Goal: Information Seeking & Learning: Learn about a topic

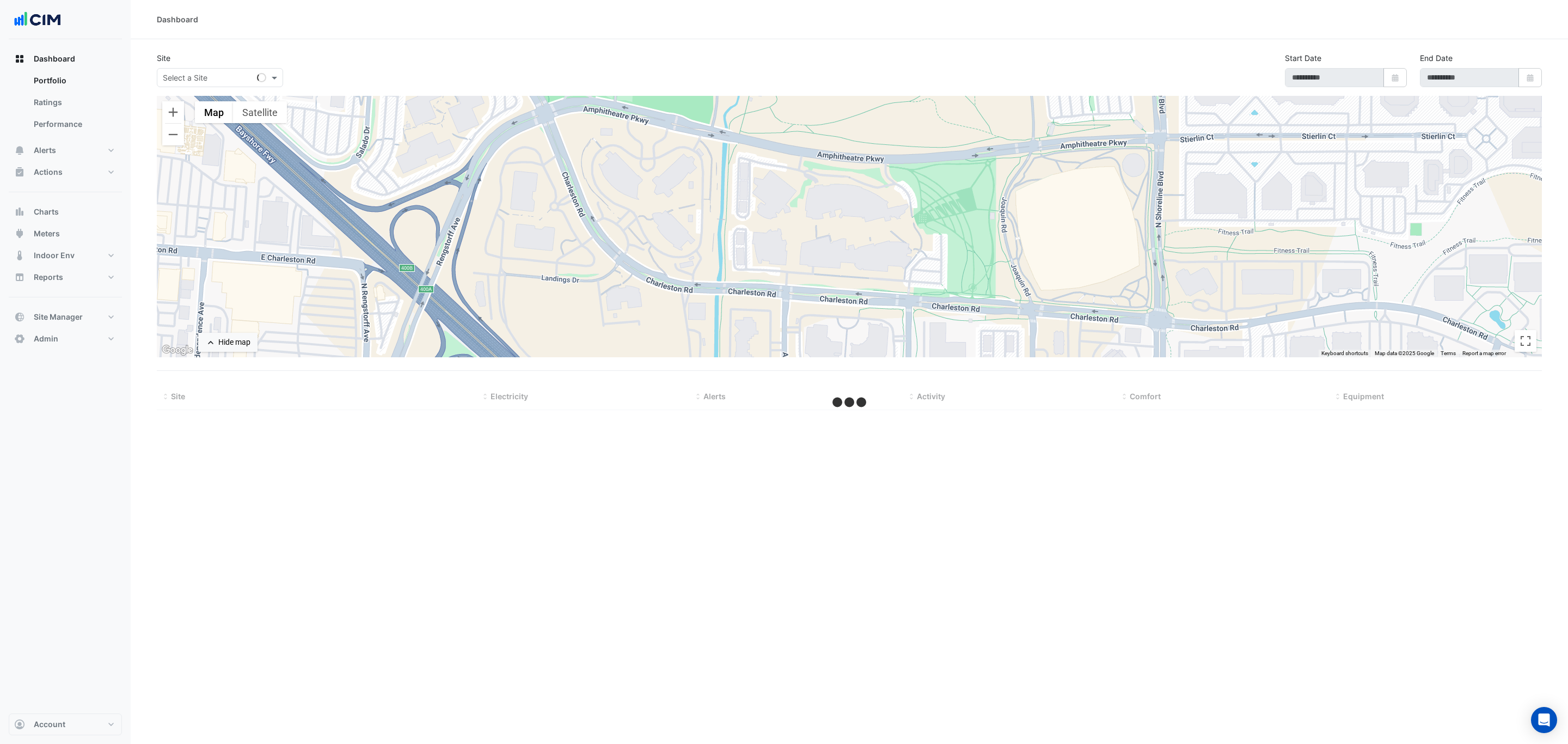
type input "**********"
select select "***"
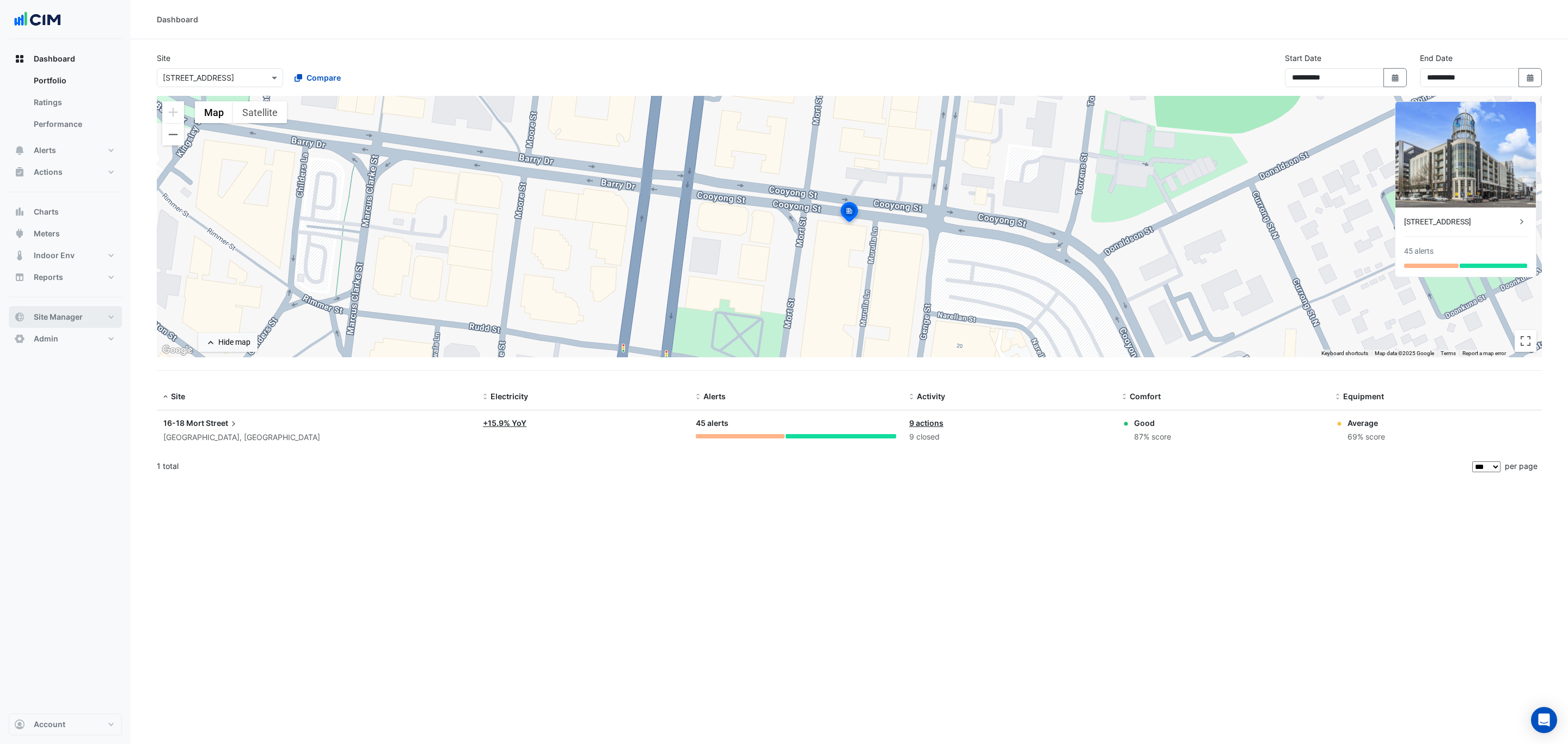
click at [73, 314] on span "Site Manager" at bounding box center [58, 317] width 49 height 11
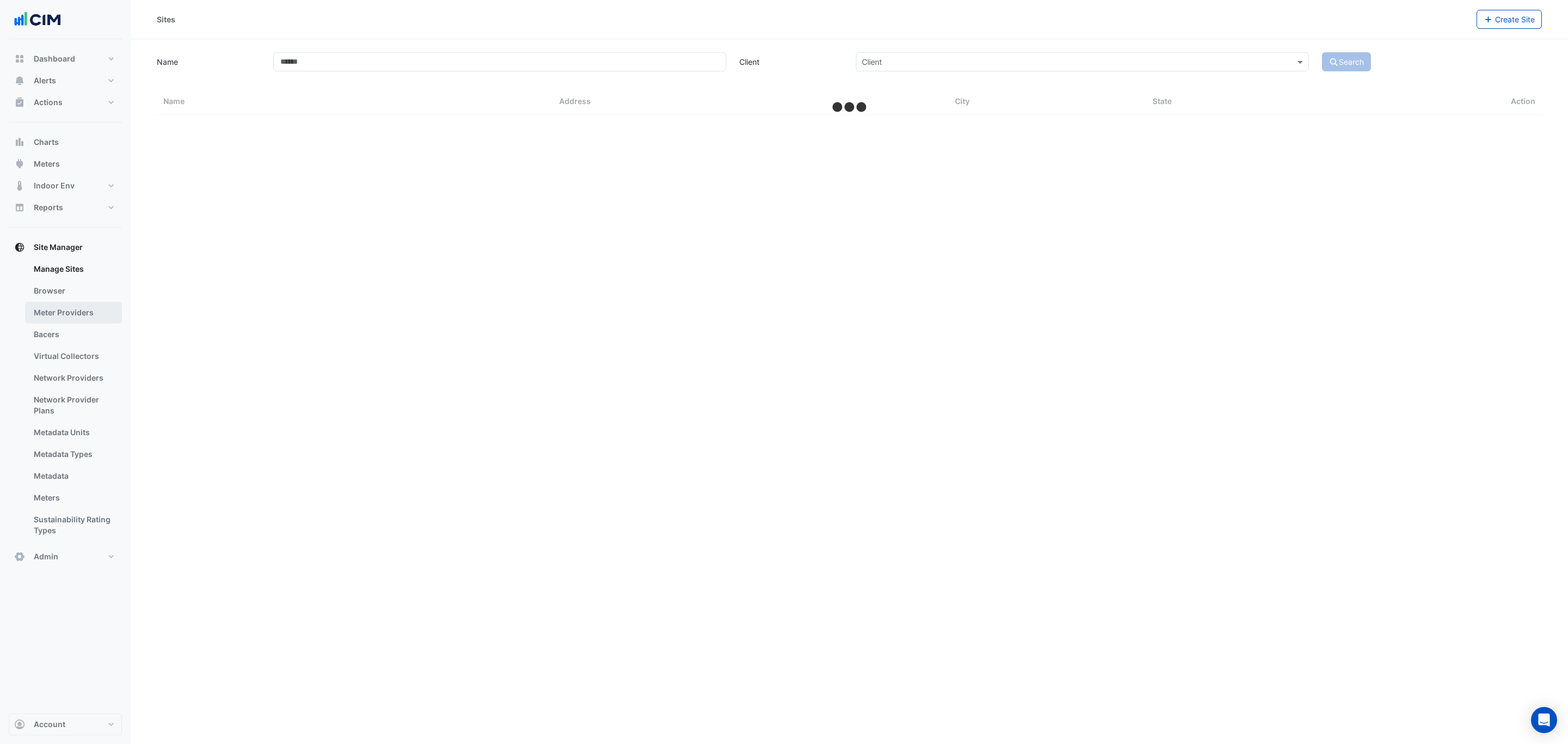
click at [74, 323] on link "Meter Providers" at bounding box center [73, 313] width 97 height 22
click at [73, 330] on link "Bacers" at bounding box center [73, 334] width 97 height 22
click at [571, 75] on input "text" at bounding box center [838, 71] width 659 height 12
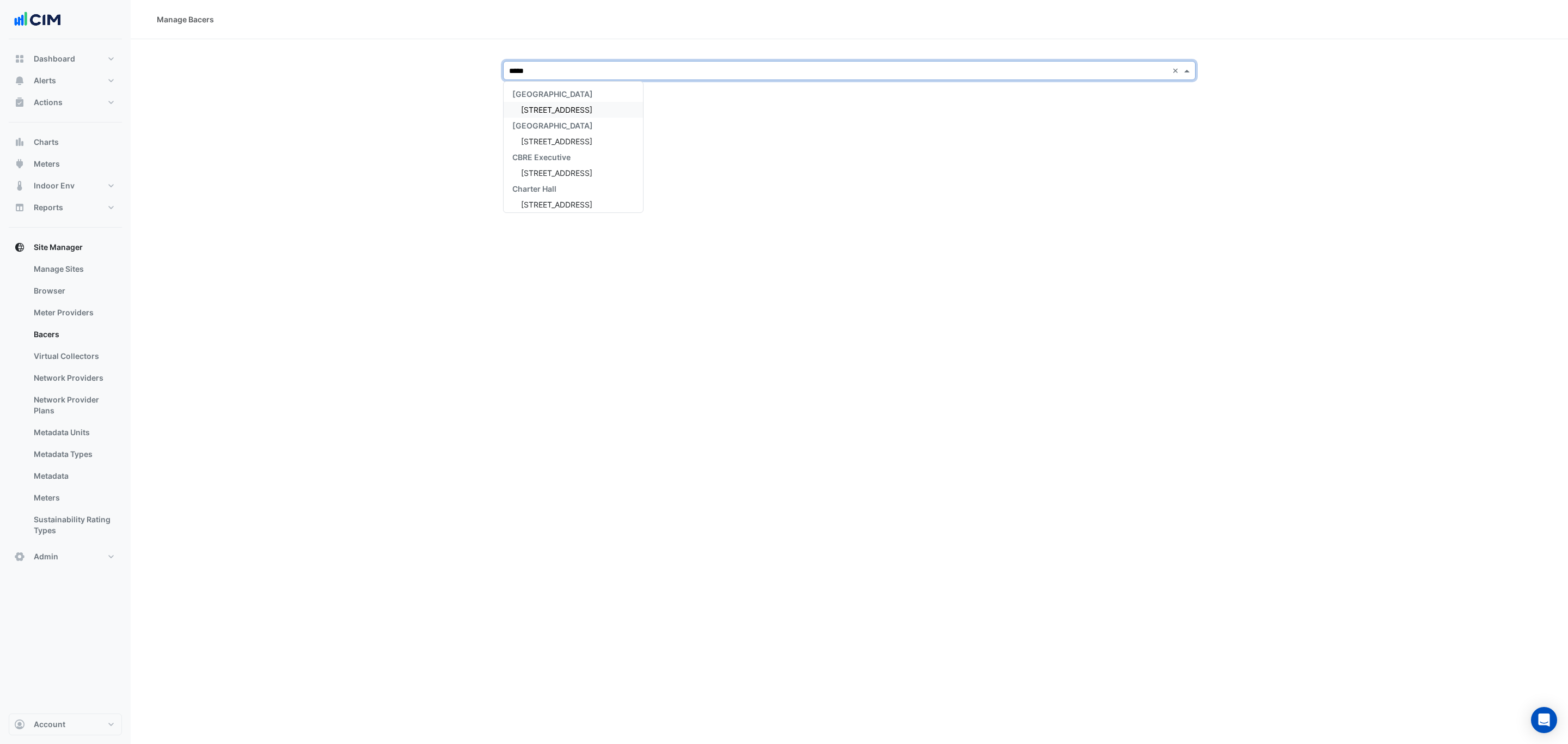
type input "******"
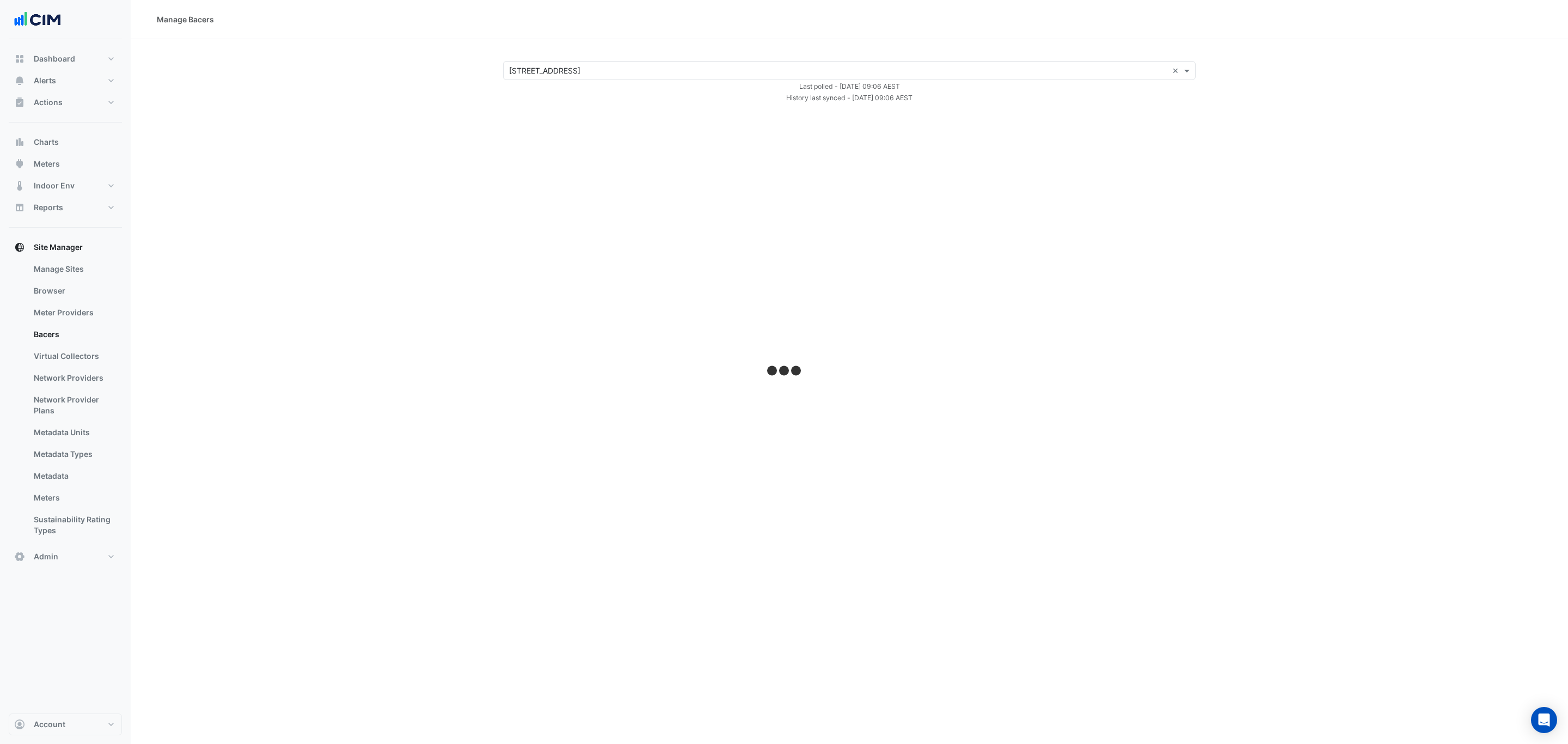
select select "***"
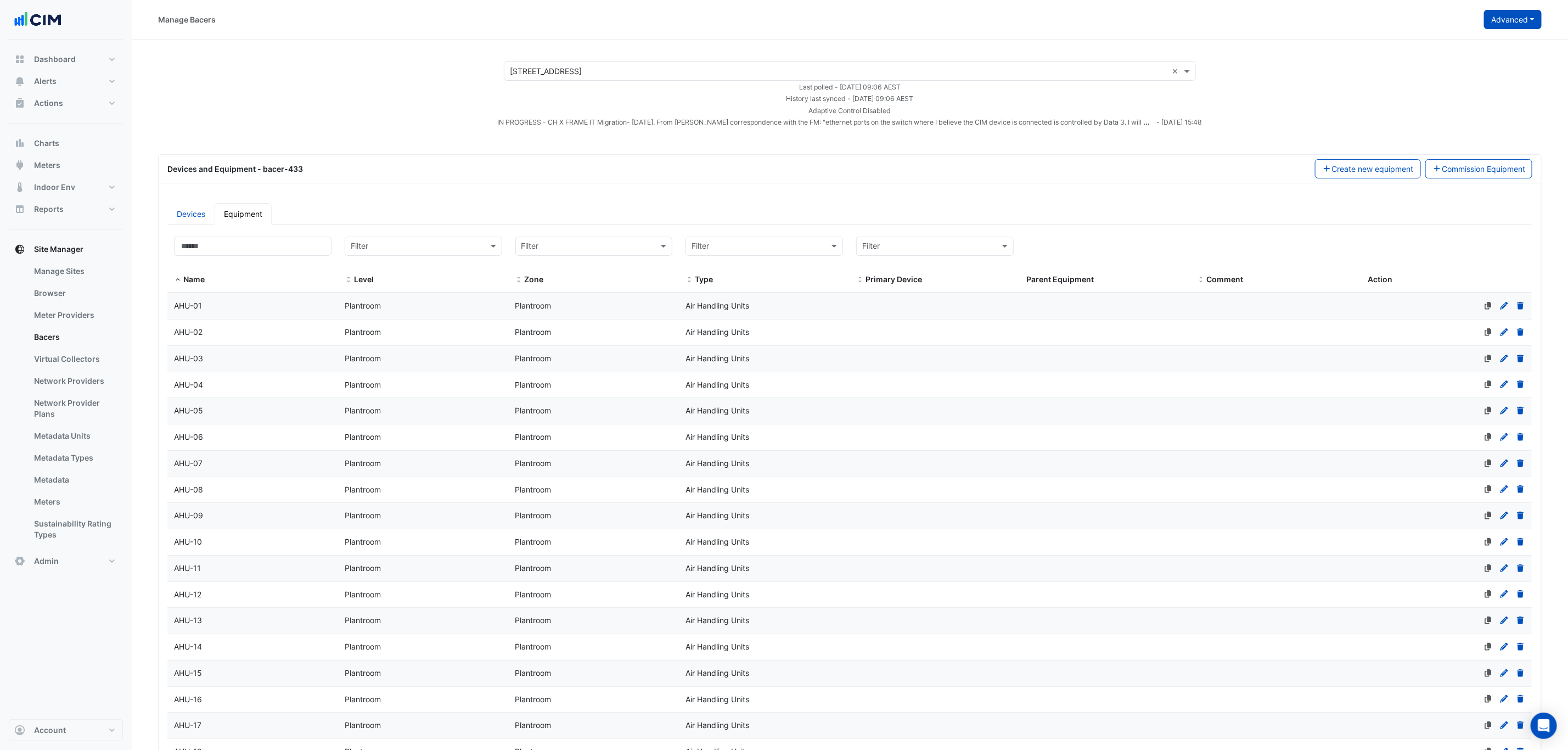
click at [1505, 25] on button "Advanced" at bounding box center [1513, 19] width 58 height 19
click at [1466, 62] on span "View scan history" at bounding box center [1452, 59] width 63 height 9
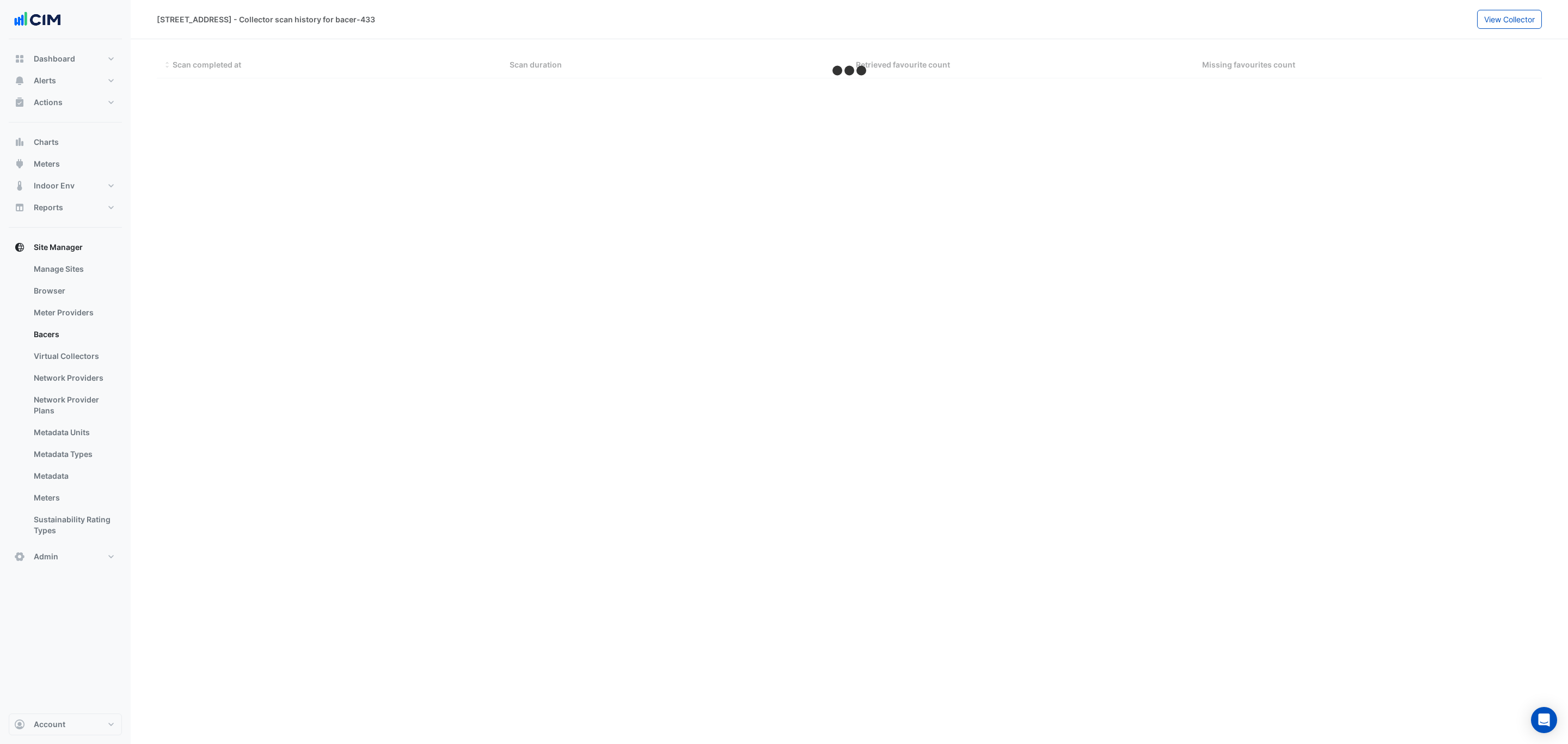
select select "***"
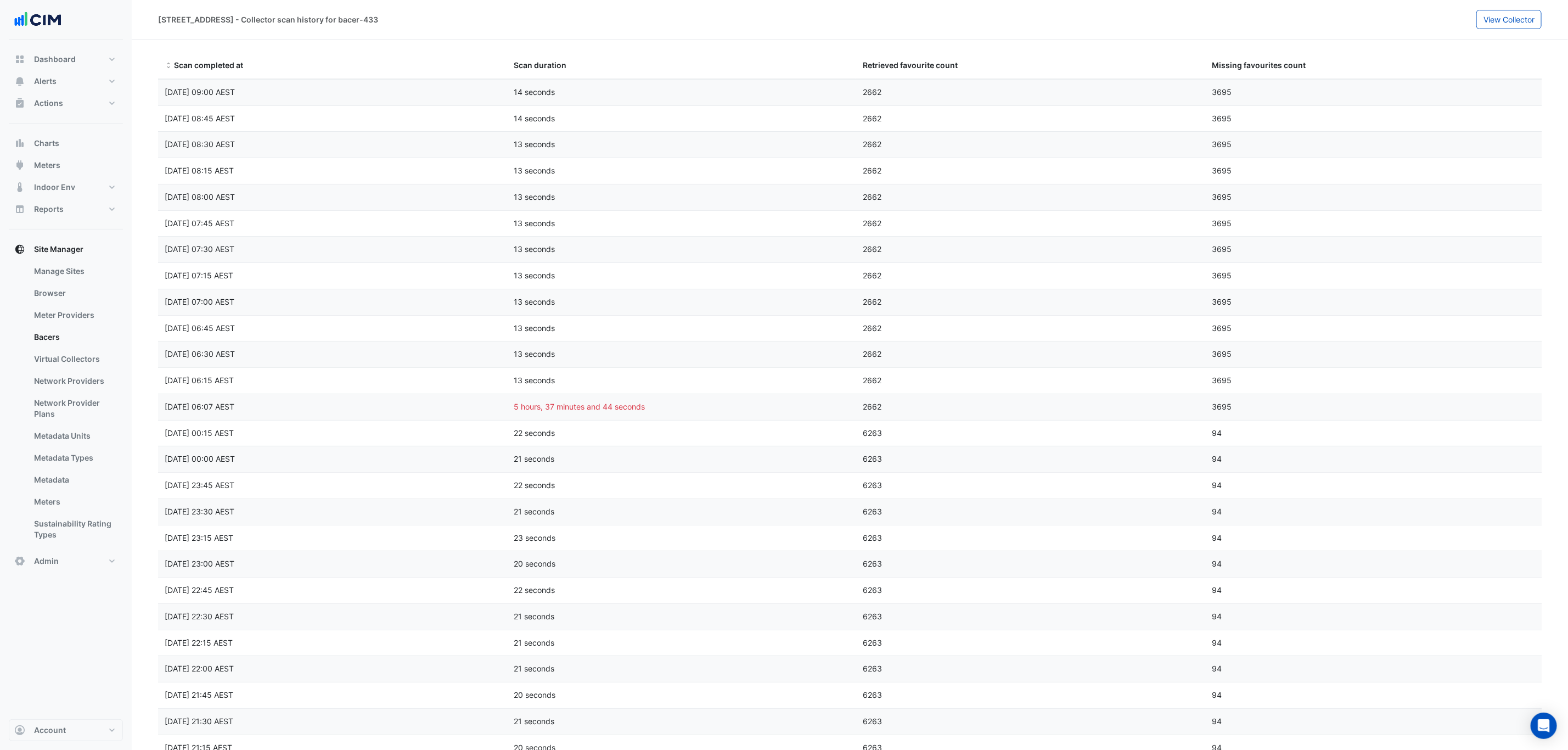
drag, startPoint x: 774, startPoint y: 91, endPoint x: 1011, endPoint y: 89, distance: 237.0
click at [1011, 89] on div "Scan completed at Mon 15-Sep-2025 09:00 AEST Scan duration 14 seconds Retrieved…" at bounding box center [856, 92] width 1396 height 26
click at [1011, 89] on div "2662" at bounding box center [1030, 92] width 349 height 12
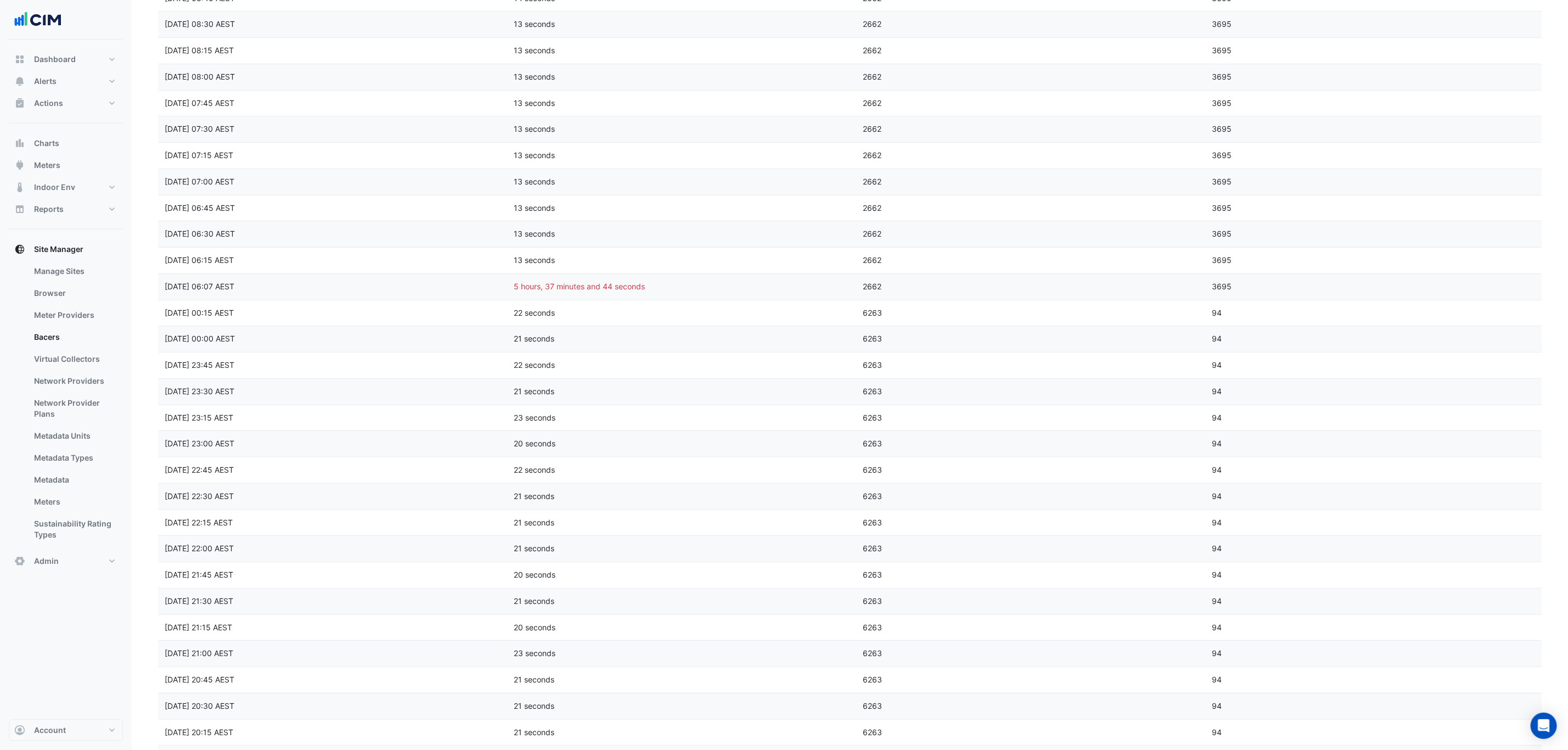
scroll to position [83, 0]
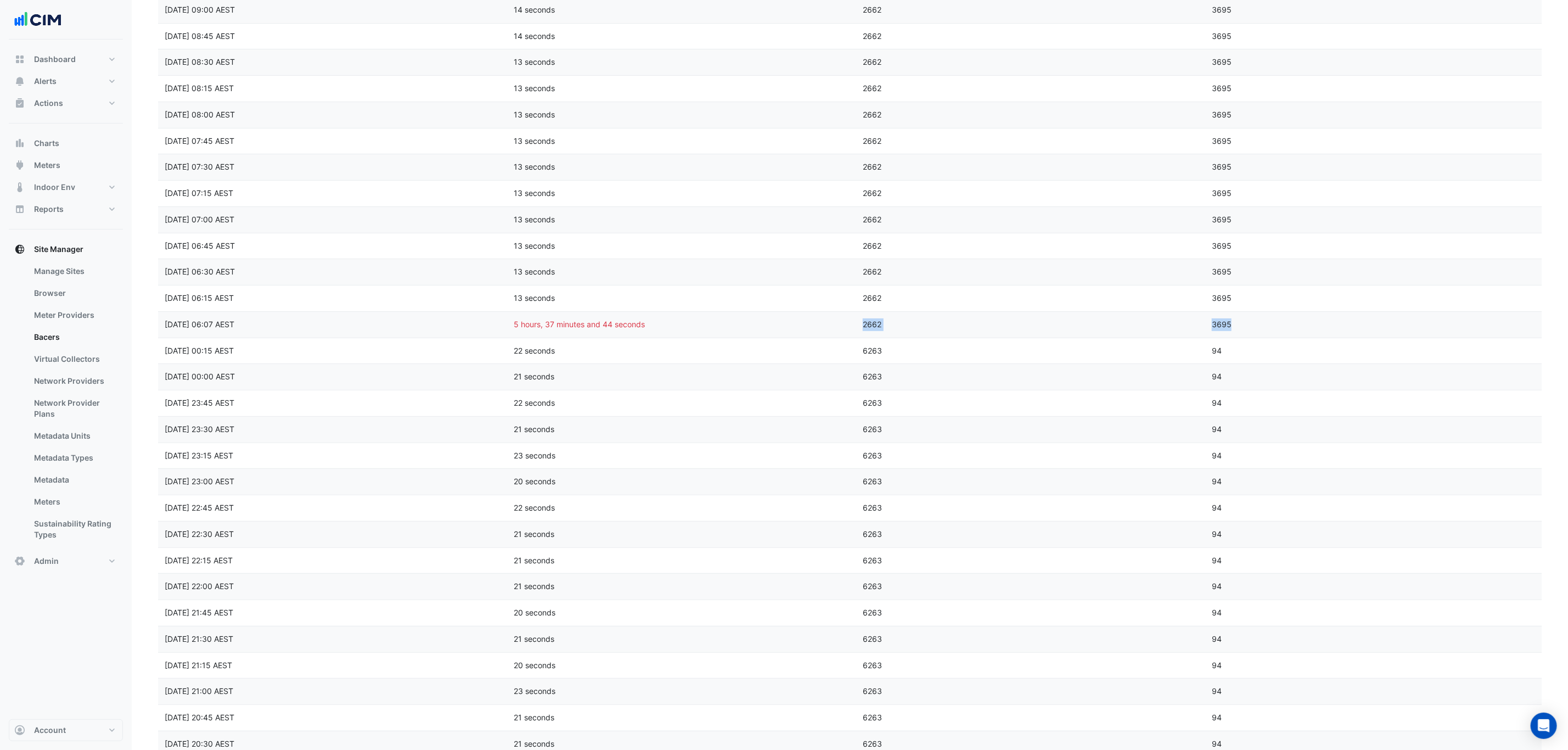
drag, startPoint x: 1248, startPoint y: 325, endPoint x: 809, endPoint y: 336, distance: 439.1
click at [809, 336] on div "Scan completed at Mon 15-Sep-2025 06:07 AEST Scan duration 5 hours, 37 minutes …" at bounding box center [856, 325] width 1396 height 26
click at [820, 327] on div "5 hours, 37 minutes and 44 seconds" at bounding box center [681, 325] width 349 height 12
drag, startPoint x: 820, startPoint y: 327, endPoint x: 970, endPoint y: 326, distance: 150.0
click at [970, 326] on div "Scan completed at Mon 15-Sep-2025 06:07 AEST Scan duration 5 hours, 37 minutes …" at bounding box center [856, 325] width 1396 height 26
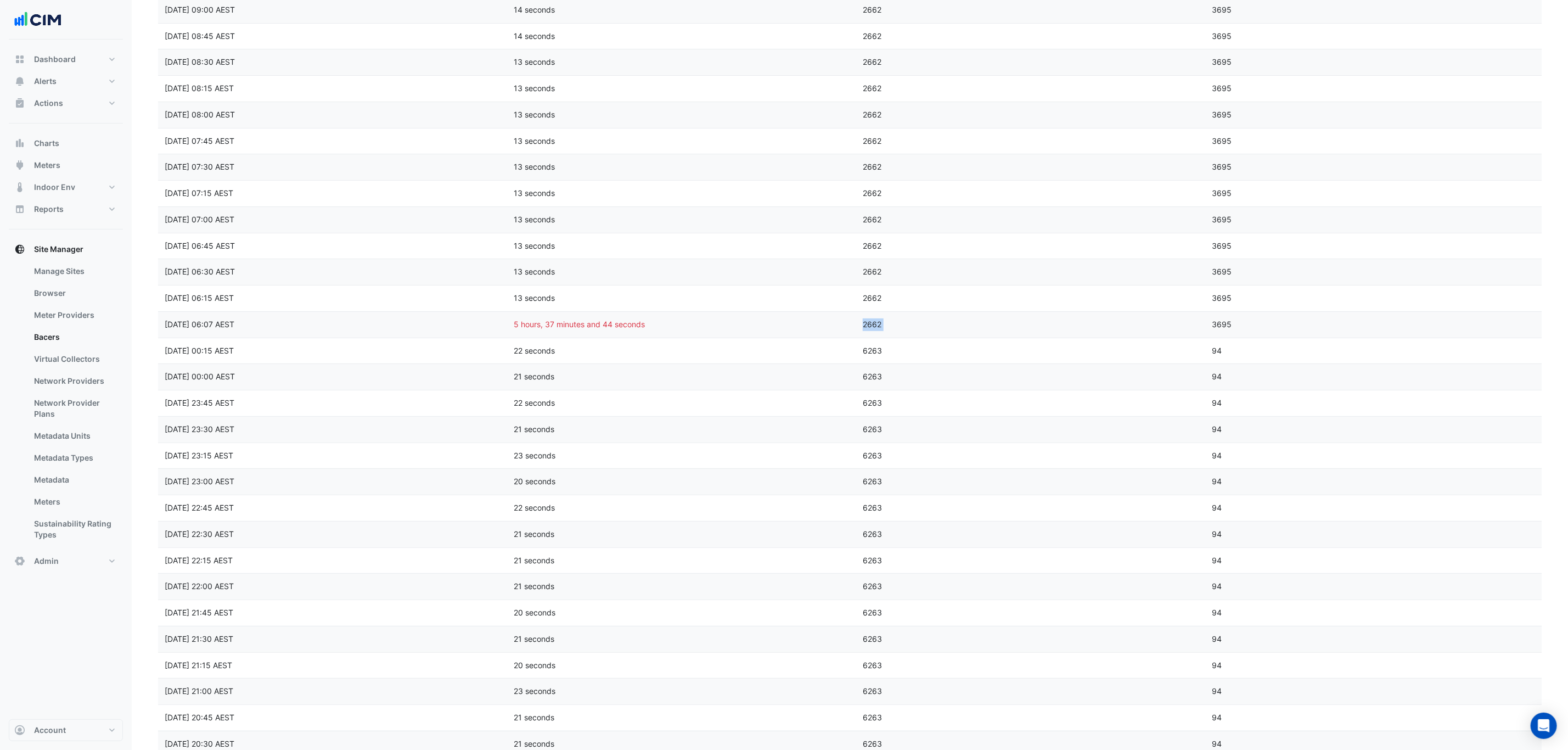
click at [971, 326] on div "2662" at bounding box center [1030, 325] width 349 height 12
drag, startPoint x: 1156, startPoint y: 320, endPoint x: 713, endPoint y: 320, distance: 443.0
click at [712, 320] on div "Scan completed at Mon 15-Sep-2025 06:07 AEST Scan duration 5 hours, 37 minutes …" at bounding box center [856, 325] width 1396 height 26
click at [812, 357] on div "22 seconds" at bounding box center [681, 351] width 349 height 12
drag, startPoint x: 876, startPoint y: 356, endPoint x: 906, endPoint y: 354, distance: 30.1
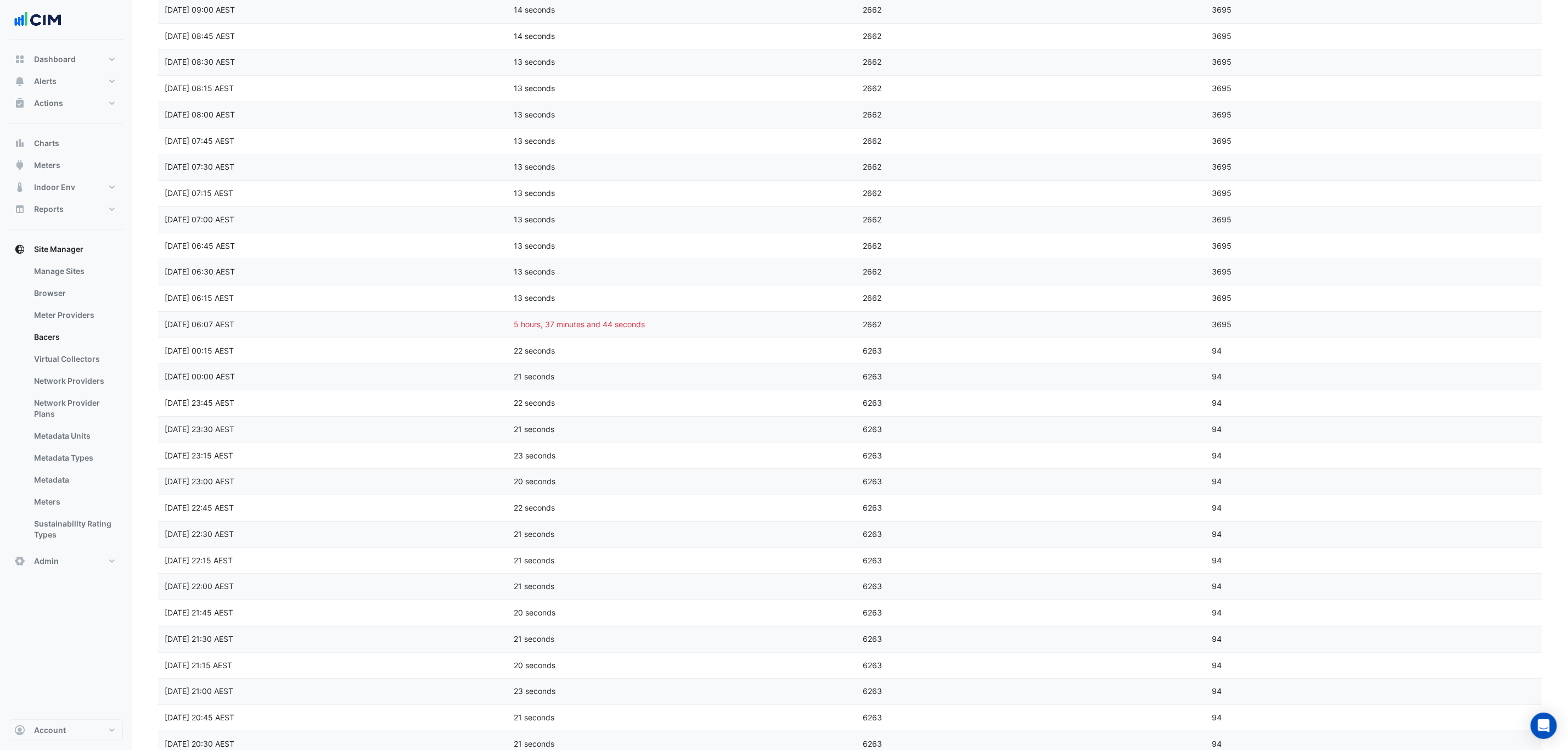
click at [906, 354] on div "Scan completed at Mon 15-Sep-2025 00:15 AEST Scan duration 22 seconds Retrieved…" at bounding box center [856, 351] width 1396 height 26
click at [909, 354] on div "6263" at bounding box center [1030, 351] width 349 height 12
drag, startPoint x: 865, startPoint y: 330, endPoint x: 837, endPoint y: 330, distance: 28.0
click at [837, 330] on div "Scan completed at Mon 15-Sep-2025 06:07 AEST Scan duration 5 hours, 37 minutes …" at bounding box center [856, 325] width 1396 height 26
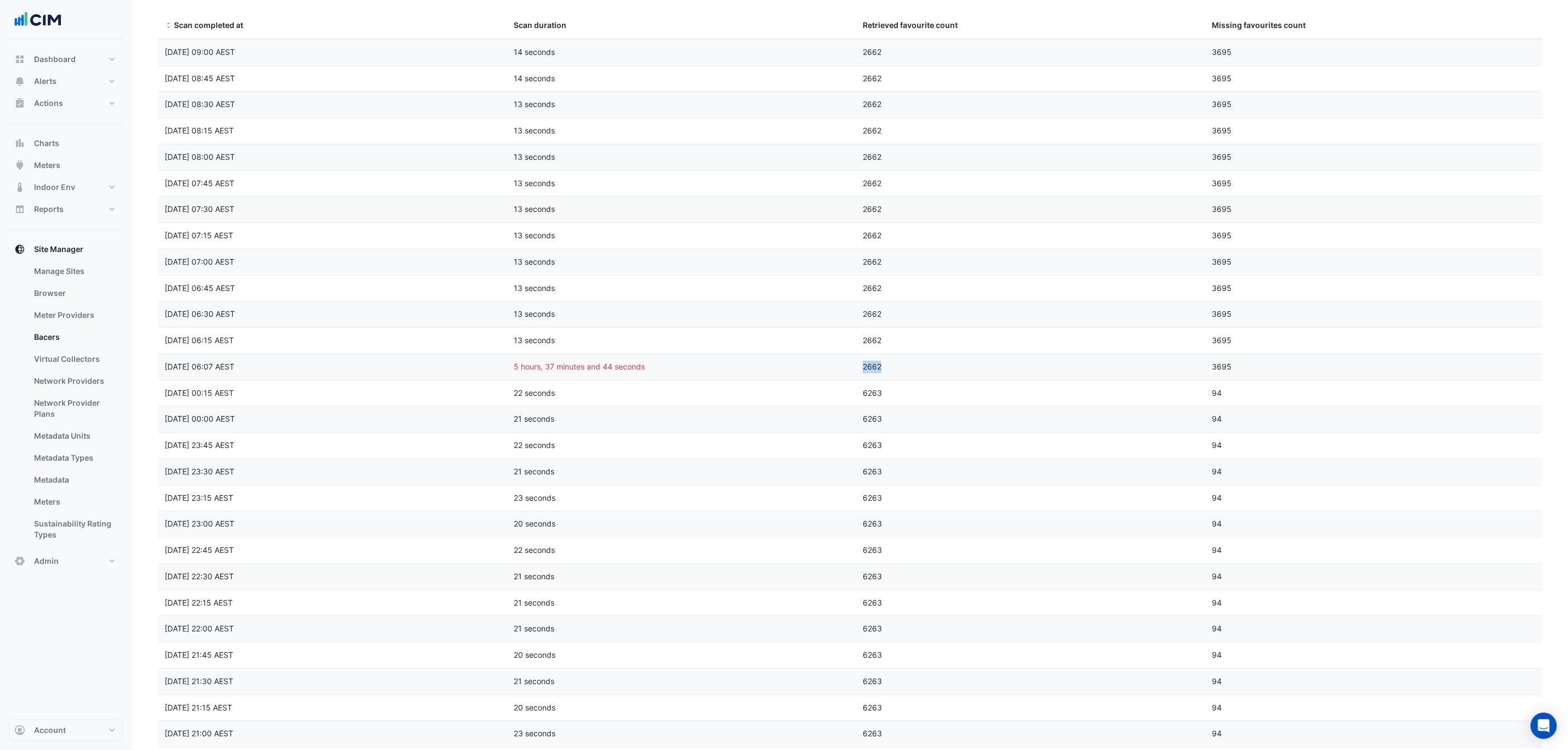
scroll to position [0, 0]
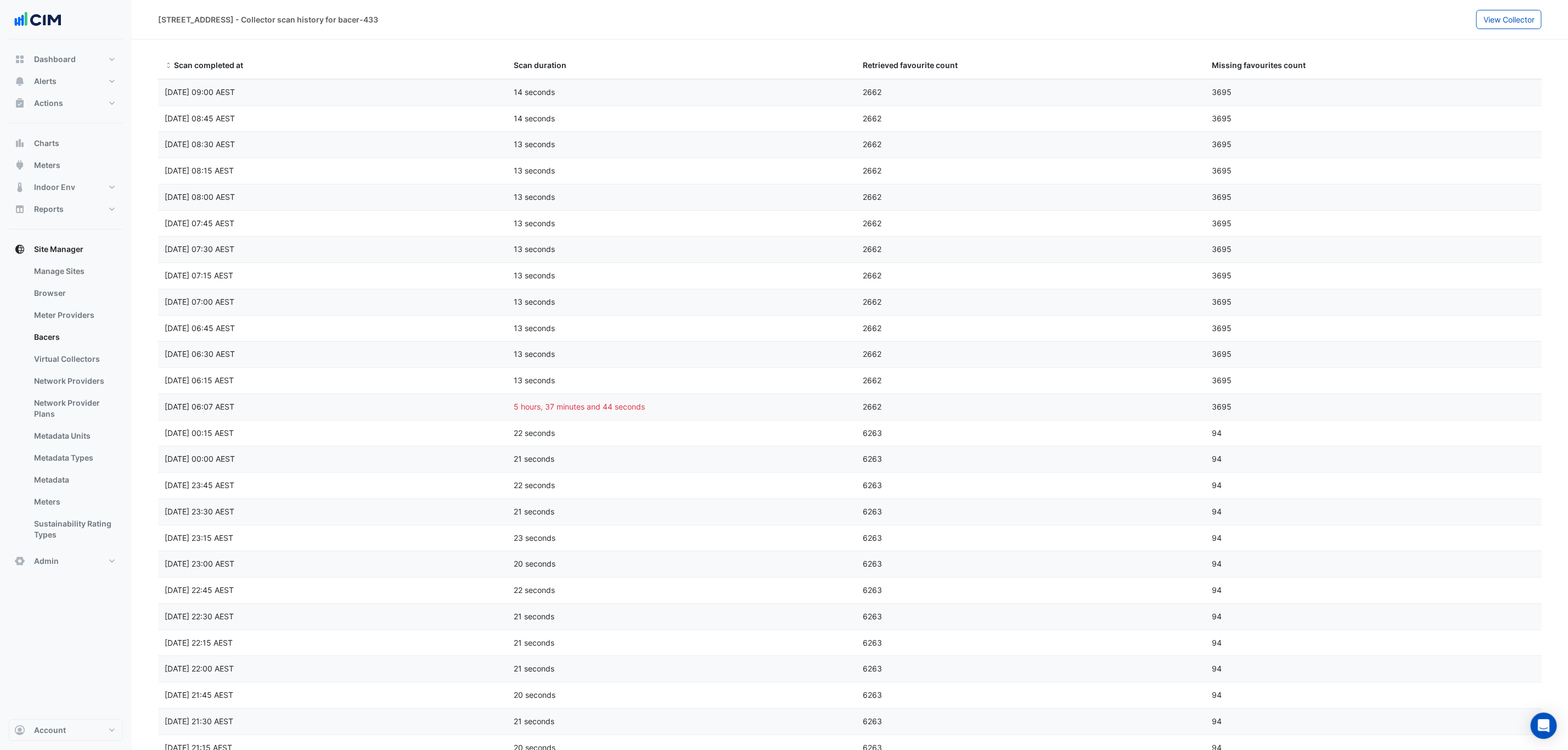
click at [848, 314] on datatable-body-cell "Scan duration 13 seconds" at bounding box center [681, 303] width 349 height 26
click at [73, 558] on button "Admin" at bounding box center [65, 561] width 114 height 22
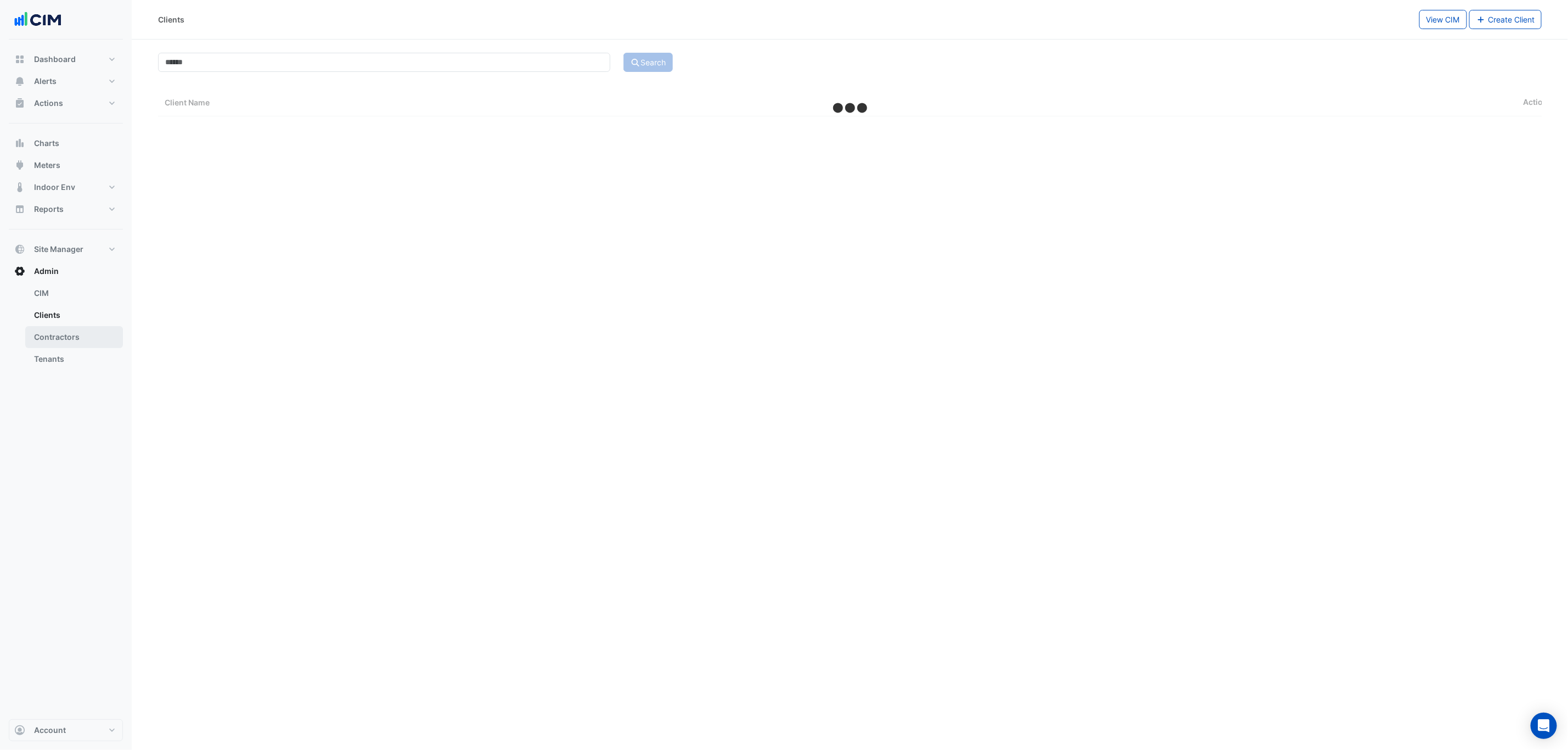
select select "***"
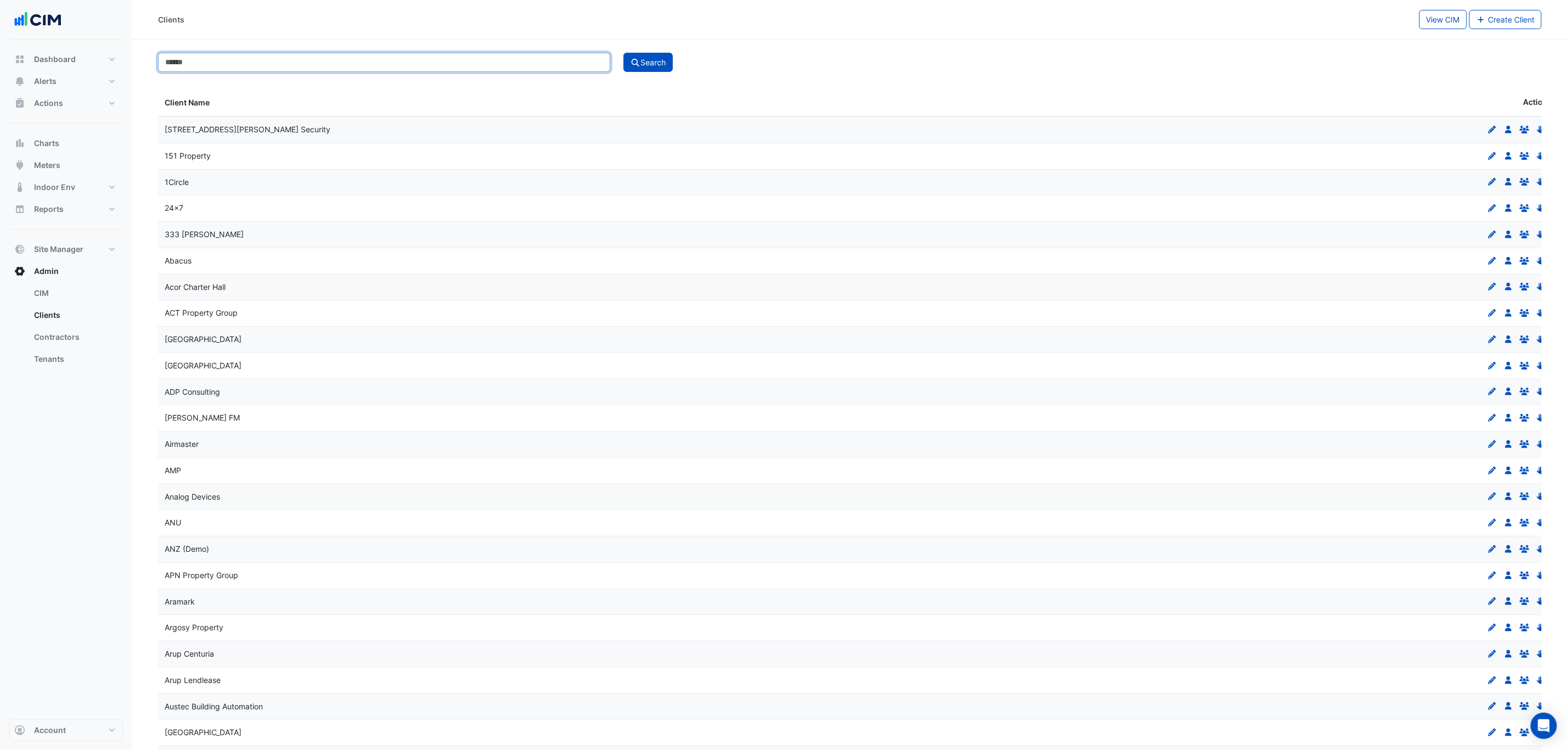
click at [257, 60] on input at bounding box center [384, 62] width 452 height 19
click at [78, 332] on link "Contractors" at bounding box center [74, 337] width 98 height 22
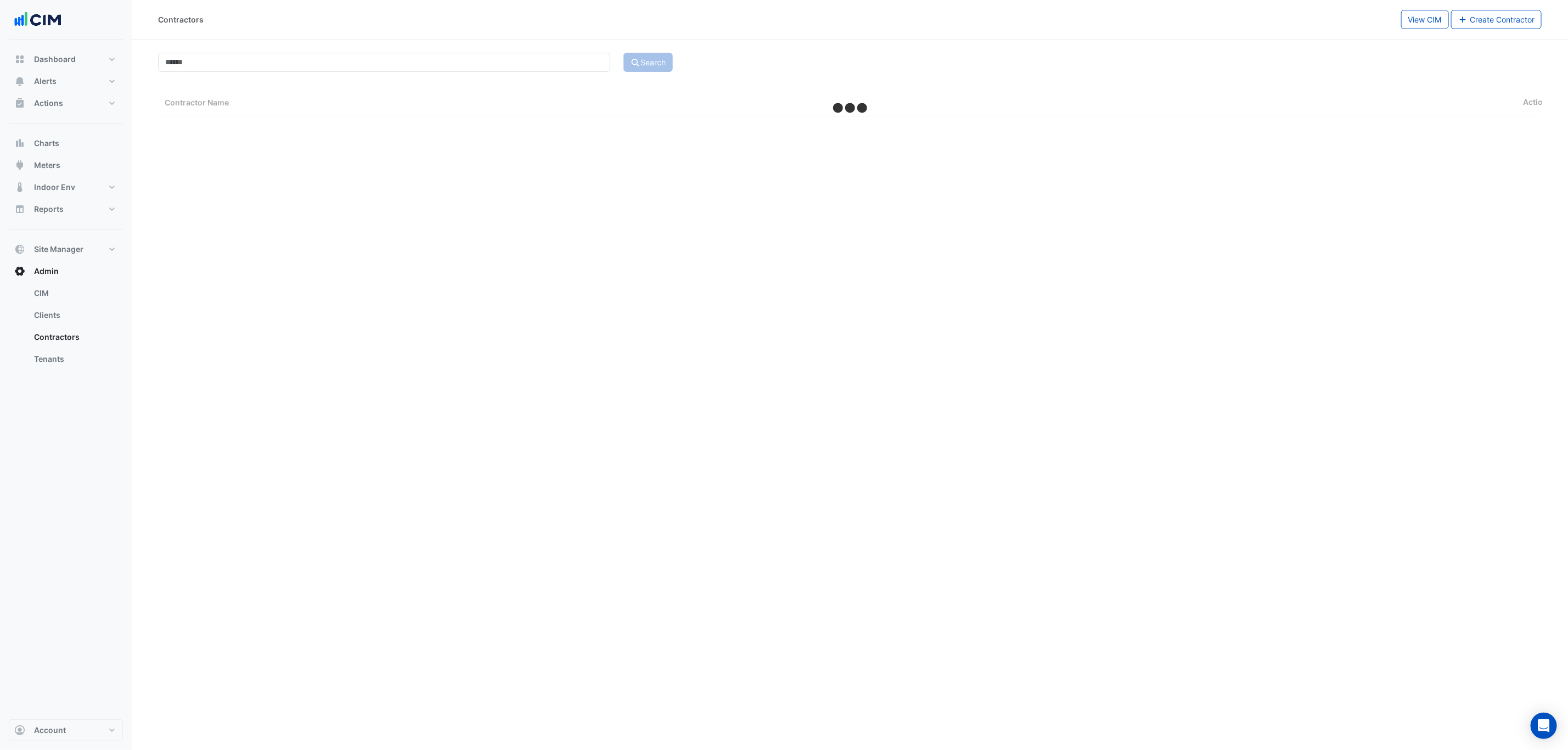
select select "***"
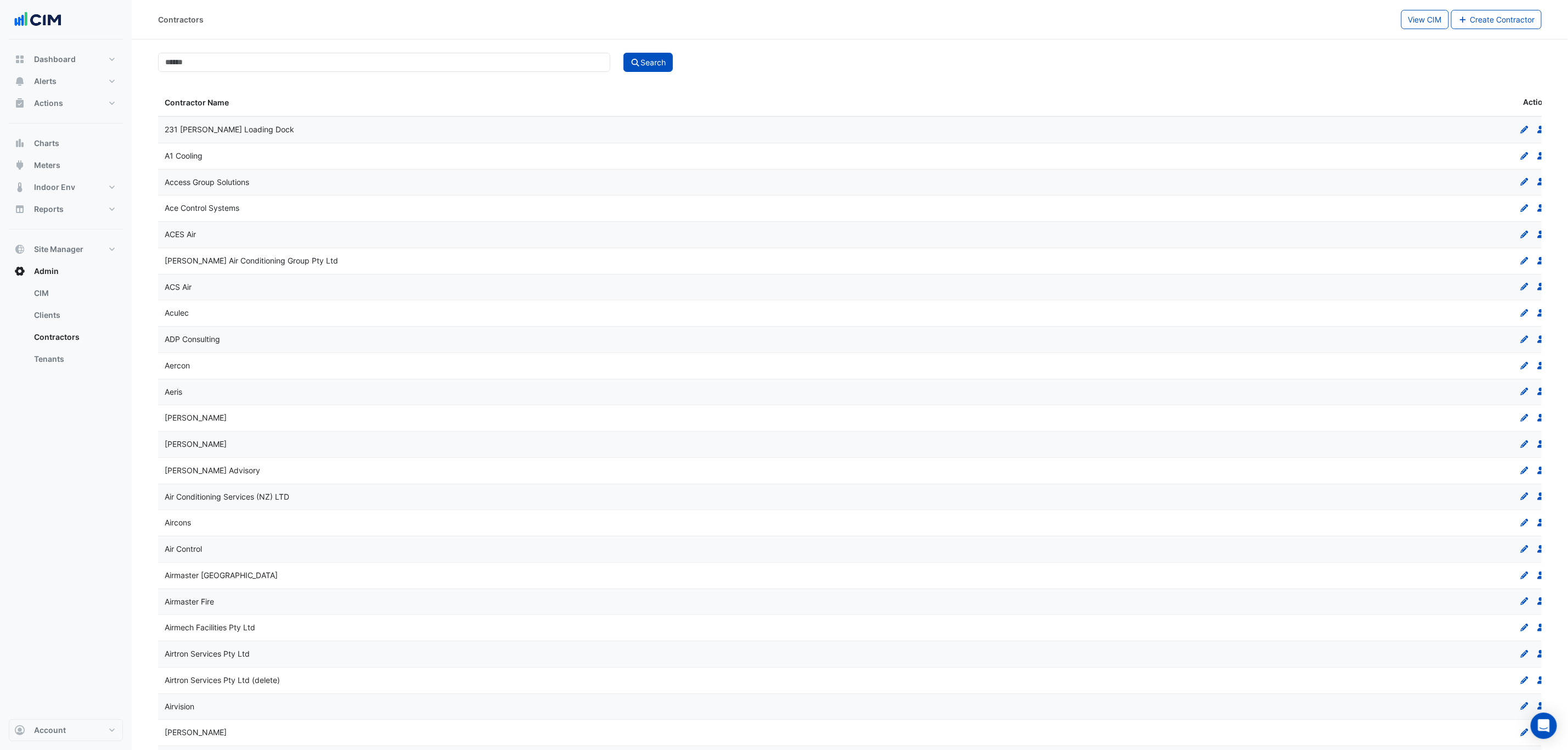
click at [280, 57] on input at bounding box center [384, 62] width 452 height 19
type input "*******"
click at [623, 53] on button "Search" at bounding box center [648, 62] width 49 height 19
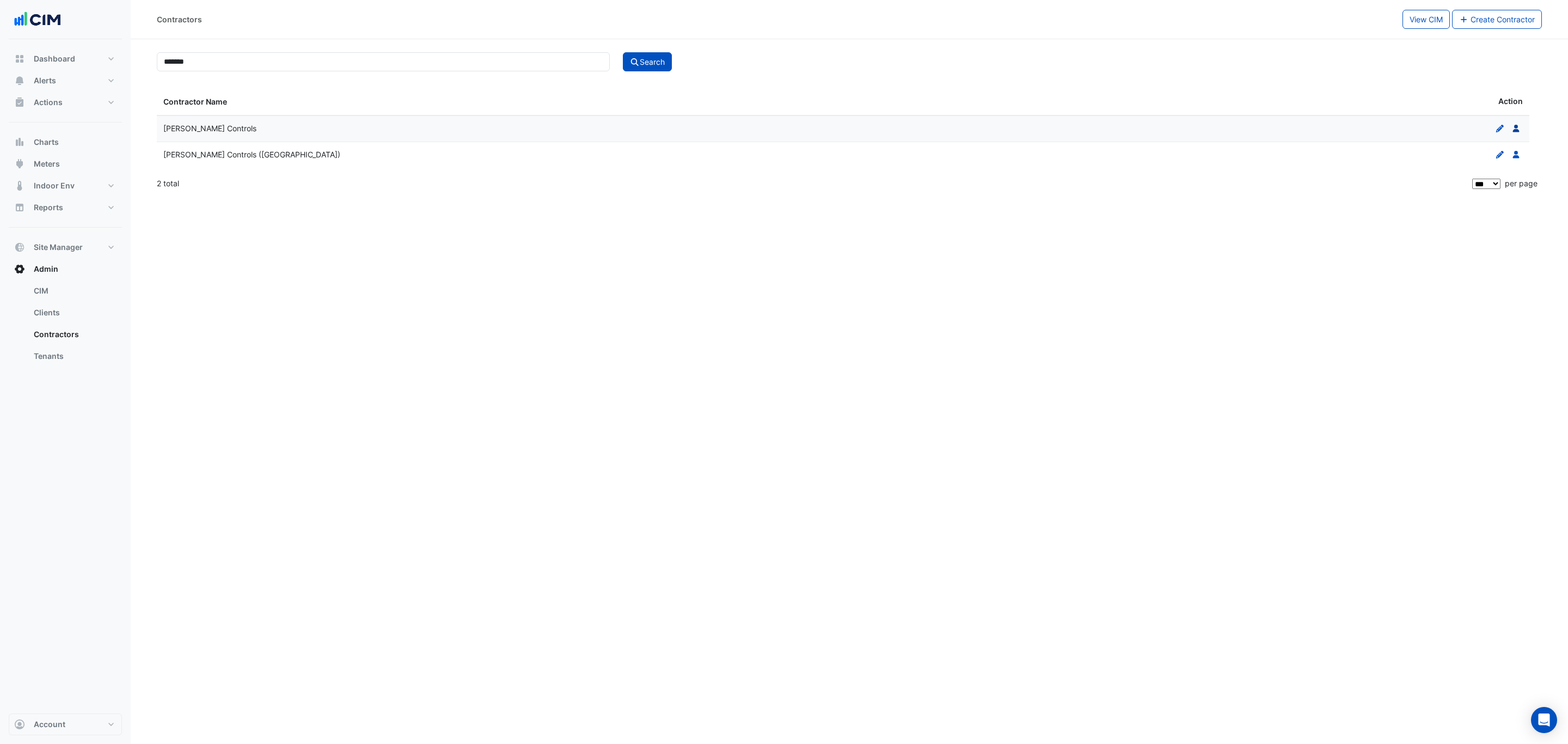
click at [1514, 128] on icon at bounding box center [1515, 128] width 7 height 7
select select "***"
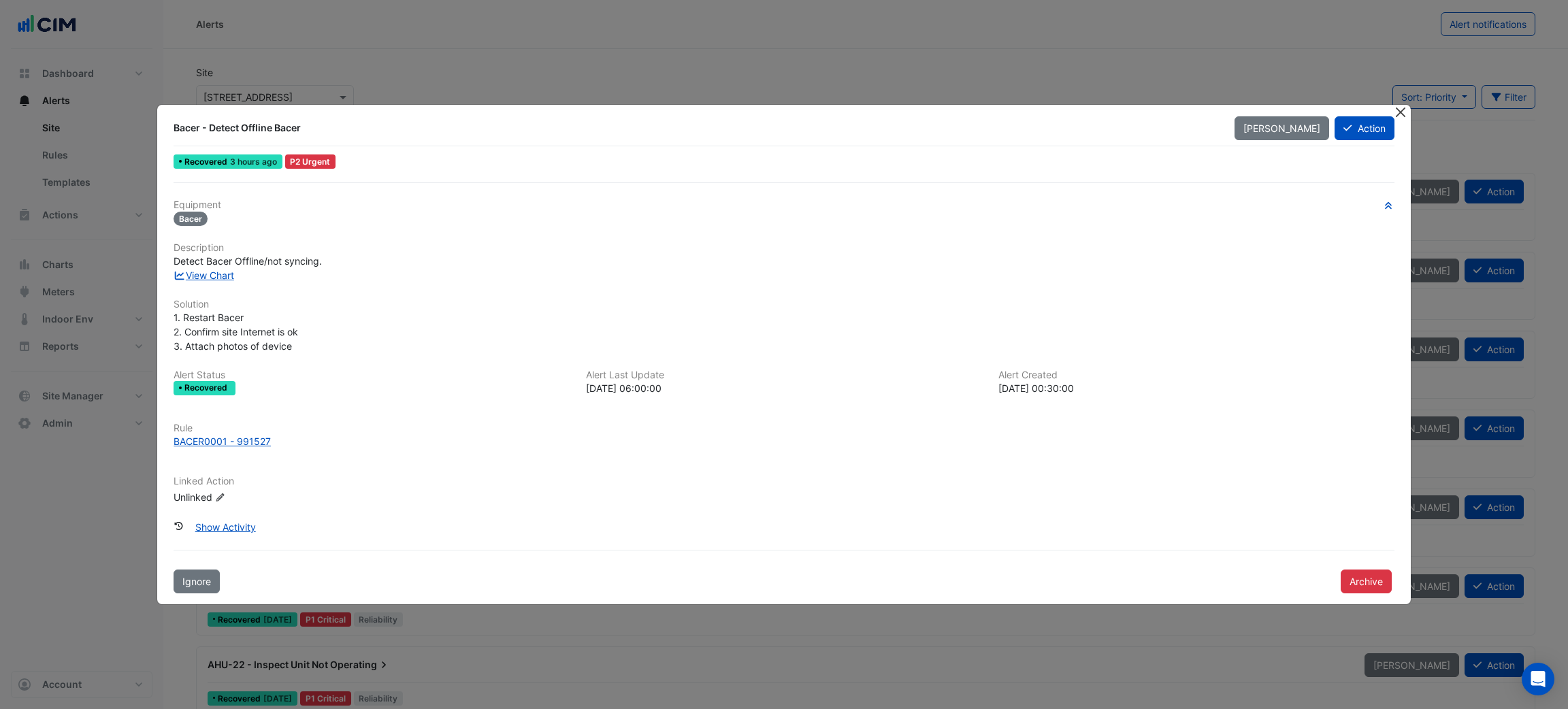
click at [1394, 113] on button "Close" at bounding box center [1401, 112] width 15 height 15
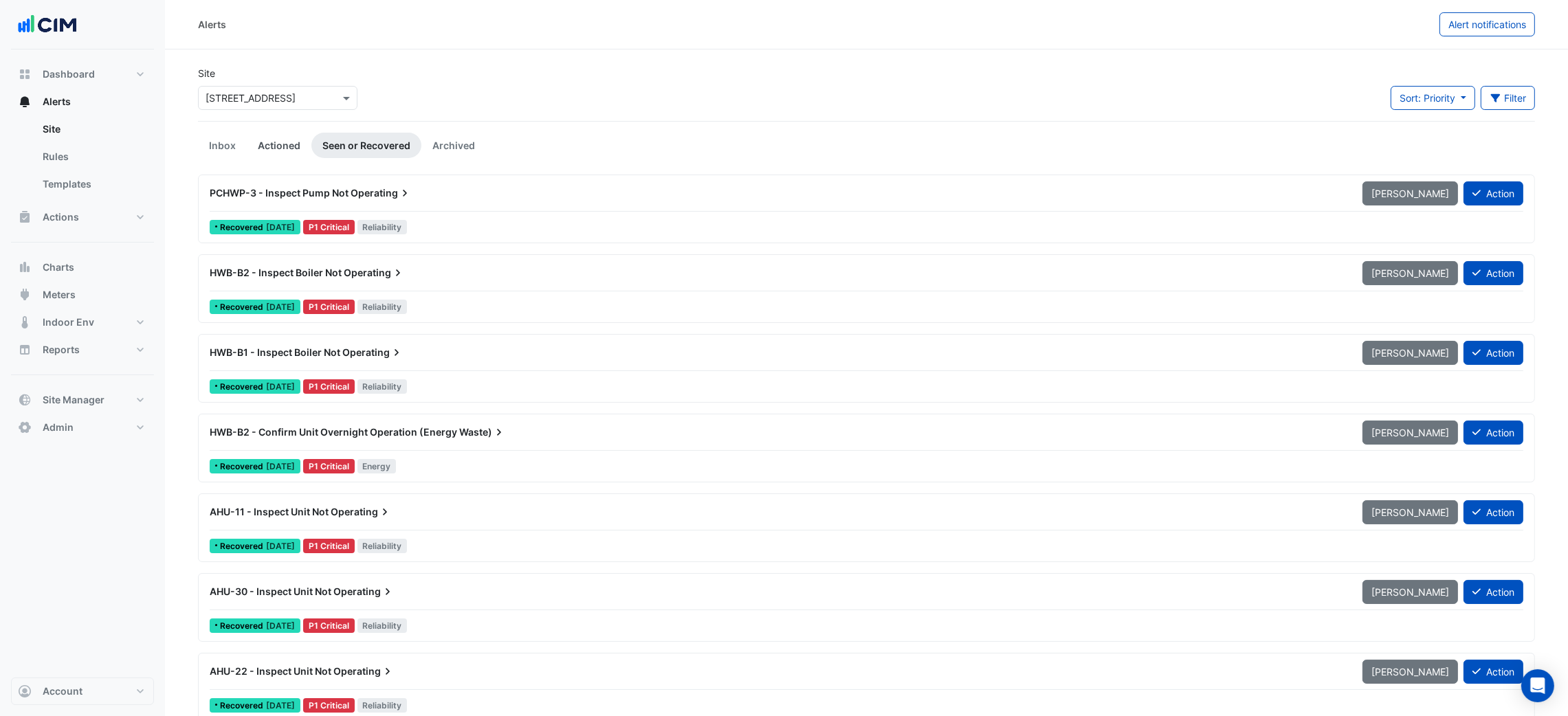
click at [294, 147] on link "Actioned" at bounding box center [279, 145] width 65 height 25
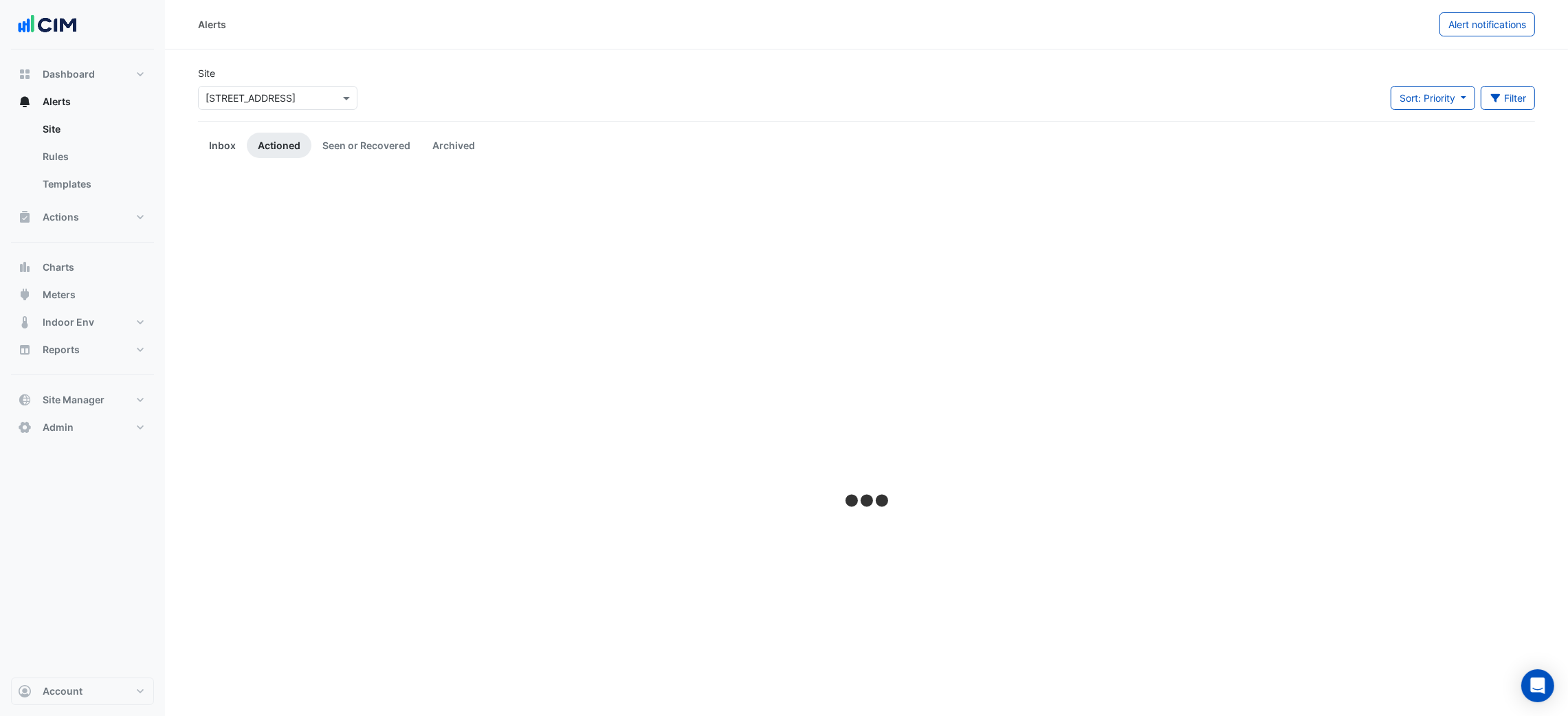
click at [237, 148] on link "Inbox" at bounding box center [222, 145] width 49 height 25
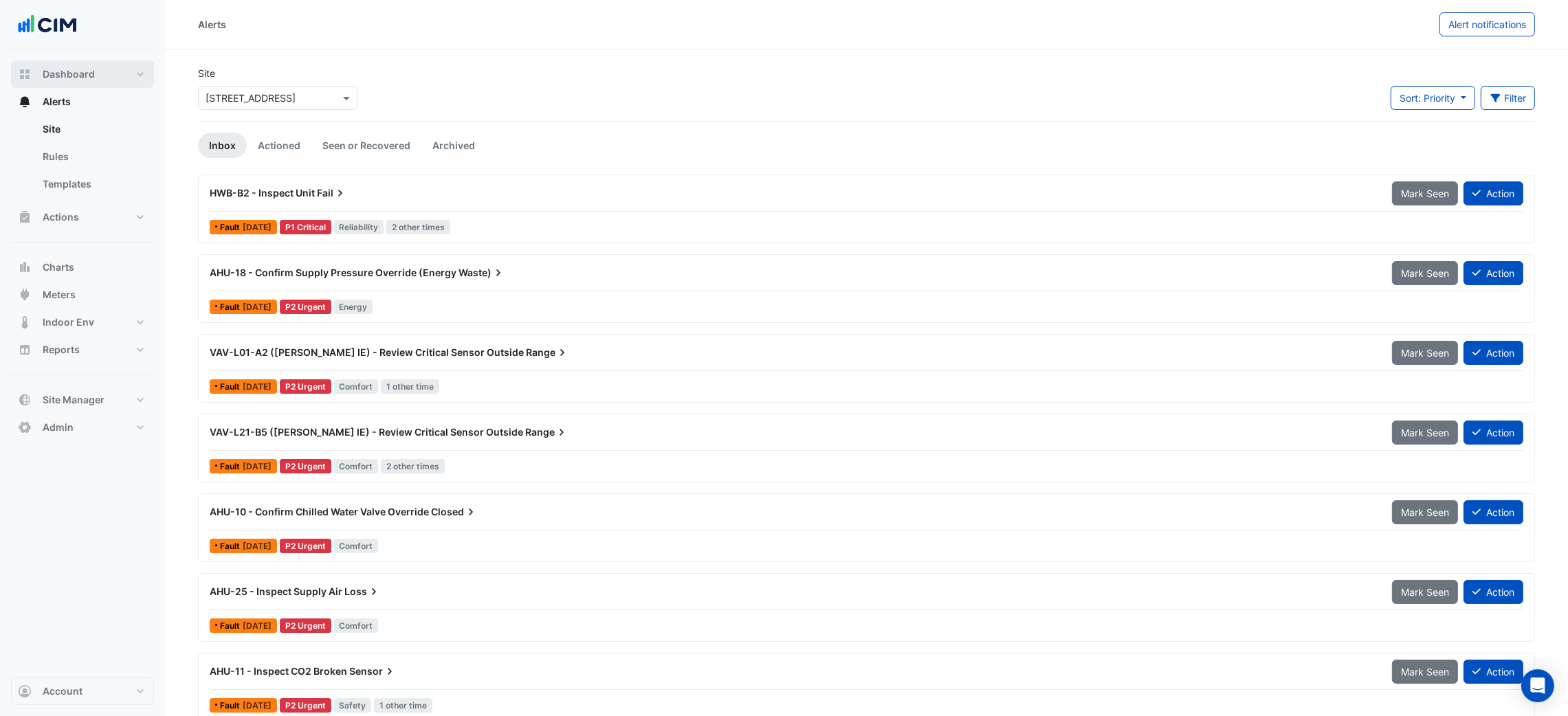
click at [106, 70] on button "Dashboard" at bounding box center [82, 74] width 143 height 28
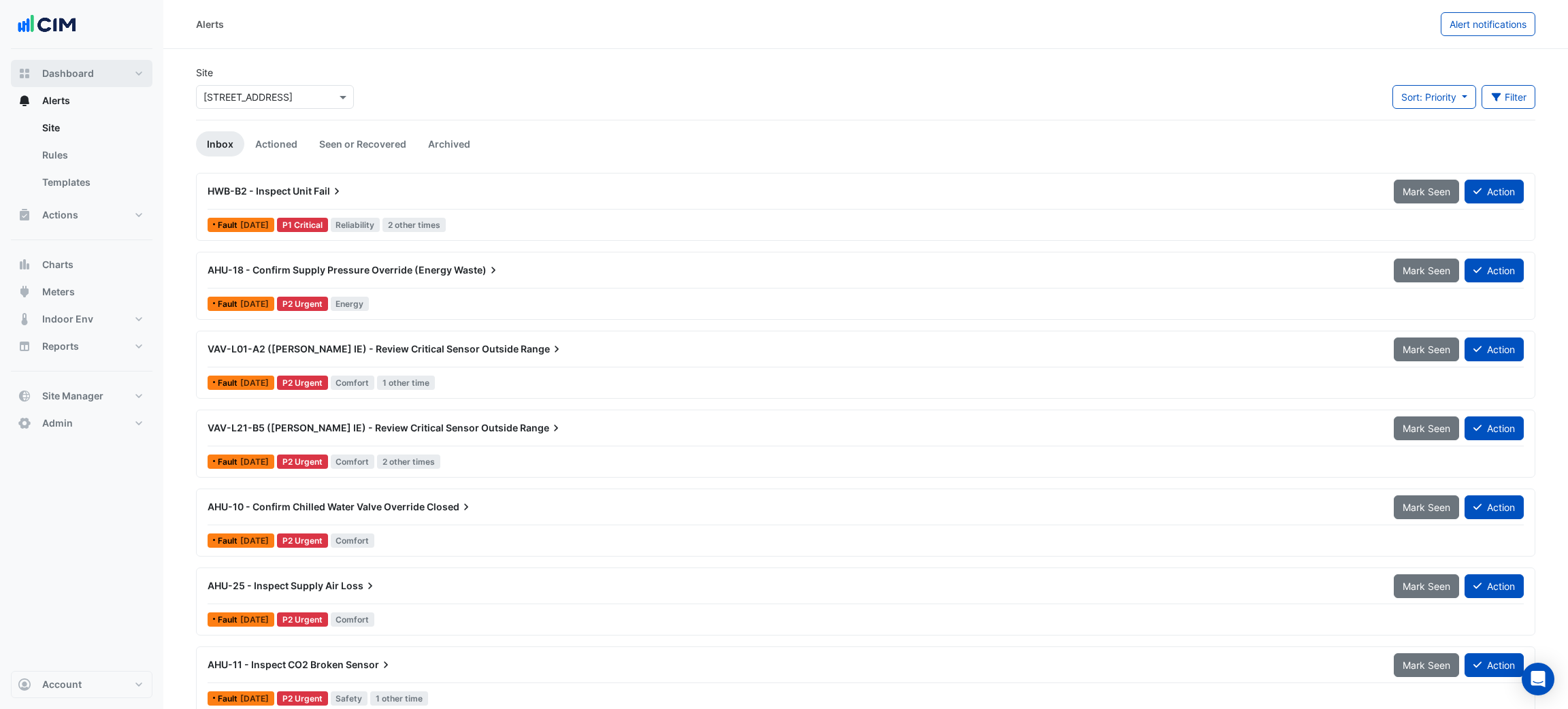
select select "***"
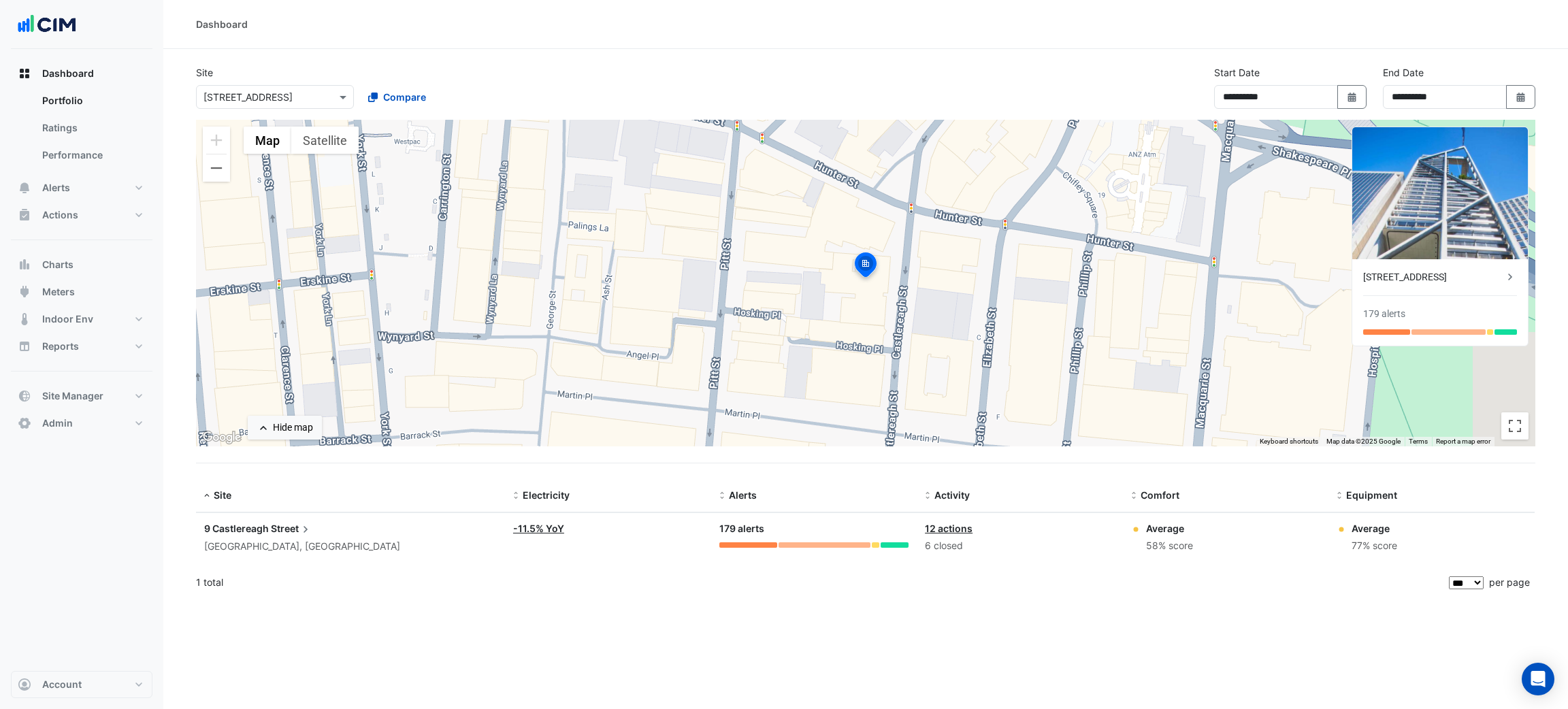
click at [251, 535] on div "9 Castlereagh Street" at bounding box center [350, 529] width 293 height 15
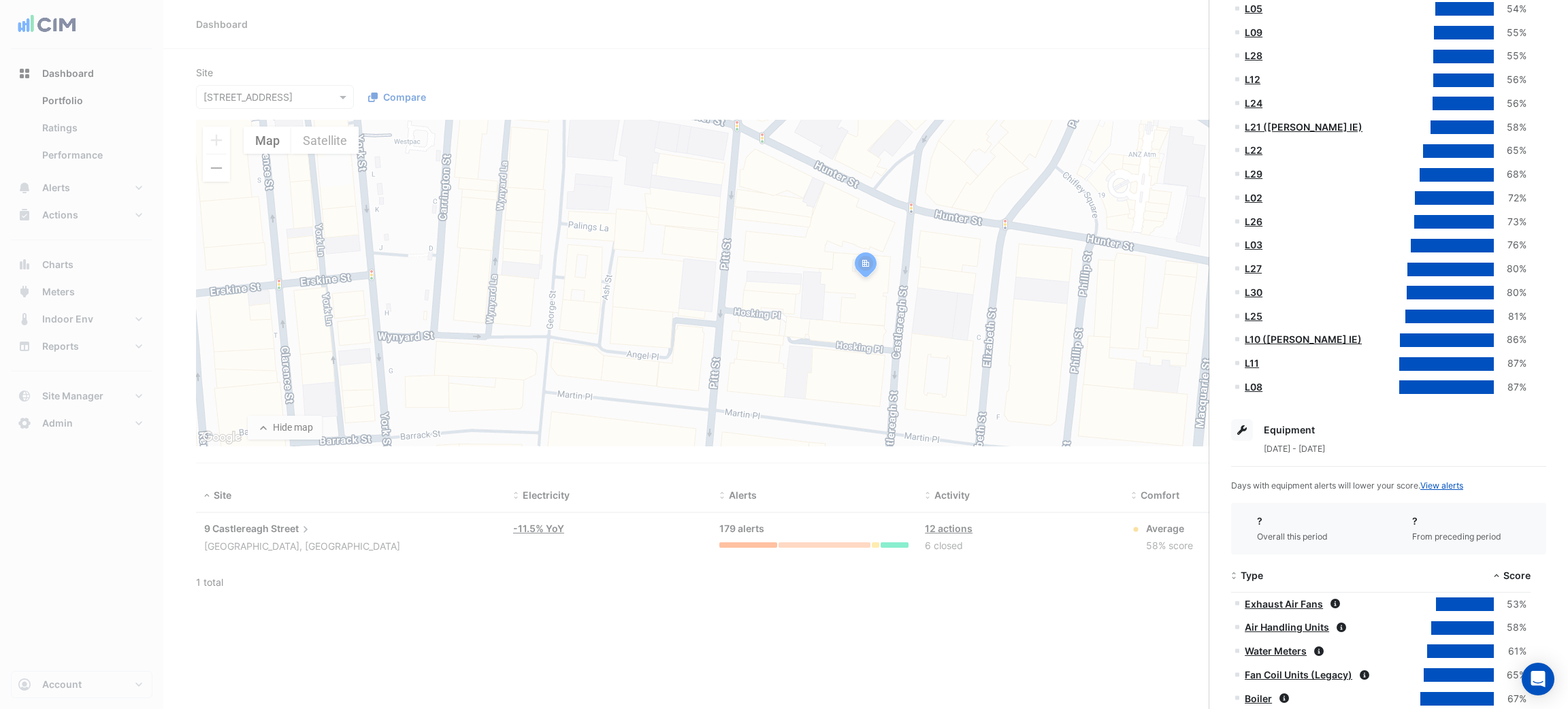
scroll to position [1170, 0]
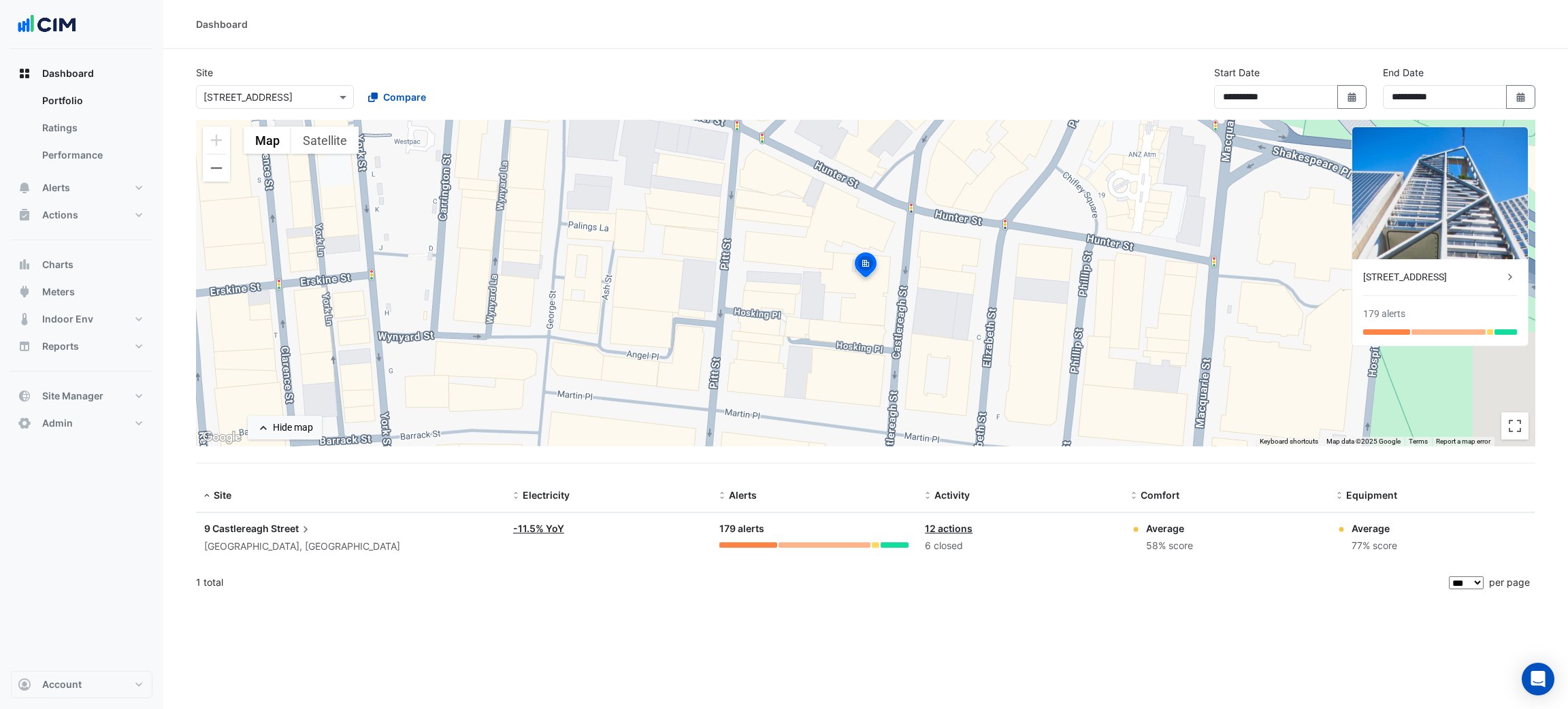
click at [1110, 626] on ngb-offcanvas-backdrop at bounding box center [784, 354] width 1568 height 709
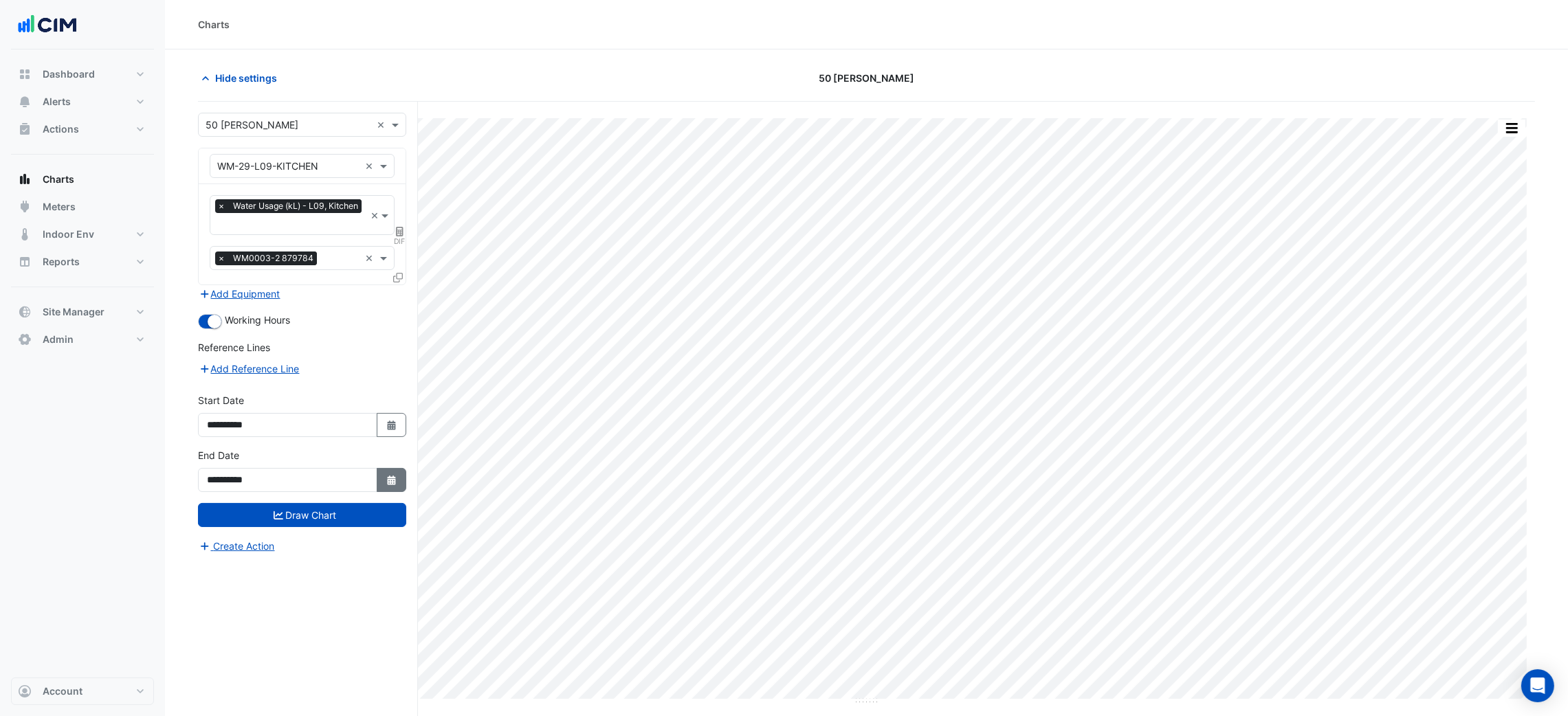
click at [378, 481] on button "Select Date" at bounding box center [391, 480] width 30 height 24
select select "*"
click at [238, 387] on div "16" at bounding box center [243, 385] width 22 height 22
type input "**********"
click at [302, 515] on button "Draw Chart" at bounding box center [302, 515] width 208 height 24
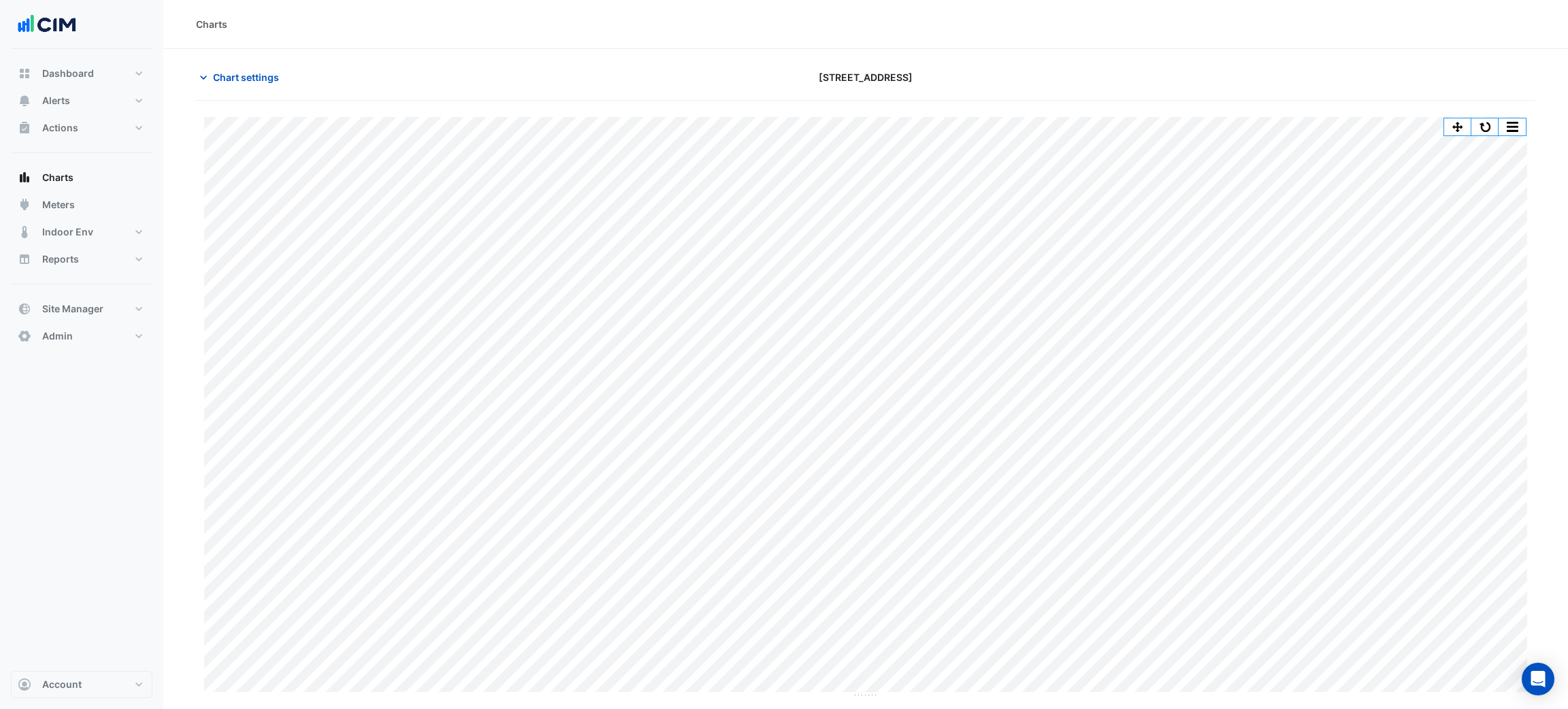
click at [251, 93] on div "Chart settings 16-18 Mort Street" at bounding box center [866, 83] width 1340 height 35
click at [259, 89] on button "Chart settings" at bounding box center [242, 77] width 92 height 24
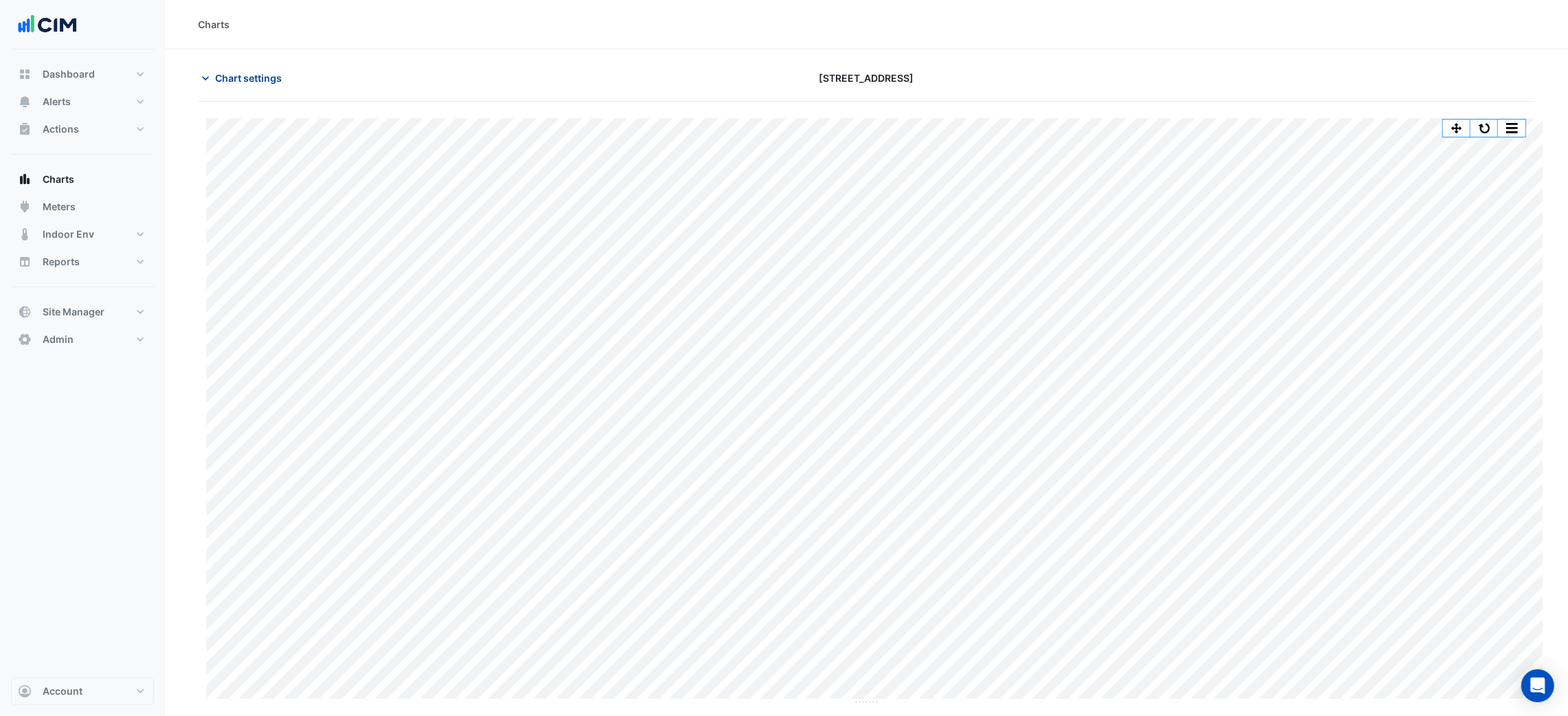
click at [261, 77] on span "Chart settings" at bounding box center [248, 78] width 66 height 15
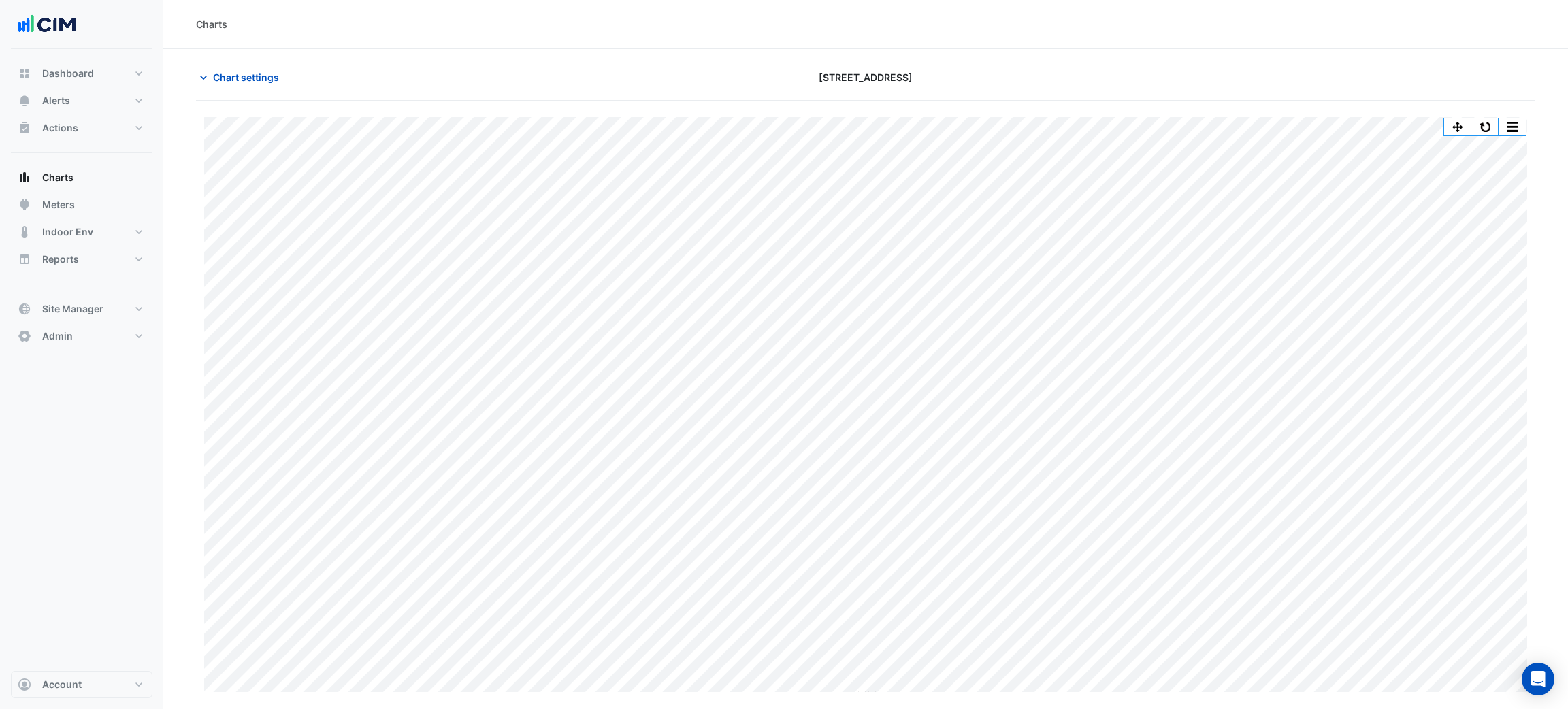
click at [265, 93] on div "Chart settings 16-18 Mort Street" at bounding box center [866, 83] width 1340 height 35
click at [265, 84] on span "Chart settings" at bounding box center [246, 77] width 66 height 15
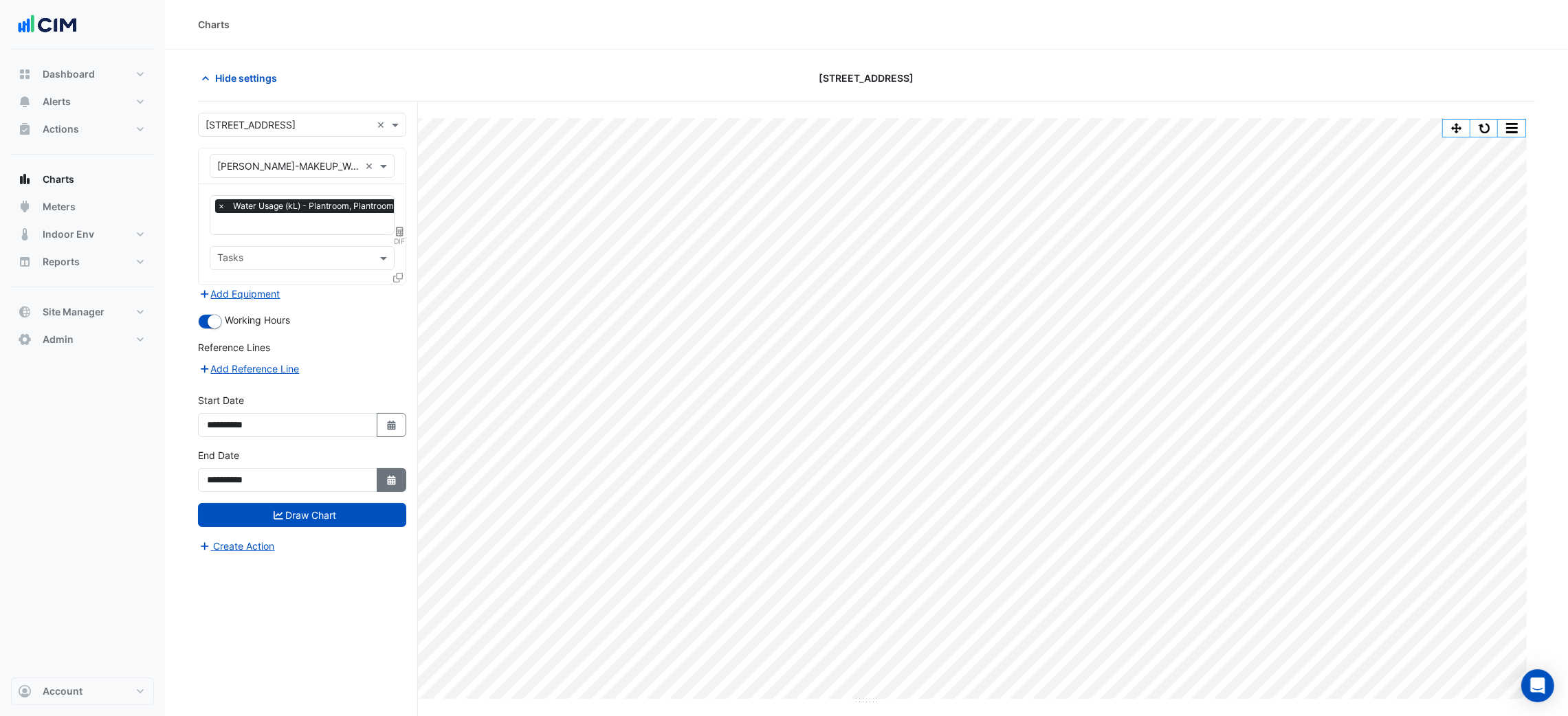
click at [382, 478] on button "Select Date" at bounding box center [391, 480] width 30 height 24
select select "*"
click at [244, 377] on div "16" at bounding box center [243, 385] width 22 height 22
type input "**********"
click at [296, 520] on button "Draw Chart" at bounding box center [302, 515] width 208 height 24
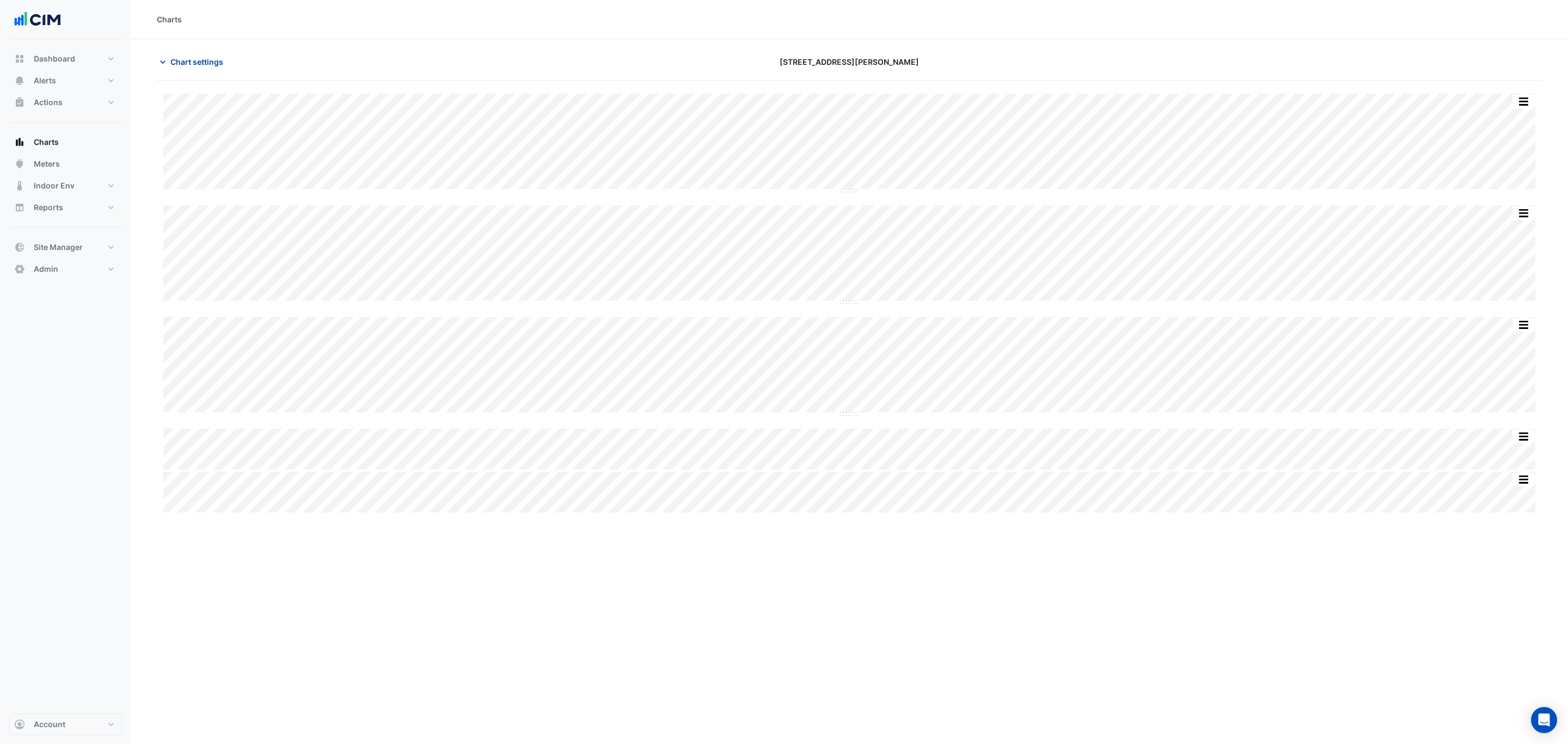
click at [196, 65] on span "Chart settings" at bounding box center [197, 62] width 53 height 12
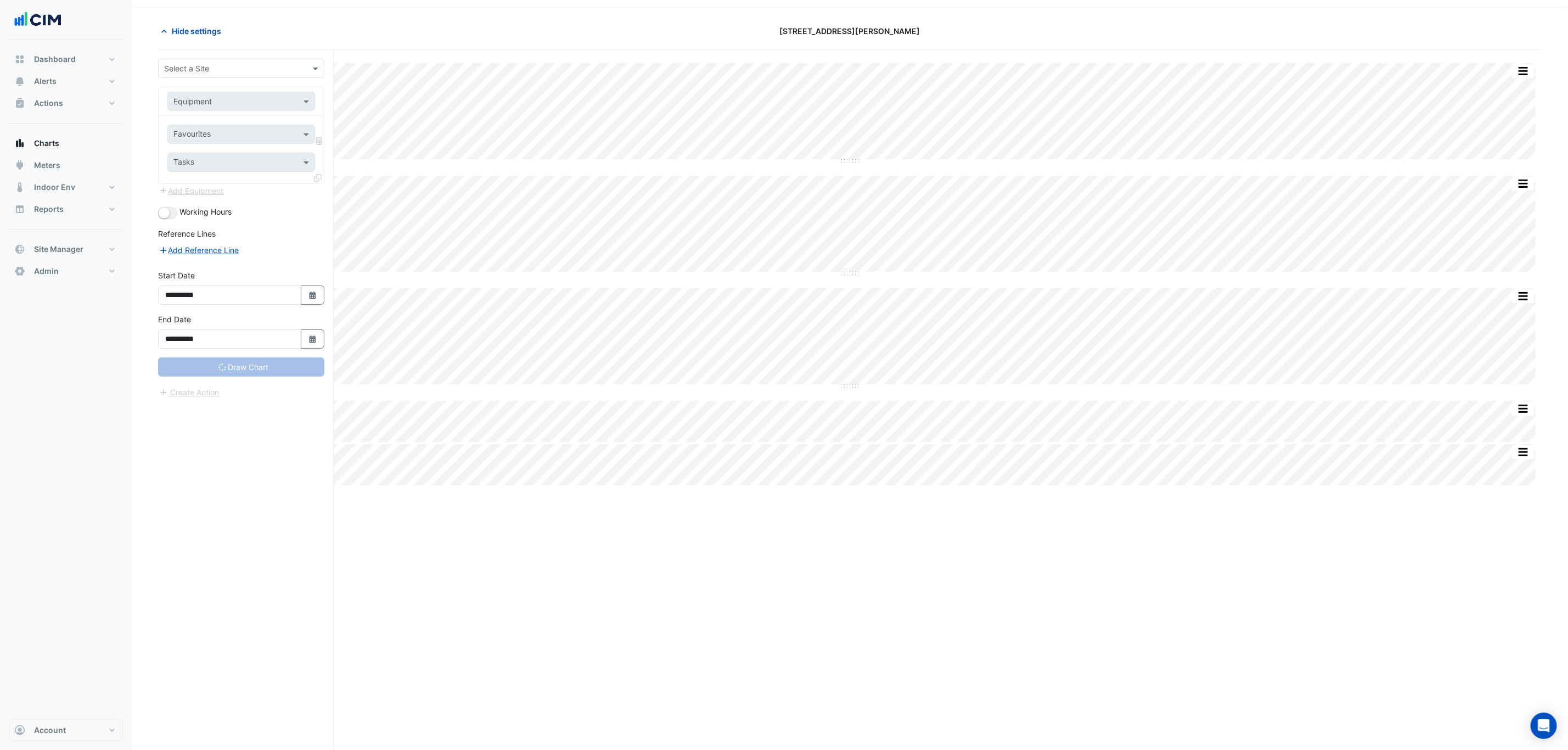
scroll to position [7, 0]
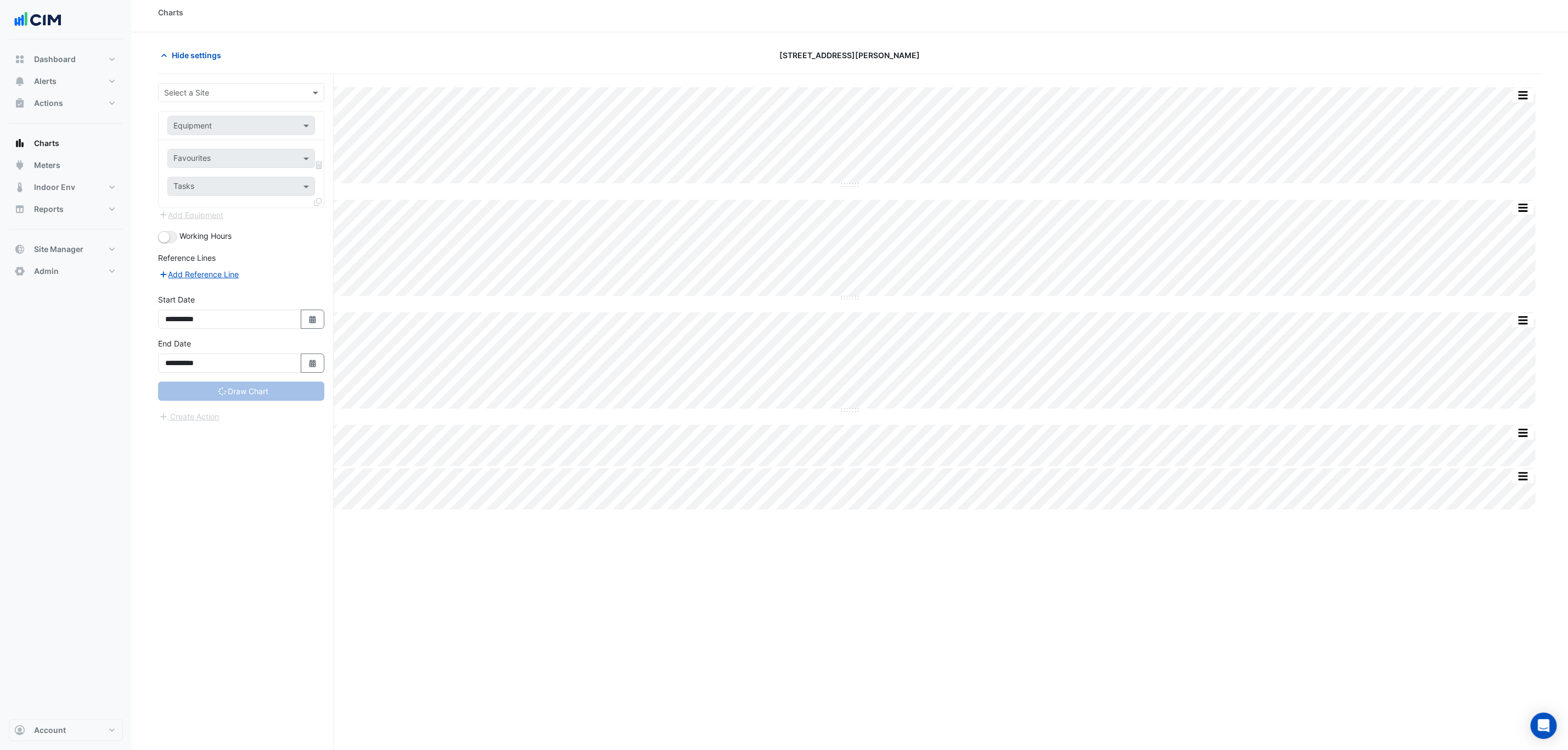
type input "**********"
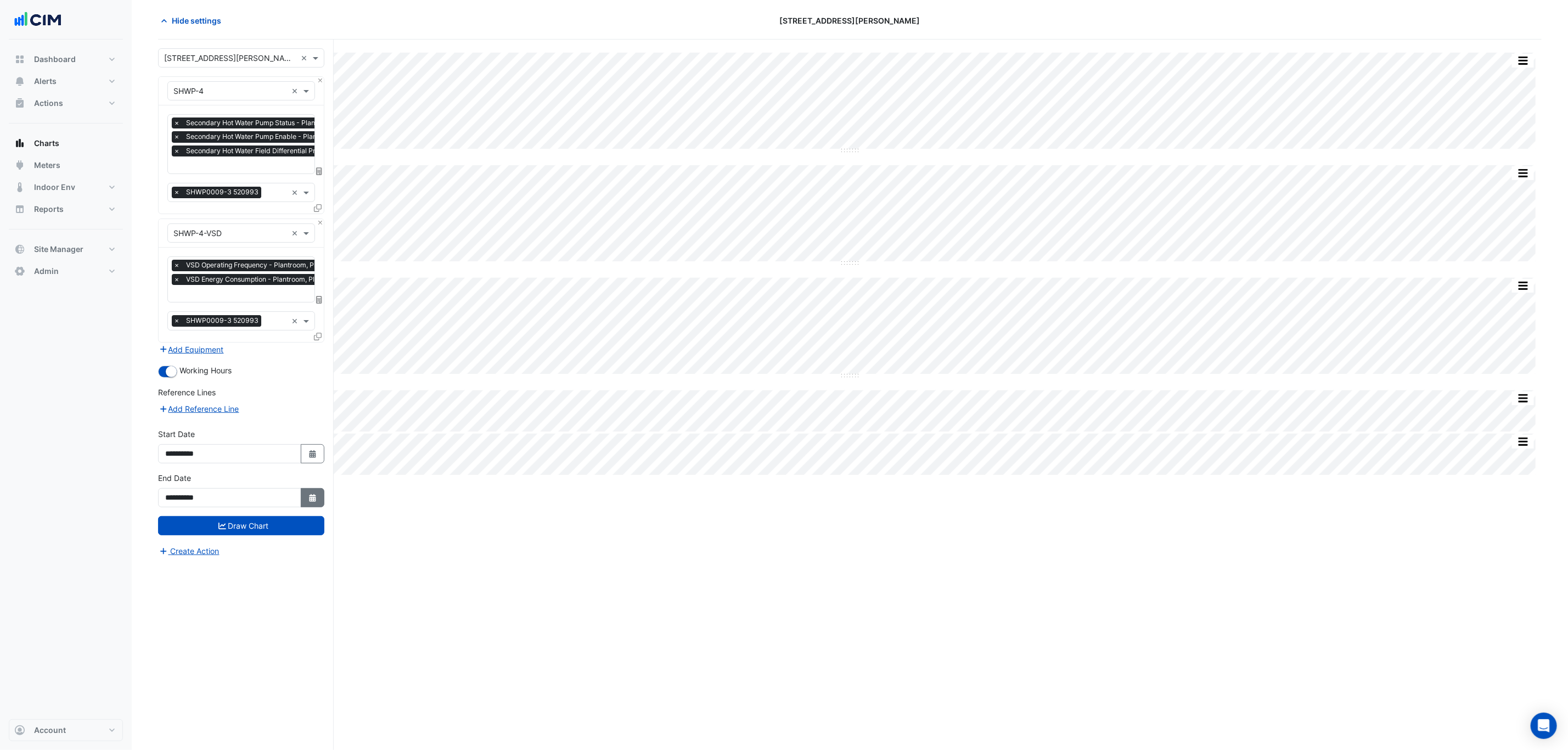
scroll to position [43, 0]
click at [323, 501] on button "Select Date" at bounding box center [312, 497] width 24 height 19
select select "*"
click at [216, 424] on div "17" at bounding box center [211, 425] width 18 height 18
type input "**********"
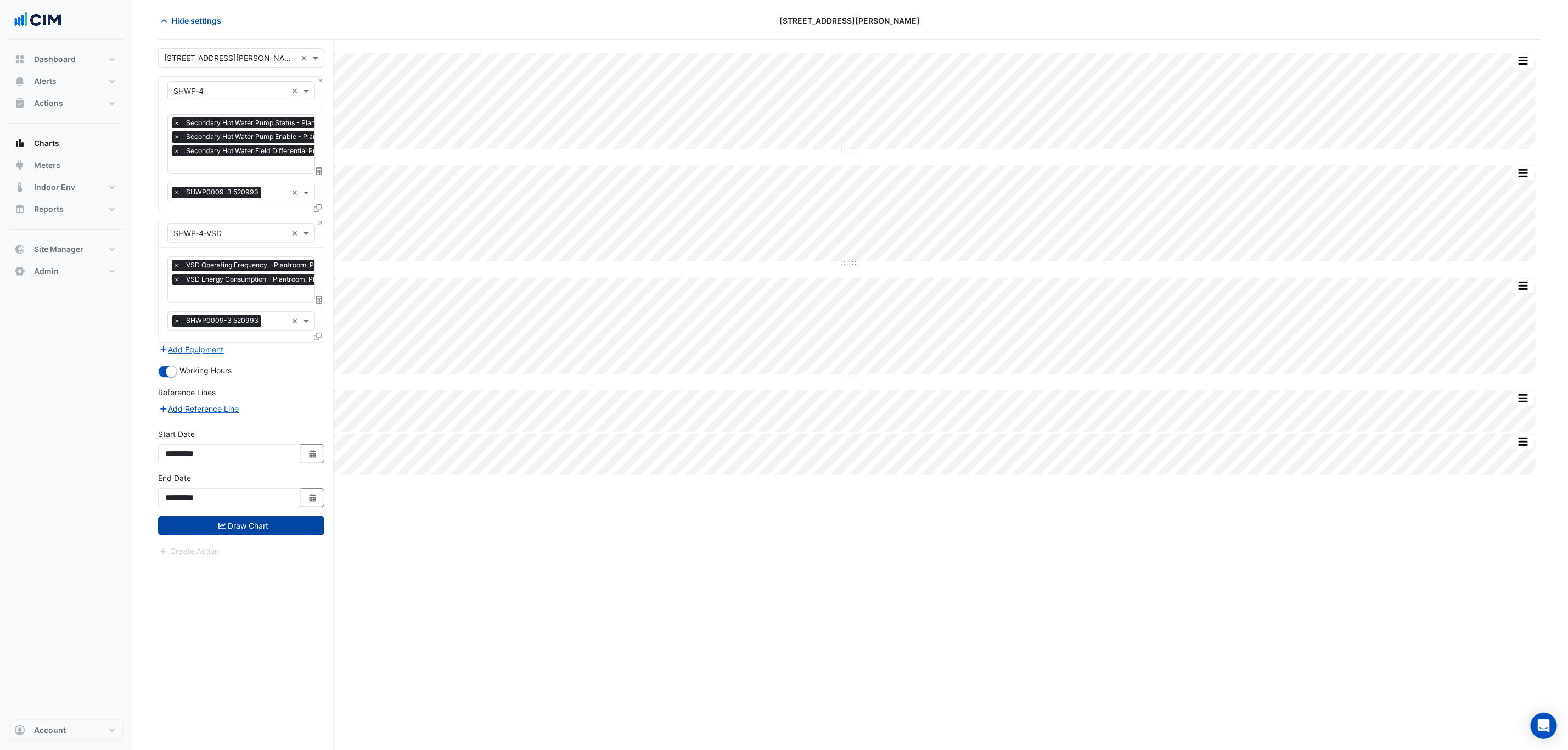
click at [264, 531] on button "Draw Chart" at bounding box center [241, 526] width 166 height 19
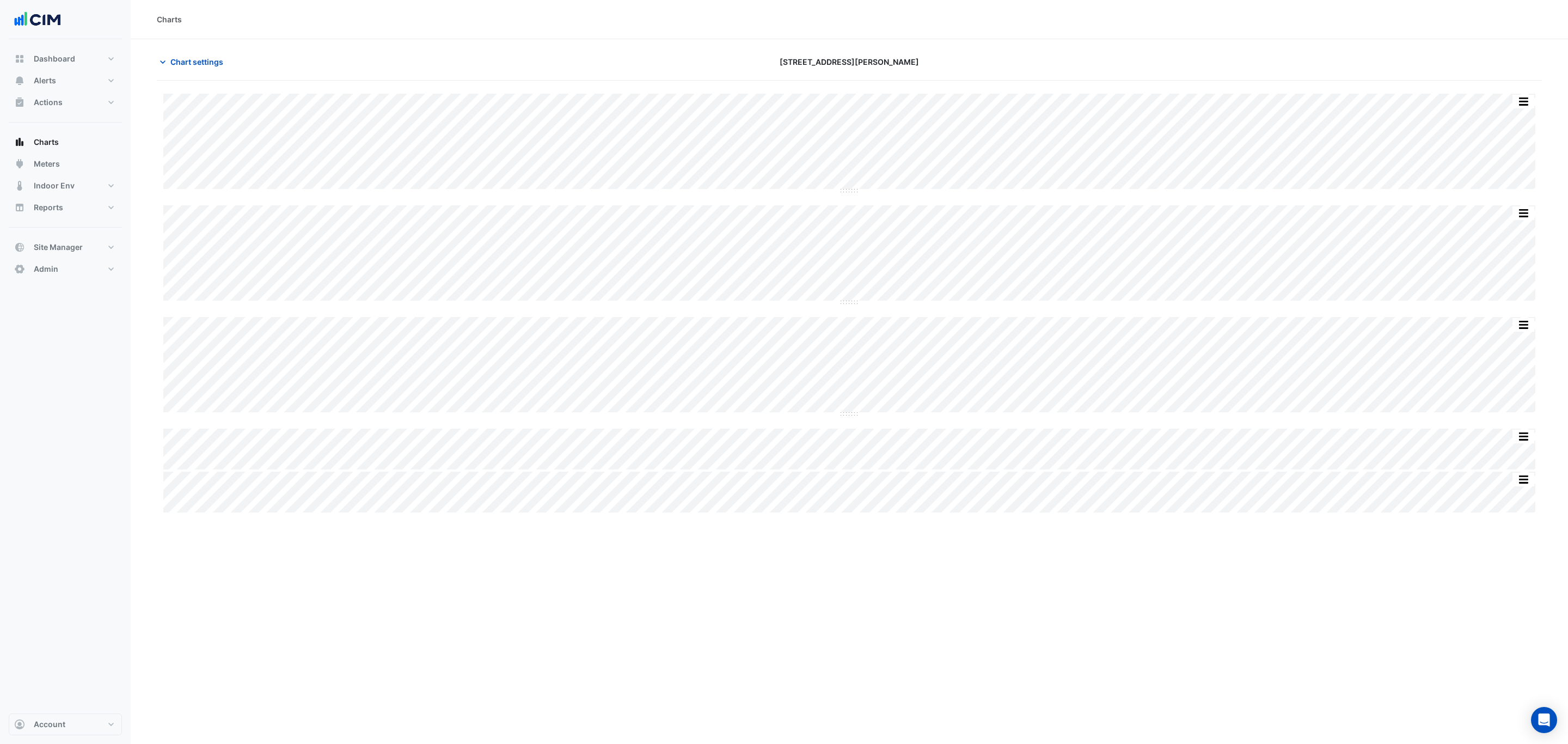
click at [965, 198] on div "Split by Equip Split All Split None Print Save as JPEG Save as PNG Pivot Data T…" at bounding box center [849, 303] width 1385 height 419
click at [935, 303] on div "Split by Equip Split All Split None Print Save as JPEG Save as PNG Pivot Data T…" at bounding box center [849, 254] width 1372 height 98
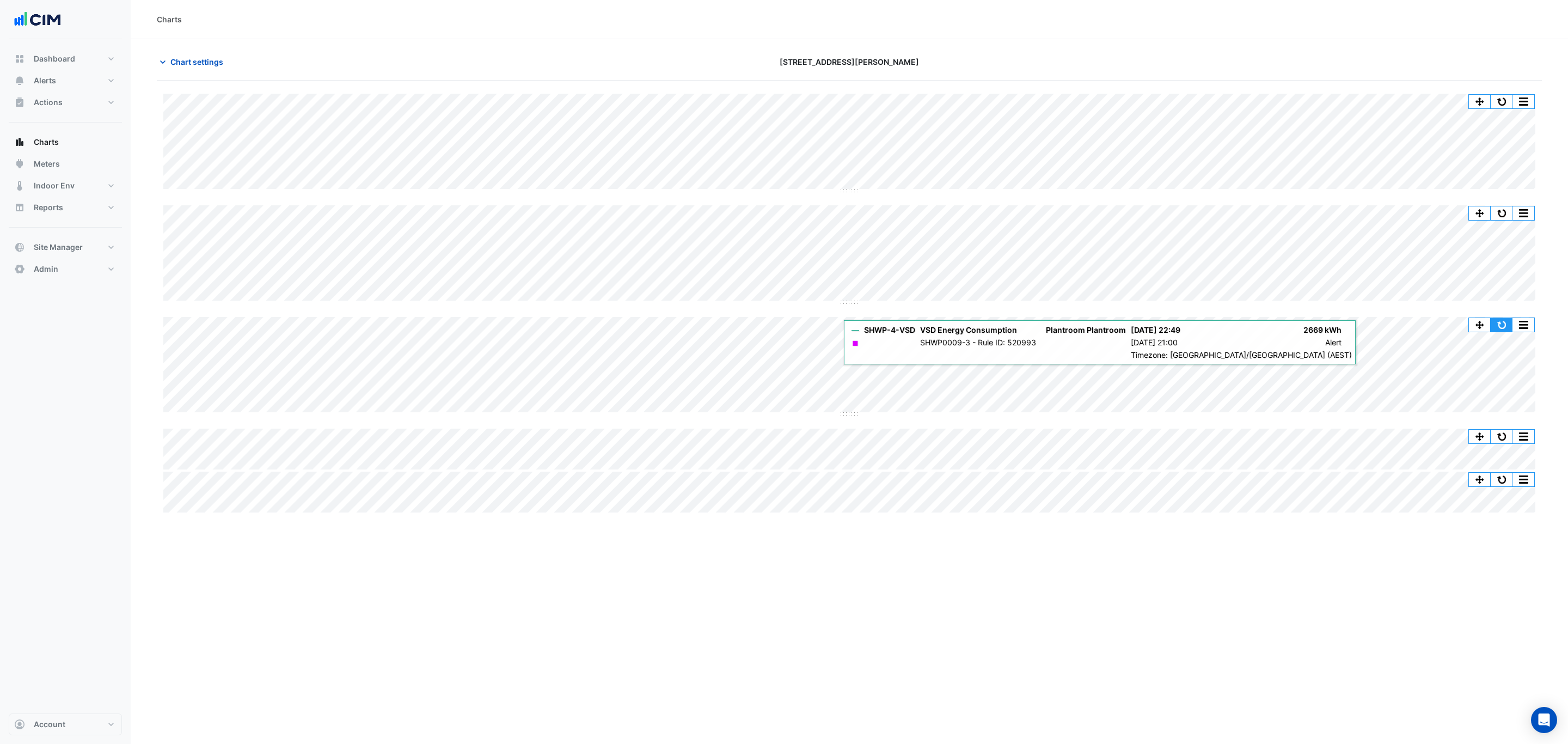
click at [1254, 319] on button "button" at bounding box center [1502, 325] width 22 height 13
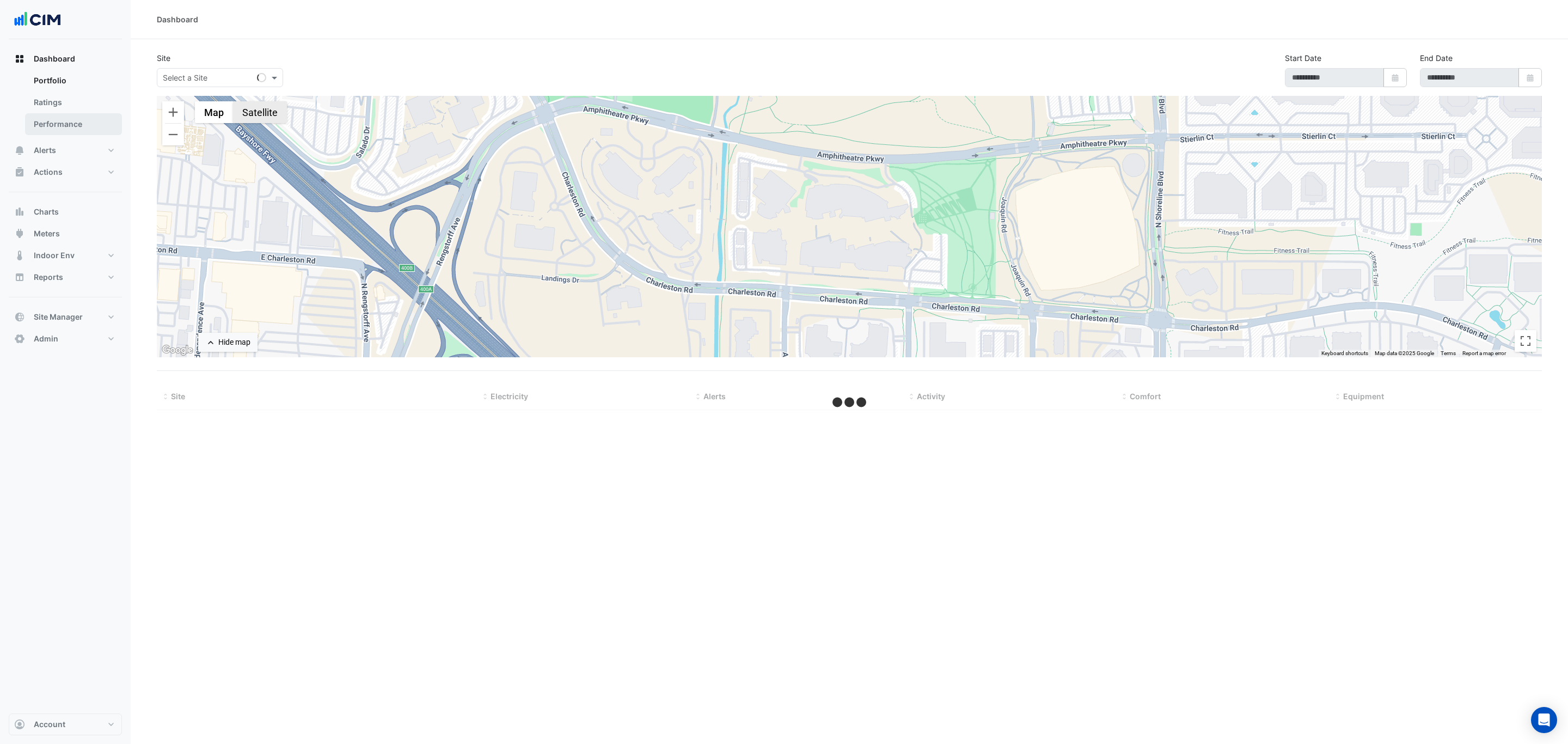
select select "***"
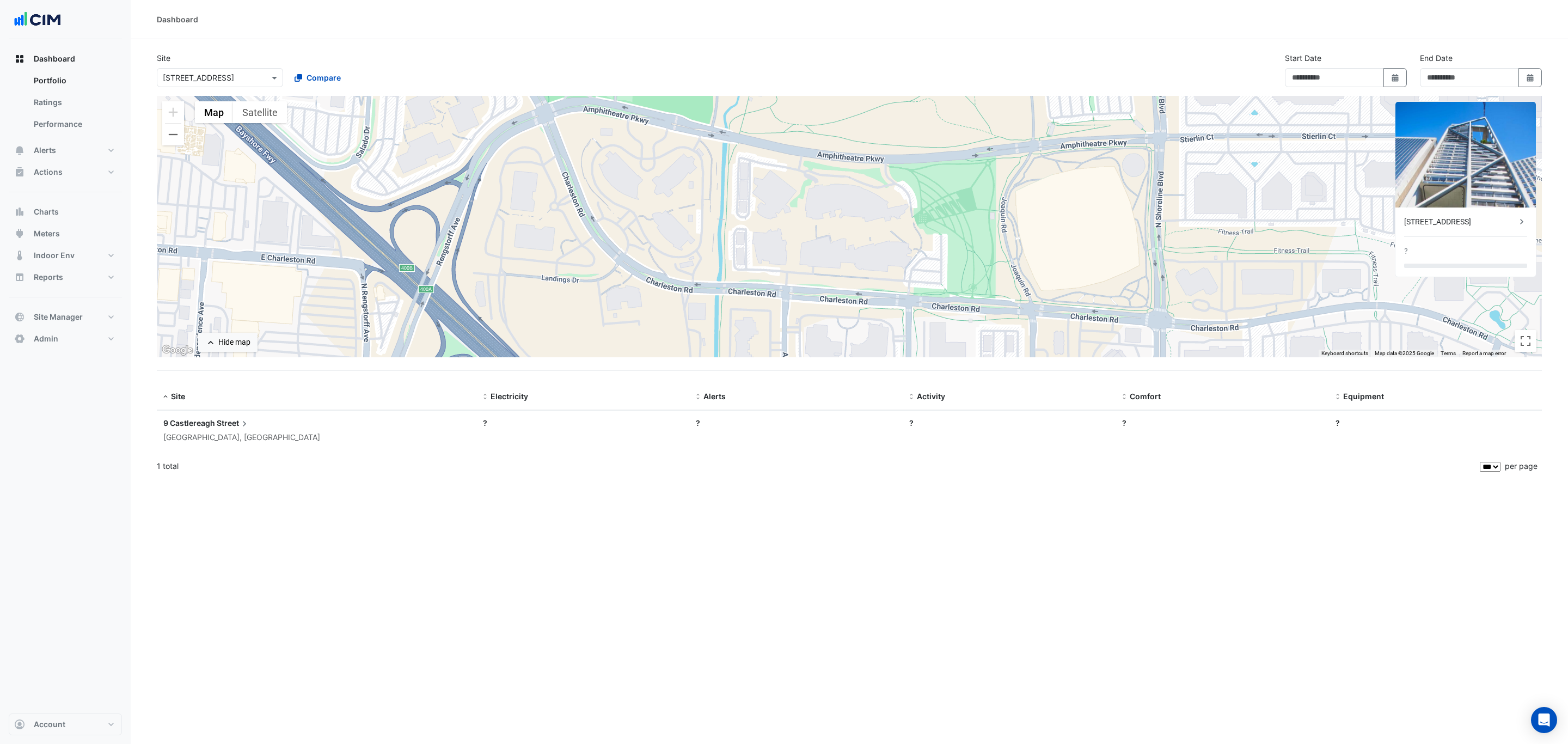
type input "**********"
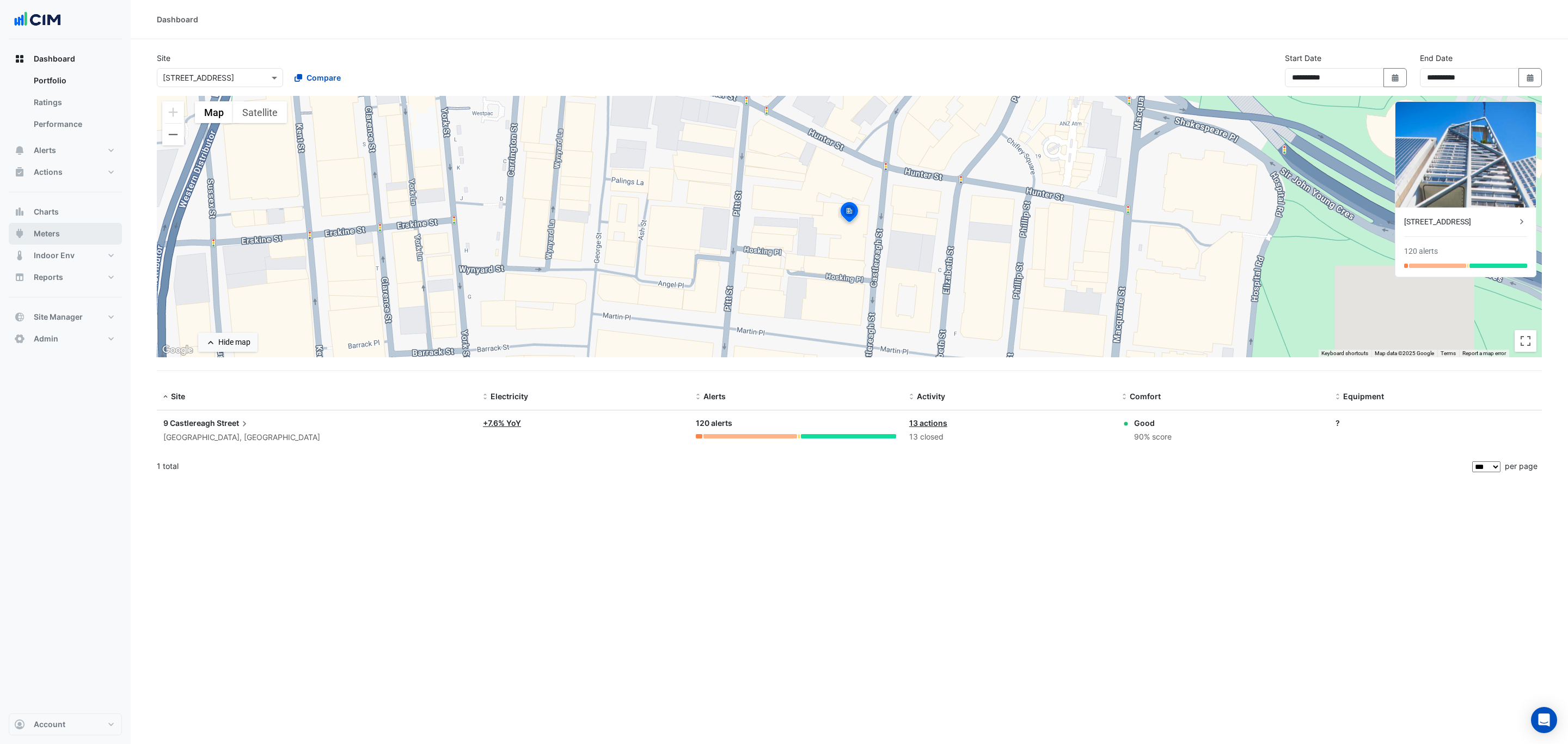
click at [57, 235] on span "Meters" at bounding box center [46, 234] width 26 height 11
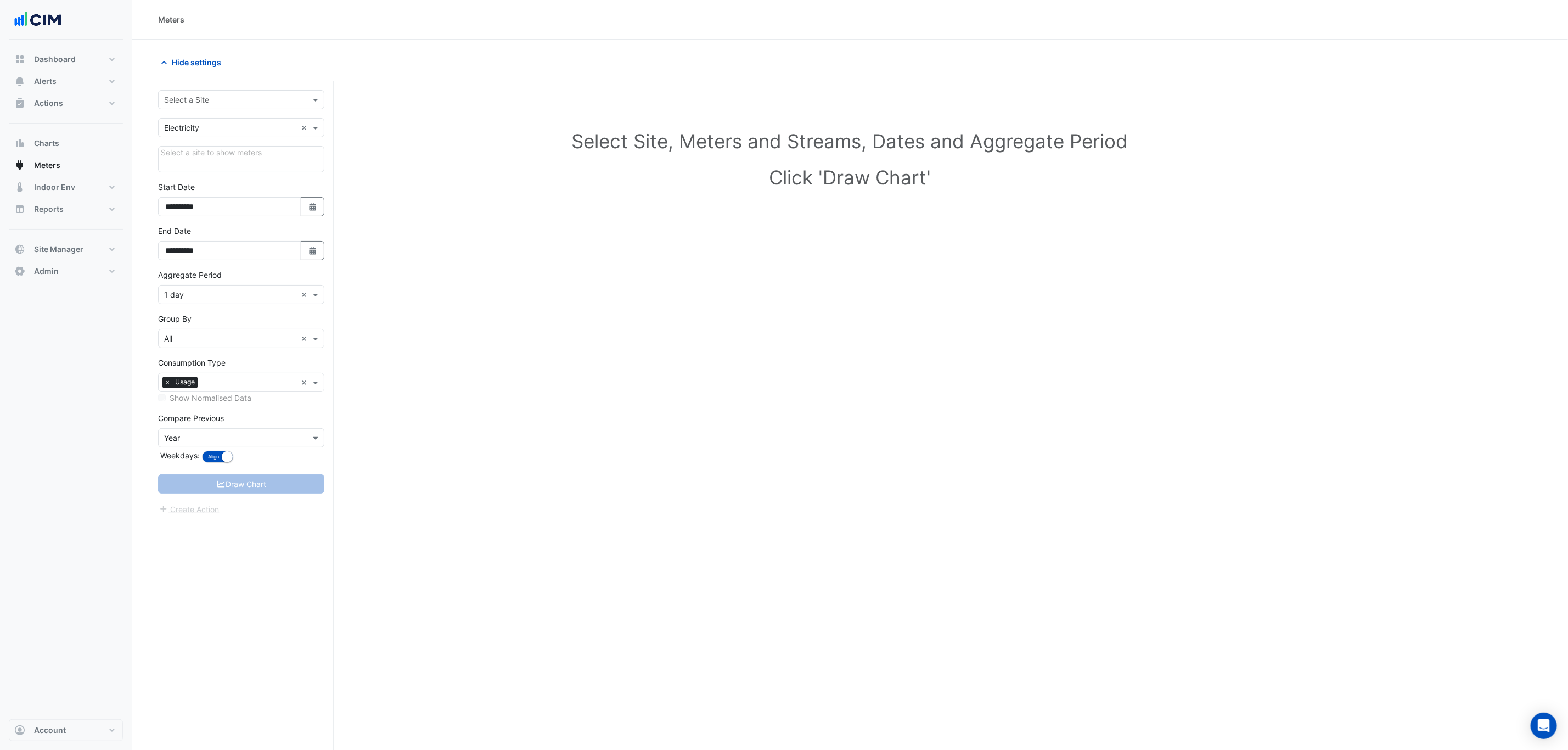
click at [264, 96] on input "text" at bounding box center [230, 100] width 132 height 12
type input "**********"
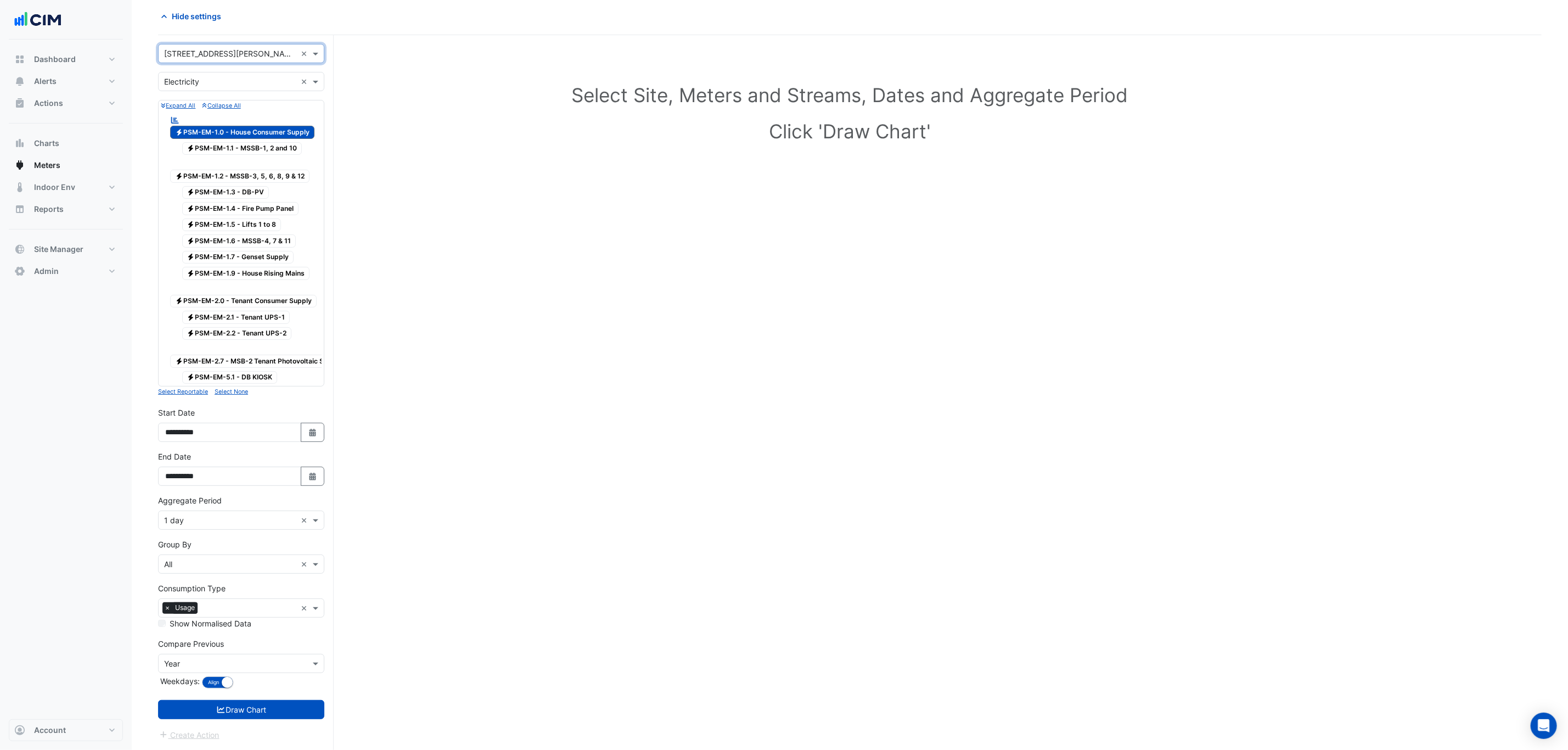
scroll to position [64, 0]
click at [311, 463] on div "**********" at bounding box center [241, 468] width 166 height 35
click at [310, 475] on icon "Select Date" at bounding box center [313, 476] width 10 height 7
click at [284, 344] on span "Next month" at bounding box center [281, 348] width 8 height 8
select select "*"
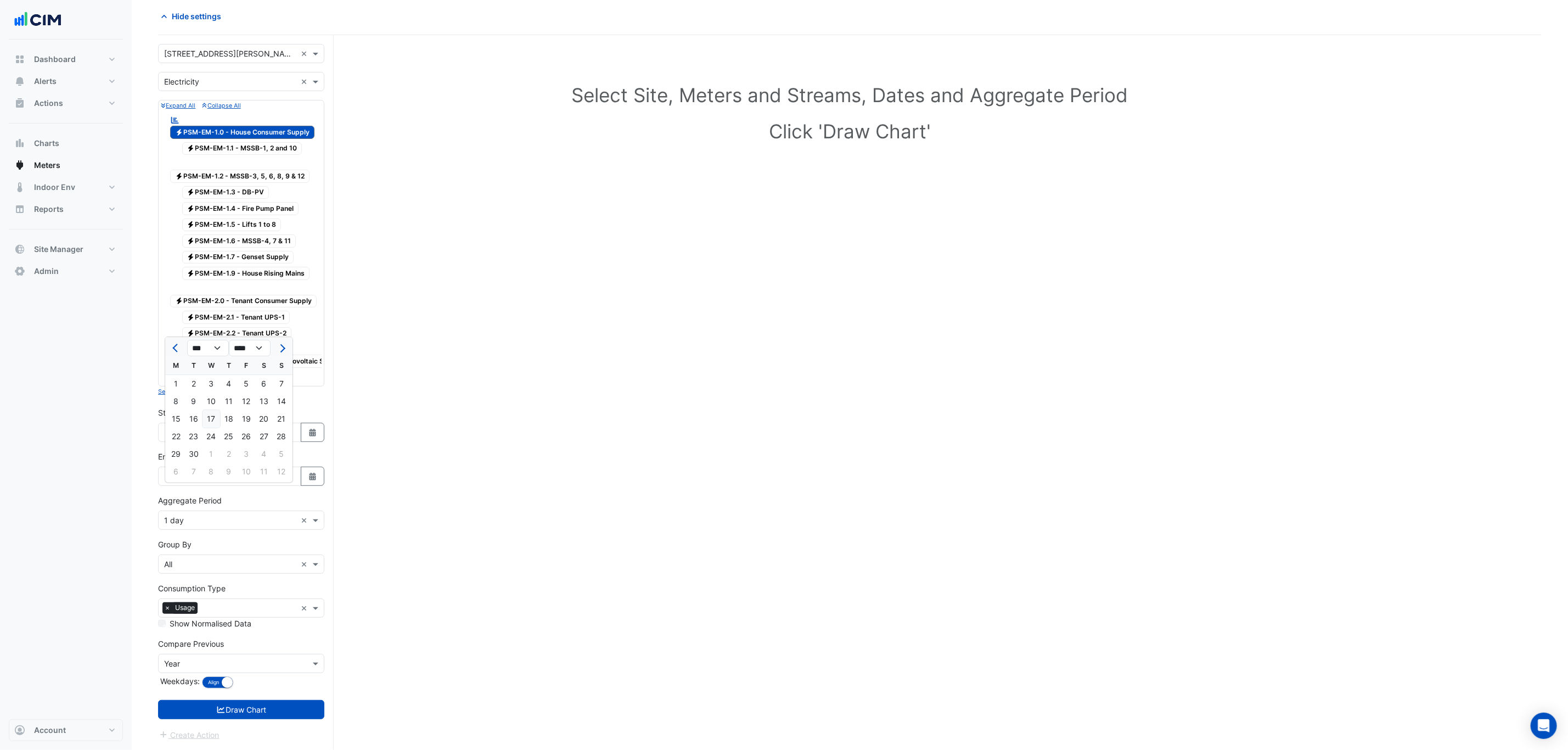
click at [216, 410] on div "17" at bounding box center [211, 419] width 18 height 18
type input "**********"
click at [217, 526] on input "text" at bounding box center [230, 521] width 132 height 12
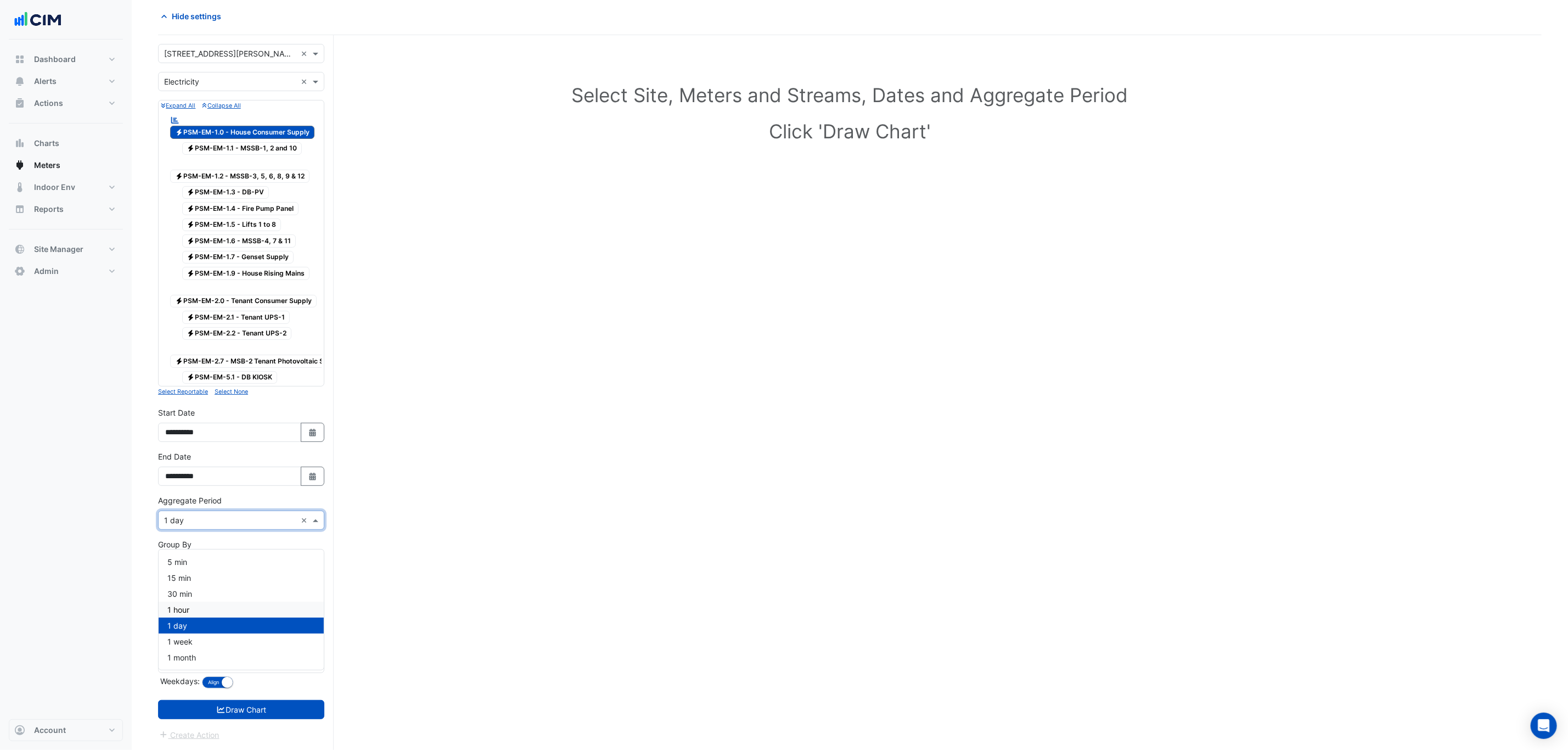
click at [180, 602] on div "1 hour" at bounding box center [241, 610] width 165 height 16
click at [231, 712] on button "Draw Chart" at bounding box center [241, 709] width 166 height 19
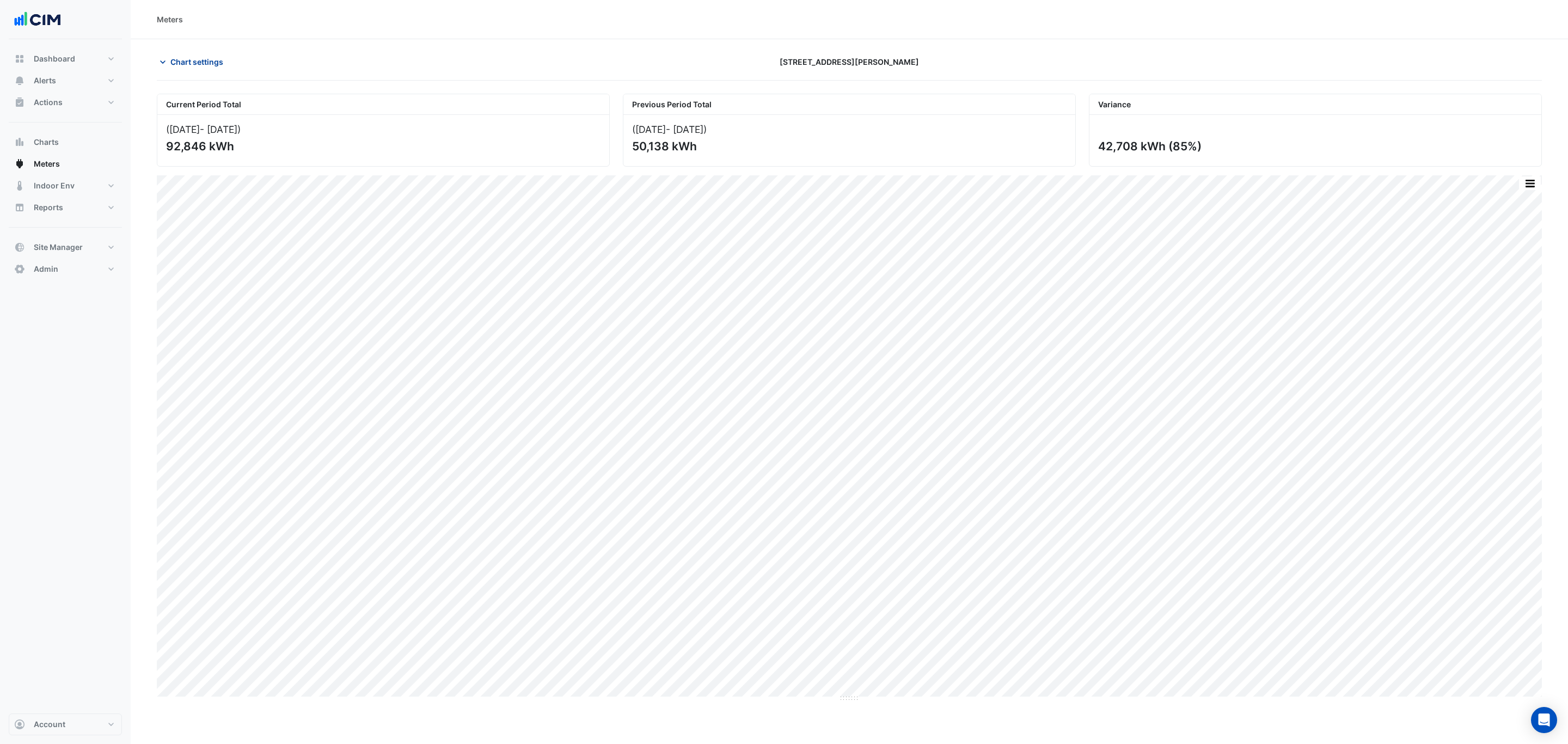
click at [187, 59] on span "Chart settings" at bounding box center [197, 62] width 53 height 12
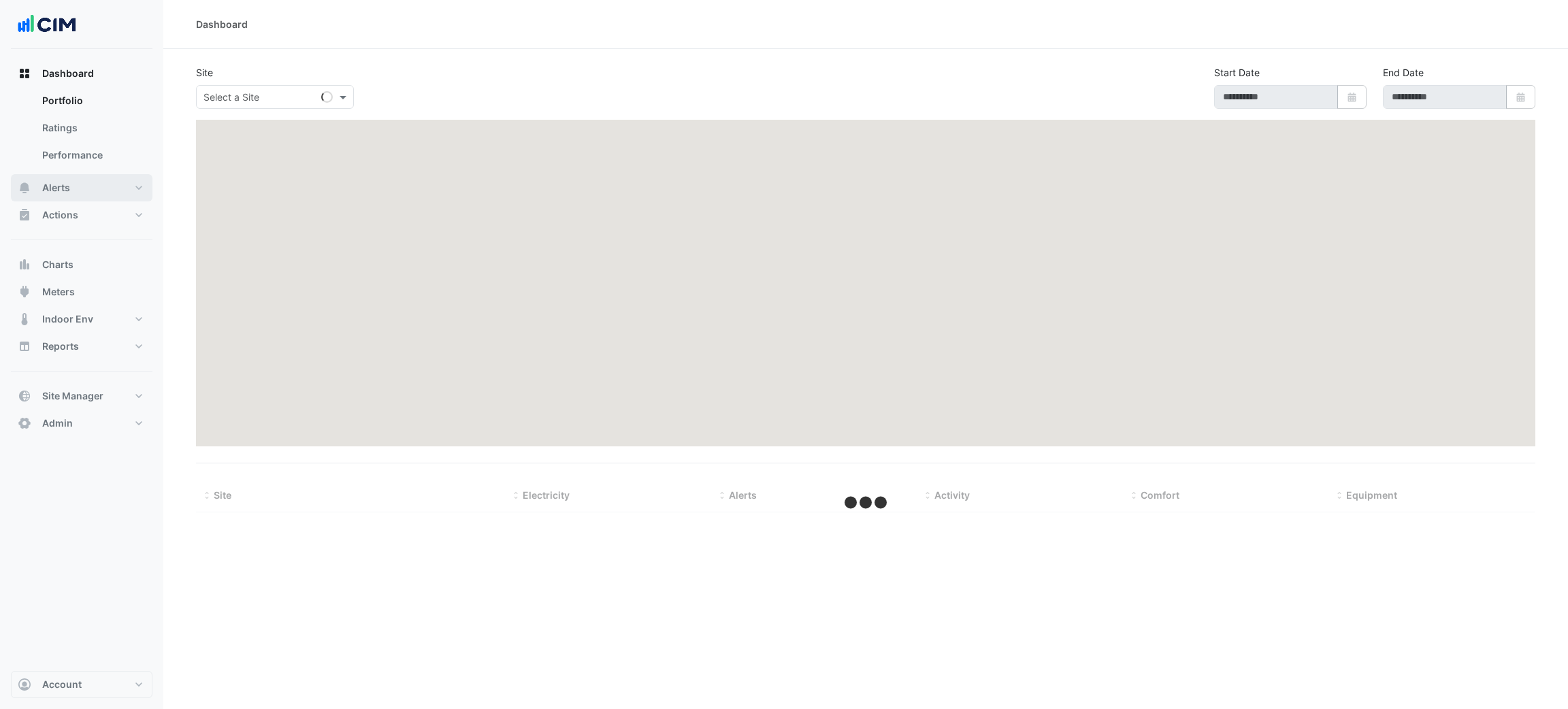
click at [69, 189] on span "Alerts" at bounding box center [56, 188] width 28 height 14
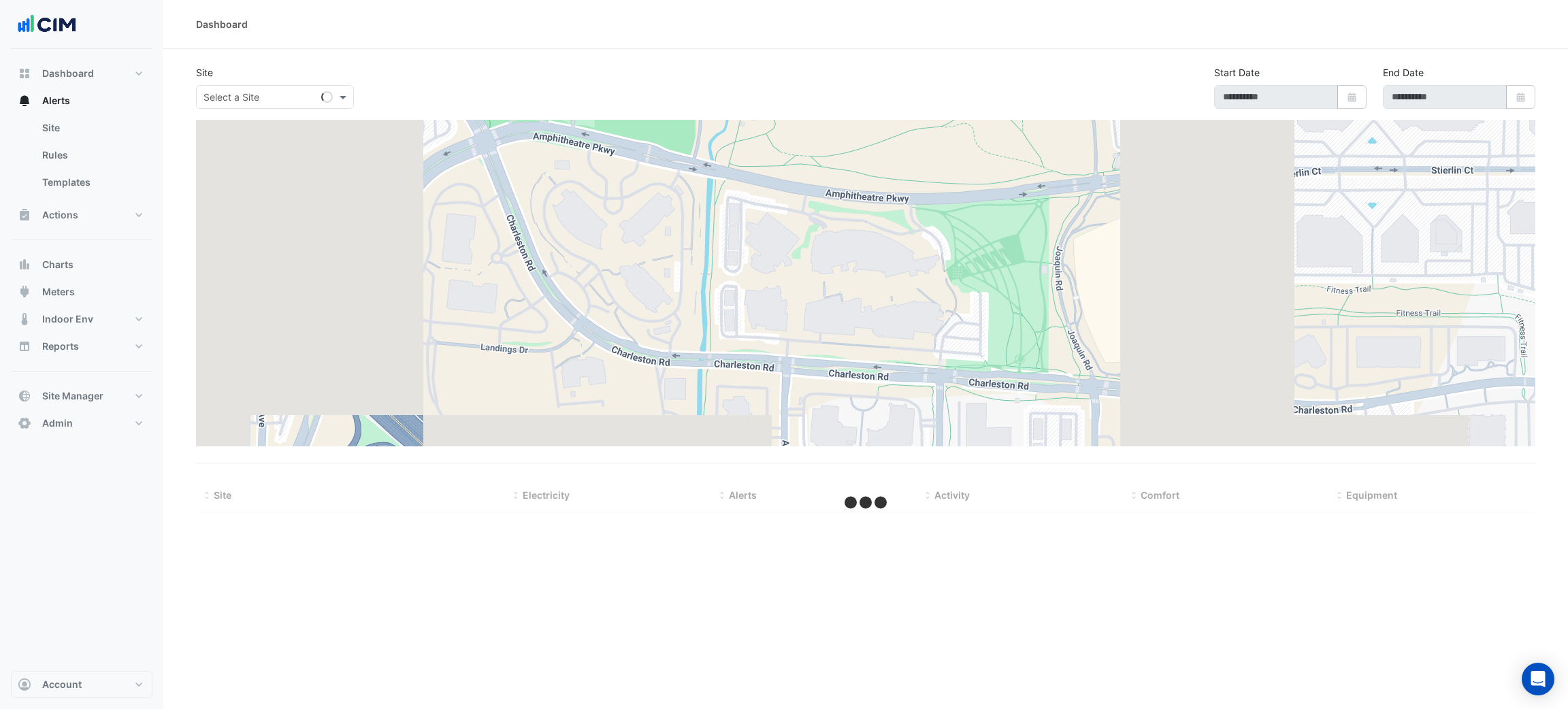
click at [275, 112] on div "Site Select a Site Start Date Select Date End Date Select Date" at bounding box center [865, 92] width 1356 height 54
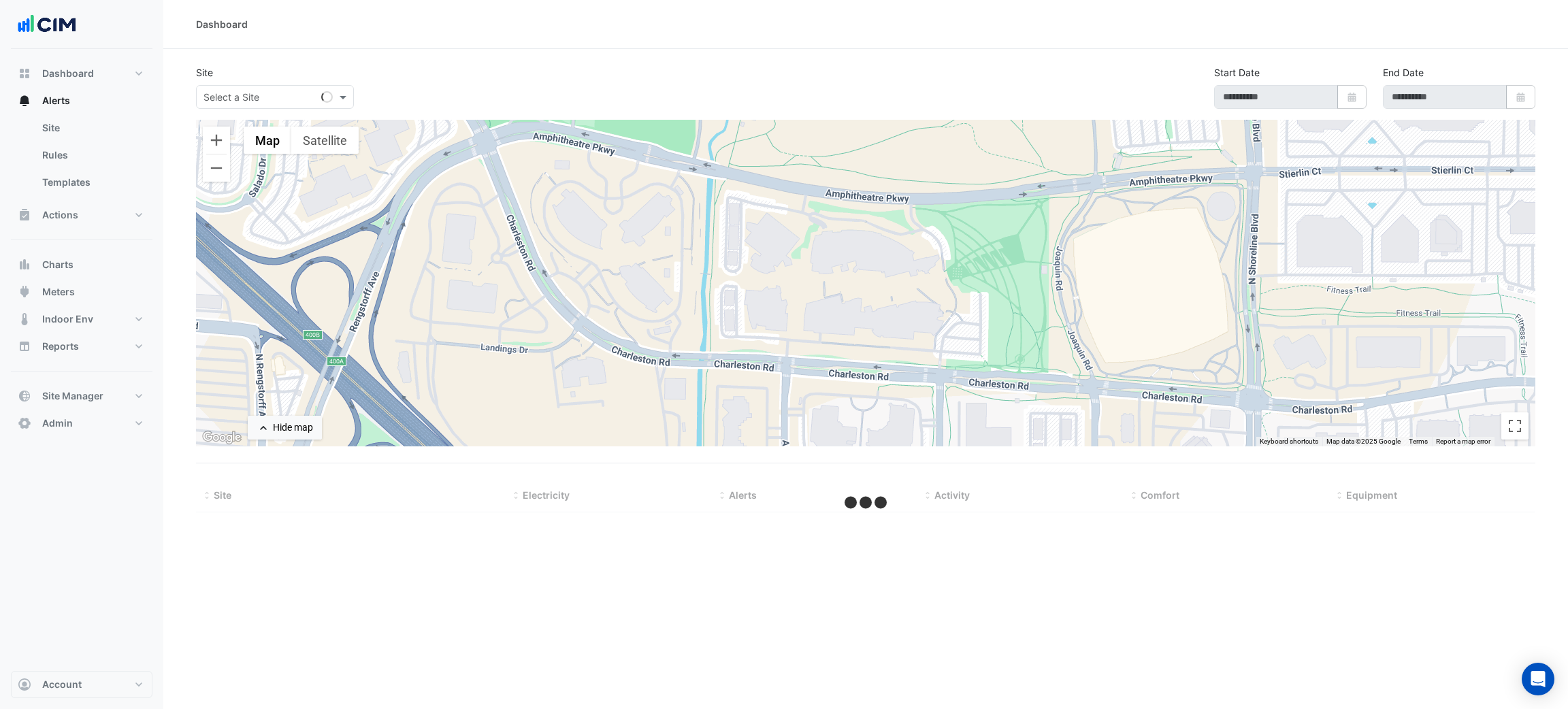
click at [276, 98] on input "text" at bounding box center [260, 98] width 115 height 15
type input "******"
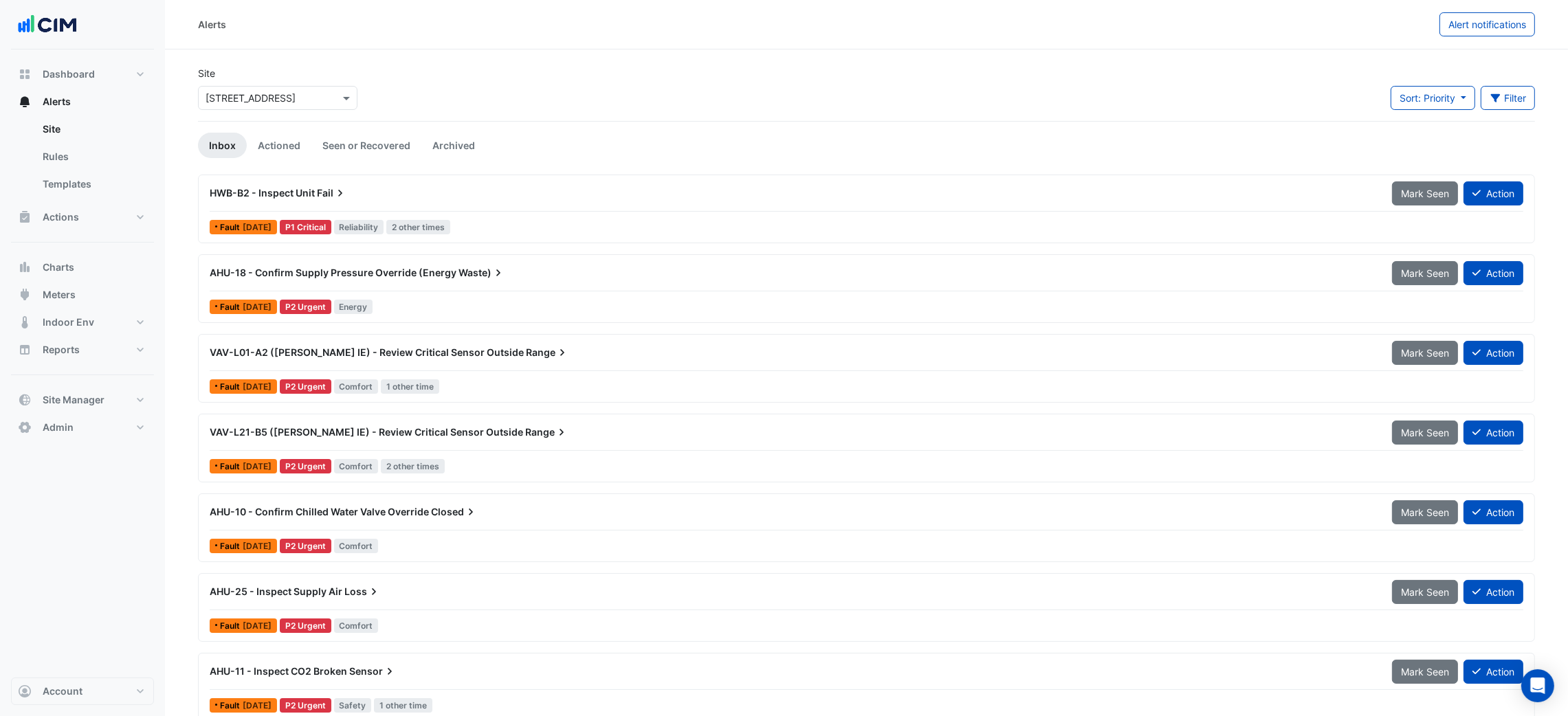
click at [270, 110] on div "Site Select a Site × [STREET_ADDRESS]" at bounding box center [278, 93] width 176 height 55
click at [271, 100] on input "text" at bounding box center [263, 99] width 116 height 15
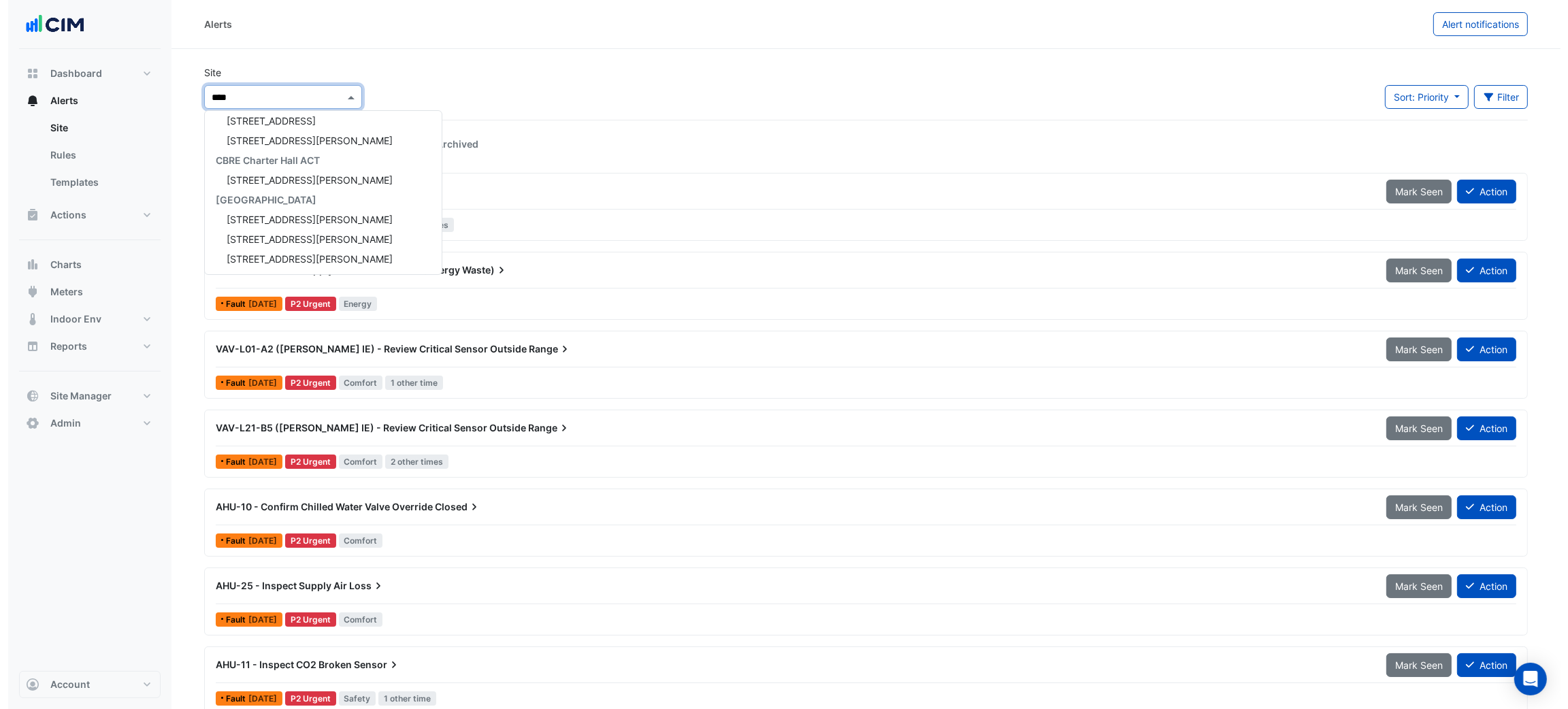
scroll to position [25, 0]
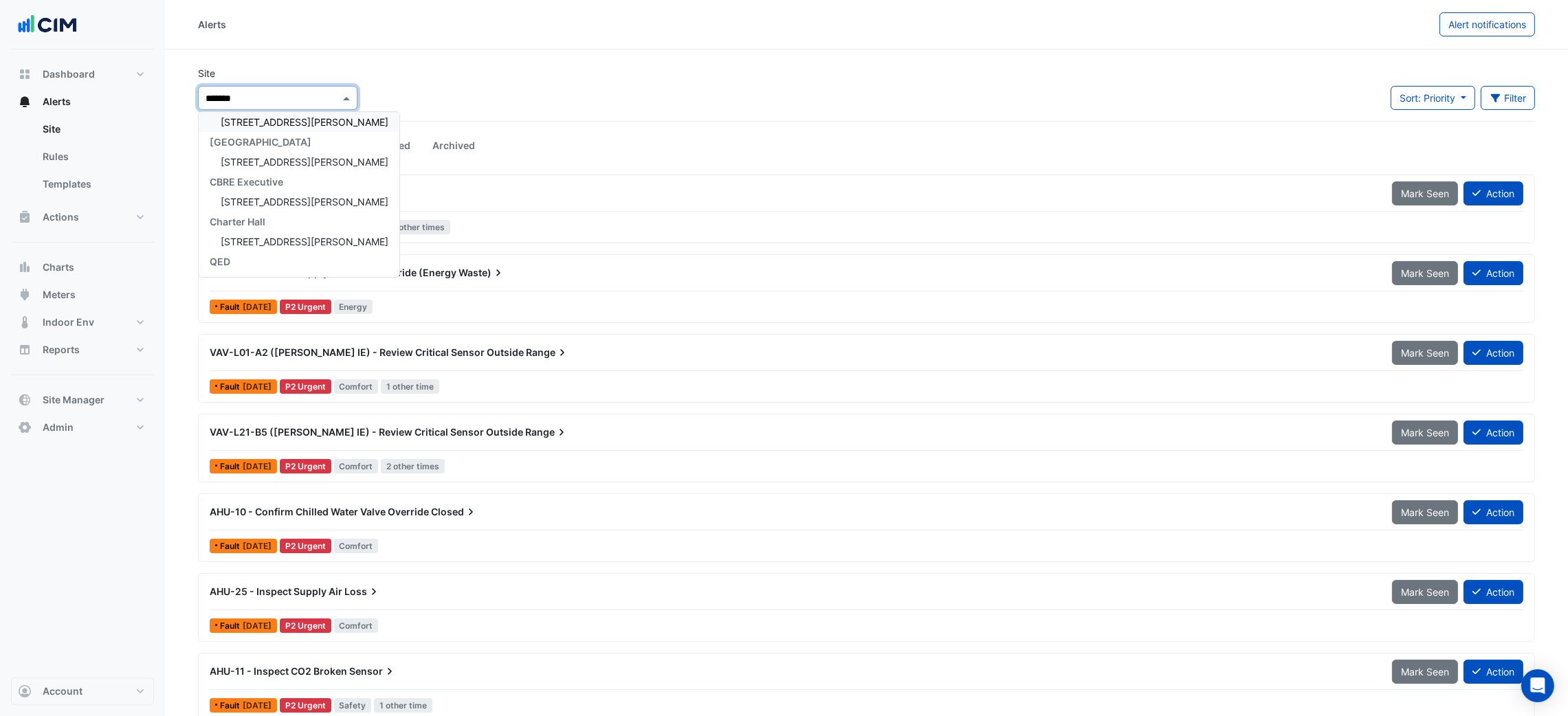
type input "********"
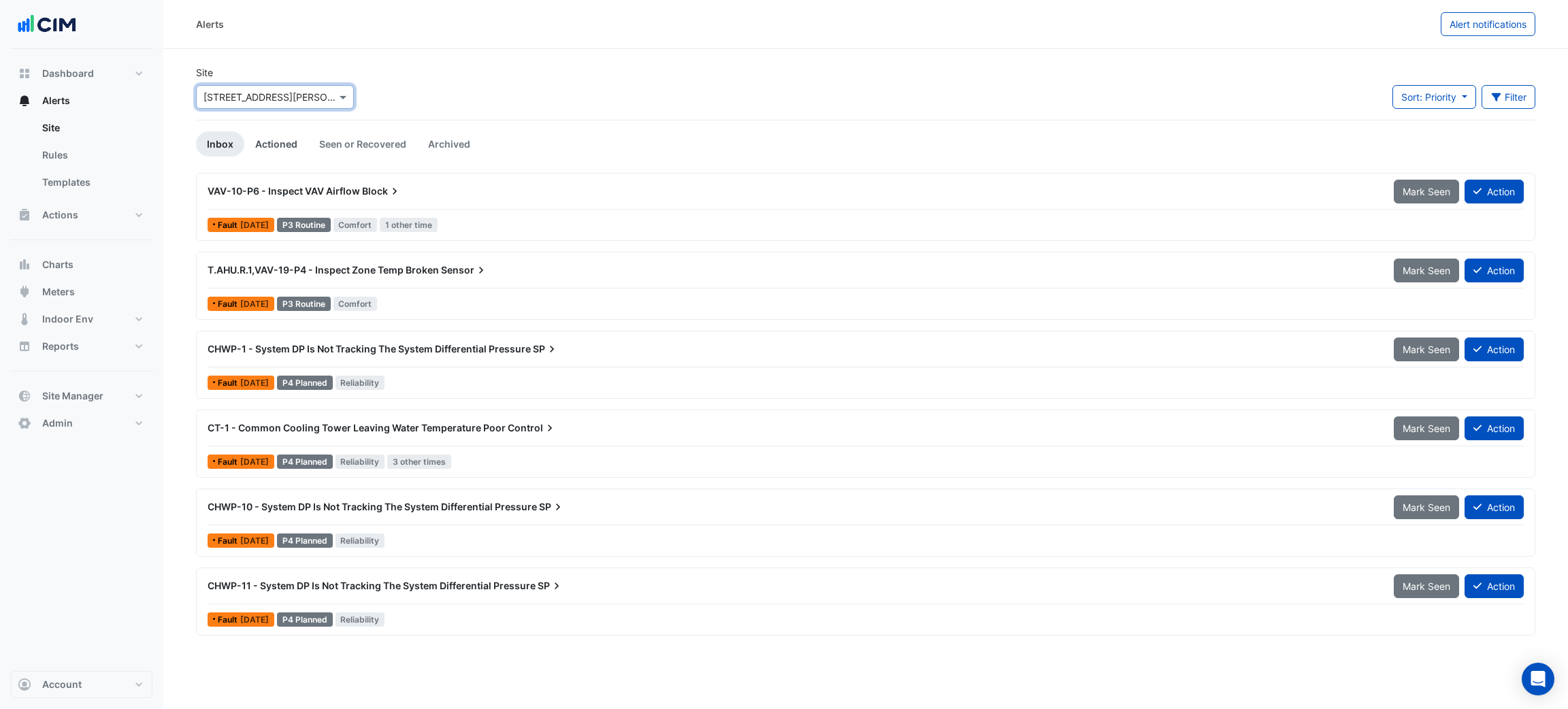
click at [279, 151] on link "Actioned" at bounding box center [276, 144] width 64 height 25
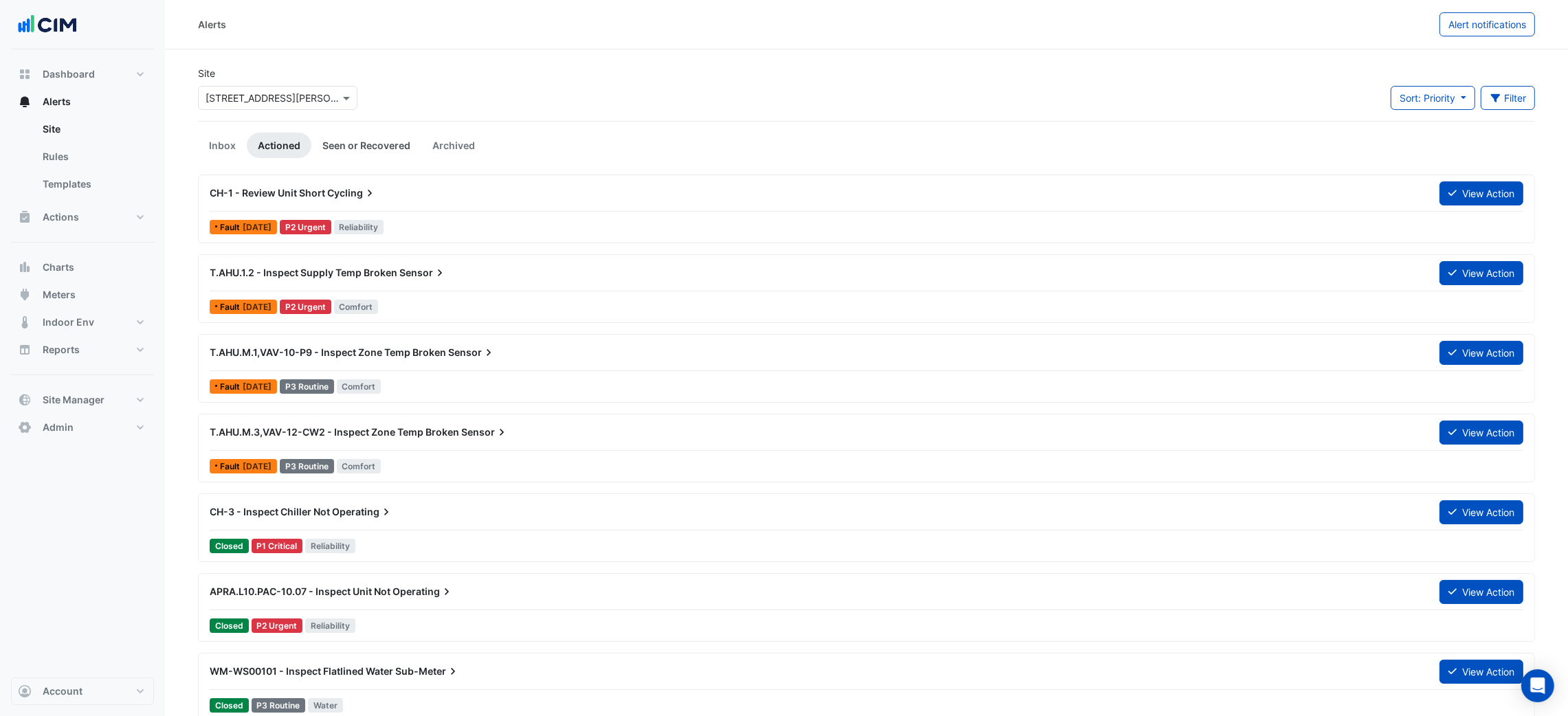
click at [339, 150] on link "Seen or Recovered" at bounding box center [366, 145] width 110 height 25
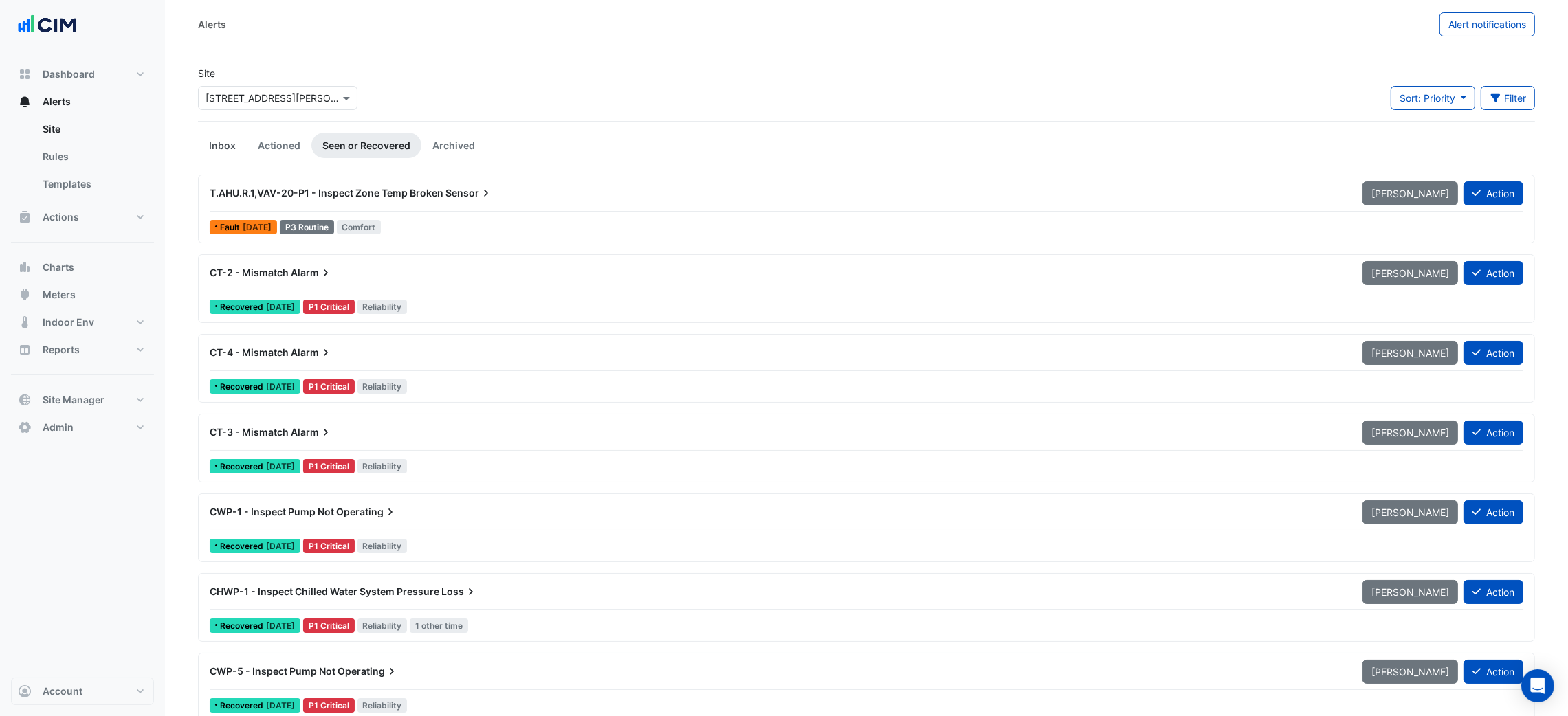
click at [221, 148] on link "Inbox" at bounding box center [222, 145] width 49 height 25
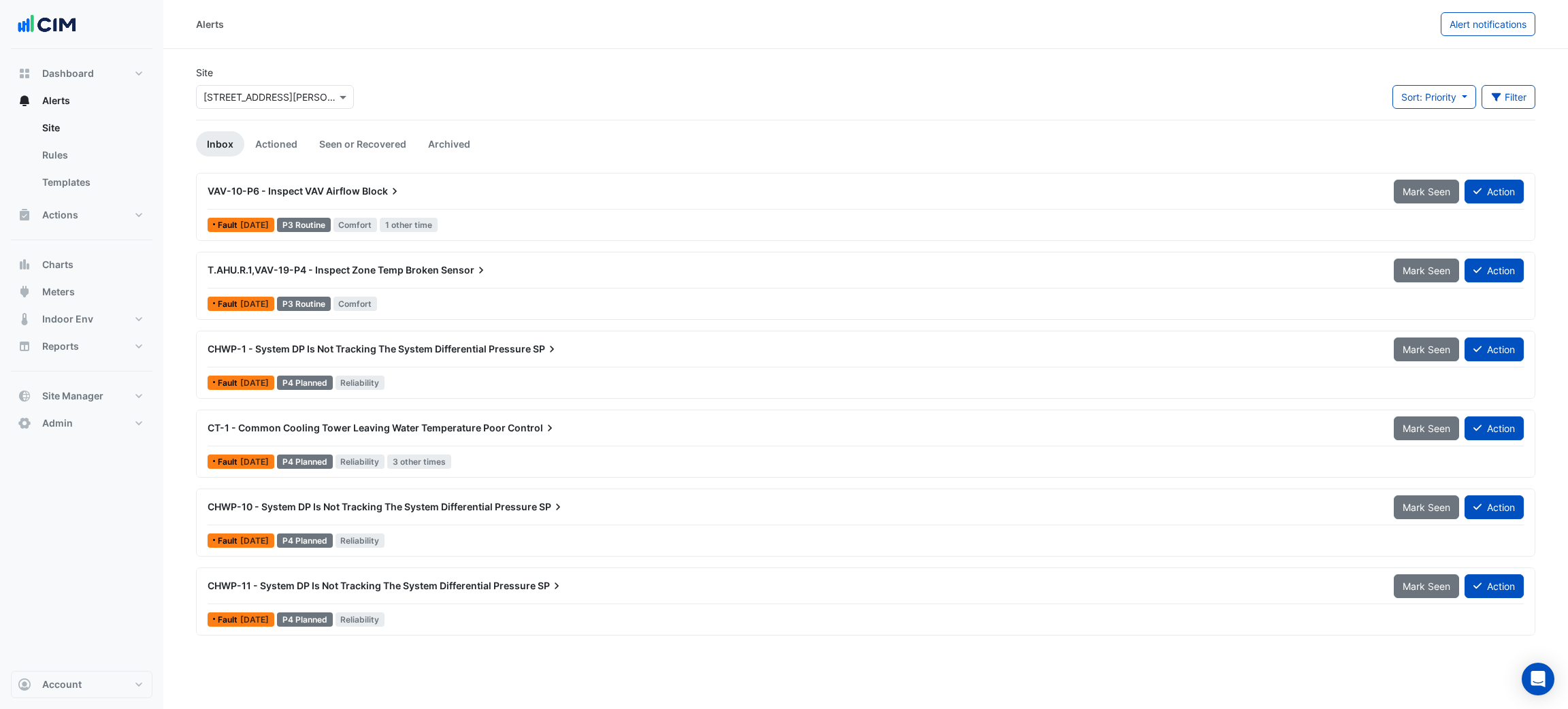
click at [1075, 24] on div "Alerts" at bounding box center [819, 24] width 1245 height 24
click at [726, 97] on div "Site Select a Site × [STREET_ADDRESS][PERSON_NAME] Sort: Priority Priority Upda…" at bounding box center [865, 92] width 1356 height 54
drag, startPoint x: 119, startPoint y: 260, endPoint x: 152, endPoint y: 216, distance: 55.0
click at [120, 260] on button "Charts" at bounding box center [81, 265] width 141 height 28
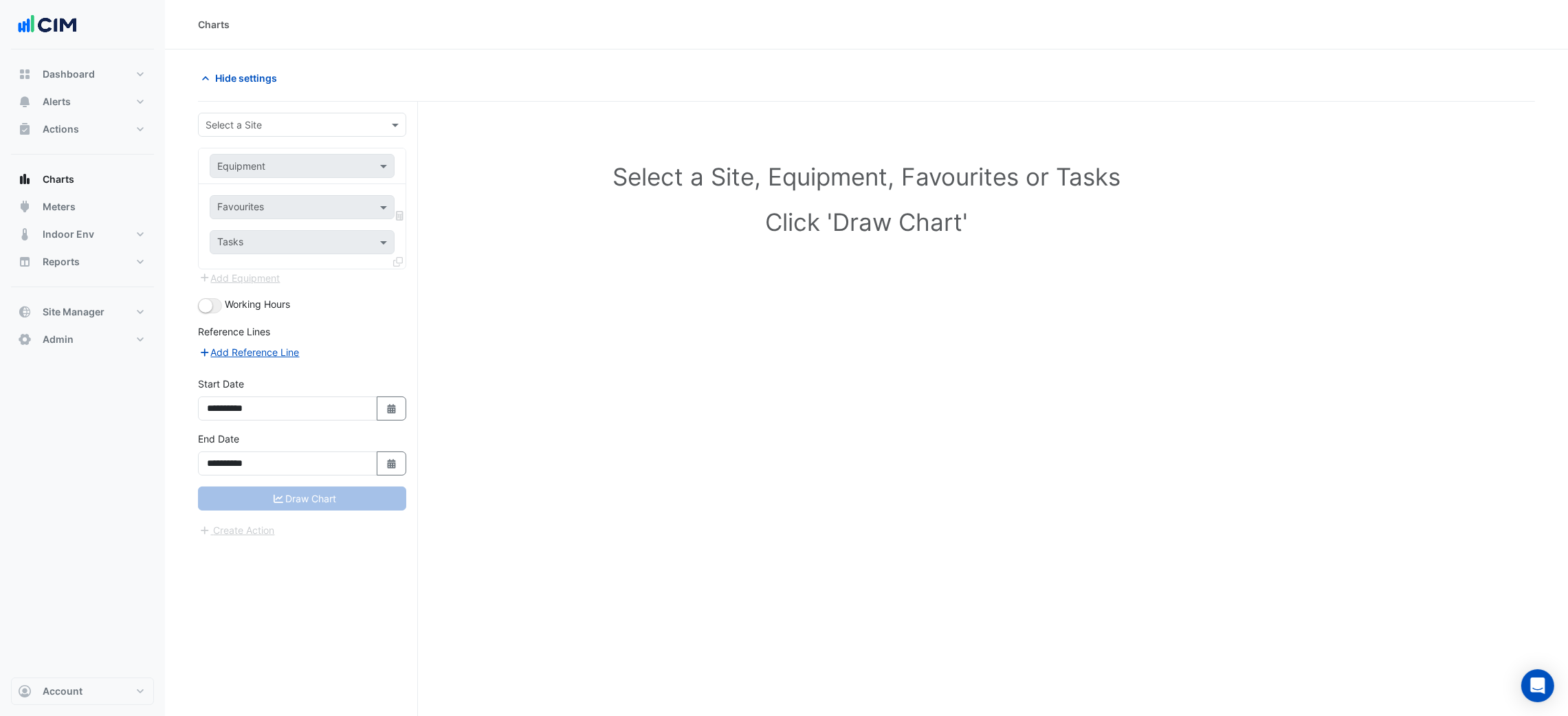
click at [258, 126] on input "text" at bounding box center [288, 125] width 166 height 15
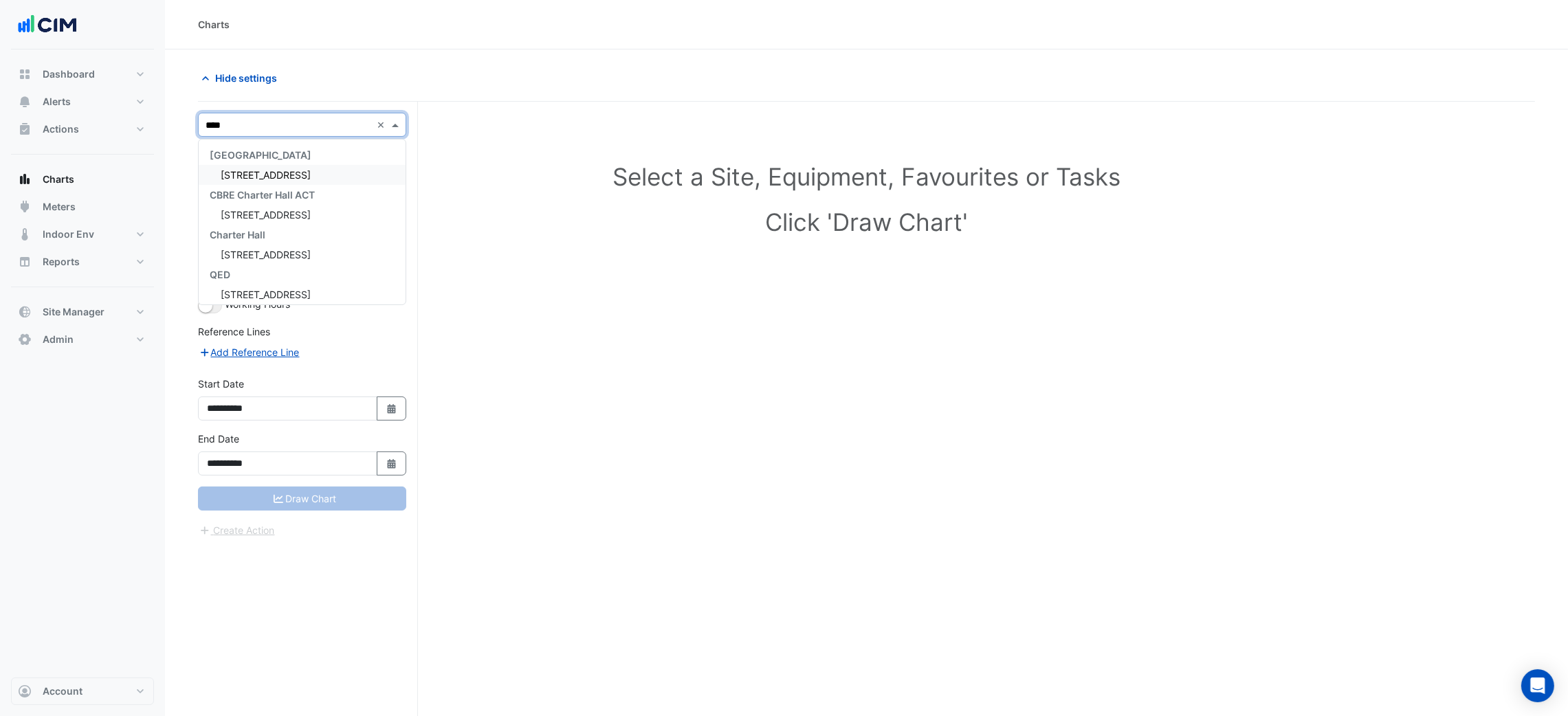
type input "*****"
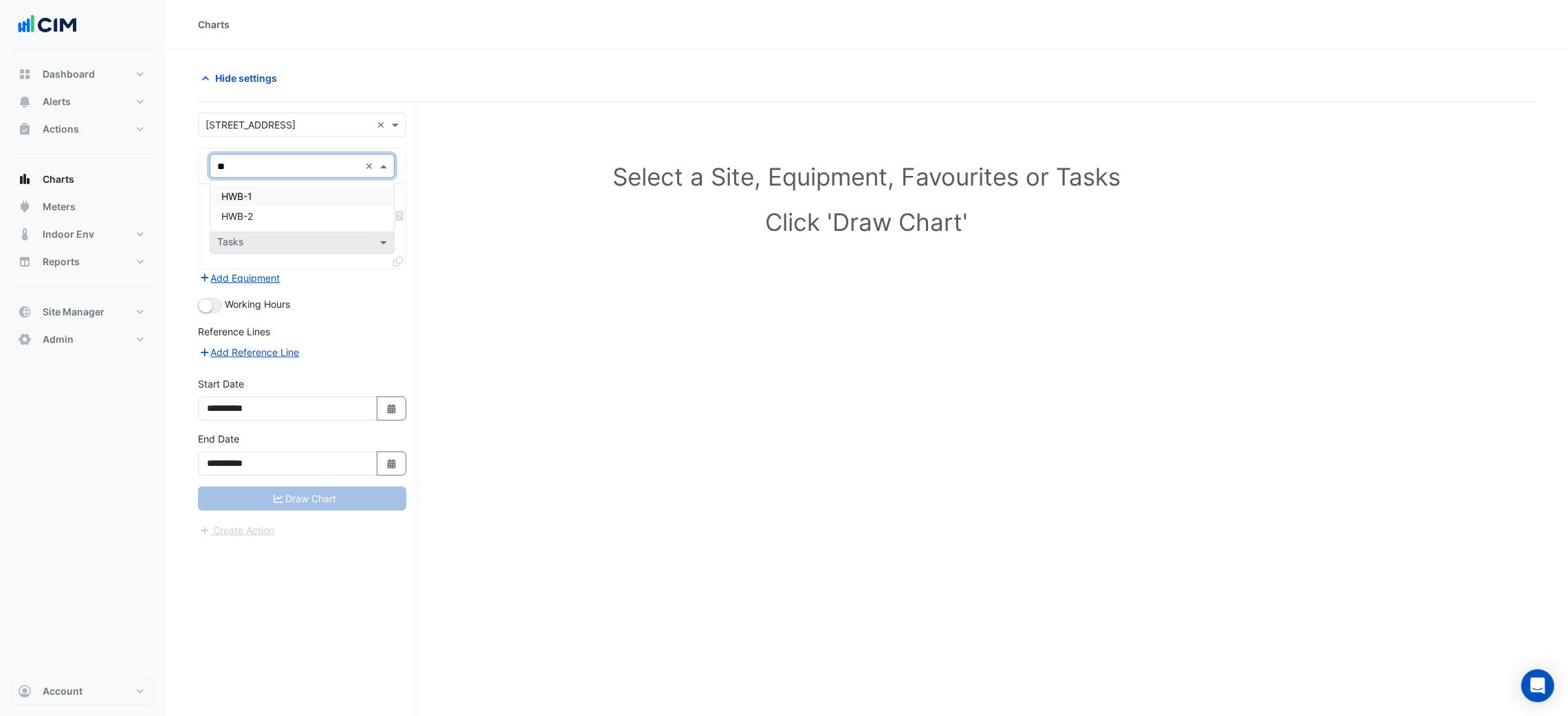
type input "*"
type input "***"
type input "****"
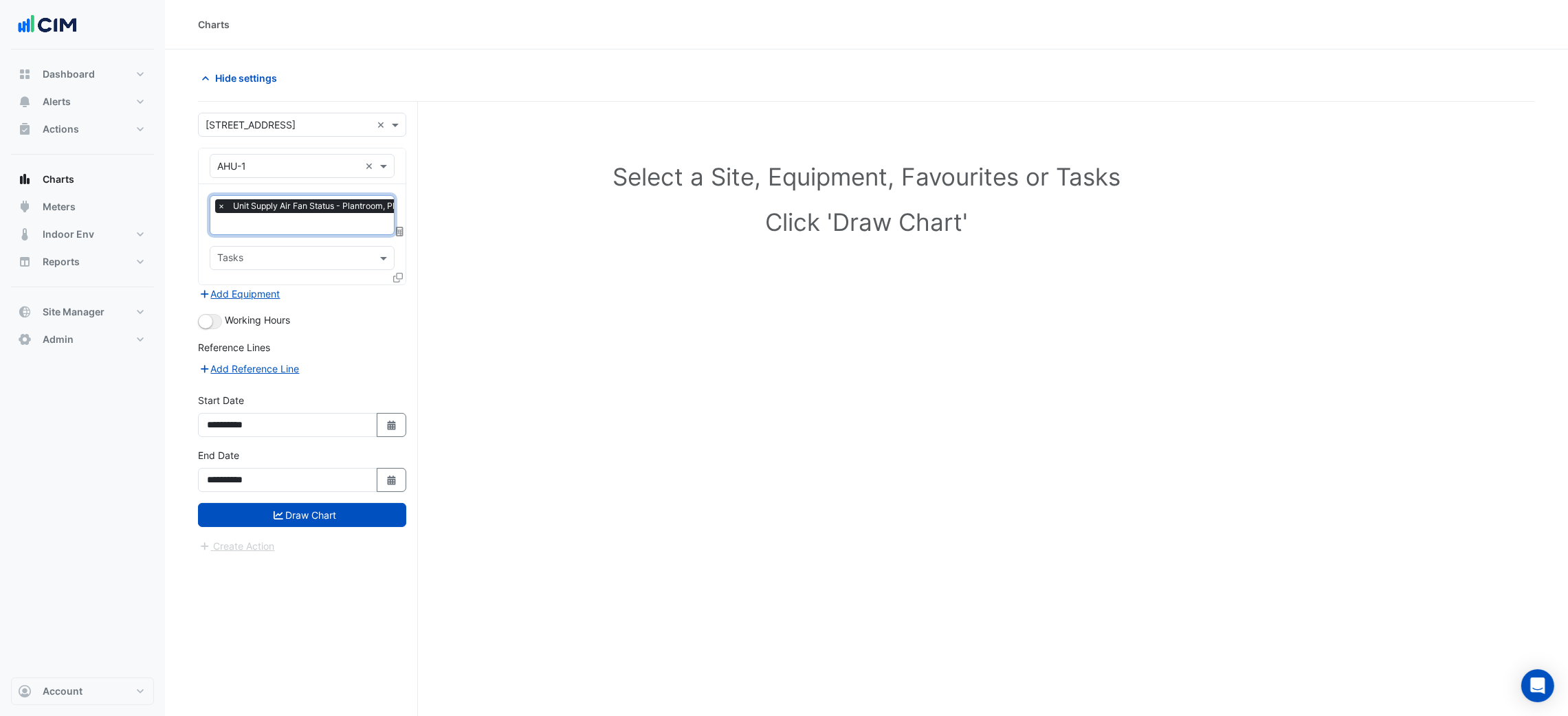
click at [217, 329] on form "**********" at bounding box center [302, 333] width 208 height 441
click at [217, 319] on button "button" at bounding box center [210, 322] width 24 height 15
click at [394, 285] on div at bounding box center [400, 280] width 12 height 20
click at [394, 279] on icon at bounding box center [398, 278] width 9 height 9
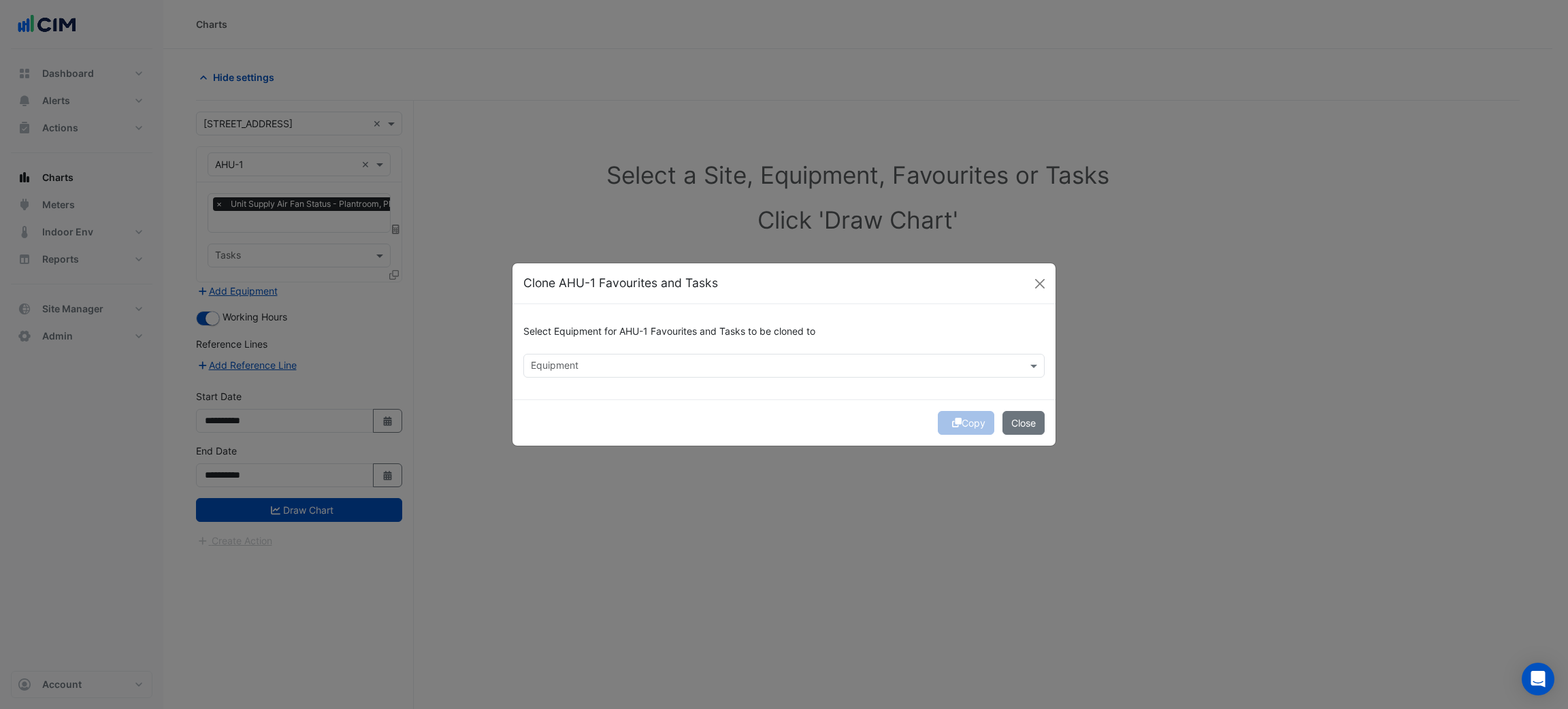
click at [547, 357] on div "Equipment" at bounding box center [772, 366] width 497 height 21
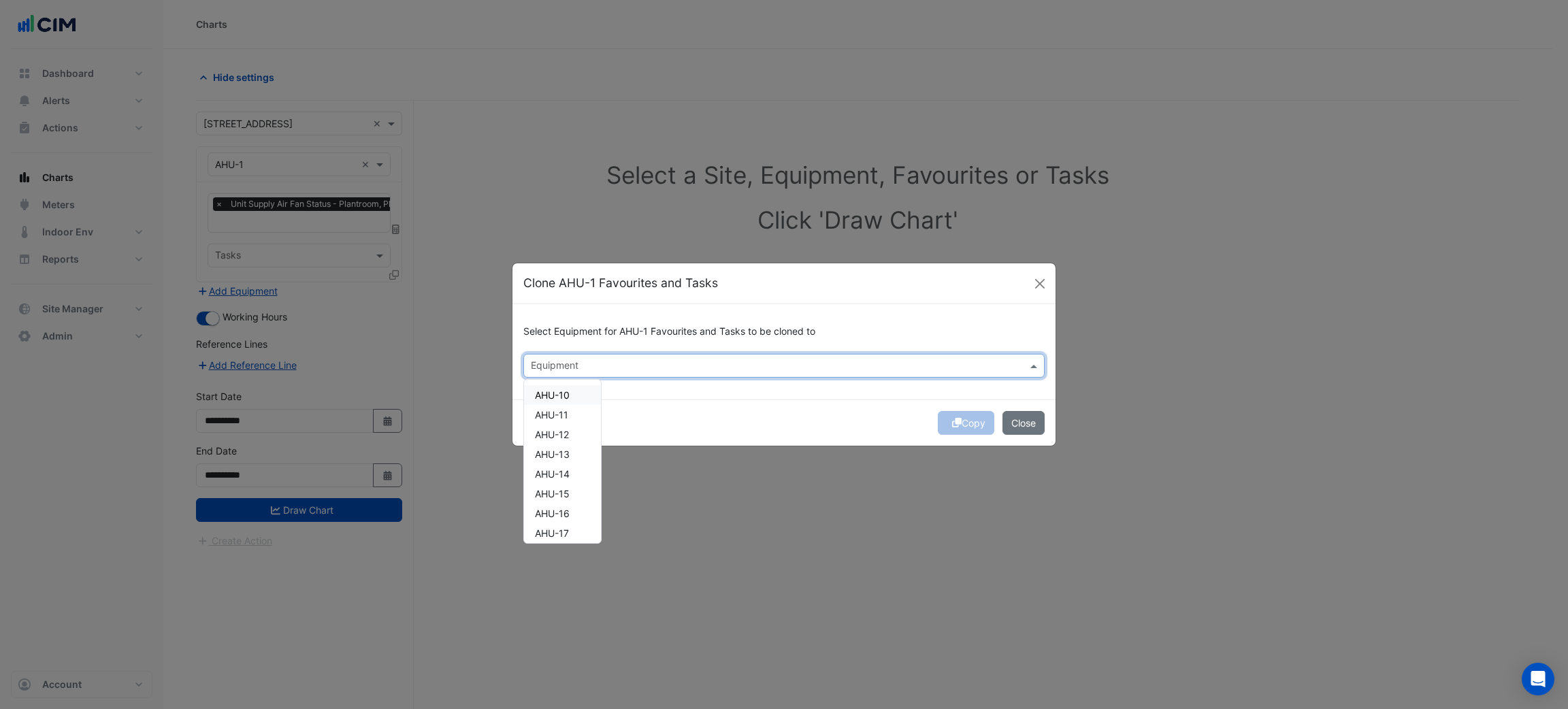
drag, startPoint x: 575, startPoint y: 396, endPoint x: 572, endPoint y: 427, distance: 31.1
click at [575, 399] on div "AHU-10" at bounding box center [562, 395] width 77 height 20
click at [572, 428] on div "AHU-12" at bounding box center [562, 435] width 77 height 20
click at [571, 447] on div "AHU-13" at bounding box center [562, 455] width 77 height 20
click at [568, 410] on span "AHU-11" at bounding box center [551, 415] width 34 height 11
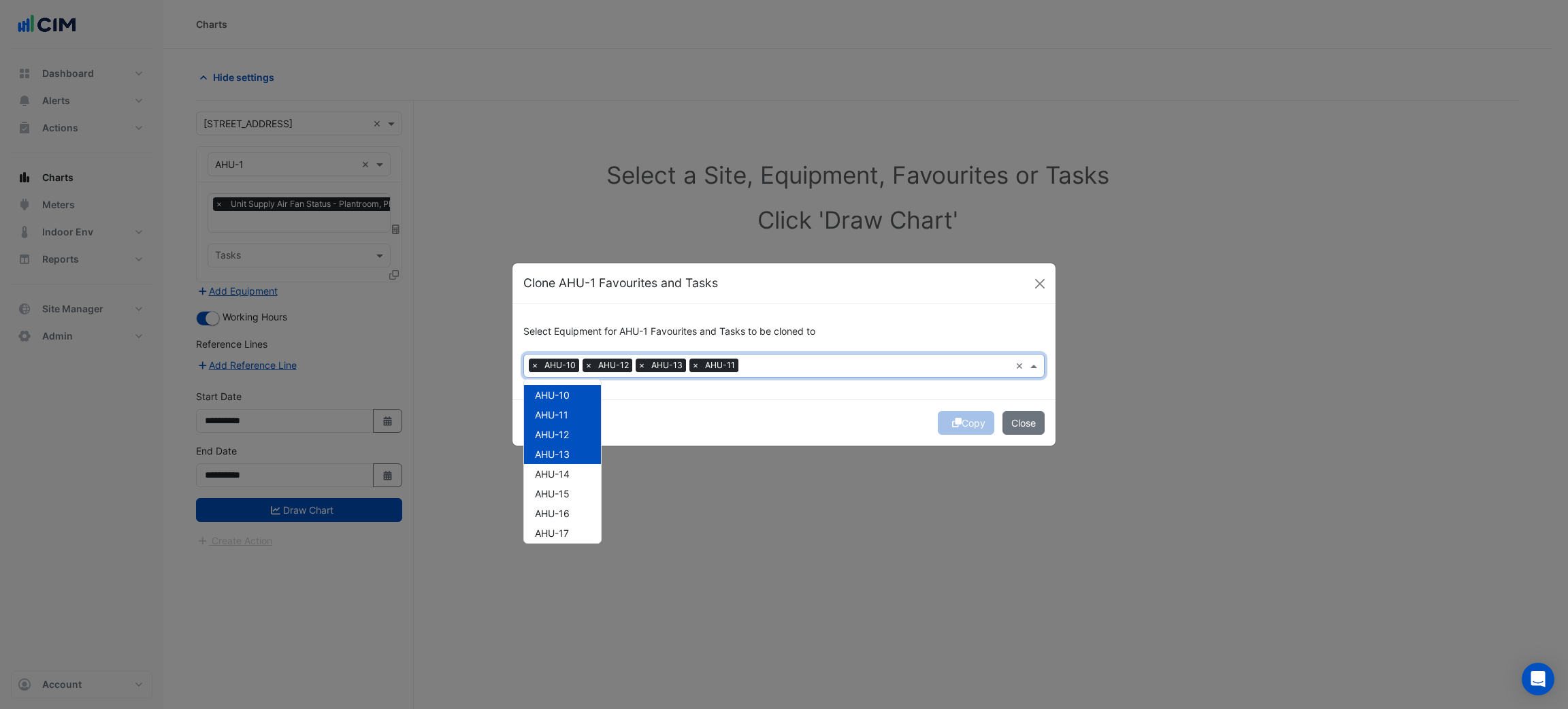
click at [577, 457] on div "AHU-13" at bounding box center [562, 455] width 77 height 20
drag, startPoint x: 574, startPoint y: 493, endPoint x: 572, endPoint y: 510, distance: 17.1
click at [574, 497] on div "AHU-15" at bounding box center [562, 494] width 77 height 20
click at [567, 478] on span "AHU-14" at bounding box center [551, 474] width 34 height 11
click at [565, 455] on span "AHU-13" at bounding box center [551, 454] width 34 height 11
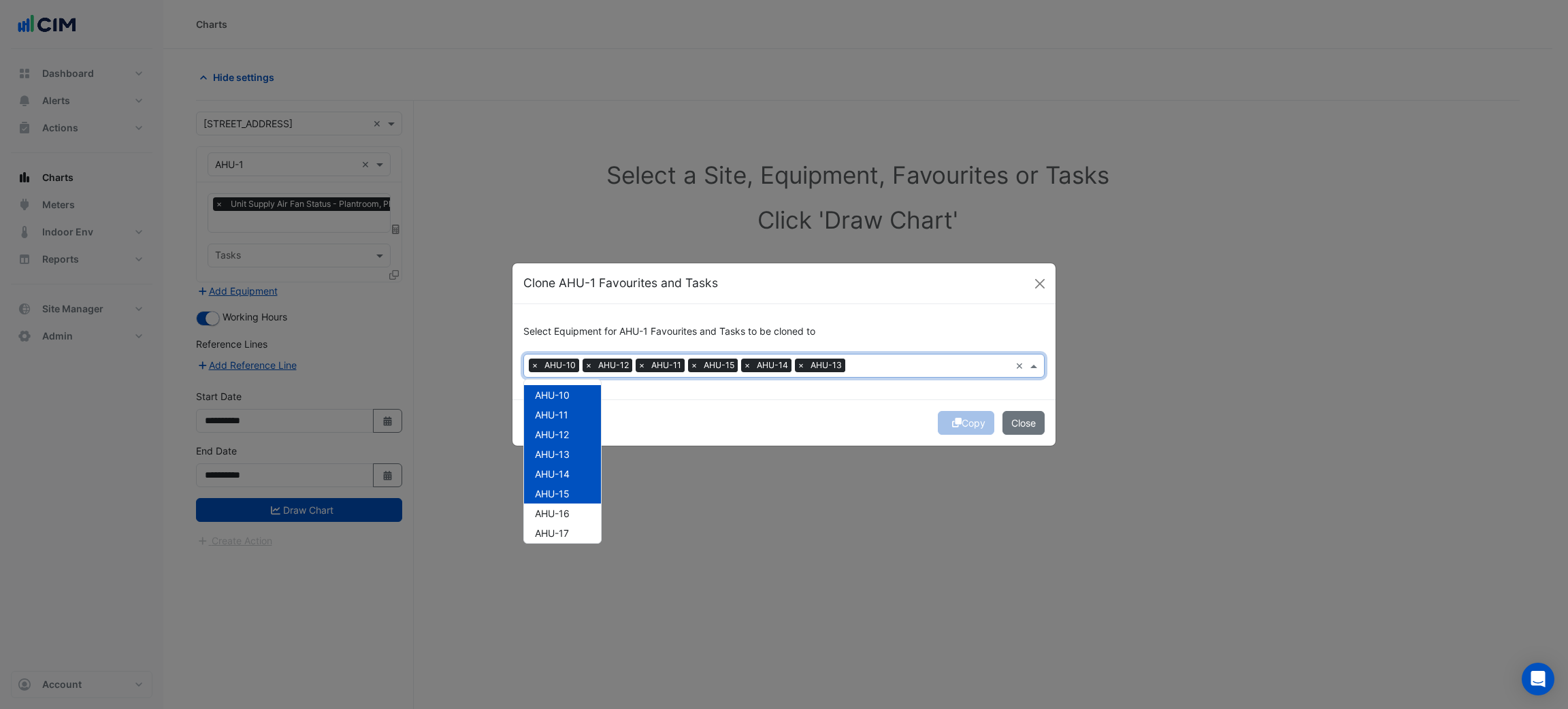
click at [561, 516] on span "AHU-16" at bounding box center [551, 513] width 34 height 11
drag, startPoint x: 560, startPoint y: 539, endPoint x: 564, endPoint y: 529, distance: 10.8
click at [560, 539] on div "AHU-17" at bounding box center [562, 533] width 77 height 20
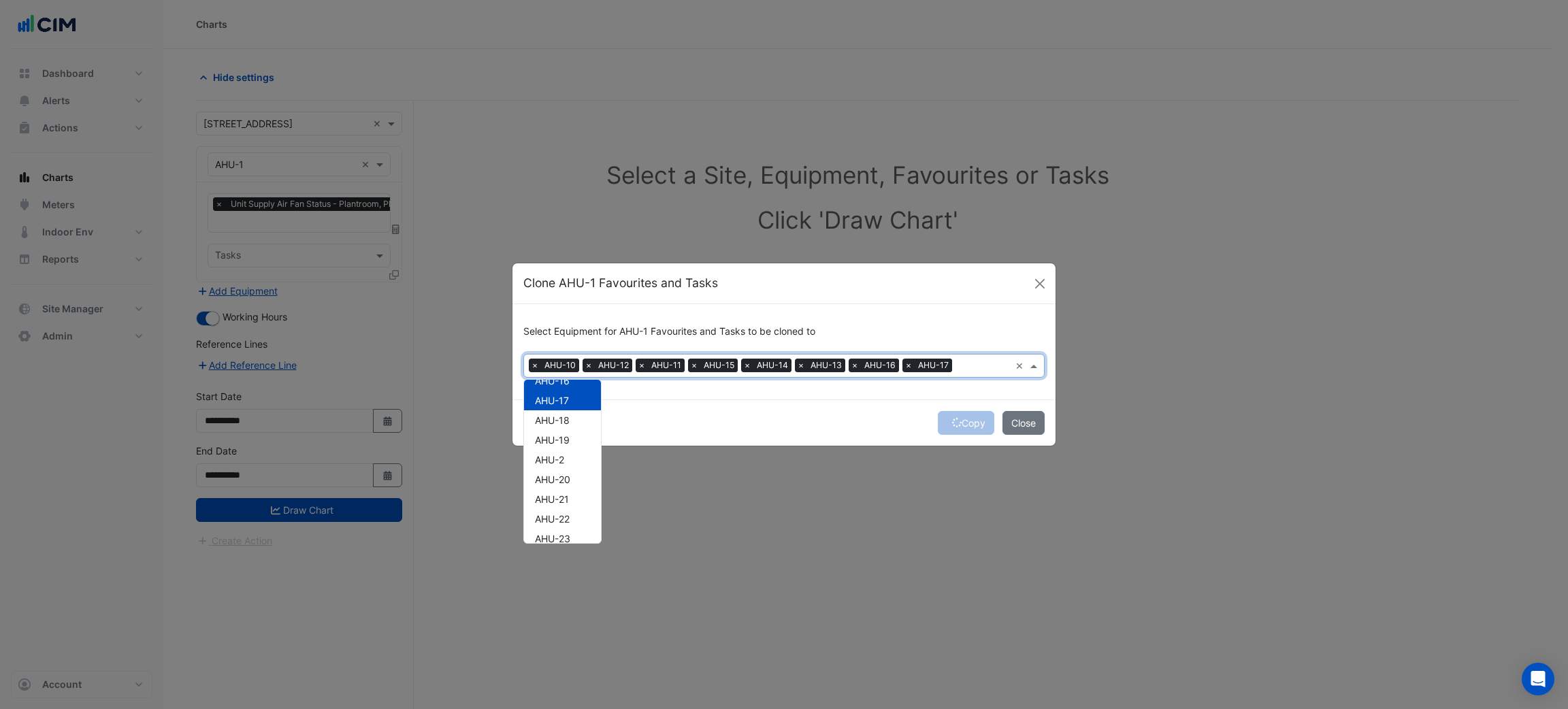
scroll to position [102, 0]
click at [565, 459] on div "AHU-18" at bounding box center [562, 451] width 77 height 20
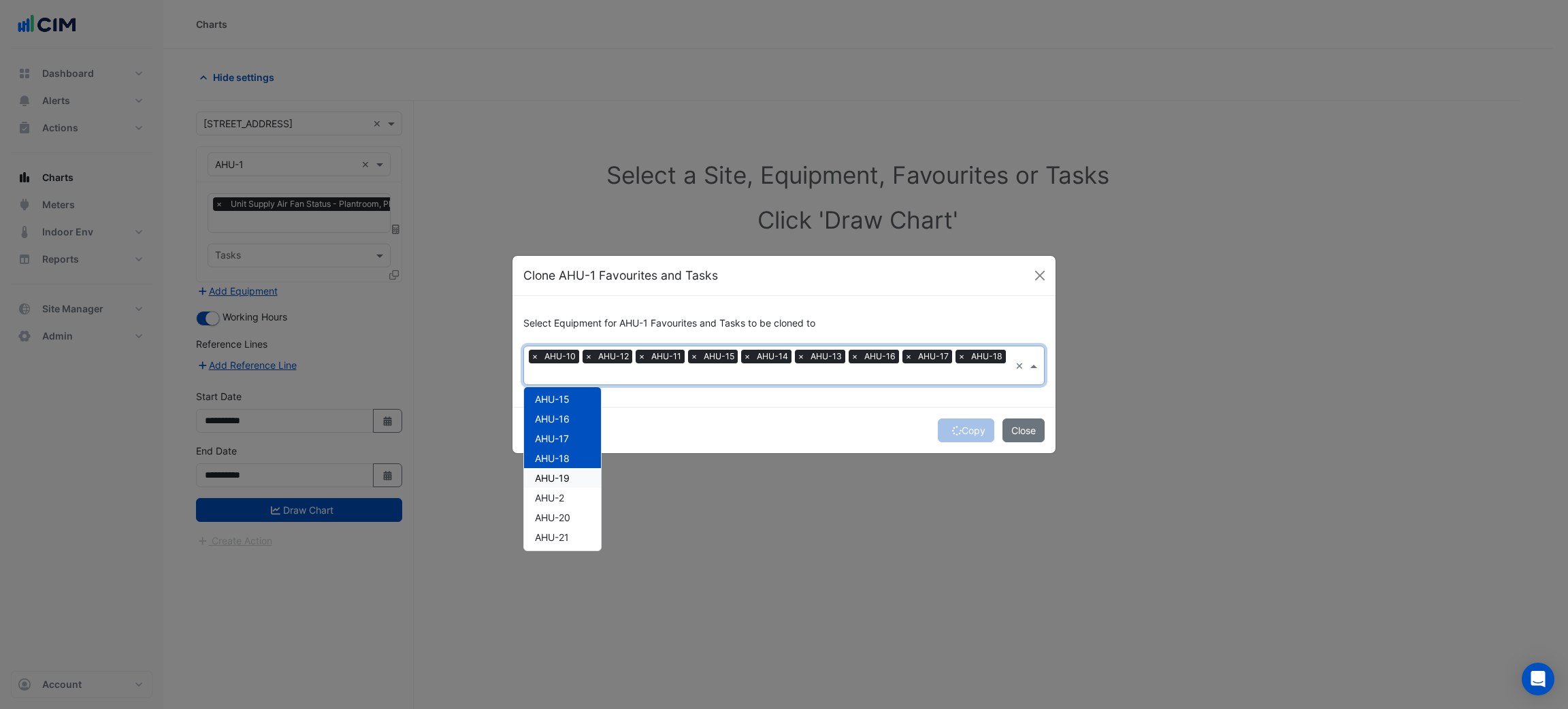
drag, startPoint x: 565, startPoint y: 484, endPoint x: 568, endPoint y: 508, distance: 24.2
click at [565, 488] on div "AHU-2" at bounding box center [562, 498] width 77 height 20
drag, startPoint x: 568, startPoint y: 508, endPoint x: 574, endPoint y: 526, distance: 19.0
click at [569, 510] on div "AHU-10 AHU-11 AHU-12 AHU-13 AHU-14 AHU-15 AHU-16 AHU-17 AHU-18 AHU-19 AHU-2 AHU…" at bounding box center [562, 675] width 77 height 770
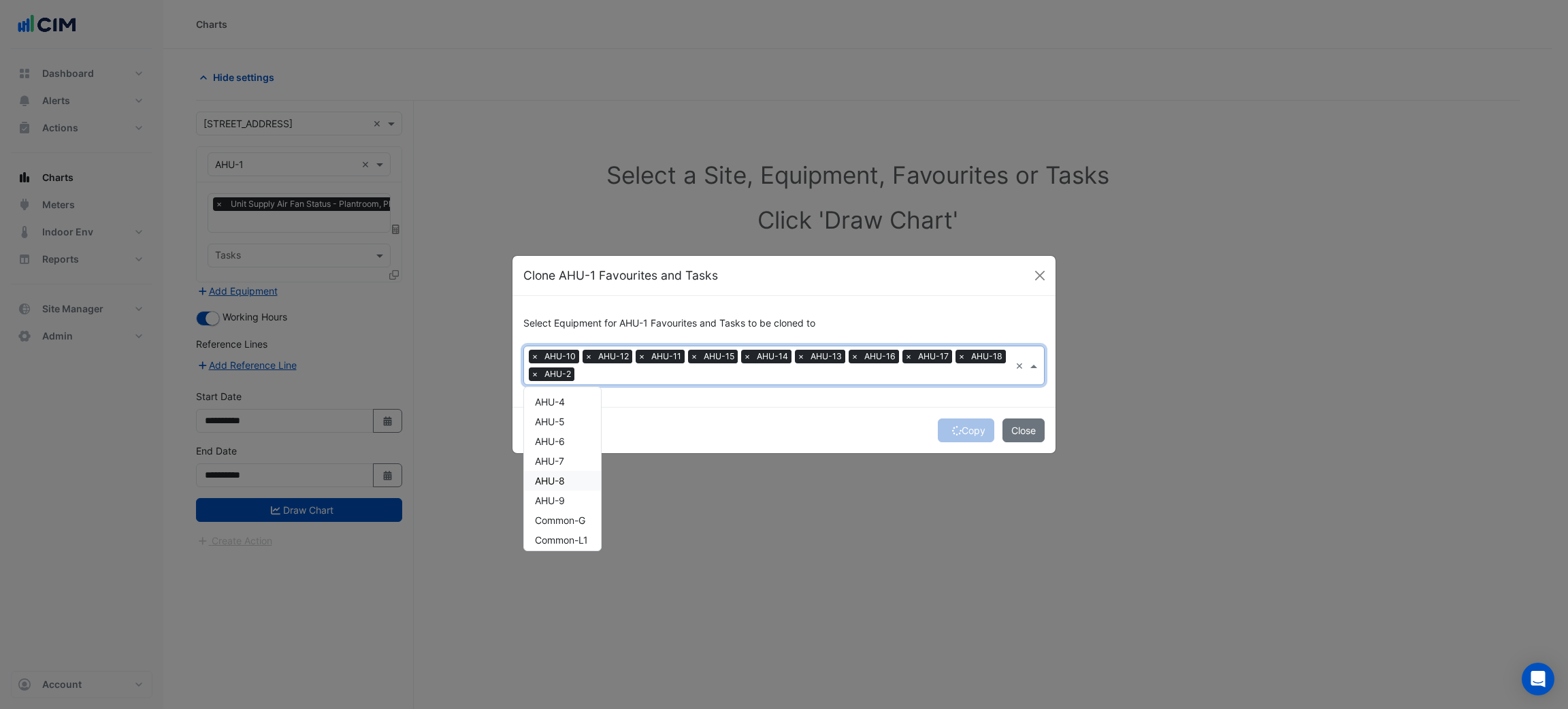
click at [571, 486] on div "AHU-8" at bounding box center [562, 481] width 77 height 20
click at [571, 494] on div "AHU-9" at bounding box center [562, 500] width 77 height 20
click at [573, 459] on div "AHU-7" at bounding box center [562, 461] width 77 height 20
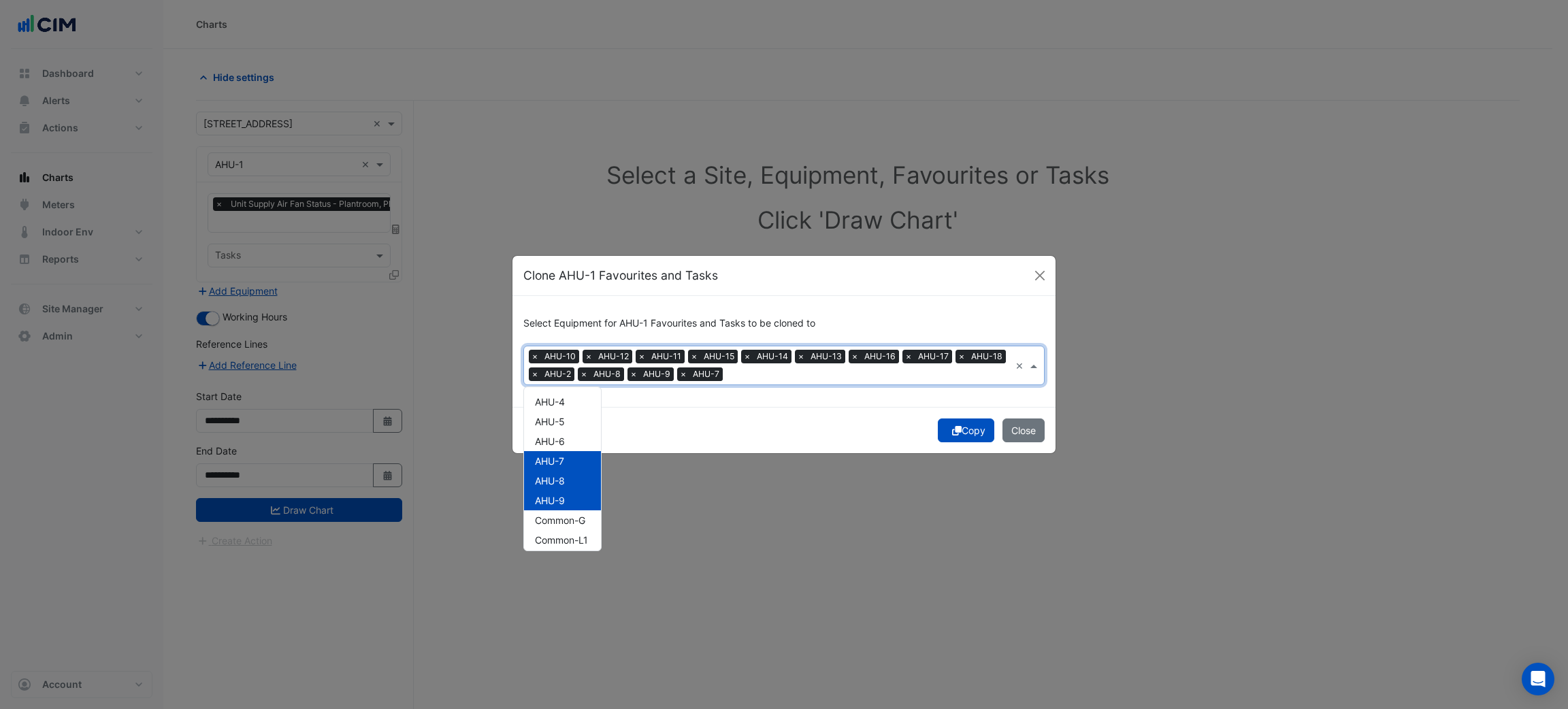
click at [574, 442] on div "AHU-6" at bounding box center [562, 442] width 77 height 20
click at [574, 416] on div "AHU-5" at bounding box center [562, 422] width 77 height 20
click at [571, 402] on div "AHU-4" at bounding box center [562, 402] width 77 height 20
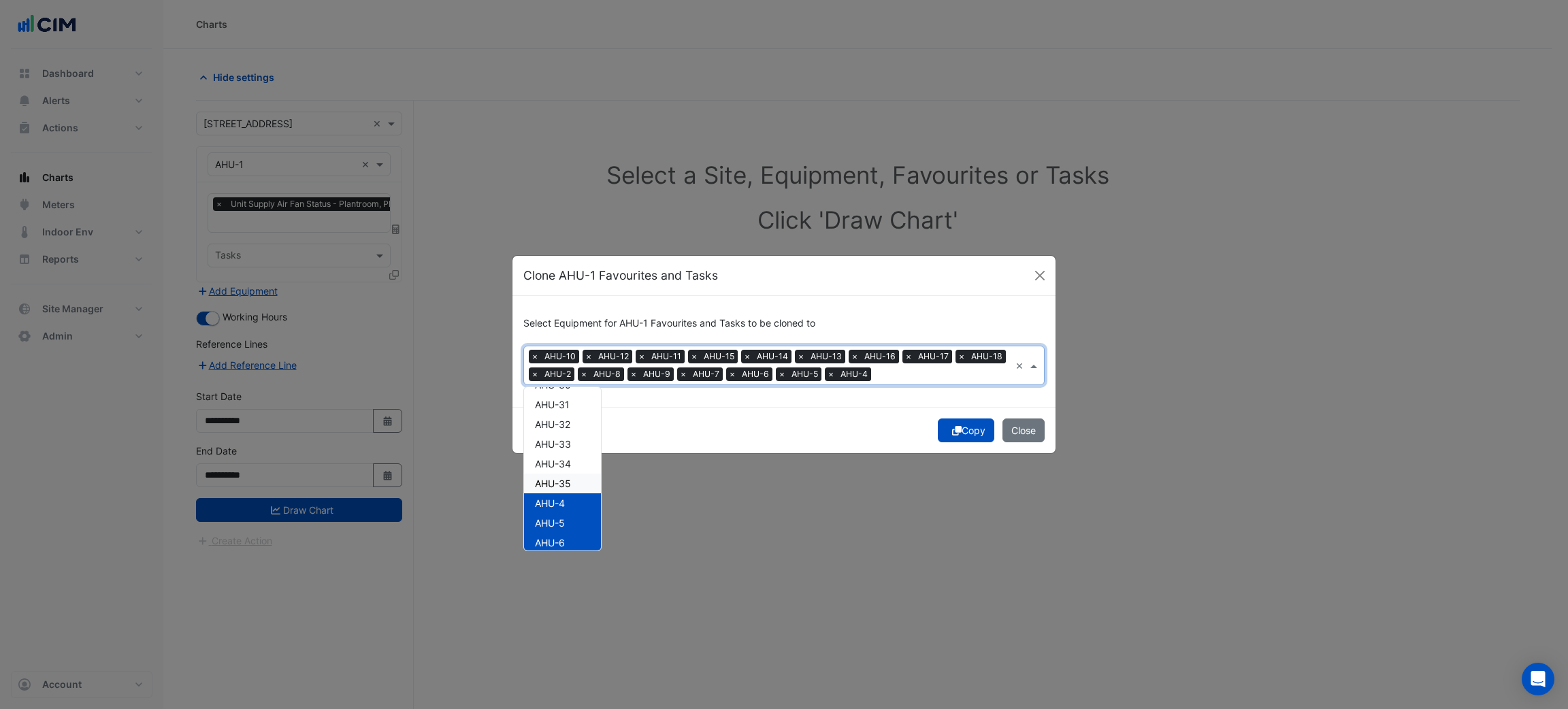
click at [579, 476] on div "AHU-35" at bounding box center [562, 484] width 77 height 20
click at [577, 455] on div "AHU-34" at bounding box center [562, 464] width 77 height 20
click at [577, 443] on div "AHU-33" at bounding box center [562, 444] width 77 height 20
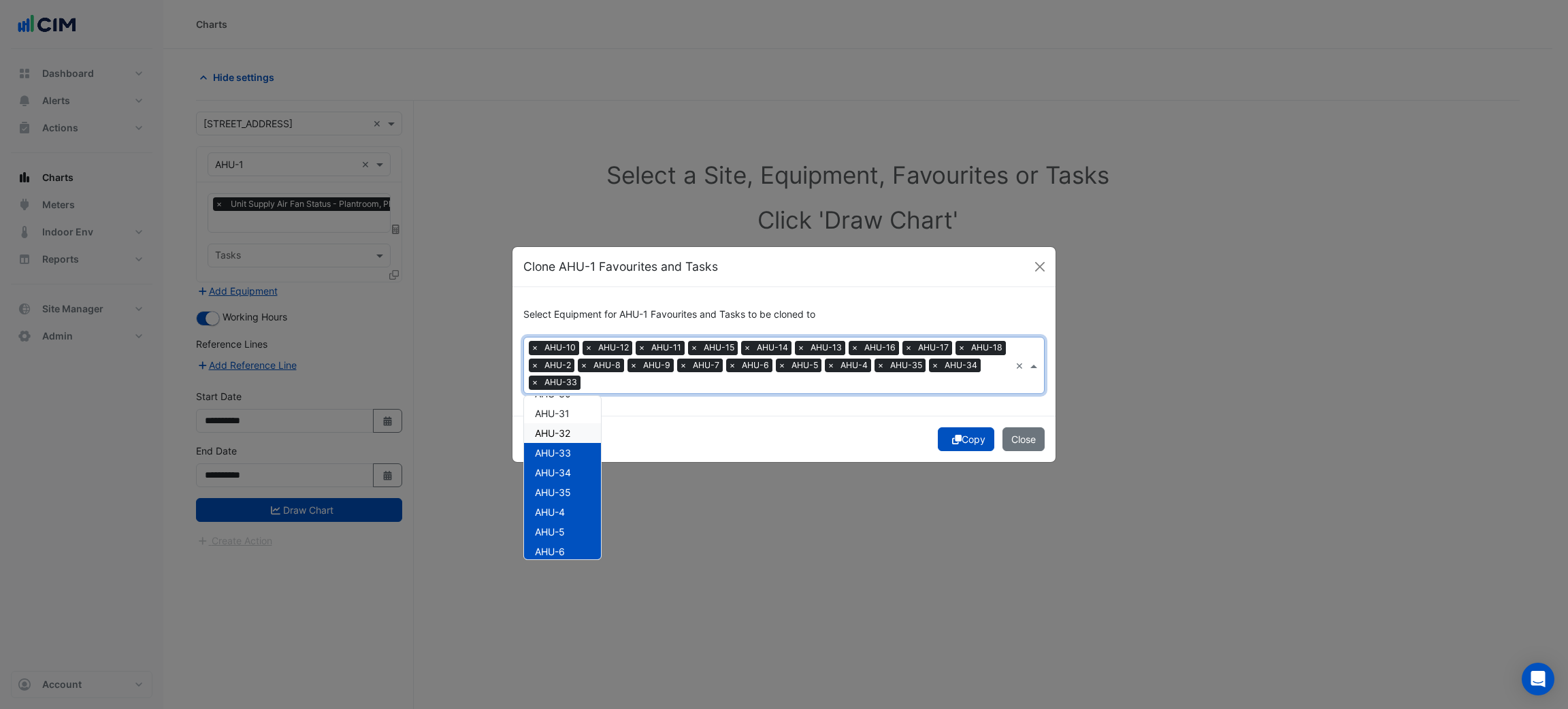
click at [578, 425] on div "AHU-32" at bounding box center [562, 433] width 77 height 20
click at [578, 410] on div "AHU-31" at bounding box center [562, 413] width 77 height 20
click at [571, 486] on div "AHU-10 AHU-11 AHU-12 AHU-13 AHU-14 AHU-15 AHU-16 AHU-17 AHU-18 AHU-19 AHU-2 AHU…" at bounding box center [562, 477] width 77 height 770
click at [571, 475] on div "AHU-3" at bounding box center [562, 477] width 77 height 20
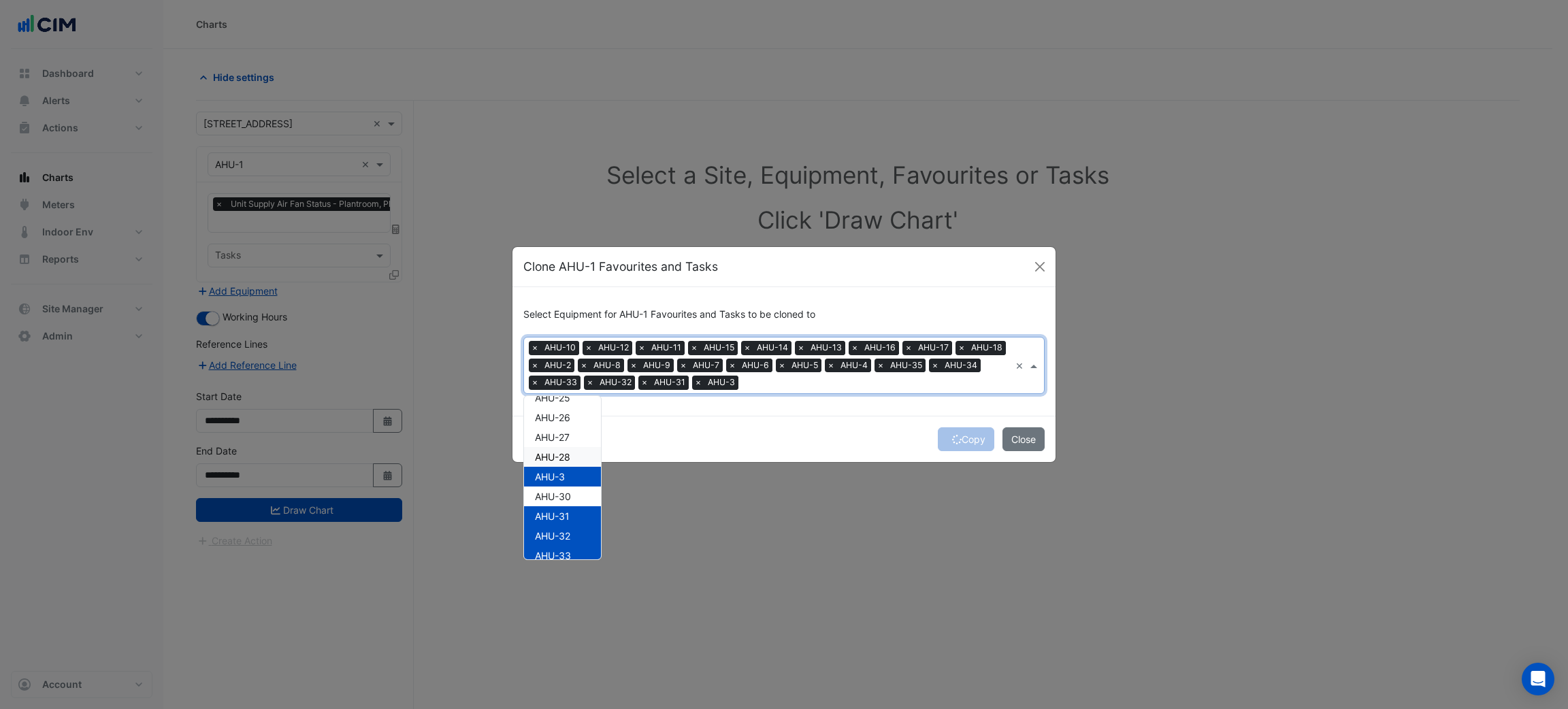
click at [571, 455] on div "AHU-28" at bounding box center [562, 457] width 77 height 20
click at [570, 489] on div "AHU-30" at bounding box center [562, 497] width 77 height 20
click at [575, 430] on div "AHU-27" at bounding box center [562, 438] width 77 height 20
click at [575, 420] on div "AHU-26" at bounding box center [562, 418] width 77 height 20
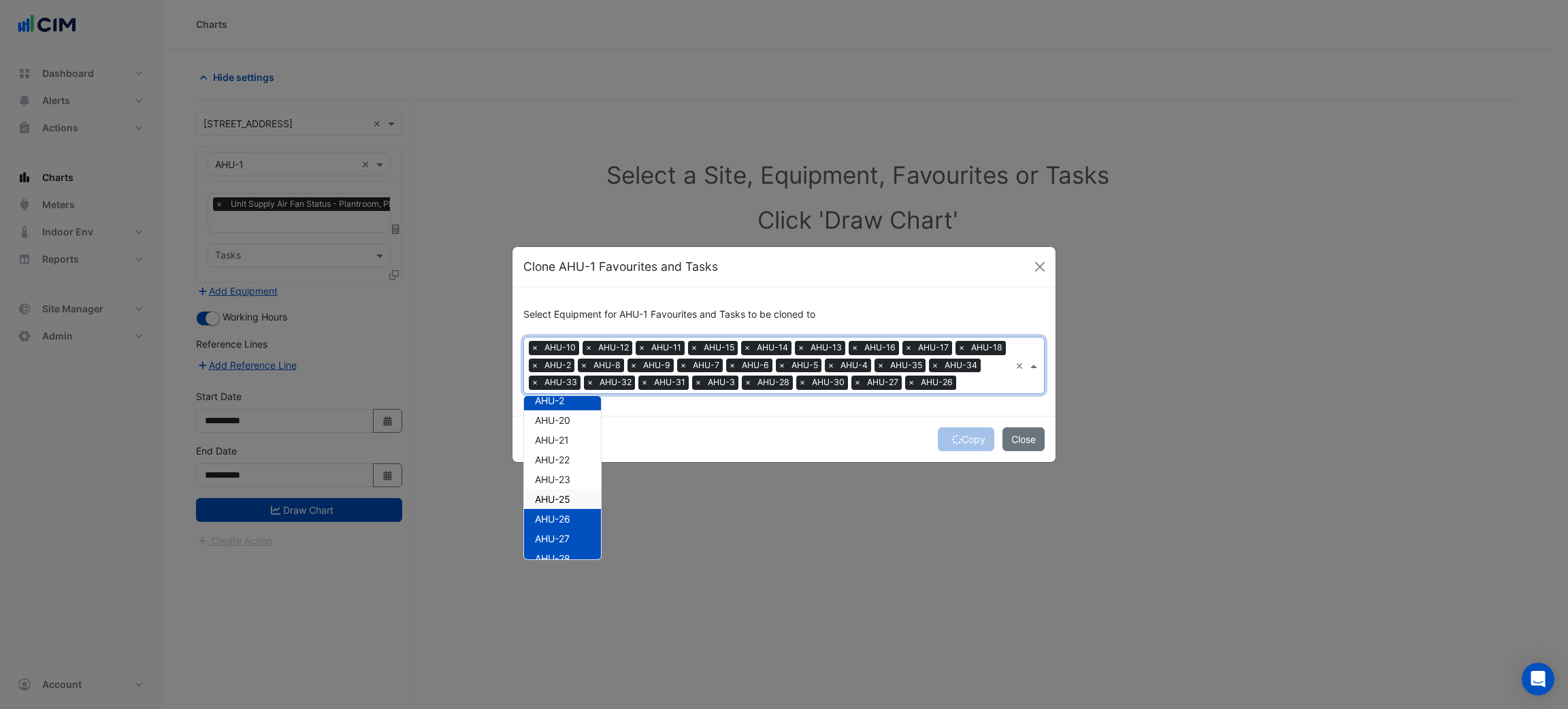
click at [577, 491] on div "AHU-25" at bounding box center [562, 500] width 77 height 20
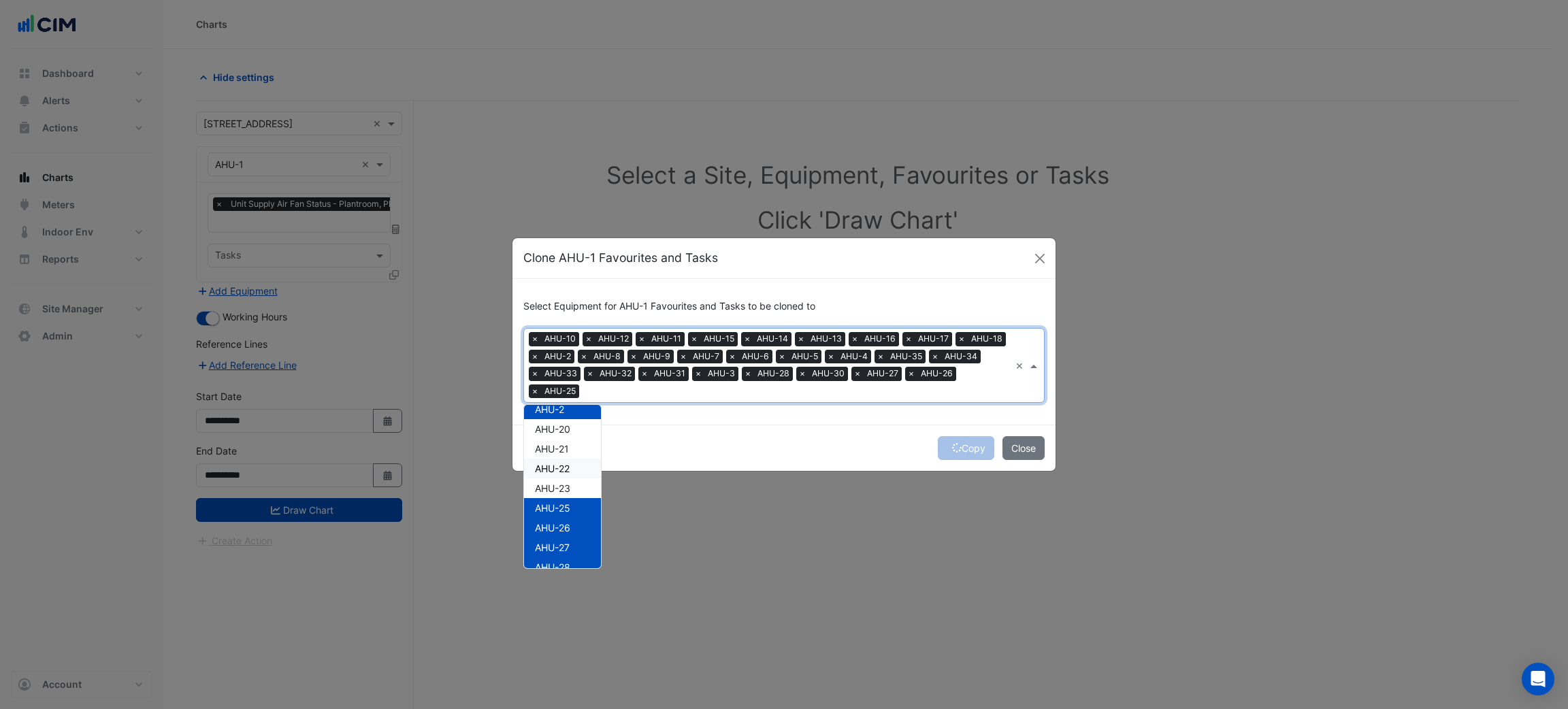
click at [577, 472] on div "AHU-22" at bounding box center [562, 469] width 77 height 20
click at [577, 463] on div "AHU-22" at bounding box center [562, 469] width 77 height 20
click at [577, 445] on div "AHU-21" at bounding box center [562, 449] width 77 height 20
click at [577, 427] on div "AHU-20" at bounding box center [562, 429] width 77 height 20
click at [577, 465] on div "AHU-22" at bounding box center [562, 469] width 77 height 20
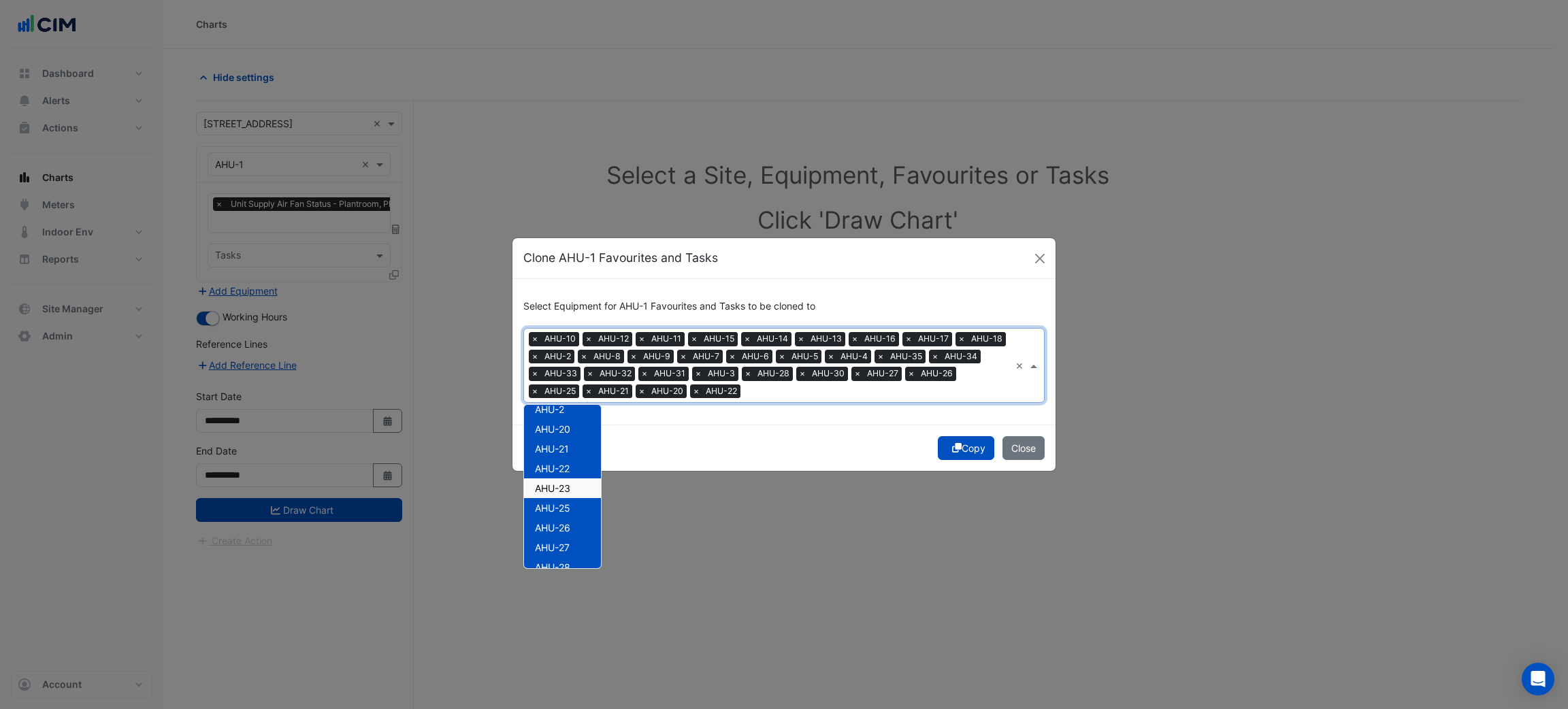
click at [577, 486] on div "AHU-23" at bounding box center [562, 488] width 77 height 20
click at [574, 491] on div "AHU-19" at bounding box center [562, 492] width 77 height 20
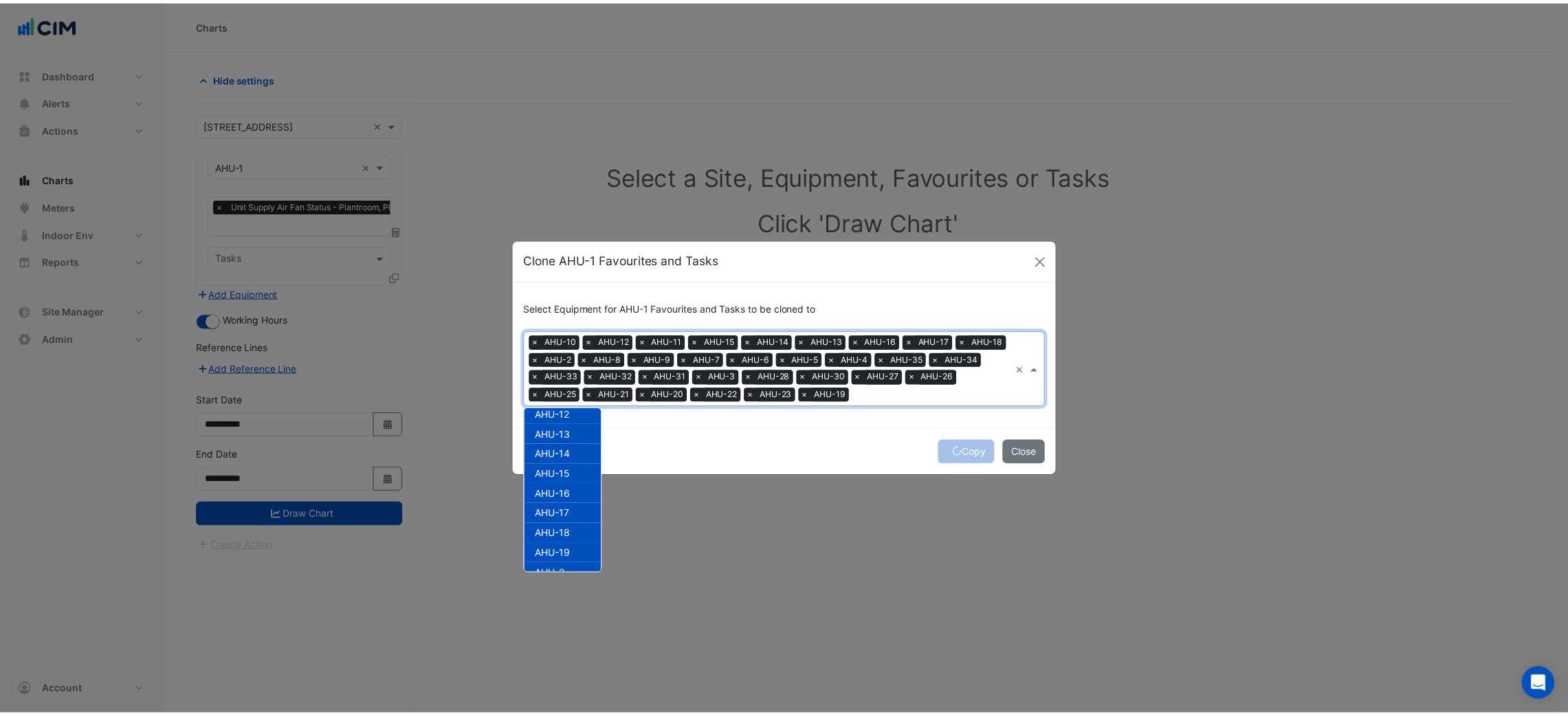
scroll to position [0, 0]
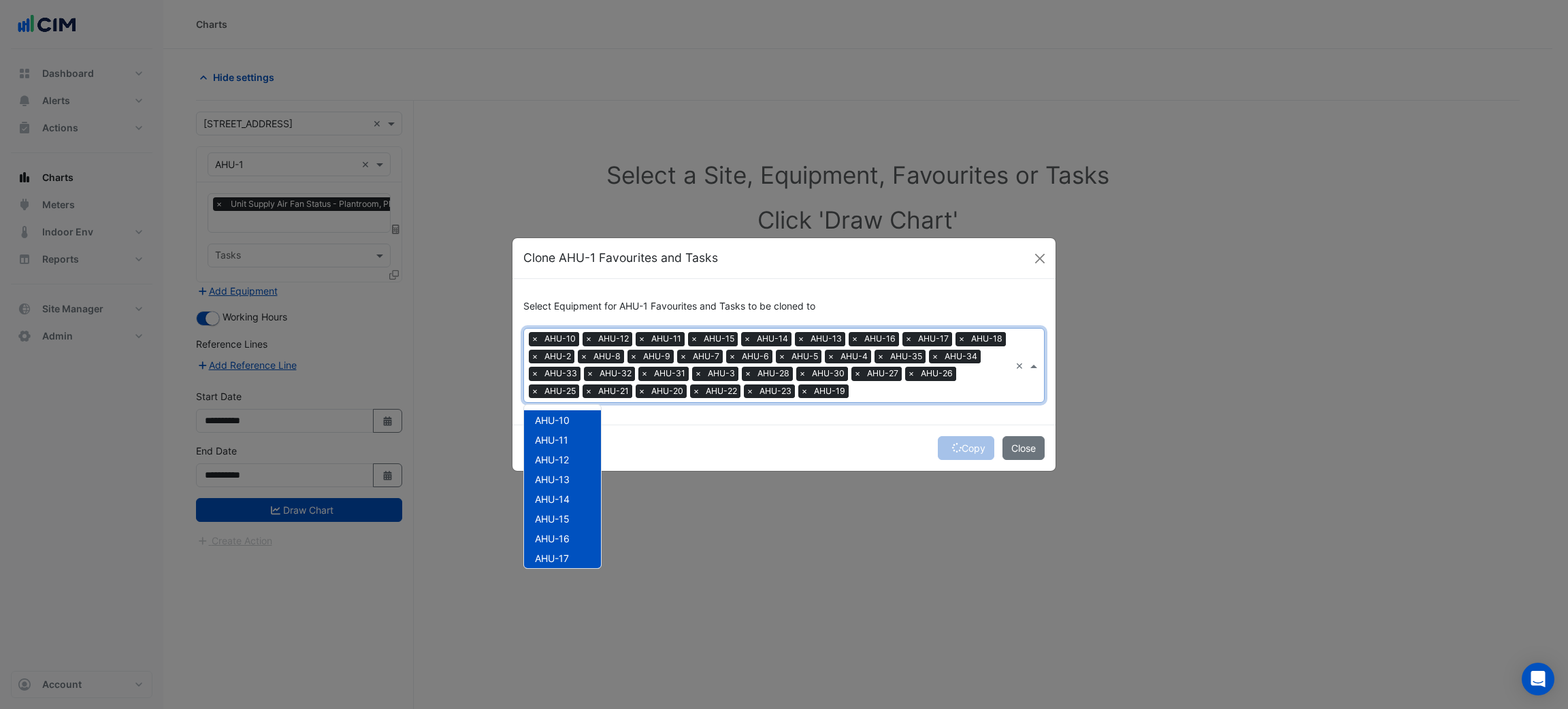
click at [777, 439] on div "Copy Close" at bounding box center [784, 448] width 543 height 47
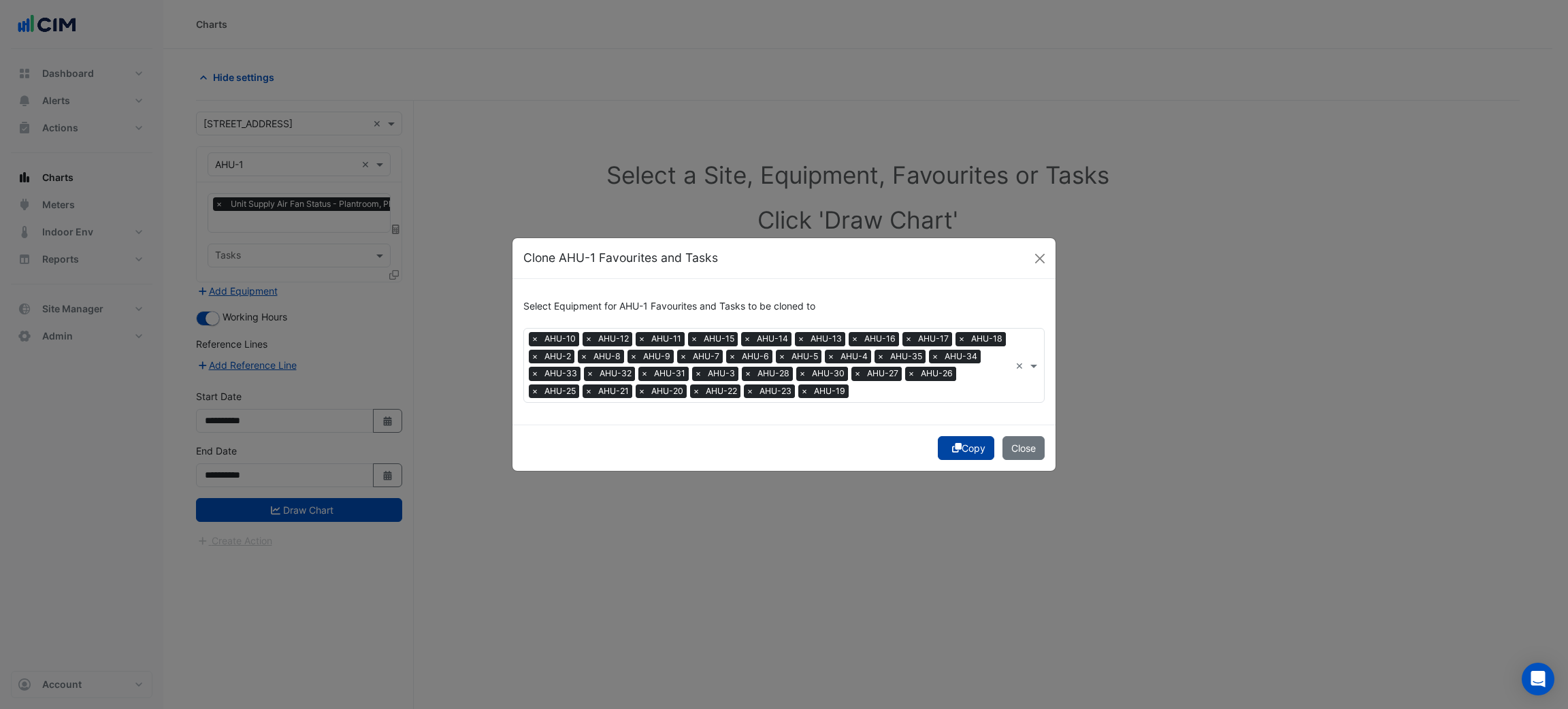
click at [973, 436] on button "Copy" at bounding box center [966, 448] width 57 height 24
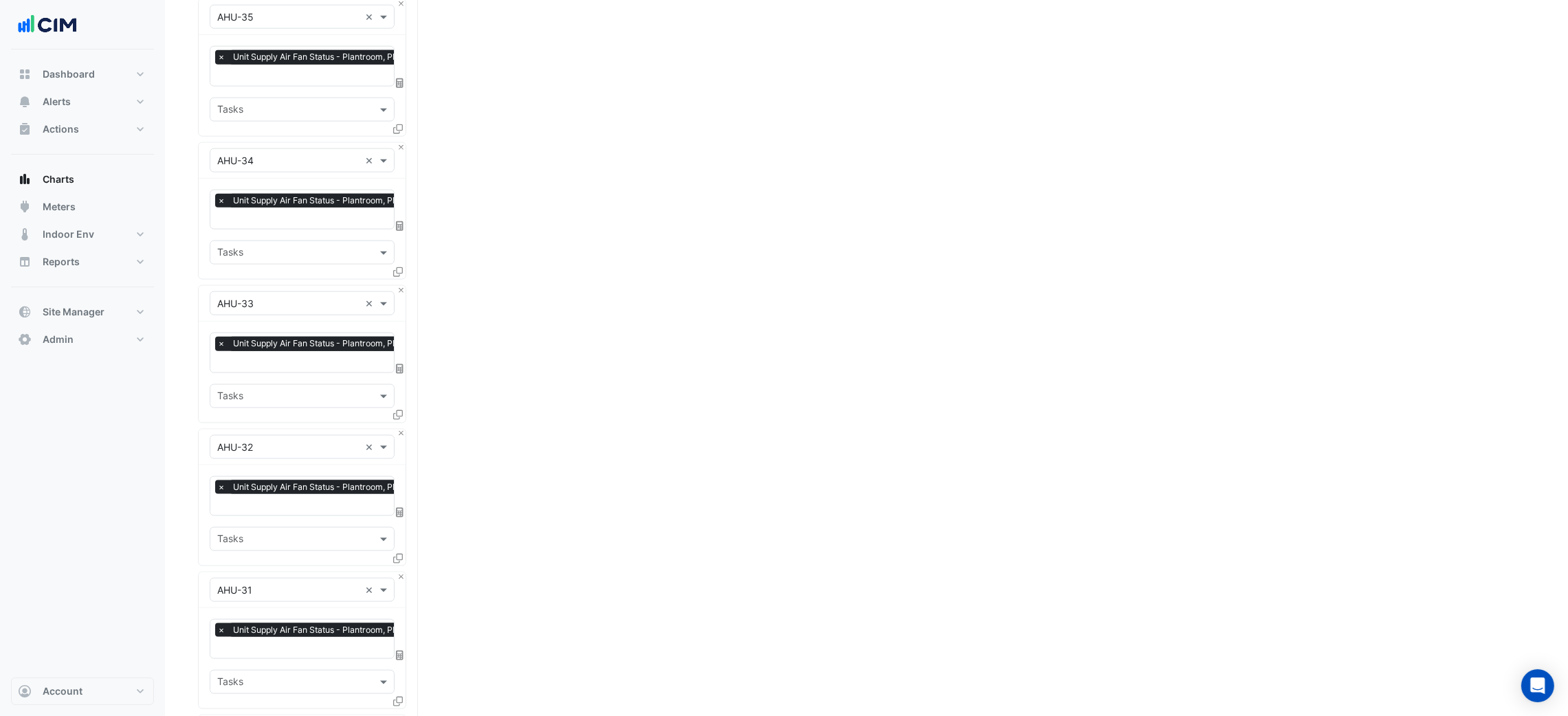
scroll to position [4407, 0]
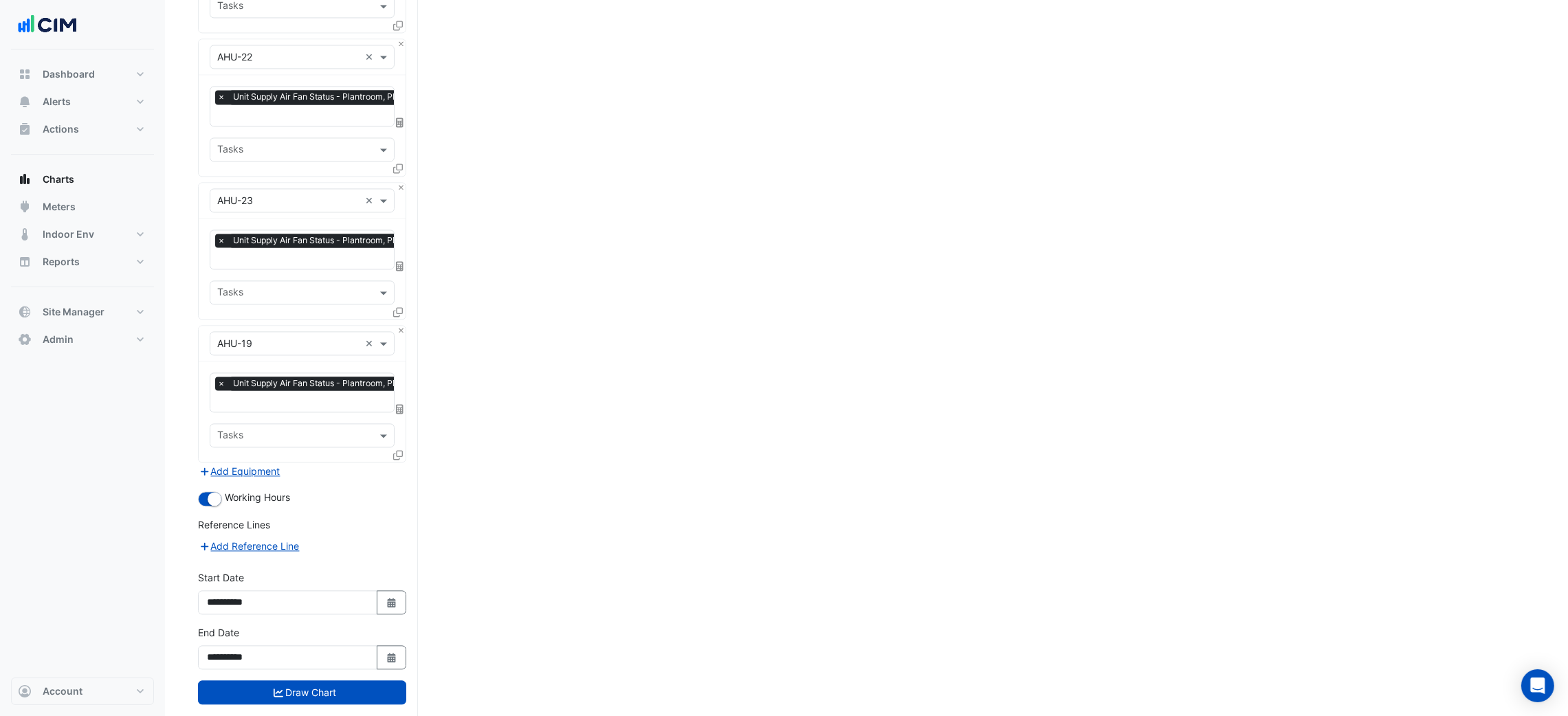
drag, startPoint x: 695, startPoint y: 382, endPoint x: 634, endPoint y: 710, distance: 333.6
click at [271, 464] on button "Add Equipment" at bounding box center [240, 471] width 83 height 15
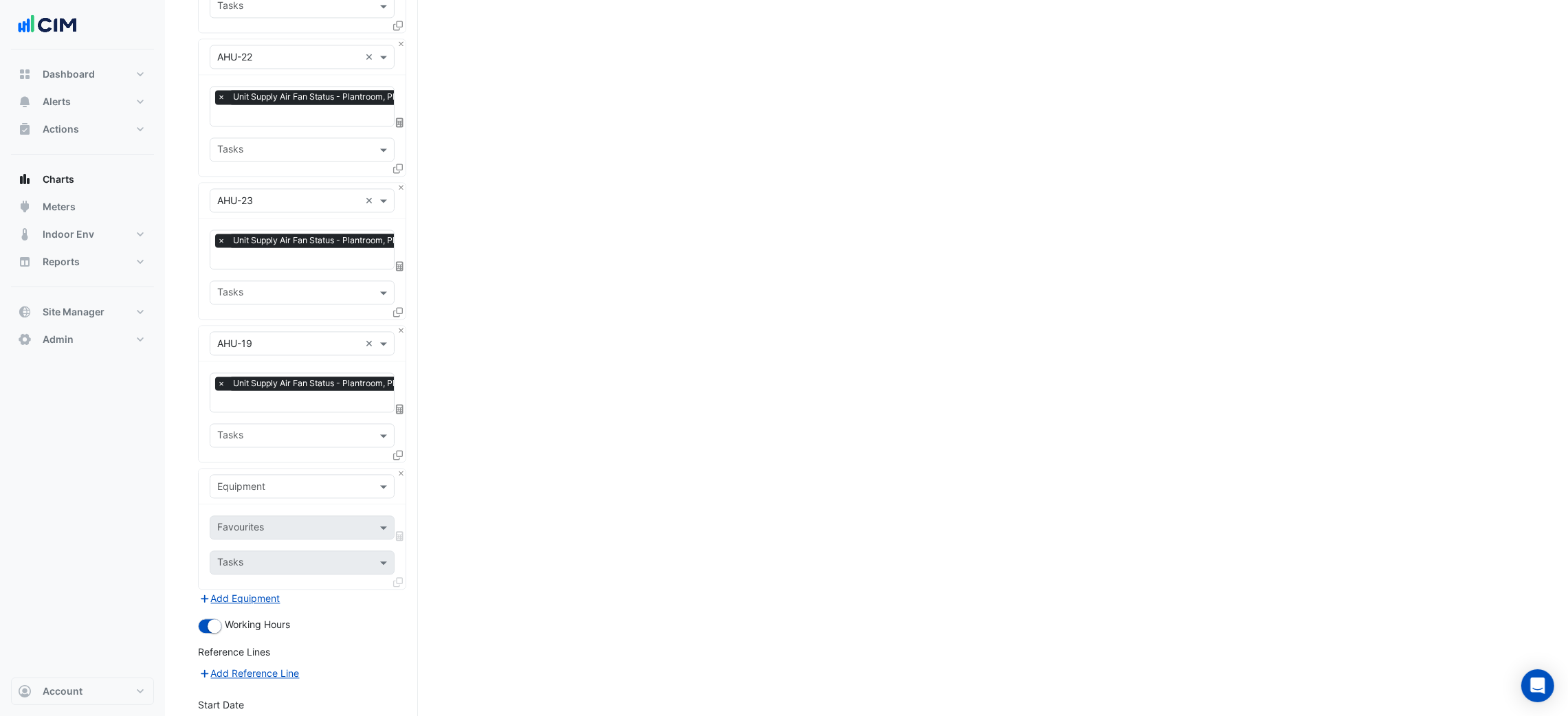
click at [289, 480] on input "text" at bounding box center [288, 487] width 142 height 15
type input "***"
click at [292, 487] on div "HWB-1" at bounding box center [302, 491] width 183 height 20
click at [293, 515] on div "Favourites" at bounding box center [302, 527] width 185 height 24
type input "****"
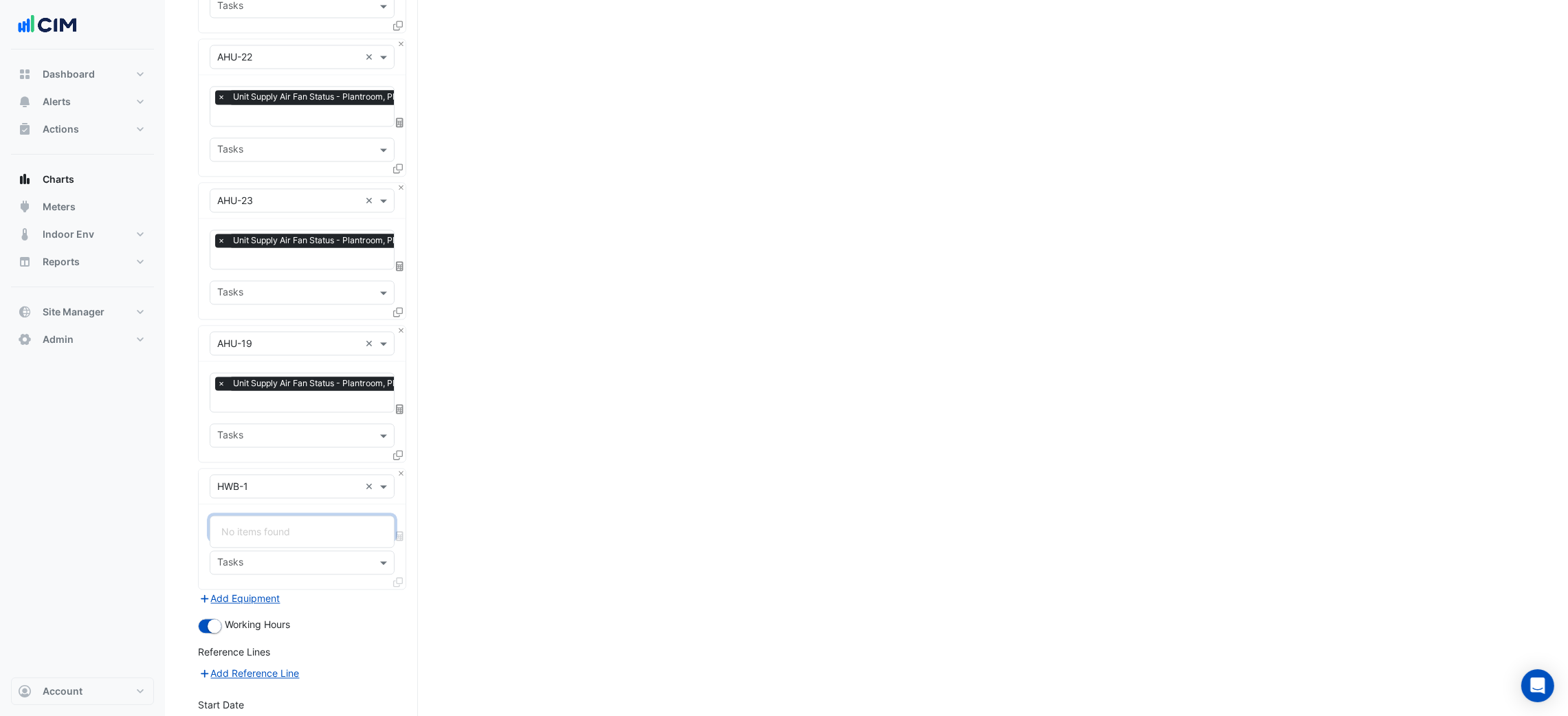
click at [306, 532] on div "No items found" at bounding box center [302, 532] width 183 height 20
click at [292, 522] on input "****" at bounding box center [288, 529] width 142 height 15
type input "****"
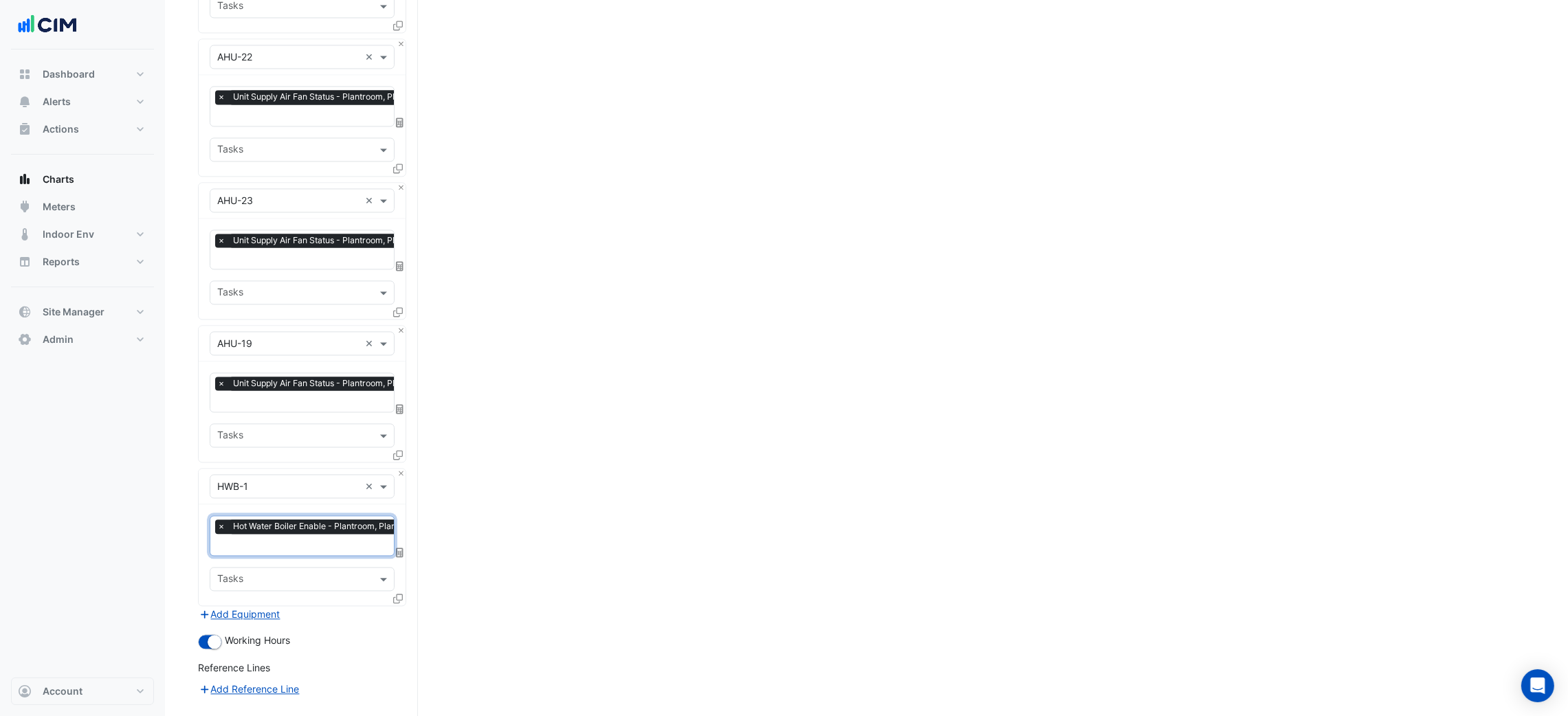
click at [393, 594] on icon at bounding box center [398, 599] width 9 height 9
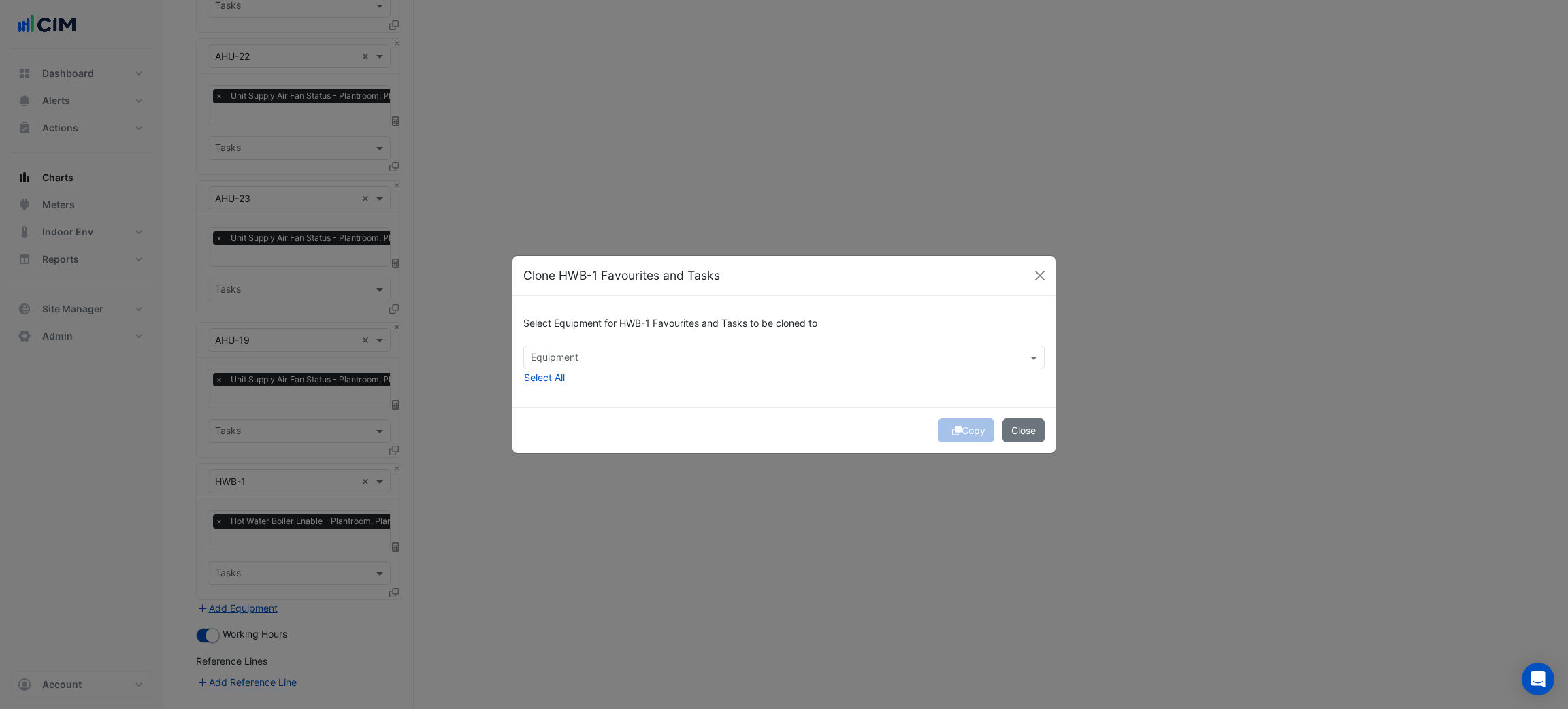
click at [393, 566] on ngb-modal-window "Clone HWB-1 Favourites and Tasks Select Equipment for HWB-1 Favourites and Task…" at bounding box center [784, 354] width 1568 height 709
click at [559, 376] on button "Select All" at bounding box center [544, 377] width 42 height 15
click at [957, 421] on div "Copy Close" at bounding box center [784, 430] width 543 height 47
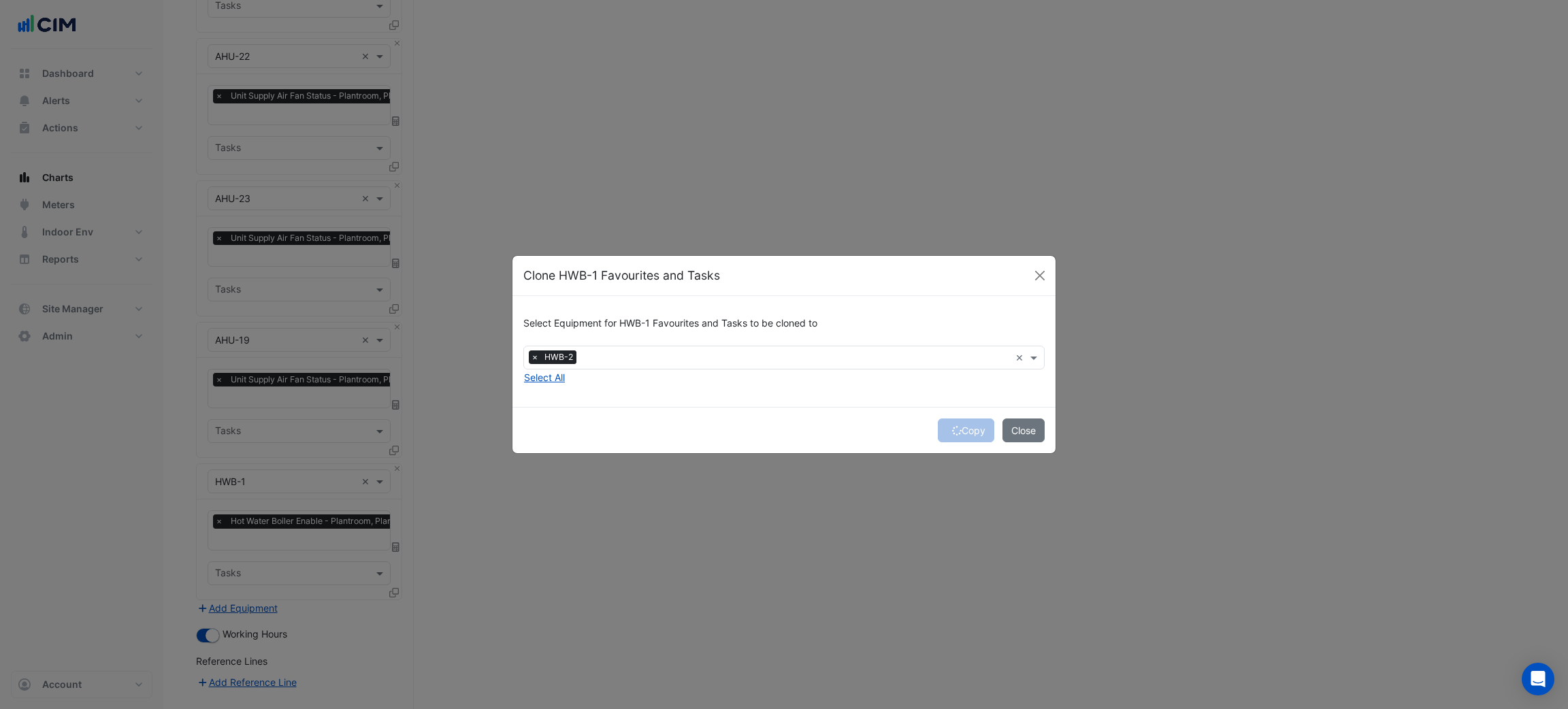
click at [954, 429] on div "Copy Close" at bounding box center [784, 430] width 543 height 47
click at [954, 429] on icon "submit" at bounding box center [957, 431] width 9 height 9
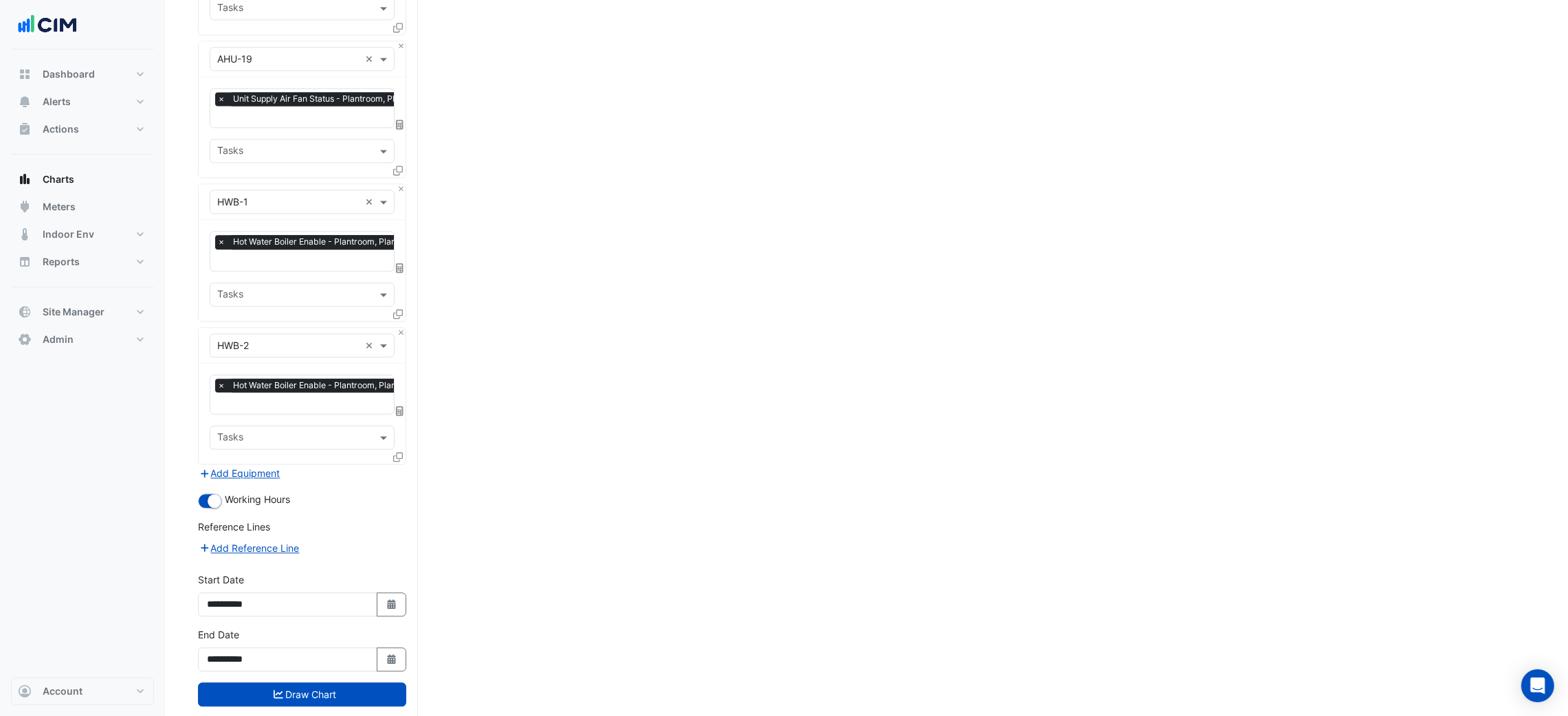
drag, startPoint x: 156, startPoint y: 496, endPoint x: 194, endPoint y: 765, distance: 271.7
drag, startPoint x: 322, startPoint y: 678, endPoint x: 700, endPoint y: 678, distance: 378.0
click at [322, 683] on button "Draw Chart" at bounding box center [302, 694] width 208 height 24
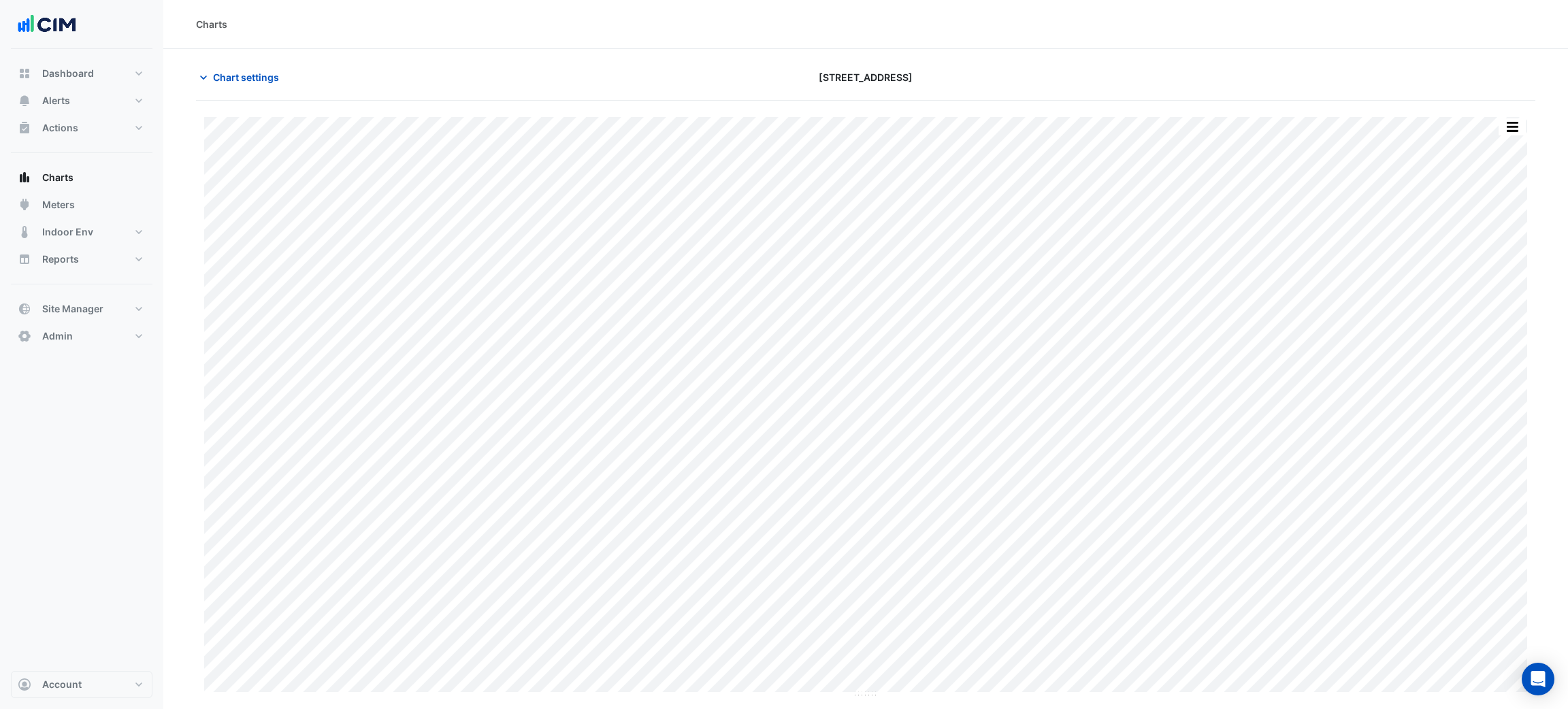
click at [435, 51] on section "Chart settings 16-18 Mort Street Print Save as JPEG Save as PNG — AHU-1 Unit Su…" at bounding box center [865, 374] width 1405 height 649
click at [229, 79] on span "Chart settings" at bounding box center [246, 77] width 66 height 15
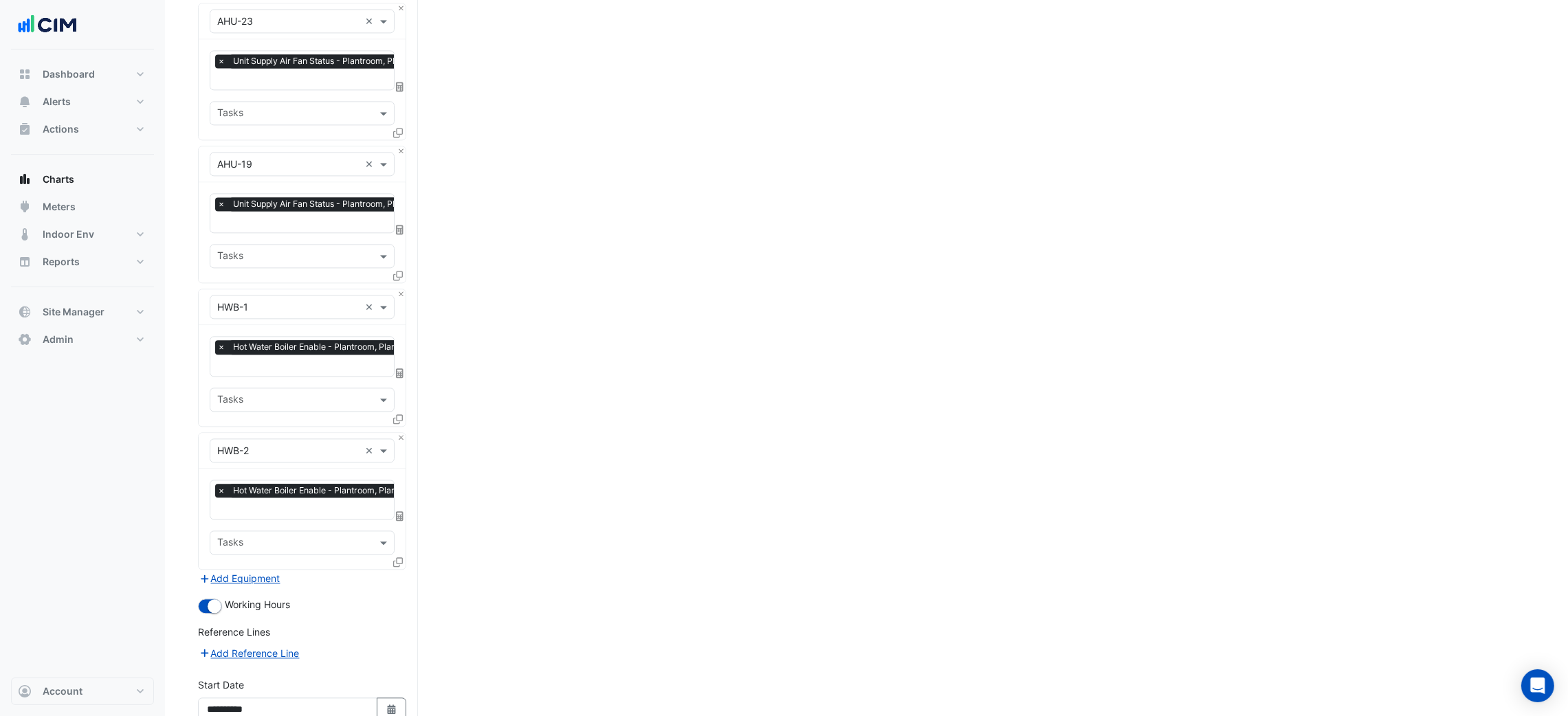
scroll to position [4692, 0]
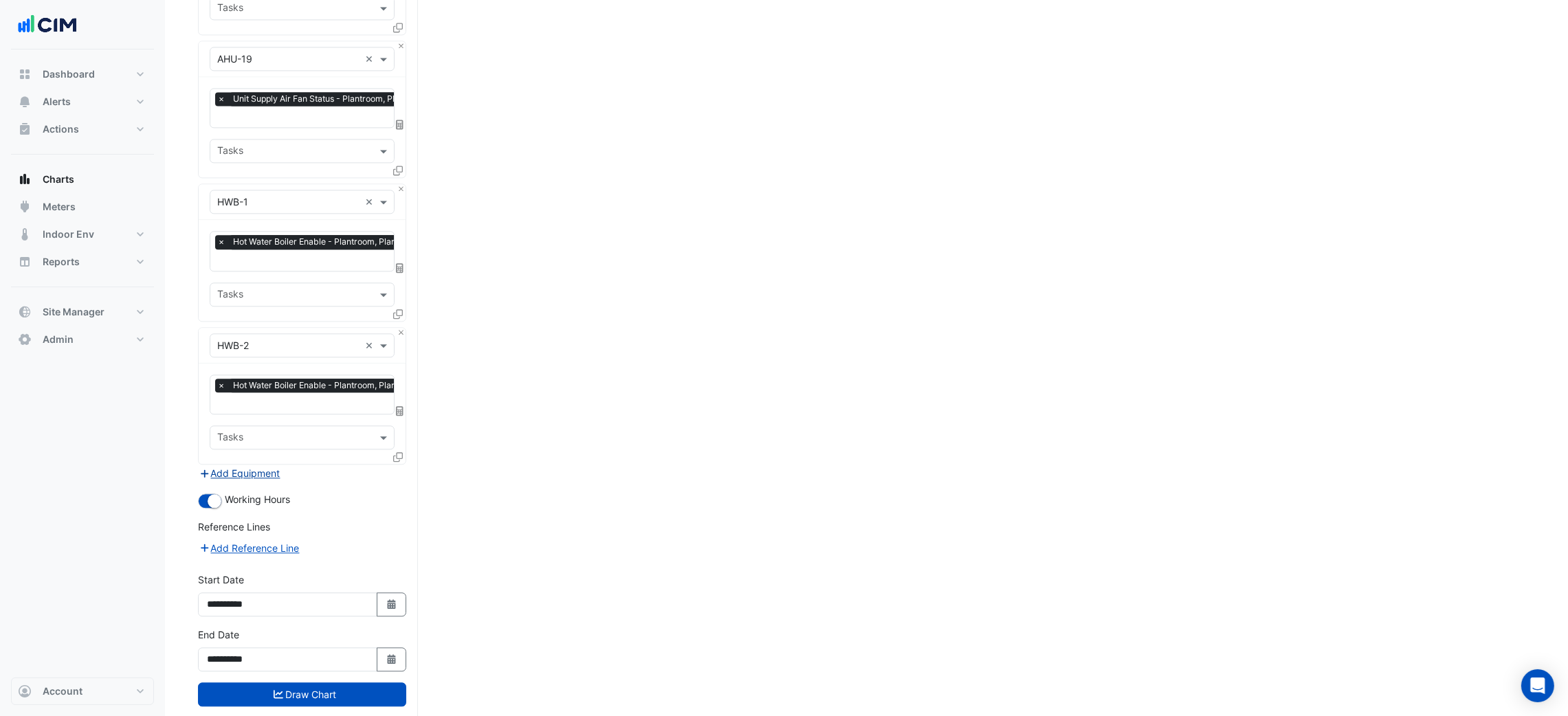
click at [270, 465] on button "Add Equipment" at bounding box center [240, 473] width 83 height 15
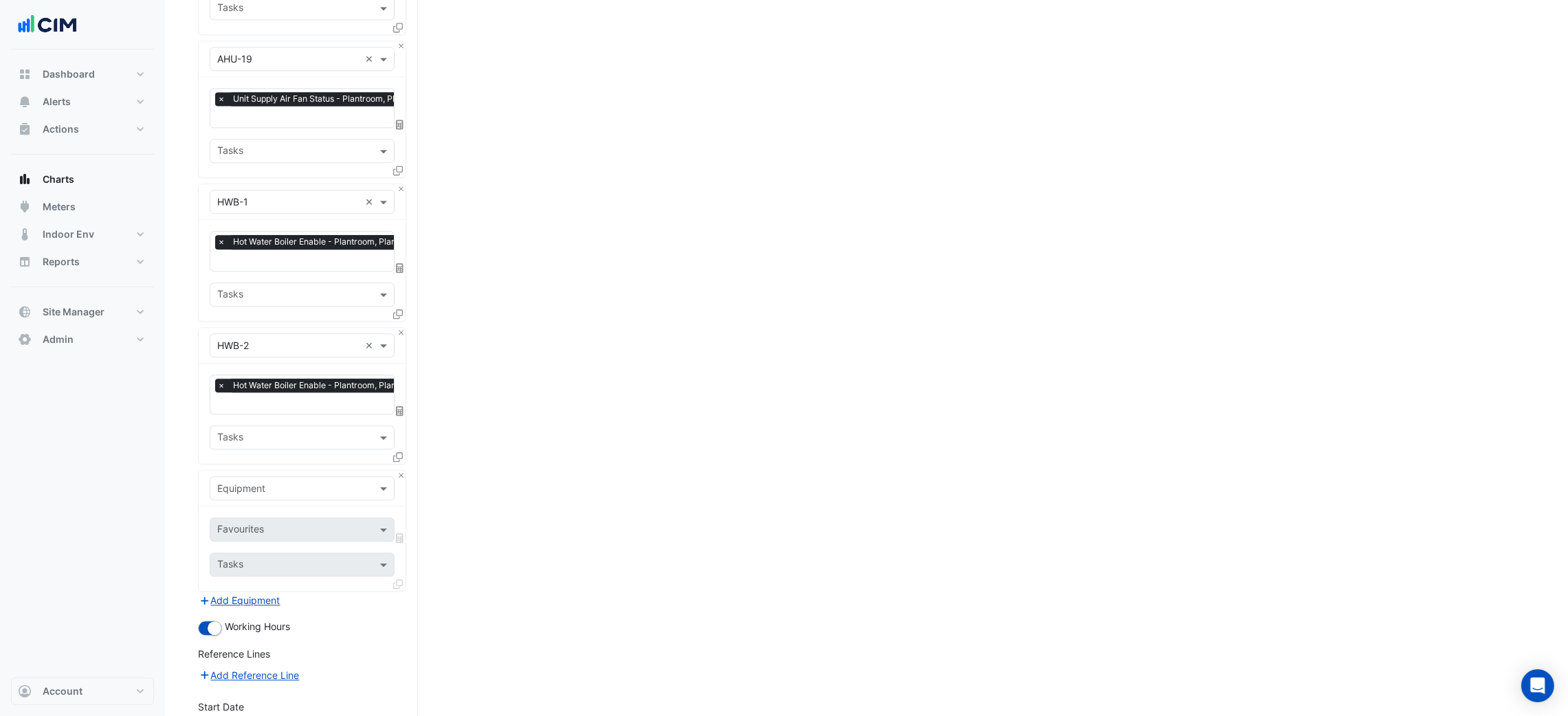
click at [277, 482] on input "text" at bounding box center [288, 489] width 142 height 15
type input "**"
click at [283, 490] on div "FCU-1" at bounding box center [302, 491] width 183 height 20
click at [291, 524] on input "text" at bounding box center [287, 531] width 139 height 15
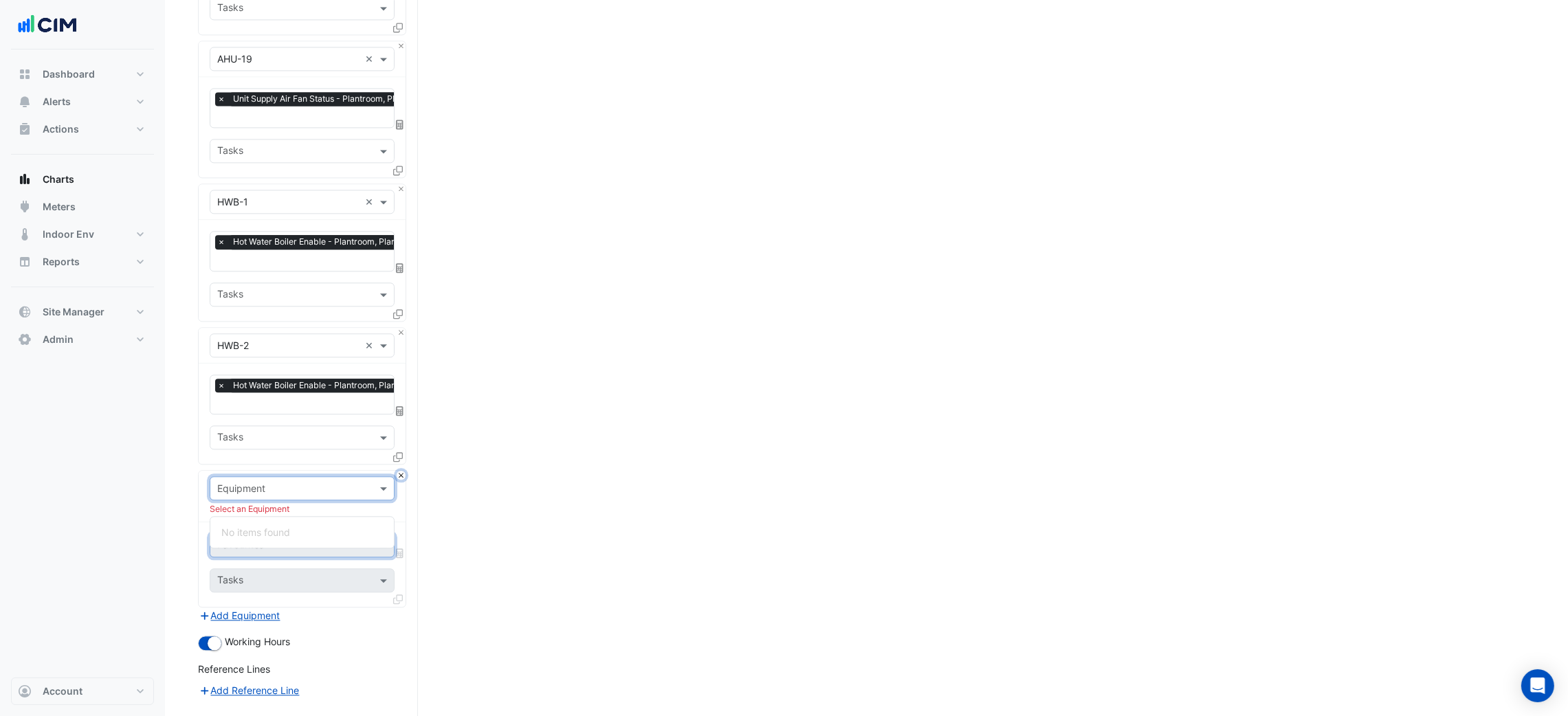
click at [400, 471] on button "Close" at bounding box center [401, 475] width 9 height 9
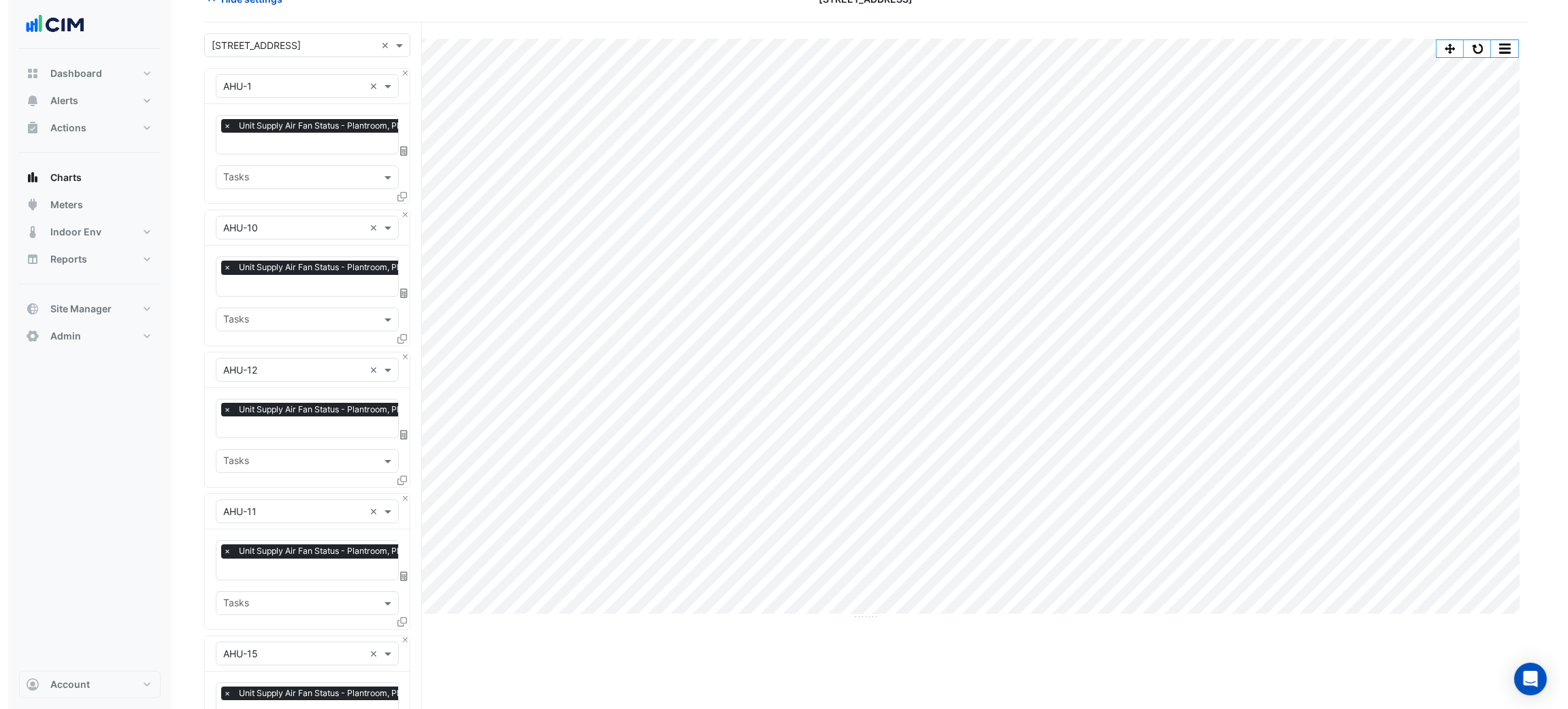
scroll to position [0, 0]
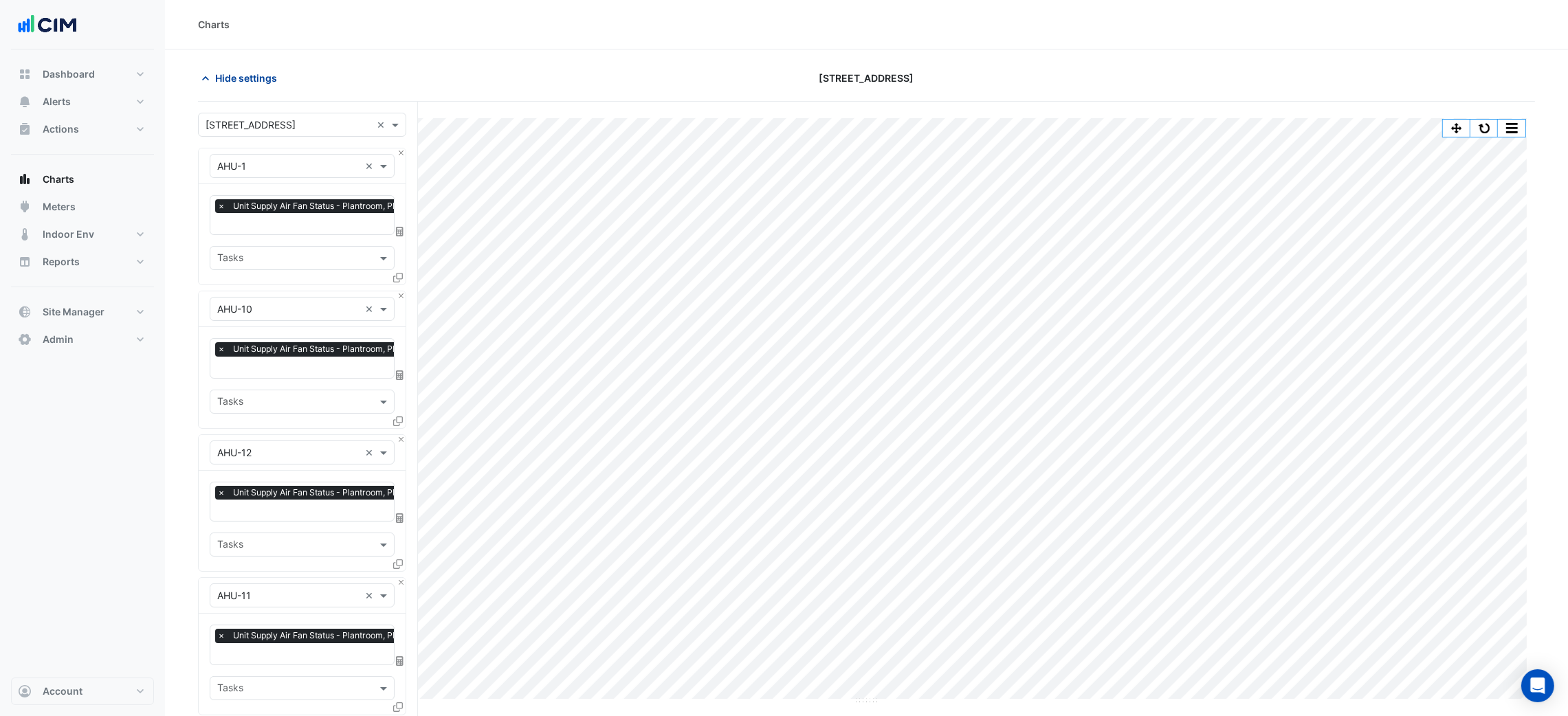
click at [271, 72] on span "Hide settings" at bounding box center [246, 78] width 62 height 15
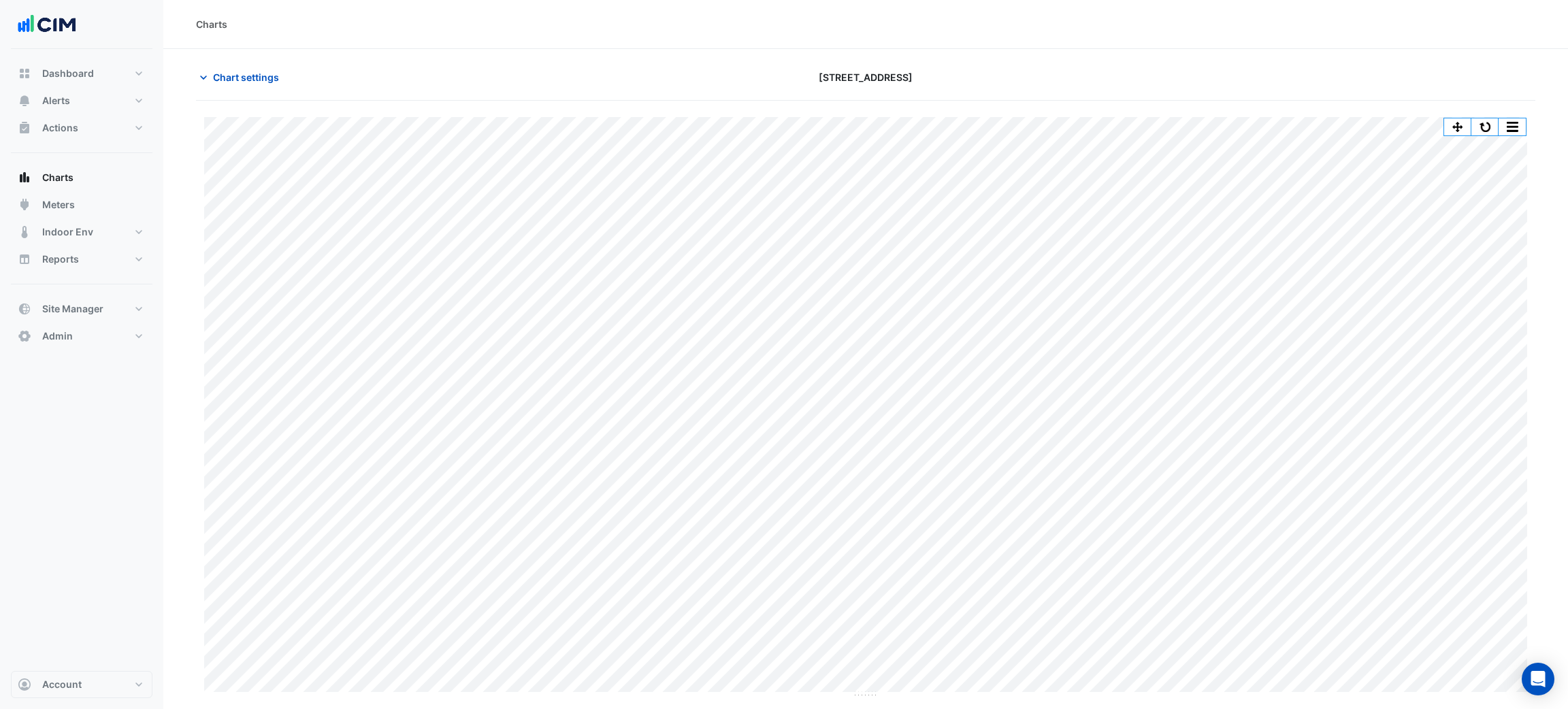
click at [1361, 14] on div "Charts" at bounding box center [865, 24] width 1405 height 49
click at [1321, 55] on section "Chart settings 16-18 Mort Street Split by Equip Split All Print Save as JPEG Sa…" at bounding box center [865, 374] width 1405 height 649
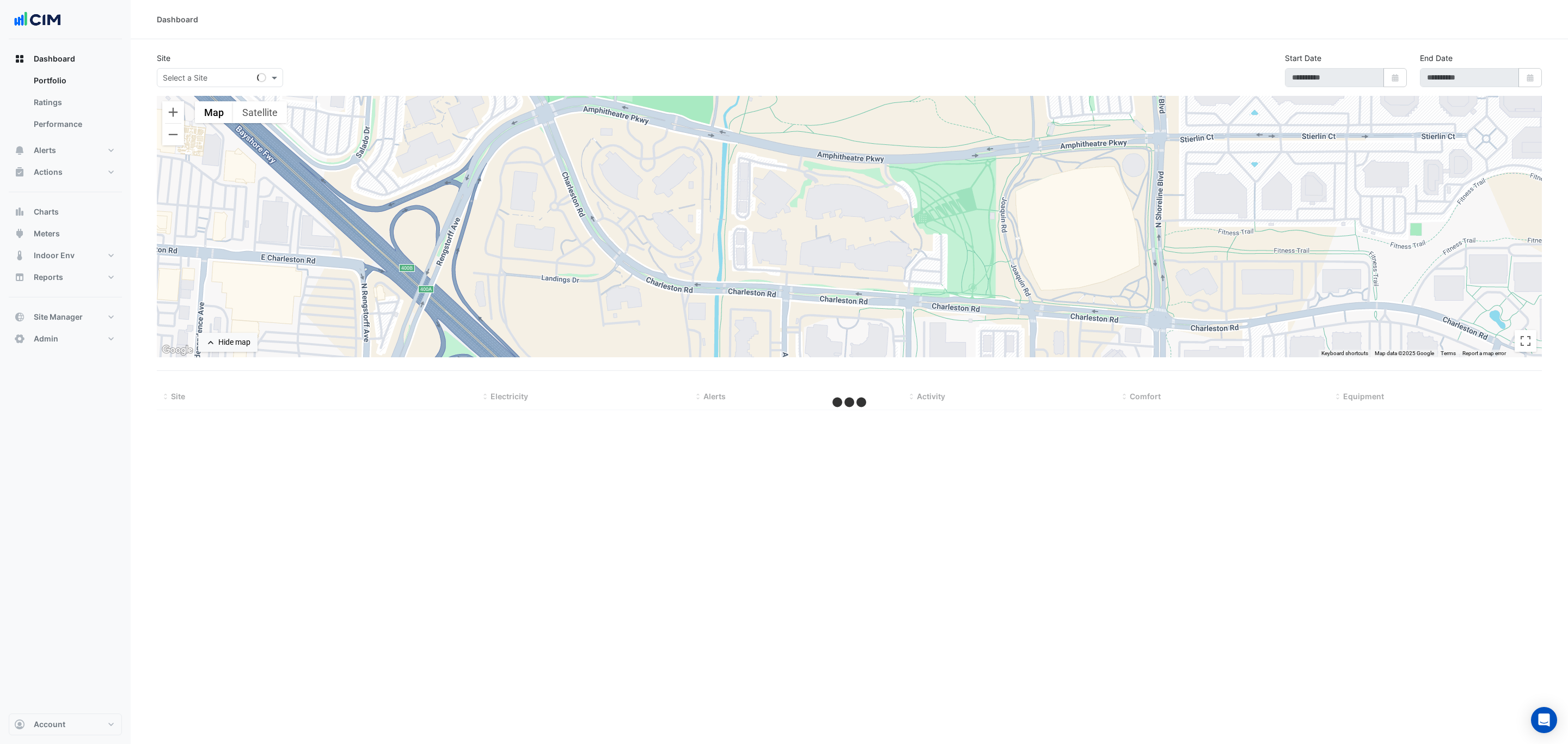
type input "**********"
select select "***"
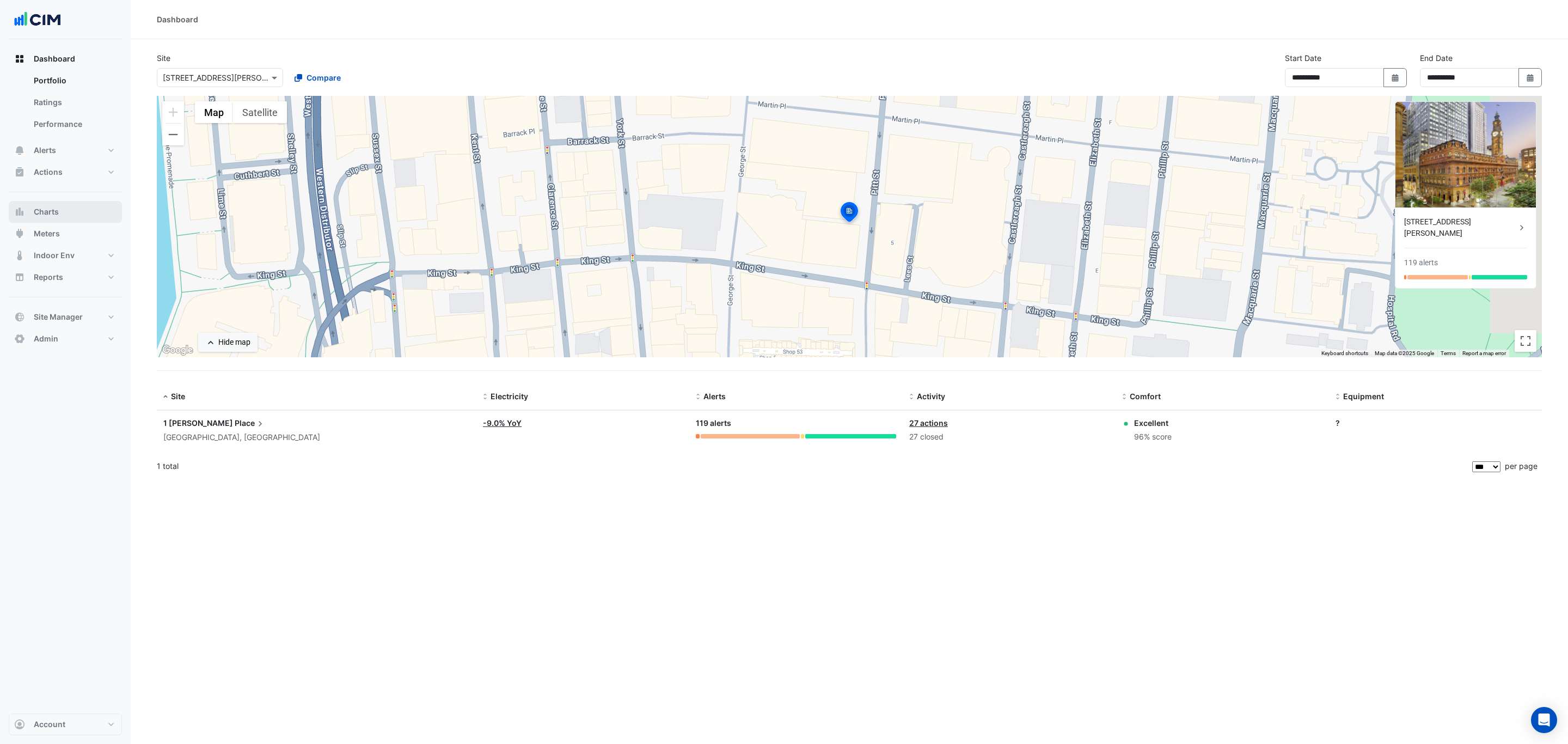
click at [85, 213] on button "Charts" at bounding box center [65, 212] width 113 height 22
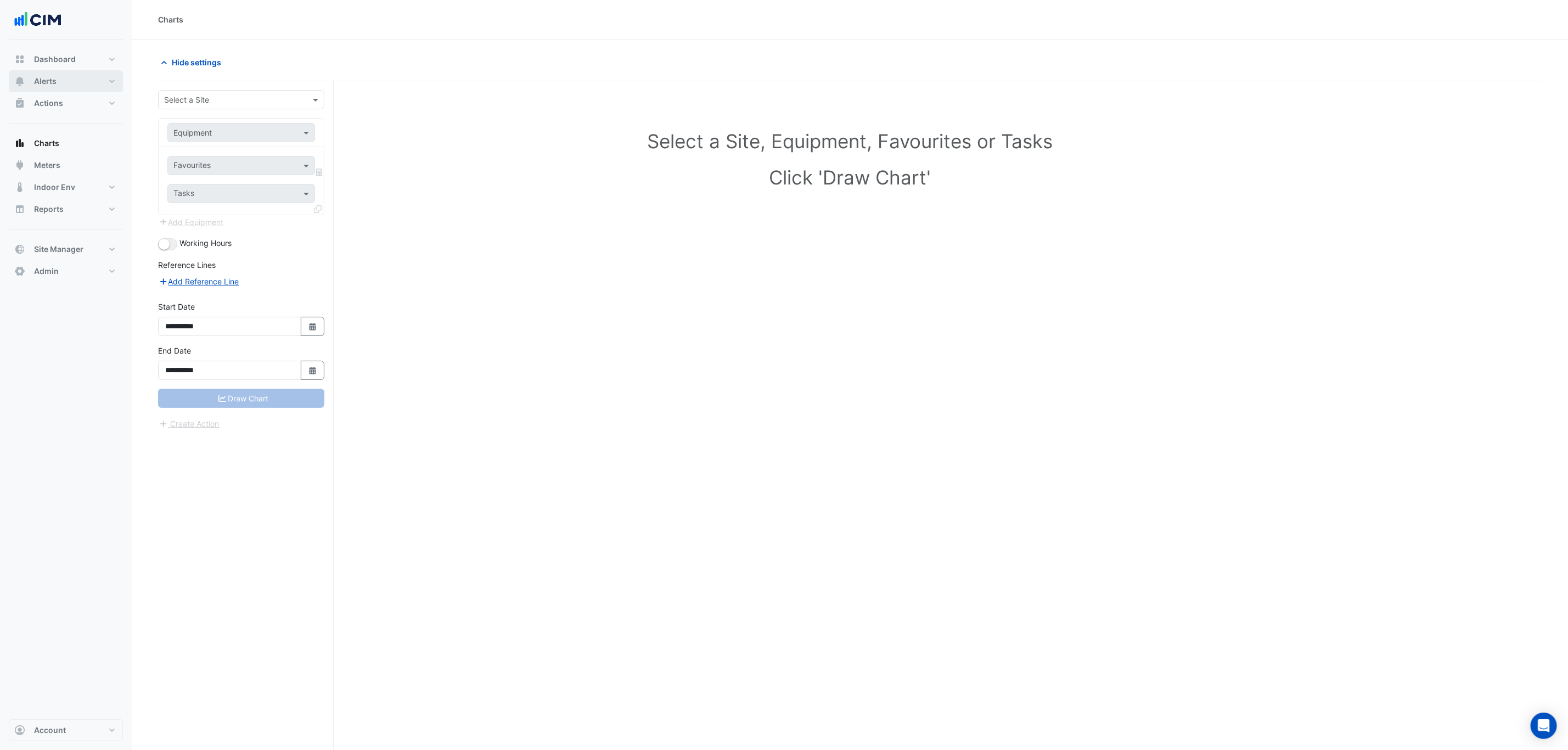
click at [71, 86] on button "Alerts" at bounding box center [65, 81] width 114 height 22
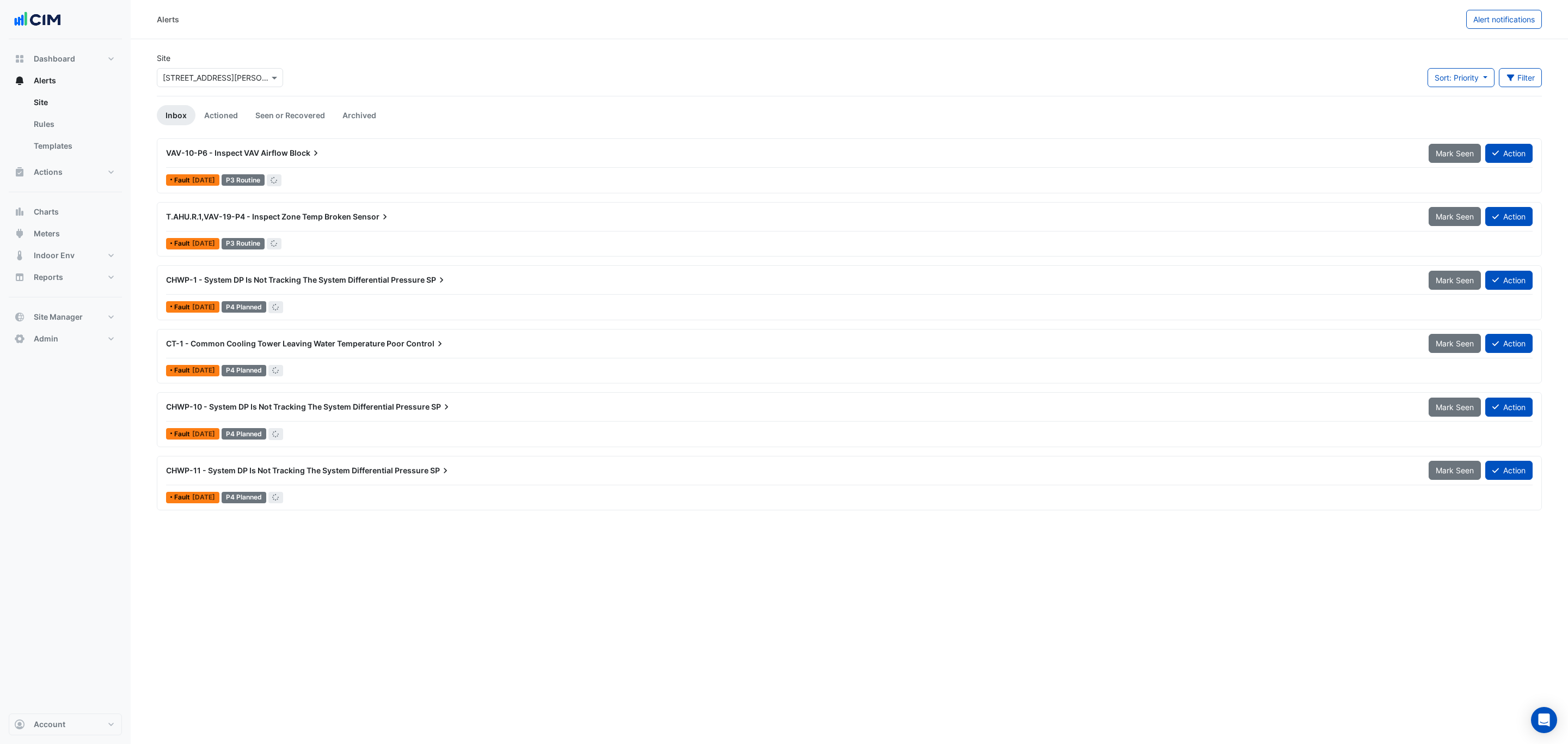
click at [202, 77] on input "text" at bounding box center [208, 78] width 92 height 12
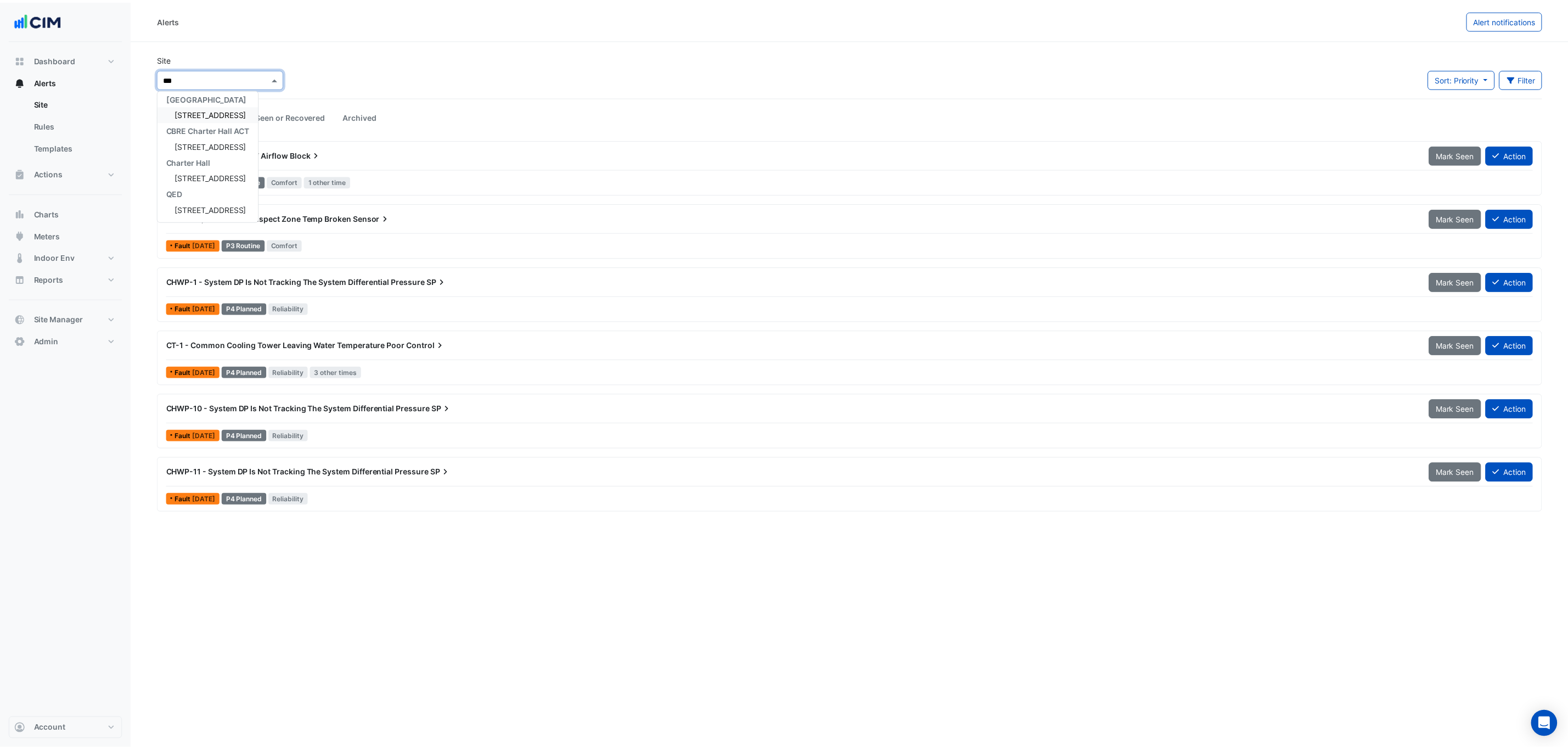
scroll to position [4, 0]
type input "**********"
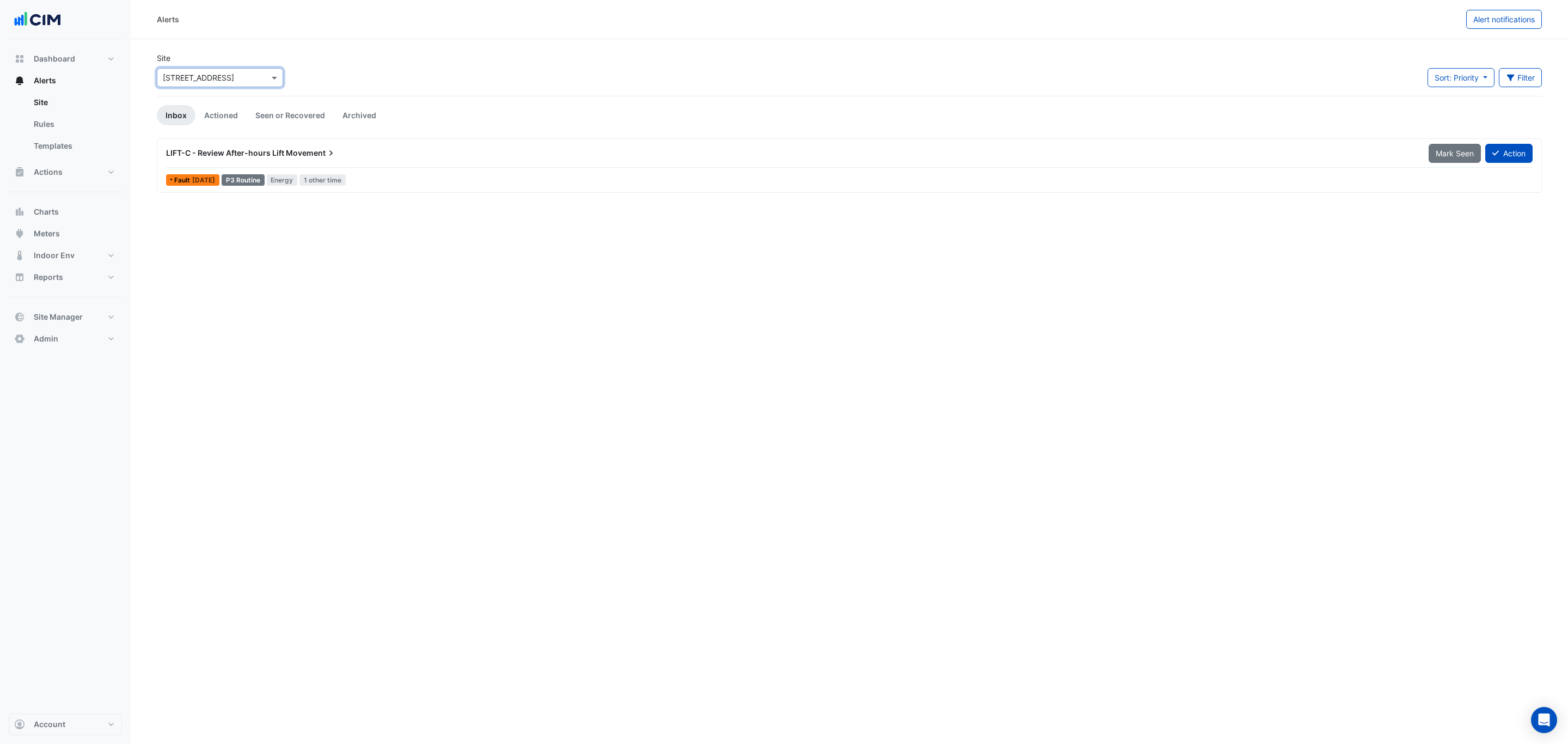
click at [222, 102] on app-alert-tickets "Site Select a Site × [STREET_ADDRESS] Sort: Priority Priority Updated Filter Ti…" at bounding box center [849, 123] width 1385 height 141
click at [216, 108] on link "Actioned" at bounding box center [221, 115] width 51 height 20
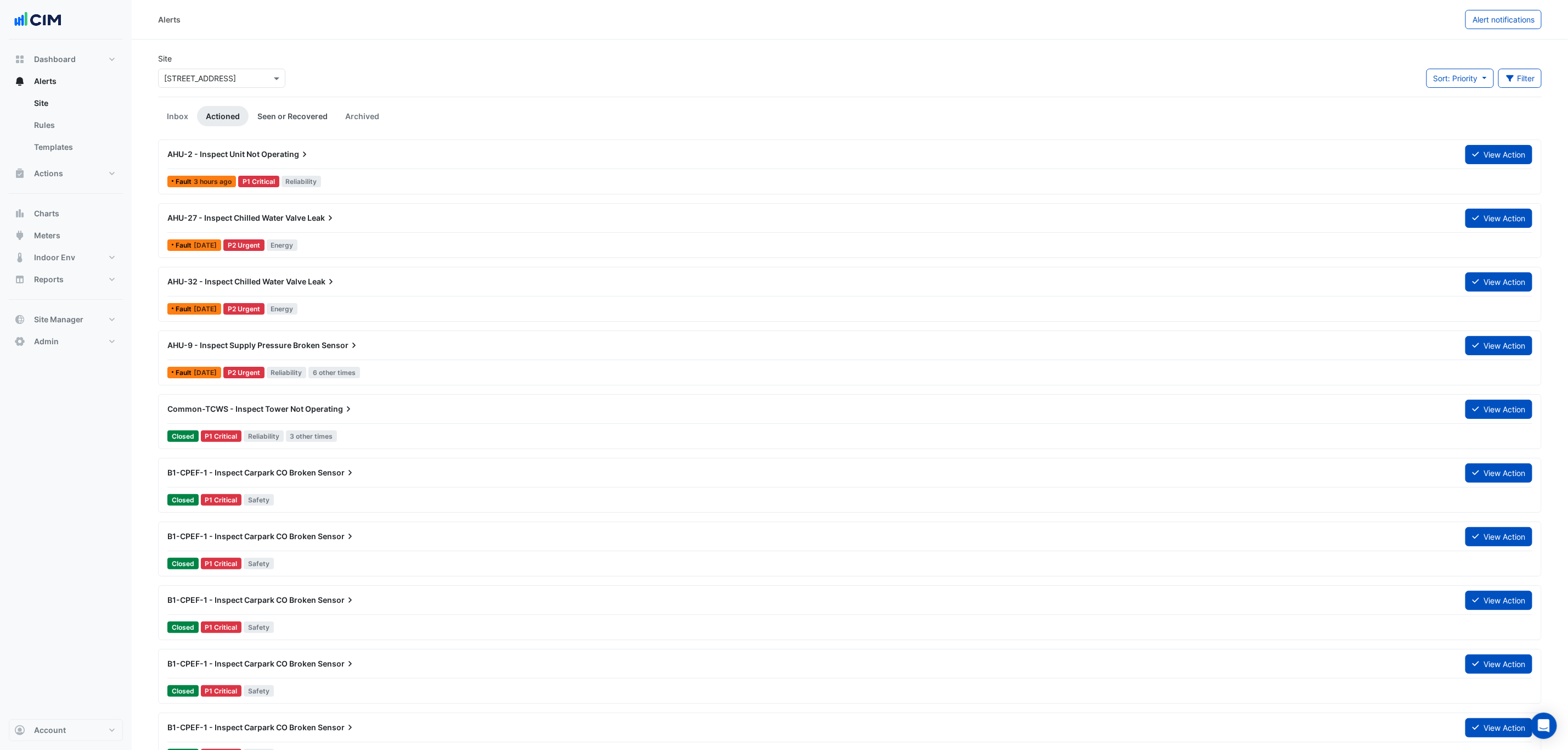
click at [272, 114] on link "Seen or Recovered" at bounding box center [293, 116] width 88 height 20
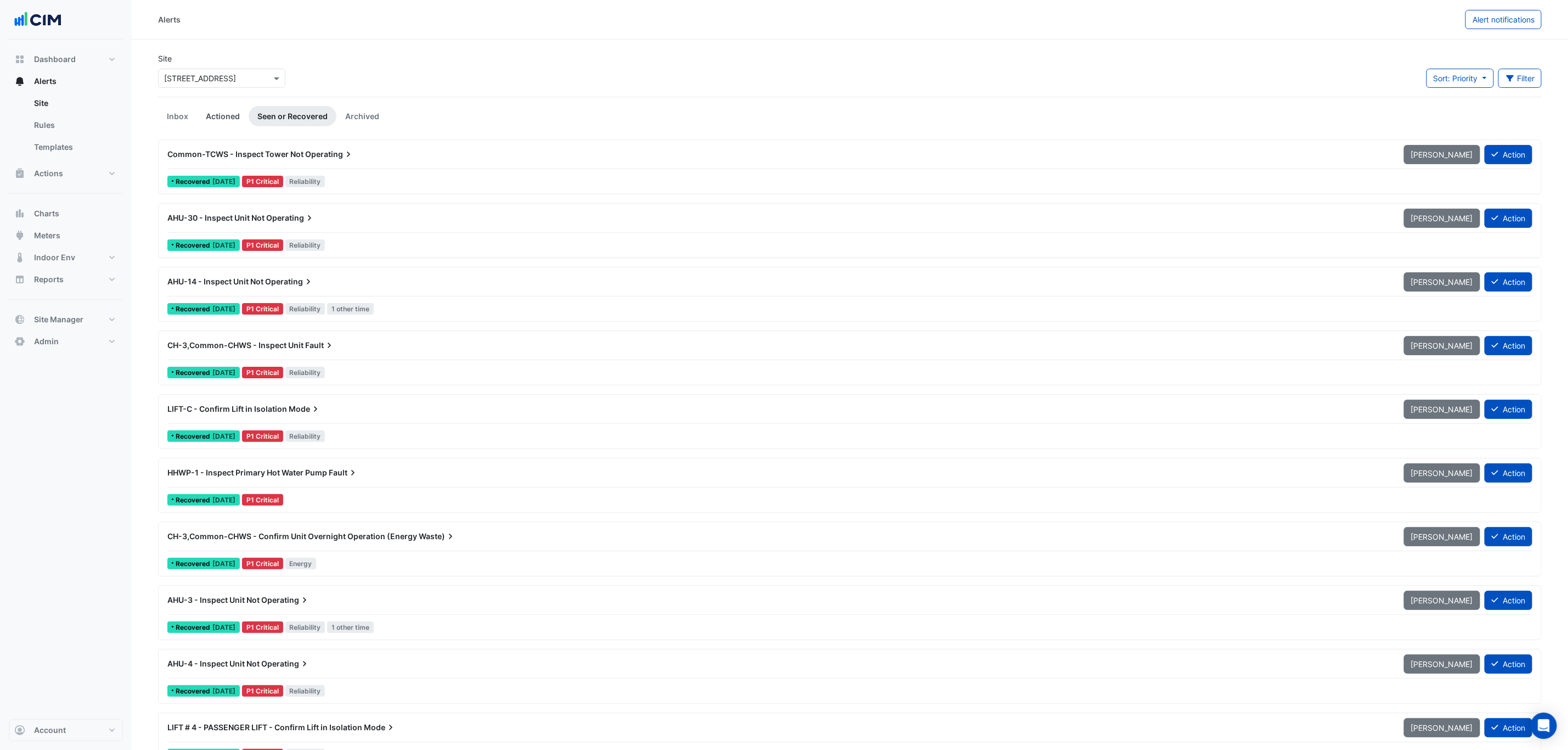
click at [209, 109] on link "Actioned" at bounding box center [223, 116] width 52 height 20
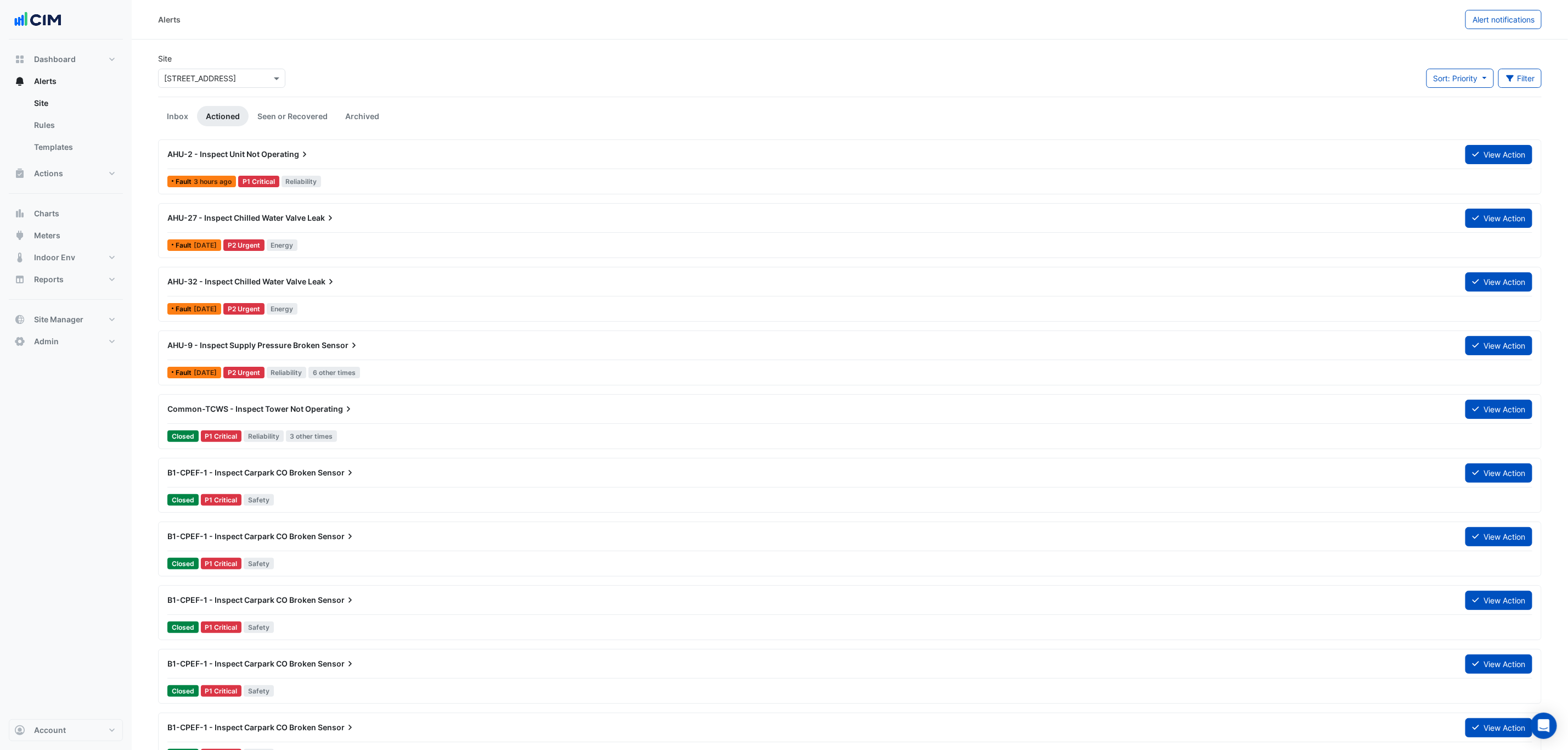
click at [160, 117] on link "Inbox" at bounding box center [177, 116] width 39 height 20
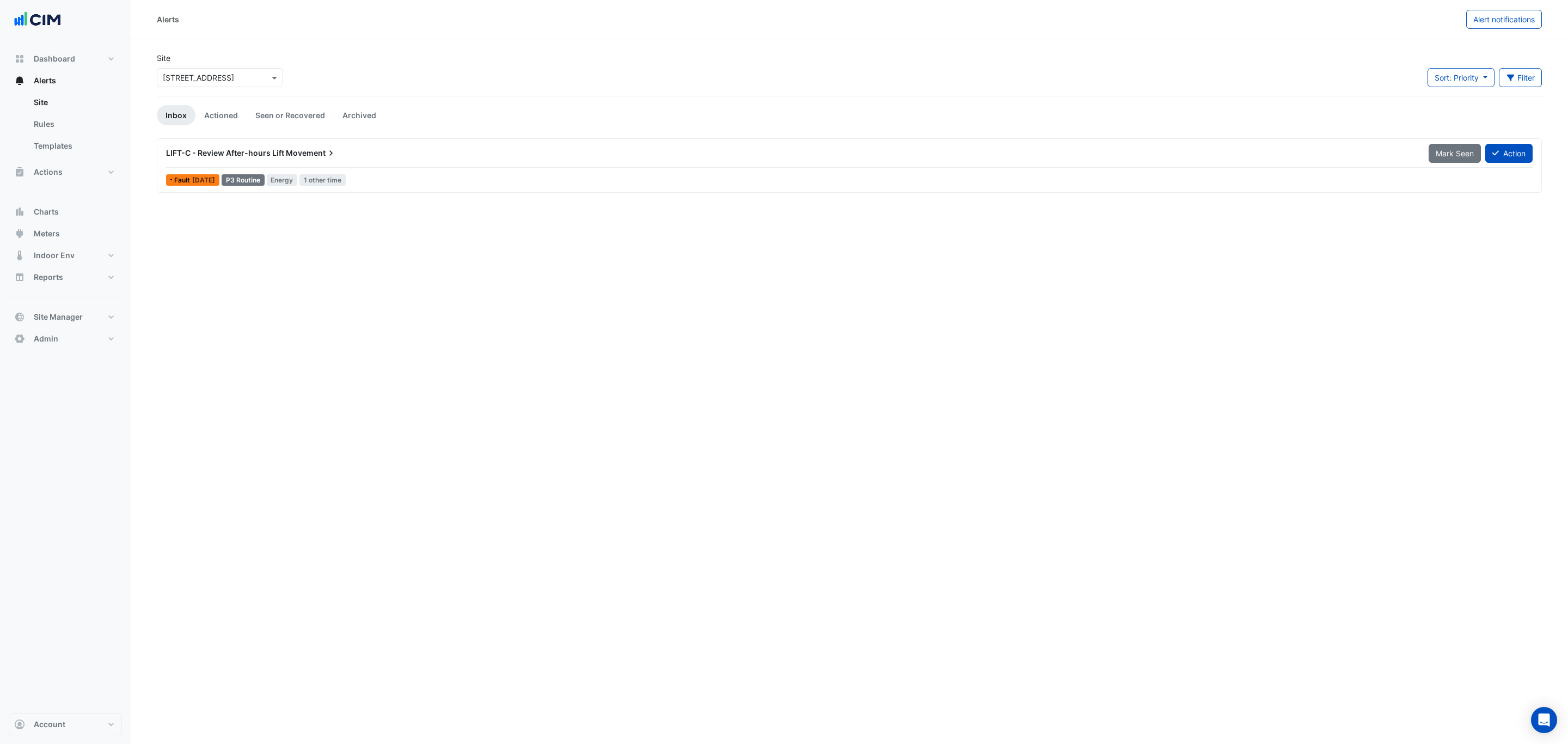
click at [141, 149] on section "Site Select a Site × [STREET_ADDRESS] Sort: Priority Priority Updated Filter Ti…" at bounding box center [849, 116] width 1437 height 154
drag, startPoint x: 22, startPoint y: 147, endPoint x: -83, endPoint y: 783, distance: 644.6
click at [206, 102] on app-alert-tickets "Site Select a Site × [STREET_ADDRESS] Sort: Priority Priority Updated Filter Ti…" at bounding box center [849, 123] width 1385 height 141
click at [205, 116] on link "Actioned" at bounding box center [221, 115] width 51 height 20
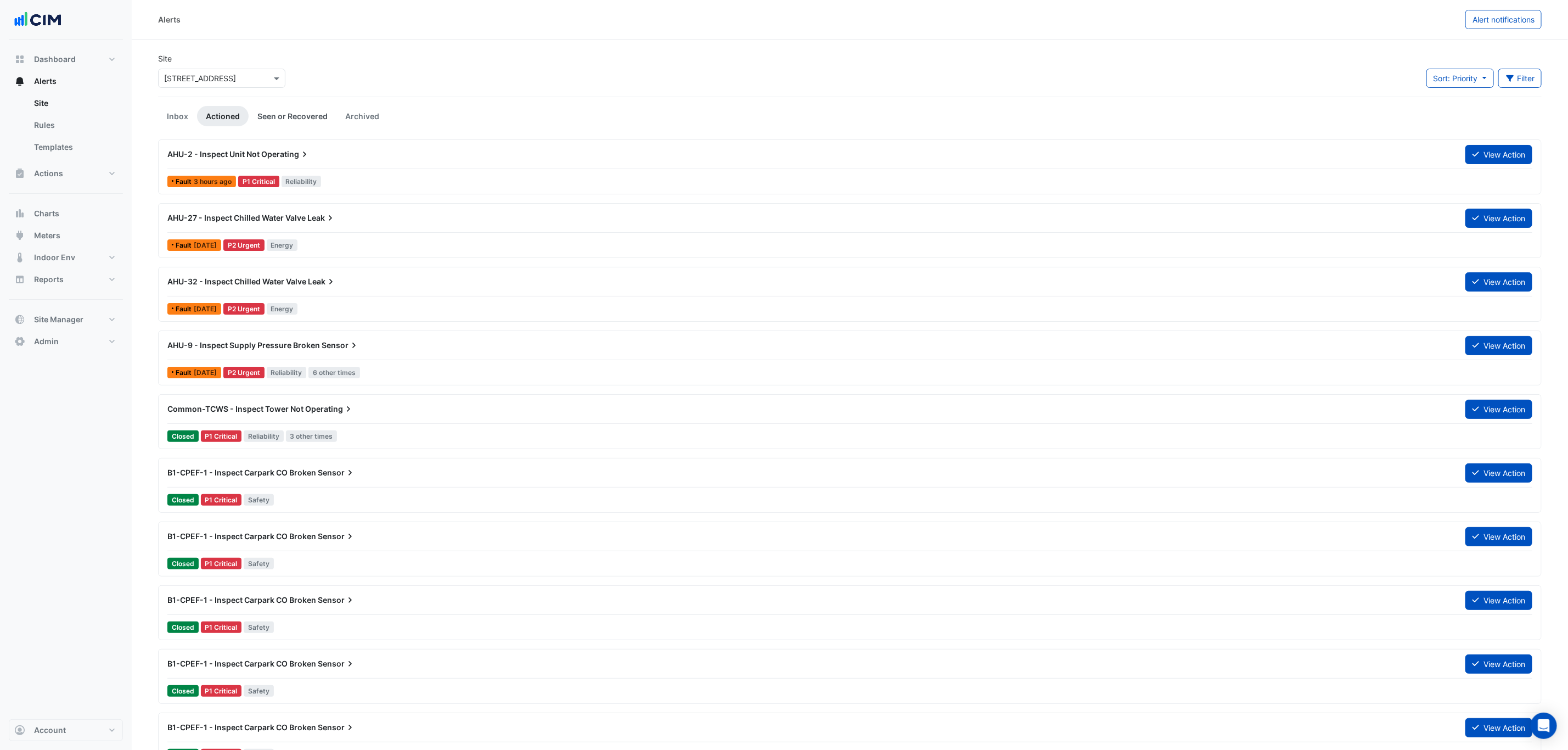
click at [260, 109] on link "Seen or Recovered" at bounding box center [293, 116] width 88 height 20
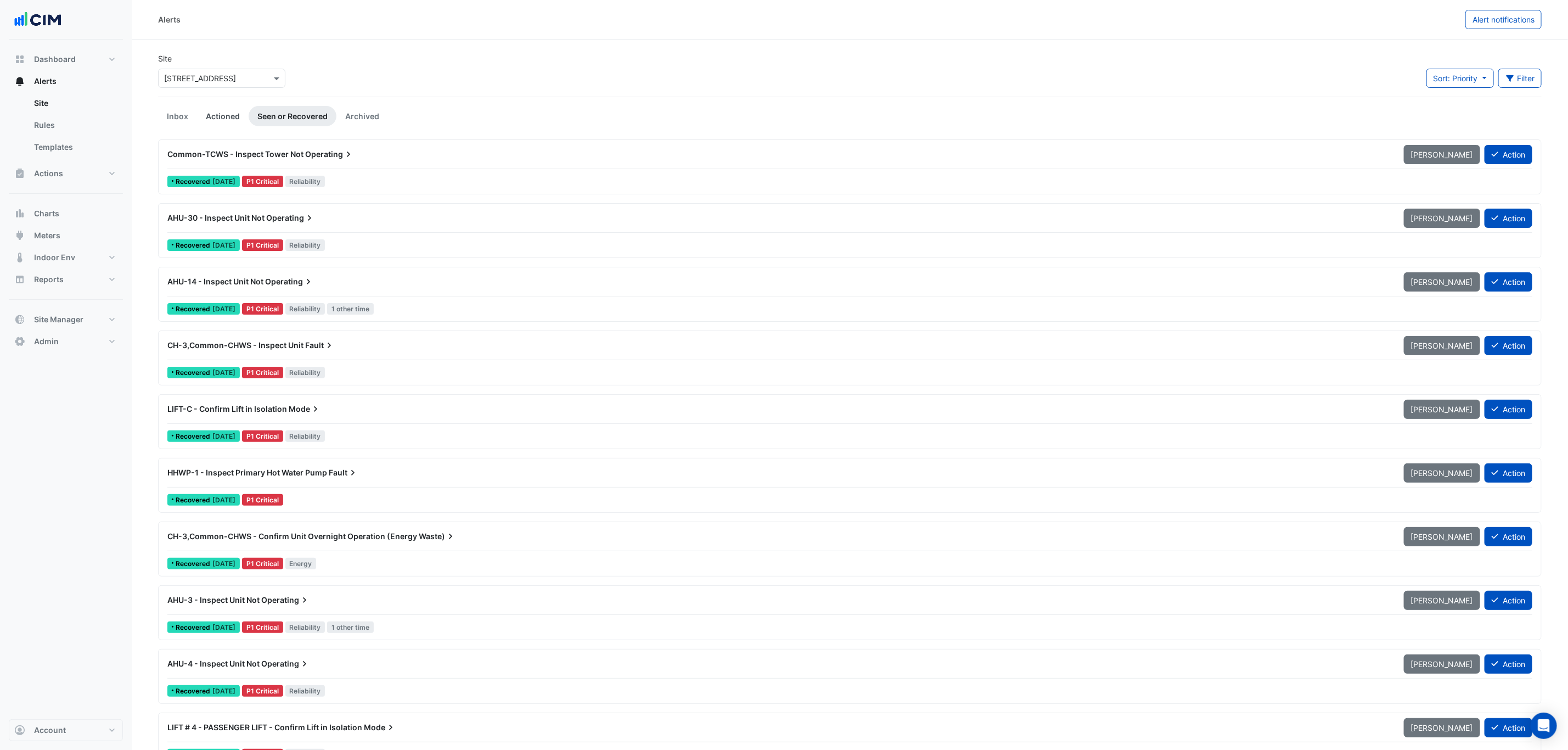
click at [206, 119] on link "Actioned" at bounding box center [223, 116] width 52 height 20
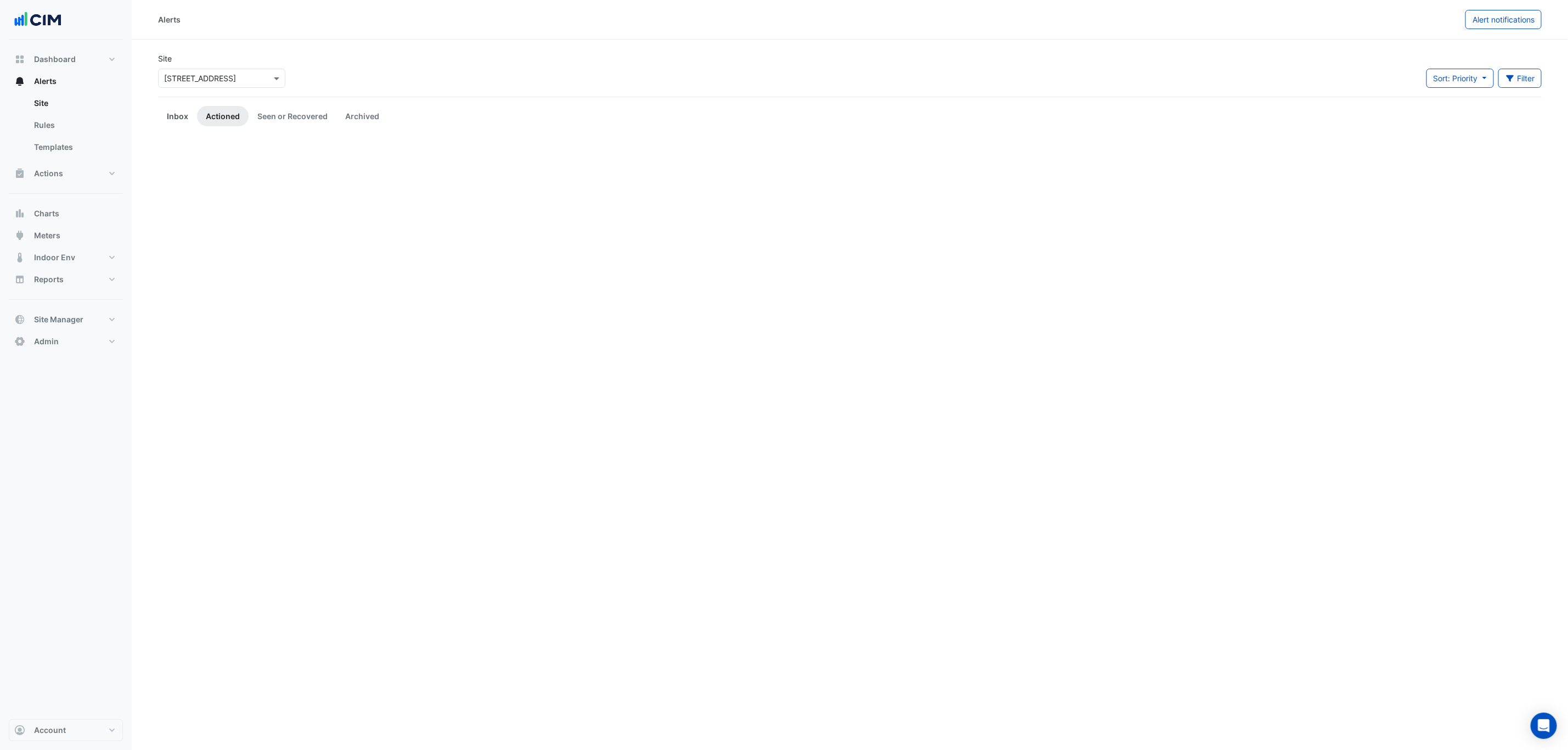
click at [175, 118] on link "Inbox" at bounding box center [177, 116] width 39 height 20
click at [390, 45] on section "Site Select a Site × [STREET_ADDRESS] Sort: Priority Priority Updated Filter Ti…" at bounding box center [856, 117] width 1449 height 155
click at [223, 118] on link "Actioned" at bounding box center [223, 116] width 52 height 20
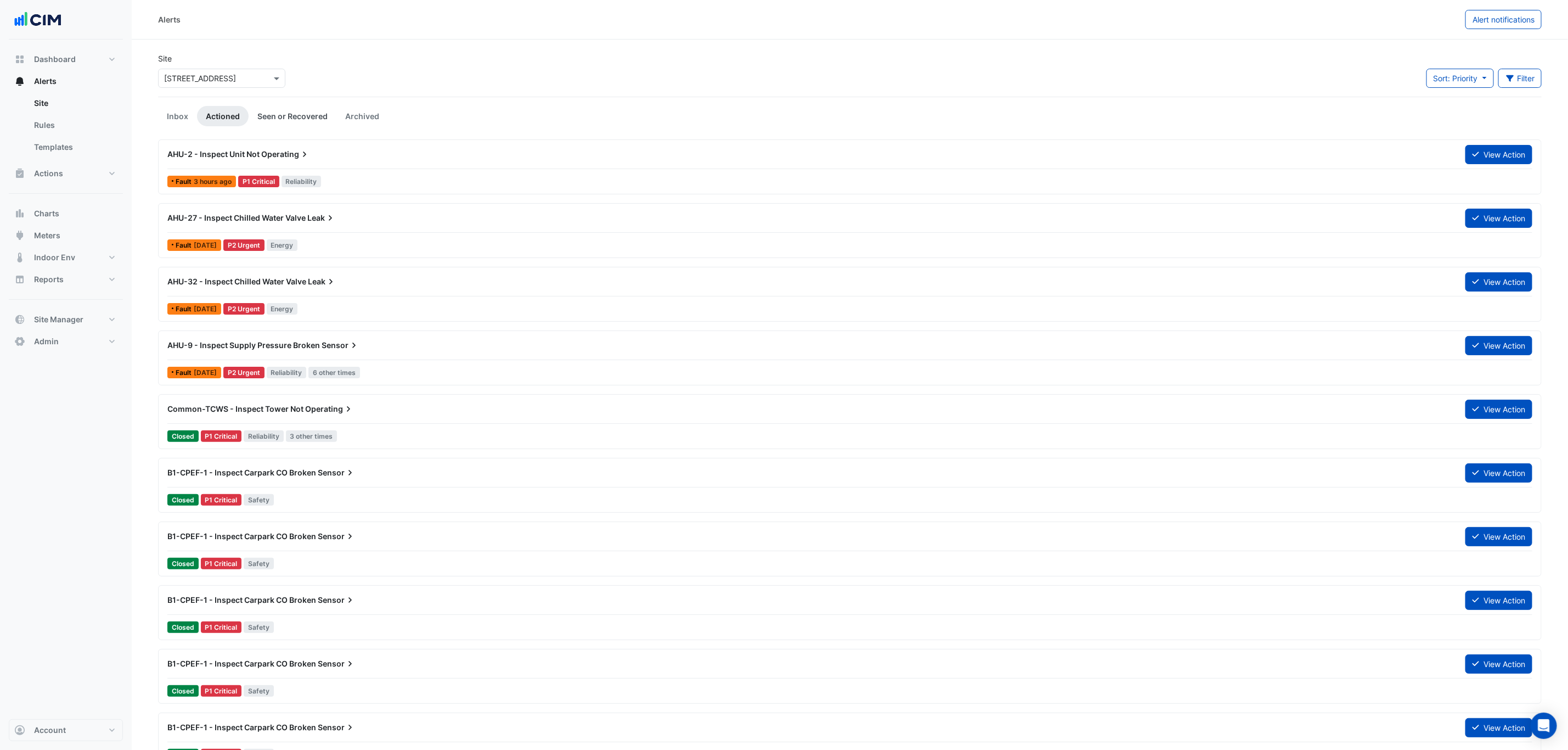
click at [304, 111] on link "Seen or Recovered" at bounding box center [293, 116] width 88 height 20
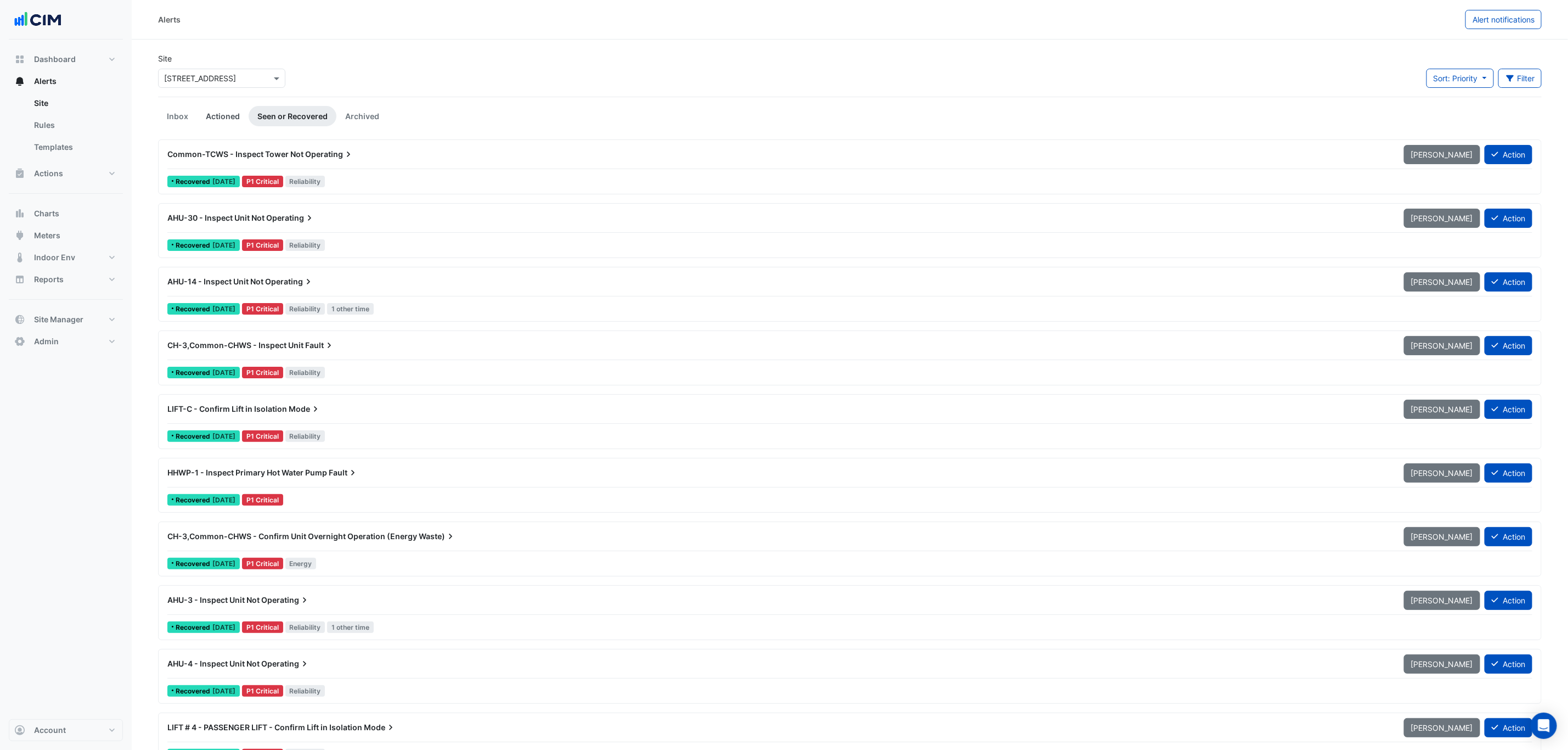
click at [244, 113] on link "Actioned" at bounding box center [223, 116] width 52 height 20
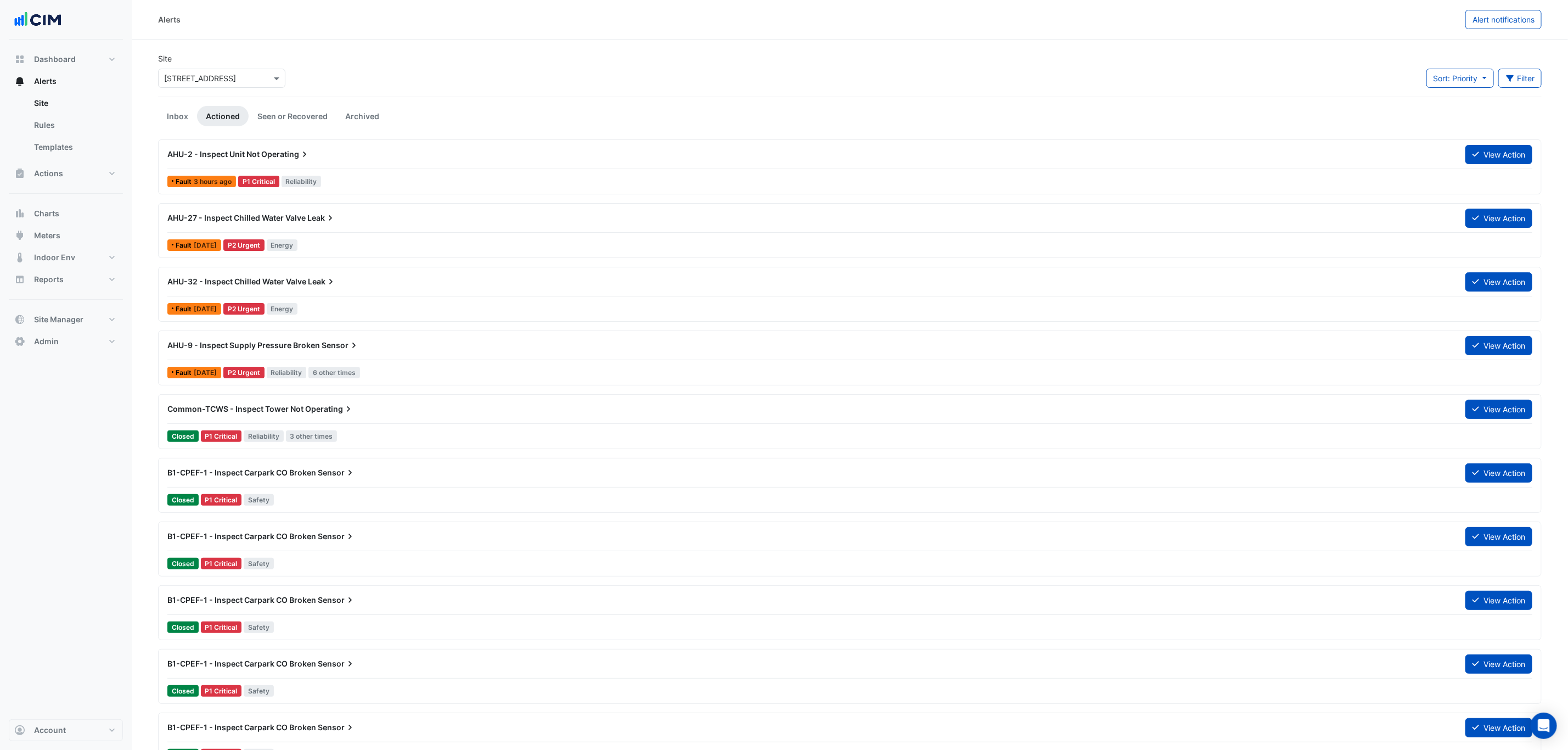
click at [213, 71] on div "Select a Site × [STREET_ADDRESS]" at bounding box center [222, 78] width 127 height 19
type input "********"
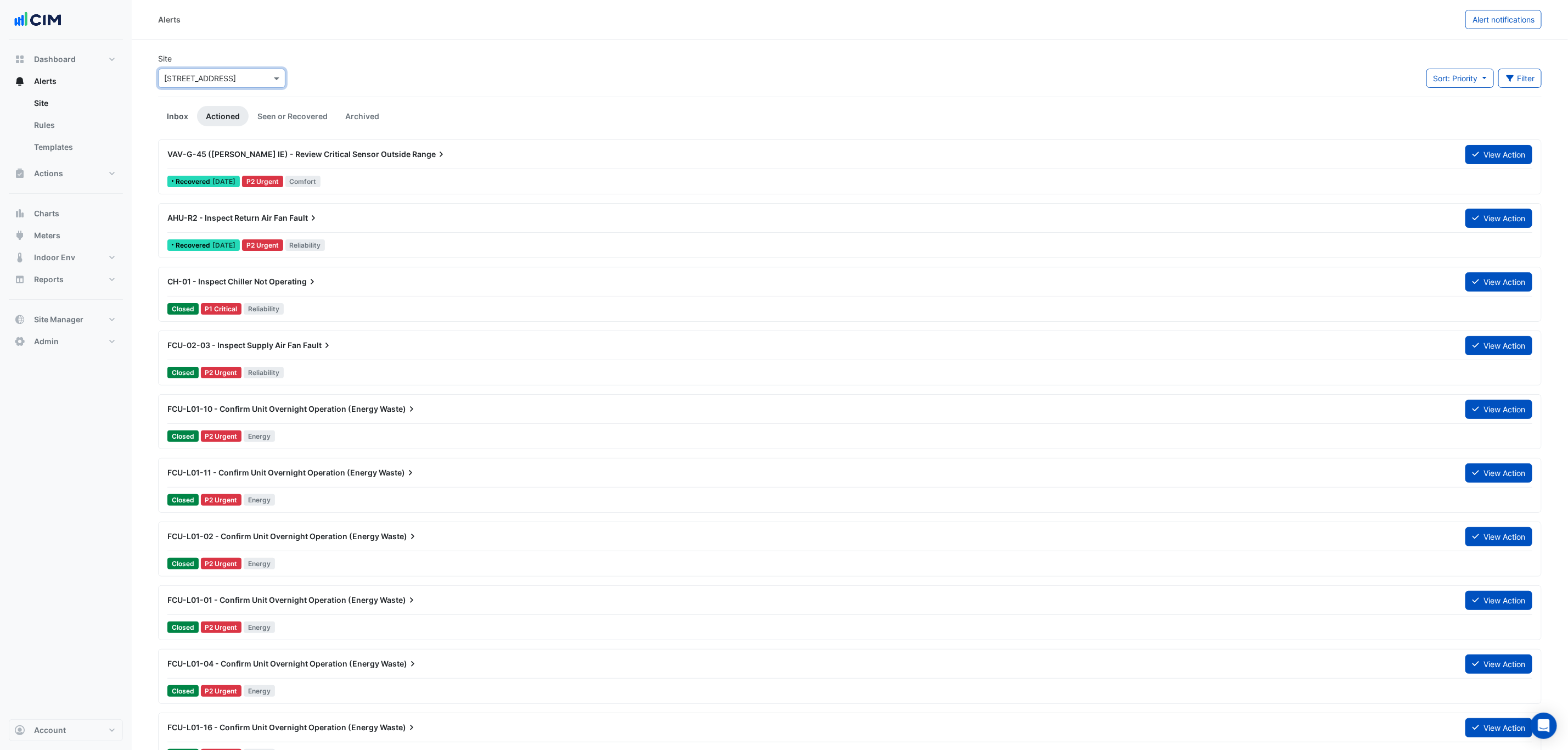
click at [179, 108] on link "Inbox" at bounding box center [177, 116] width 39 height 20
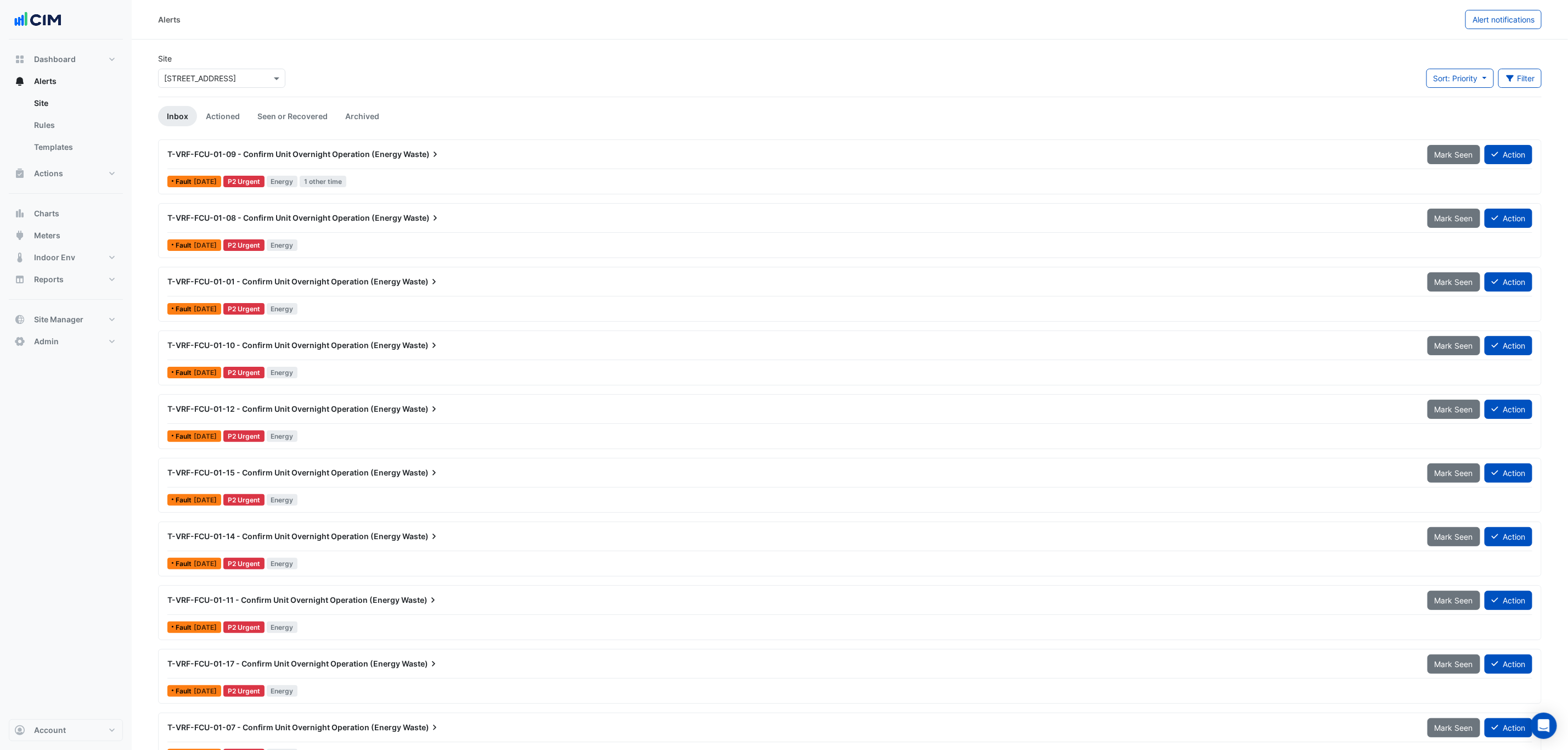
drag, startPoint x: 298, startPoint y: 132, endPoint x: 289, endPoint y: 137, distance: 10.3
click at [286, 116] on link "Seen or Recovered" at bounding box center [293, 116] width 88 height 20
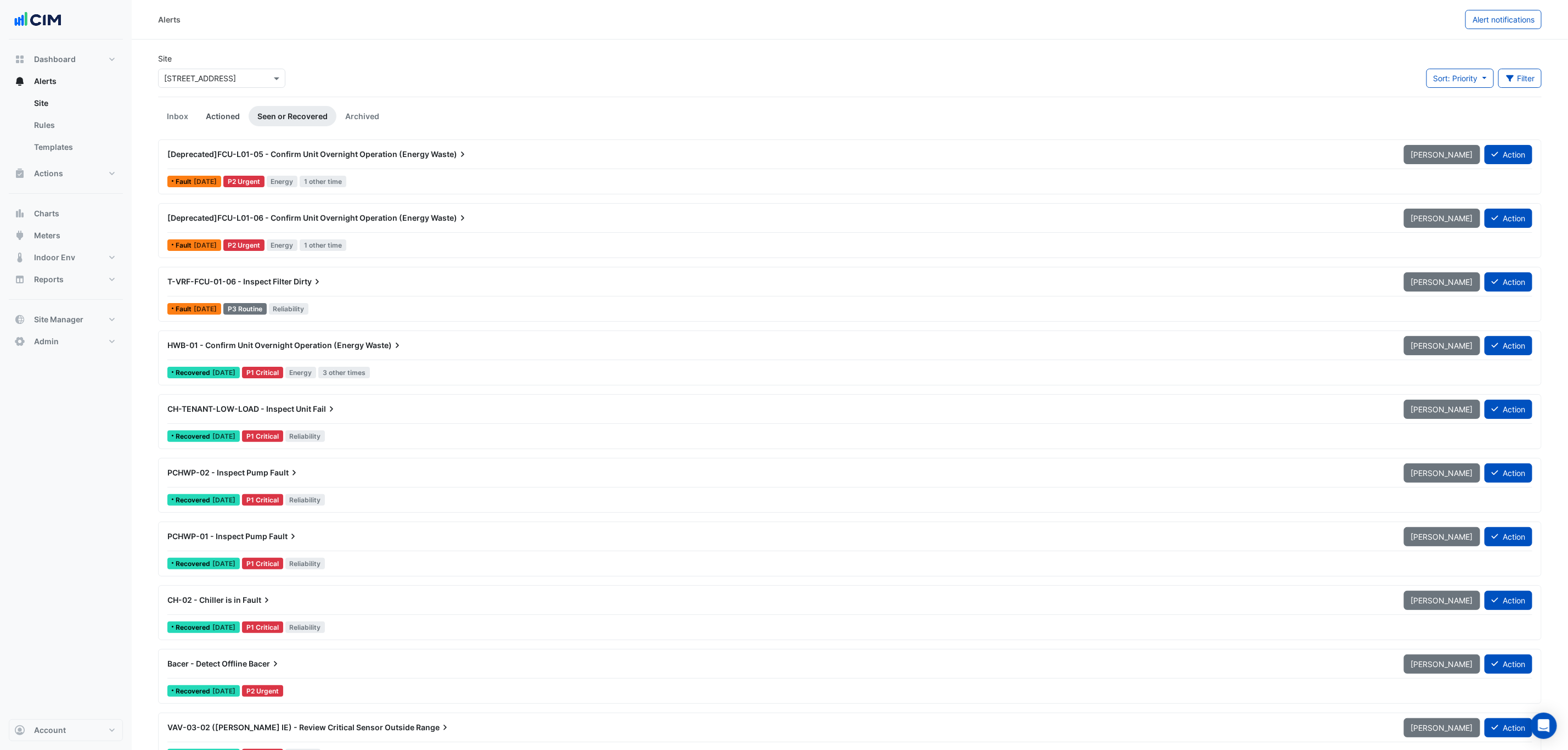
click at [216, 113] on link "Actioned" at bounding box center [223, 116] width 52 height 20
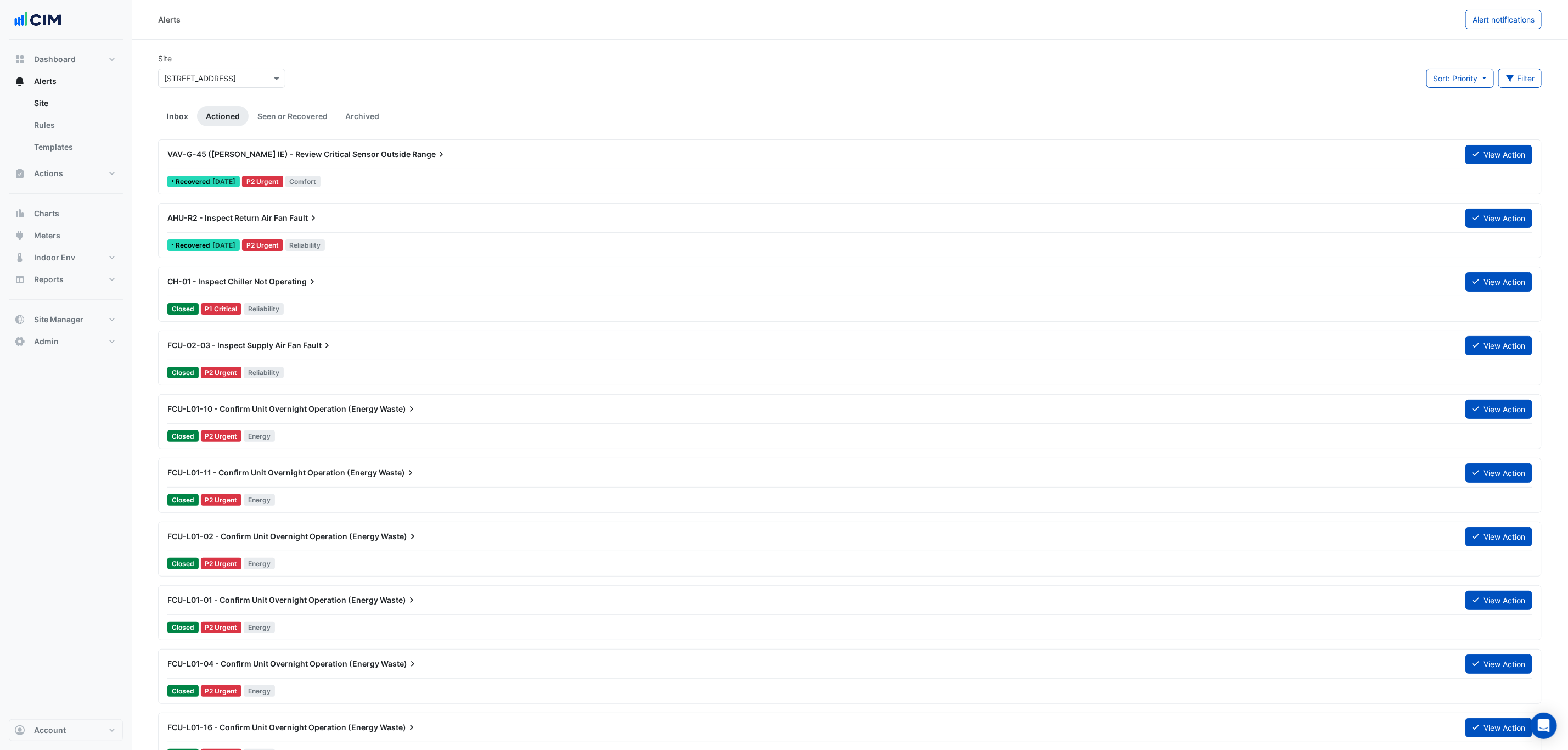
click at [179, 119] on link "Inbox" at bounding box center [177, 116] width 39 height 20
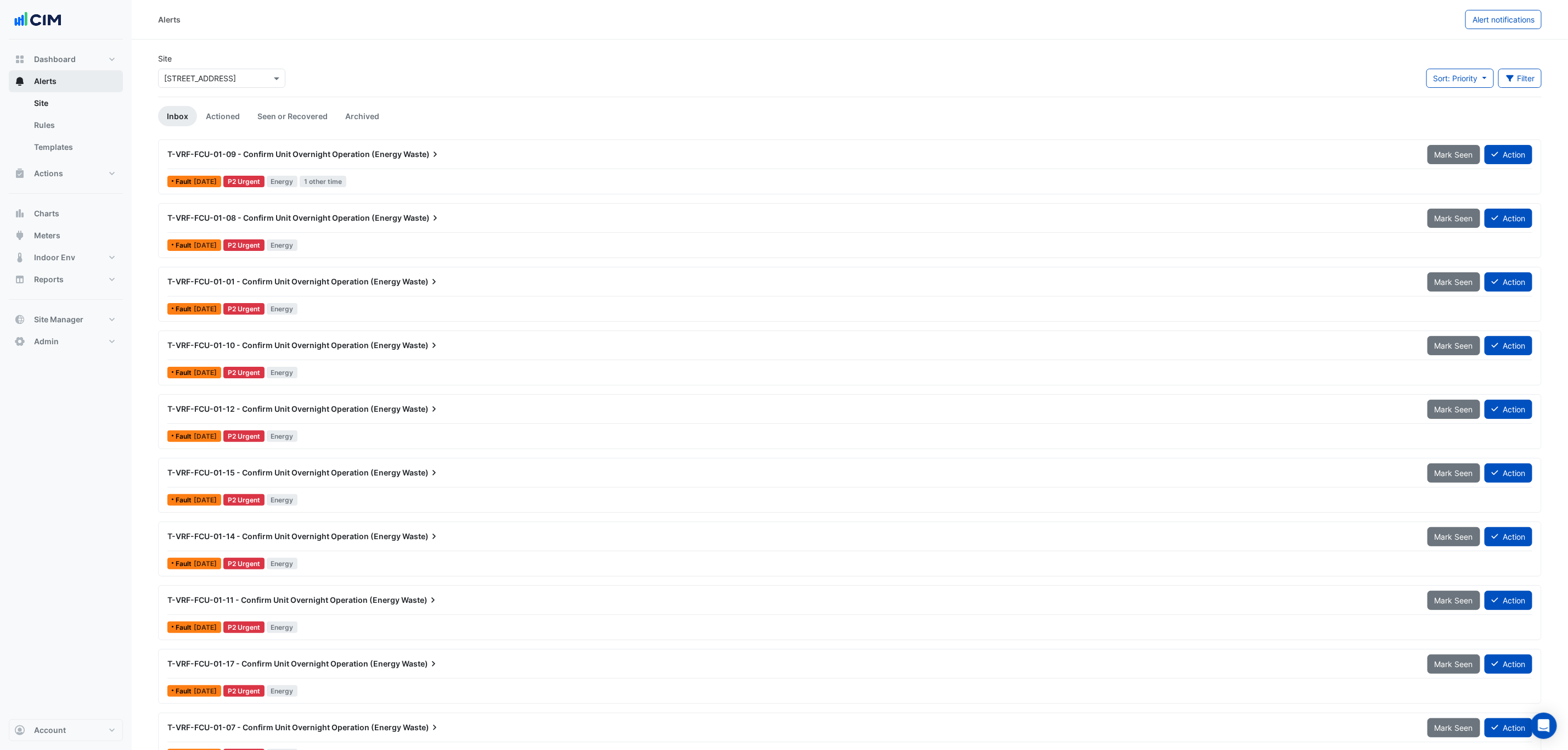
click at [81, 71] on button "Alerts" at bounding box center [65, 81] width 114 height 22
click at [83, 58] on button "Dashboard" at bounding box center [65, 59] width 114 height 22
select select "***"
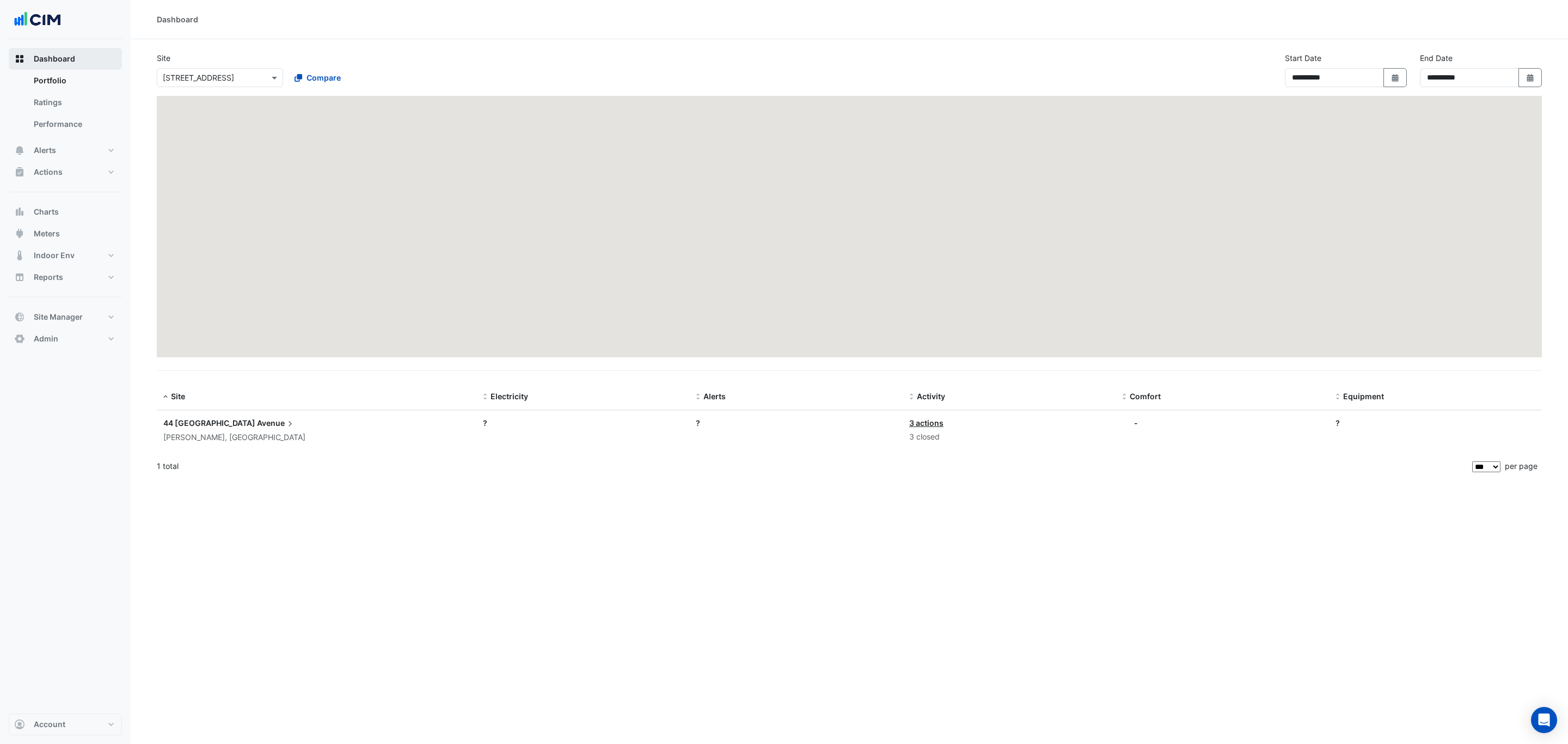
click at [226, 67] on div "Select a Site × 44 Sydney Avenue Compare" at bounding box center [285, 75] width 262 height 23
click at [238, 69] on div "Select a Site × 44 Sydney Avenue" at bounding box center [220, 77] width 126 height 19
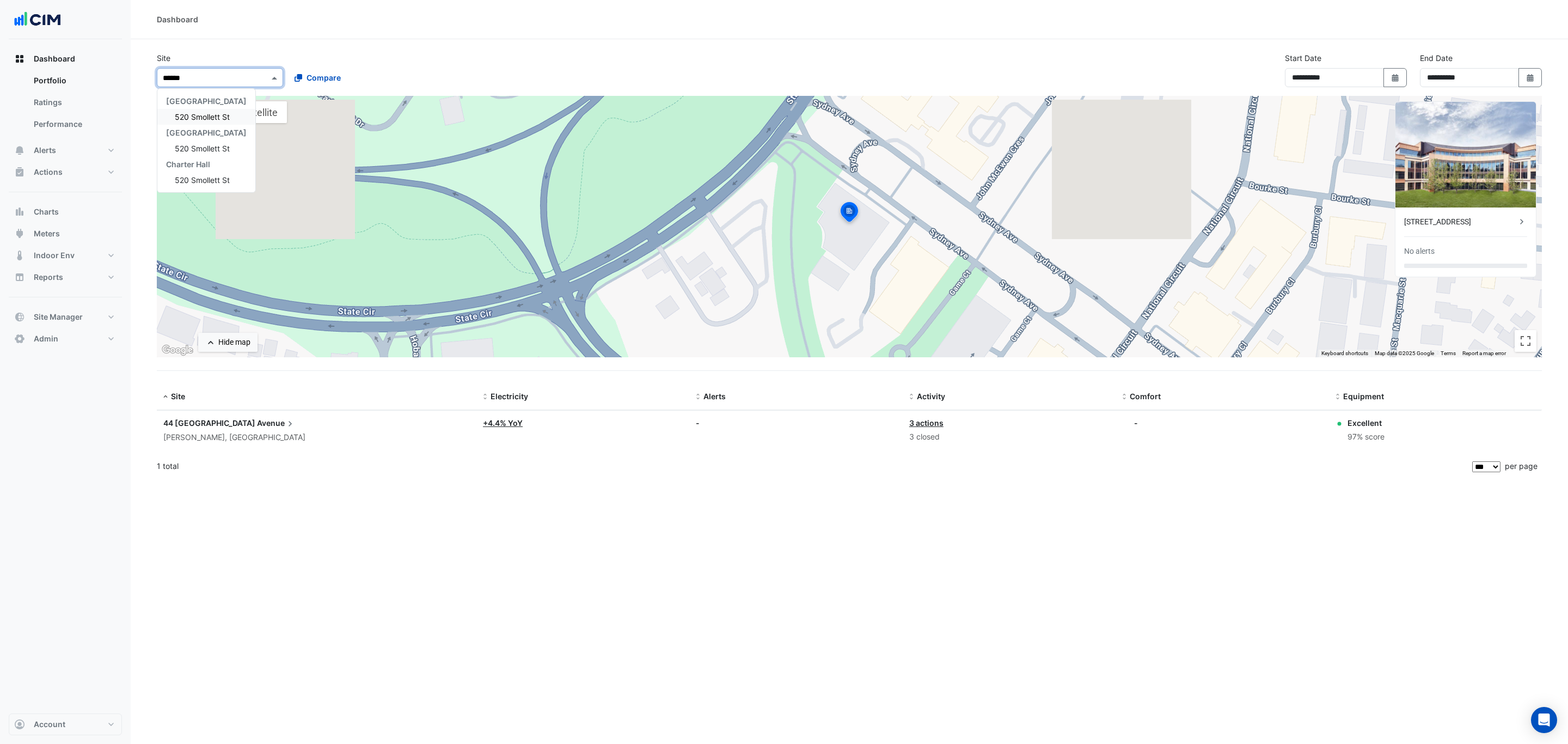
type input "*******"
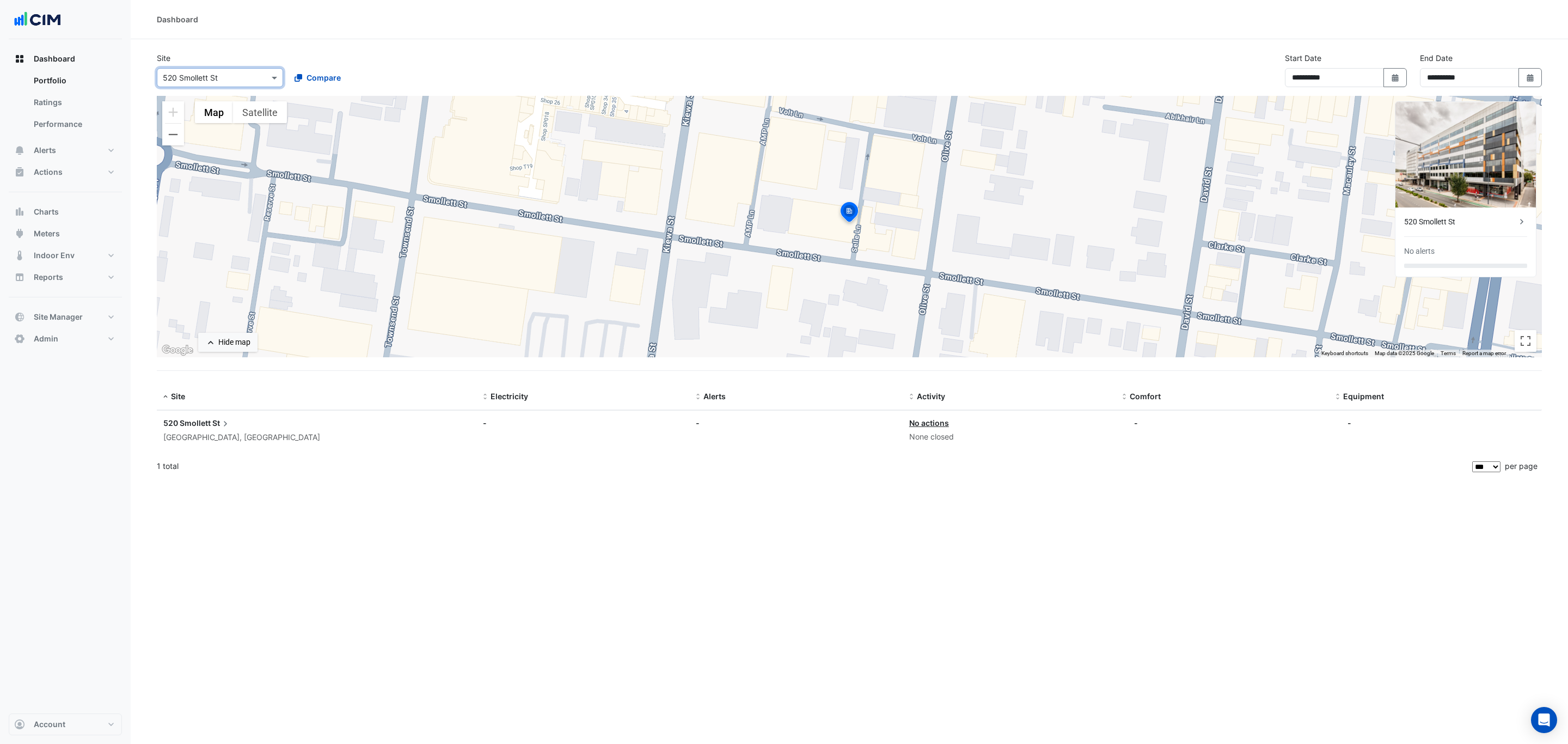
click at [268, 433] on div "Albury, New South Wales" at bounding box center [317, 438] width 307 height 12
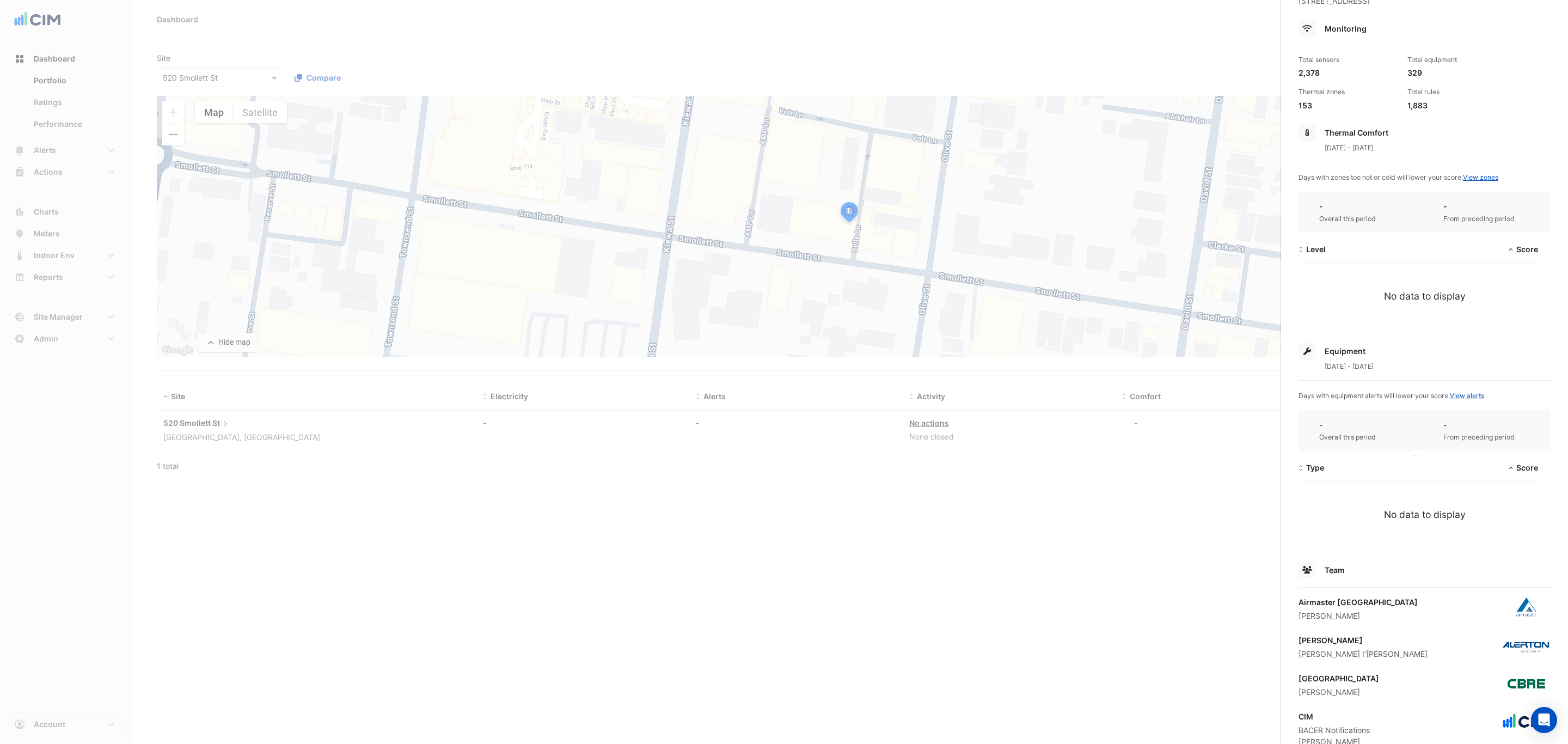
scroll to position [117, 0]
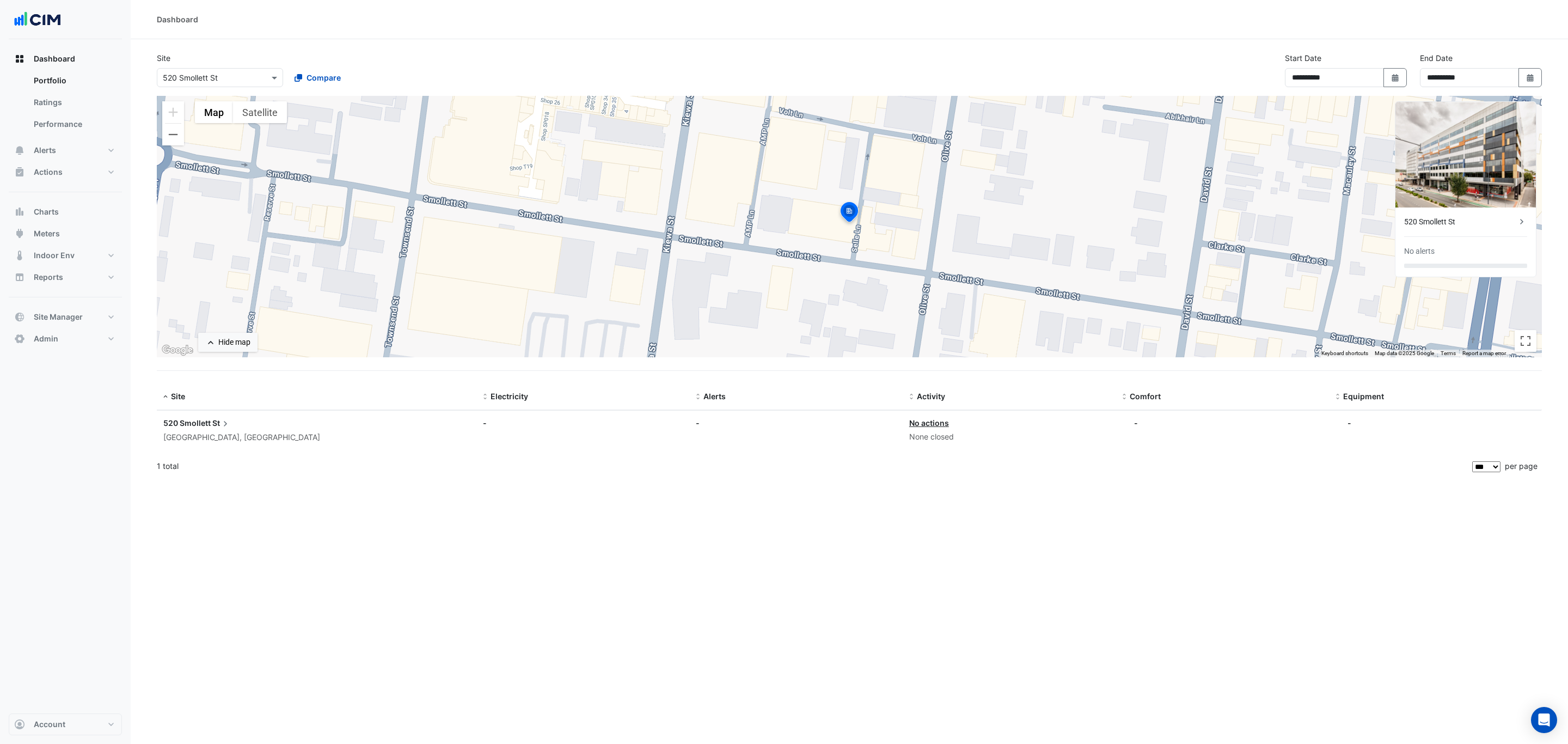
click at [1186, 583] on ngb-offcanvas-backdrop at bounding box center [784, 372] width 1568 height 744
drag, startPoint x: 312, startPoint y: 180, endPoint x: 287, endPoint y: 136, distance: 50.6
click at [312, 180] on div "To activate drag with keyboard, press Alt + Enter. Once in keyboard drag state,…" at bounding box center [849, 227] width 1385 height 262
click at [227, 74] on input "text" at bounding box center [208, 78] width 92 height 12
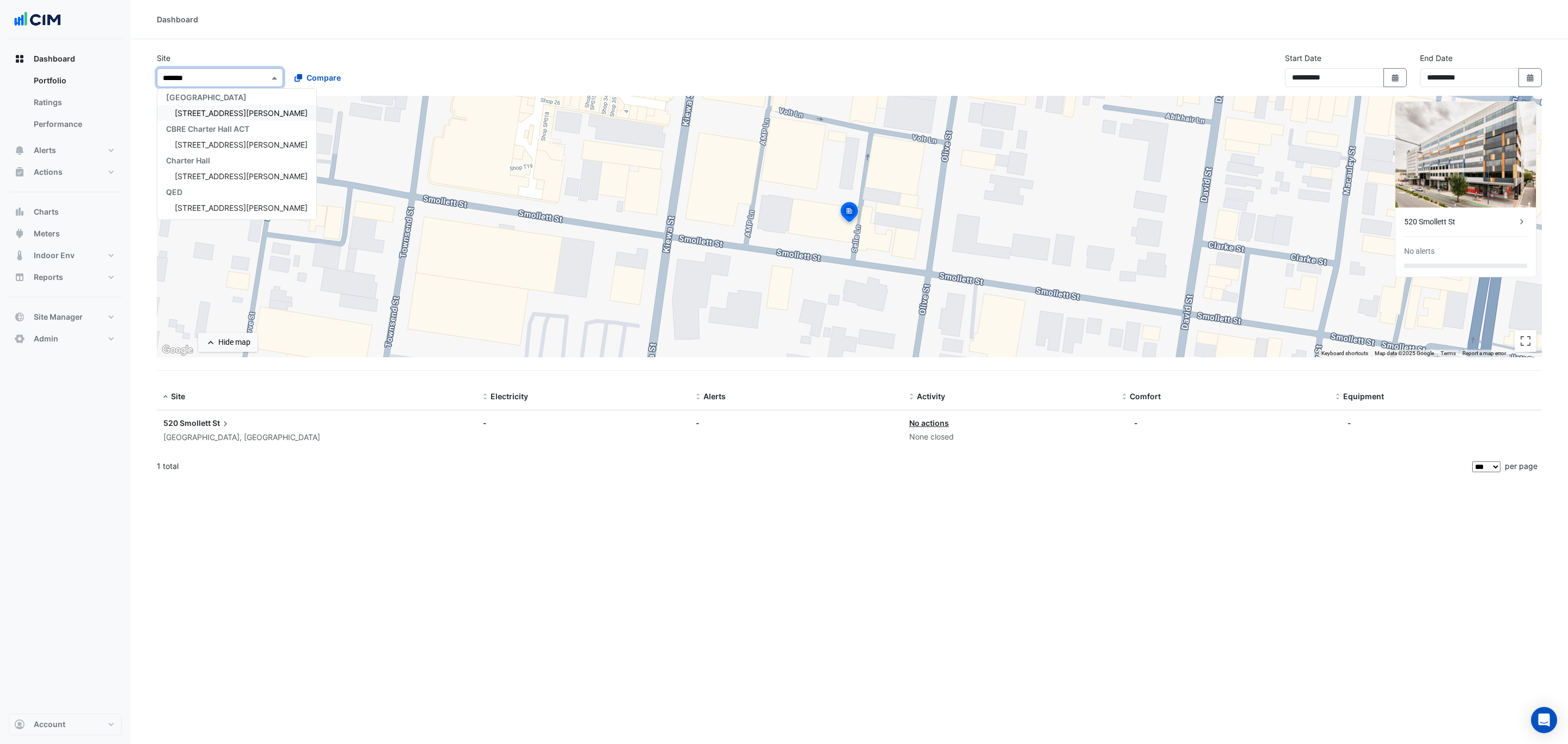
type input "********"
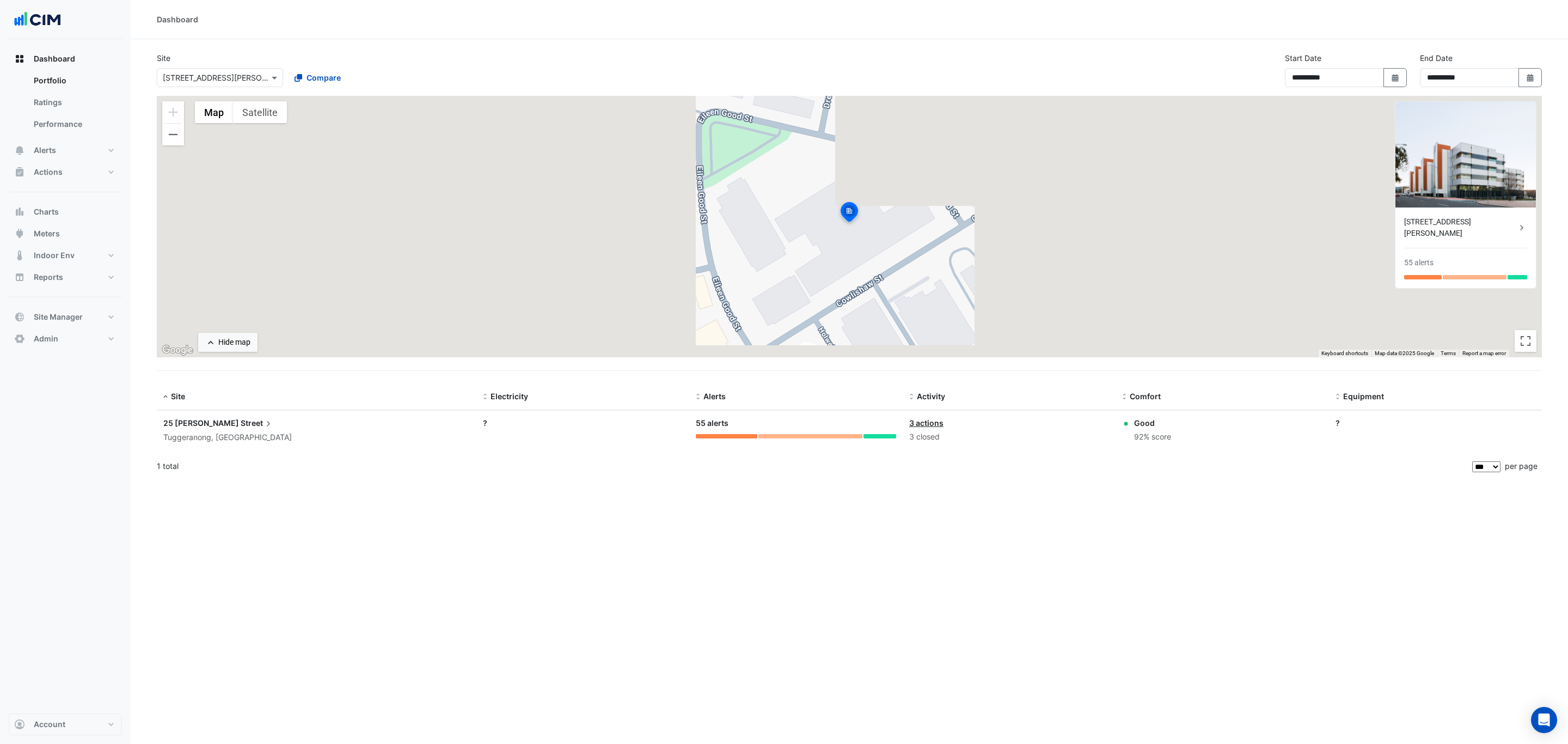
click at [218, 432] on div "Tuggeranong, Australian Capital Territory" at bounding box center [317, 438] width 307 height 12
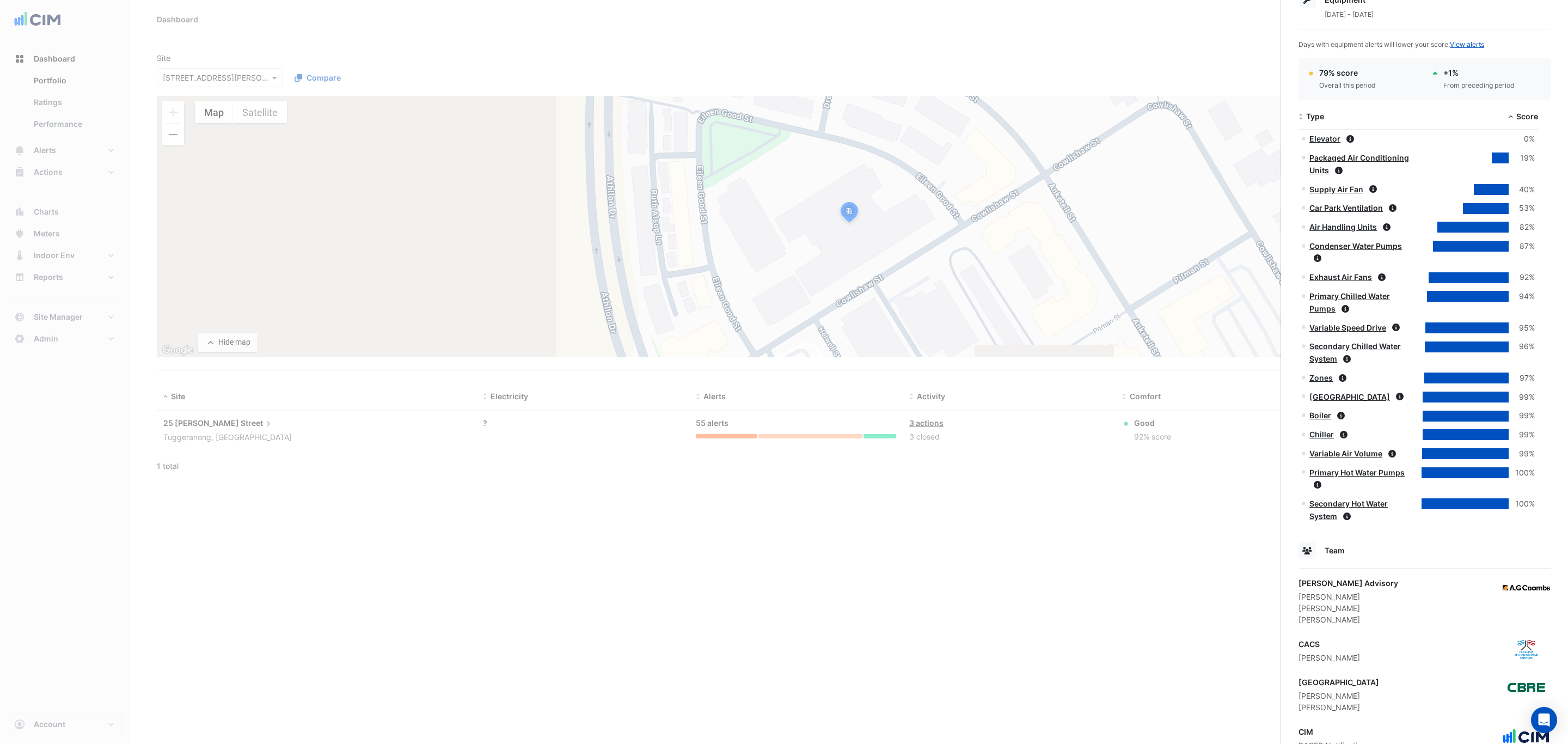
scroll to position [856, 0]
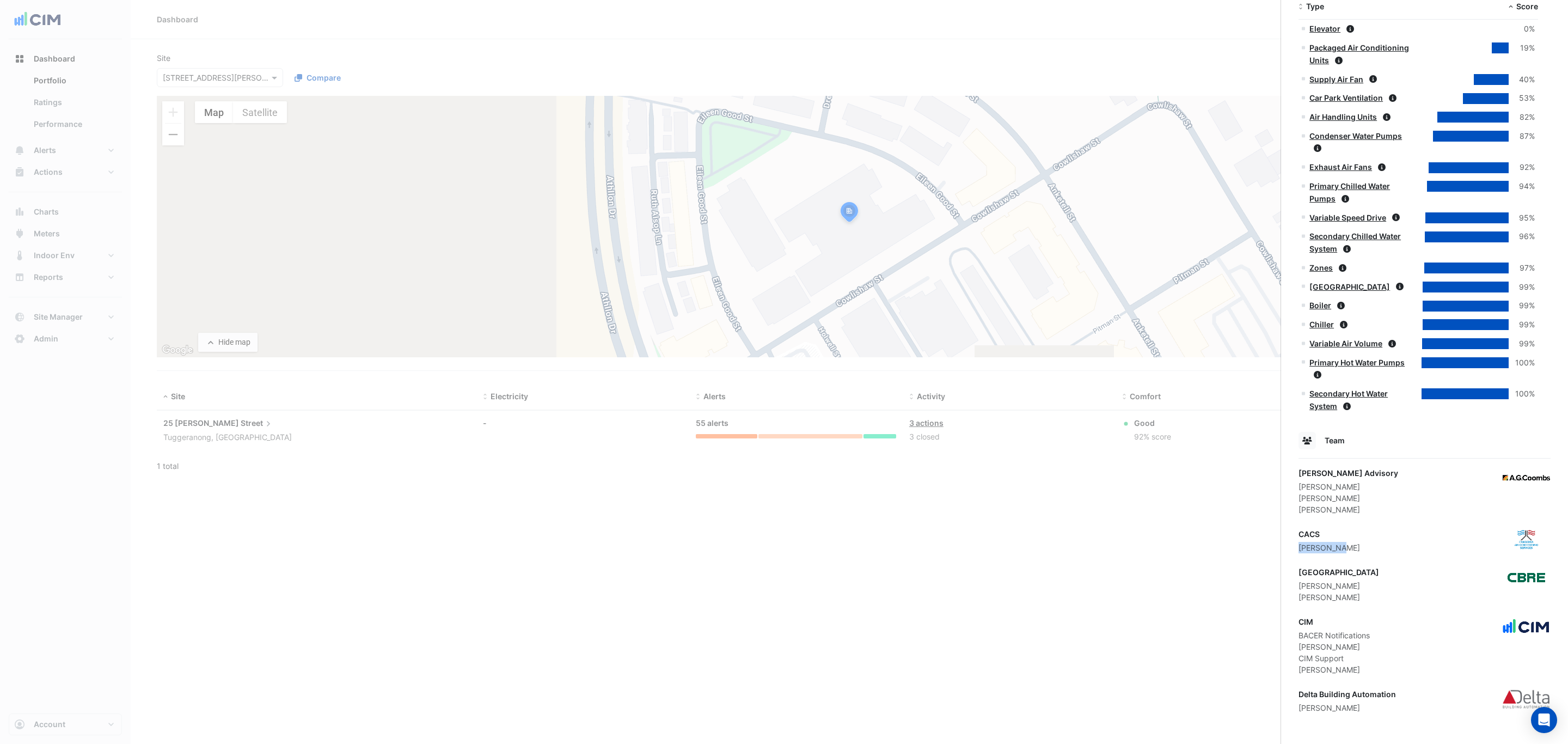
drag, startPoint x: 1350, startPoint y: 548, endPoint x: 1301, endPoint y: 548, distance: 49.0
click at [1301, 548] on div "CACS Ron Rogers" at bounding box center [1424, 540] width 252 height 25
click at [122, 194] on ngb-offcanvas-backdrop at bounding box center [784, 372] width 1568 height 744
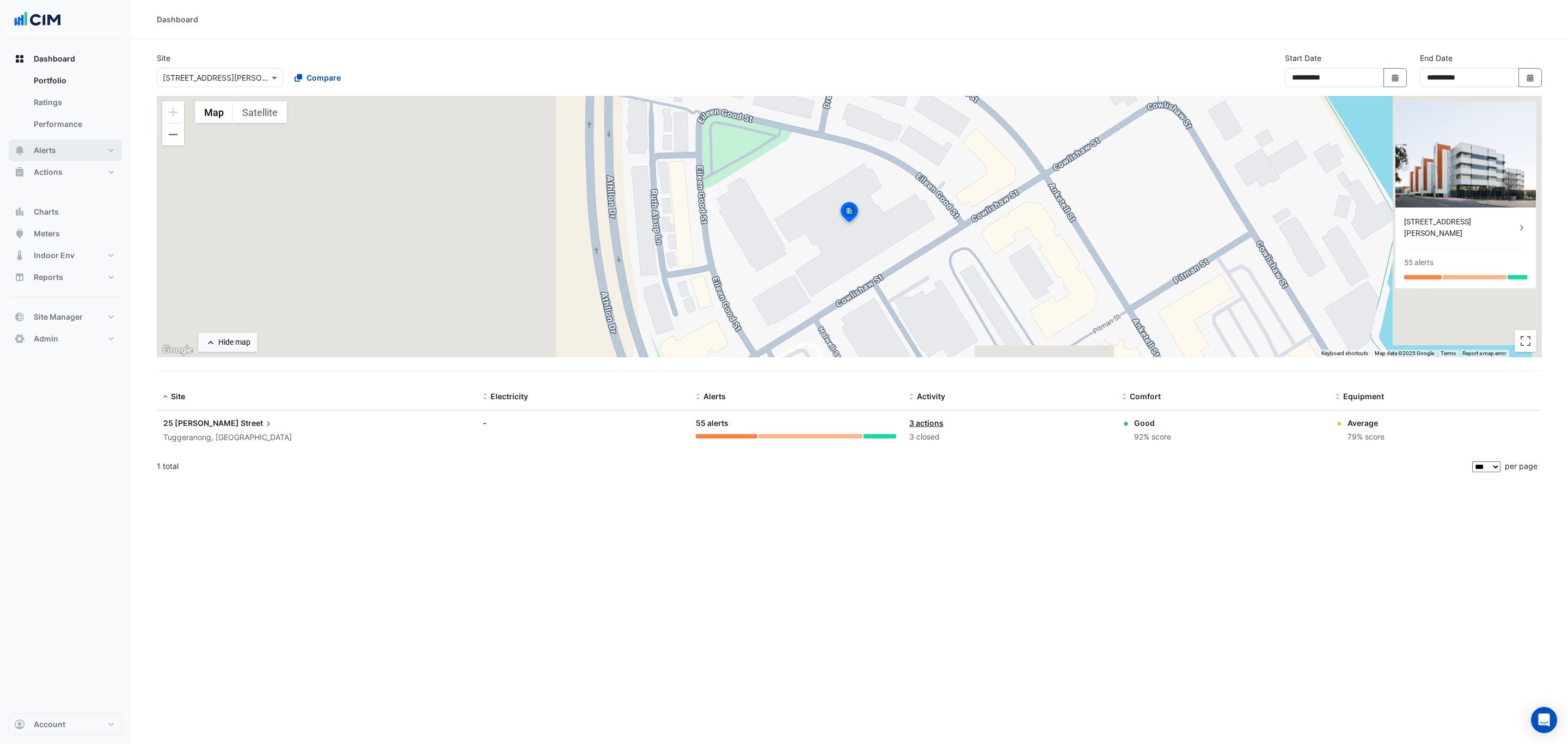
click at [83, 152] on button "Alerts" at bounding box center [65, 150] width 113 height 22
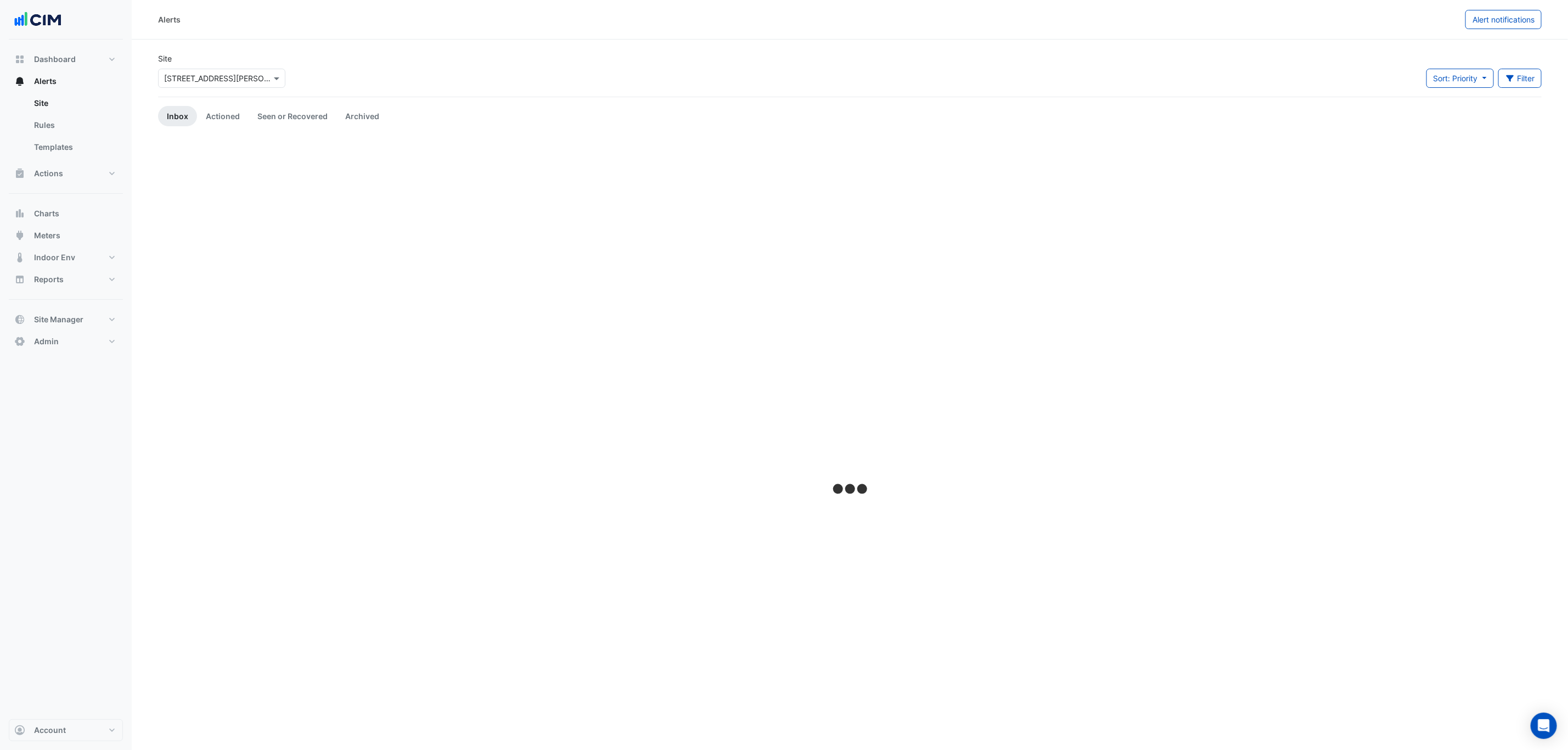
click at [200, 78] on input "text" at bounding box center [210, 79] width 93 height 12
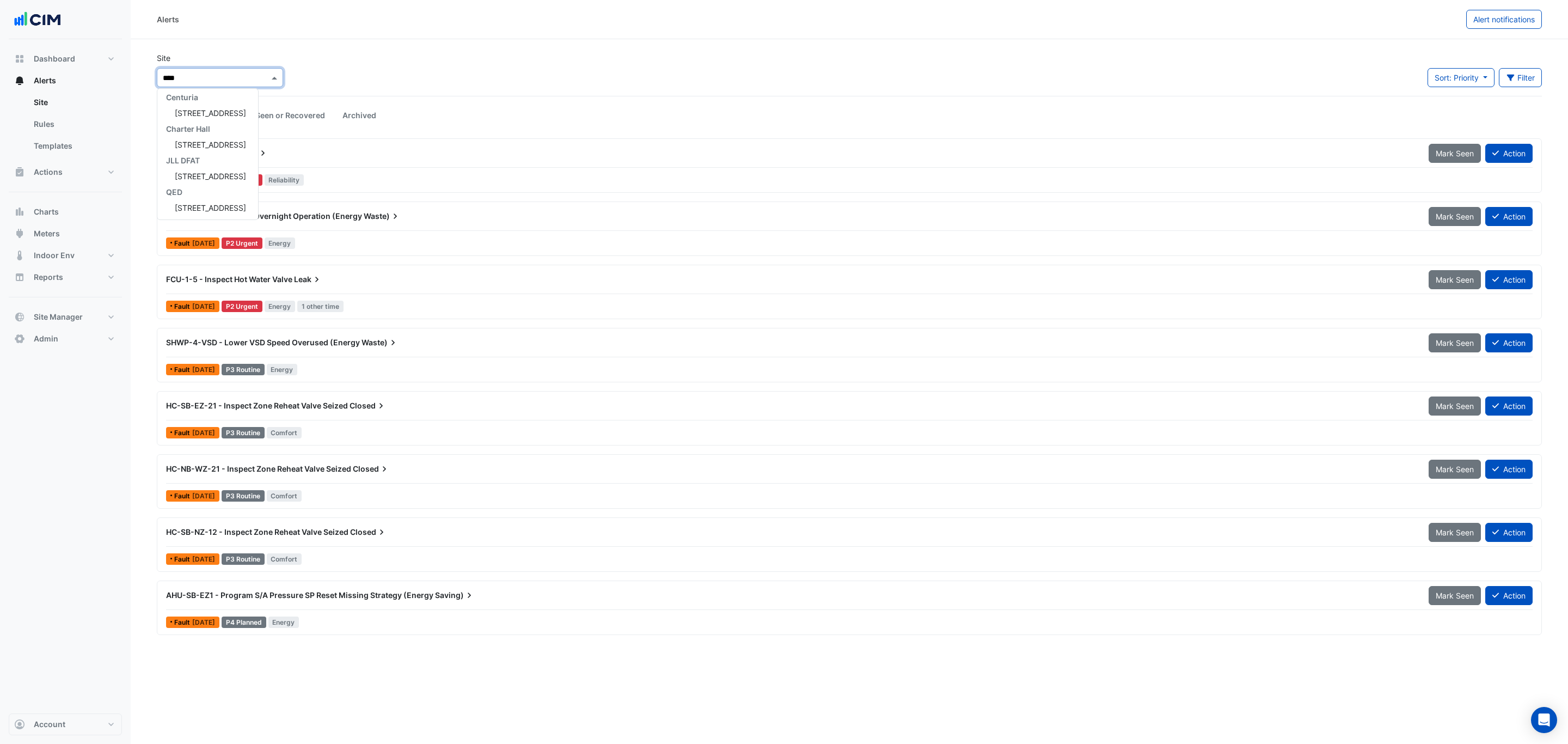
type input "*****"
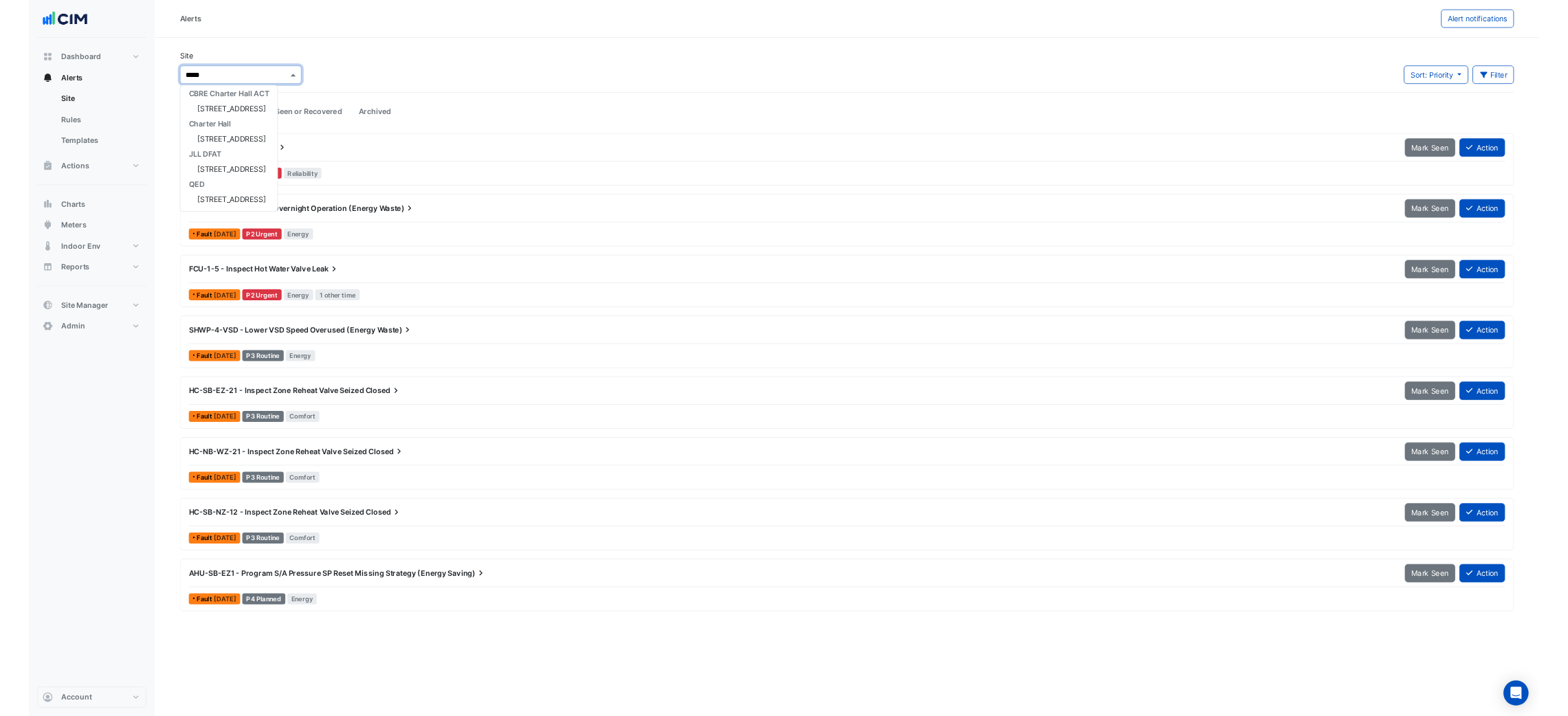
scroll to position [46, 0]
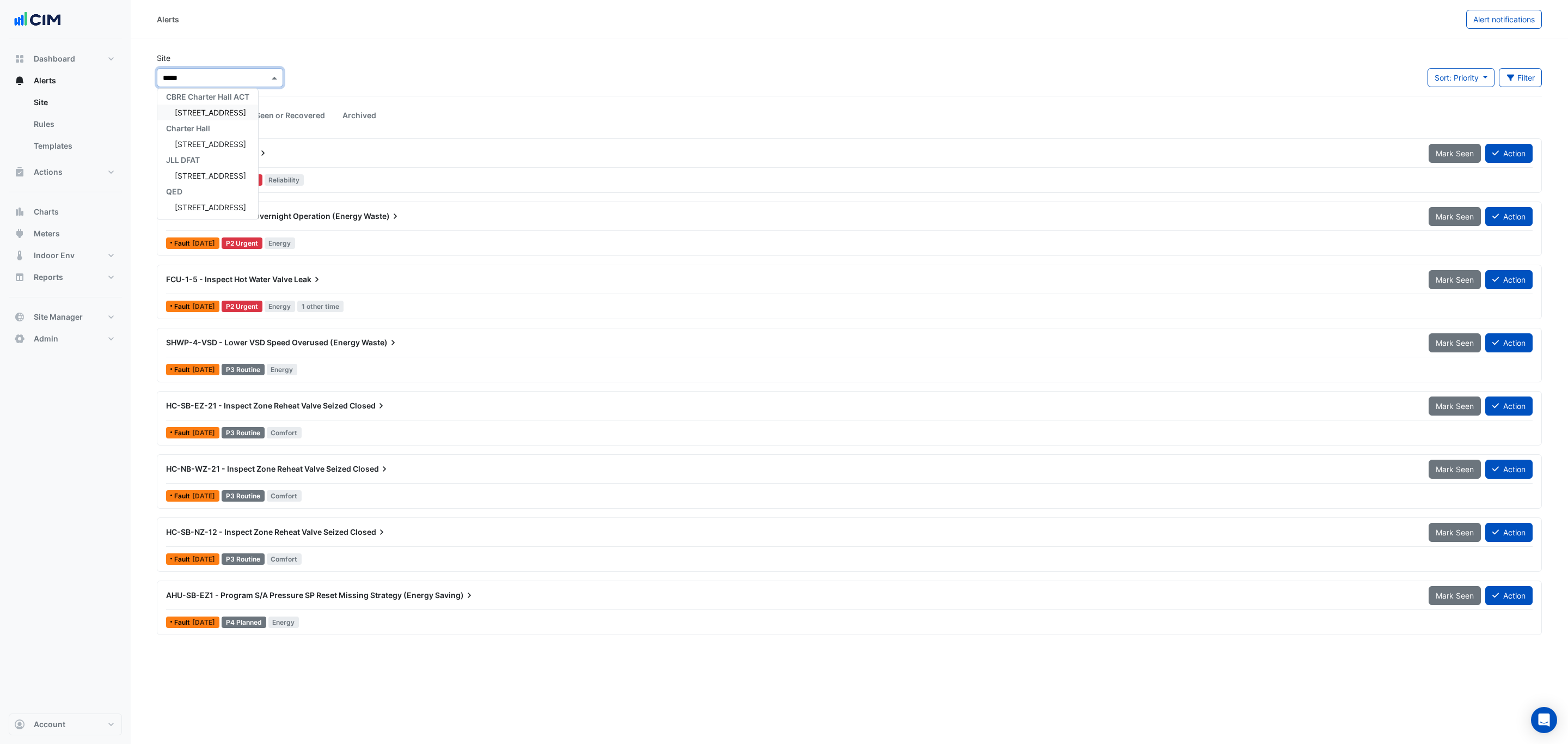
click at [197, 115] on span "44 Sydney Avenue" at bounding box center [210, 112] width 71 height 9
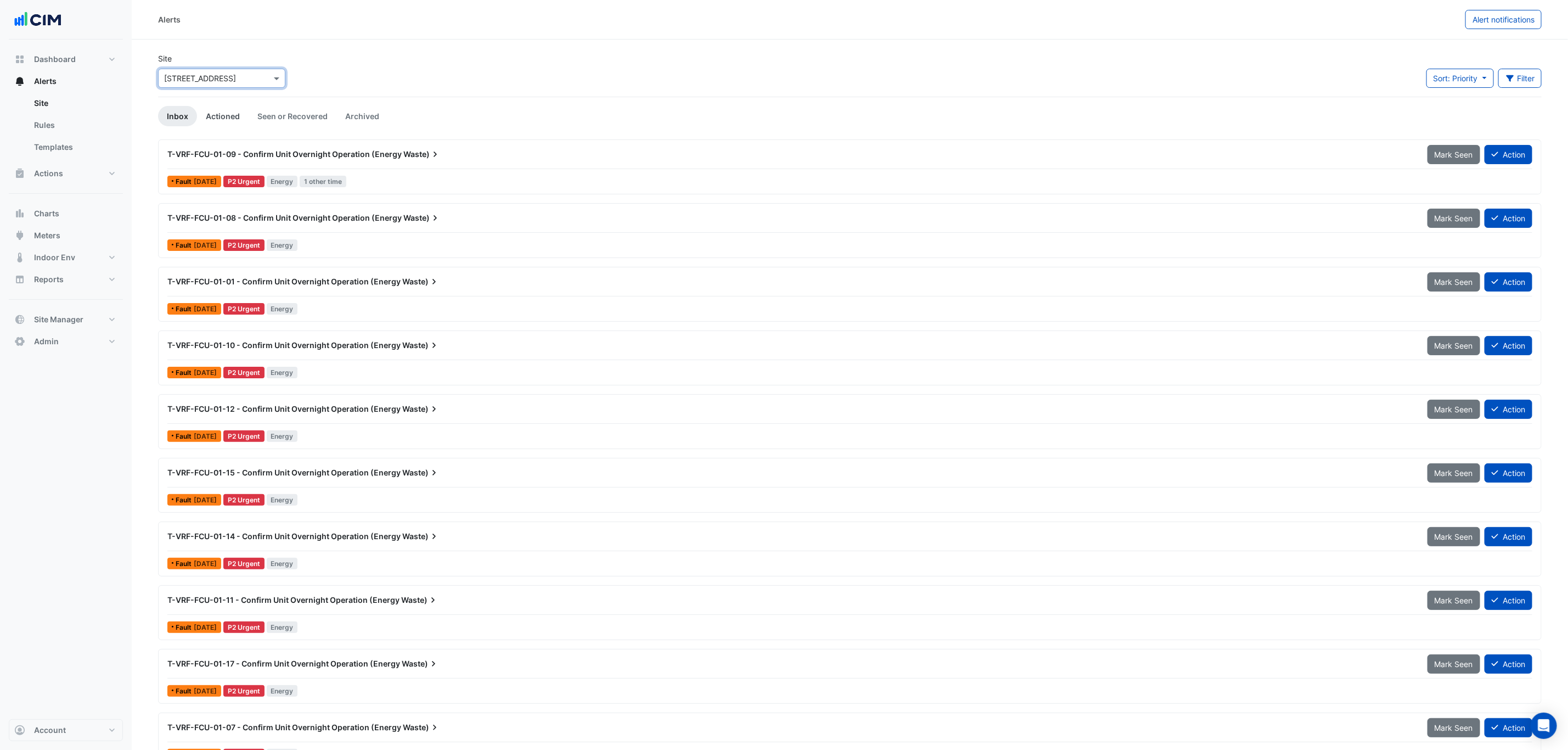
click at [218, 118] on link "Actioned" at bounding box center [223, 116] width 52 height 20
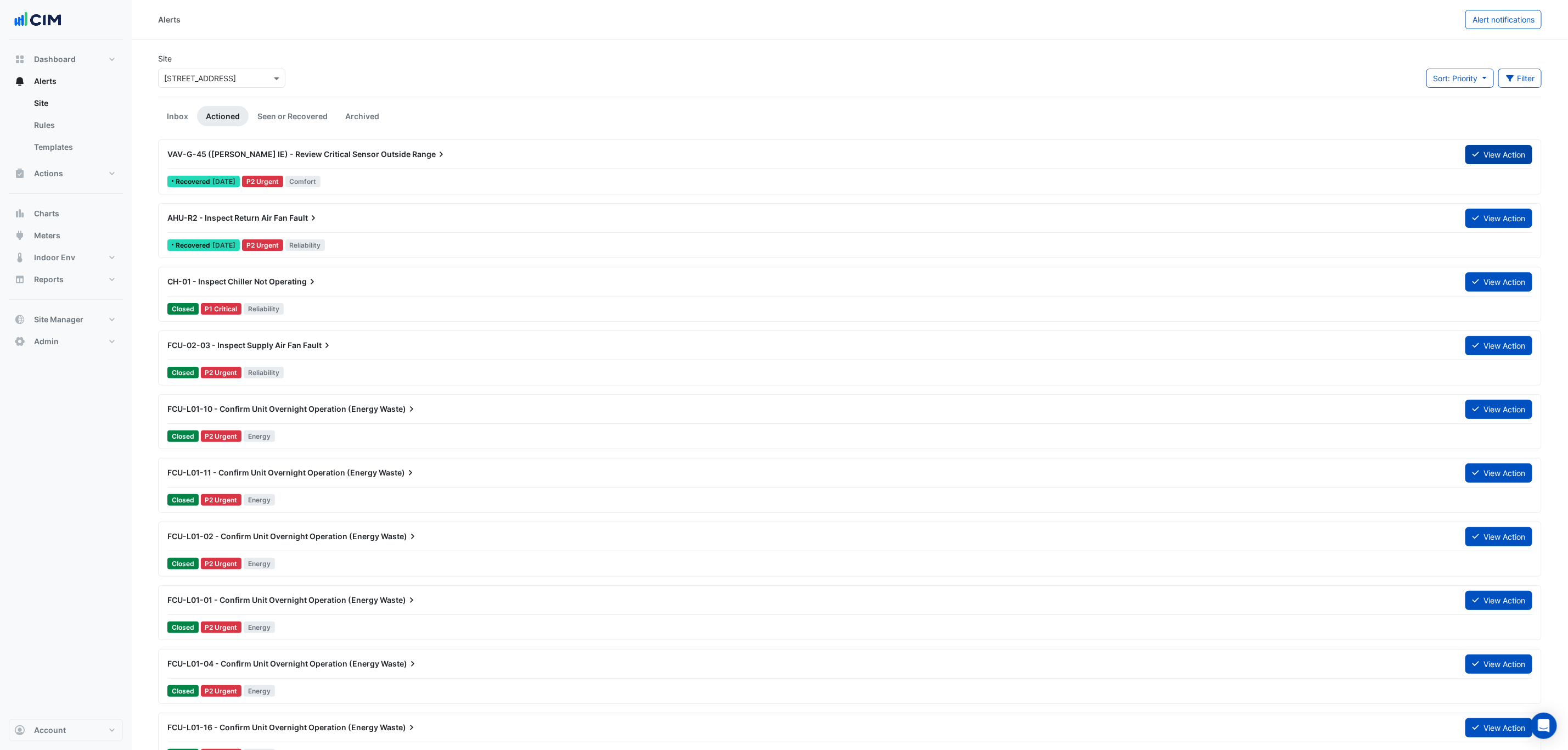
click at [1492, 150] on button "View Action" at bounding box center [1498, 154] width 67 height 19
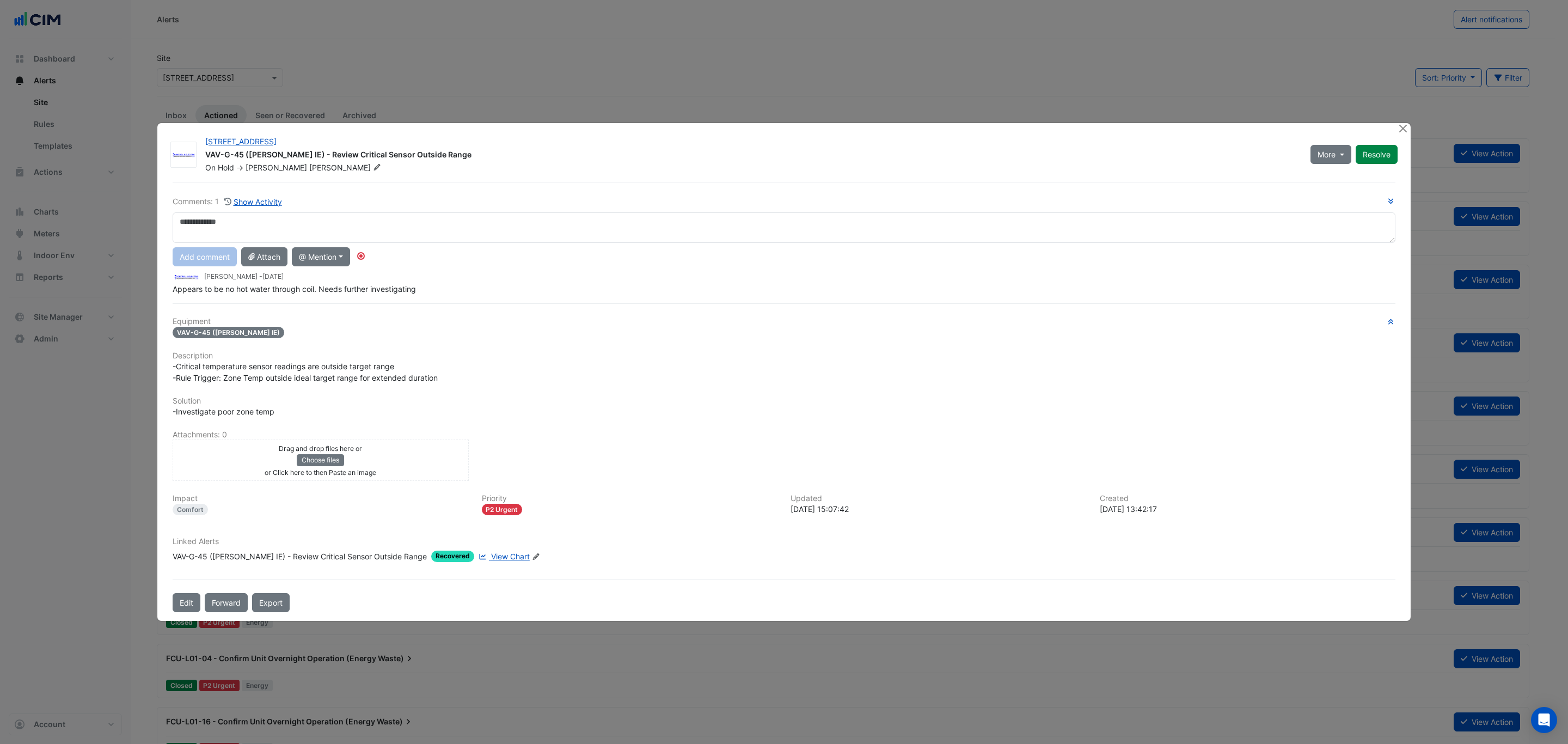
click at [491, 559] on span "View Chart" at bounding box center [510, 556] width 38 height 9
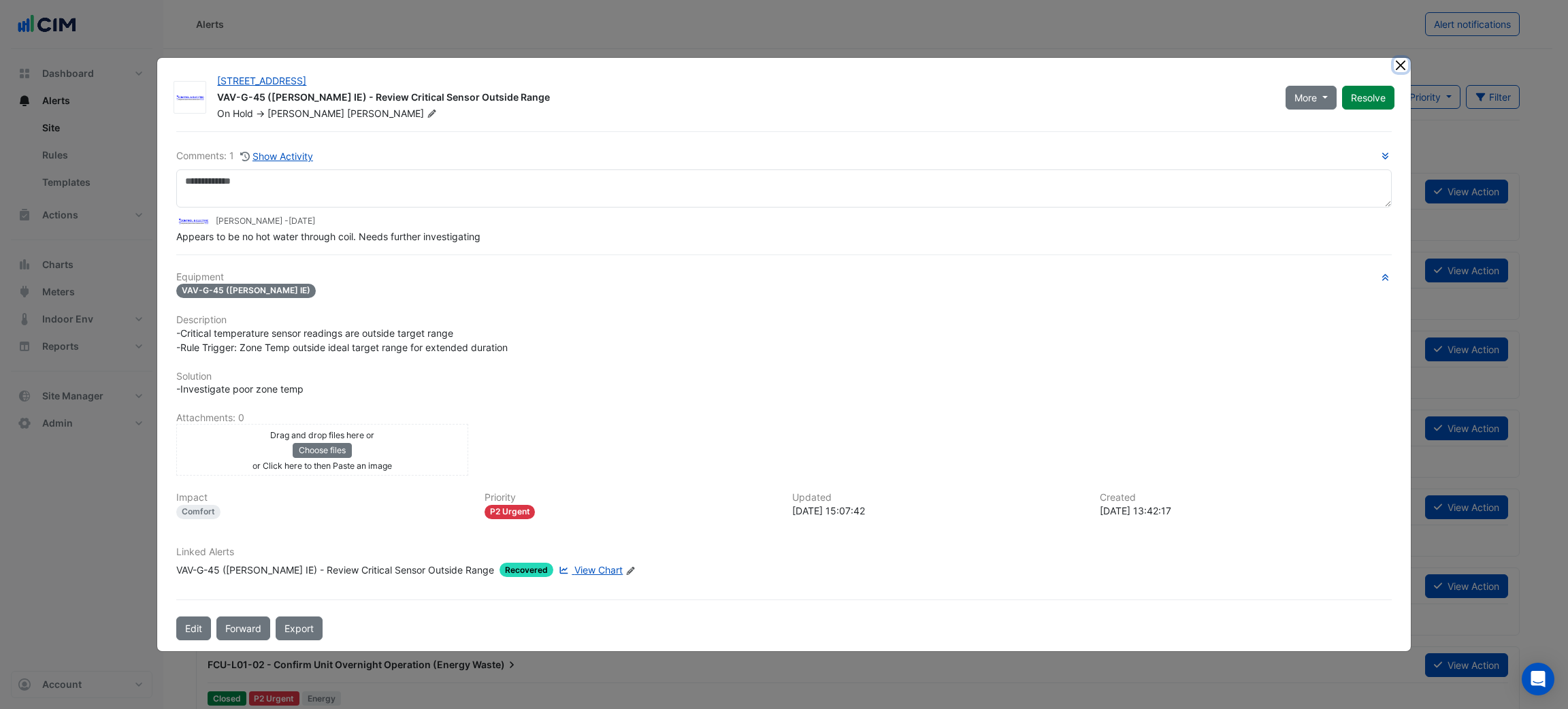
click at [1402, 63] on button "Close" at bounding box center [1401, 65] width 15 height 15
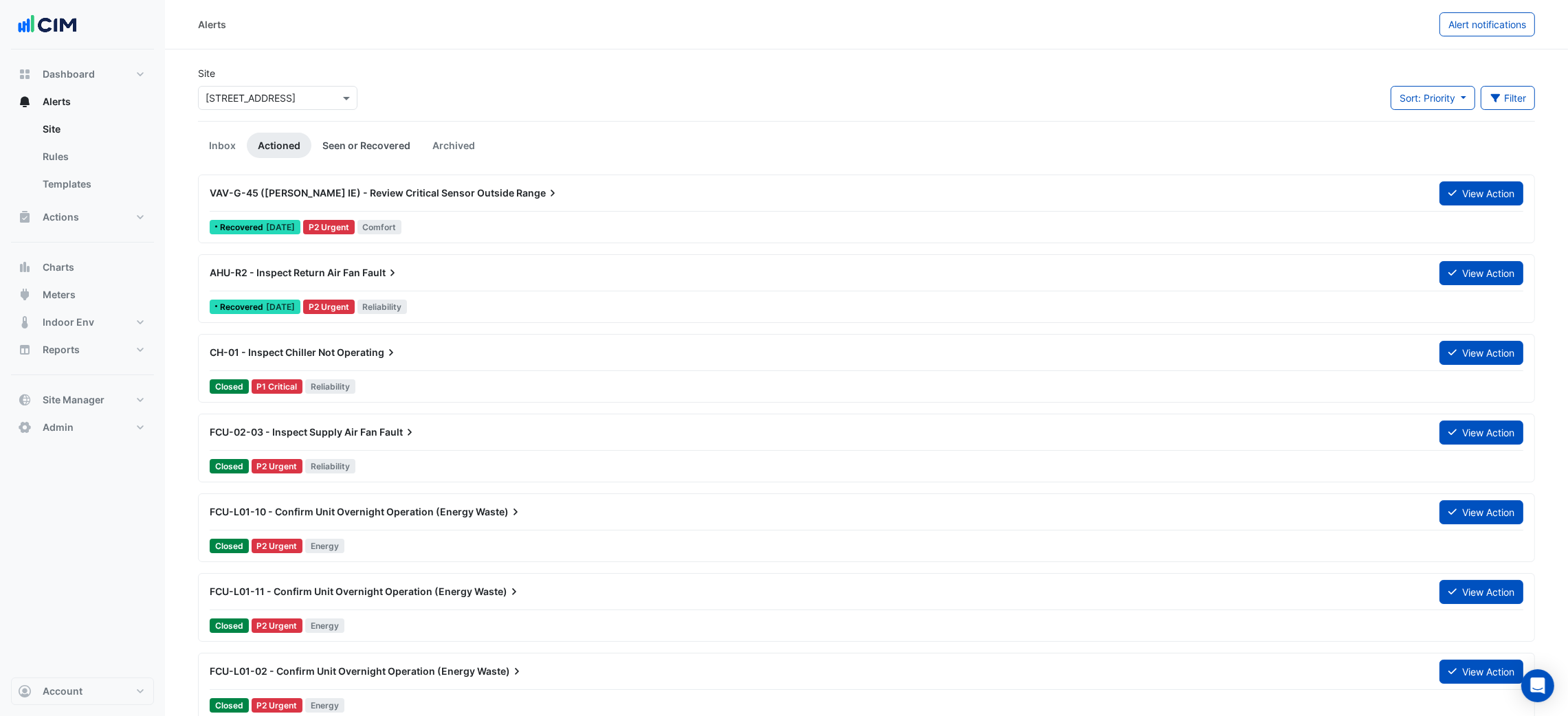
click at [327, 134] on link "Seen or Recovered" at bounding box center [366, 145] width 110 height 25
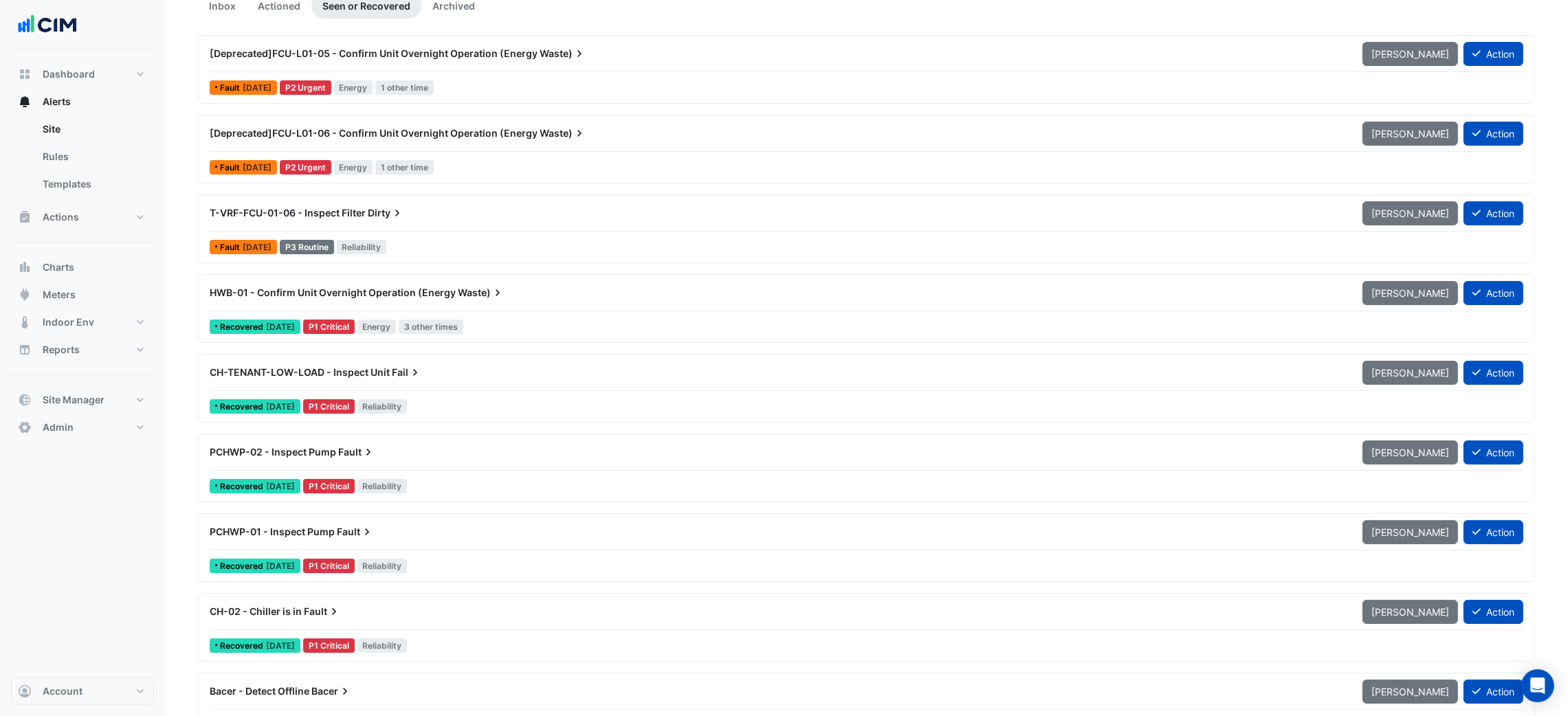
scroll to position [130, 0]
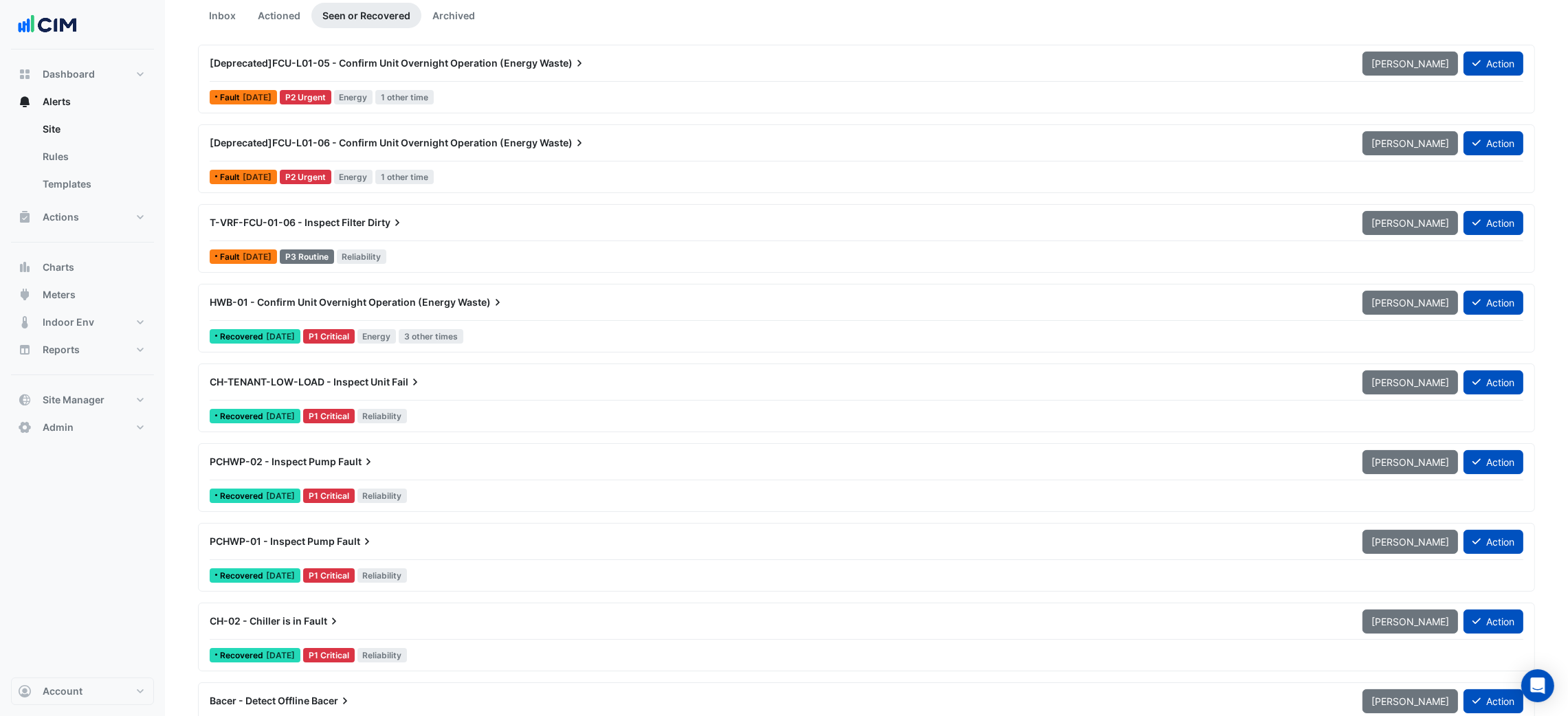
click at [407, 249] on div "Fault 6 months ago P3 Routine Reliability" at bounding box center [866, 257] width 1316 height 20
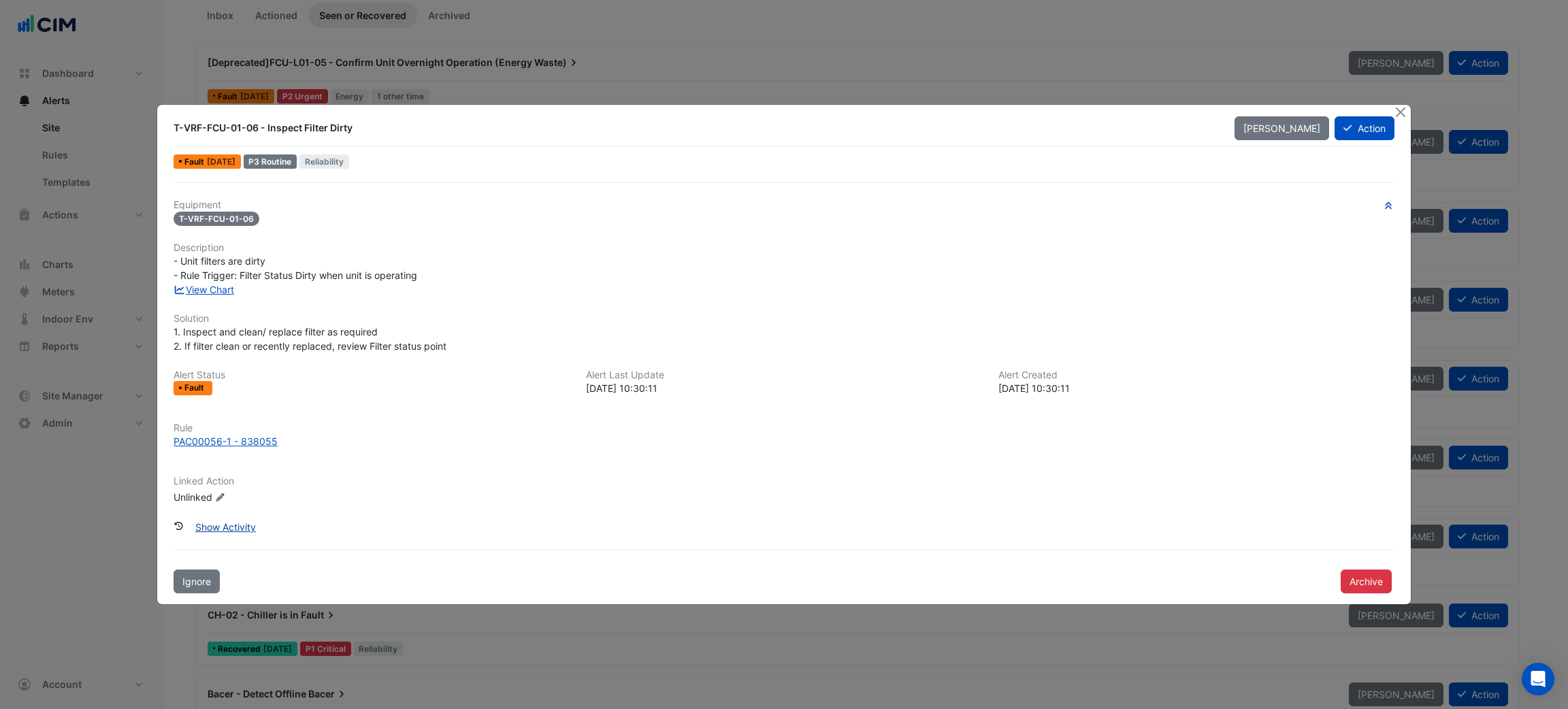
click at [225, 521] on button "Show Activity" at bounding box center [225, 527] width 78 height 24
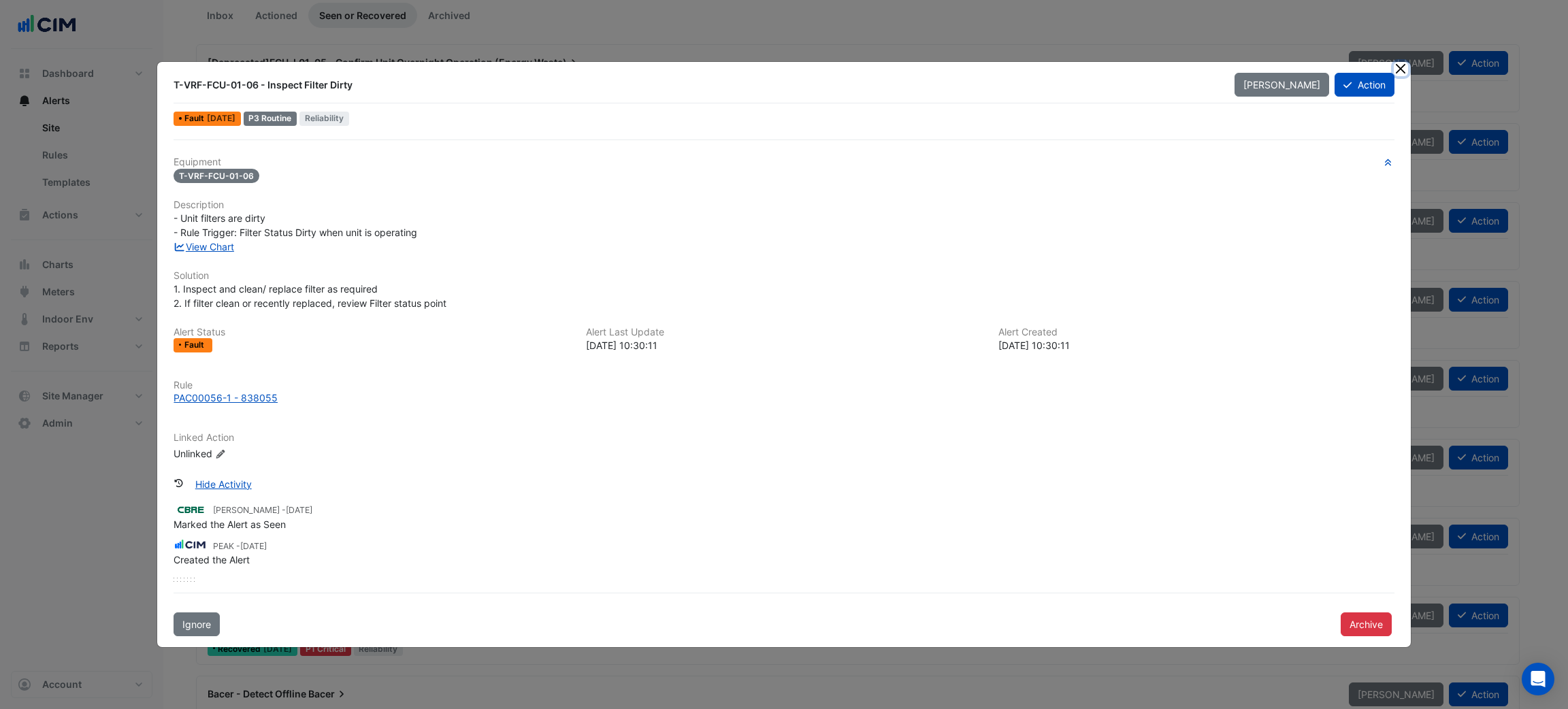
drag, startPoint x: 1405, startPoint y: 76, endPoint x: 1198, endPoint y: 72, distance: 207.0
click at [1197, 72] on app-alert-ticket-details-modal "T-VRF-FCU-01-06 - Inspect Filter Dirty Mark Unseen Action Fault 6 months ago P3…" at bounding box center [784, 354] width 1253 height 585
click at [1408, 65] on div at bounding box center [1402, 70] width 17 height 15
click at [1403, 65] on button "Close" at bounding box center [1401, 69] width 15 height 15
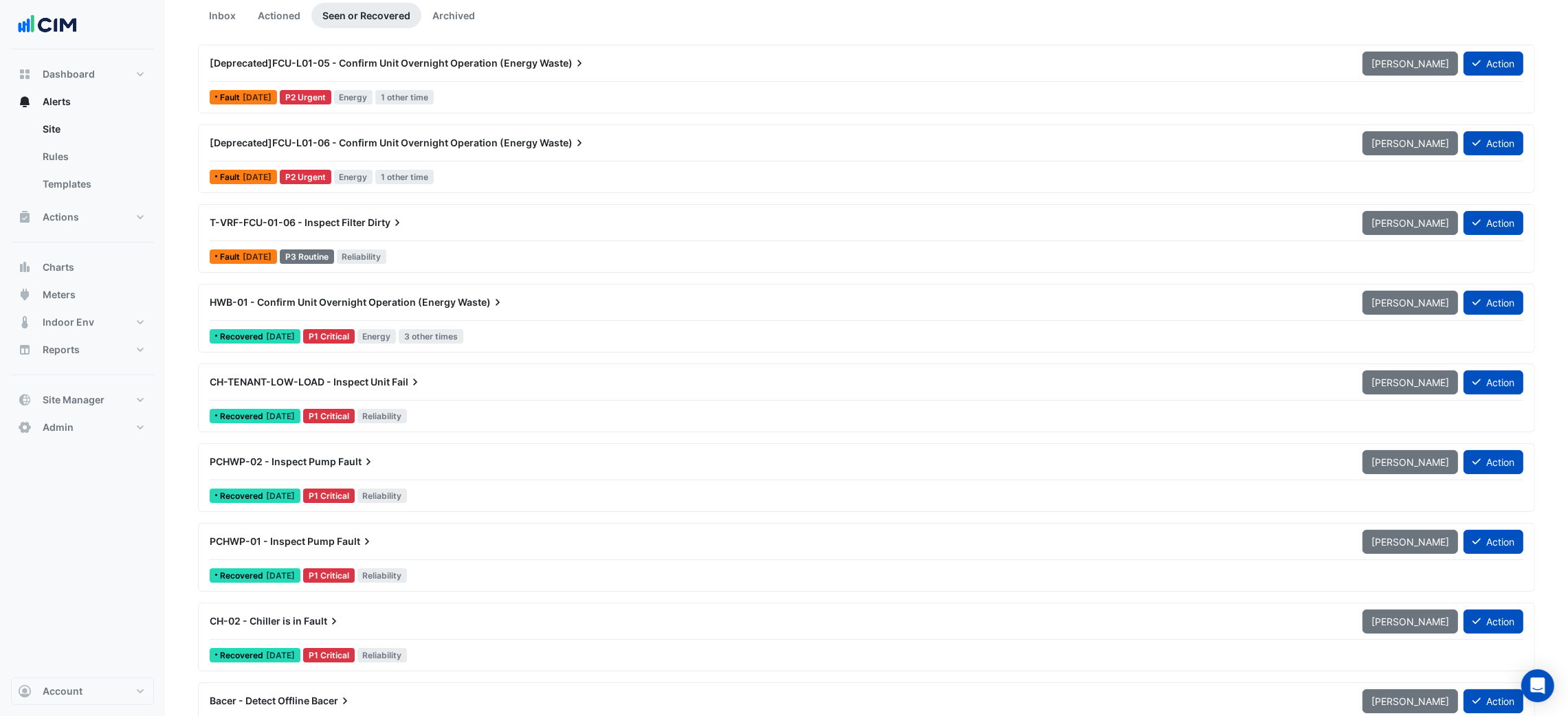
click at [747, 151] on div "[Deprecated]FCU-L01-06 - Confirm Unit Overnight Operation (Energy Waste)" at bounding box center [777, 143] width 1152 height 25
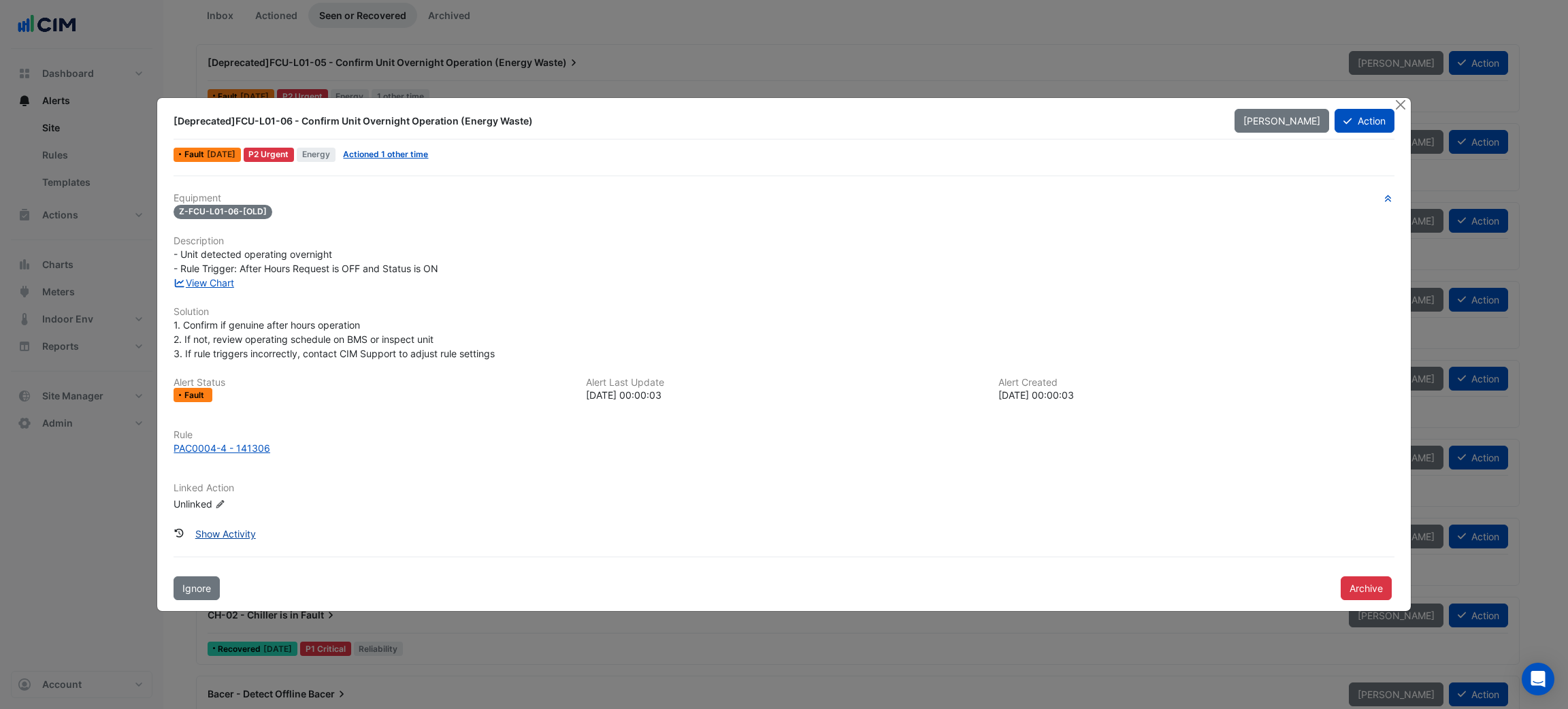
click at [228, 533] on button "Show Activity" at bounding box center [225, 533] width 78 height 24
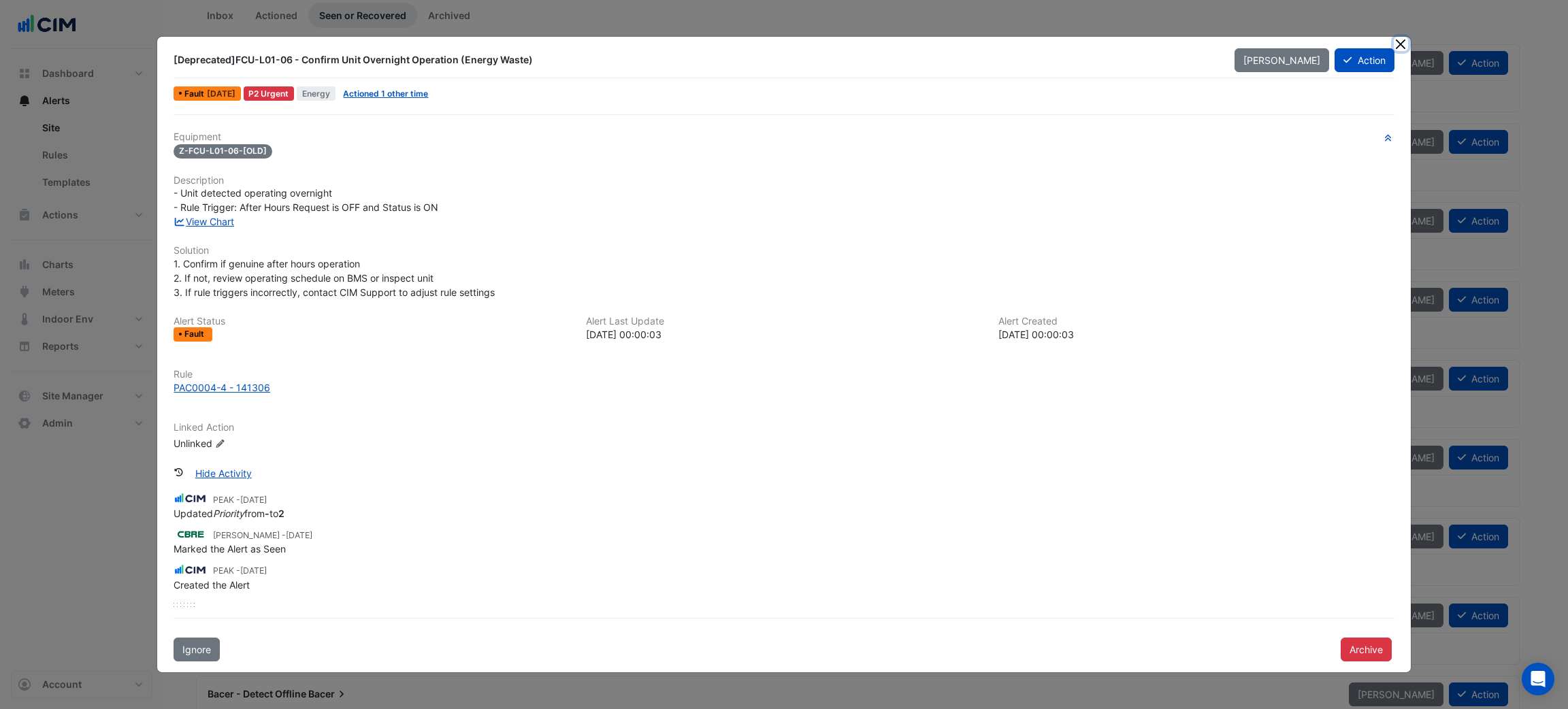
click at [1396, 47] on button "Close" at bounding box center [1401, 44] width 15 height 15
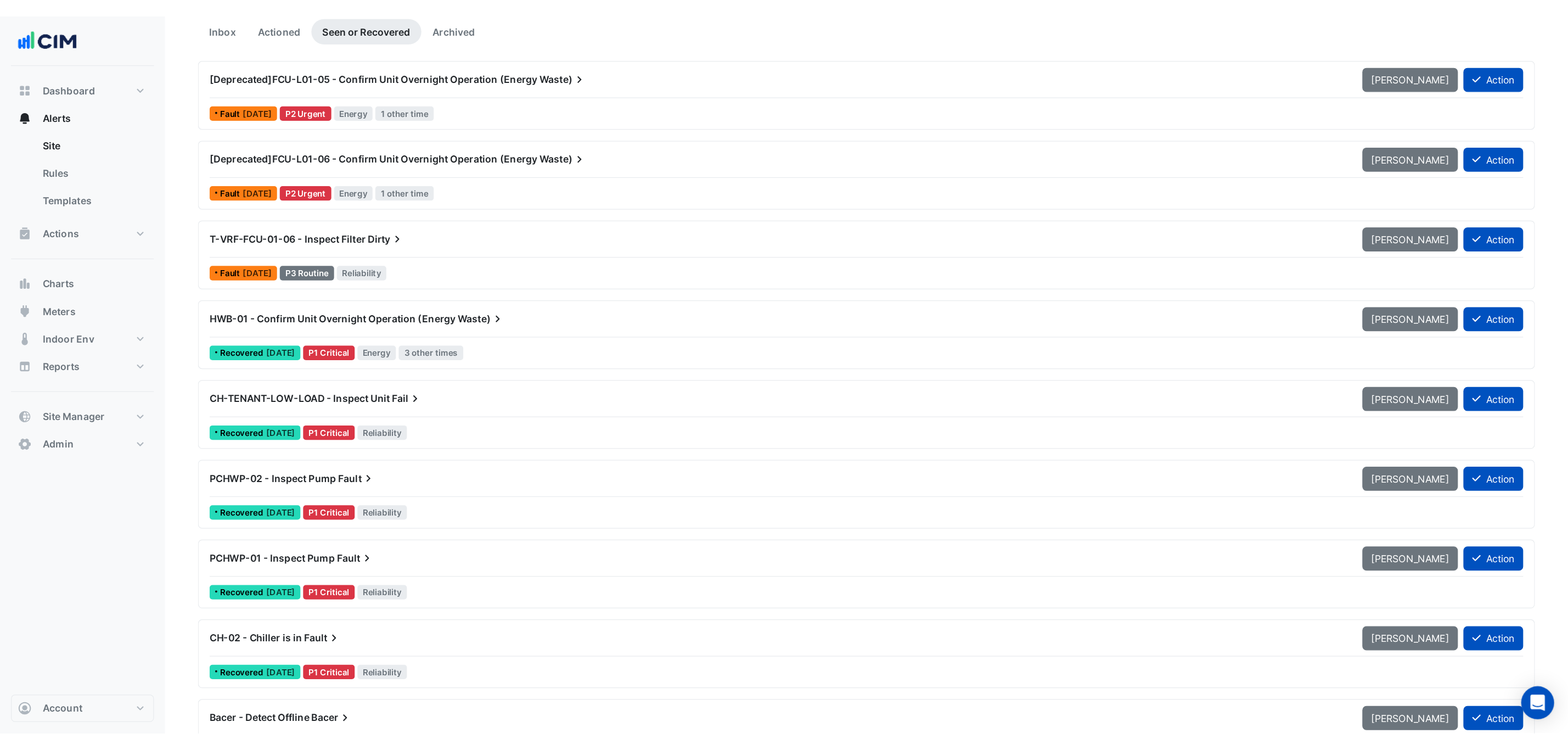
scroll to position [104, 0]
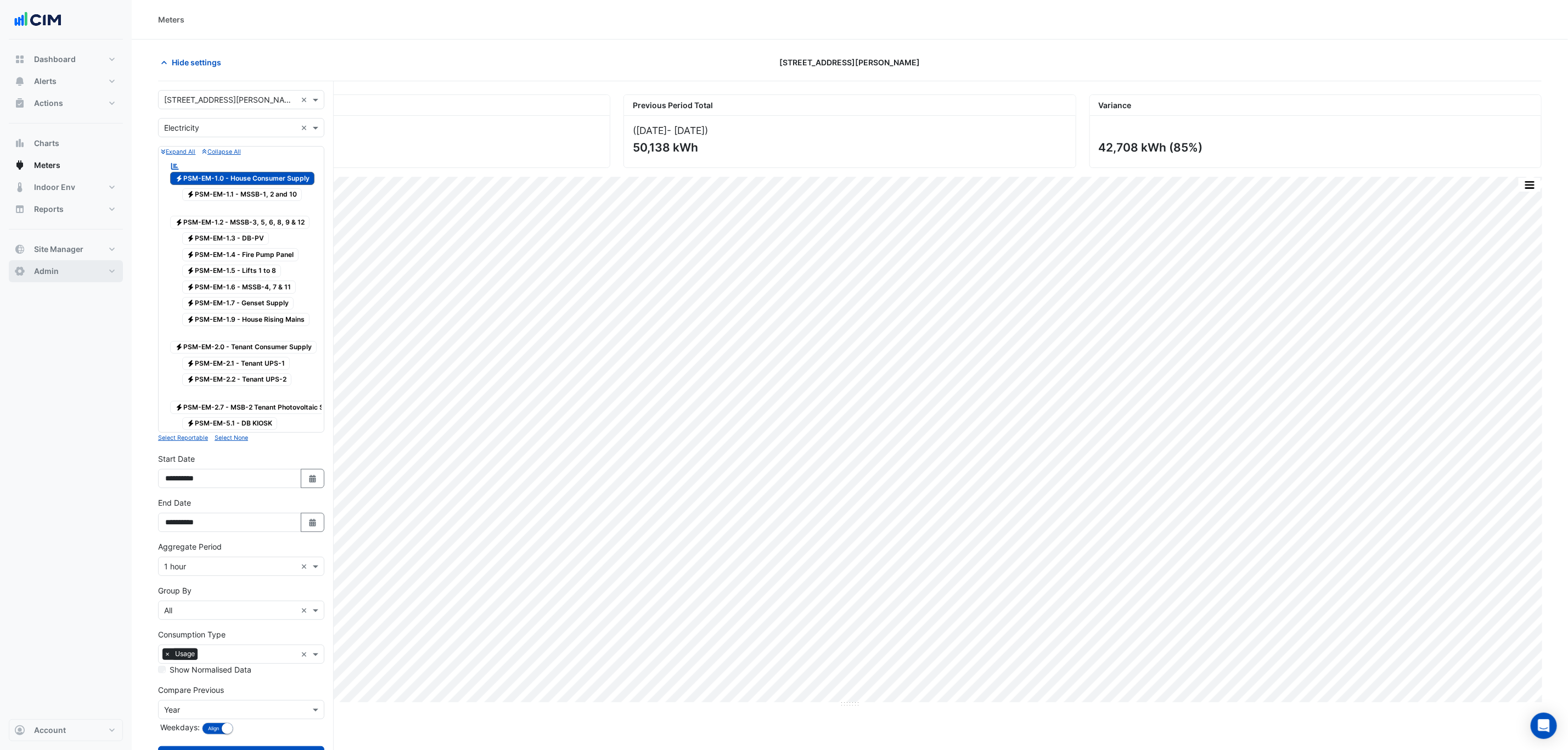
click at [81, 267] on button "Admin" at bounding box center [65, 271] width 114 height 22
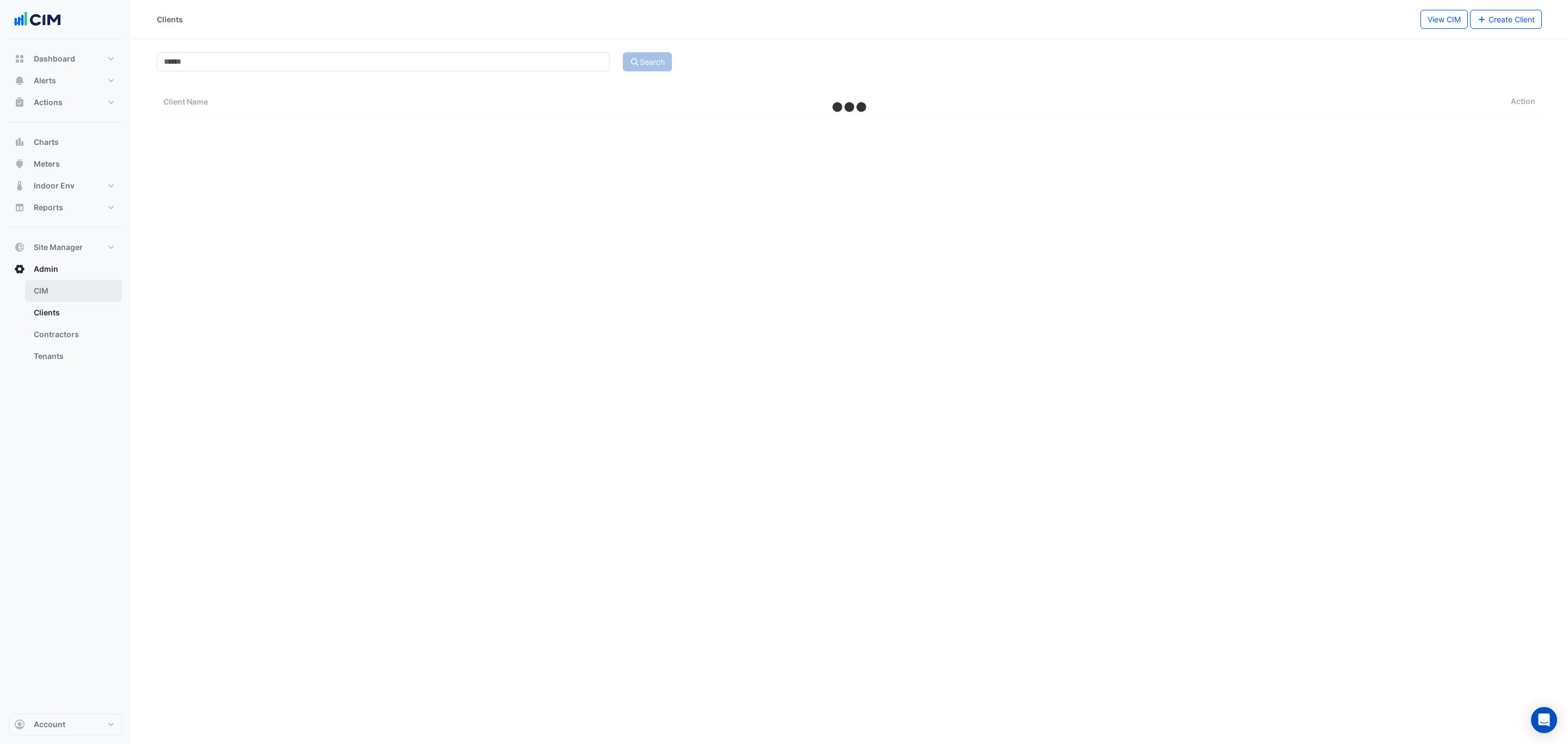
select select "***"
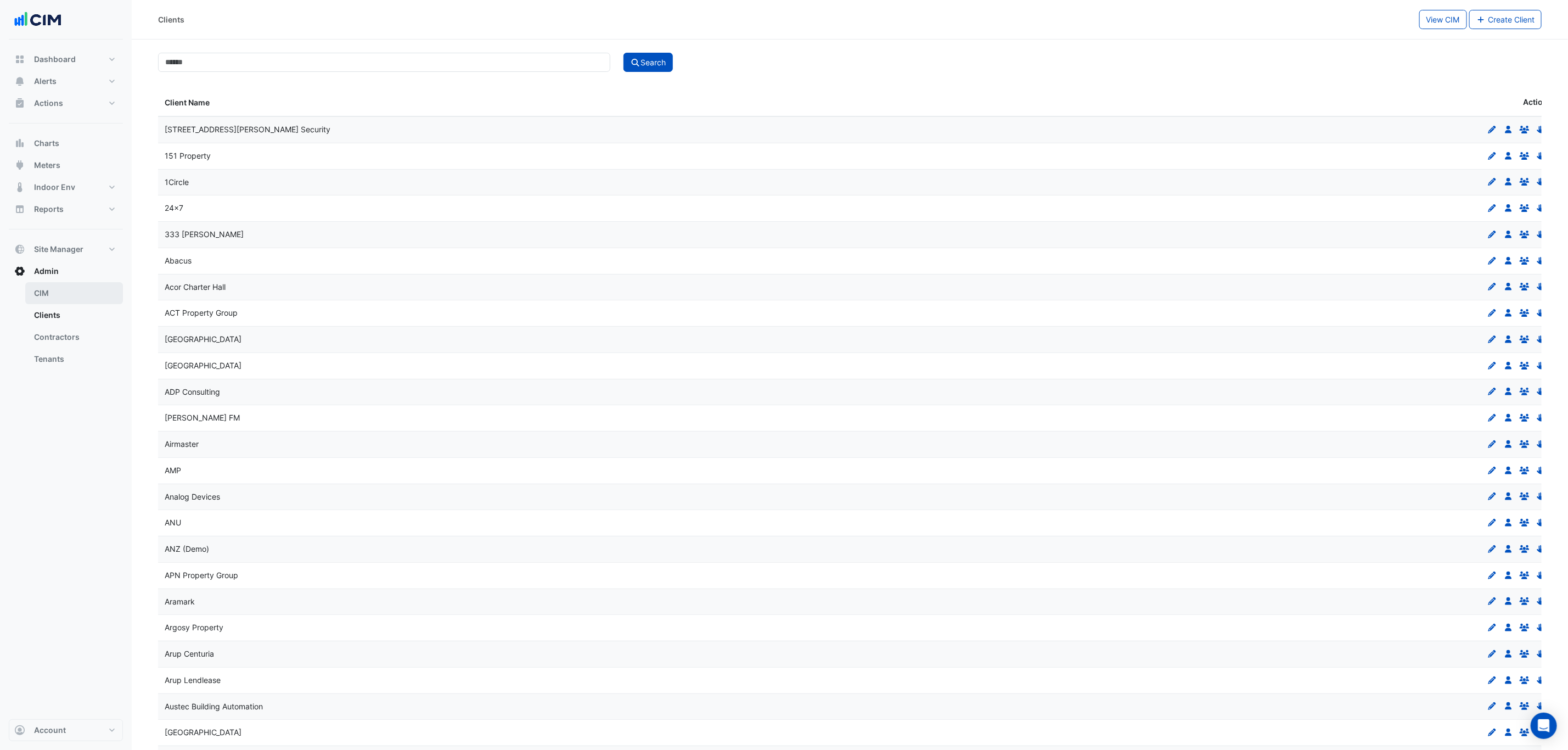
click at [71, 297] on link "CIM" at bounding box center [74, 293] width 98 height 22
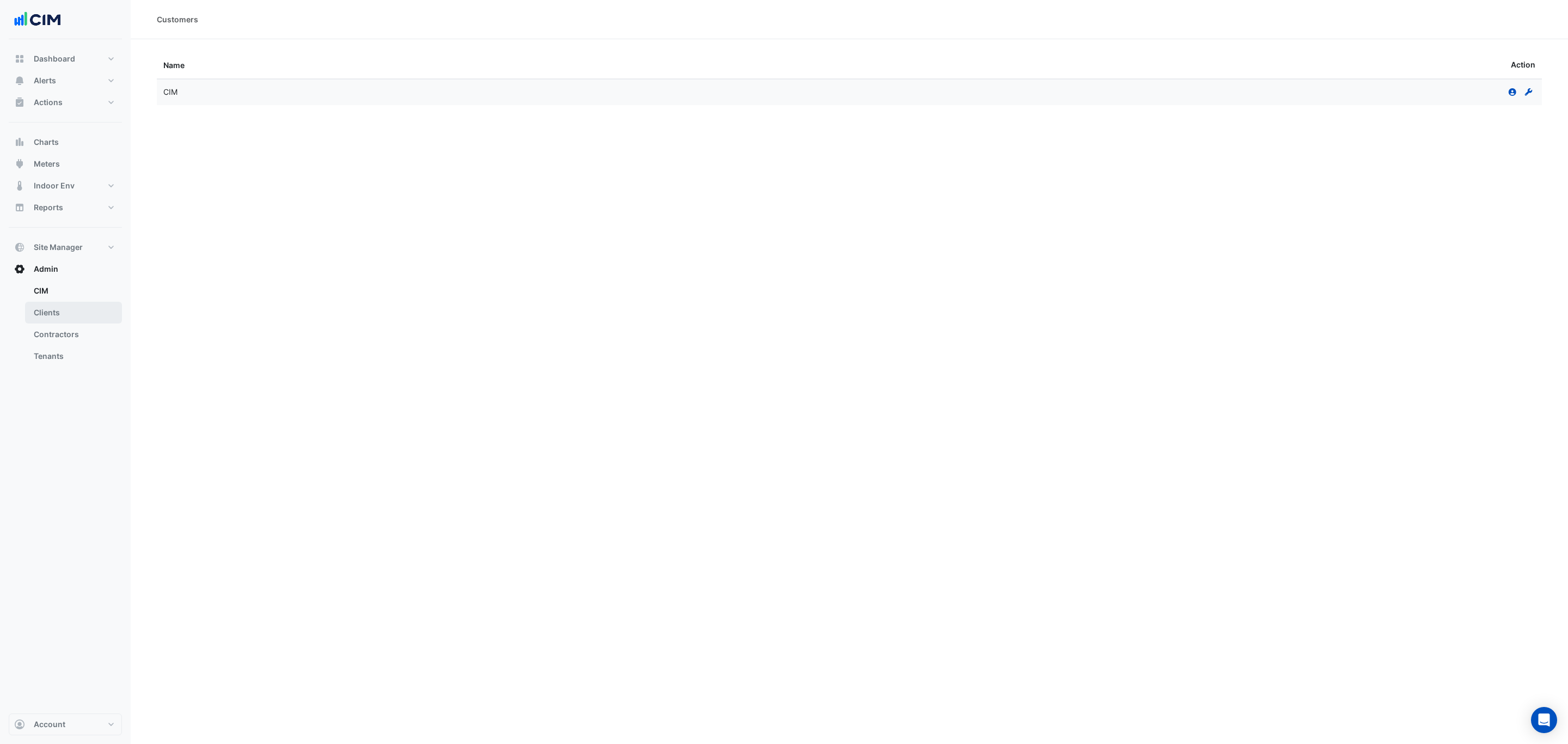
click at [69, 309] on link "Clients" at bounding box center [73, 313] width 97 height 22
select select "***"
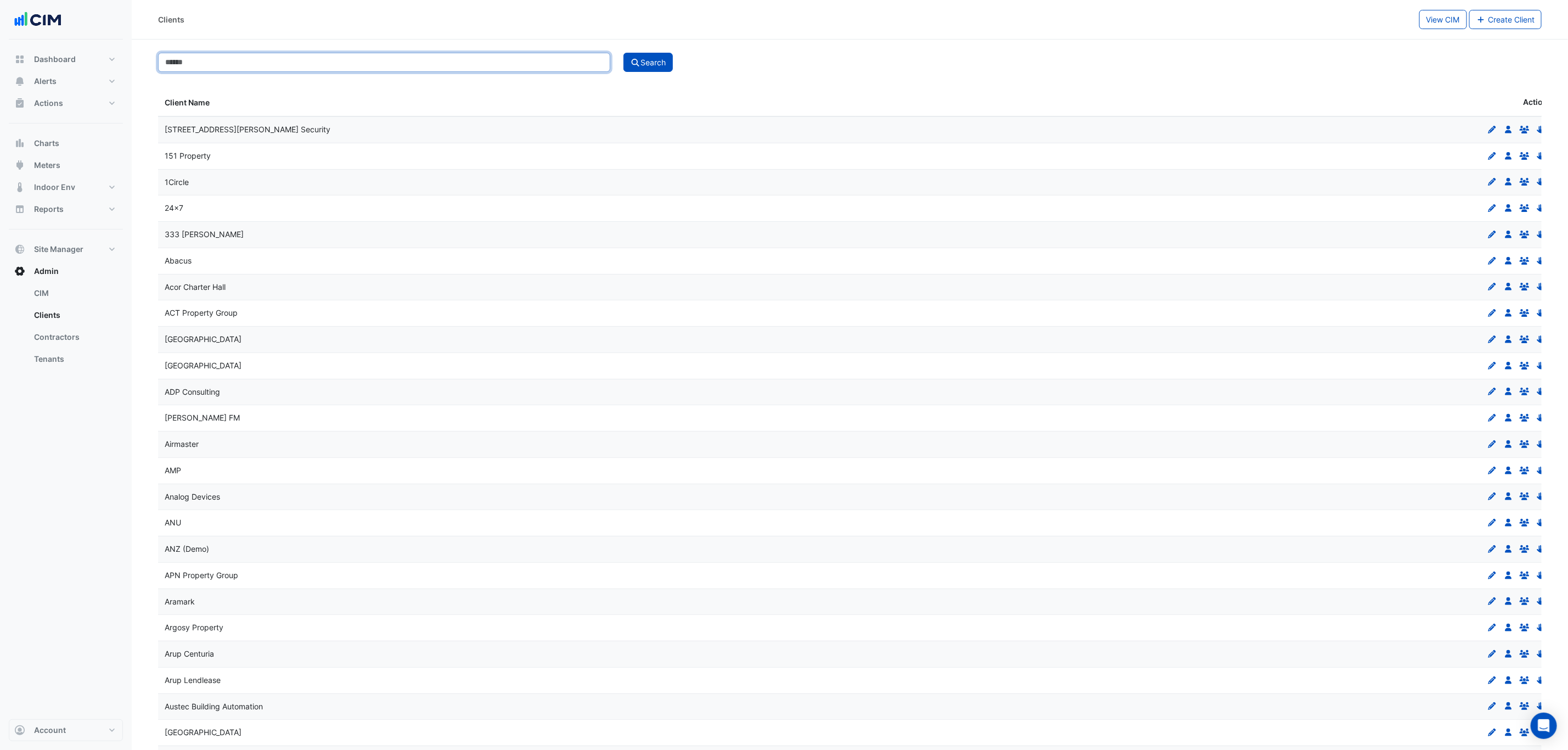
click at [262, 58] on input at bounding box center [384, 62] width 452 height 19
type input "*******"
click at [623, 53] on button "Search" at bounding box center [648, 62] width 49 height 19
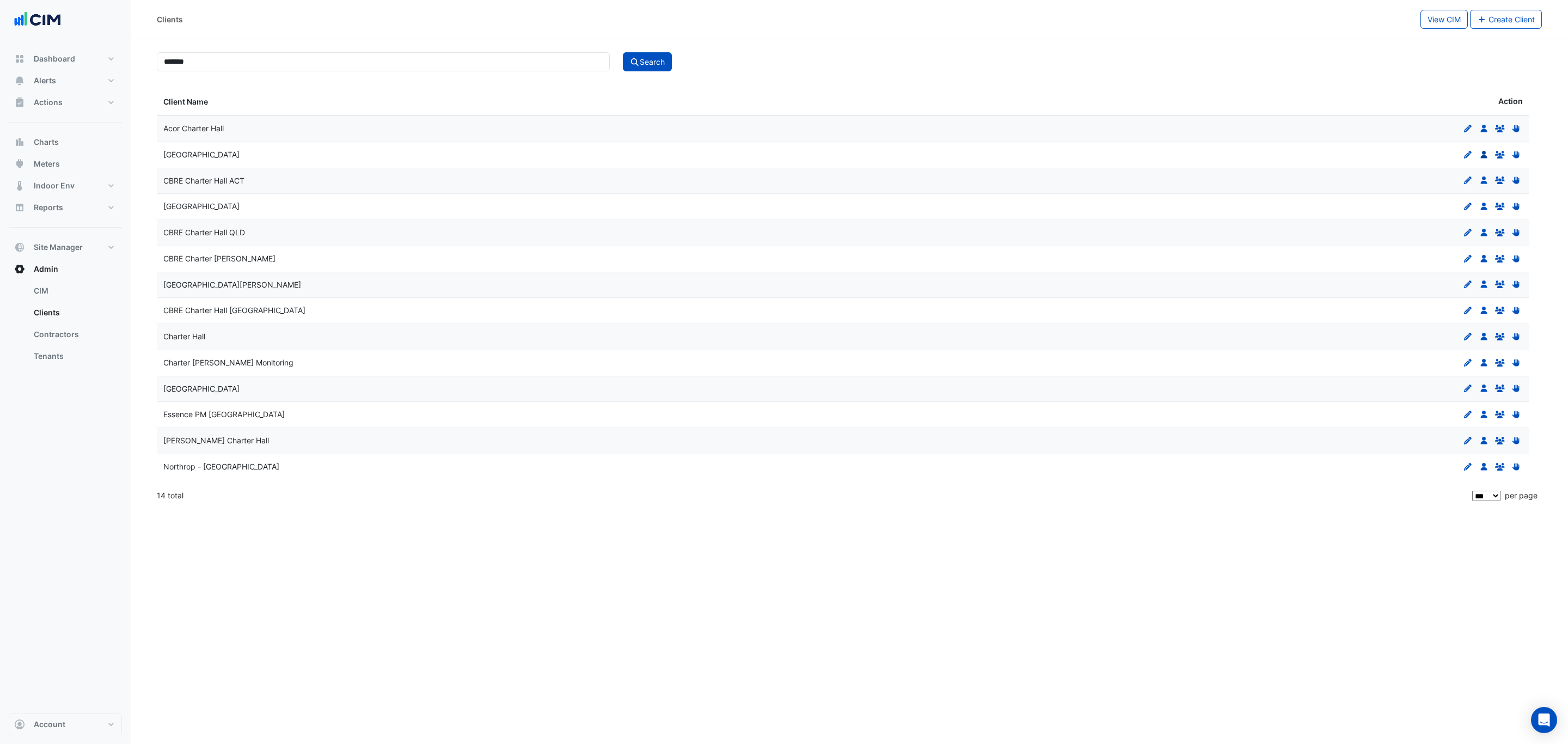
click at [1484, 158] on icon at bounding box center [1484, 155] width 7 height 7
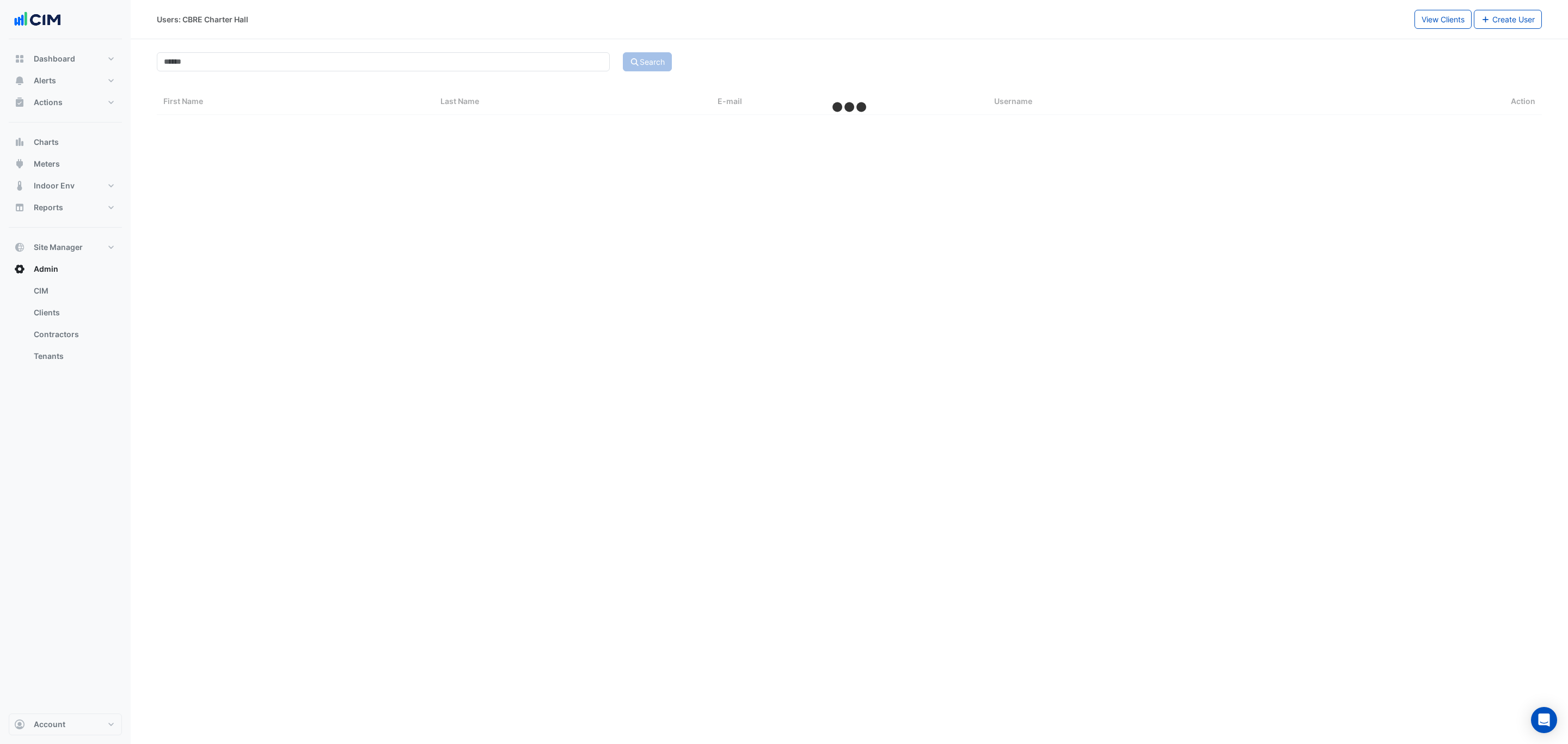
select select "***"
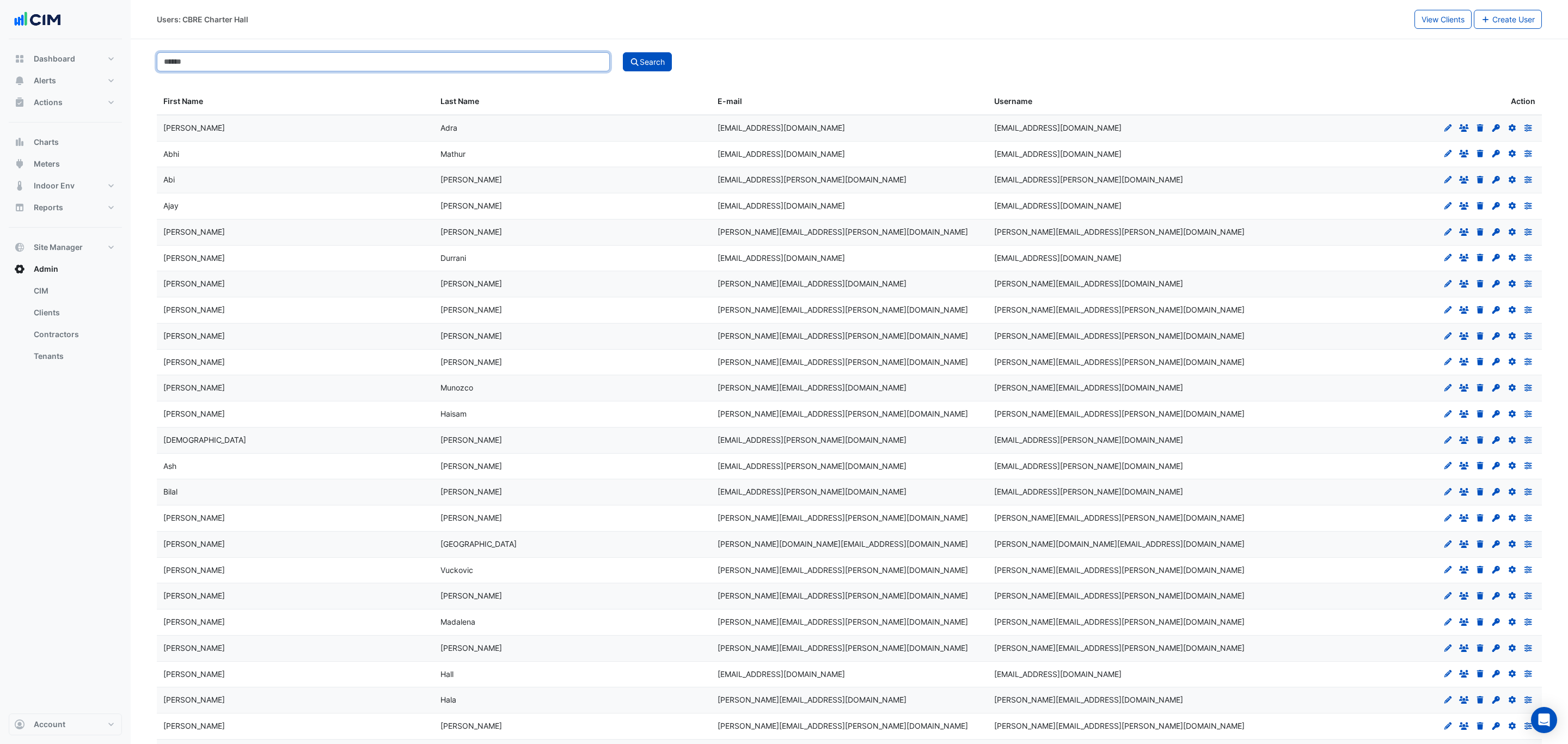
click at [263, 61] on input at bounding box center [383, 62] width 453 height 19
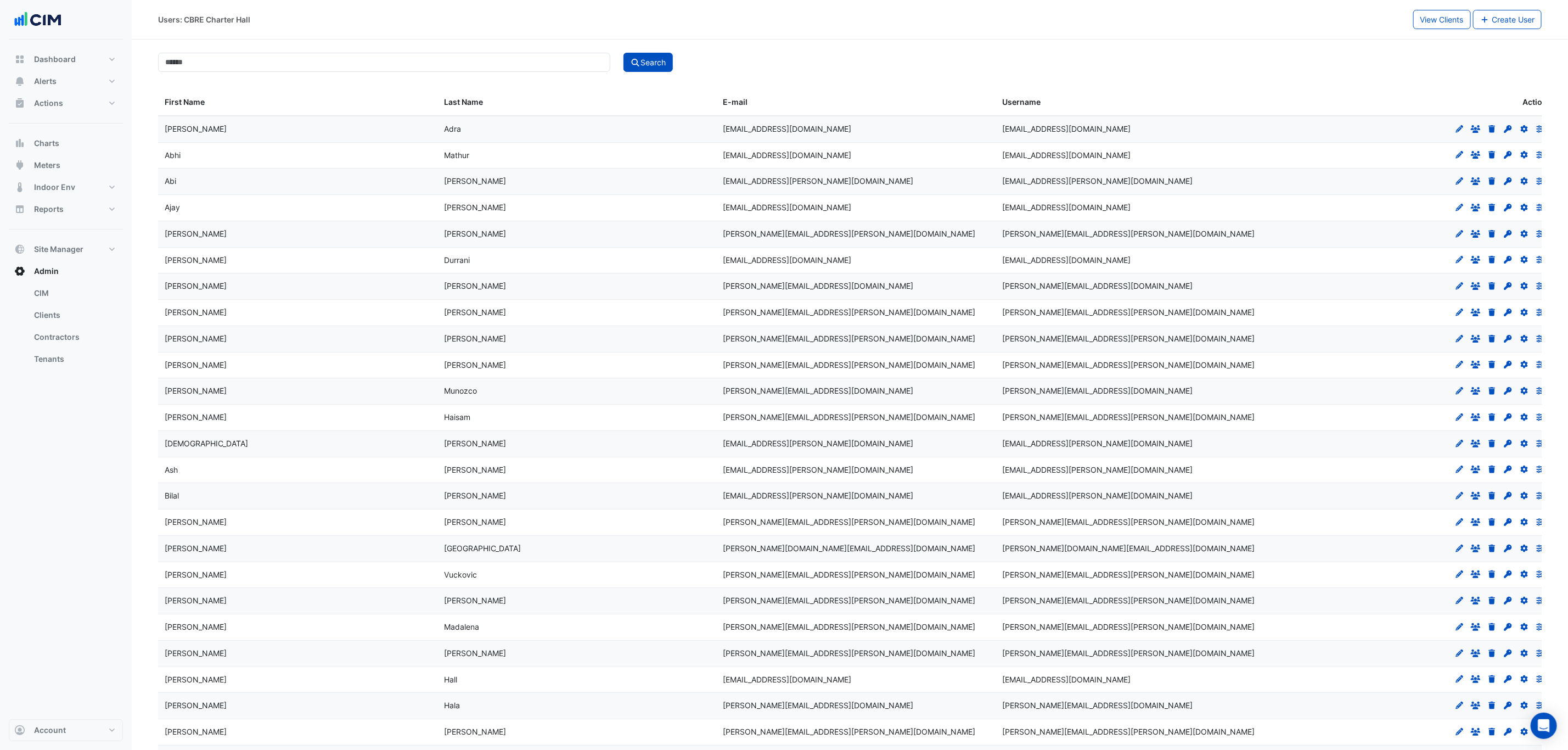
click at [362, 411] on datatable-body-cell "[PERSON_NAME]" at bounding box center [298, 418] width 280 height 26
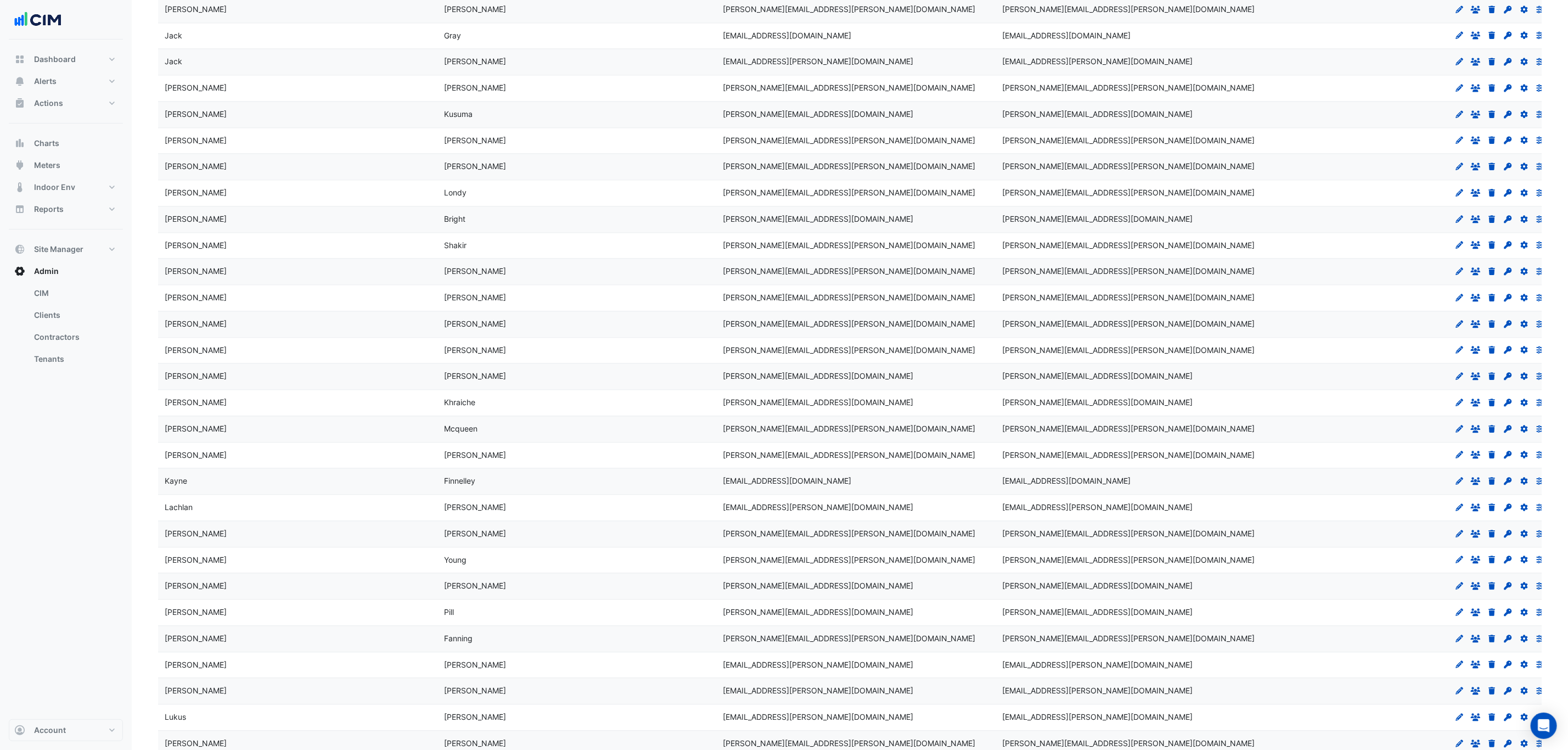
scroll to position [2045, 0]
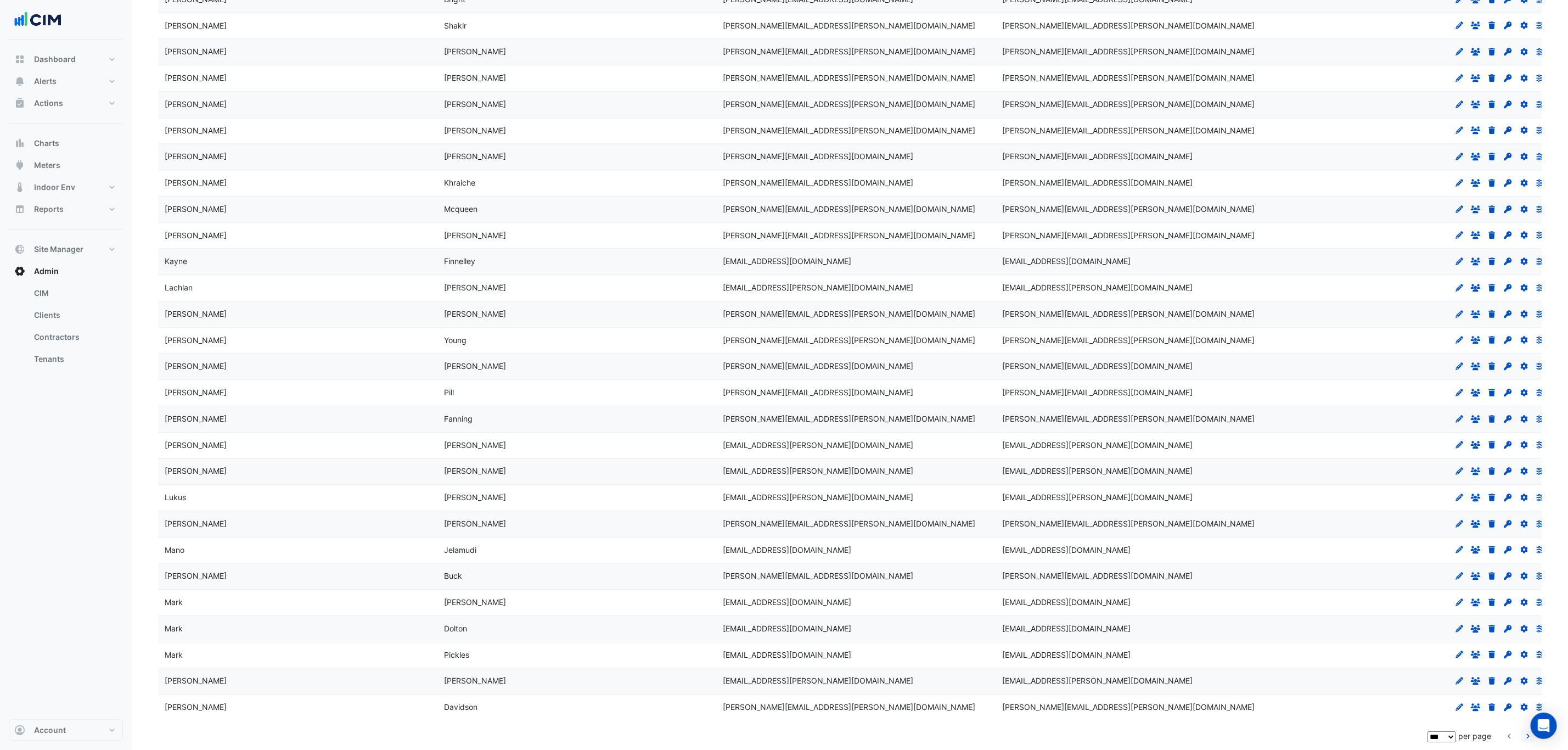
click at [1529, 736] on icon "go to next page" at bounding box center [1527, 738] width 13 height 12
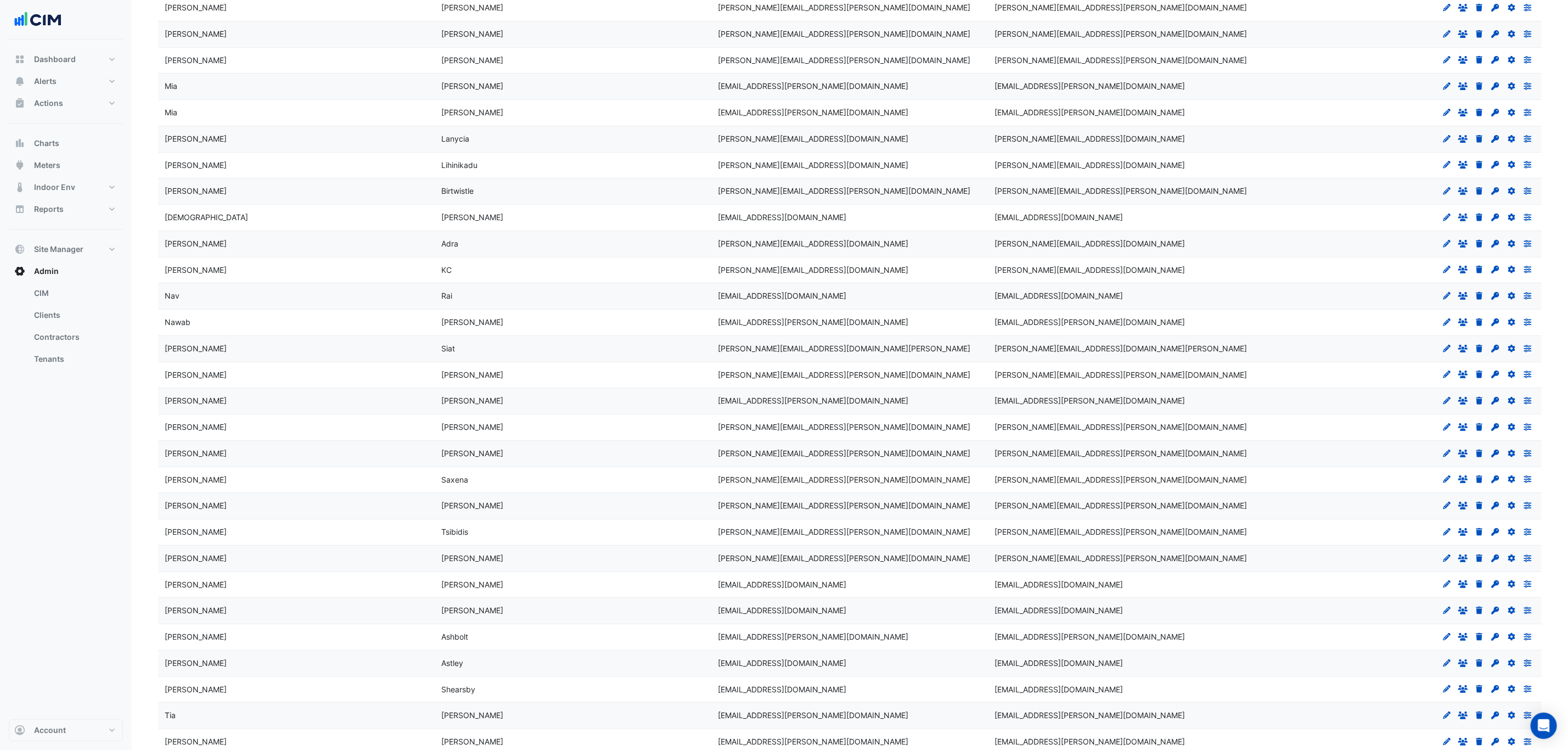
scroll to position [229, 0]
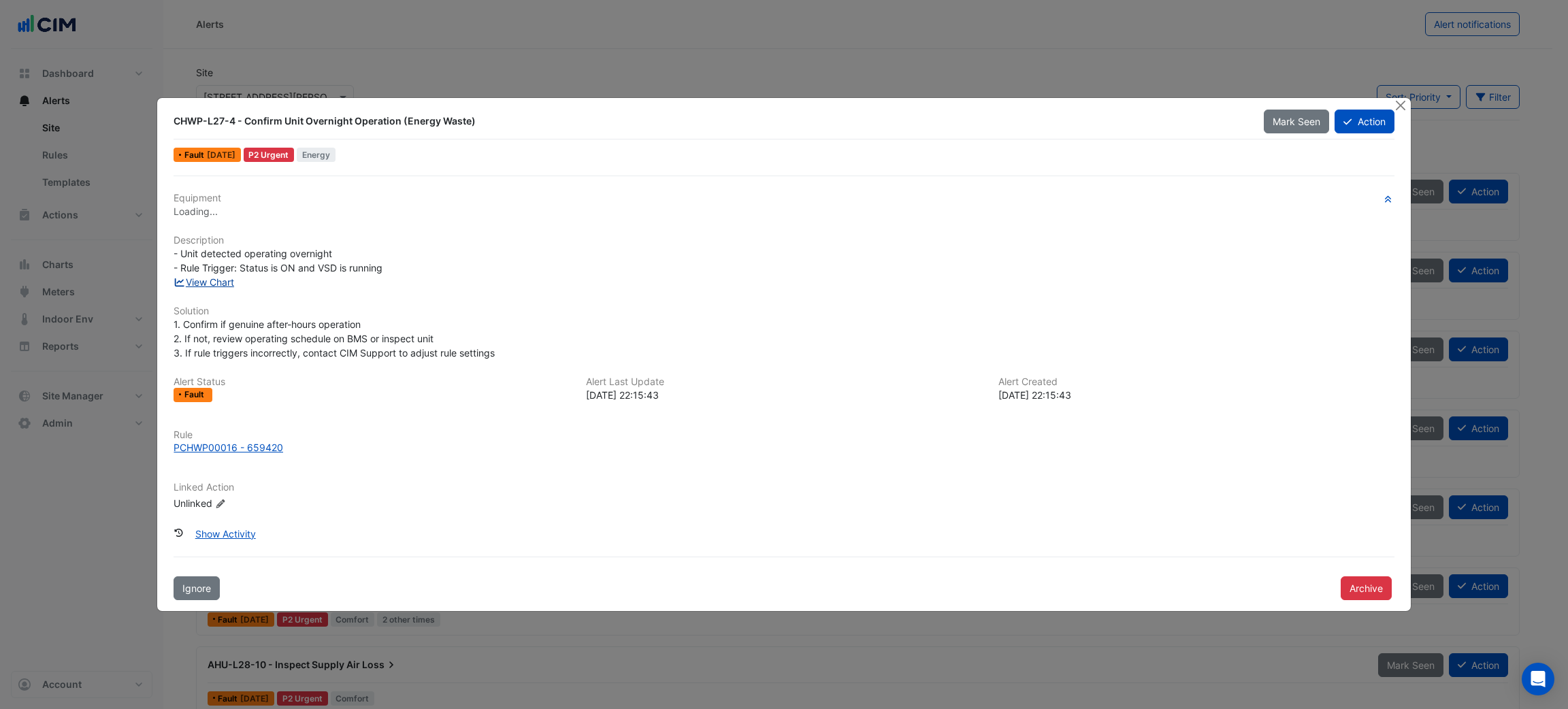
click at [231, 278] on link "View Chart" at bounding box center [203, 282] width 60 height 11
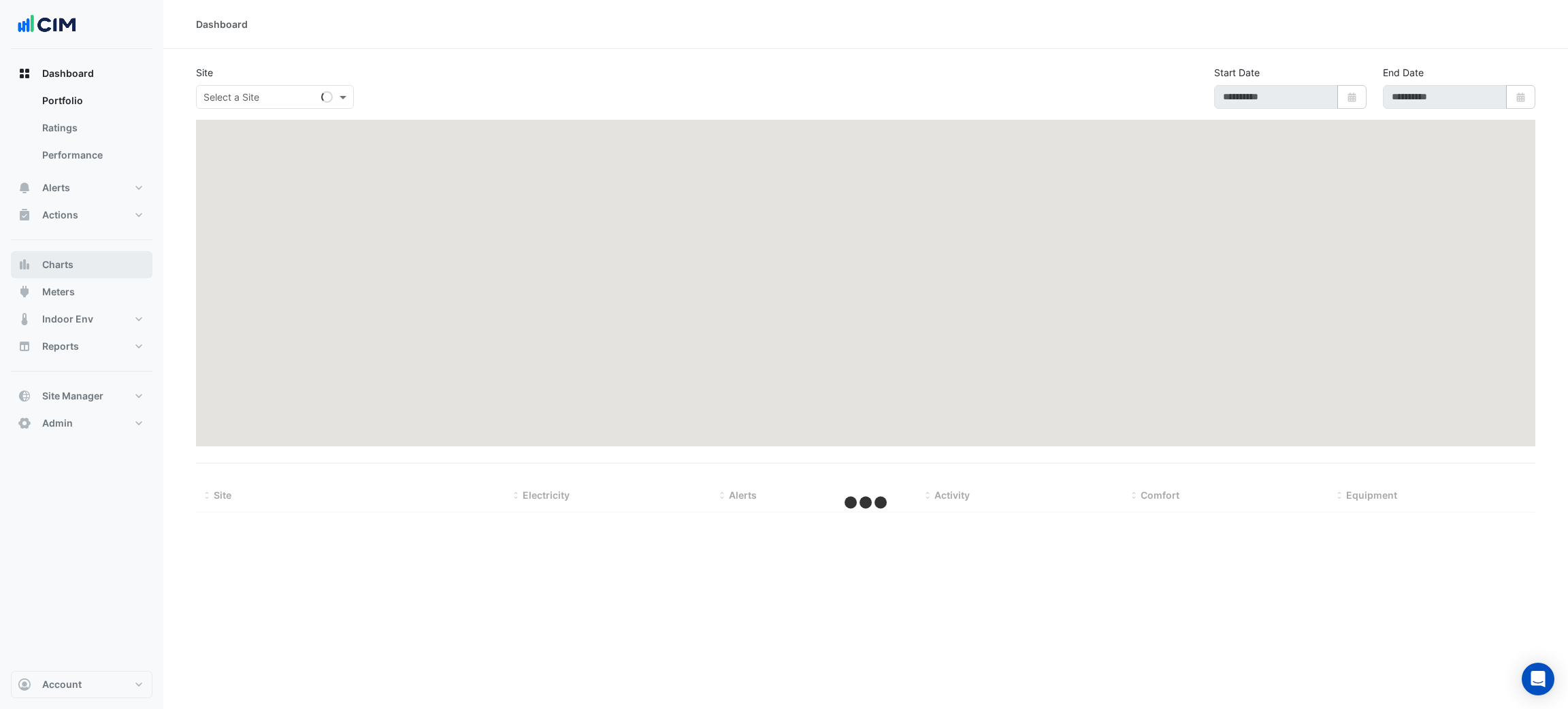
click at [47, 269] on span "Charts" at bounding box center [57, 265] width 31 height 14
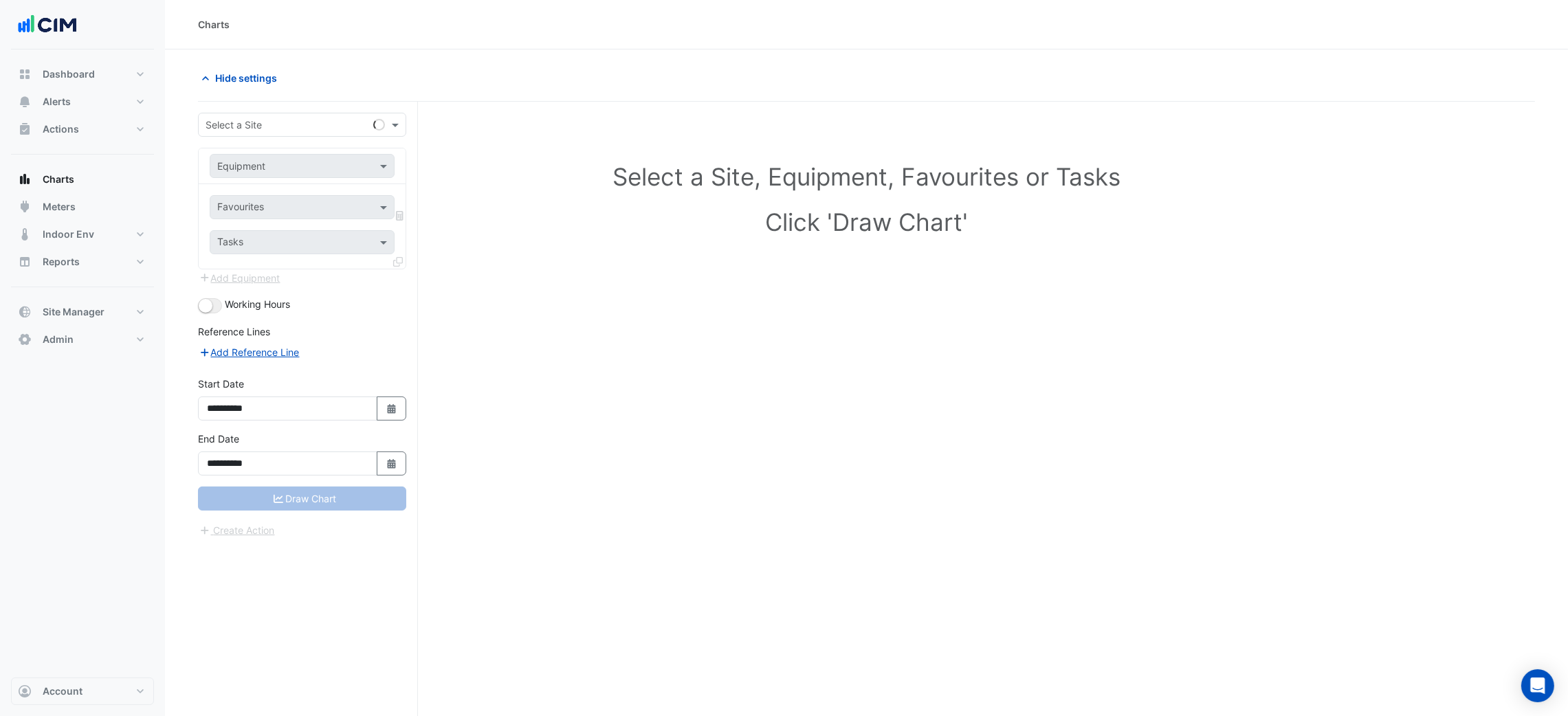
click at [238, 123] on input "text" at bounding box center [288, 125] width 166 height 15
type input "*****"
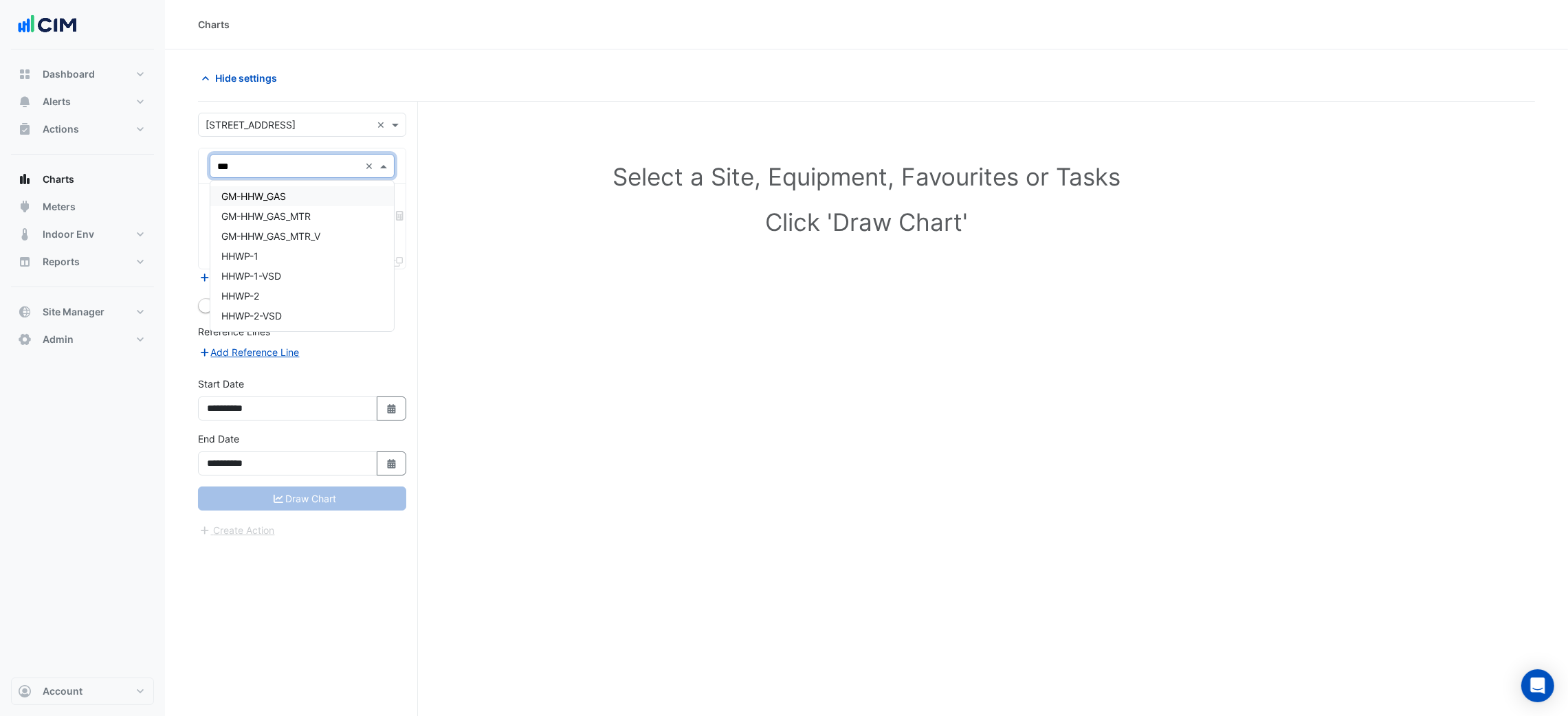
type input "****"
click at [303, 204] on input "text" at bounding box center [287, 208] width 139 height 15
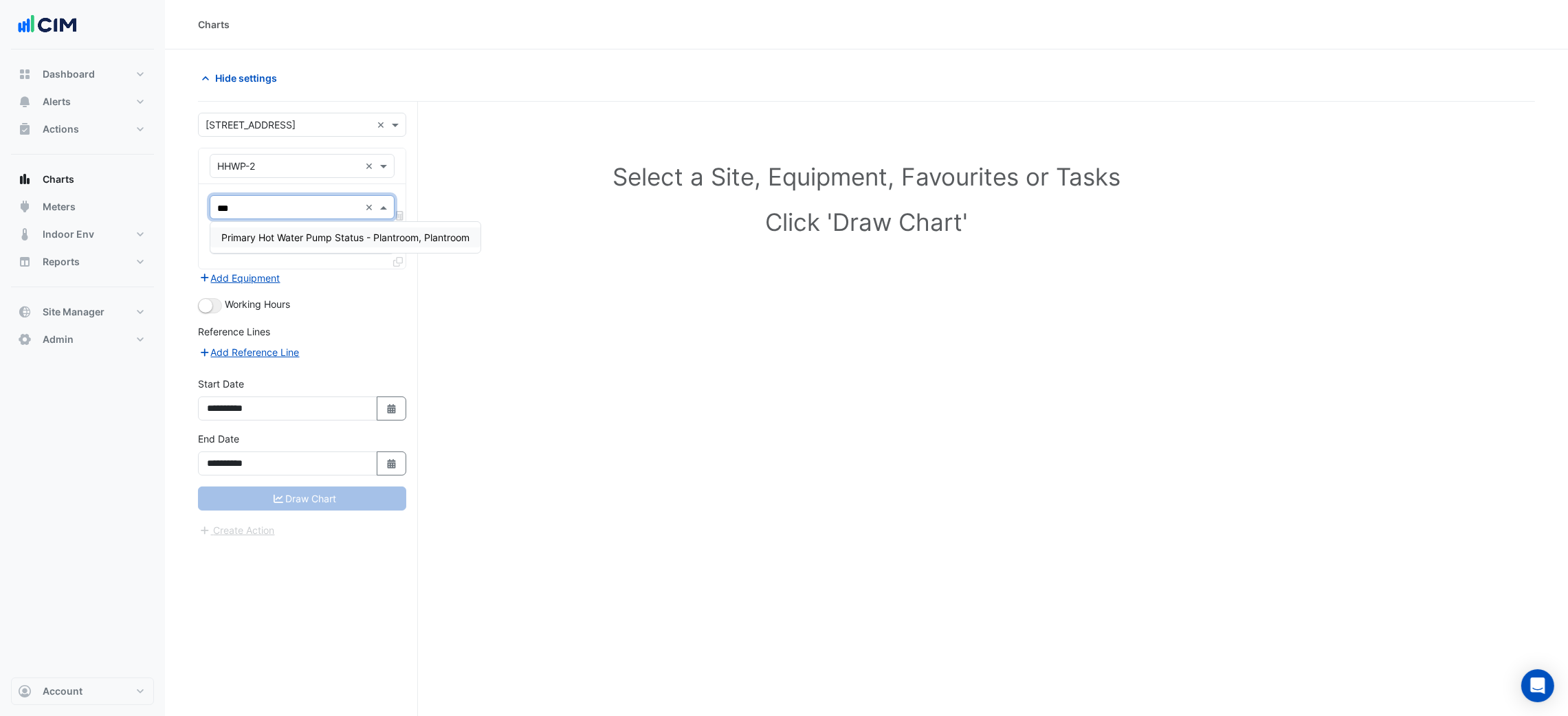
type input "****"
drag, startPoint x: 306, startPoint y: 235, endPoint x: 289, endPoint y: 242, distance: 18.4
click at [307, 235] on span "Primary Hot Water Pump Status - Plantroom, Plantroom" at bounding box center [346, 237] width 248 height 12
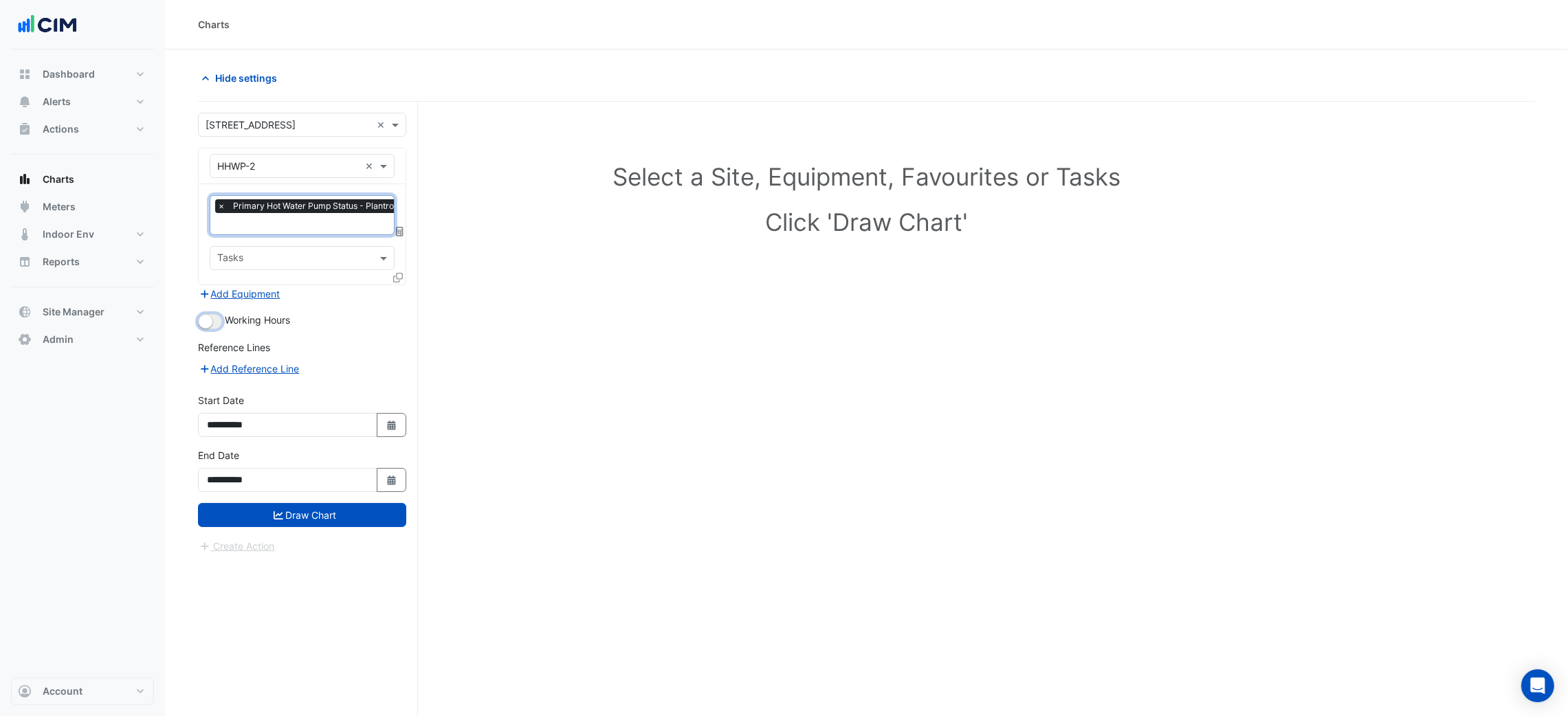
click at [220, 316] on button "button" at bounding box center [210, 322] width 24 height 15
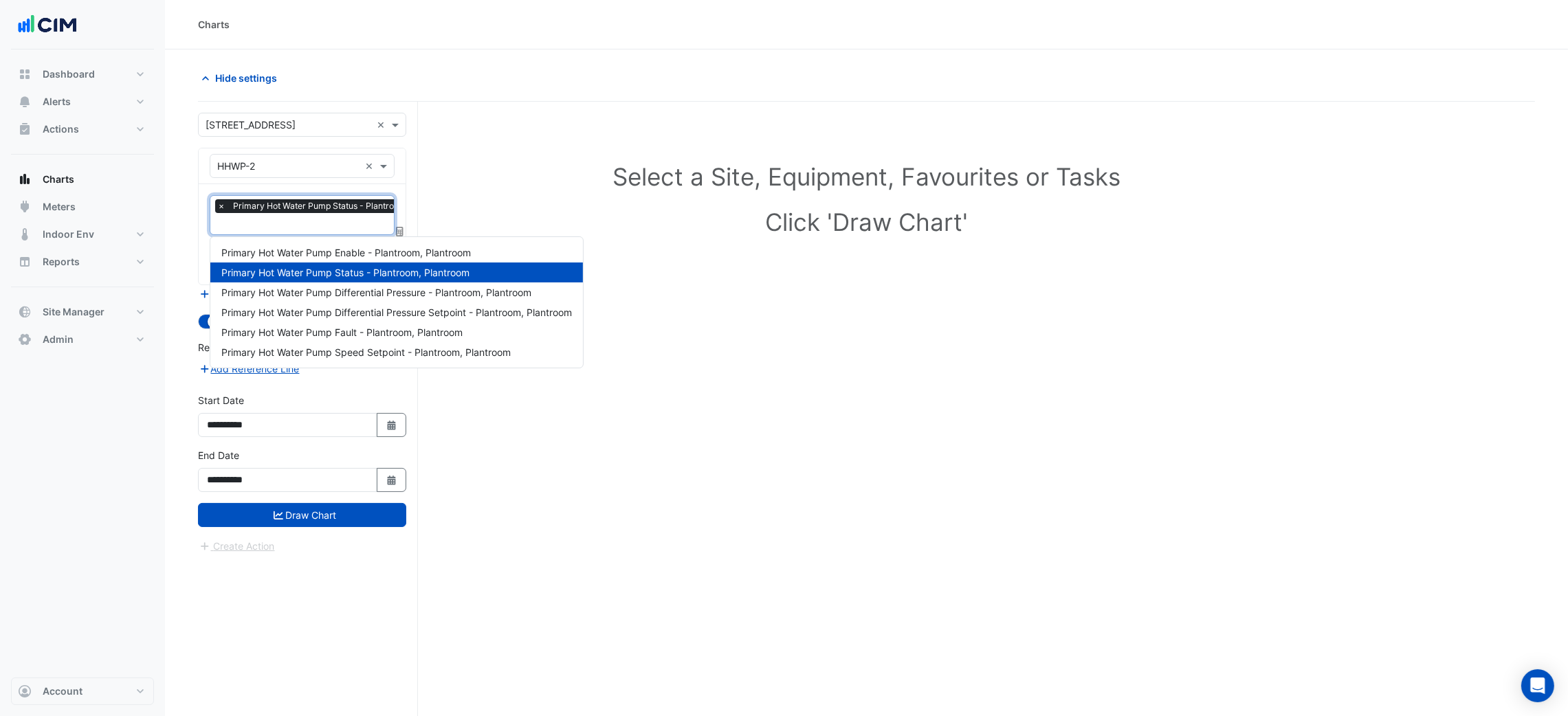
scroll to position [0, 6]
click at [247, 233] on div at bounding box center [330, 225] width 243 height 18
click at [359, 521] on button "Draw Chart" at bounding box center [302, 515] width 208 height 24
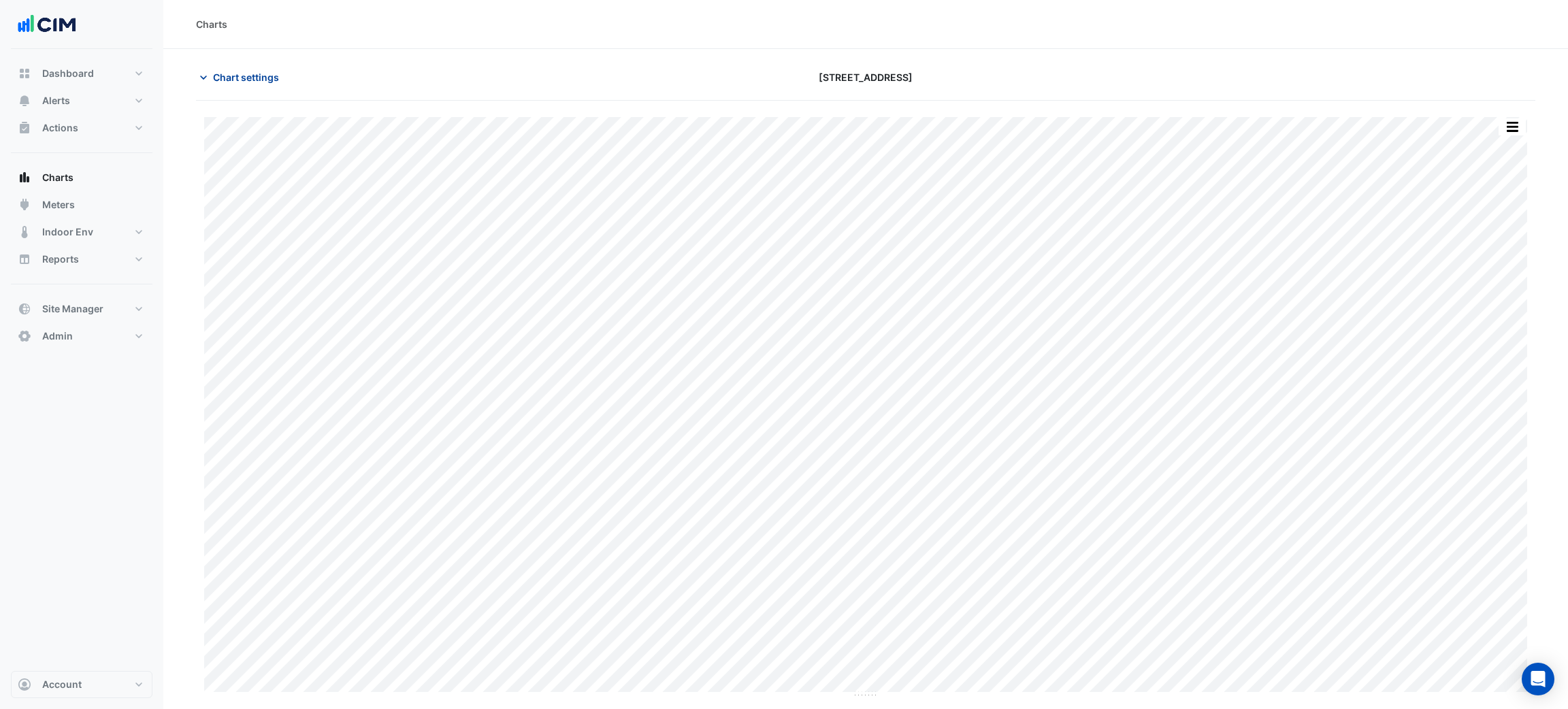
click at [284, 80] on button "Chart settings" at bounding box center [242, 77] width 92 height 24
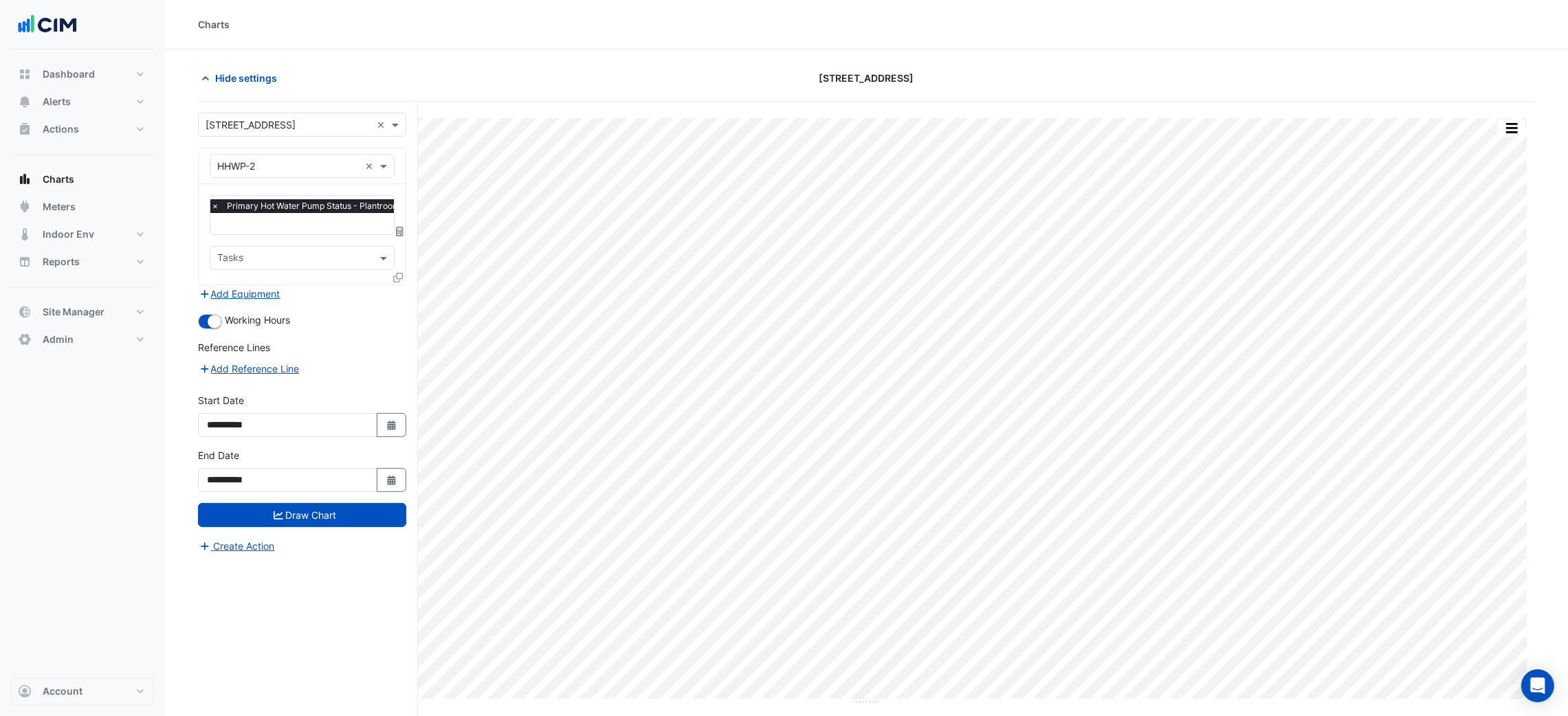
click at [267, 302] on form "**********" at bounding box center [302, 333] width 208 height 441
click at [269, 292] on button "Add Equipment" at bounding box center [240, 294] width 83 height 15
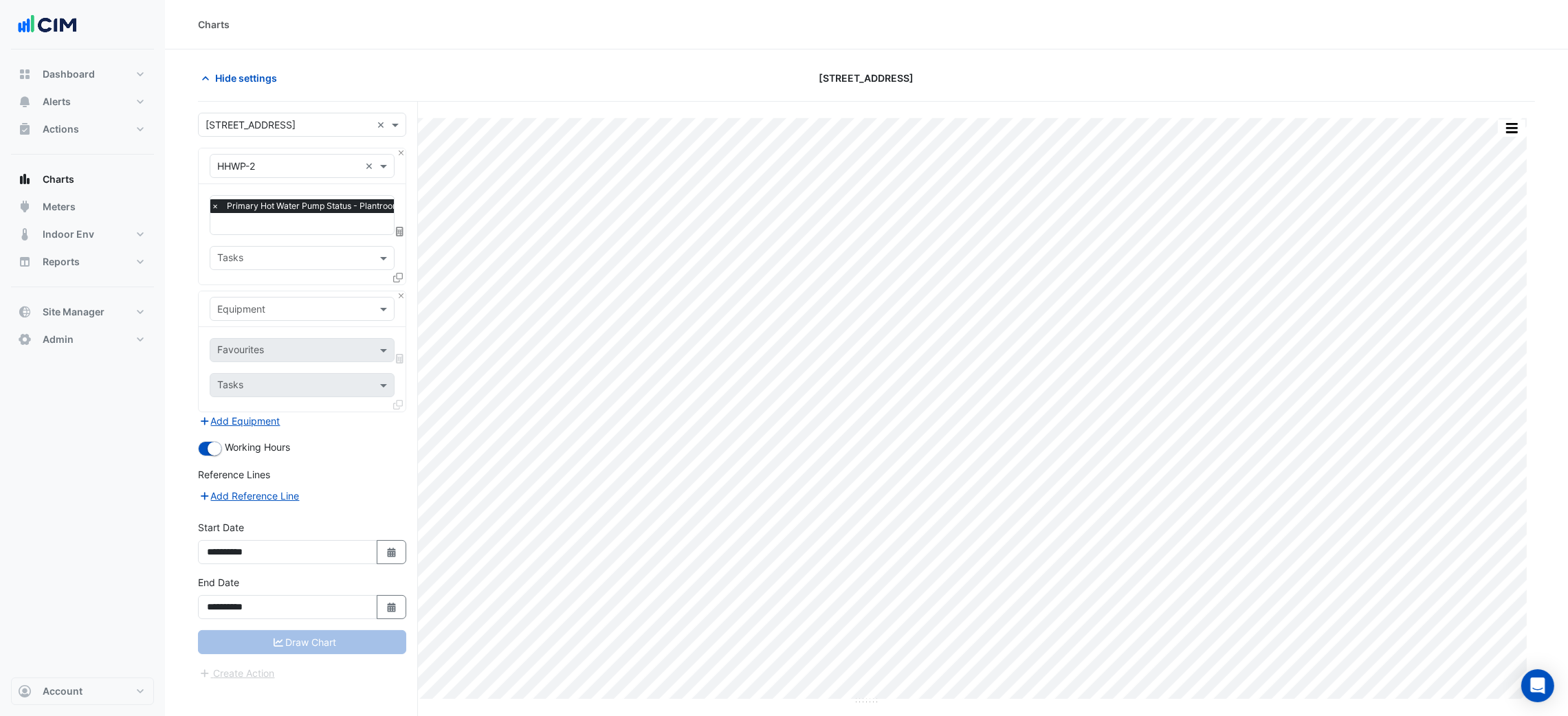
click at [294, 330] on div "Favourites Tasks" at bounding box center [302, 370] width 207 height 85
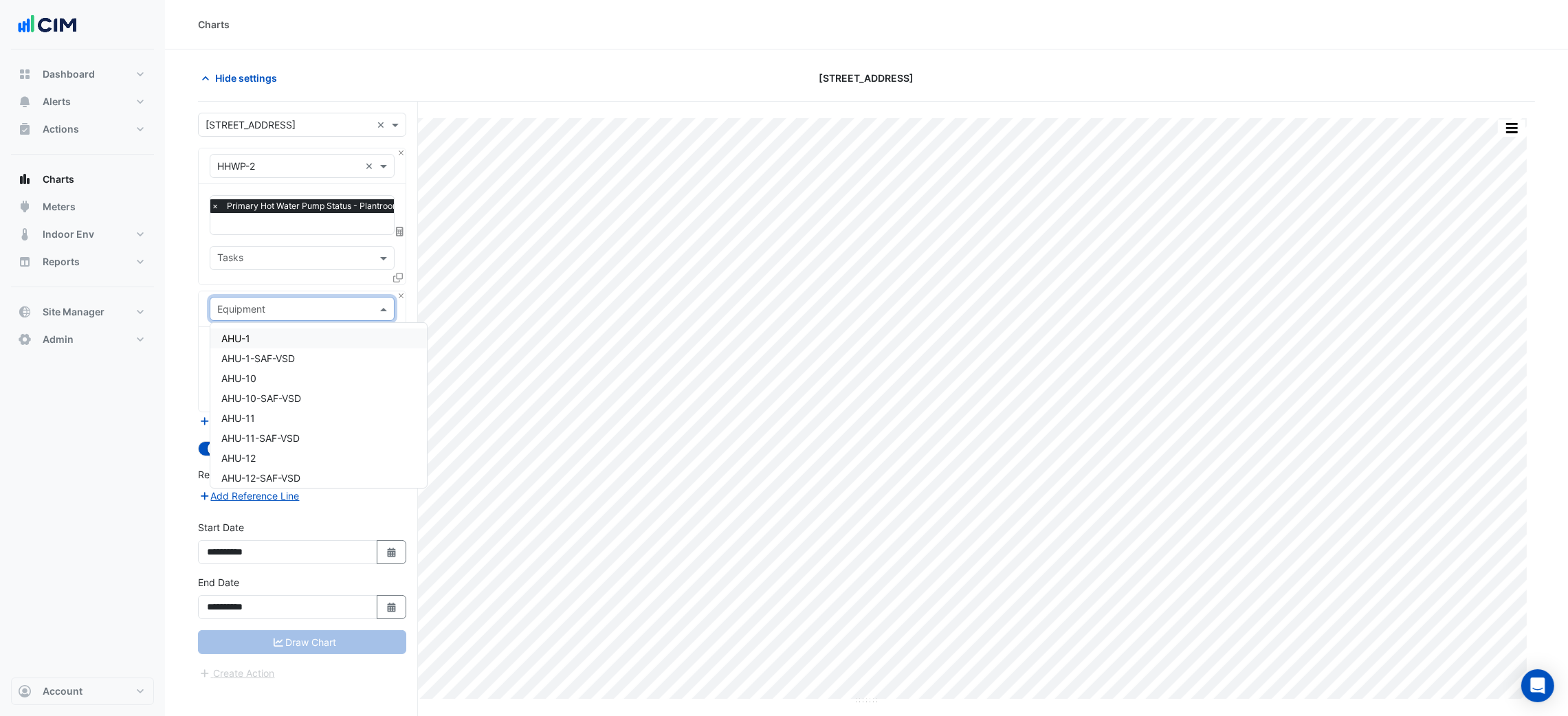
click at [298, 313] on input "text" at bounding box center [288, 309] width 142 height 15
type input "****"
drag, startPoint x: 286, startPoint y: 388, endPoint x: 287, endPoint y: 396, distance: 8.1
click at [287, 396] on div "HHWP-2-VSD" at bounding box center [302, 398] width 183 height 20
click at [286, 358] on div at bounding box center [285, 352] width 141 height 18
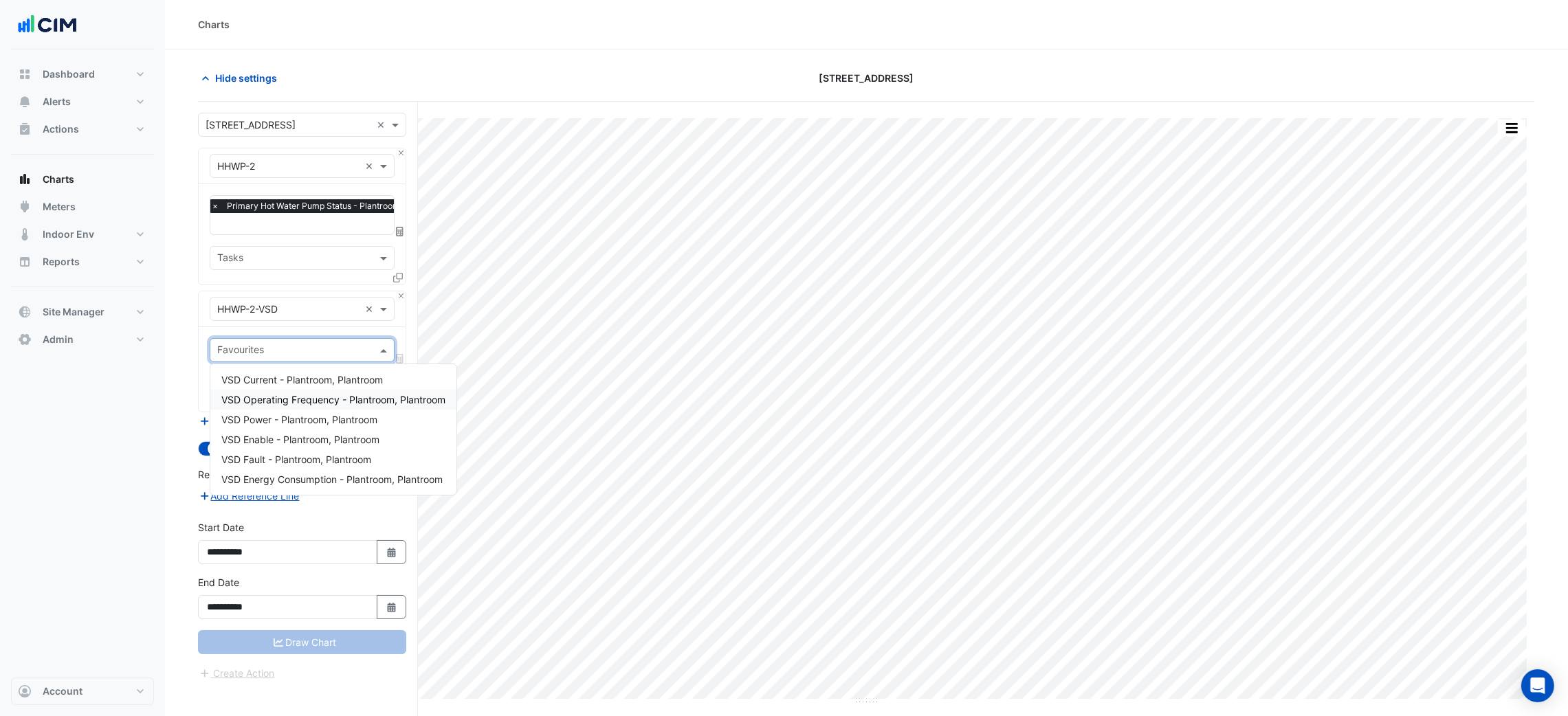
click at [331, 399] on span "VSD Operating Frequency - Plantroom, Plantroom" at bounding box center [333, 400] width 224 height 12
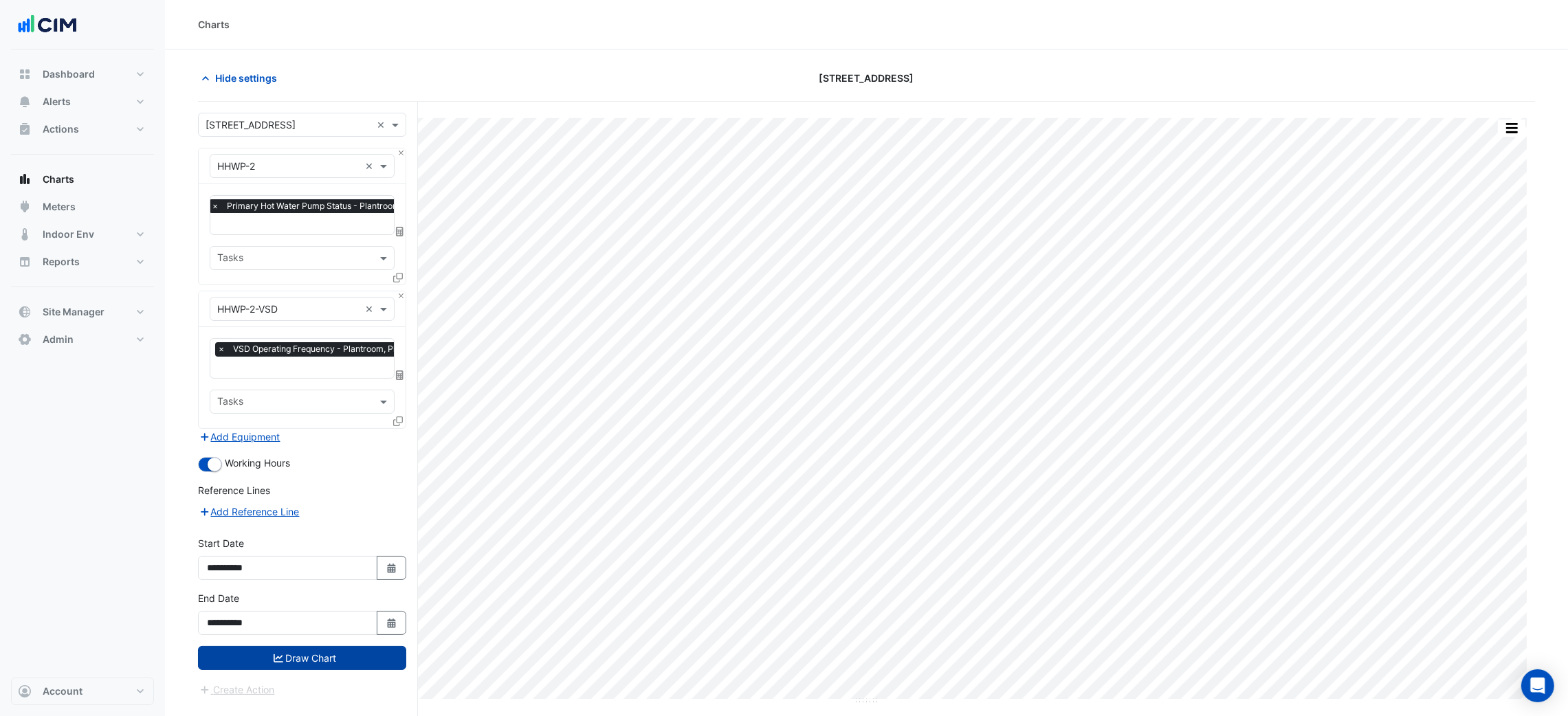
click at [329, 660] on button "Draw Chart" at bounding box center [302, 658] width 208 height 24
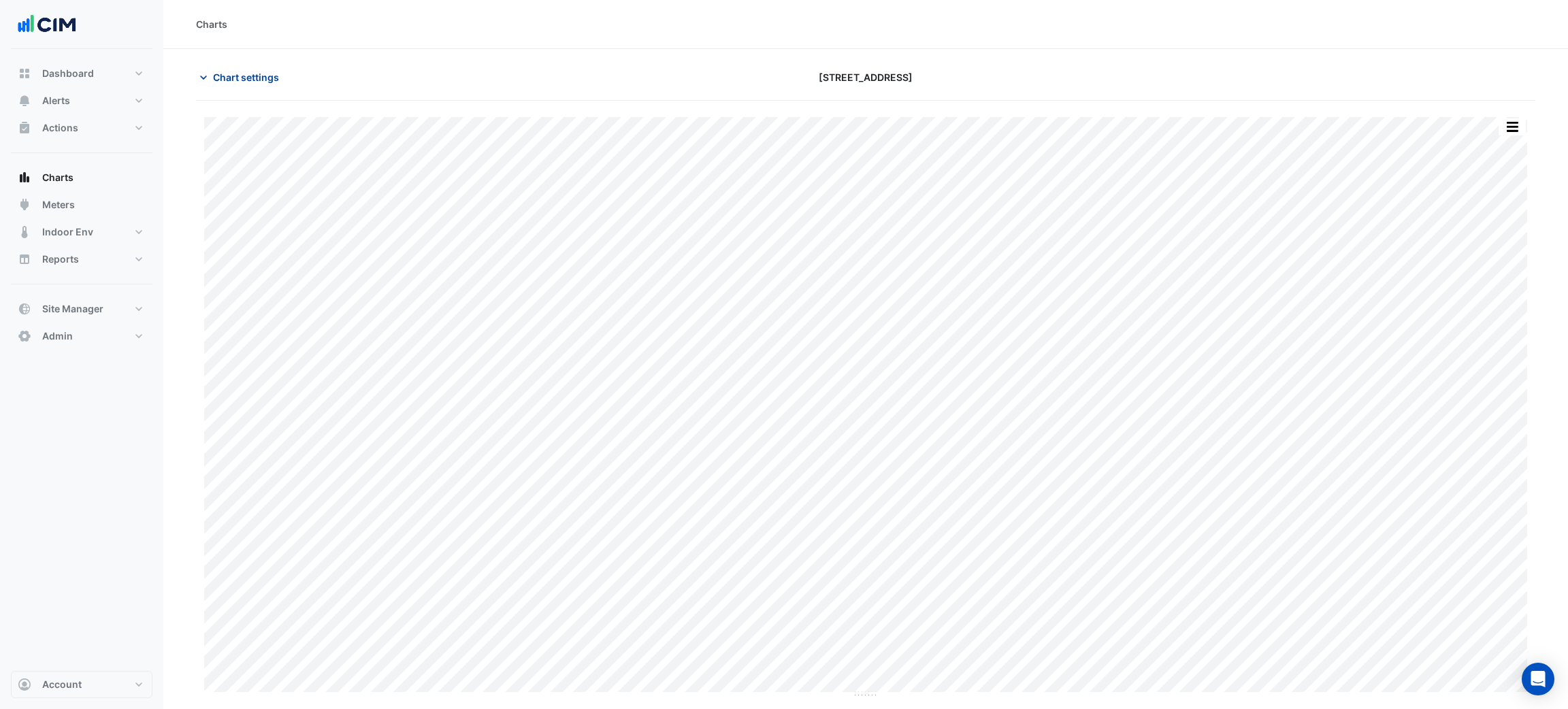
click at [260, 84] on span "Chart settings" at bounding box center [246, 77] width 66 height 15
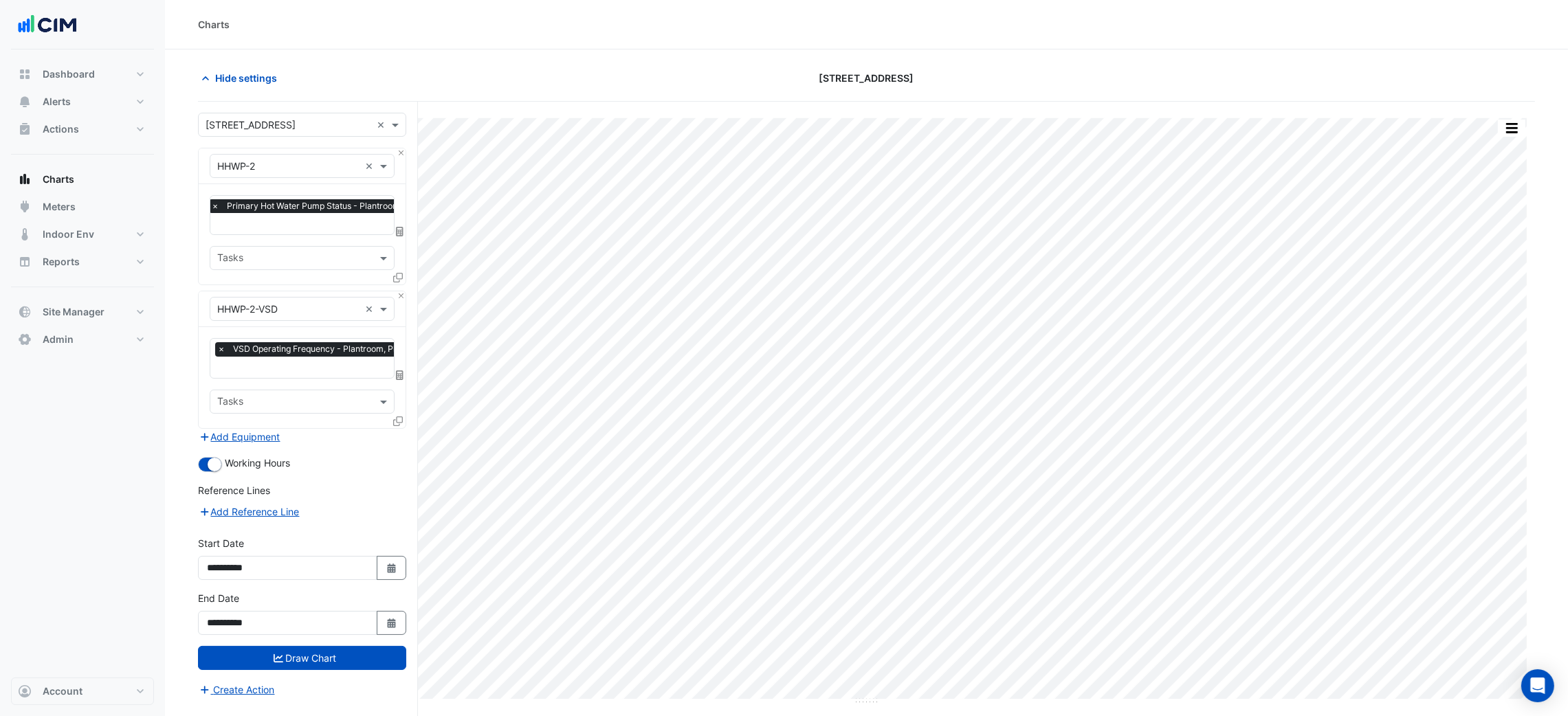
click at [274, 160] on input "text" at bounding box center [288, 167] width 142 height 15
type input "****"
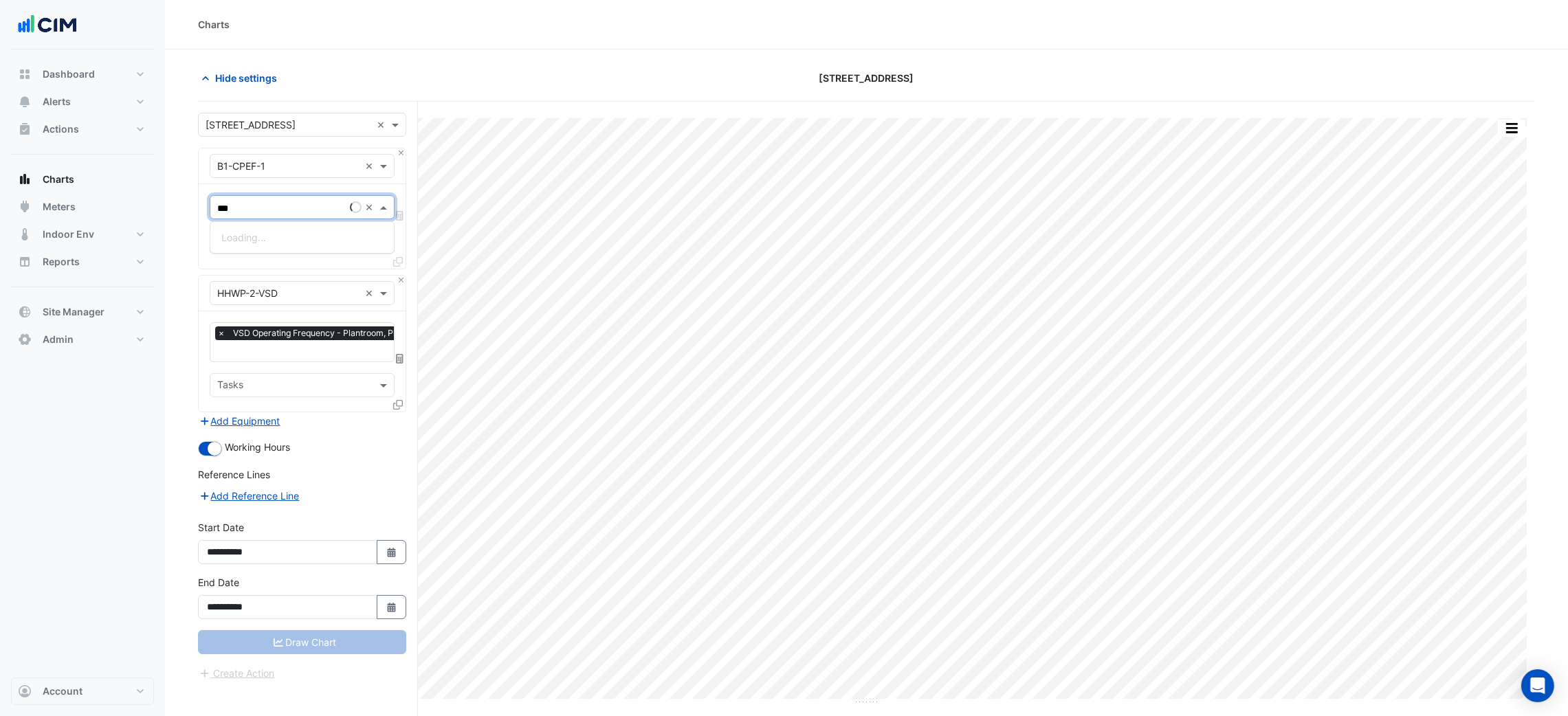
type input "****"
click at [300, 226] on div "Car Park Exhaust Air Fan Status - Plantroom, All" at bounding box center [329, 238] width 236 height 31
click at [300, 229] on div "Car Park Exhaust Air Fan Status - Plantroom, All" at bounding box center [329, 238] width 236 height 20
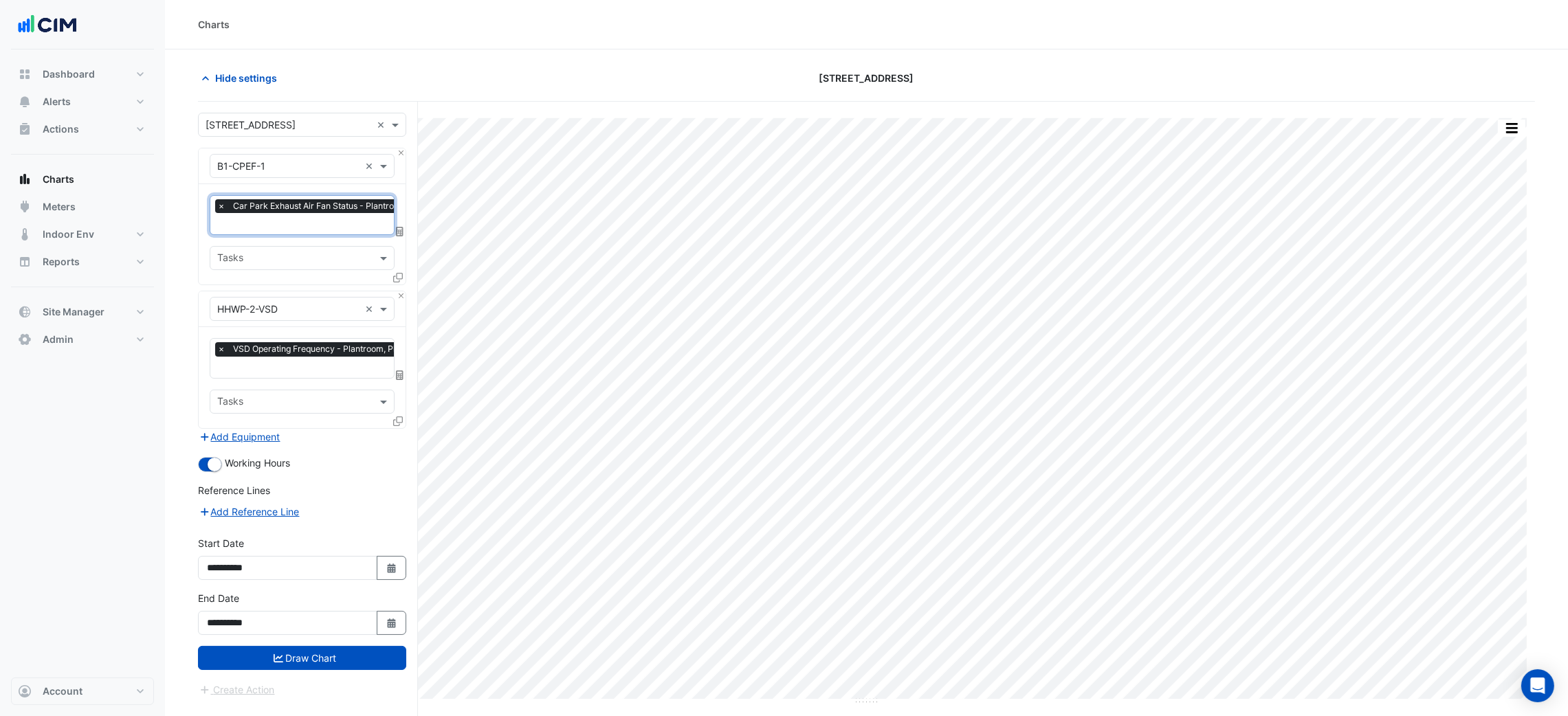
click at [306, 218] on input "text" at bounding box center [322, 225] width 210 height 15
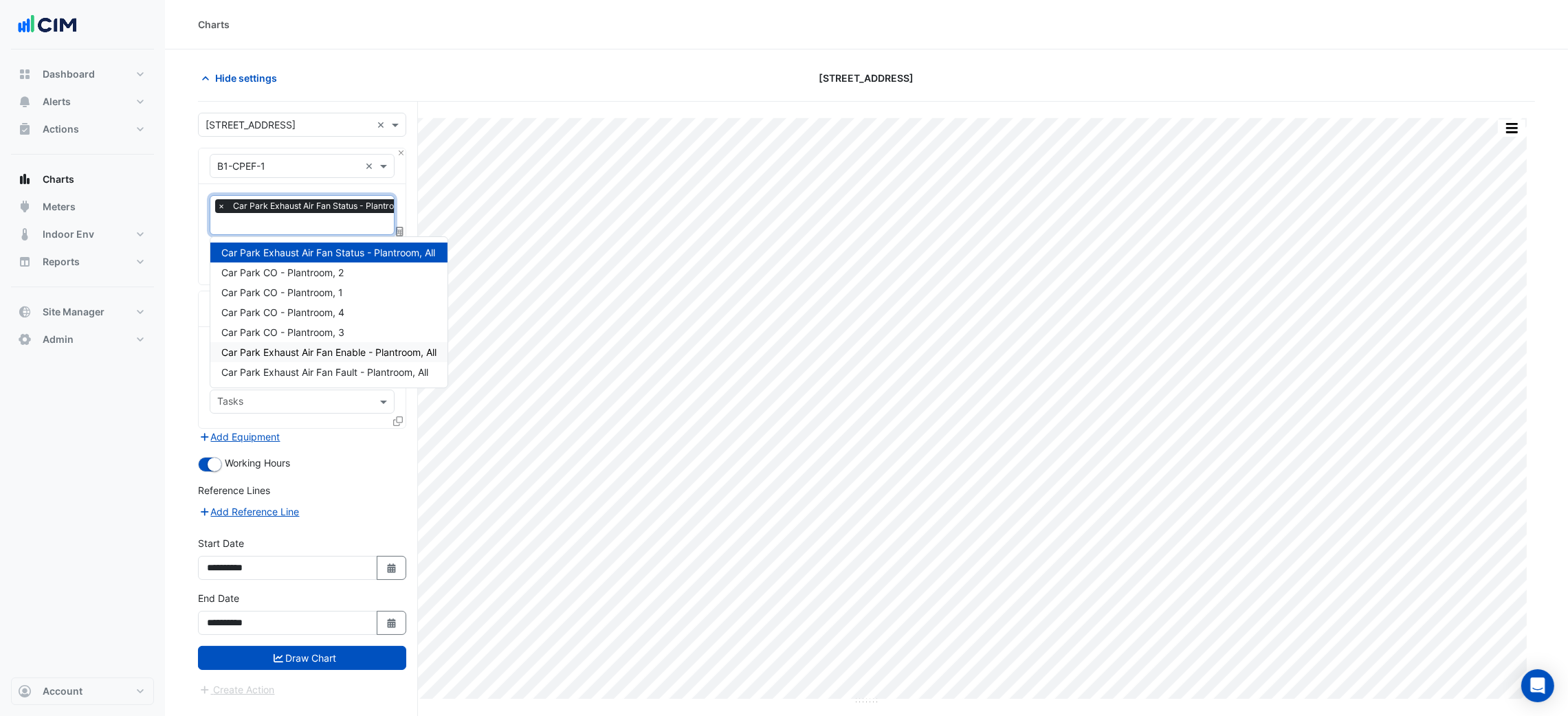
click at [360, 354] on span "Car Park Exhaust Air Fan Enable - Plantroom, All" at bounding box center [329, 352] width 215 height 12
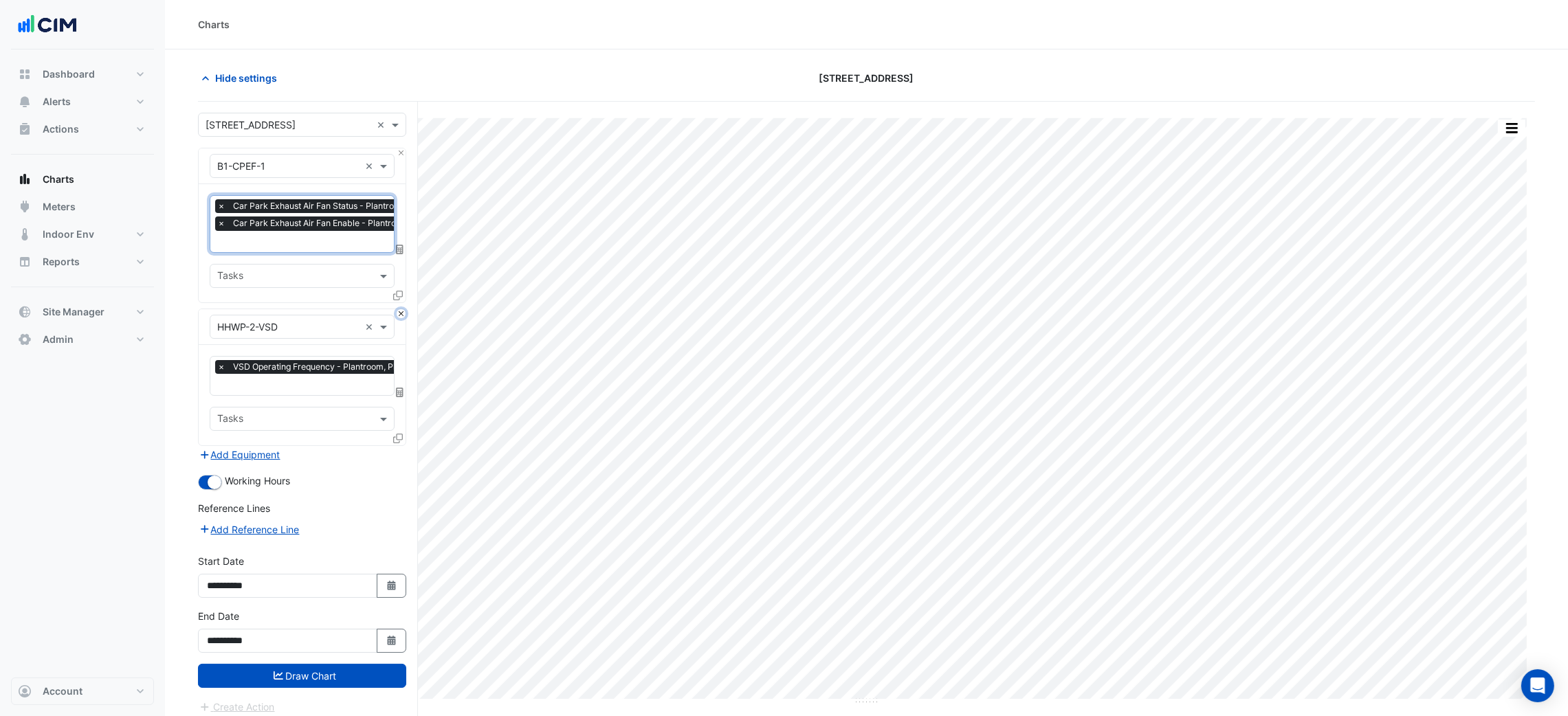
click at [396, 311] on button "Close" at bounding box center [401, 314] width 9 height 9
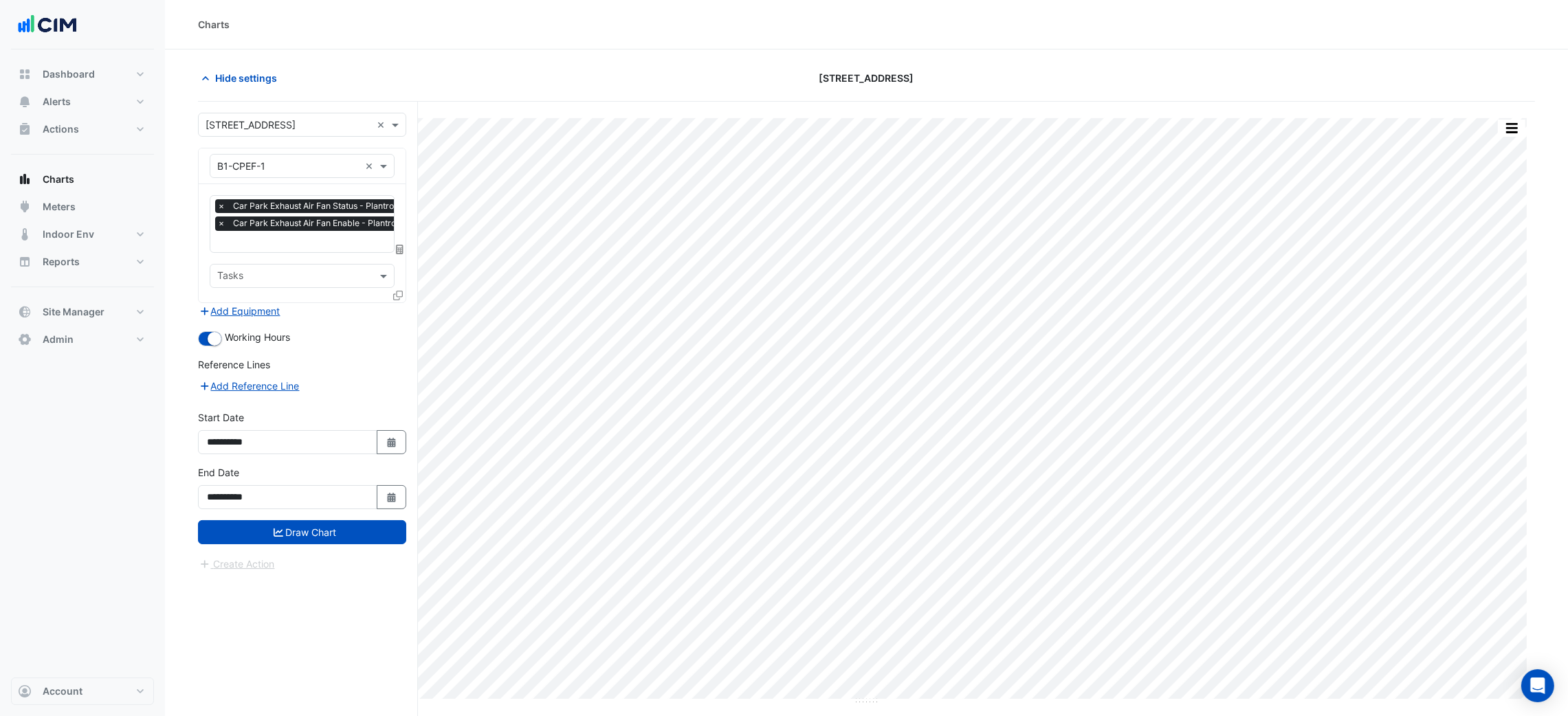
click at [396, 300] on div at bounding box center [400, 298] width 12 height 20
click at [396, 294] on icon at bounding box center [398, 296] width 9 height 9
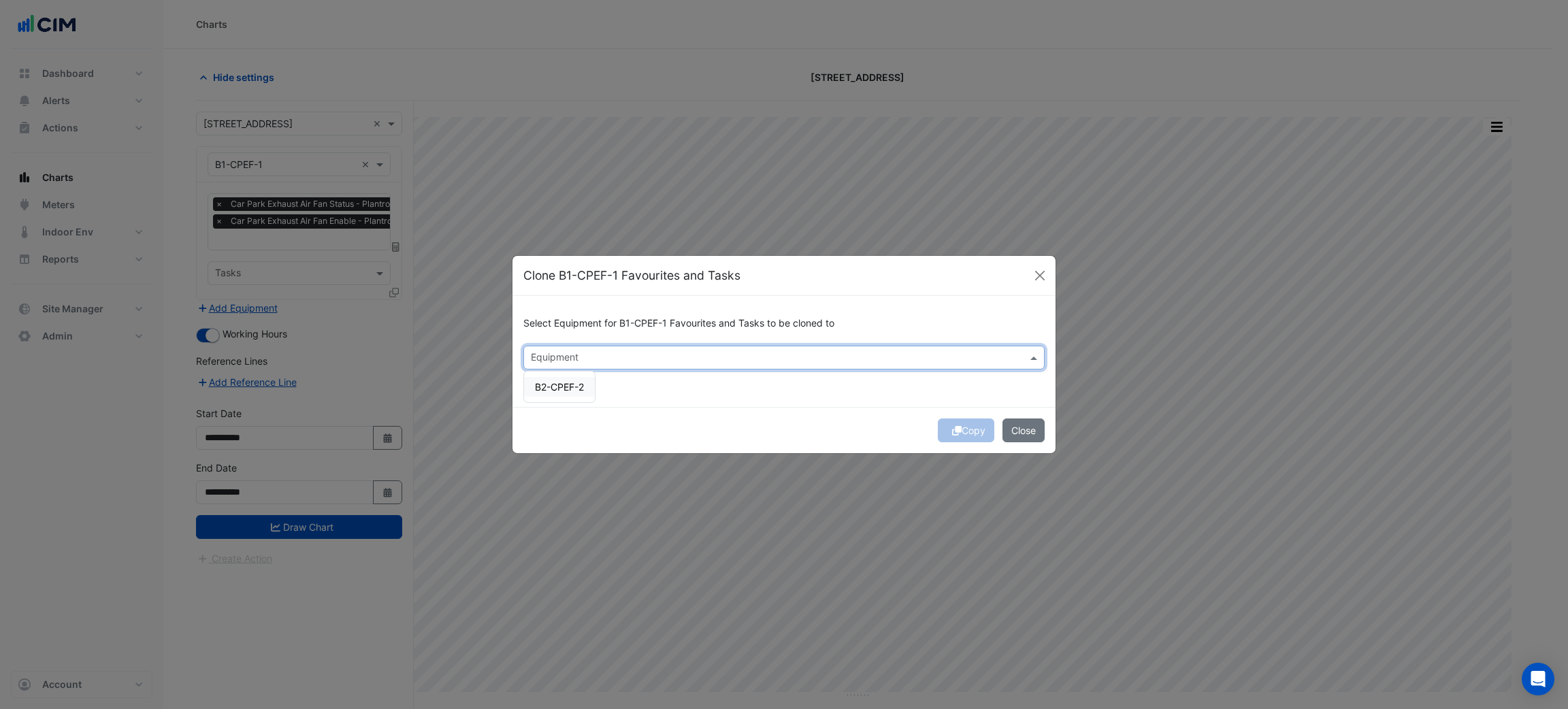
click at [549, 359] on input "text" at bounding box center [776, 359] width 490 height 15
click at [571, 381] on span "B2-CPEF-2" at bounding box center [559, 387] width 49 height 11
click at [751, 397] on div "Select Equipment for B1-CPEF-1 Favourites and Tasks to be cloned to Equipment ×…" at bounding box center [784, 351] width 543 height 111
click at [961, 426] on div "Copy Close" at bounding box center [784, 430] width 543 height 47
click at [961, 426] on button "Copy" at bounding box center [966, 430] width 57 height 24
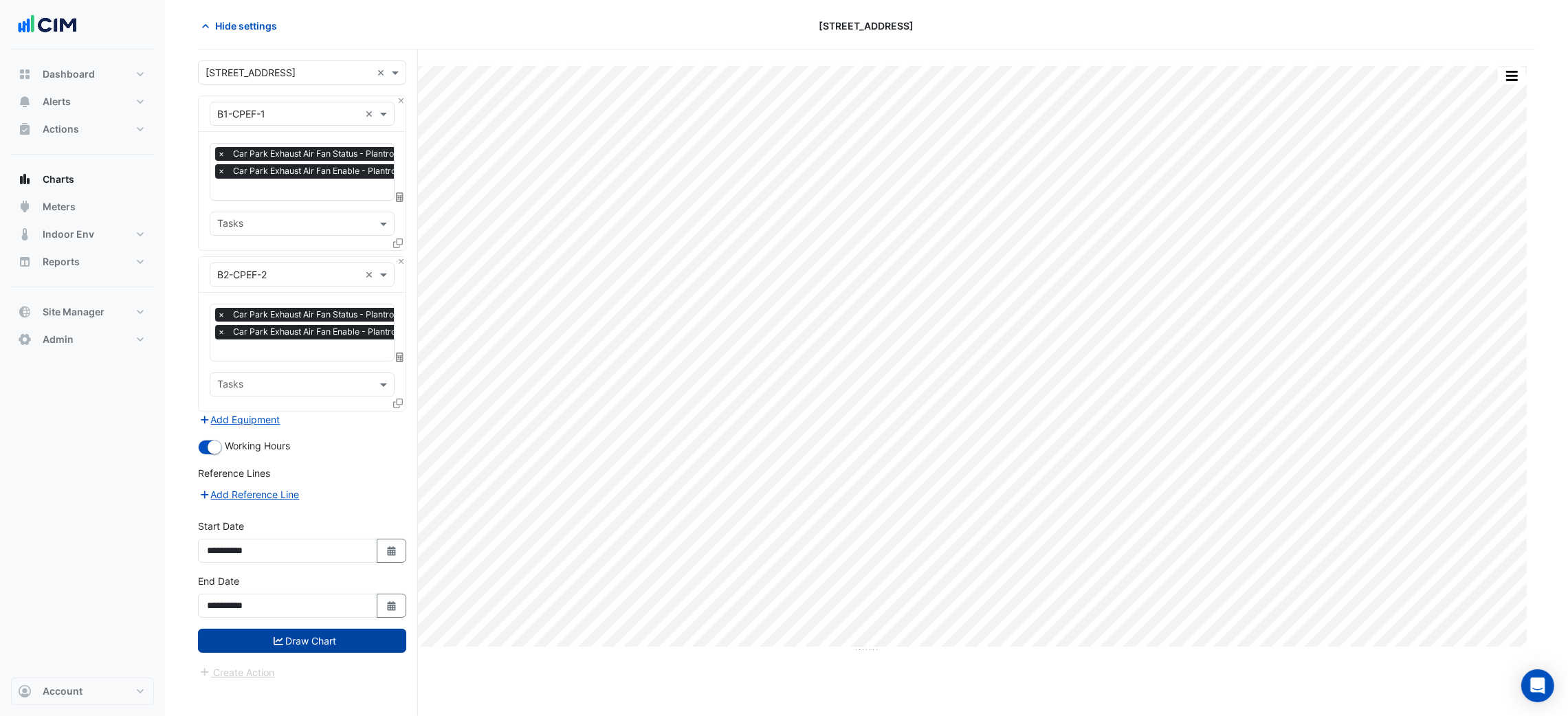
click at [356, 646] on button "Draw Chart" at bounding box center [302, 640] width 208 height 24
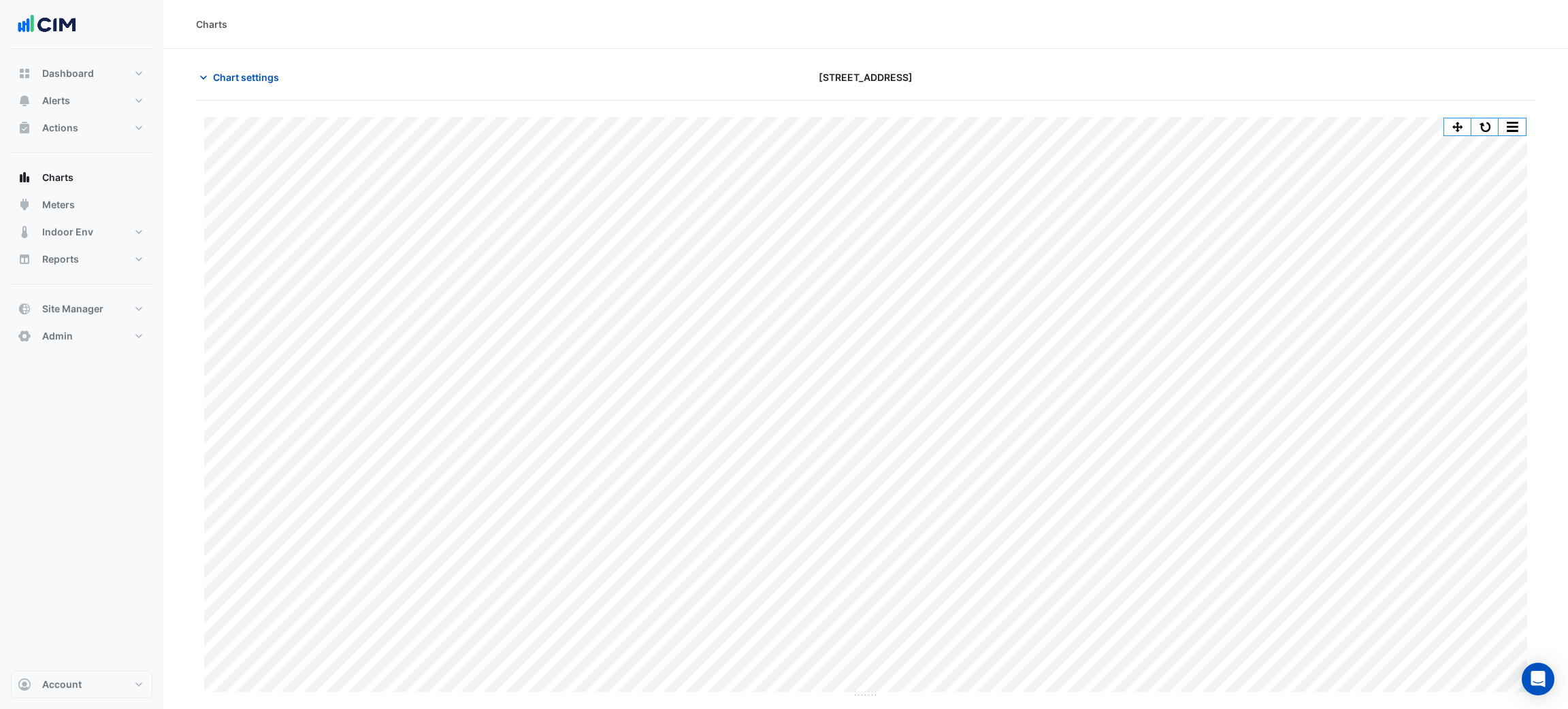
click at [1211, 694] on div "Split by Equip Split All Print Save as JPEG Save as PNG Pivot Data Table Export…" at bounding box center [865, 407] width 1323 height 581
click at [1473, 127] on button "button" at bounding box center [1485, 127] width 27 height 17
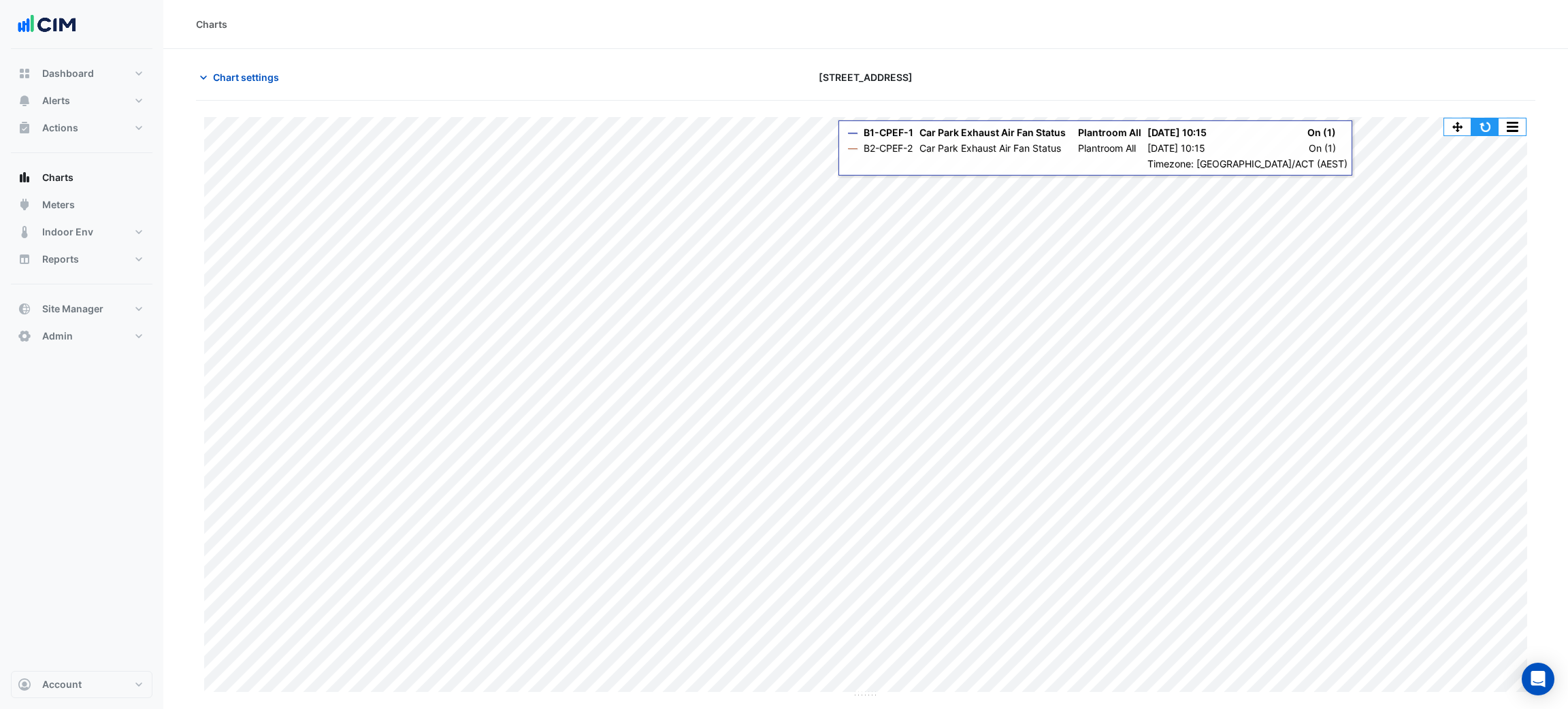
click at [1477, 122] on button "button" at bounding box center [1485, 127] width 27 height 17
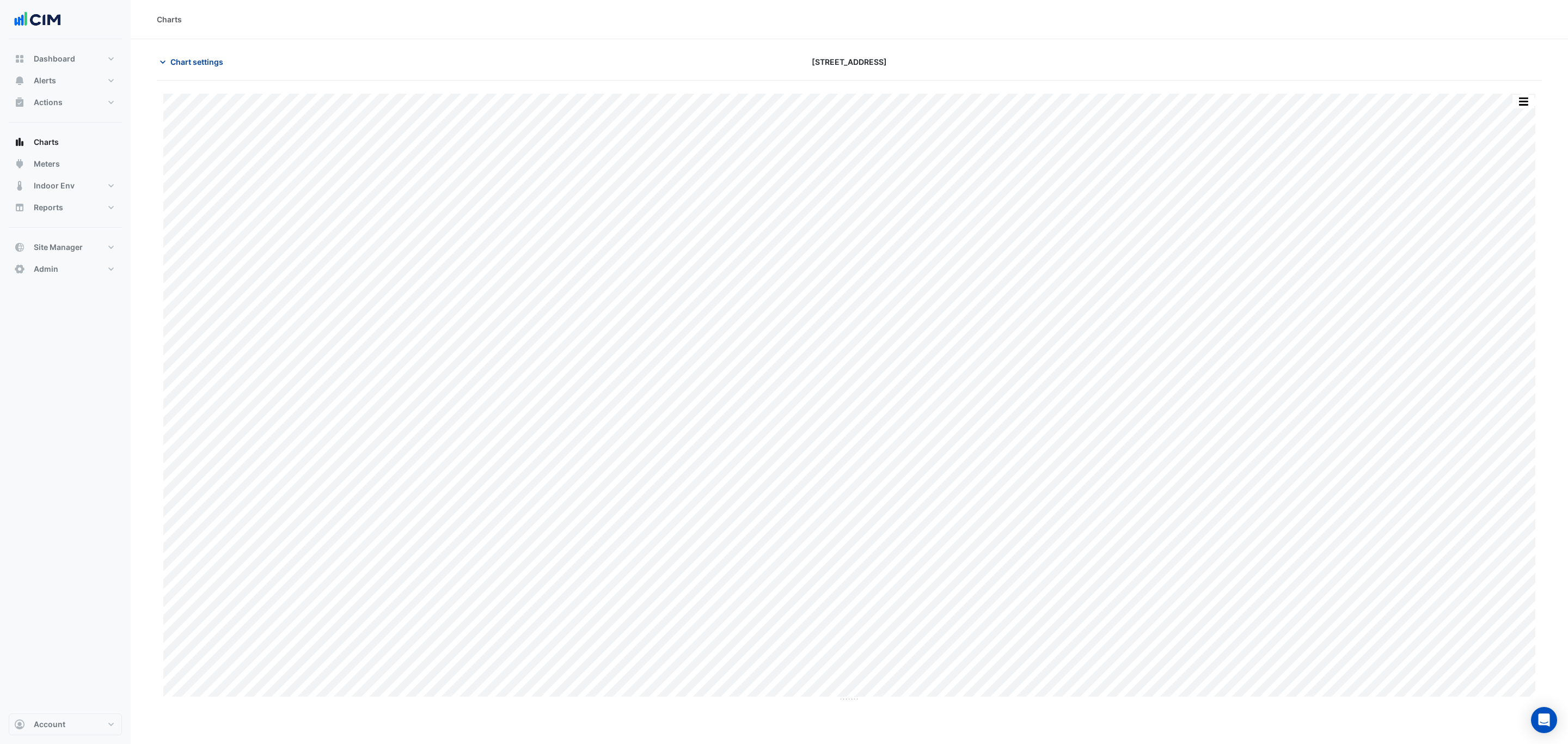
click at [172, 61] on span "Chart settings" at bounding box center [197, 62] width 53 height 12
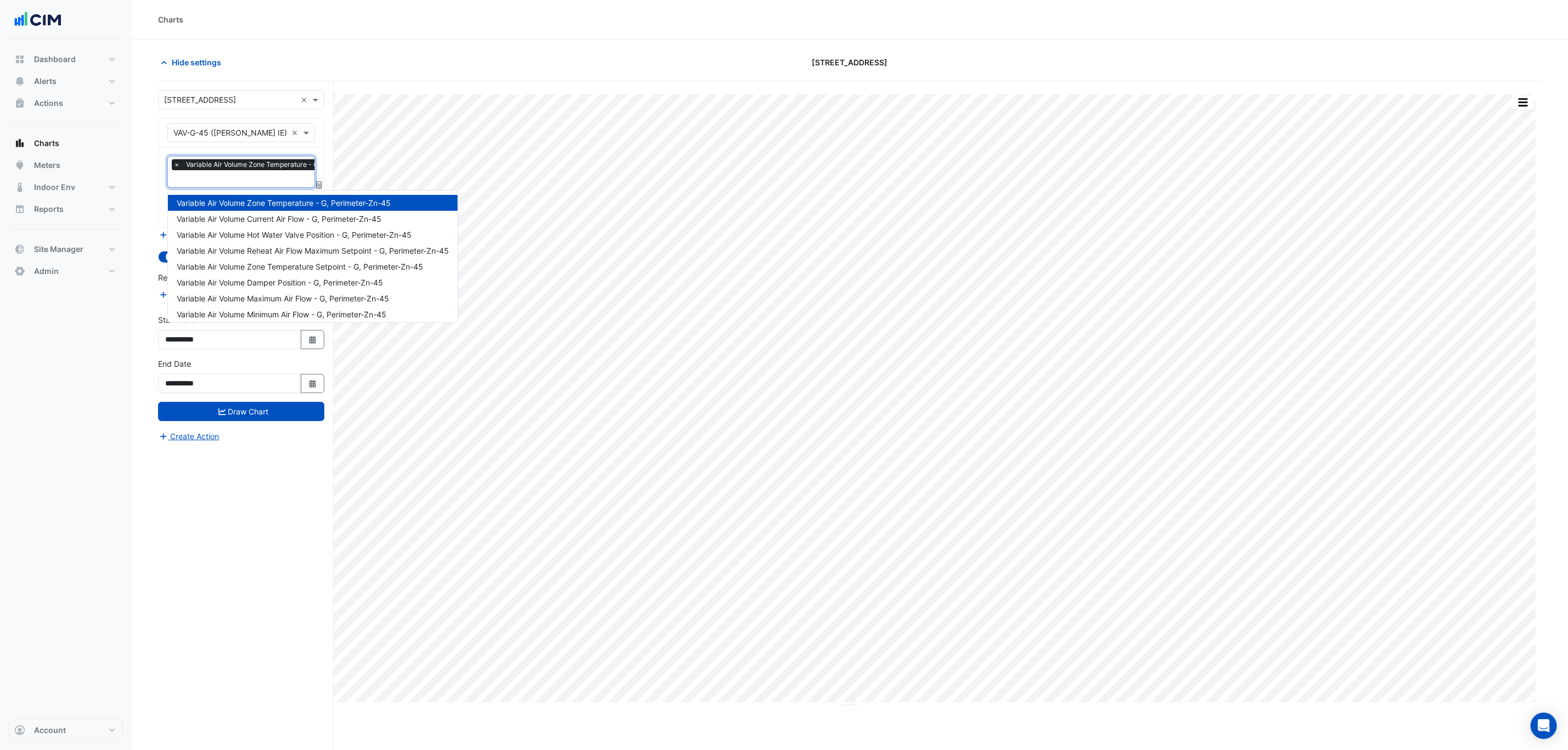
click at [229, 180] on input "text" at bounding box center [278, 179] width 208 height 12
click at [368, 230] on span "Variable Air Volume Hot Water Valve Position - G, Perimeter-Zn-45" at bounding box center [294, 234] width 235 height 9
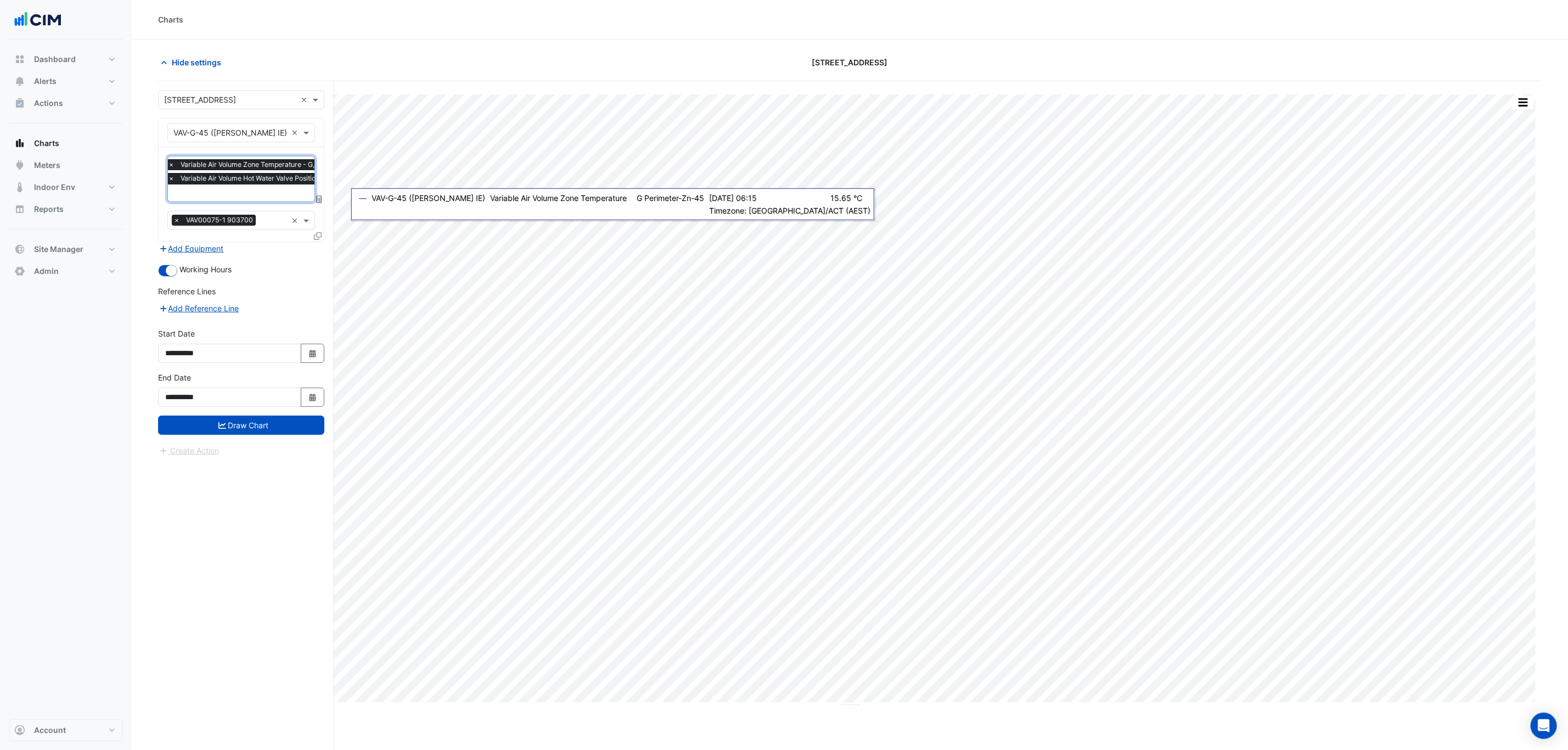
click at [247, 184] on span "Variable Air Volume Hot Water Valve Position - G, Perimeter-Zn-45" at bounding box center [285, 179] width 214 height 11
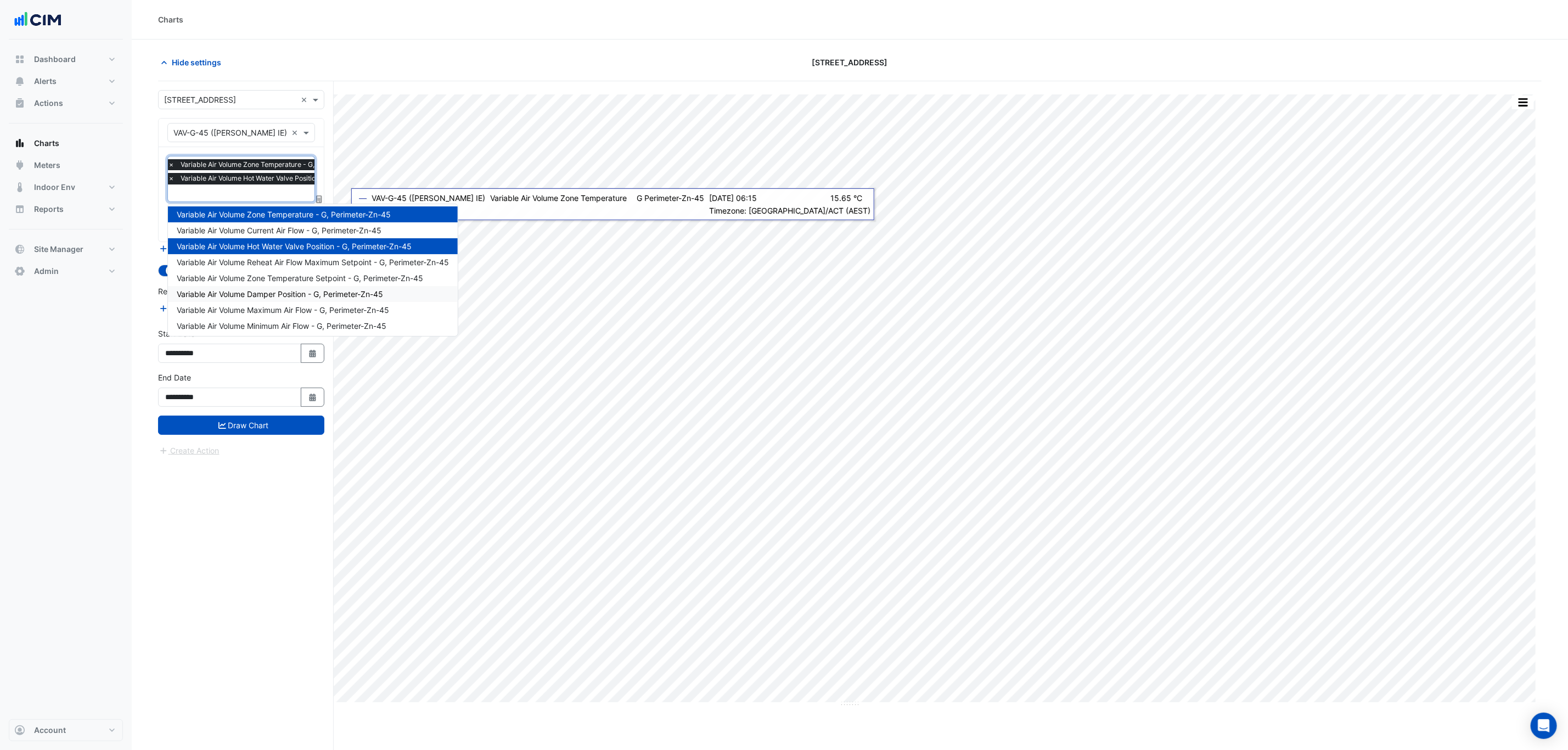
scroll to position [0, 0]
click at [328, 234] on span "Variable Air Volume Current Air Flow - G, Perimeter-Zn-45" at bounding box center [279, 232] width 204 height 9
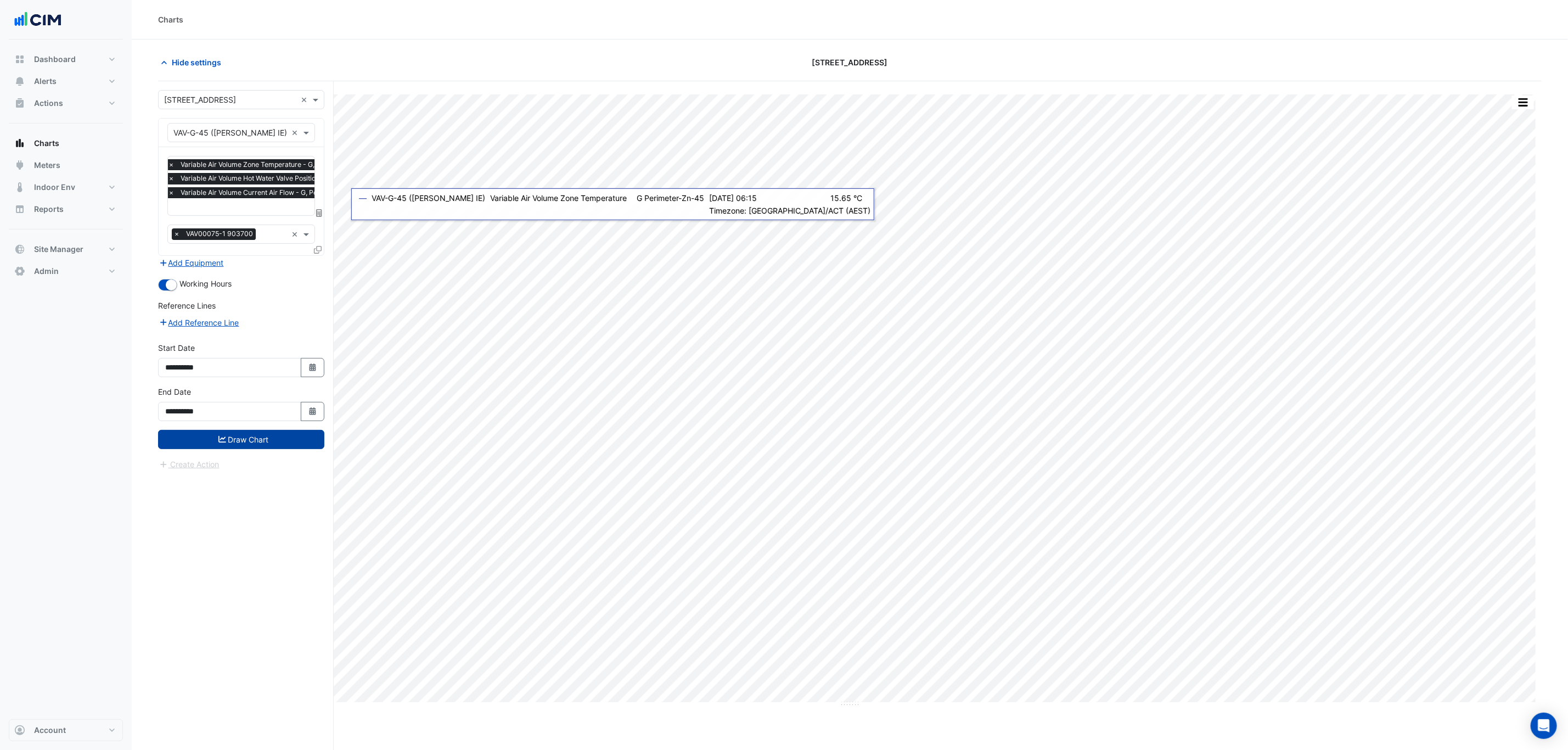
click at [280, 433] on button "Draw Chart" at bounding box center [241, 439] width 166 height 19
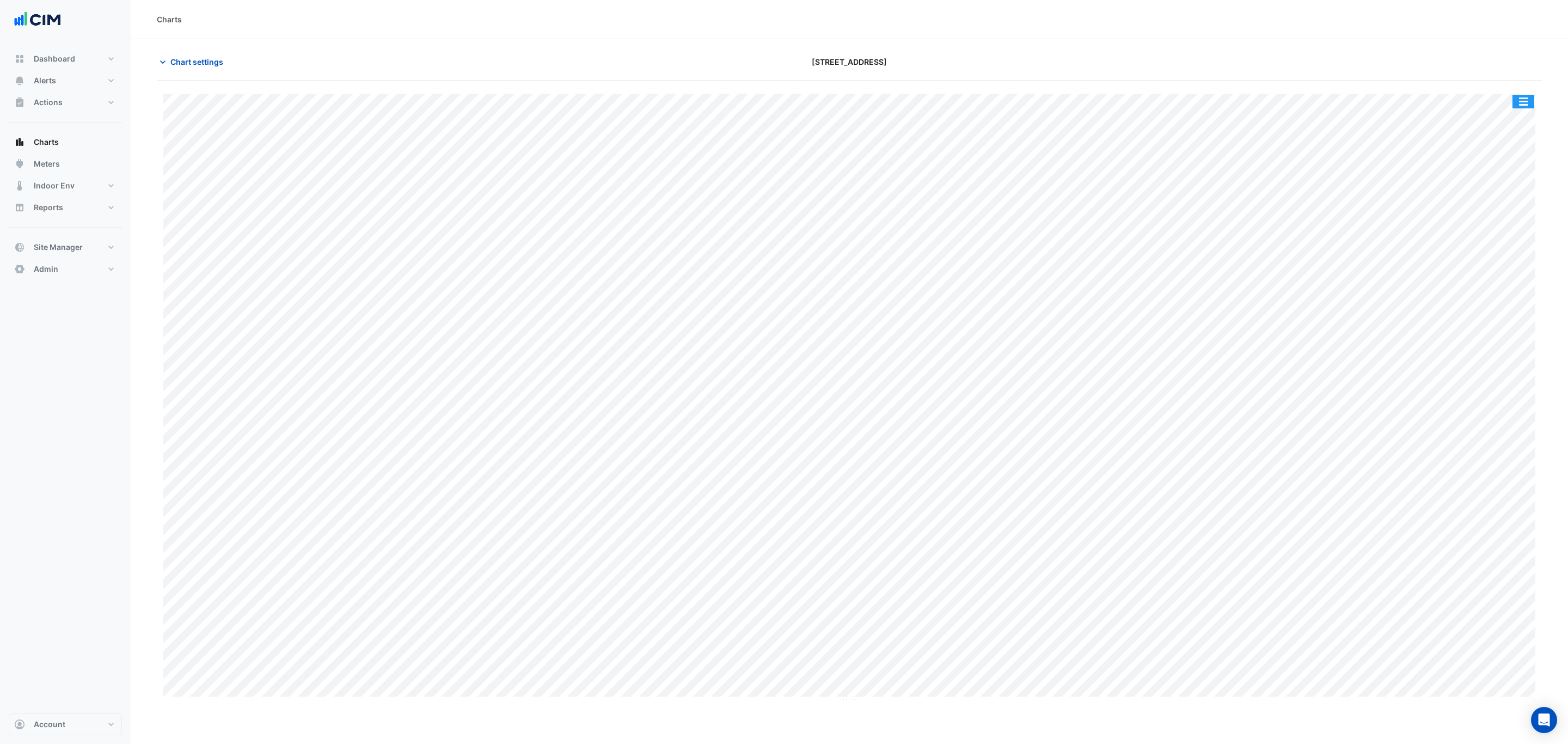
click at [1519, 100] on button "button" at bounding box center [1523, 101] width 22 height 13
click at [1513, 113] on div "Split by Unit" at bounding box center [1501, 121] width 65 height 20
click at [122, 67] on nav "Dashboard Portfolio Ratings Performance Alerts Site Rules Templates Actions Sit…" at bounding box center [65, 372] width 131 height 744
click at [185, 57] on span "Chart settings" at bounding box center [197, 62] width 53 height 12
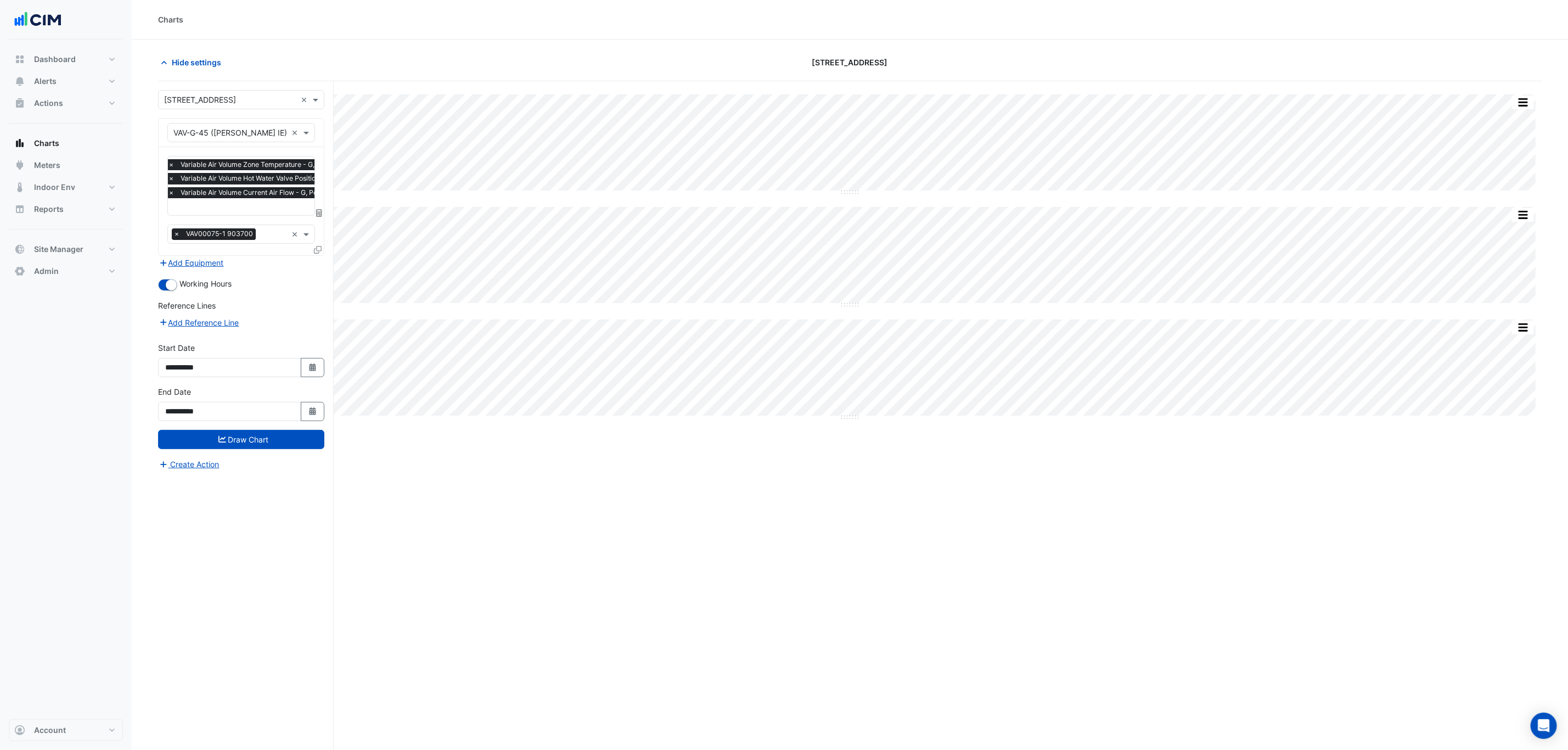
click at [208, 190] on span "Variable Air Volume Current Air Flow - G, Perimeter-Zn-45" at bounding box center [272, 193] width 188 height 11
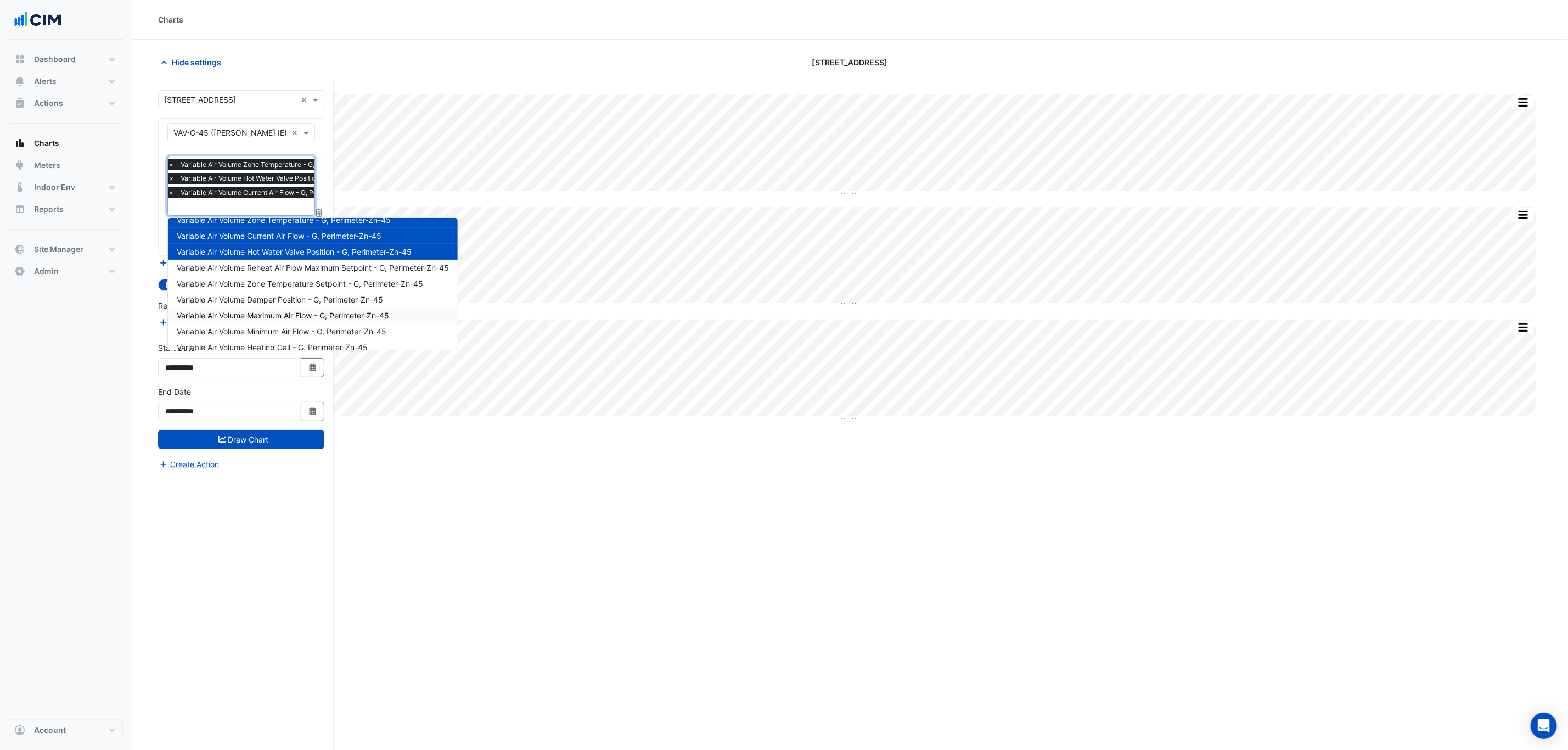
scroll to position [20, 0]
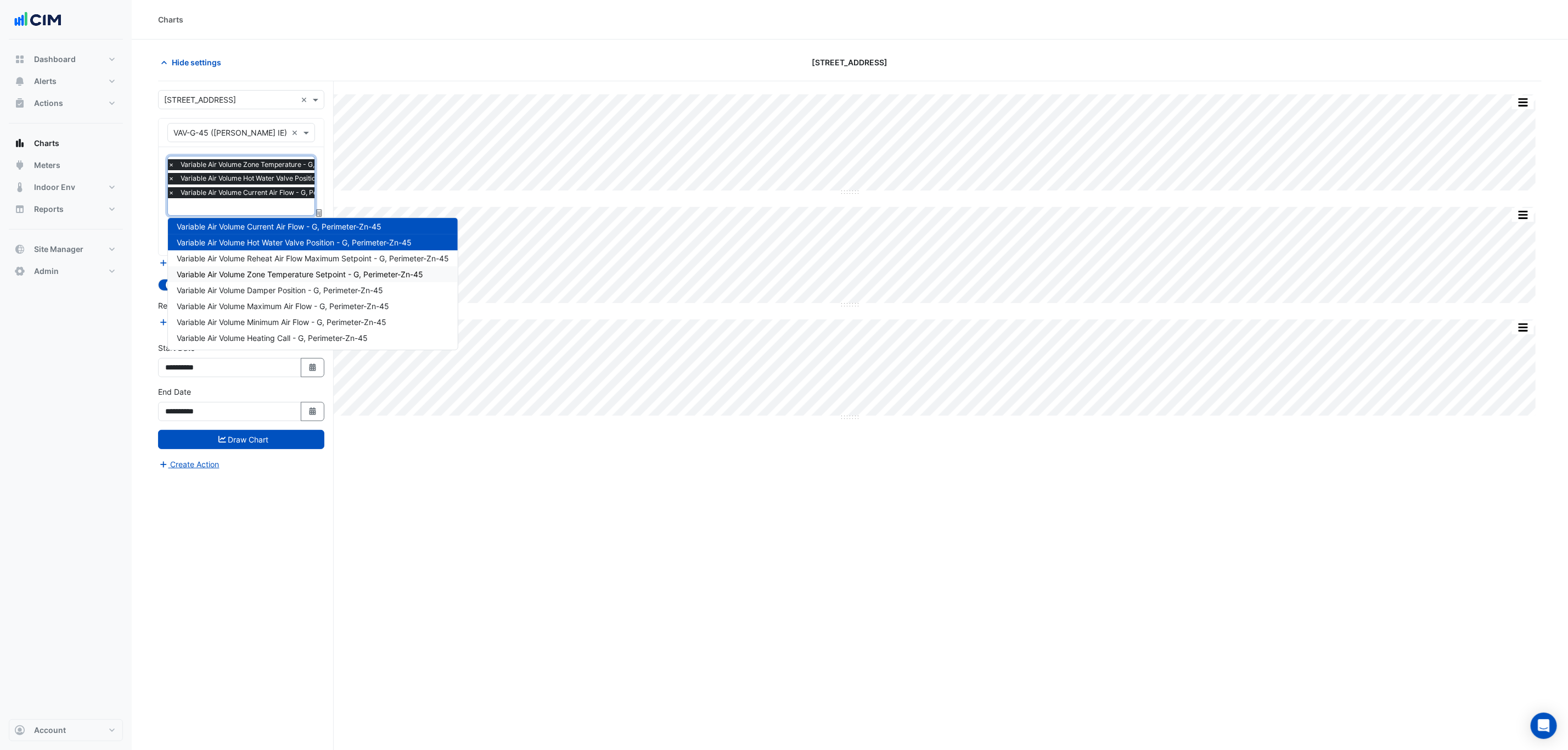
click at [351, 275] on span "Variable Air Volume Zone Temperature Setpoint - G, Perimeter-Zn-45" at bounding box center [300, 274] width 246 height 9
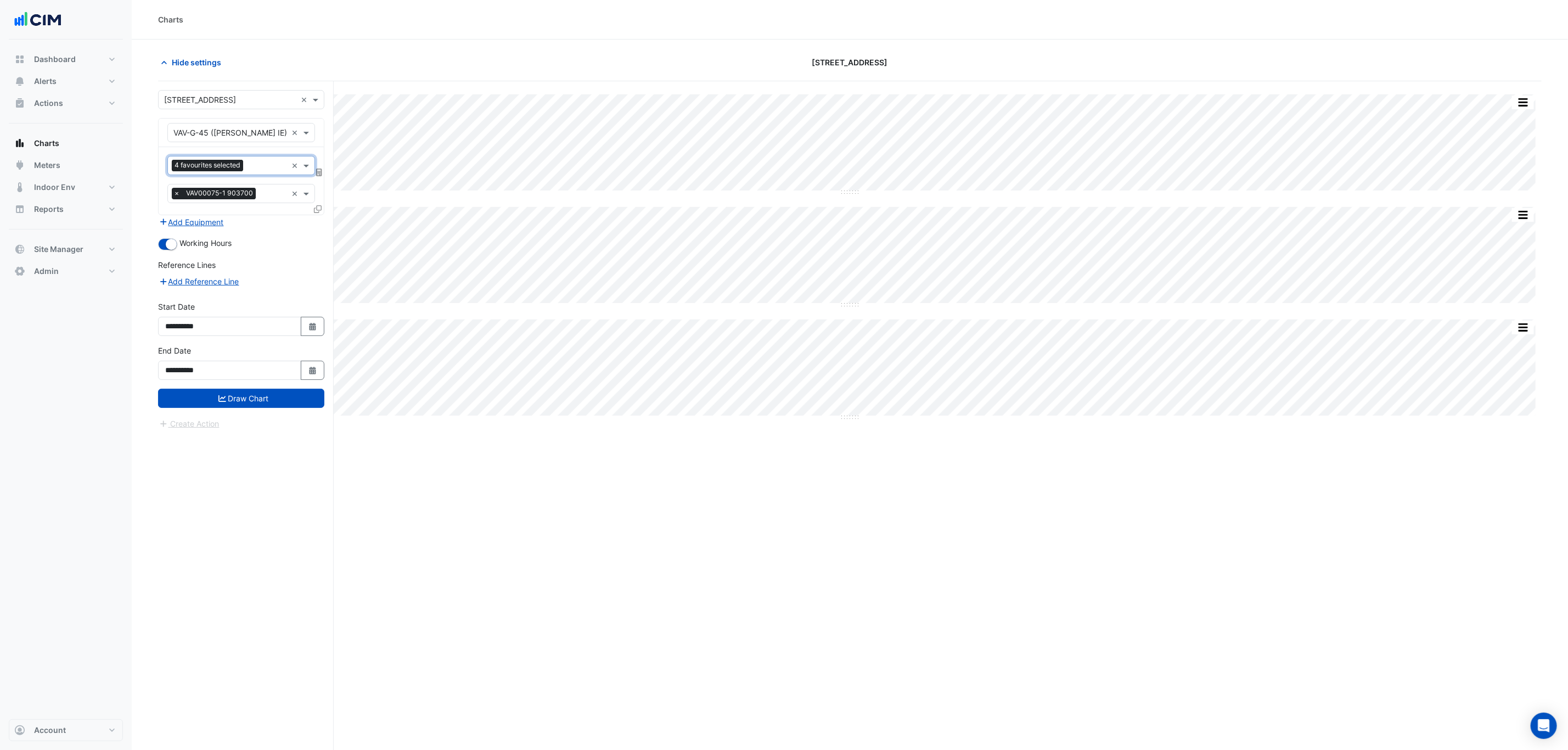
click at [240, 162] on span "4 favourites selected" at bounding box center [208, 165] width 71 height 11
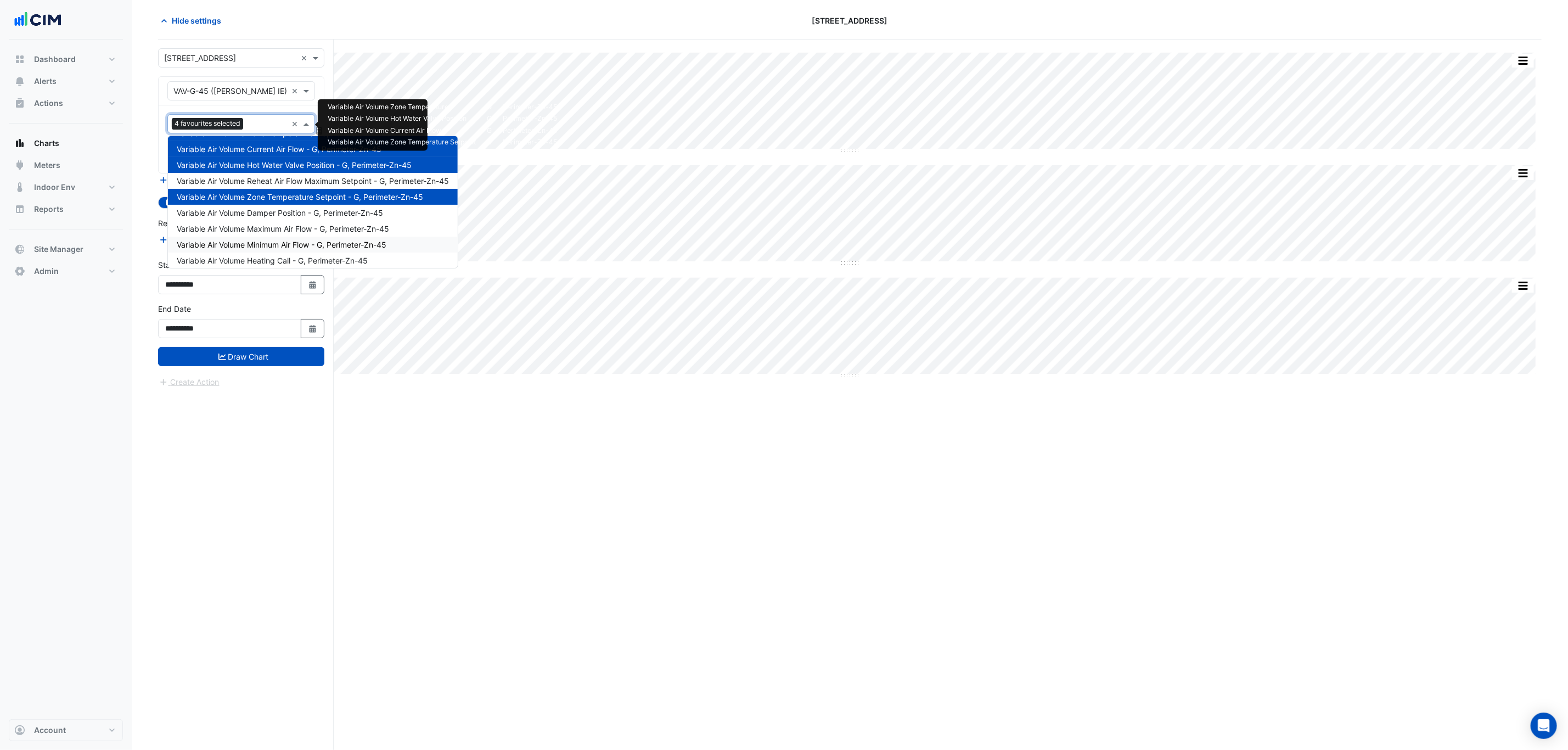
scroll to position [20, 0]
click at [328, 255] on span "Variable Air Volume Heating Call - G, Perimeter-Zn-45" at bounding box center [272, 256] width 191 height 9
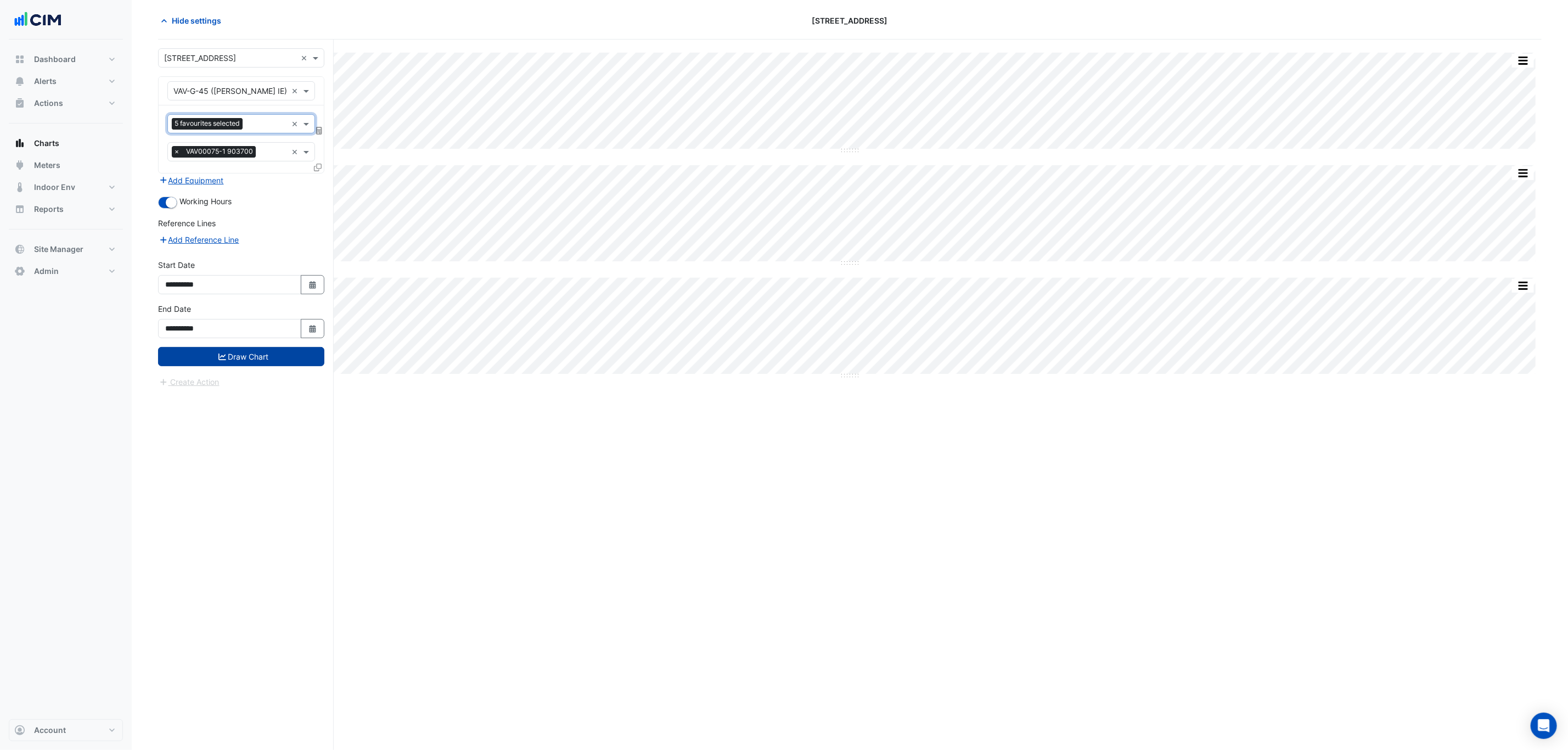
click at [267, 360] on button "Draw Chart" at bounding box center [241, 356] width 166 height 19
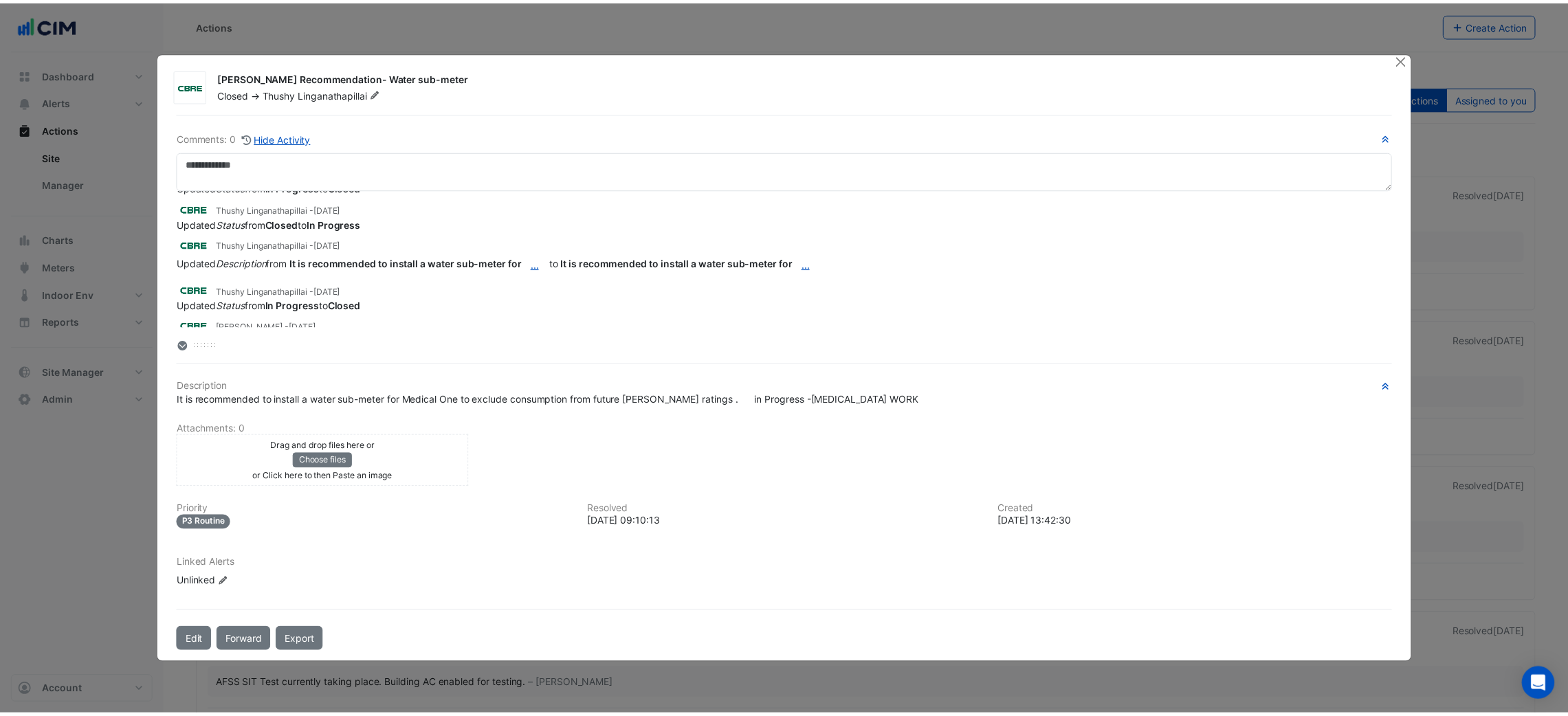
scroll to position [47, 0]
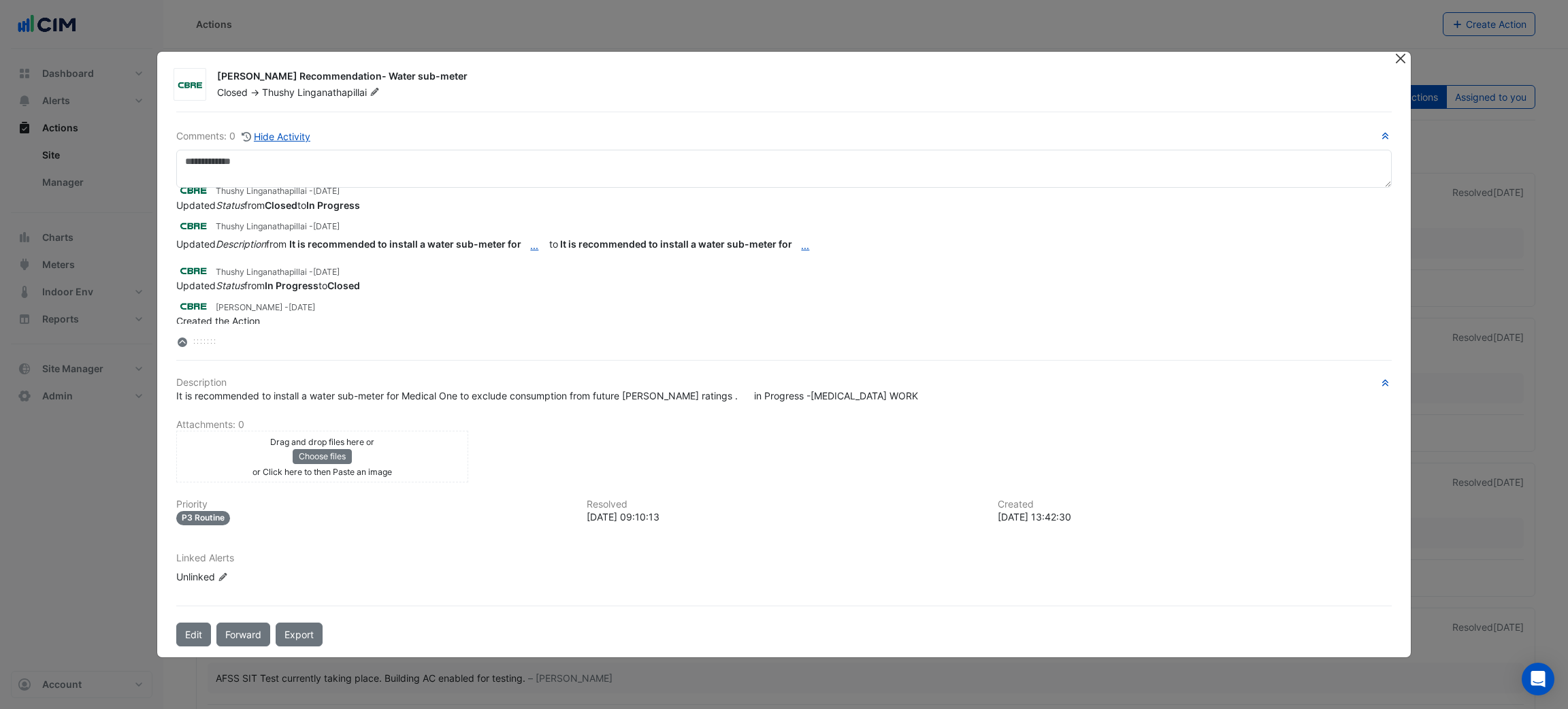
click at [1394, 63] on button "Close" at bounding box center [1401, 59] width 15 height 15
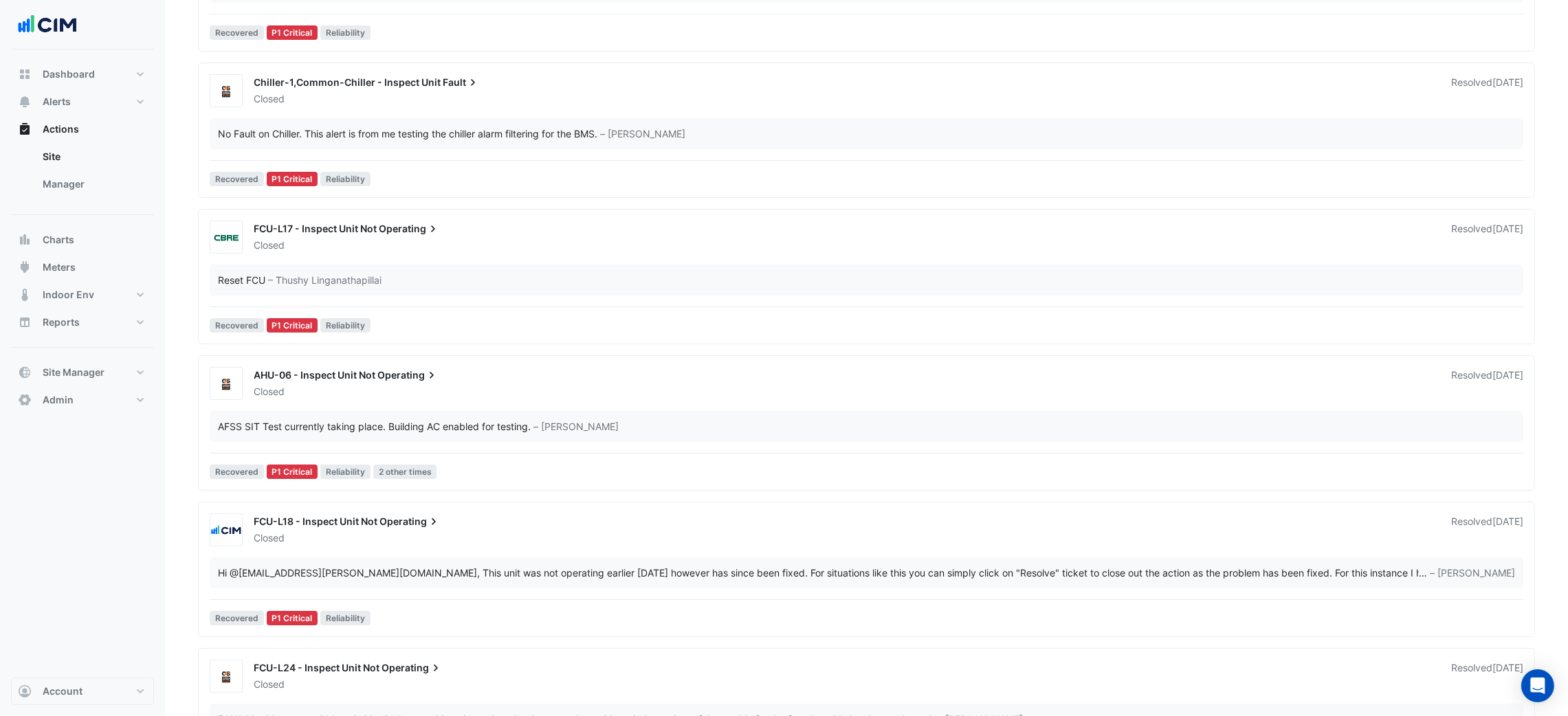
scroll to position [515, 0]
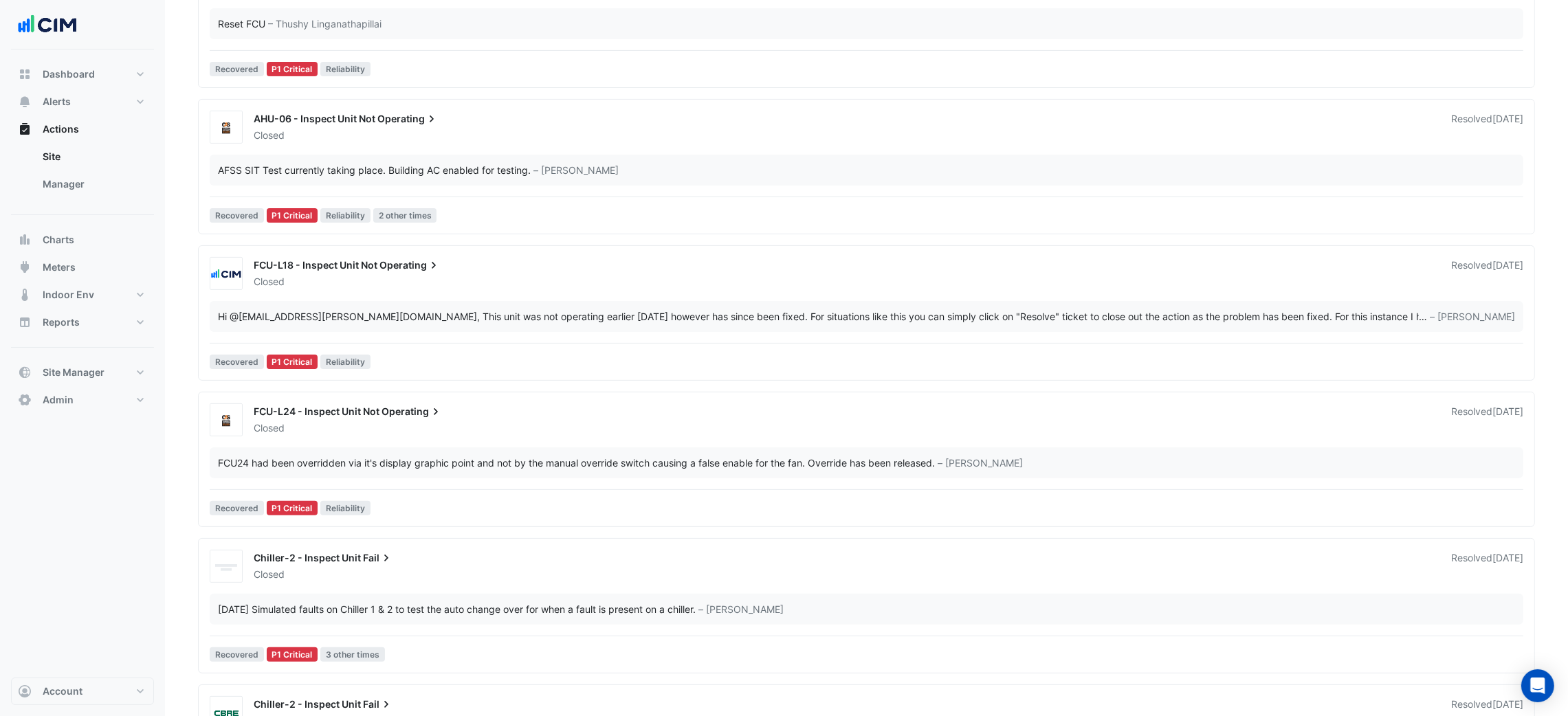
click at [770, 290] on div "FCU-L18 - Inspect Unit Not Operating Closed Resolved [DATE]" at bounding box center [866, 273] width 1324 height 33
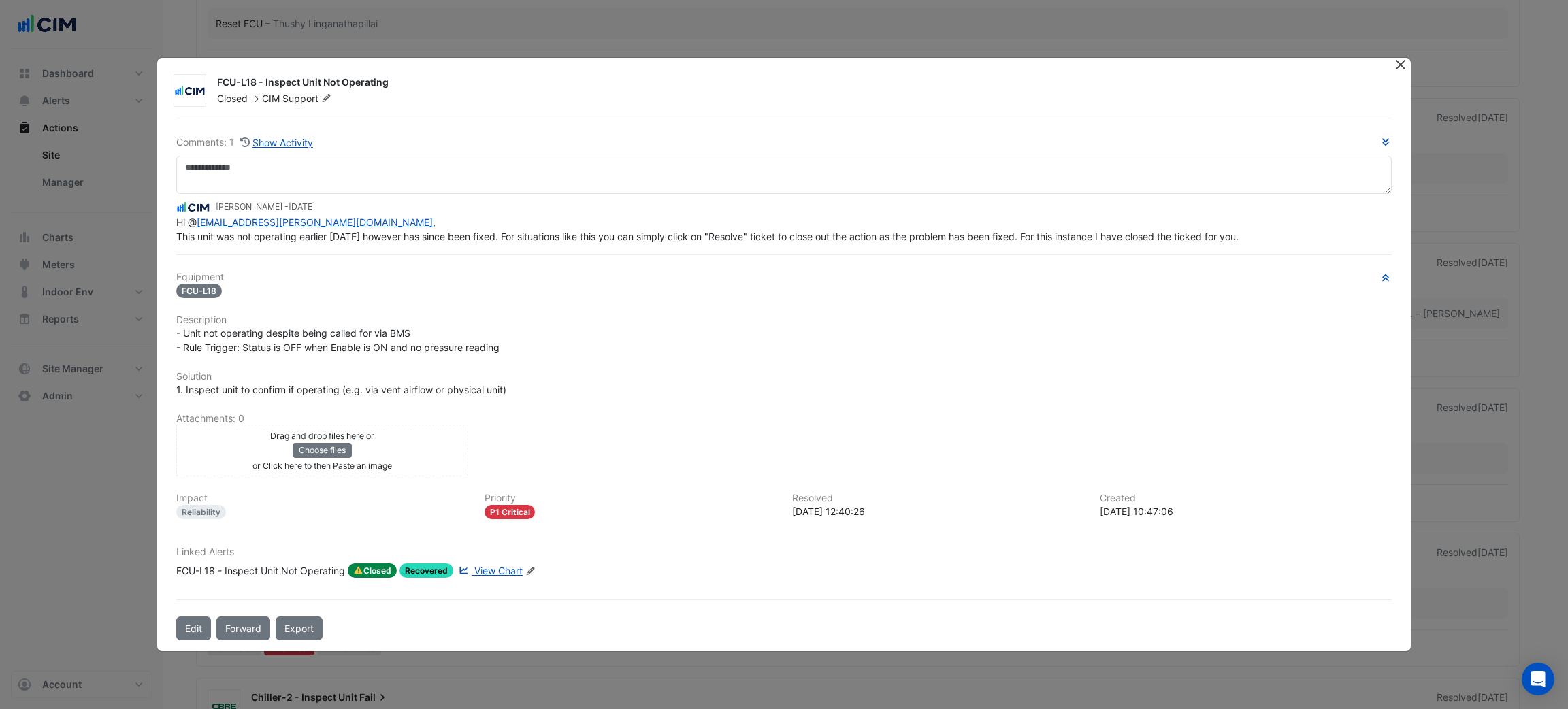
click at [1398, 64] on button "Close" at bounding box center [1401, 65] width 15 height 15
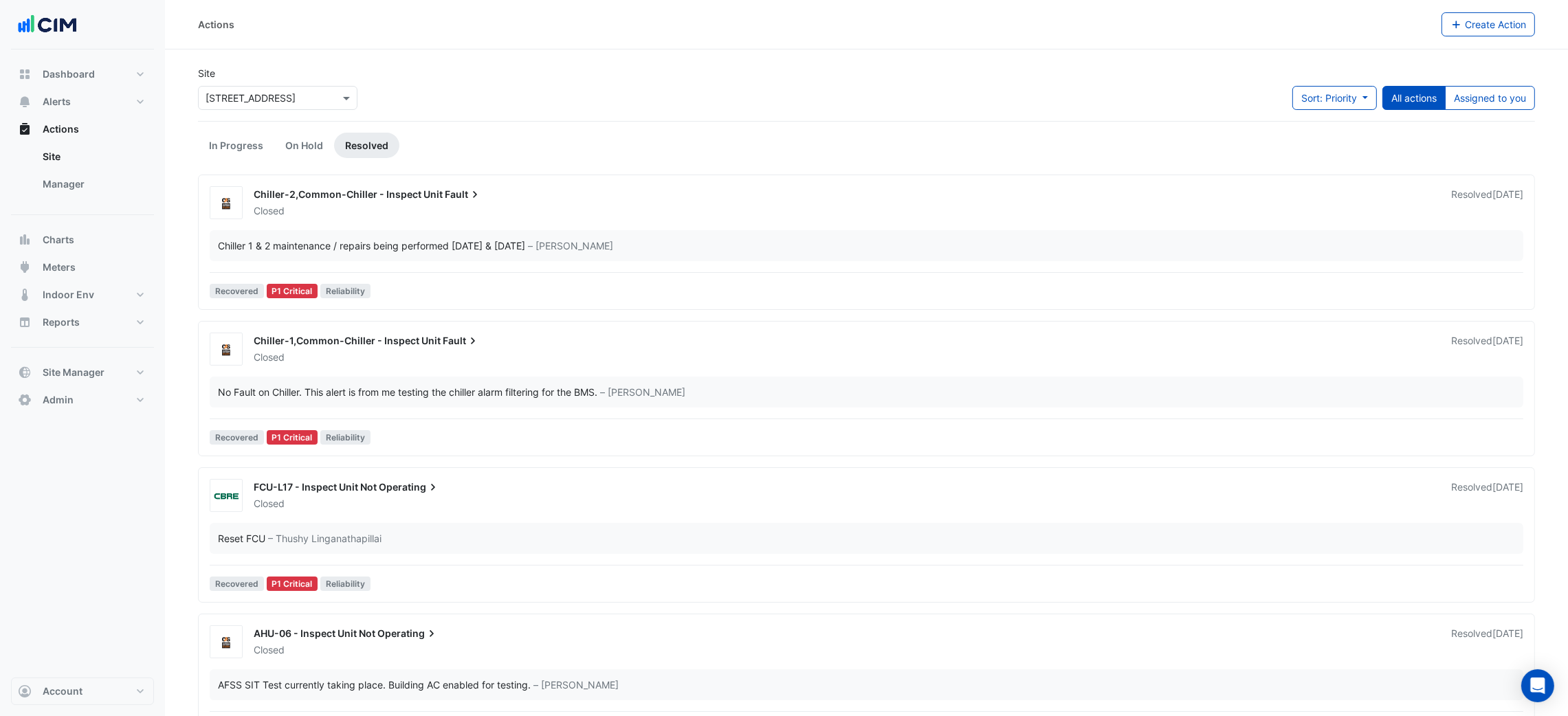
click at [1050, 41] on div "Actions Create Action" at bounding box center [866, 25] width 1403 height 49
click at [88, 58] on div "Dashboard Portfolio Ratings Performance Alerts Site Rules Templates Actions Sit…" at bounding box center [82, 363] width 143 height 628
click at [99, 70] on button "Dashboard" at bounding box center [82, 74] width 143 height 28
select select "***"
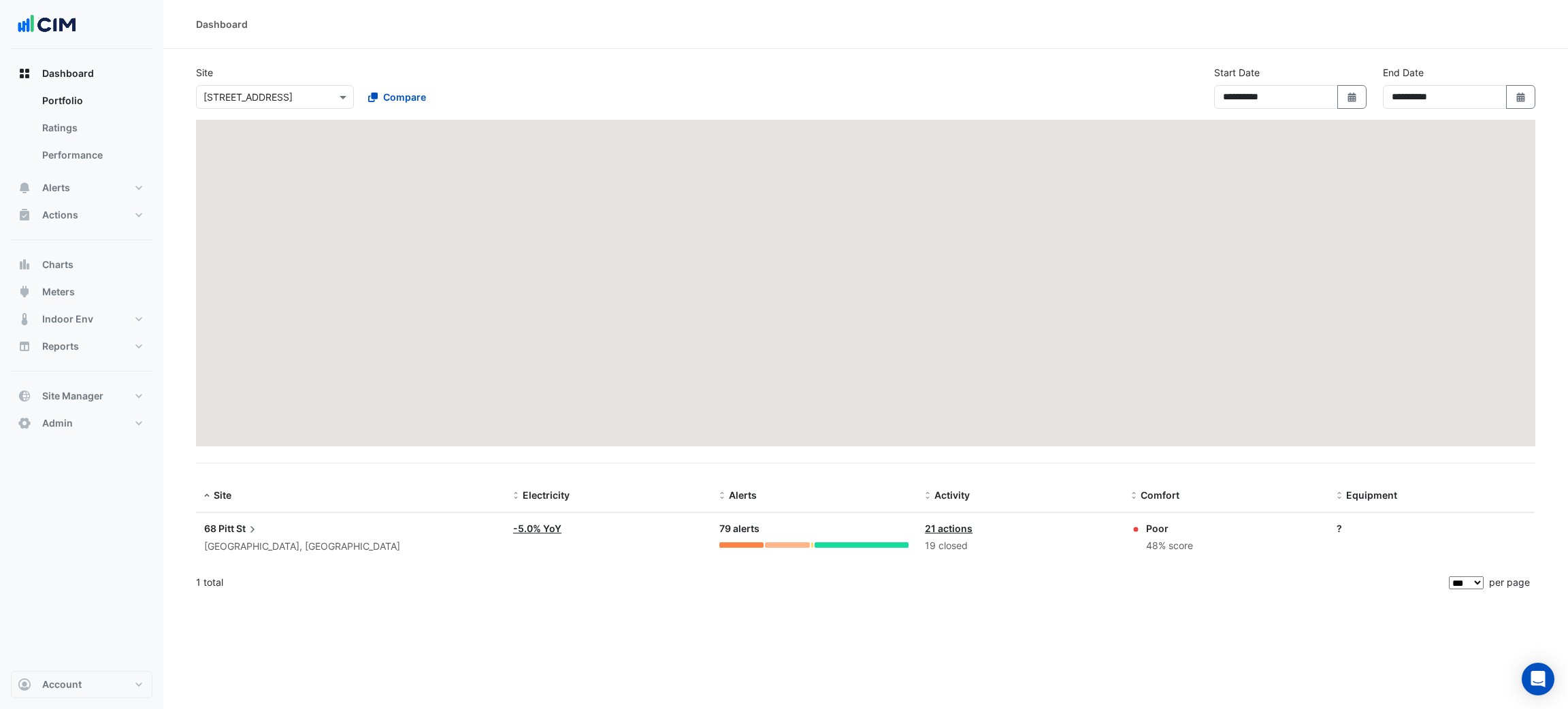
click at [244, 102] on input "text" at bounding box center [260, 98] width 115 height 15
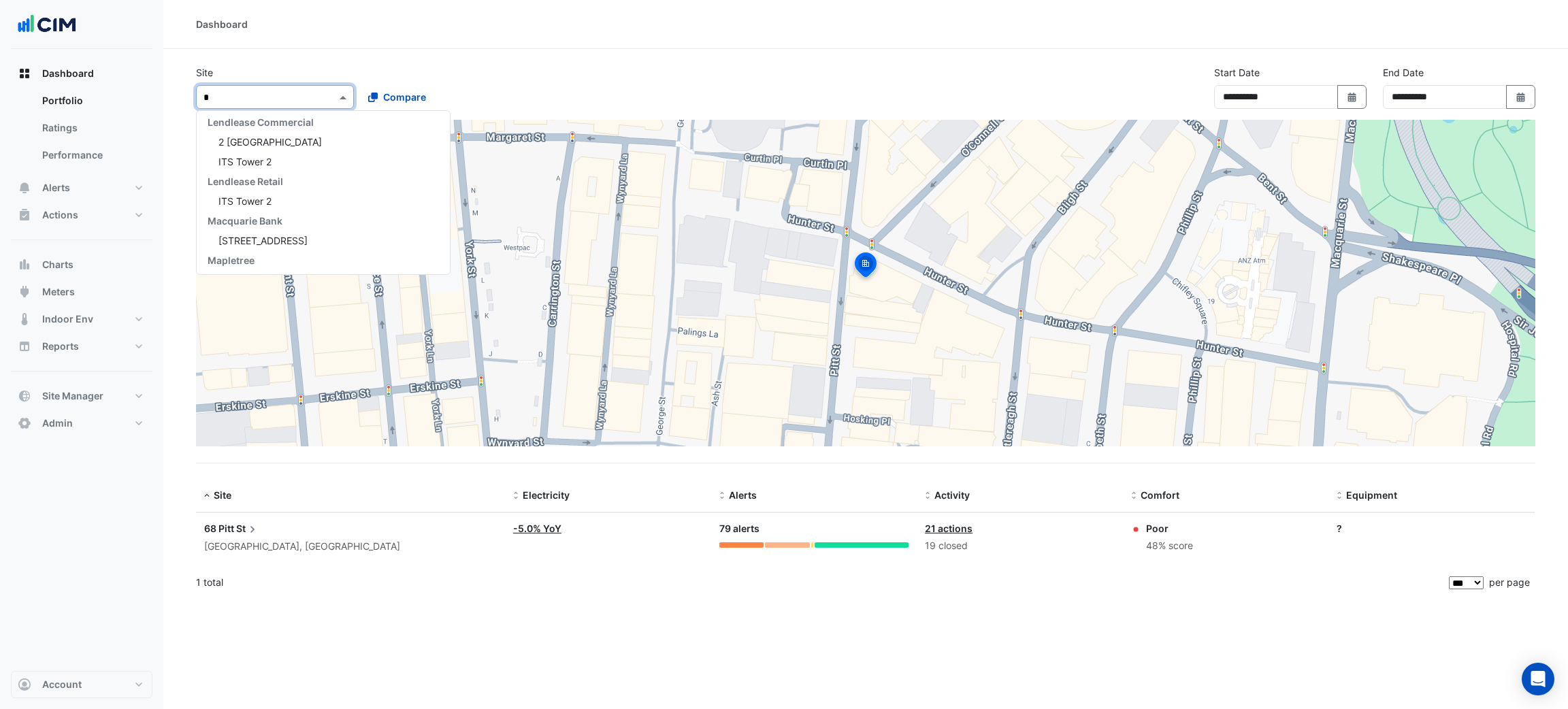
type input "**"
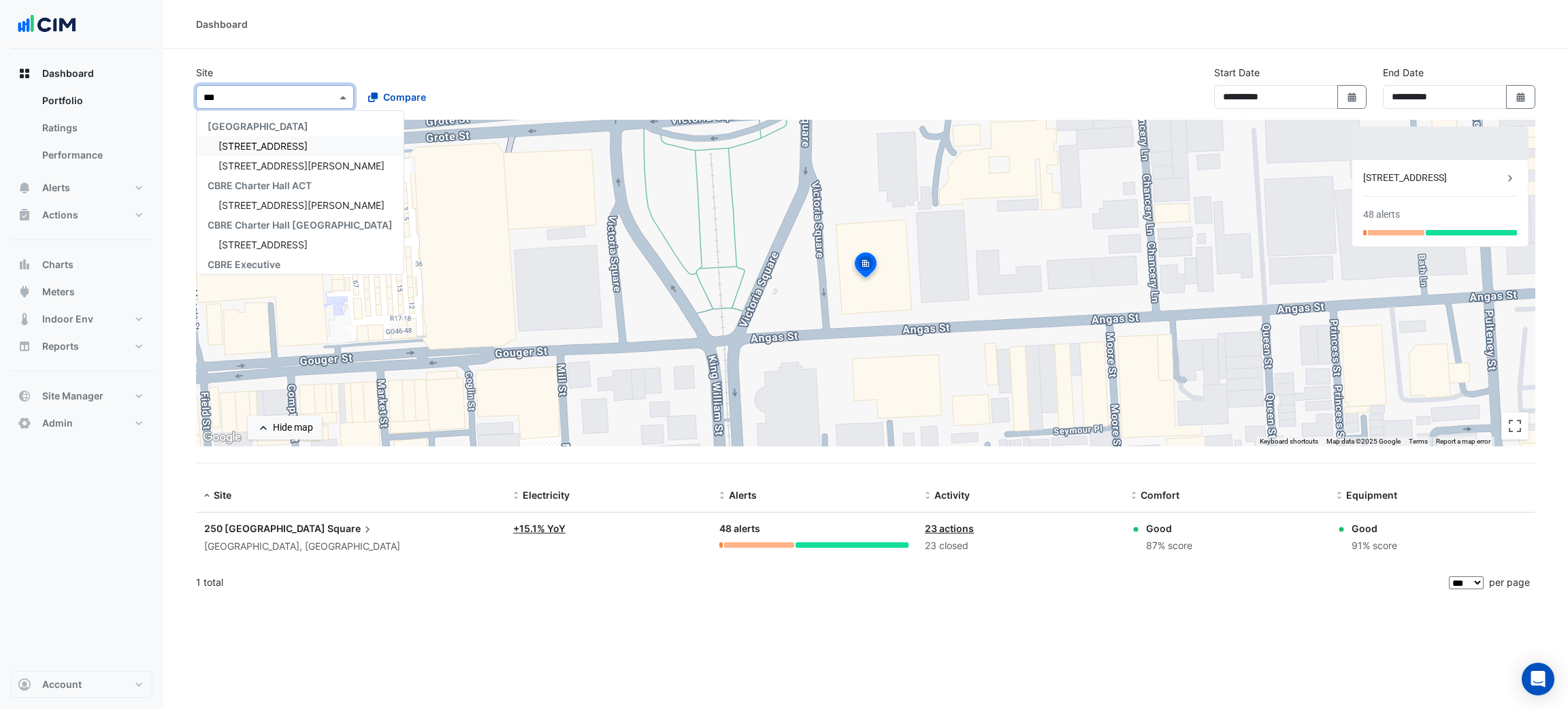
type input "****"
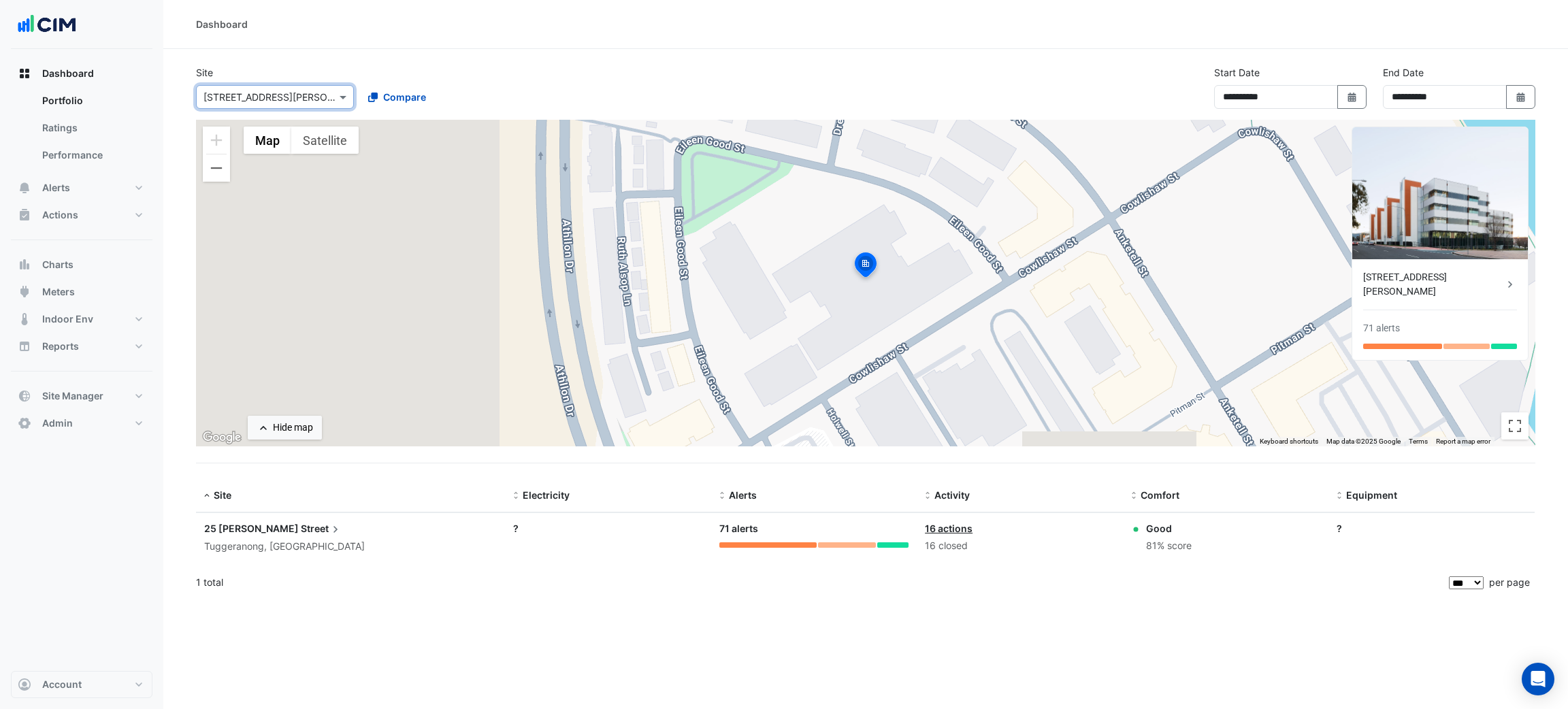
click at [252, 529] on span "25 [PERSON_NAME]" at bounding box center [251, 528] width 95 height 11
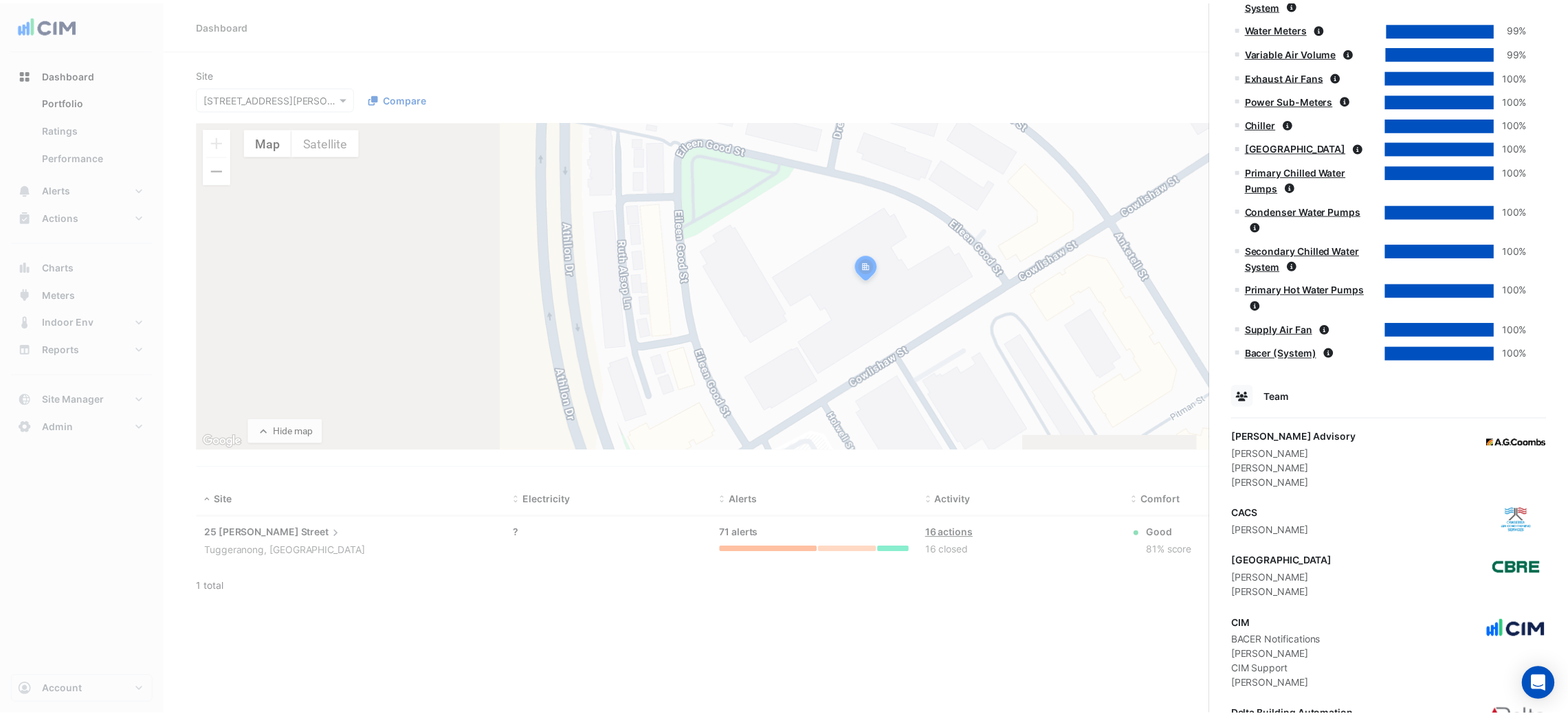
scroll to position [1327, 0]
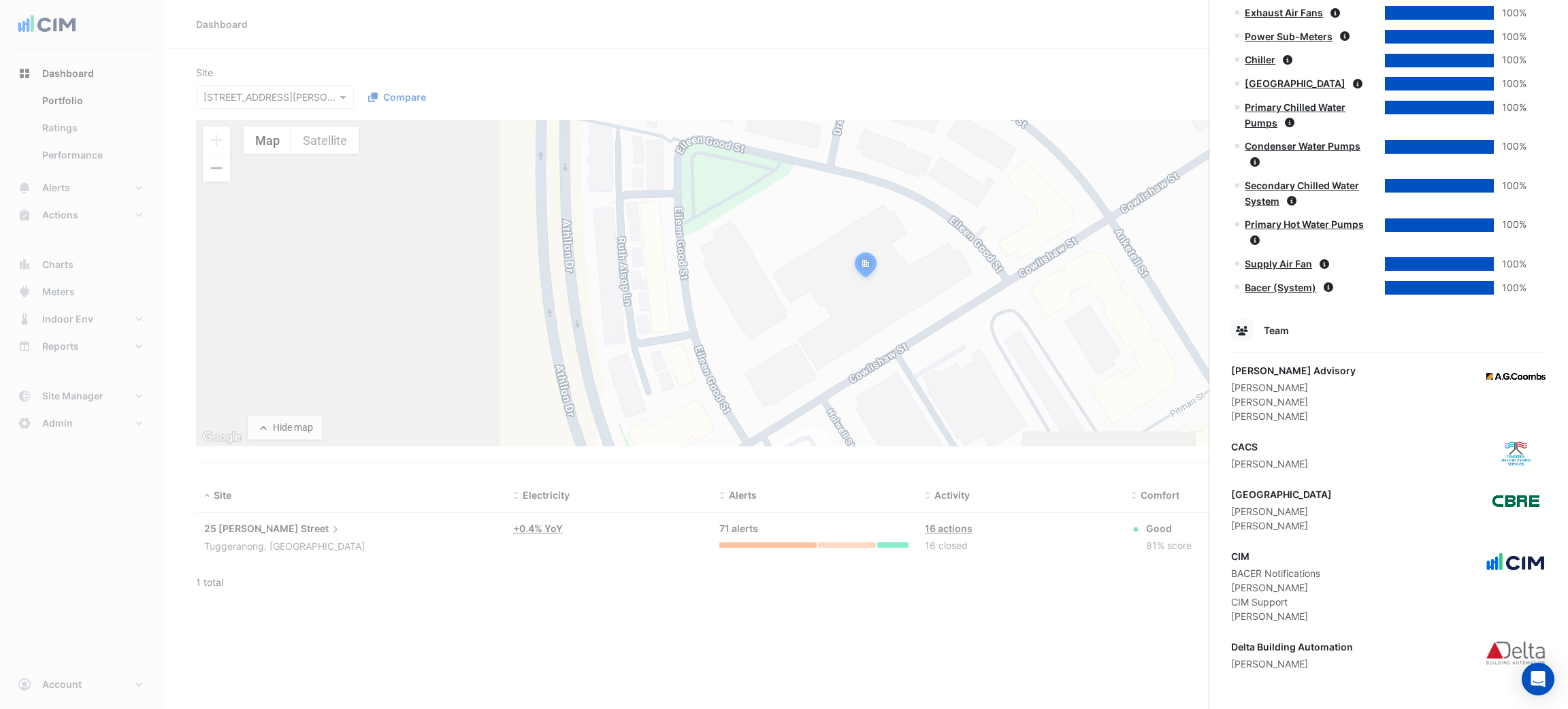
click at [994, 78] on ngb-offcanvas-backdrop at bounding box center [784, 354] width 1568 height 709
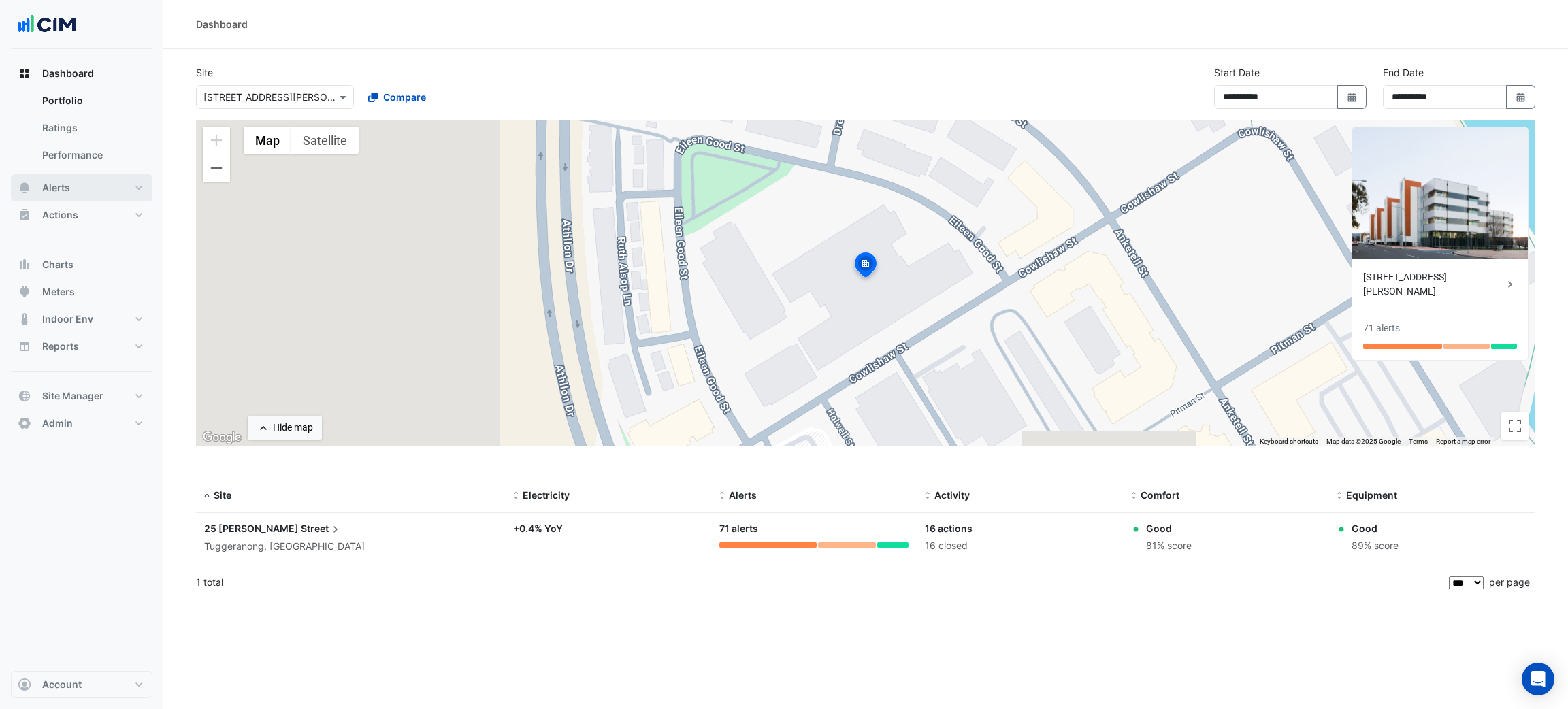
click at [64, 196] on button "Alerts" at bounding box center [81, 188] width 141 height 28
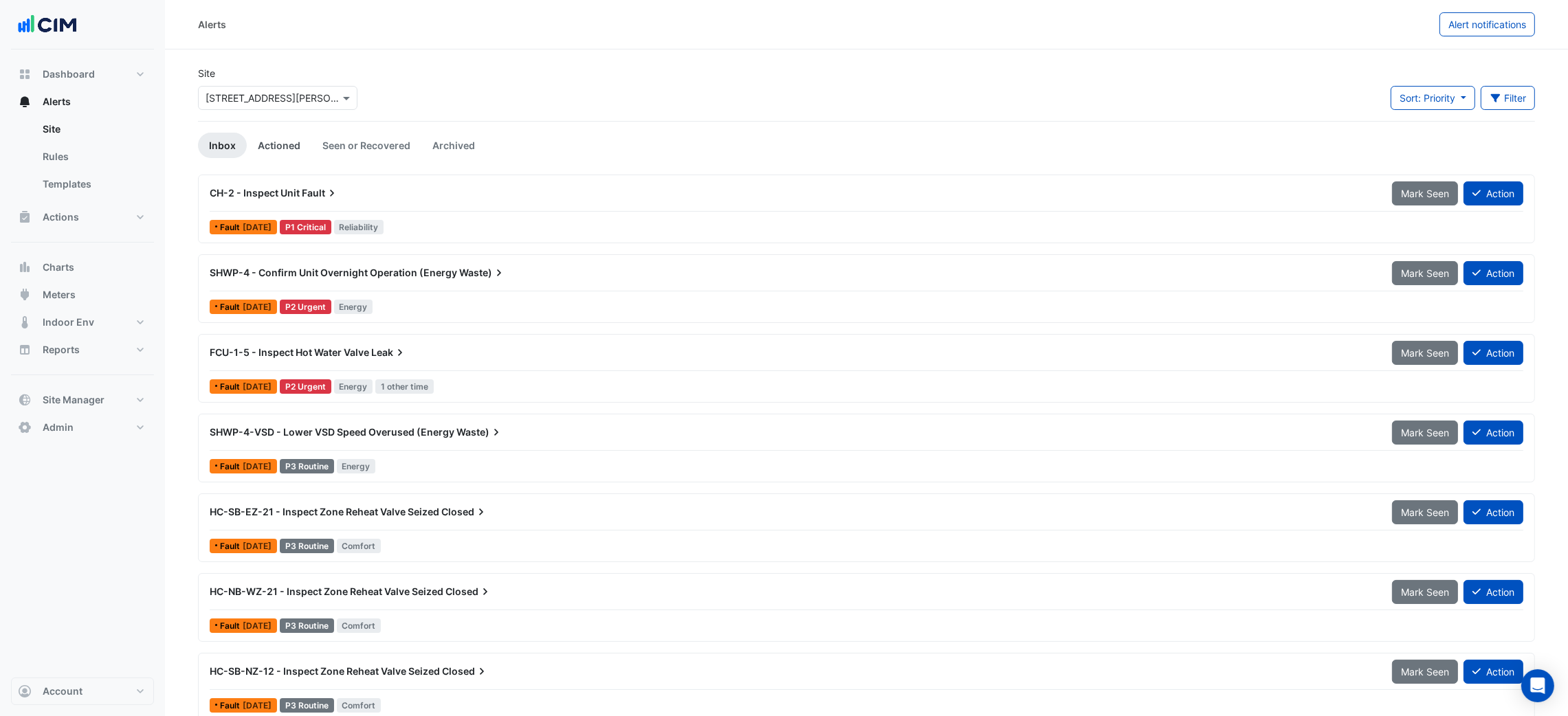
click at [288, 155] on link "Actioned" at bounding box center [279, 145] width 65 height 25
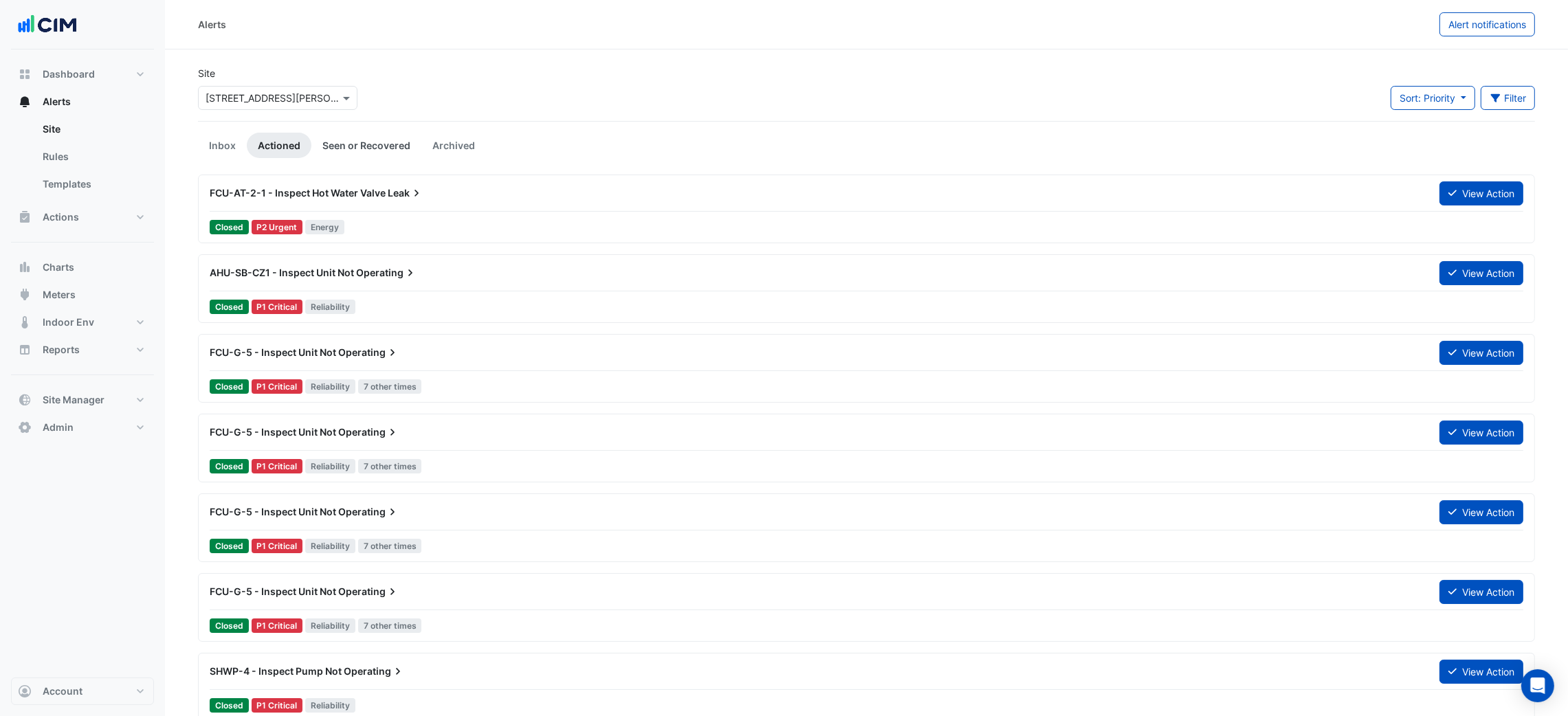
click at [361, 136] on link "Seen or Recovered" at bounding box center [366, 145] width 110 height 25
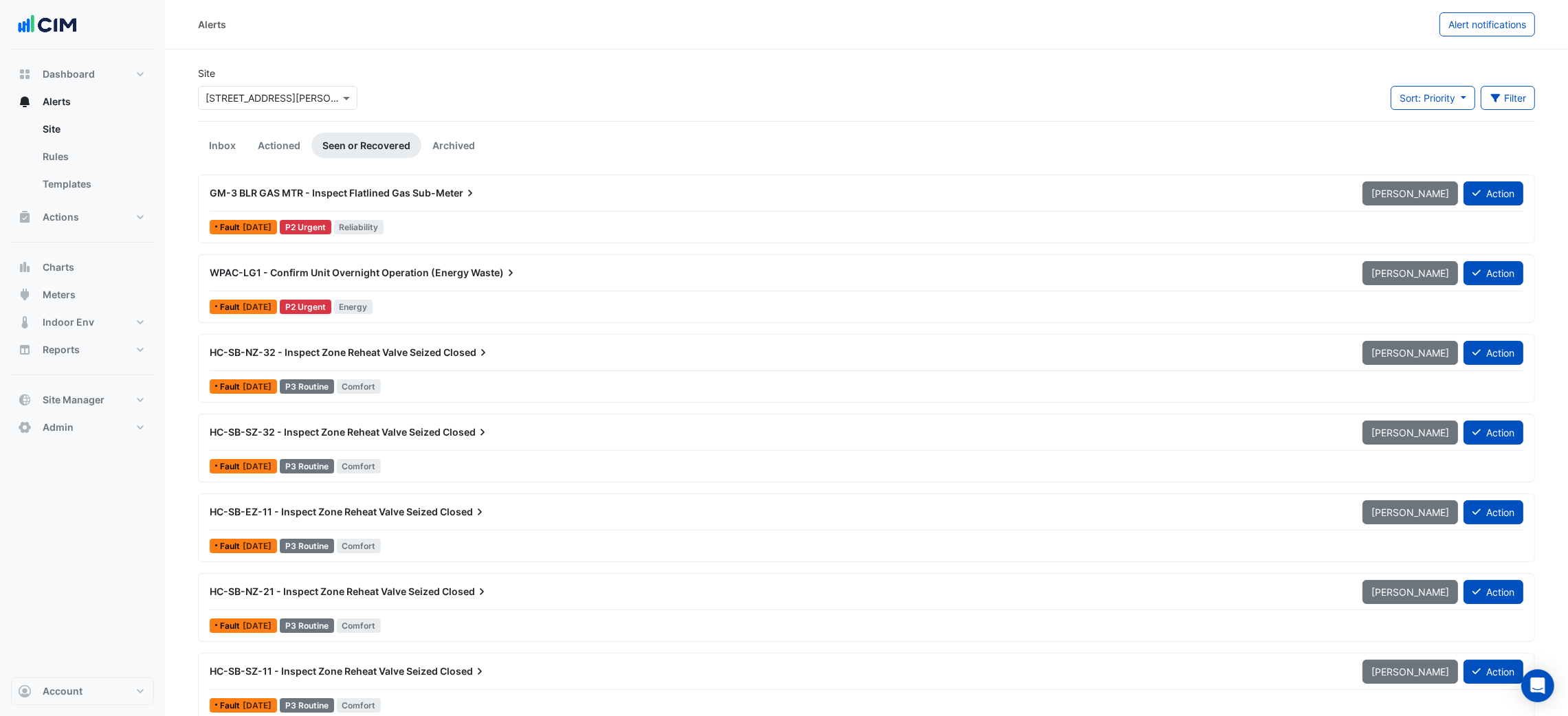
click at [312, 271] on span "WPAC-LG1 - Confirm Unit Overnight Operation (Energy" at bounding box center [339, 272] width 259 height 12
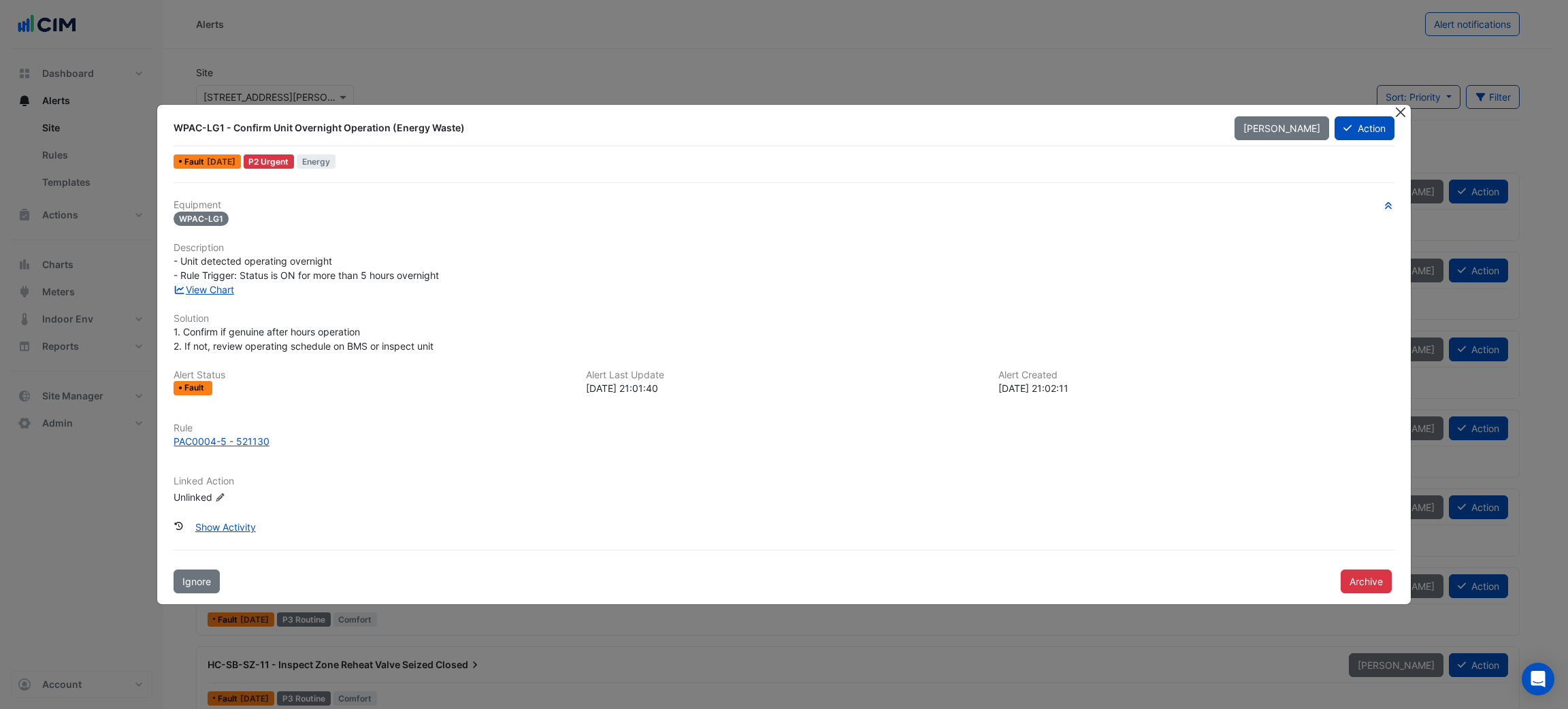
click at [1407, 108] on button "Close" at bounding box center [1401, 112] width 15 height 15
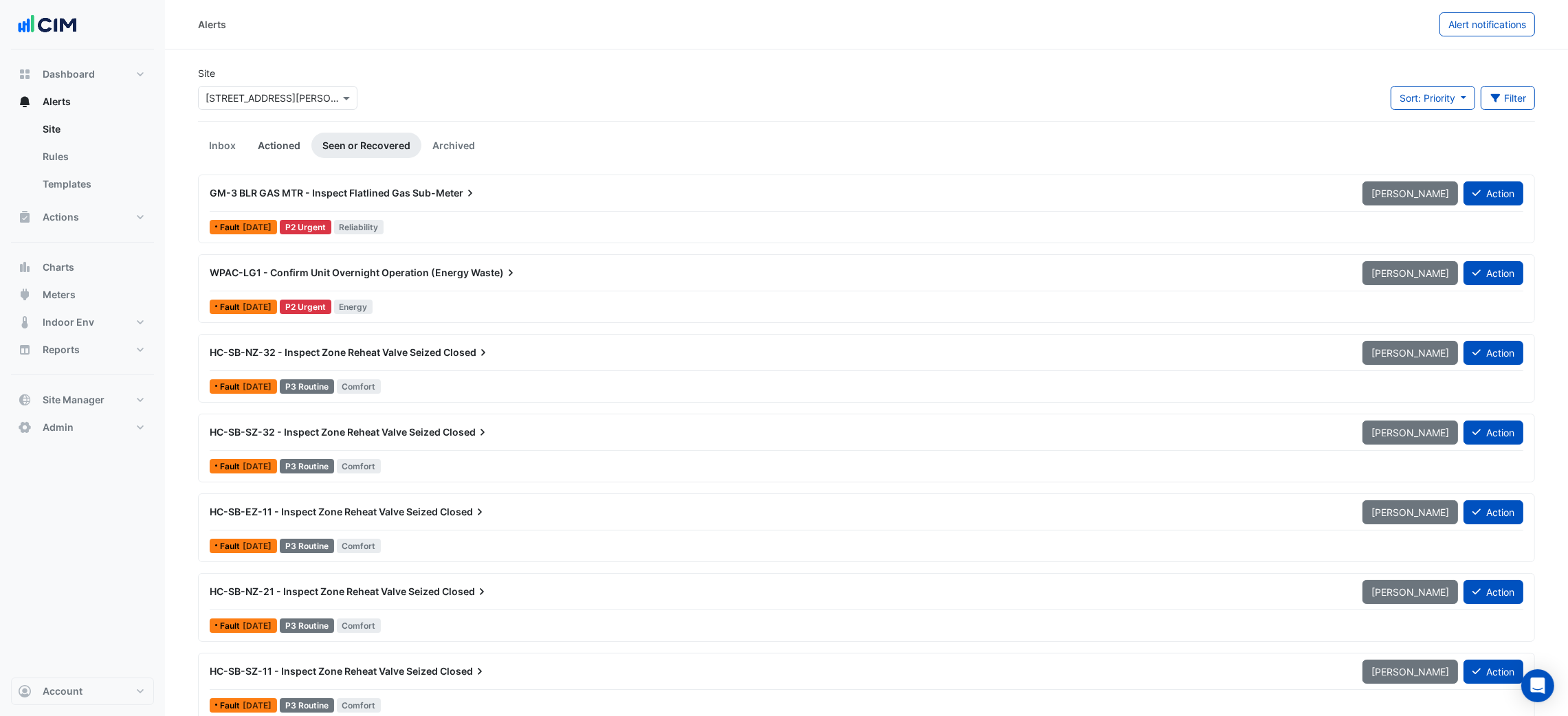
click at [273, 152] on link "Actioned" at bounding box center [279, 145] width 65 height 25
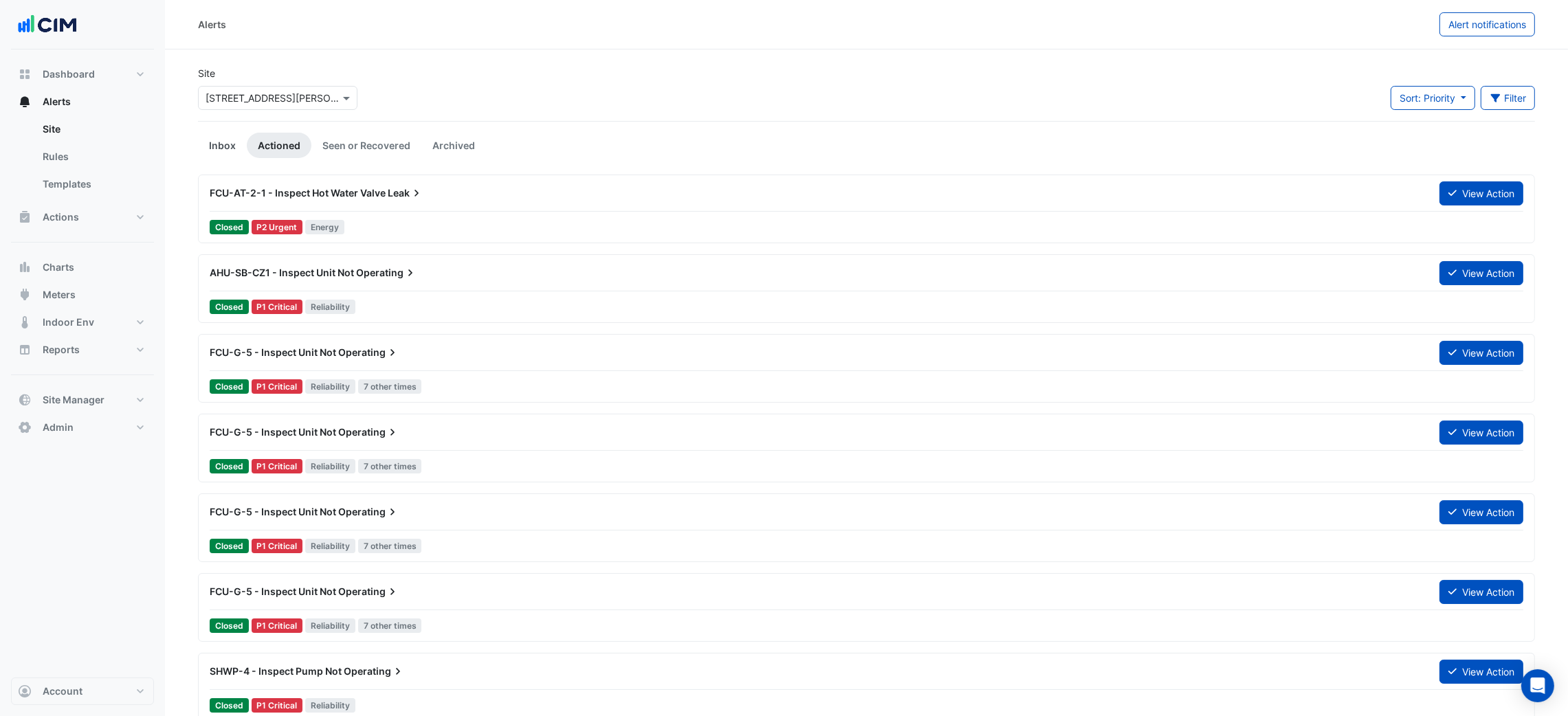
click at [231, 144] on link "Inbox" at bounding box center [222, 145] width 49 height 25
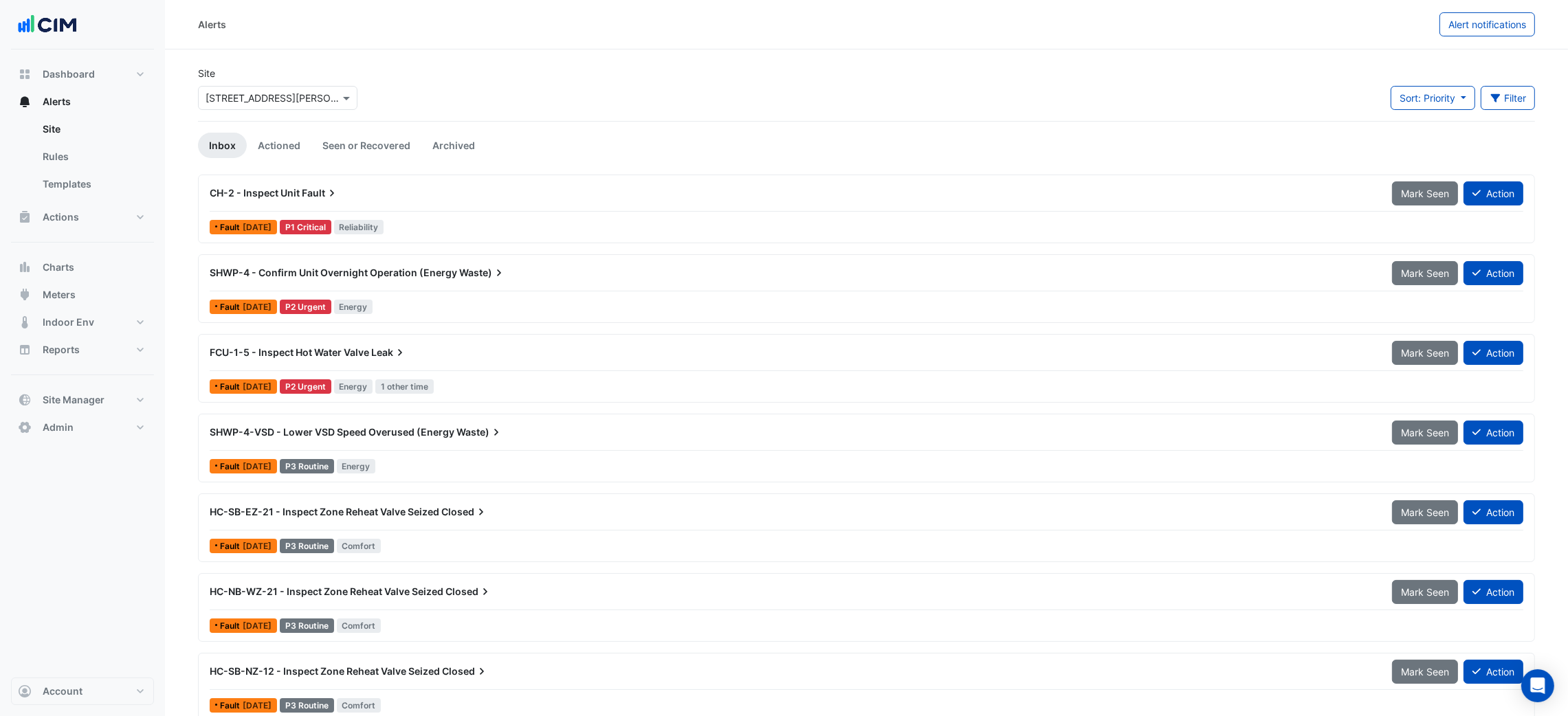
click at [1297, 47] on div "Alerts Alert notifications" at bounding box center [866, 25] width 1403 height 49
click at [322, 89] on div "Select a Site × 25 Cowlishaw Street" at bounding box center [278, 97] width 160 height 24
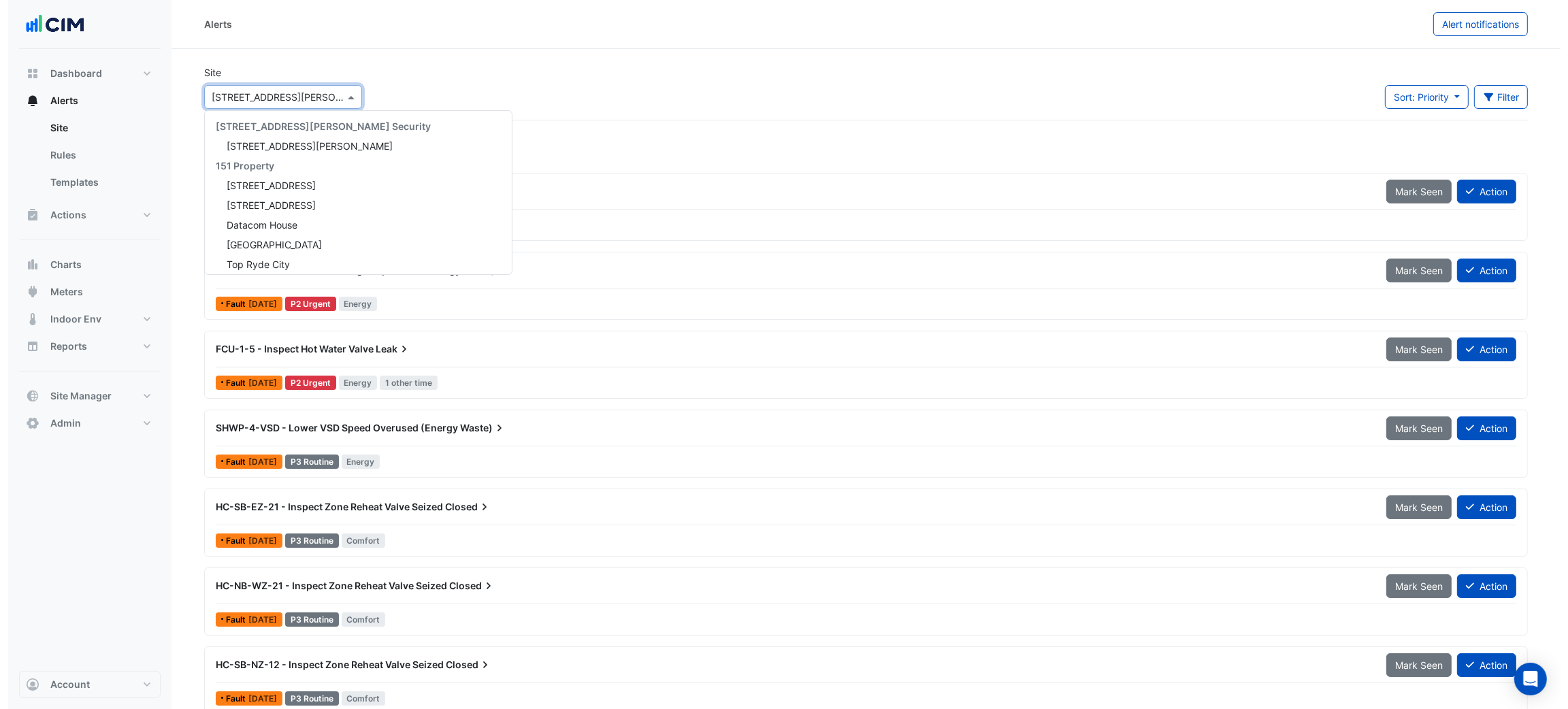
scroll to position [3163, 0]
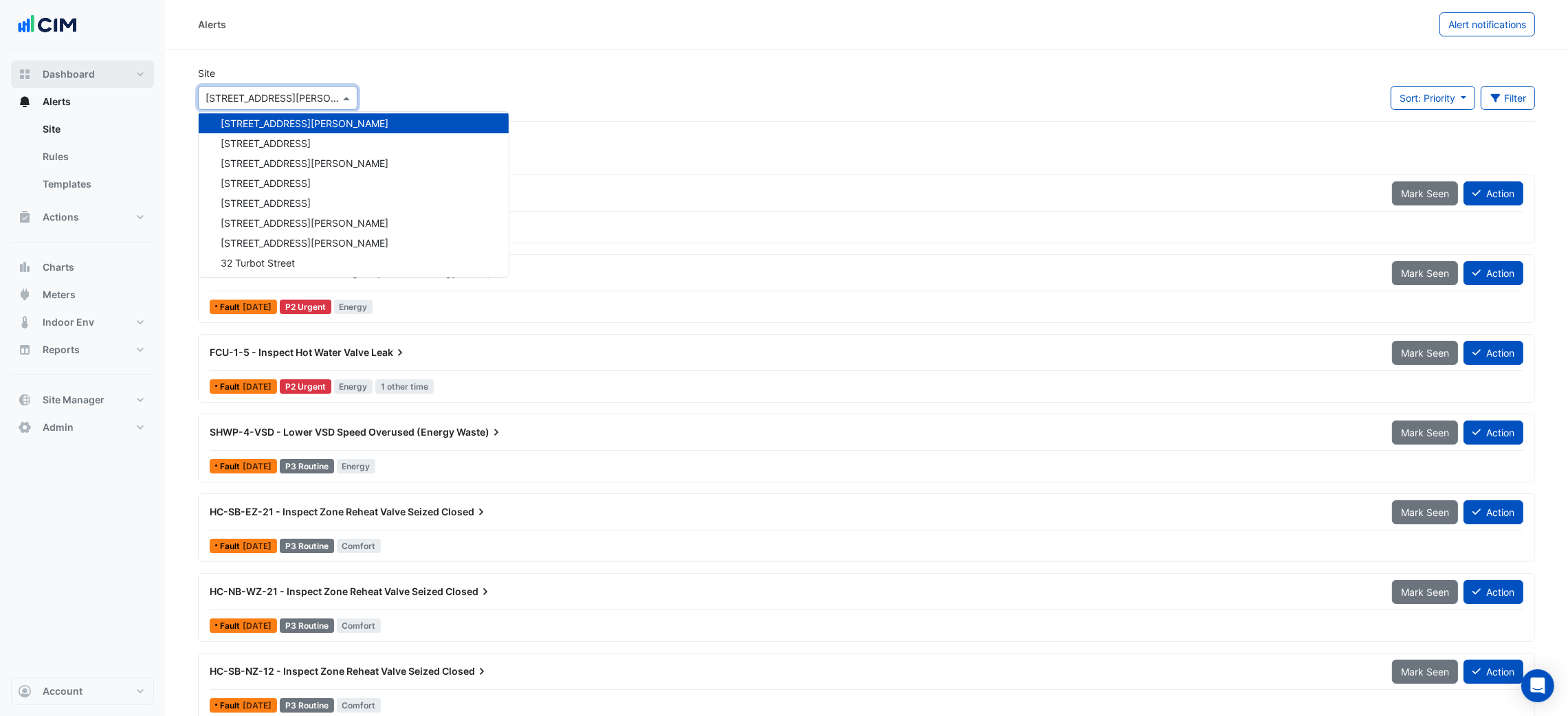
click at [76, 73] on span "Dashboard" at bounding box center [69, 74] width 52 height 14
select select "***"
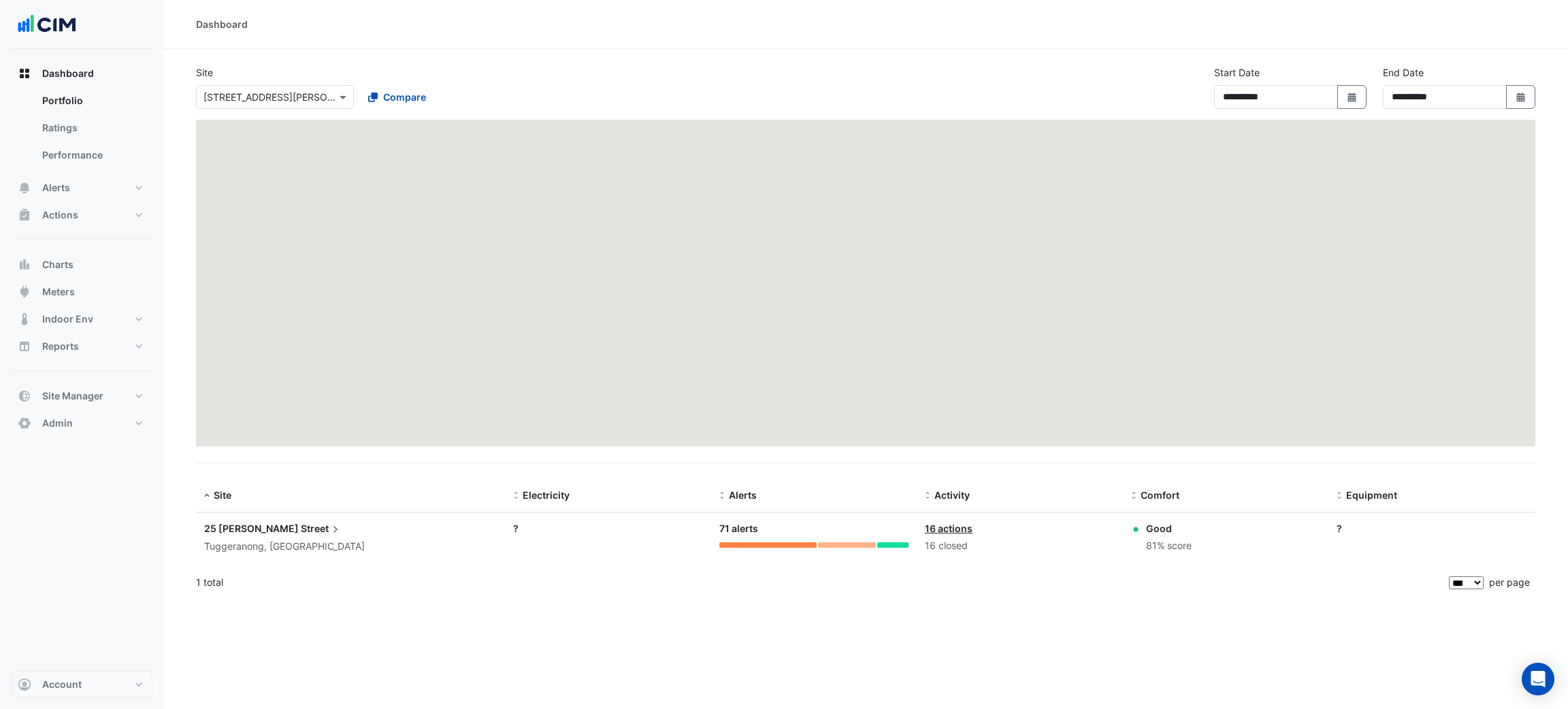
click at [297, 103] on input "text" at bounding box center [260, 98] width 115 height 15
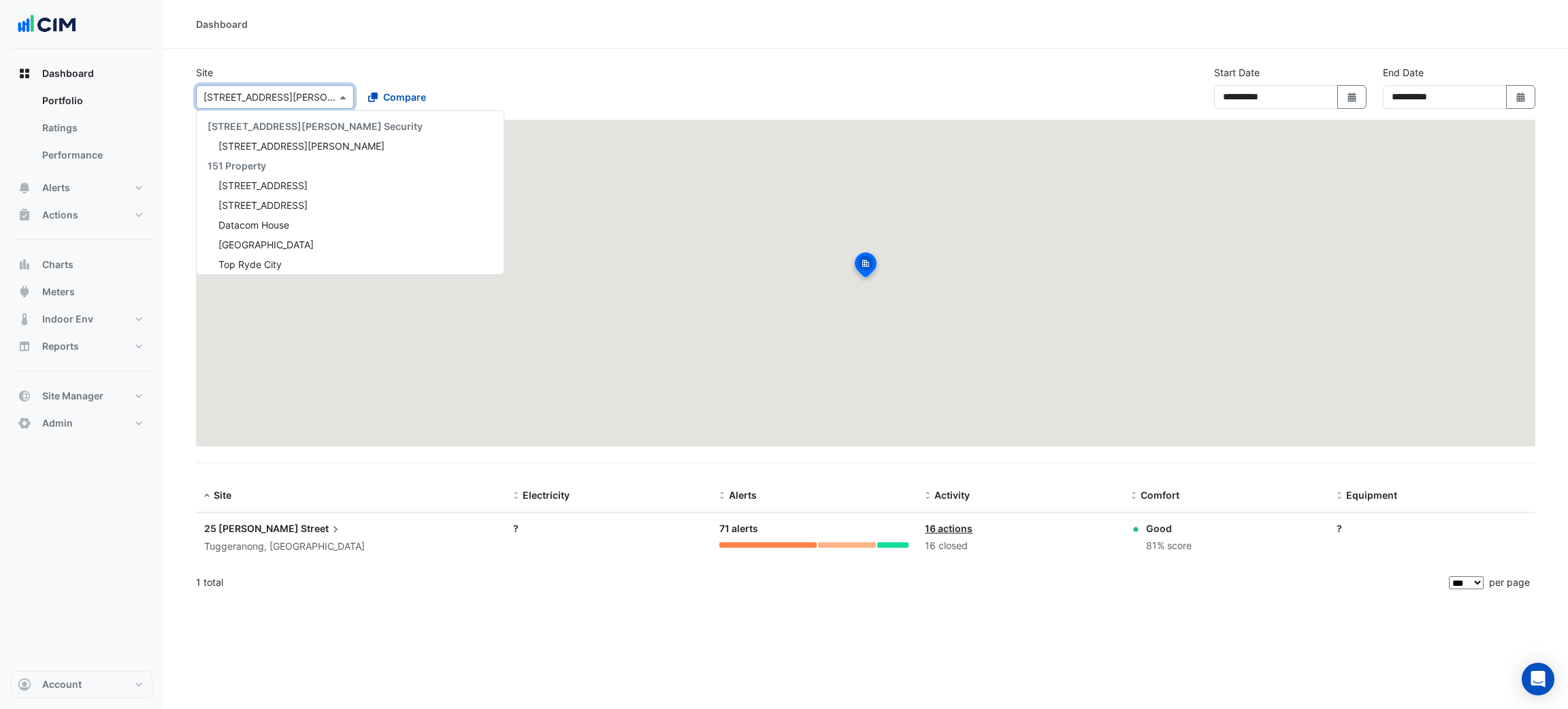
scroll to position [3163, 0]
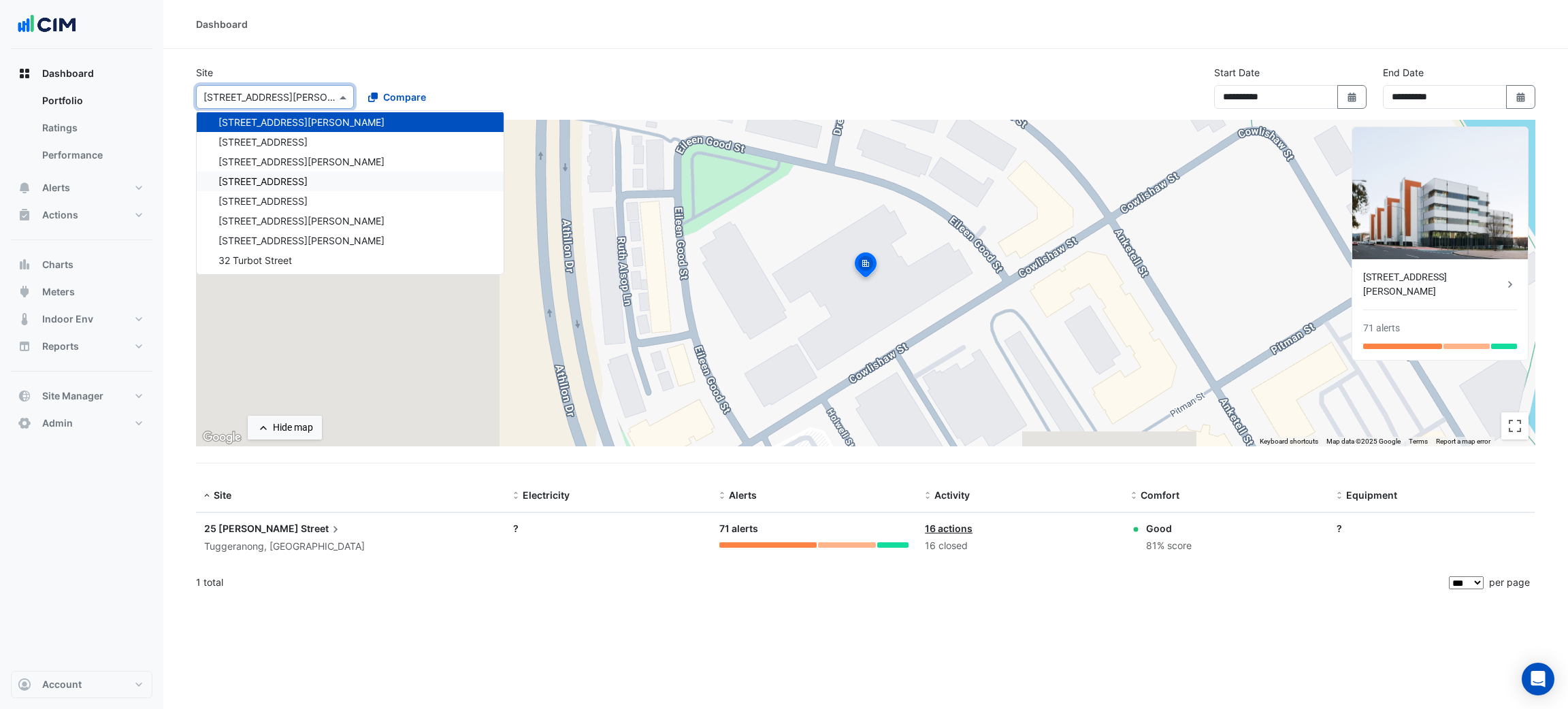
click at [257, 545] on div "Tuggeranong, Australian Capital Territory" at bounding box center [350, 547] width 293 height 15
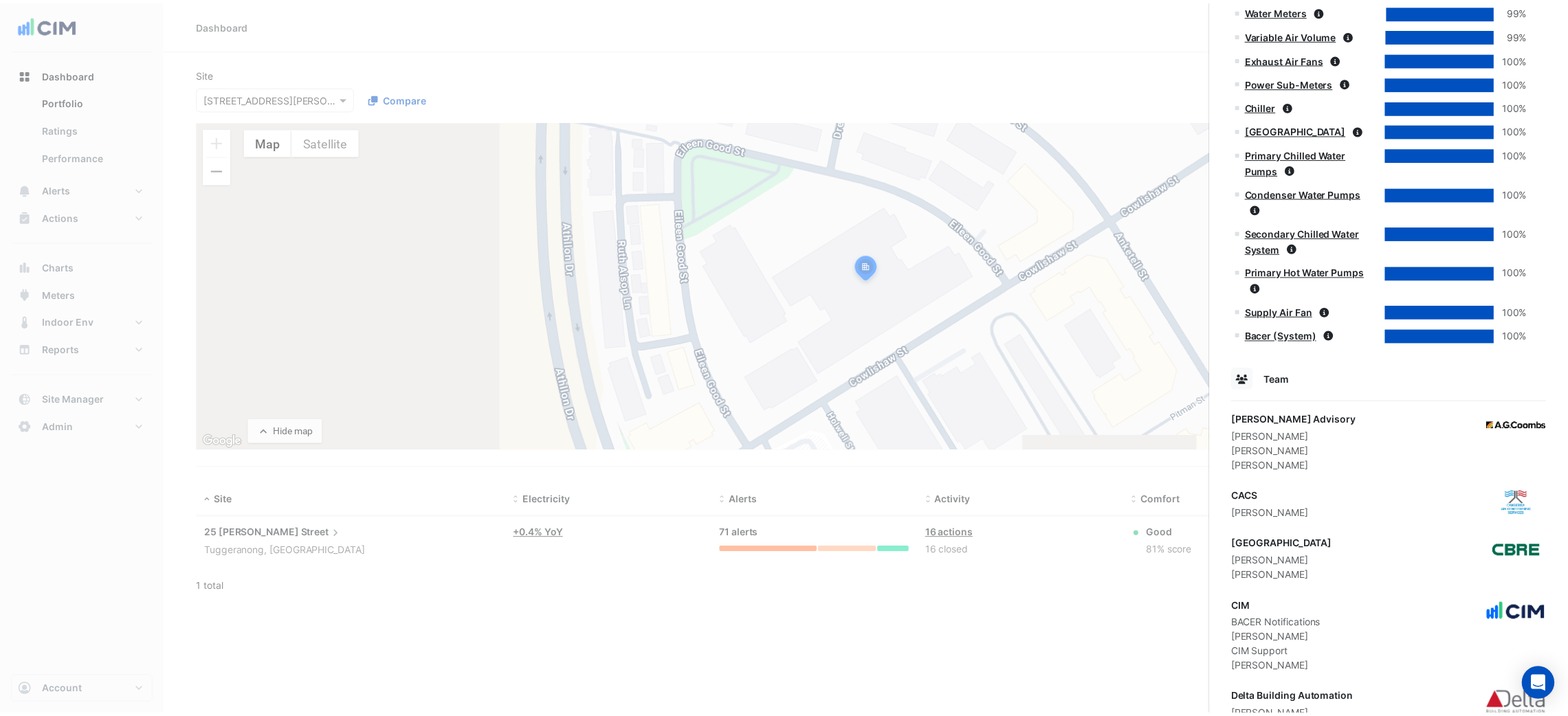
scroll to position [1327, 0]
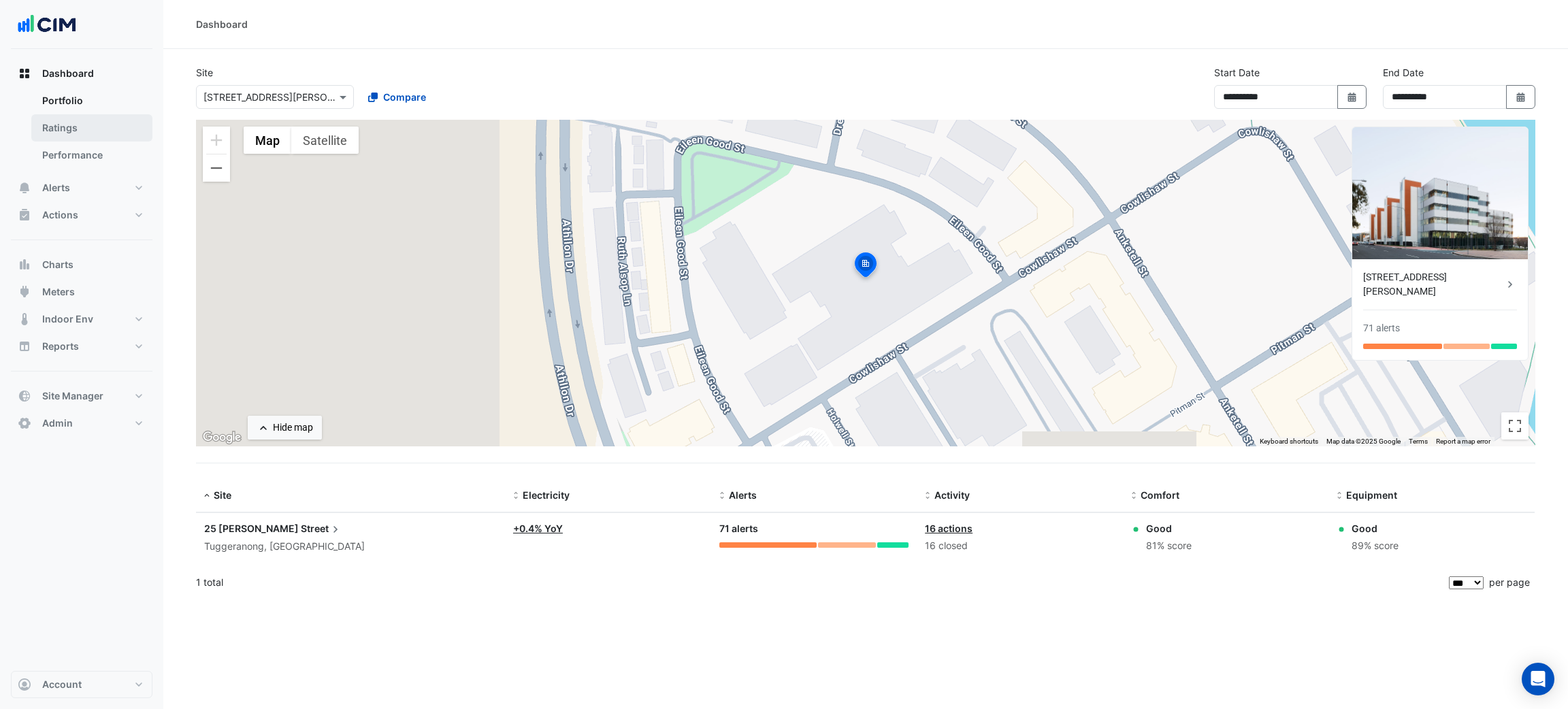
click at [97, 125] on link "Ratings" at bounding box center [92, 128] width 121 height 28
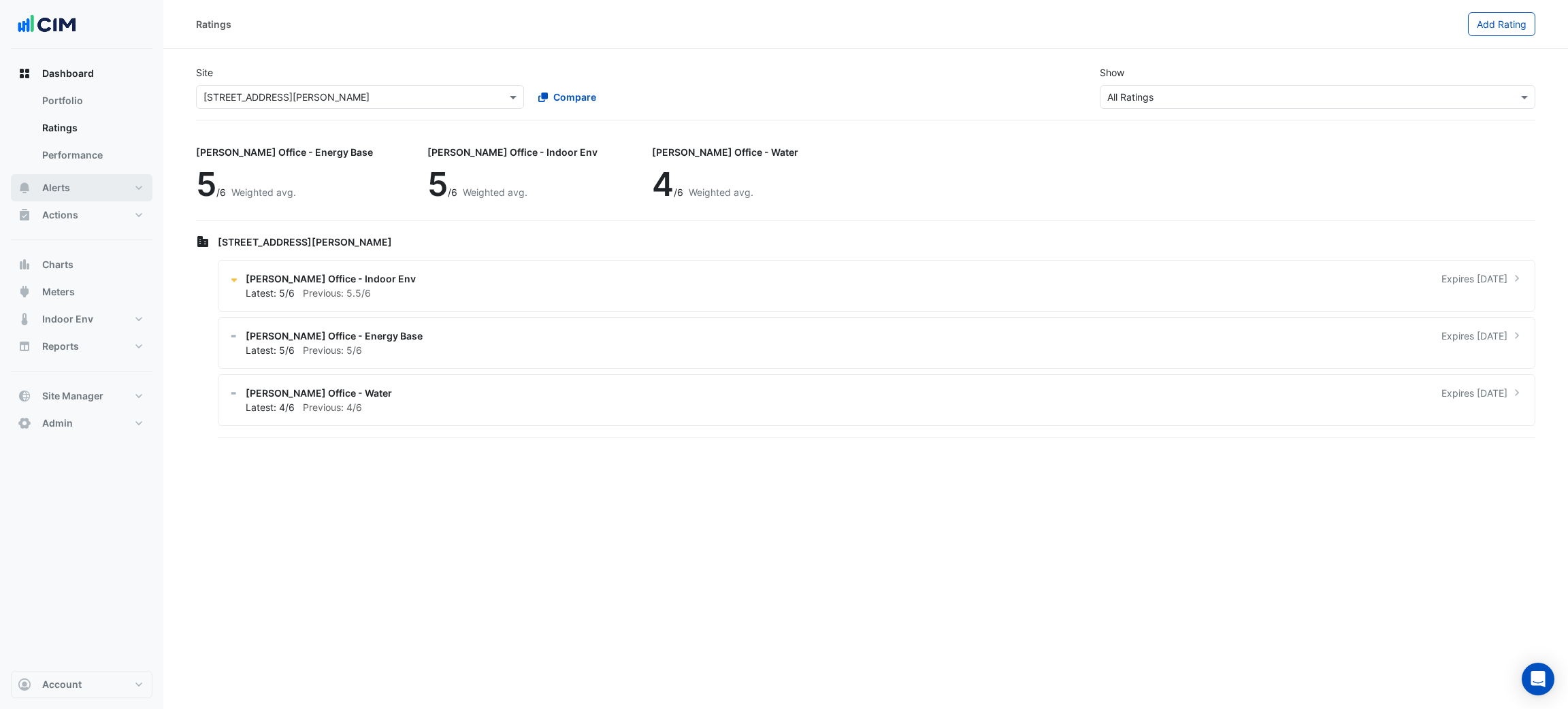
click at [83, 175] on button "Alerts" at bounding box center [81, 188] width 141 height 28
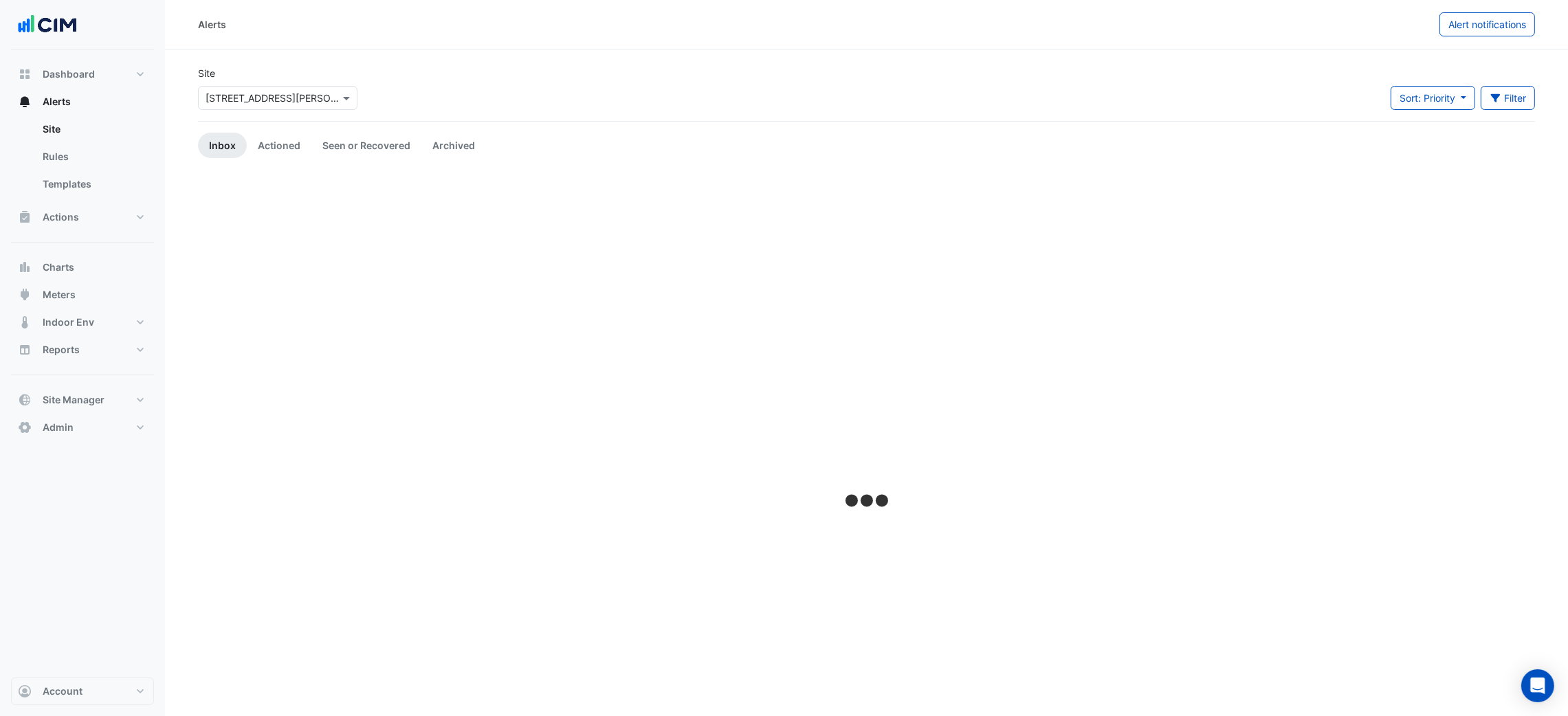
click at [238, 110] on div "Site Select a Site × 25 Cowlishaw Street" at bounding box center [278, 93] width 176 height 55
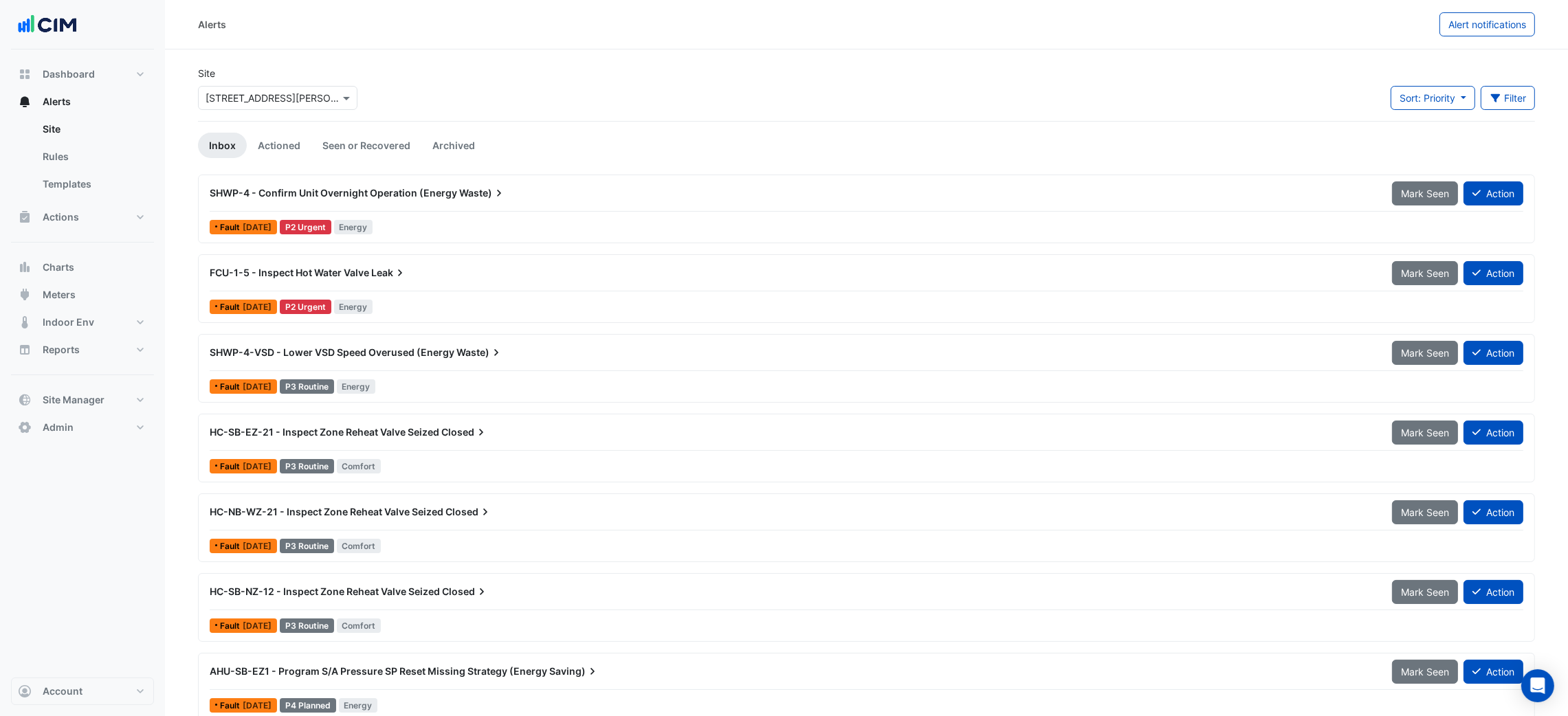
click at [249, 103] on input "text" at bounding box center [263, 99] width 116 height 15
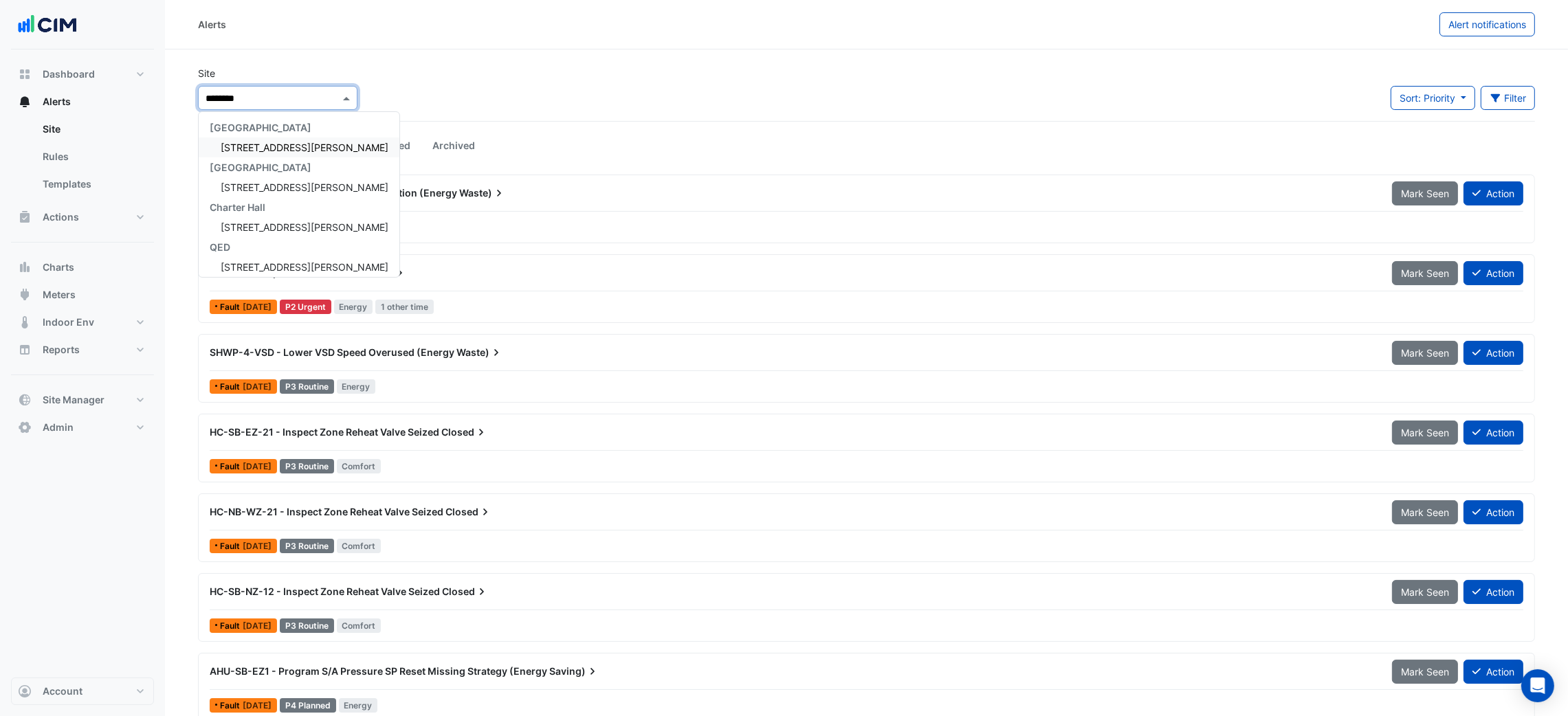
type input "*********"
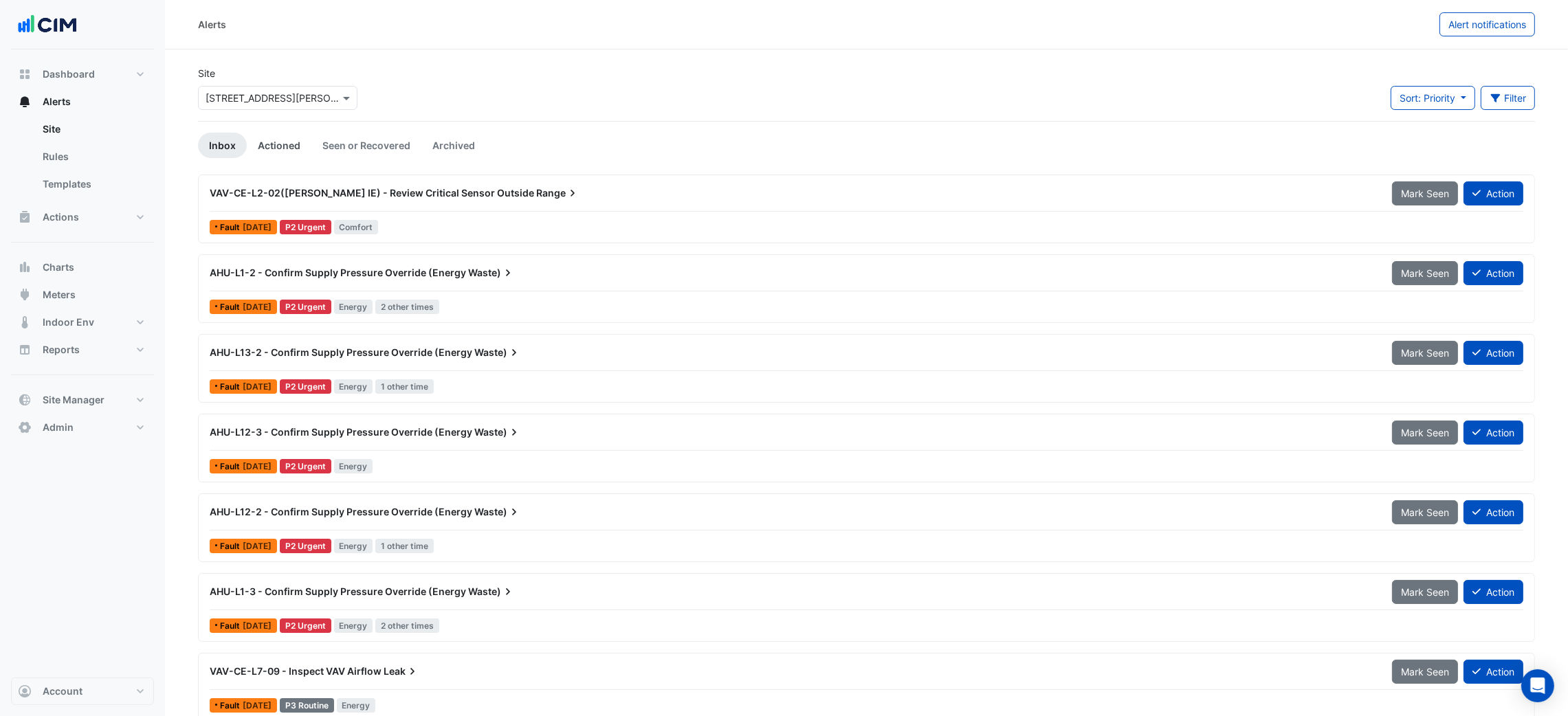
click at [295, 139] on link "Actioned" at bounding box center [279, 145] width 65 height 25
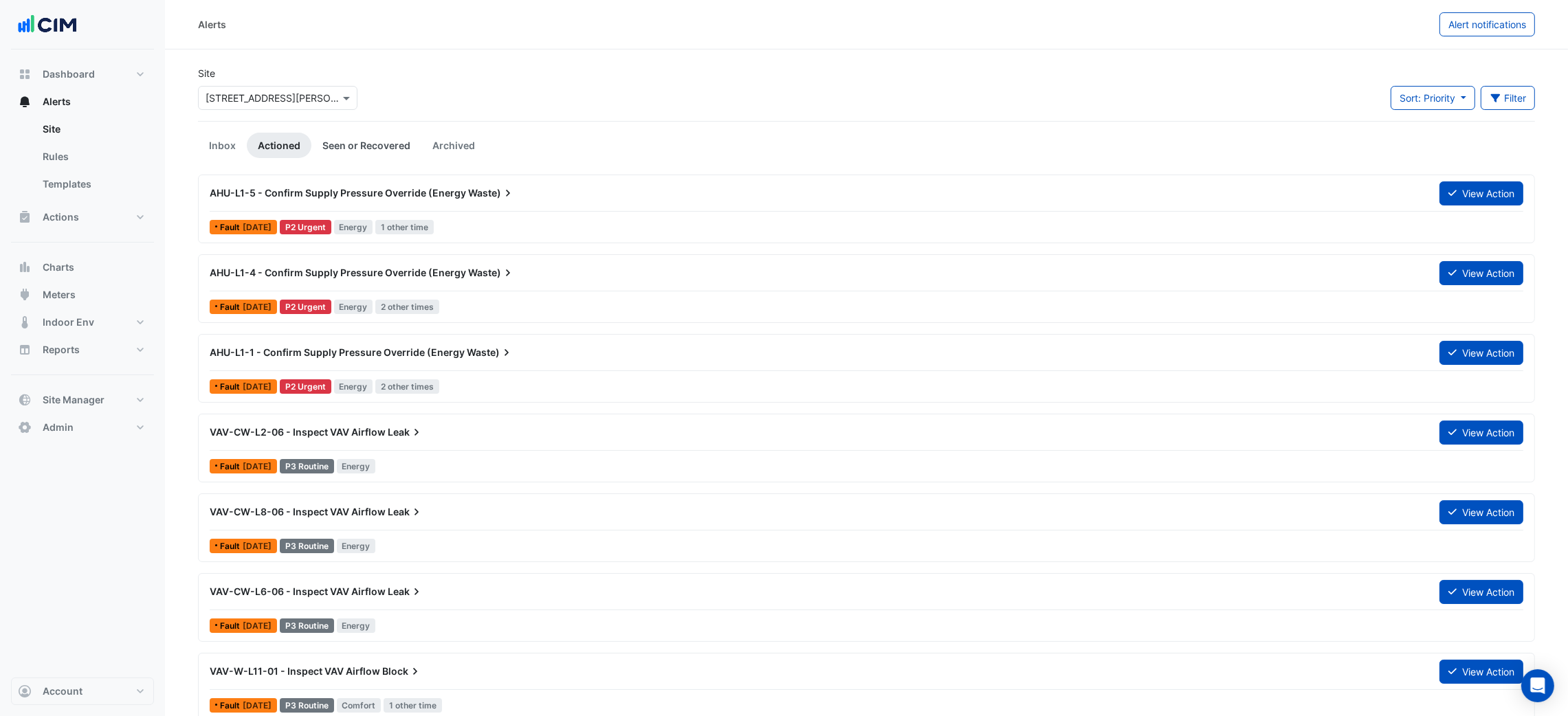
click at [342, 142] on link "Seen or Recovered" at bounding box center [366, 145] width 110 height 25
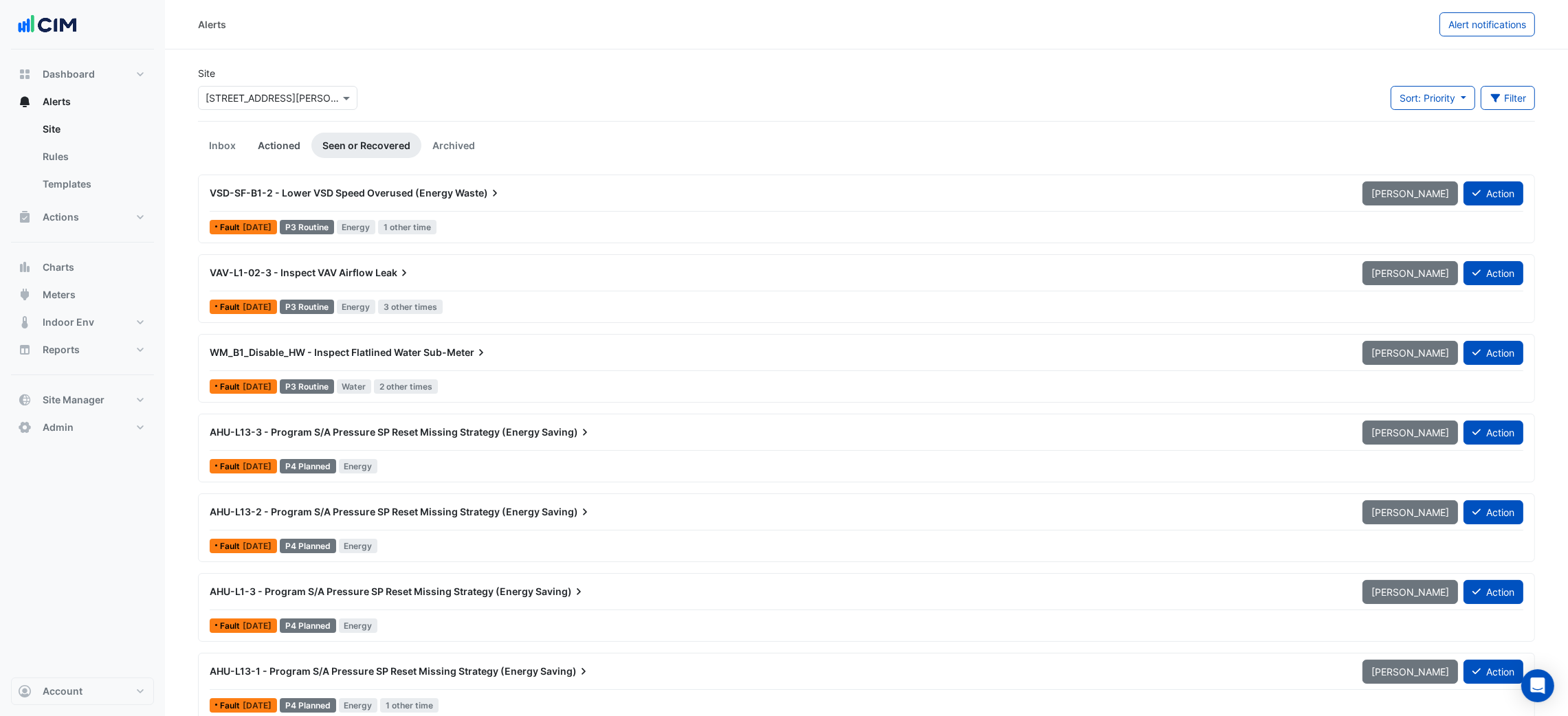
click at [288, 147] on link "Actioned" at bounding box center [279, 145] width 65 height 25
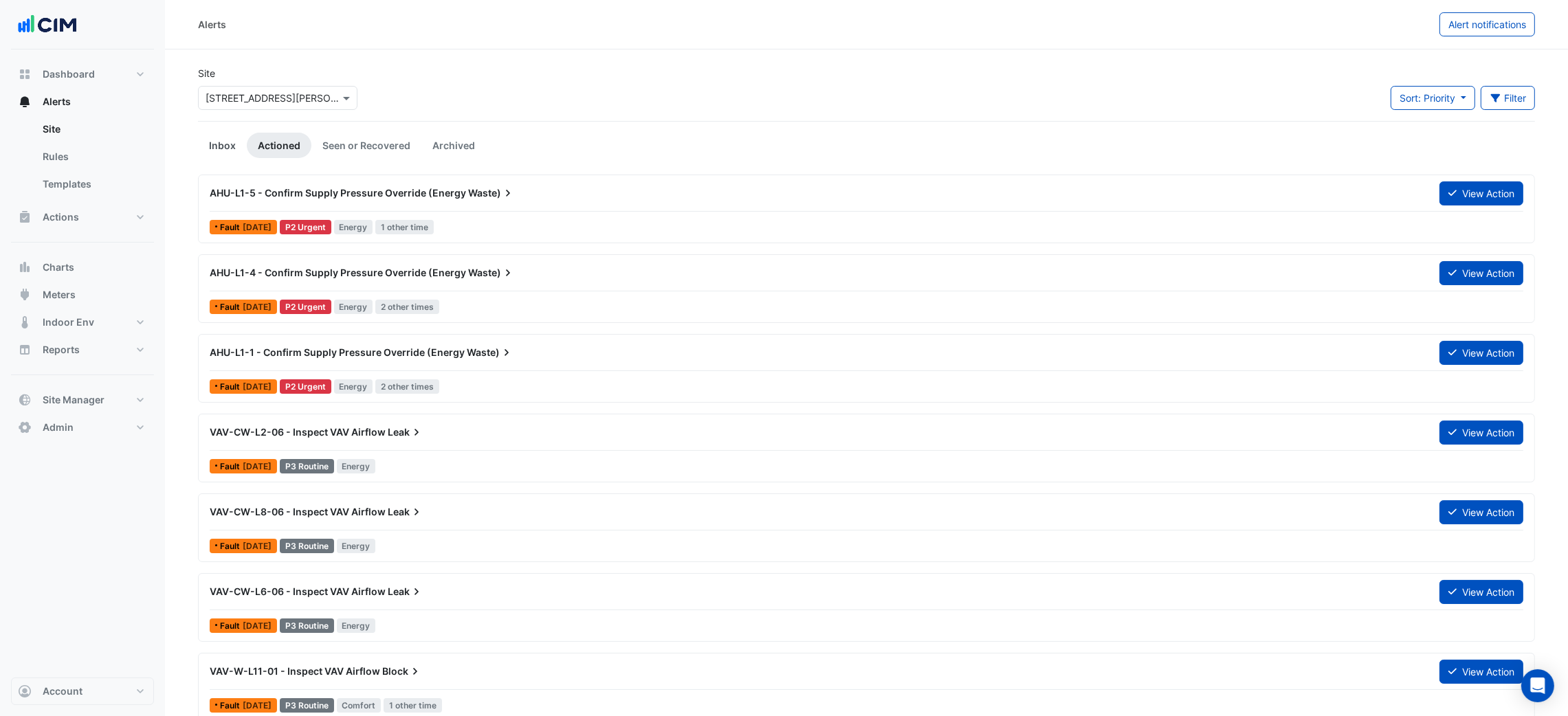
click at [228, 146] on link "Inbox" at bounding box center [222, 145] width 49 height 25
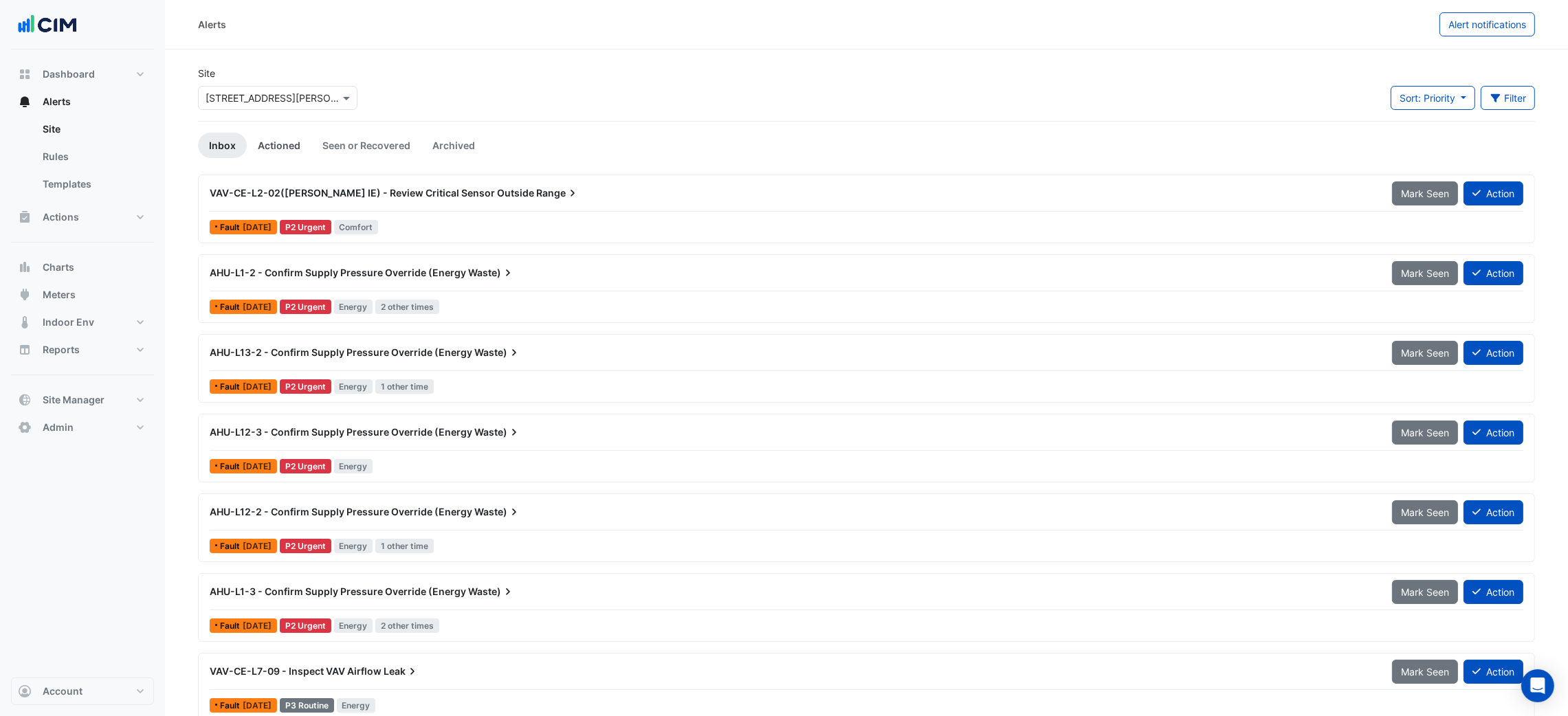
click at [275, 142] on link "Actioned" at bounding box center [279, 145] width 65 height 25
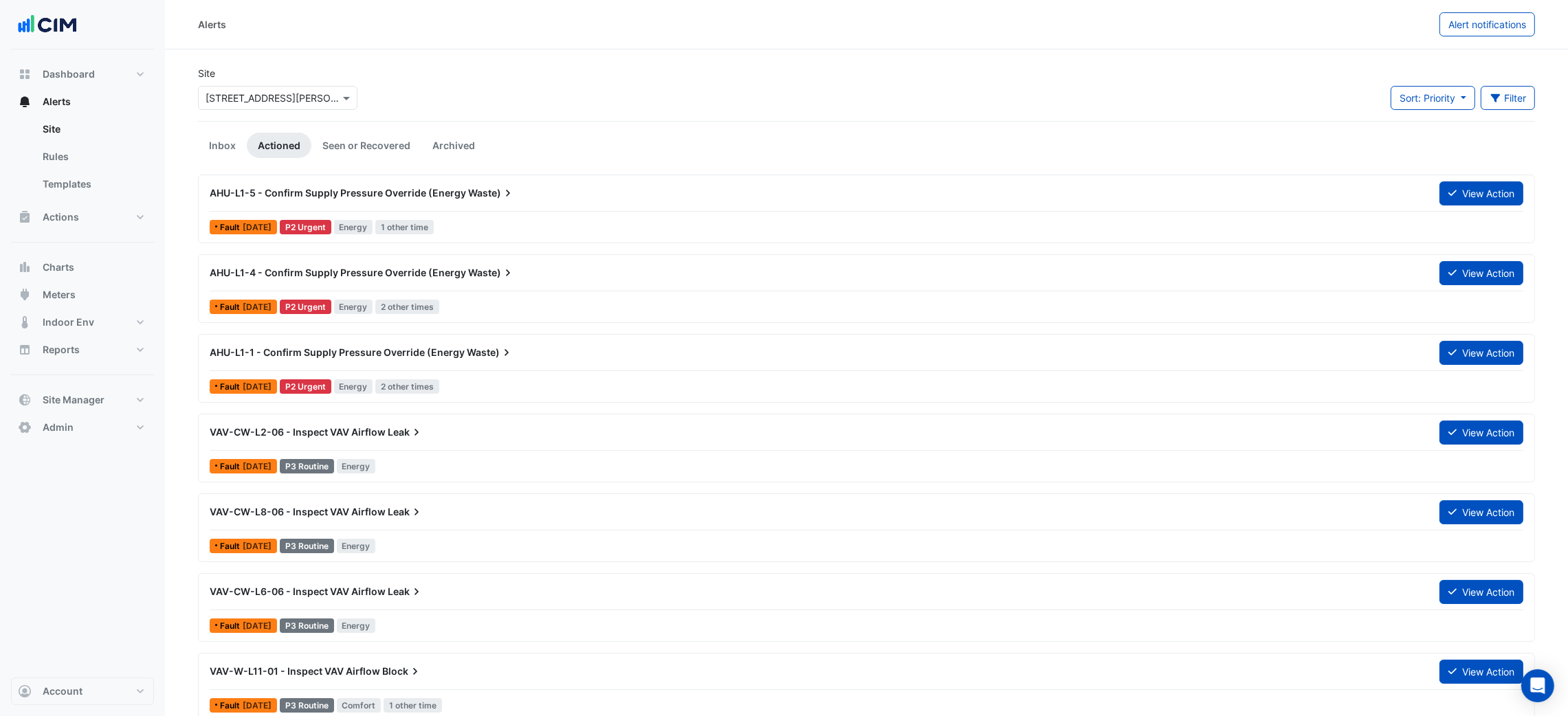
click at [464, 93] on div "Site Select a Site × 105 Phillip Street Sort: Priority Priority Updated Filter …" at bounding box center [866, 93] width 1354 height 55
click at [369, 136] on link "Seen or Recovered" at bounding box center [366, 145] width 110 height 25
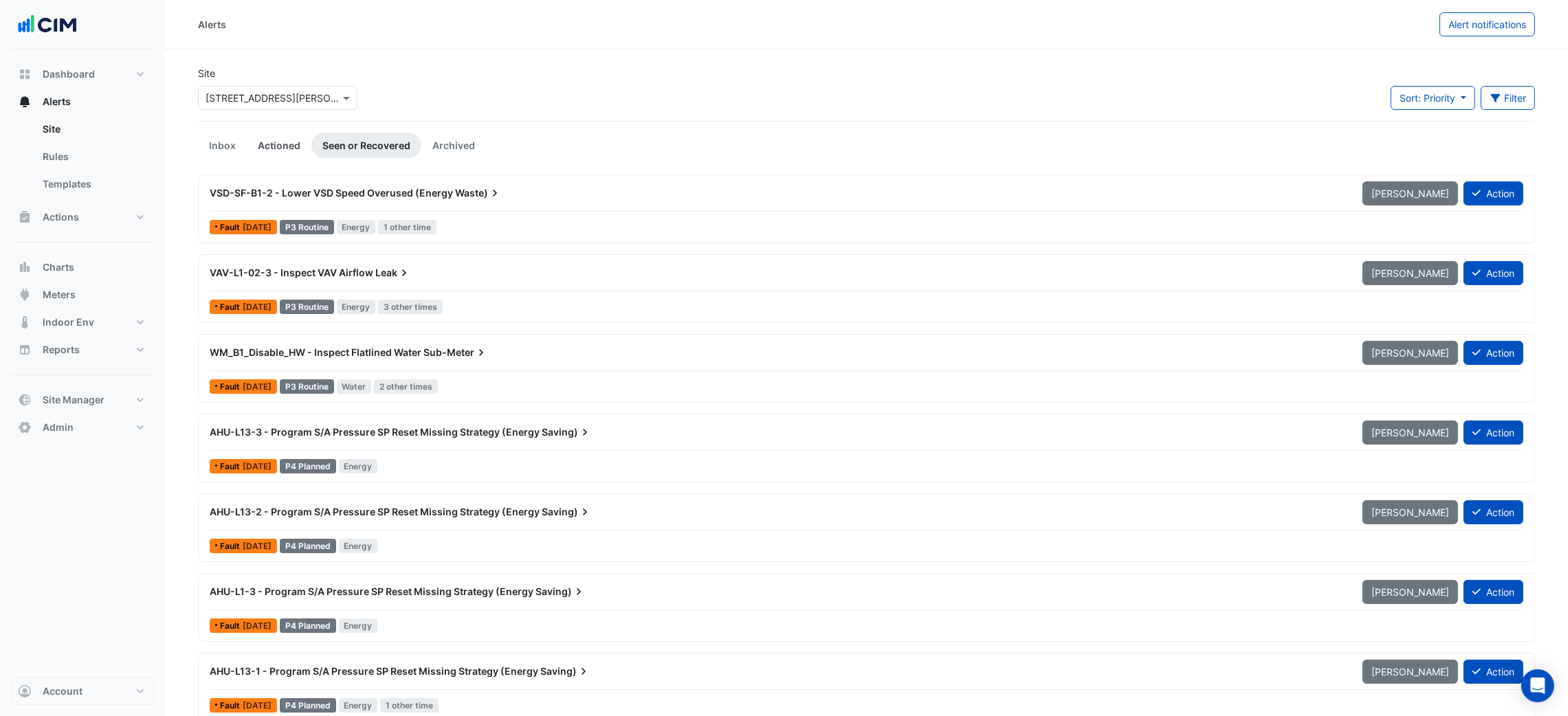
click at [286, 143] on link "Actioned" at bounding box center [279, 145] width 65 height 25
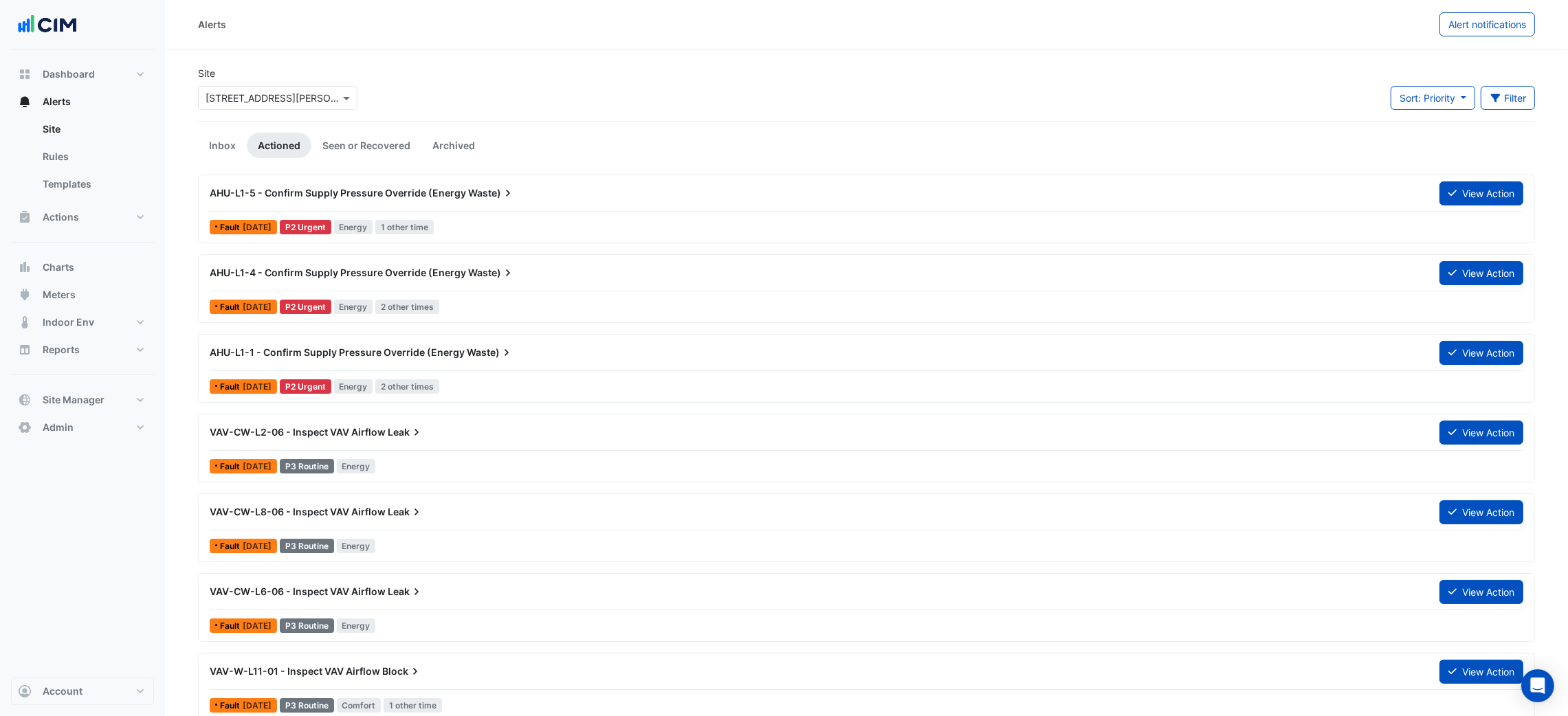
click at [234, 133] on link "Inbox" at bounding box center [222, 145] width 49 height 25
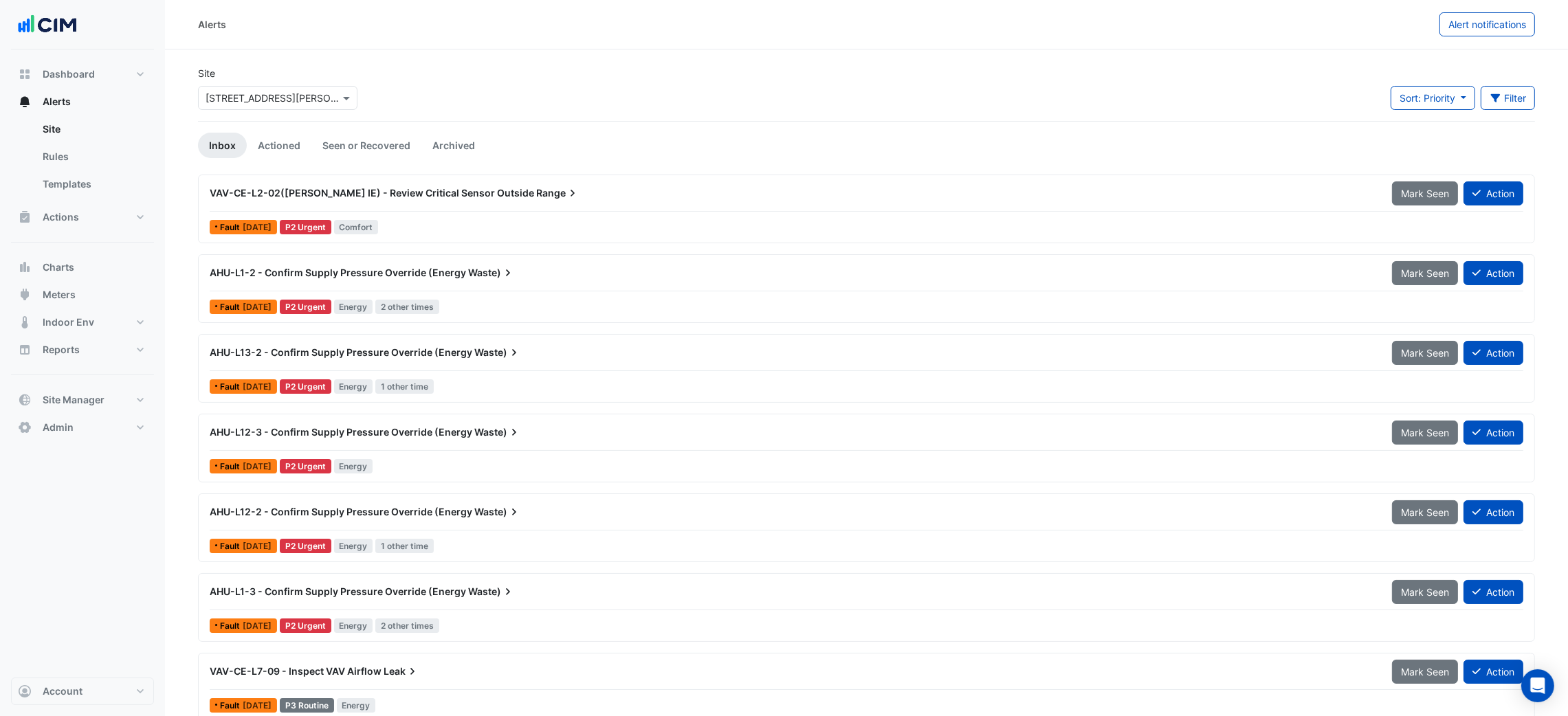
click at [507, 282] on div "AHU-L1-2 - Confirm Supply Pressure Override (Energy Waste)" at bounding box center [792, 273] width 1182 height 25
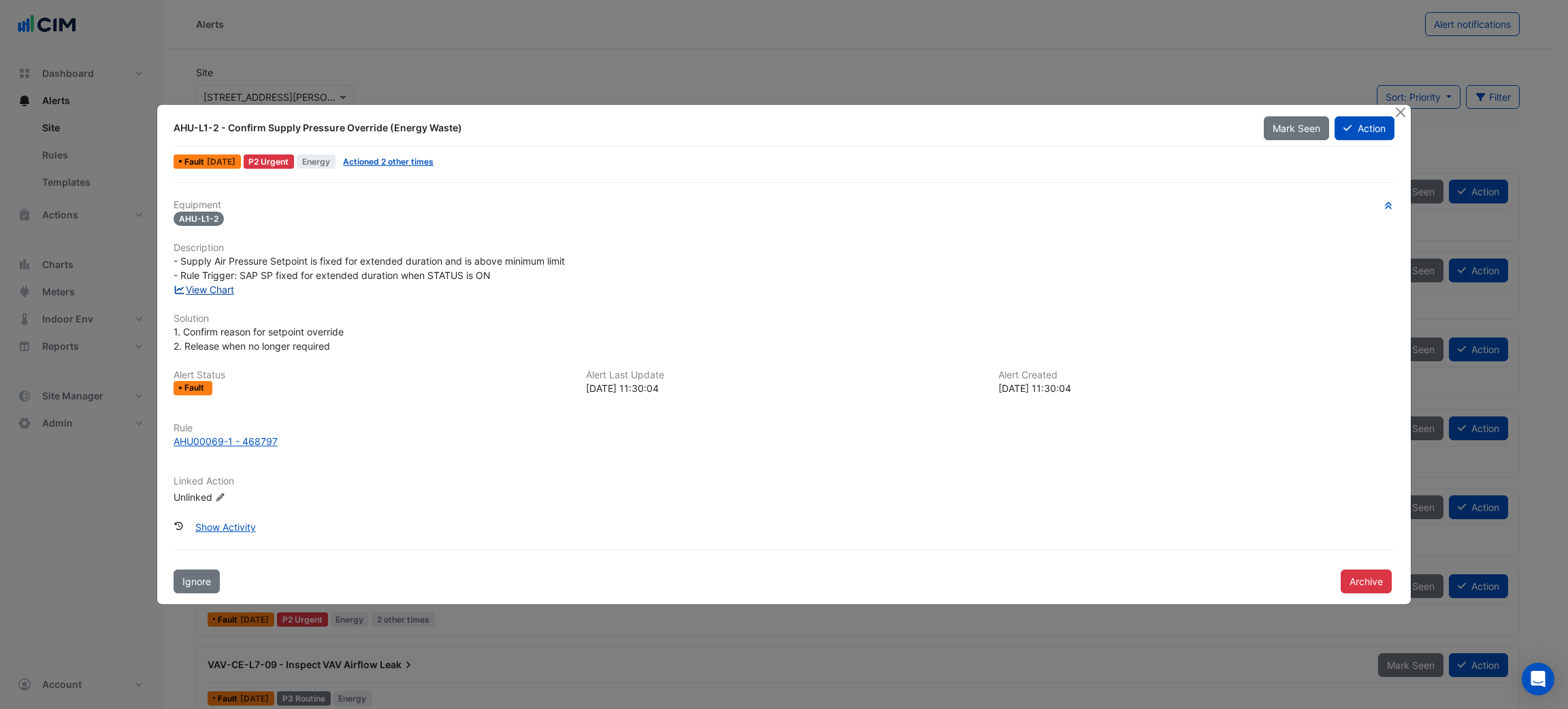
click at [228, 286] on link "View Chart" at bounding box center [203, 290] width 60 height 11
click at [434, 165] on link "Actioned 2 other times" at bounding box center [388, 161] width 91 height 10
click at [1402, 108] on button "Close" at bounding box center [1401, 112] width 15 height 15
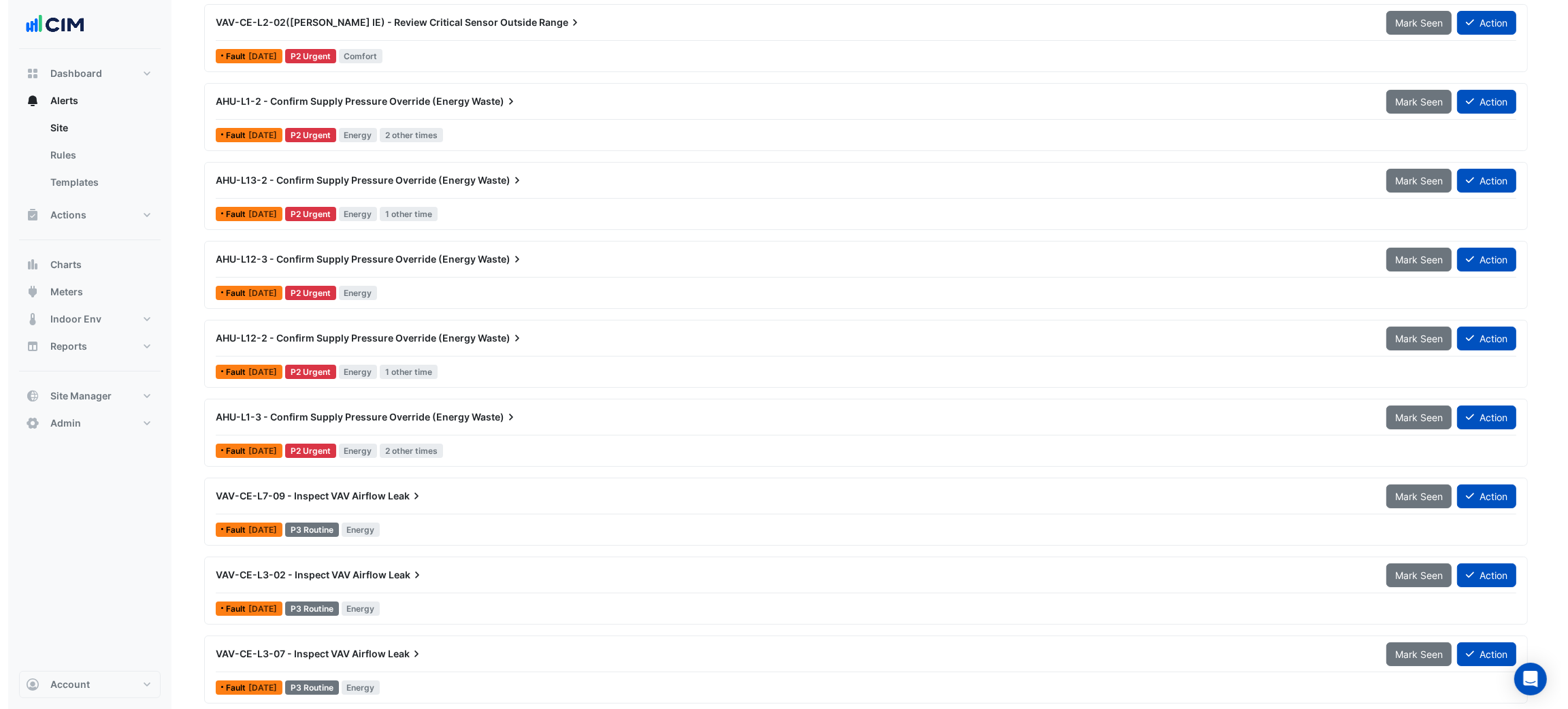
scroll to position [204, 0]
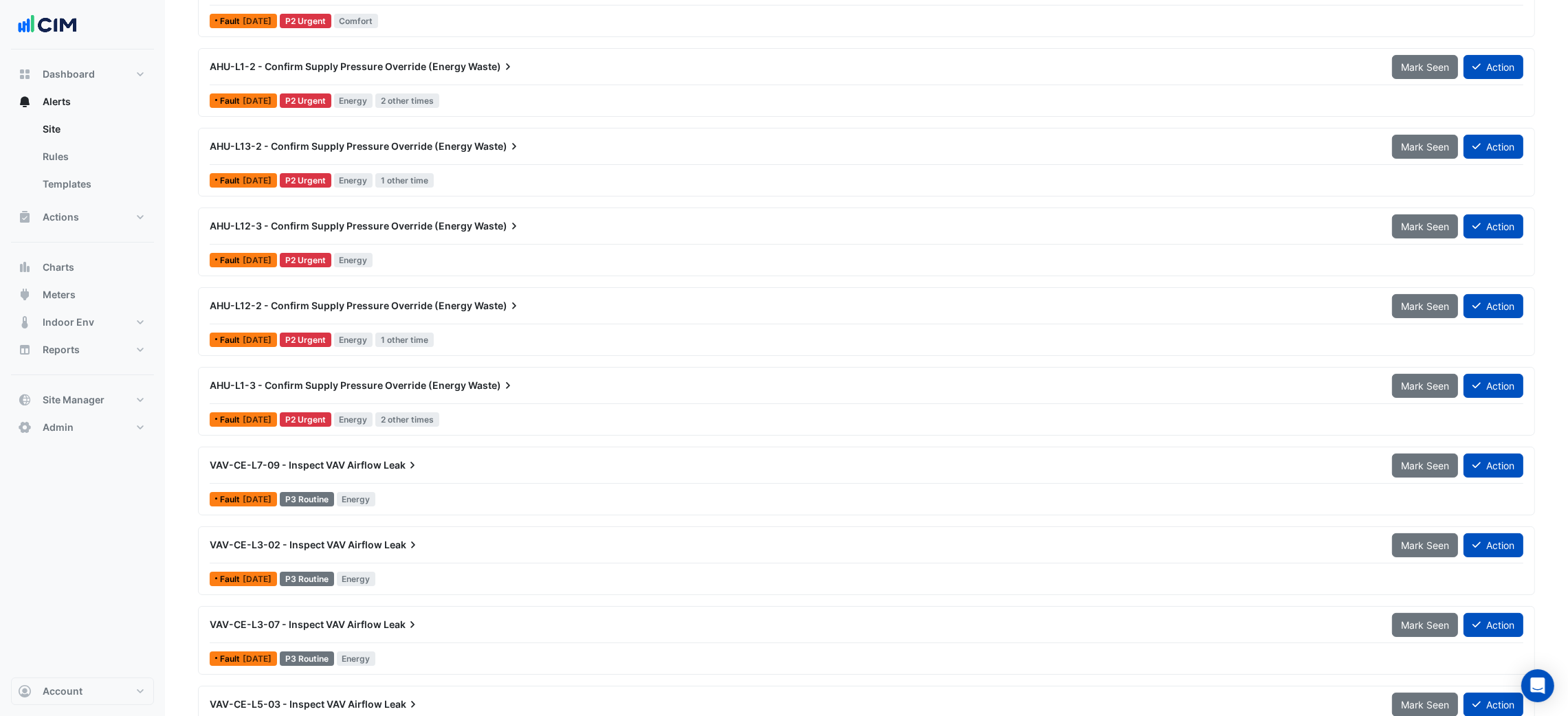
click at [553, 387] on div "AHU-L1-3 - Confirm Supply Pressure Override (Energy Waste)" at bounding box center [792, 386] width 1165 height 14
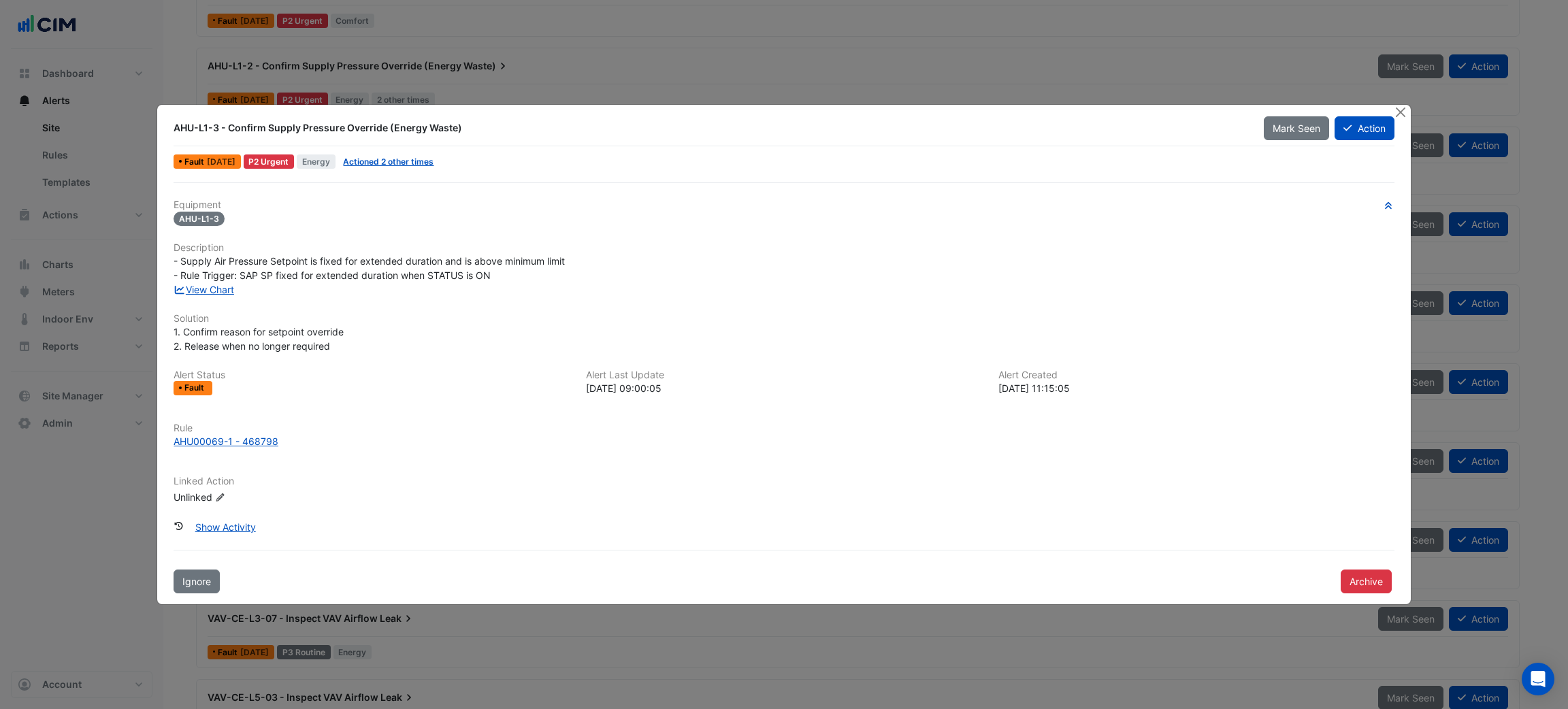
click at [215, 298] on div "Equipment AHU-L1-3 Description - Supply Air Pressure Setpoint is fixed for exte…" at bounding box center [784, 357] width 1220 height 316
click at [219, 291] on link "View Chart" at bounding box center [203, 290] width 60 height 11
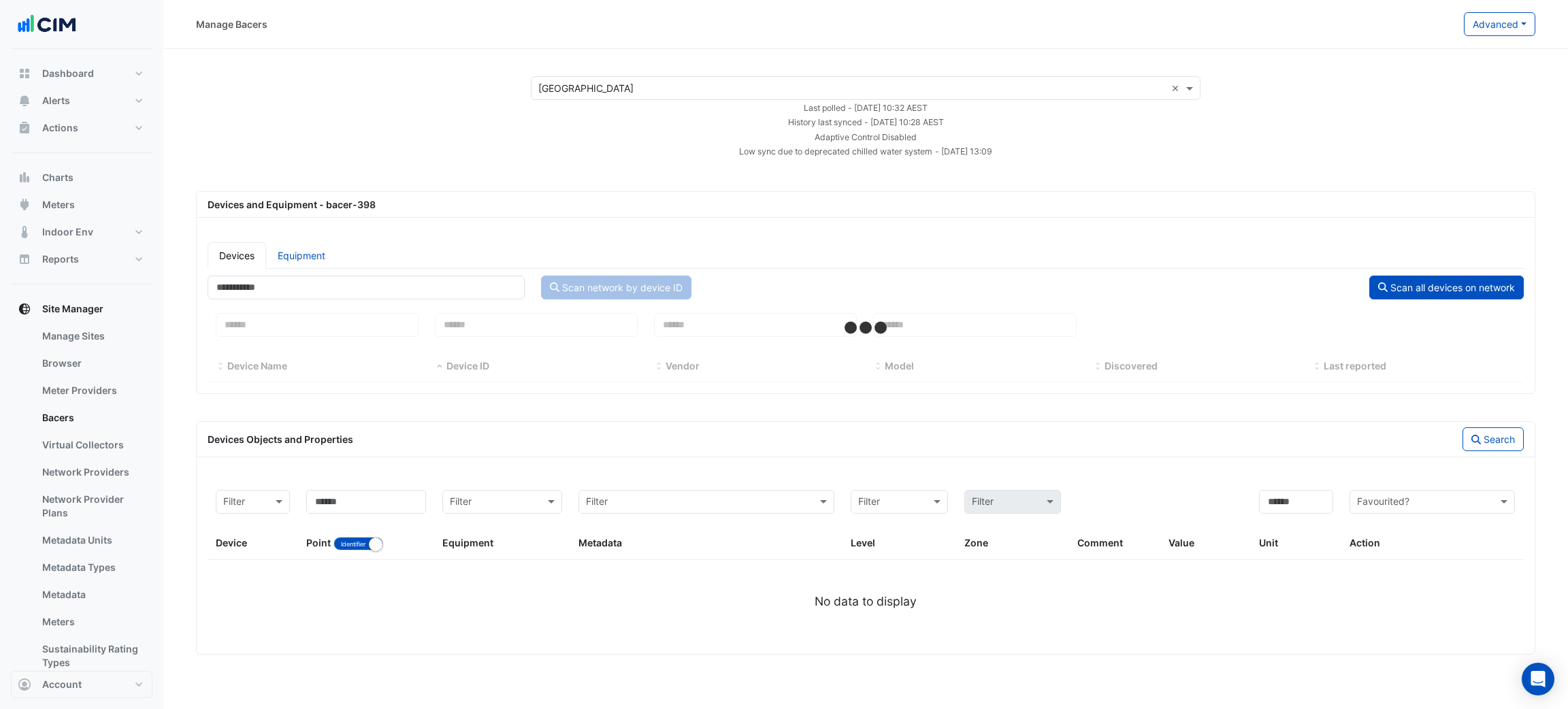
select select "***"
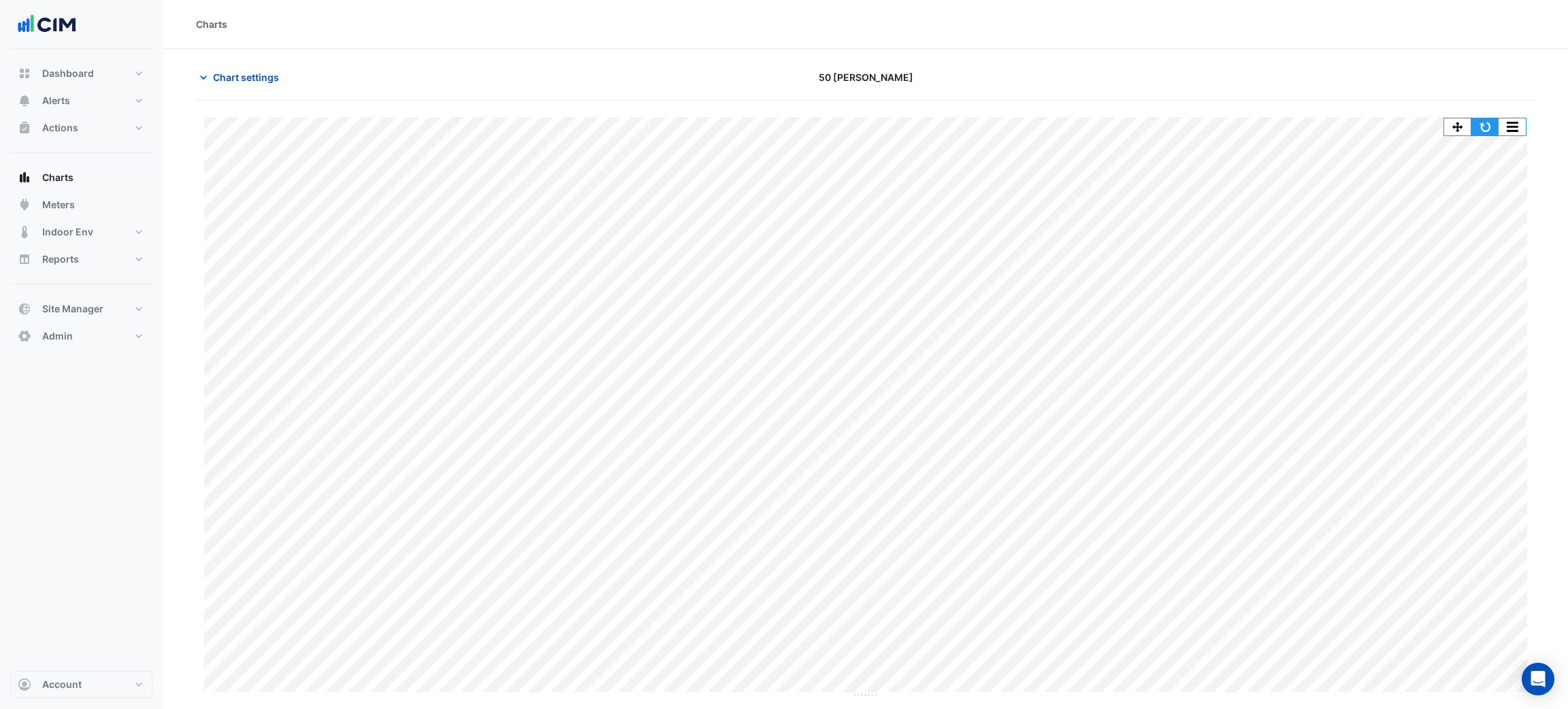
click at [1495, 129] on button "button" at bounding box center [1485, 127] width 27 height 17
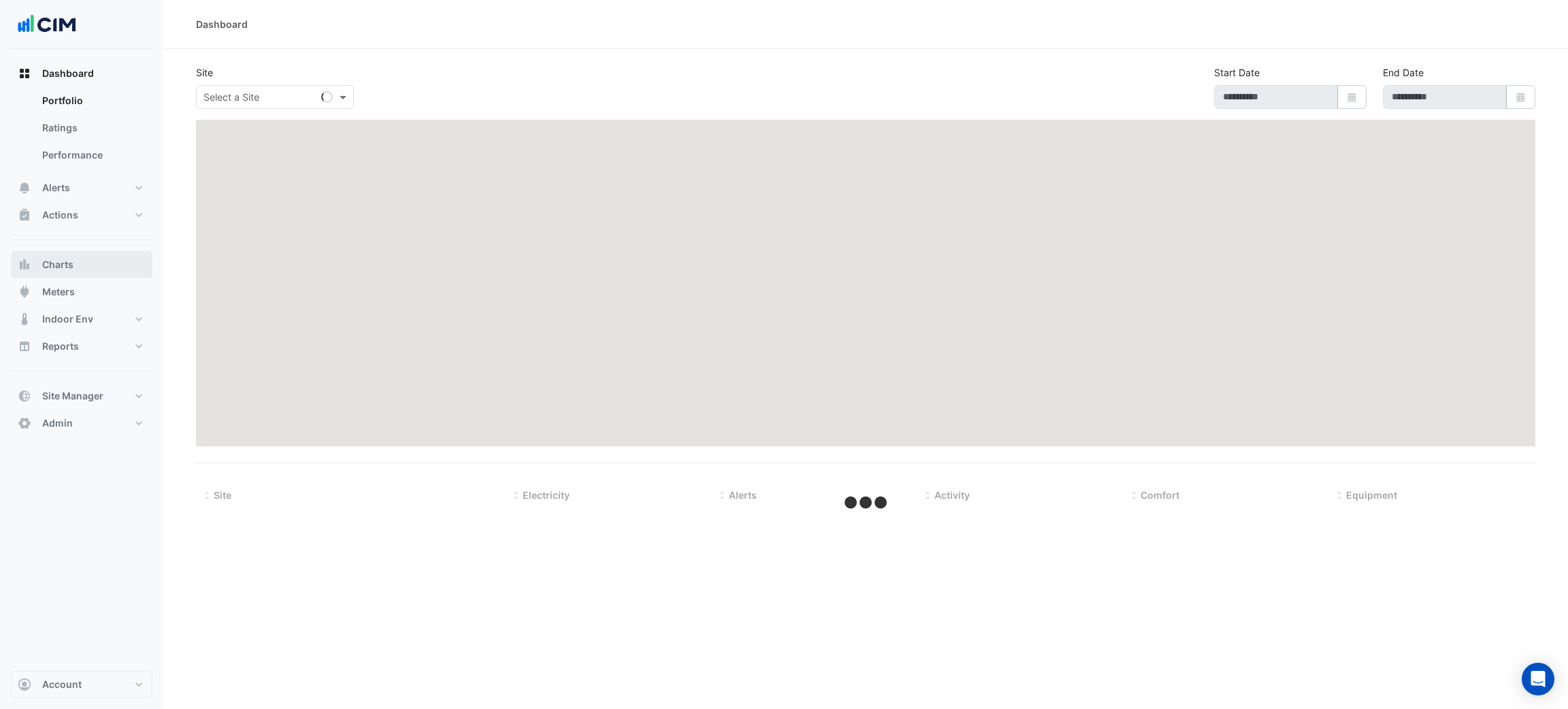
click at [92, 266] on button "Charts" at bounding box center [81, 265] width 141 height 28
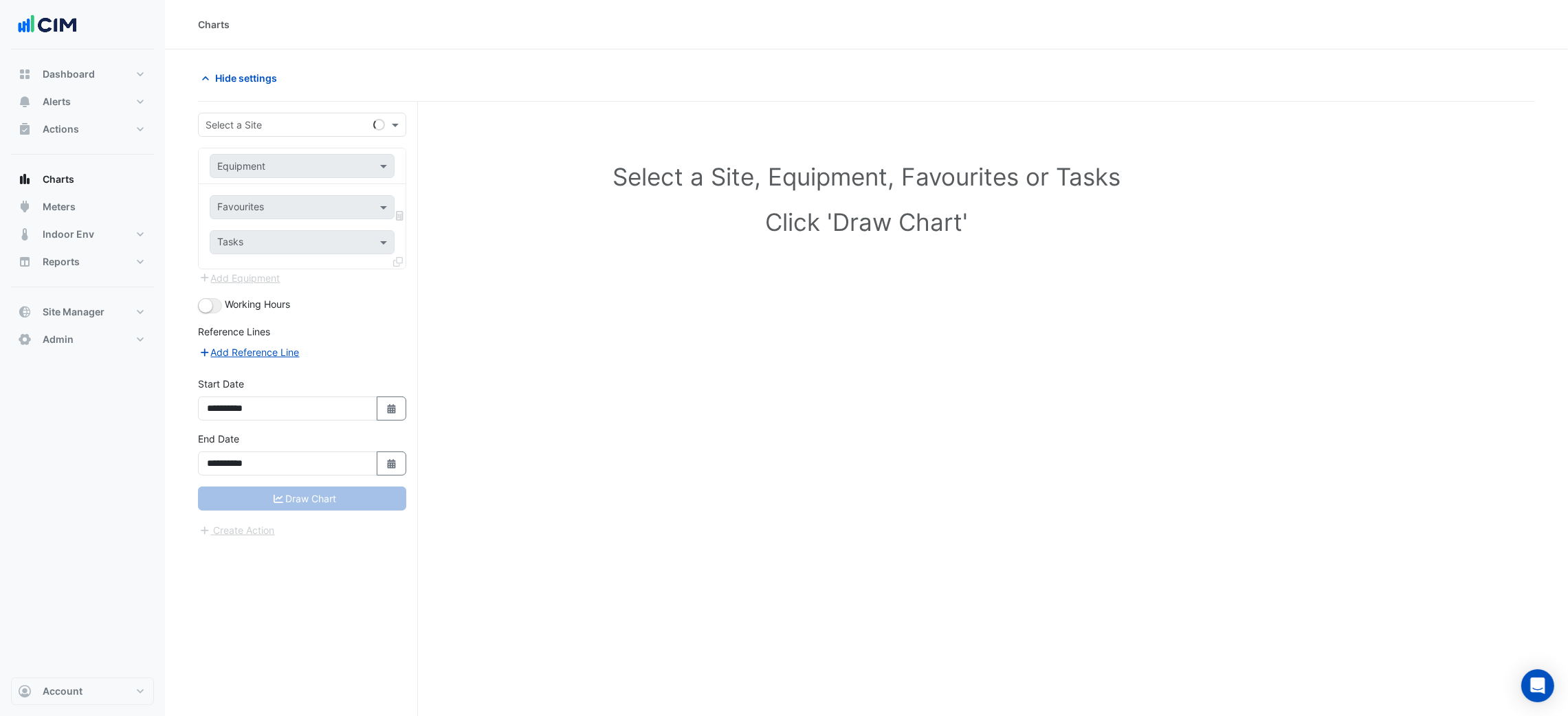
click at [244, 130] on input "text" at bounding box center [288, 125] width 166 height 15
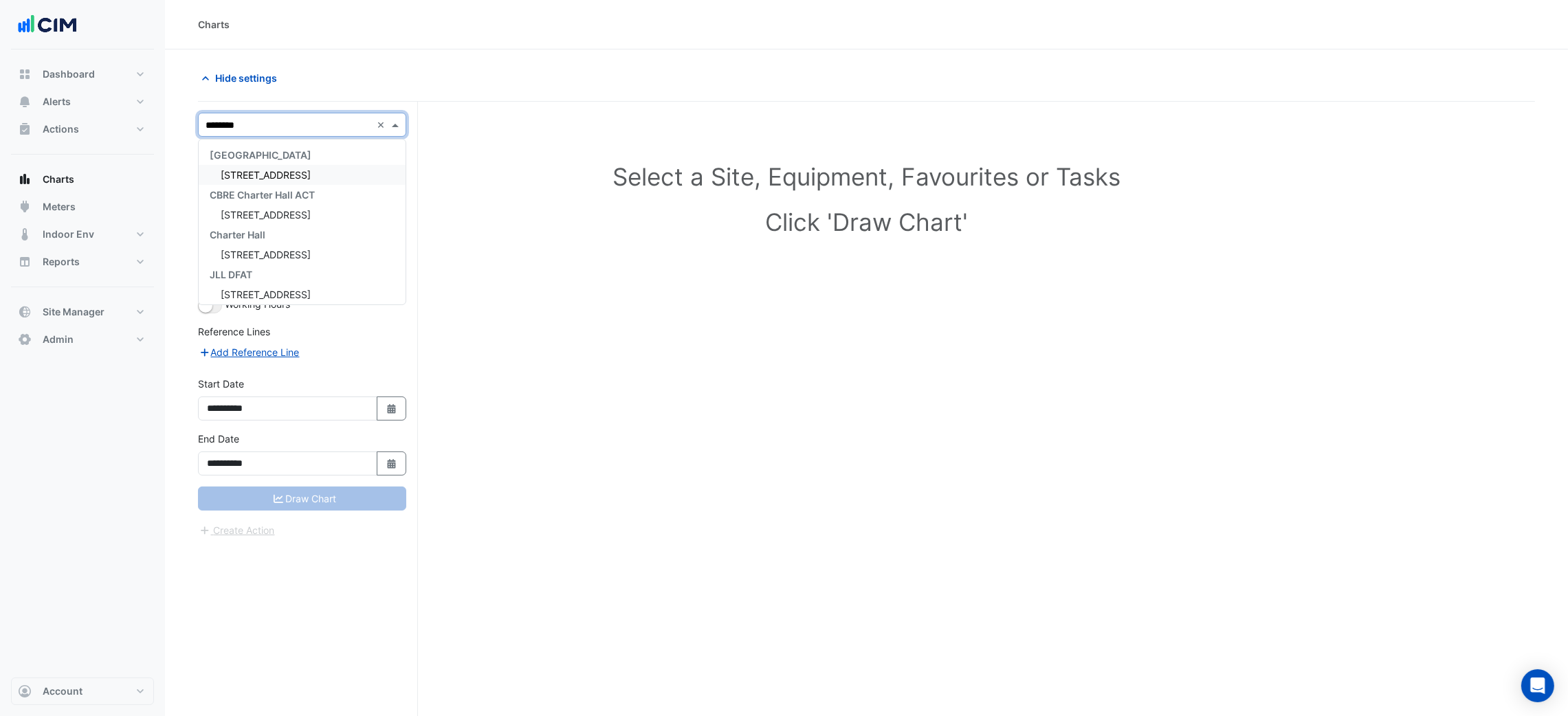
type input "*********"
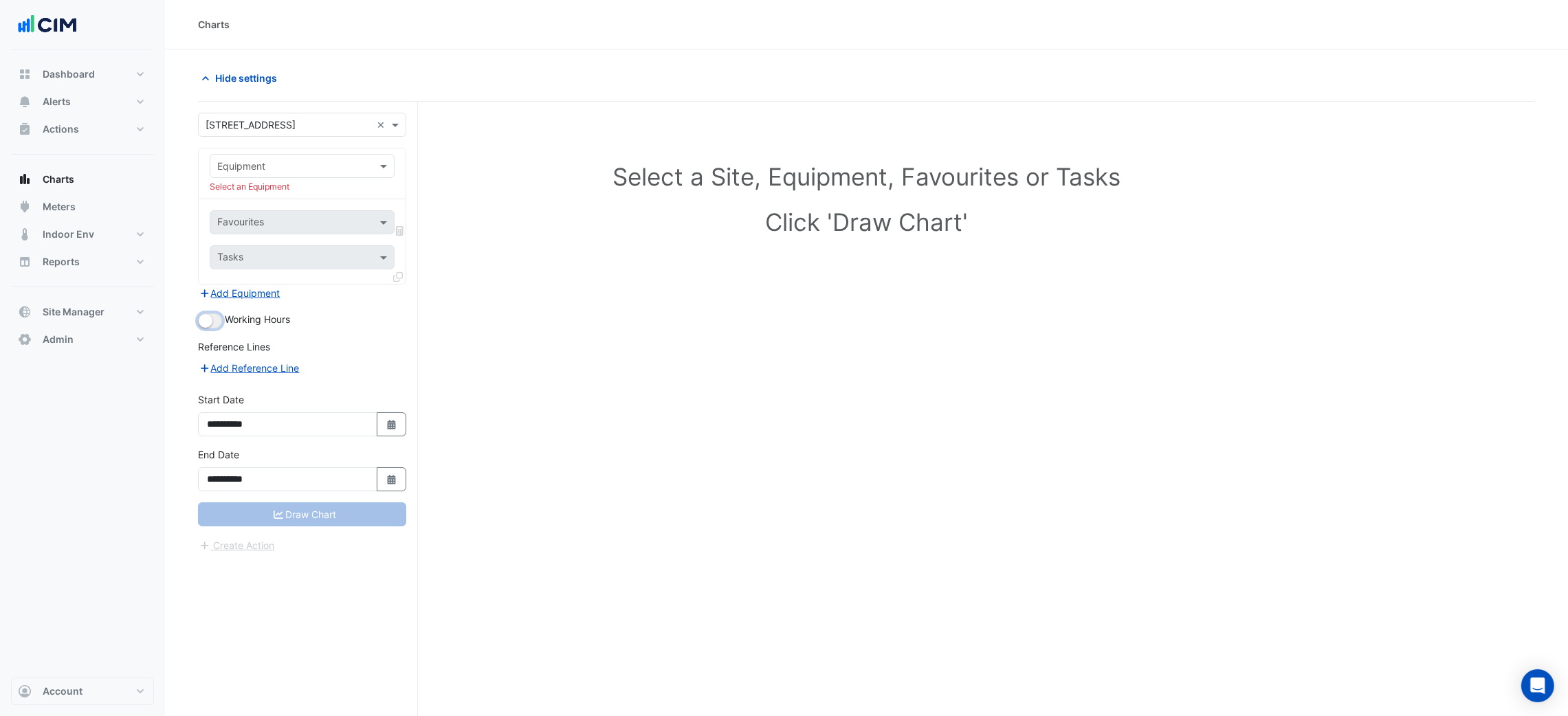
click at [213, 301] on form "**********" at bounding box center [302, 333] width 208 height 441
click at [217, 312] on form "**********" at bounding box center [302, 333] width 208 height 441
click at [215, 321] on button "button" at bounding box center [210, 321] width 24 height 15
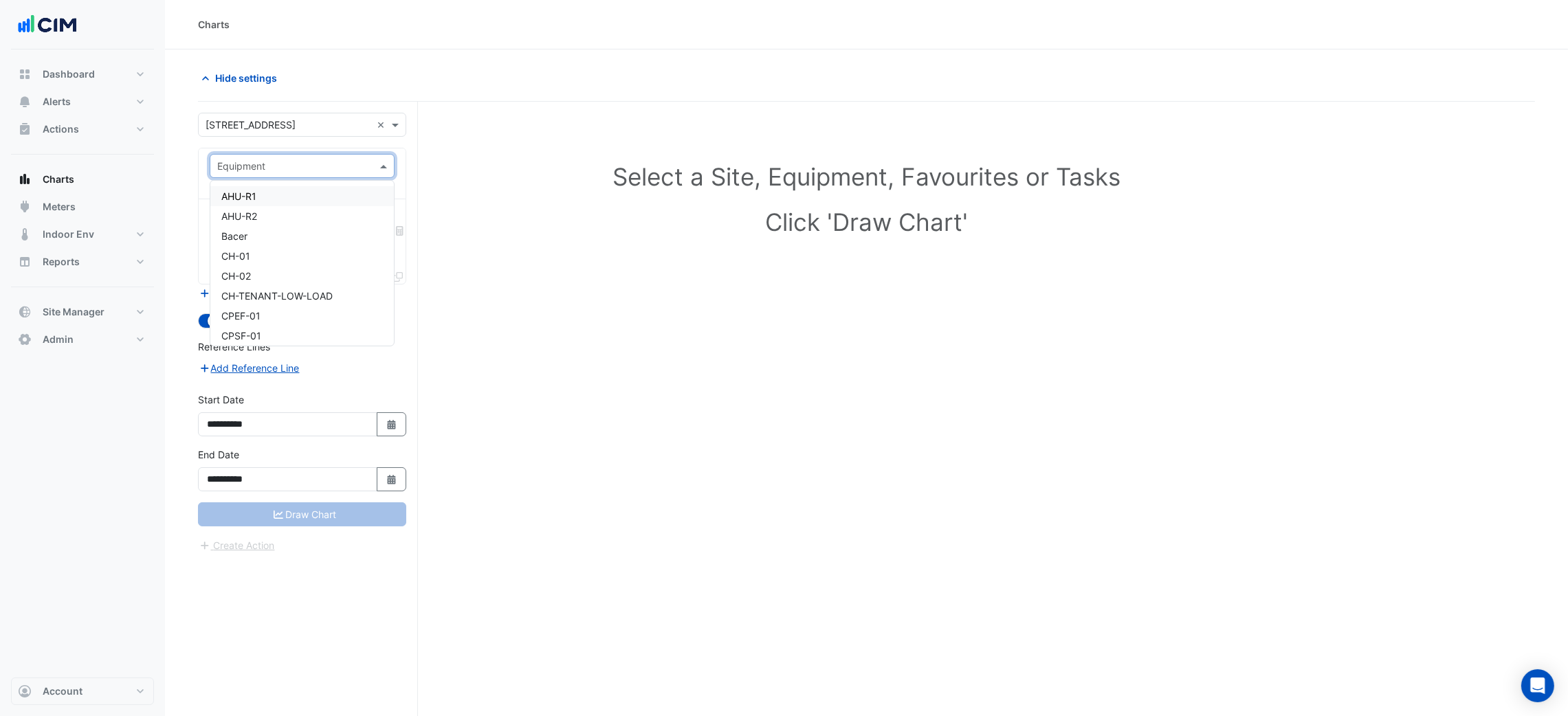
click at [267, 171] on div "Equipment" at bounding box center [302, 166] width 185 height 24
type input "***"
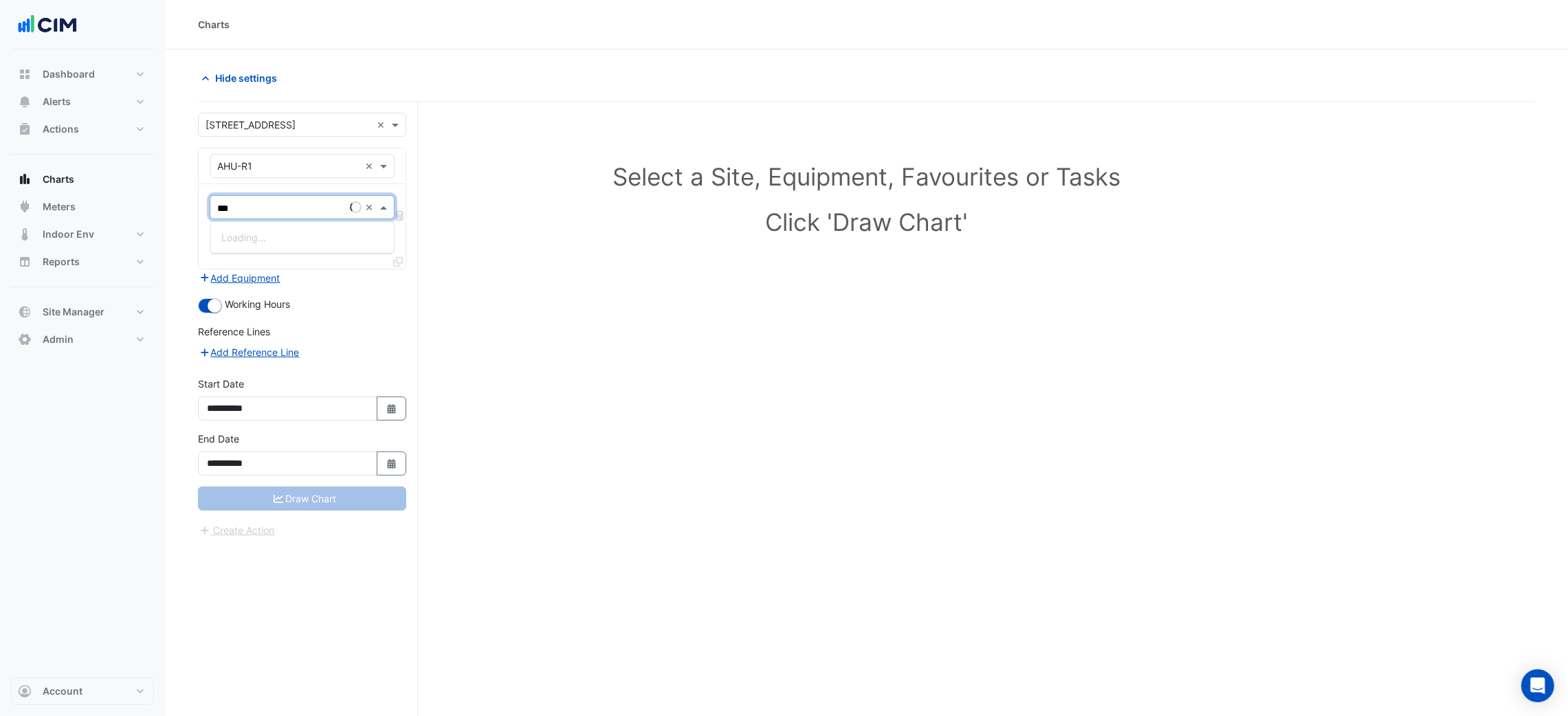
type input "****"
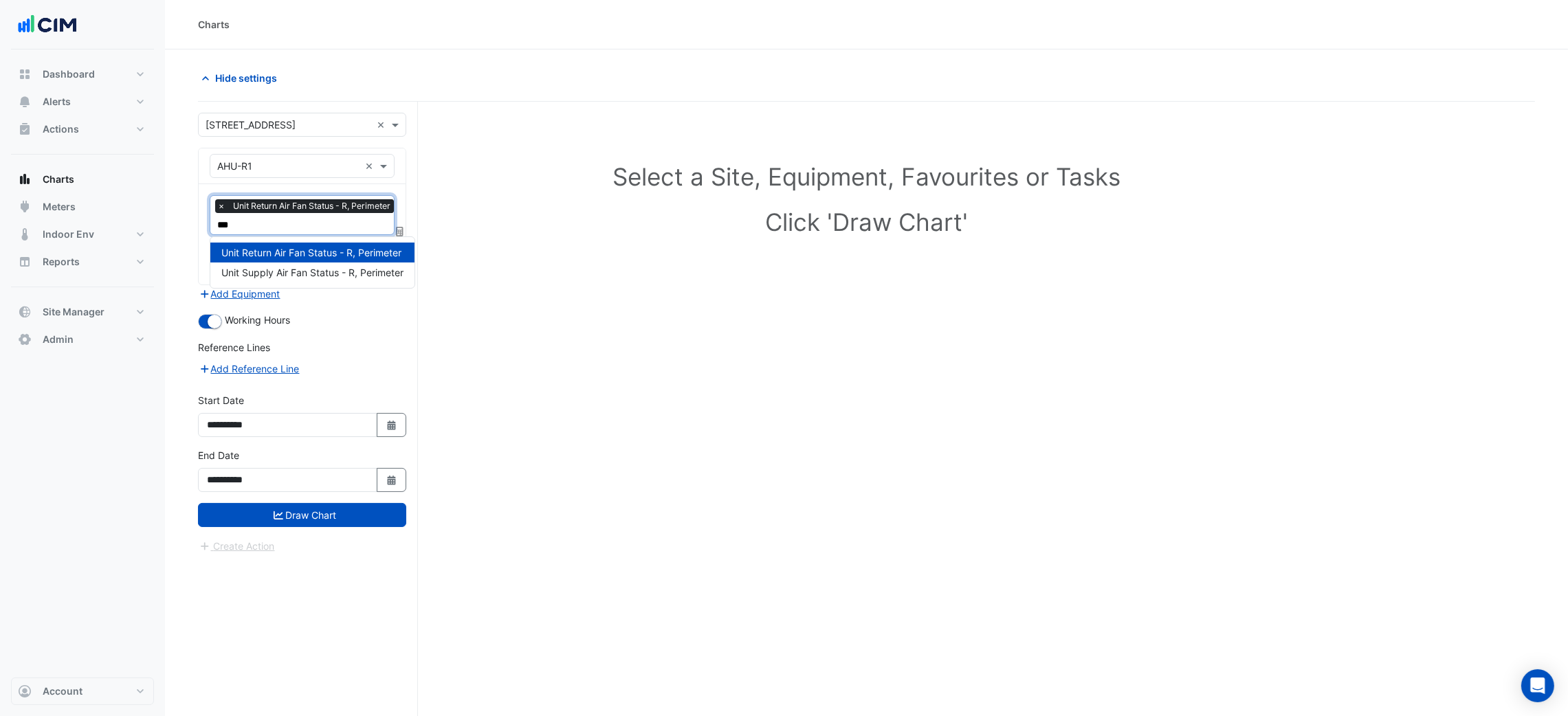
type input "****"
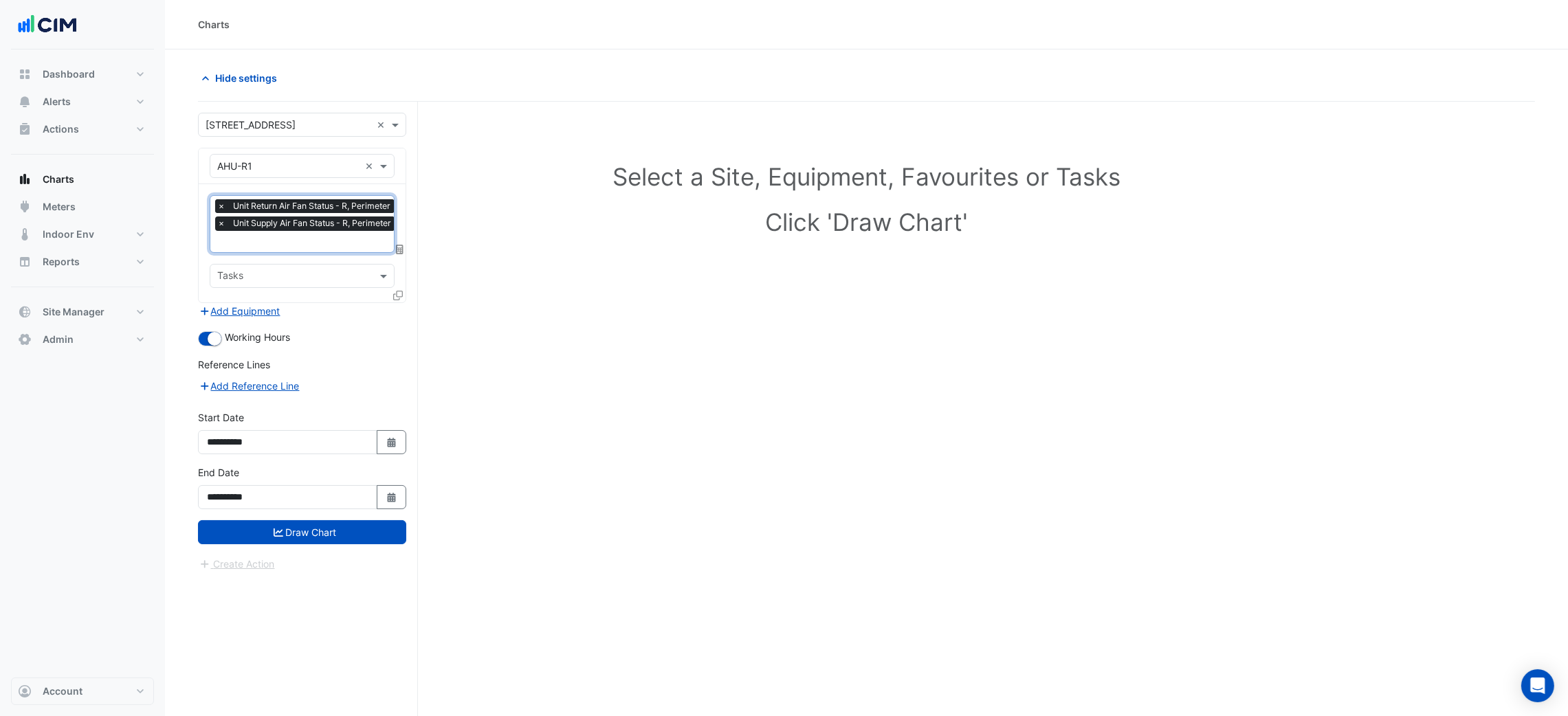
click at [221, 205] on span "×" at bounding box center [221, 206] width 12 height 14
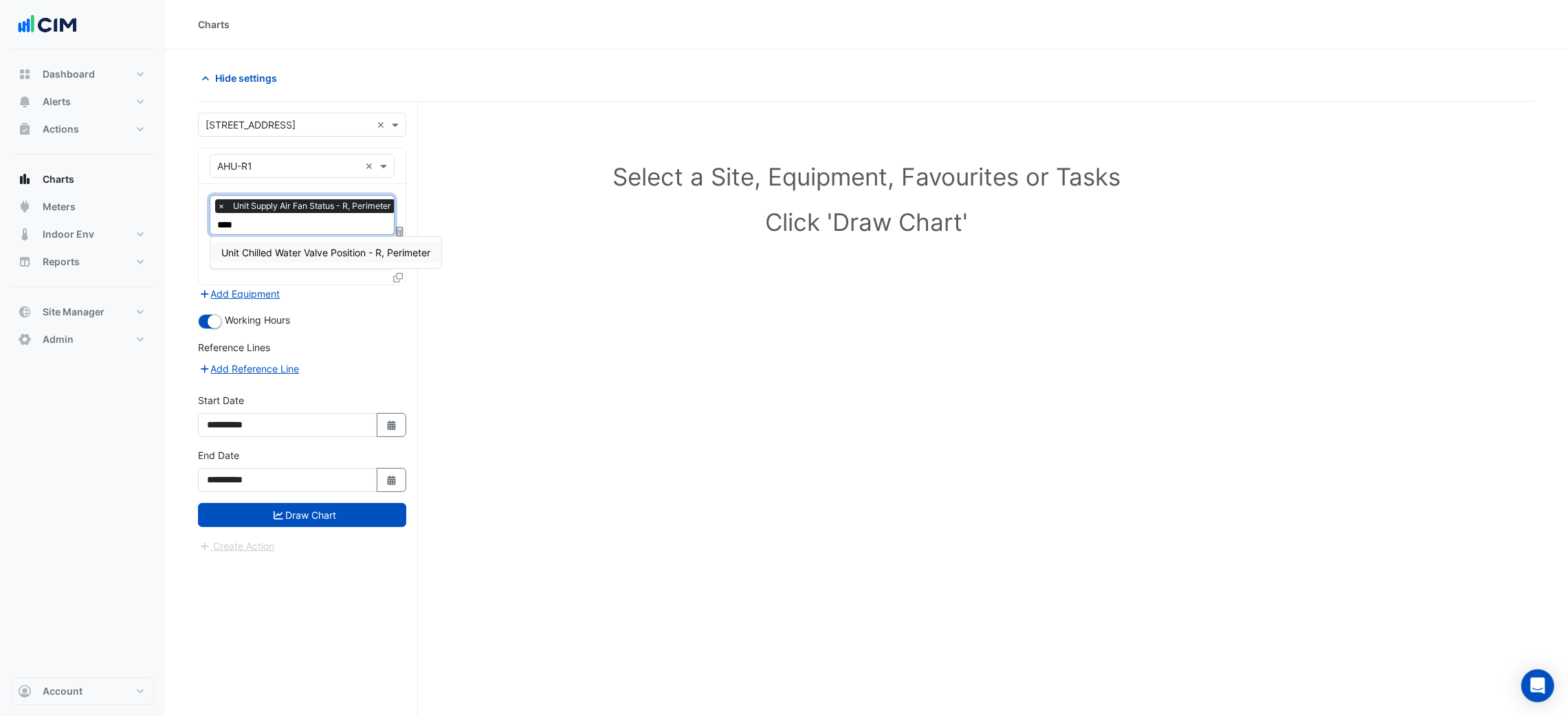
type input "*****"
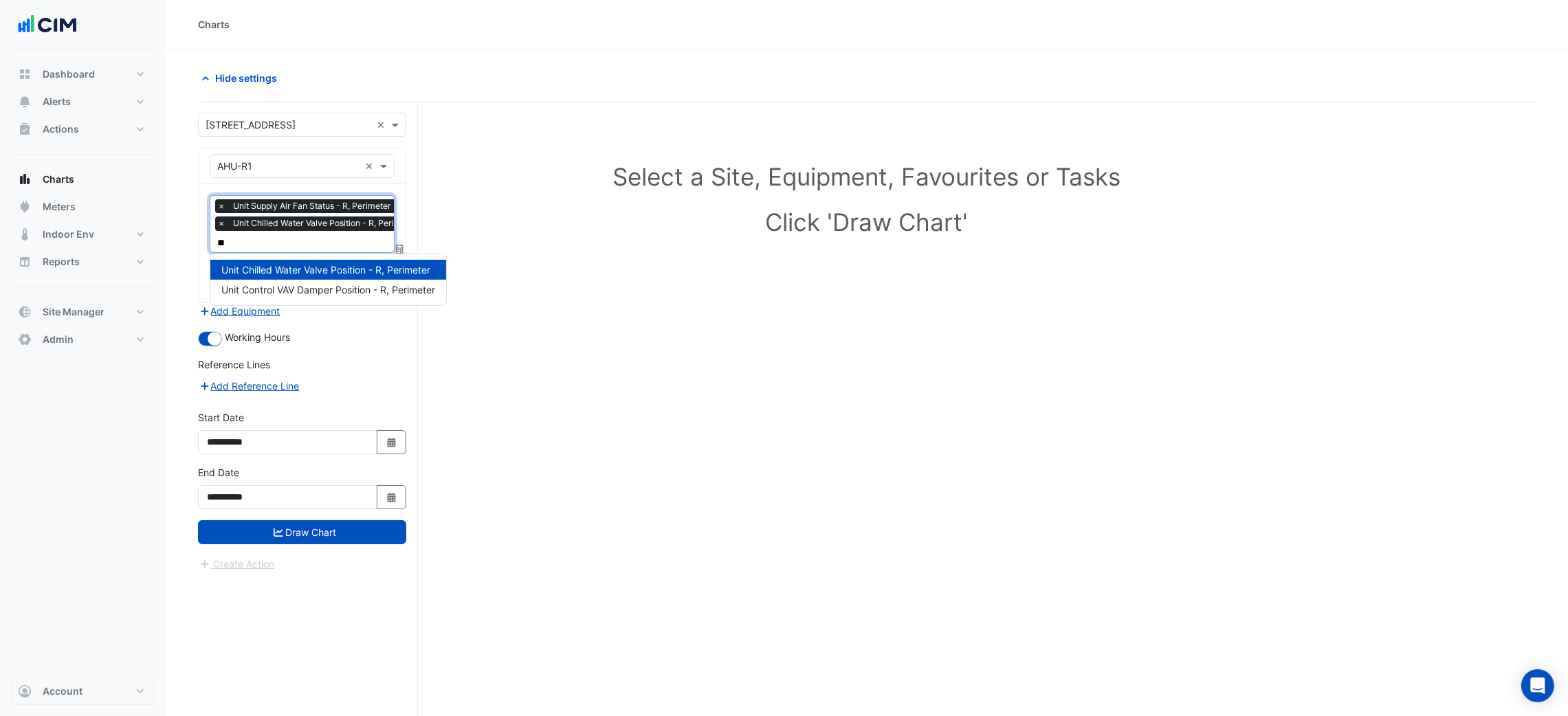
type input "*"
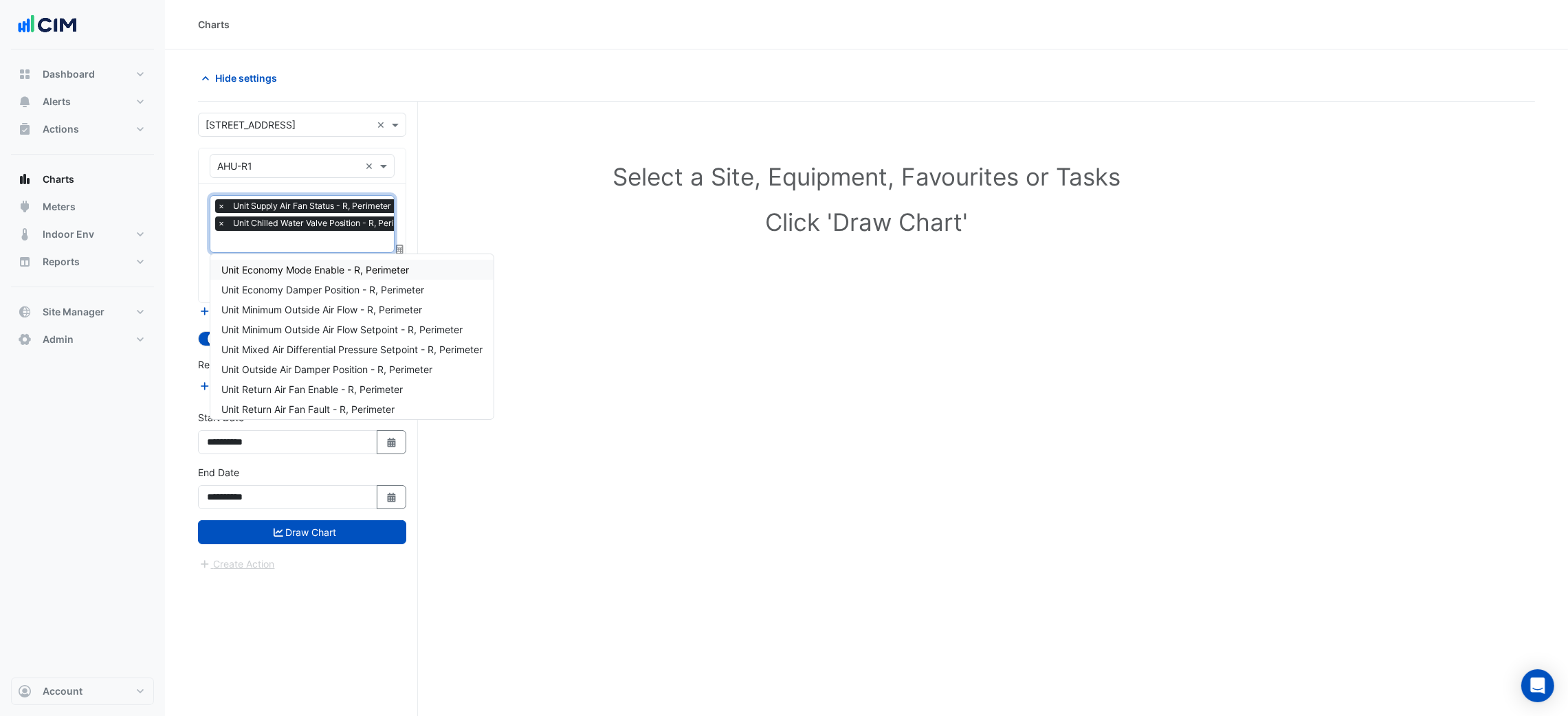
click at [172, 356] on section "Hide settings Select a Site, Equipment, Favourites or Tasks Click 'Draw Chart' …" at bounding box center [866, 409] width 1403 height 719
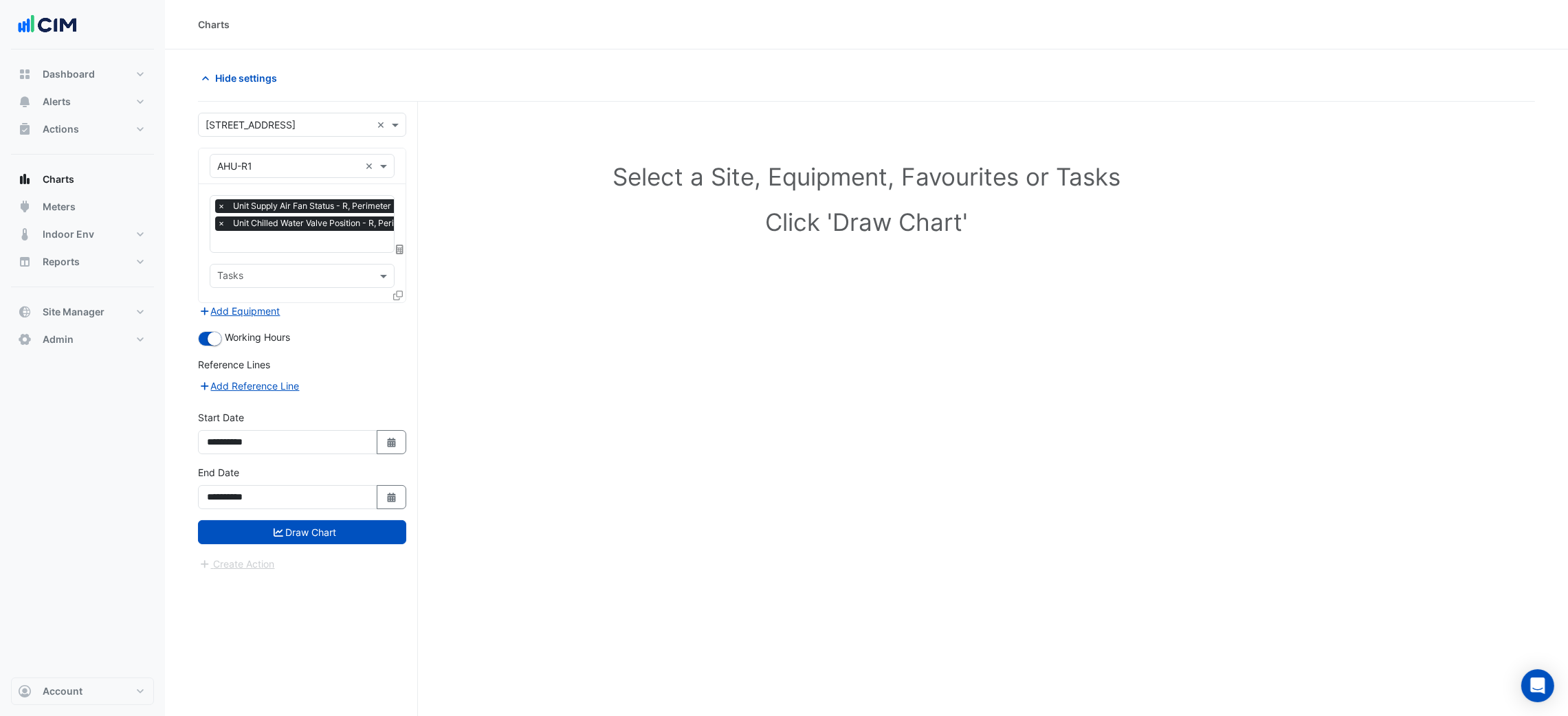
click at [405, 290] on div at bounding box center [400, 298] width 12 height 20
click at [398, 292] on icon at bounding box center [398, 296] width 9 height 9
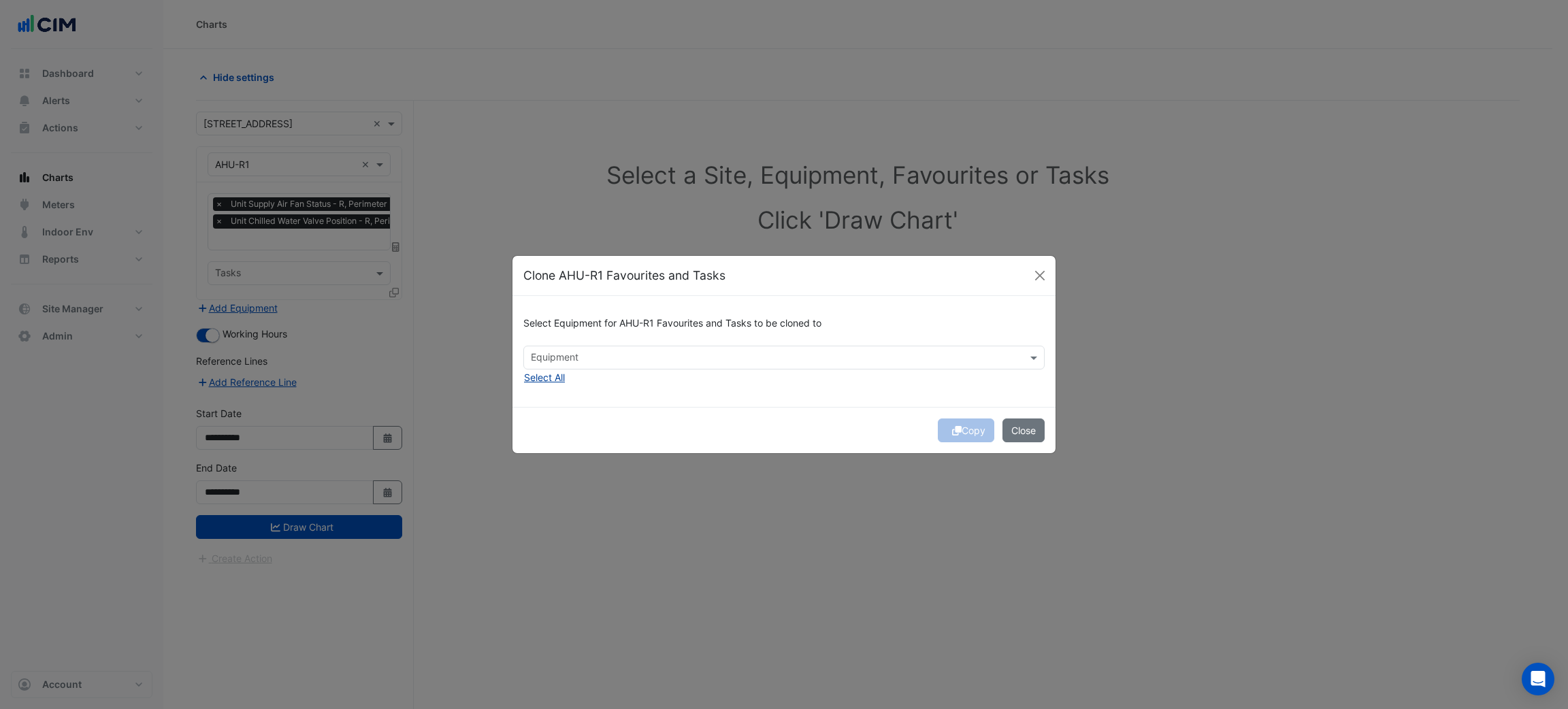
click at [556, 384] on button "Select All" at bounding box center [544, 377] width 42 height 15
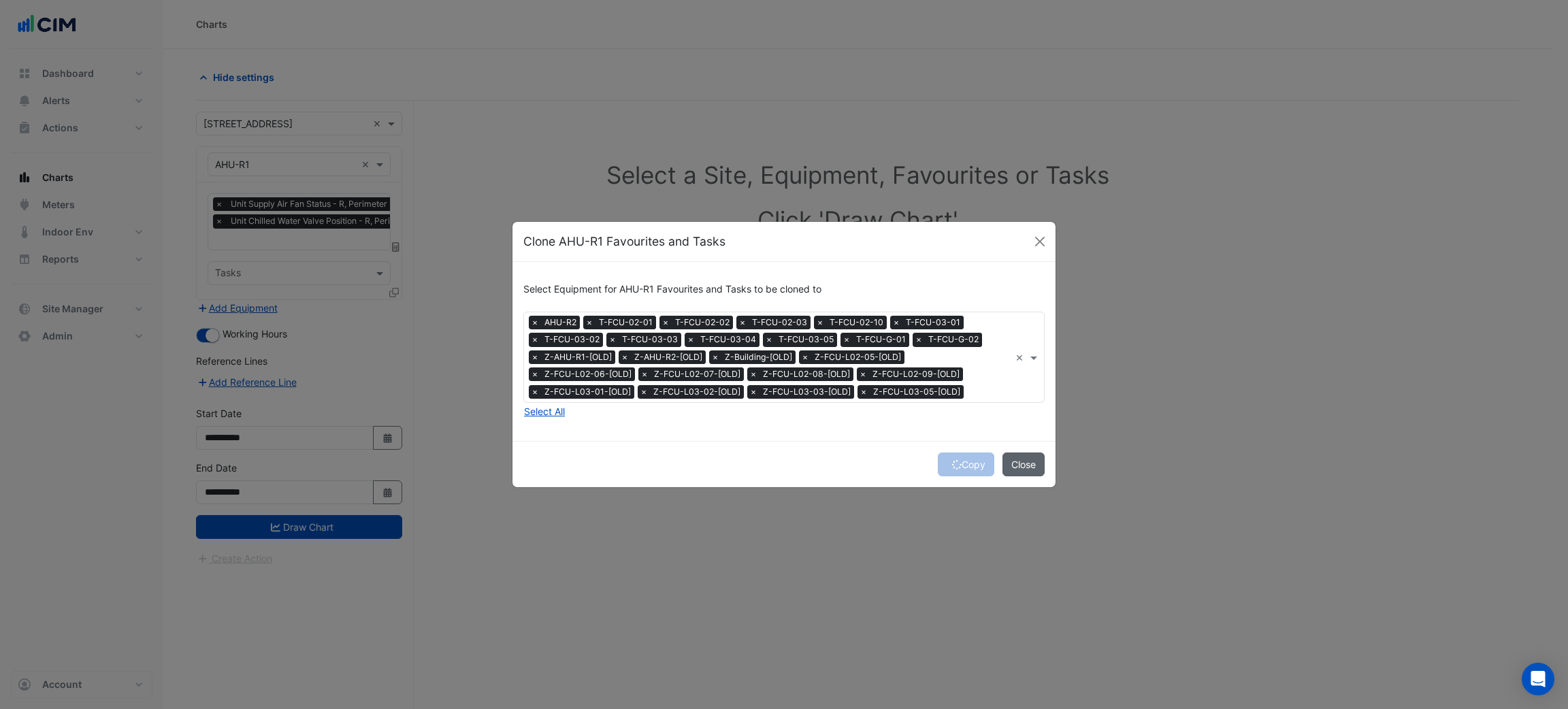
click at [1020, 460] on button "Close" at bounding box center [1023, 465] width 42 height 24
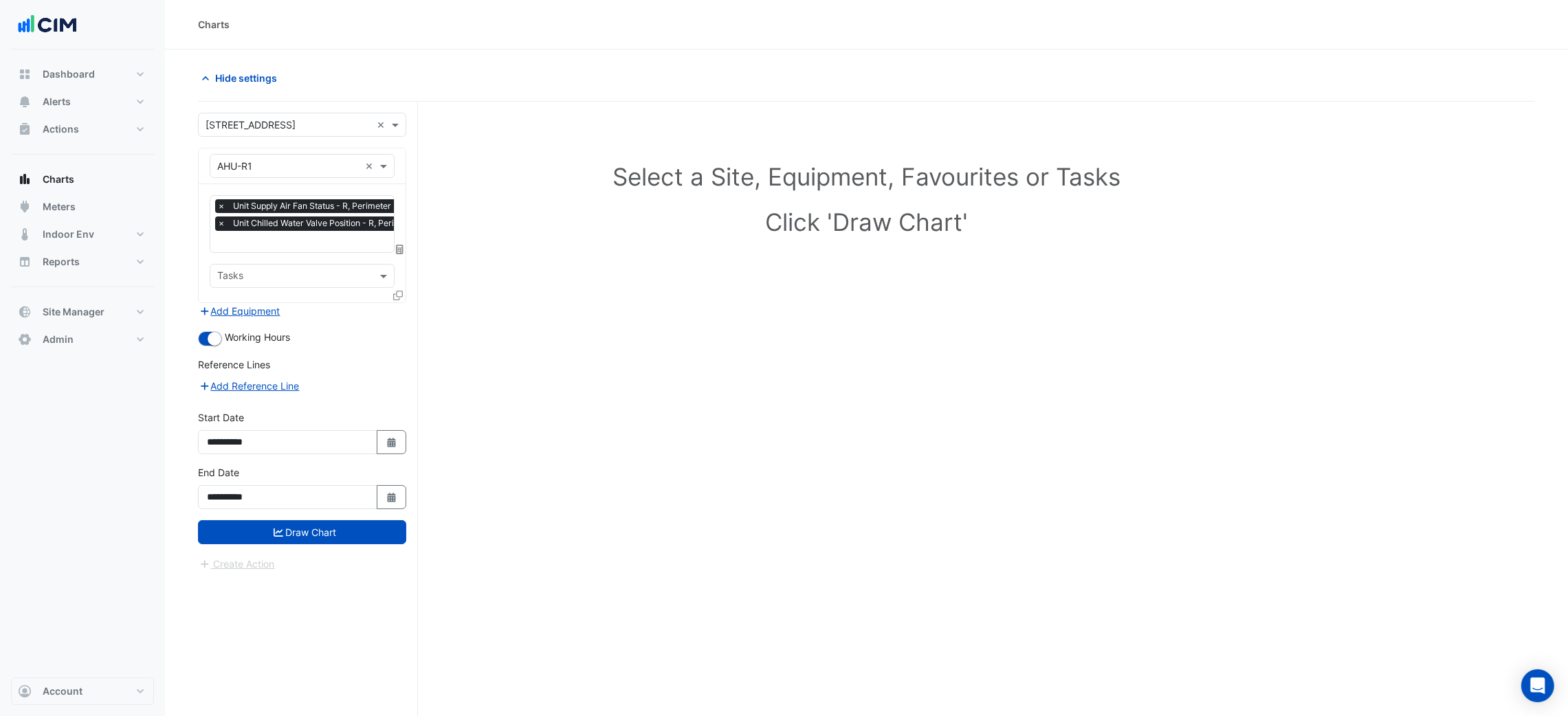
click at [396, 294] on icon at bounding box center [398, 296] width 9 height 9
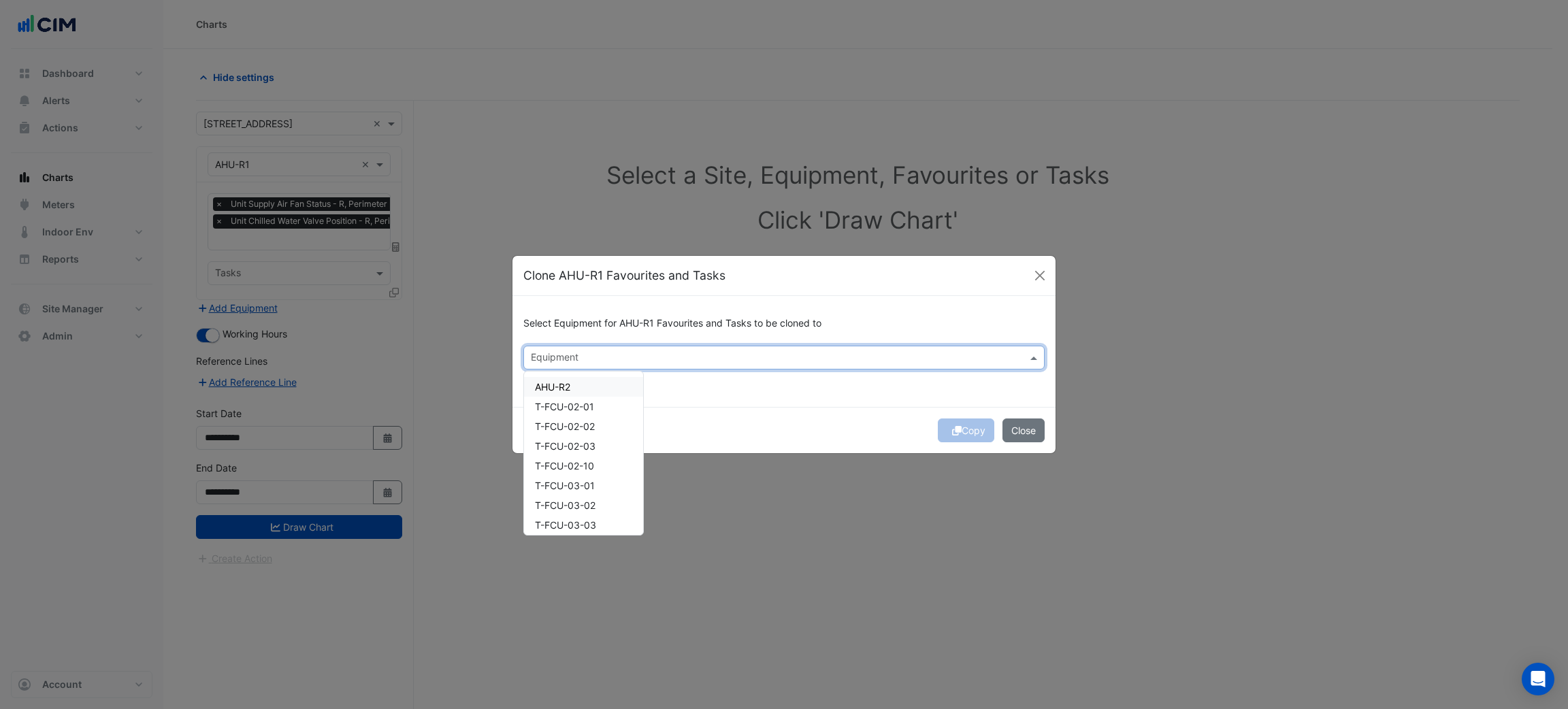
click at [529, 353] on div at bounding box center [774, 359] width 493 height 18
click at [565, 392] on div "AHU-R2" at bounding box center [584, 387] width 119 height 20
click at [786, 421] on div "Copy Close" at bounding box center [784, 430] width 543 height 47
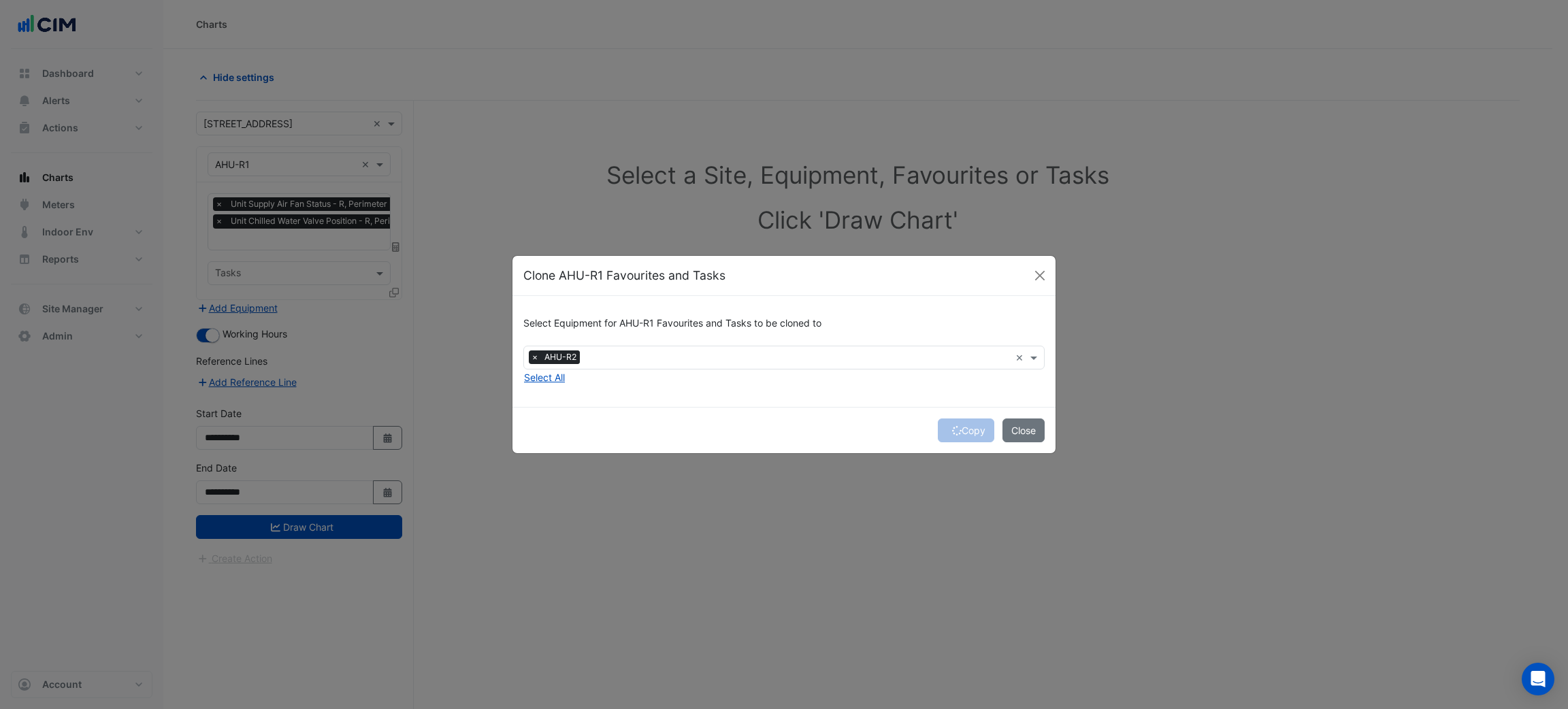
click at [959, 427] on div "Copy Close" at bounding box center [784, 430] width 543 height 47
click at [959, 427] on button "Copy" at bounding box center [966, 430] width 57 height 24
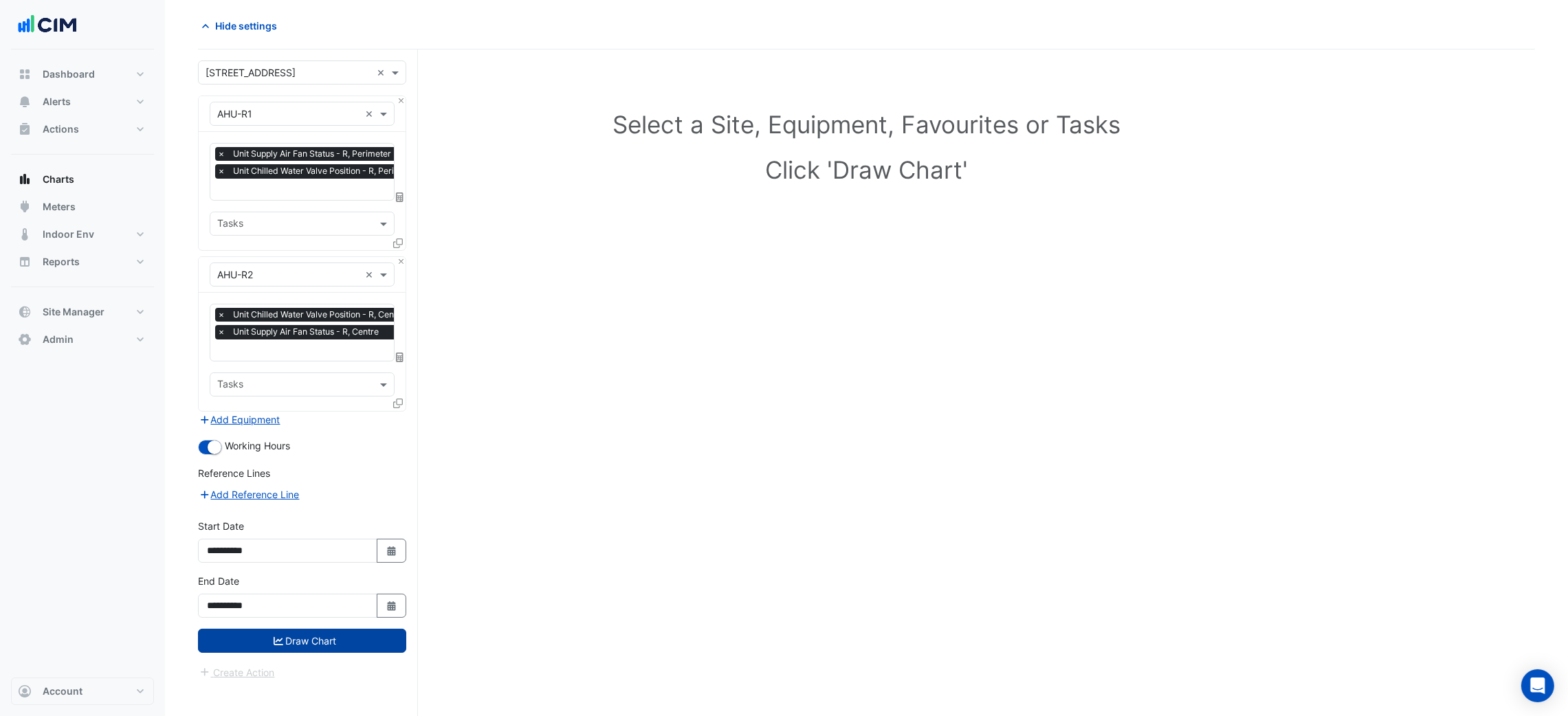
click at [350, 630] on button "Draw Chart" at bounding box center [302, 640] width 208 height 24
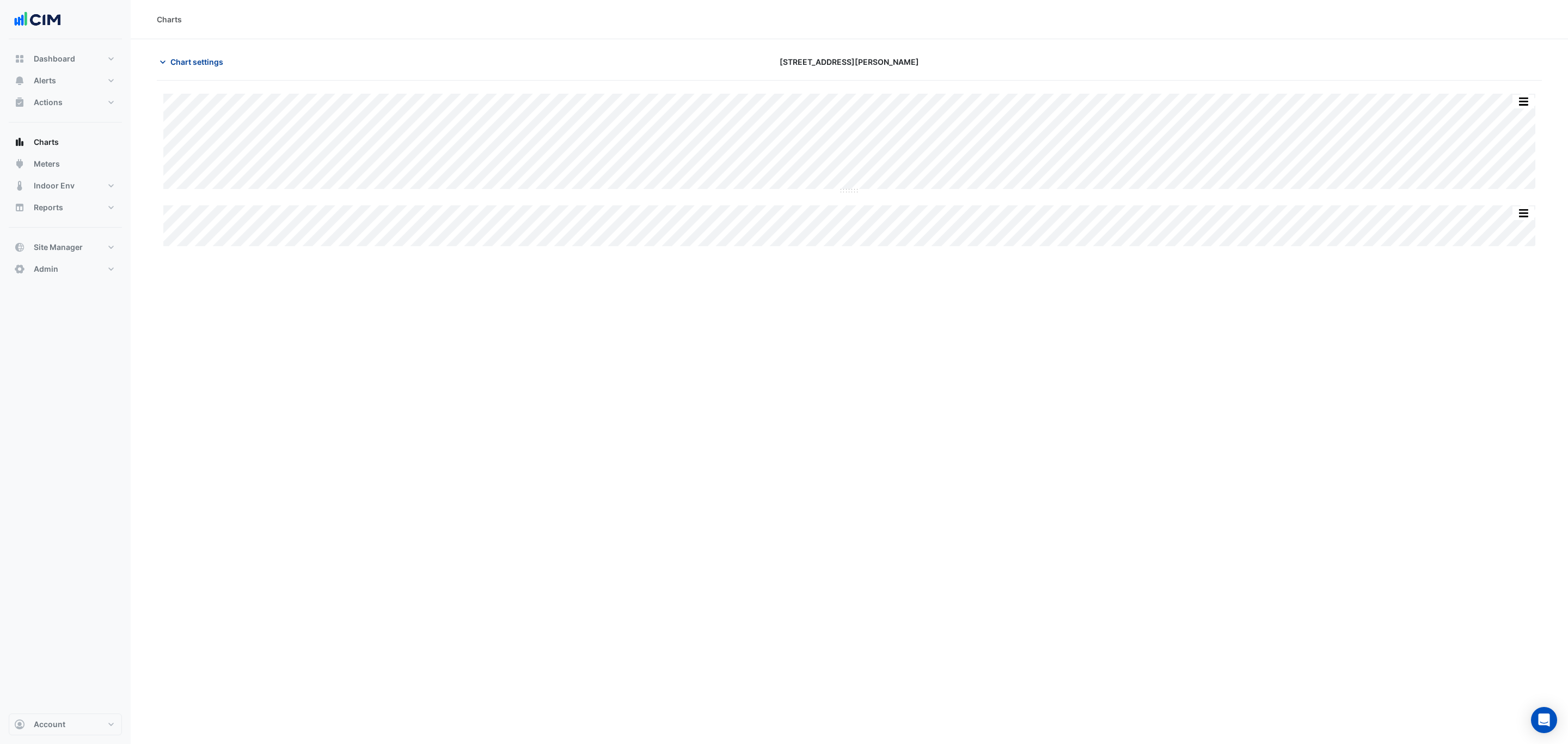
type input "**********"
click at [224, 67] on button "Chart settings" at bounding box center [194, 62] width 73 height 19
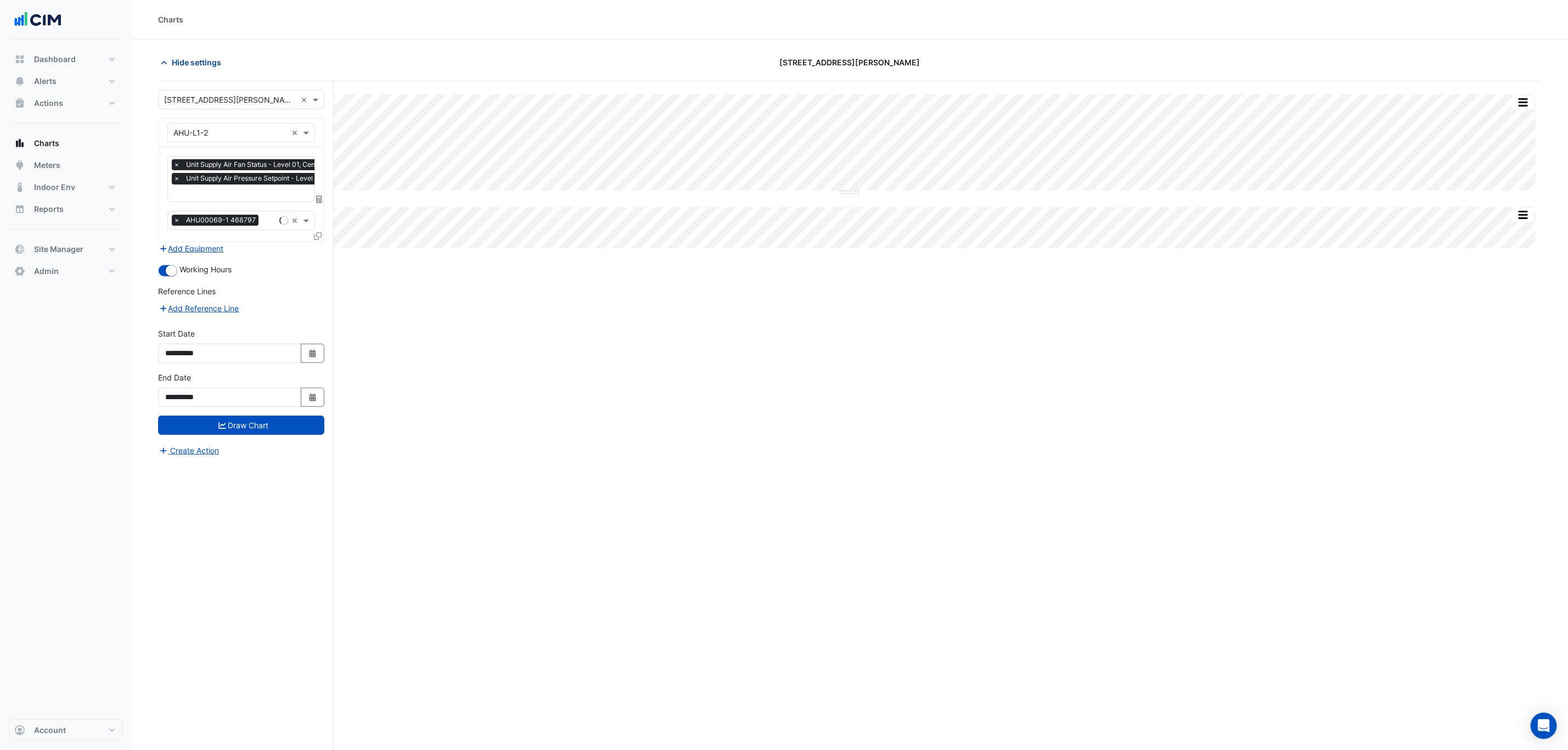
click at [224, 69] on button "Hide settings" at bounding box center [193, 62] width 70 height 19
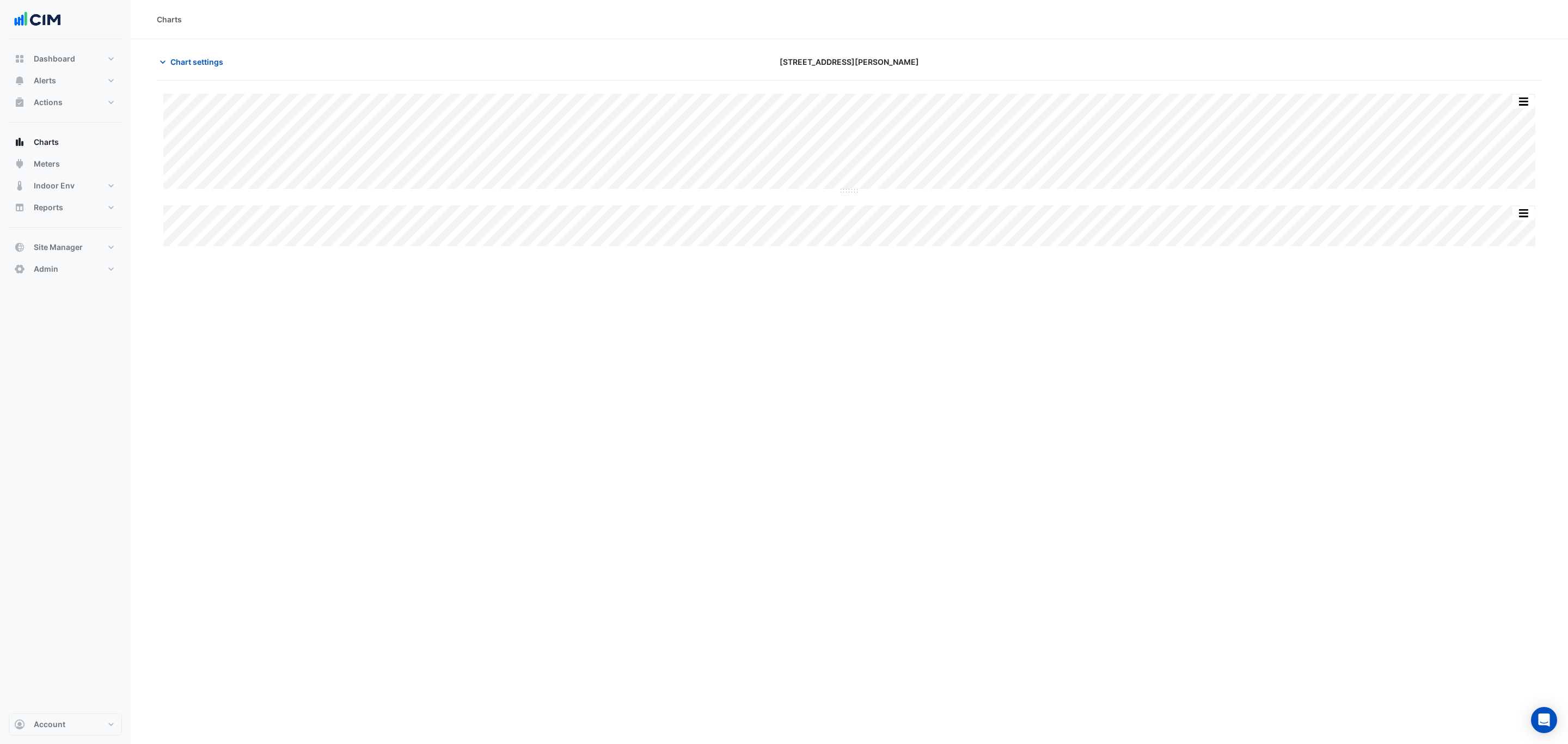
click at [192, 72] on div "Chart settings 105 Phillip Street" at bounding box center [849, 67] width 1385 height 28
click at [192, 69] on button "Chart settings" at bounding box center [194, 62] width 73 height 19
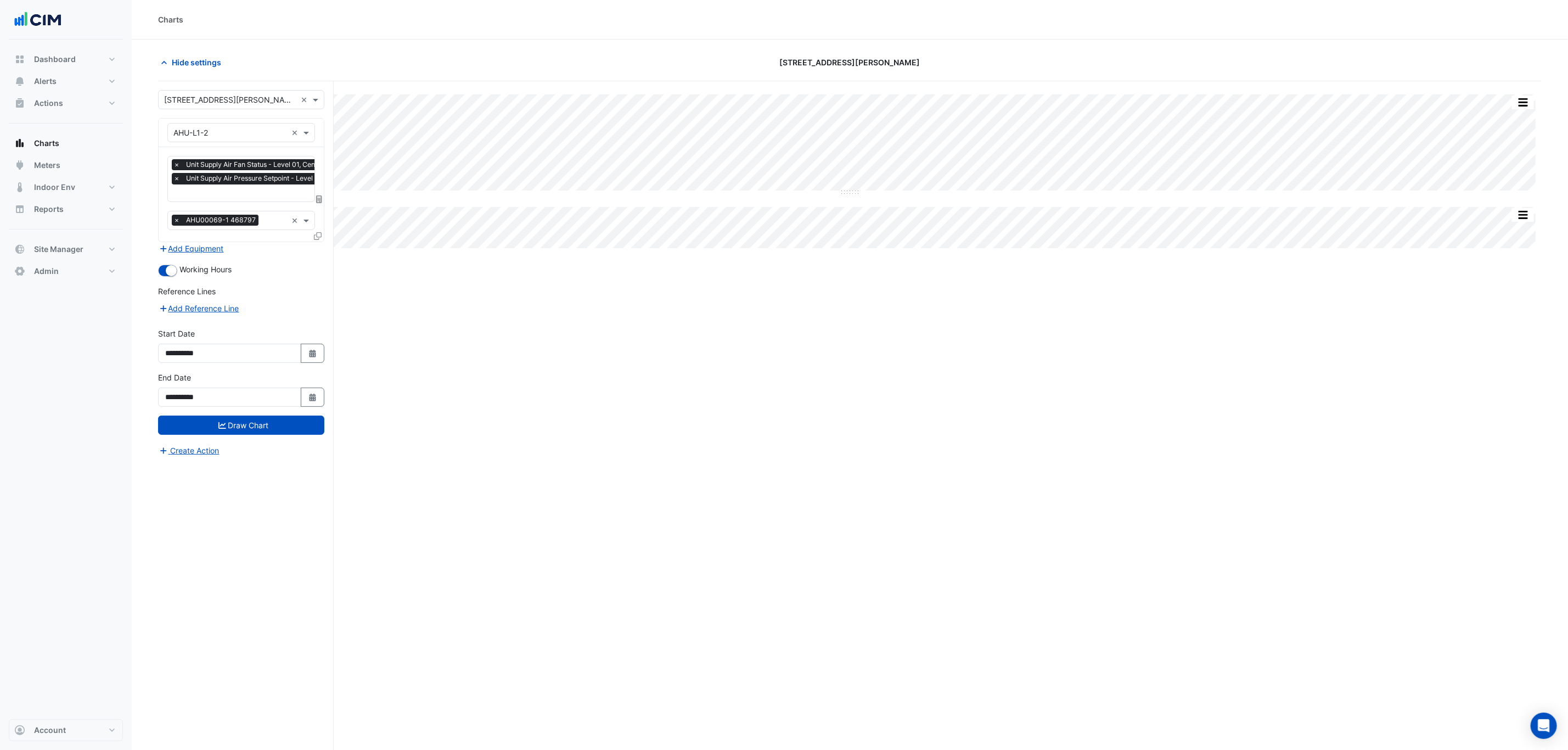
click at [234, 184] on span "Unit Supply Air Pressure Setpoint - Level 01, Centre" at bounding box center [266, 179] width 166 height 11
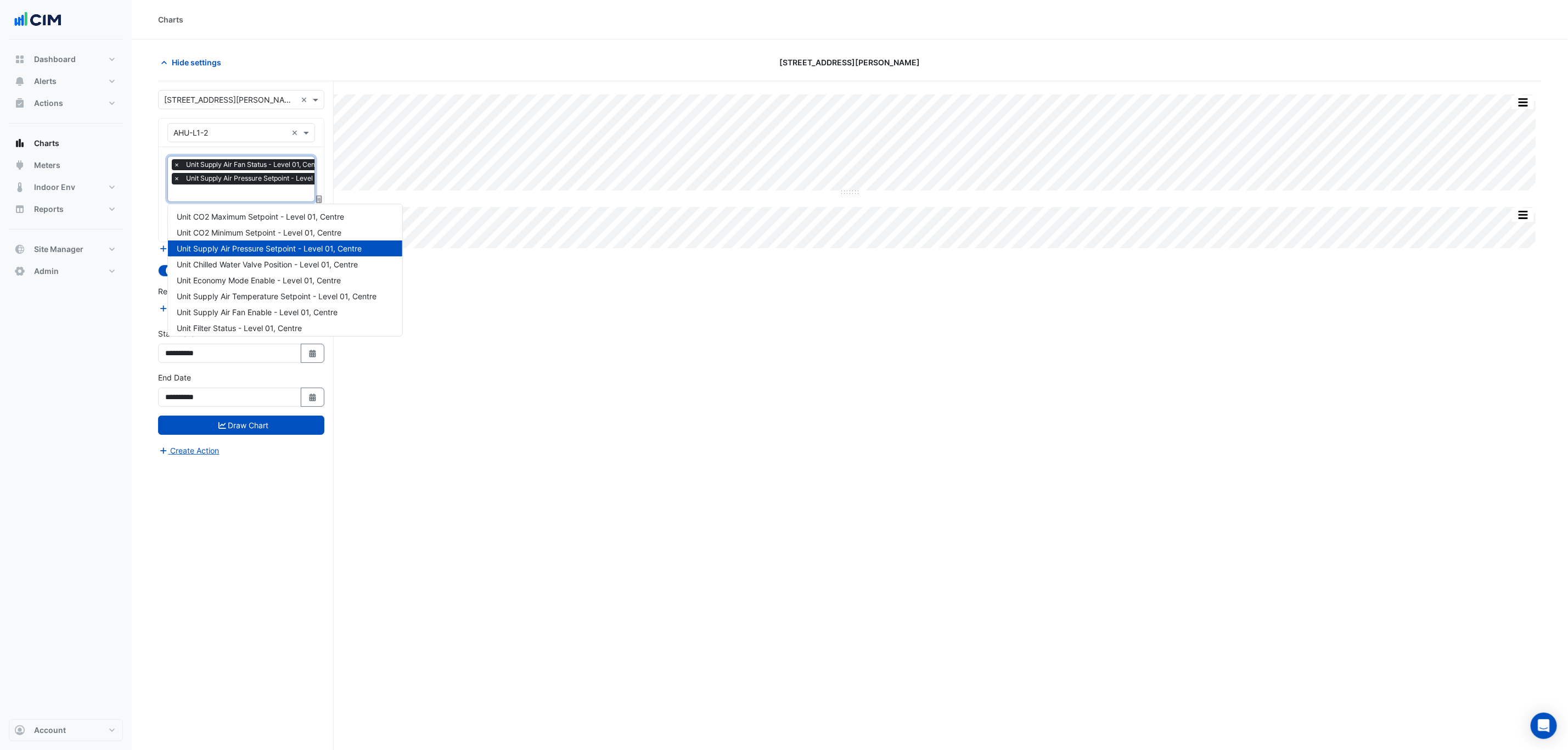
scroll to position [0, 6]
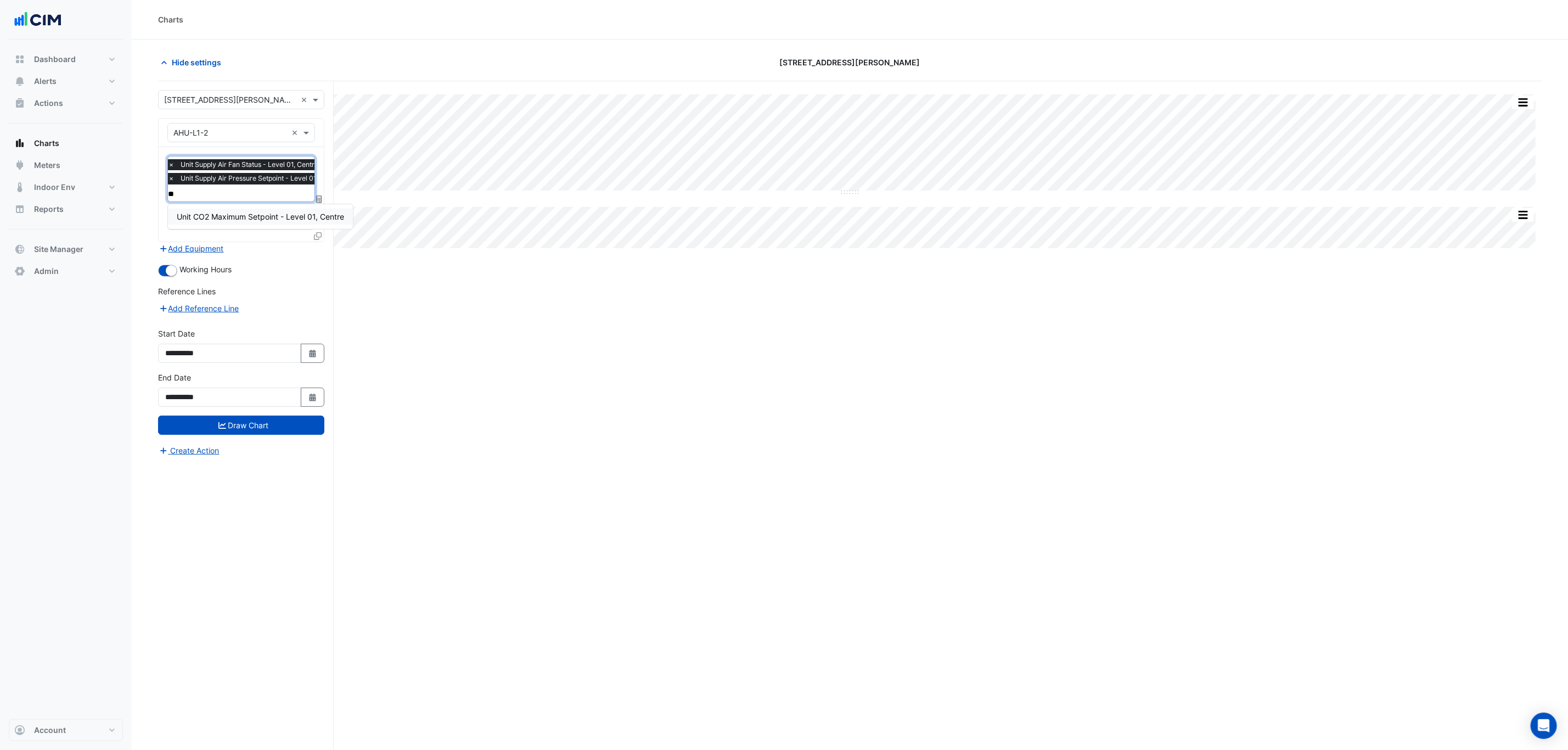
type input "*"
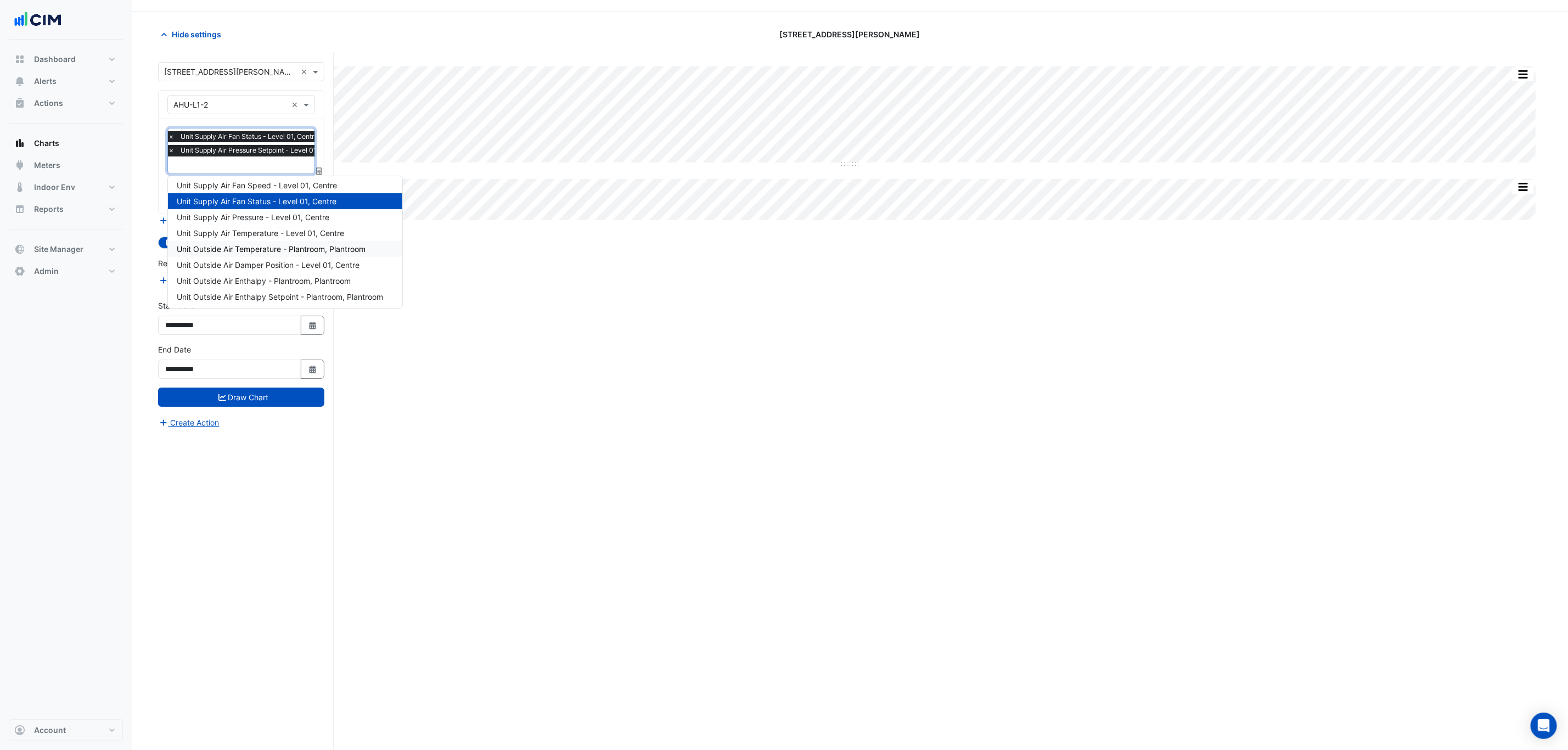
scroll to position [43, 0]
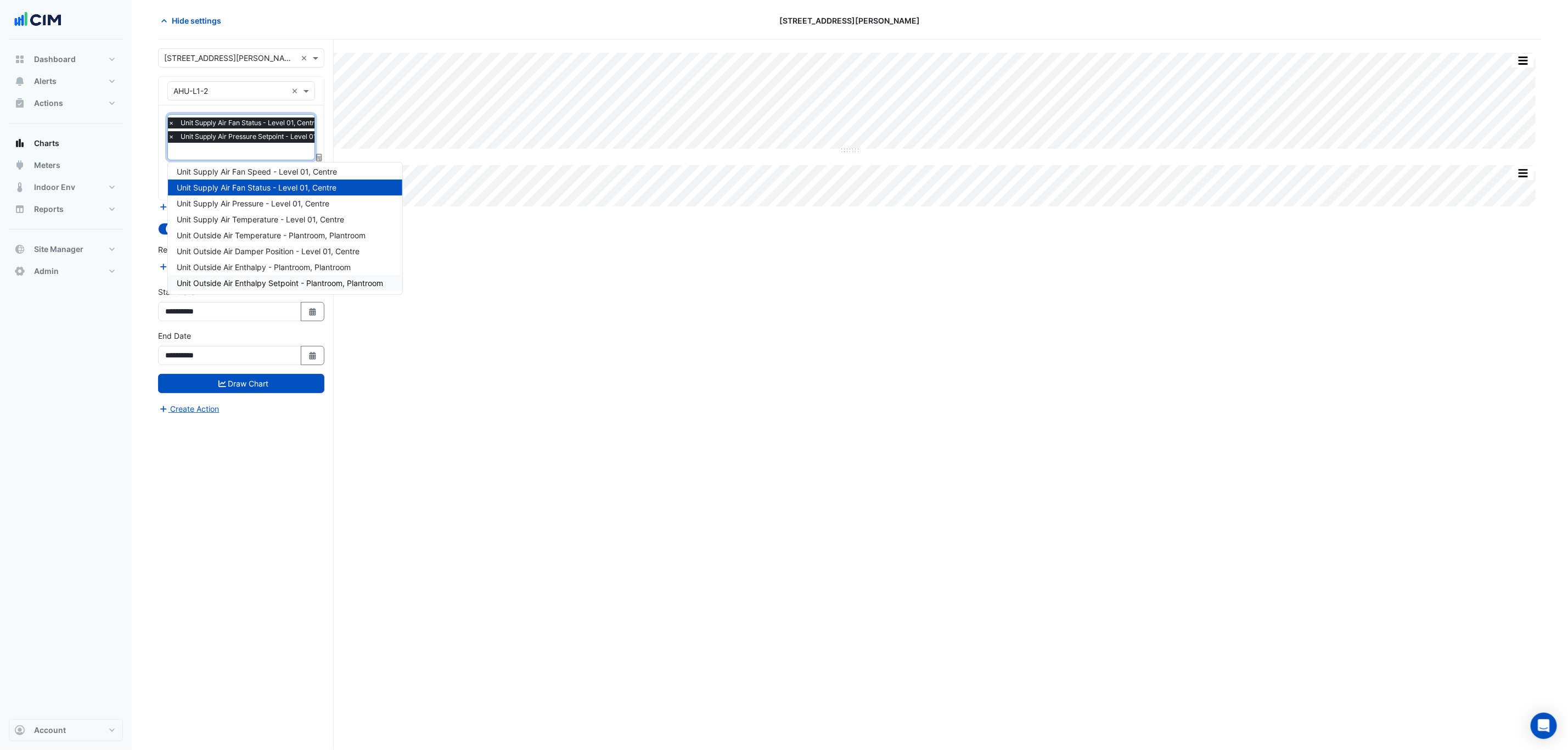
click at [621, 381] on div "Split All Split None Print Save as JPEG Save as PNG Pivot Data Table Export CSV…" at bounding box center [850, 394] width 1383 height 711
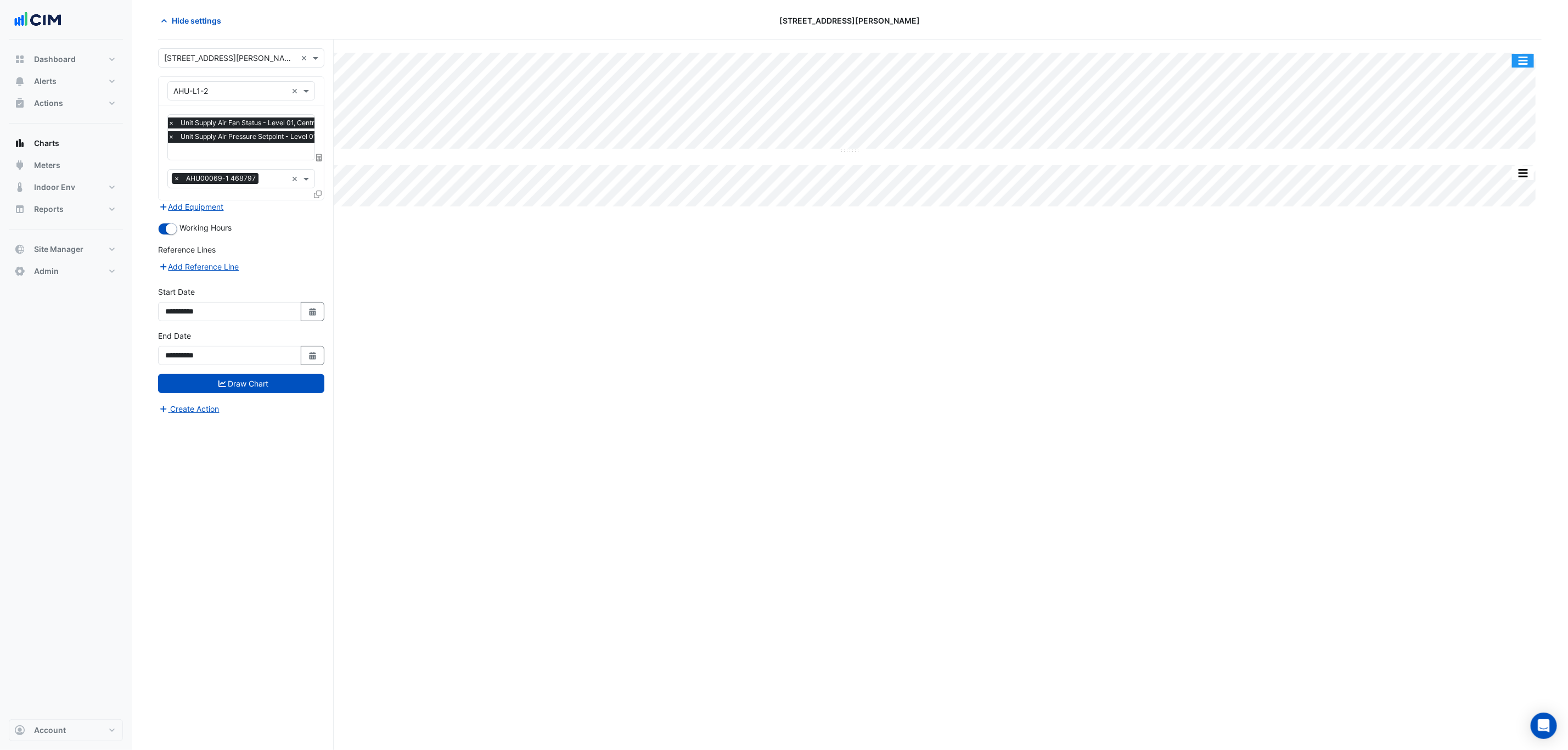
click at [1264, 57] on button "button" at bounding box center [1523, 60] width 22 height 14
drag, startPoint x: 290, startPoint y: 354, endPoint x: 304, endPoint y: 358, distance: 14.6
click at [291, 354] on input "**********" at bounding box center [230, 355] width 143 height 19
click at [304, 358] on button "Select Date" at bounding box center [312, 355] width 24 height 19
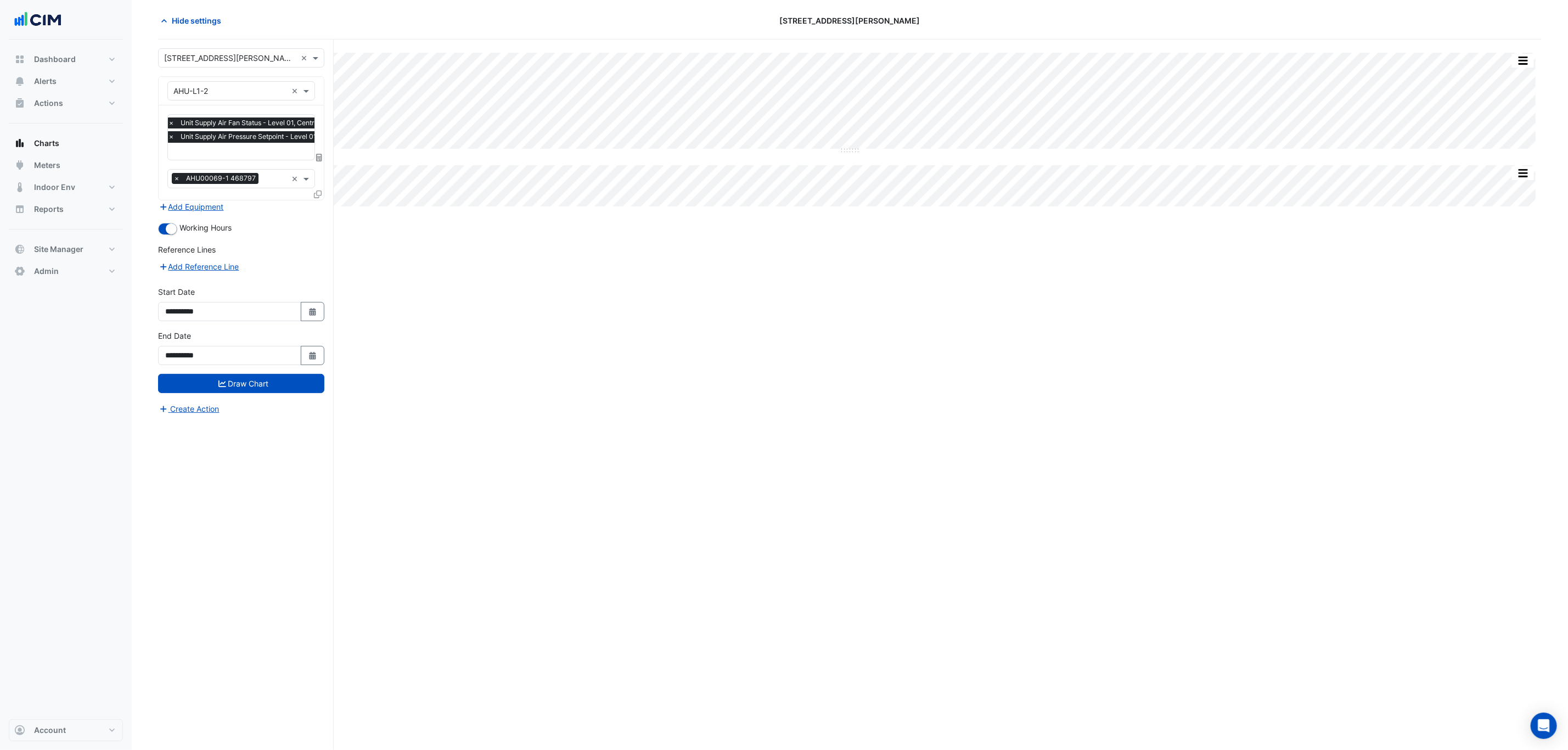
select select "*"
click at [200, 279] on div "16" at bounding box center [193, 283] width 18 height 18
type input "**********"
click at [249, 393] on button "Draw Chart" at bounding box center [241, 383] width 166 height 19
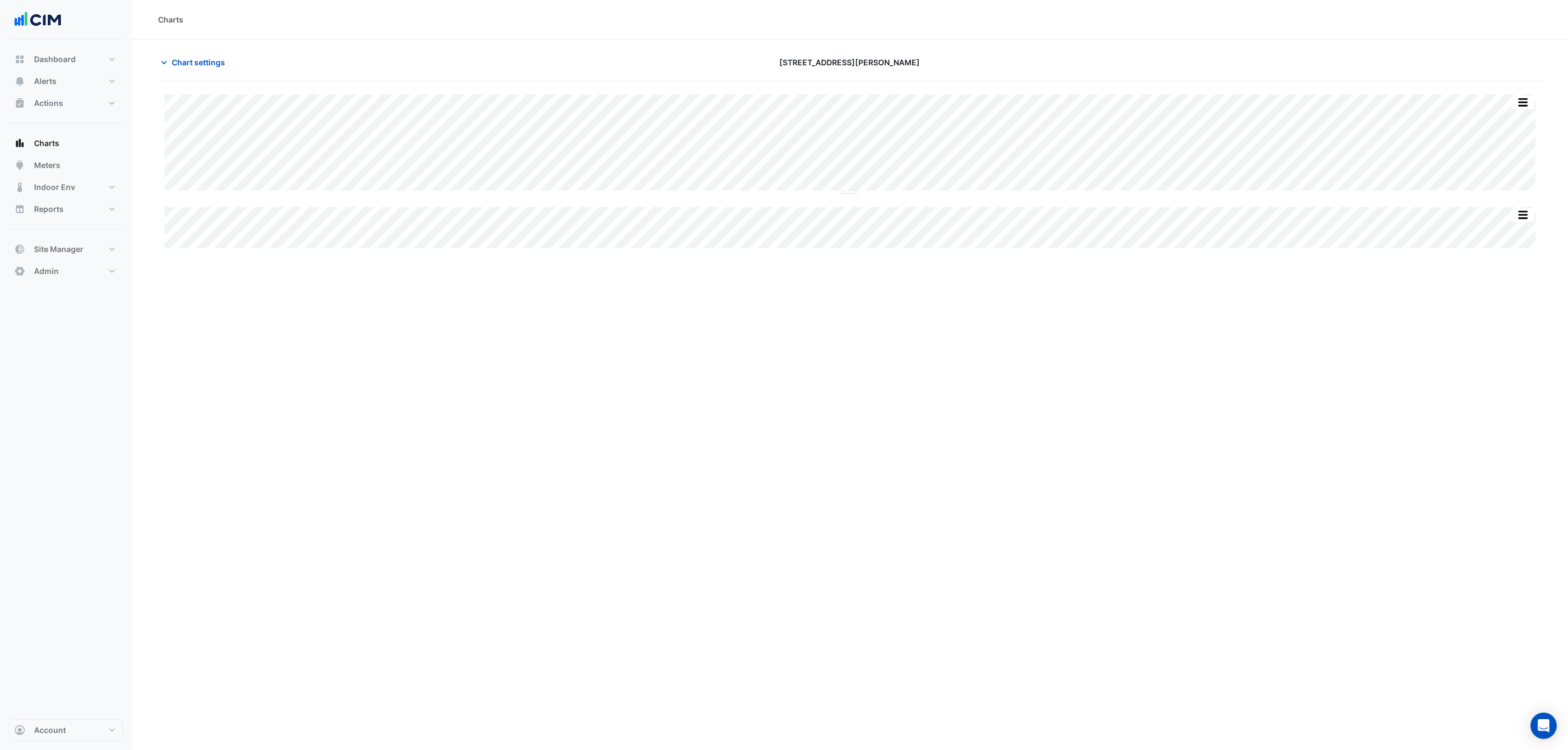
click at [252, 385] on div "**********" at bounding box center [246, 436] width 176 height 711
click at [1264, 99] on button "button" at bounding box center [1514, 102] width 22 height 14
click at [1264, 101] on button "button" at bounding box center [1514, 102] width 22 height 14
click at [1130, 291] on div "Charts Chart settings 105 Phillip Street Split All Split None Print Save as JPE…" at bounding box center [856, 375] width 1449 height 750
drag, startPoint x: 213, startPoint y: 43, endPoint x: 212, endPoint y: 51, distance: 8.1
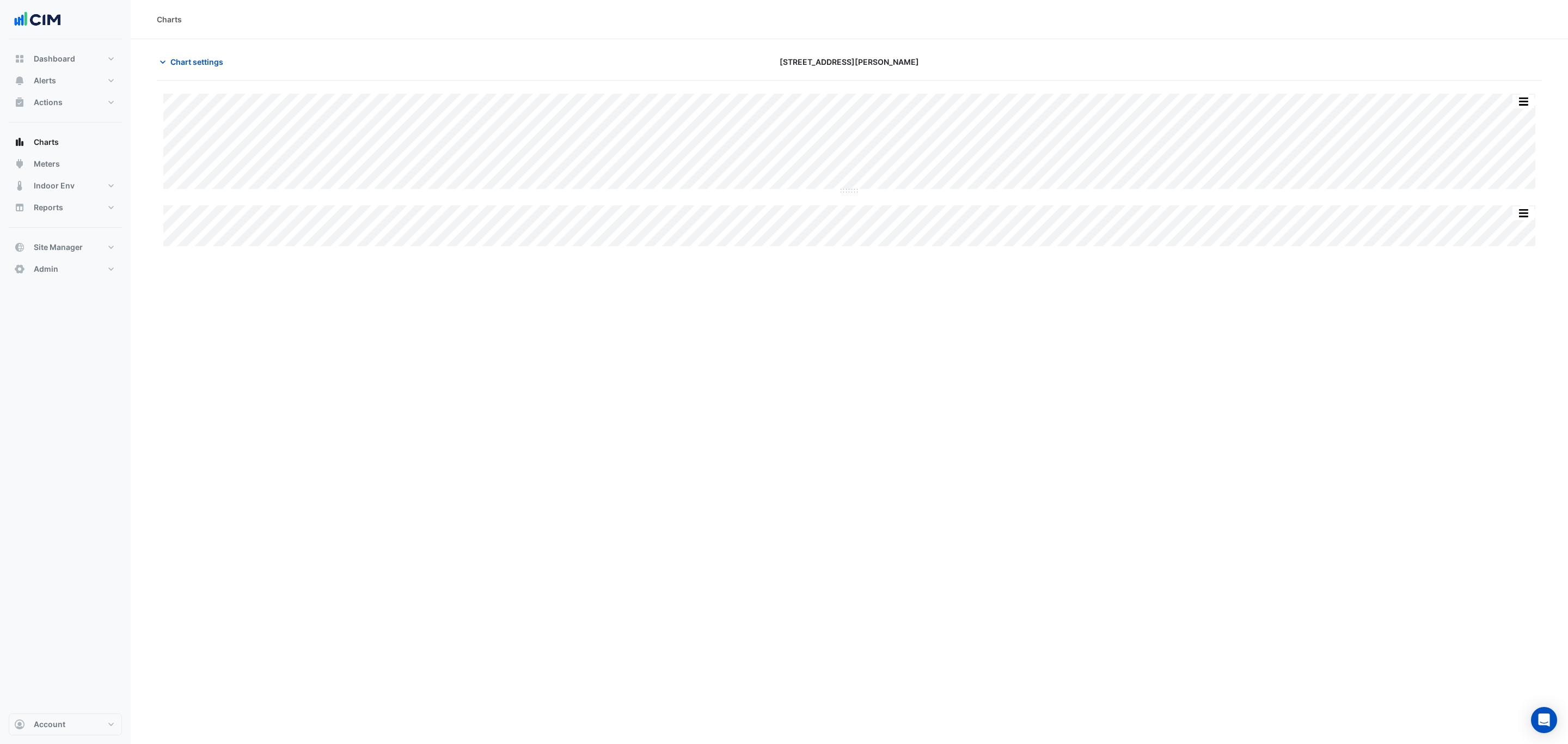
click at [211, 49] on section "Chart settings 105 Phillip Street Split All Split None Print Save as JPEG Save …" at bounding box center [849, 144] width 1437 height 209
click at [211, 51] on section "Chart settings 105 Phillip Street Split All Split None Print Save as JPEG Save …" at bounding box center [849, 144] width 1437 height 209
click at [211, 57] on span "Chart settings" at bounding box center [197, 62] width 53 height 12
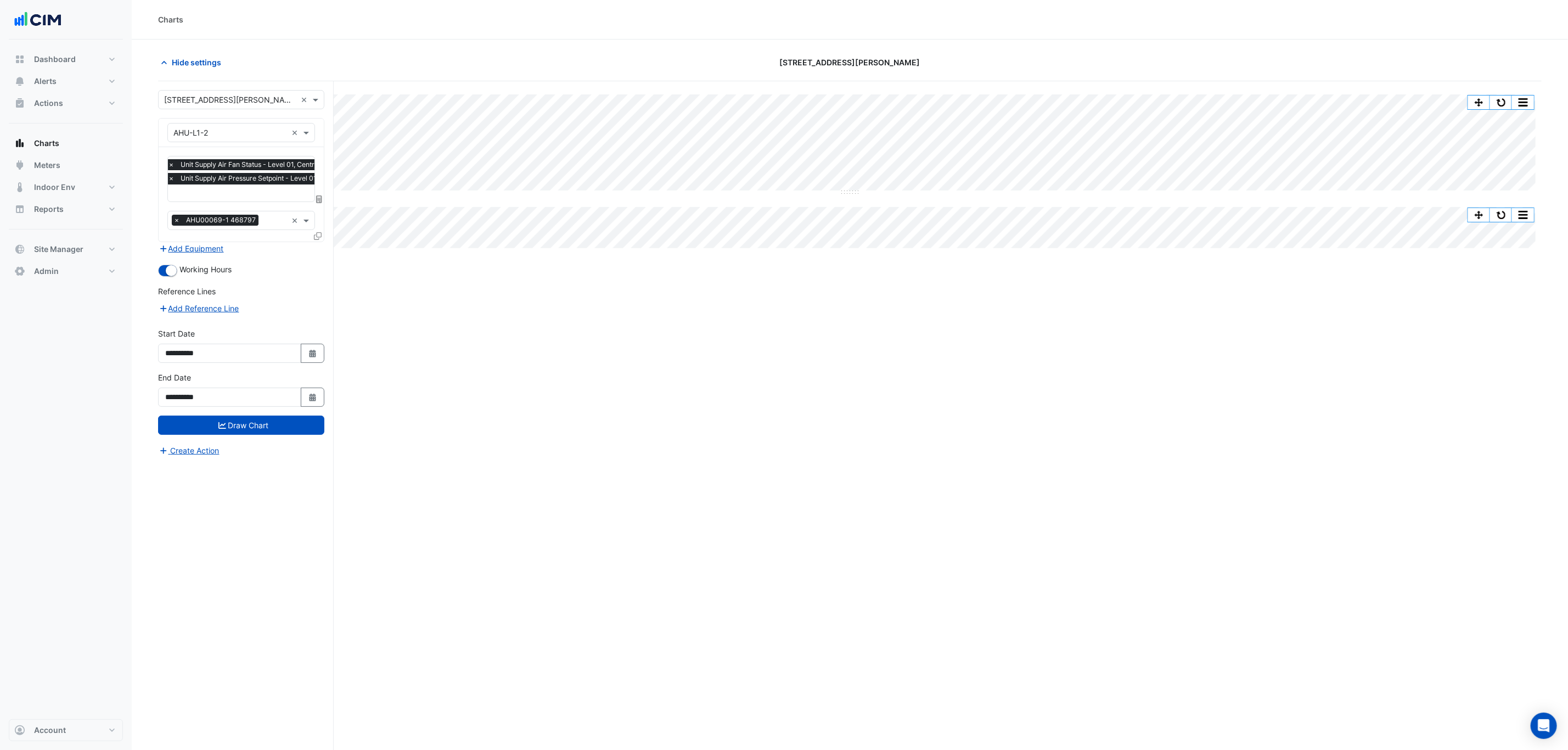
click at [224, 119] on div "Equipment × AHU-L1-2 ×" at bounding box center [241, 132] width 165 height 28
click at [228, 134] on input "text" at bounding box center [230, 133] width 113 height 12
type input "**"
click at [247, 157] on div "CH1" at bounding box center [261, 157] width 185 height 16
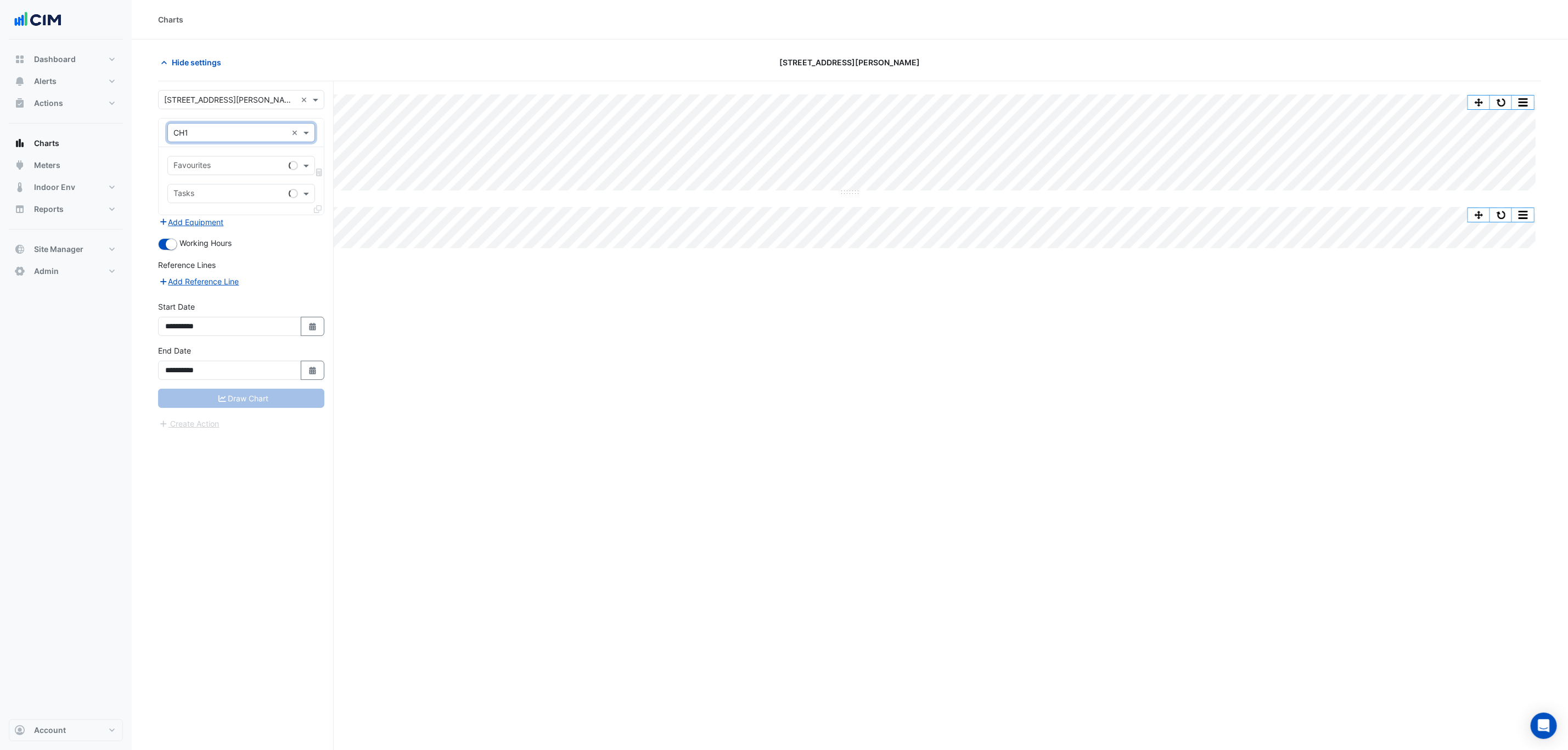
click at [247, 165] on input "text" at bounding box center [229, 166] width 111 height 12
type input "****"
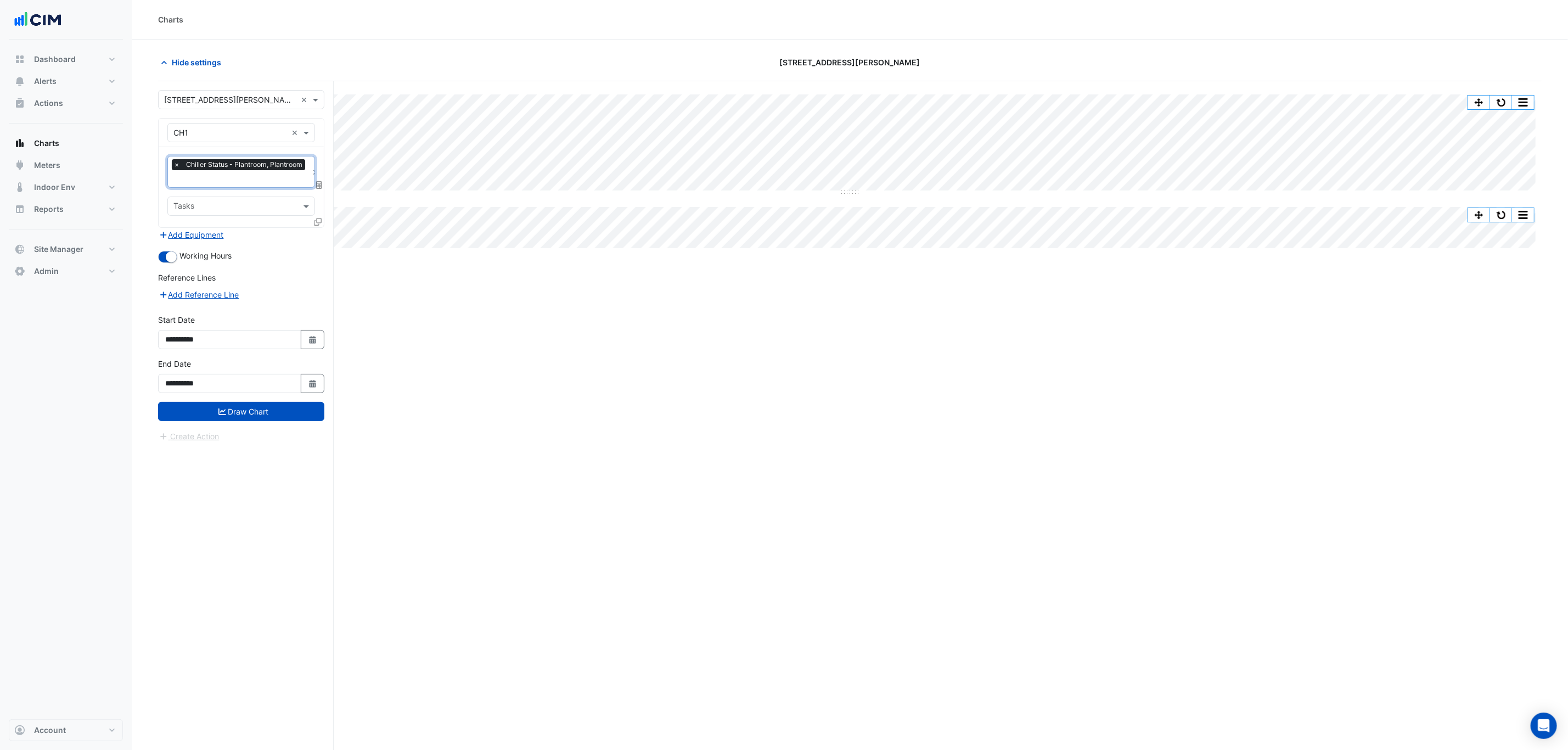
click at [316, 224] on icon at bounding box center [318, 222] width 7 height 7
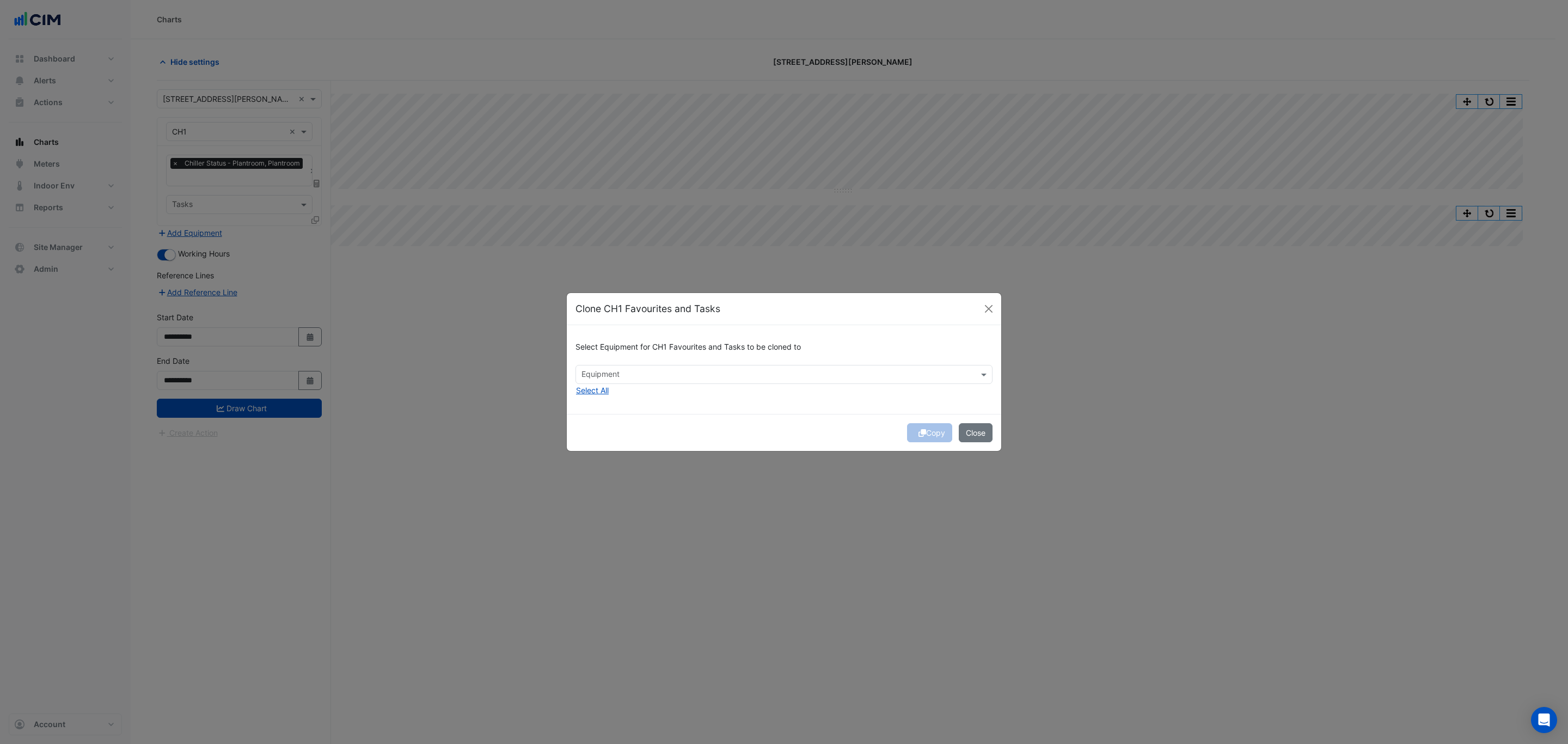
click at [593, 400] on div "Select Equipment for CH1 Favourites and Tasks to be cloned to Equipment Select …" at bounding box center [784, 369] width 434 height 89
click at [596, 394] on button "Select All" at bounding box center [592, 390] width 34 height 12
click at [721, 428] on div "Copy Close" at bounding box center [784, 432] width 434 height 37
click at [923, 435] on div "Copy Close" at bounding box center [784, 432] width 434 height 37
click at [923, 435] on button "Copy" at bounding box center [930, 432] width 45 height 19
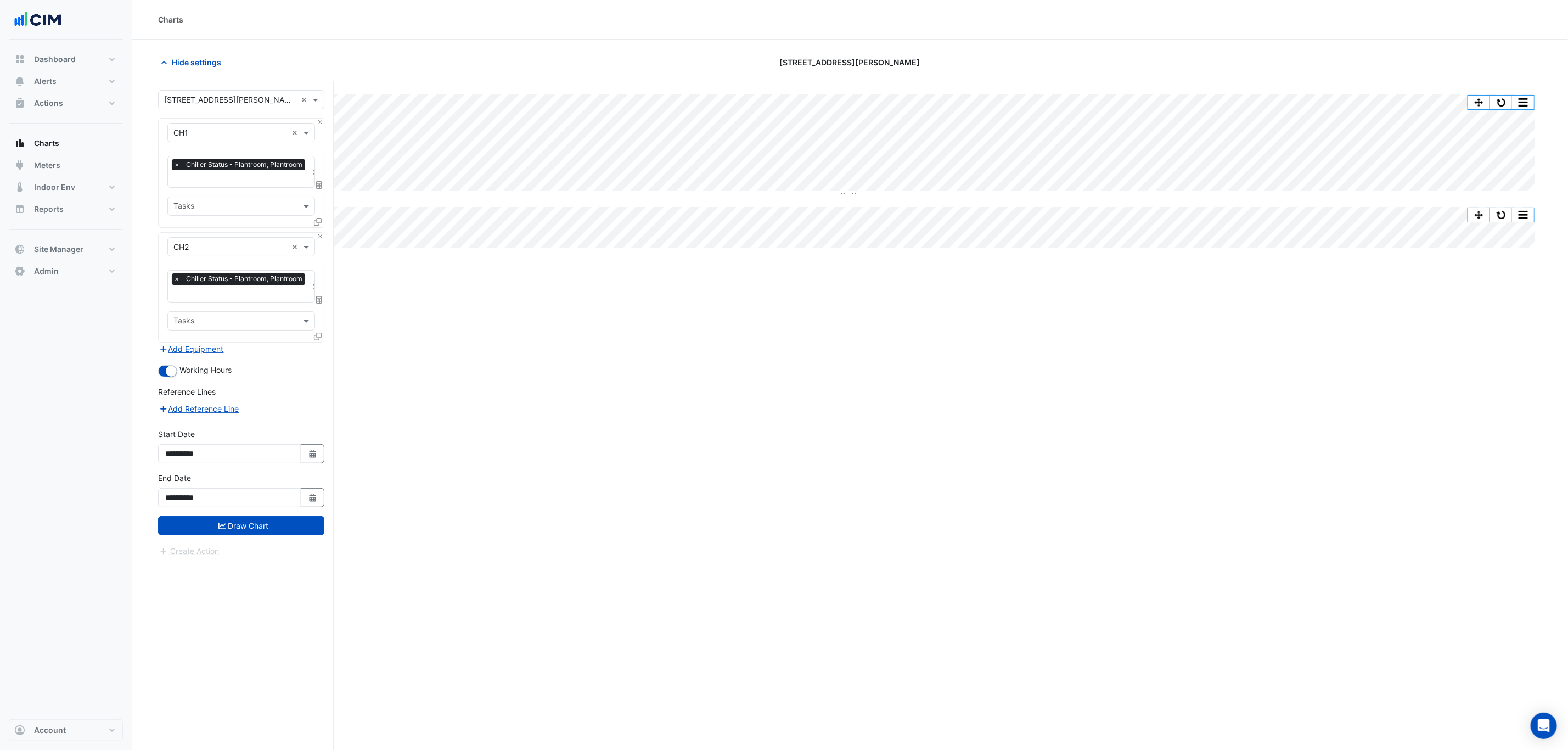
click at [272, 169] on span "Chiller Status - Plantroom, Plantroom" at bounding box center [244, 165] width 122 height 11
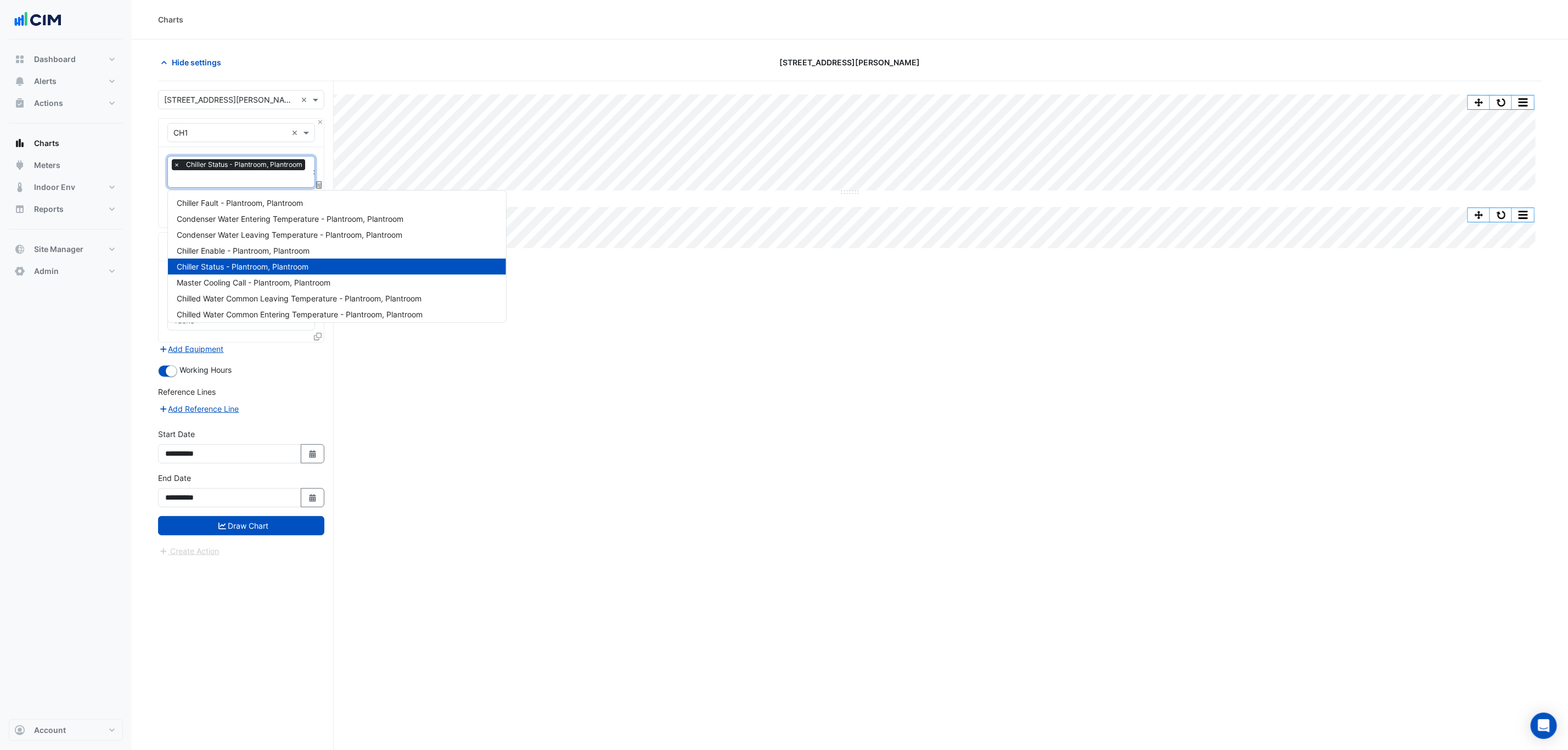
type input "*"
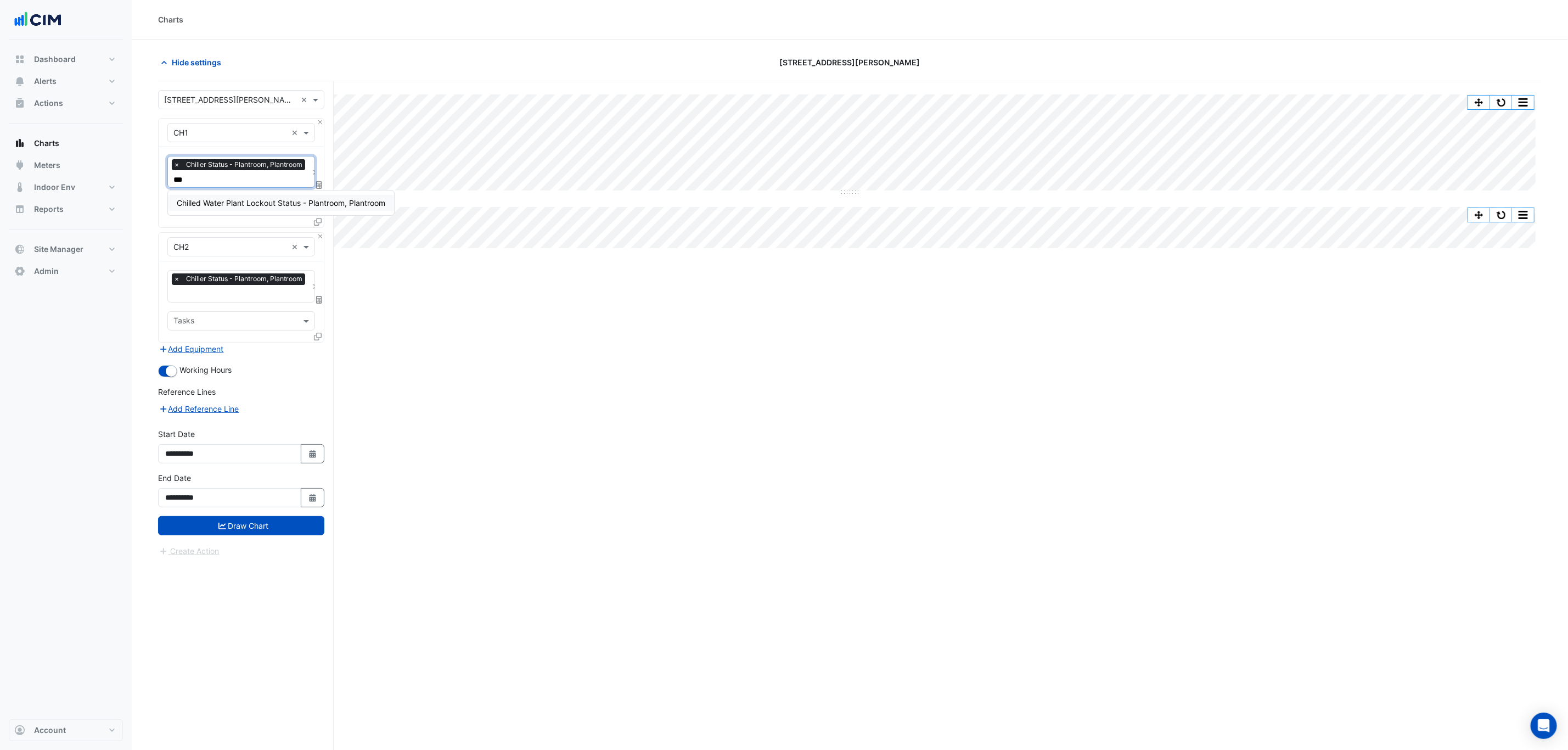
type input "****"
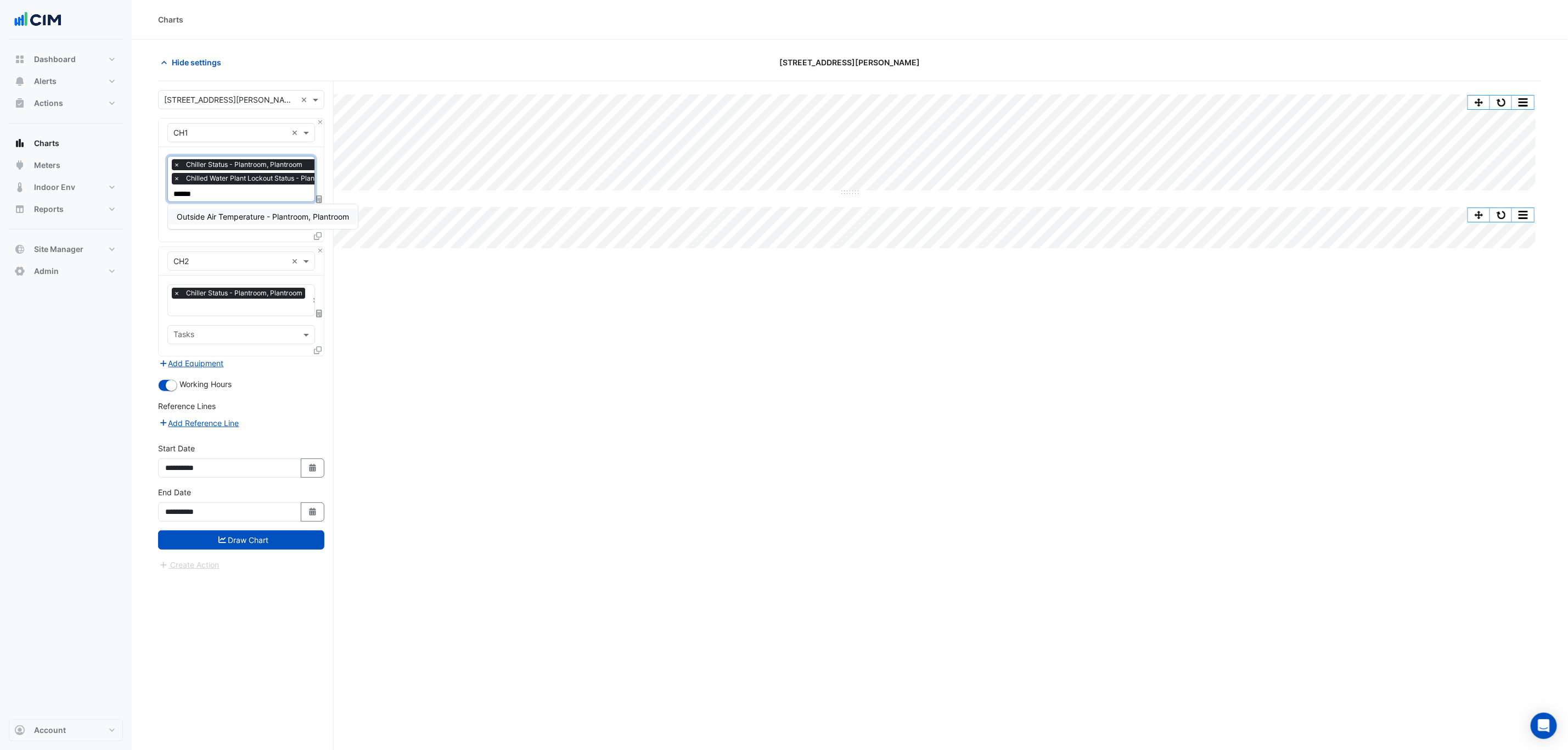
type input "*******"
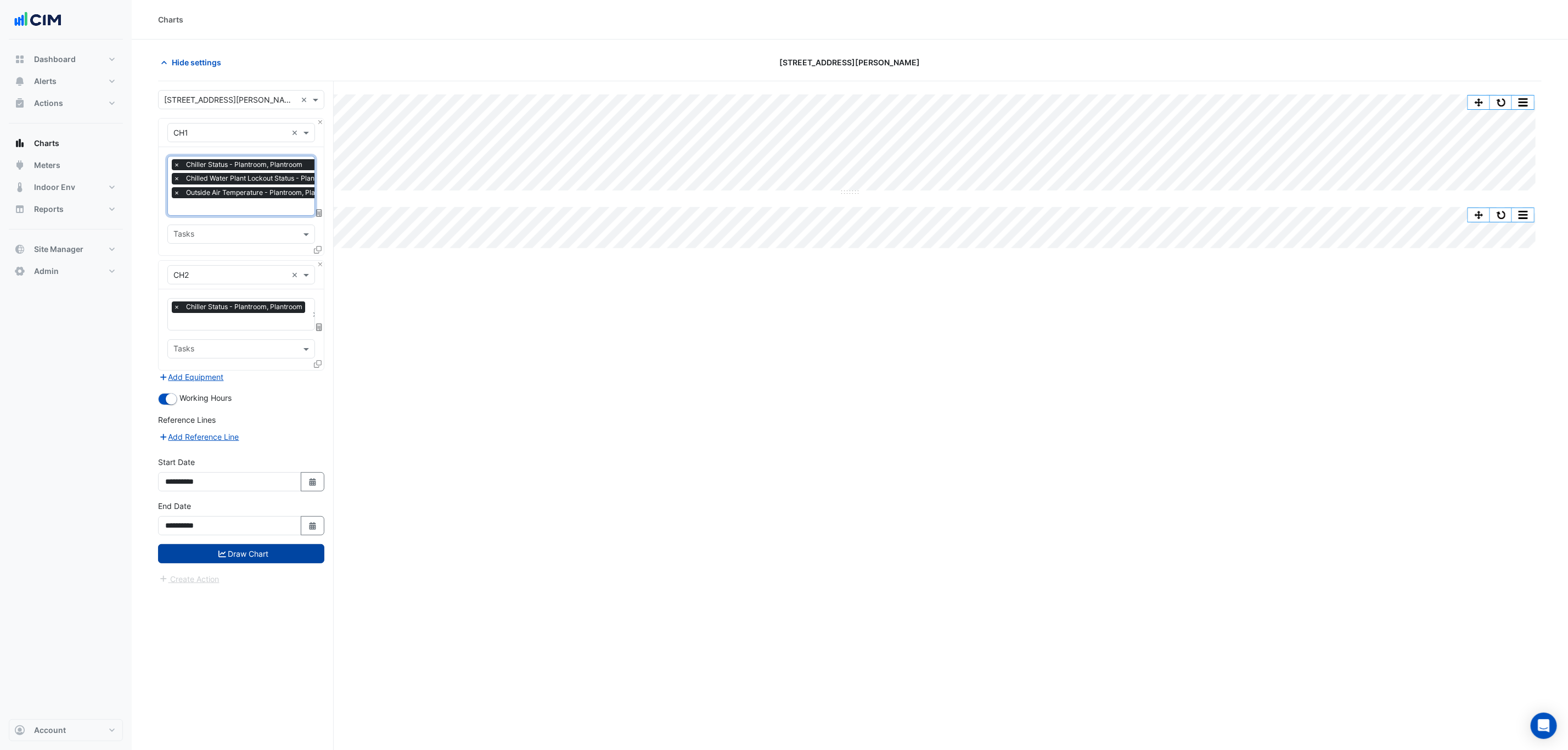
click at [277, 553] on button "Draw Chart" at bounding box center [241, 553] width 166 height 19
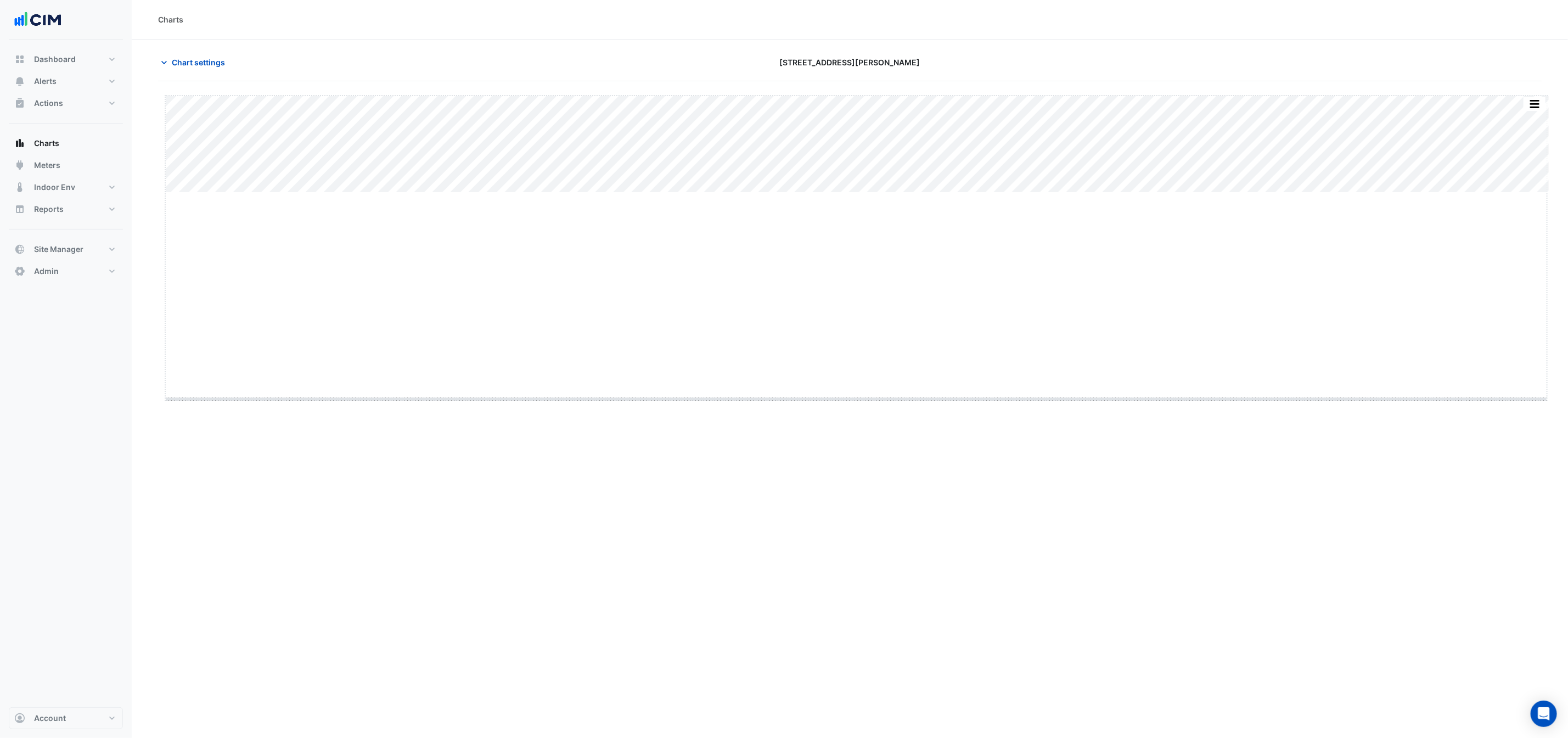
drag, startPoint x: 857, startPoint y: 193, endPoint x: 833, endPoint y: 399, distance: 207.4
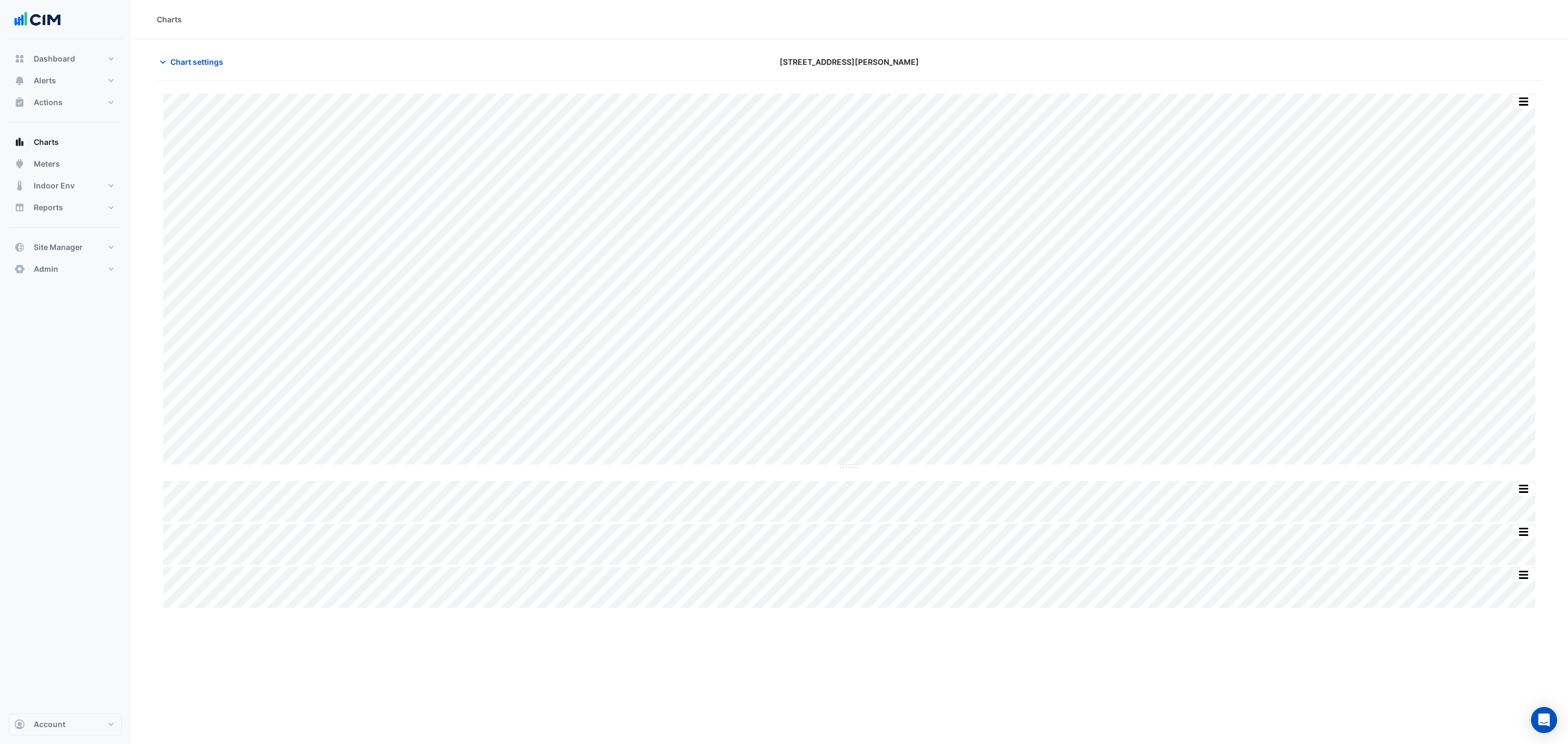
click at [1254, 477] on div "Split by Equip Split All Split None Print Save as JPEG Save as PNG Pivot Data T…" at bounding box center [849, 350] width 1385 height 514
click at [531, 54] on div "Chart settings" at bounding box center [383, 62] width 466 height 19
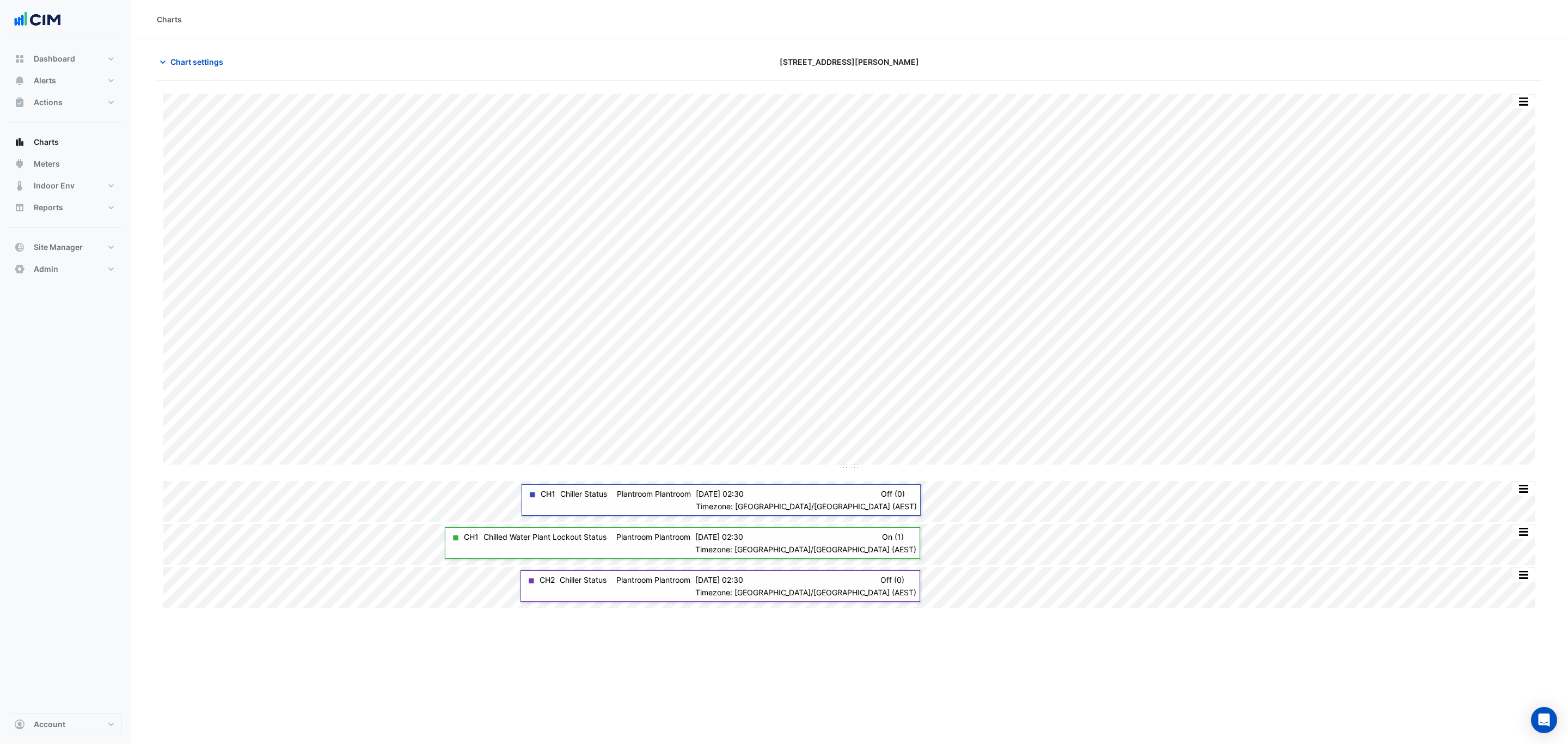
click at [221, 78] on div "Chart settings [STREET_ADDRESS][PERSON_NAME]" at bounding box center [849, 67] width 1385 height 28
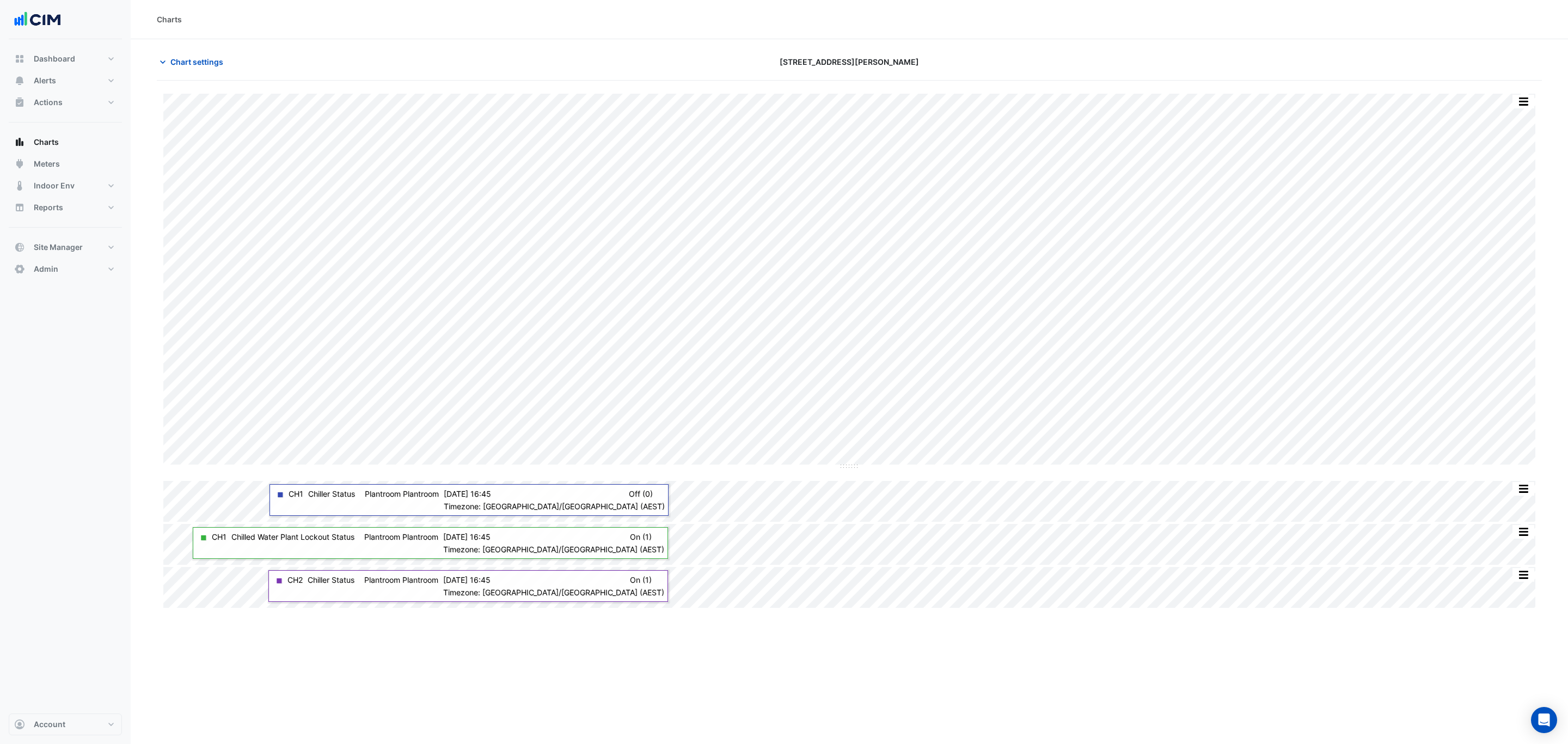
drag, startPoint x: 1047, startPoint y: 28, endPoint x: 1117, endPoint y: 0, distance: 75.4
click at [1049, 28] on div "Charts" at bounding box center [849, 20] width 1437 height 39
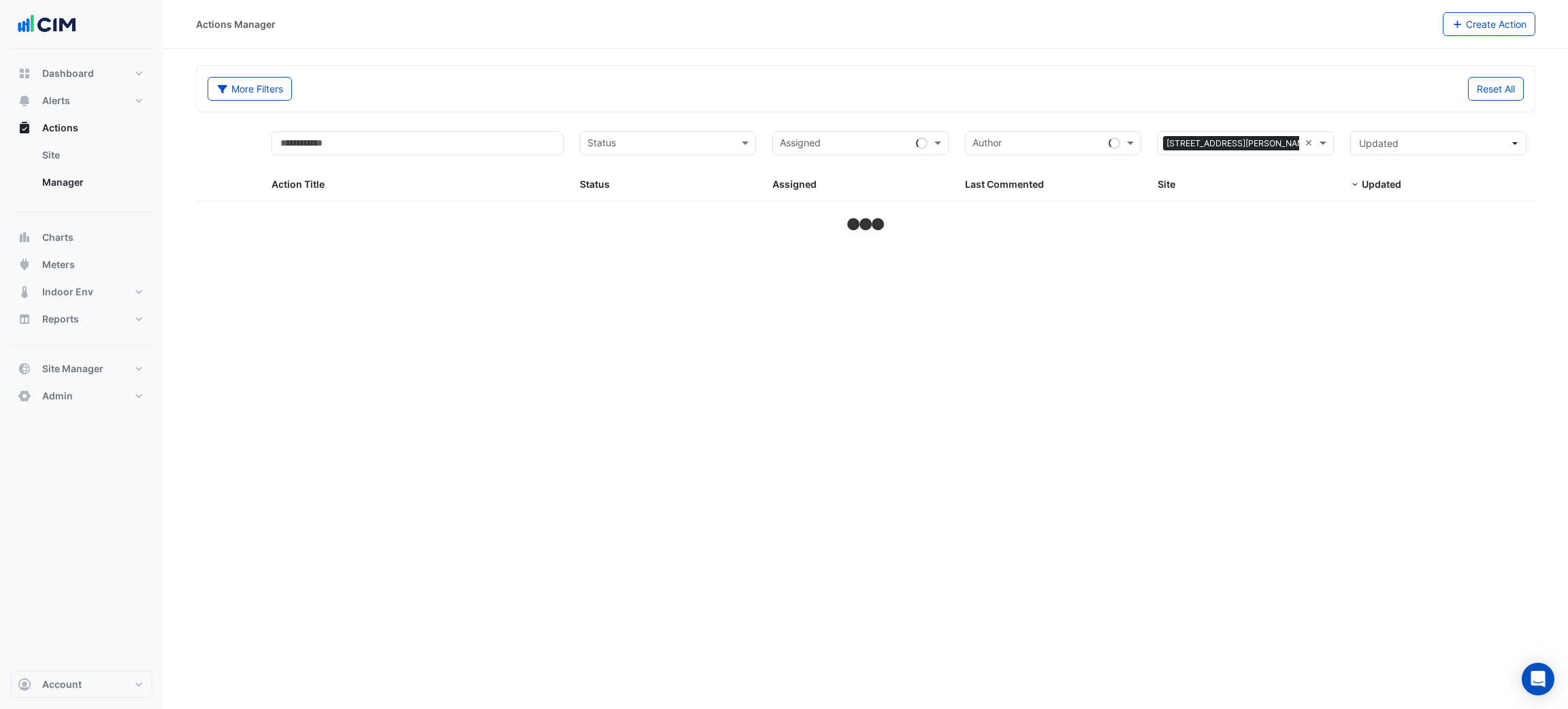
select select "***"
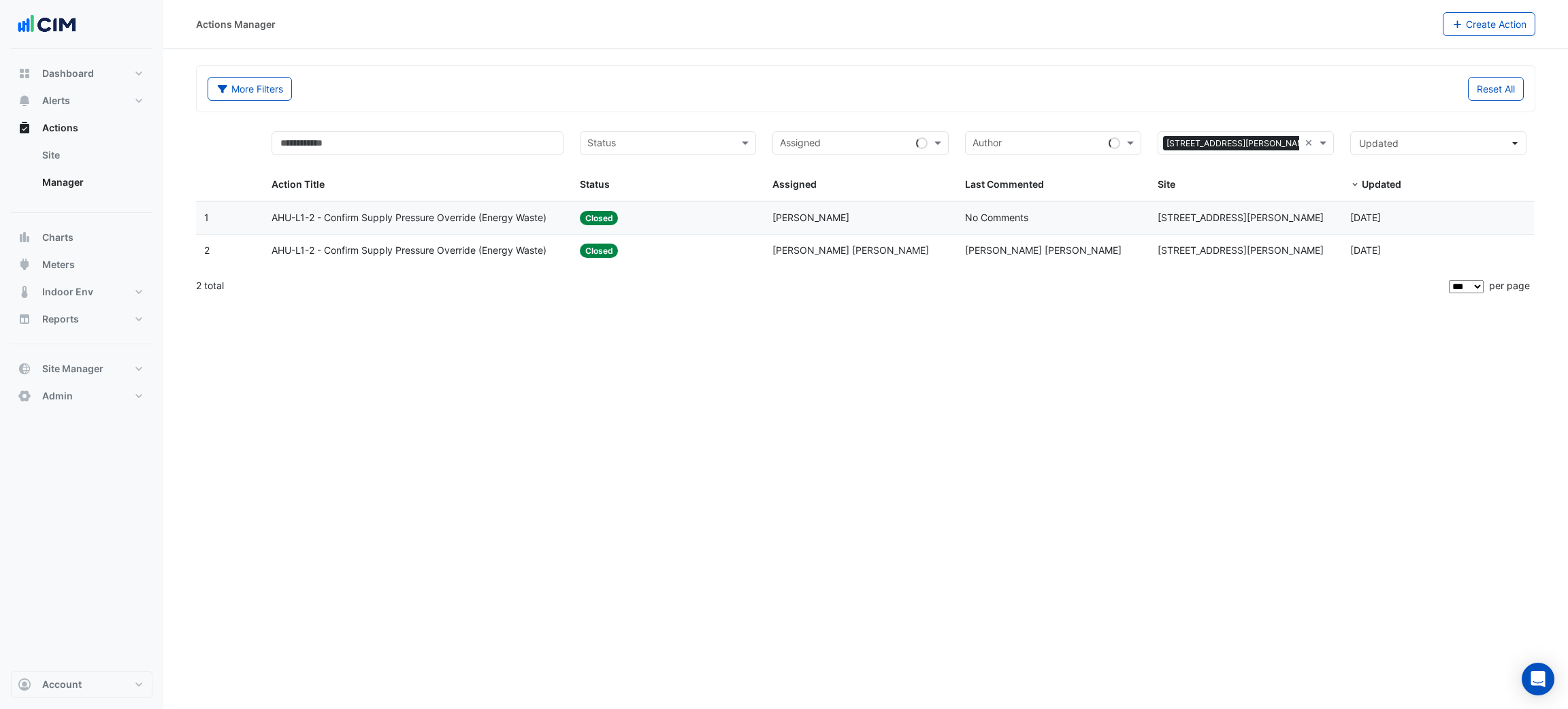
click at [872, 222] on div "Assigned: [PERSON_NAME]" at bounding box center [860, 218] width 176 height 15
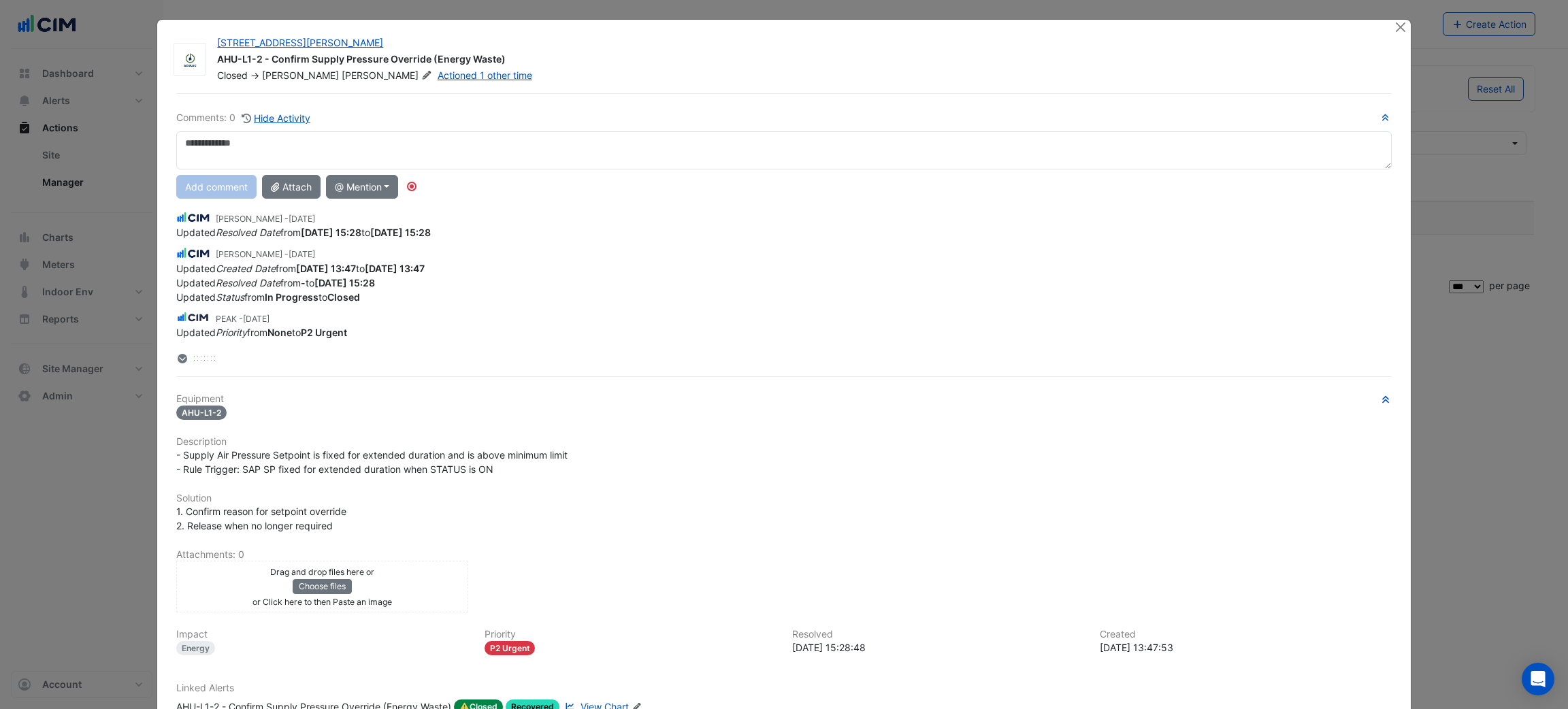
click at [1398, 34] on div at bounding box center [1402, 28] width 17 height 15
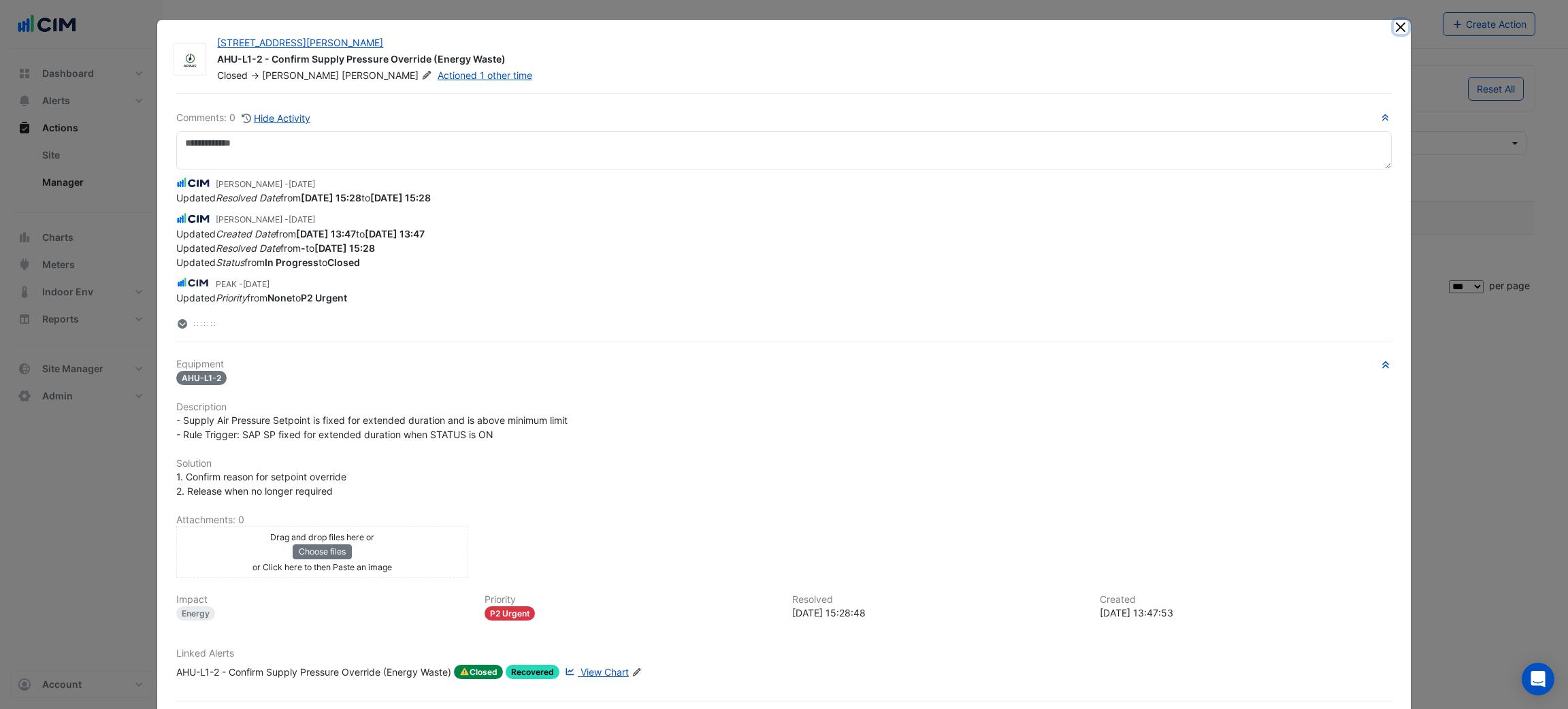
click at [1394, 31] on button "Close" at bounding box center [1401, 27] width 15 height 15
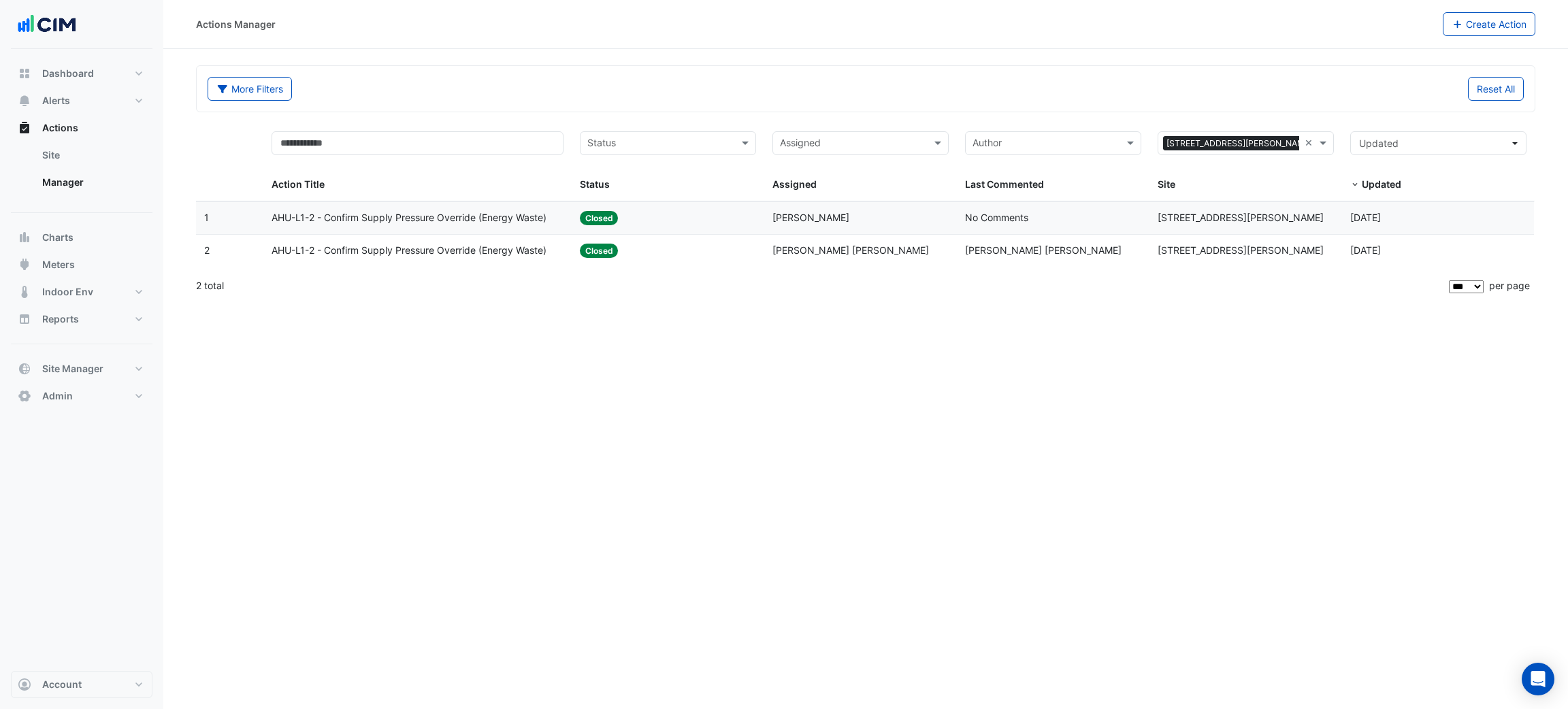
click at [832, 248] on span "[PERSON_NAME] [PERSON_NAME]" at bounding box center [850, 250] width 157 height 11
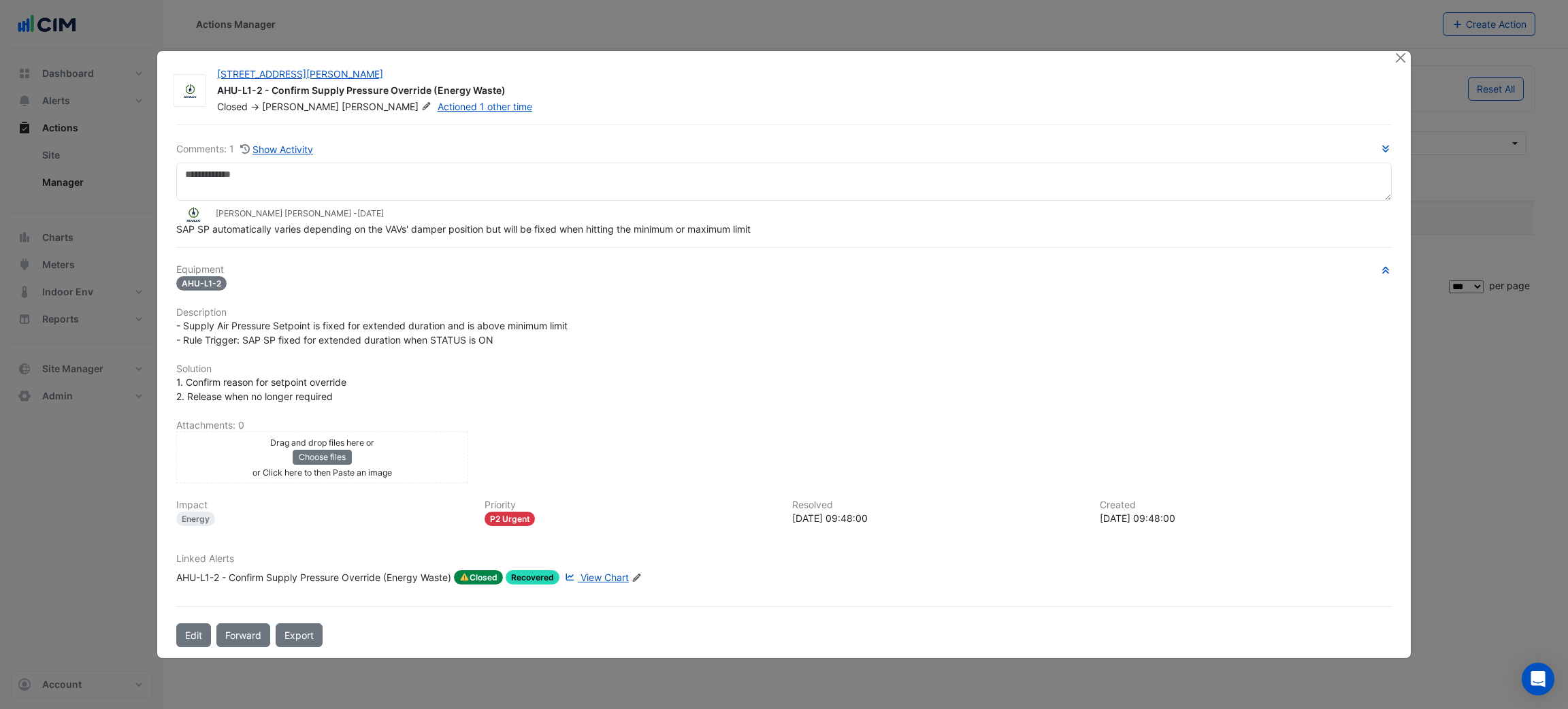
click at [1404, 33] on ngb-modal-window "105 Phillip Street AHU-L1-2 - Confirm Supply Pressure Override (Energy Waste) C…" at bounding box center [784, 354] width 1568 height 709
click at [1395, 40] on ngb-modal-window "105 Phillip Street AHU-L1-2 - Confirm Supply Pressure Override (Energy Waste) C…" at bounding box center [784, 354] width 1568 height 709
click at [1395, 60] on button "Close" at bounding box center [1401, 58] width 15 height 15
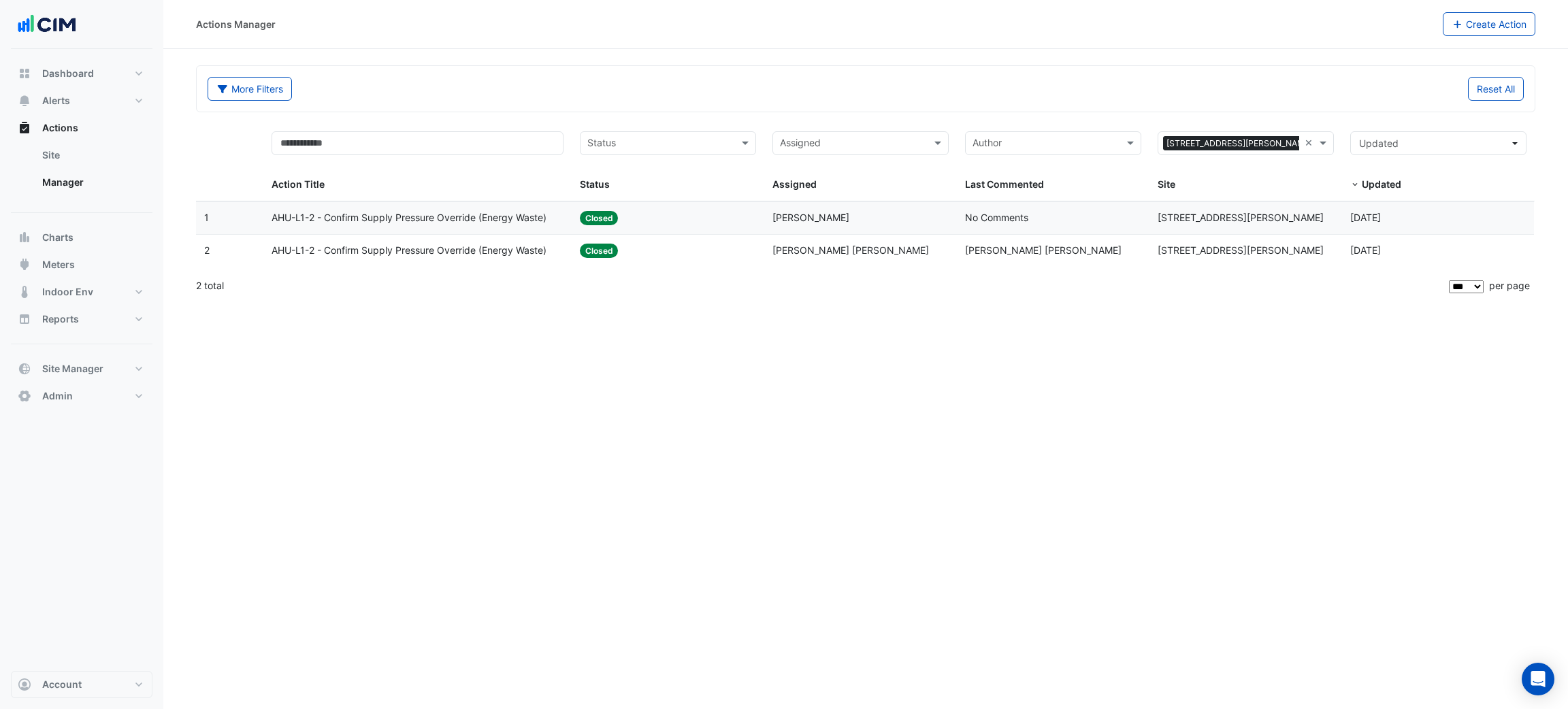
click at [452, 214] on span "AHU-L1-2 - Confirm Supply Pressure Override (Energy Waste)" at bounding box center [409, 218] width 275 height 15
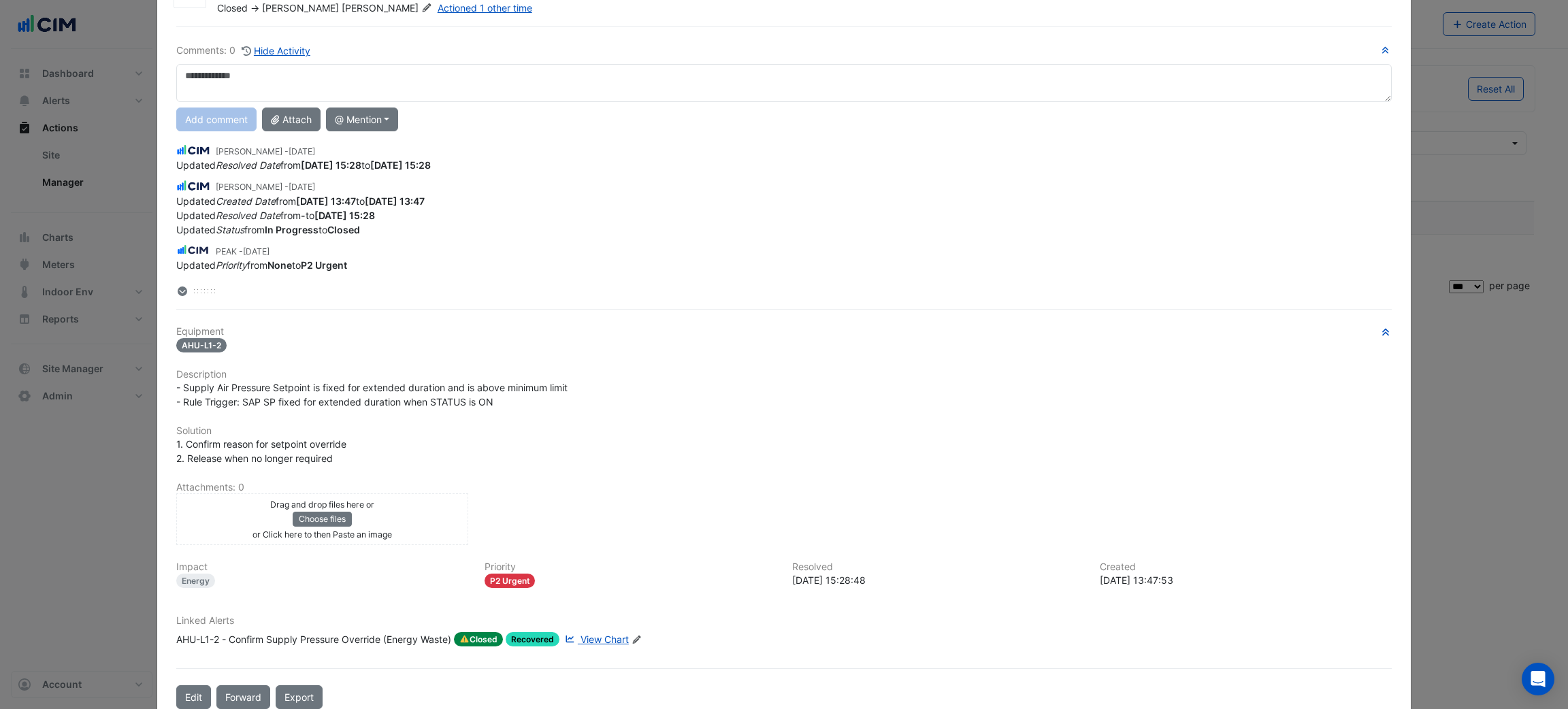
scroll to position [98, 0]
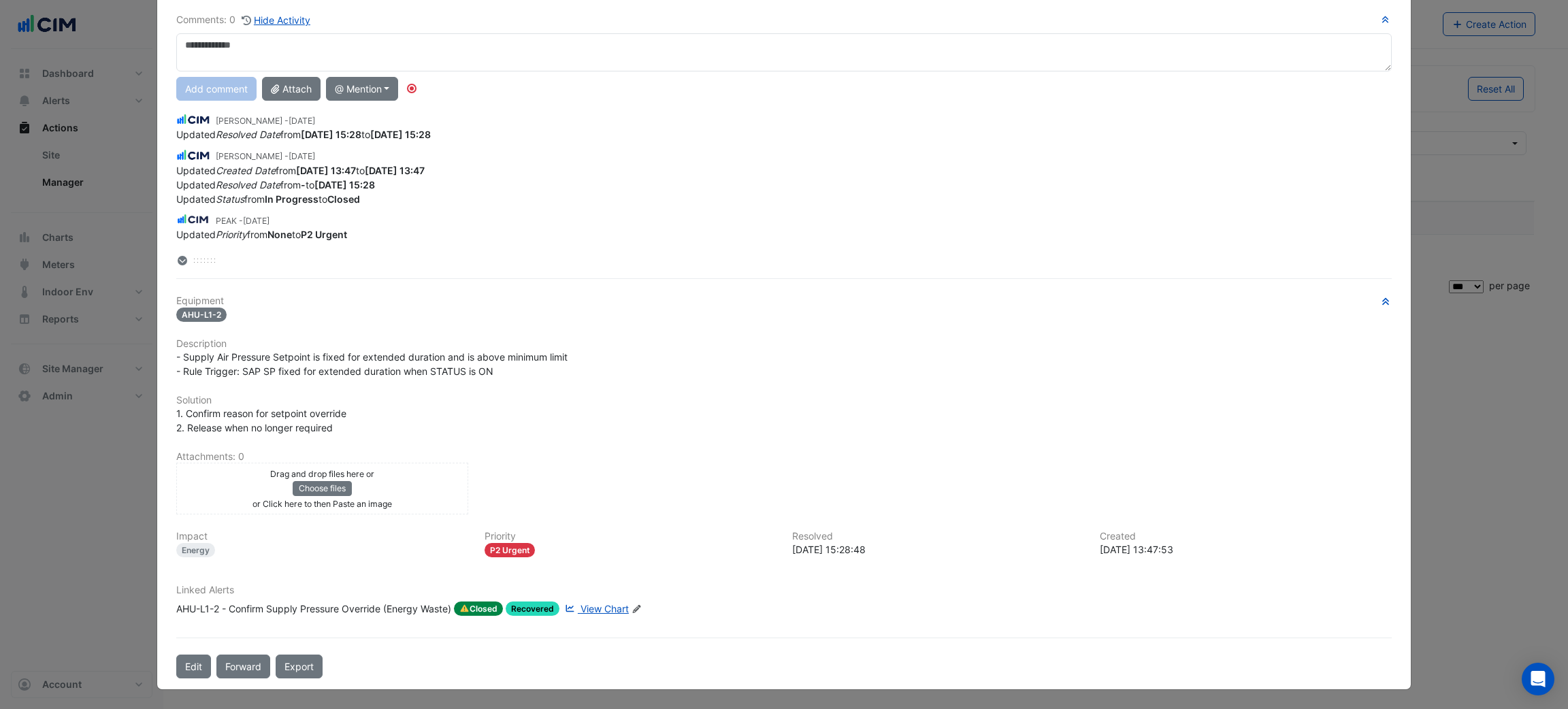
click at [354, 615] on div "AHU-L1-2 - Confirm Supply Pressure Override (Energy Waste)" at bounding box center [314, 610] width 275 height 15
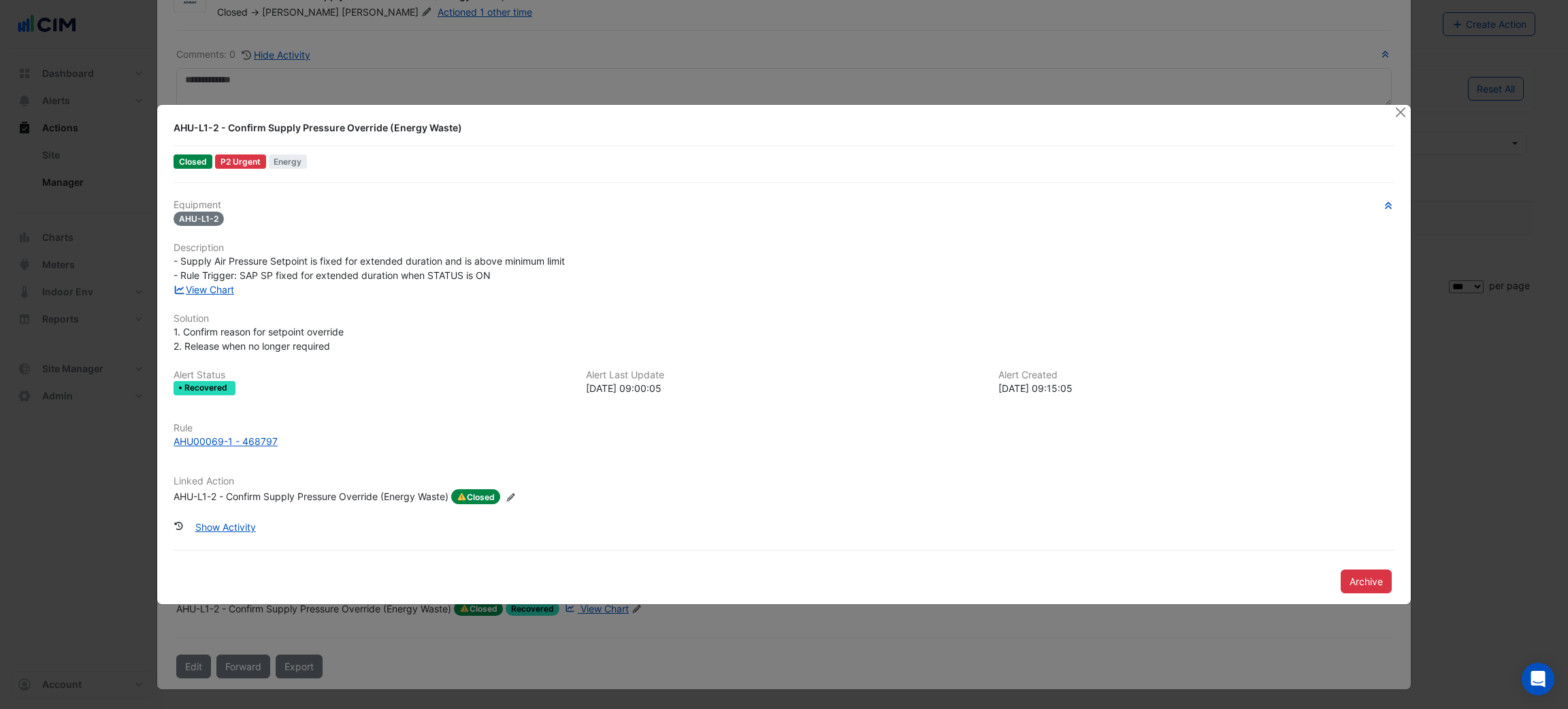
scroll to position [63, 0]
click at [226, 435] on div "AHU00069-1 - 468797" at bounding box center [225, 441] width 104 height 15
click at [1402, 105] on button "Close" at bounding box center [1401, 112] width 15 height 15
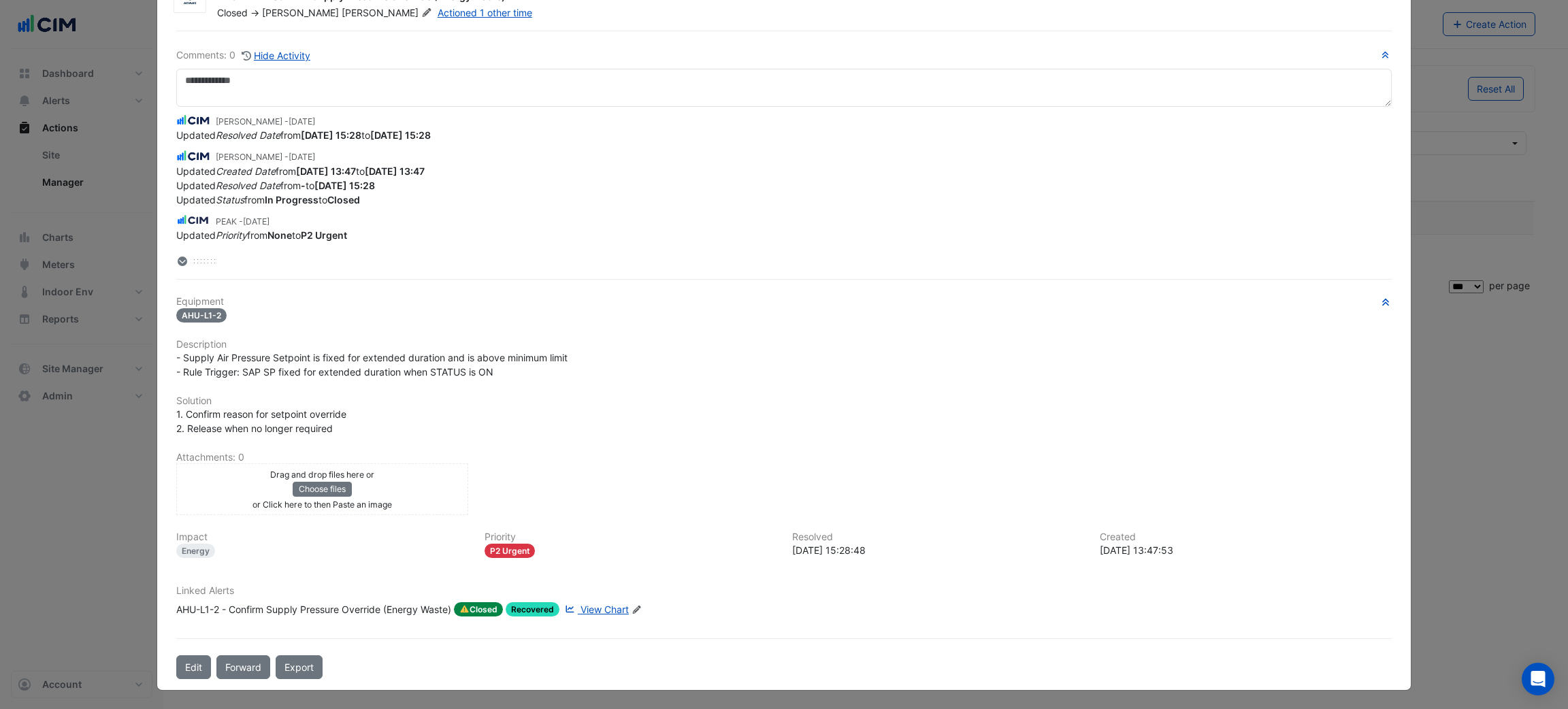
scroll to position [0, 0]
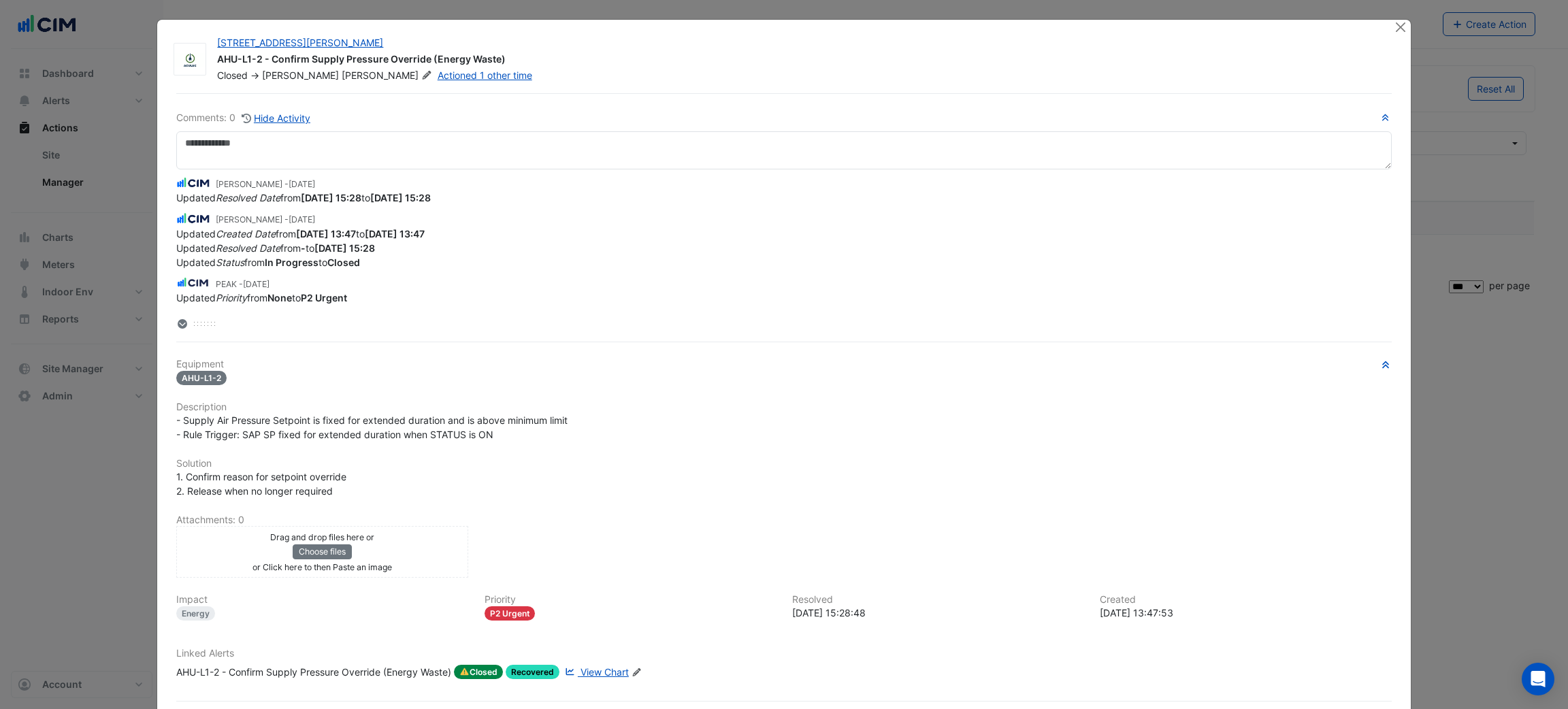
click at [1397, 39] on div "105 Phillip Street AHU-L1-2 - Confirm Supply Pressure Override (Energy Waste) C…" at bounding box center [784, 387] width 1253 height 733
click at [1397, 34] on div at bounding box center [1402, 28] width 17 height 15
click at [1397, 27] on button "Close" at bounding box center [1401, 27] width 15 height 15
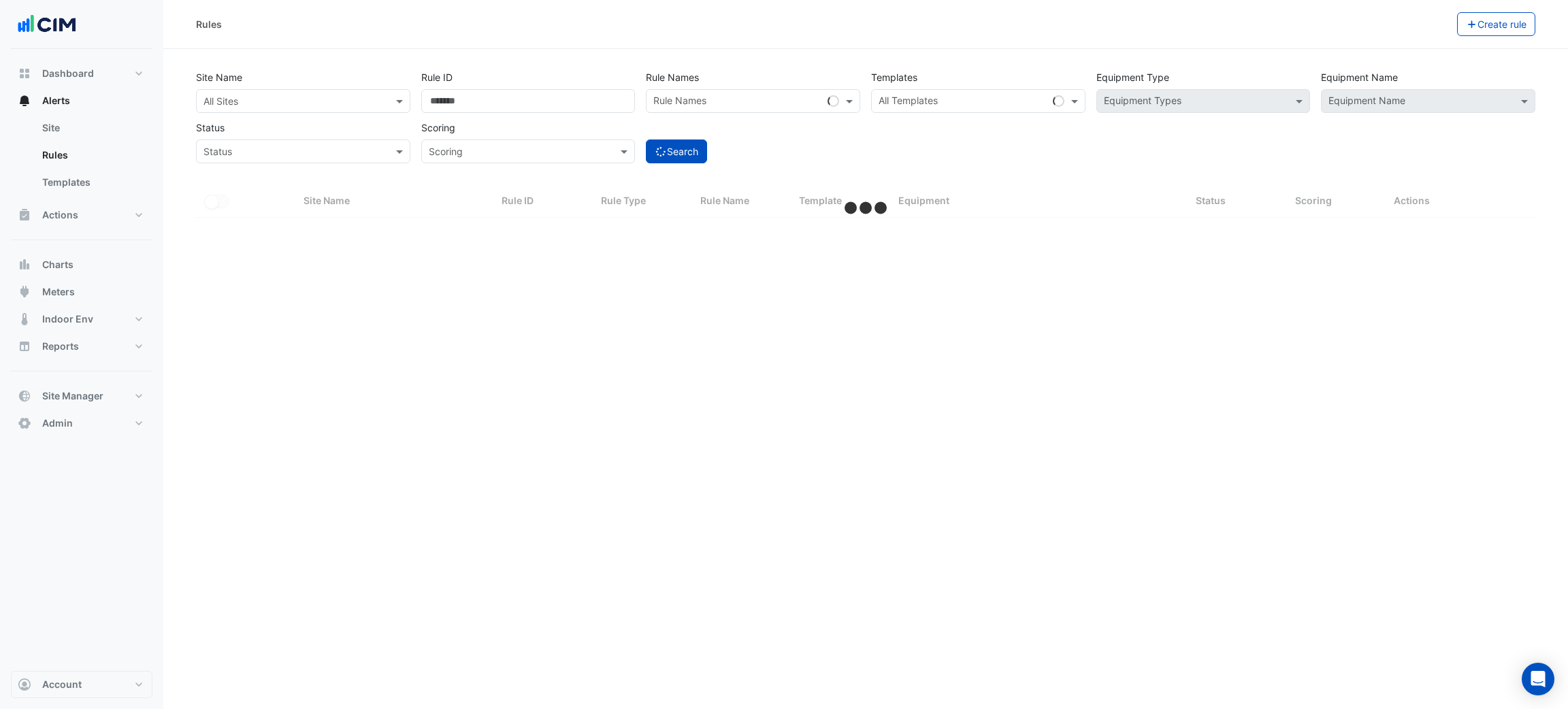
select select "***"
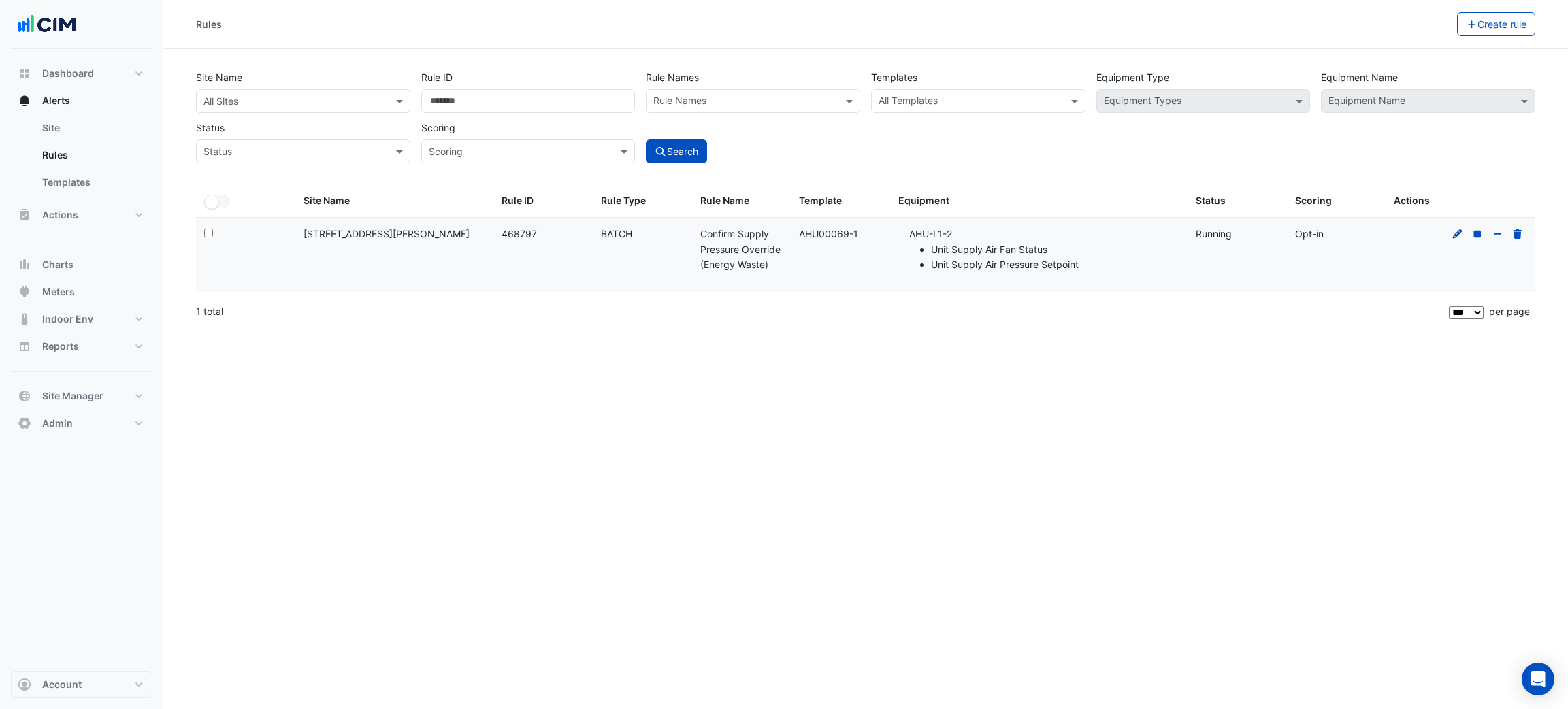
click at [1453, 235] on icon at bounding box center [1458, 234] width 12 height 9
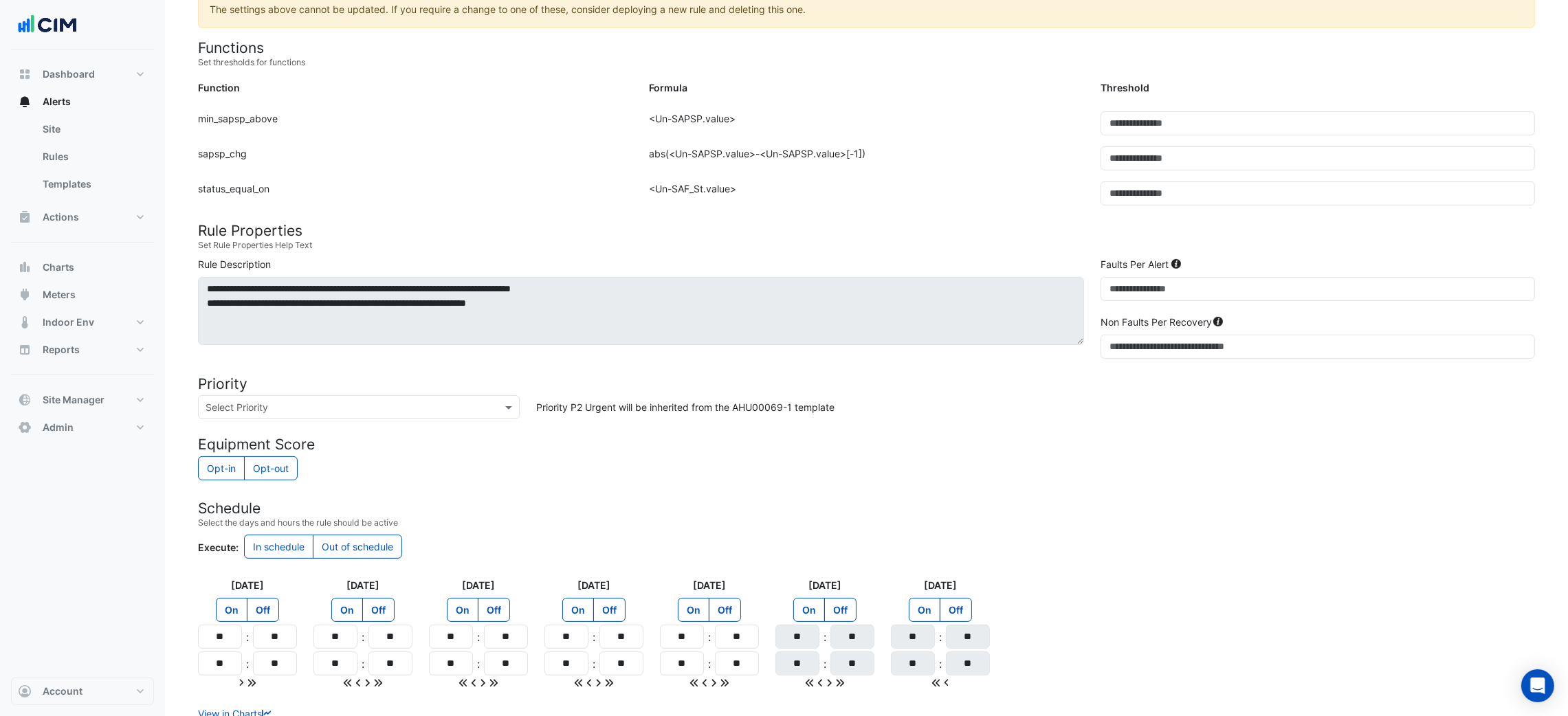
scroll to position [309, 0]
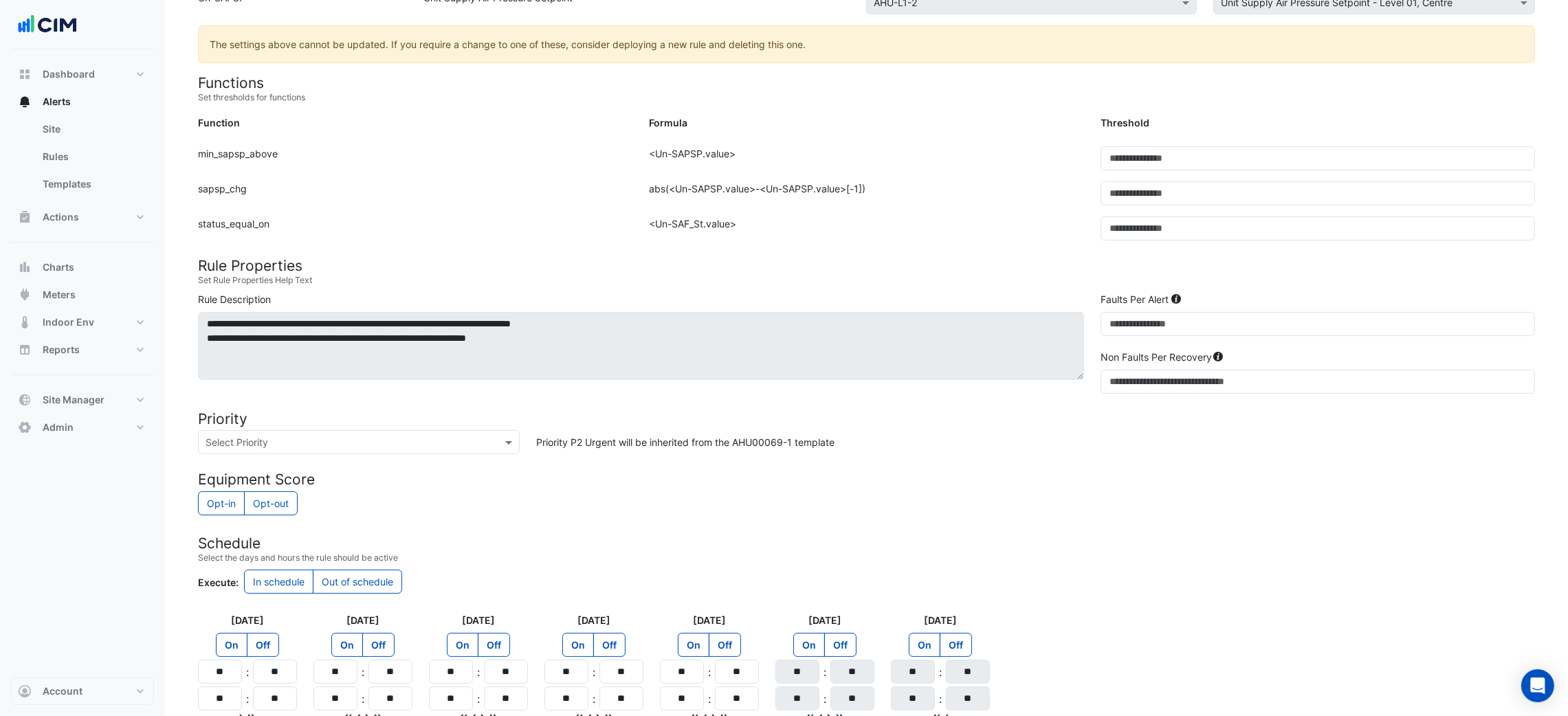
click at [887, 205] on div "Formula: abs(<Un-SAPSP.value>-<Un-SAPSP.value>[-1])" at bounding box center [865, 198] width 451 height 35
drag, startPoint x: 1153, startPoint y: 225, endPoint x: 946, endPoint y: 220, distance: 207.1
click at [946, 220] on div "Function: status_equal_on Formula: <Un-SAF_St.value> Threshold: *" at bounding box center [866, 234] width 1354 height 35
click at [946, 220] on div "Formula: <Un-SAF_St.value>" at bounding box center [865, 234] width 451 height 35
drag, startPoint x: 1135, startPoint y: 320, endPoint x: 1044, endPoint y: 322, distance: 91.0
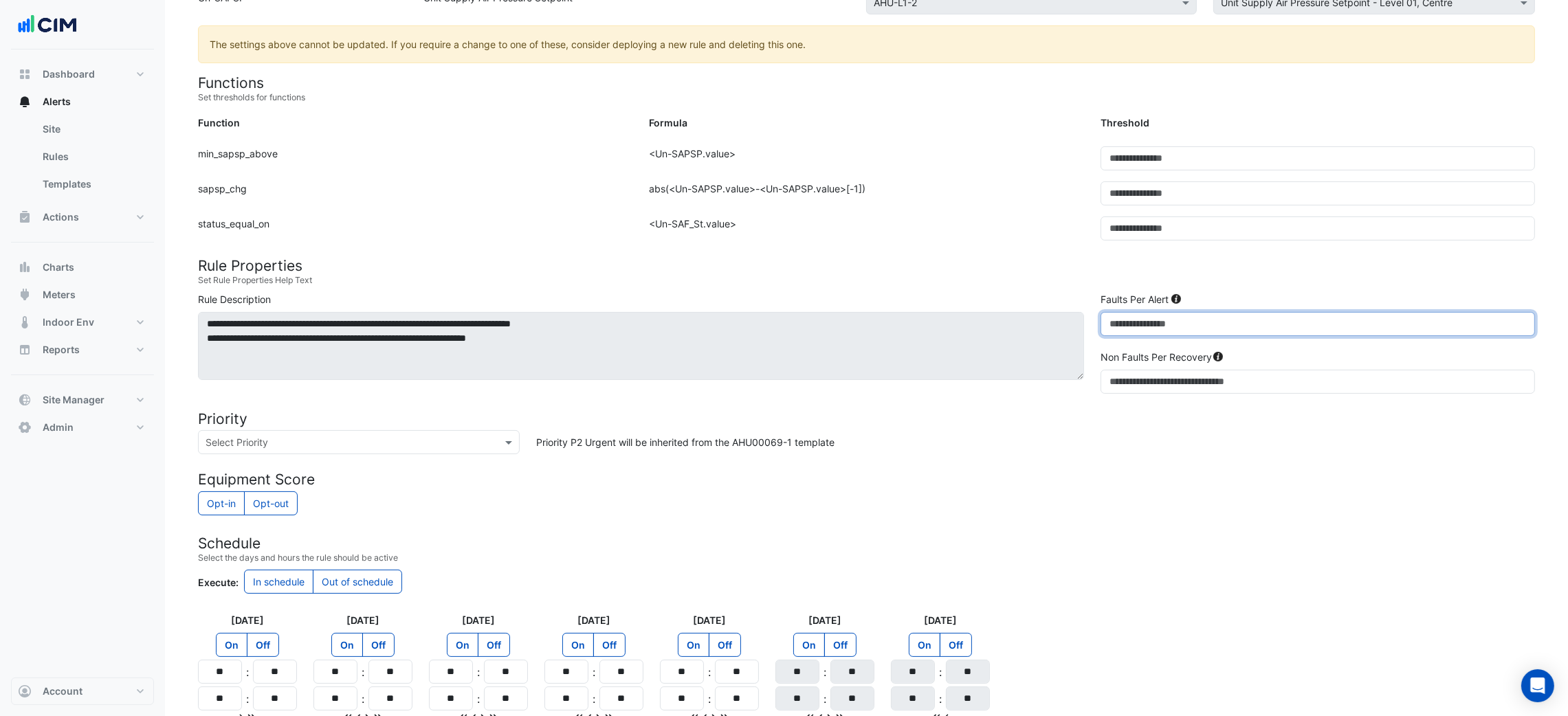
click at [1044, 322] on div "**********" at bounding box center [866, 346] width 1354 height 107
click at [922, 246] on div "Formula: <Un-SAF_St.value>" at bounding box center [865, 234] width 451 height 35
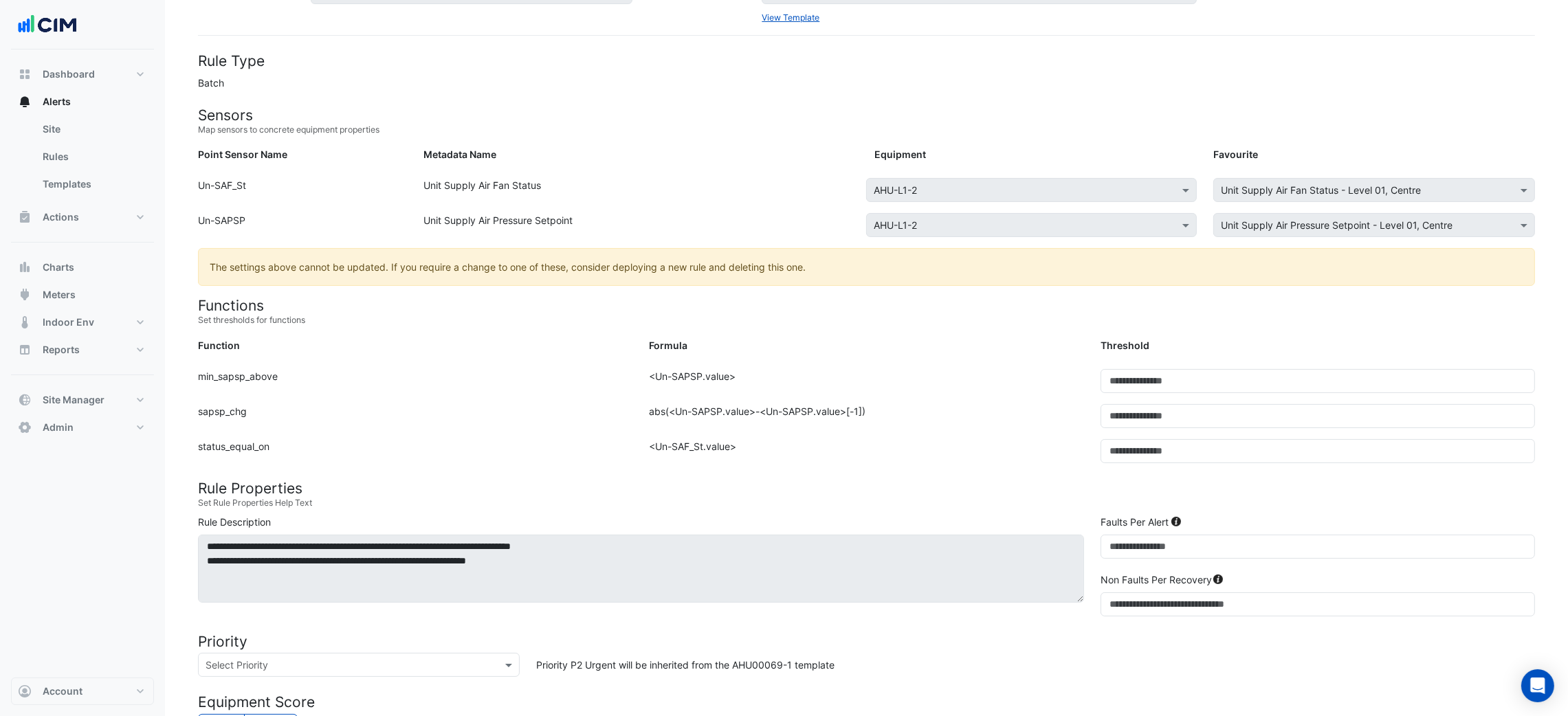
scroll to position [212, 0]
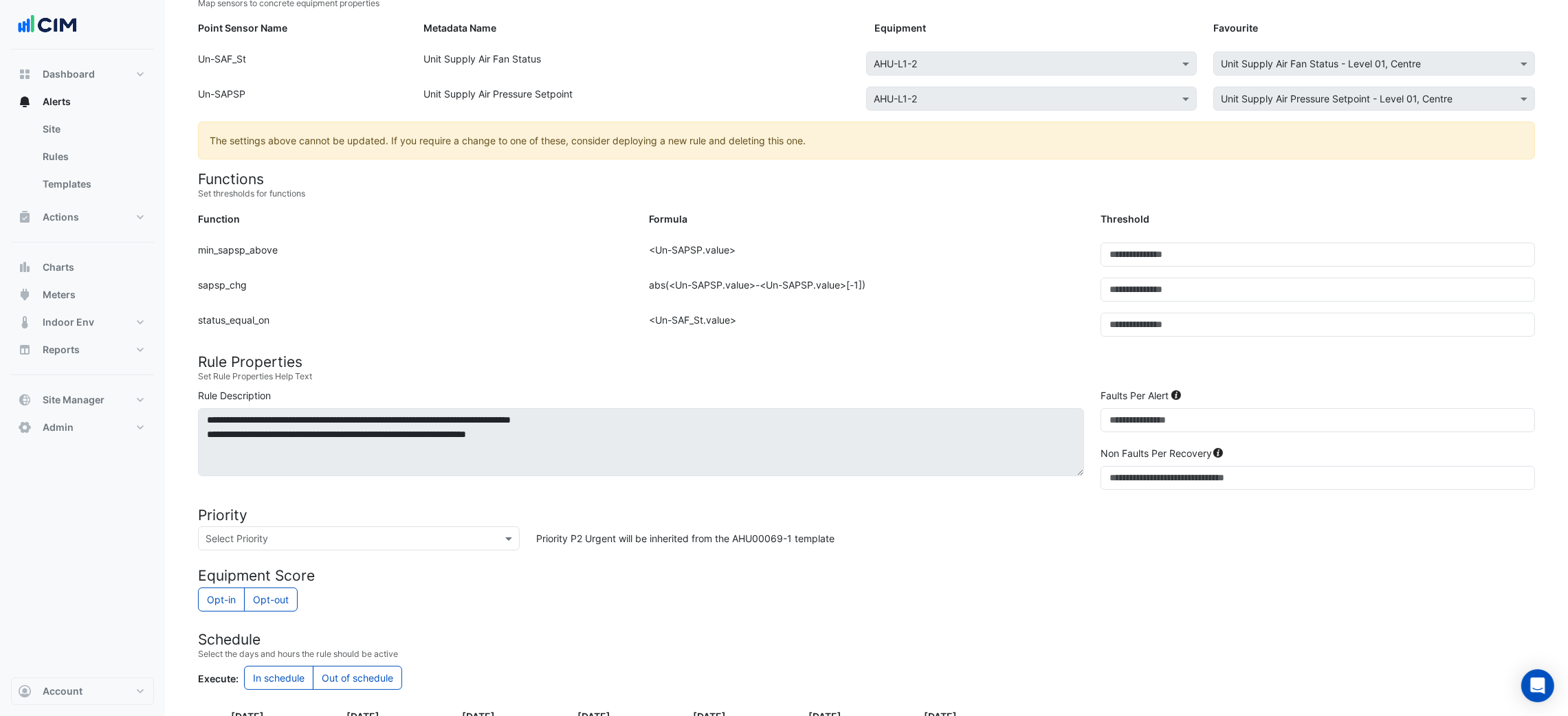
click at [951, 623] on form "Rule Type Batch Sensors Map sensors to concrete equipment properties Point Sens…" at bounding box center [866, 417] width 1337 height 984
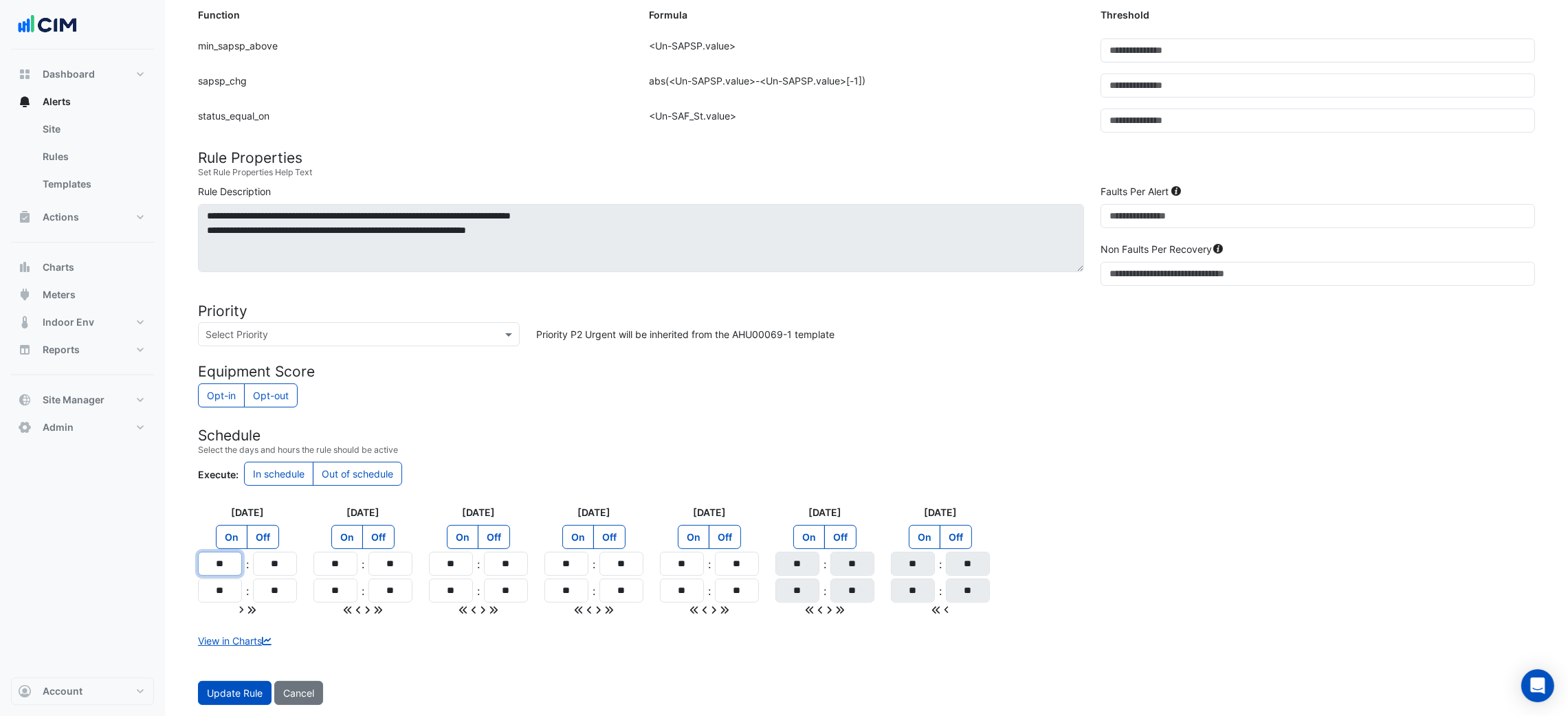
drag, startPoint x: 231, startPoint y: 562, endPoint x: 222, endPoint y: 563, distance: 9.1
click at [222, 563] on input "**" at bounding box center [220, 564] width 44 height 24
type input "**"
click at [221, 584] on input "**" at bounding box center [220, 590] width 44 height 24
type input "**"
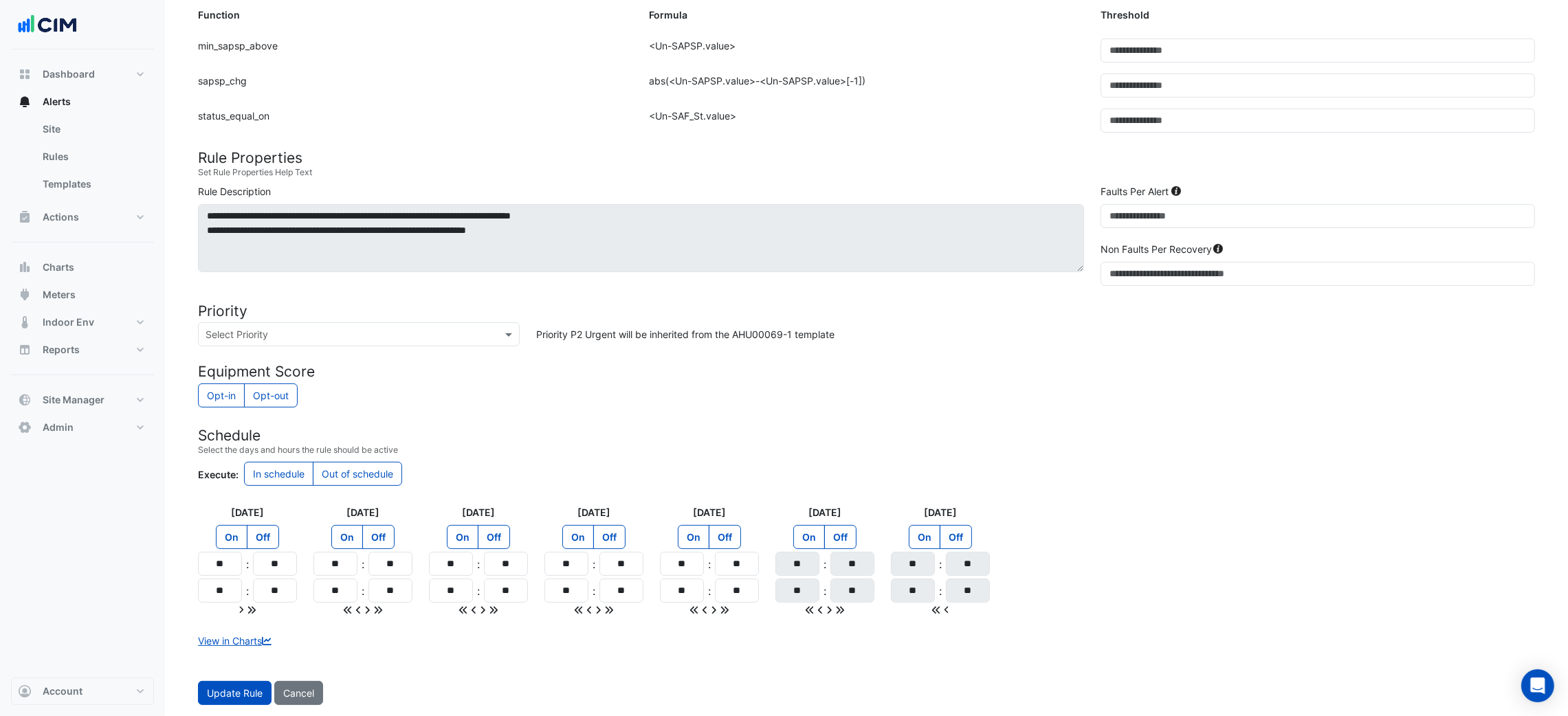
click at [250, 606] on icon at bounding box center [251, 610] width 9 height 9
type input "**"
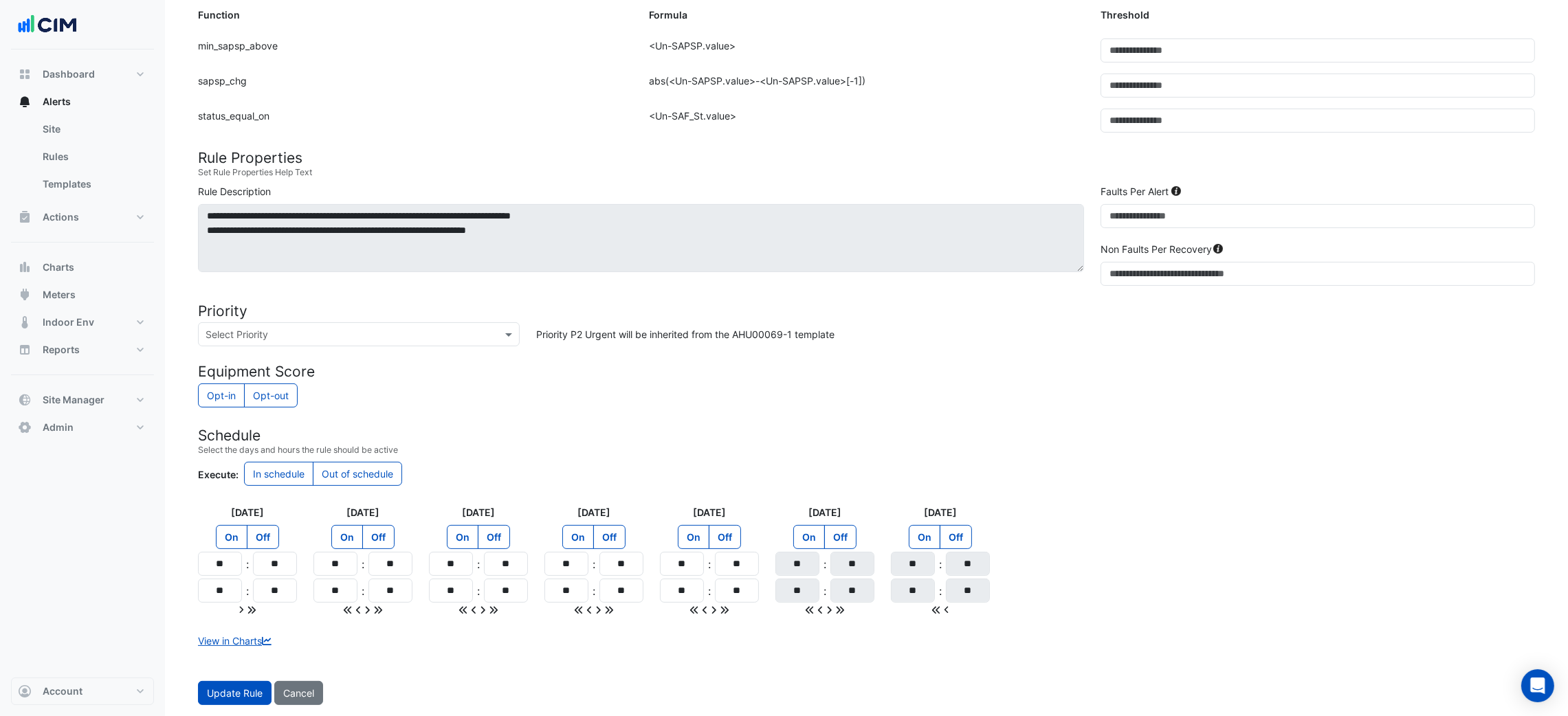
type input "**"
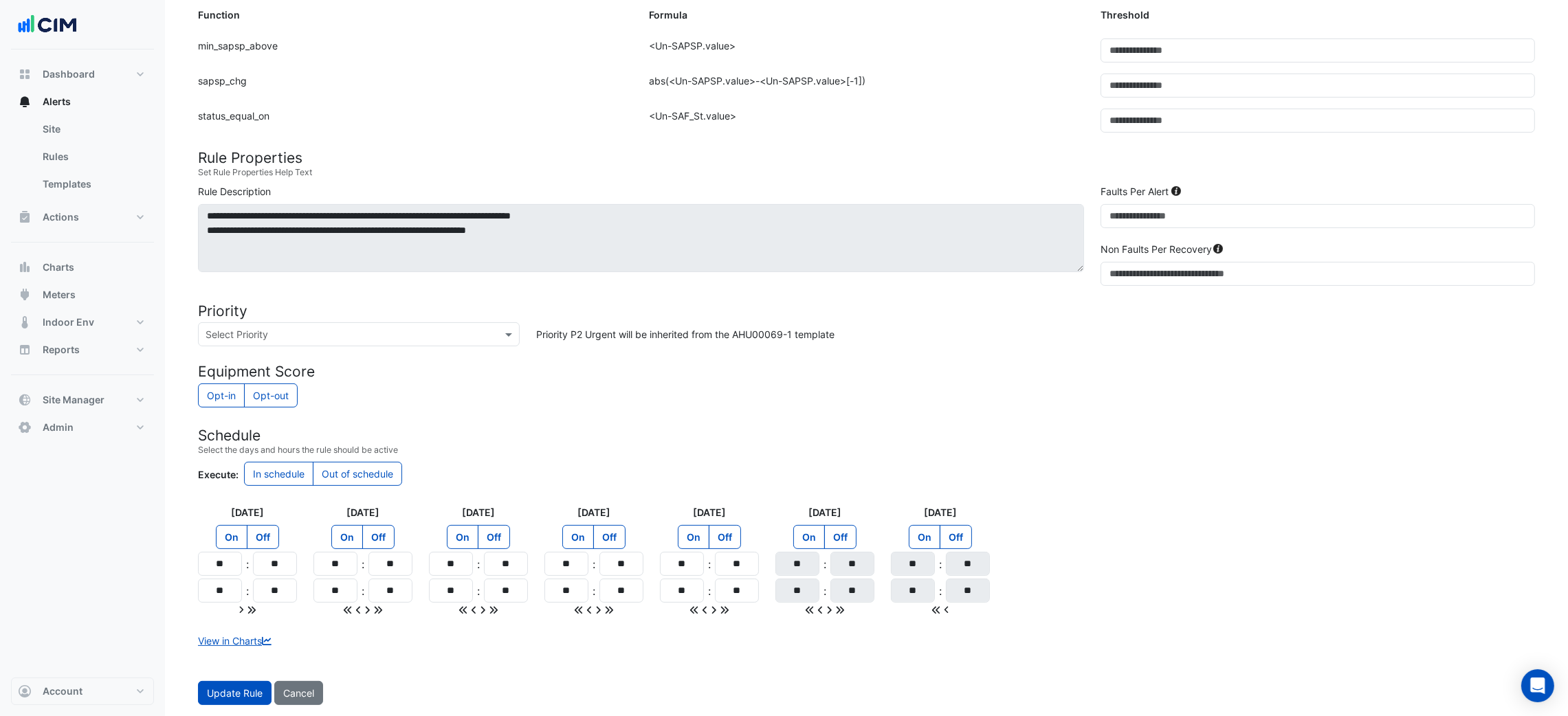
type input "**"
click at [842, 538] on label "Off" at bounding box center [840, 537] width 32 height 24
click at [966, 536] on label "Off" at bounding box center [956, 537] width 32 height 24
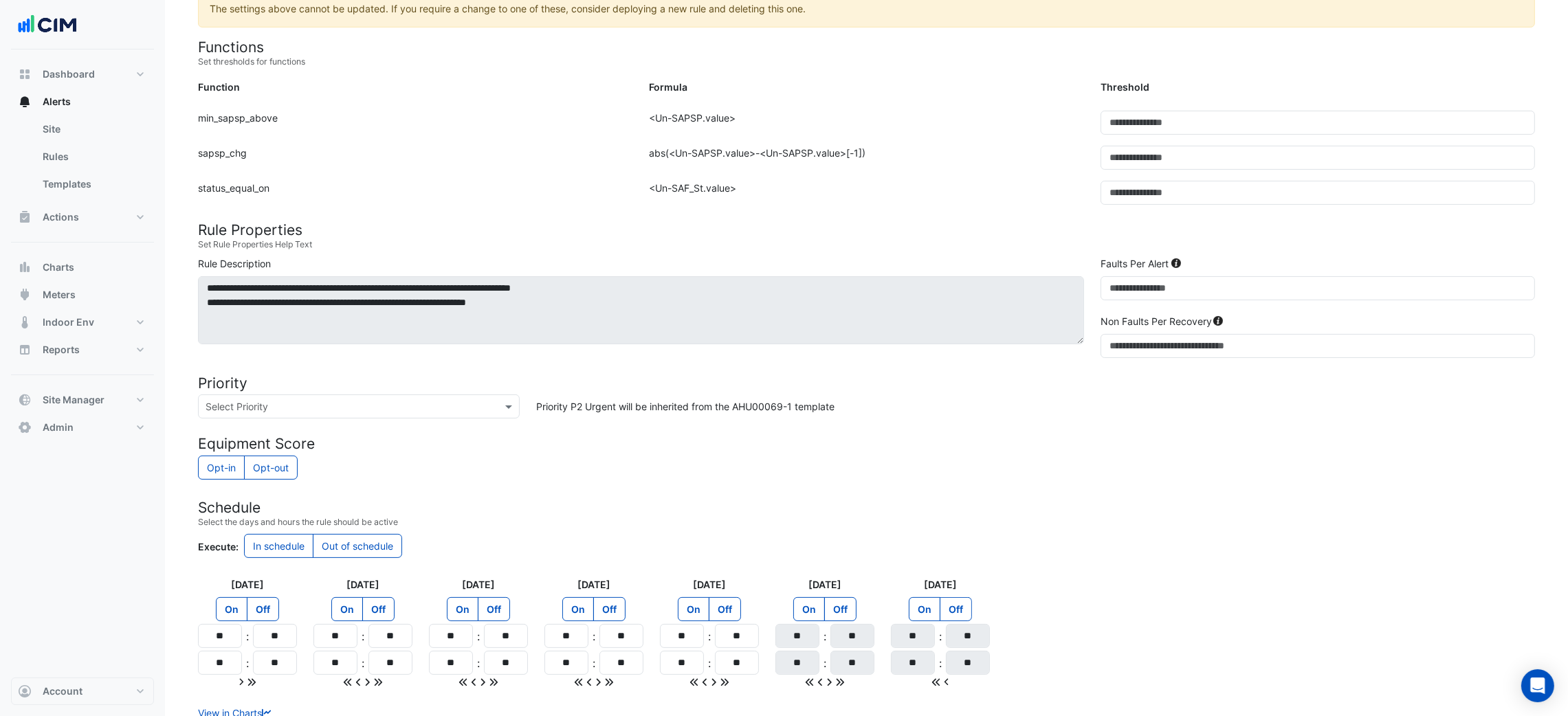
scroll to position [316, 0]
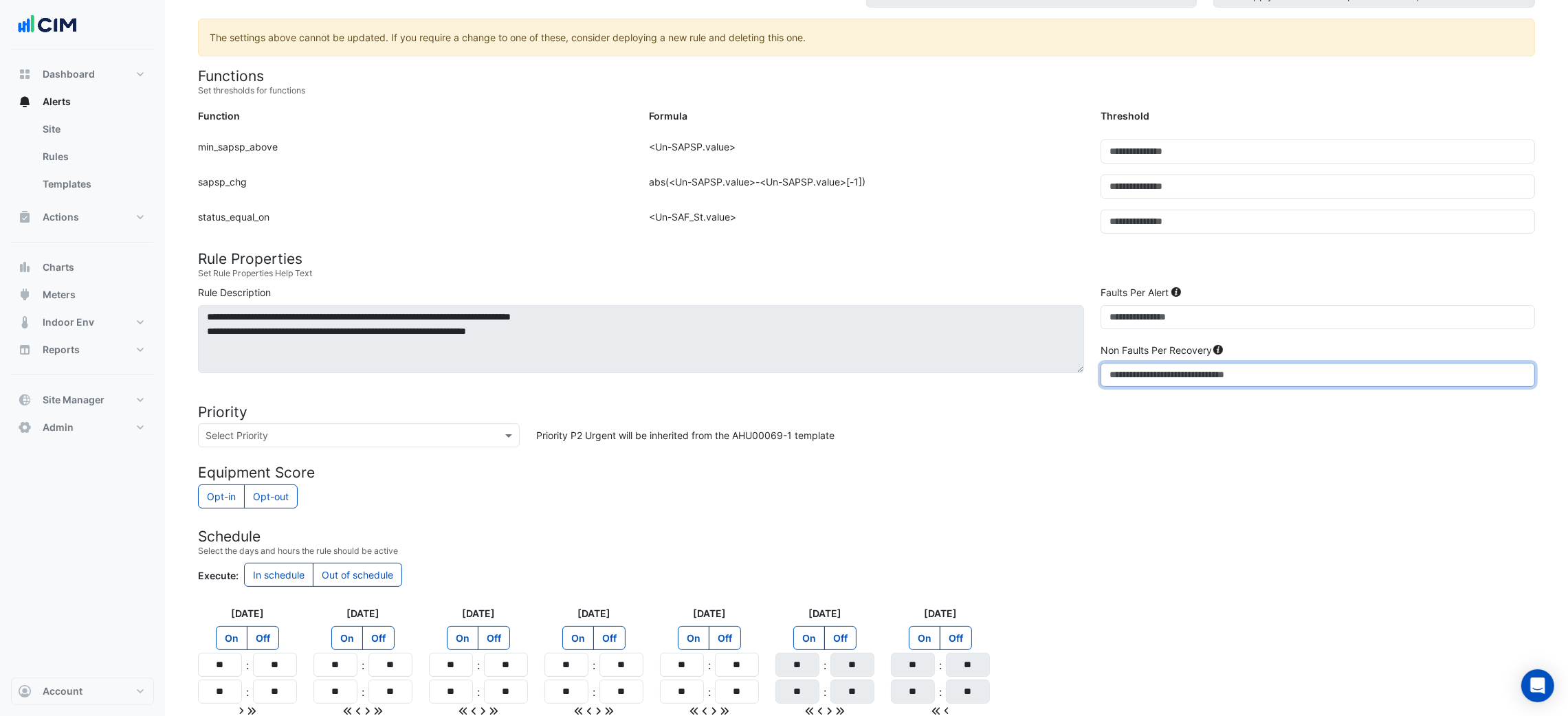
drag, startPoint x: 1162, startPoint y: 374, endPoint x: 973, endPoint y: 370, distance: 189.0
click at [987, 373] on div "**********" at bounding box center [866, 339] width 1354 height 107
type input "**"
click at [945, 255] on h4 "Rule Properties" at bounding box center [866, 258] width 1337 height 17
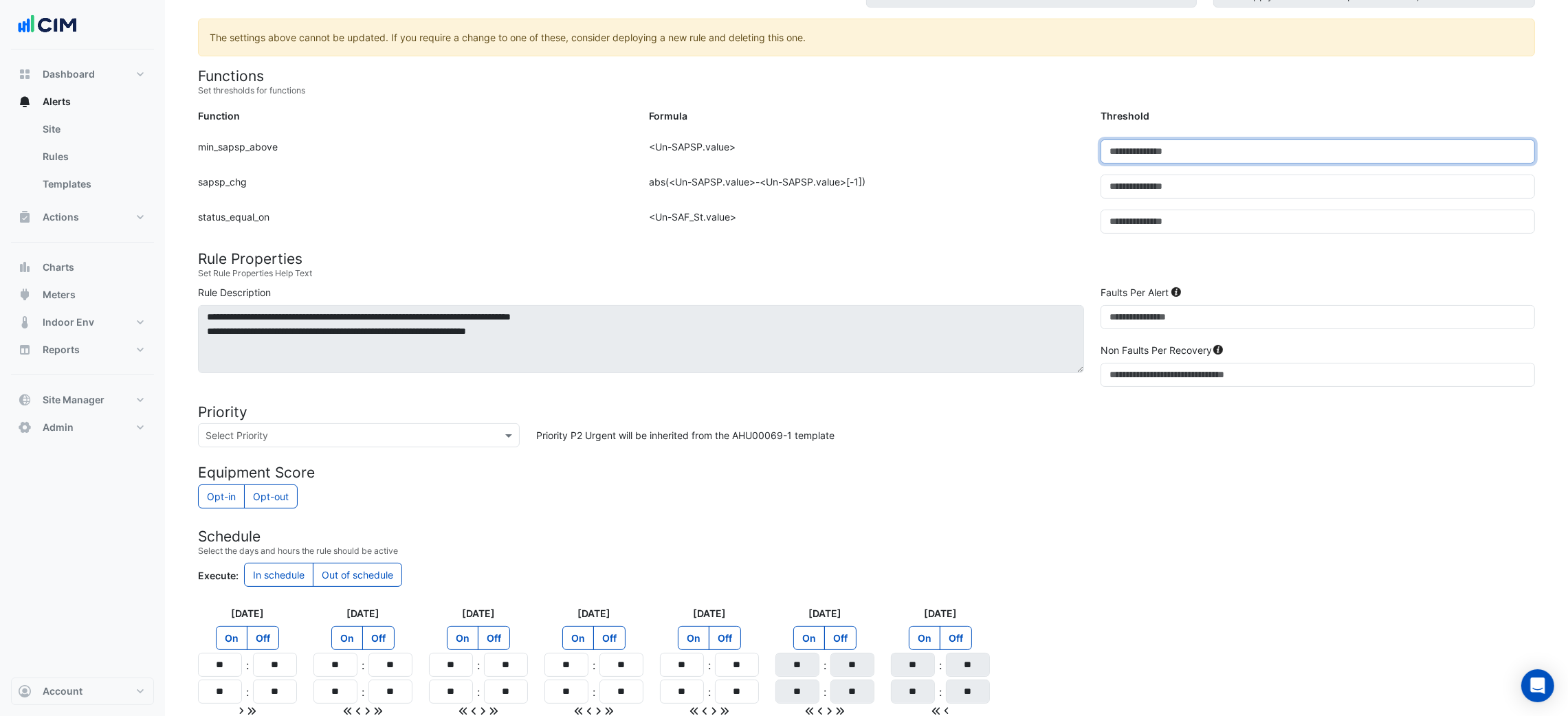
drag, startPoint x: 1153, startPoint y: 152, endPoint x: 1082, endPoint y: 142, distance: 71.7
click at [1071, 148] on div "Function: min_sapsp_above Formula: <Un-SAPSP.value> Threshold: **" at bounding box center [866, 157] width 1354 height 35
drag, startPoint x: 1127, startPoint y: 146, endPoint x: 1042, endPoint y: 147, distance: 85.0
click at [1042, 147] on div "Function: min_sapsp_above Formula: <Un-SAPSP.value> Threshold: **" at bounding box center [866, 157] width 1354 height 35
click at [1023, 192] on div "Formula: abs(<Un-SAPSP.value>-<Un-SAPSP.value>[-1])" at bounding box center [865, 191] width 451 height 35
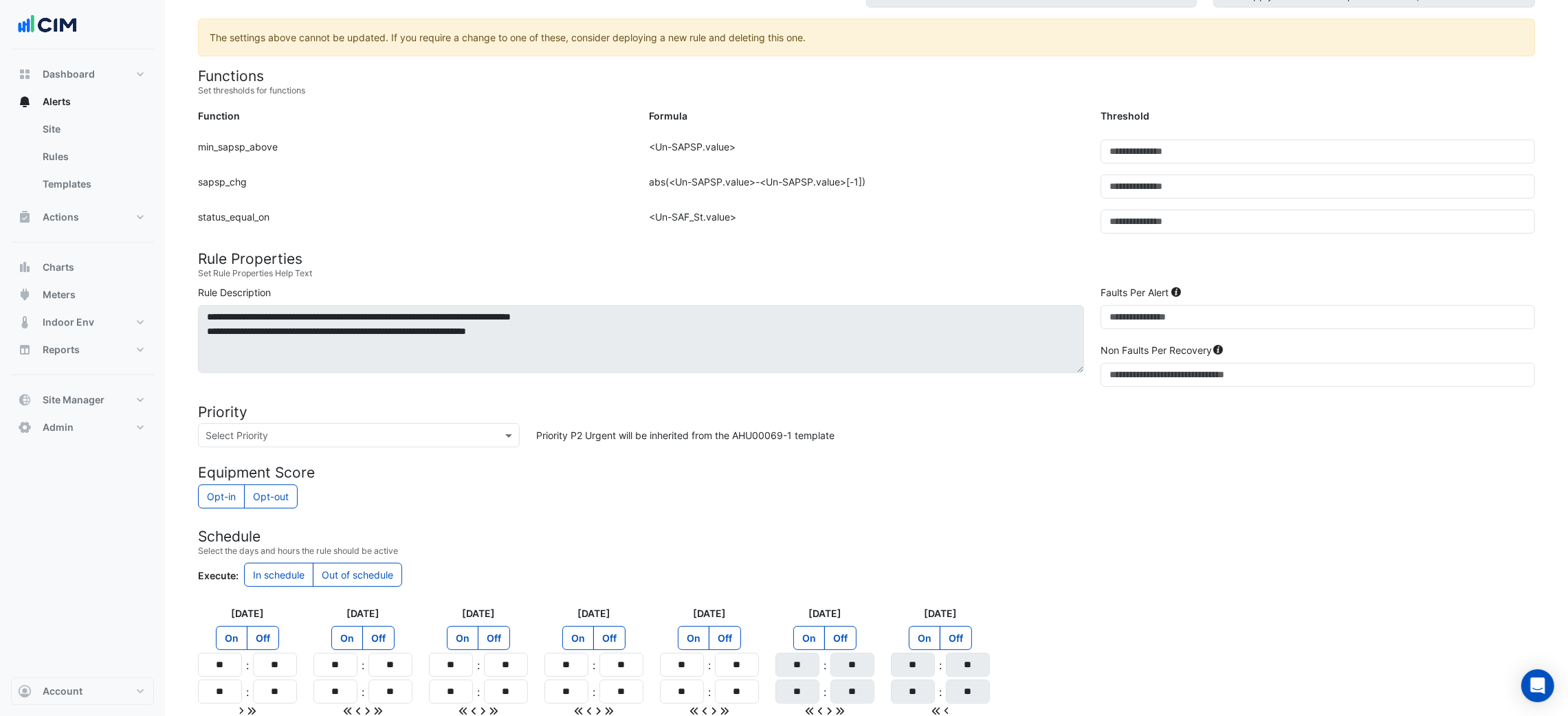
click at [1024, 252] on h4 "Rule Properties" at bounding box center [866, 258] width 1337 height 17
drag, startPoint x: 1145, startPoint y: 158, endPoint x: 1078, endPoint y: 144, distance: 68.4
click at [1078, 144] on div "Function: min_sapsp_above Formula: <Un-SAPSP.value> Threshold: ***" at bounding box center [866, 157] width 1354 height 35
type input "**"
click at [996, 191] on div "Formula: abs(<Un-SAPSP.value>-<Un-SAPSP.value>[-1])" at bounding box center [865, 191] width 451 height 35
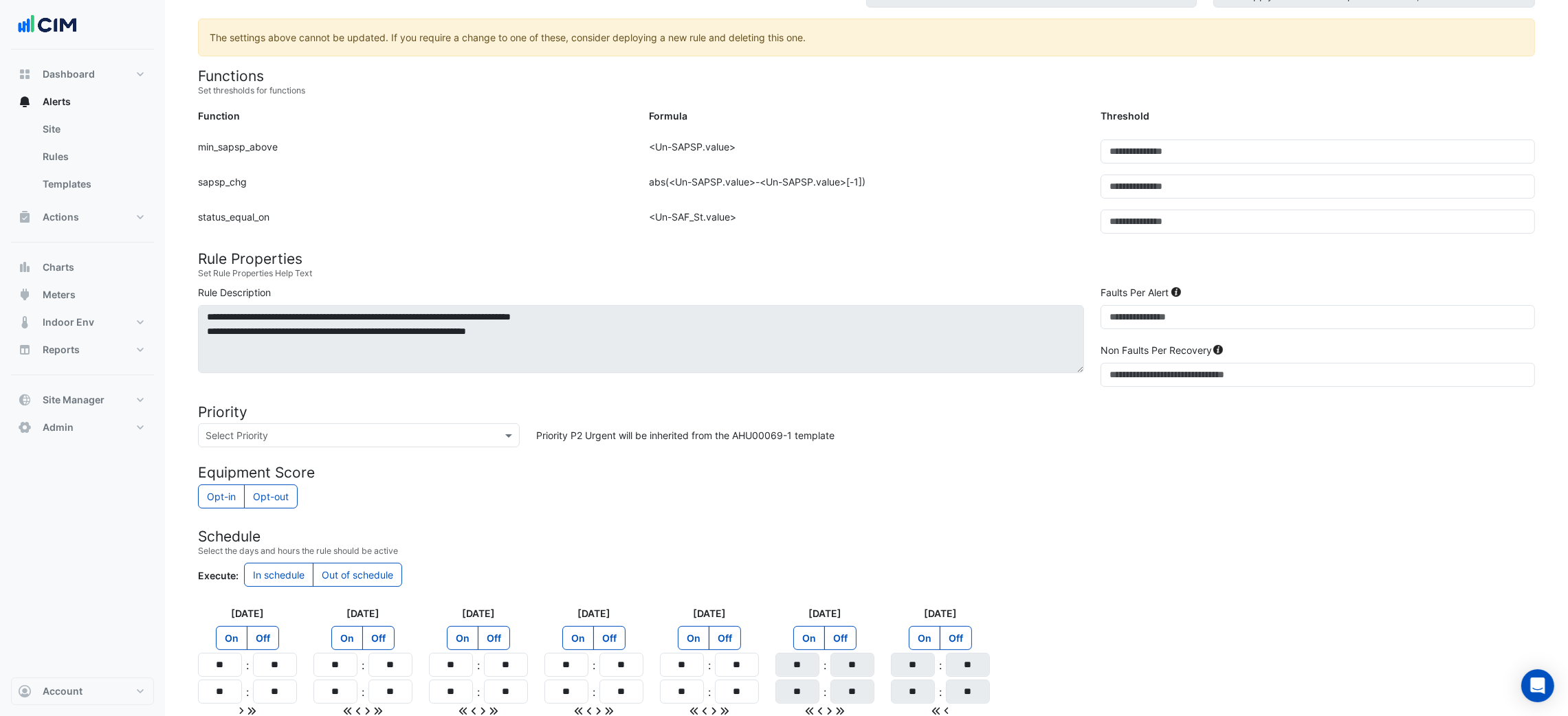
click at [963, 300] on div "**********" at bounding box center [641, 336] width 902 height 102
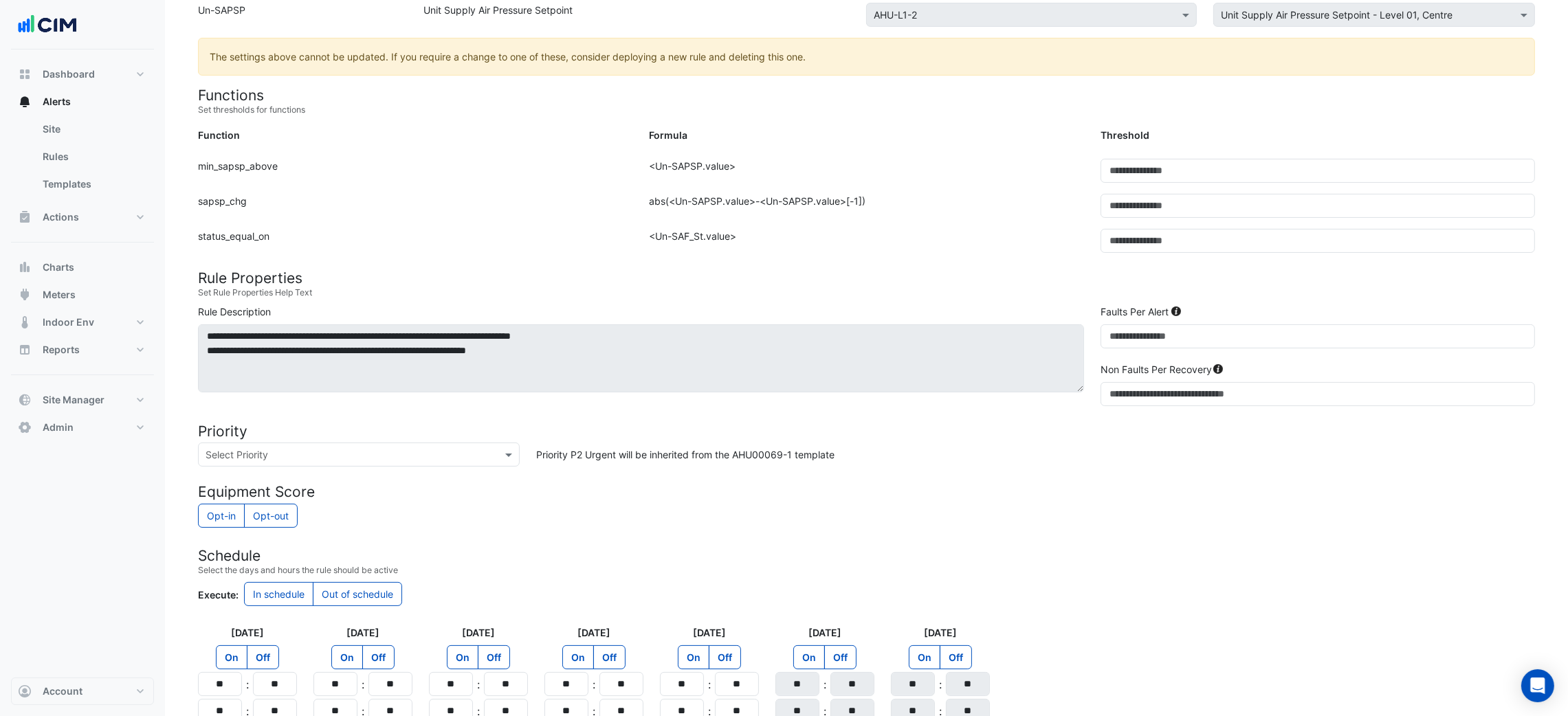
scroll to position [110, 0]
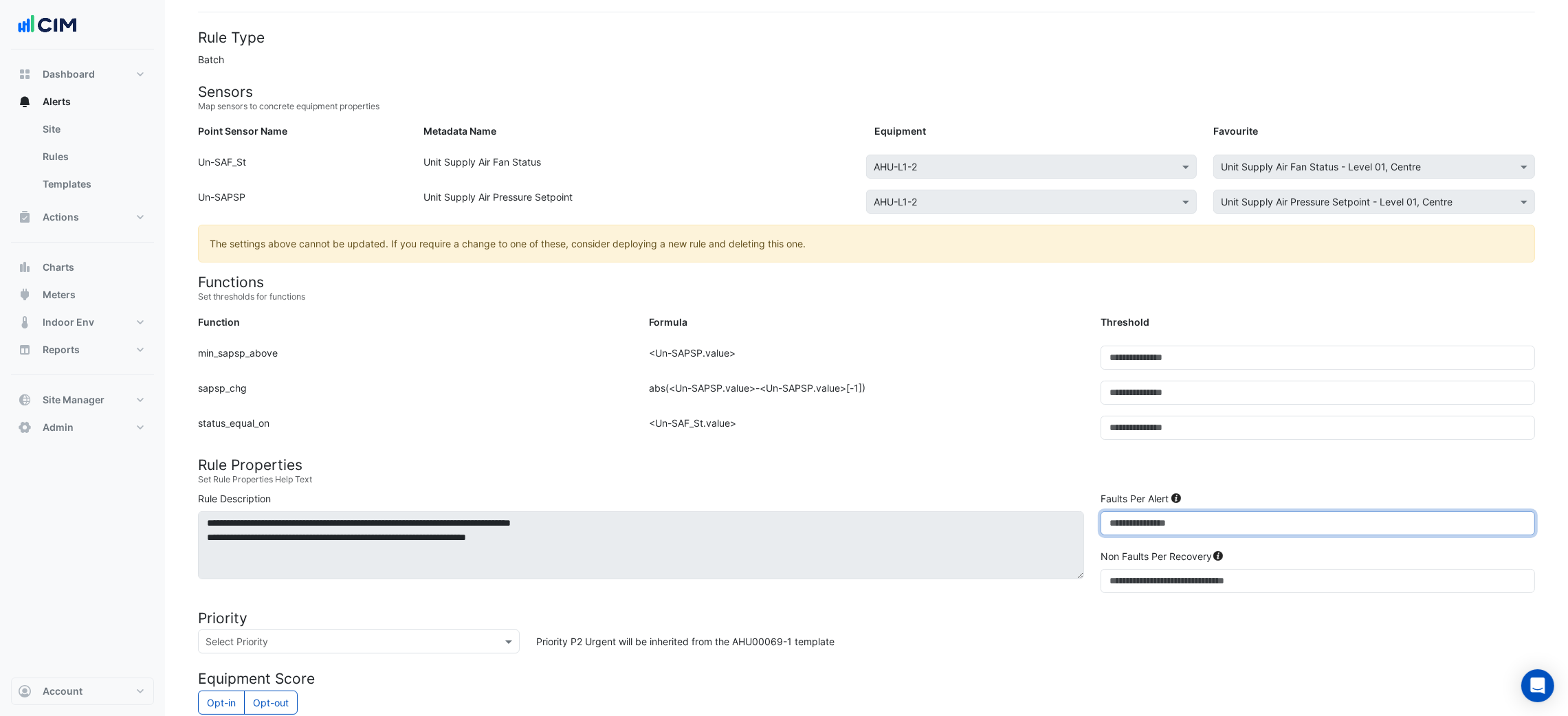
click at [997, 519] on div "**********" at bounding box center [866, 545] width 1354 height 107
type input "***"
click at [955, 470] on h4 "Rule Properties" at bounding box center [866, 465] width 1337 height 17
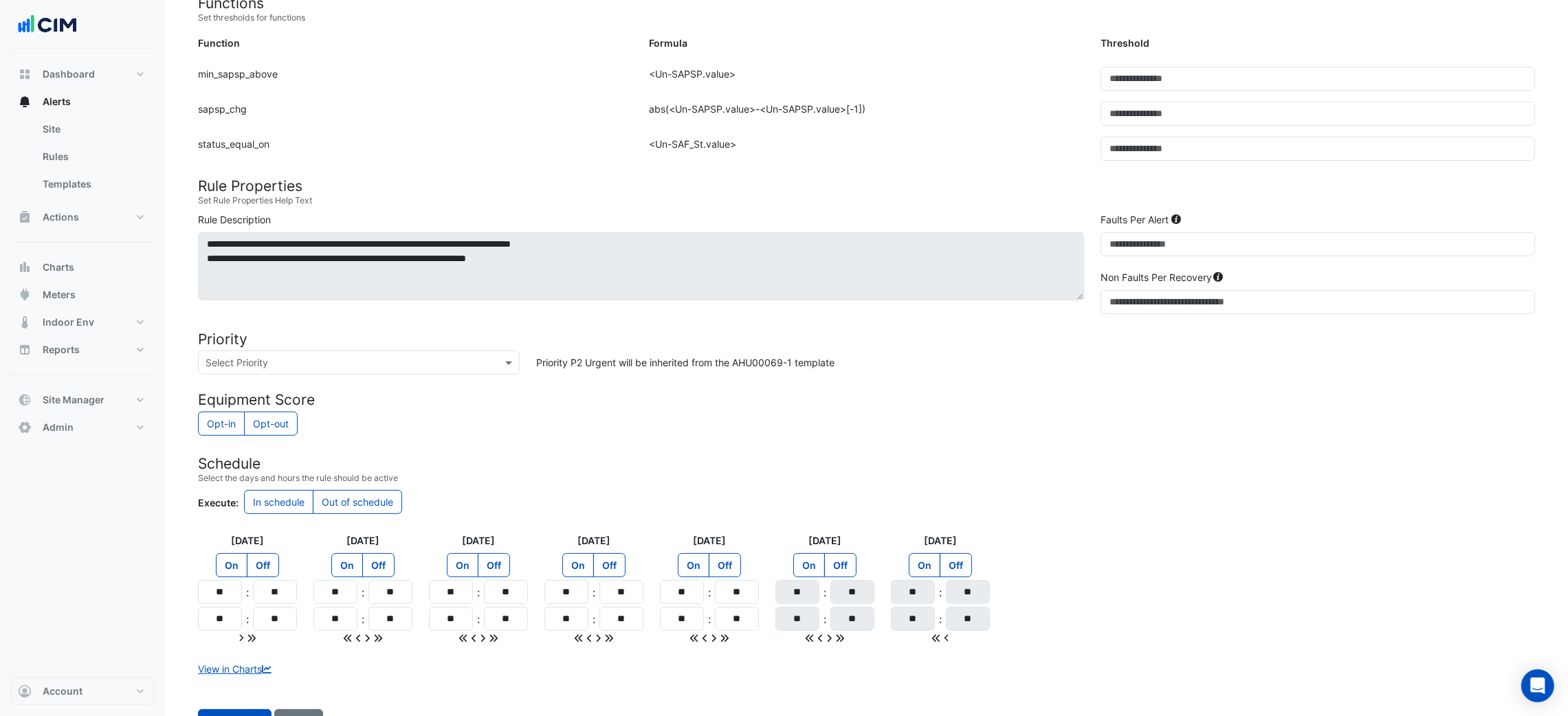
scroll to position [419, 0]
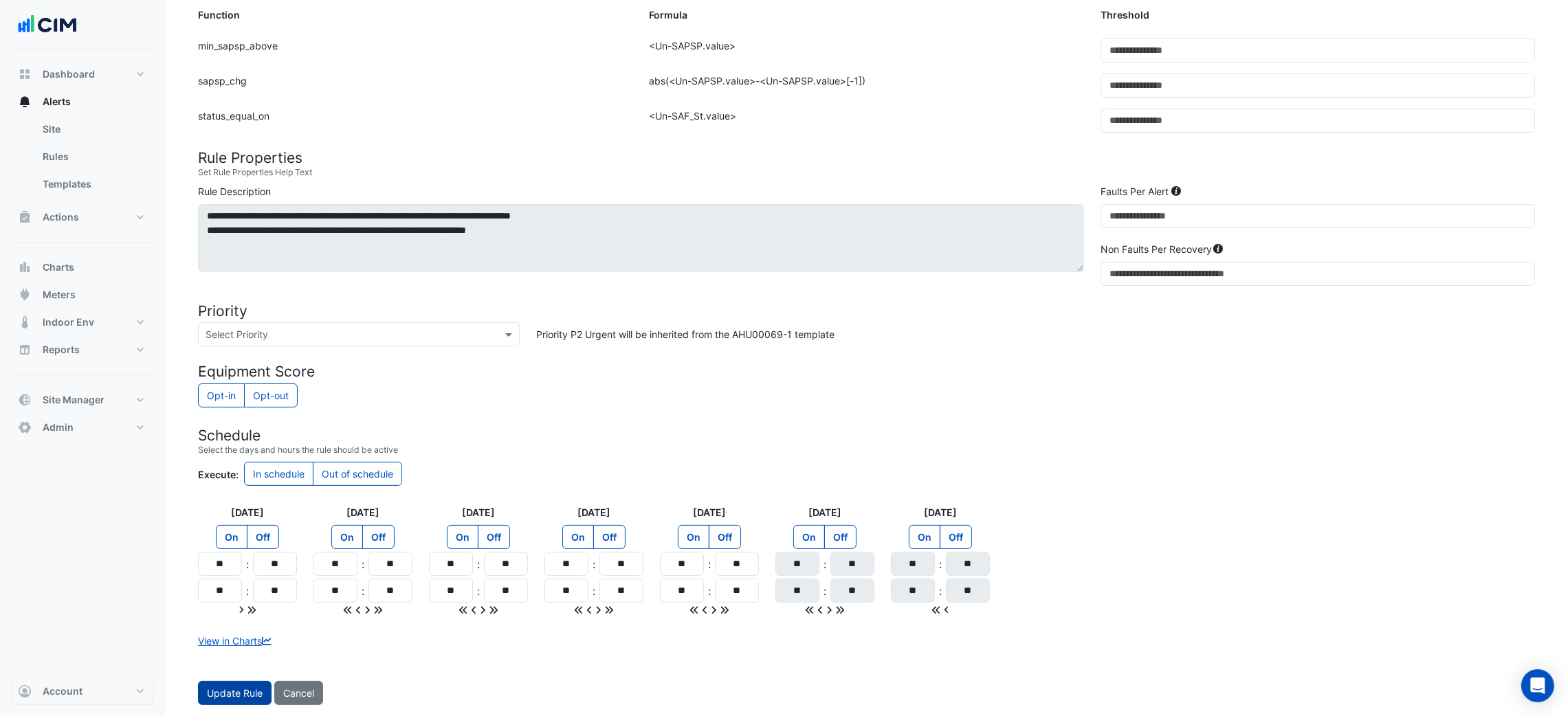
drag, startPoint x: 213, startPoint y: 672, endPoint x: 213, endPoint y: 684, distance: 12.0
click at [213, 677] on form "Rule Type Batch Sensors Map sensors to concrete equipment properties Point Sens…" at bounding box center [866, 213] width 1337 height 984
click at [213, 684] on button "Update Rule" at bounding box center [234, 693] width 73 height 24
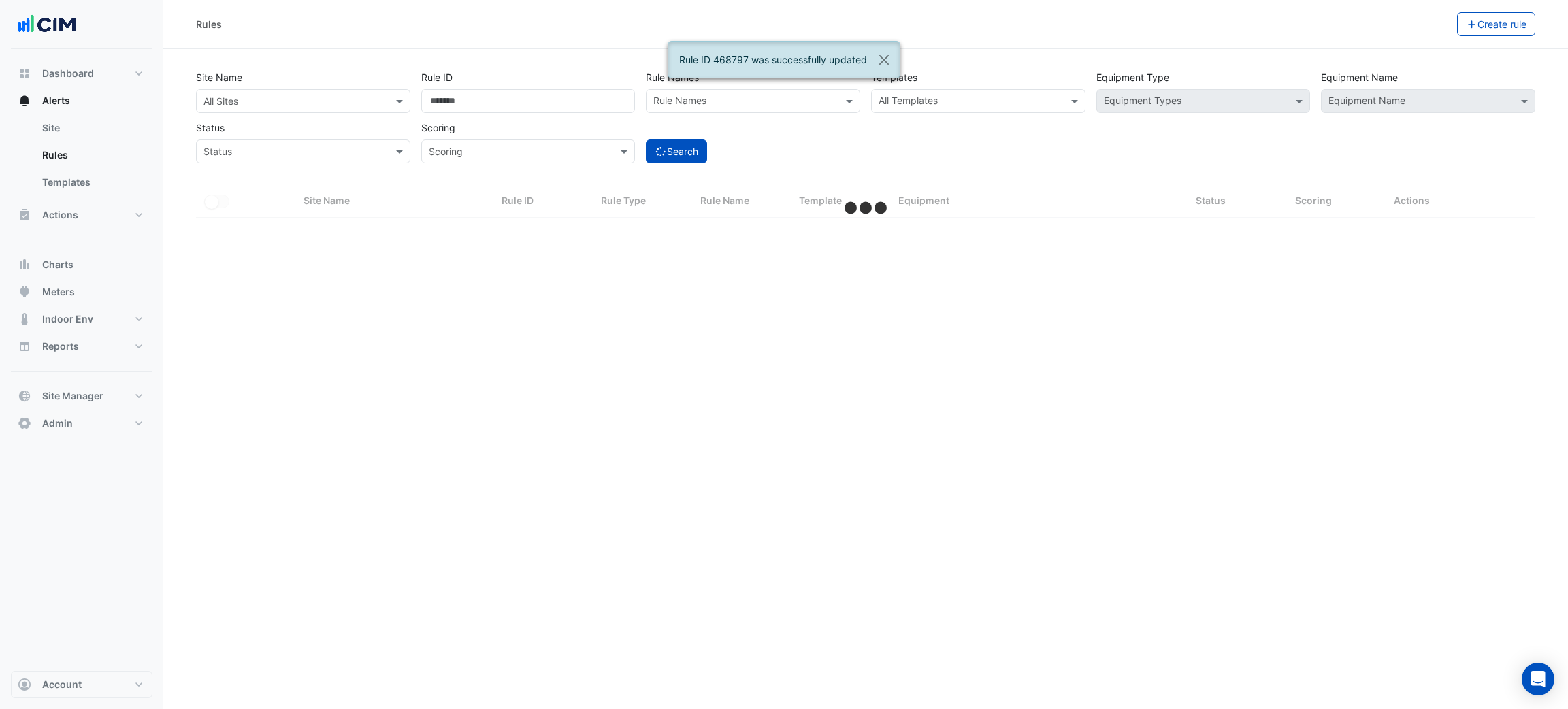
select select "***"
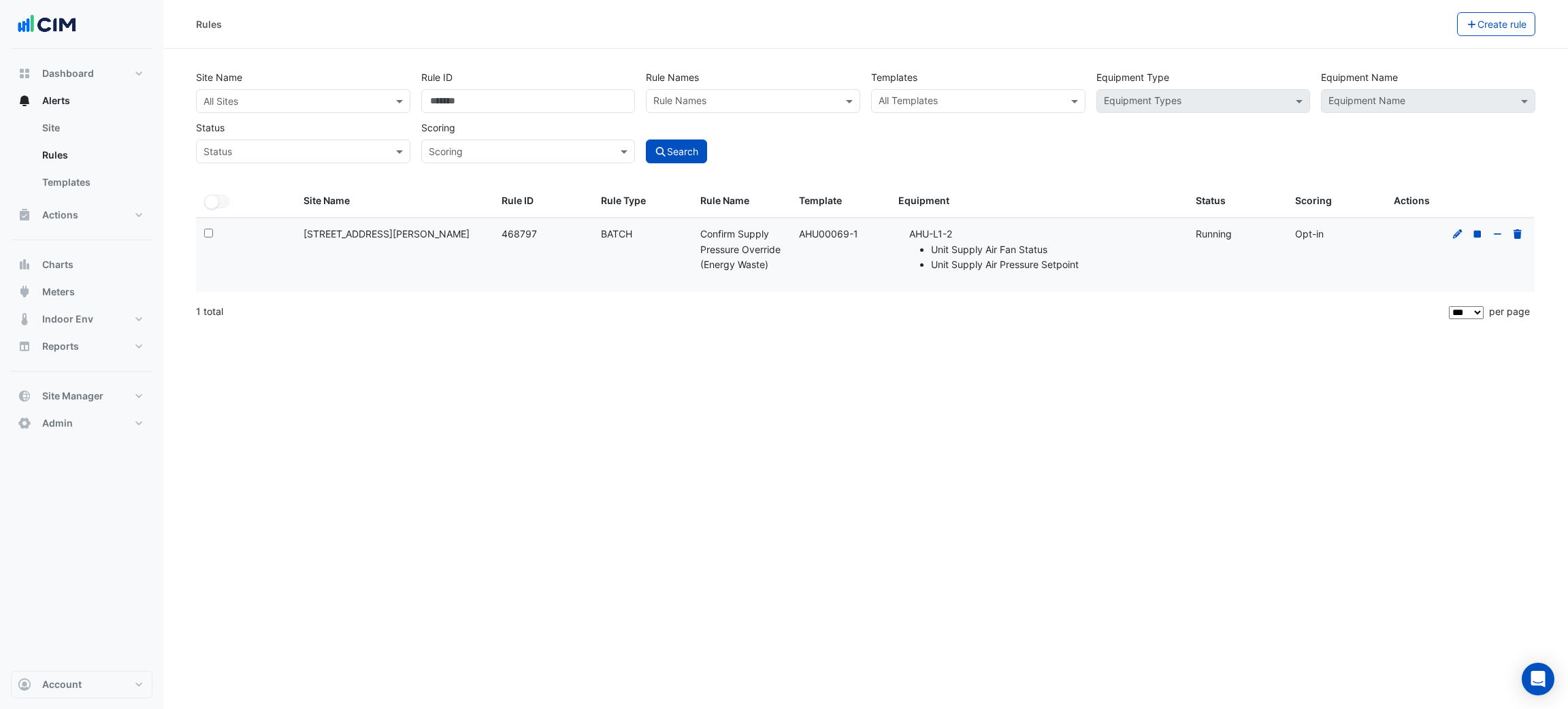
click at [452, 402] on div "Rules Create rule Site Name All Sites Rule ID ****** Rule Names Rule Names Temp…" at bounding box center [865, 354] width 1405 height 709
click at [753, 465] on div "Rules Create rule Site Name All Sites Rule ID ****** Rule Names Rule Names Temp…" at bounding box center [865, 354] width 1405 height 709
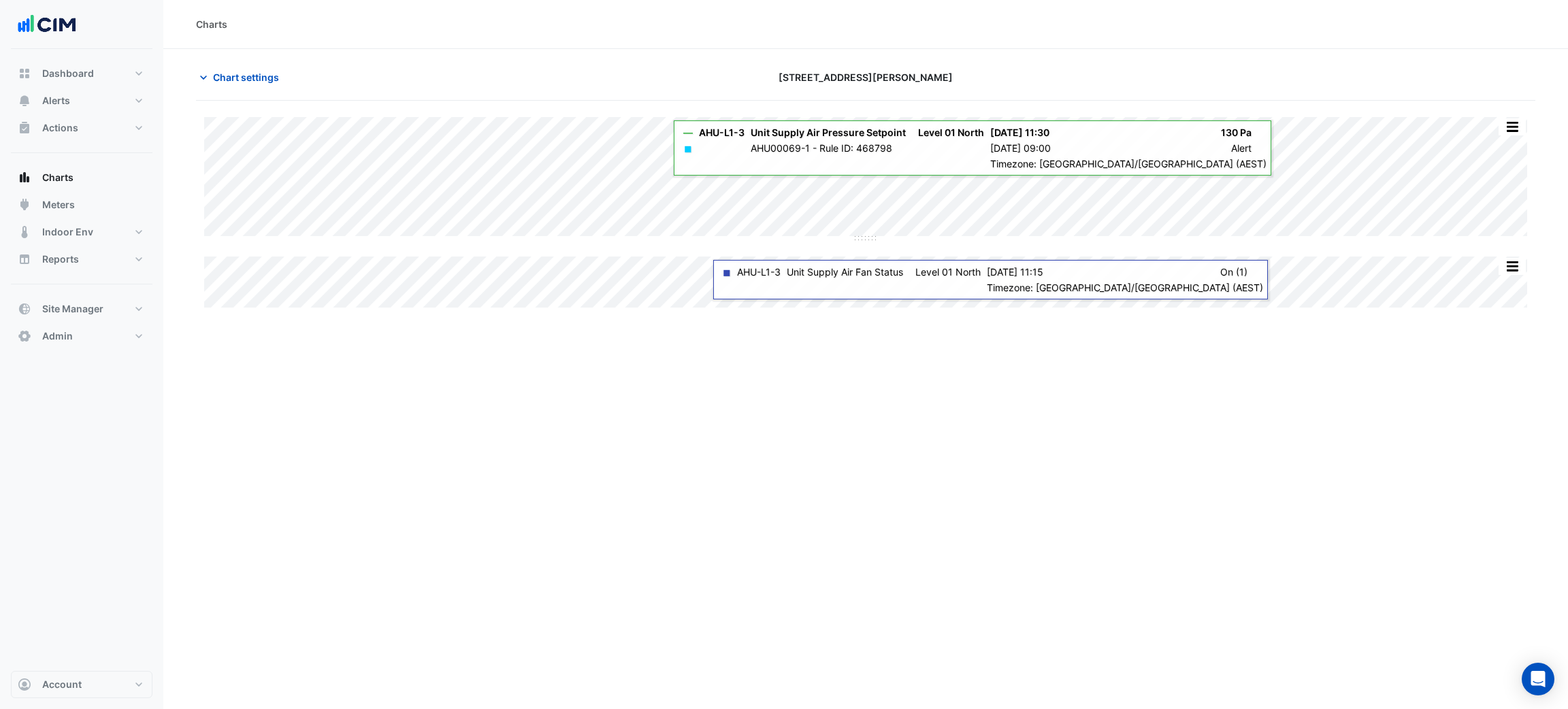
type input "**********"
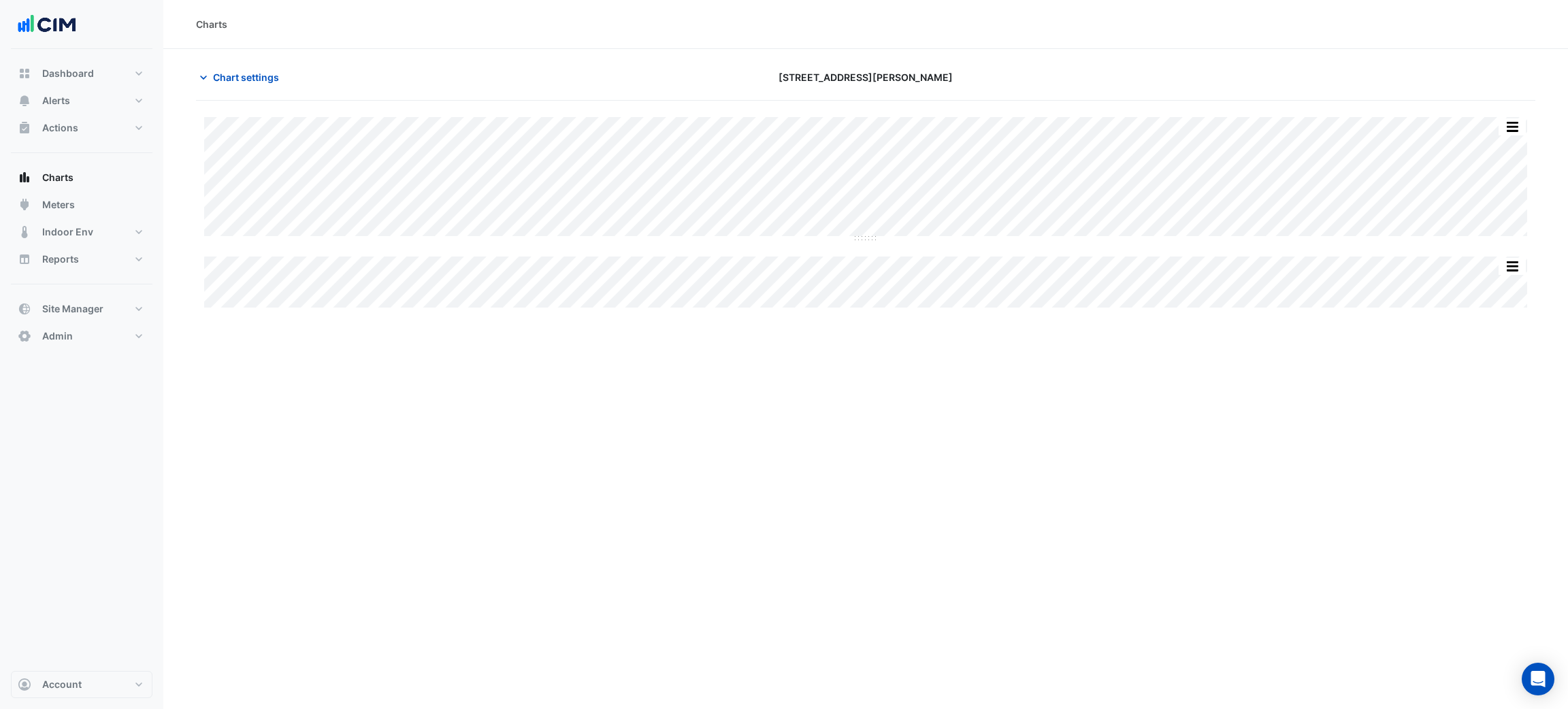
click at [307, 66] on div "Chart settings" at bounding box center [414, 77] width 452 height 24
click at [295, 71] on div "Chart settings" at bounding box center [414, 77] width 452 height 24
click at [259, 66] on button "Chart settings" at bounding box center [242, 77] width 92 height 24
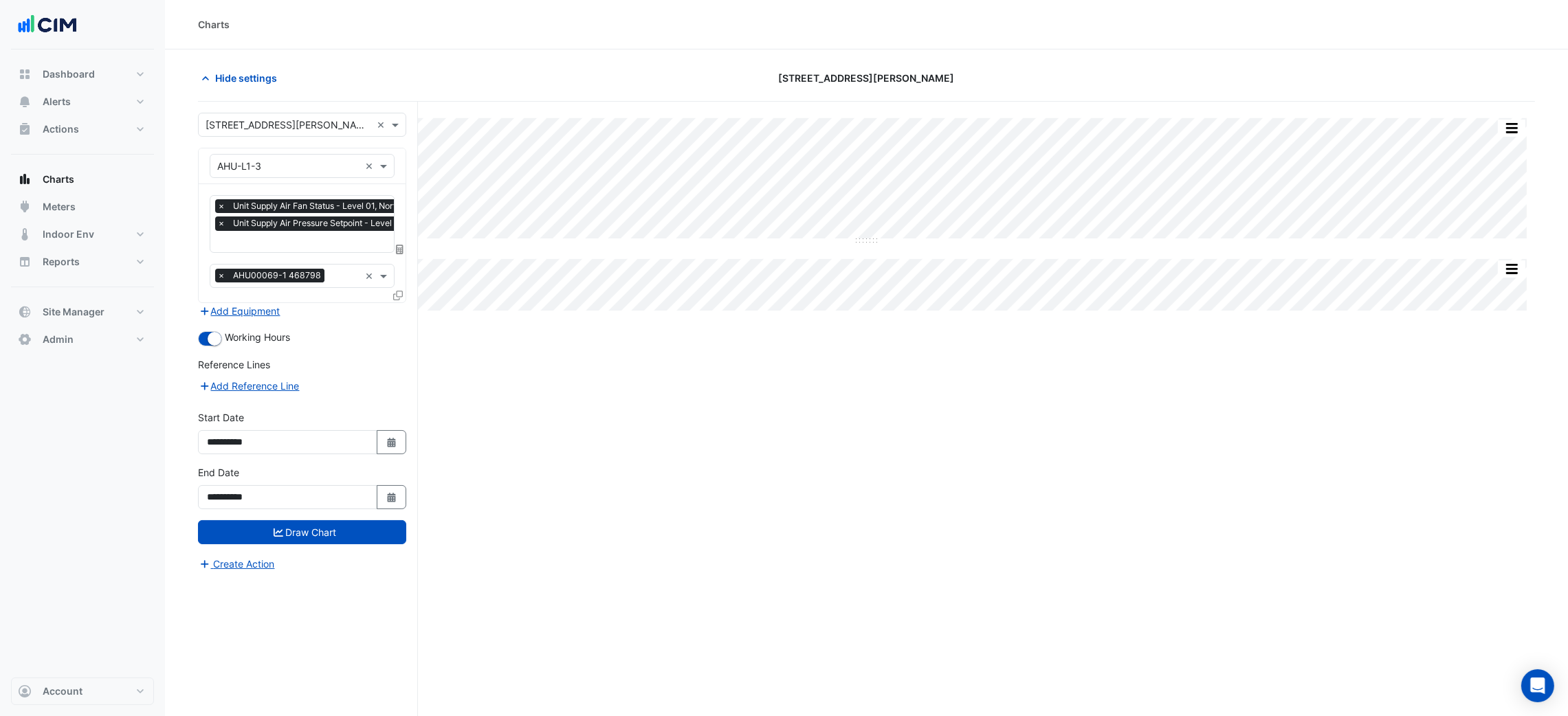
click at [275, 245] on input "text" at bounding box center [326, 243] width 218 height 15
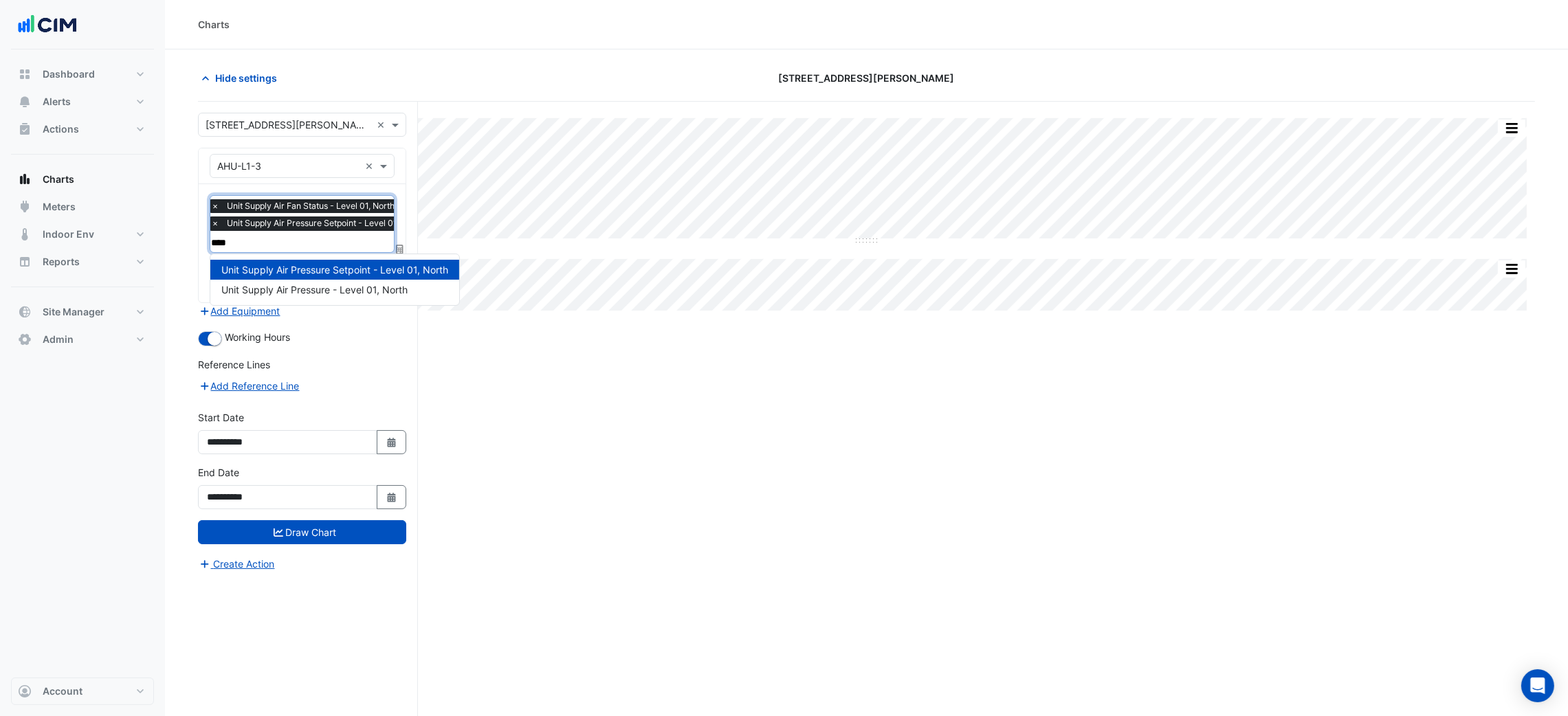
type input "*****"
click at [386, 295] on span "Unit Supply Air Pressure - Level 01, North" at bounding box center [314, 289] width 186 height 12
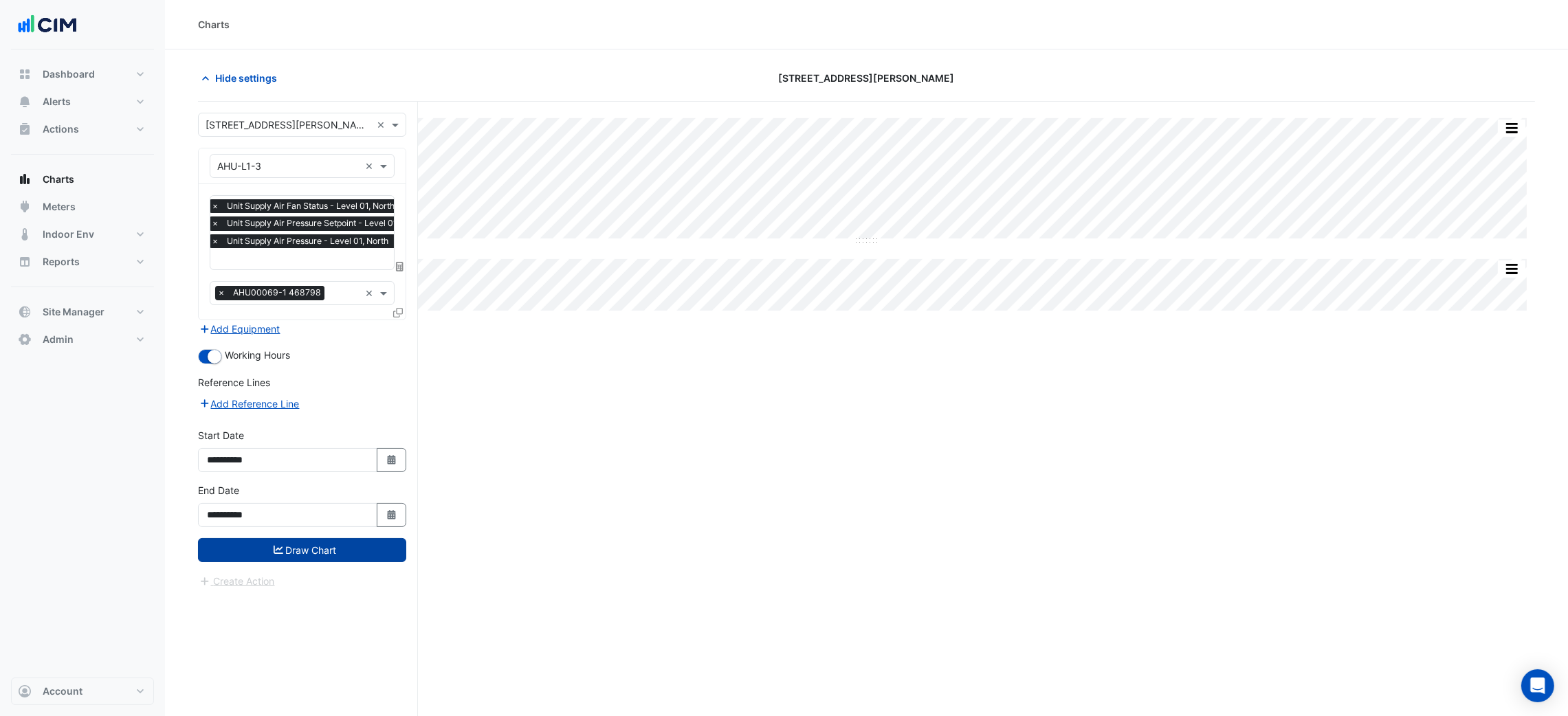
click at [370, 549] on button "Draw Chart" at bounding box center [302, 550] width 208 height 24
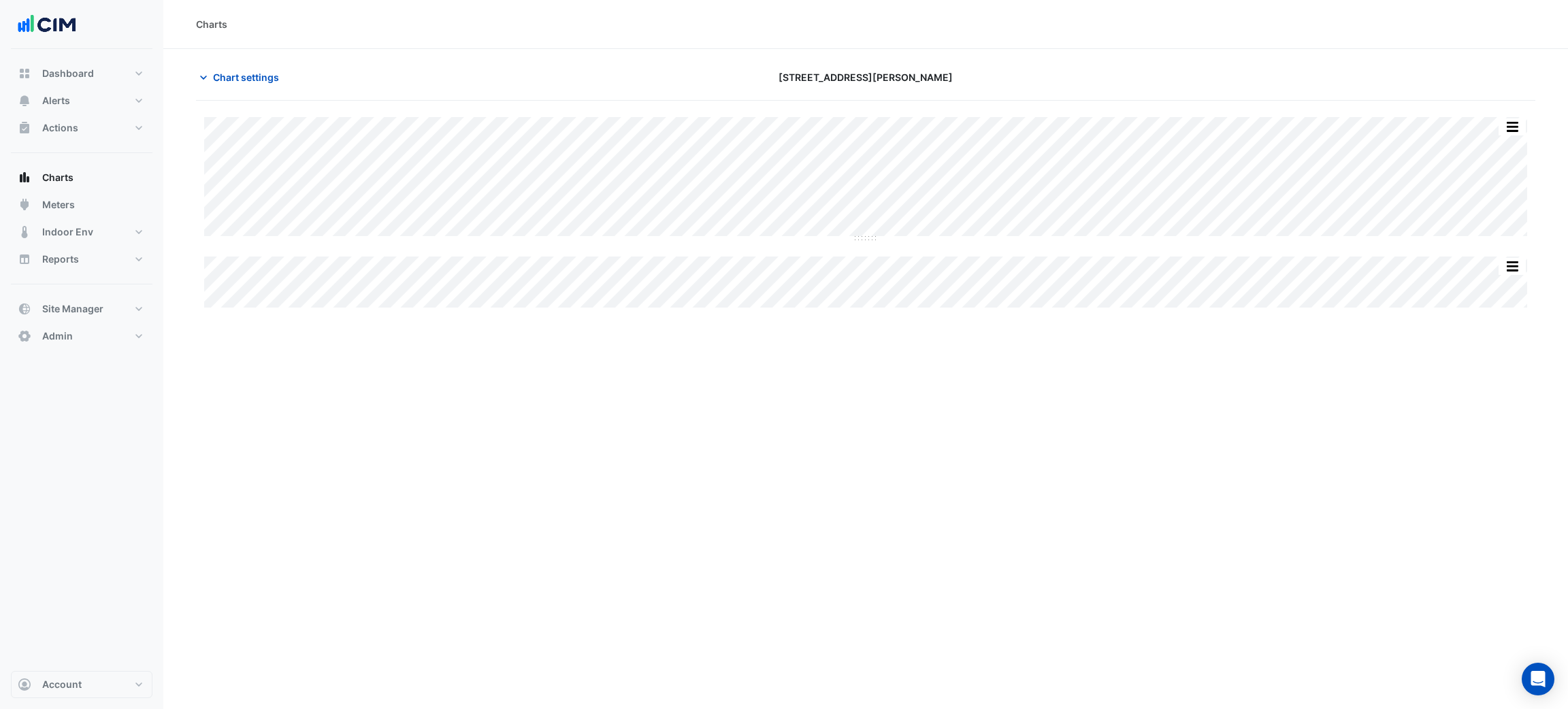
drag, startPoint x: 859, startPoint y: 241, endPoint x: 881, endPoint y: 406, distance: 166.5
click at [881, 406] on div "Charts Chart settings [STREET_ADDRESS][PERSON_NAME] Split All Split None Print …" at bounding box center [865, 354] width 1405 height 709
click at [865, 241] on div "Split All Split None Print Save as JPEG Save as PNG Pivot Data Table Export CSV…" at bounding box center [866, 212] width 1340 height 190
click at [865, 272] on div "Split All Split None Print Save as JPEG Save as PNG Pivot Data Table Export CSV…" at bounding box center [866, 214] width 1340 height 195
drag, startPoint x: 865, startPoint y: 241, endPoint x: 868, endPoint y: 439, distance: 198.0
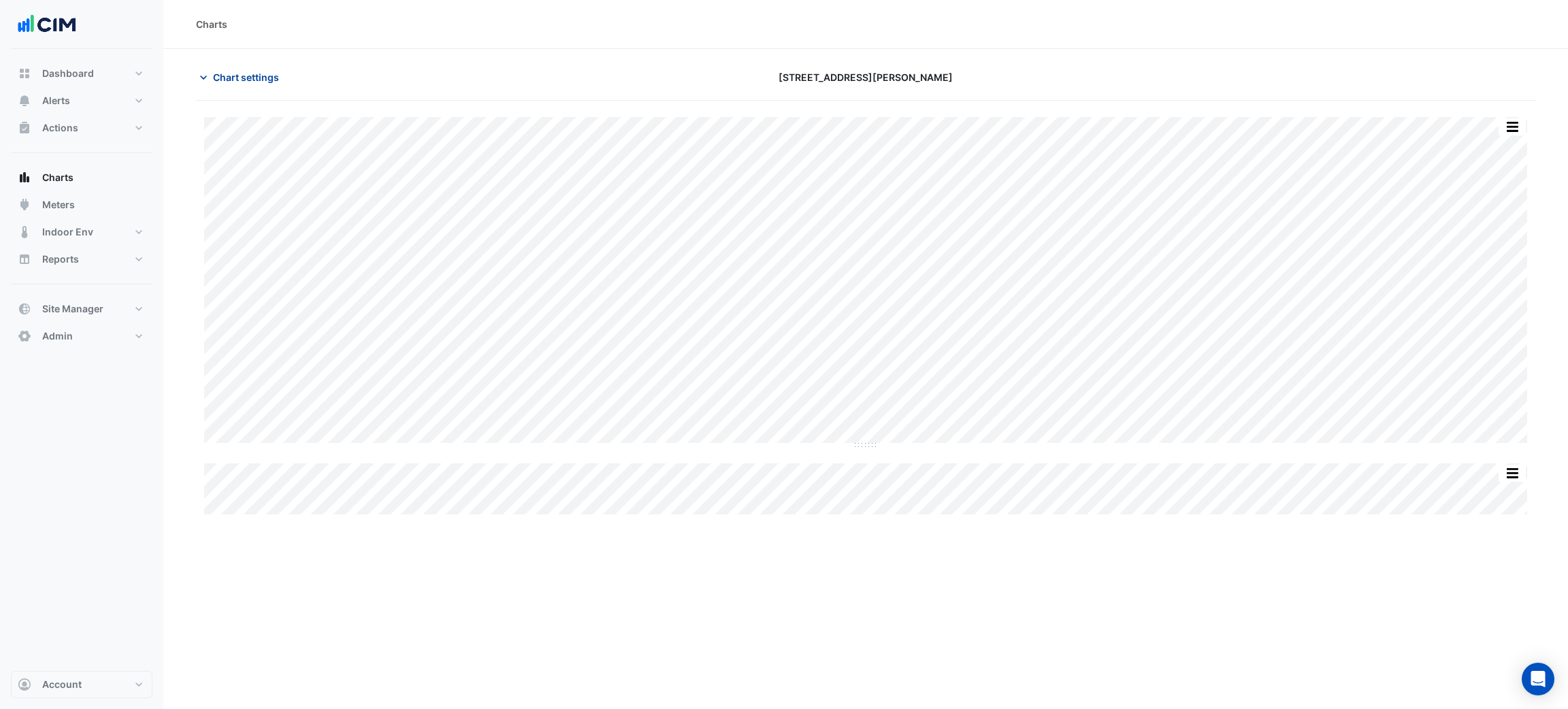
click at [274, 73] on span "Chart settings" at bounding box center [246, 77] width 66 height 15
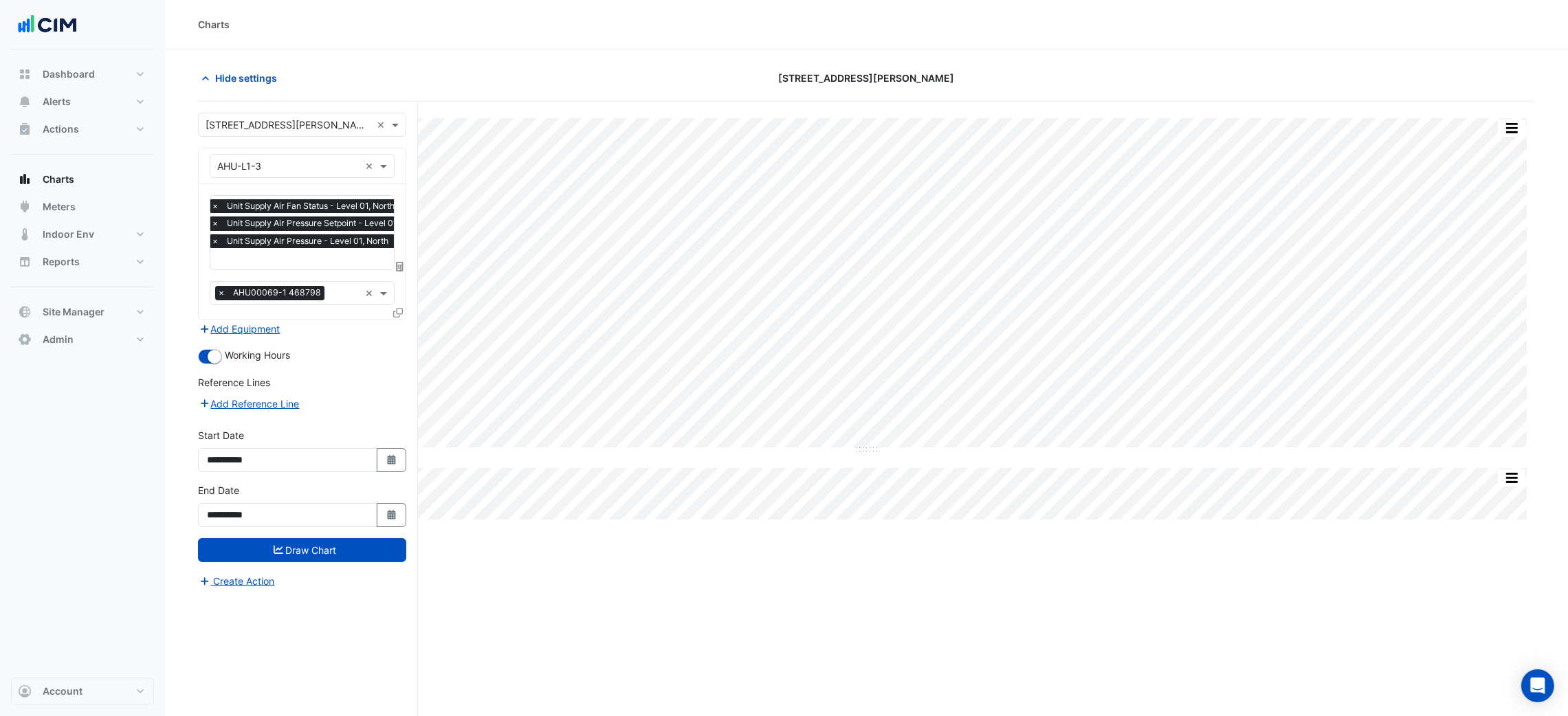
click at [312, 259] on input "text" at bounding box center [320, 260] width 218 height 15
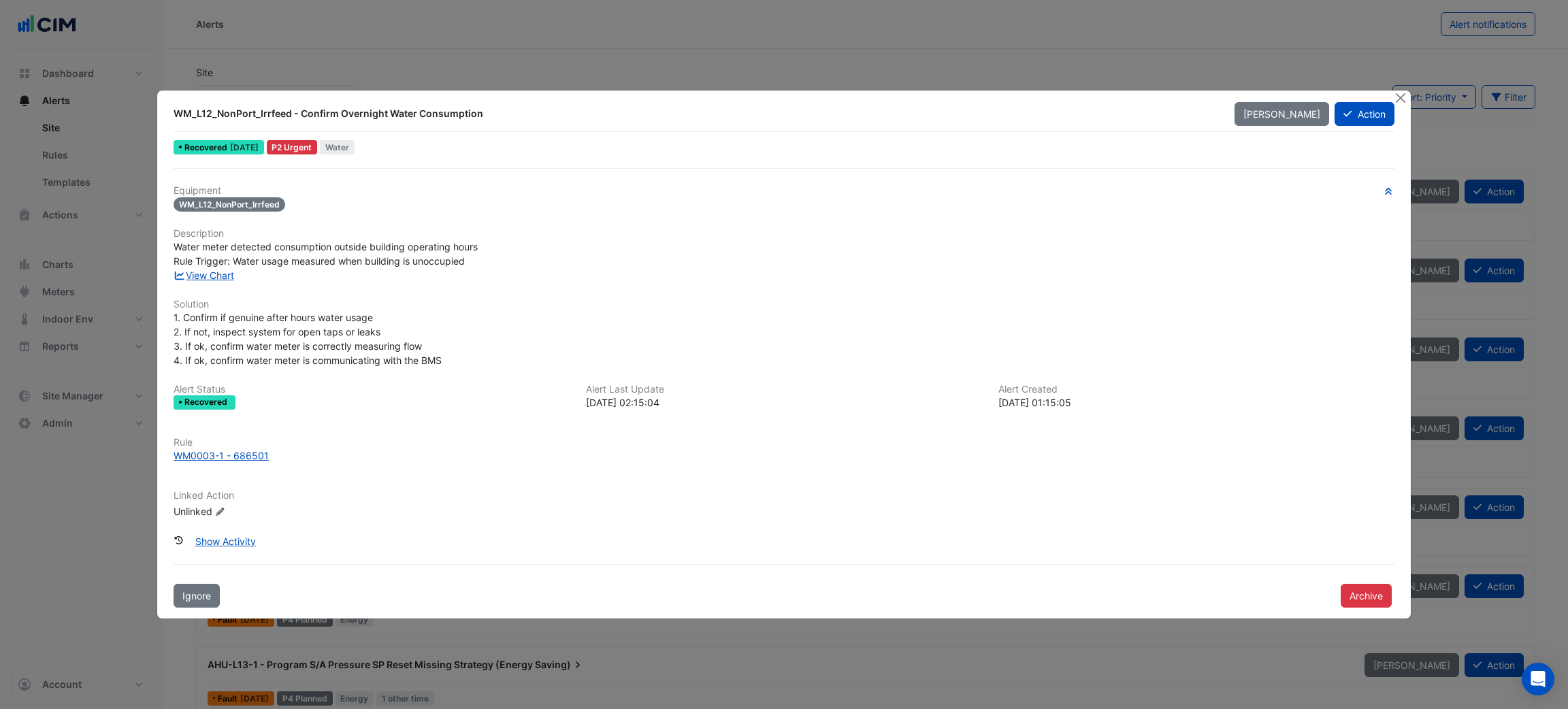
click at [1391, 93] on div "WM_L12_NonPort_Irrfeed - Confirm Overnight Water Consumption [PERSON_NAME] Acti…" at bounding box center [784, 354] width 1253 height 528
click at [1400, 93] on button "Close" at bounding box center [1401, 98] width 15 height 15
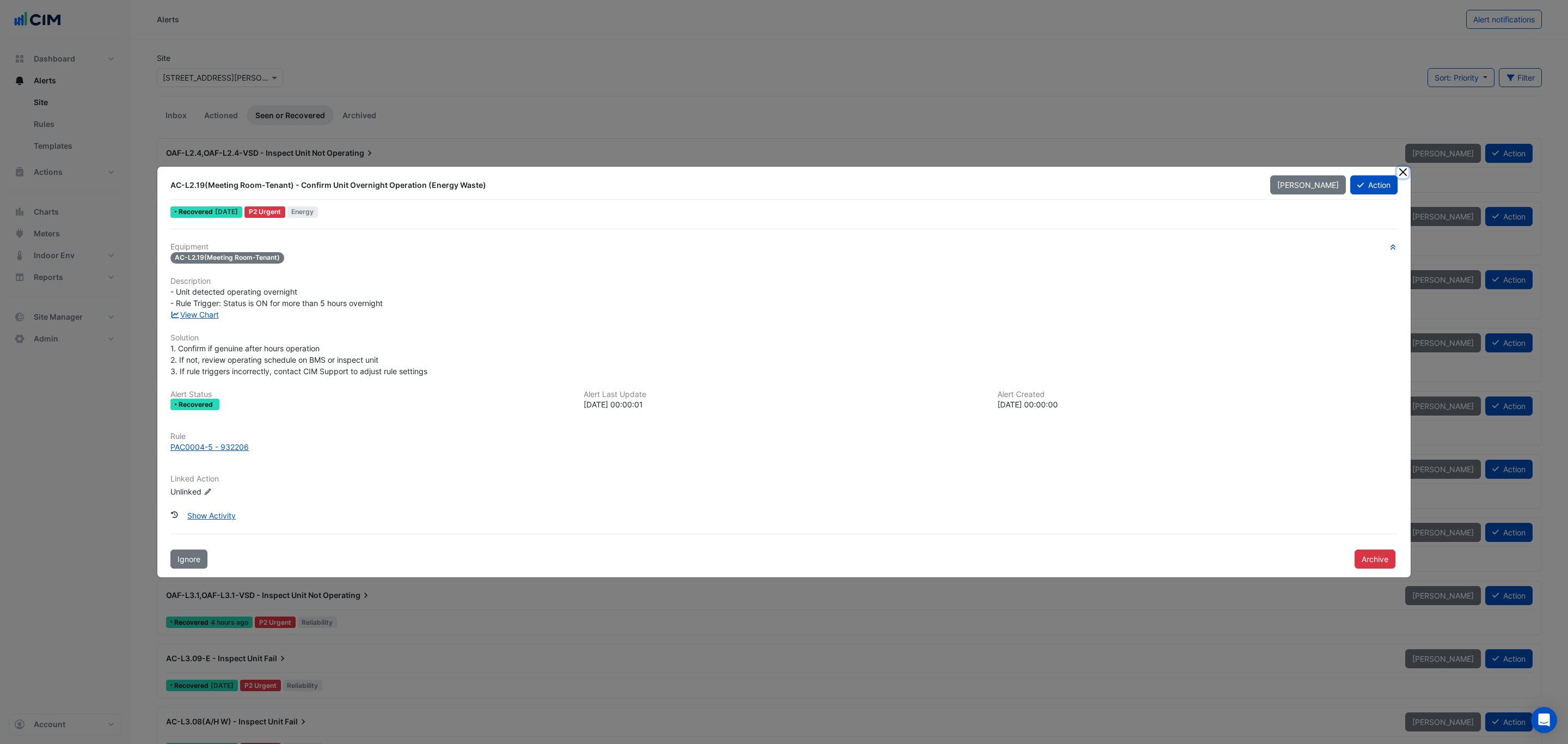
click at [1254, 172] on button "Close" at bounding box center [1402, 172] width 12 height 12
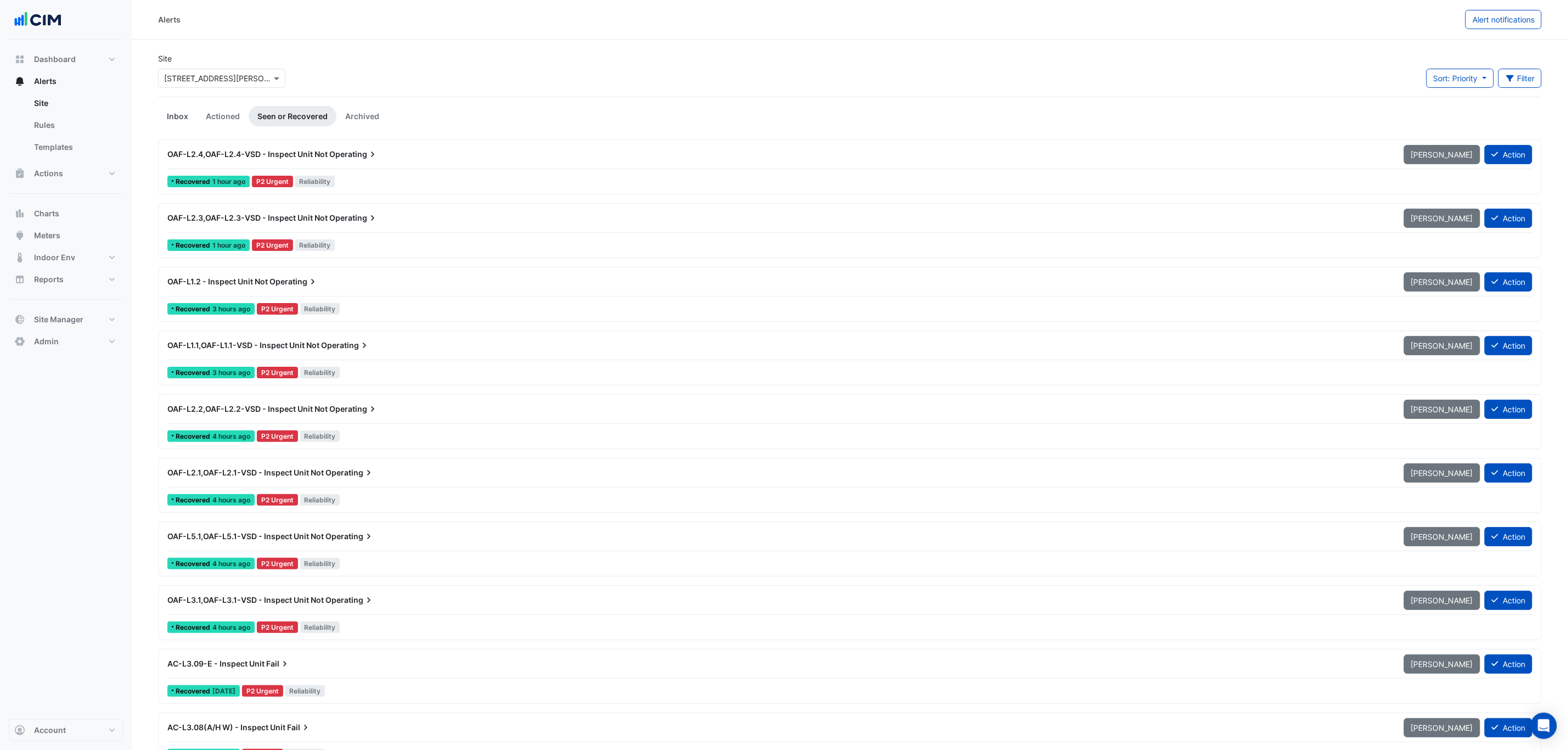
click at [184, 111] on link "Inbox" at bounding box center [177, 116] width 39 height 20
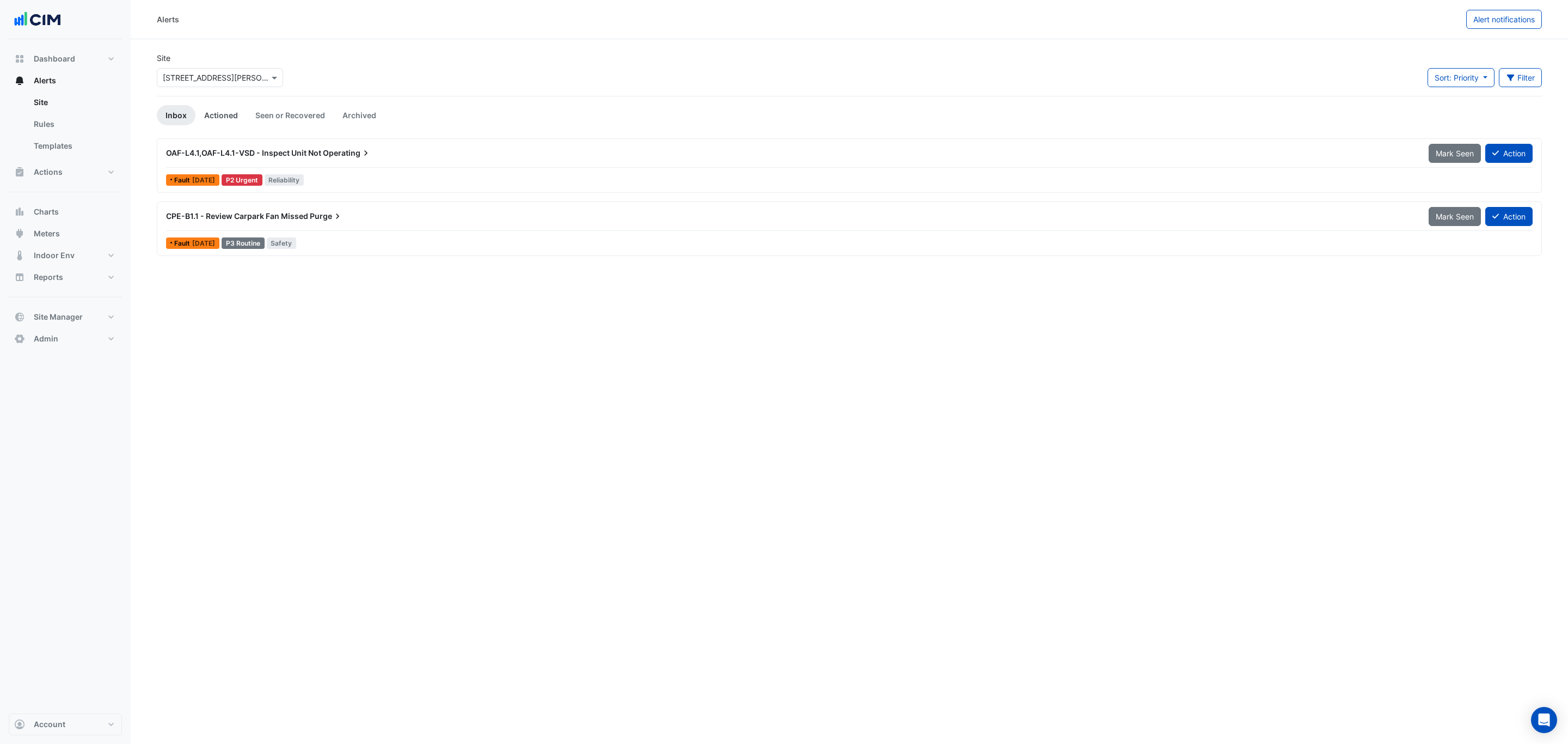
click at [241, 112] on link "Actioned" at bounding box center [221, 115] width 51 height 20
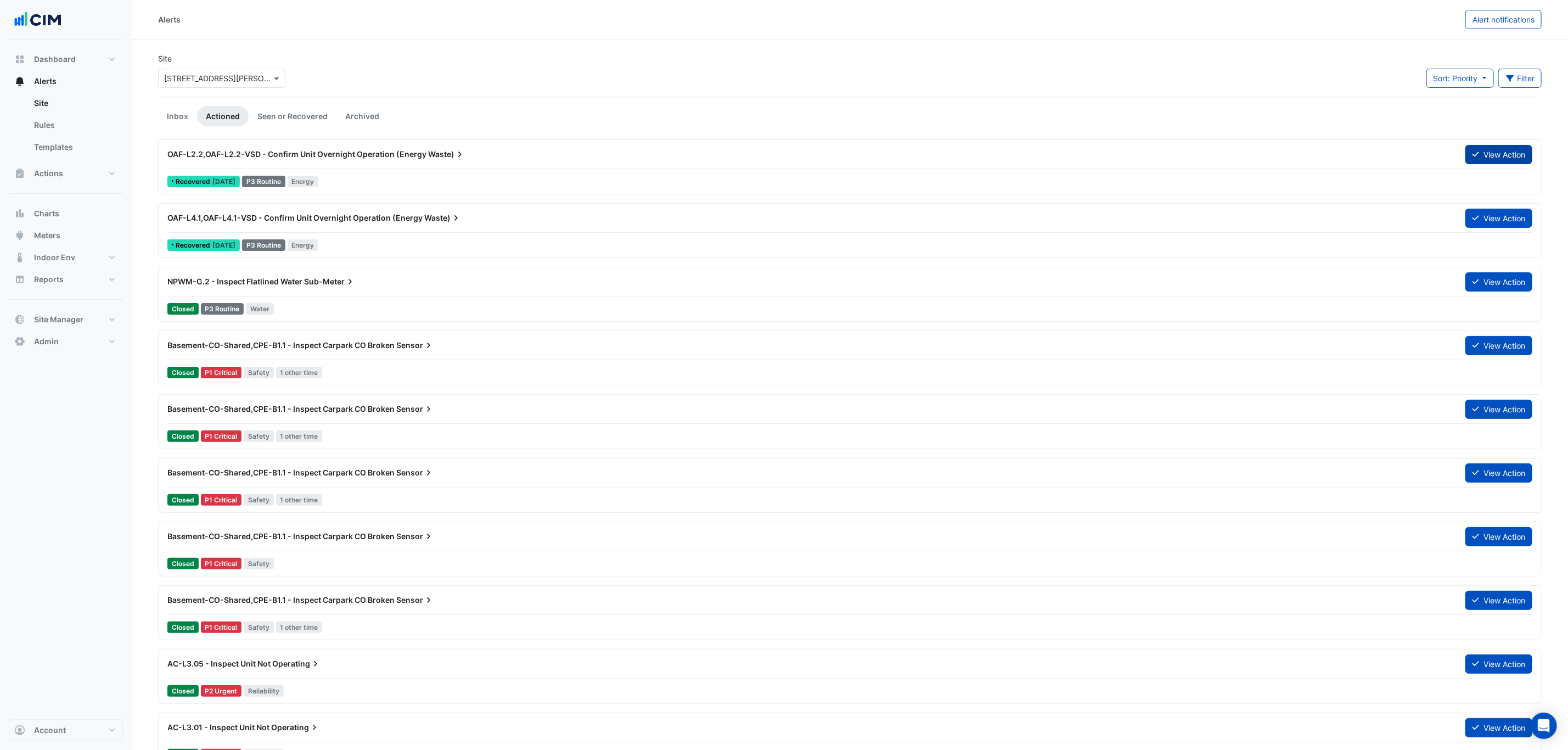
click at [1264, 161] on button "View Action" at bounding box center [1498, 154] width 67 height 19
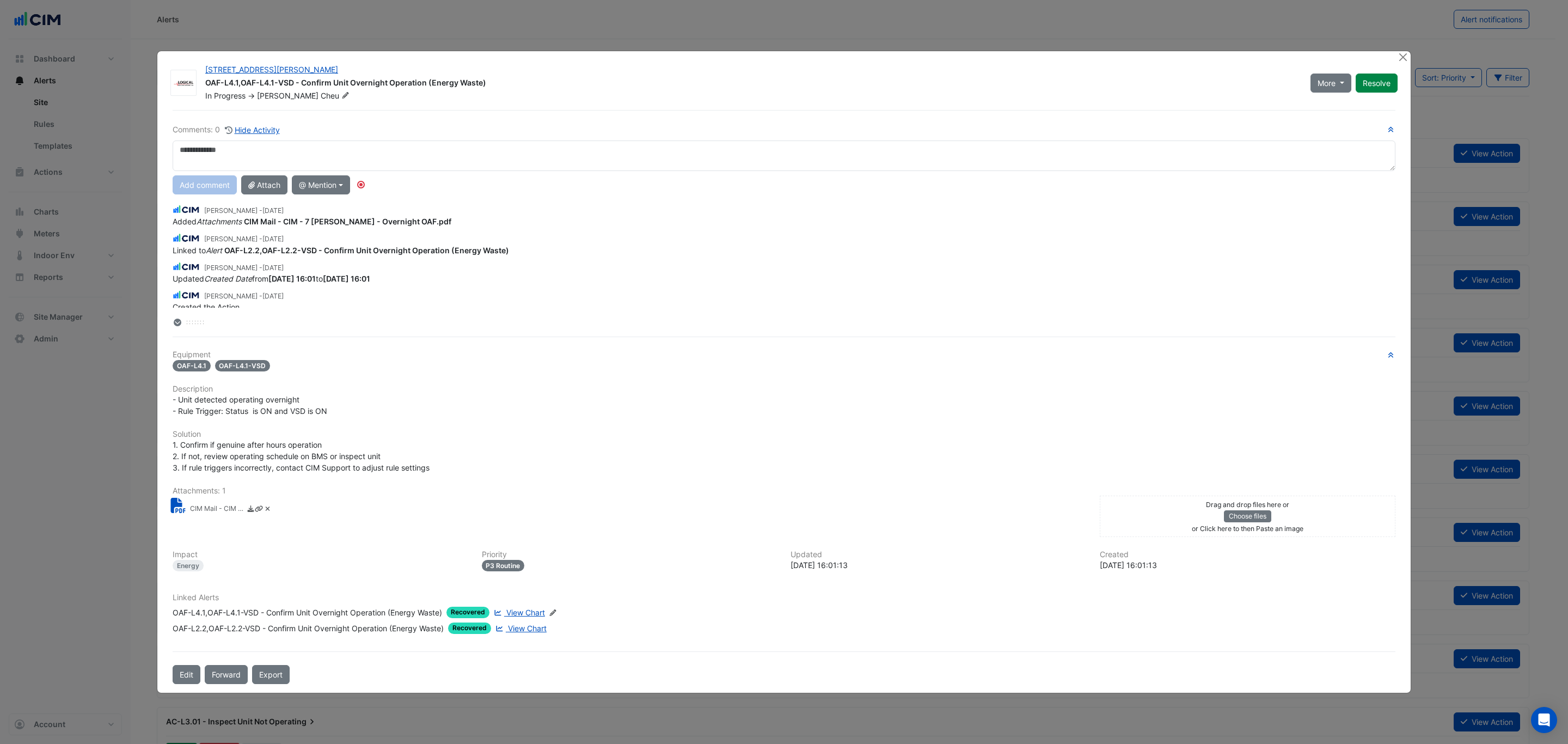
click at [206, 507] on small "CIM Mail - CIM - 7 [PERSON_NAME] - Overnight OAF.pdf" at bounding box center [217, 509] width 54 height 12
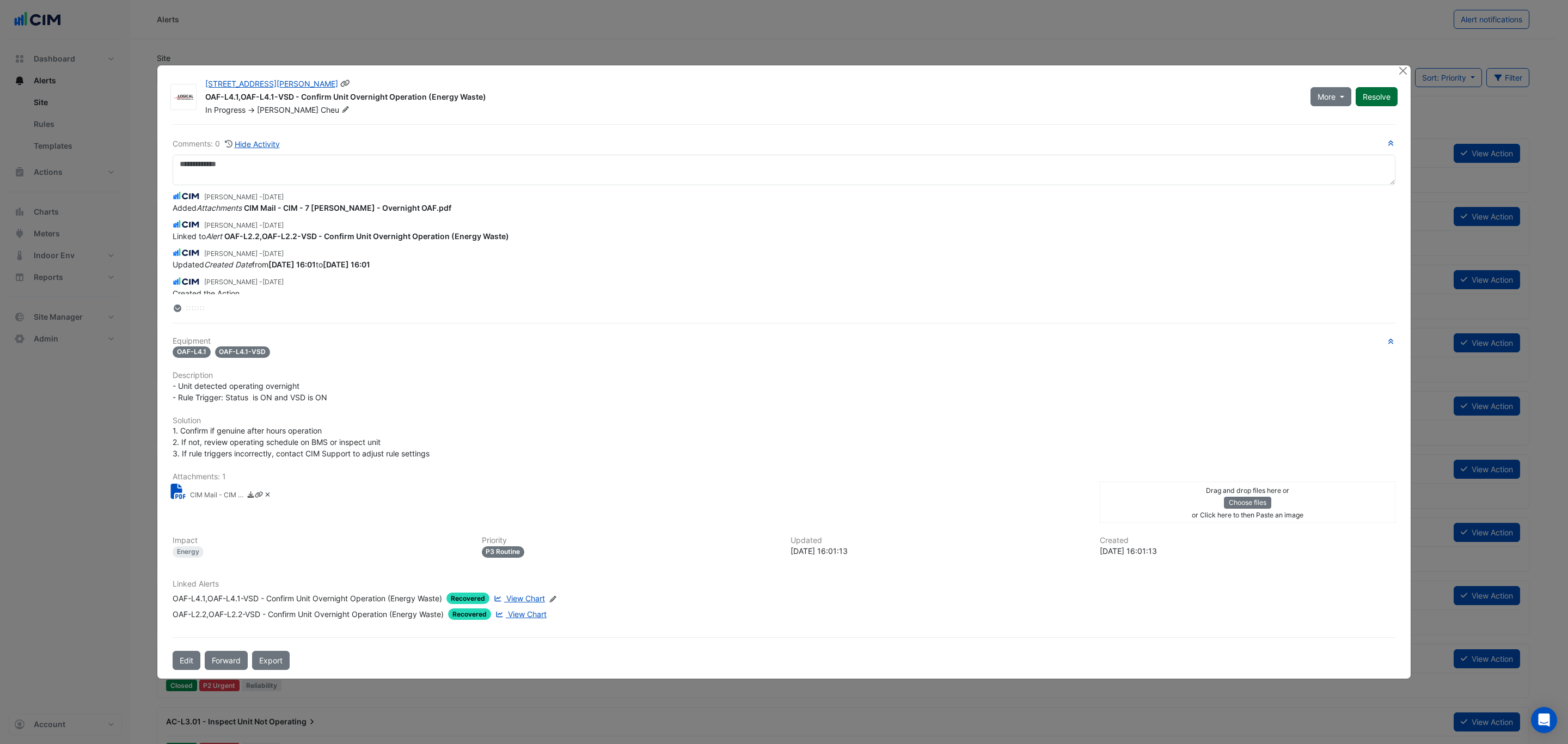
click at [1254, 92] on button "Resolve" at bounding box center [1377, 97] width 42 height 19
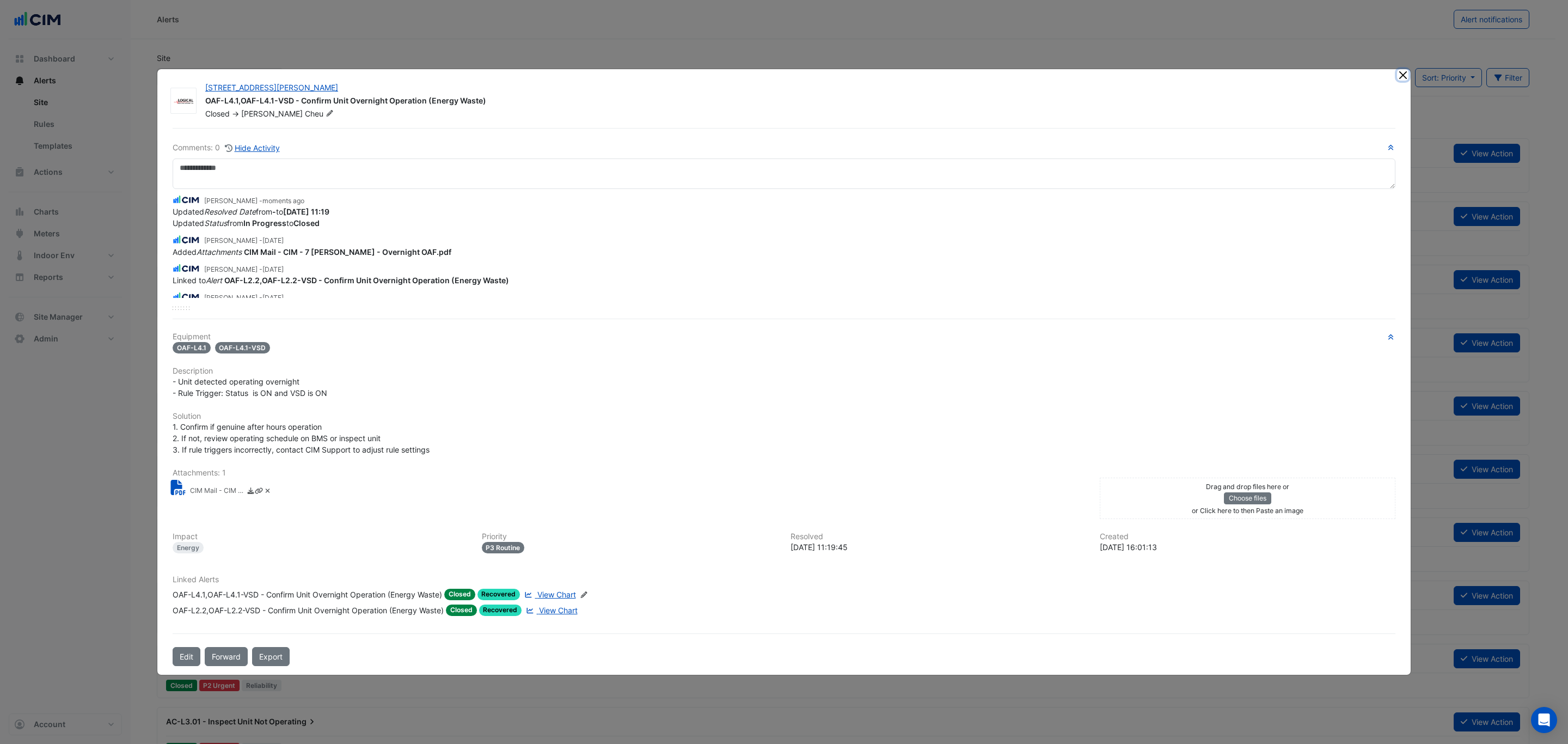
click at [1254, 69] on button "Close" at bounding box center [1402, 75] width 12 height 12
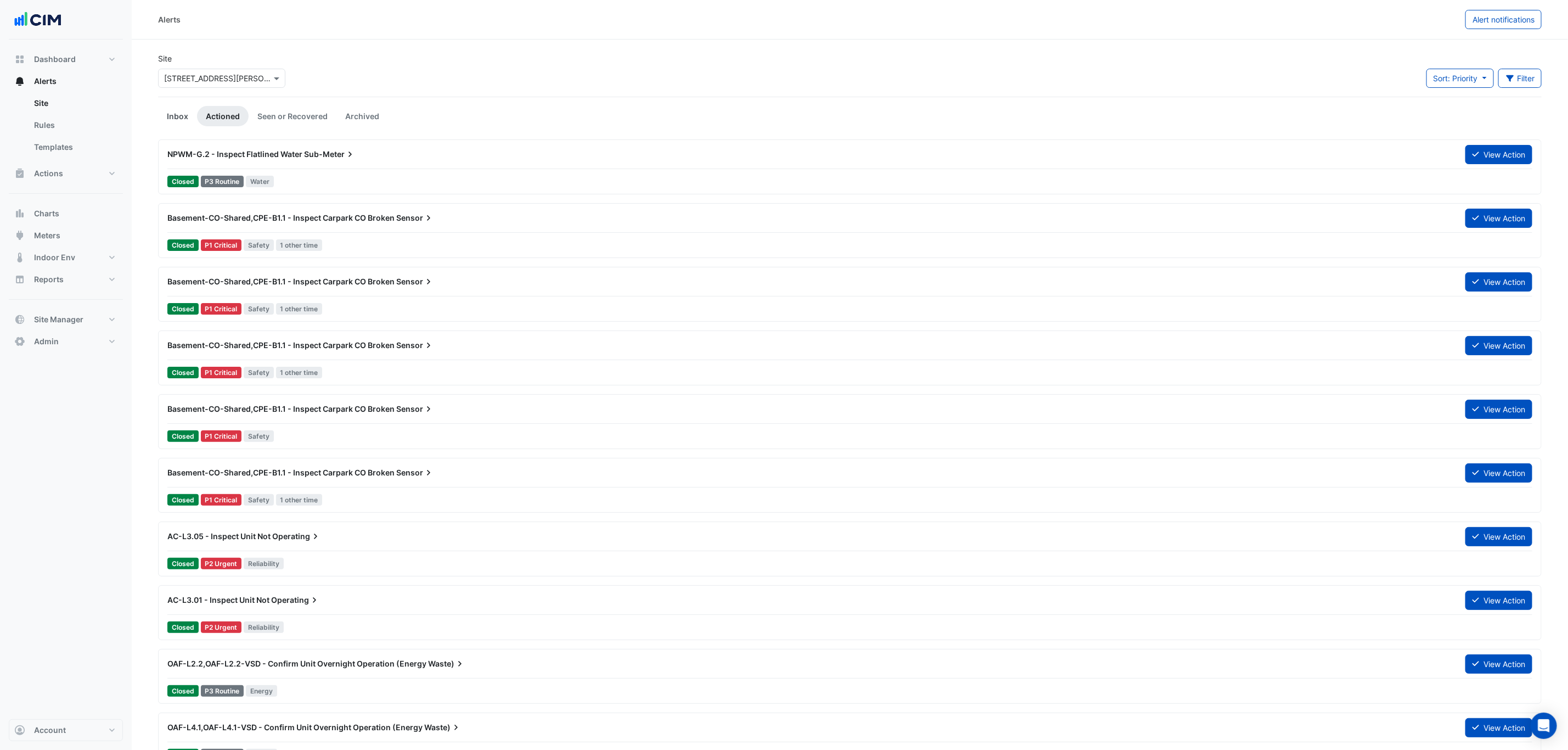
click at [186, 118] on link "Inbox" at bounding box center [177, 116] width 39 height 20
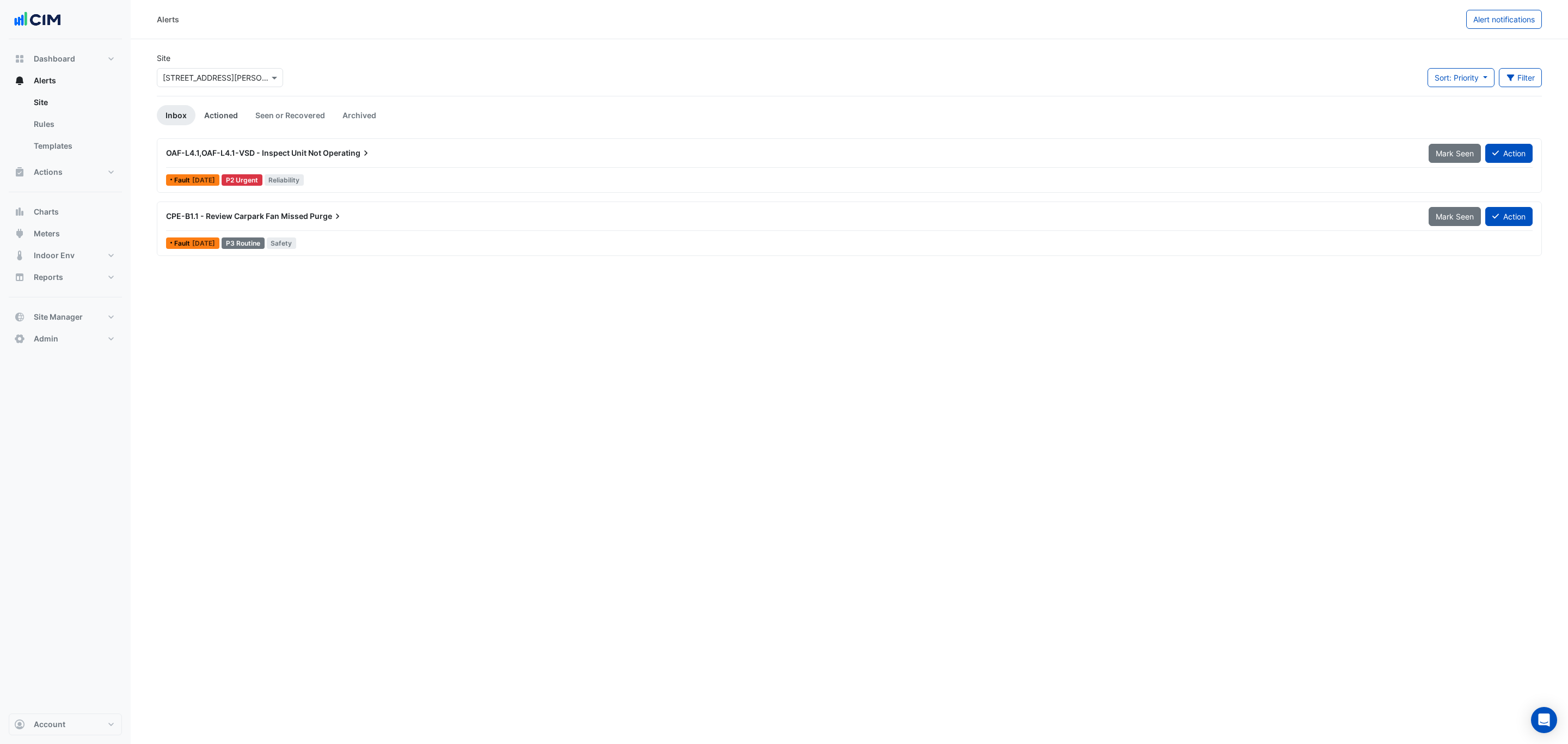
click at [203, 114] on link "Actioned" at bounding box center [221, 115] width 51 height 20
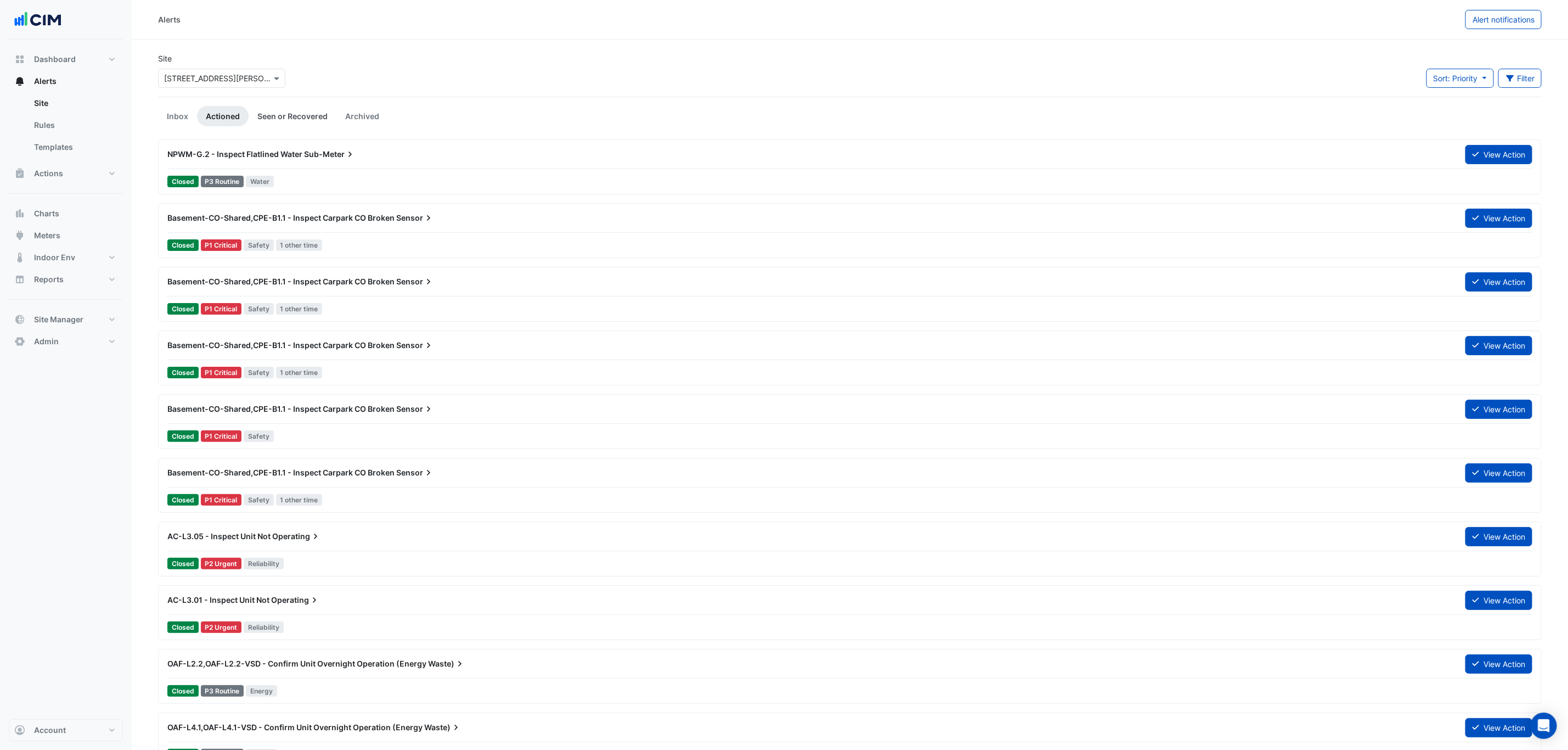
click at [303, 118] on link "Seen or Recovered" at bounding box center [293, 116] width 88 height 20
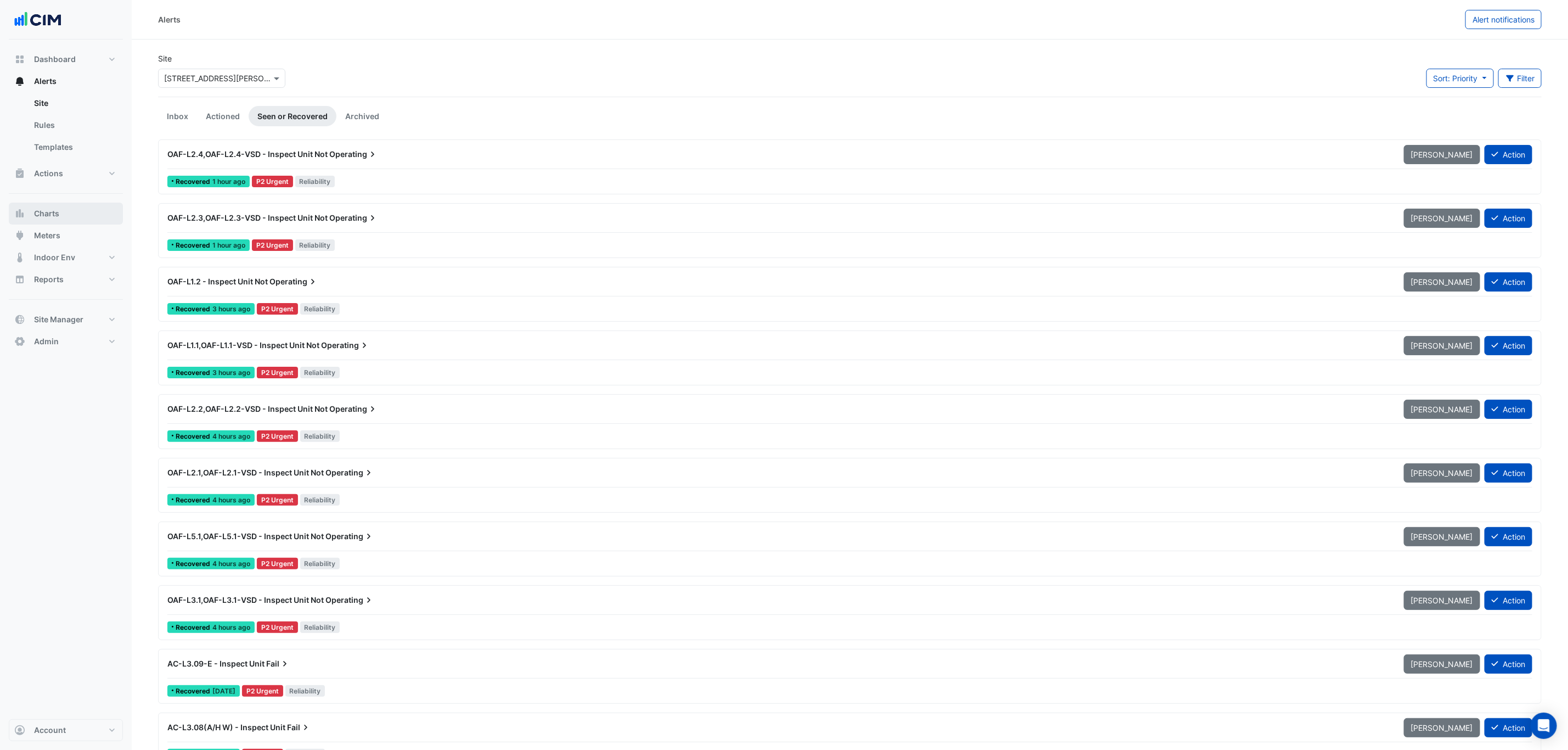
click at [48, 218] on span "Charts" at bounding box center [46, 214] width 25 height 11
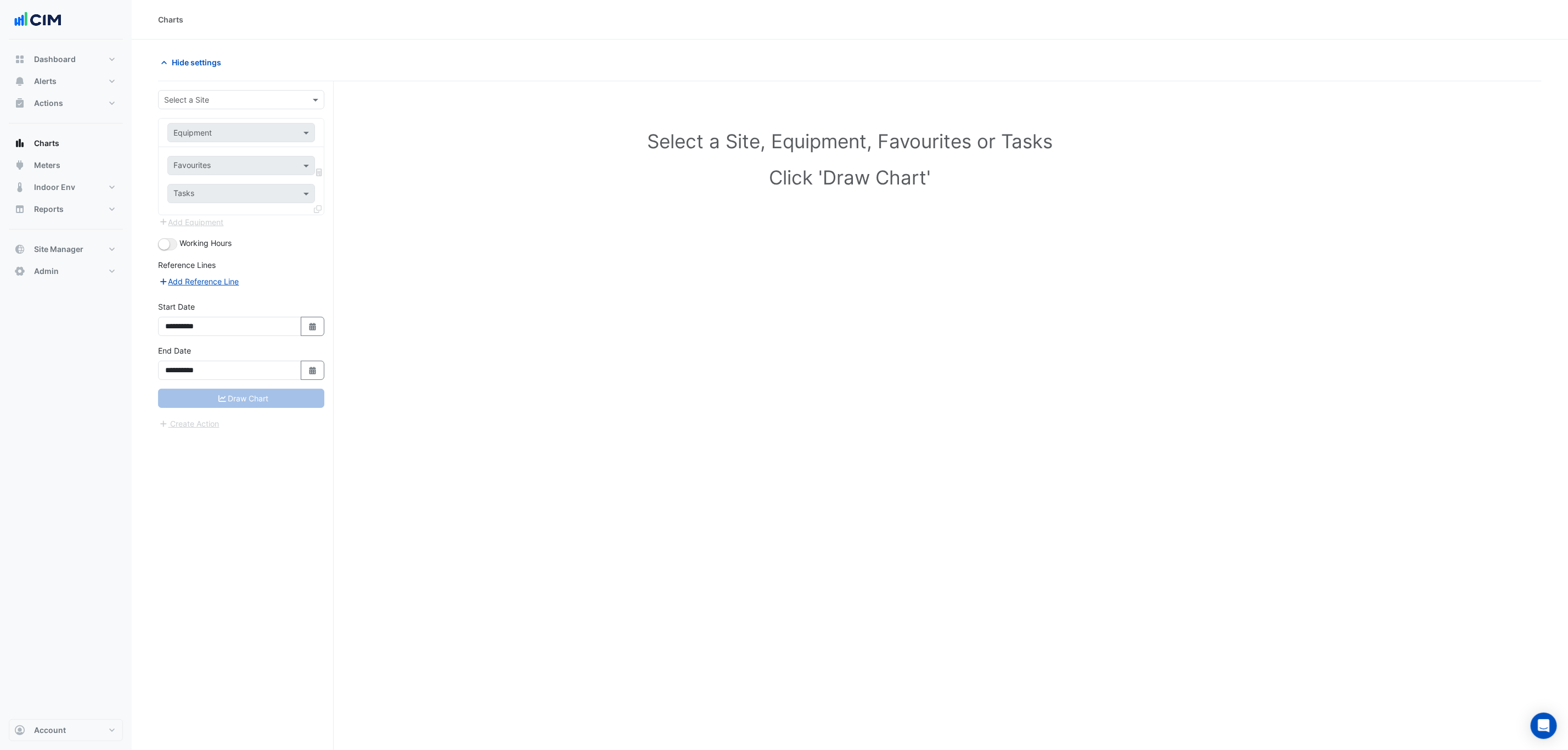
click at [189, 108] on div "Select a Site" at bounding box center [241, 99] width 166 height 19
type input "******"
paste input "**********"
click at [191, 137] on input "**********" at bounding box center [230, 133] width 113 height 12
type input "**********"
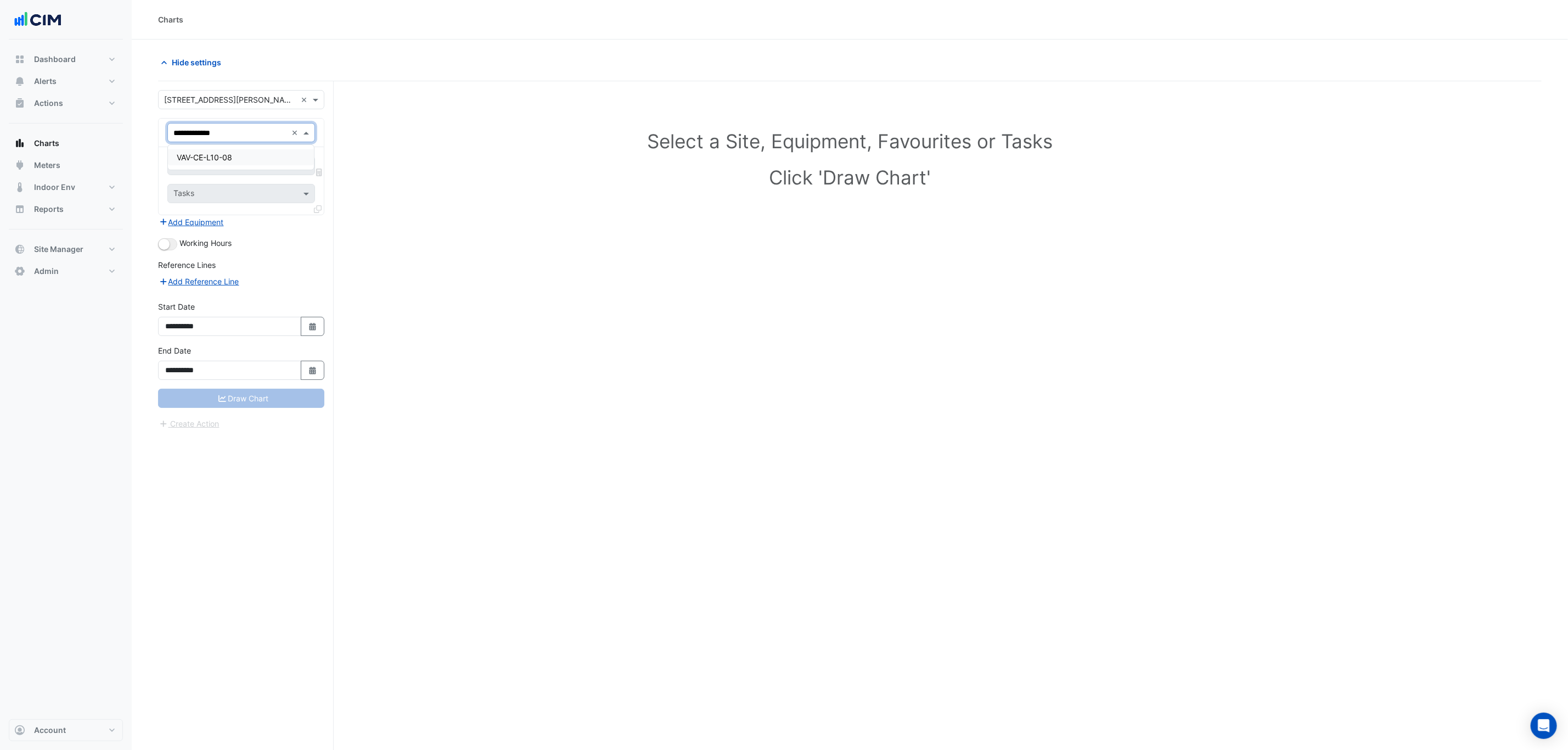
click at [199, 153] on span "VAV-CE-L10-08" at bounding box center [204, 157] width 55 height 9
click at [203, 160] on div "Favourites" at bounding box center [226, 166] width 116 height 17
type input "****"
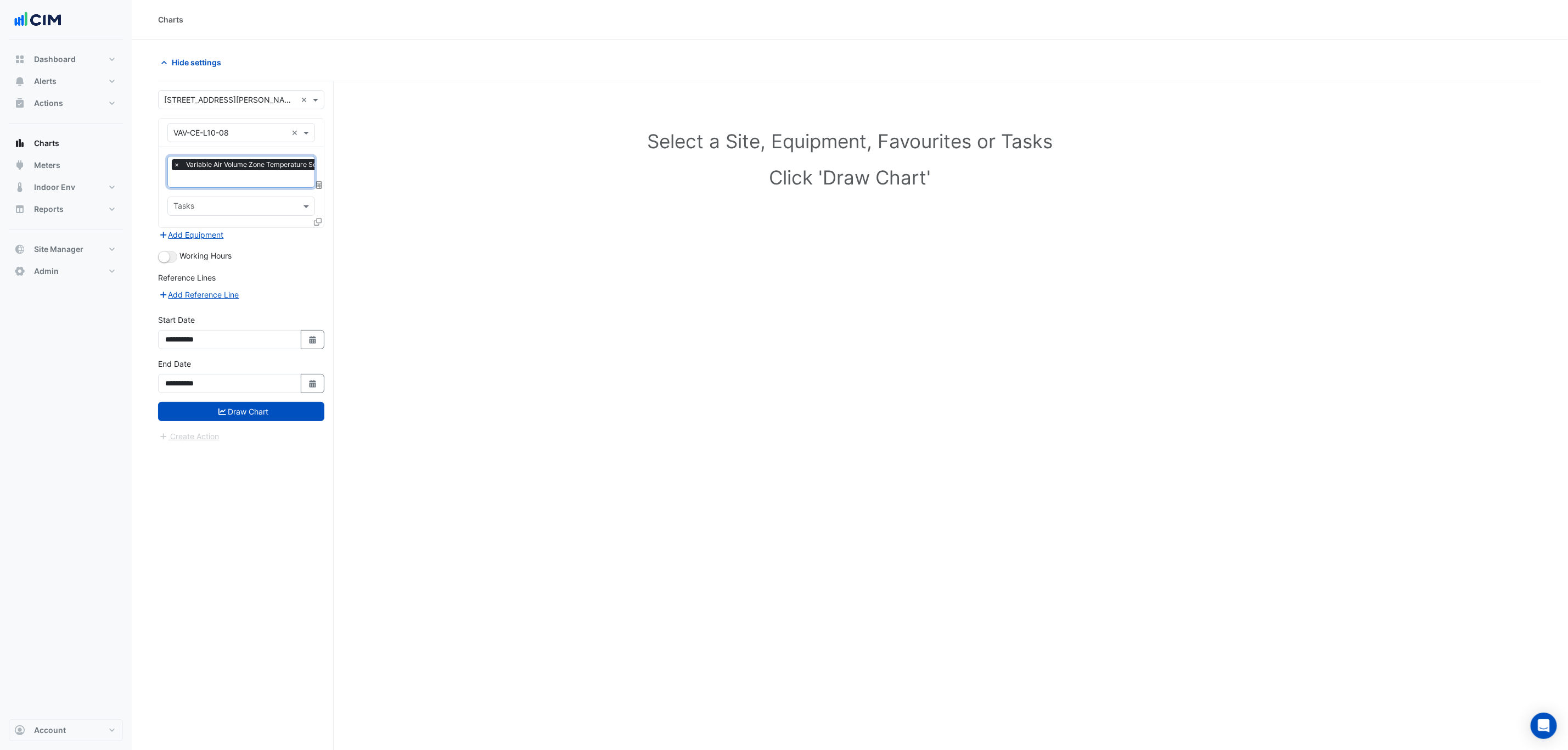
type input "*"
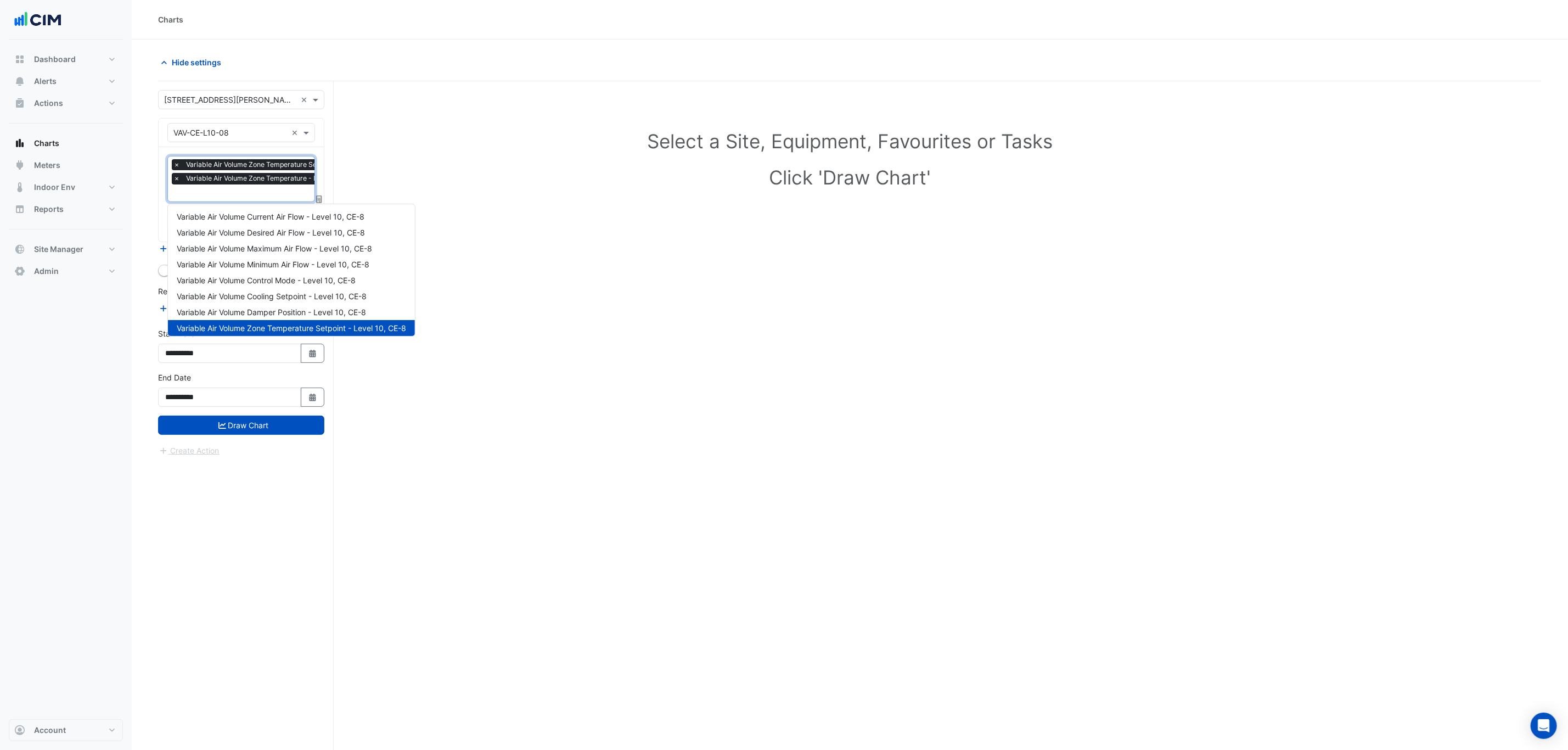
scroll to position [68, 0]
click at [350, 292] on span "Variable Air Volume Occupancy Mode - Level 10, CE-8" at bounding box center [274, 292] width 195 height 9
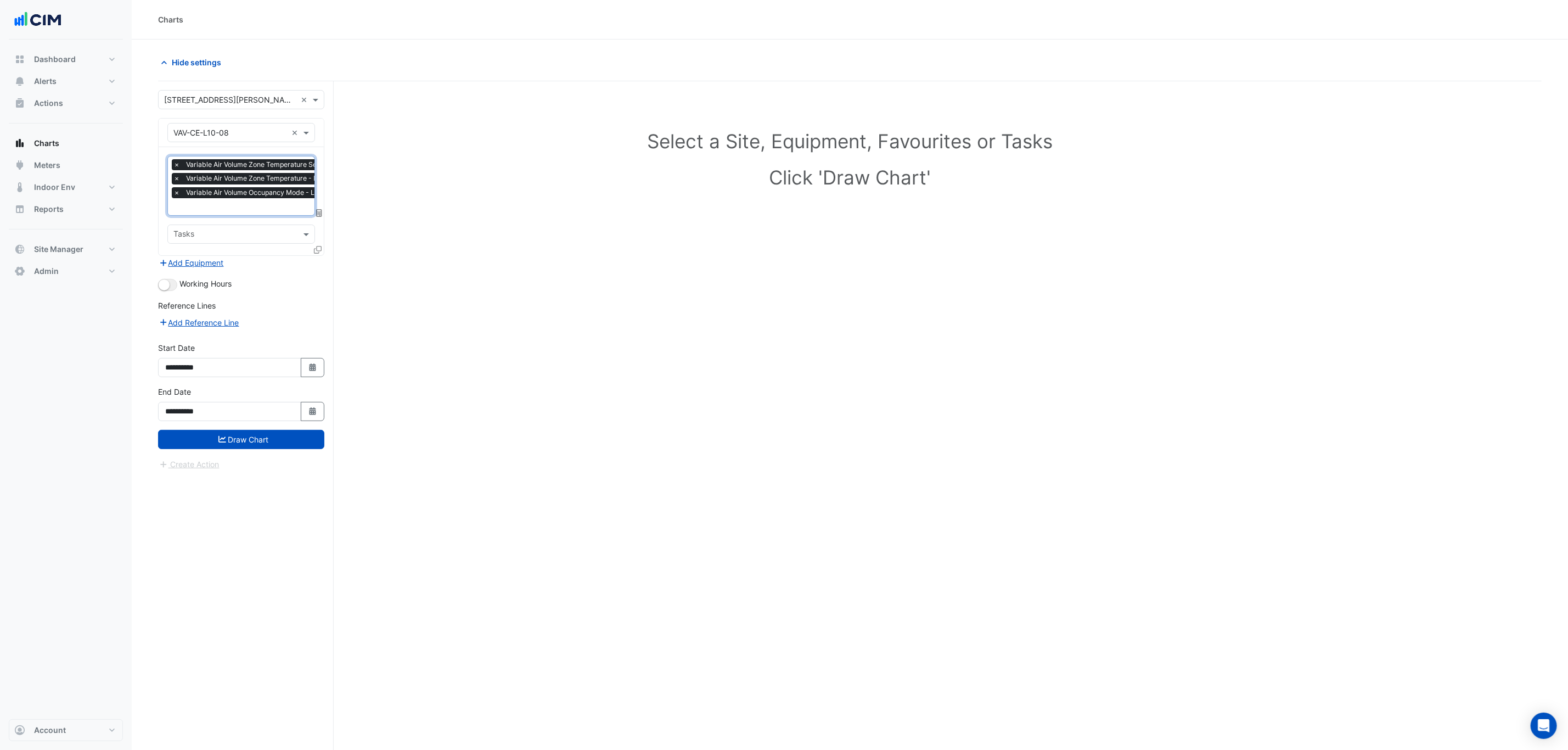
click at [275, 200] on div "× Variable Air Volume Zone Temperature Setpoint - Level 10, CE-8 × Variable Air…" at bounding box center [282, 180] width 220 height 42
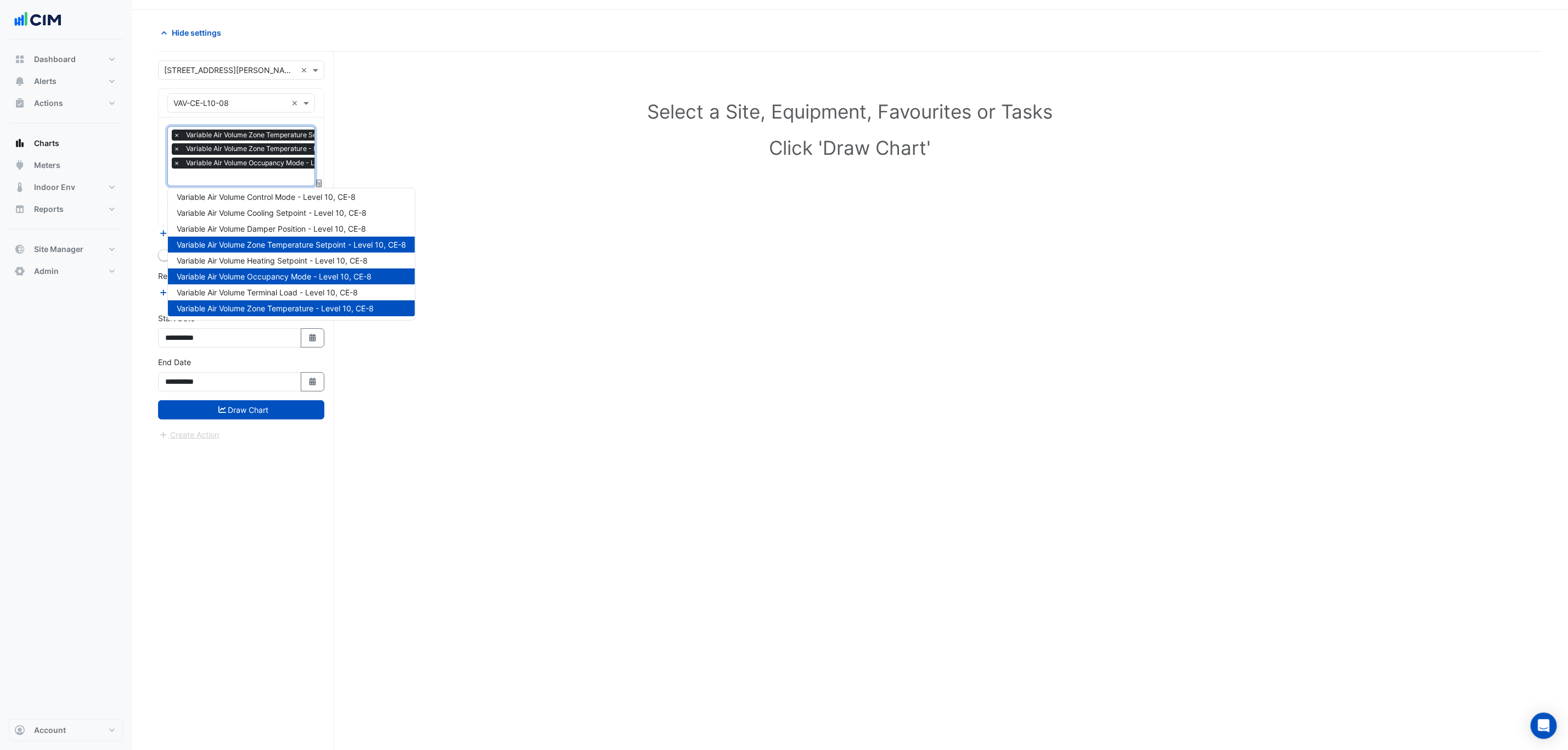
scroll to position [43, 0]
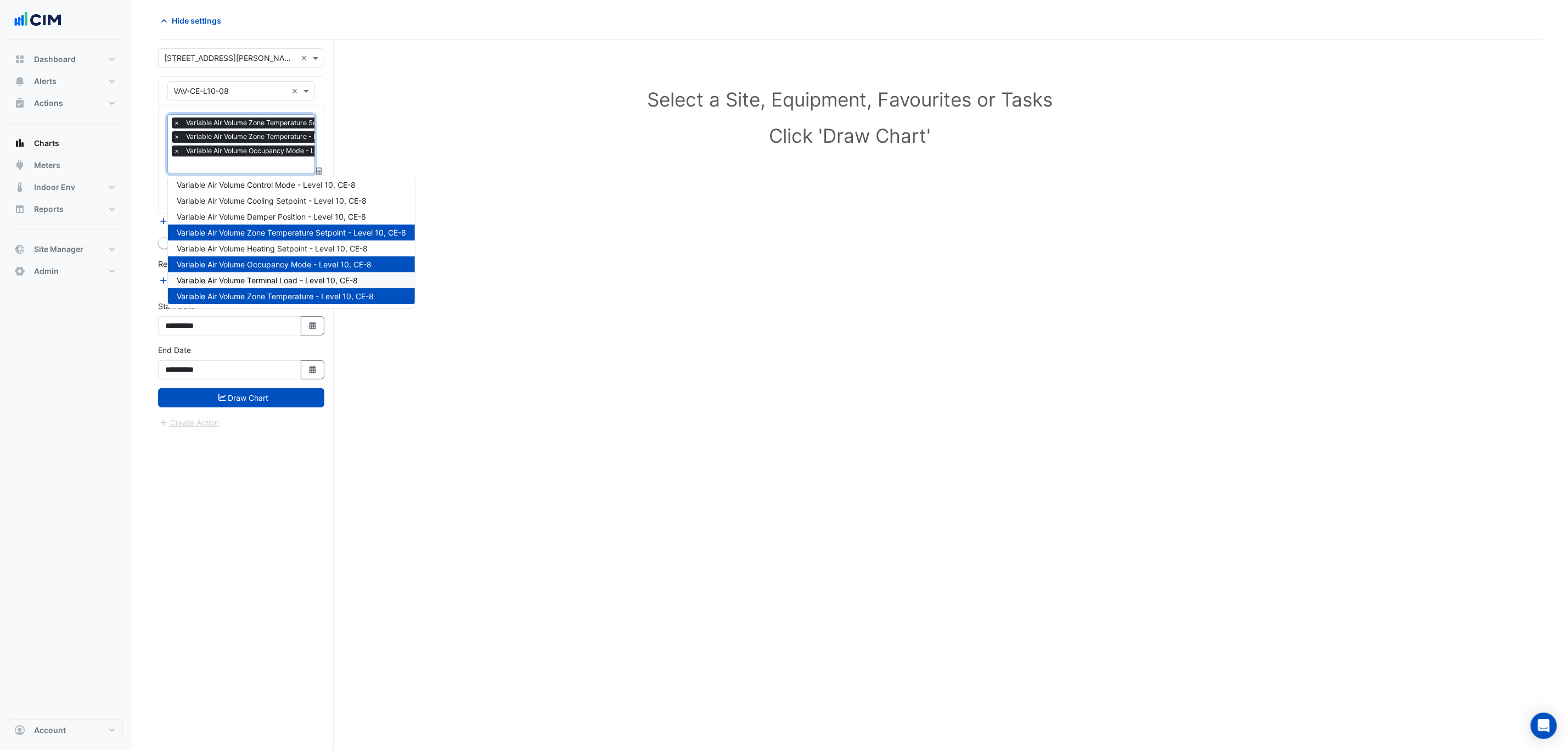
click at [310, 280] on span "Variable Air Volume Terminal Load - Level 10, CE-8" at bounding box center [267, 280] width 181 height 9
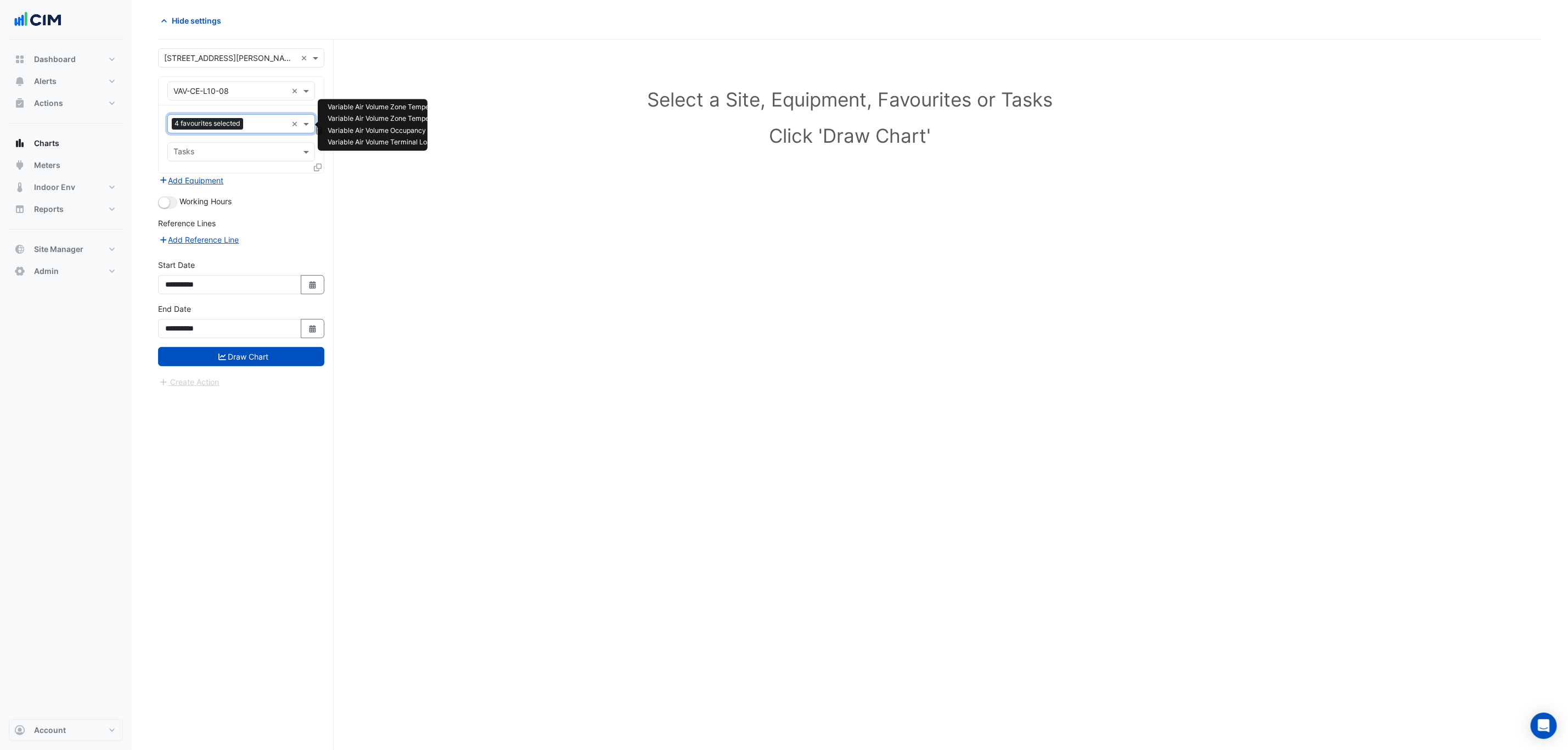
click at [245, 122] on div "4 favourites selected" at bounding box center [209, 125] width 74 height 14
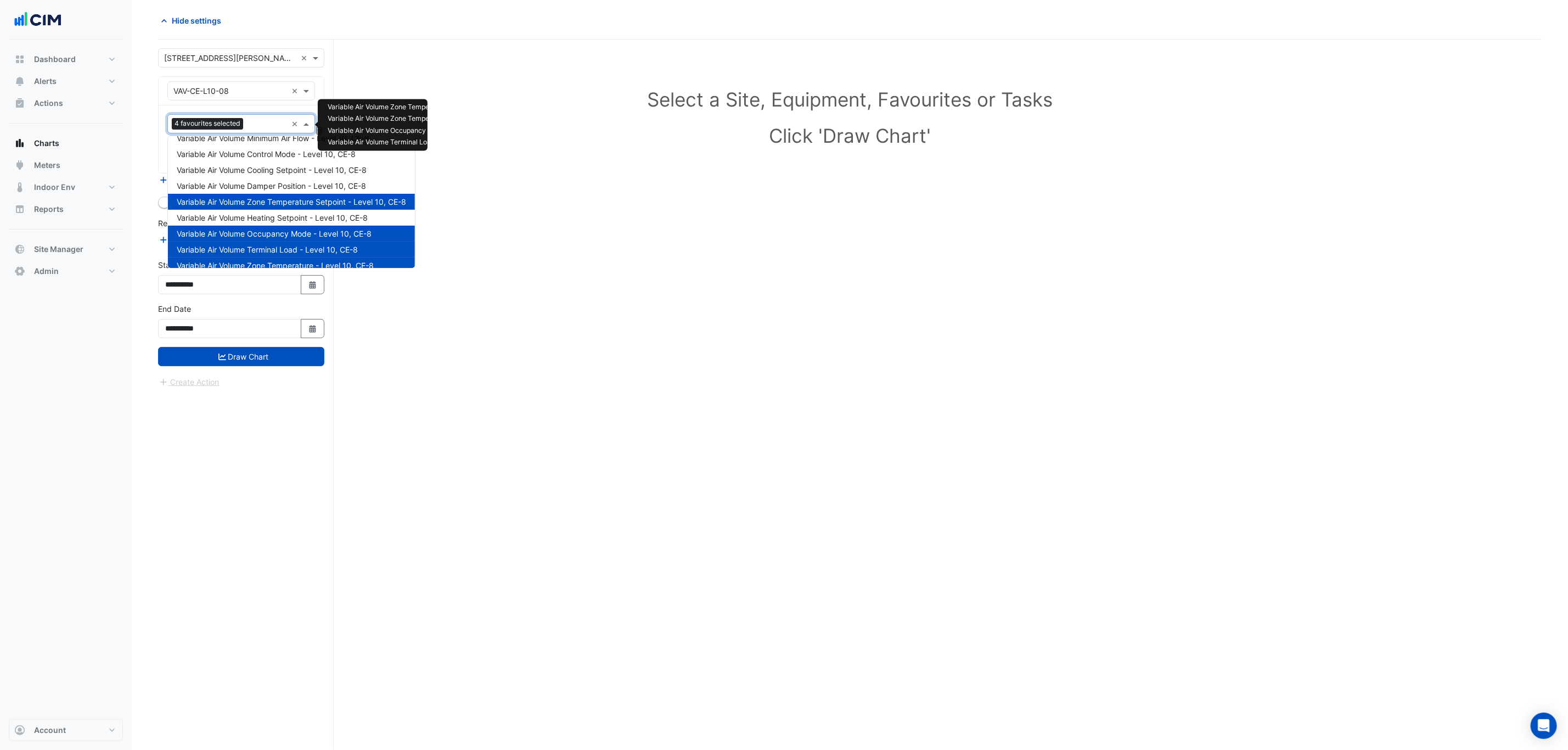
scroll to position [0, 0]
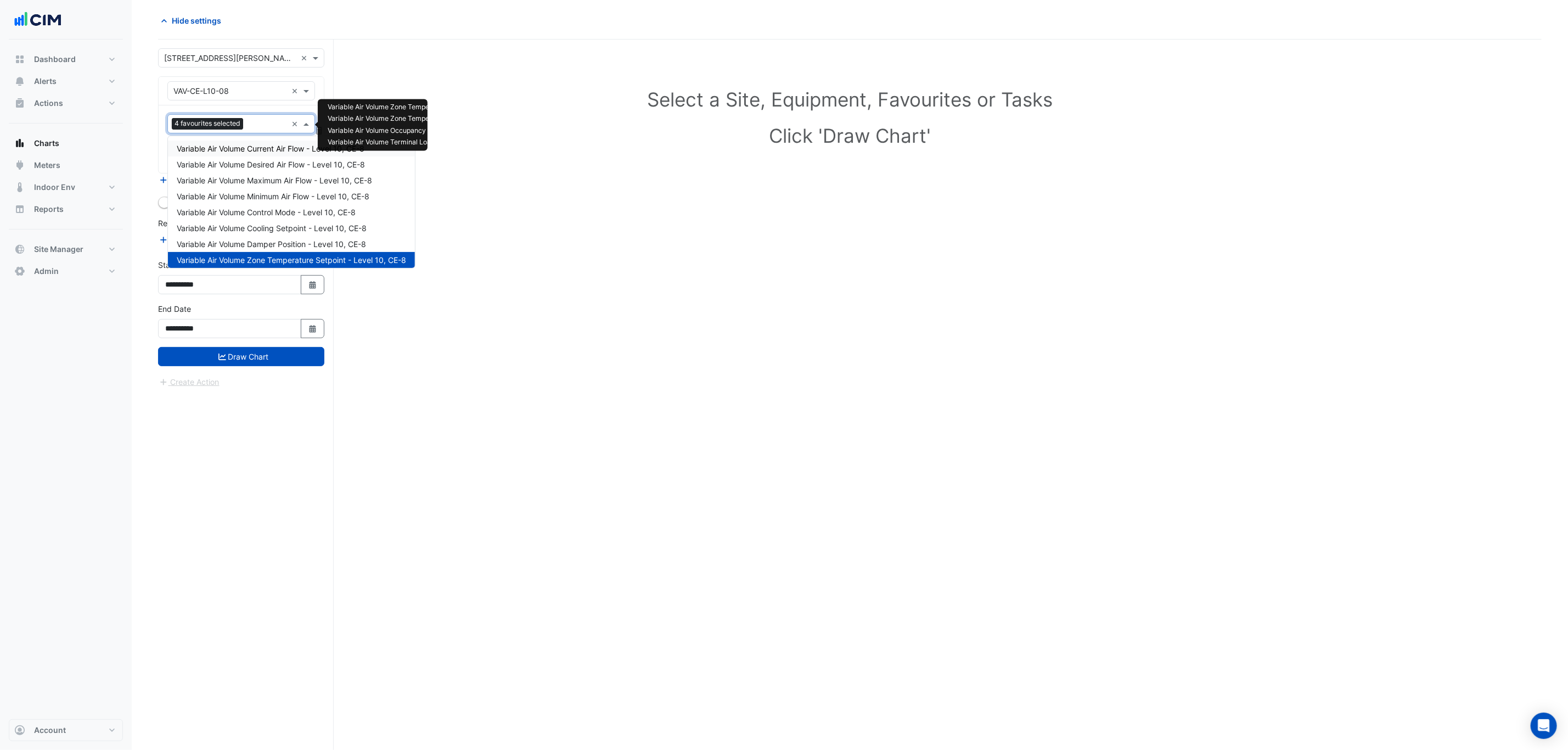
click at [282, 147] on span "Variable Air Volume Current Air Flow - Level 10, CE-8" at bounding box center [270, 148] width 188 height 9
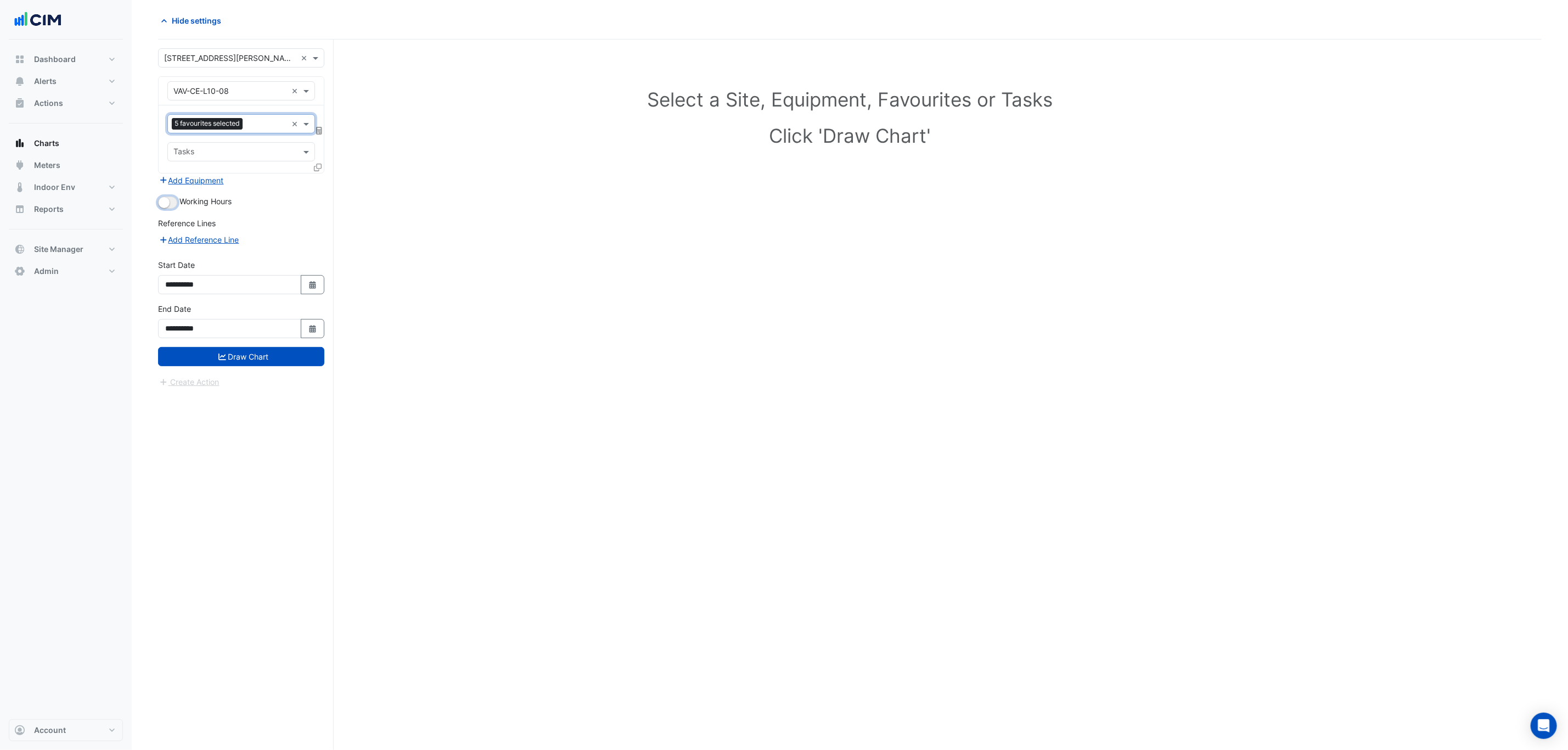
click at [166, 209] on button "button" at bounding box center [168, 203] width 19 height 12
click at [291, 341] on div "**********" at bounding box center [241, 325] width 179 height 44
click at [292, 350] on button "Draw Chart" at bounding box center [241, 356] width 166 height 19
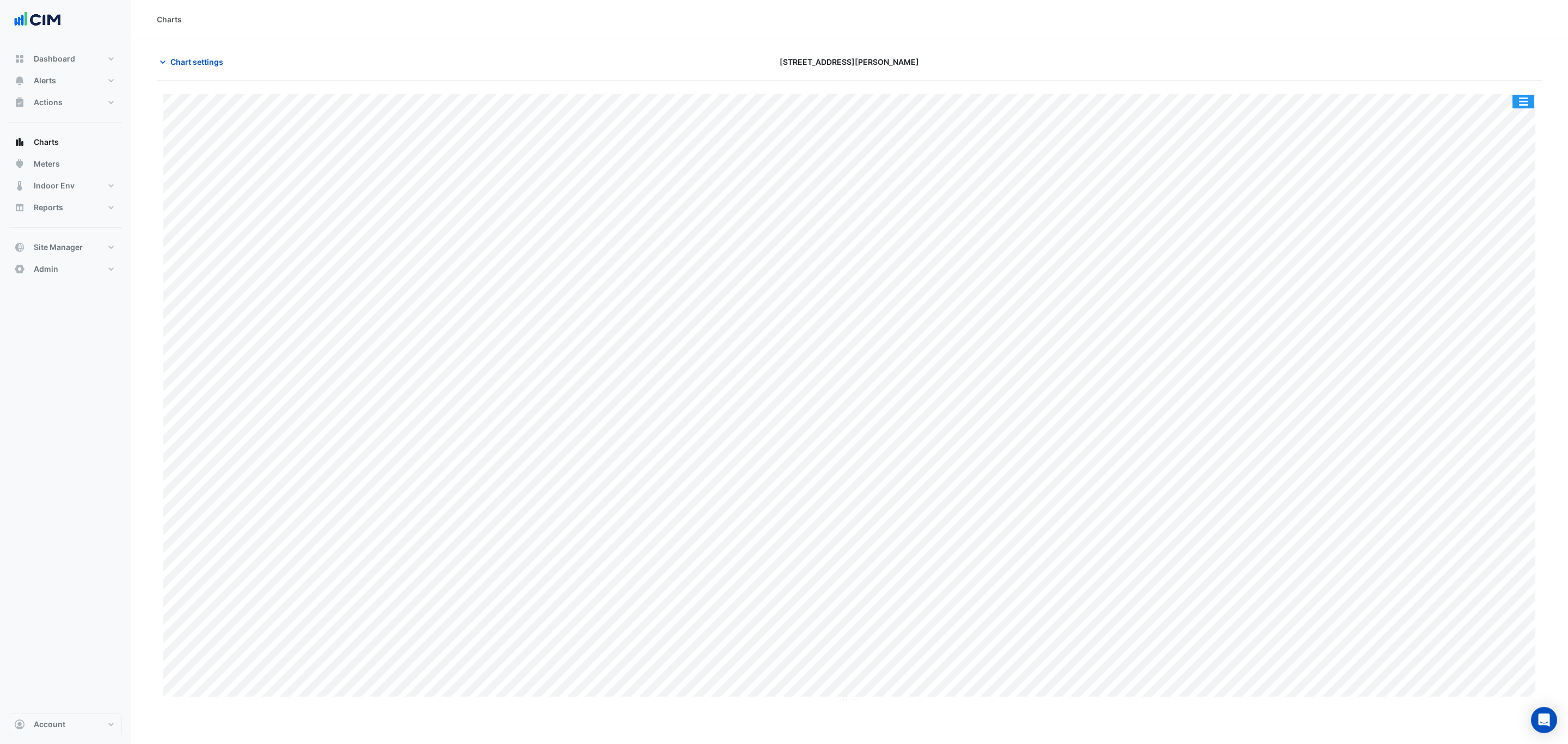
click at [1254, 101] on button "button" at bounding box center [1523, 101] width 22 height 13
click at [1254, 114] on div "Split by Unit" at bounding box center [1501, 121] width 65 height 20
click at [205, 64] on span "Chart settings" at bounding box center [197, 62] width 53 height 12
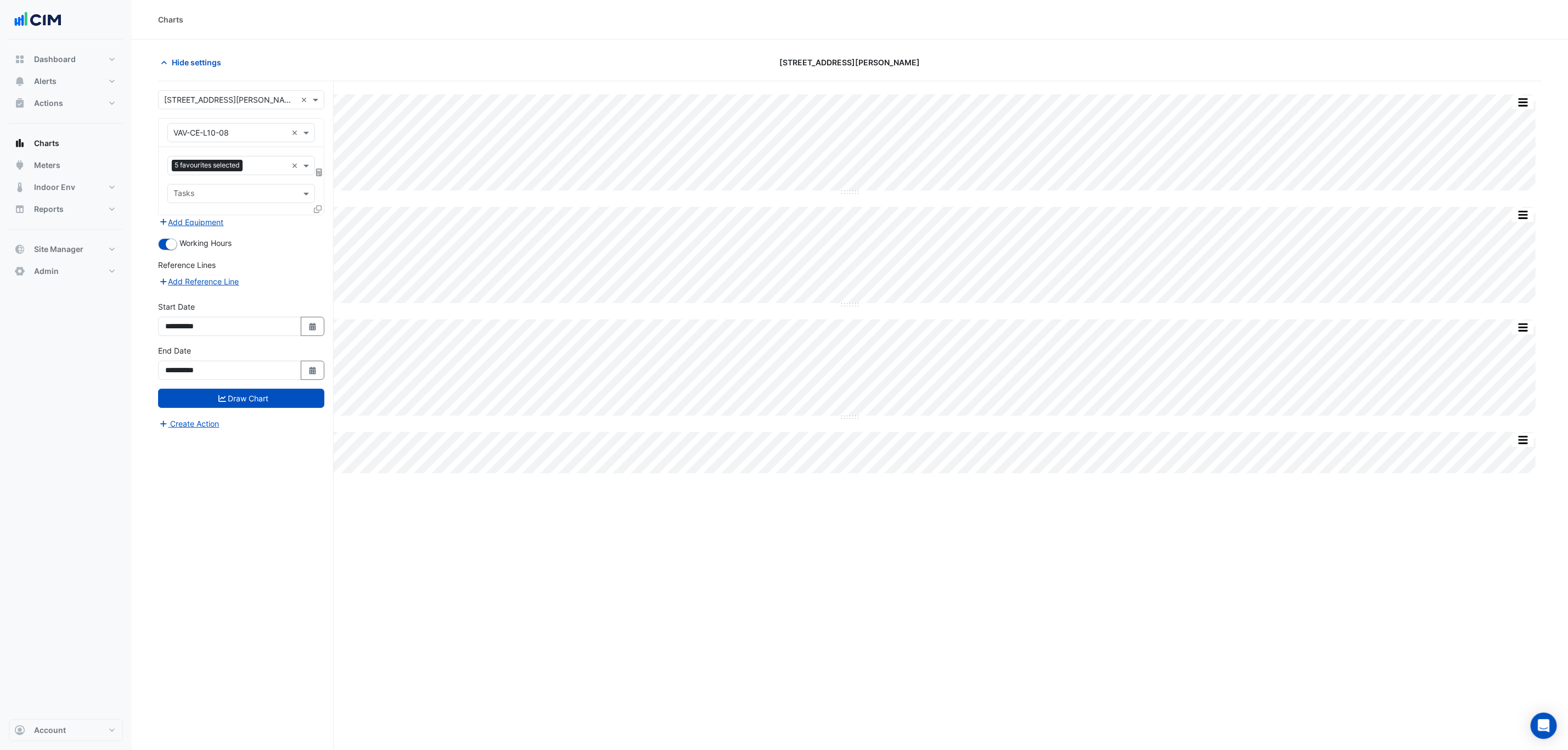
click at [224, 163] on span "5 favourites selected" at bounding box center [207, 165] width 71 height 11
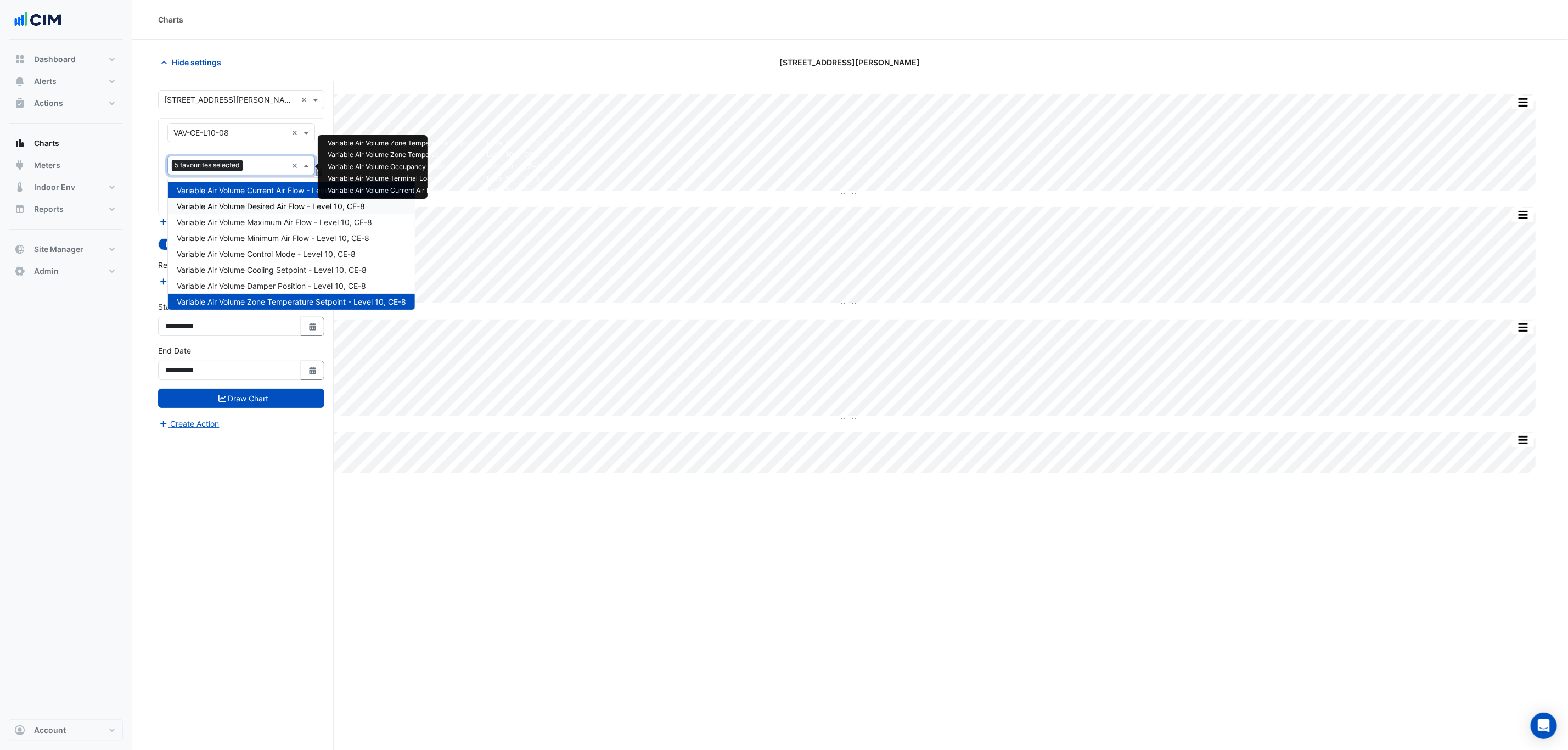
click at [273, 202] on span "Variable Air Volume Desired Air Flow - Level 10, CE-8" at bounding box center [271, 206] width 188 height 9
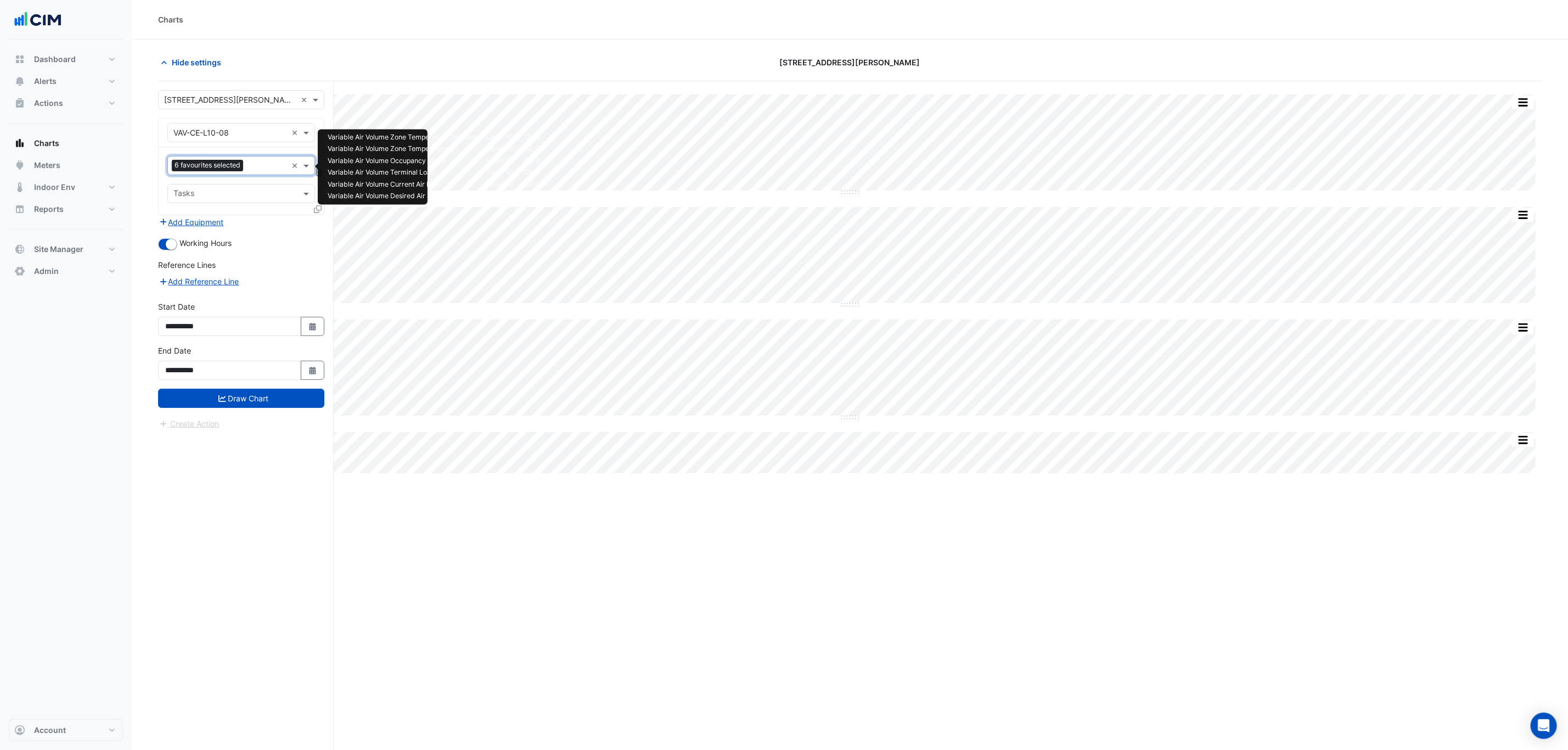
click at [260, 169] on input "text" at bounding box center [267, 166] width 39 height 12
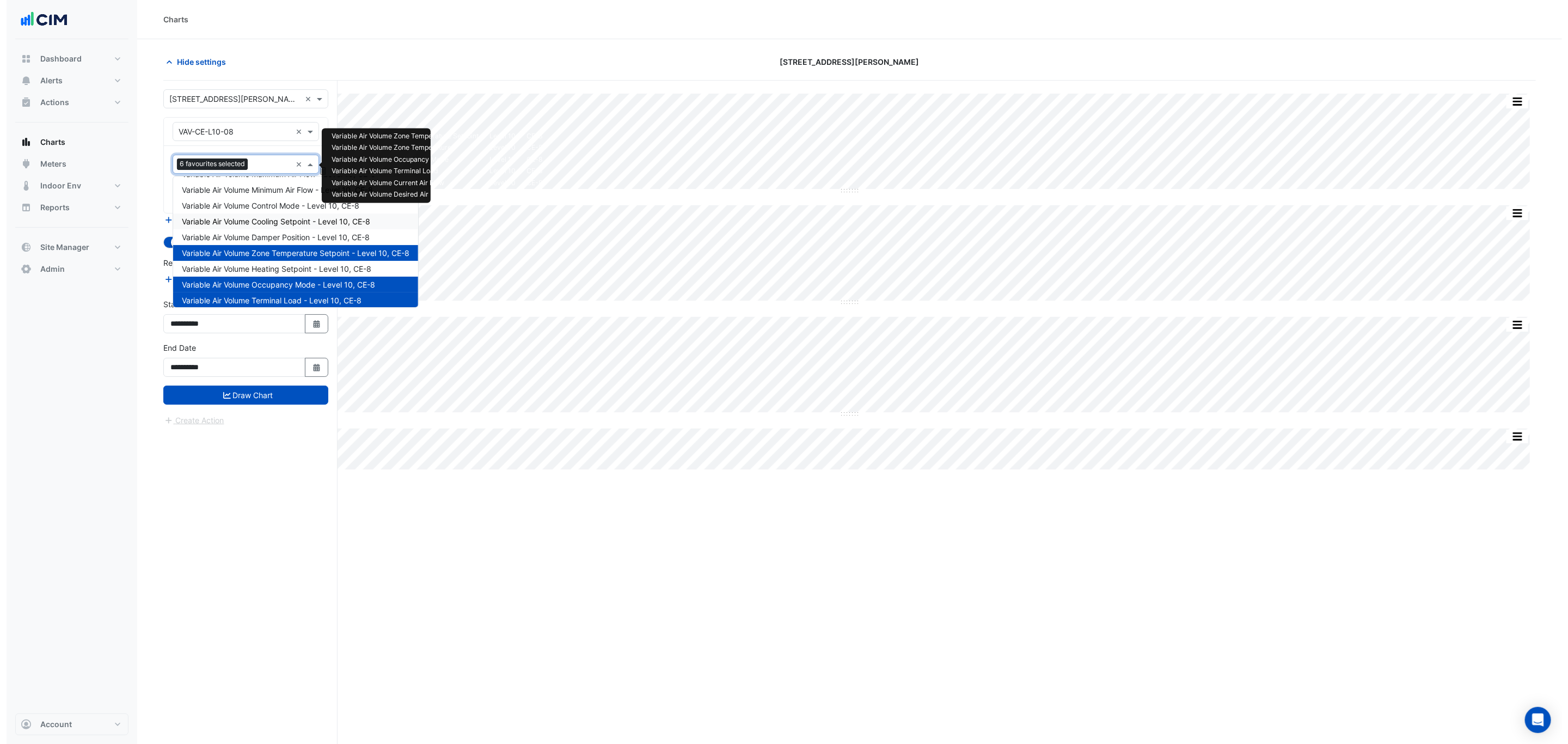
scroll to position [67, 0]
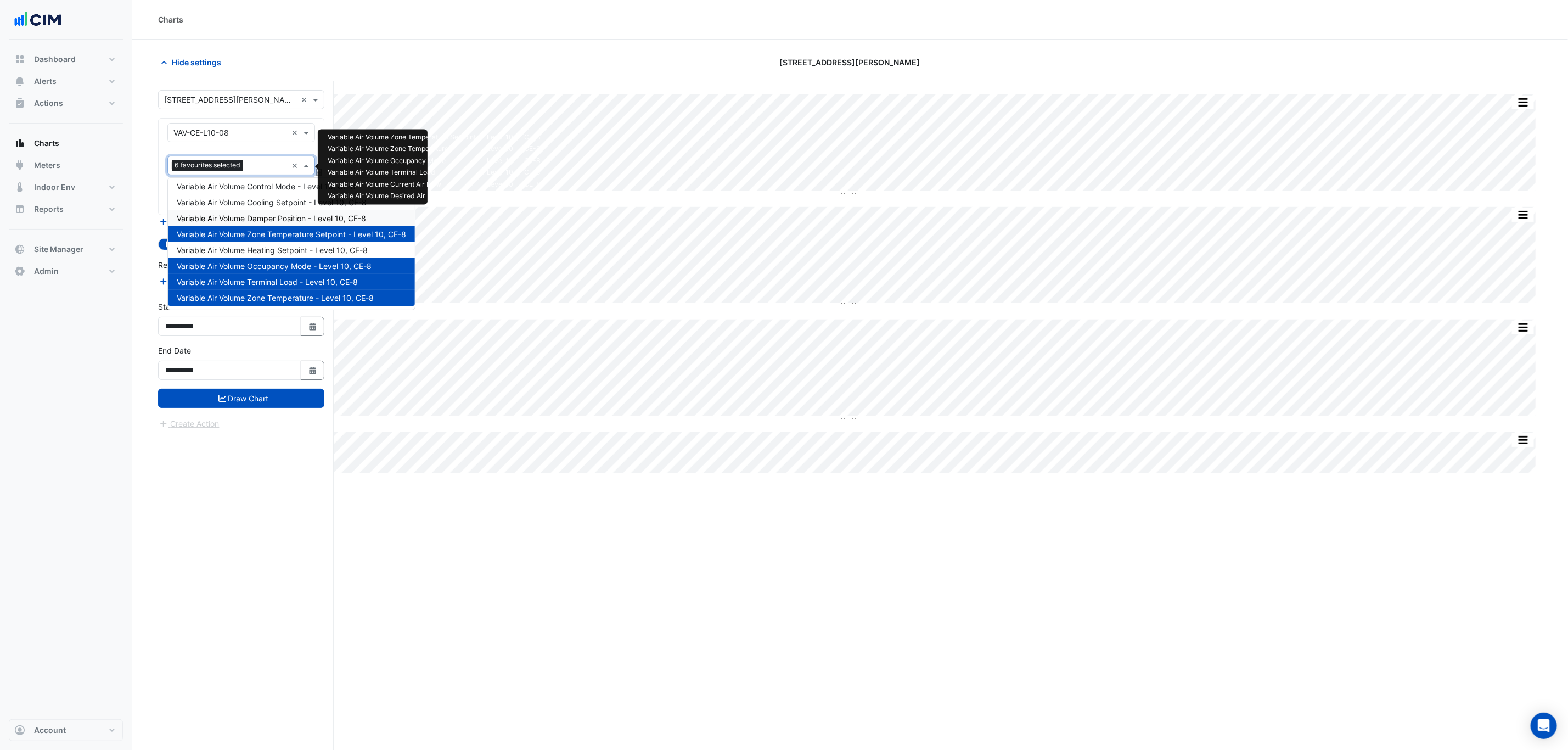
click at [310, 218] on span "Variable Air Volume Damper Position - Level 10, CE-8" at bounding box center [271, 218] width 189 height 9
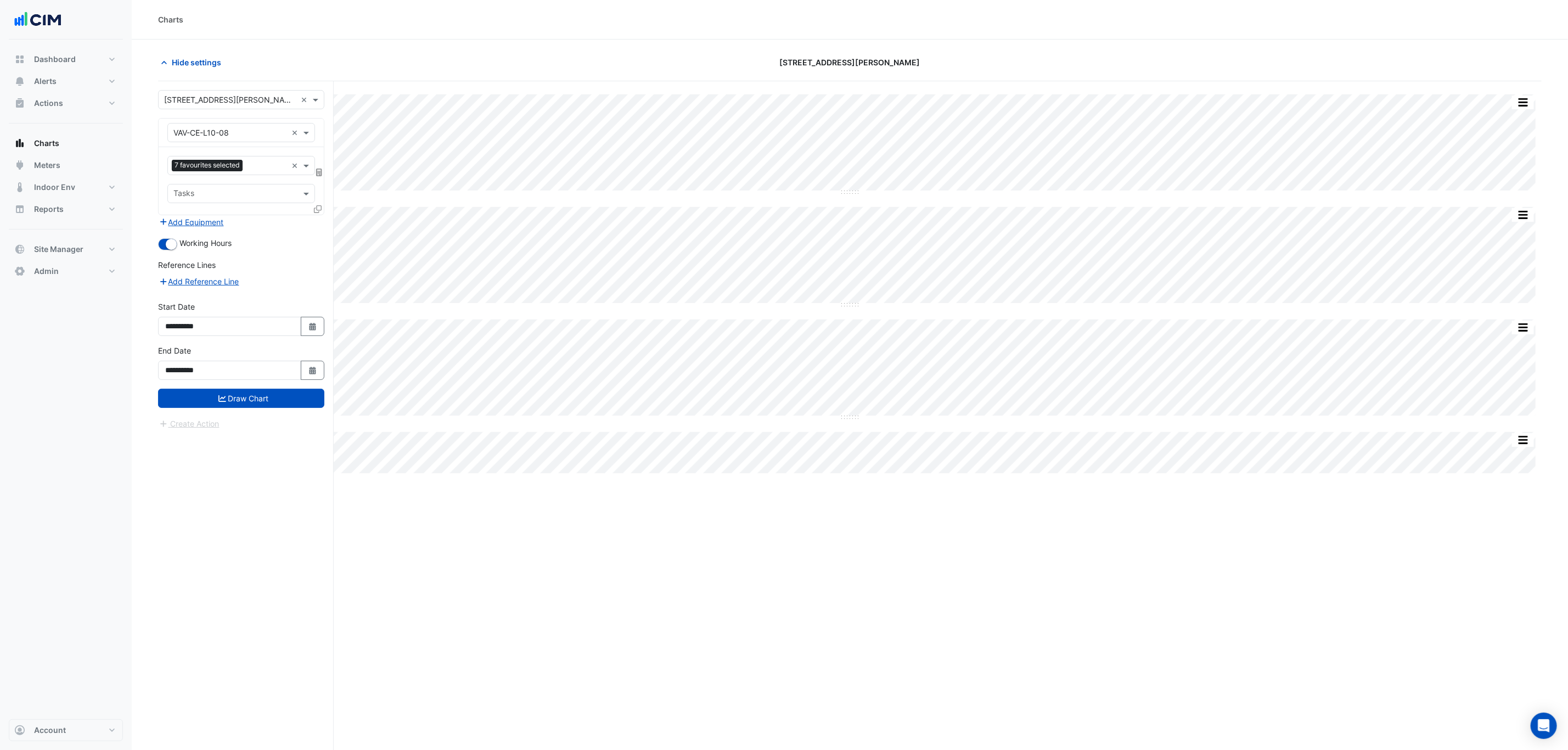
click at [288, 414] on form "**********" at bounding box center [241, 260] width 166 height 340
click at [291, 394] on button "Draw Chart" at bounding box center [241, 398] width 166 height 19
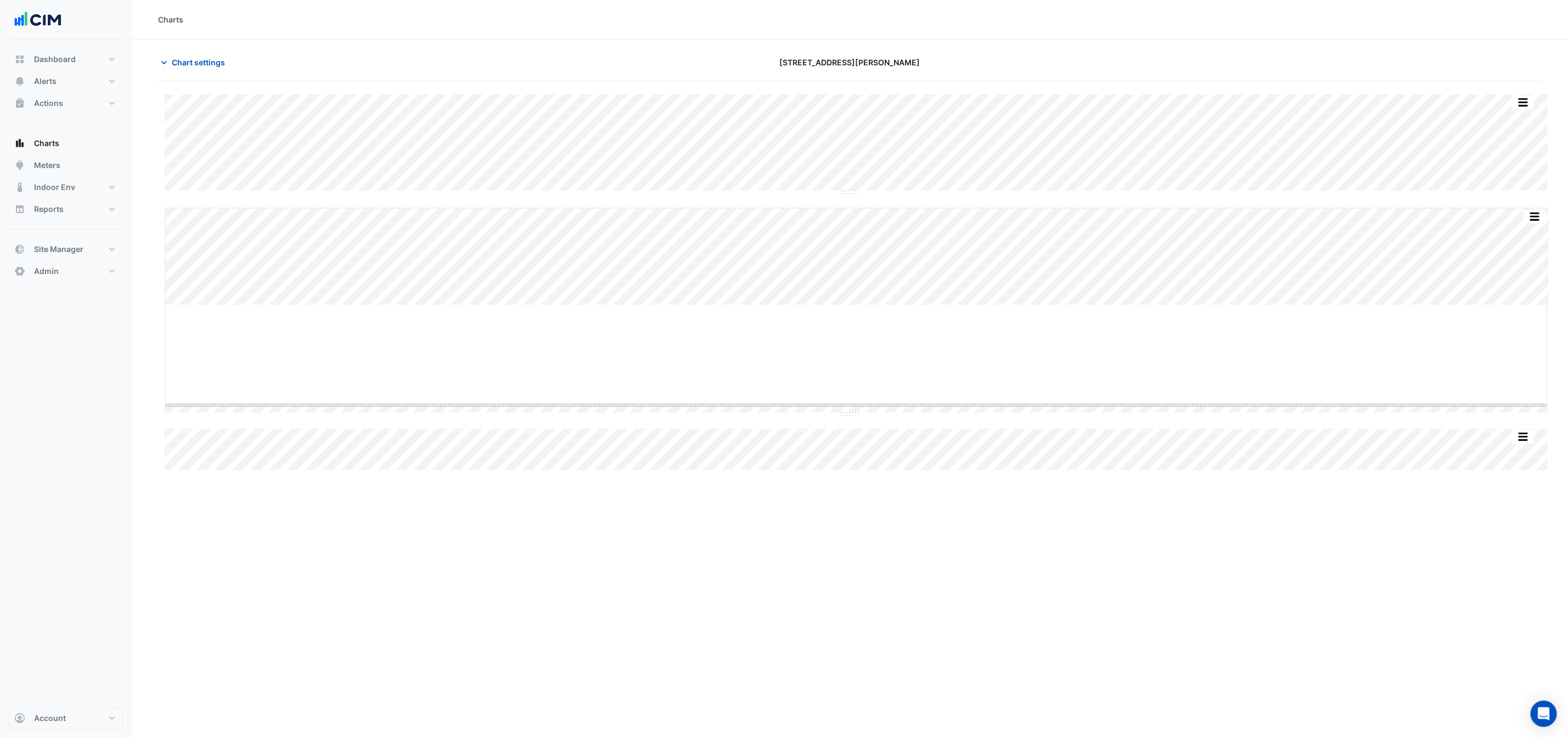
drag, startPoint x: 854, startPoint y: 305, endPoint x: 879, endPoint y: 429, distance: 126.5
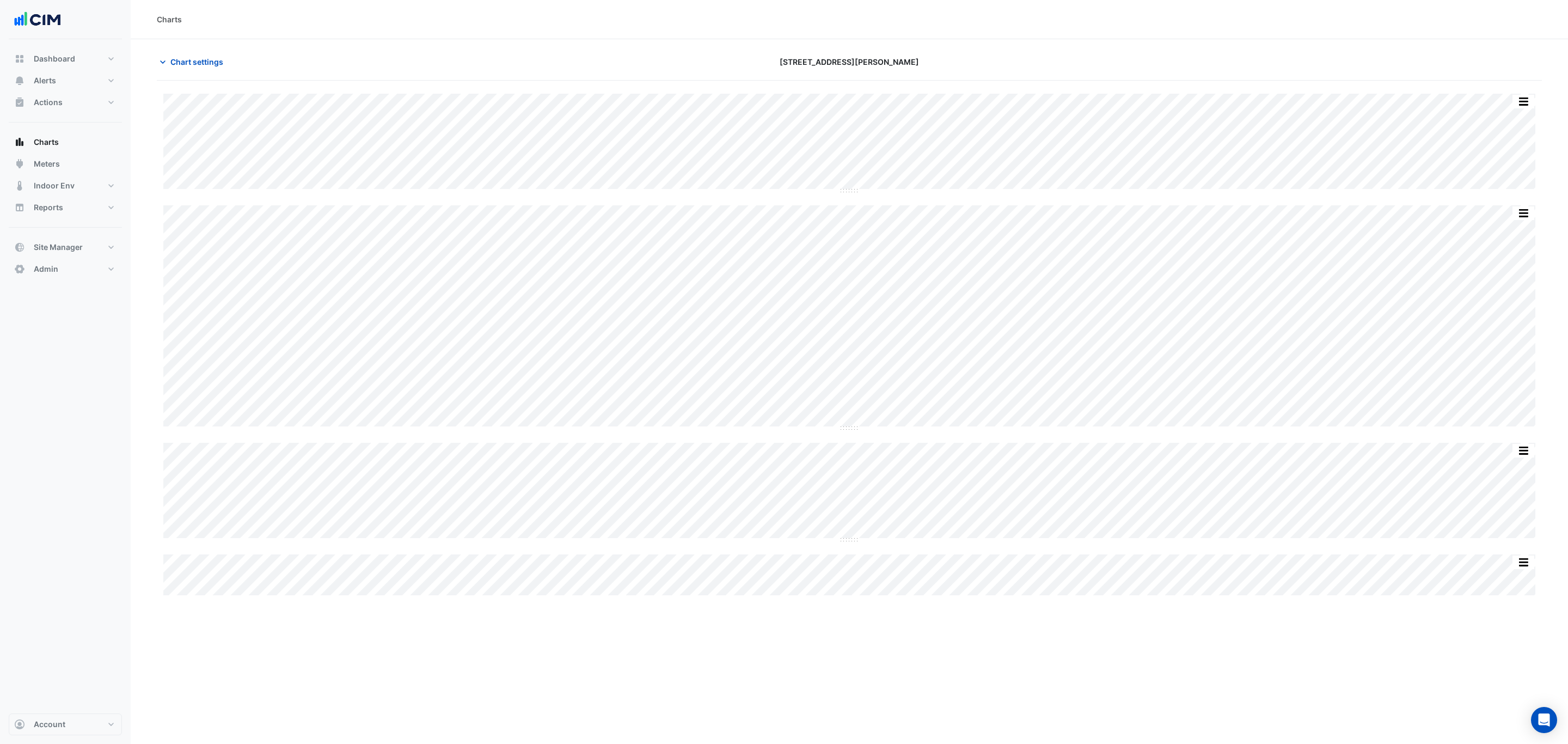
drag, startPoint x: 1306, startPoint y: 190, endPoint x: 1287, endPoint y: 191, distance: 19.0
click at [1254, 190] on div "Split All Split None Print Save as JPEG Save as PNG Pivot Data Table Export CSV…" at bounding box center [849, 142] width 1372 height 98
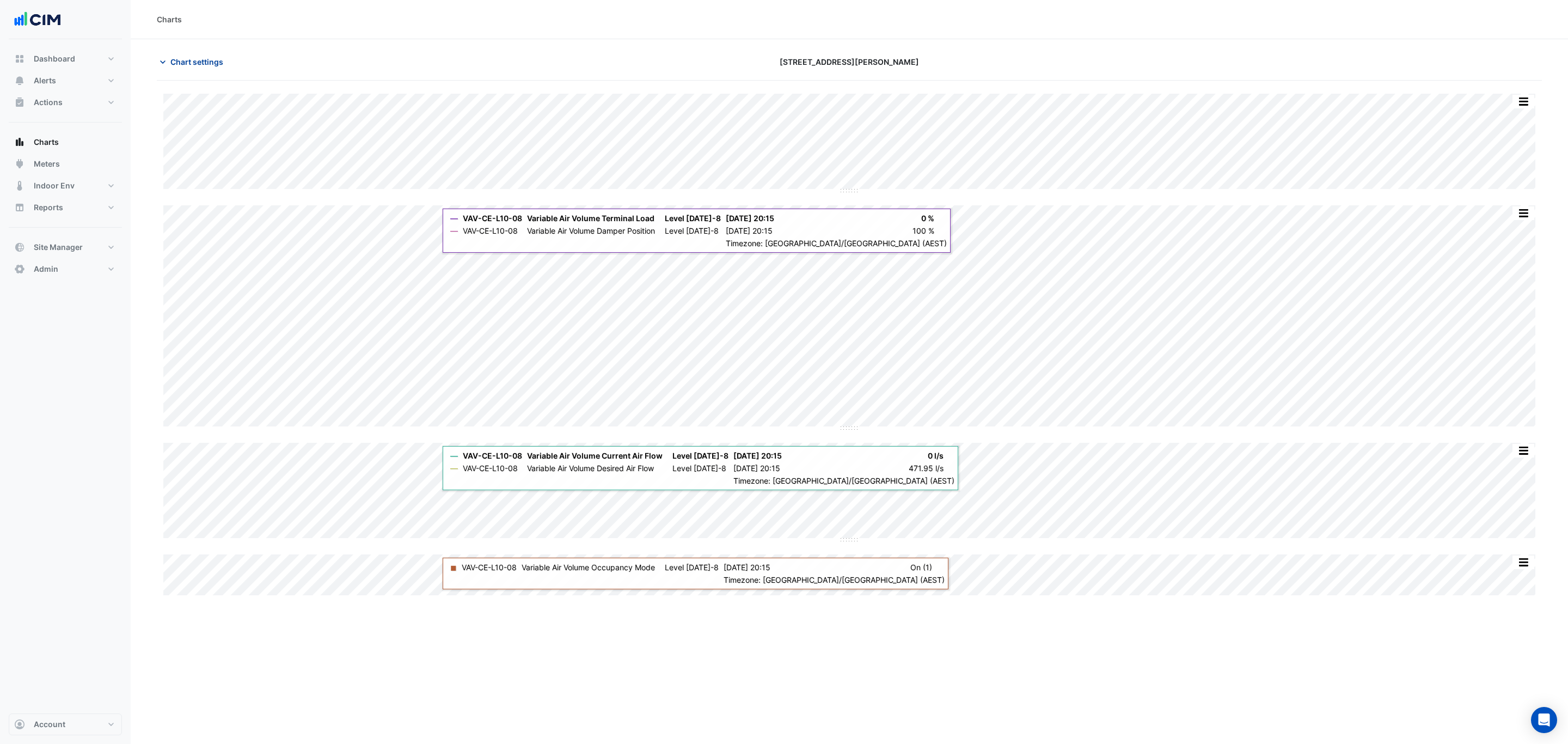
click at [224, 67] on button "Chart settings" at bounding box center [194, 62] width 73 height 19
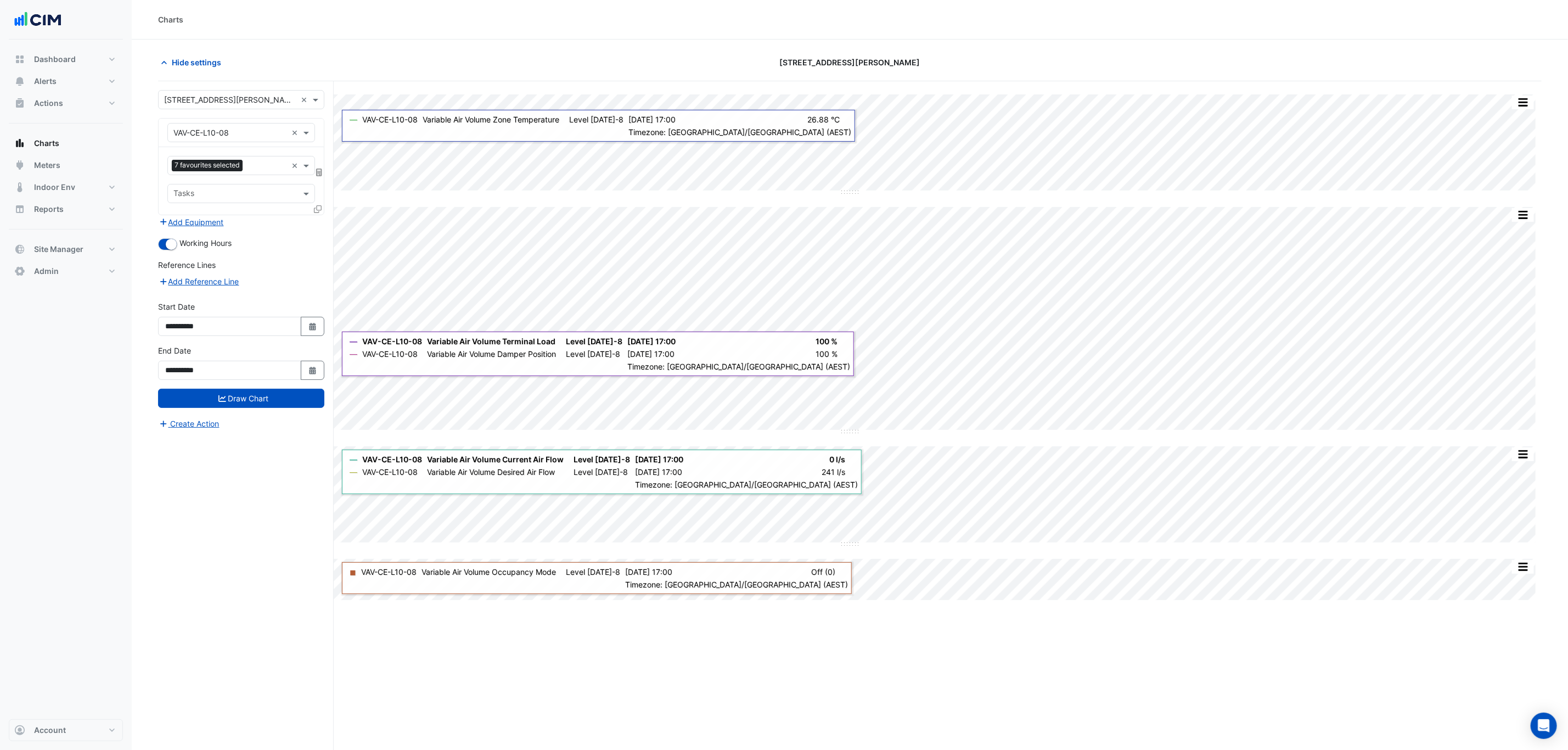
click at [321, 318] on div "**********" at bounding box center [241, 318] width 166 height 35
click at [321, 325] on button "Select Date" at bounding box center [312, 326] width 24 height 19
select select "*"
select select "****"
click at [175, 175] on button "Previous month" at bounding box center [176, 182] width 13 height 18
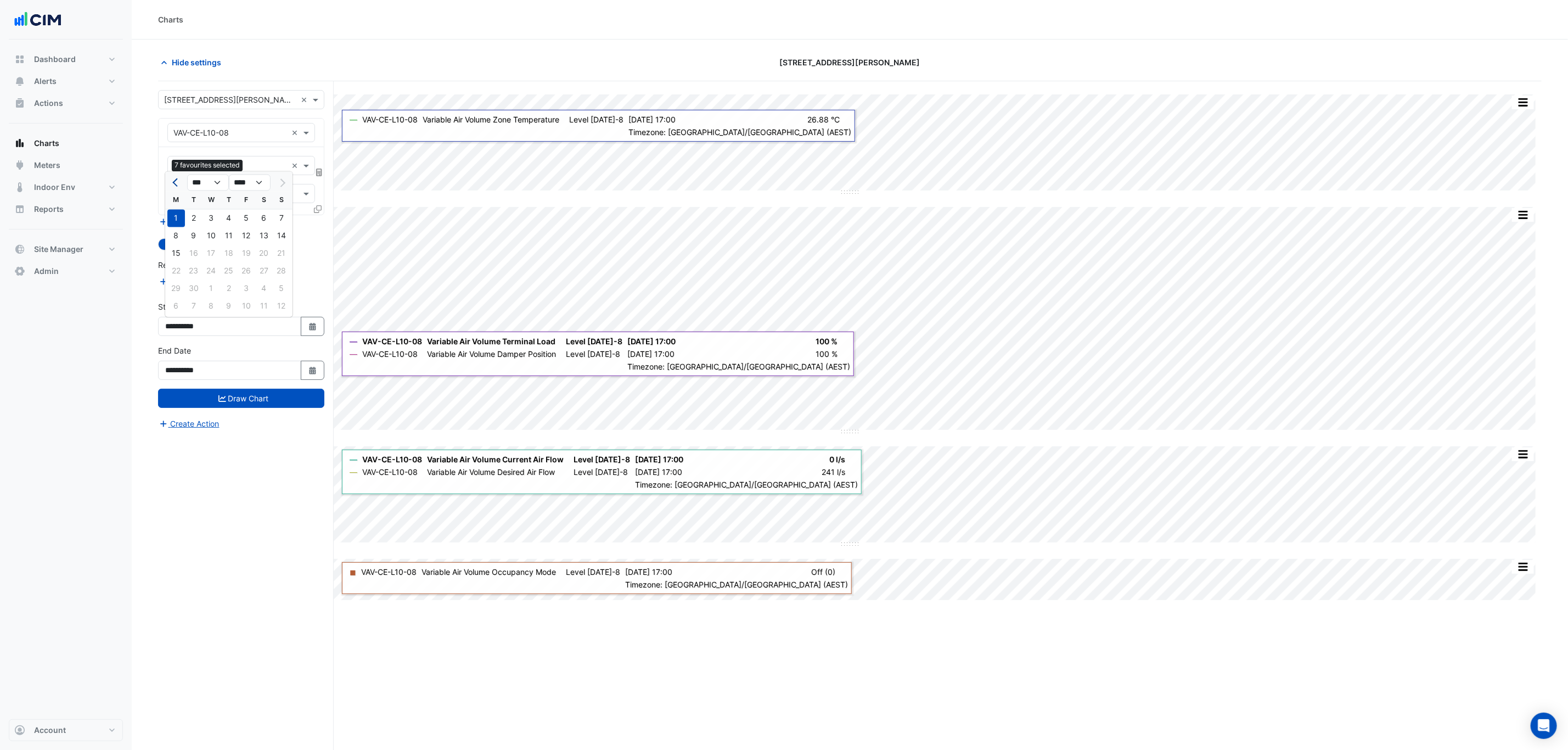
select select "*"
click at [244, 214] on div "1" at bounding box center [246, 218] width 18 height 18
type input "**********"
click at [257, 397] on button "Draw Chart" at bounding box center [241, 398] width 166 height 19
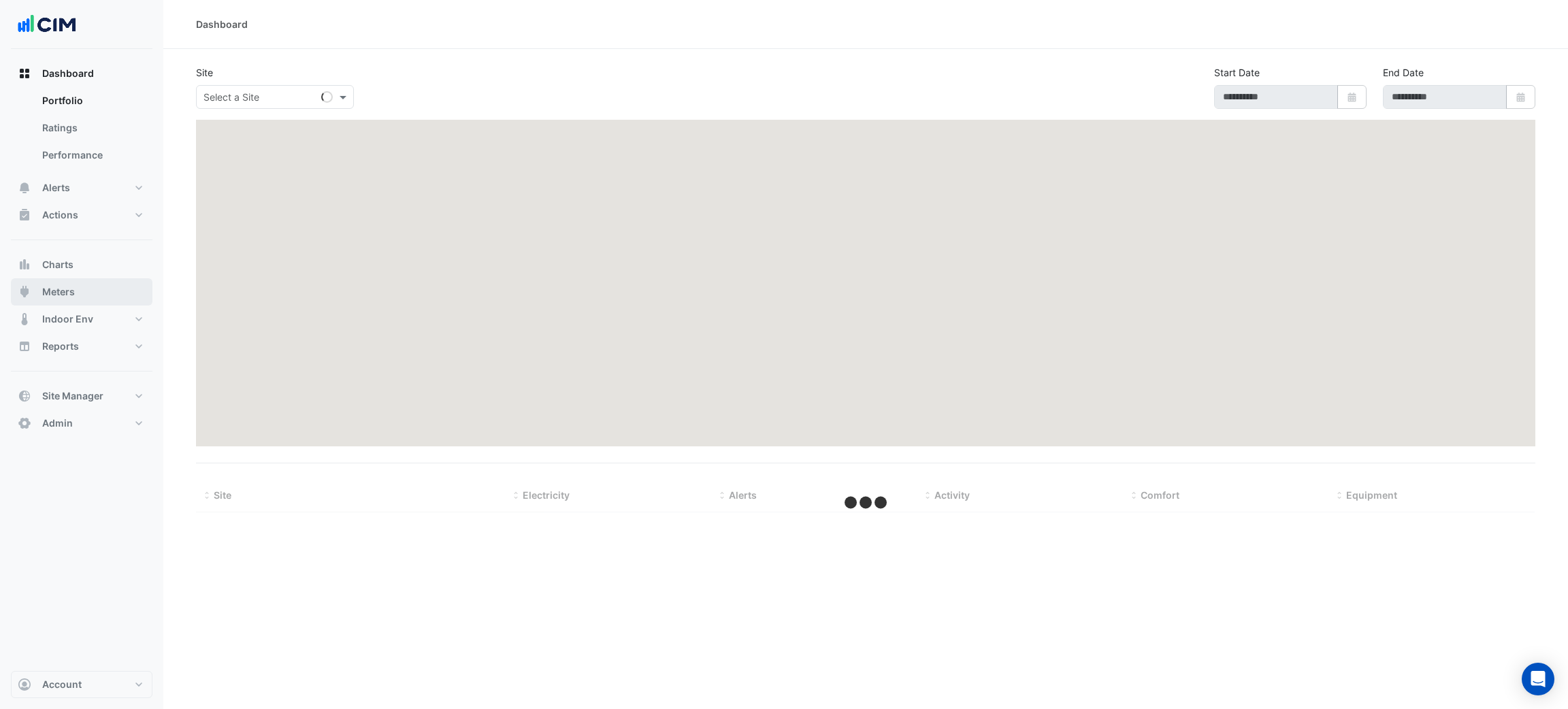
click at [69, 290] on span "Meters" at bounding box center [58, 292] width 33 height 14
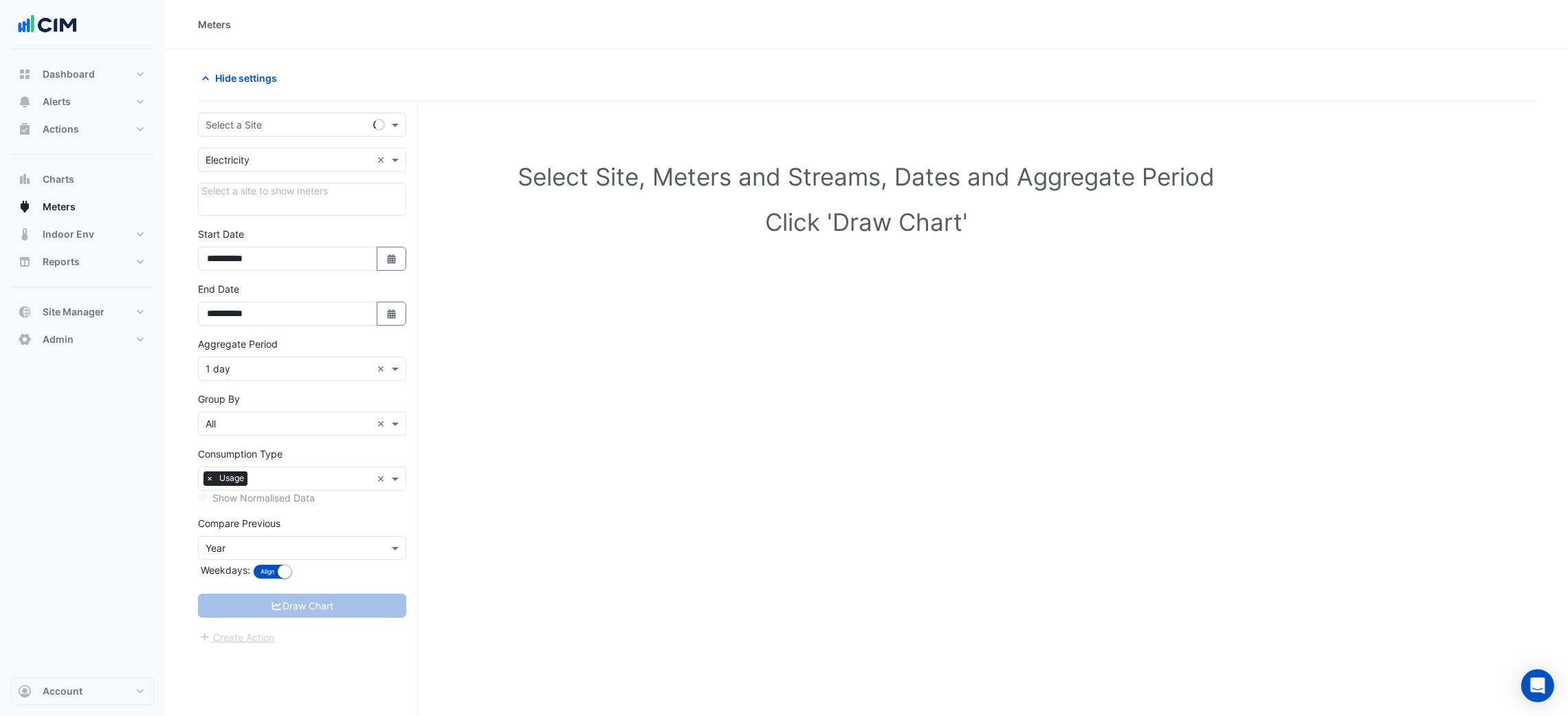
click at [224, 123] on input "text" at bounding box center [288, 125] width 166 height 15
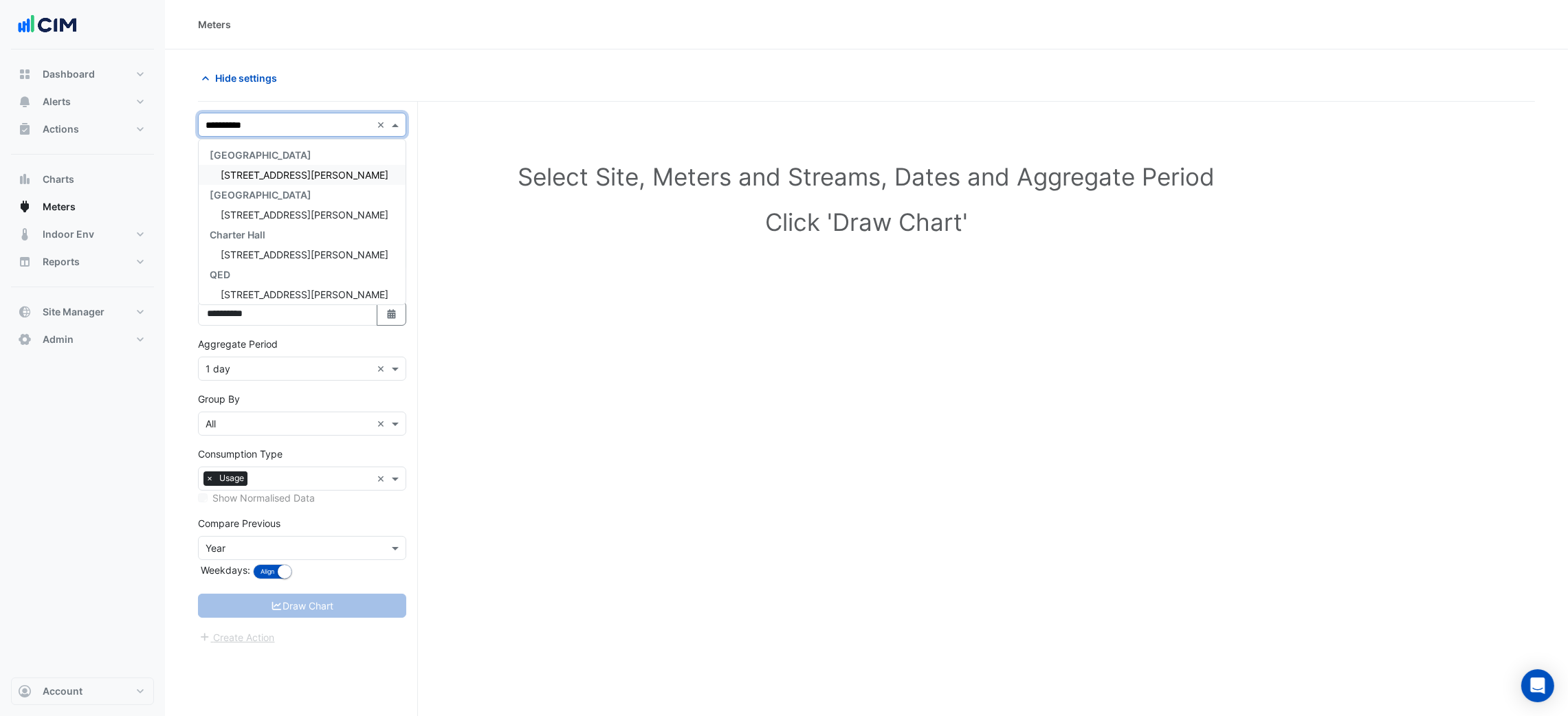
type input "**********"
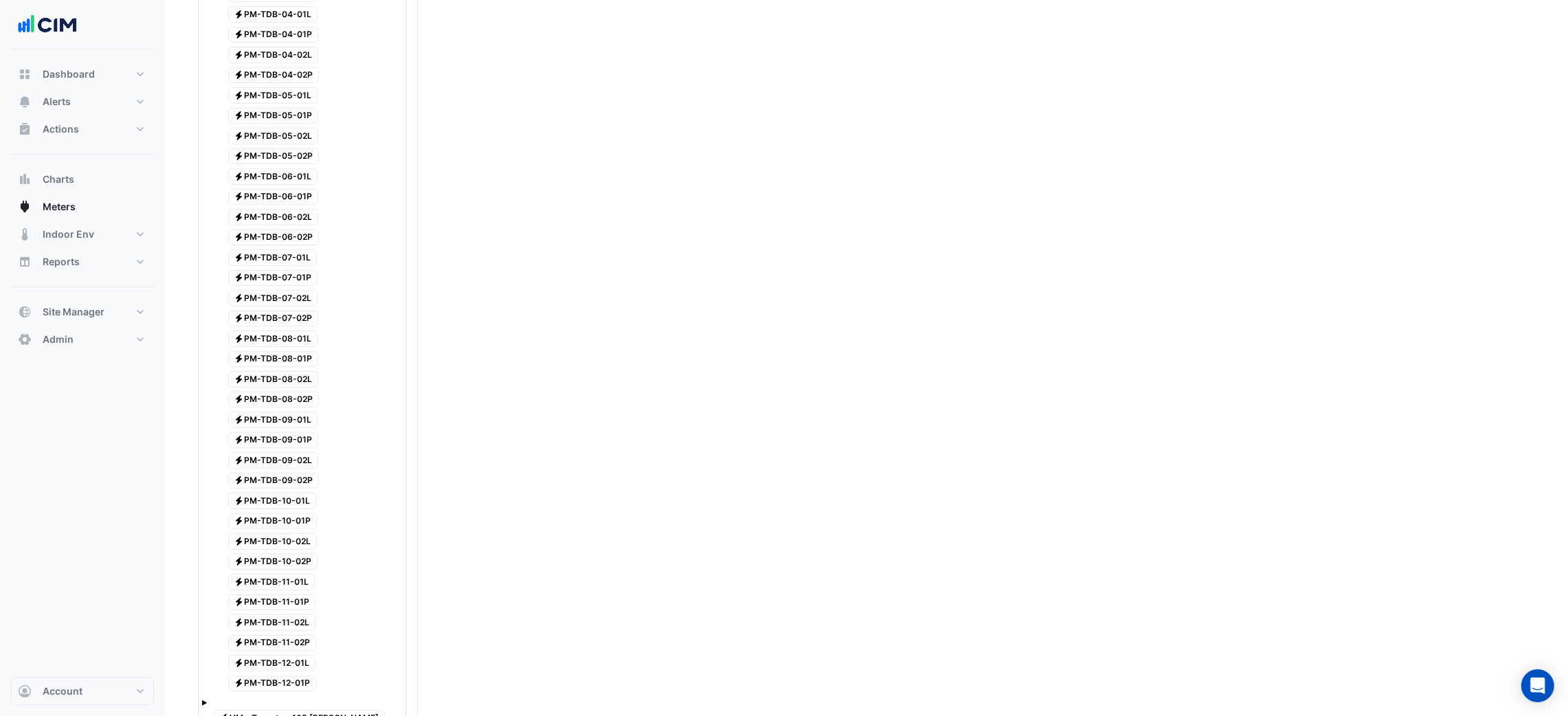
scroll to position [1183, 0]
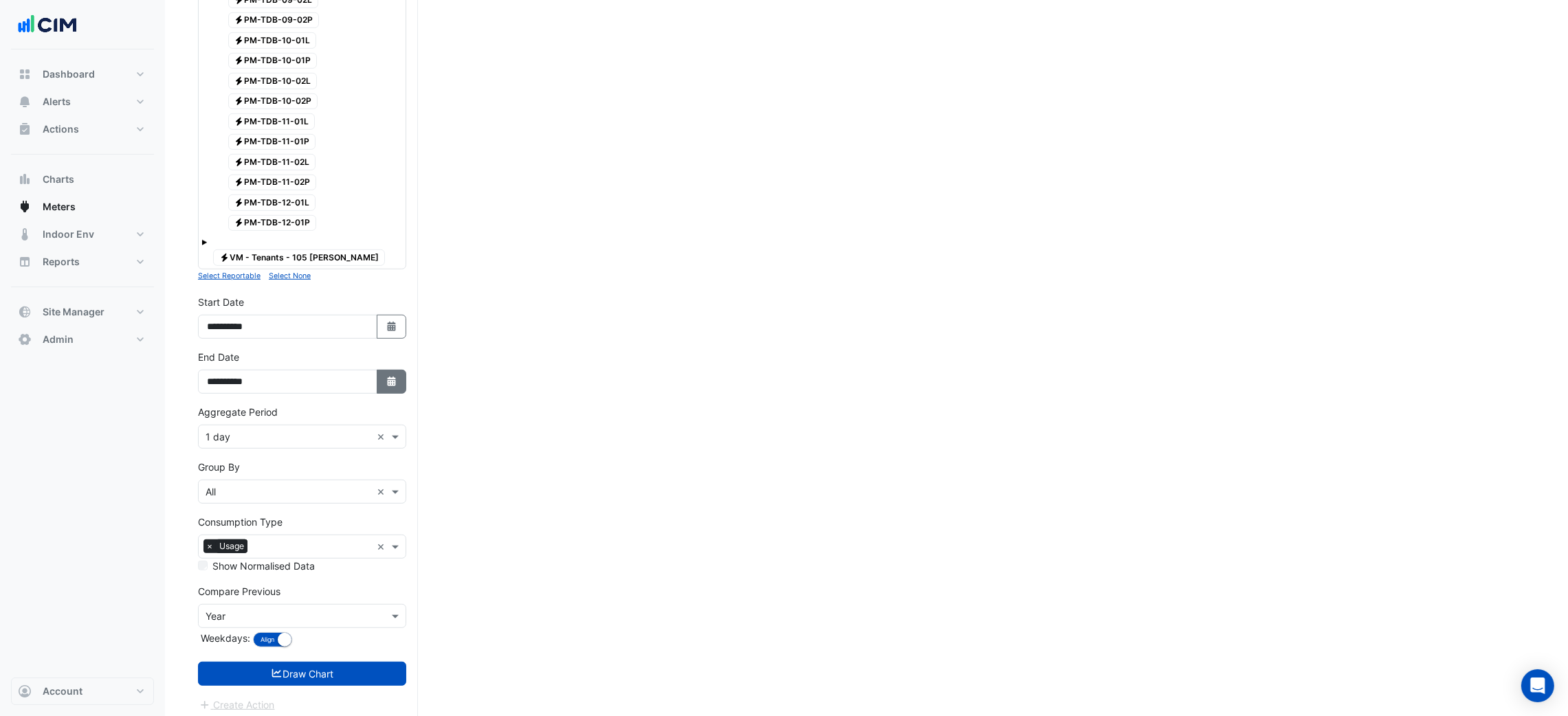
click at [389, 383] on button "Select Date" at bounding box center [391, 381] width 30 height 24
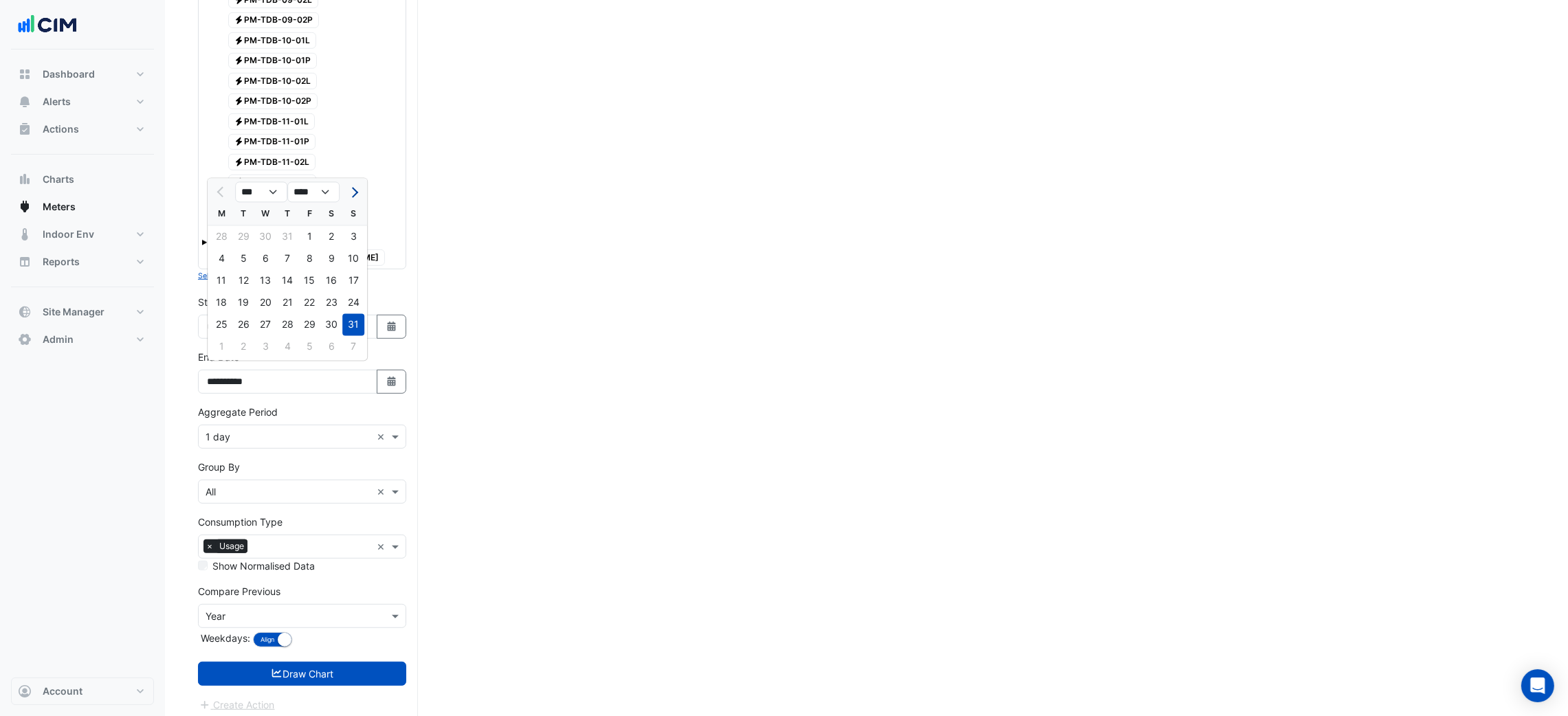
click at [349, 193] on button "Next month" at bounding box center [352, 192] width 16 height 22
select select "*"
click at [327, 260] on div "13" at bounding box center [331, 259] width 22 height 22
type input "**********"
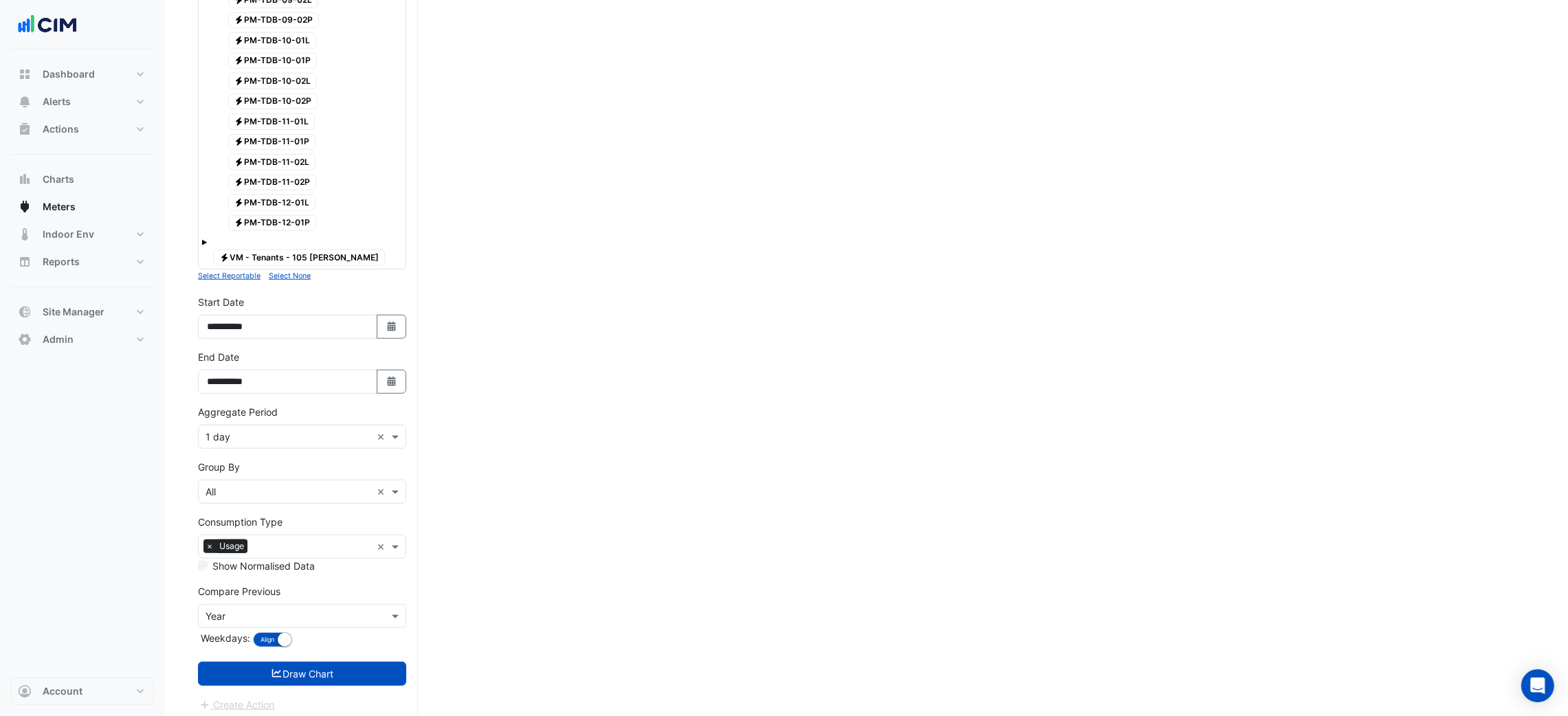
click at [258, 470] on div "Group By Group By × All ×" at bounding box center [302, 481] width 208 height 44
click at [267, 425] on div "Aggregate Period × 1 day ×" at bounding box center [302, 437] width 208 height 24
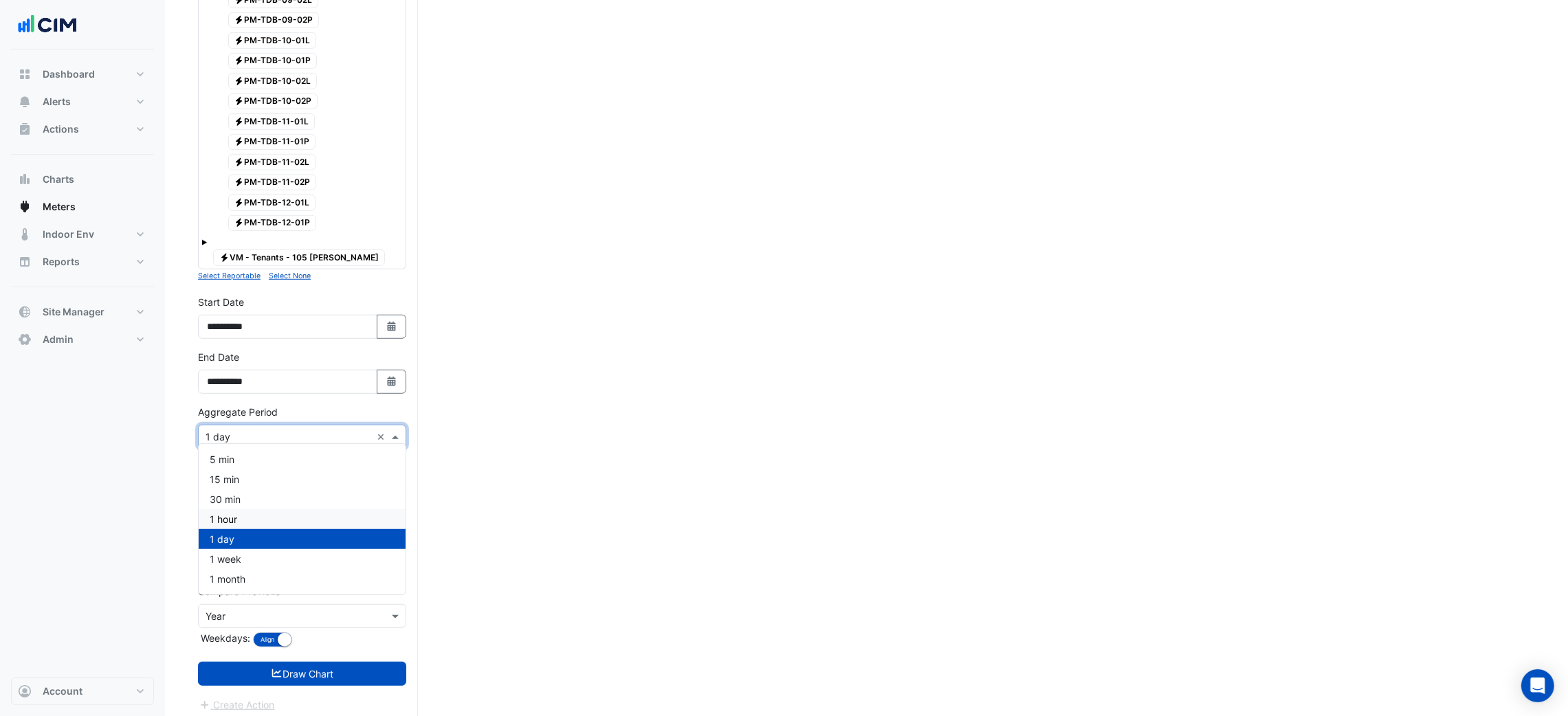
click at [279, 517] on div "1 hour" at bounding box center [302, 519] width 207 height 20
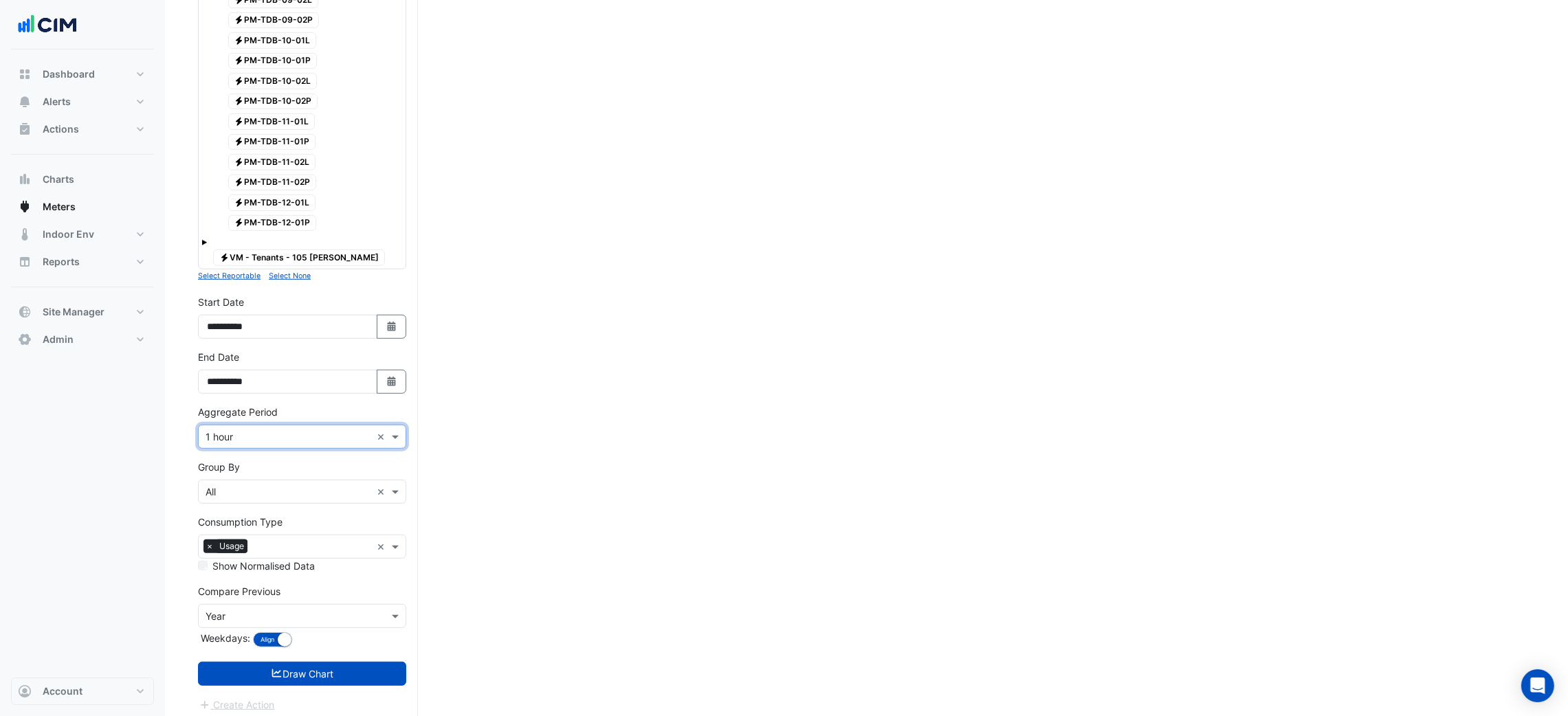
click at [319, 662] on button "Draw Chart" at bounding box center [302, 674] width 208 height 24
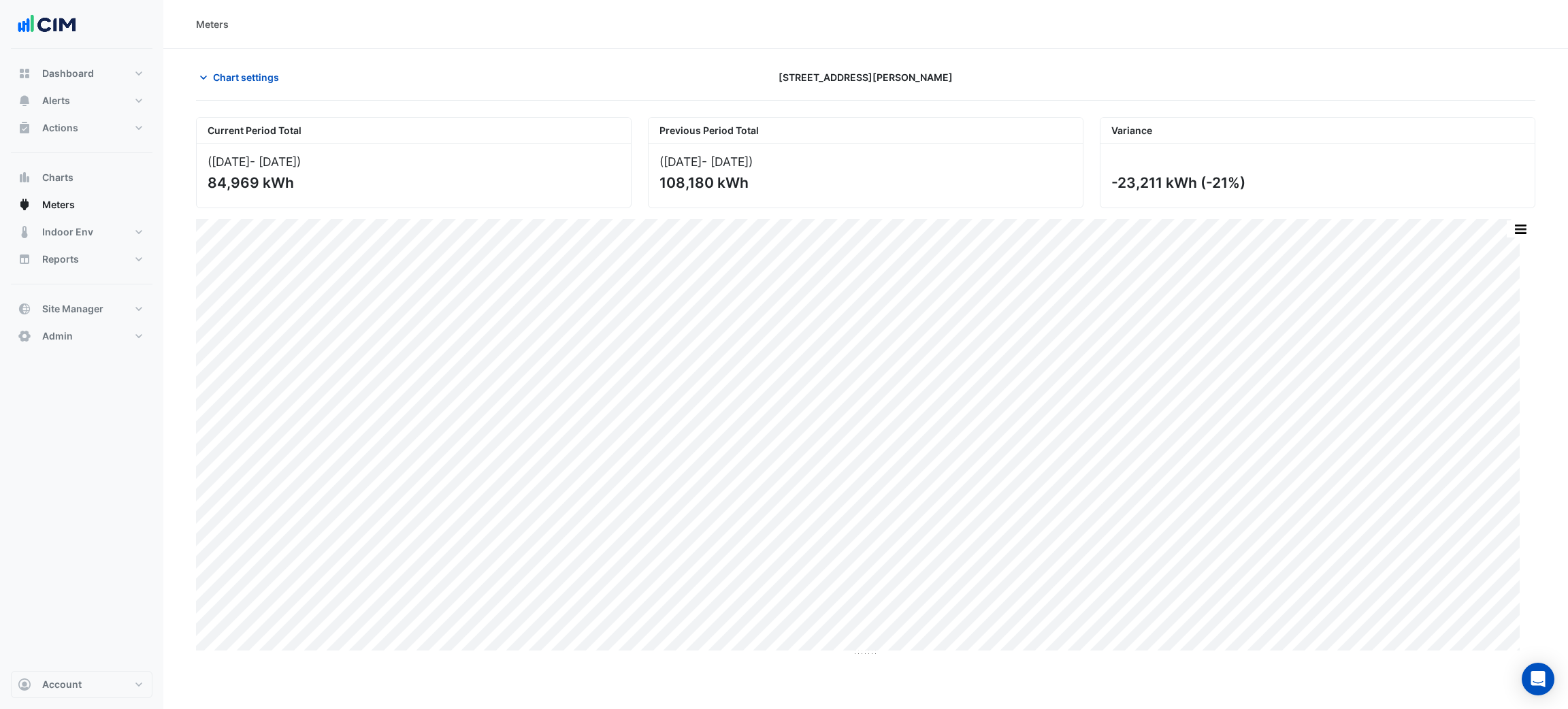
click at [1505, 219] on div "Print Save as JPEG Save as PNG Pivot Data Table Export CSV - Flat Export CSV - …" at bounding box center [866, 219] width 1340 height 0
drag, startPoint x: 1515, startPoint y: 235, endPoint x: 1514, endPoint y: 251, distance: 16.0
click at [1515, 235] on button "button" at bounding box center [1521, 229] width 27 height 17
click at [1509, 441] on div "Select Chart Type" at bounding box center [1493, 425] width 82 height 33
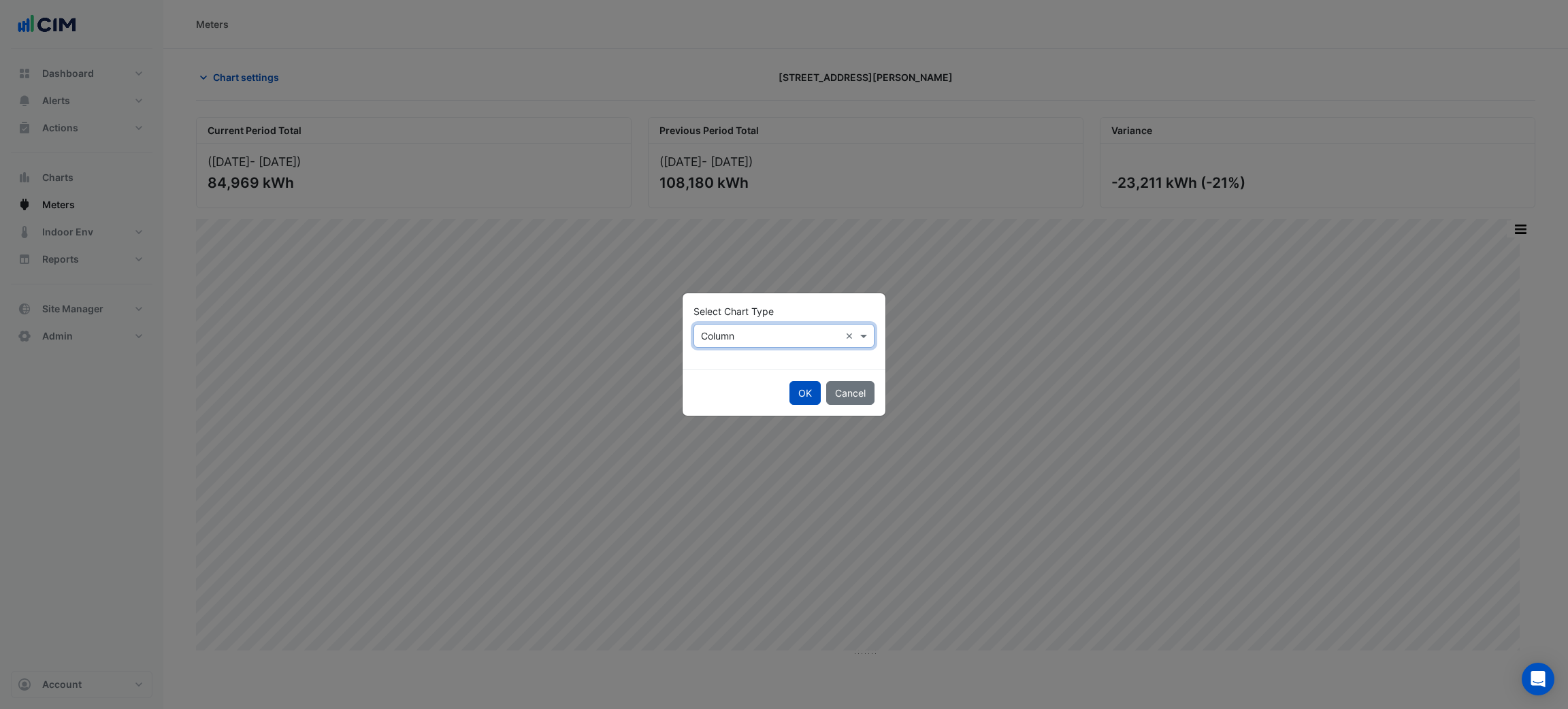
click at [712, 343] on div "Select Chart Type × Column ×" at bounding box center [784, 335] width 181 height 24
click at [722, 363] on span "Line" at bounding box center [714, 364] width 18 height 11
click at [815, 394] on button "OK" at bounding box center [805, 393] width 31 height 24
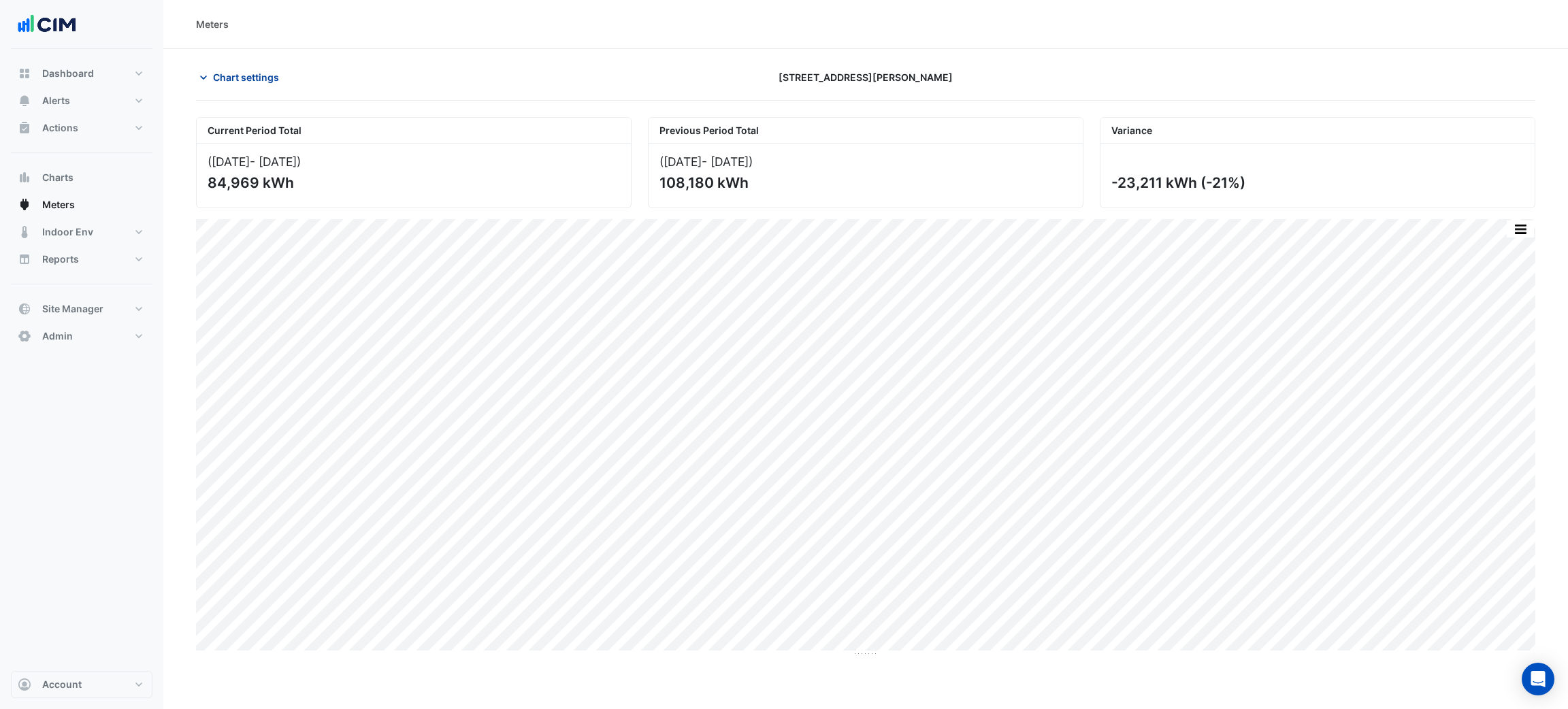
click at [250, 68] on button "Chart settings" at bounding box center [242, 77] width 92 height 24
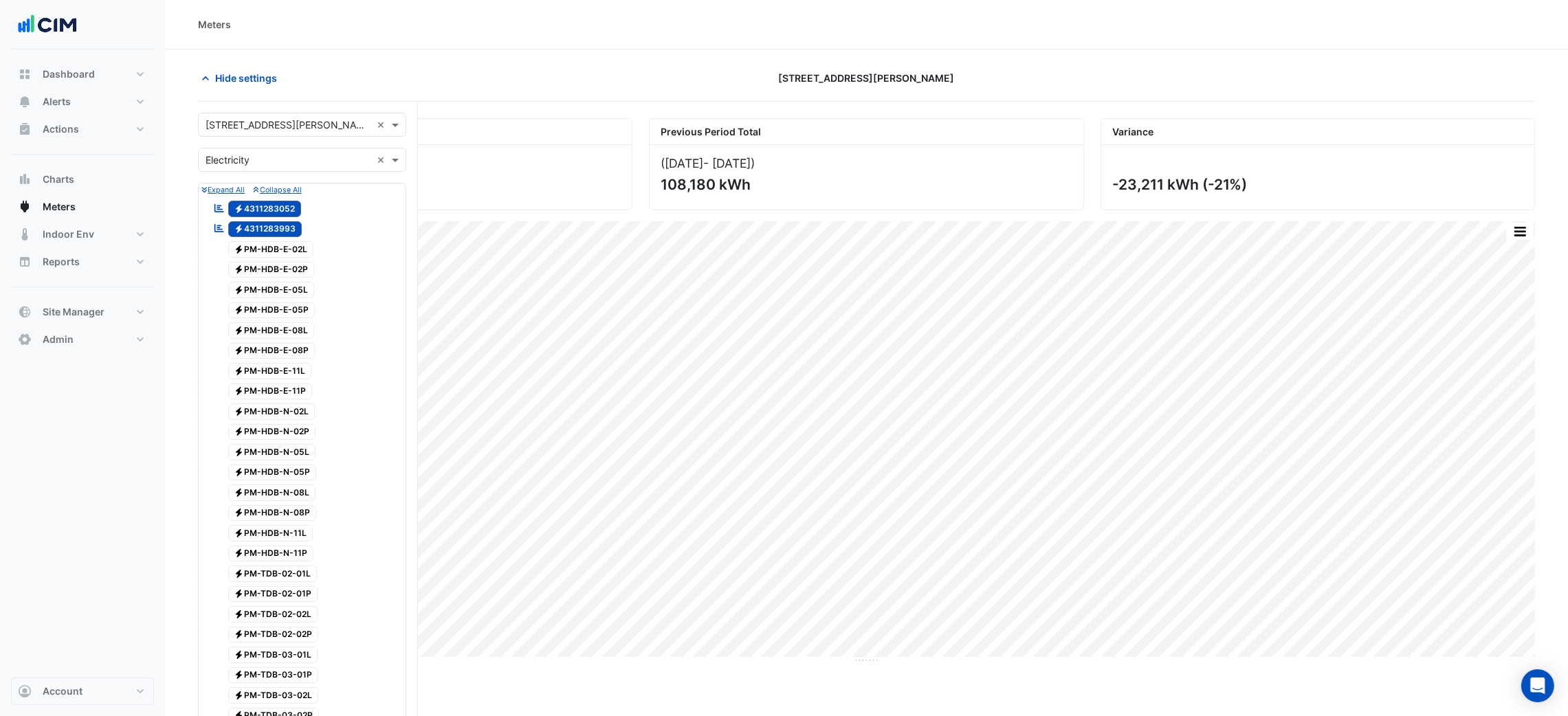
click at [275, 156] on input "text" at bounding box center [288, 160] width 166 height 15
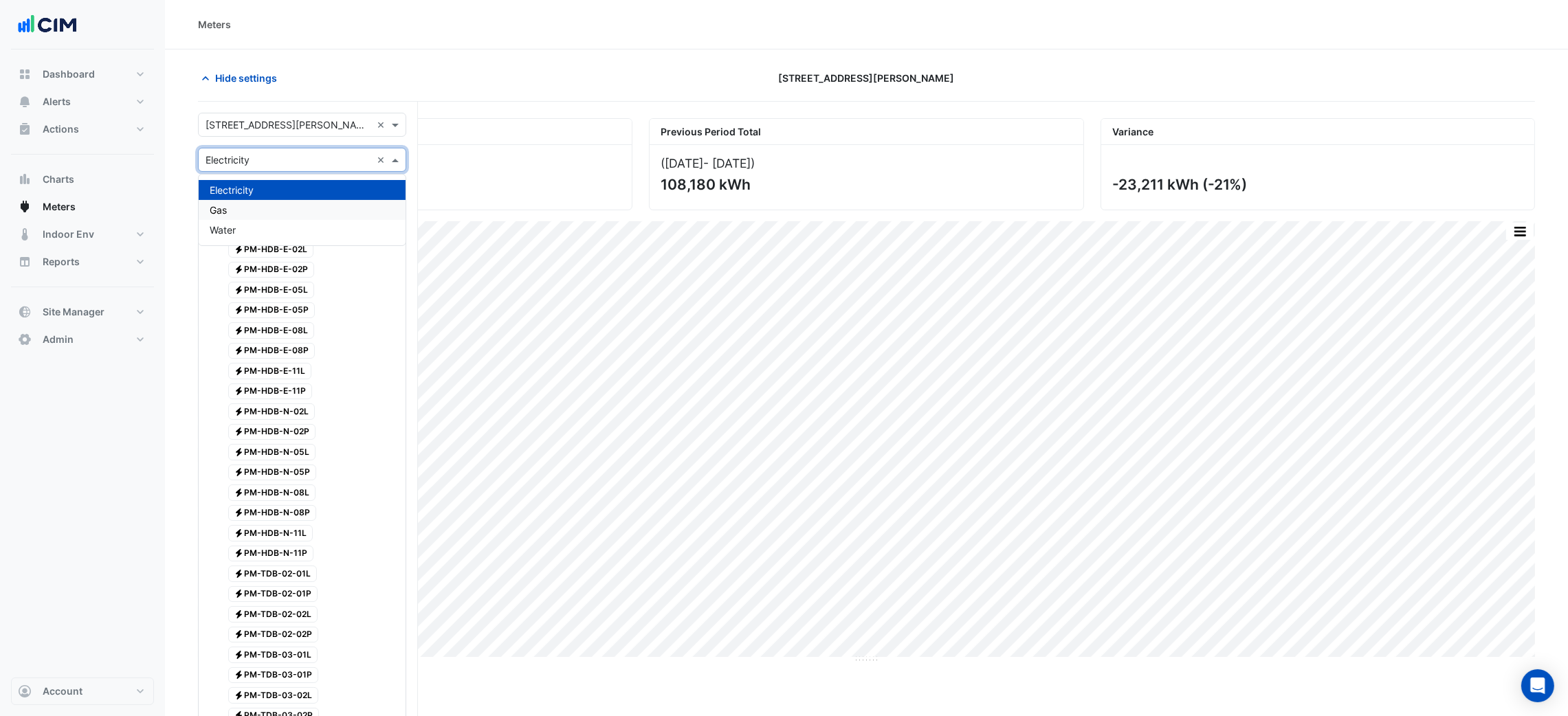
click at [267, 204] on div "Gas" at bounding box center [302, 210] width 207 height 20
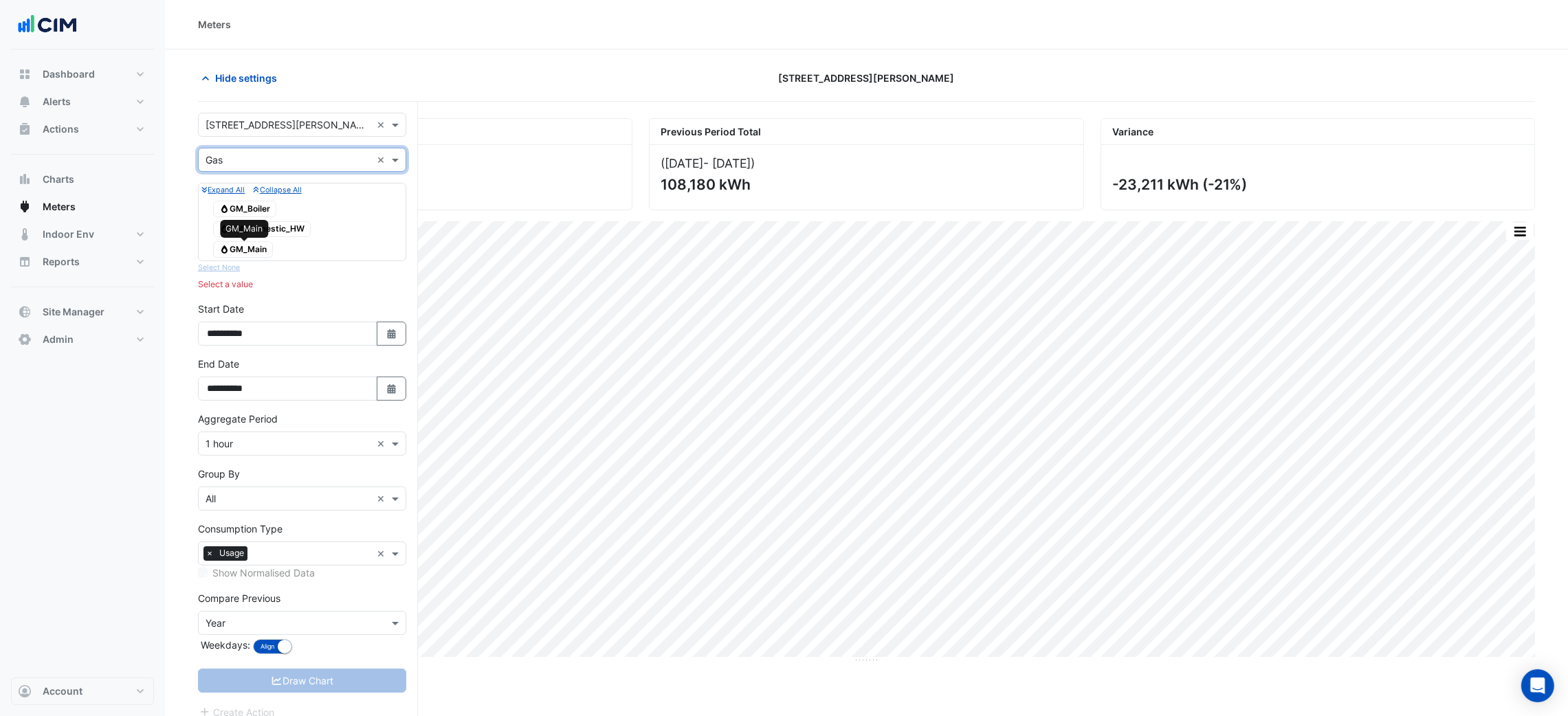
click at [255, 249] on span "Gas GM_Main" at bounding box center [243, 249] width 60 height 16
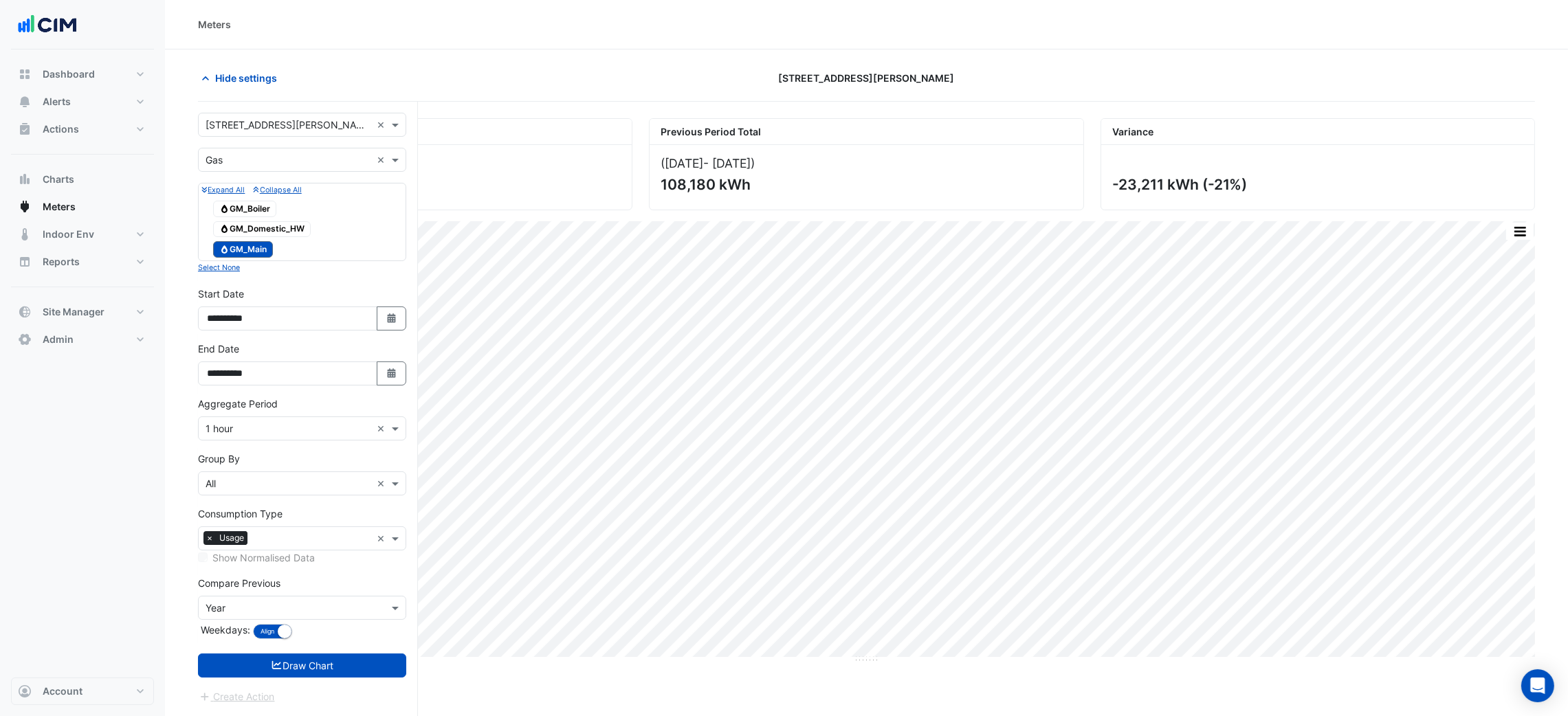
click at [345, 651] on form "Select a Site × 105 Phillip Street × Utility Type × Gas × Expand All Collapse A…" at bounding box center [302, 408] width 208 height 592
click at [345, 666] on button "Draw Chart" at bounding box center [302, 665] width 208 height 24
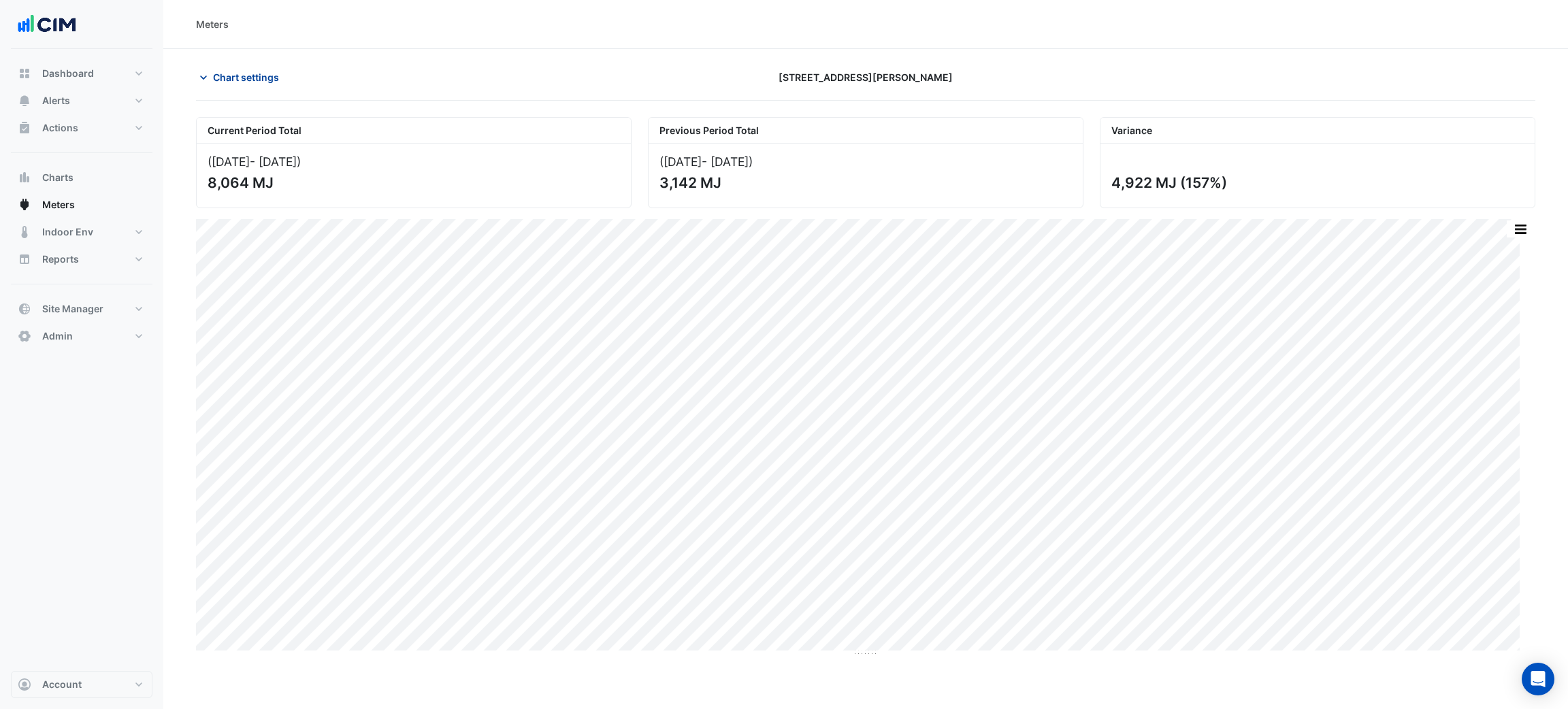
click at [263, 81] on span "Chart settings" at bounding box center [246, 77] width 66 height 15
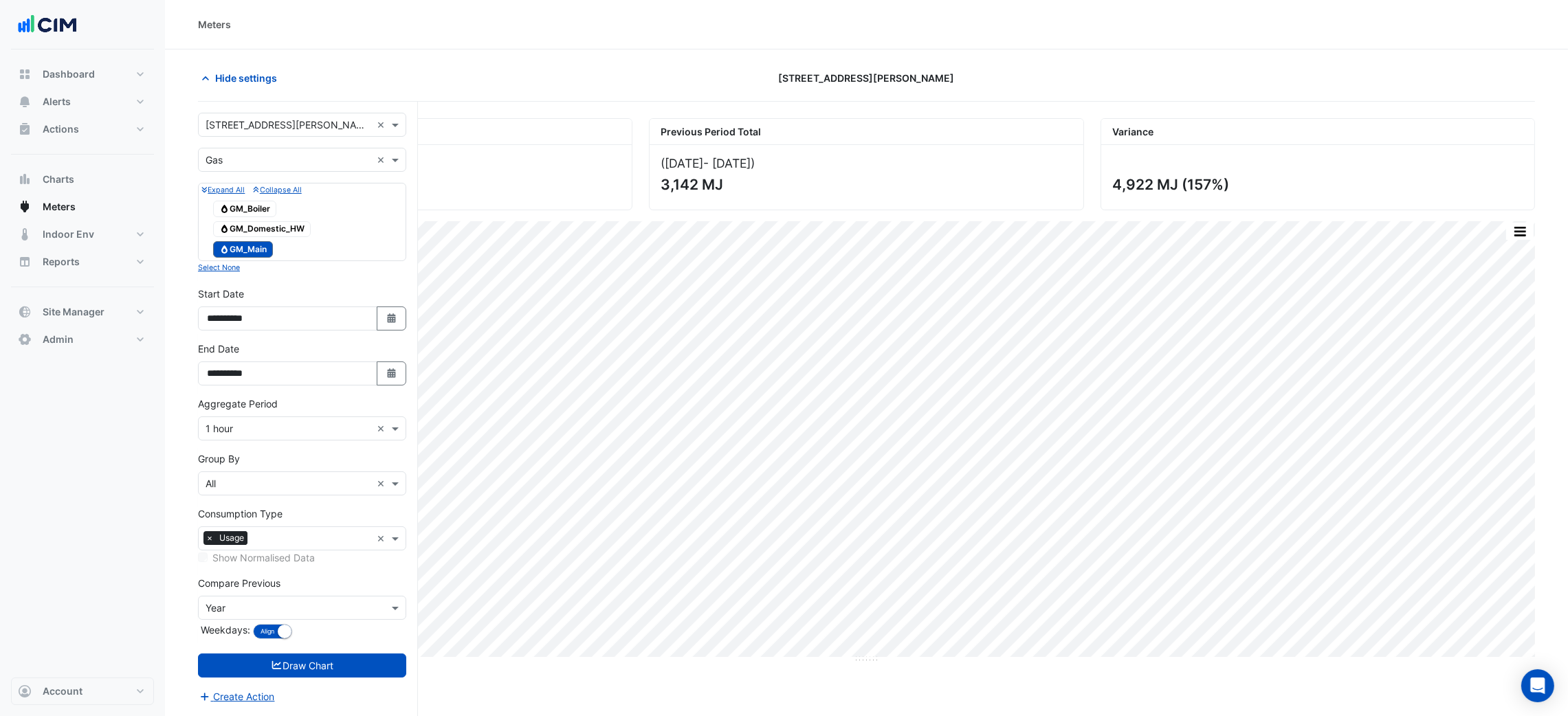
click at [252, 189] on div "Expand All Collapse All Gas GM_Boiler Gas GM_Domestic_HW Gas GM_Main" at bounding box center [302, 222] width 208 height 79
click at [252, 167] on div "Utility Type × Gas" at bounding box center [285, 160] width 173 height 15
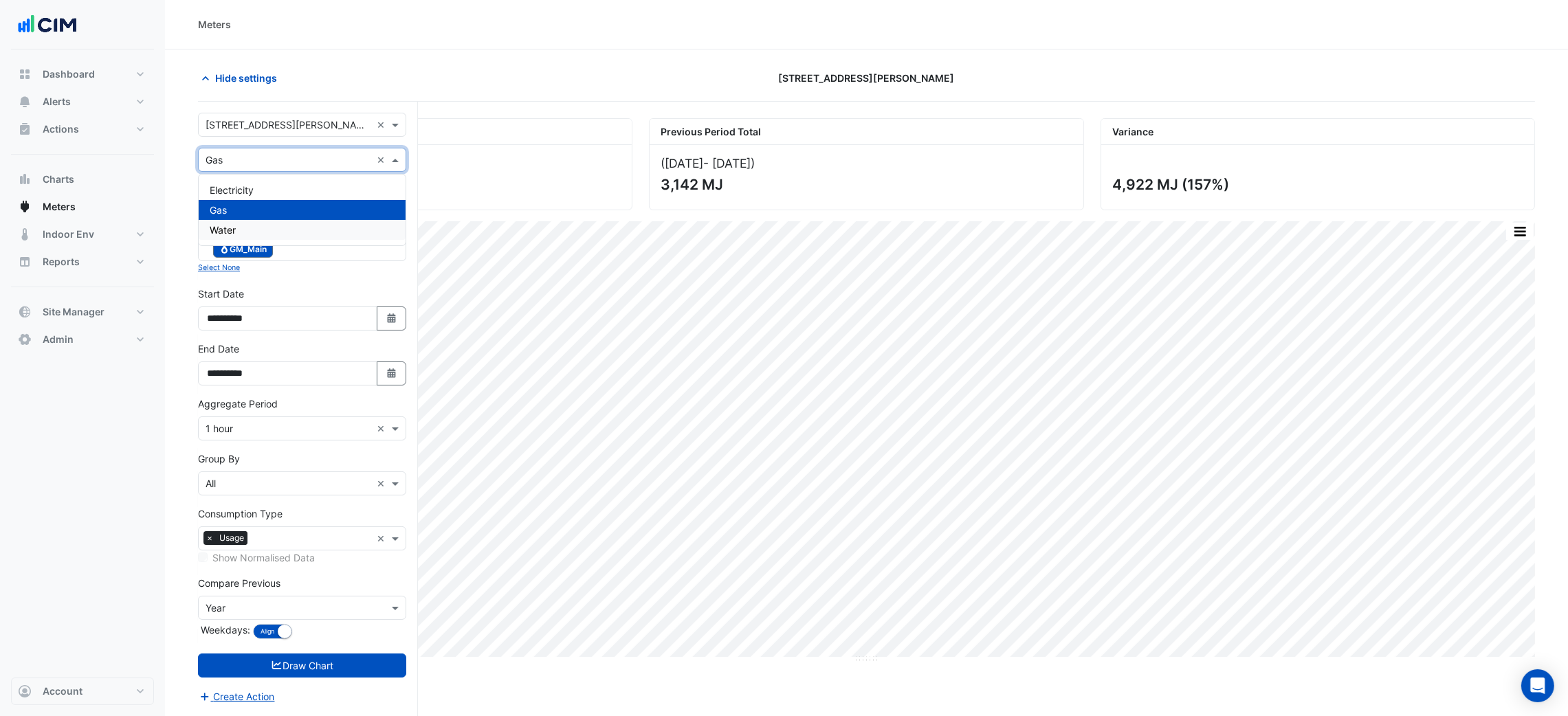
click at [252, 231] on div "Water" at bounding box center [302, 230] width 207 height 20
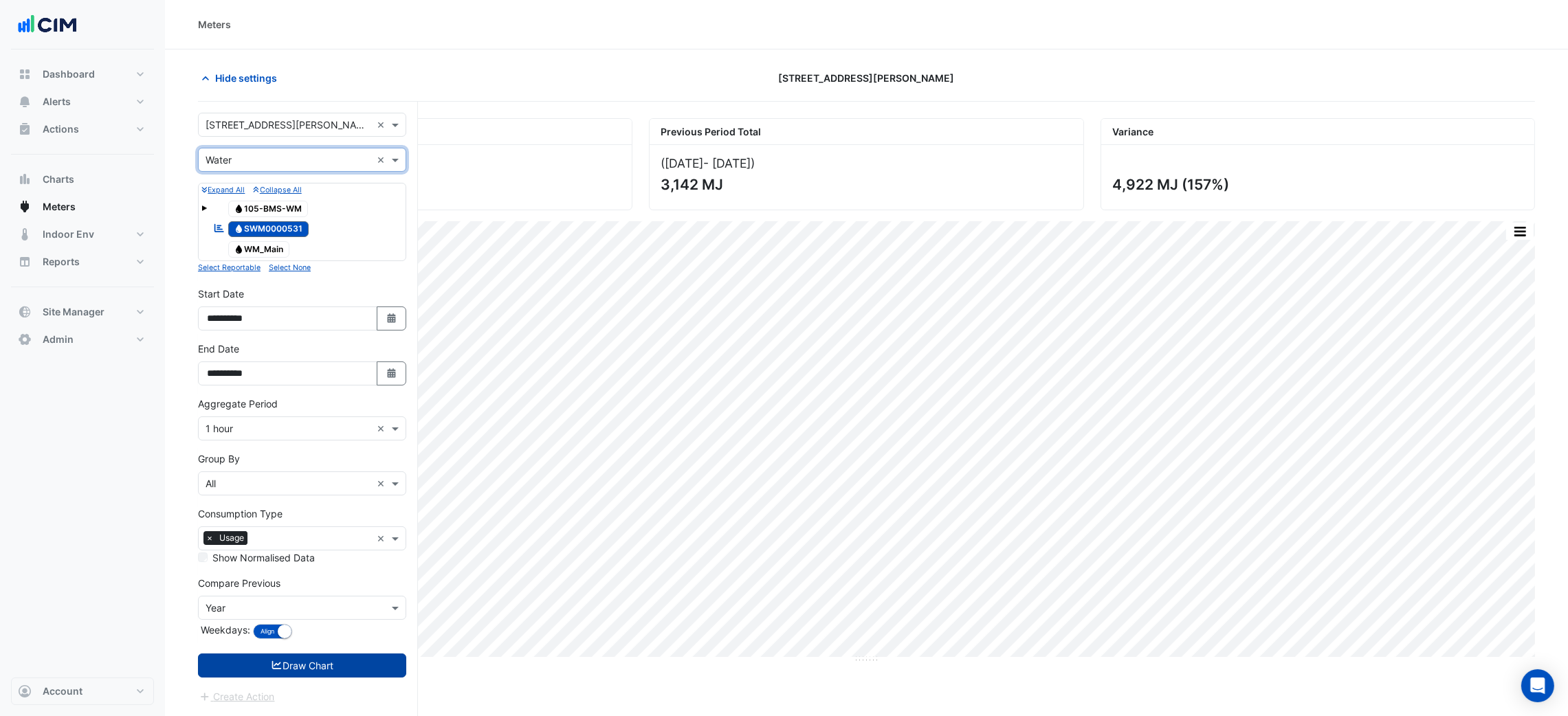
click at [324, 674] on button "Draw Chart" at bounding box center [302, 665] width 208 height 24
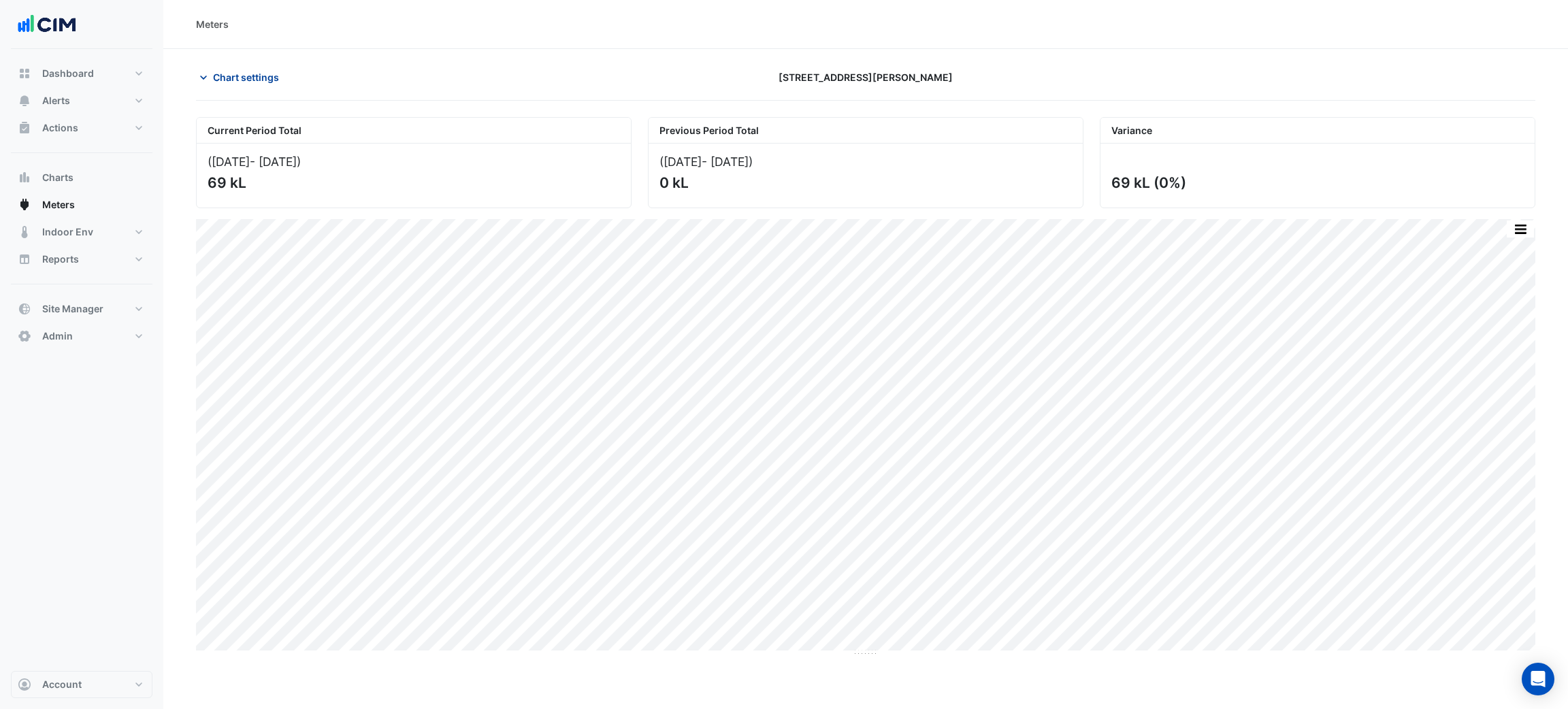
click at [238, 79] on span "Chart settings" at bounding box center [246, 77] width 66 height 15
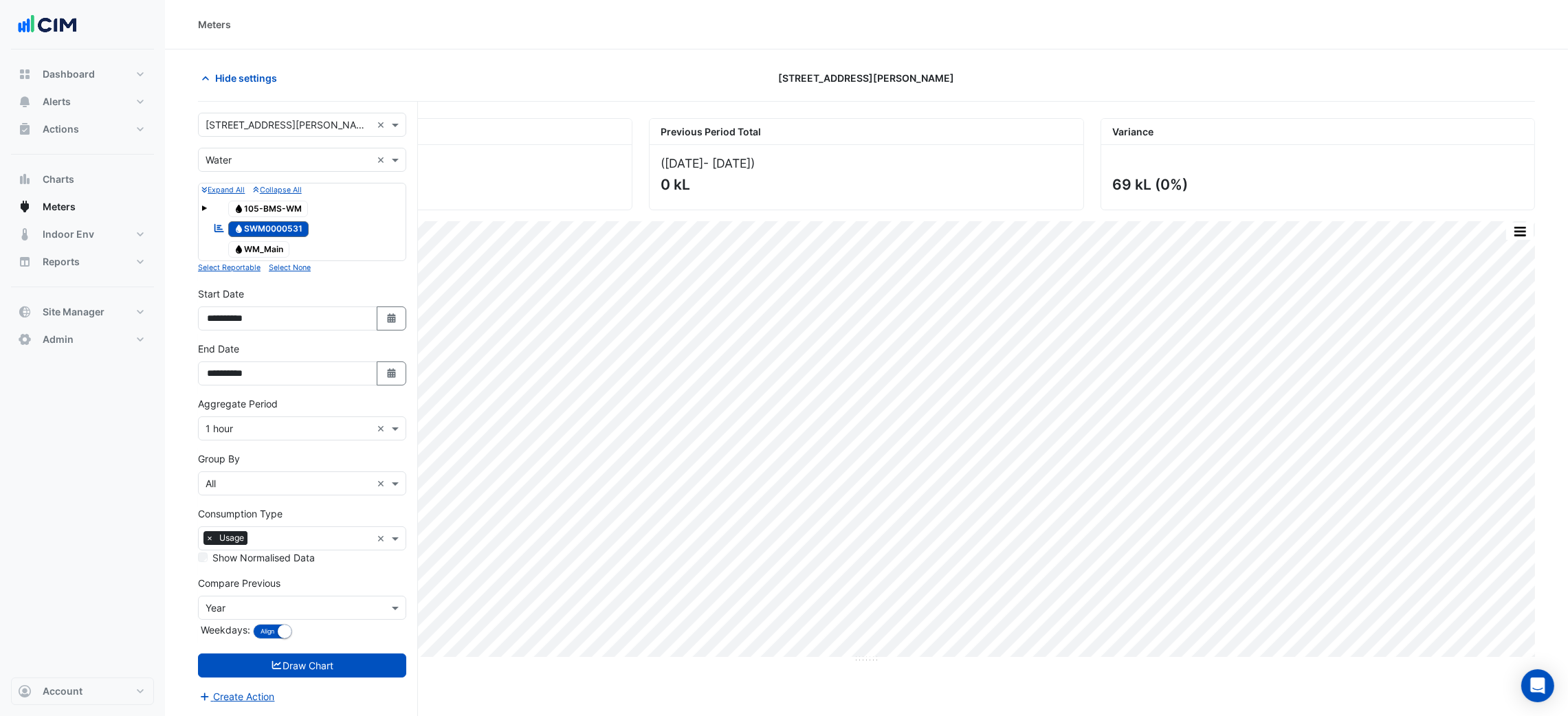
click at [244, 164] on input "text" at bounding box center [288, 160] width 166 height 15
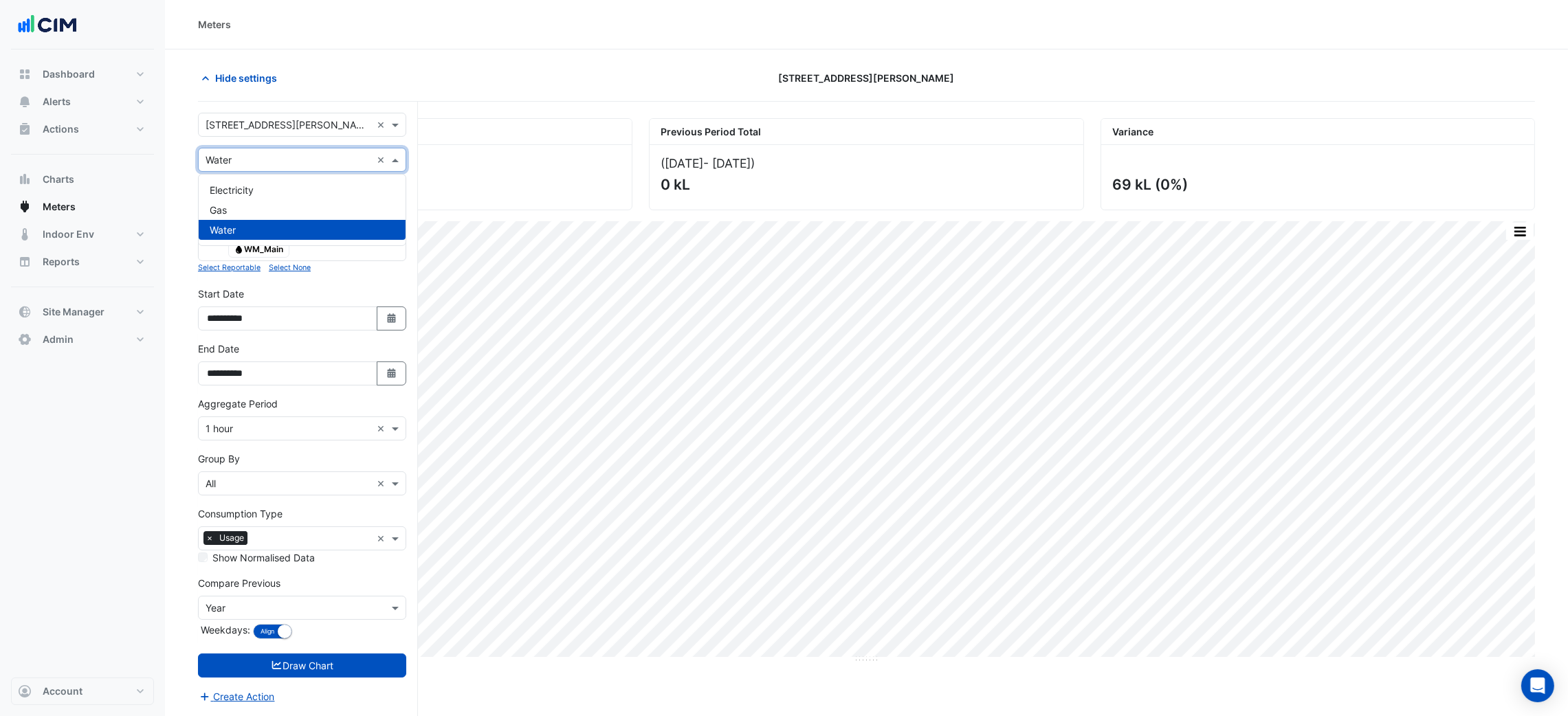
click at [244, 167] on div "Utility Type × Water" at bounding box center [285, 160] width 173 height 15
click at [173, 180] on section "Hide settings 105 Phillip Street Current Period Total (01 Aug 25 - 13 Sep 25 ) …" at bounding box center [866, 409] width 1403 height 719
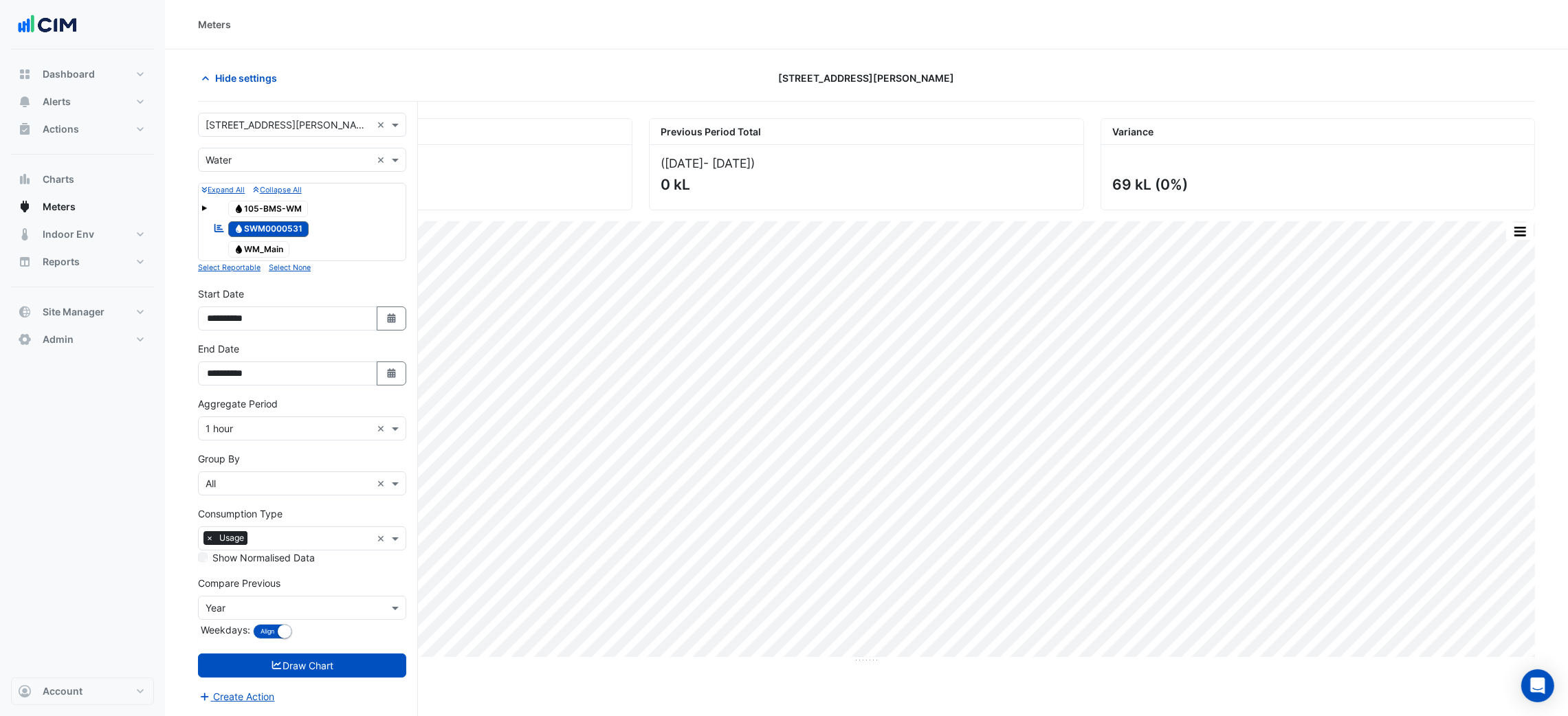
click at [238, 197] on div "Expand All Collapse All Water 105-BMS-WM Reportable Water SWM0000531 Water WM_M…" at bounding box center [302, 222] width 208 height 79
click at [256, 208] on span "Water 105-BMS-WM" at bounding box center [268, 208] width 80 height 16
click at [273, 246] on span "Water WM_Main" at bounding box center [259, 249] width 62 height 16
click at [323, 448] on form "Select a Site × 105 Phillip Street × Utility Type × Water × Expand All Collapse…" at bounding box center [302, 408] width 208 height 592
click at [295, 498] on form "Select a Site × 105 Phillip Street × Utility Type × Water × Expand All Collapse…" at bounding box center [302, 408] width 208 height 592
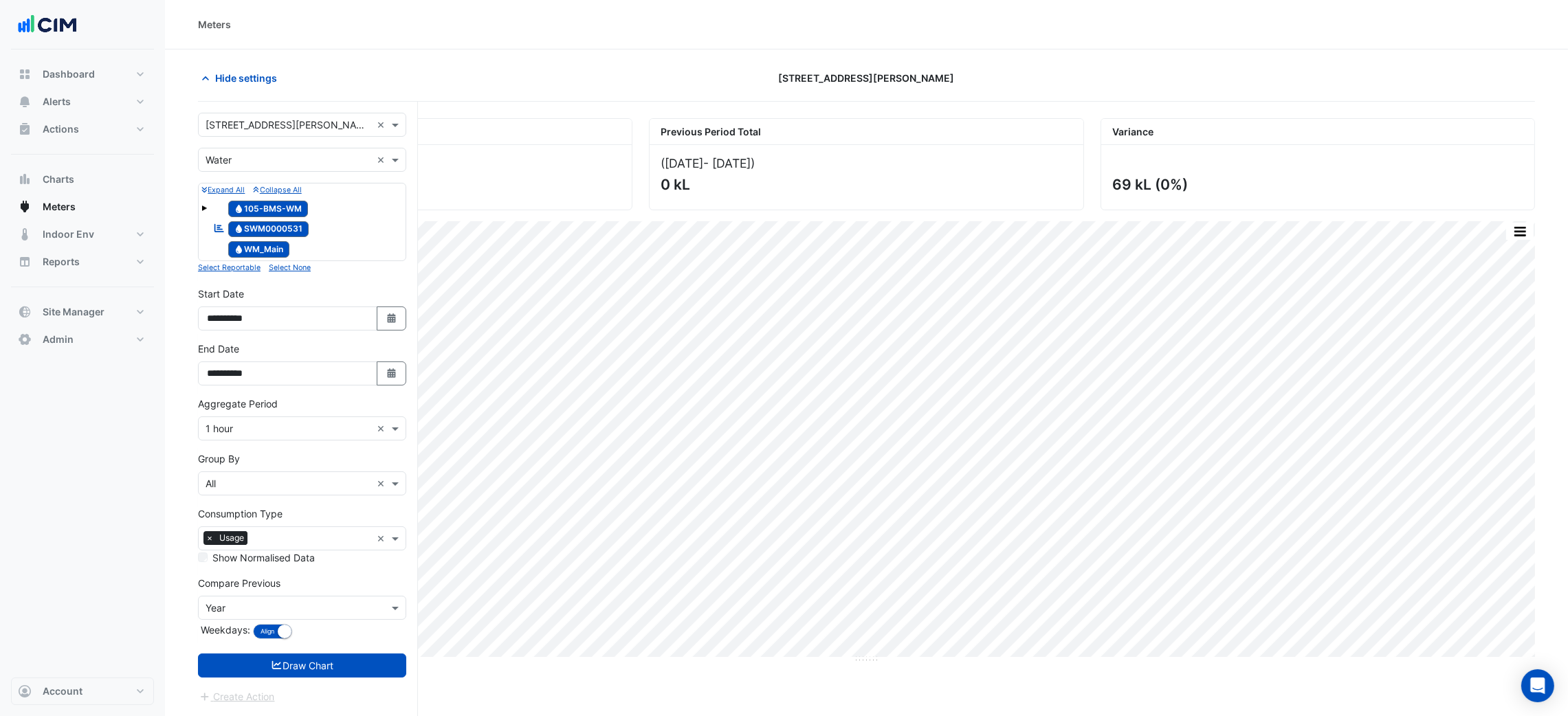
click at [298, 486] on input "text" at bounding box center [288, 484] width 166 height 15
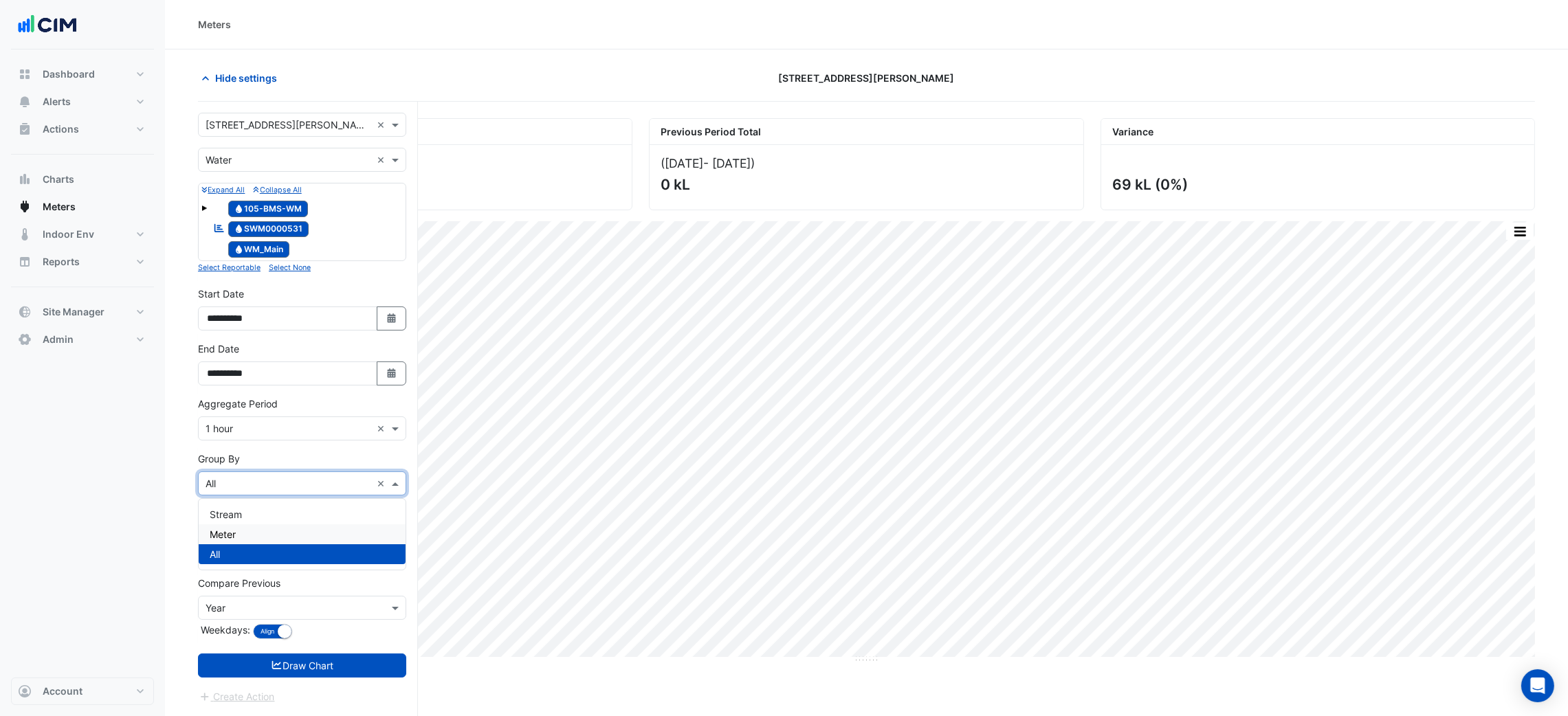
click at [287, 532] on div "Meter" at bounding box center [302, 535] width 207 height 20
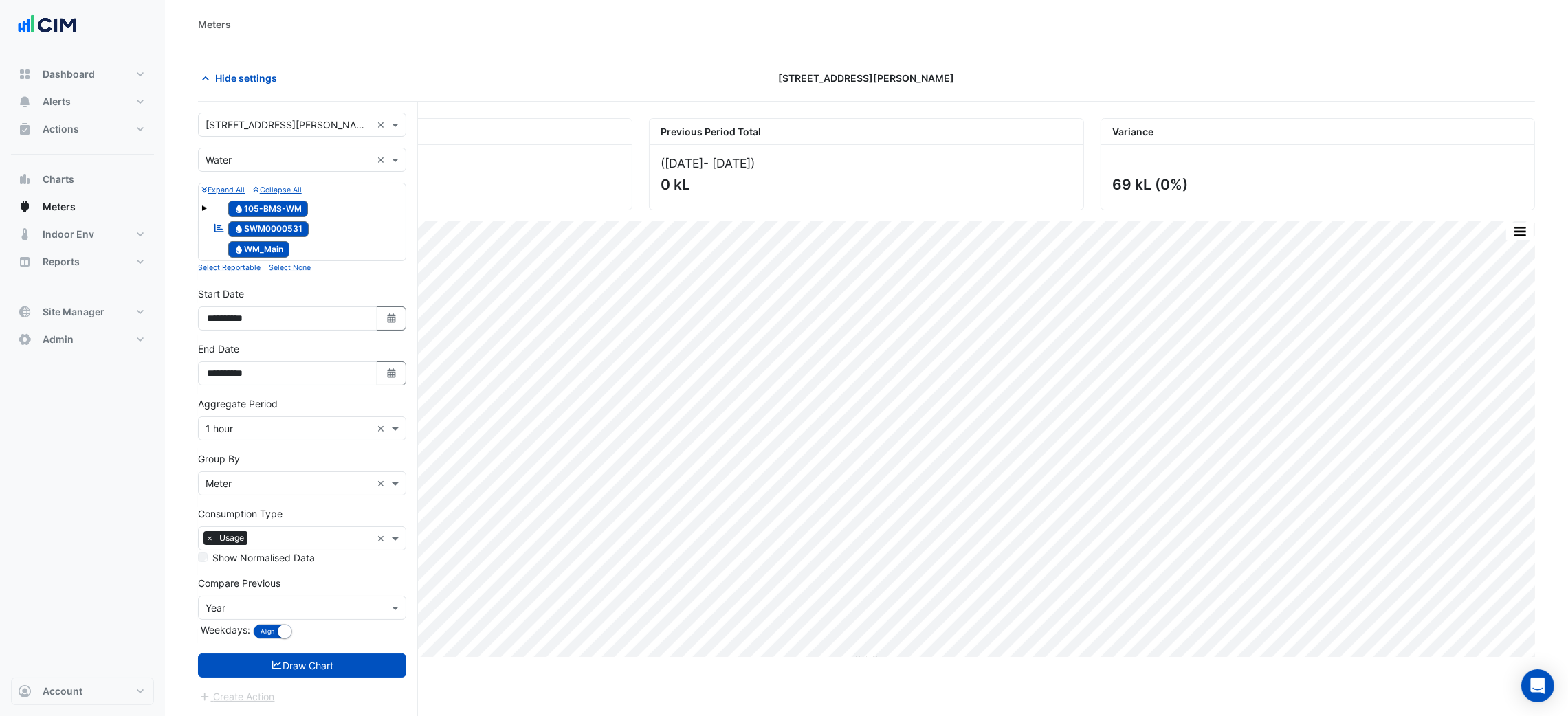
click at [308, 650] on form "Select a Site × 105 Phillip Street × Utility Type × Water × Expand All Collapse…" at bounding box center [302, 408] width 208 height 592
drag, startPoint x: 312, startPoint y: 664, endPoint x: 319, endPoint y: 656, distance: 10.6
click at [312, 666] on button "Draw Chart" at bounding box center [302, 665] width 208 height 24
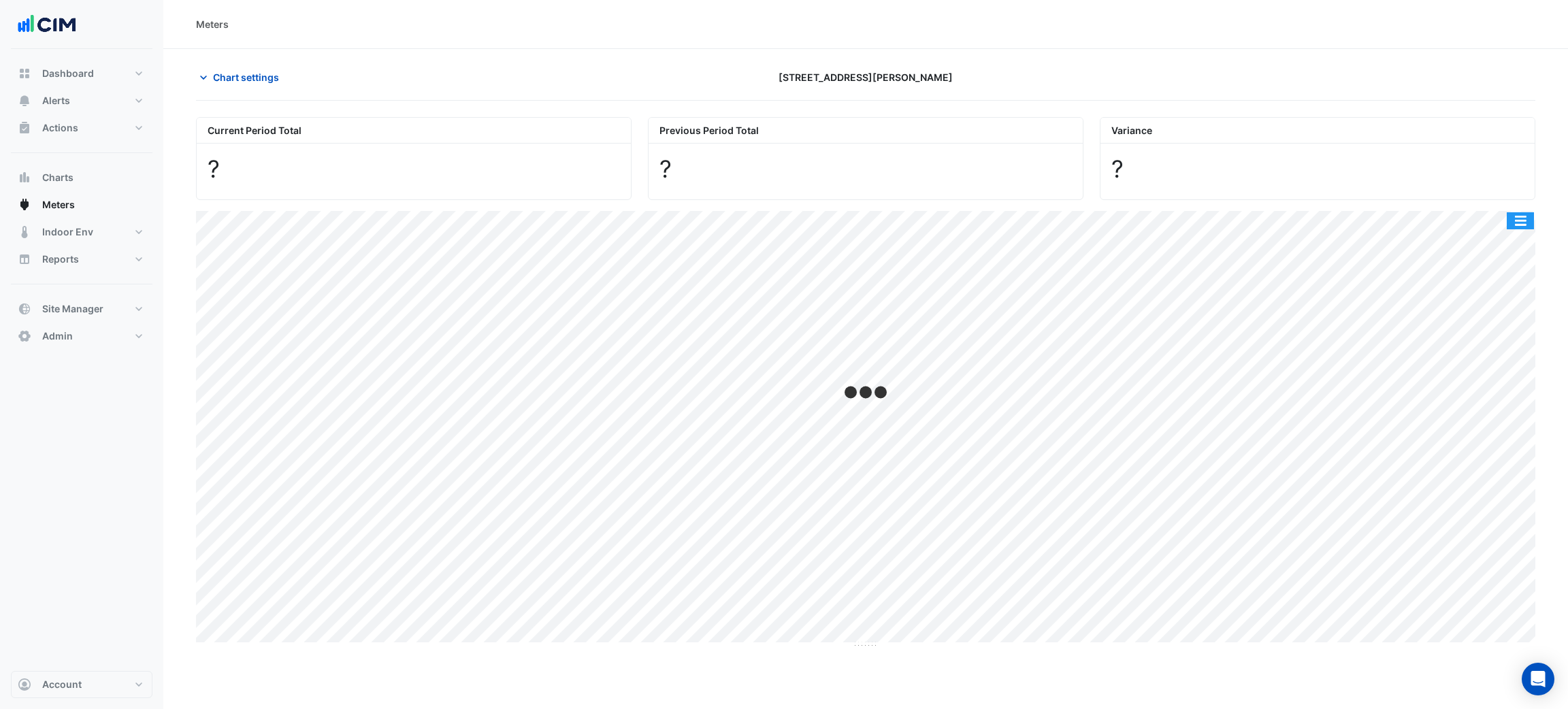
click at [1515, 221] on button "button" at bounding box center [1521, 221] width 27 height 17
click at [1511, 236] on div "Print" at bounding box center [1493, 244] width 82 height 23
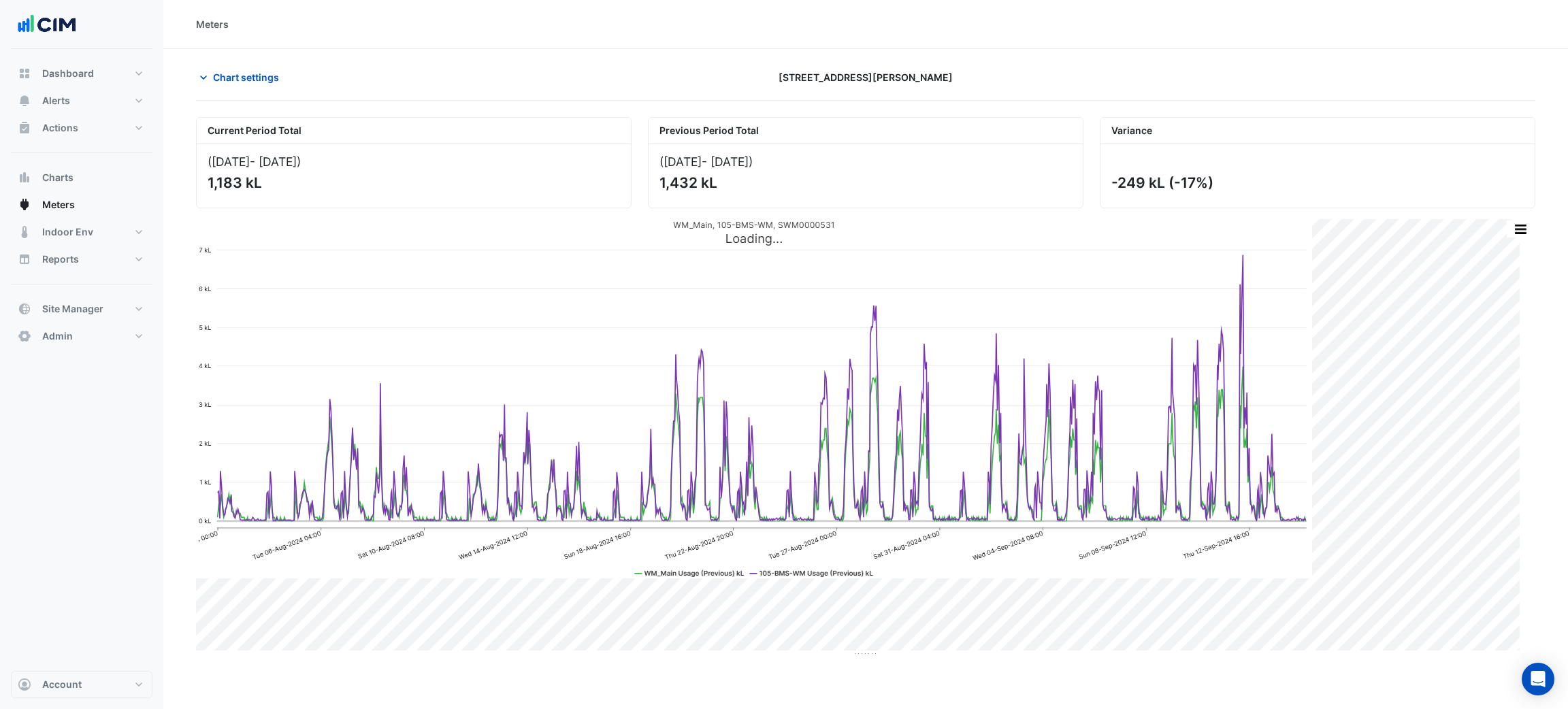
click at [1538, 224] on section "Chart settings 105 Phillip Street Current Period Total (01 Aug 25 - 13 Sep 25 )…" at bounding box center [865, 353] width 1405 height 608
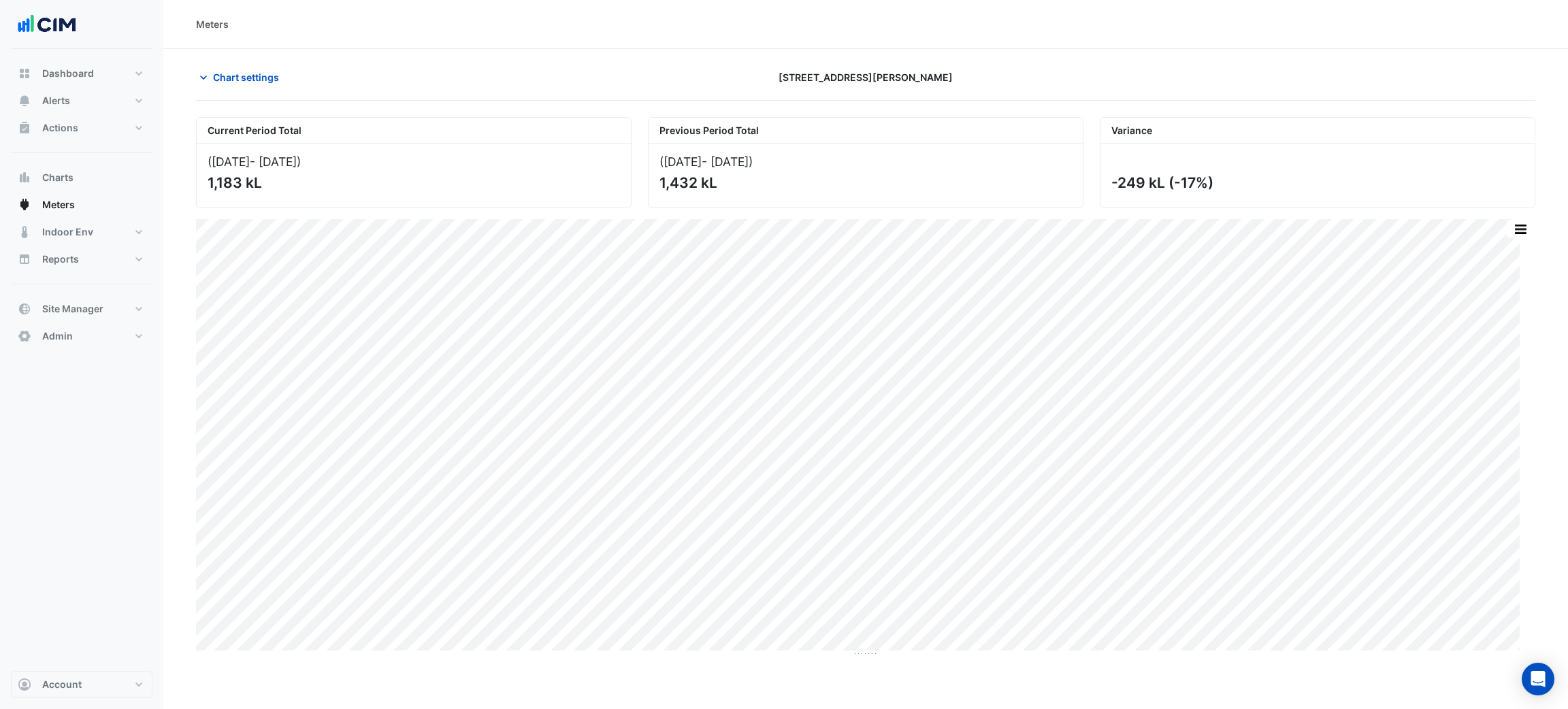
click at [1538, 224] on section "Chart settings 105 Phillip Street Current Period Total (01 Aug 25 - 13 Sep 25 )…" at bounding box center [865, 353] width 1405 height 608
click at [1521, 230] on button "button" at bounding box center [1521, 229] width 27 height 17
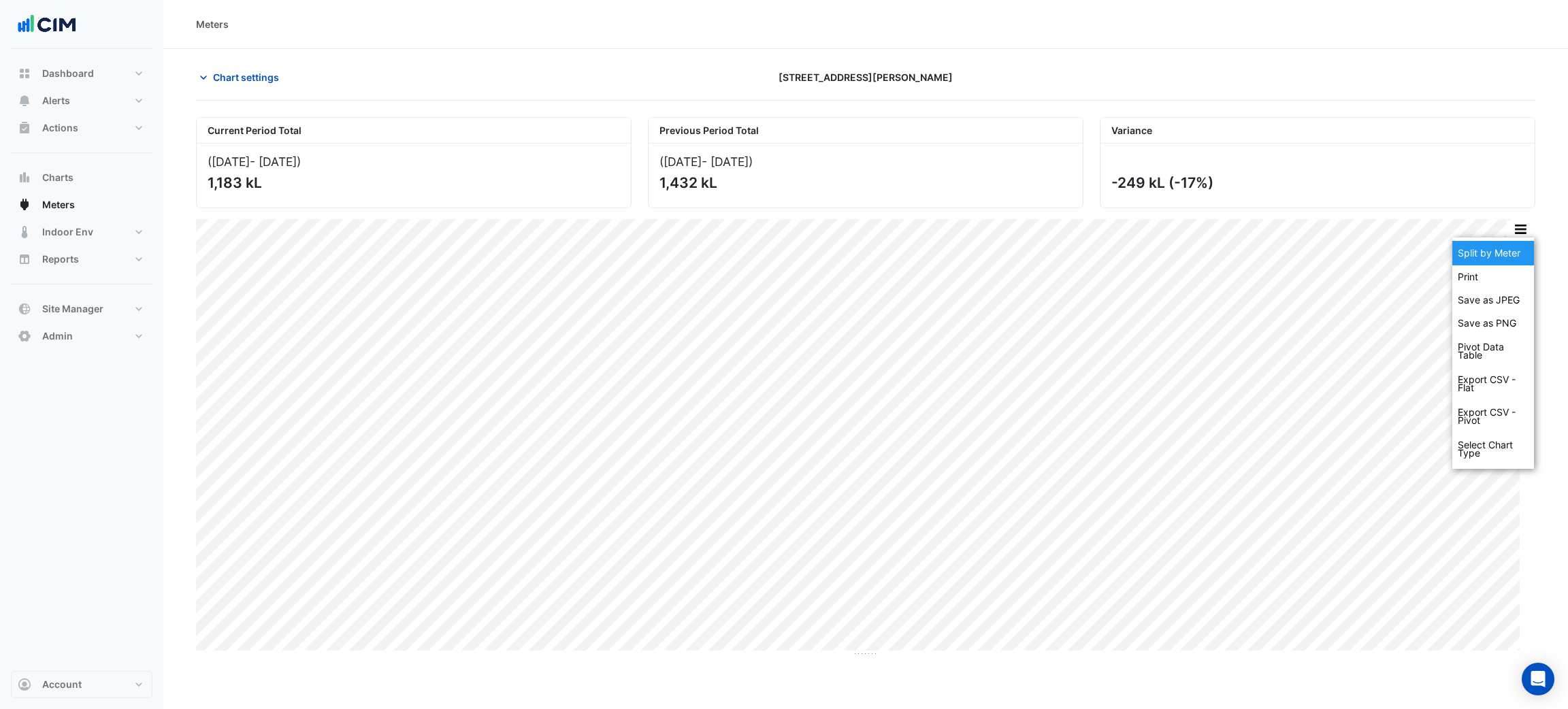
click at [1508, 252] on div "Split by Meter" at bounding box center [1493, 253] width 82 height 24
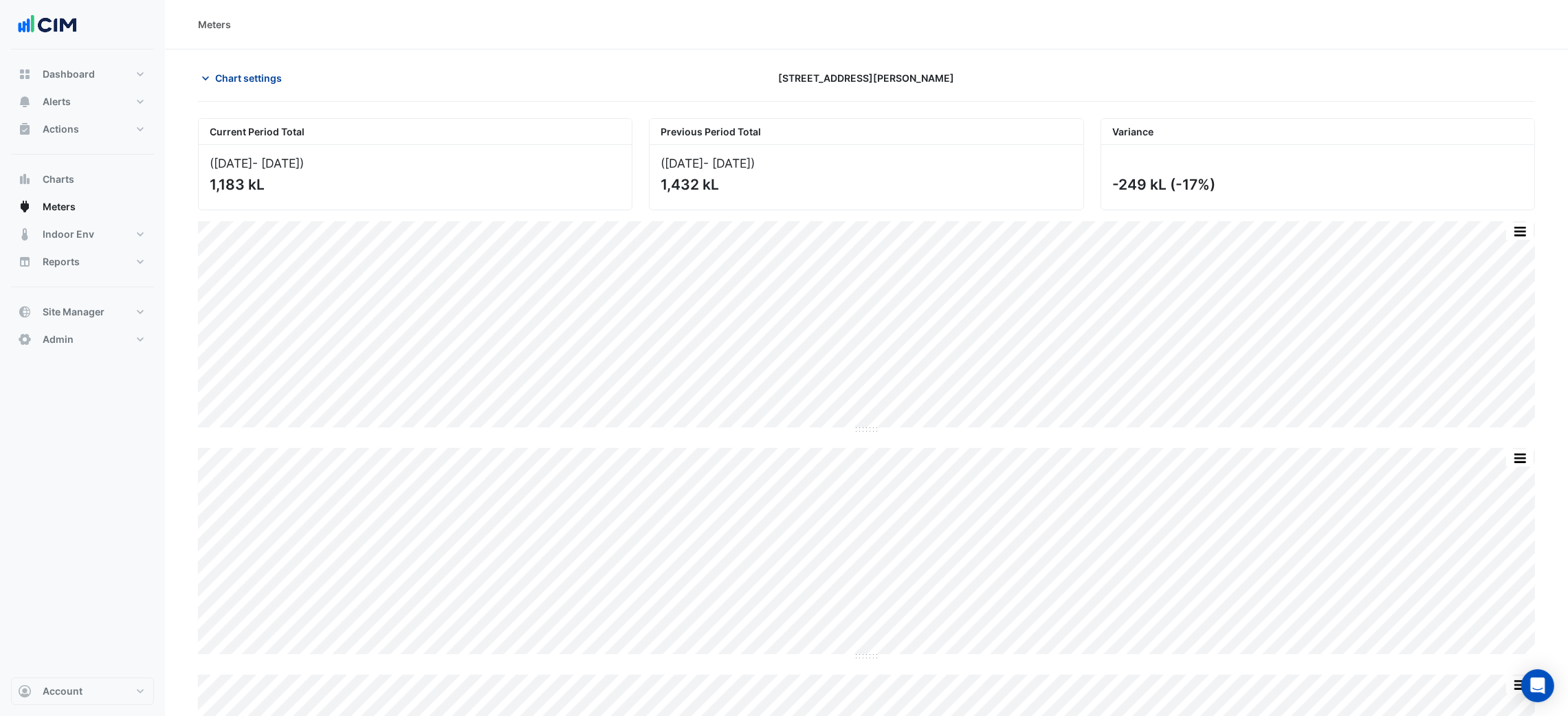
click at [269, 76] on span "Chart settings" at bounding box center [248, 78] width 66 height 15
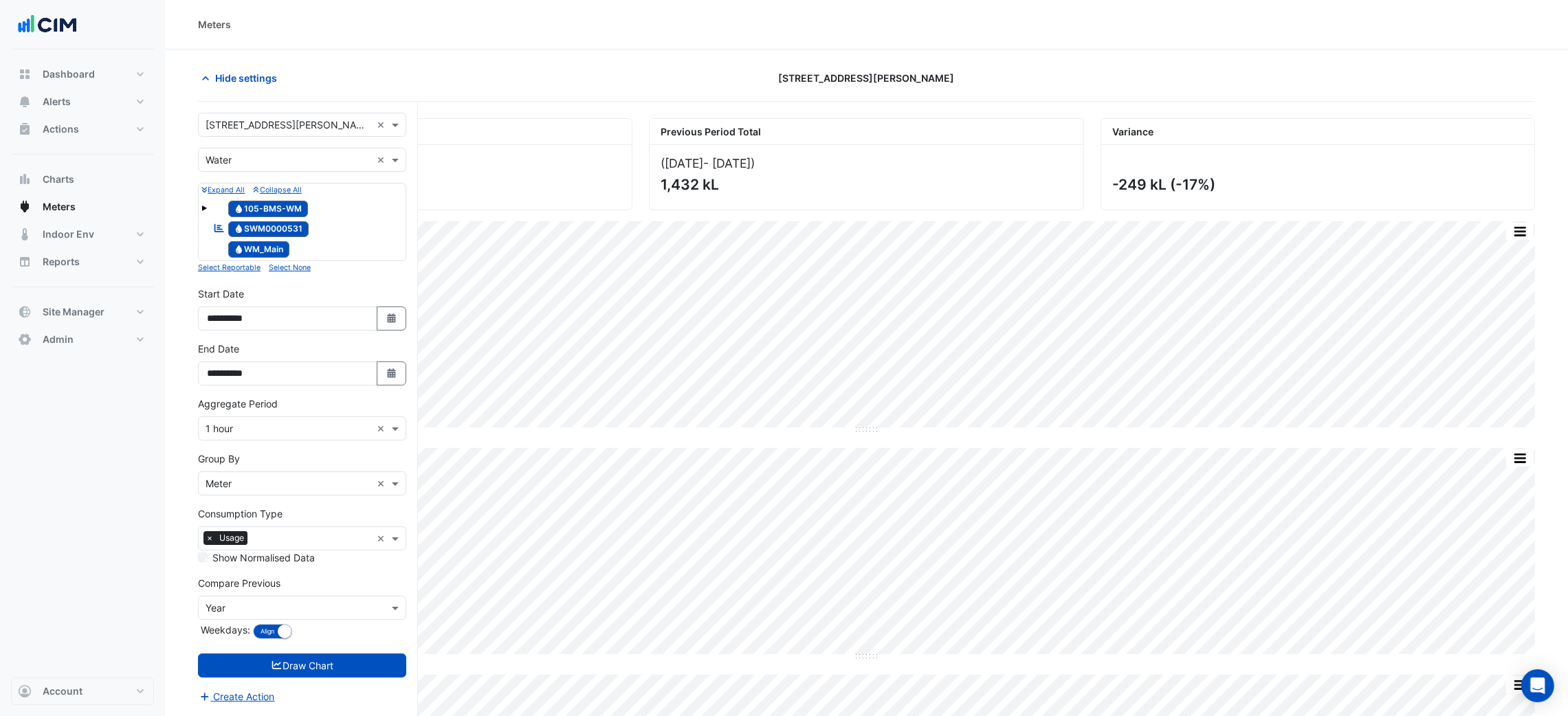
click at [265, 172] on div "Utility Type × Water ×" at bounding box center [302, 160] width 208 height 24
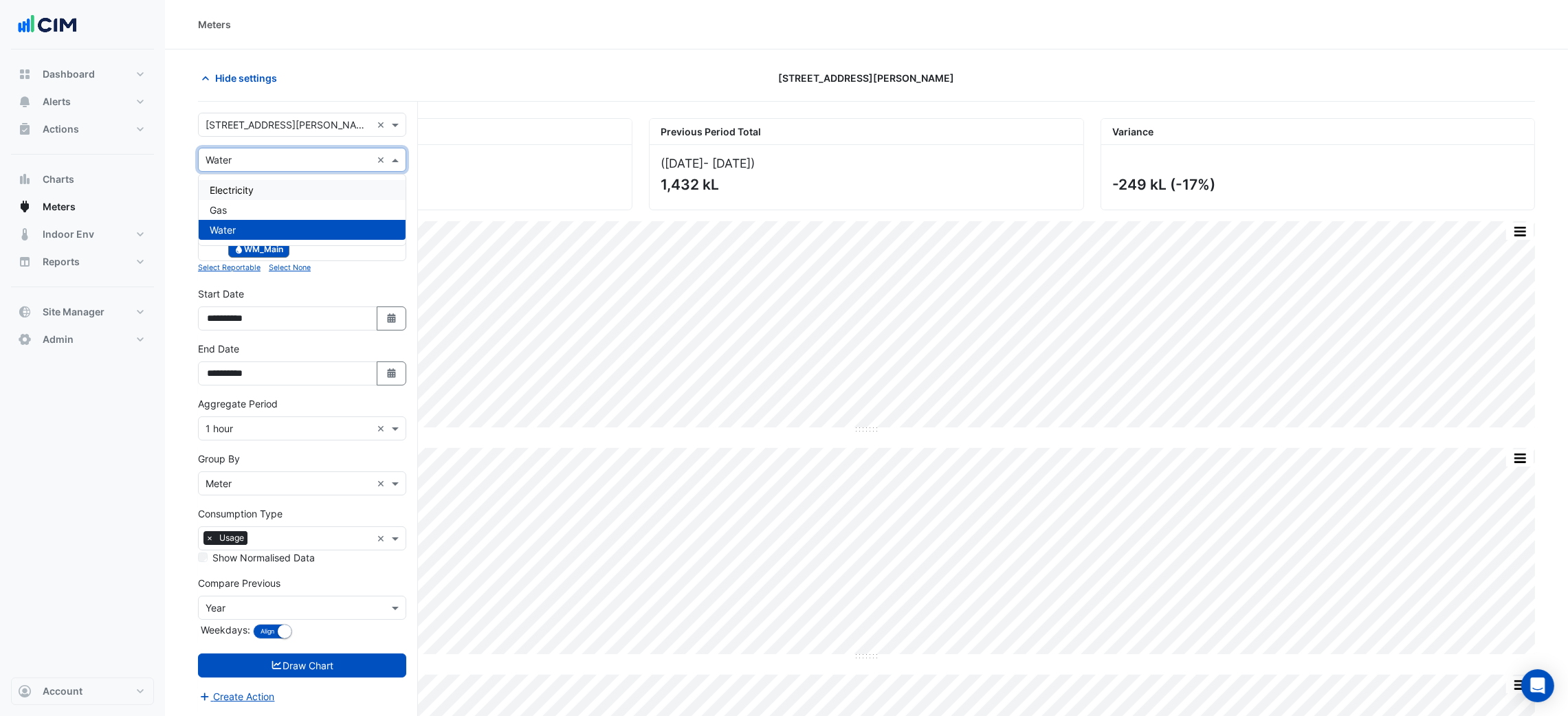
click at [275, 133] on div "Select a Site × 105 Phillip Street ×" at bounding box center [302, 124] width 208 height 24
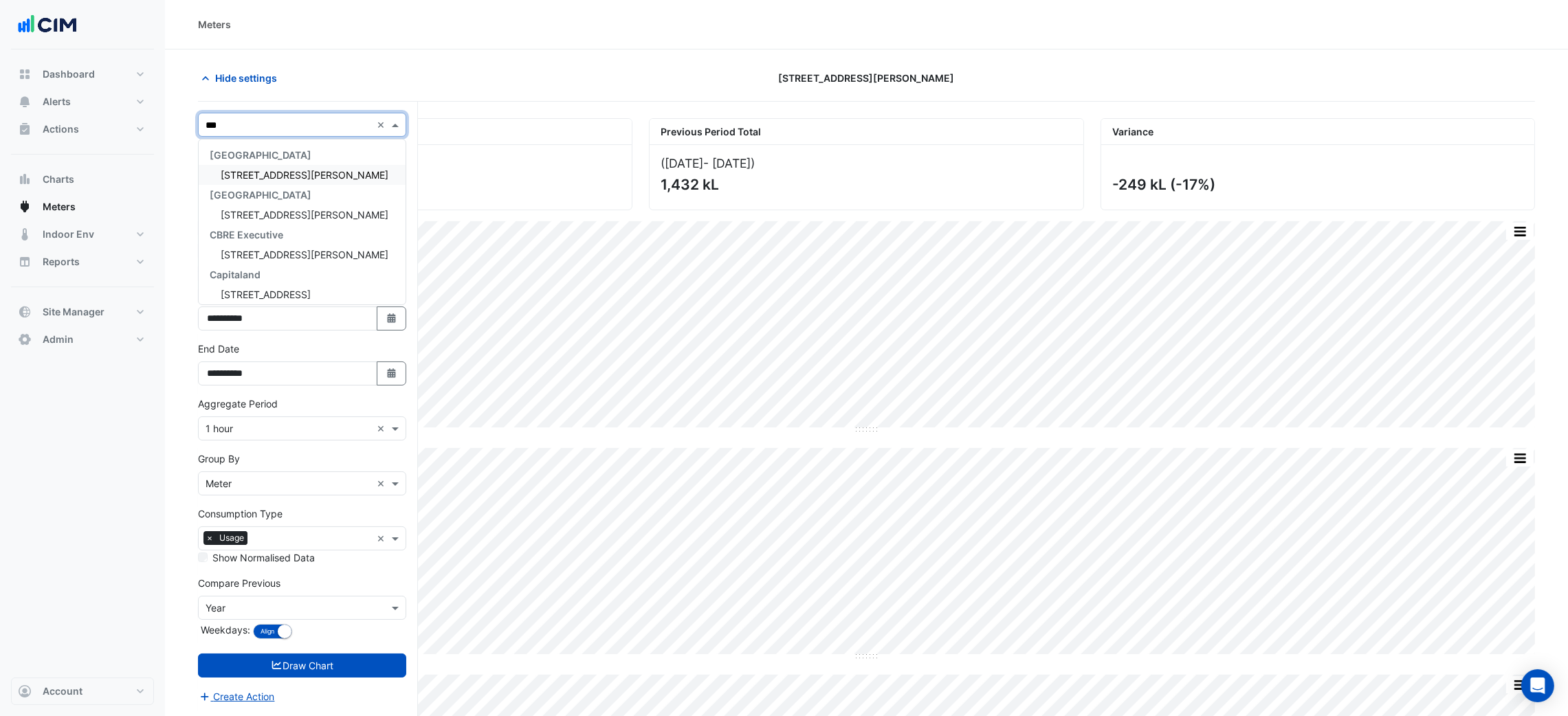
type input "***"
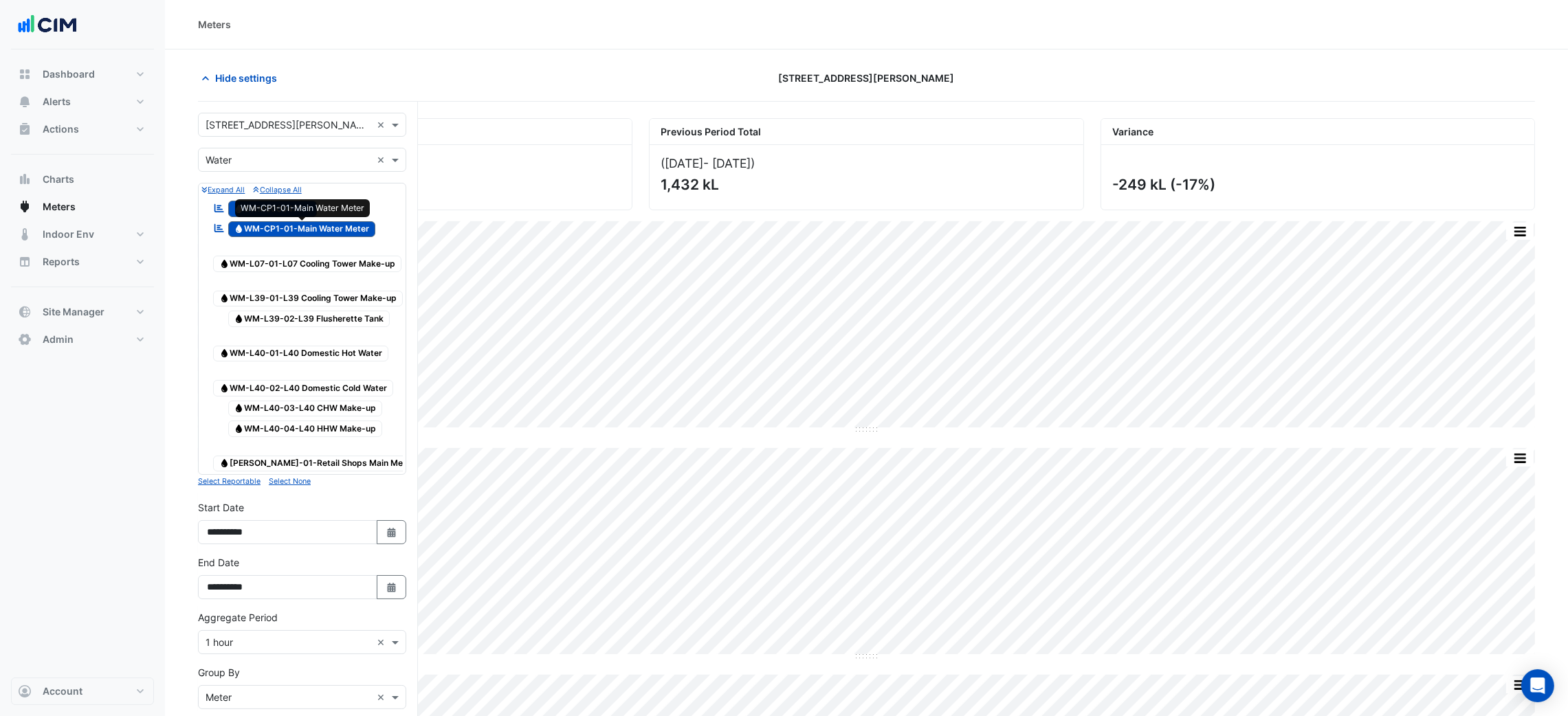
click at [316, 237] on span "Water WM-CP1-01-Main Water Meter" at bounding box center [302, 229] width 148 height 16
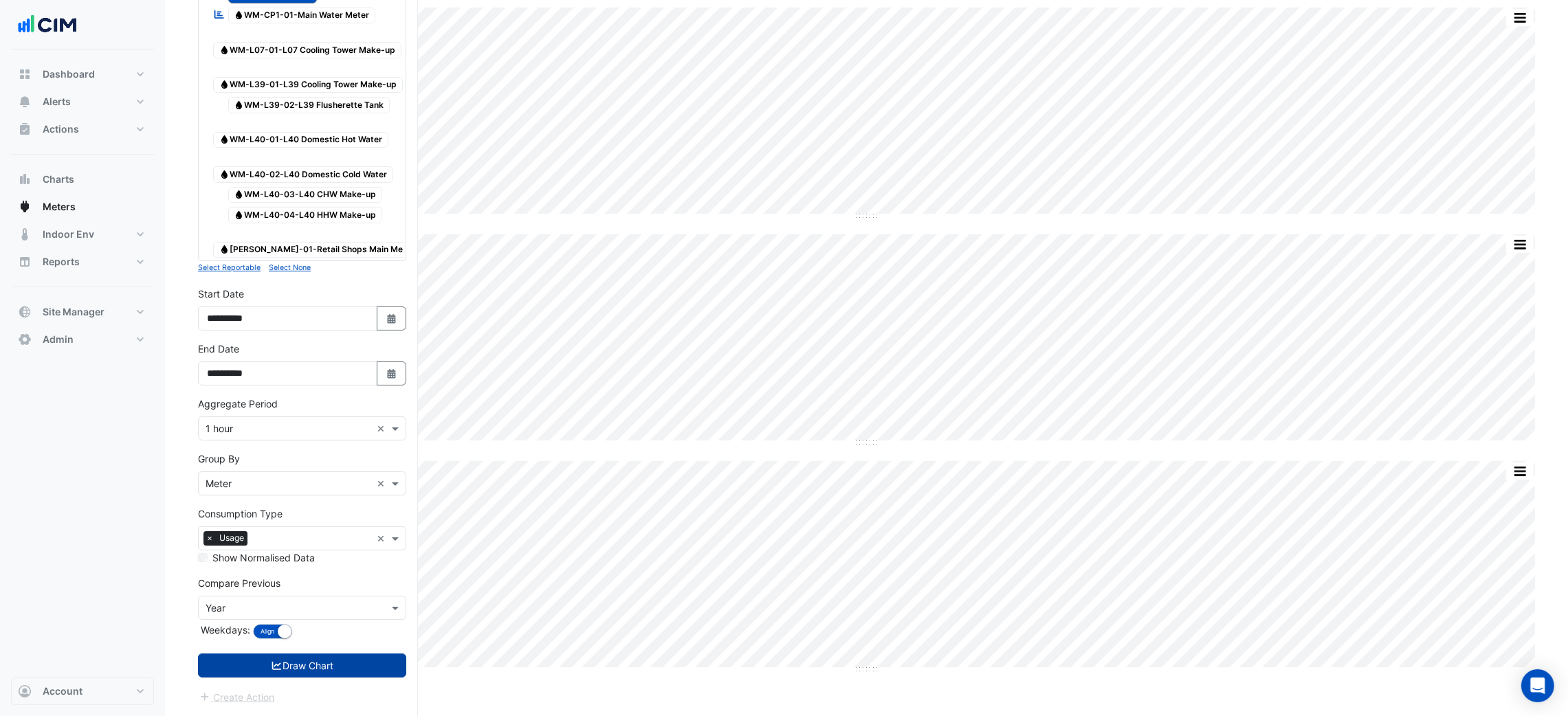
click at [341, 677] on button "Draw Chart" at bounding box center [302, 665] width 208 height 24
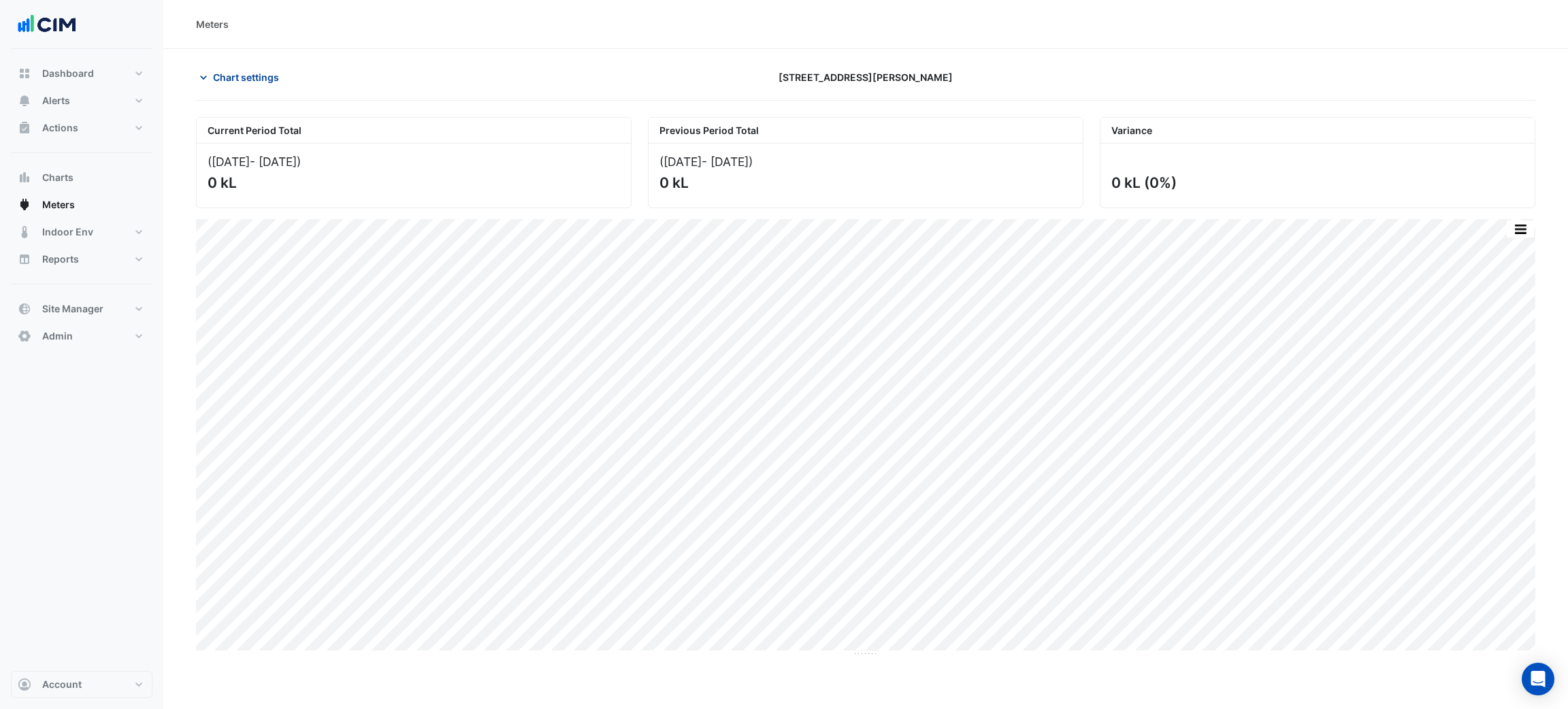
click at [257, 76] on span "Chart settings" at bounding box center [246, 77] width 66 height 15
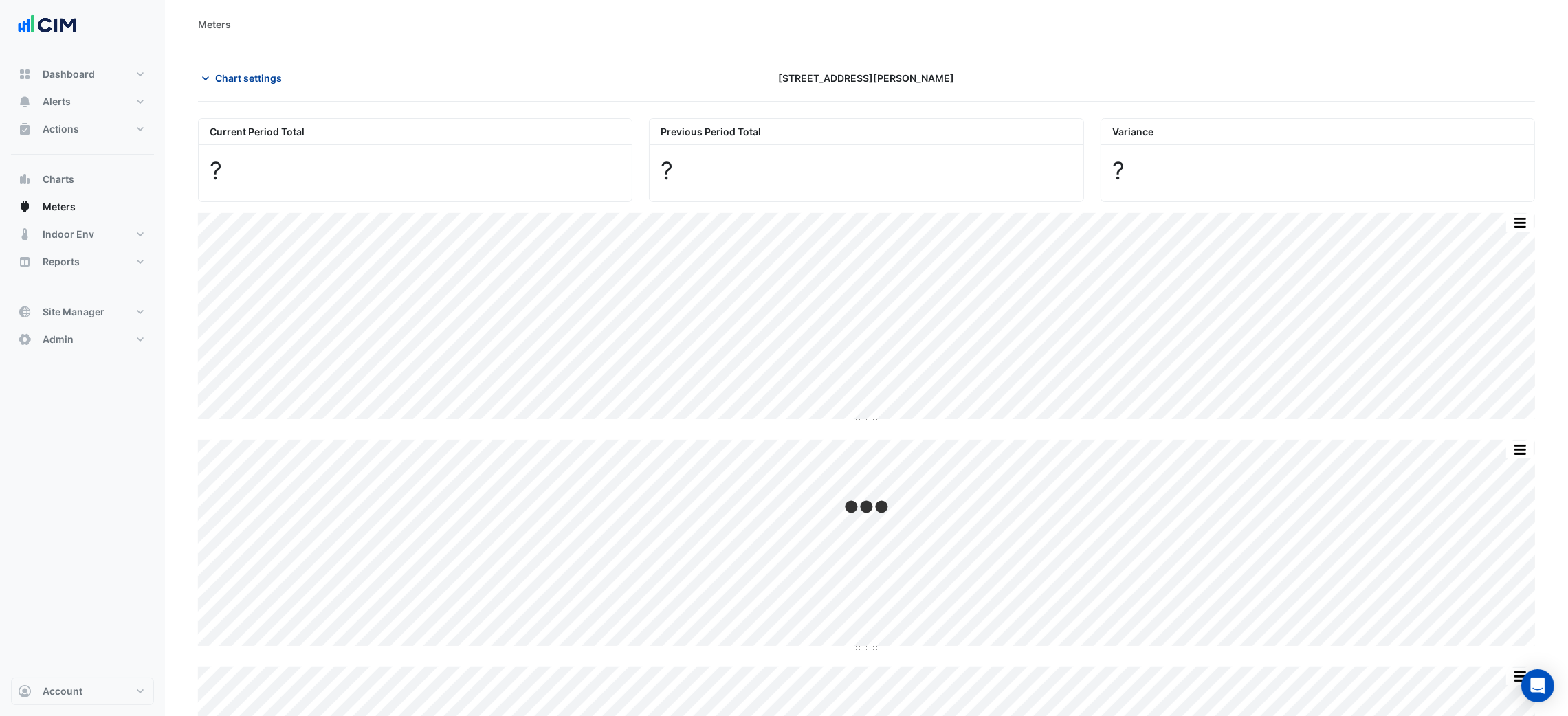
click at [237, 85] on span "Chart settings" at bounding box center [248, 78] width 66 height 15
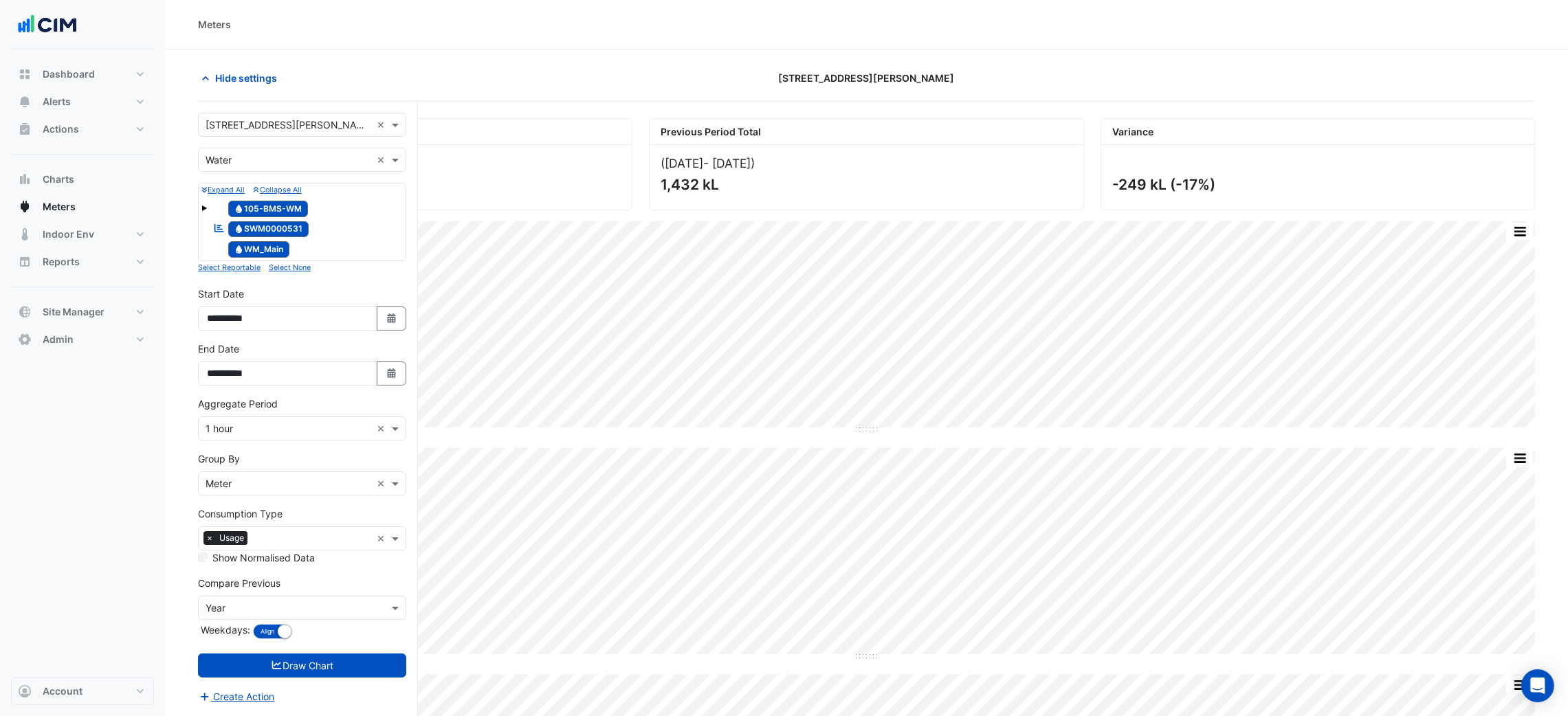
click at [268, 110] on div "Select a Site × 105 Phillip Street × Utility Type × Water × Expand All Collapse…" at bounding box center [308, 502] width 220 height 800
click at [269, 148] on ng-select "Utility Type × Water ×" at bounding box center [302, 160] width 208 height 24
click at [271, 116] on div "Select a Site × 105 Phillip Street ×" at bounding box center [302, 124] width 208 height 24
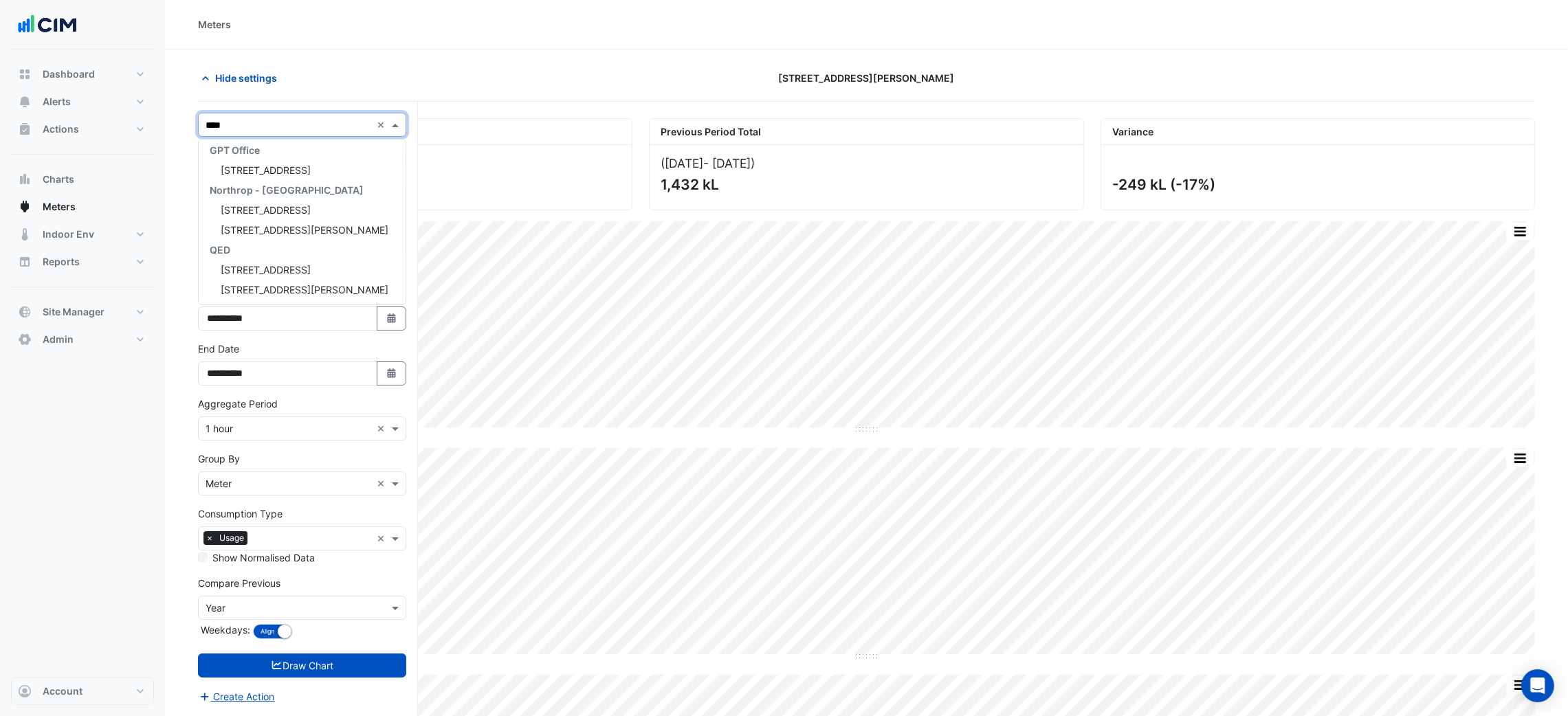
scroll to position [85, 0]
type input "******"
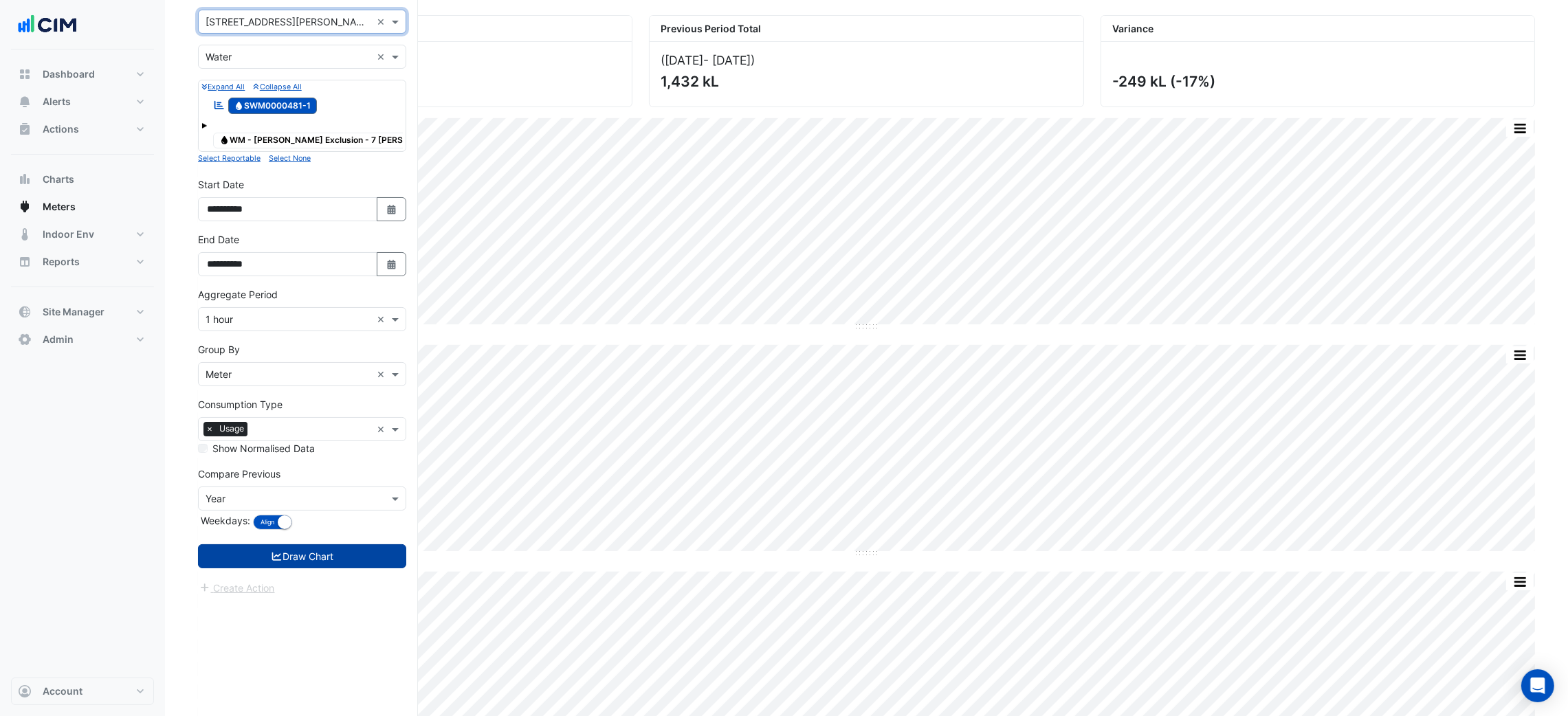
click at [362, 569] on button "Draw Chart" at bounding box center [302, 556] width 208 height 24
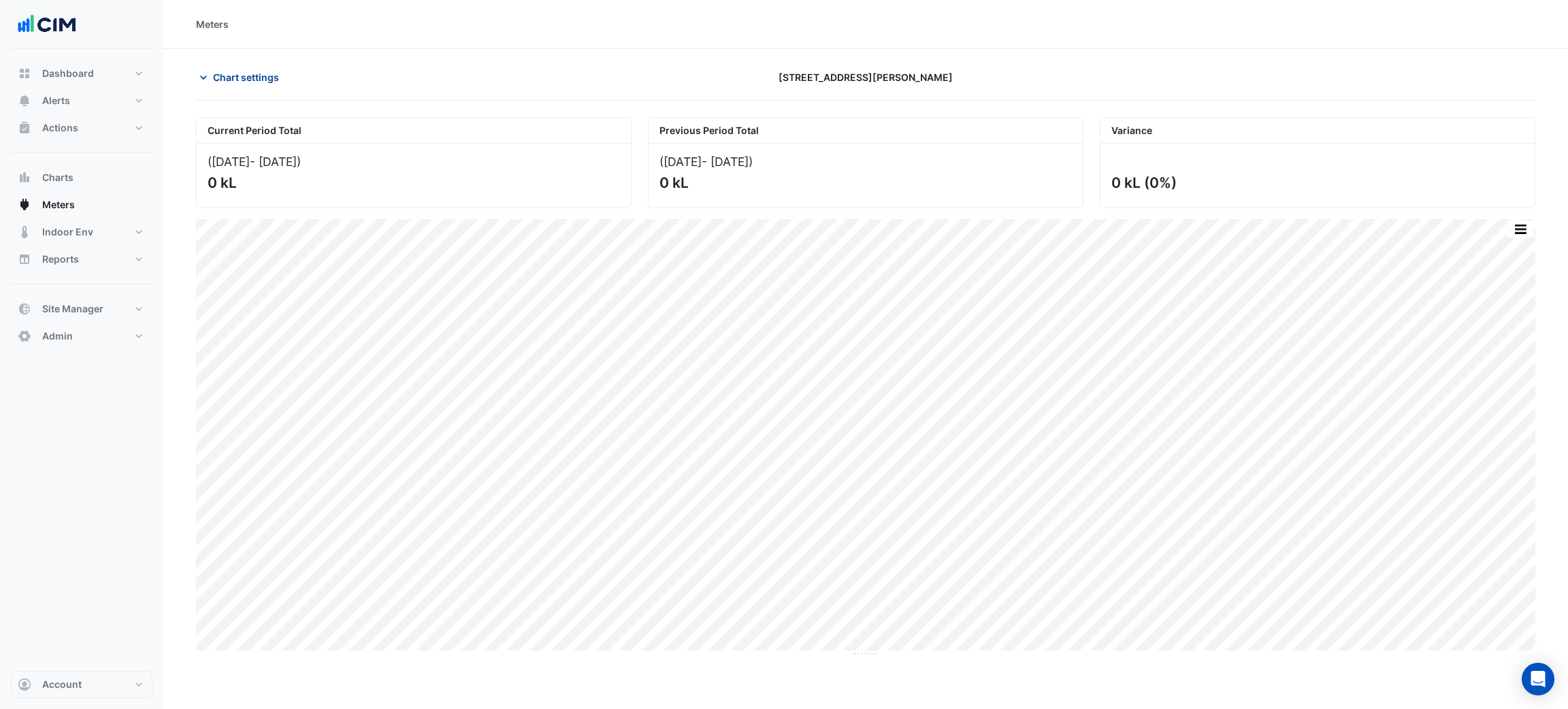
click at [262, 73] on span "Chart settings" at bounding box center [246, 77] width 66 height 15
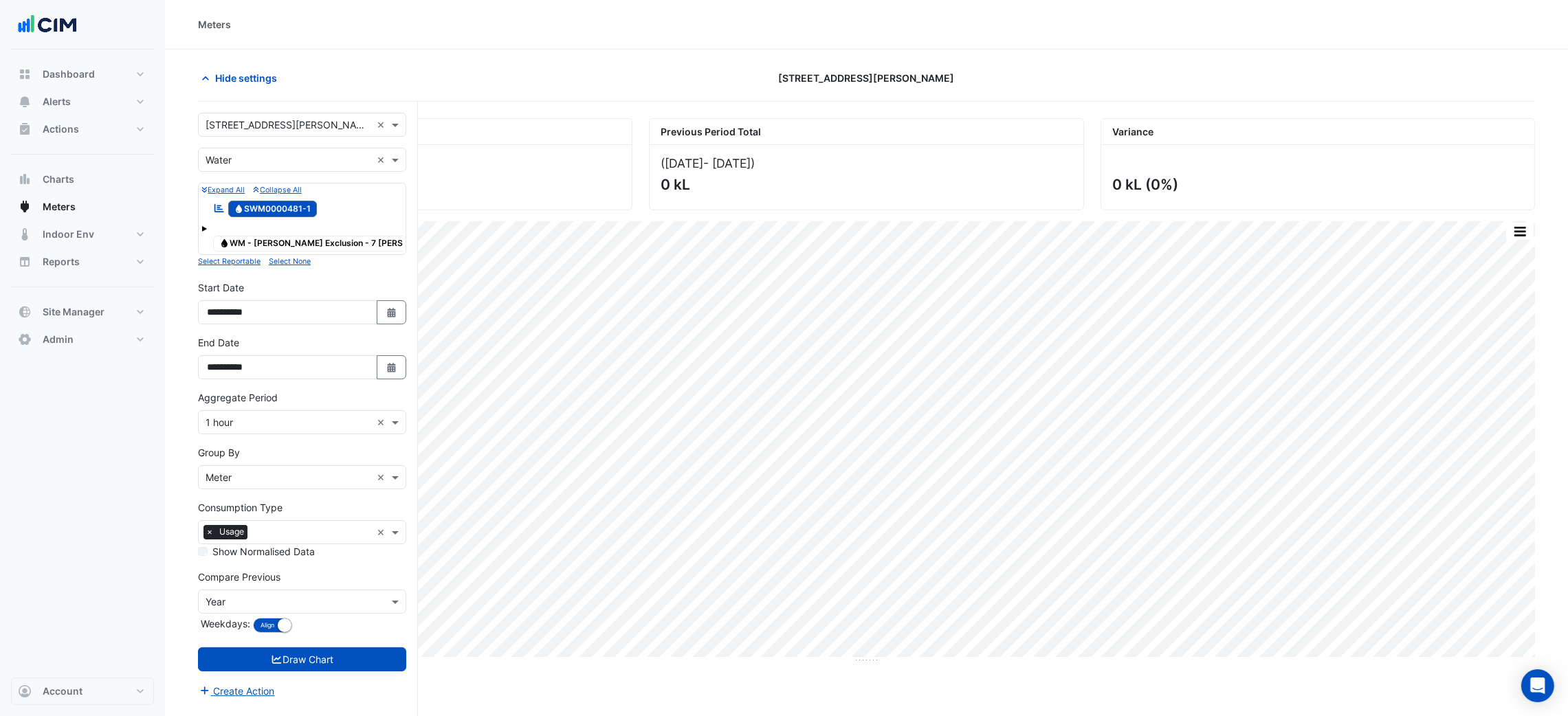
click at [261, 154] on input "text" at bounding box center [288, 160] width 166 height 15
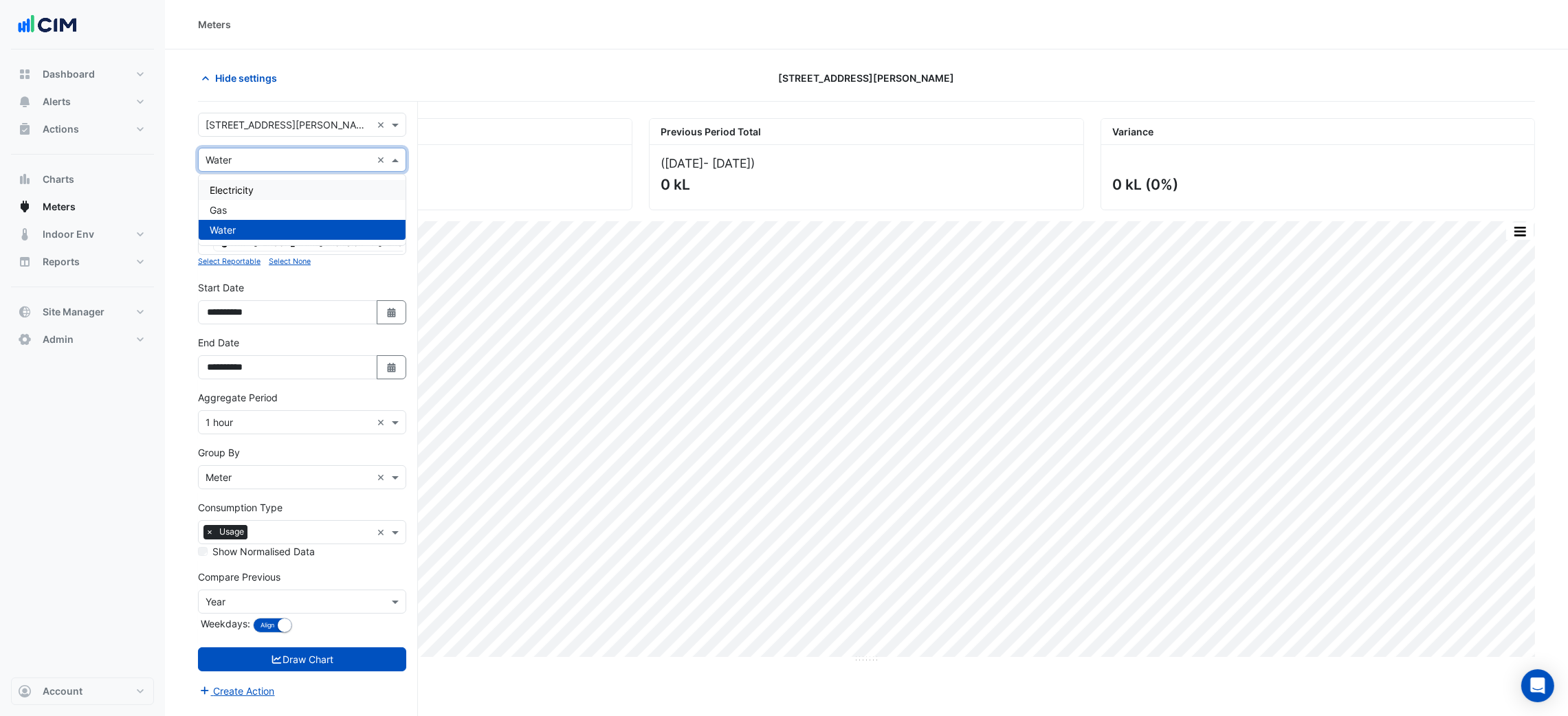
click at [253, 197] on div "Electricity" at bounding box center [302, 190] width 207 height 20
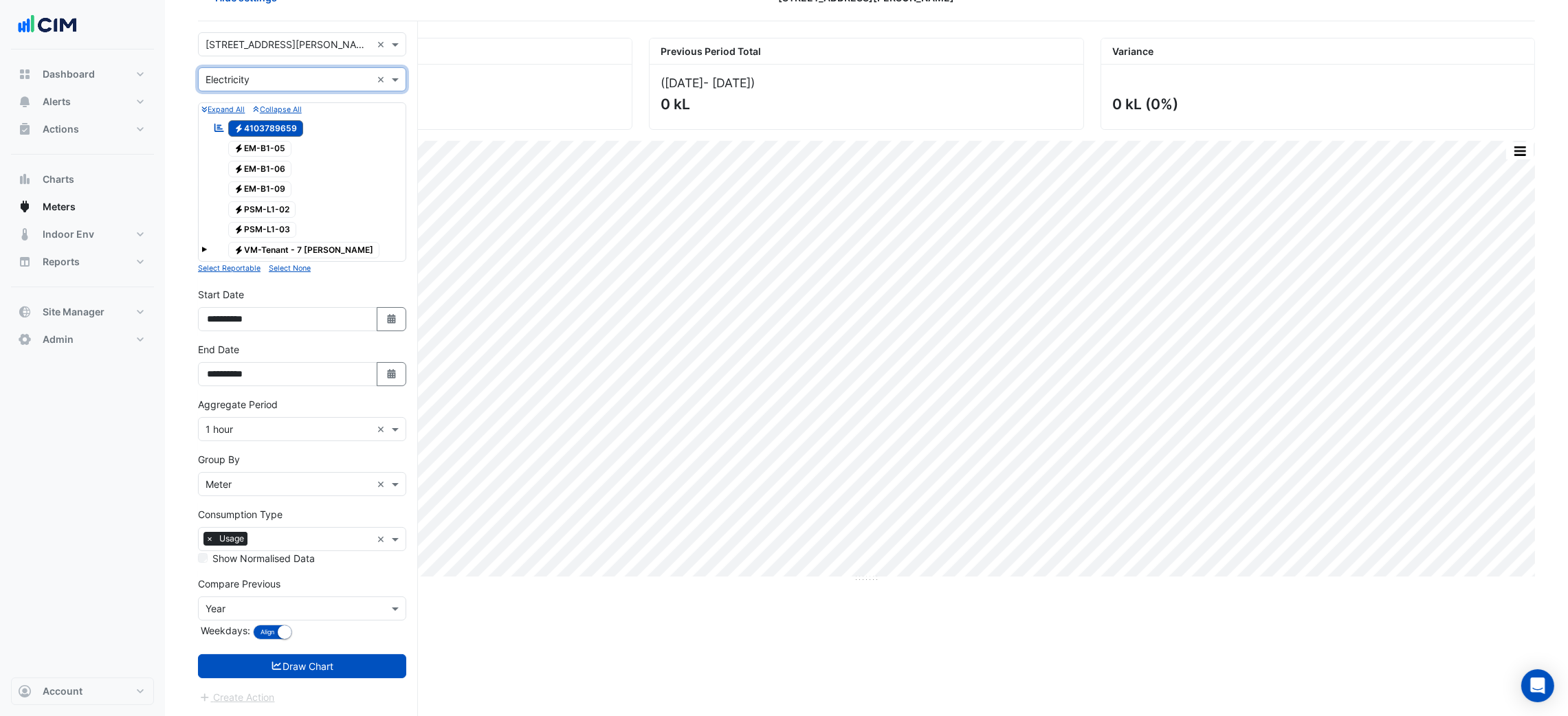
click at [344, 650] on form "Select a Site × 7 Murray Rose Avenue × Utility Type × Electricity × Expand All …" at bounding box center [302, 369] width 208 height 673
click at [351, 666] on button "Draw Chart" at bounding box center [302, 666] width 208 height 24
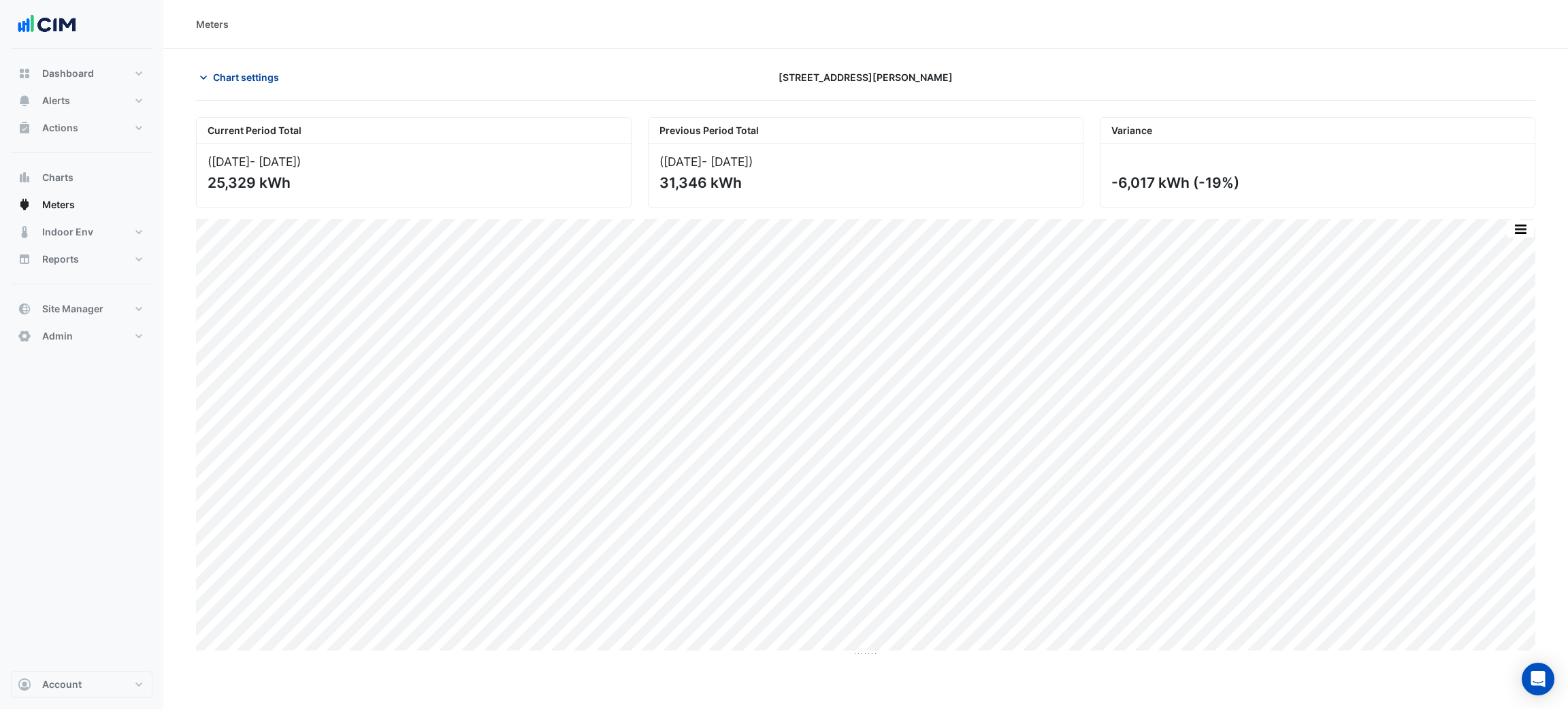
click at [234, 85] on button "Chart settings" at bounding box center [242, 77] width 92 height 24
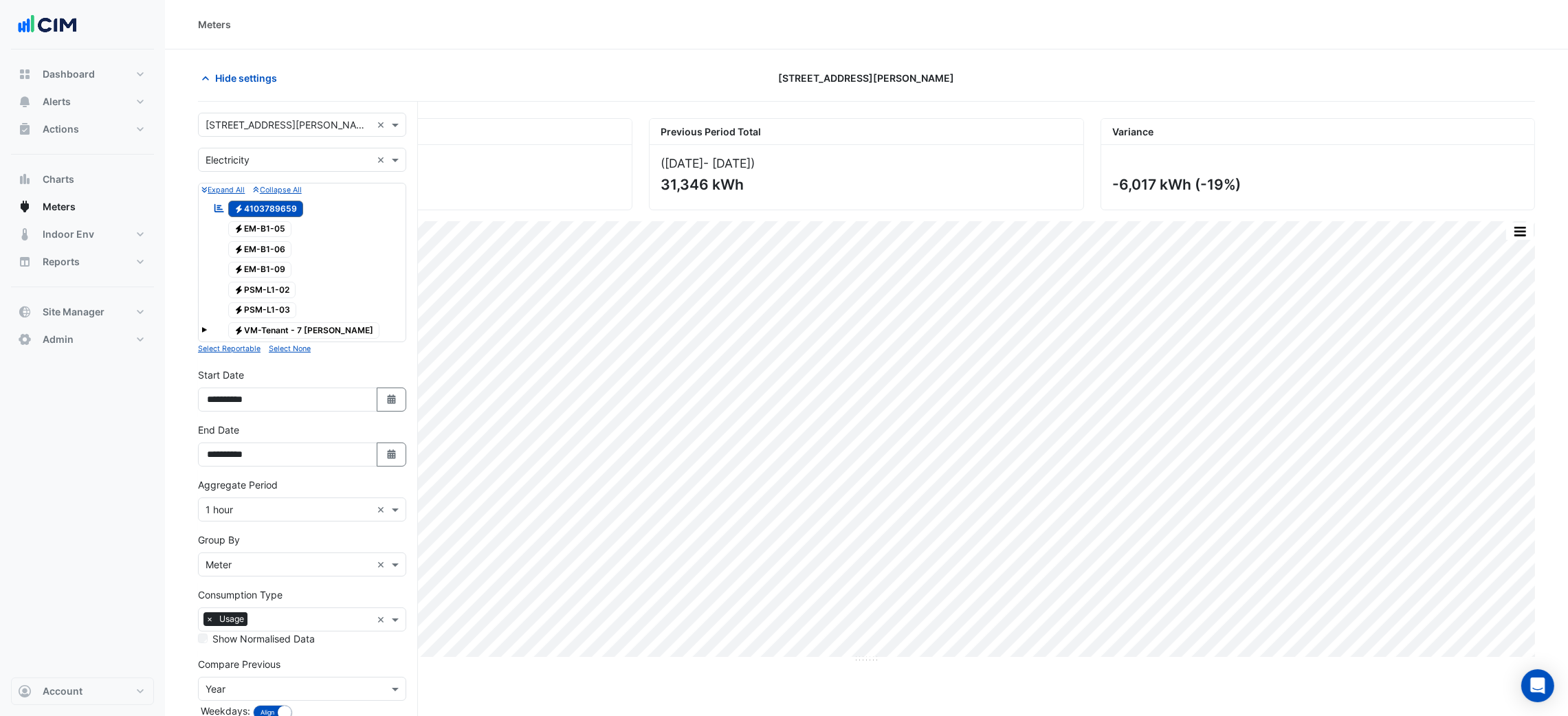
click at [410, 402] on div "**********" at bounding box center [302, 395] width 224 height 55
click at [405, 402] on button "Select Date" at bounding box center [391, 400] width 30 height 24
select select "*"
select select "****"
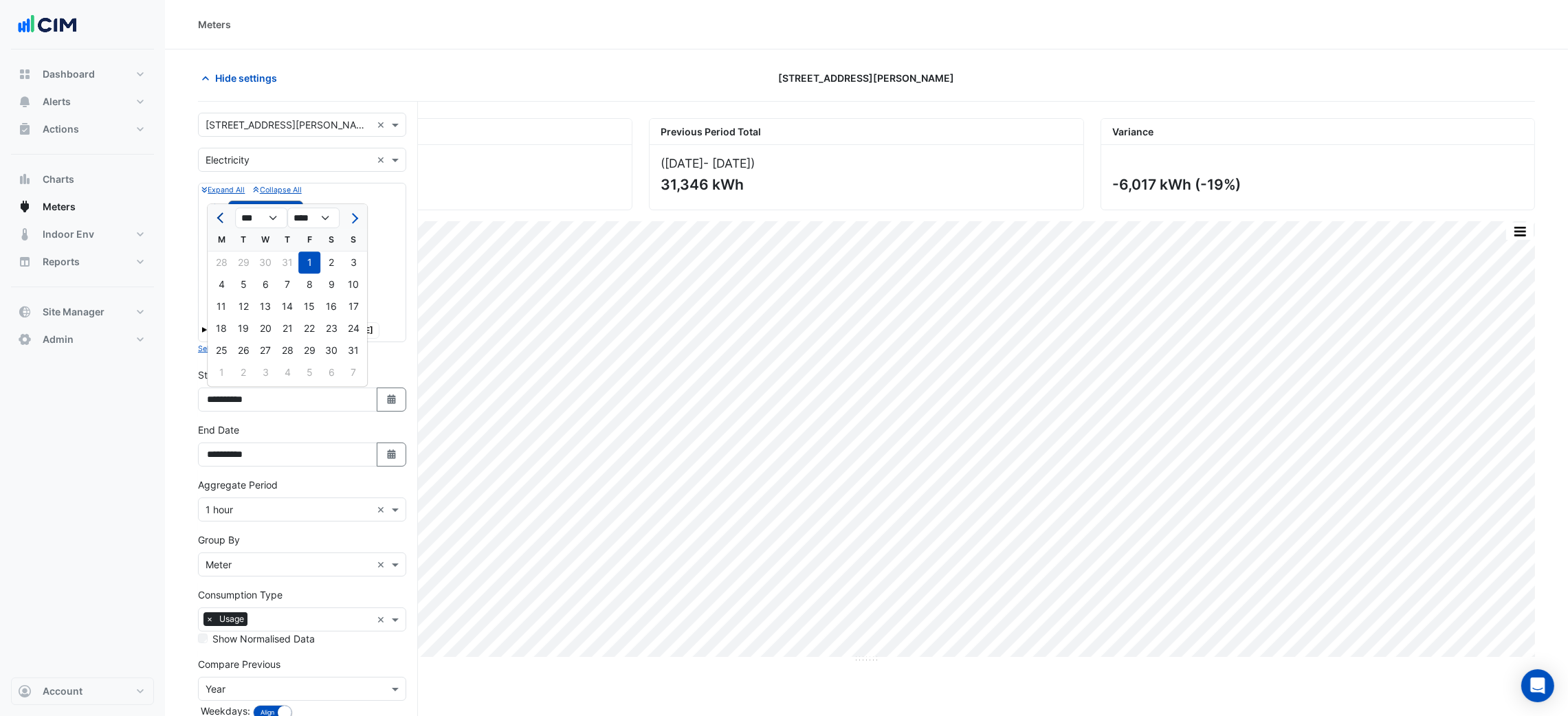
click at [220, 229] on button "Previous month" at bounding box center [221, 218] width 16 height 22
select select "*"
click at [236, 268] on div "1" at bounding box center [243, 262] width 22 height 22
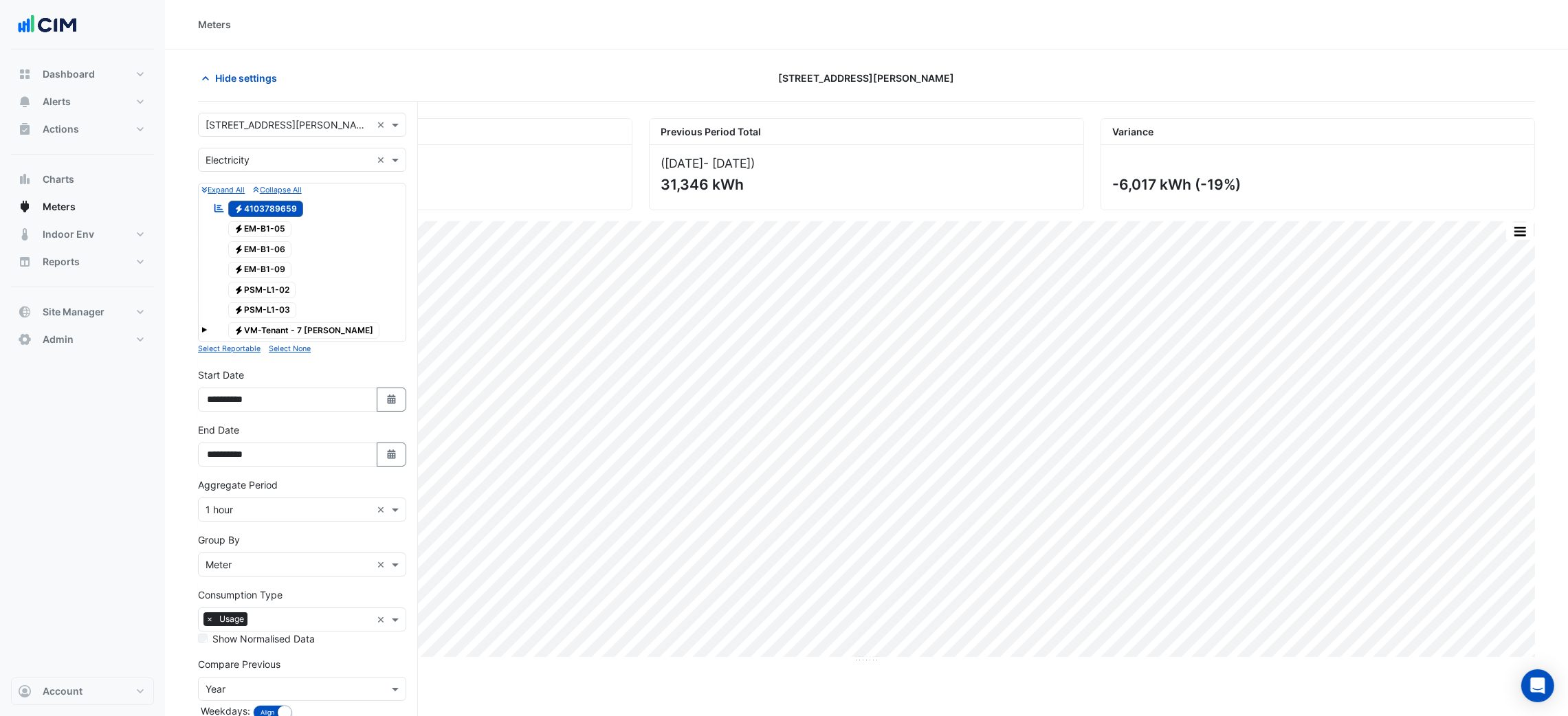
type input "**********"
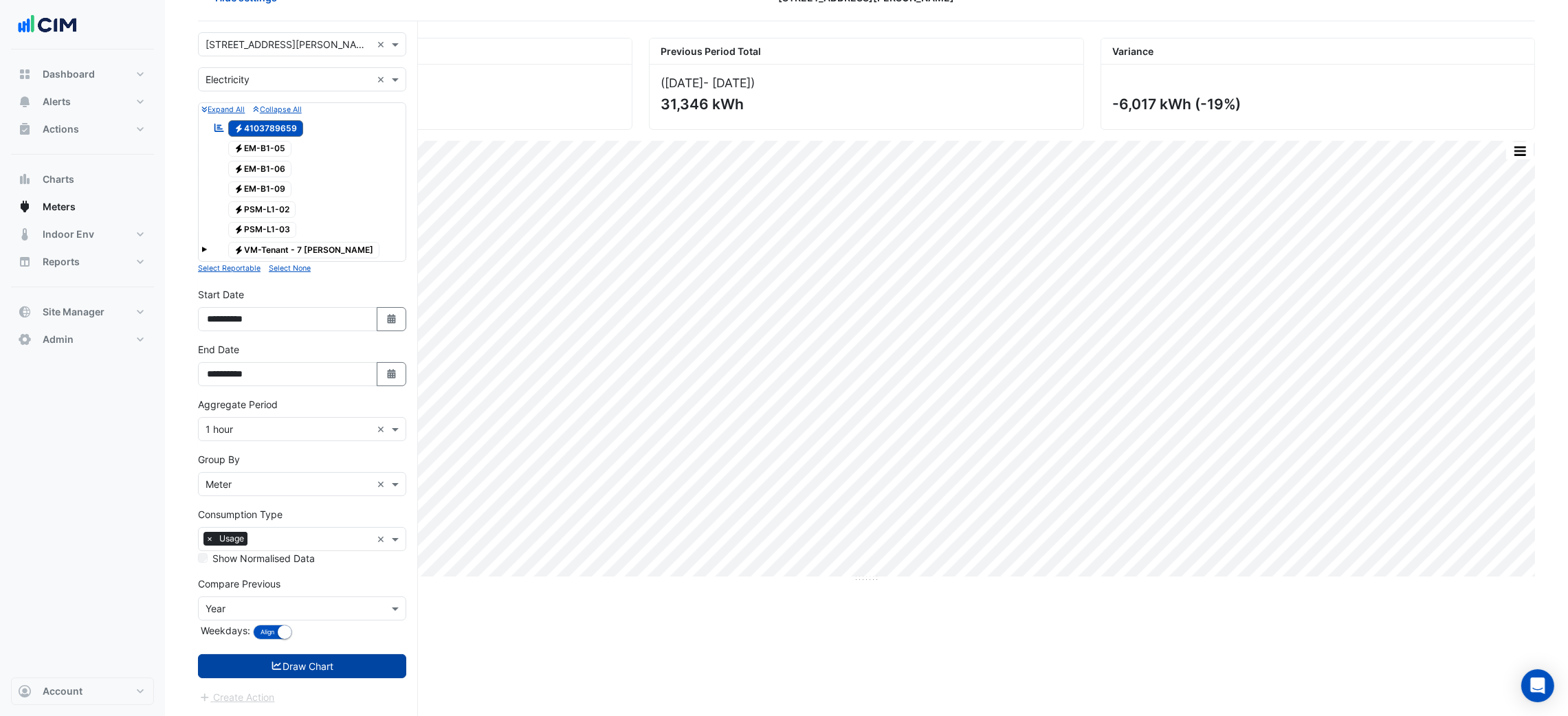
click at [332, 656] on button "Draw Chart" at bounding box center [302, 666] width 208 height 24
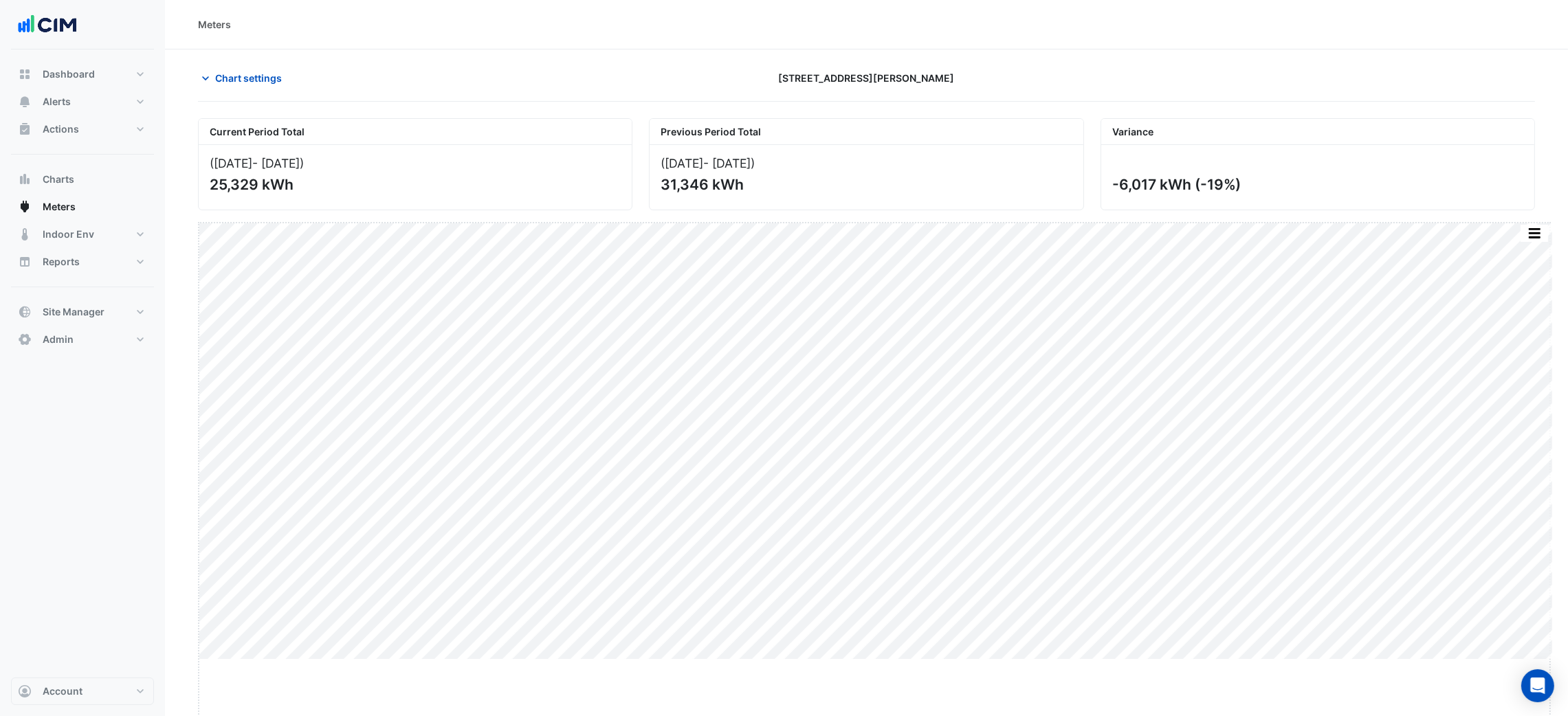
drag, startPoint x: 877, startPoint y: 660, endPoint x: 880, endPoint y: 738, distance: 78.1
click at [880, 716] on html "Meters Chart settings 7 Murray Rose Avenue Current Period Total (01 Aug 25 - 13…" at bounding box center [784, 358] width 1568 height 716
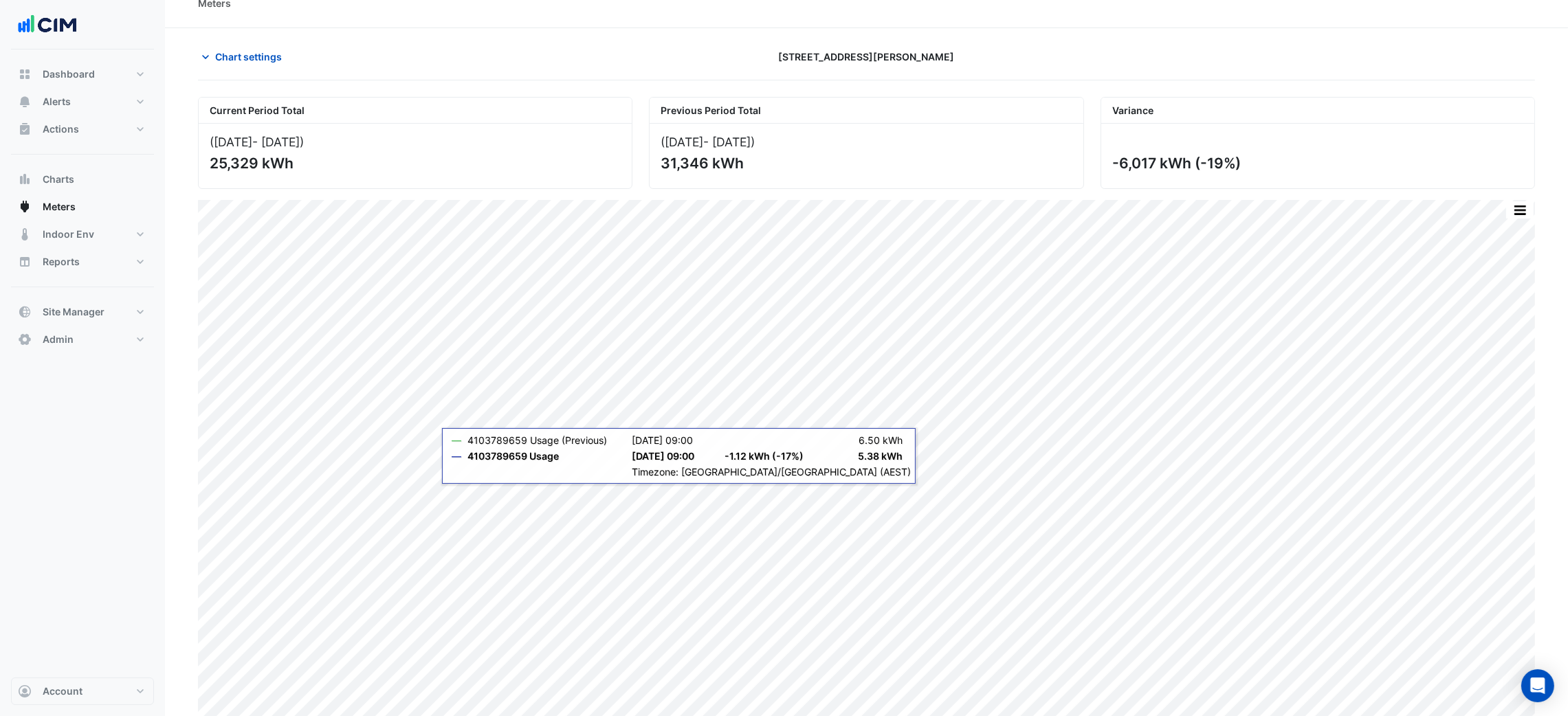
scroll to position [32, 0]
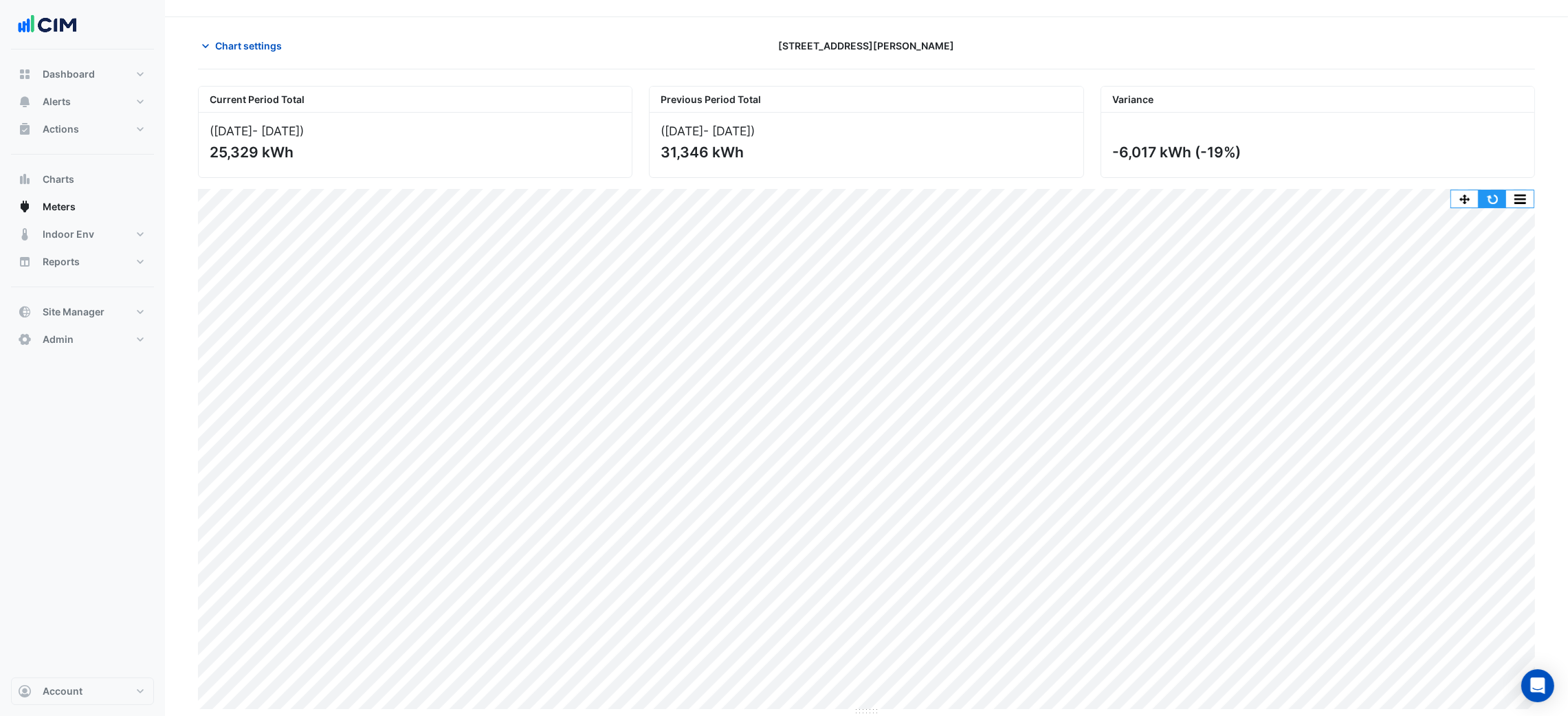
click at [1494, 201] on button "button" at bounding box center [1492, 199] width 28 height 17
click at [207, 49] on icon "button" at bounding box center [206, 46] width 14 height 14
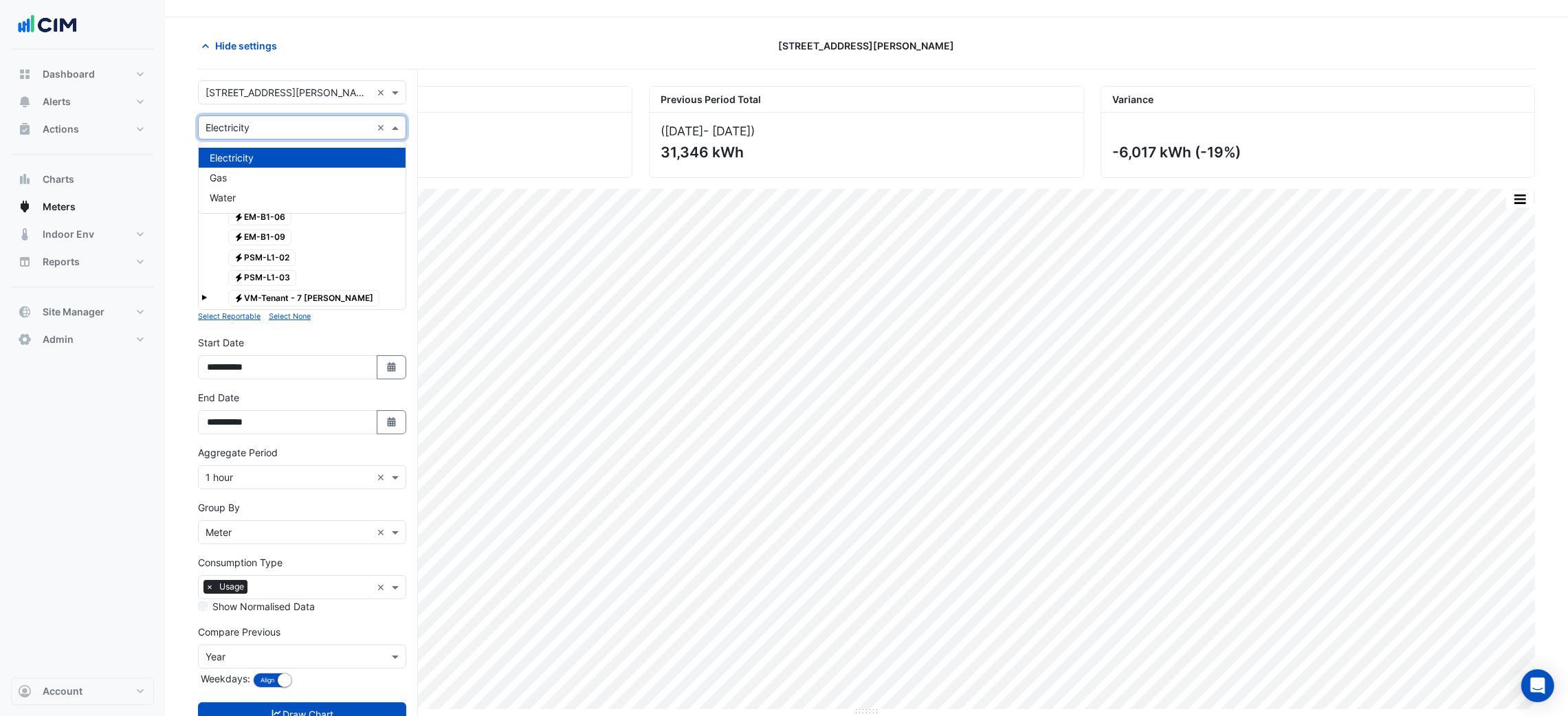
click at [241, 127] on input "text" at bounding box center [288, 128] width 166 height 15
click at [237, 175] on div "Gas" at bounding box center [302, 177] width 207 height 20
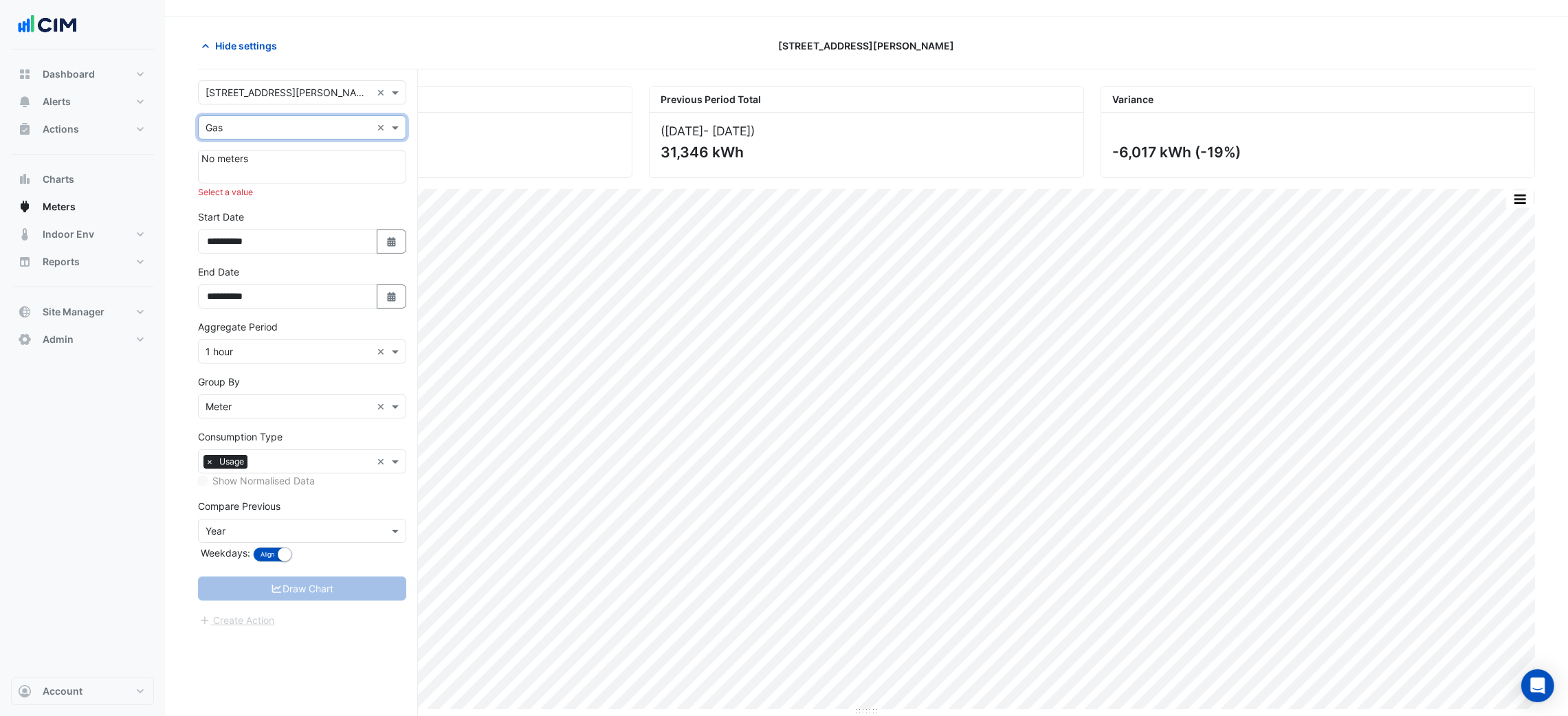
click at [256, 123] on input "text" at bounding box center [288, 128] width 166 height 15
click at [252, 152] on span "Electricity" at bounding box center [231, 157] width 44 height 12
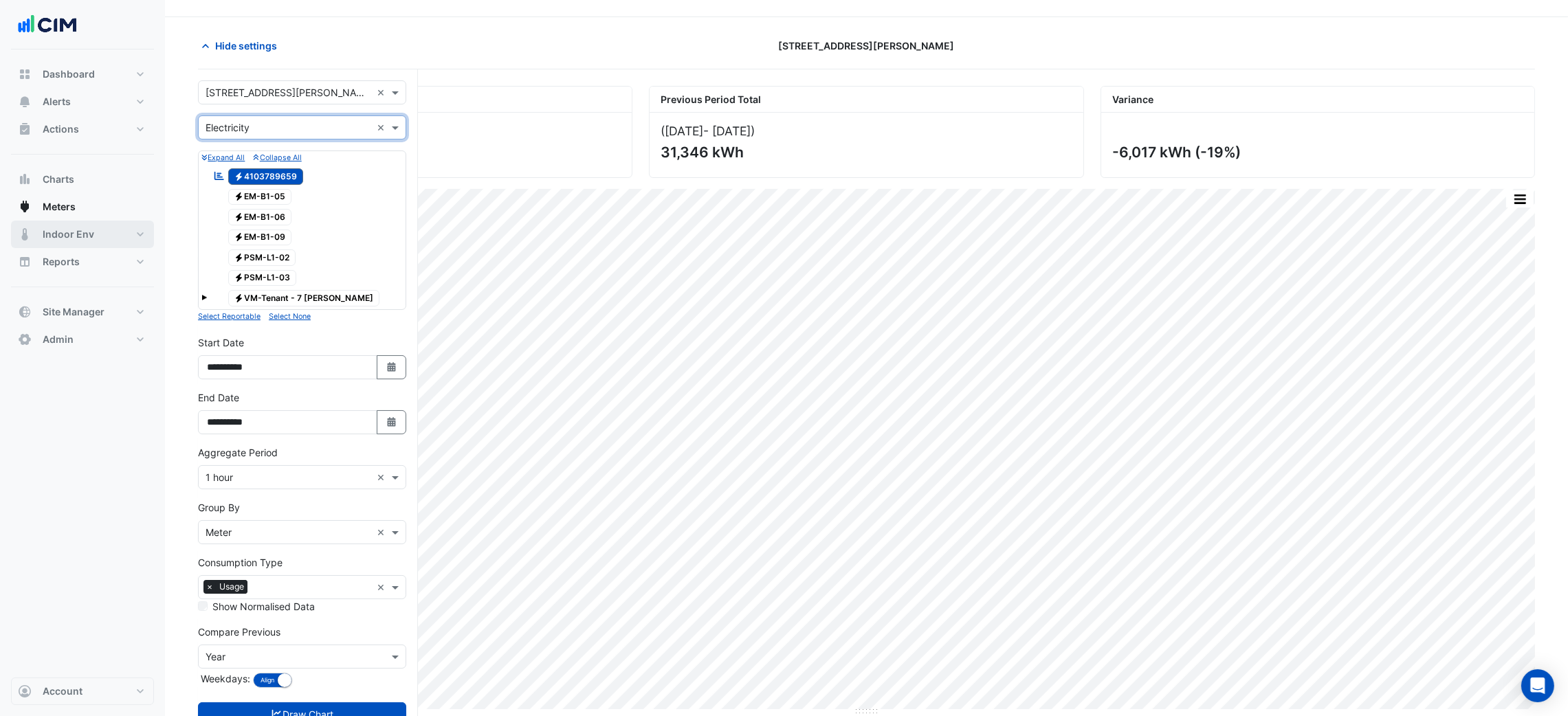
click at [123, 225] on button "Indoor Env" at bounding box center [82, 235] width 143 height 28
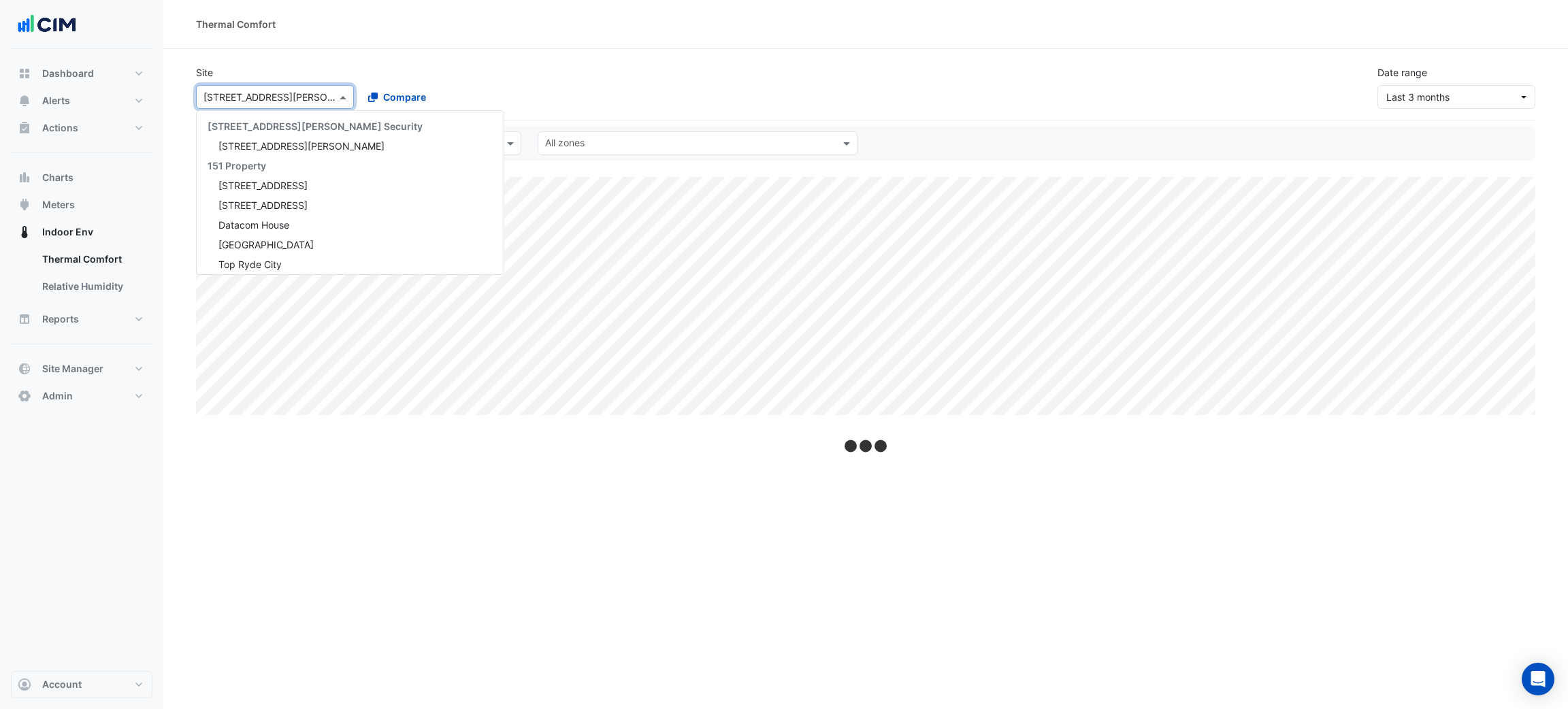
click at [248, 97] on input "text" at bounding box center [260, 98] width 115 height 15
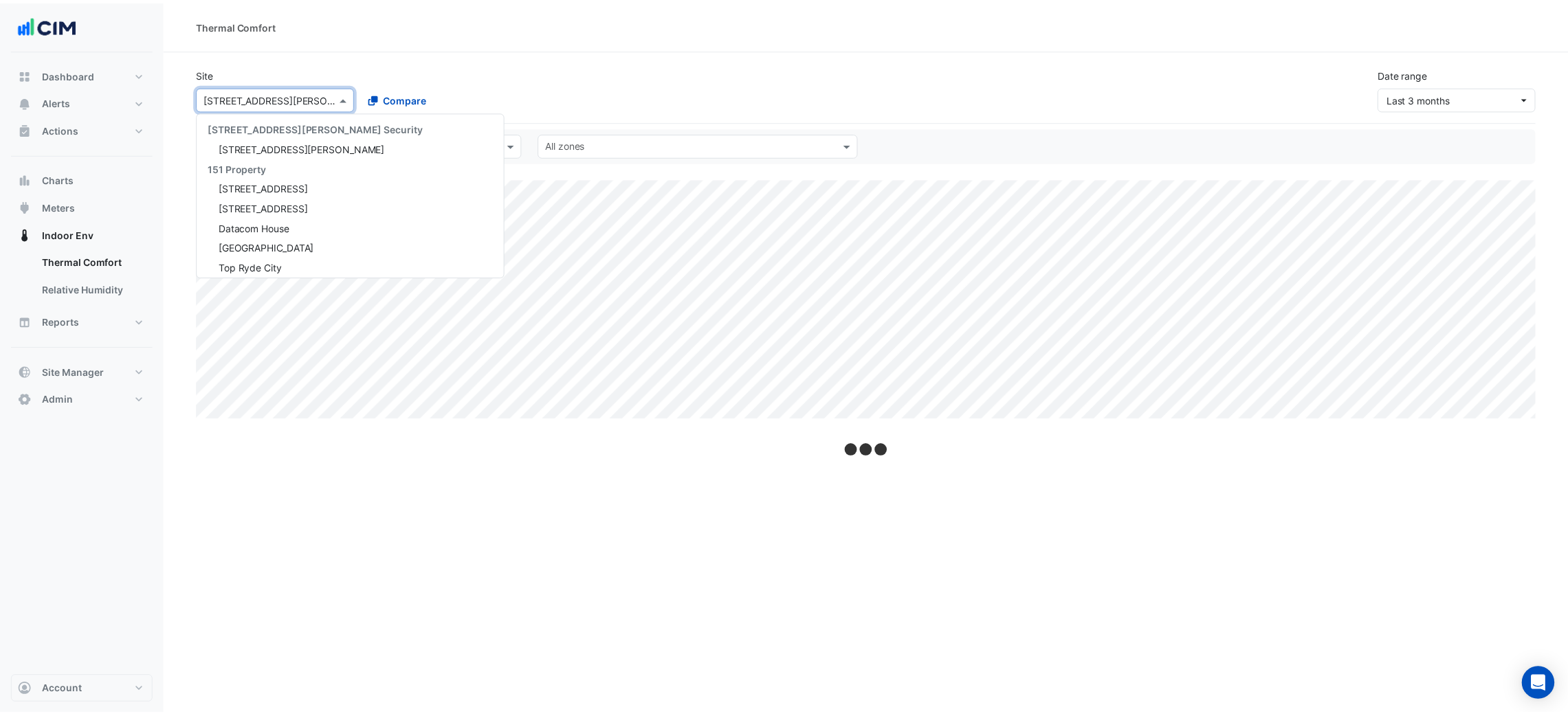
scroll to position [3693, 0]
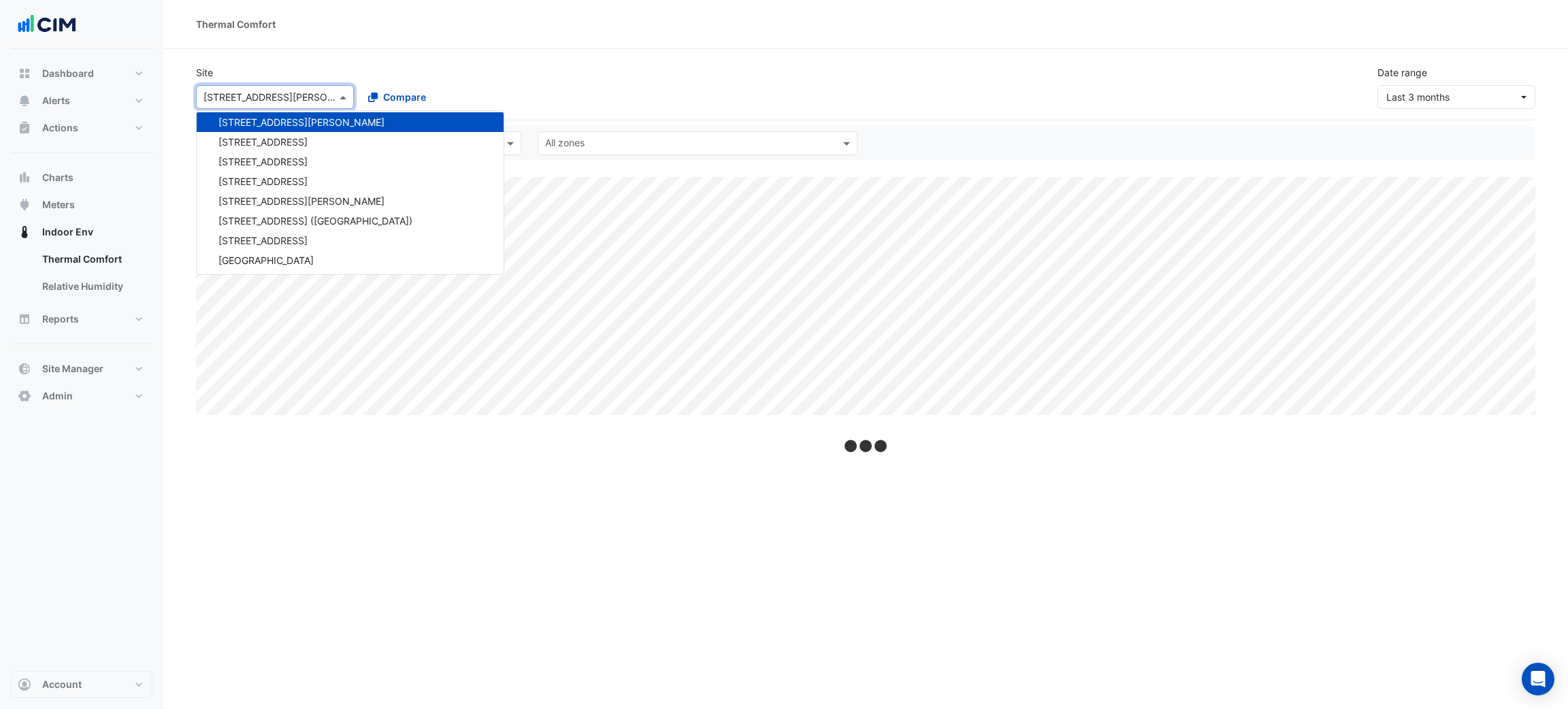
click at [685, 66] on div "Site Select a Site × 7 Murray Rose Avenue 141 Walker Street Security 141 Walker…" at bounding box center [865, 81] width 1356 height 54
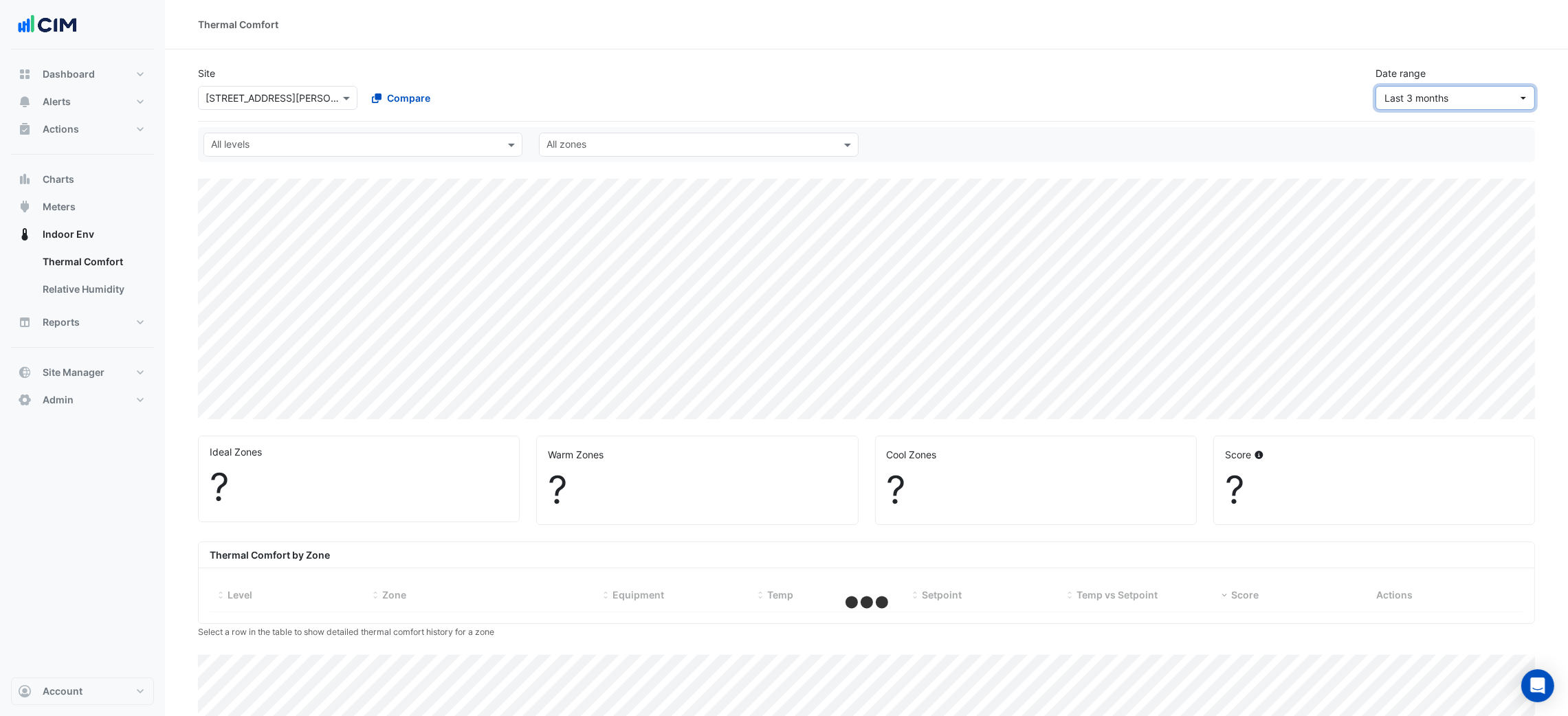
click at [1386, 101] on span "Last 3 months" at bounding box center [1416, 97] width 64 height 12
select select "***"
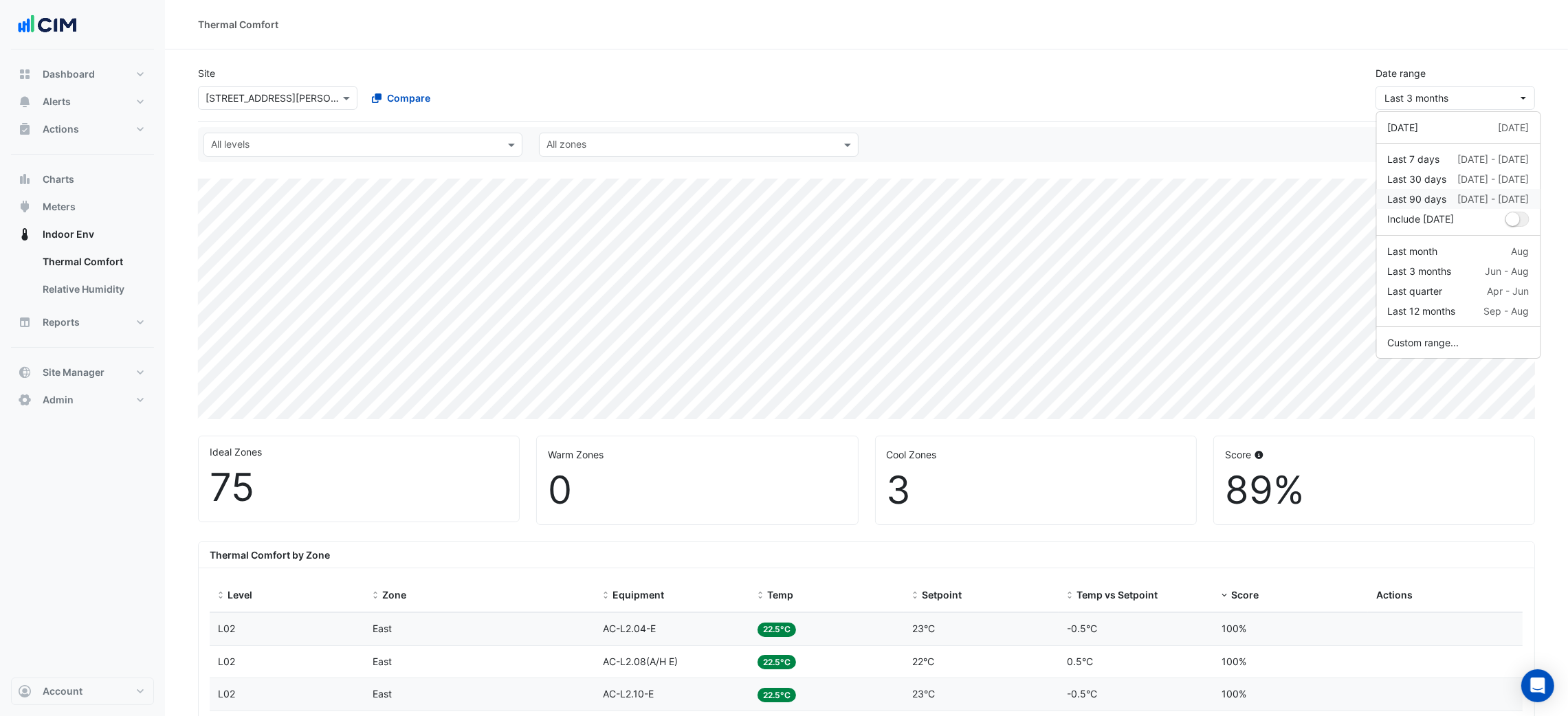
click at [1423, 194] on div "Last 90 days" at bounding box center [1417, 199] width 59 height 15
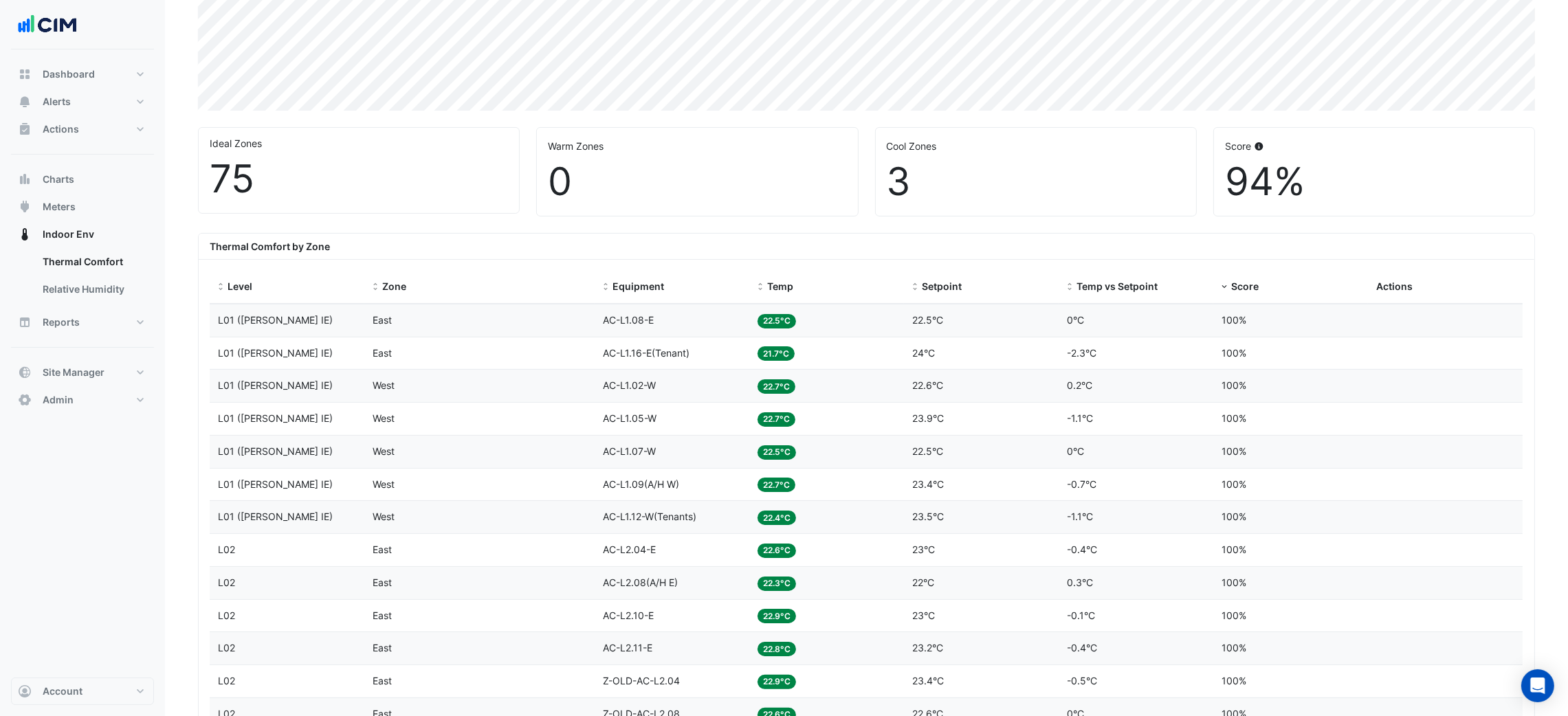
scroll to position [515, 0]
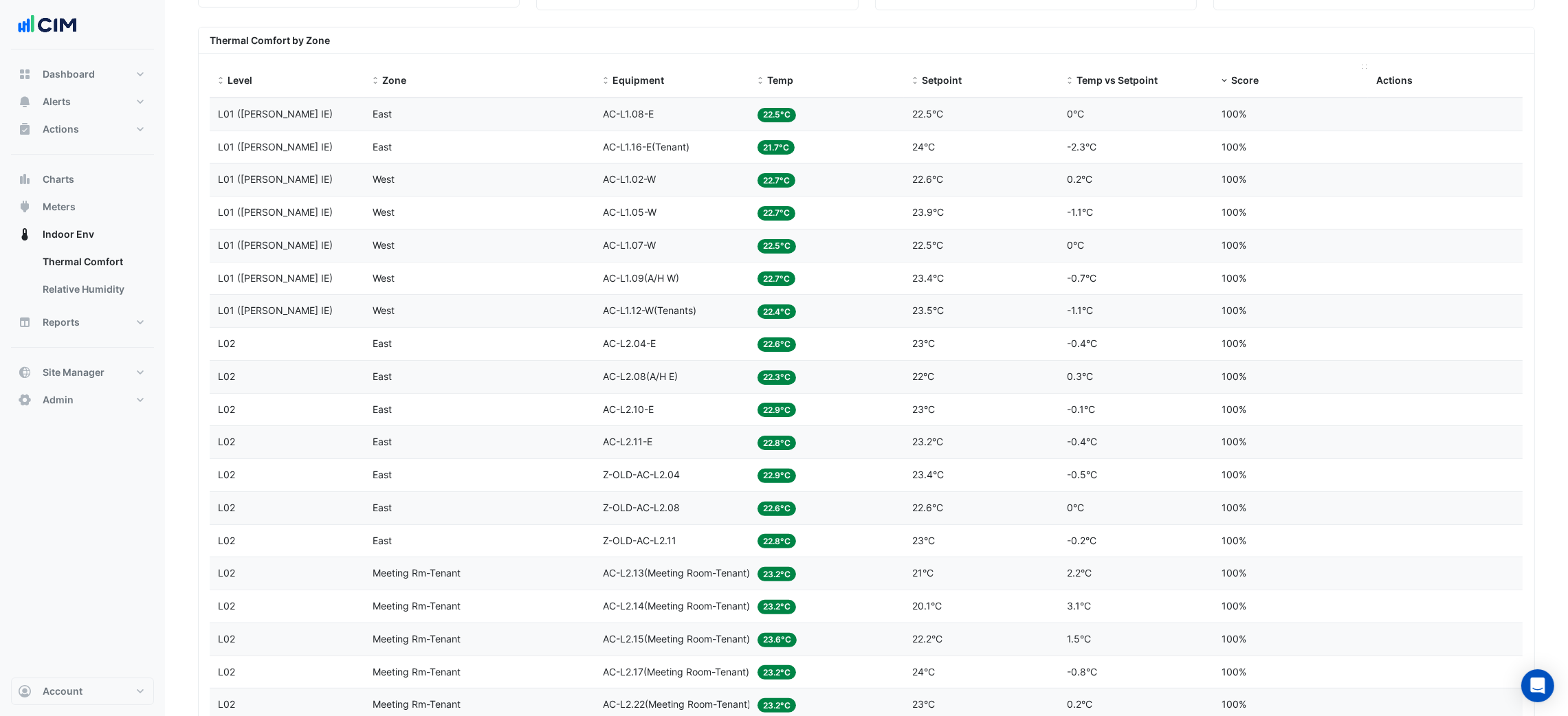
click at [1238, 78] on span "Score" at bounding box center [1245, 79] width 28 height 12
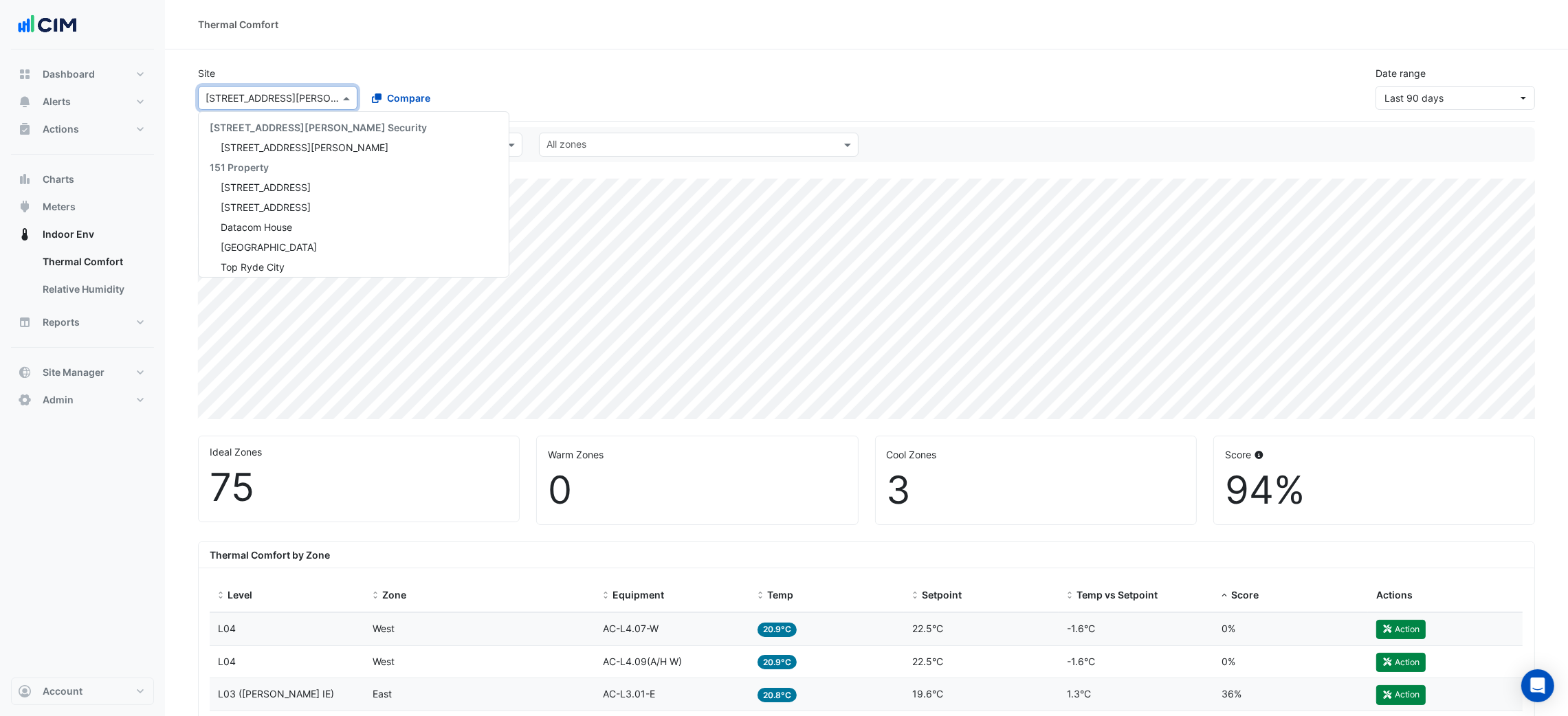
click at [237, 95] on input "text" at bounding box center [263, 99] width 116 height 15
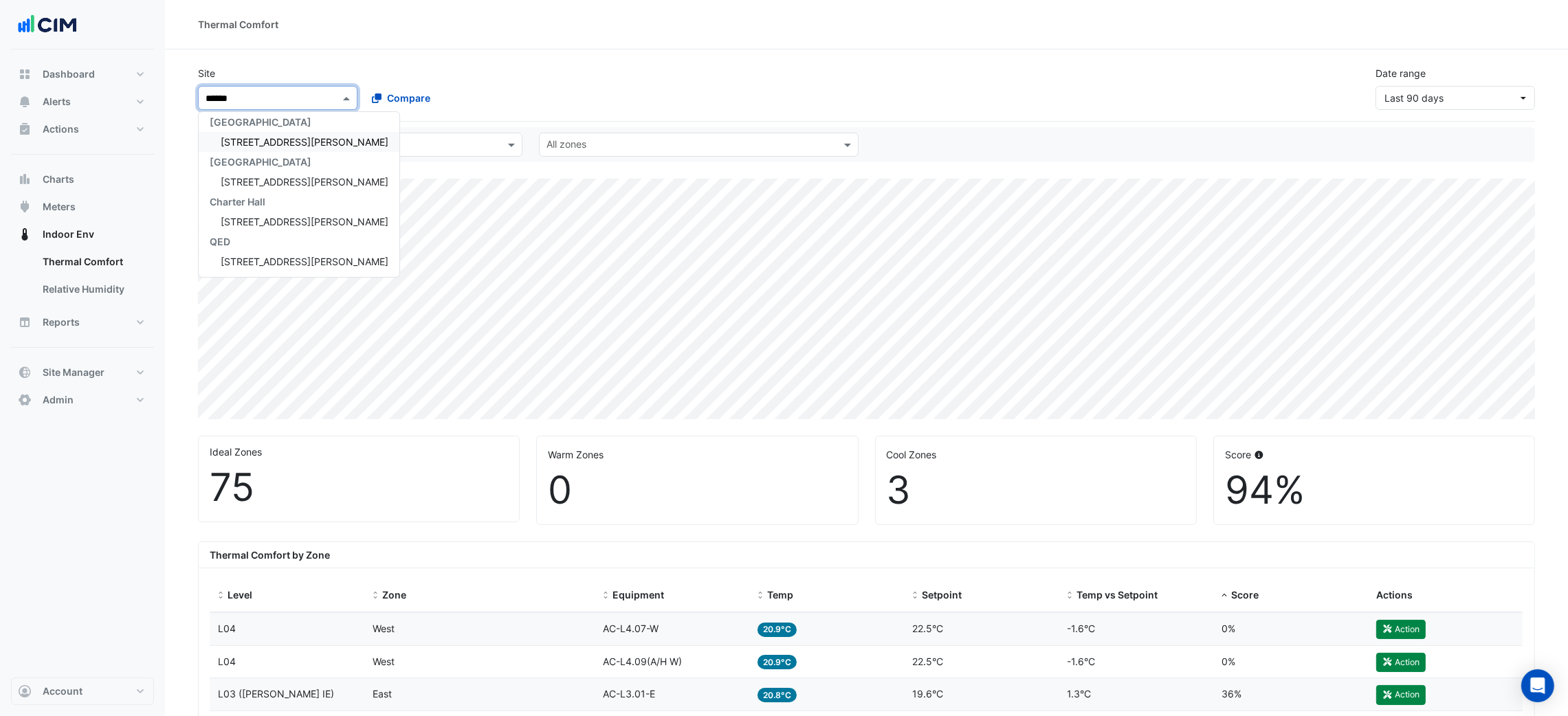
type input "*******"
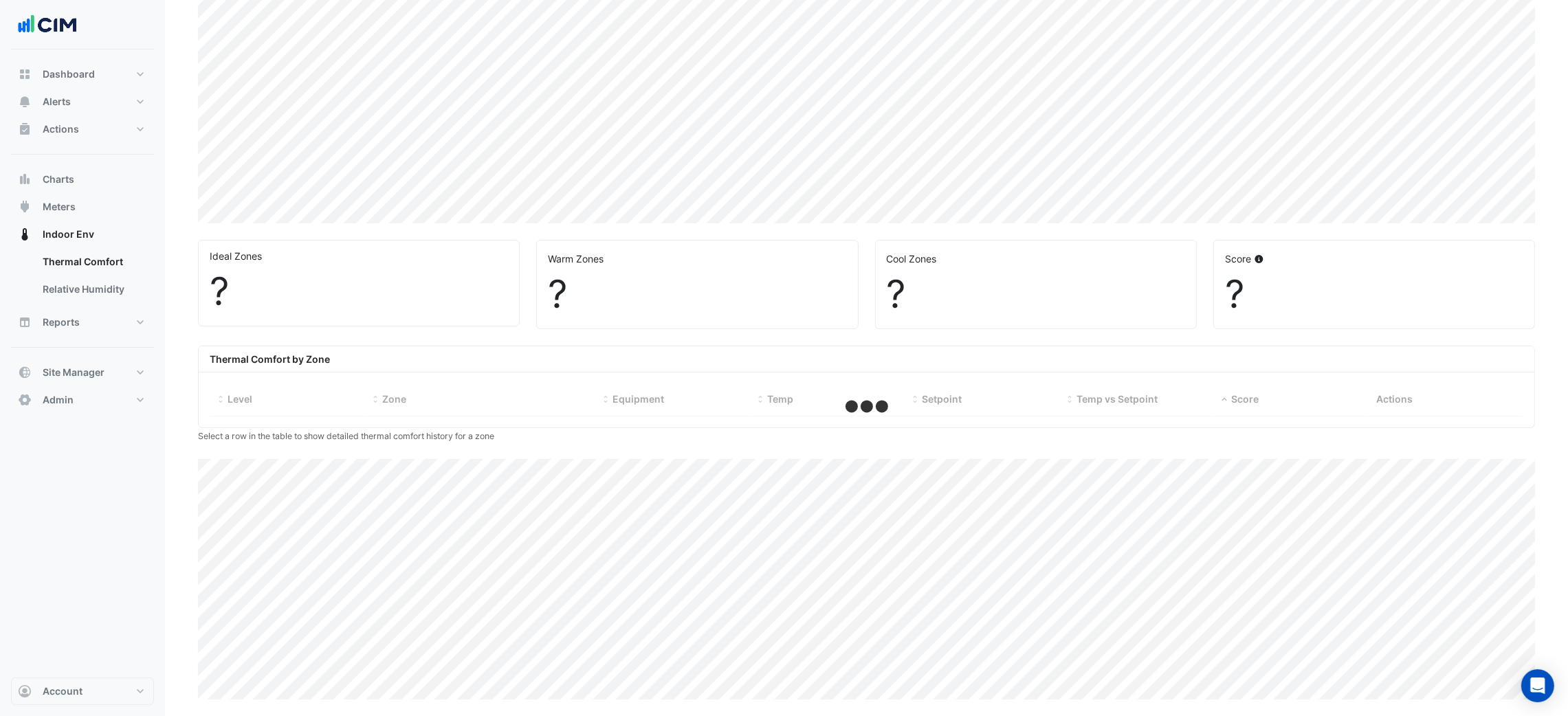
select select "***"
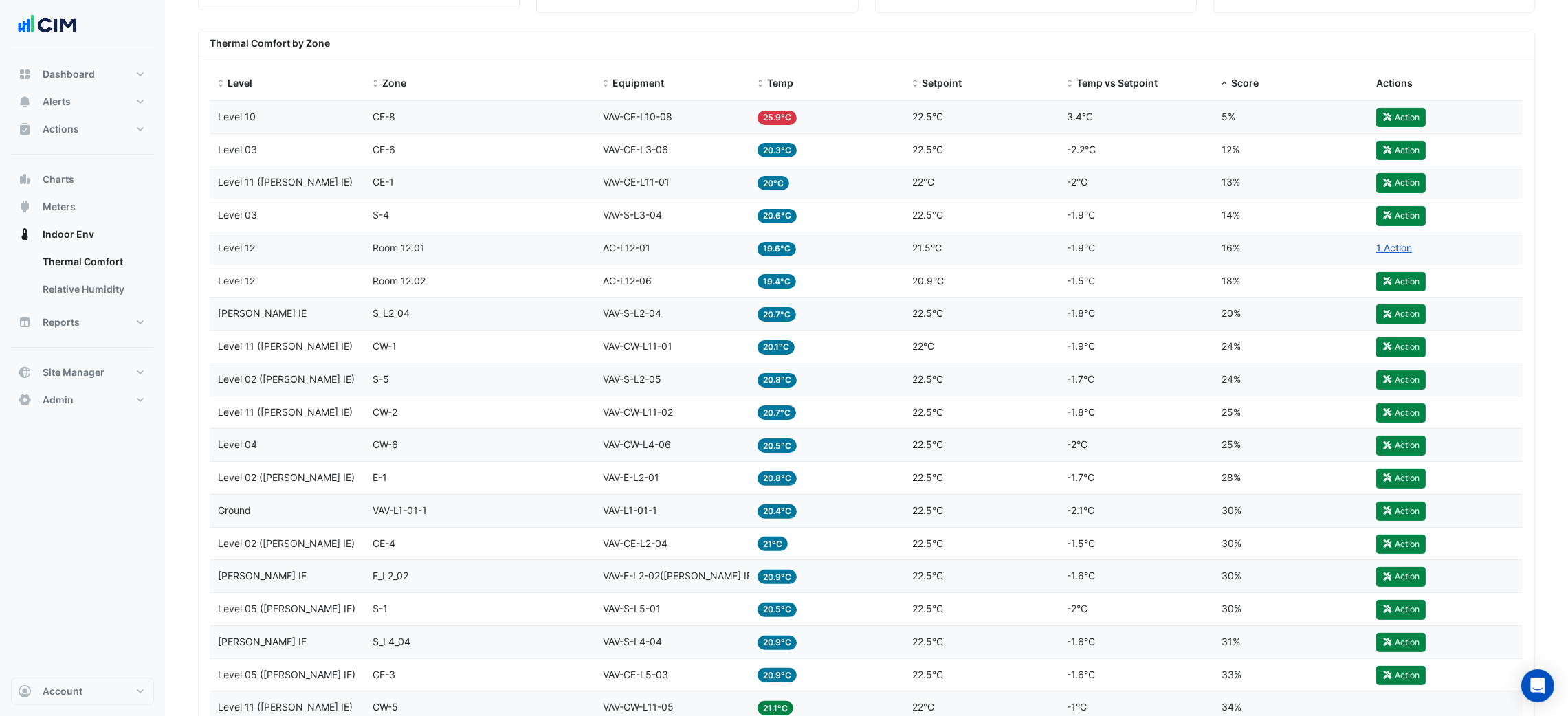
scroll to position [402, 0]
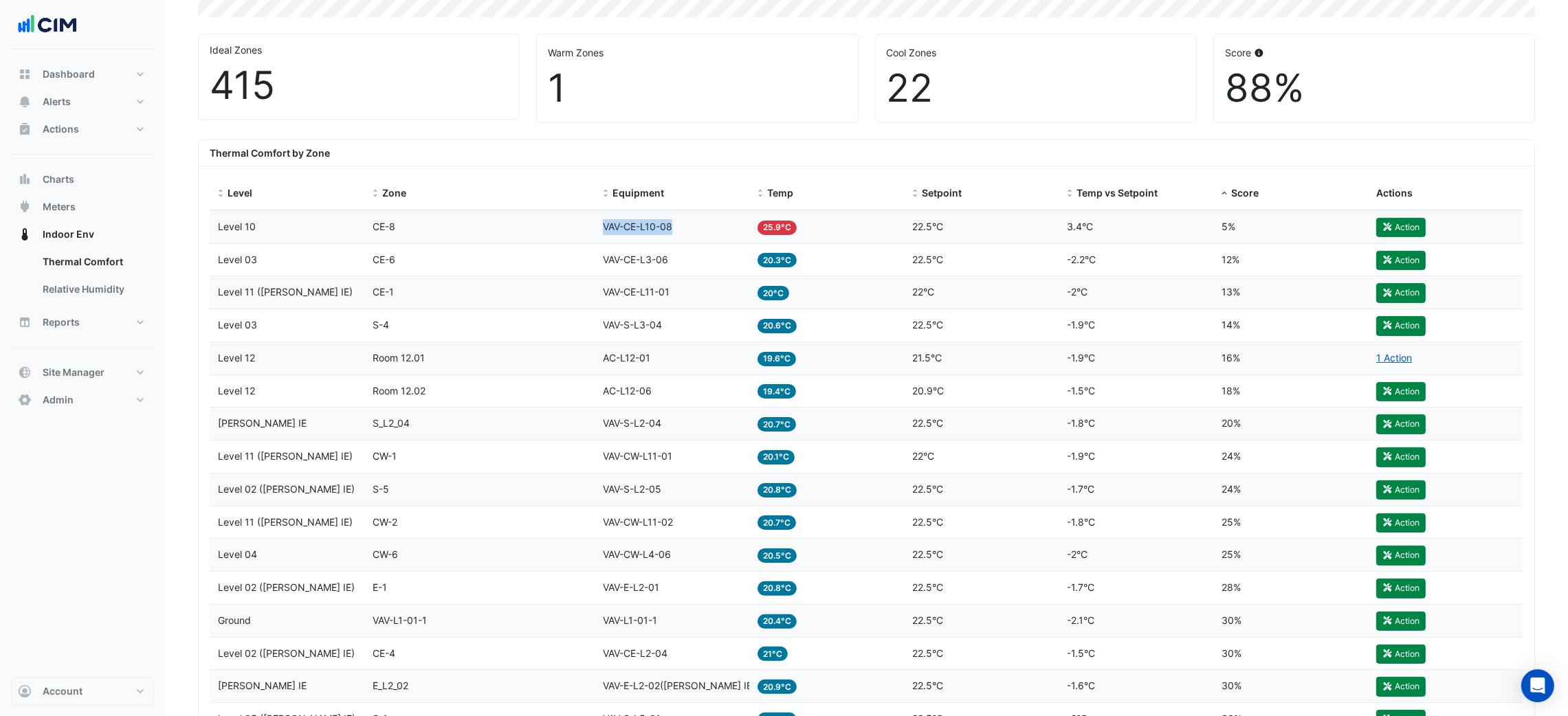
drag, startPoint x: 654, startPoint y: 233, endPoint x: 682, endPoint y: 235, distance: 28.1
click at [682, 235] on div "Level Level 10 Zone CE-8 Equipment VAV-CE-L10-08 Temp 25.9°C Setpoint 22.5°C Te…" at bounding box center [866, 228] width 1313 height 32
copy div "Equipment VAV-CE-L10-08"
click at [435, 77] on div "415" at bounding box center [359, 86] width 298 height 46
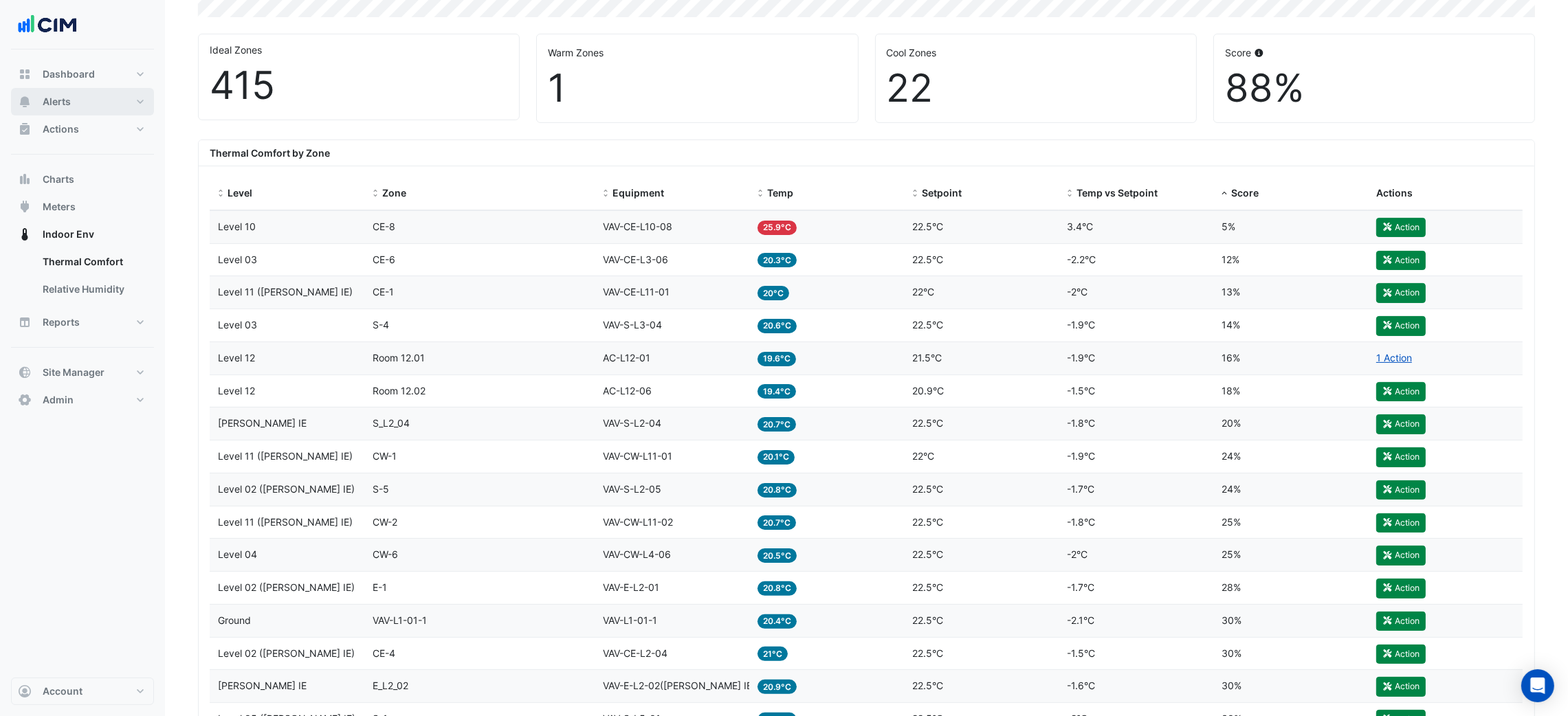
click at [55, 105] on span "Alerts" at bounding box center [56, 102] width 29 height 14
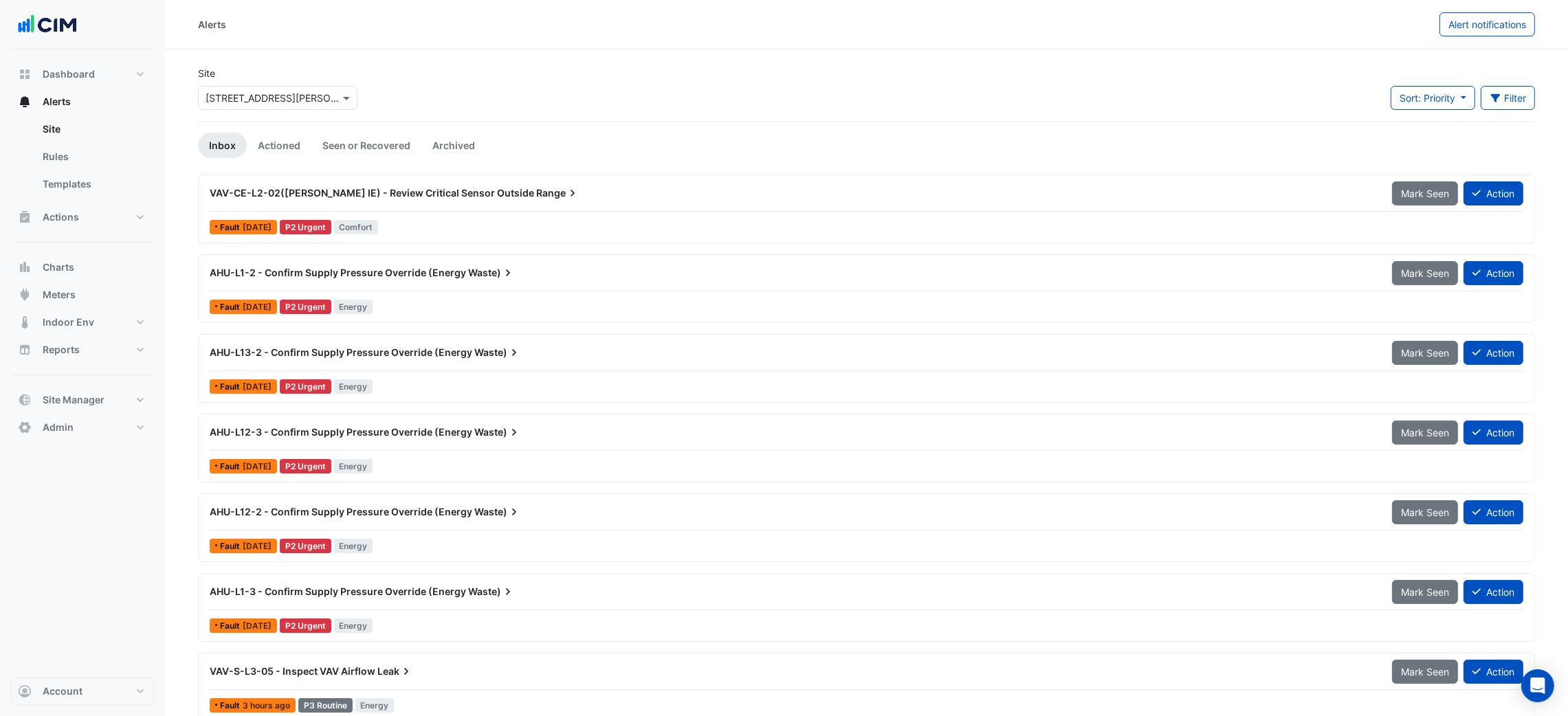
click at [282, 104] on input "text" at bounding box center [263, 99] width 116 height 15
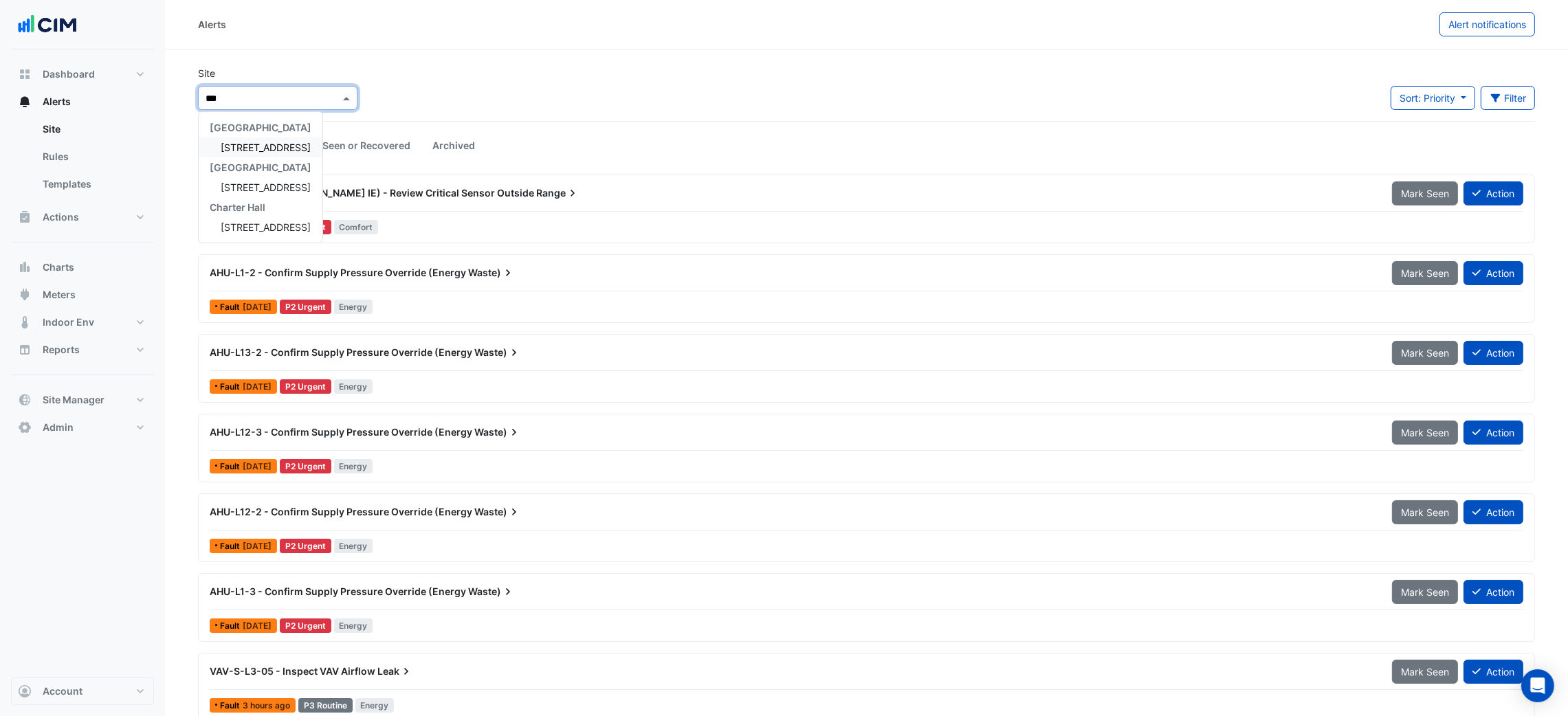
type input "***"
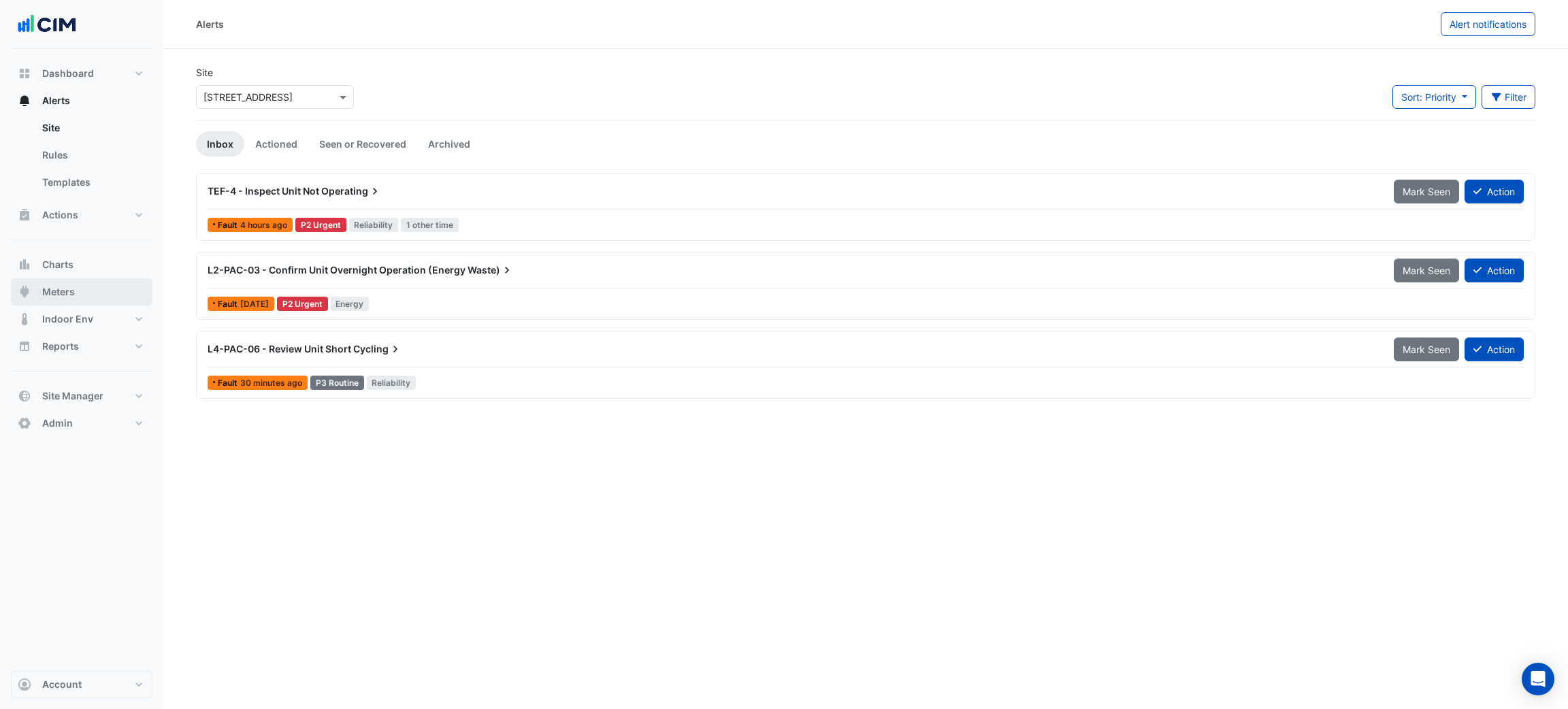
drag, startPoint x: 76, startPoint y: 293, endPoint x: 83, endPoint y: 284, distance: 11.4
click at [76, 293] on button "Meters" at bounding box center [81, 292] width 141 height 28
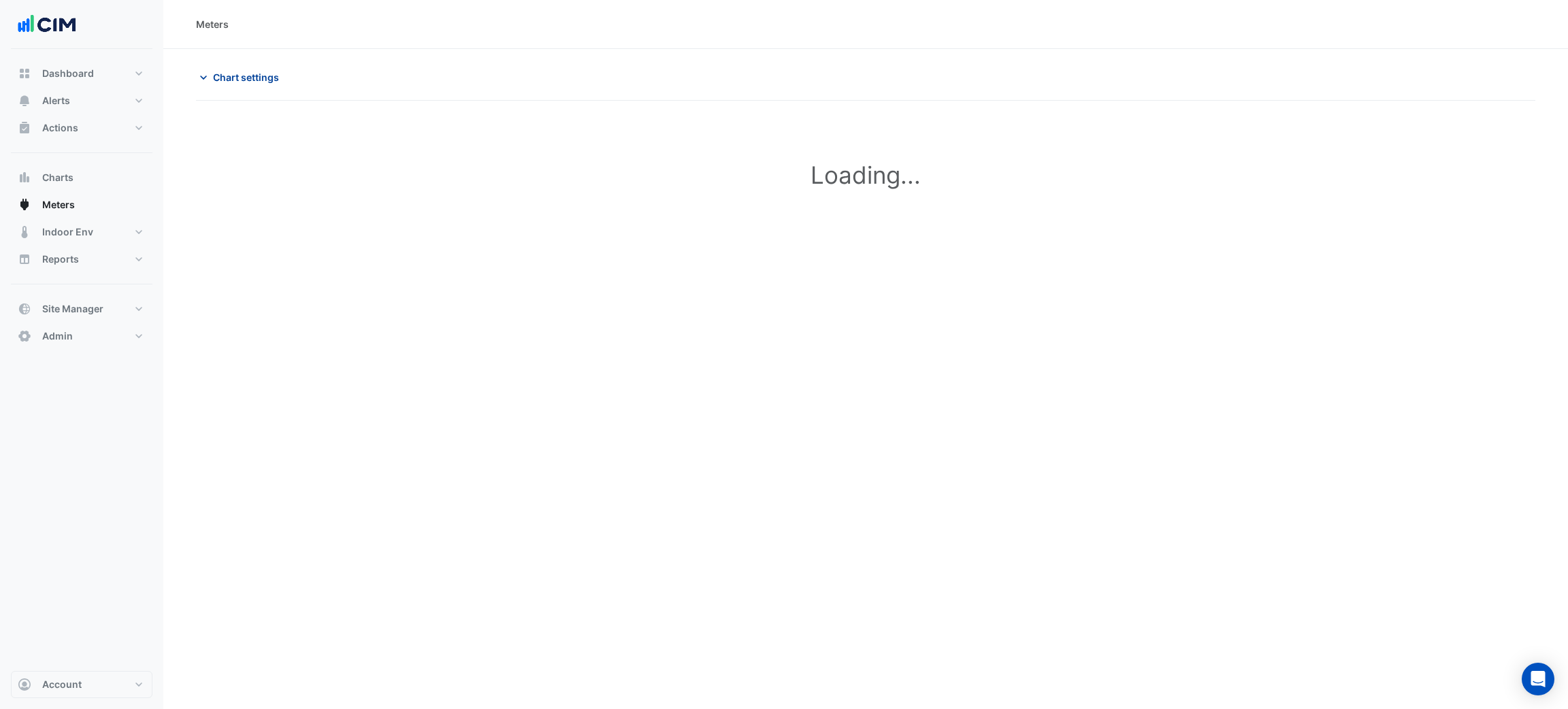
click at [251, 71] on span "Chart settings" at bounding box center [246, 77] width 66 height 15
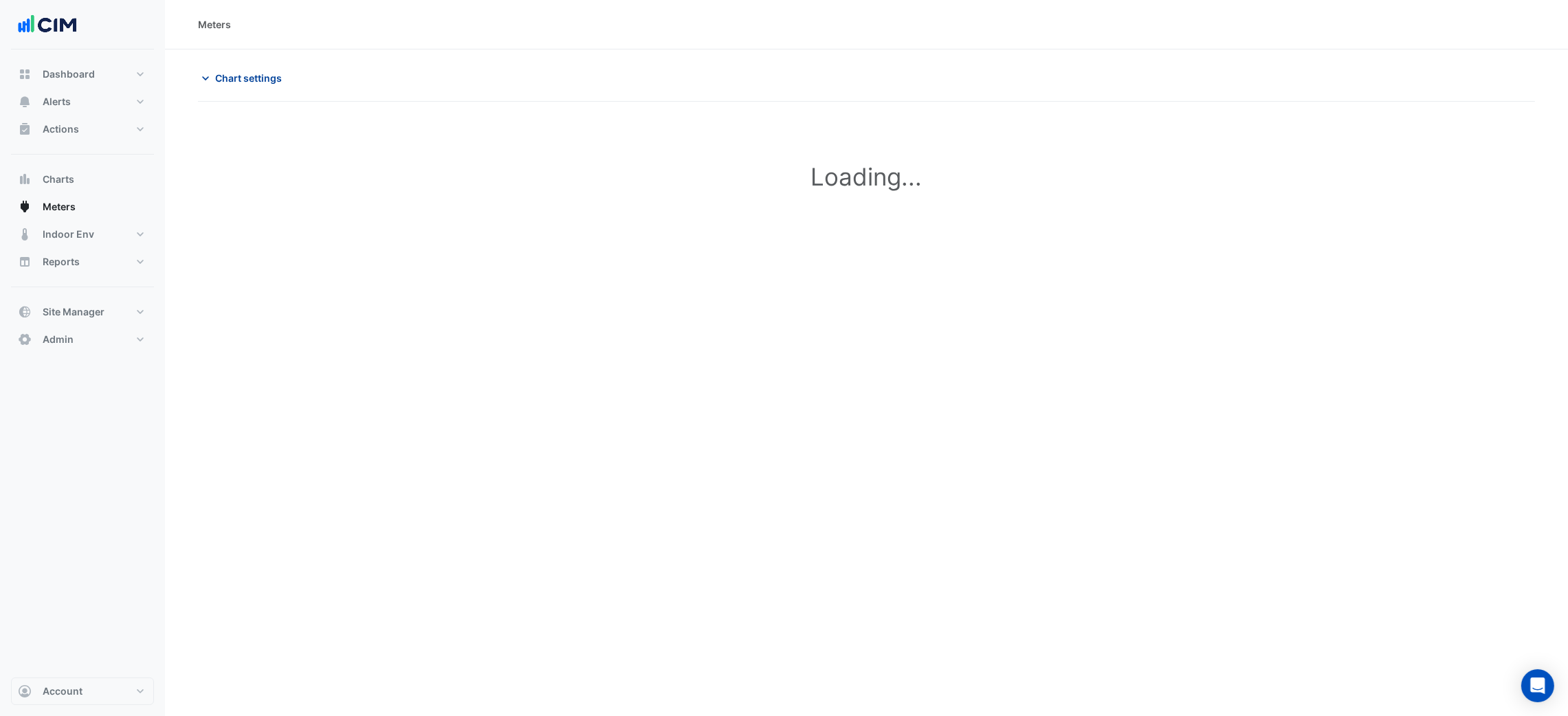
type input "**********"
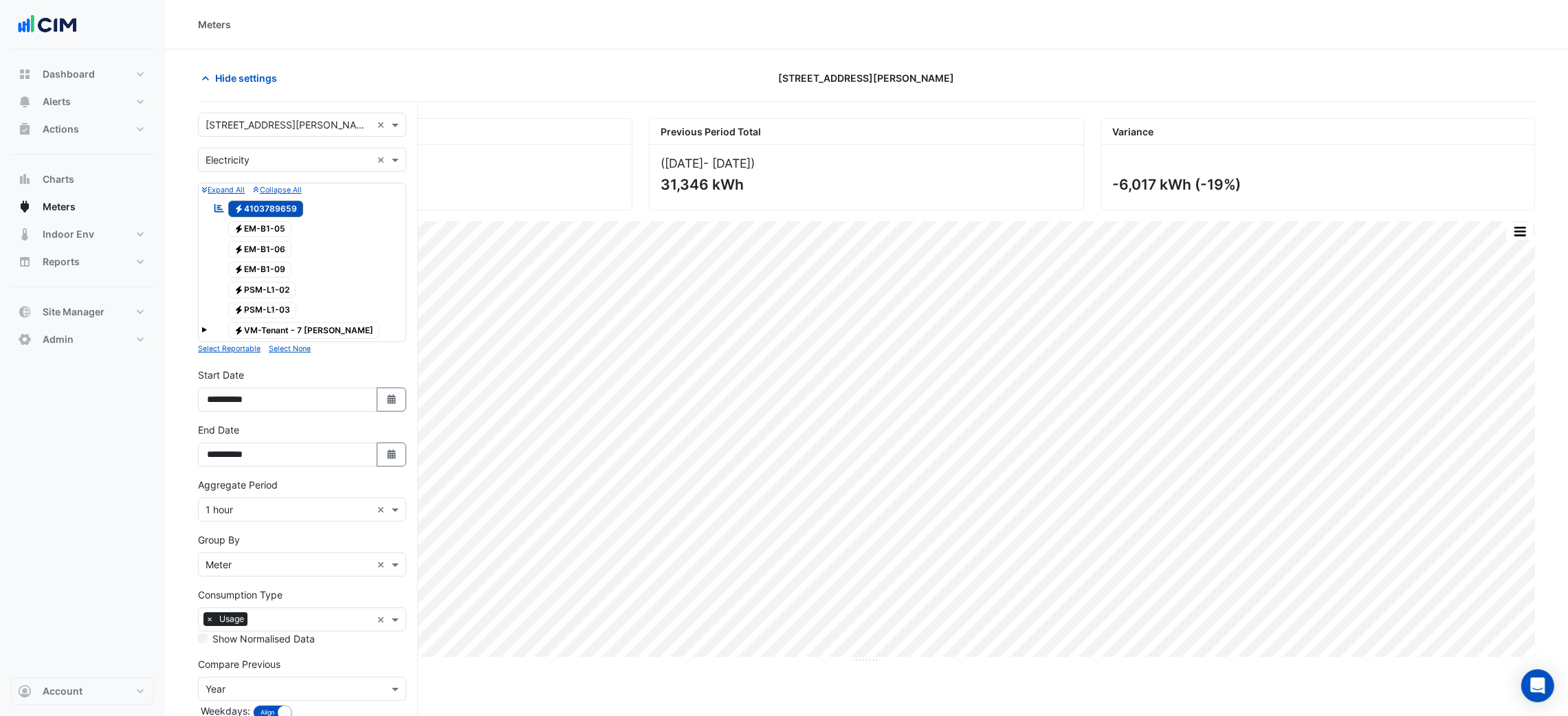
click at [277, 119] on input "text" at bounding box center [288, 125] width 166 height 15
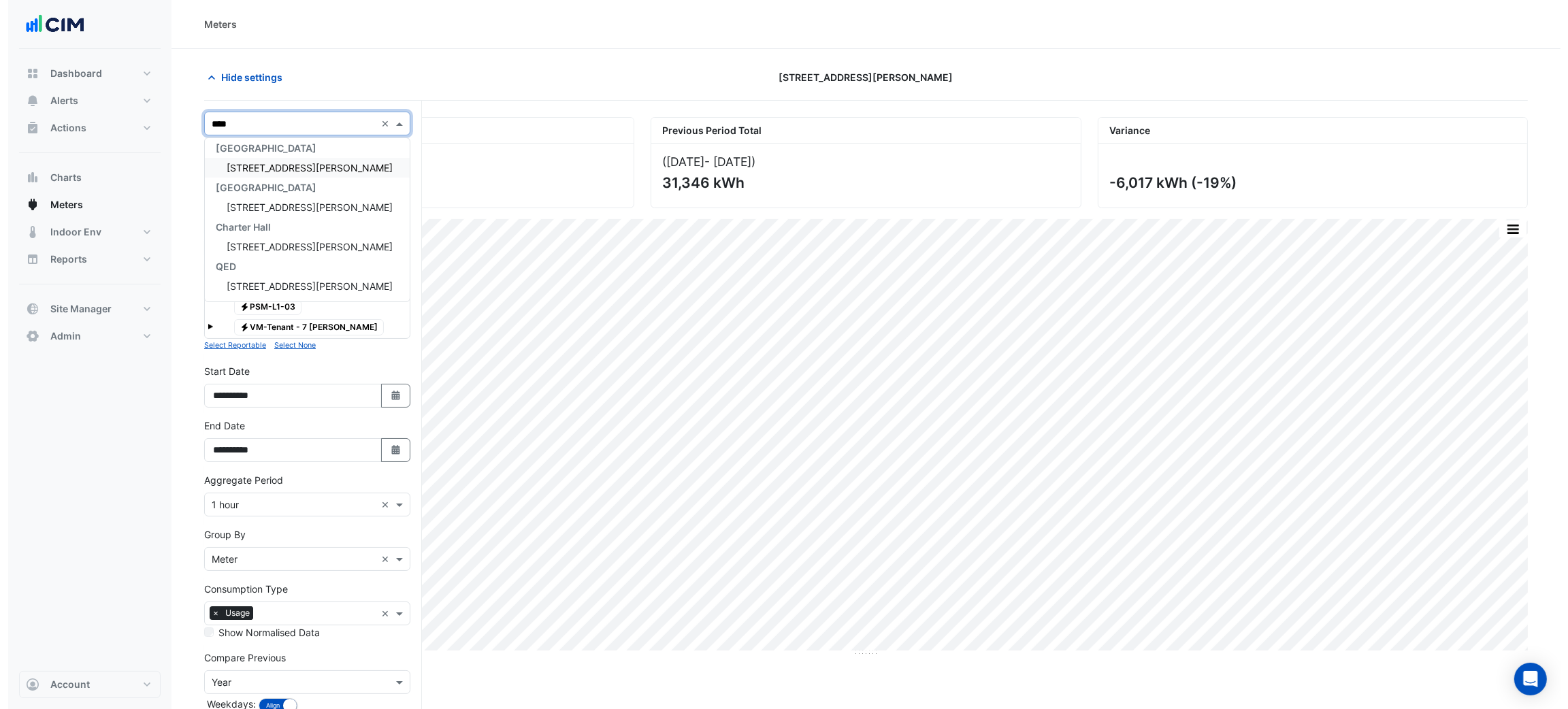
scroll to position [5, 0]
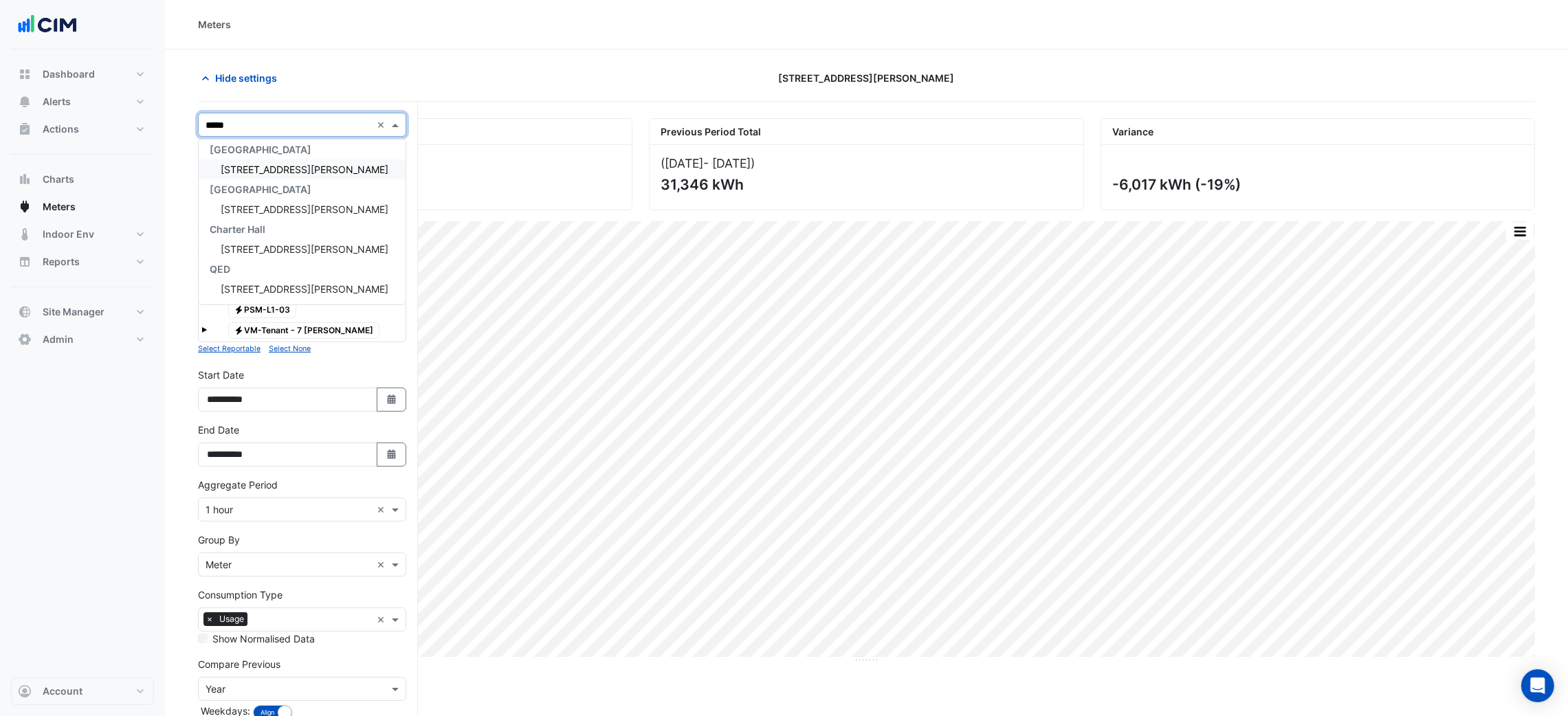
type input "******"
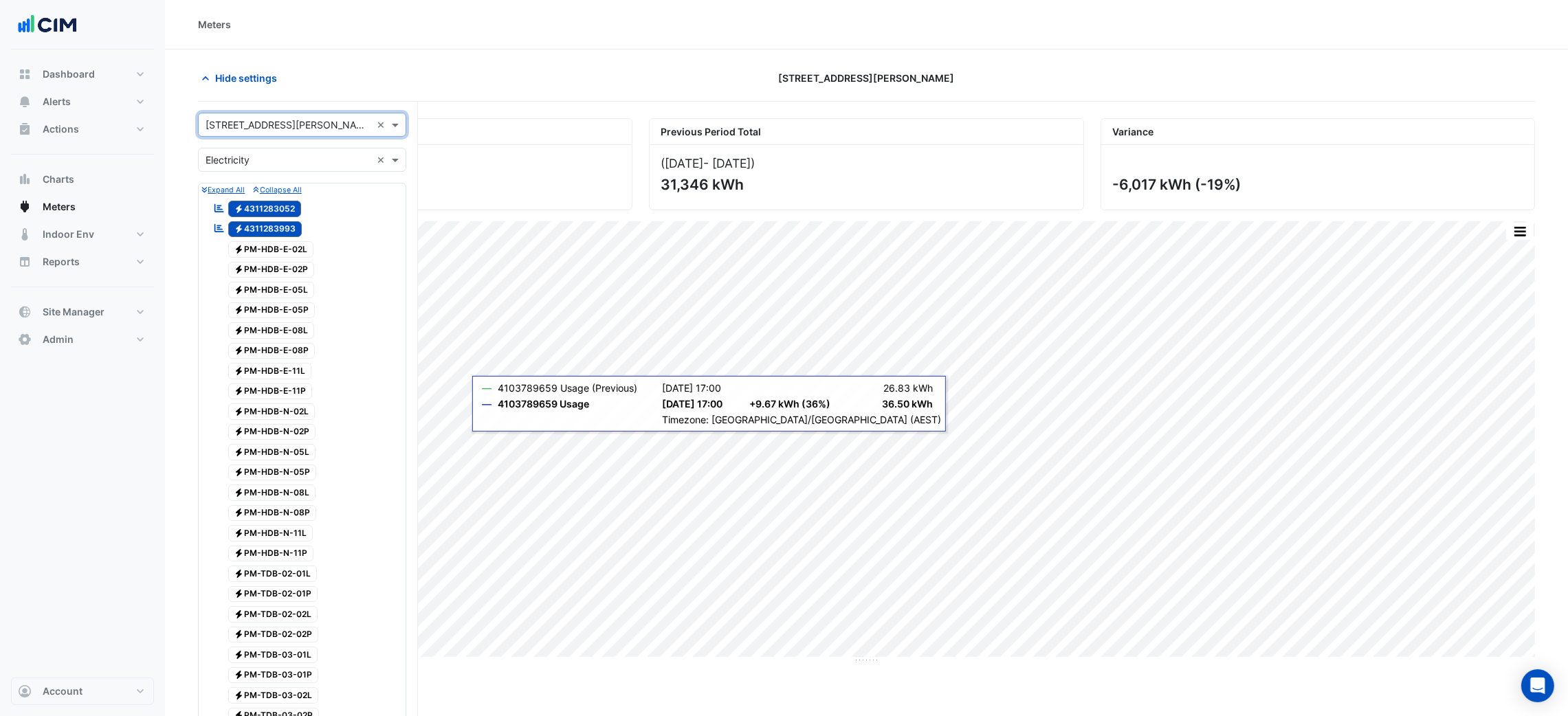
drag, startPoint x: 261, startPoint y: 171, endPoint x: 268, endPoint y: 163, distance: 10.6
click at [261, 171] on div "Utility Type × Electricity ×" at bounding box center [302, 160] width 208 height 24
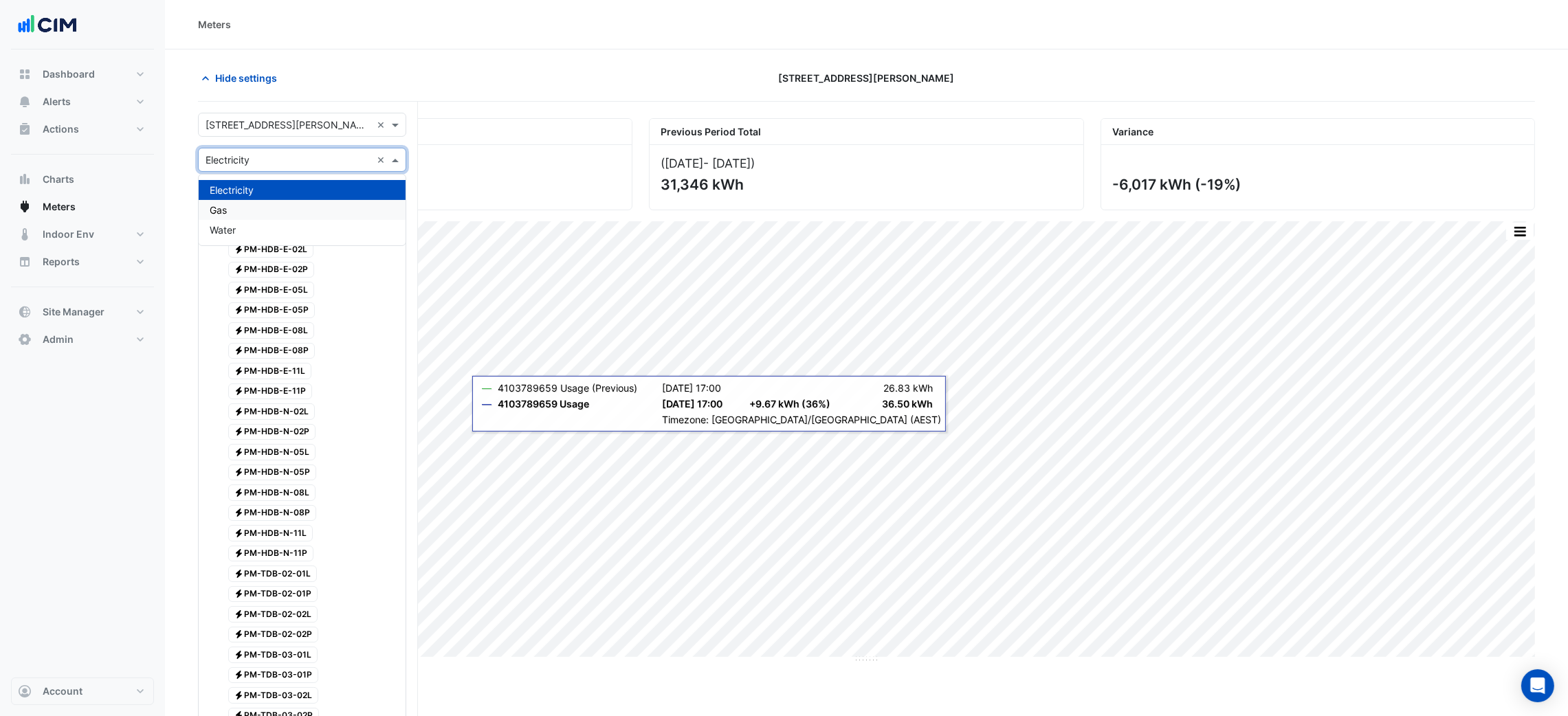
click at [271, 220] on div "Water" at bounding box center [302, 230] width 207 height 20
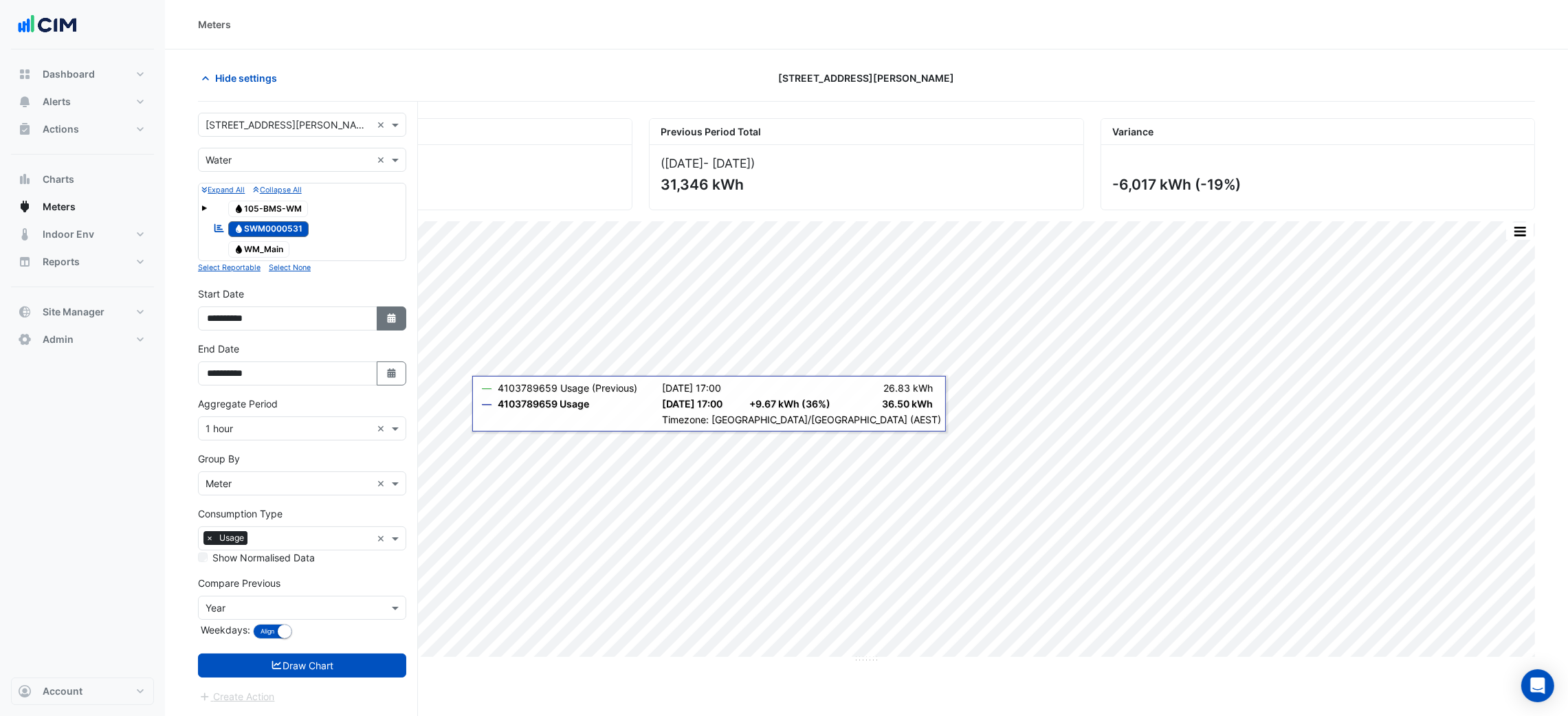
click at [382, 319] on button "Select Date" at bounding box center [391, 318] width 30 height 24
select select "*"
select select "****"
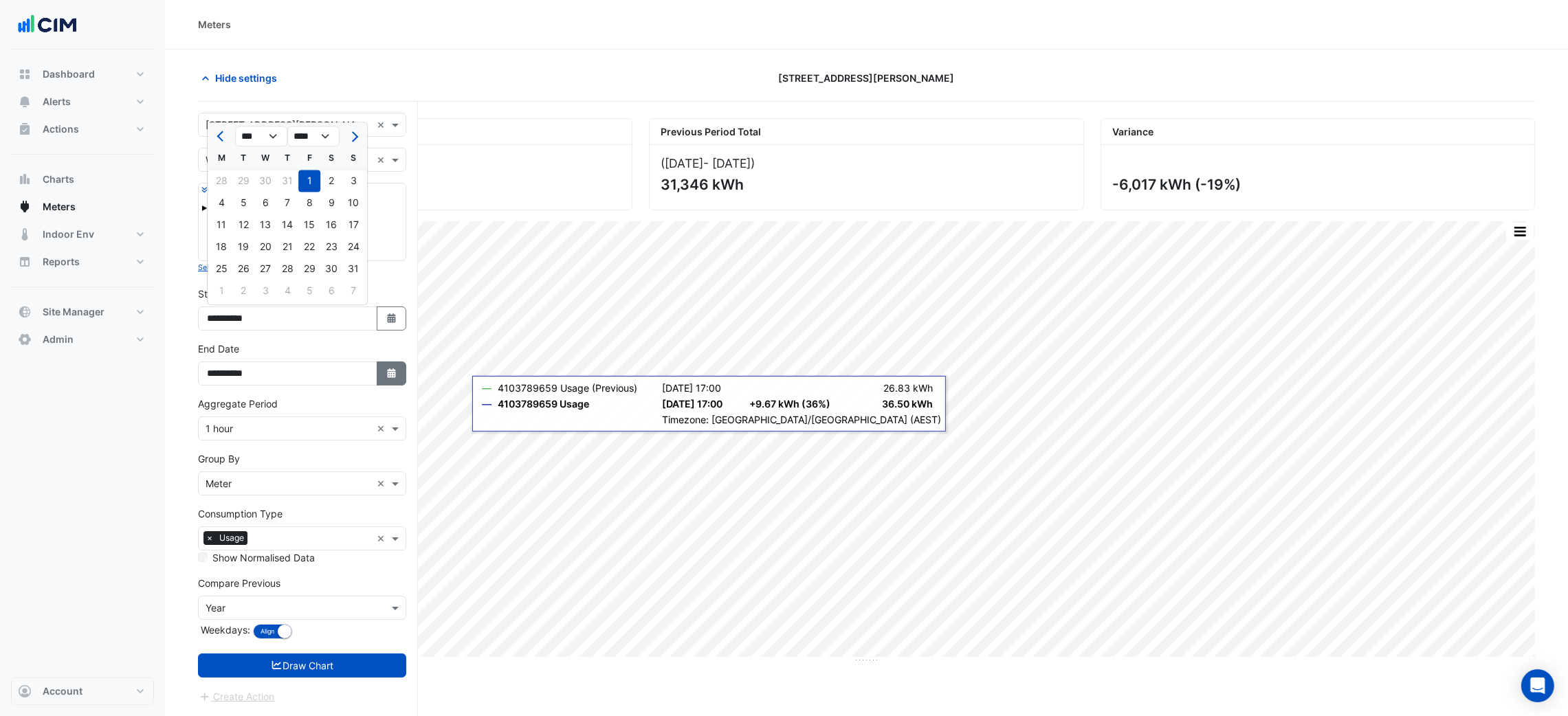
click at [394, 370] on icon "button" at bounding box center [391, 373] width 8 height 9
select select "*"
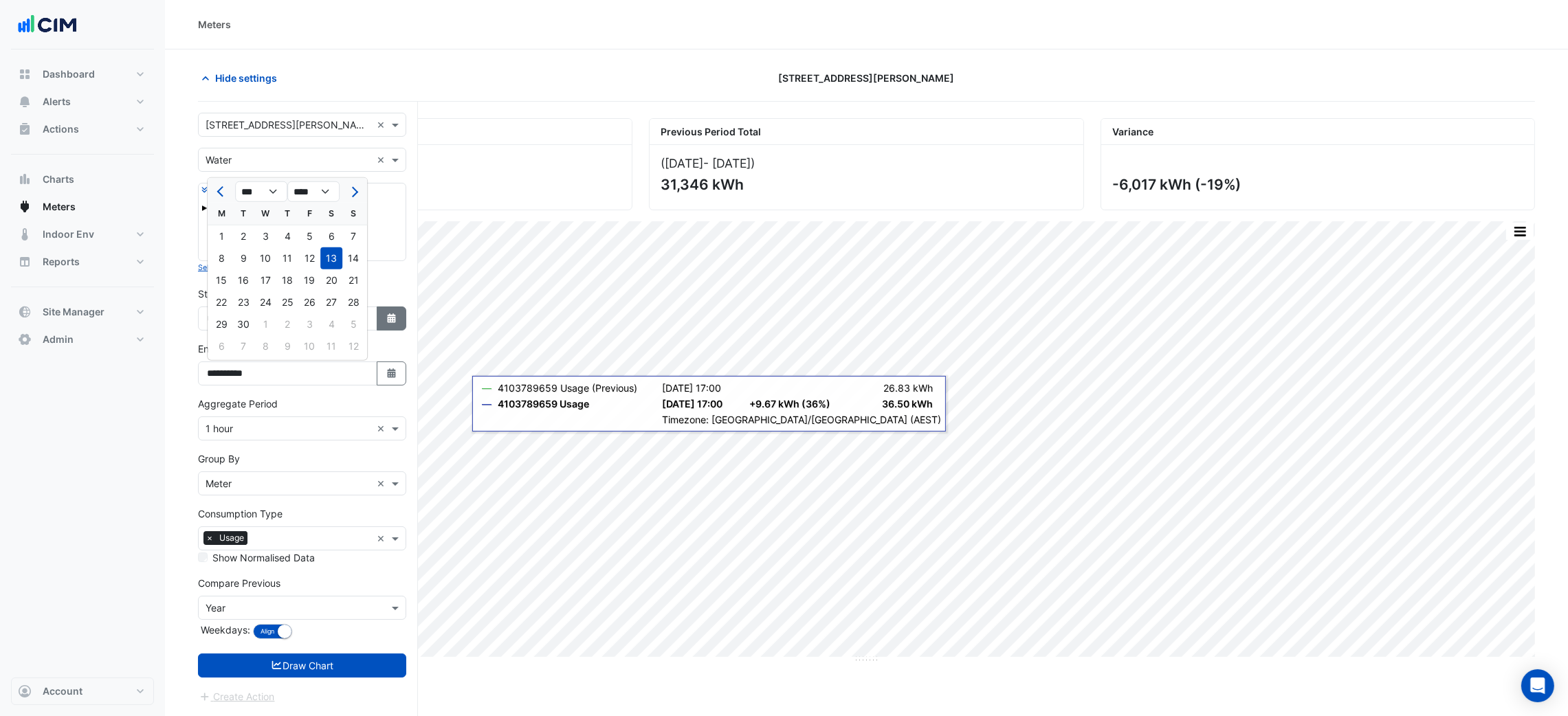
click at [391, 316] on icon "button" at bounding box center [391, 318] width 8 height 9
select select "*"
select select "****"
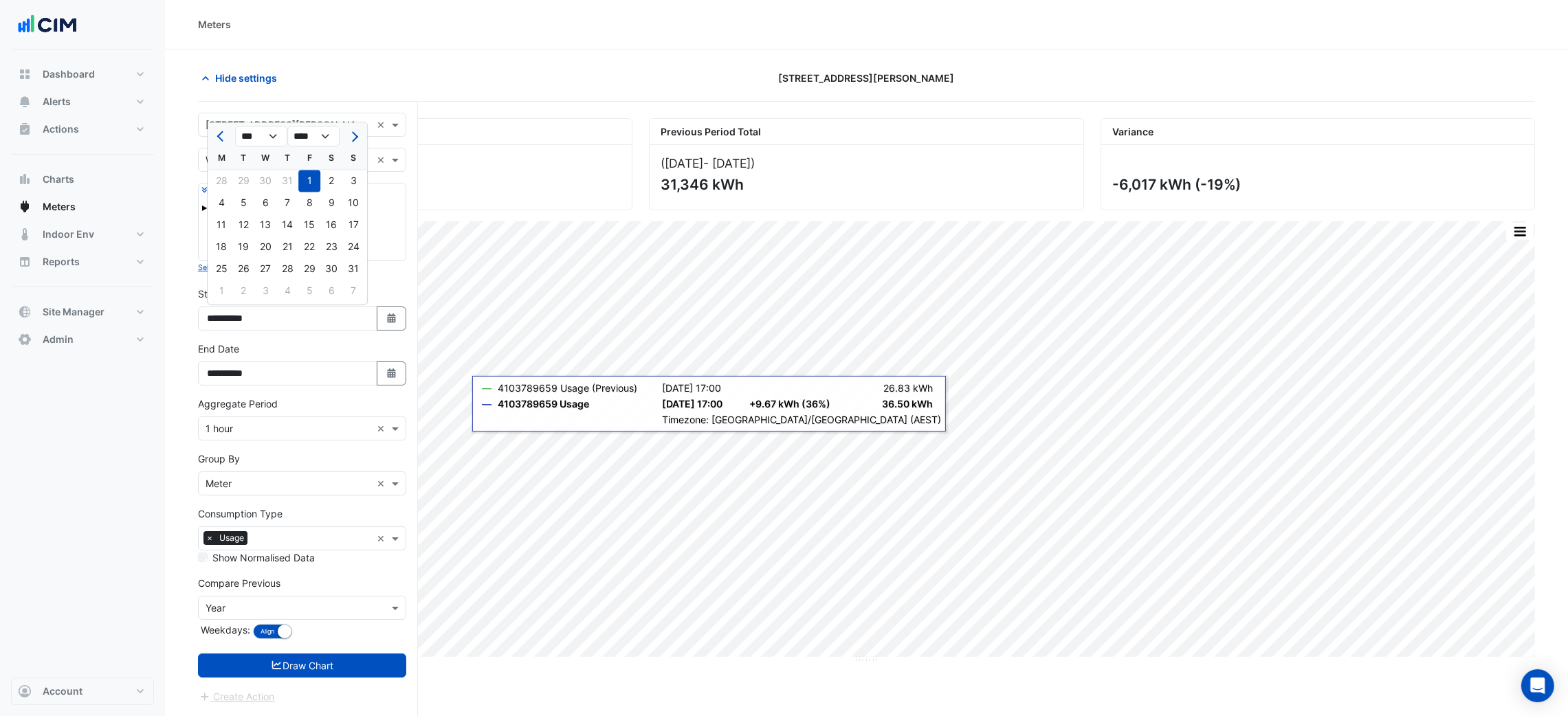
click at [205, 147] on form "Select a Site × 105 Phillip Street × Utility Type × Water × Expand All Collapse…" at bounding box center [302, 408] width 208 height 592
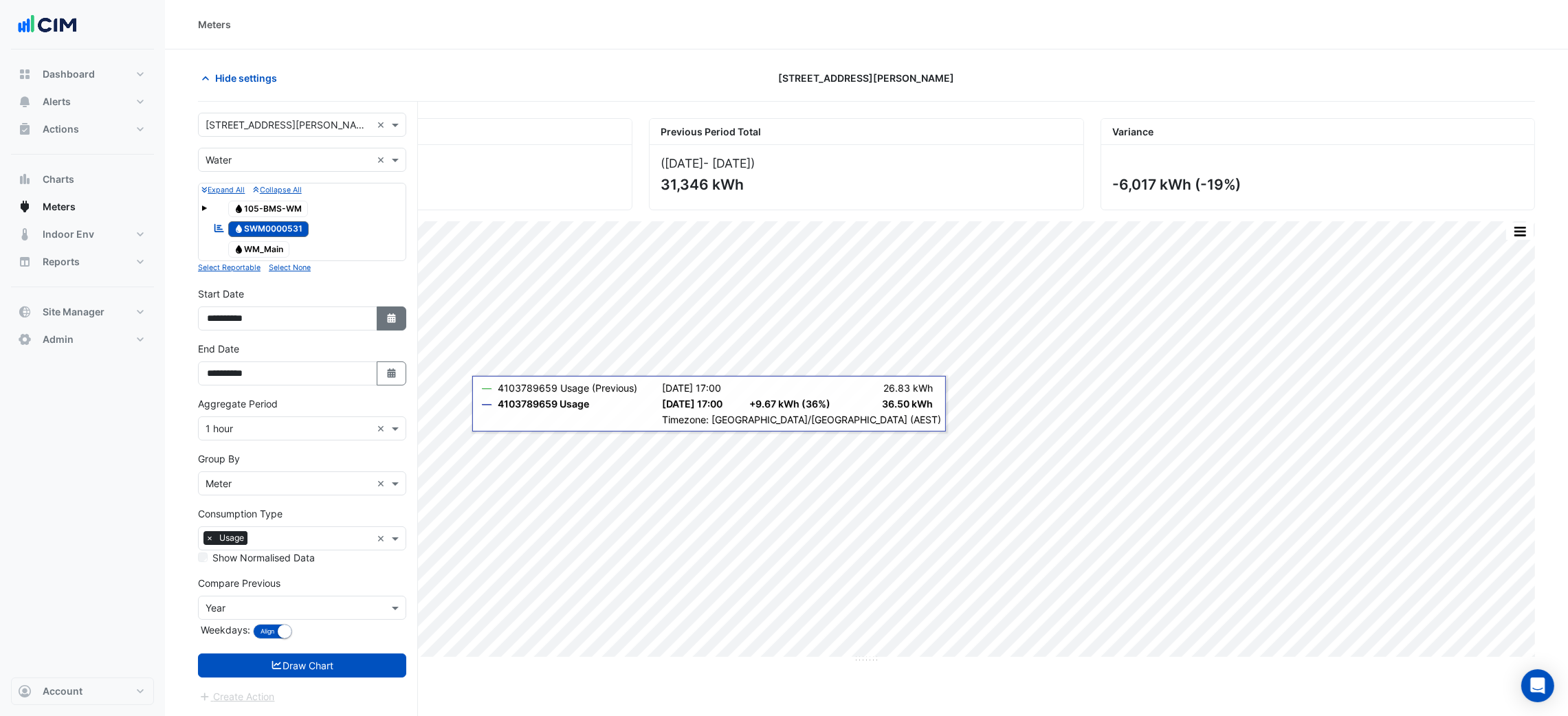
click at [389, 322] on icon "Select Date" at bounding box center [392, 318] width 12 height 9
select select "*"
select select "****"
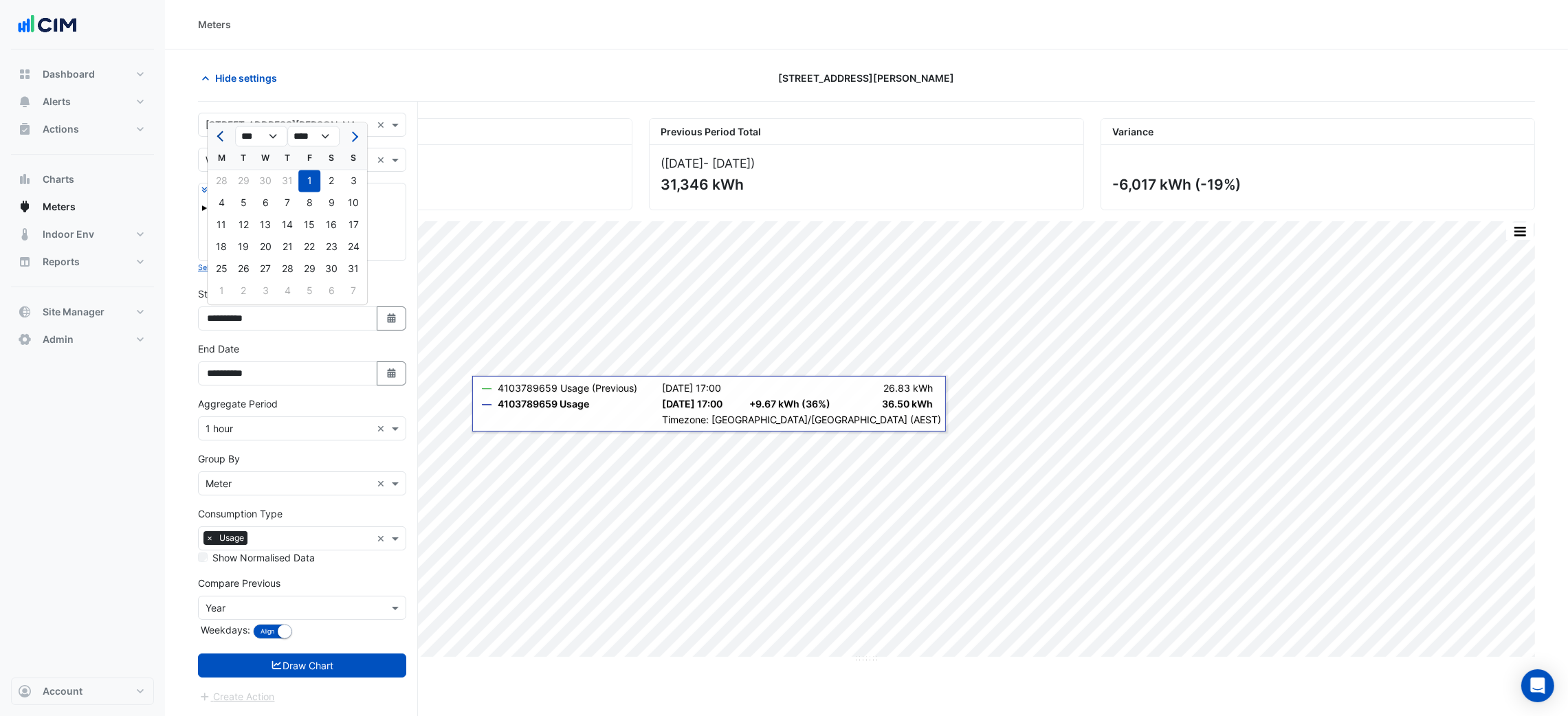
click at [219, 140] on button "Previous month" at bounding box center [221, 136] width 16 height 22
select select "*"
drag, startPoint x: 249, startPoint y: 177, endPoint x: 323, endPoint y: 258, distance: 109.7
click at [249, 177] on div "1" at bounding box center [243, 181] width 22 height 22
type input "**********"
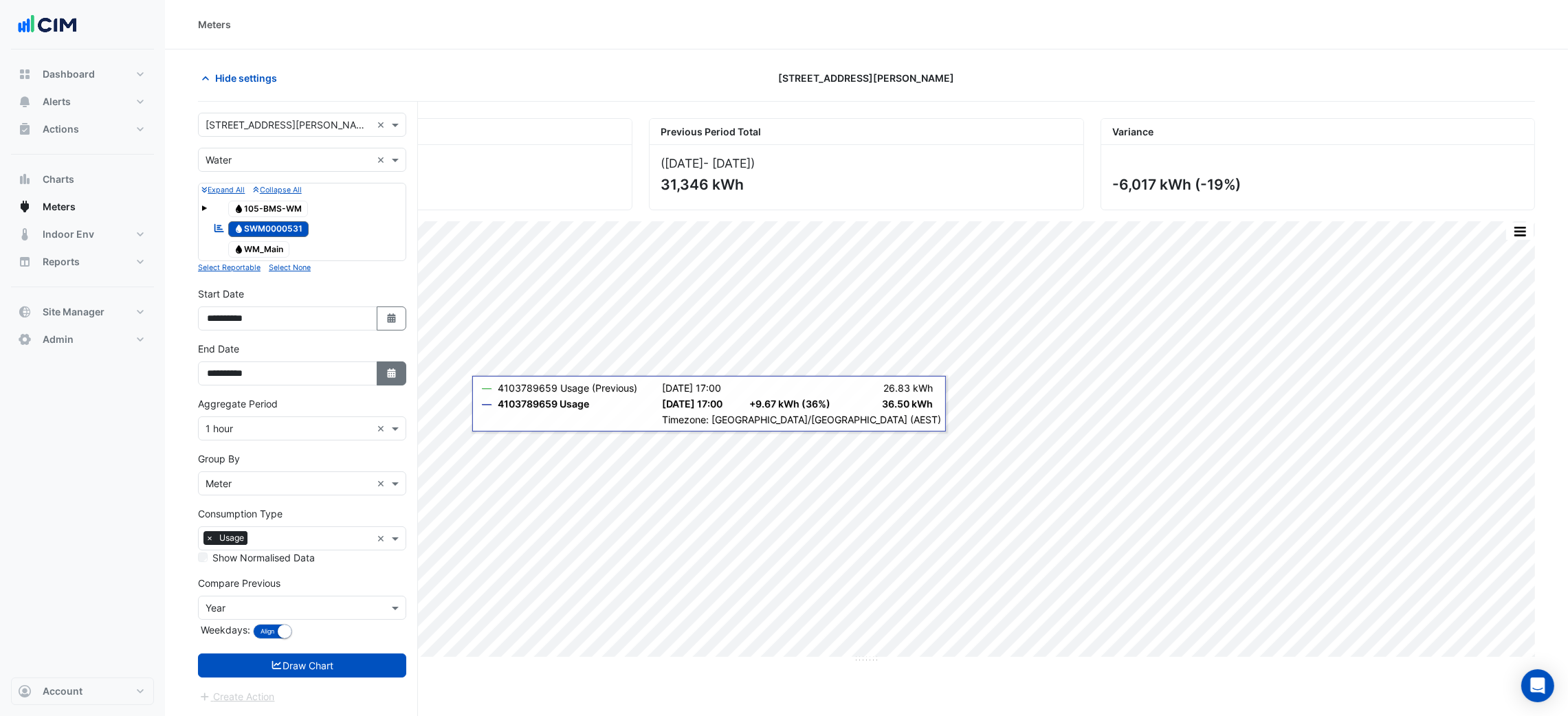
click at [382, 369] on button "Select Date" at bounding box center [391, 373] width 30 height 24
select select "*"
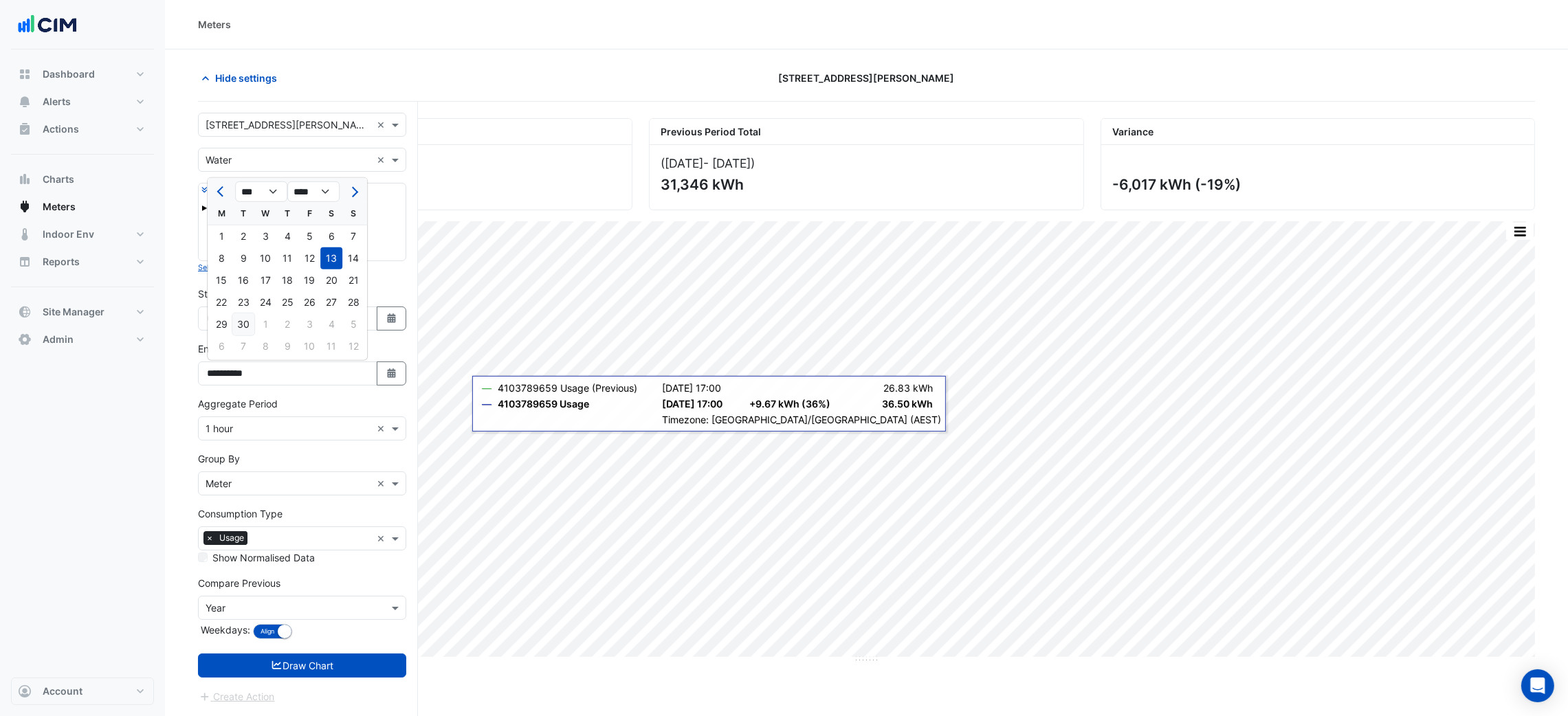
click at [244, 326] on div "30" at bounding box center [243, 324] width 22 height 22
type input "**********"
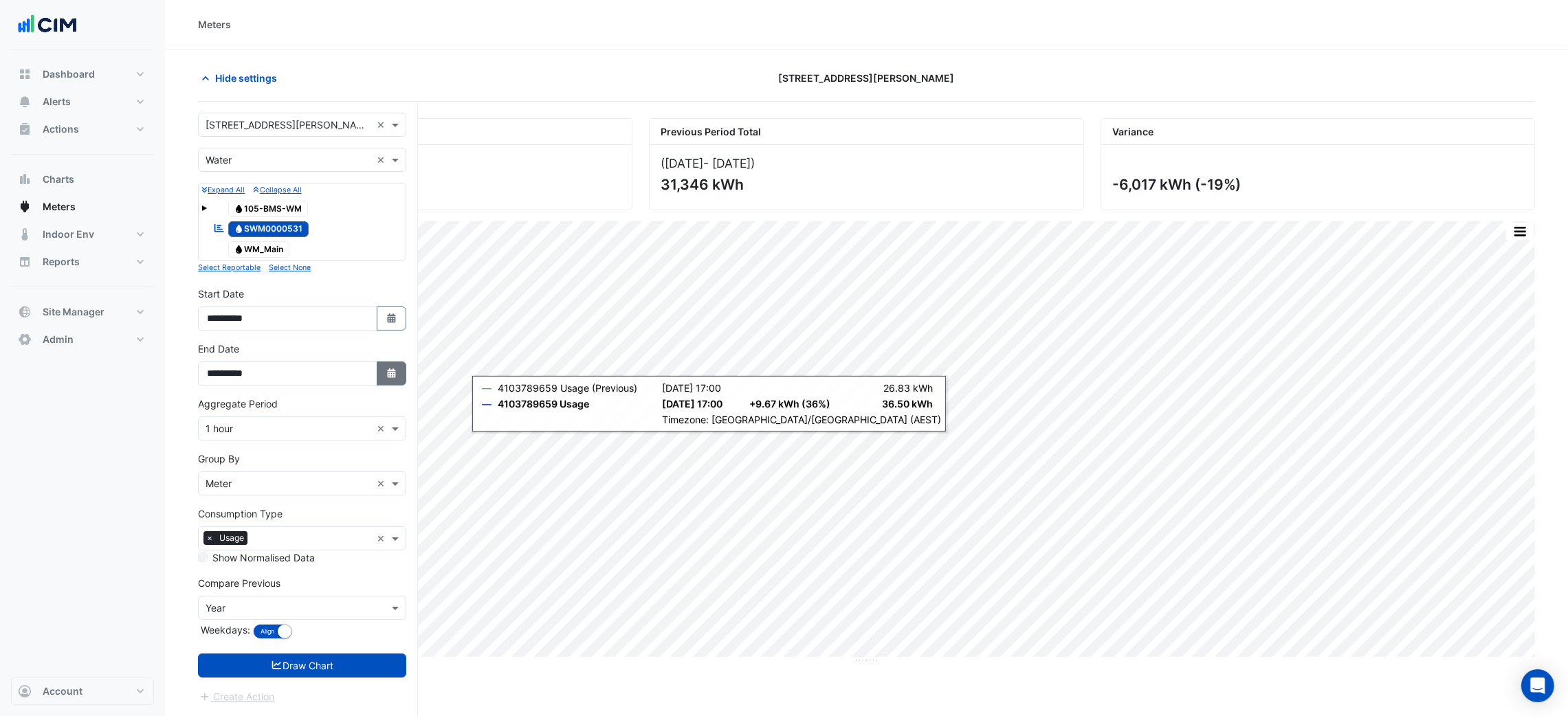
drag, startPoint x: 395, startPoint y: 387, endPoint x: 382, endPoint y: 364, distance: 26.4
click at [397, 386] on button "Select Date" at bounding box center [391, 373] width 30 height 24
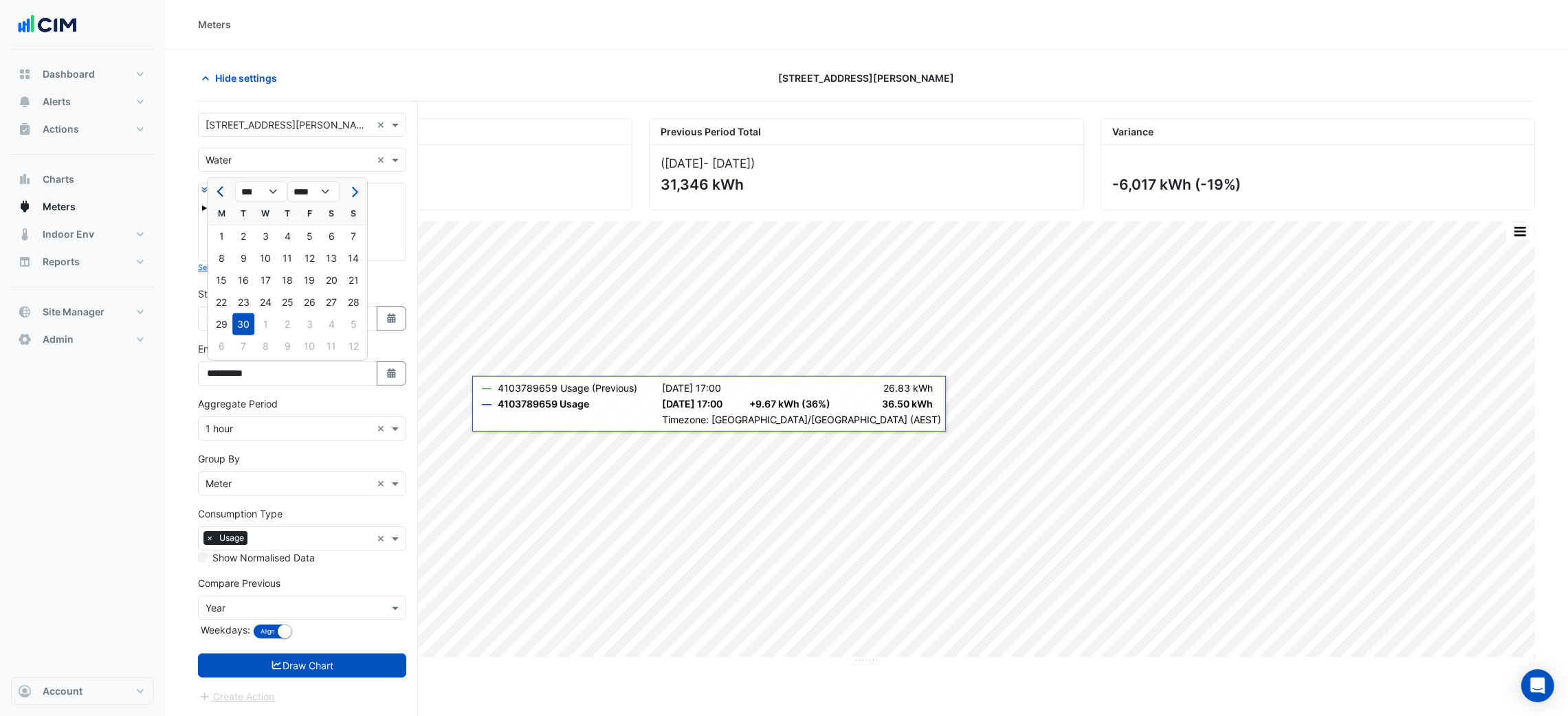
drag, startPoint x: 214, startPoint y: 181, endPoint x: 229, endPoint y: 214, distance: 36.2
click at [214, 183] on button "Previous month" at bounding box center [221, 191] width 16 height 22
select select "*"
click at [337, 320] on div "30" at bounding box center [331, 324] width 22 height 22
type input "**********"
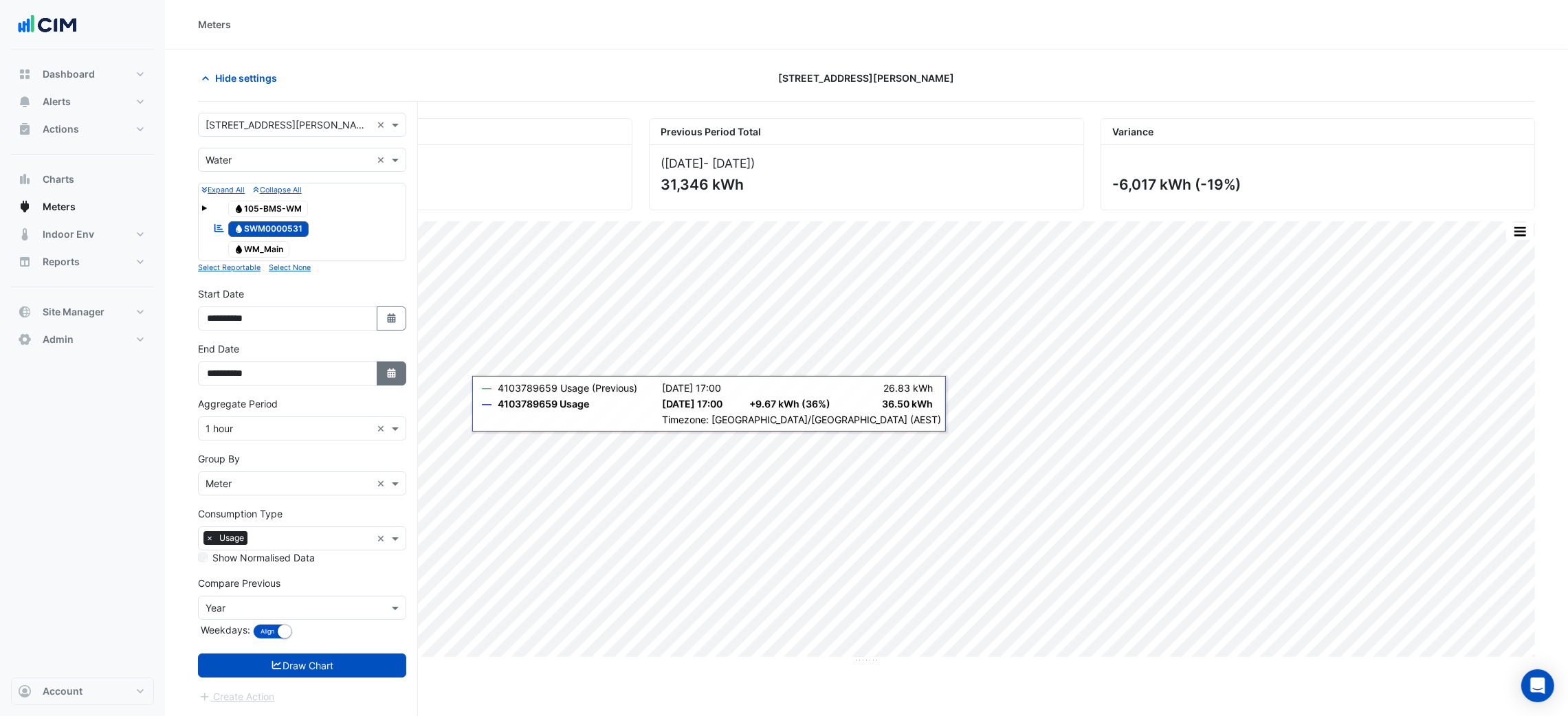
click at [387, 373] on icon "Select Date" at bounding box center [392, 373] width 12 height 9
select select "*"
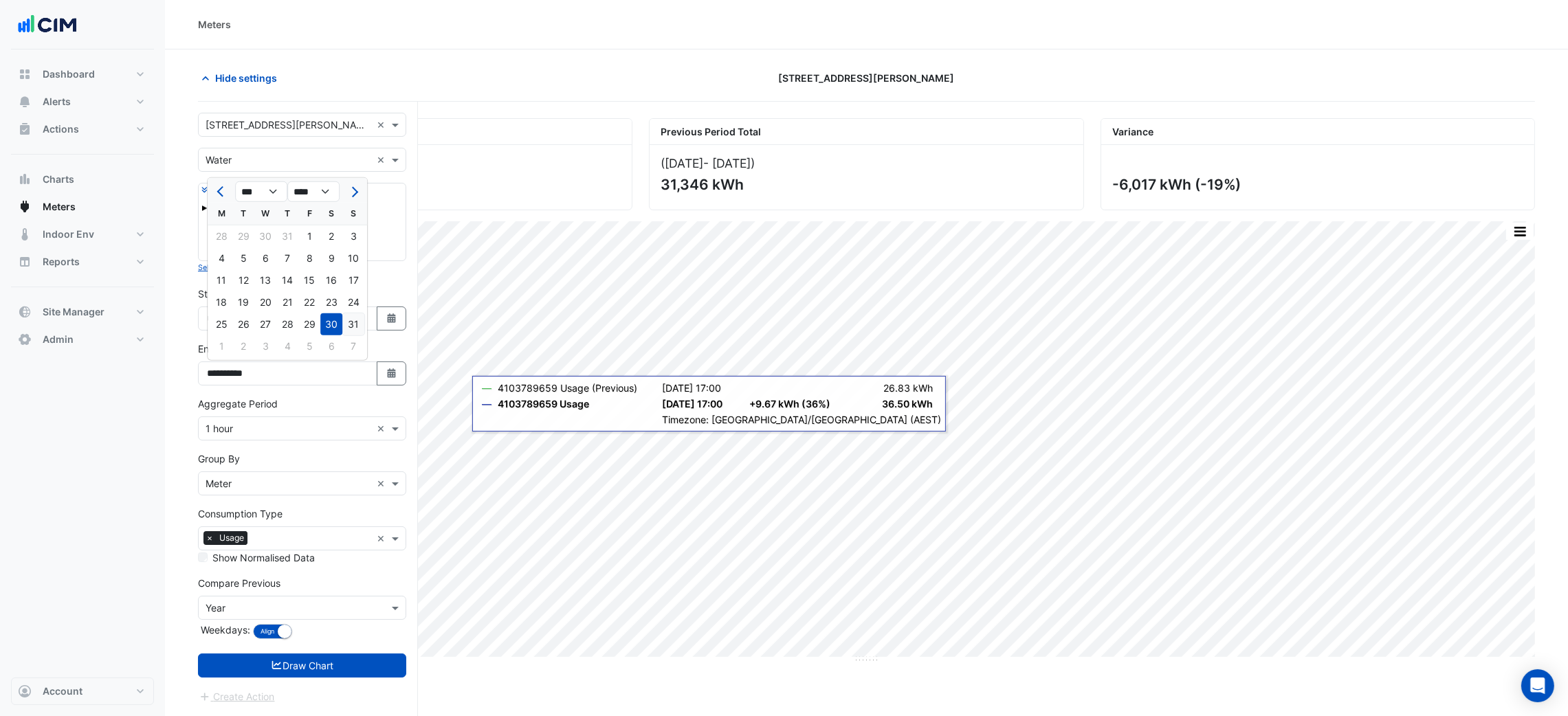
click at [350, 326] on div "31" at bounding box center [353, 324] width 22 height 22
type input "**********"
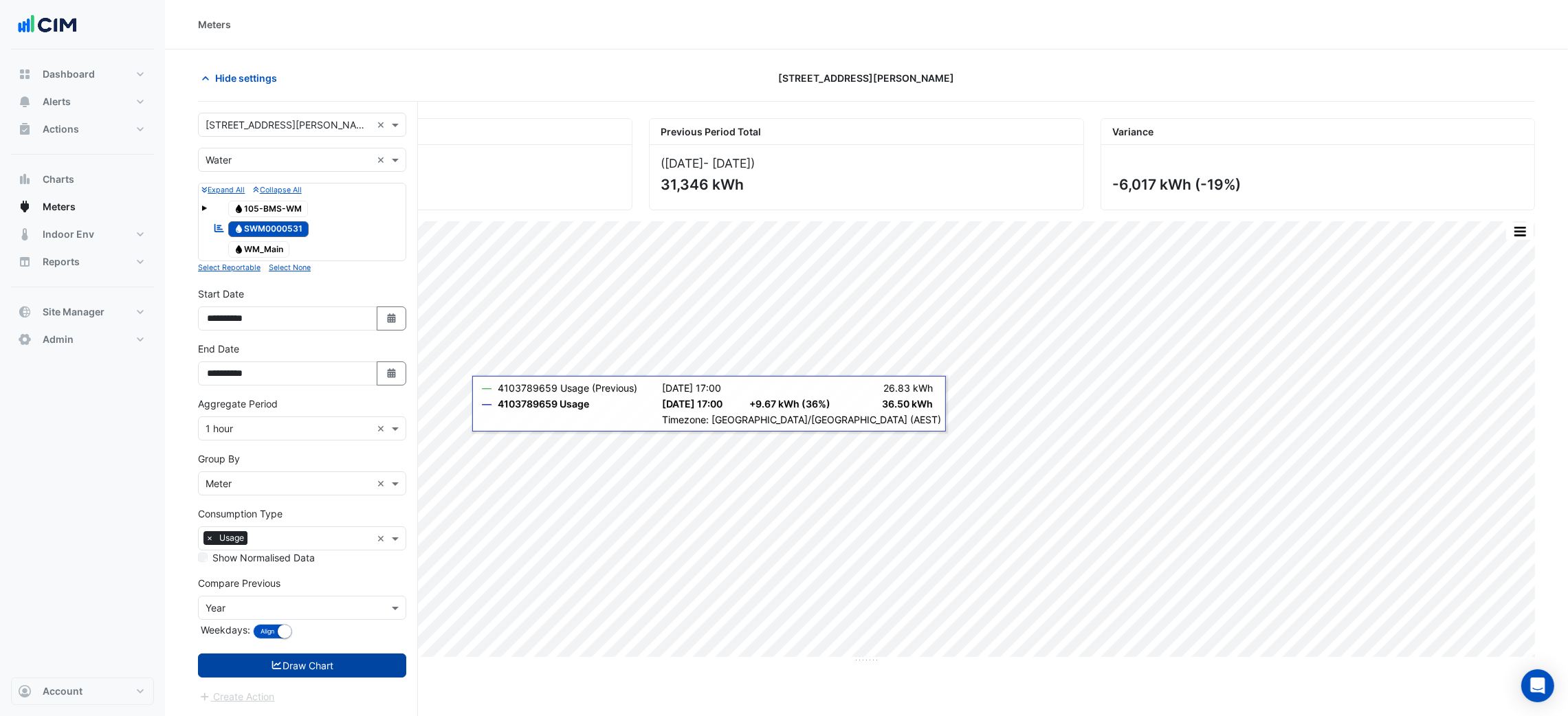
drag, startPoint x: 271, startPoint y: 659, endPoint x: 278, endPoint y: 672, distance: 14.8
click at [278, 672] on button "Draw Chart" at bounding box center [302, 665] width 208 height 24
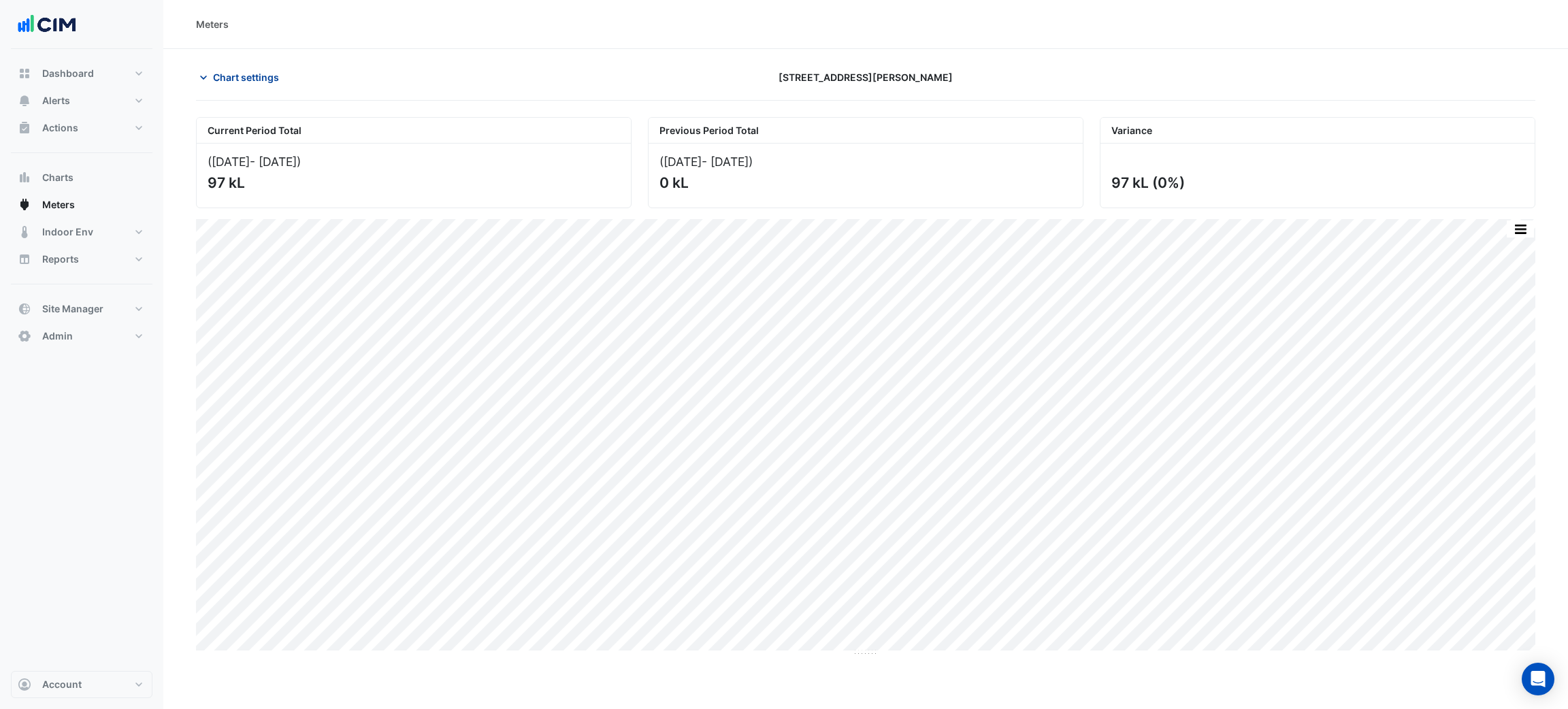
click at [256, 69] on button "Chart settings" at bounding box center [242, 77] width 92 height 24
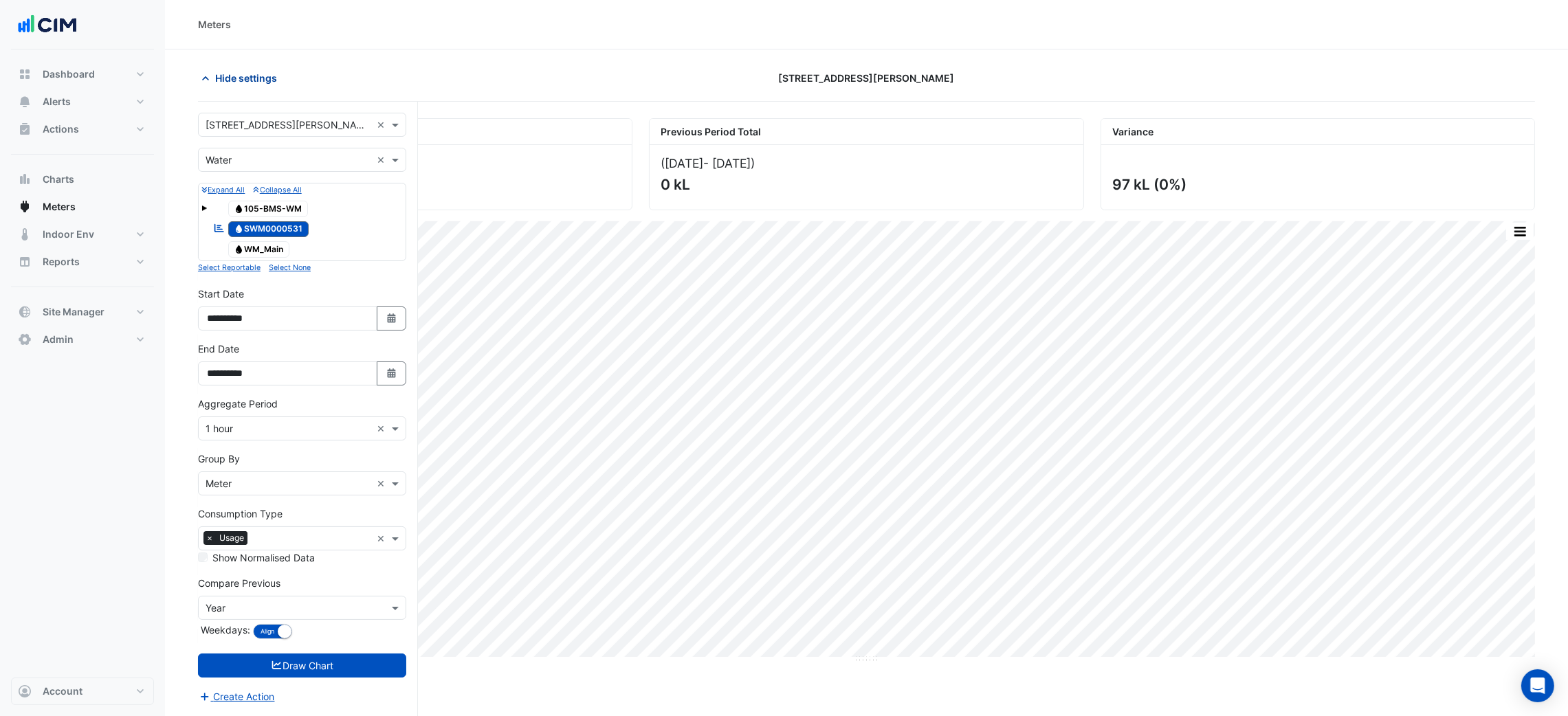
click at [258, 69] on button "Hide settings" at bounding box center [242, 78] width 88 height 24
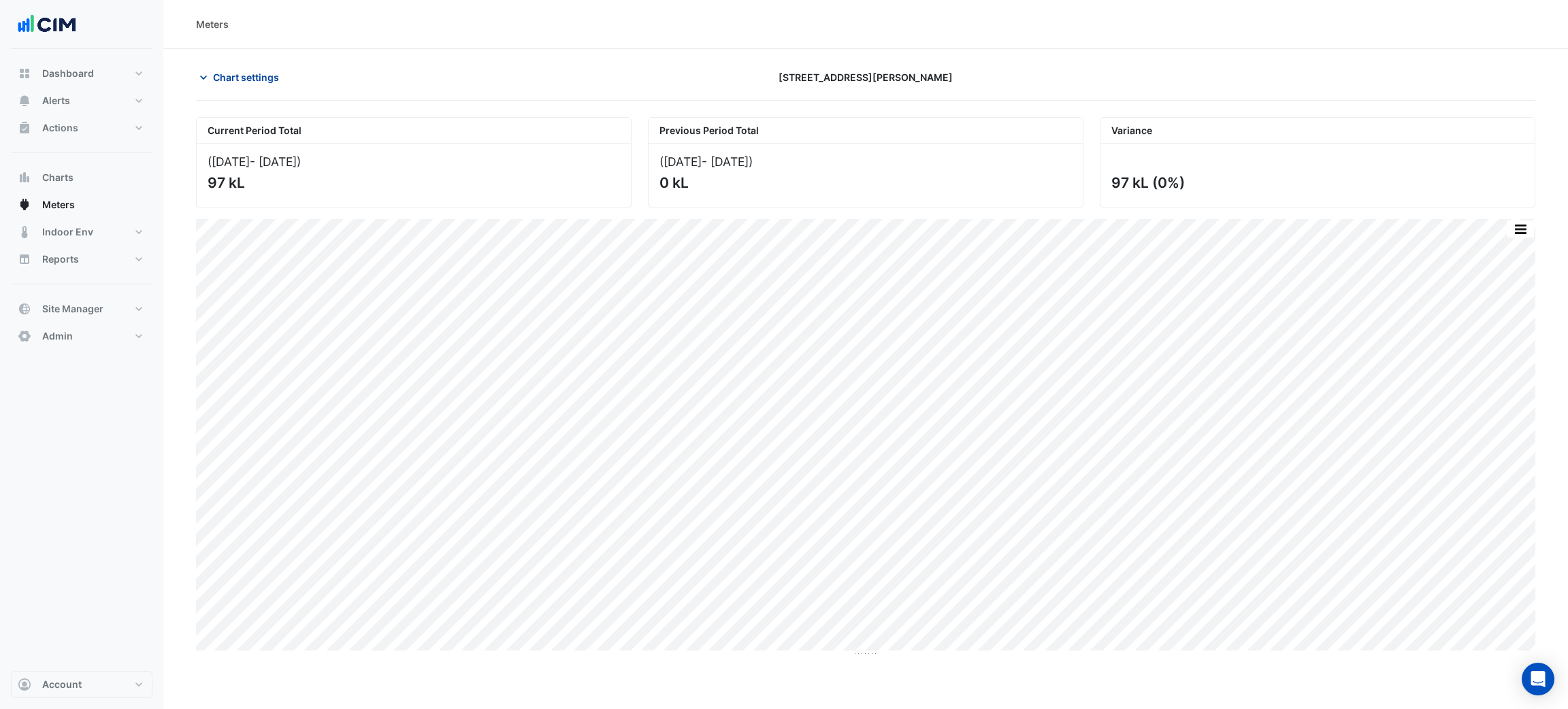
click at [256, 69] on button "Chart settings" at bounding box center [242, 77] width 92 height 24
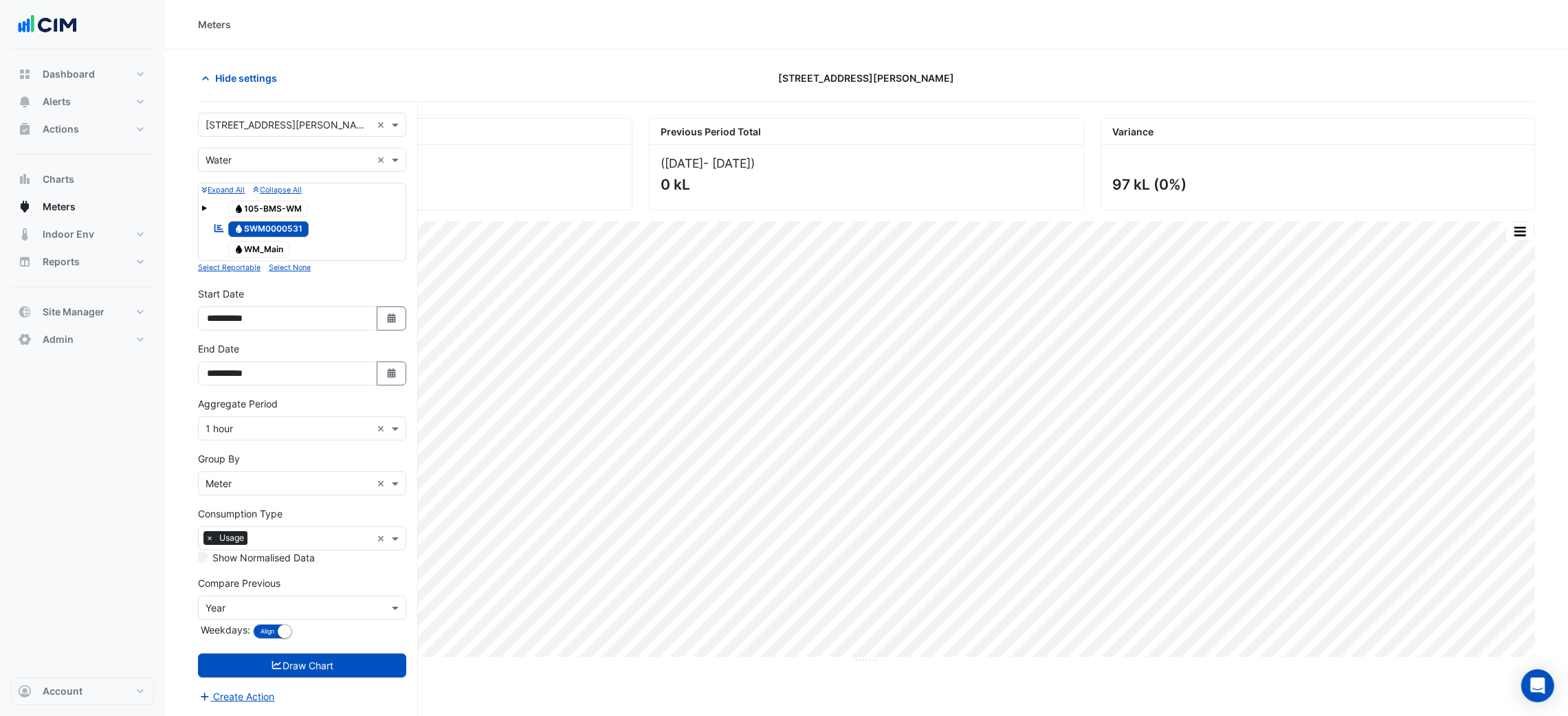
click at [244, 432] on input "text" at bounding box center [288, 429] width 166 height 15
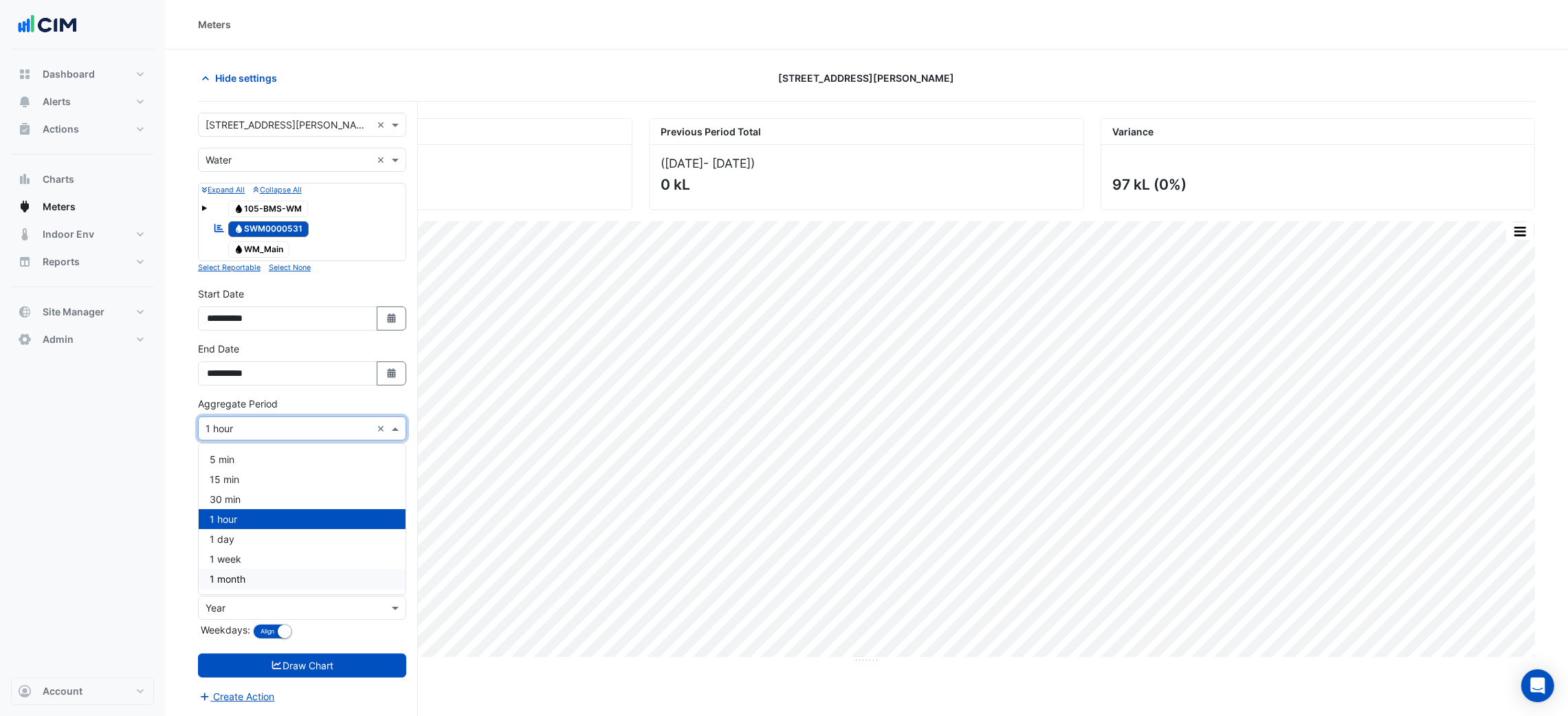
click at [236, 581] on span "1 month" at bounding box center [228, 579] width 35 height 12
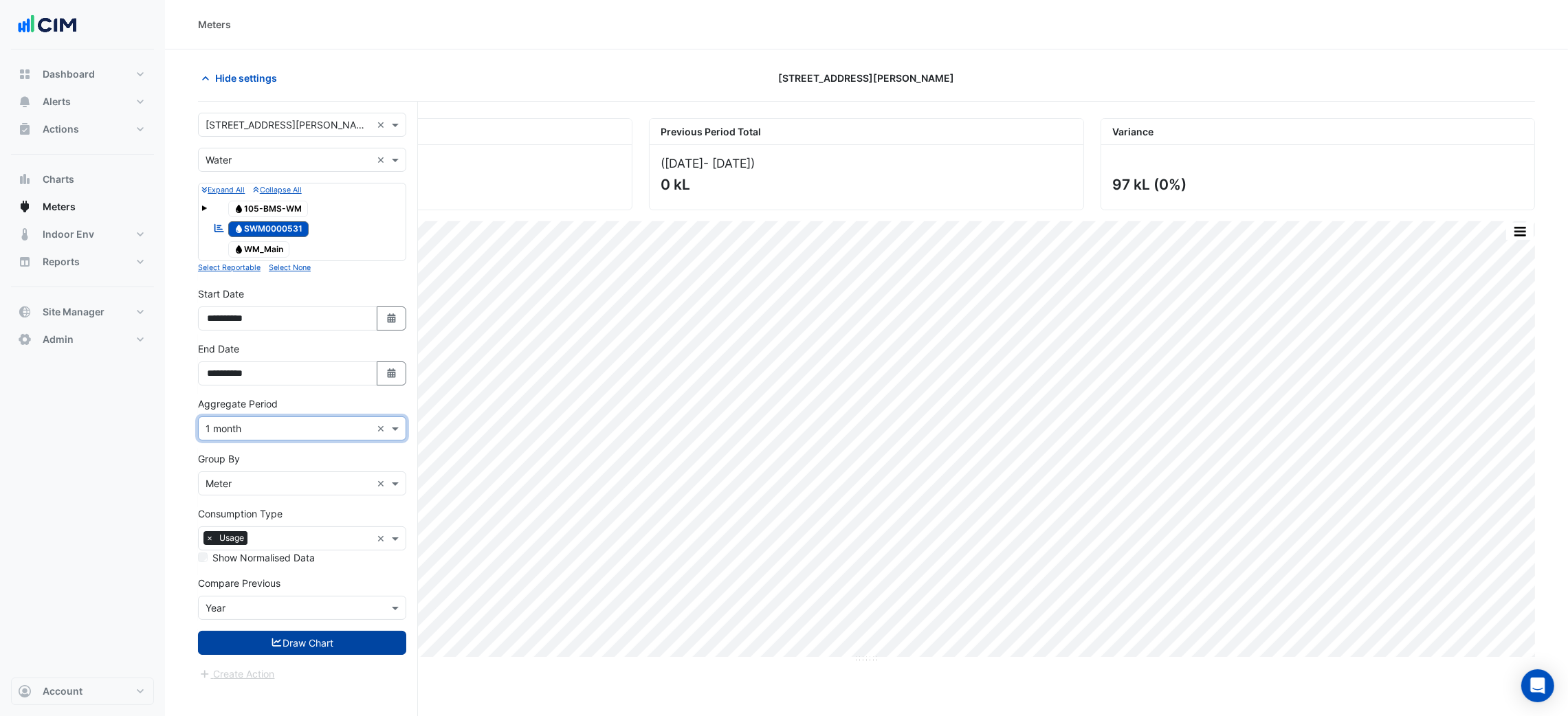
click at [304, 640] on button "Draw Chart" at bounding box center [302, 643] width 208 height 24
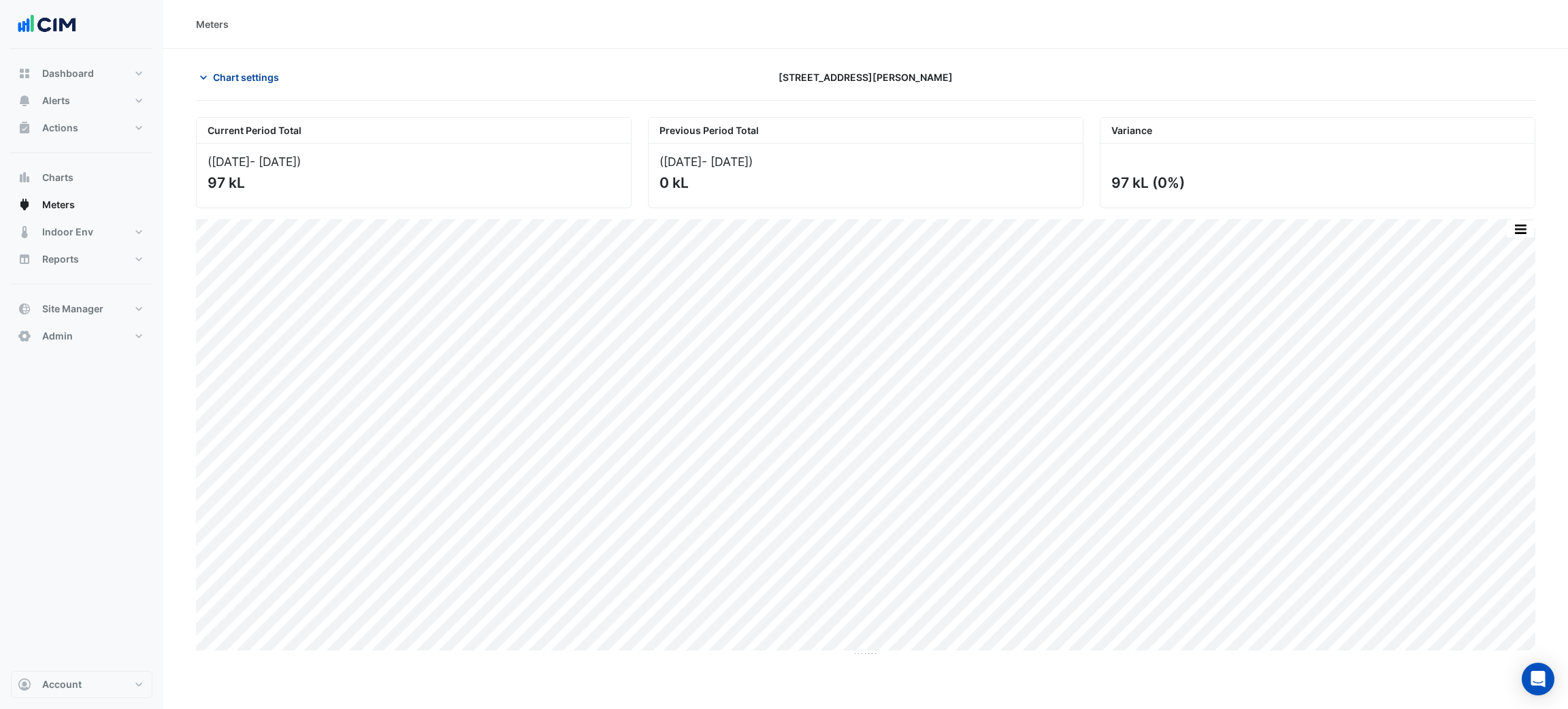
click at [255, 79] on span "Chart settings" at bounding box center [246, 77] width 66 height 15
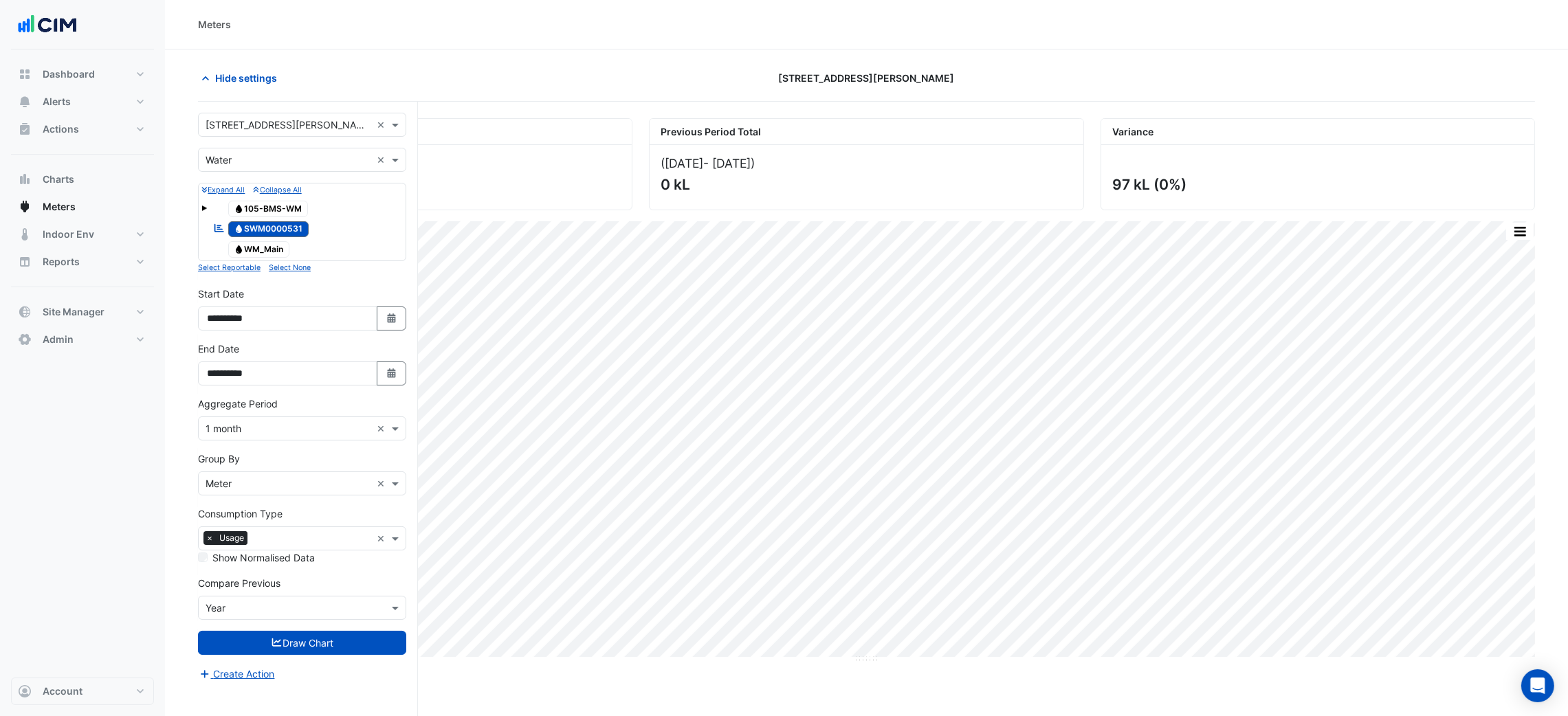
click at [269, 212] on span "Water 105-BMS-WM" at bounding box center [268, 208] width 80 height 16
click at [265, 225] on span "Water SWM0000531" at bounding box center [268, 229] width 81 height 16
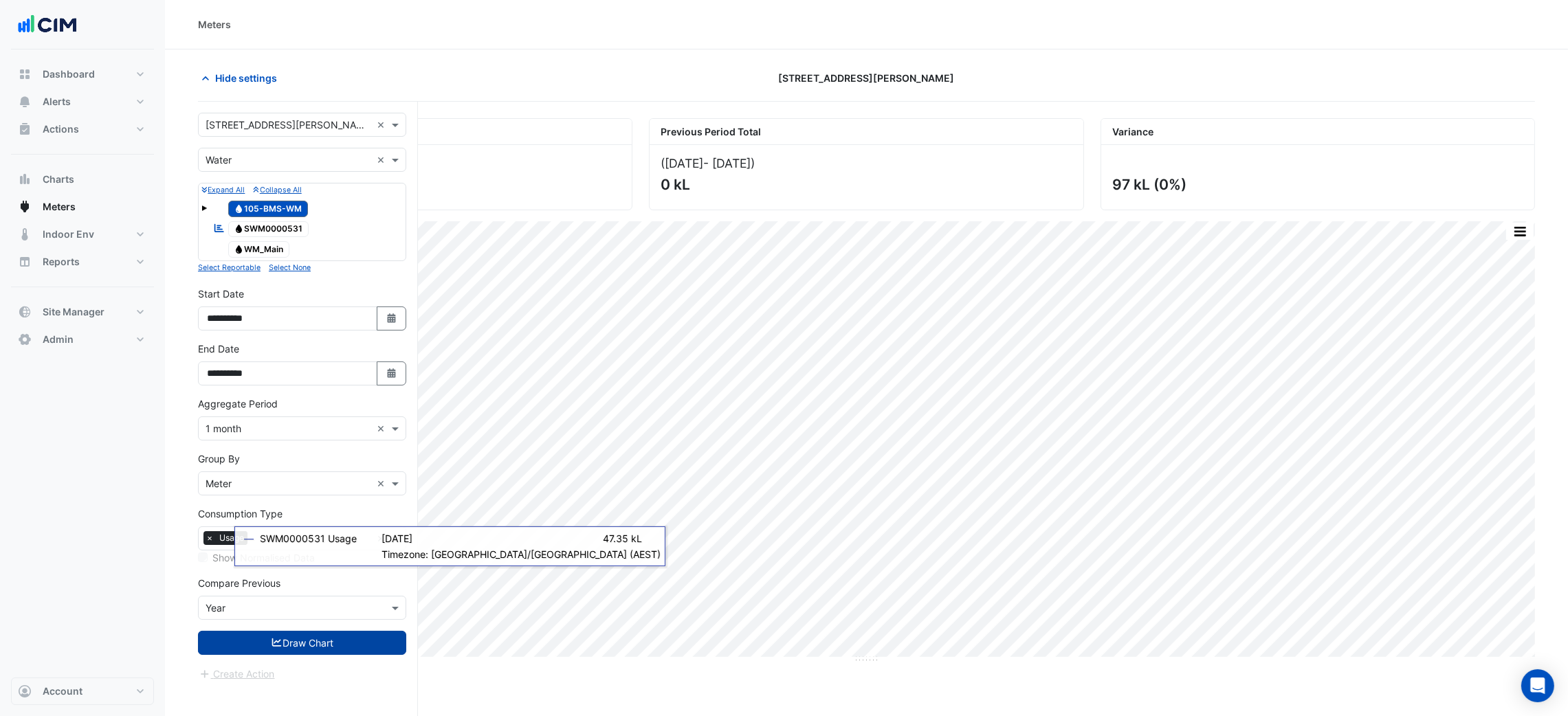
click at [299, 647] on button "Draw Chart" at bounding box center [302, 643] width 208 height 24
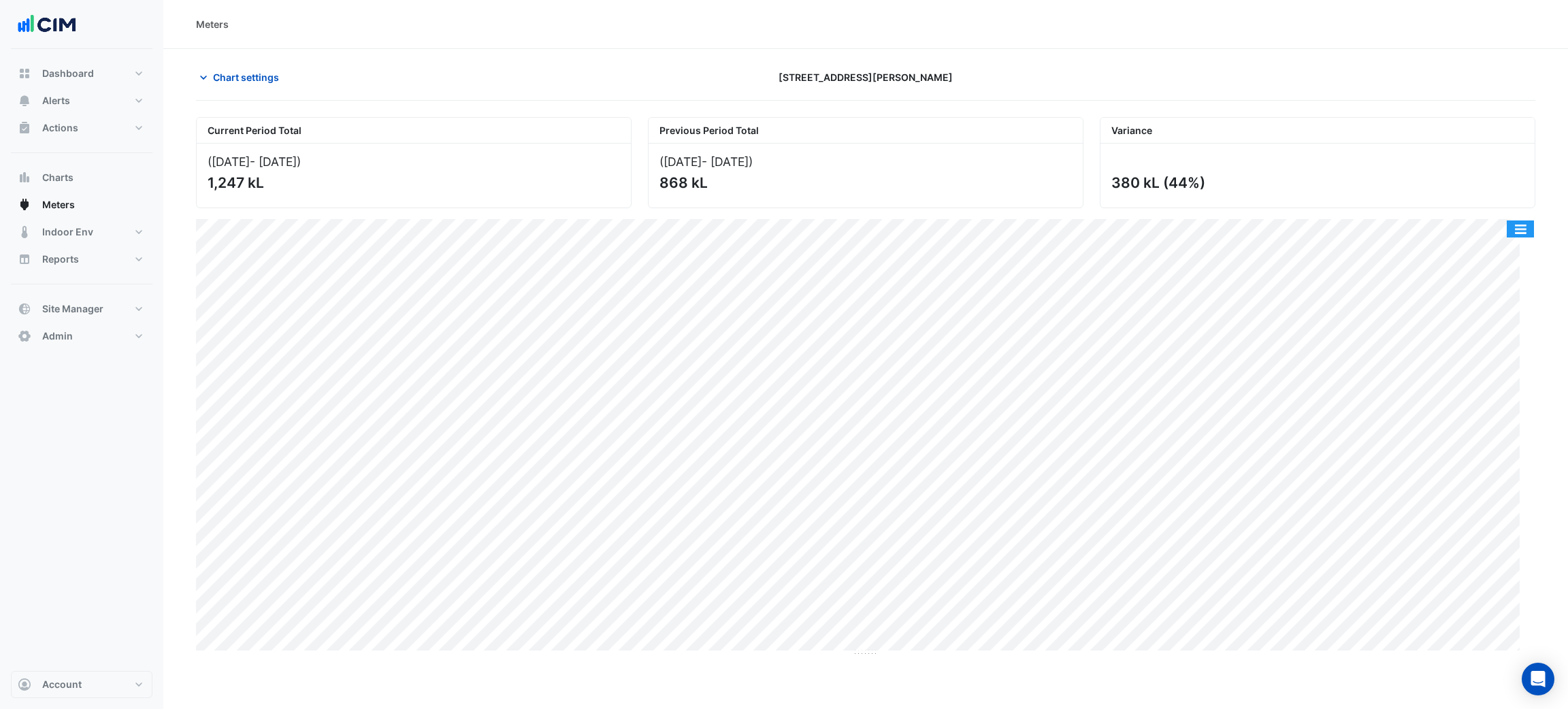
click at [1511, 228] on button "button" at bounding box center [1521, 229] width 27 height 17
click at [1486, 439] on div "Select Chart Type" at bounding box center [1493, 425] width 82 height 33
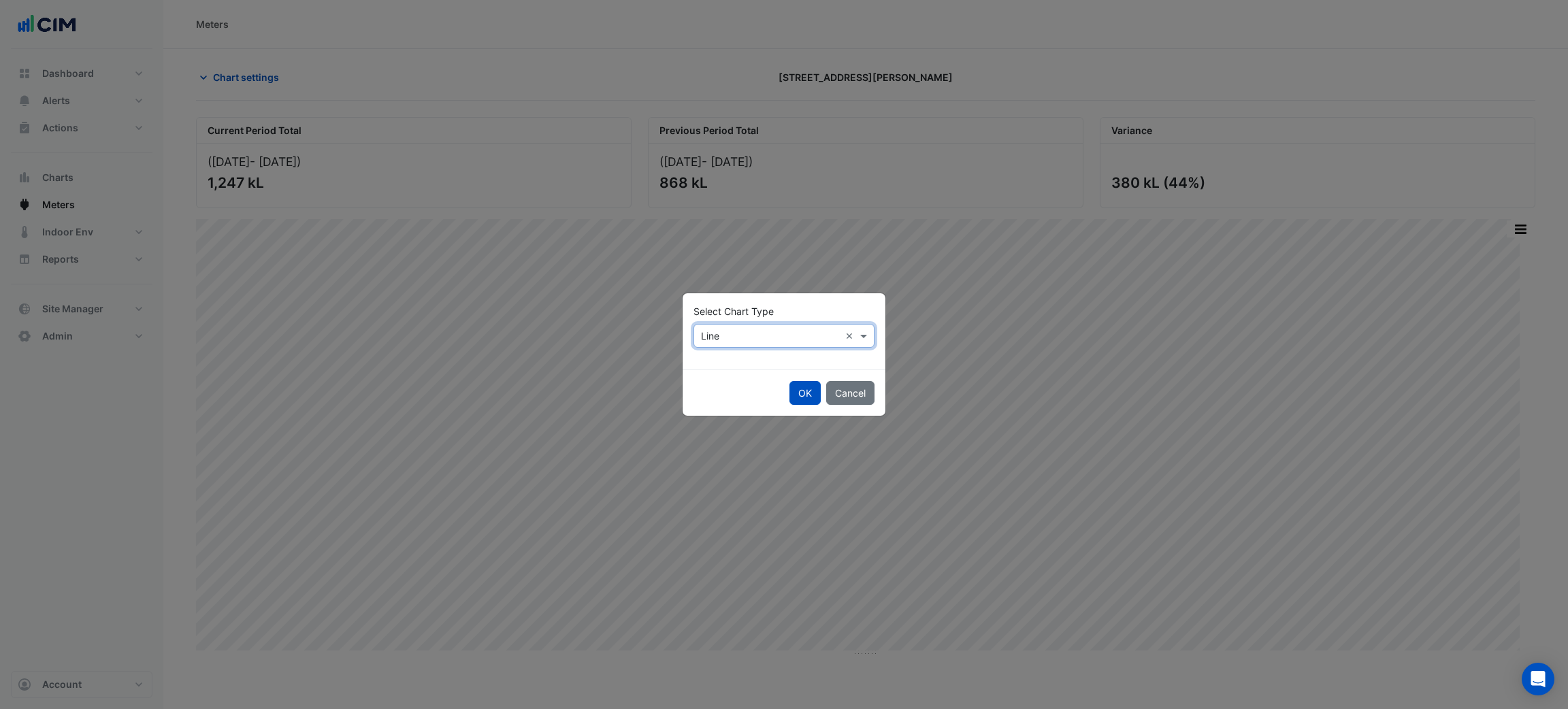
click at [695, 335] on div at bounding box center [784, 335] width 179 height 15
click at [724, 380] on span "Column" at bounding box center [722, 384] width 34 height 11
click at [805, 393] on button "OK" at bounding box center [805, 393] width 31 height 24
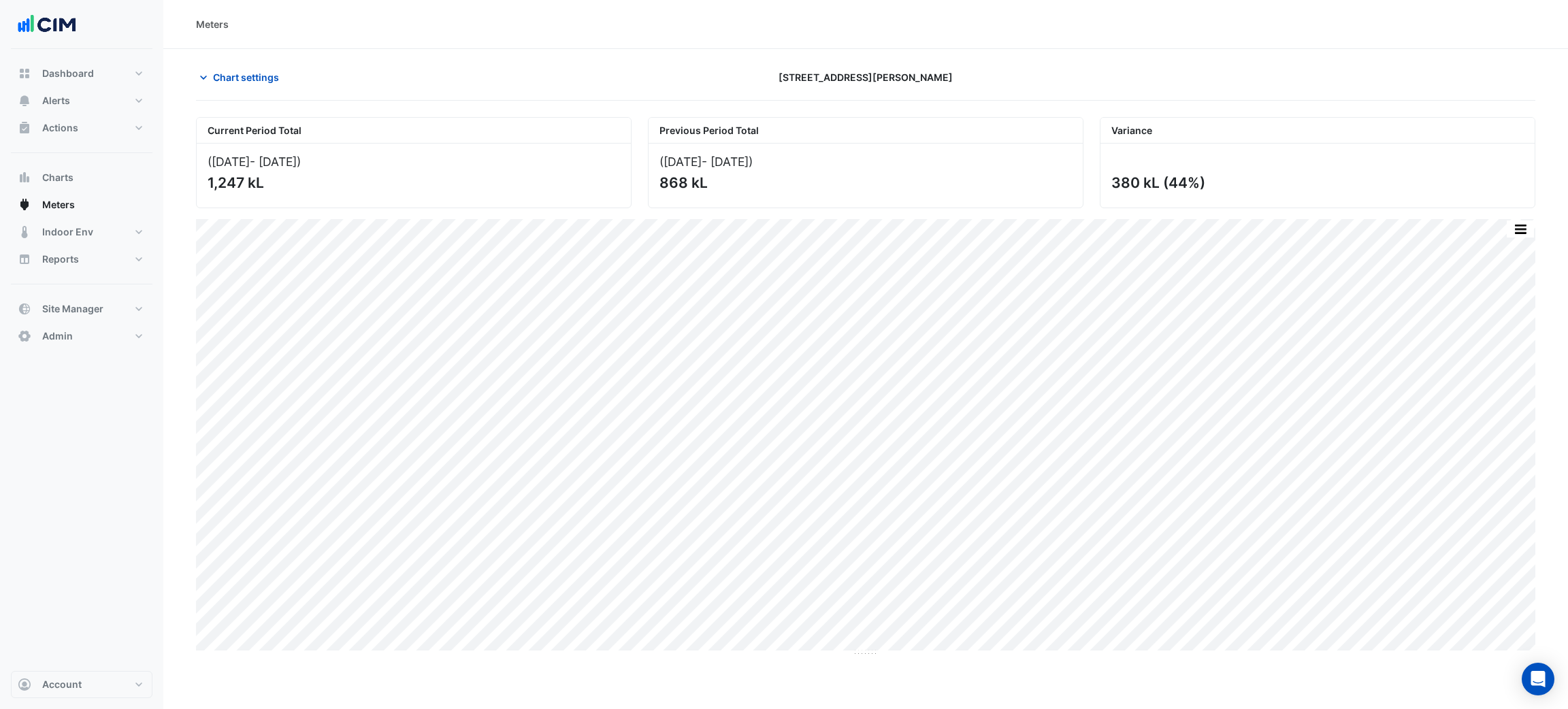
click at [251, 112] on div "Current Period Total (Jul 25 - Aug 25 ) 1,247 kL Previous Period Total (Jul 24 …" at bounding box center [865, 157] width 1356 height 102
click at [248, 89] on div "Chart settings 105 Phillip Street" at bounding box center [866, 83] width 1340 height 35
click at [250, 82] on span "Chart settings" at bounding box center [246, 77] width 66 height 15
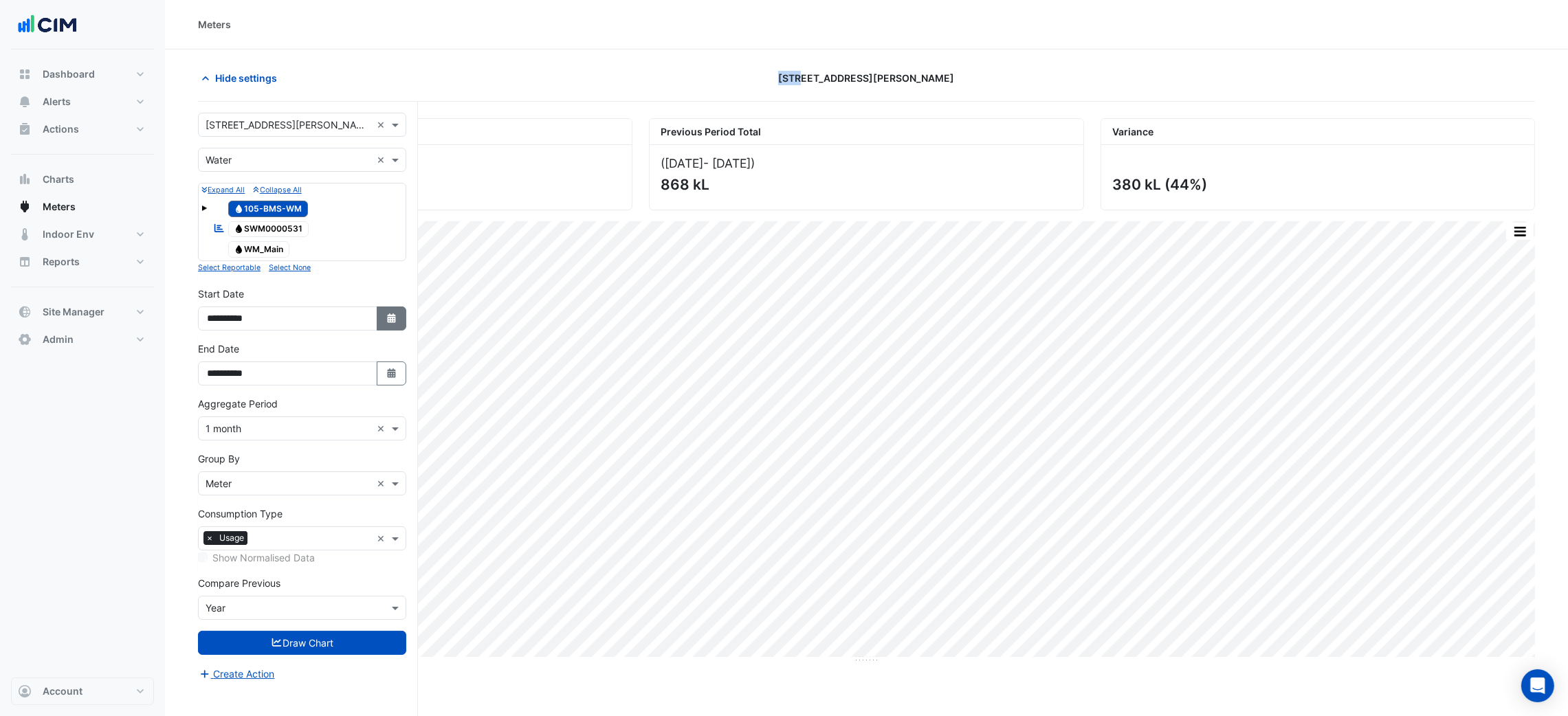
click at [395, 306] on button "Select Date" at bounding box center [391, 318] width 30 height 24
select select "*"
select select "****"
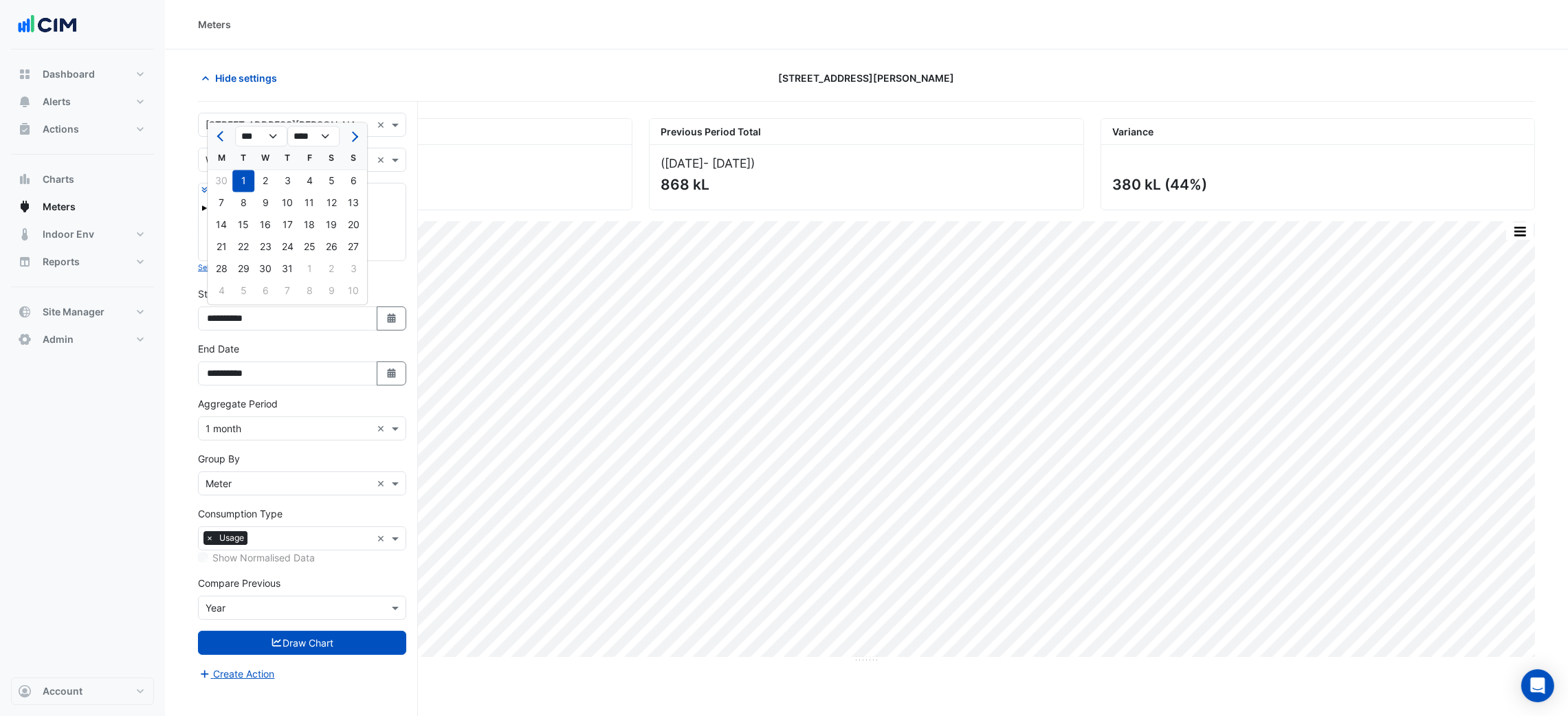
click at [211, 138] on div at bounding box center [221, 136] width 28 height 22
click at [214, 142] on button "Previous month" at bounding box center [221, 136] width 16 height 22
select select "*"
click at [349, 180] on div "1" at bounding box center [353, 181] width 22 height 22
type input "**********"
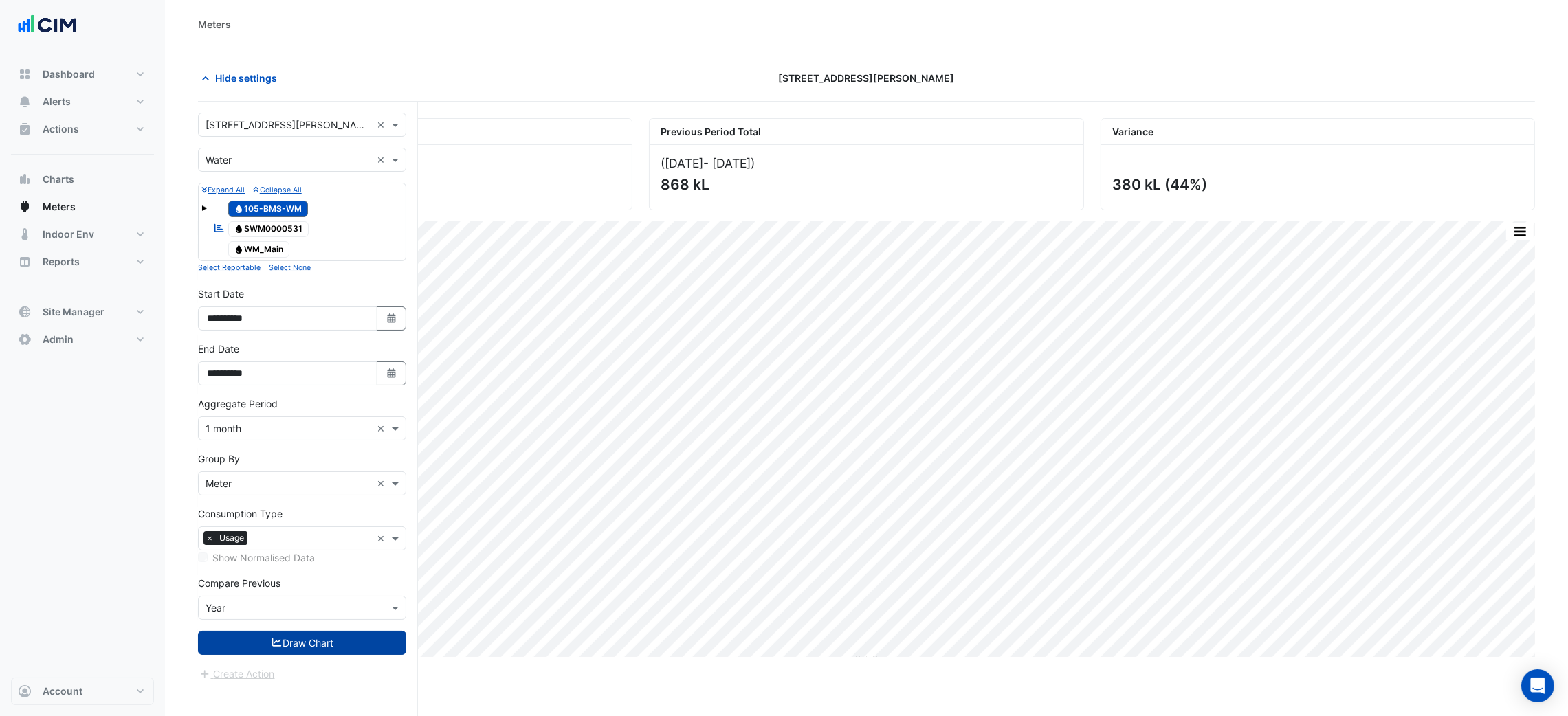
click at [344, 637] on button "Draw Chart" at bounding box center [302, 643] width 208 height 24
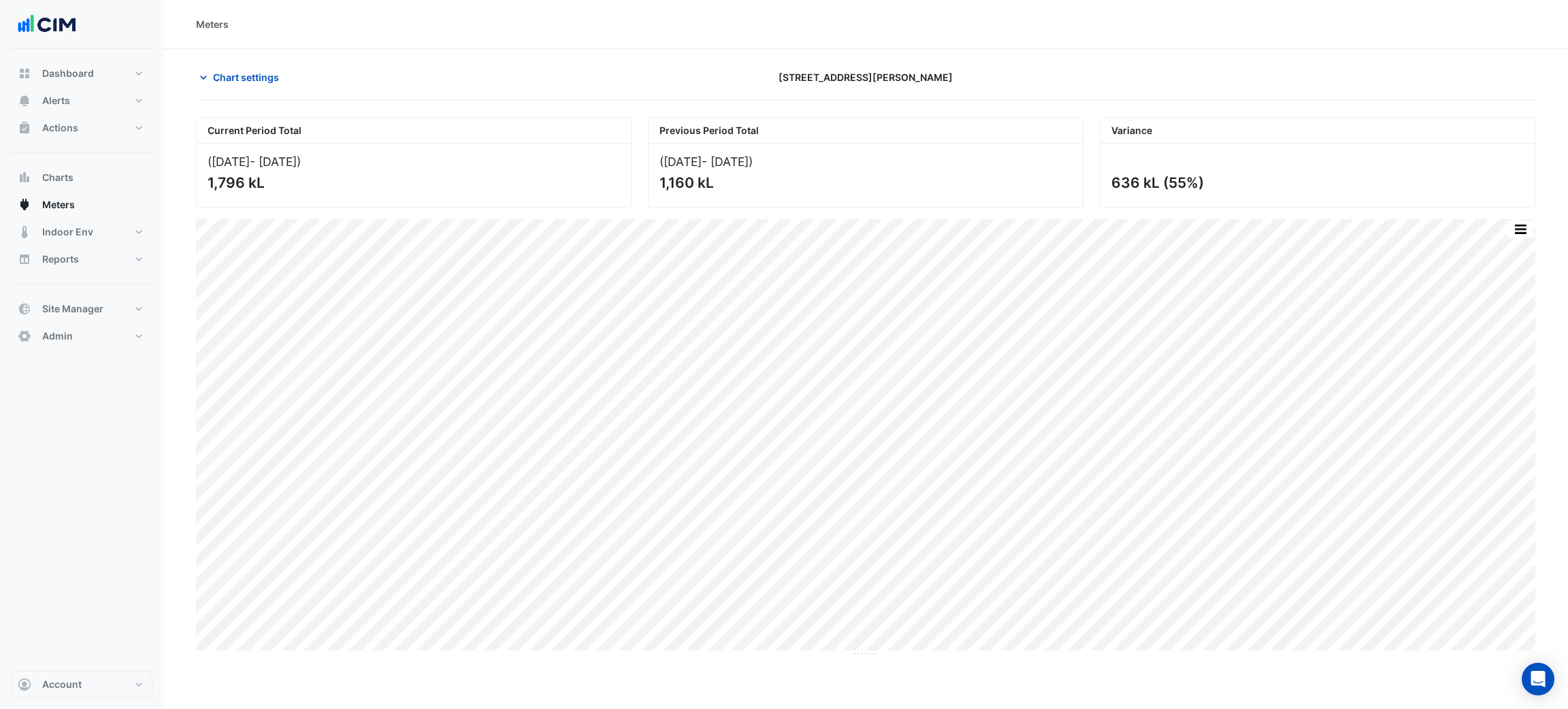
click at [274, 63] on section "Chart settings 105 Phillip Street Current Period Total (Jun 25 - Aug 25 ) 1,796…" at bounding box center [865, 353] width 1405 height 608
click at [275, 72] on span "Chart settings" at bounding box center [246, 77] width 66 height 15
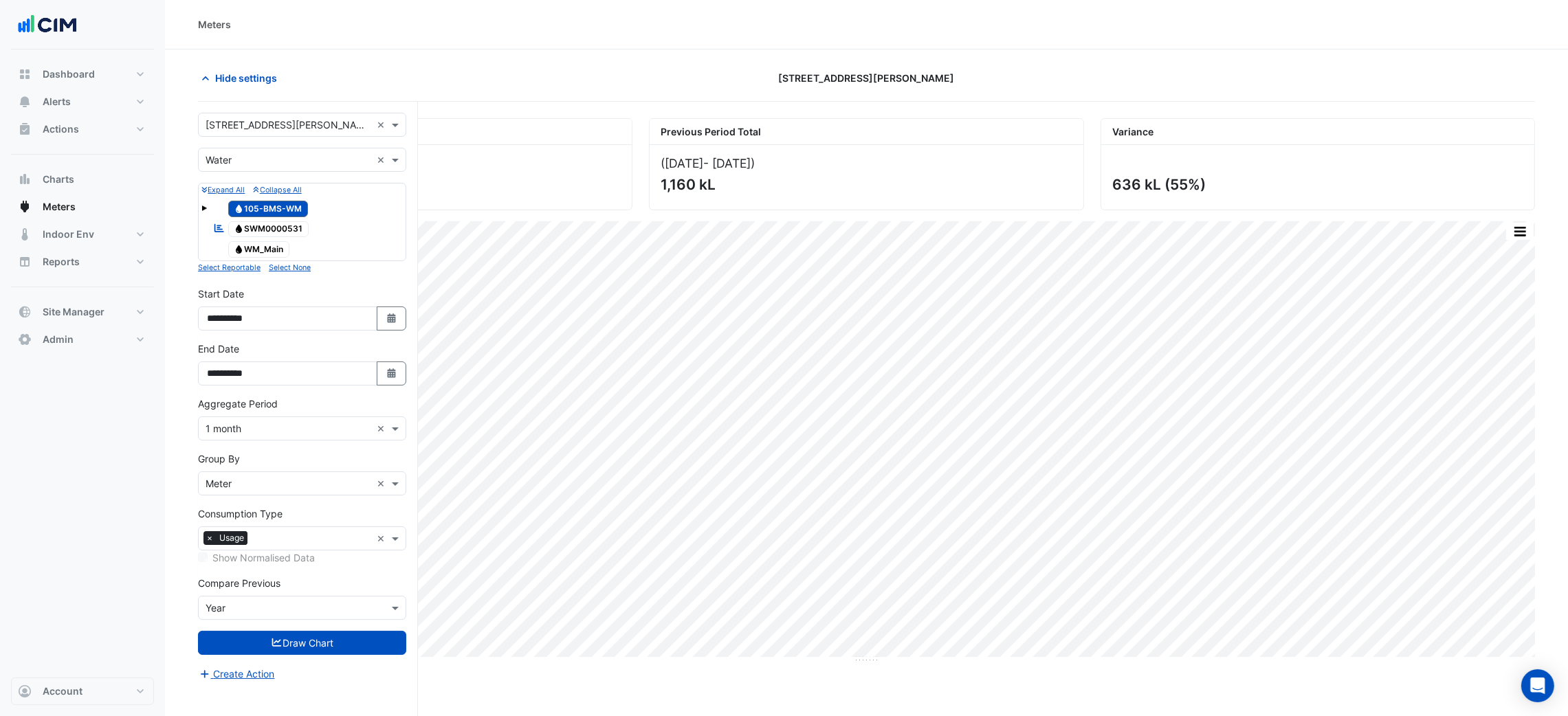
click at [285, 233] on span "Water SWM0000531" at bounding box center [268, 229] width 81 height 16
click at [285, 214] on span "Water 105-BMS-WM" at bounding box center [268, 208] width 80 height 16
click at [370, 647] on button "Draw Chart" at bounding box center [302, 643] width 208 height 24
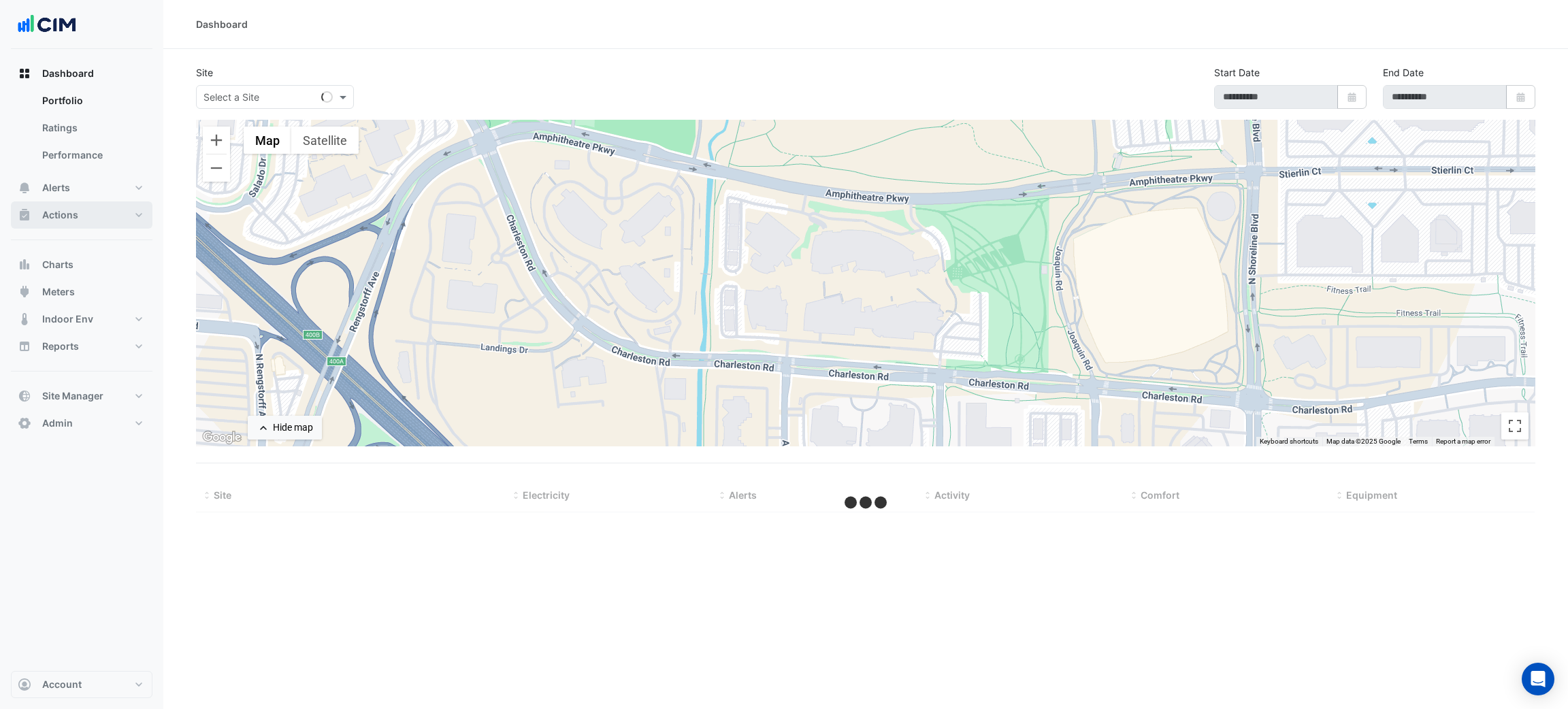
click at [77, 215] on button "Actions" at bounding box center [81, 215] width 141 height 28
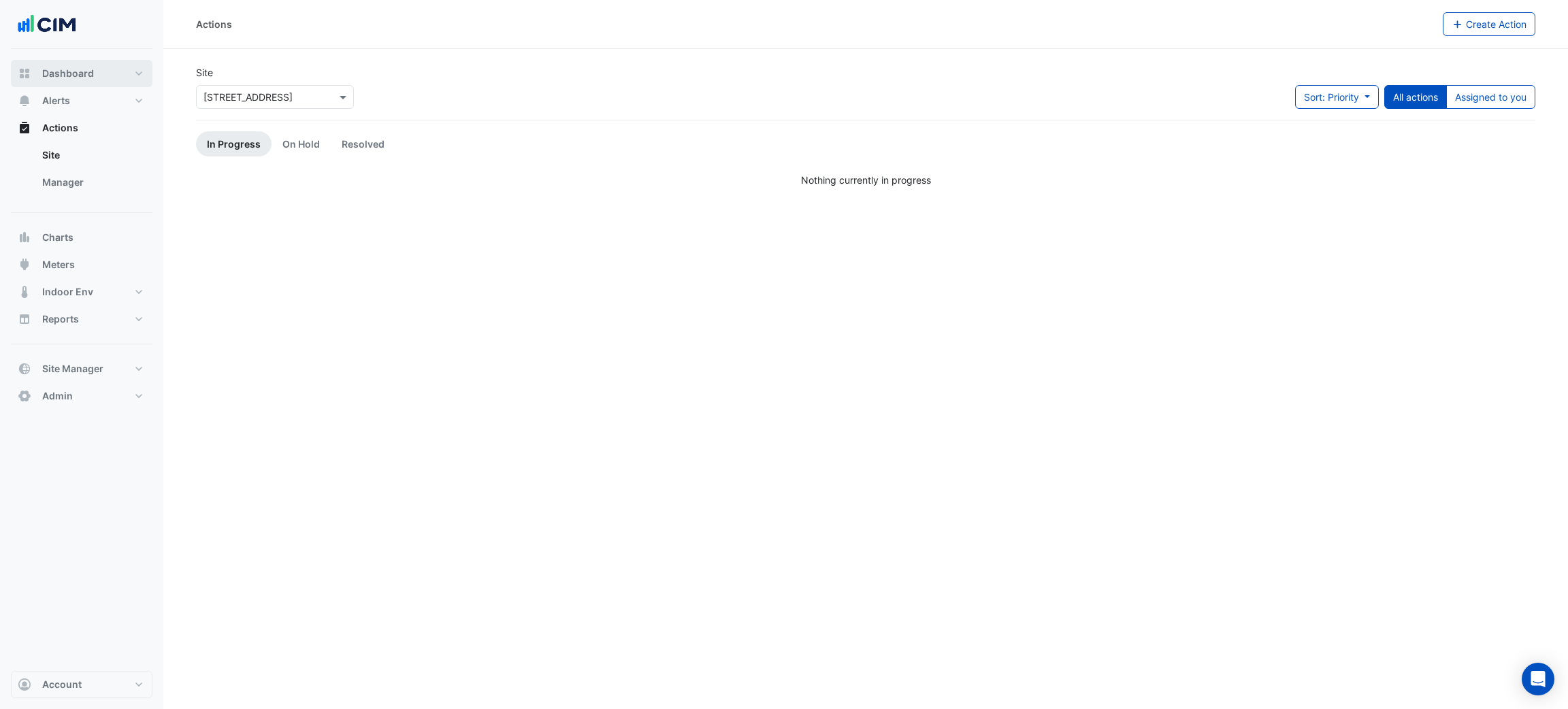
click at [89, 67] on span "Dashboard" at bounding box center [68, 73] width 52 height 14
select select "***"
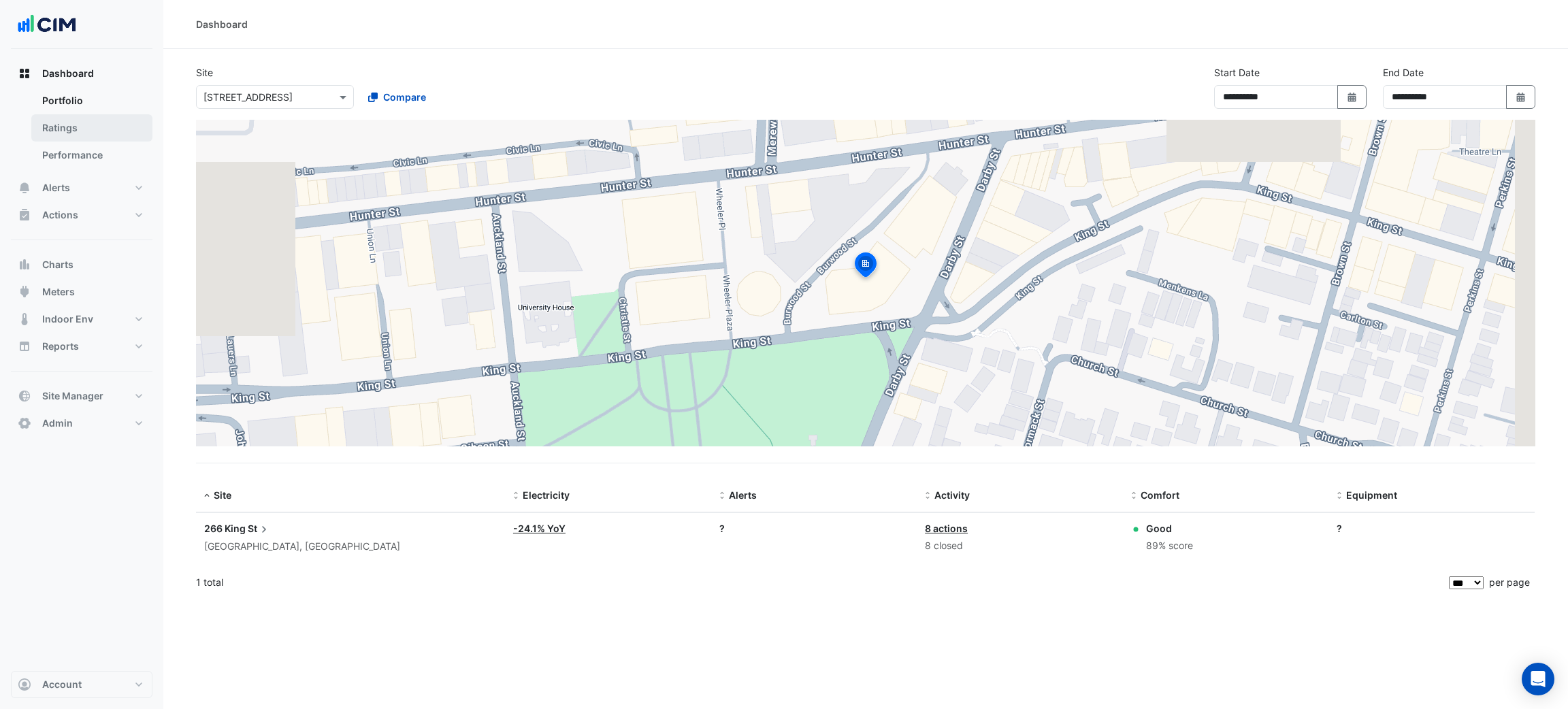
click at [83, 130] on link "Ratings" at bounding box center [92, 128] width 121 height 28
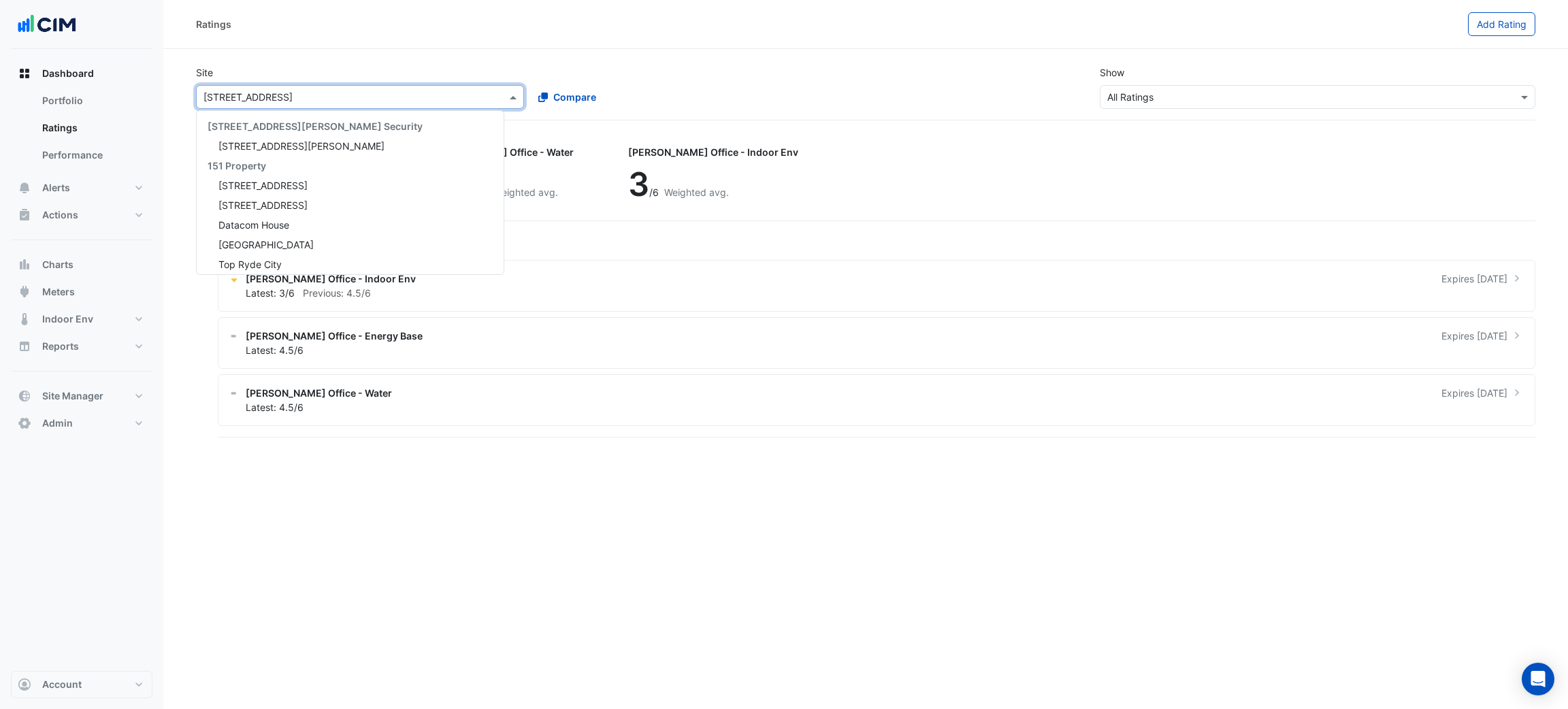
click at [279, 105] on div "Select a Site × [STREET_ADDRESS]" at bounding box center [360, 96] width 328 height 24
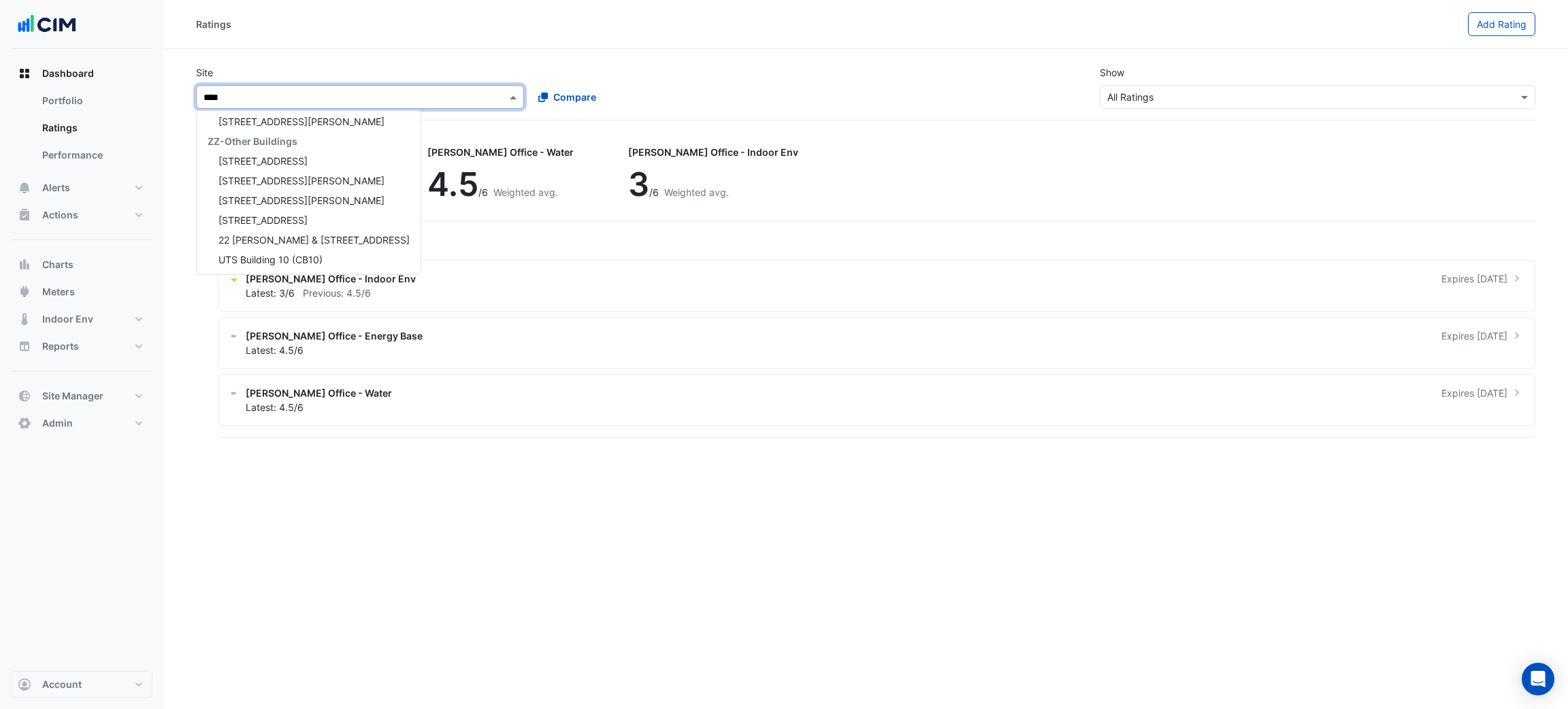
scroll to position [5, 0]
type input "******"
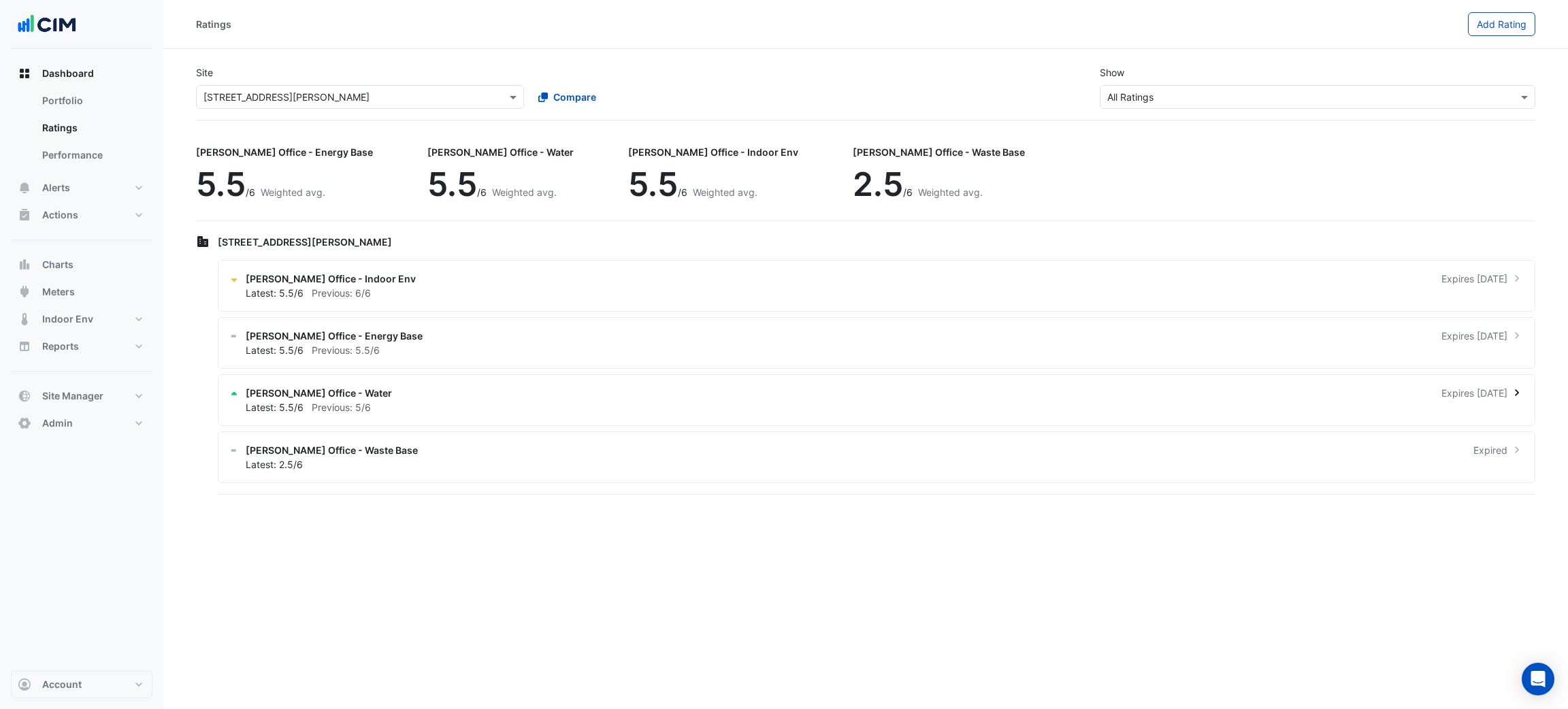
click at [706, 391] on div "[PERSON_NAME] Office - Water Expires [DATE]" at bounding box center [884, 393] width 1278 height 15
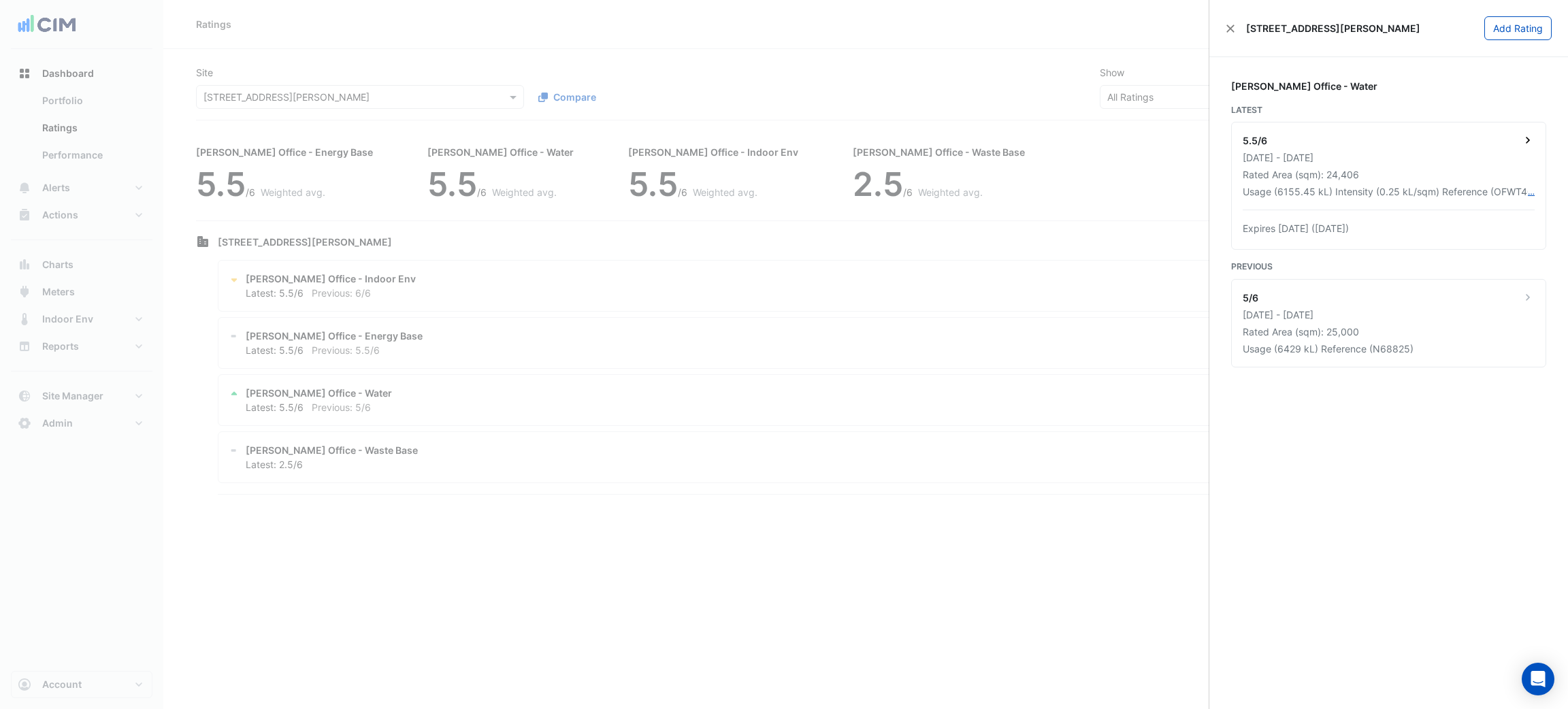
click at [1386, 155] on div "[DATE] - [DATE]" at bounding box center [1389, 157] width 292 height 15
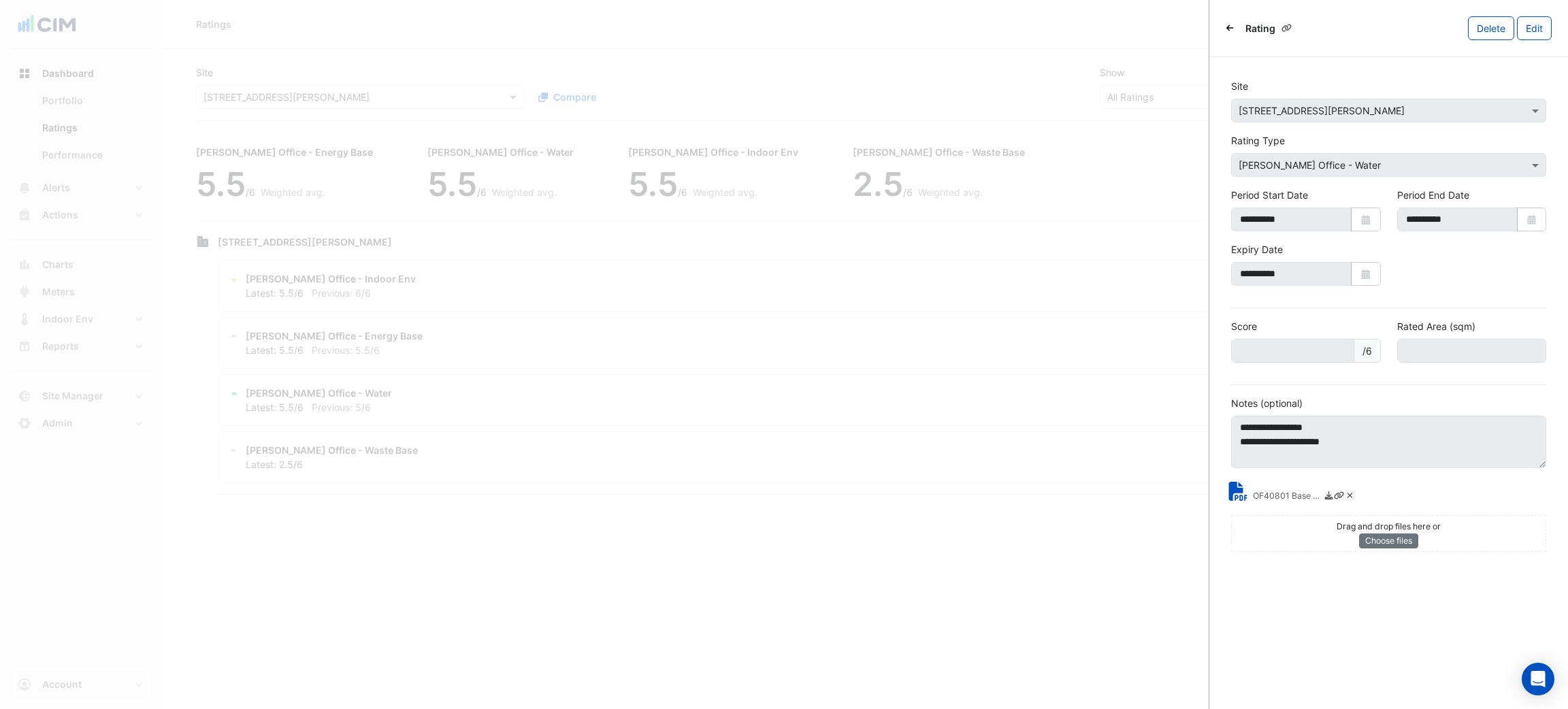
click at [1281, 503] on small "OF40801 Base Building certification documents.pdf" at bounding box center [1286, 497] width 68 height 15
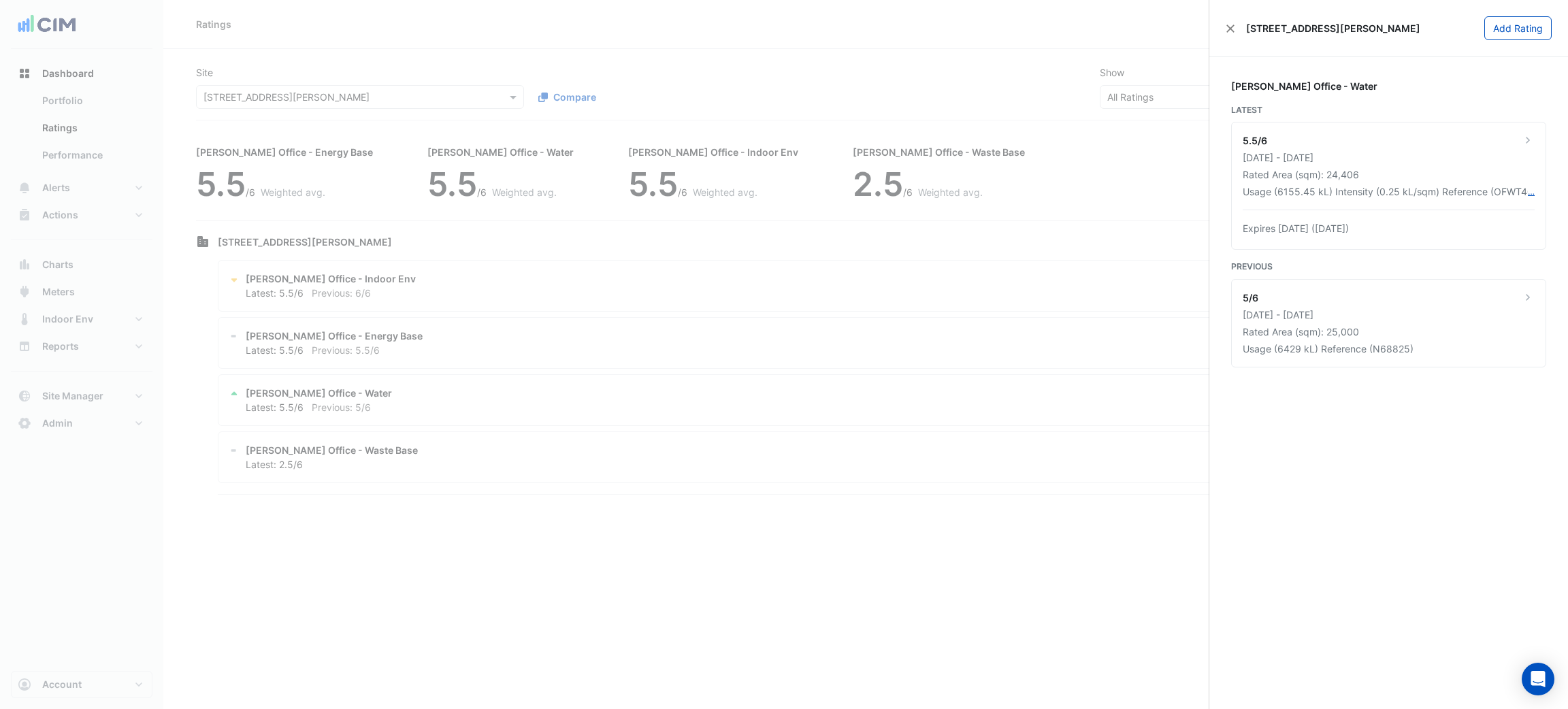
click at [850, 524] on ngb-offcanvas-backdrop at bounding box center [784, 354] width 1568 height 709
click at [684, 92] on ngb-offcanvas-backdrop at bounding box center [784, 354] width 1568 height 709
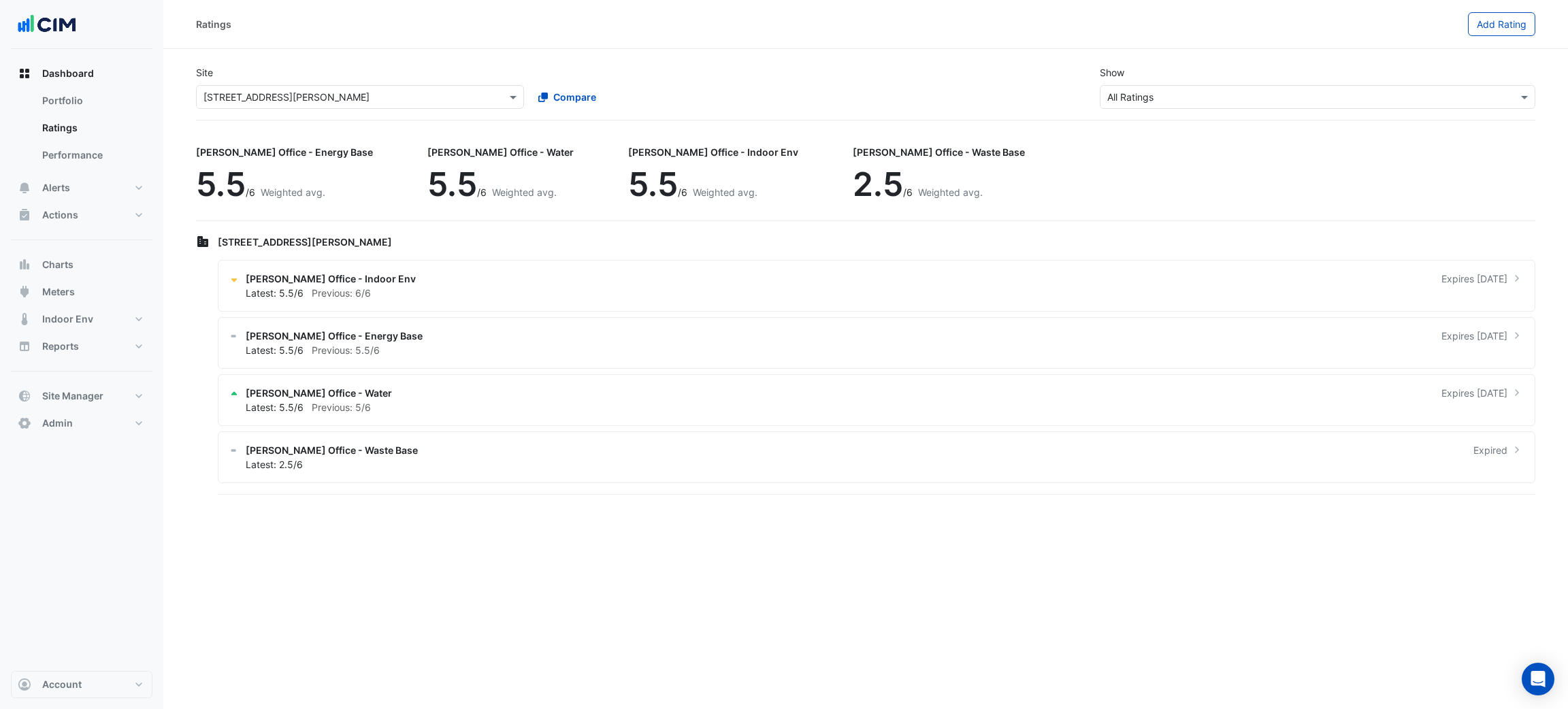
click at [257, 86] on div "Select a Site × [STREET_ADDRESS][PERSON_NAME]" at bounding box center [360, 96] width 328 height 24
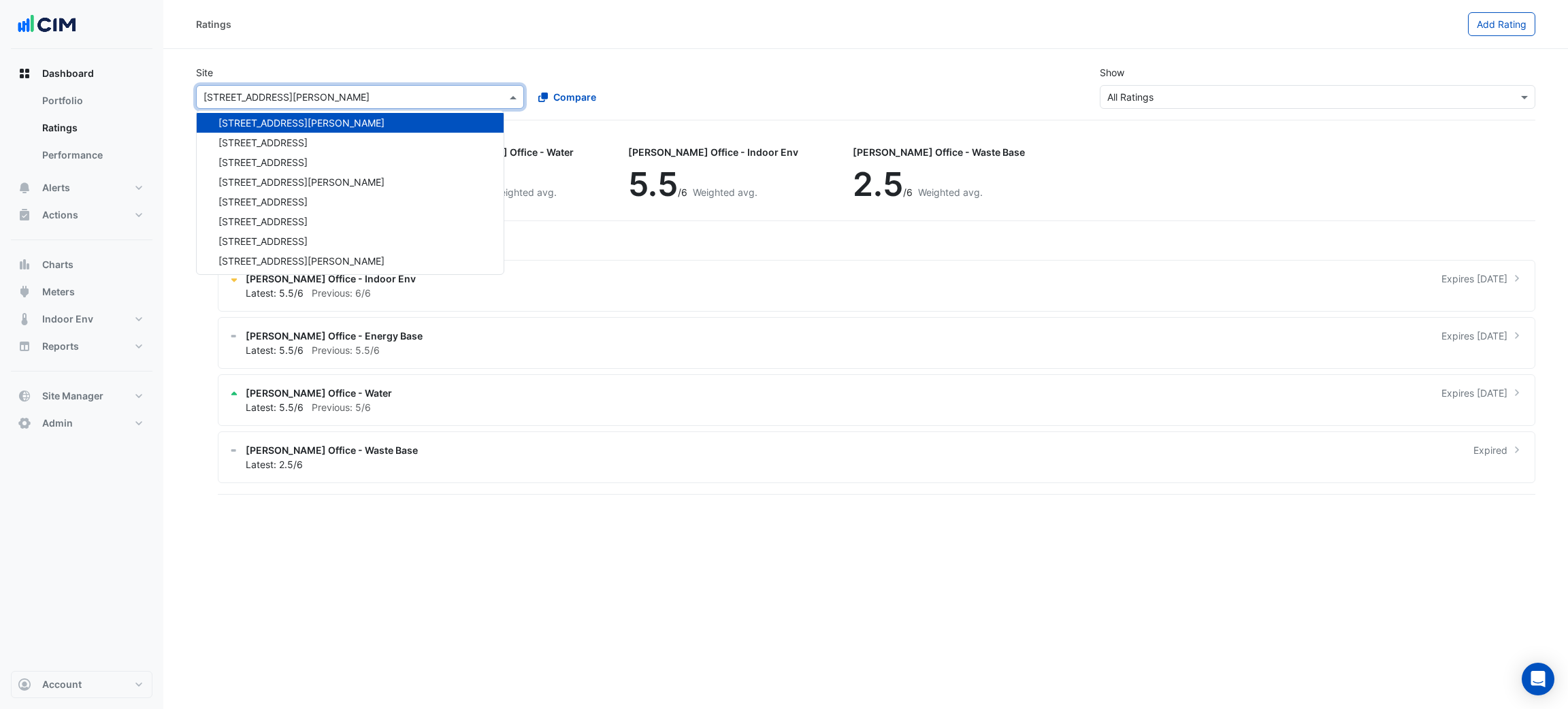
type input "*"
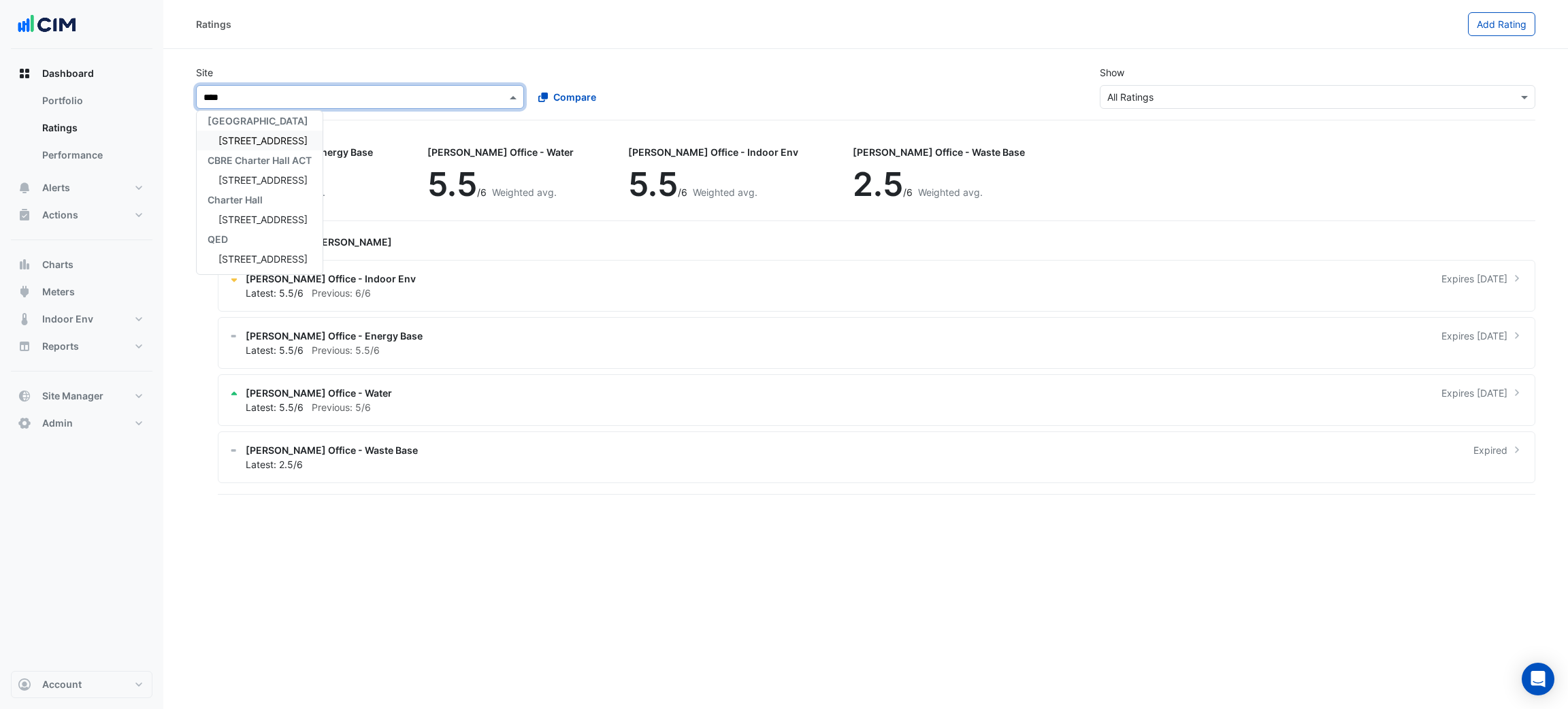
type input "*****"
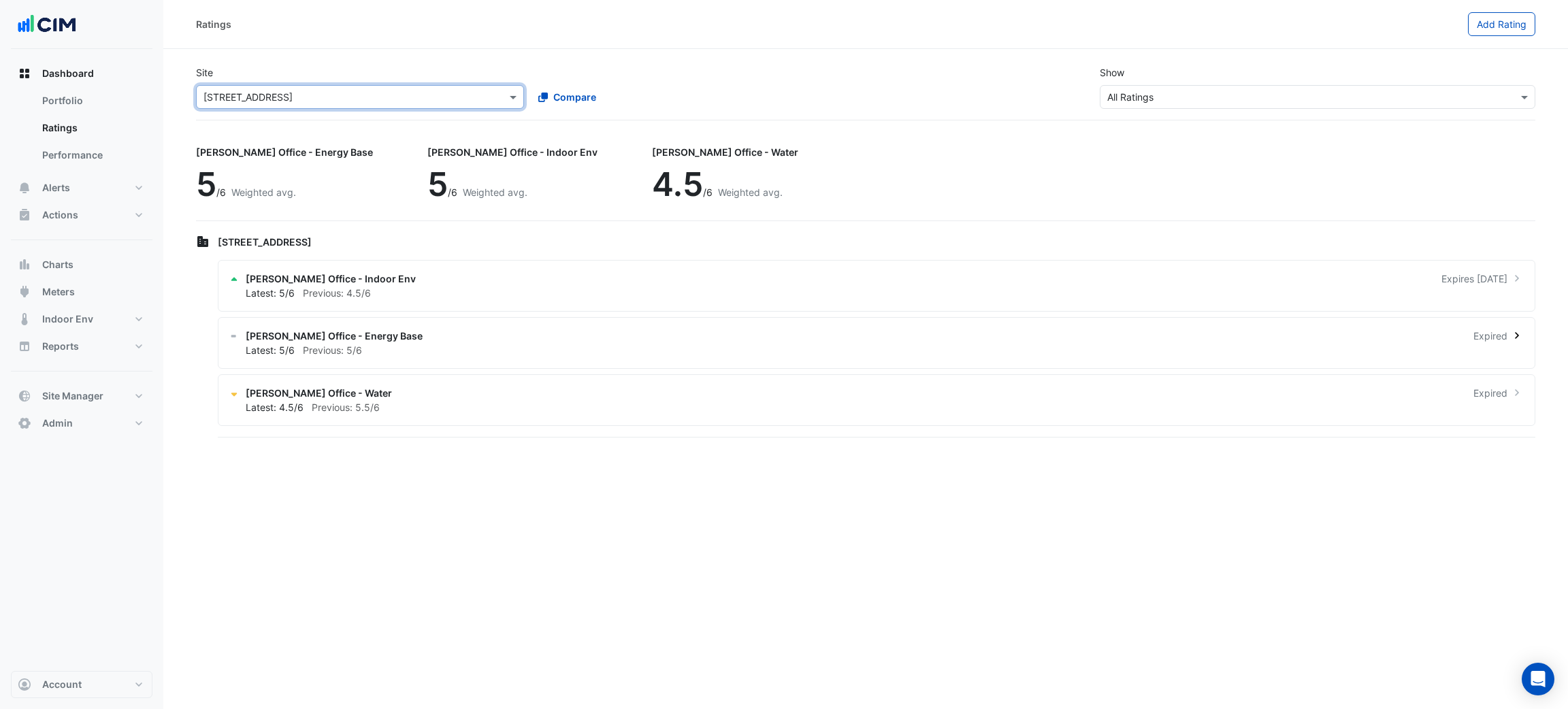
click at [504, 351] on div "Latest: 5/6 Previous: 5/6" at bounding box center [884, 350] width 1278 height 15
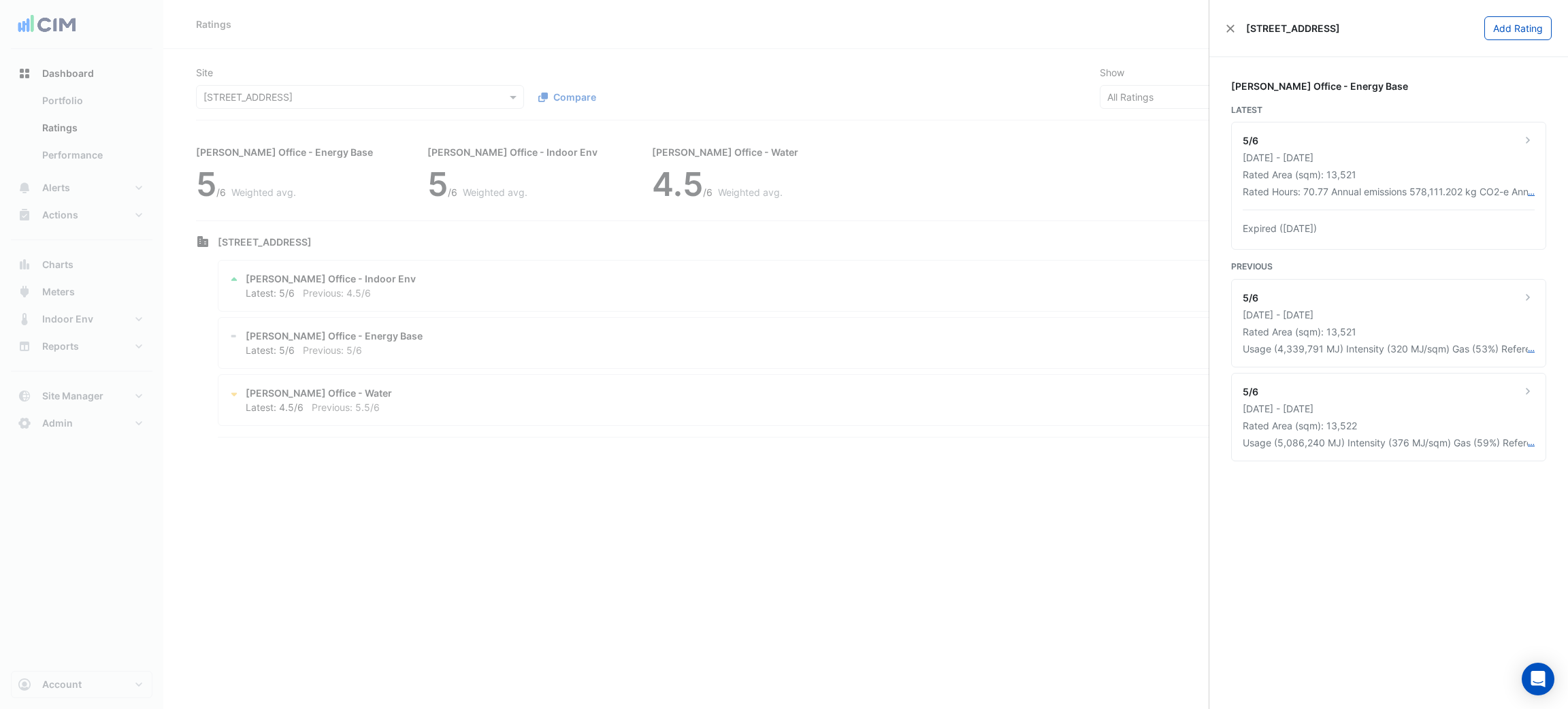
click at [593, 312] on ngb-offcanvas-backdrop at bounding box center [784, 354] width 1568 height 709
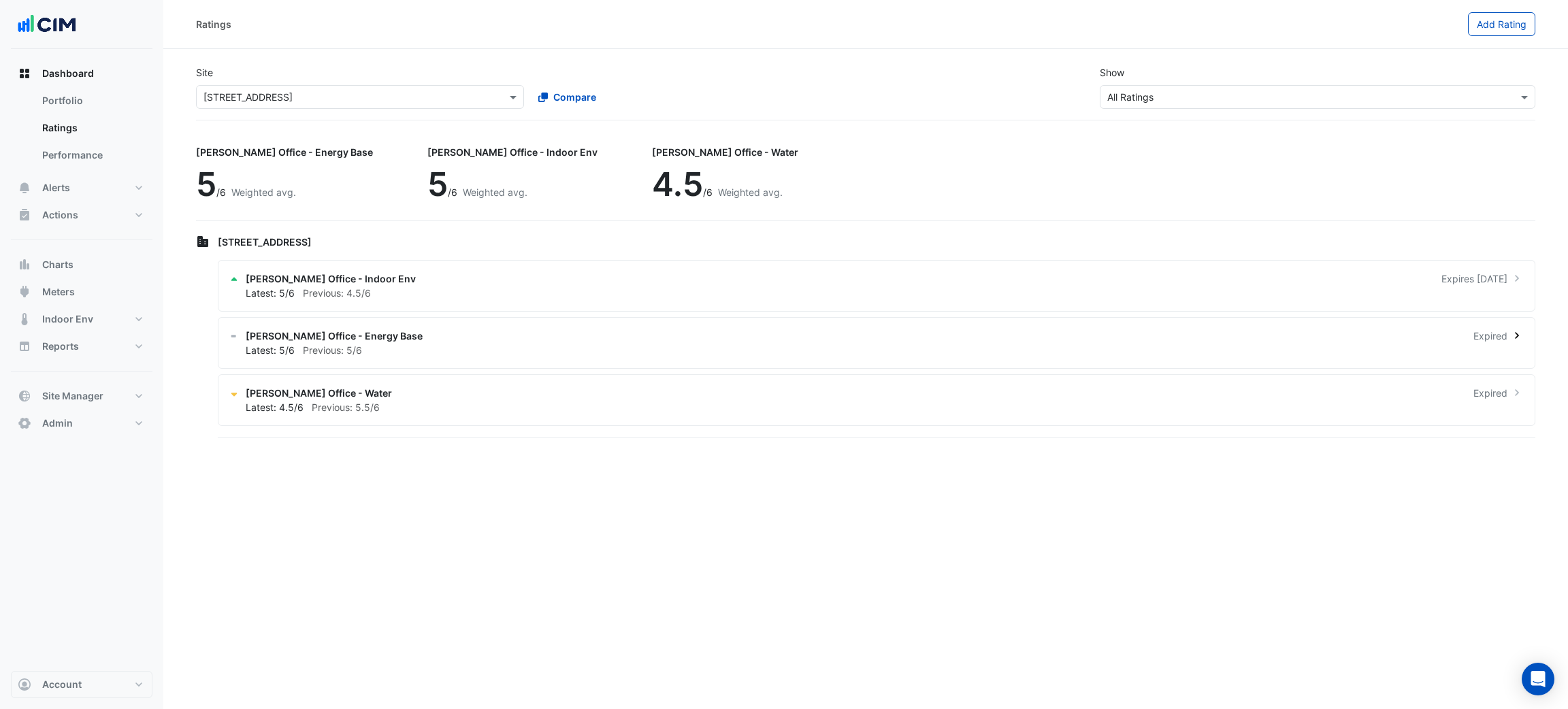
click at [909, 354] on div "Latest: 5/6 Previous: 5/6" at bounding box center [884, 350] width 1278 height 15
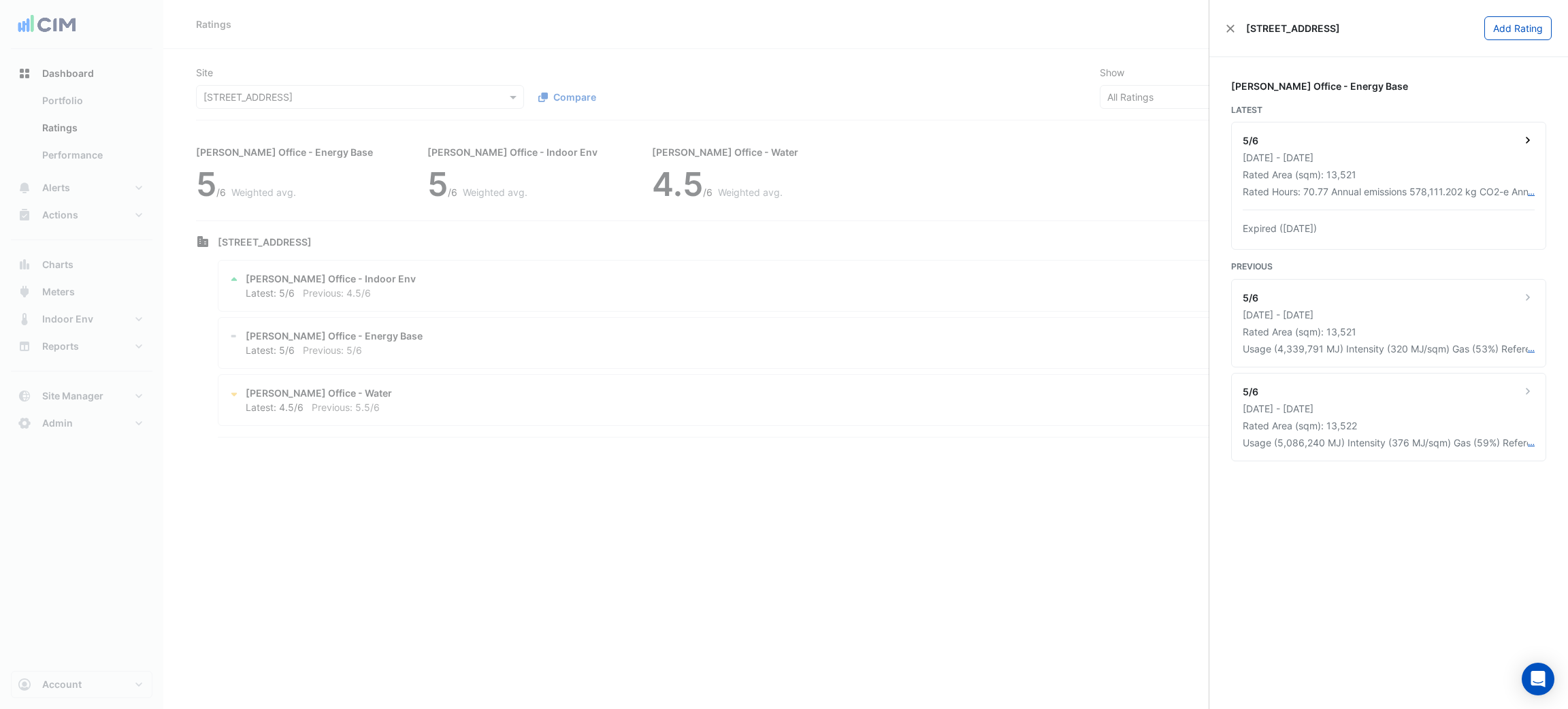
click at [1452, 183] on div "5/6 [DATE] - [DATE] Rated Area (sqm): 13,521 Rated Hours: 70.77 Annual emission…" at bounding box center [1389, 186] width 314 height 127
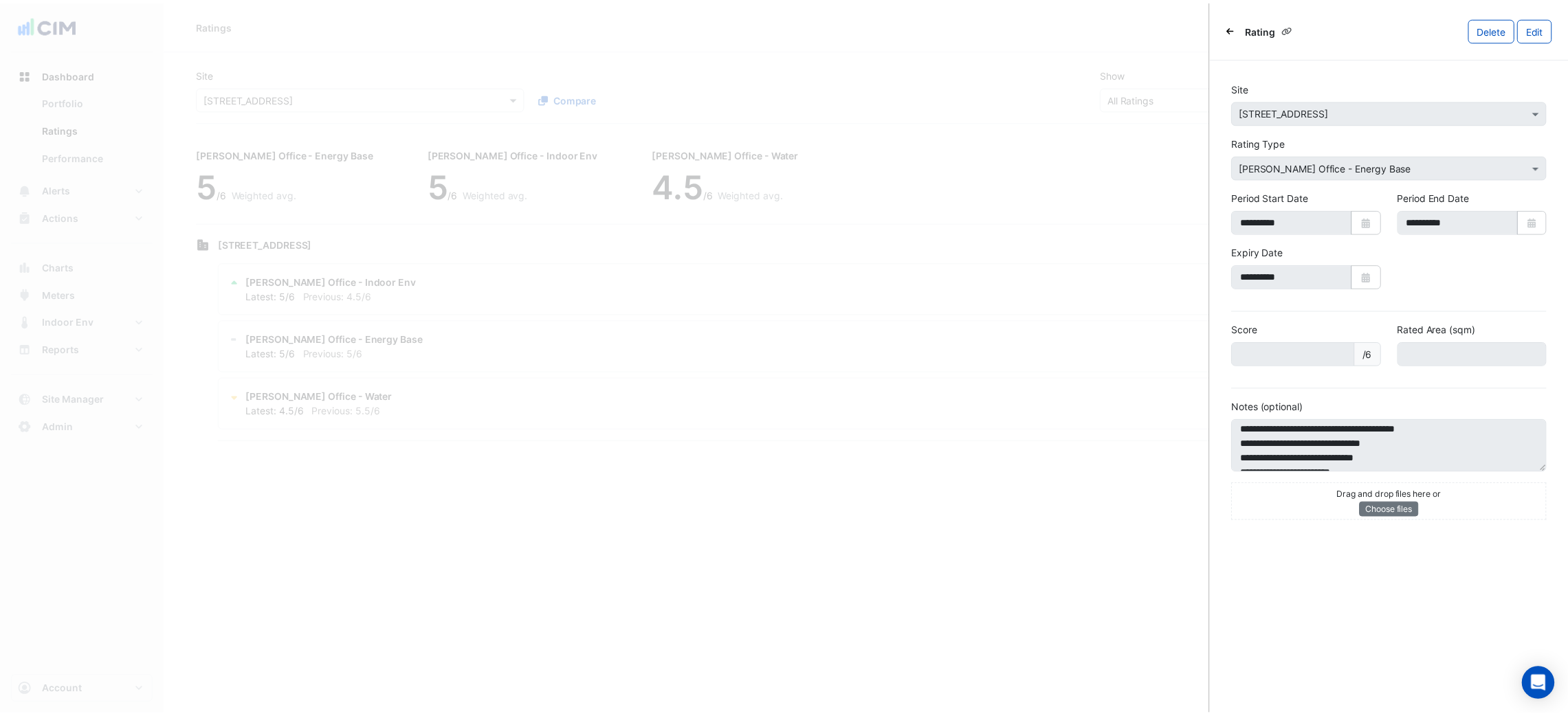
scroll to position [43, 0]
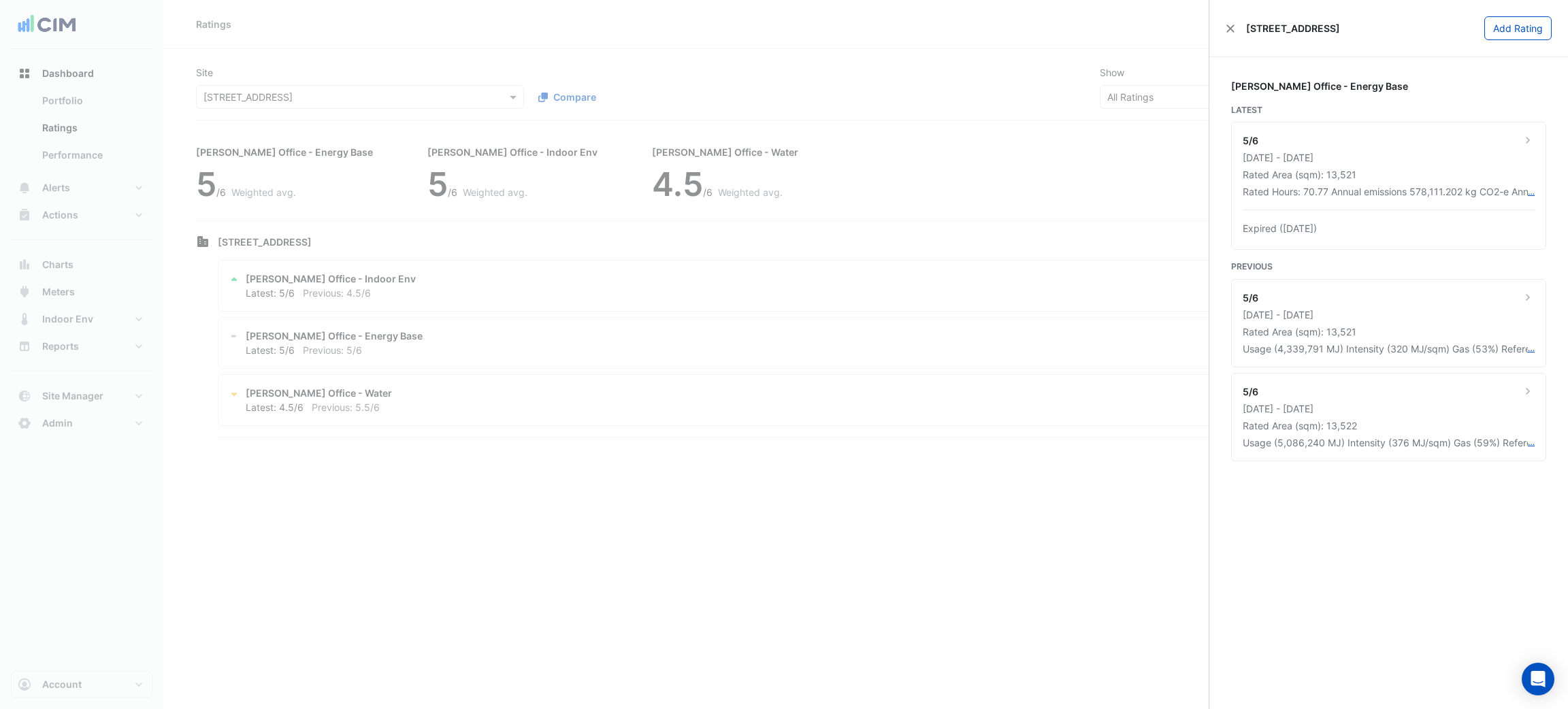
drag, startPoint x: 883, startPoint y: 279, endPoint x: 468, endPoint y: 3, distance: 498.4
click at [878, 277] on ngb-offcanvas-backdrop at bounding box center [784, 354] width 1568 height 709
click at [1035, 199] on ngb-offcanvas-backdrop at bounding box center [784, 354] width 1568 height 709
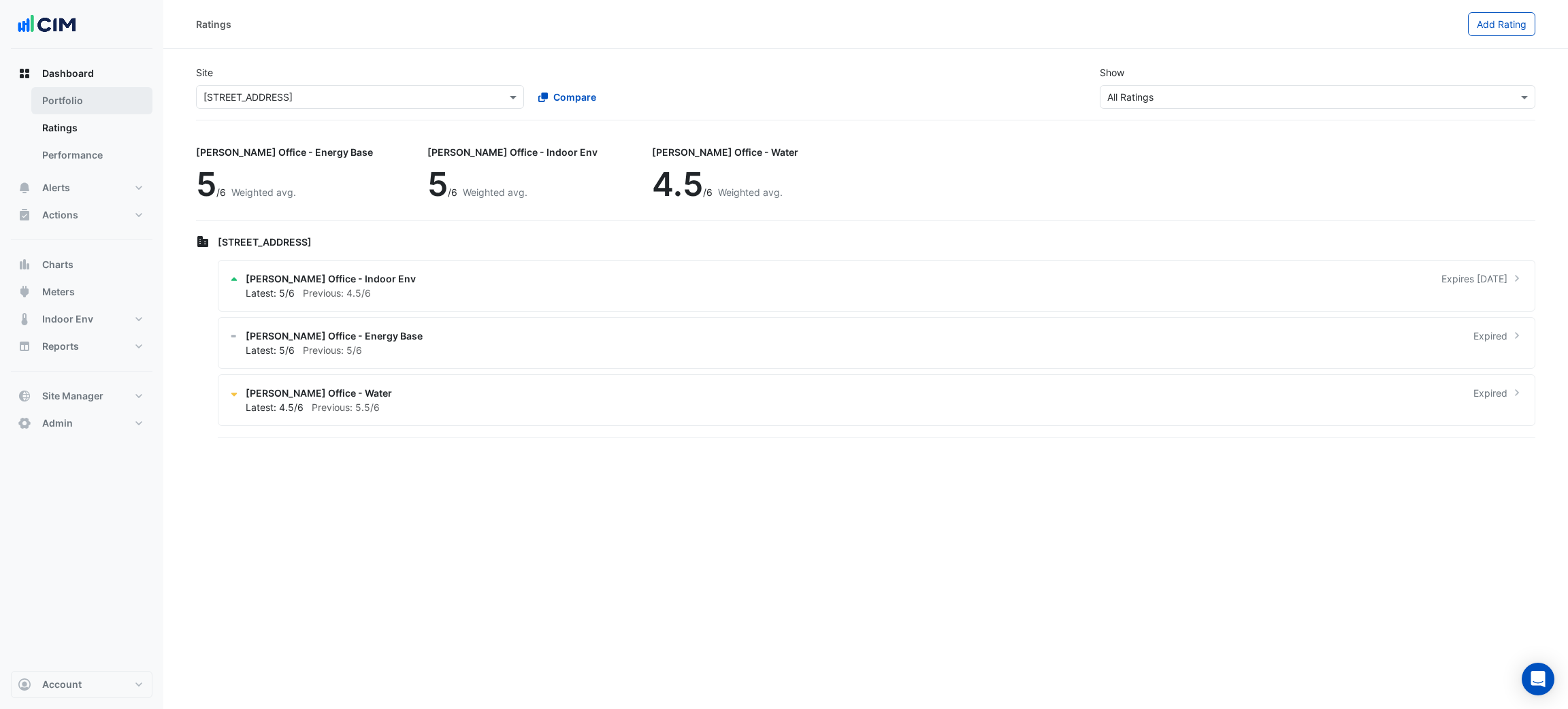
click at [79, 96] on link "Portfolio" at bounding box center [92, 101] width 121 height 28
select select "***"
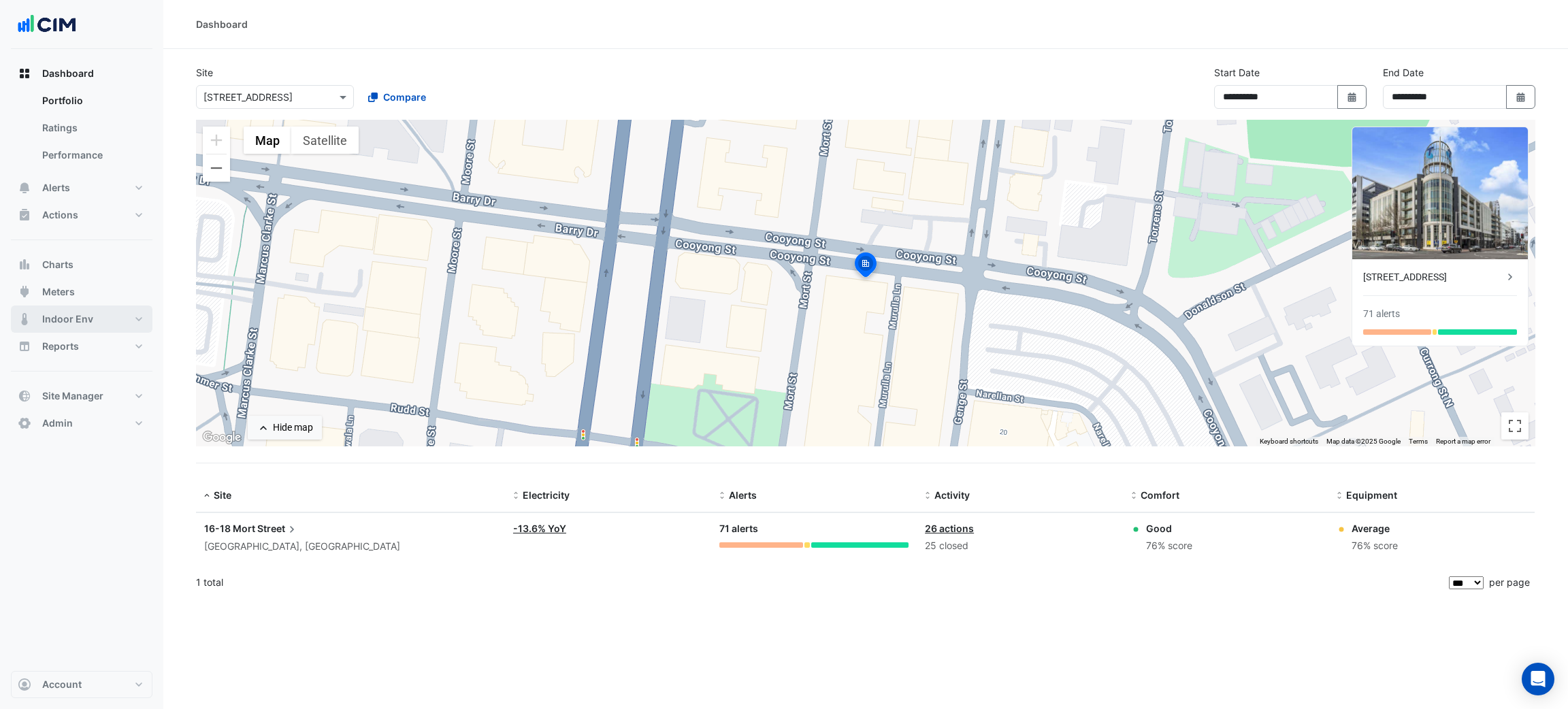
click at [71, 308] on button "Indoor Env" at bounding box center [81, 319] width 141 height 28
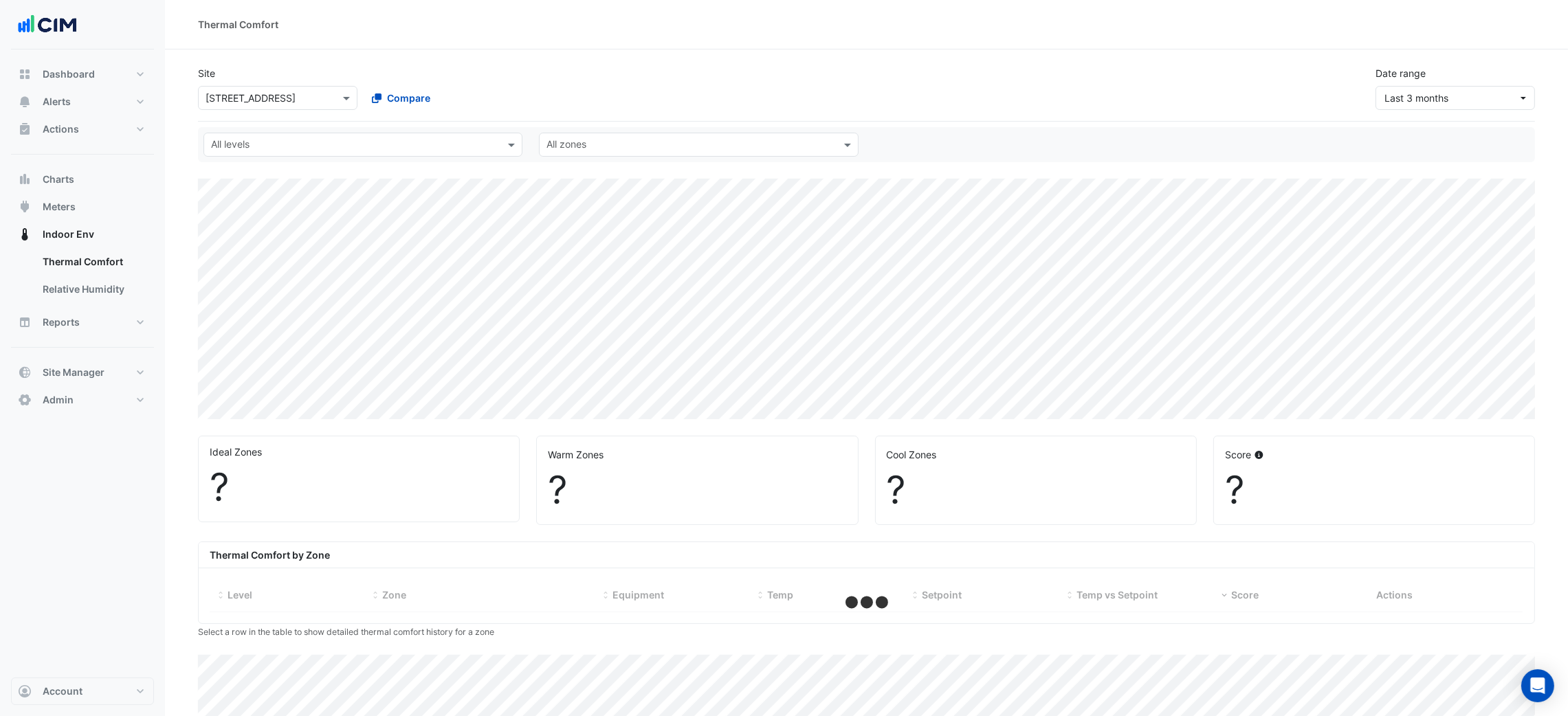
select select "***"
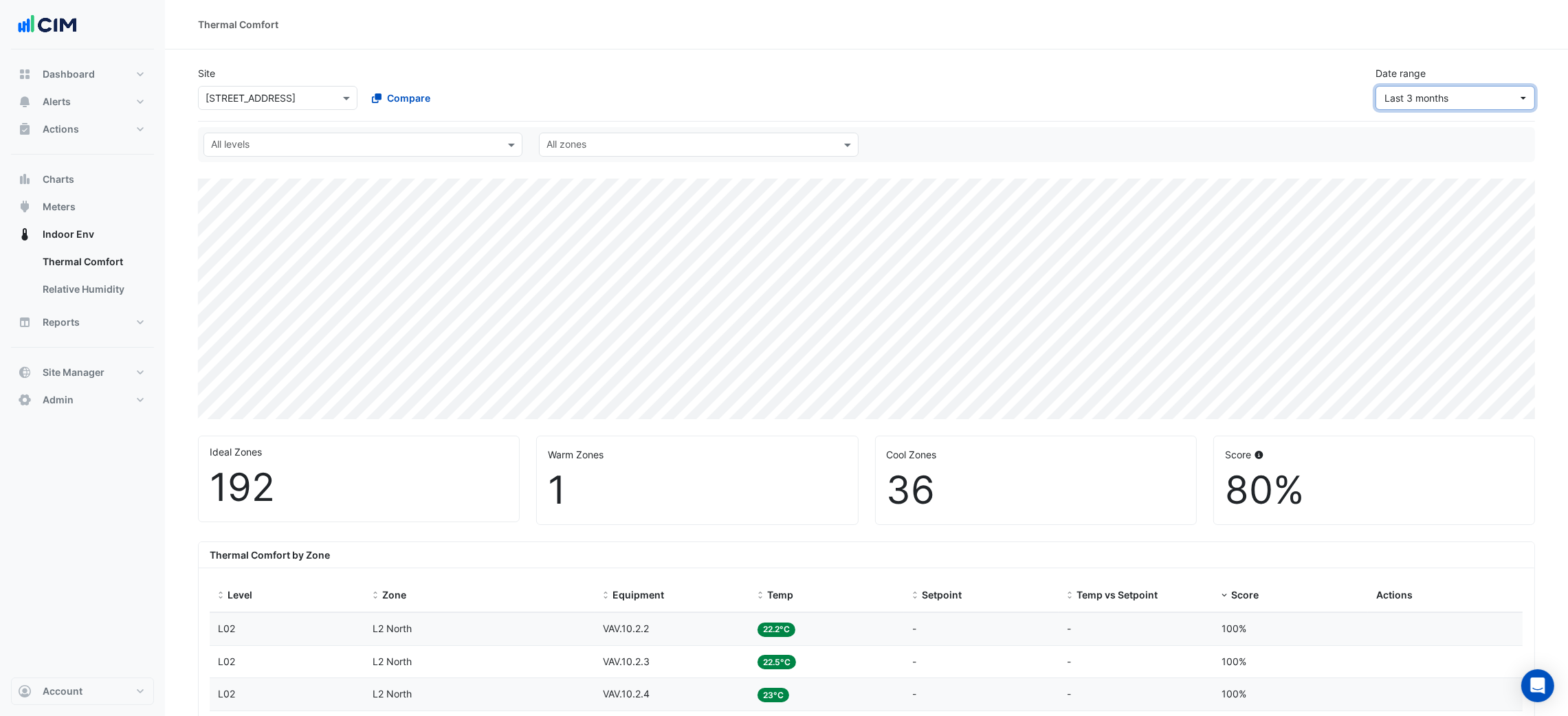
click at [1389, 107] on button "Last 3 months" at bounding box center [1455, 97] width 160 height 24
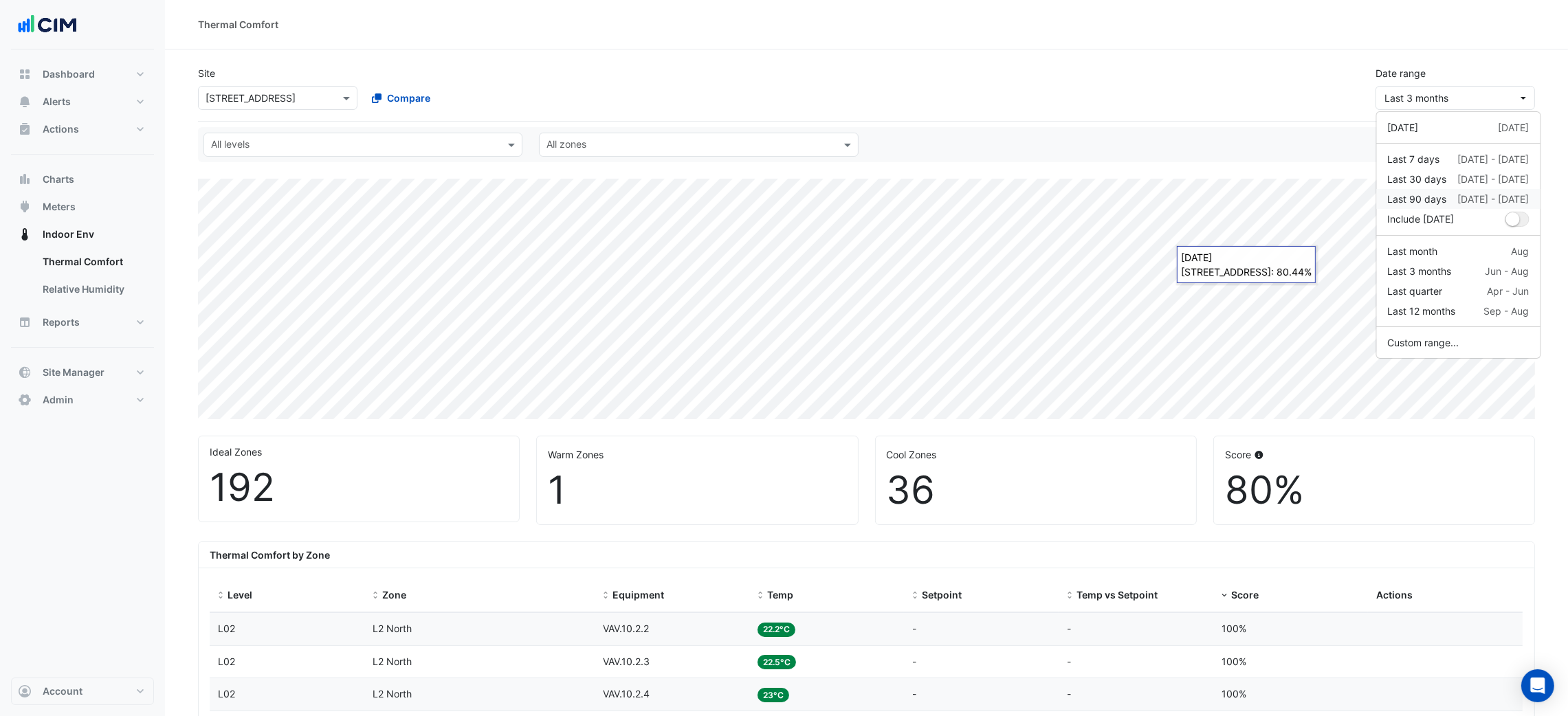
click at [1408, 197] on div "Last 90 days" at bounding box center [1417, 199] width 59 height 15
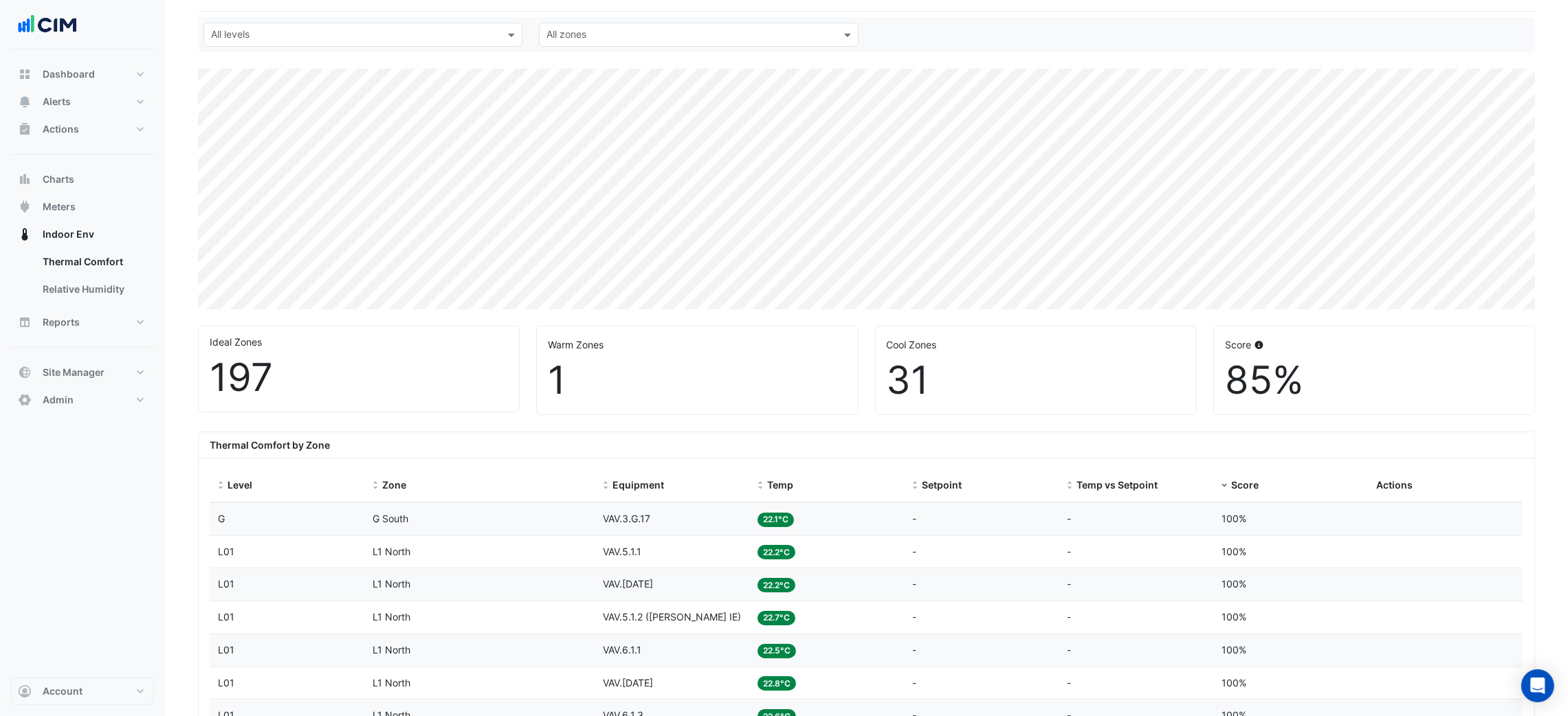
scroll to position [309, 0]
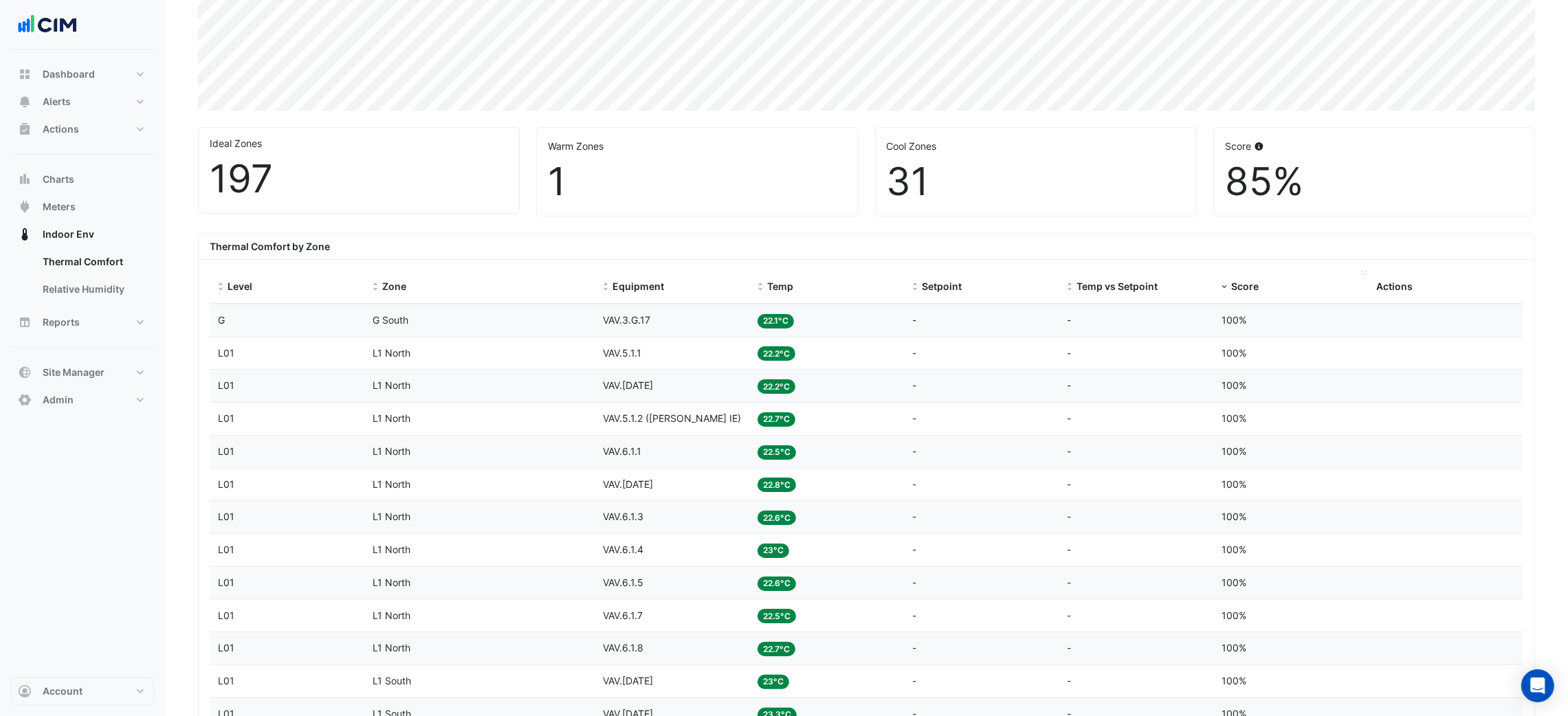
click at [1239, 286] on span "Score" at bounding box center [1245, 286] width 28 height 12
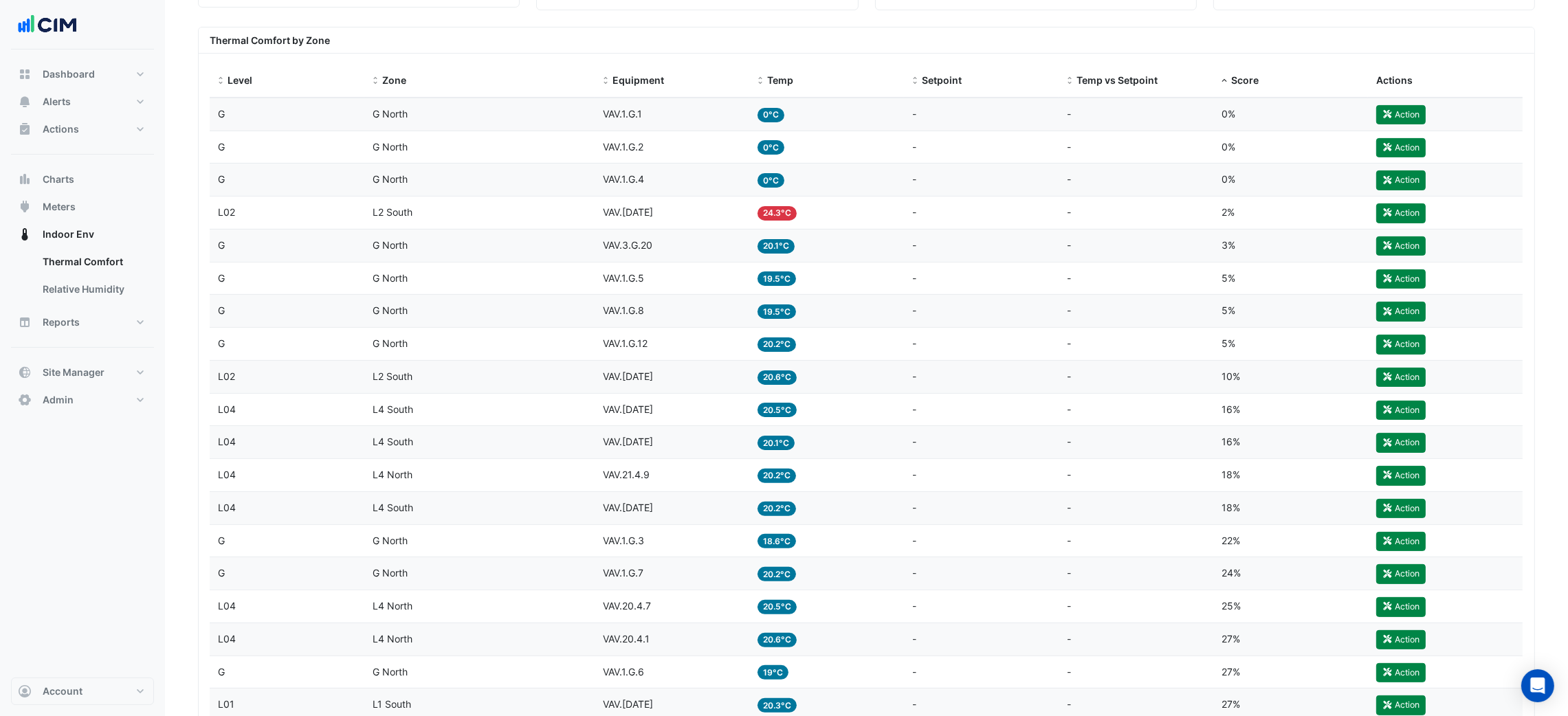
scroll to position [413, 0]
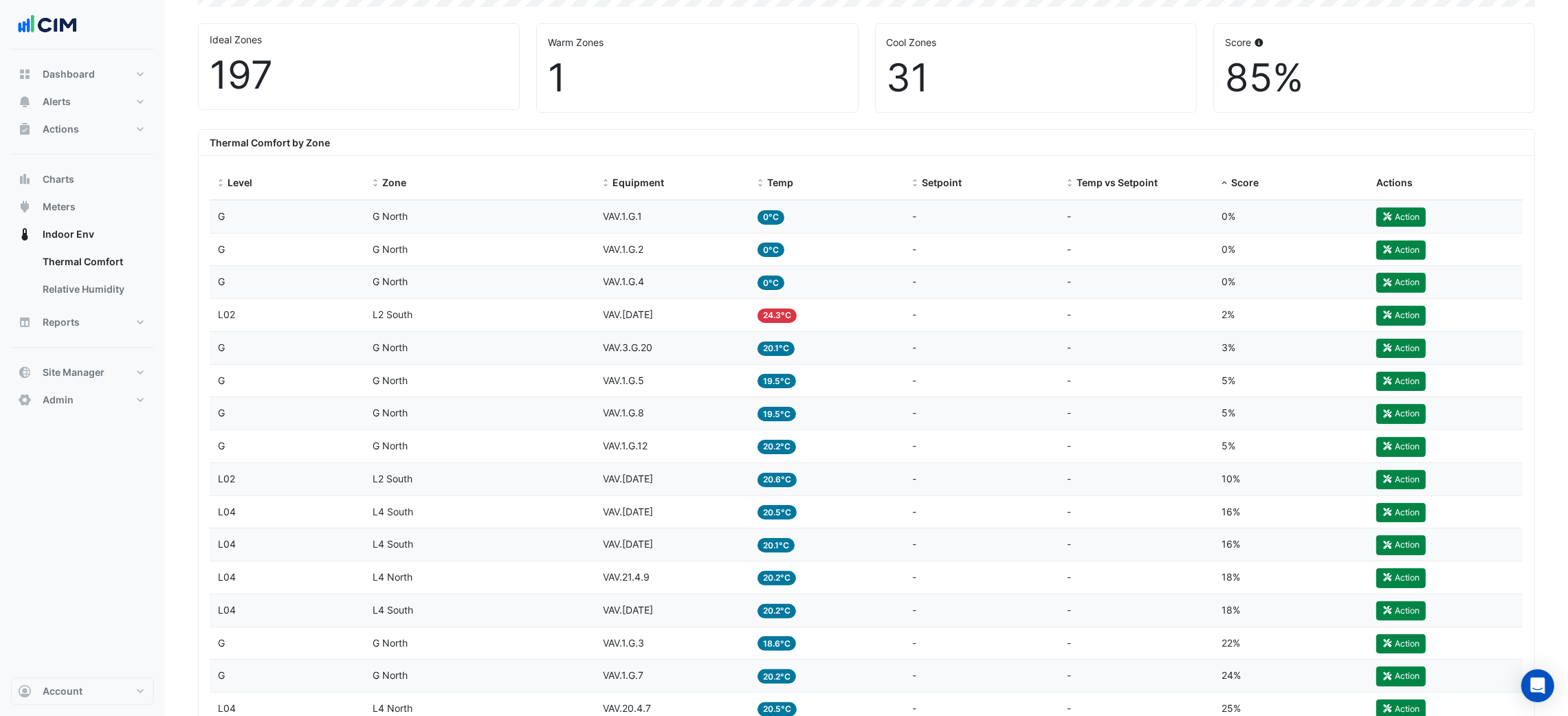
drag, startPoint x: 666, startPoint y: 318, endPoint x: 550, endPoint y: 319, distance: 116.0
click at [548, 319] on div "Level L02 Zone [GEOGRAPHIC_DATA] Equipment VAV.[DATE] Temp 24.3°C Setpoint - Te…" at bounding box center [866, 316] width 1313 height 32
copy div "Equipment VAV.[DATE]"
drag, startPoint x: 1083, startPoint y: 289, endPoint x: 1061, endPoint y: 293, distance: 22.4
click at [1082, 289] on div "Temp vs Setpoint -" at bounding box center [1135, 282] width 138 height 15
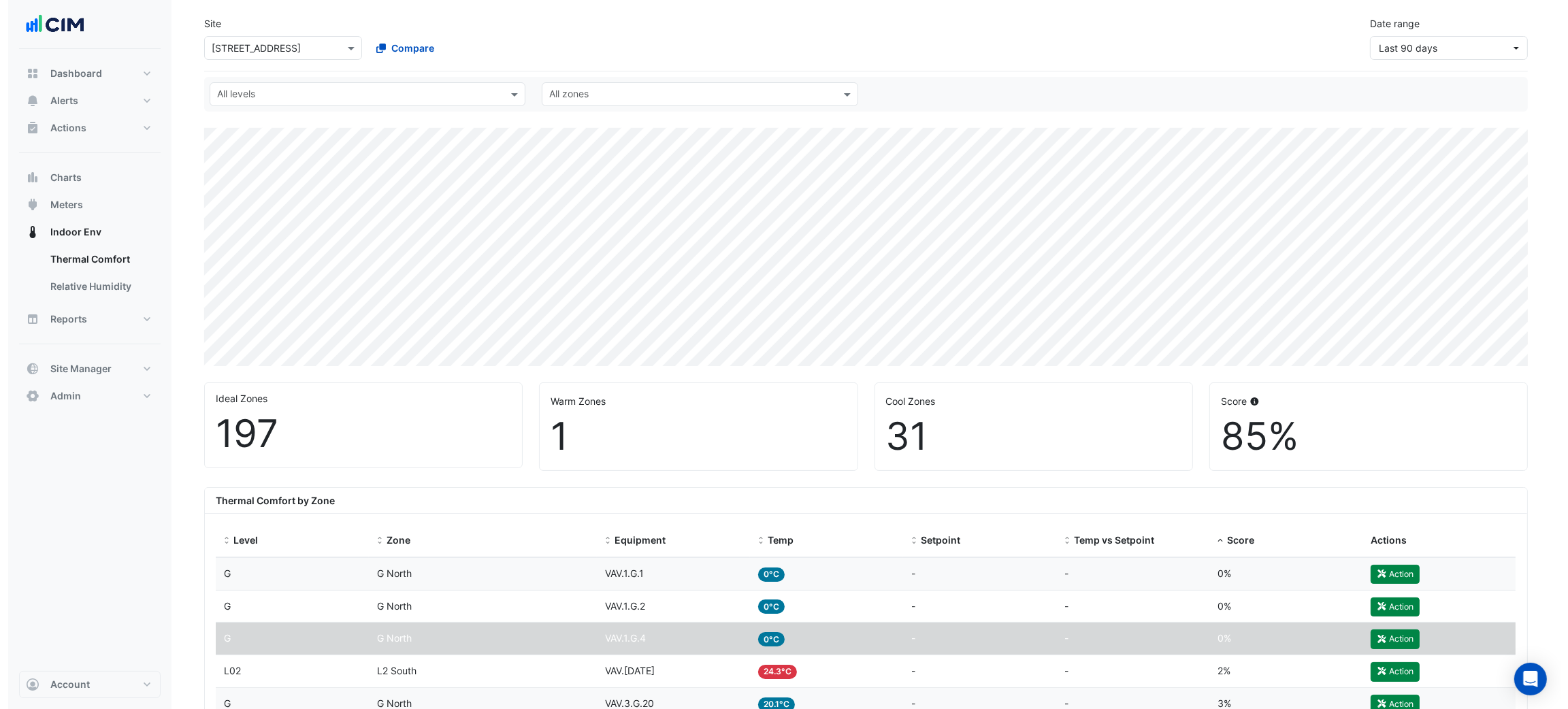
scroll to position [0, 0]
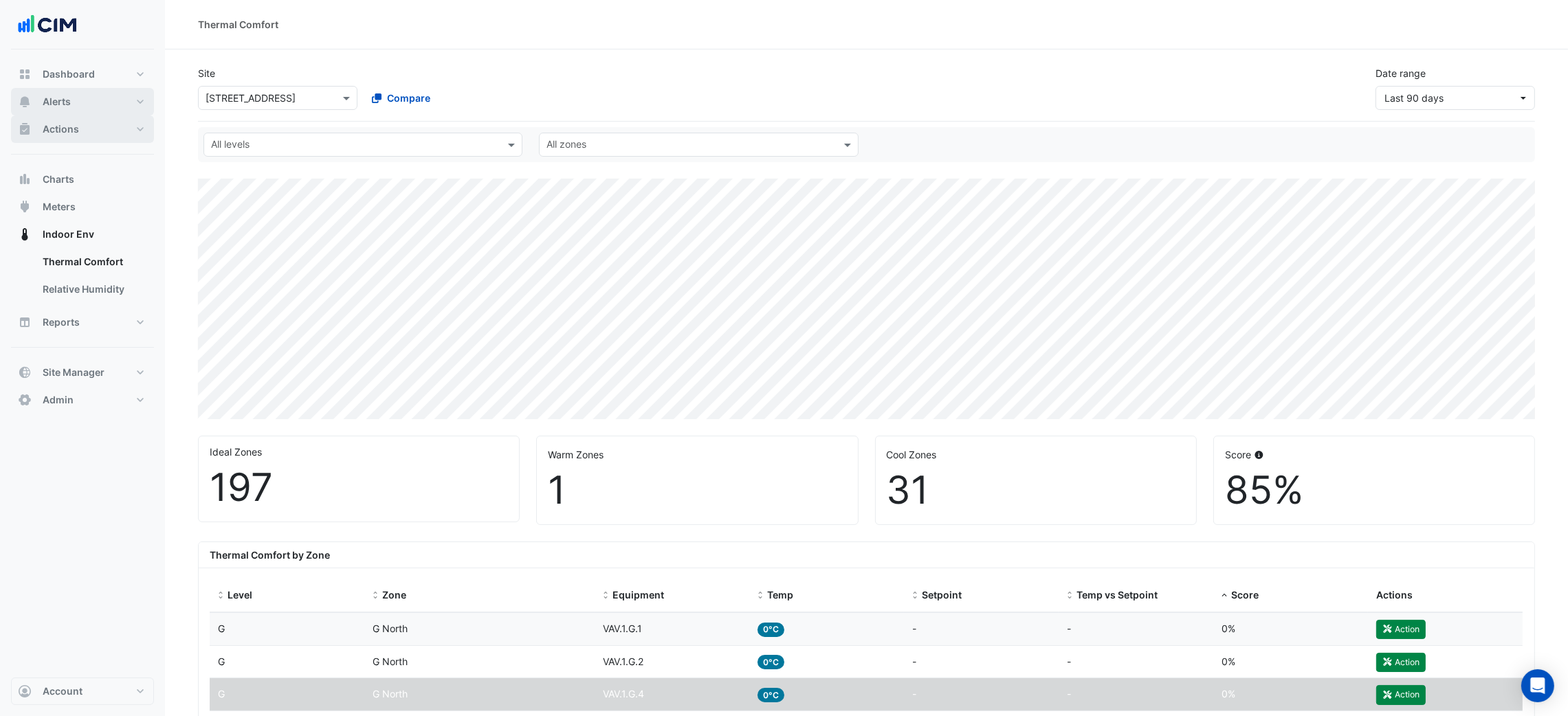
click at [123, 114] on button "Alerts" at bounding box center [82, 102] width 143 height 28
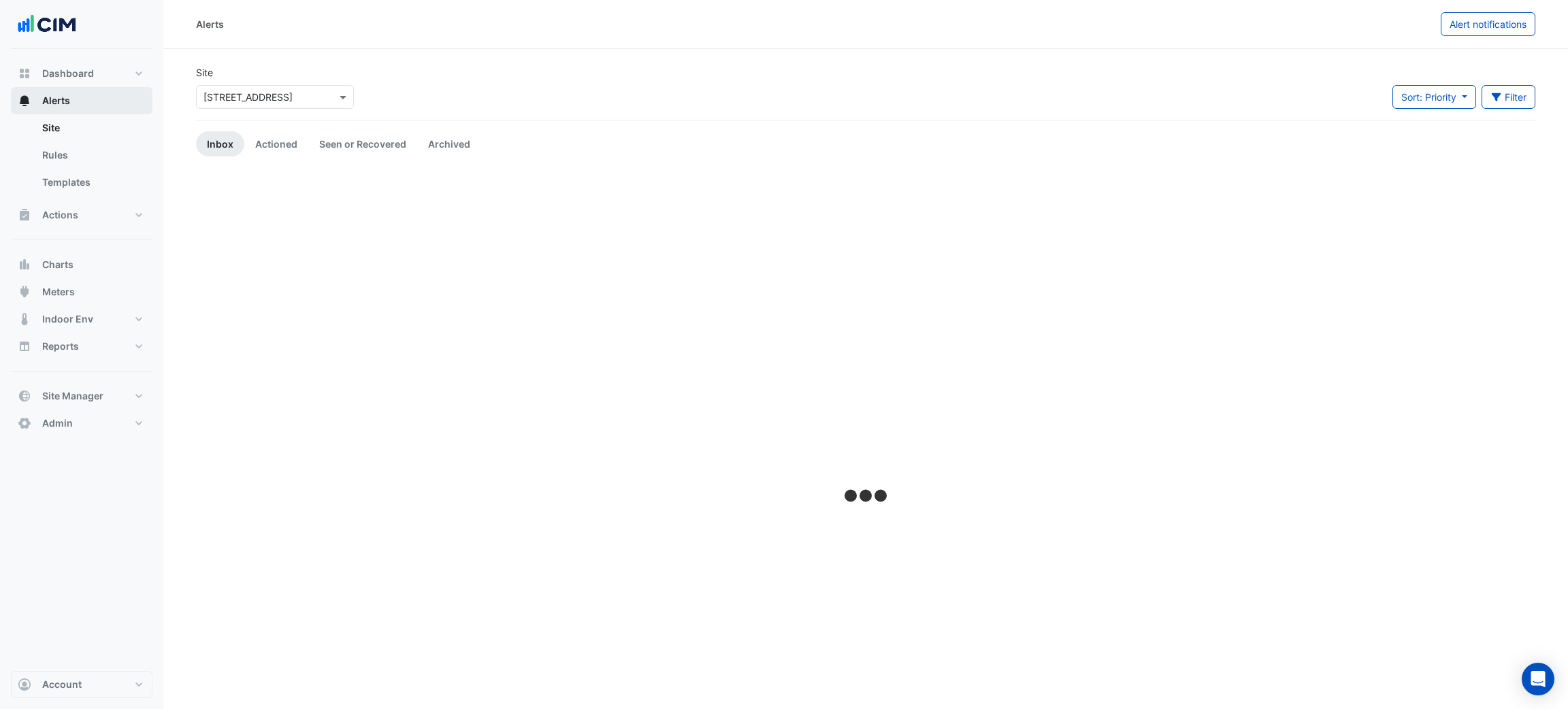
click at [111, 92] on button "Alerts" at bounding box center [81, 101] width 141 height 28
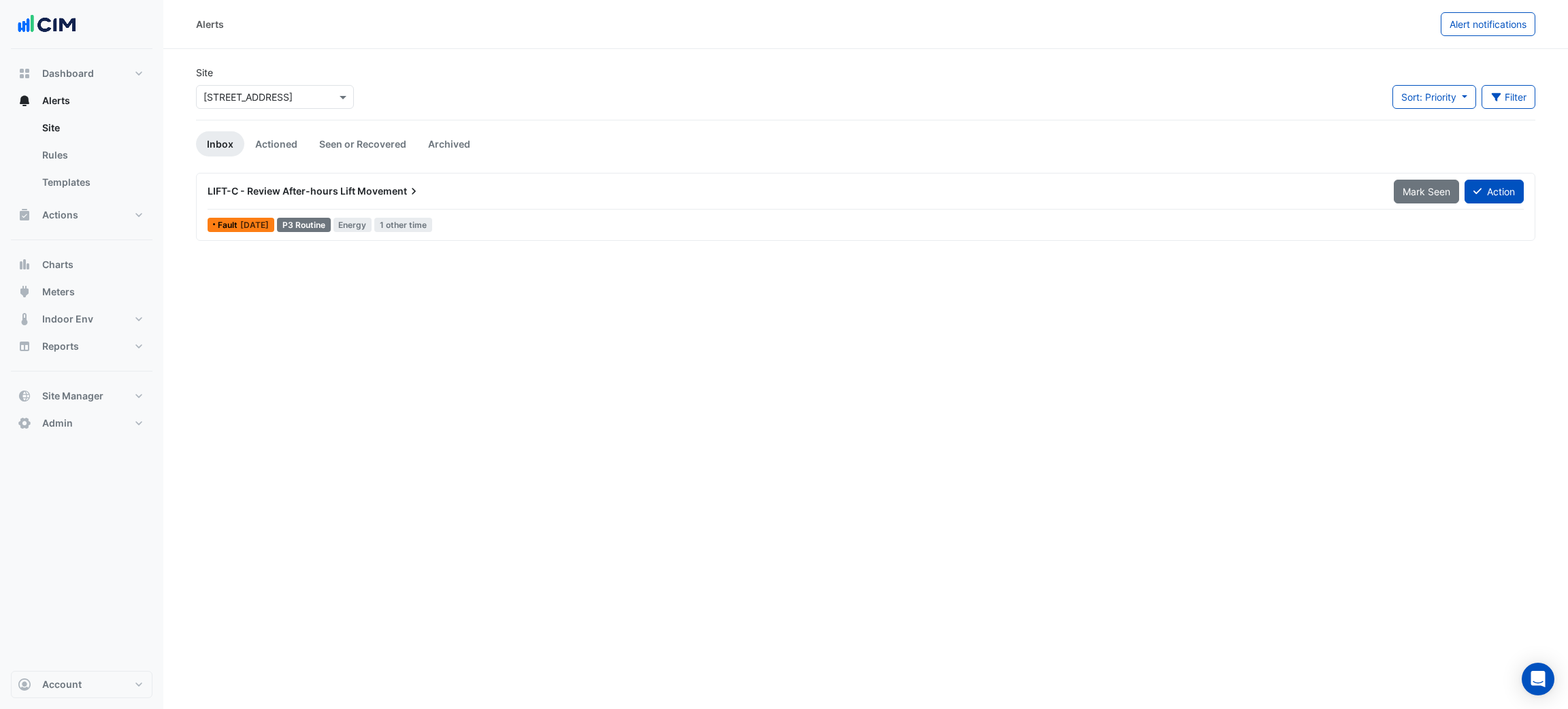
click at [293, 186] on span "LIFT-C - Review After-hours Lift" at bounding box center [281, 190] width 147 height 11
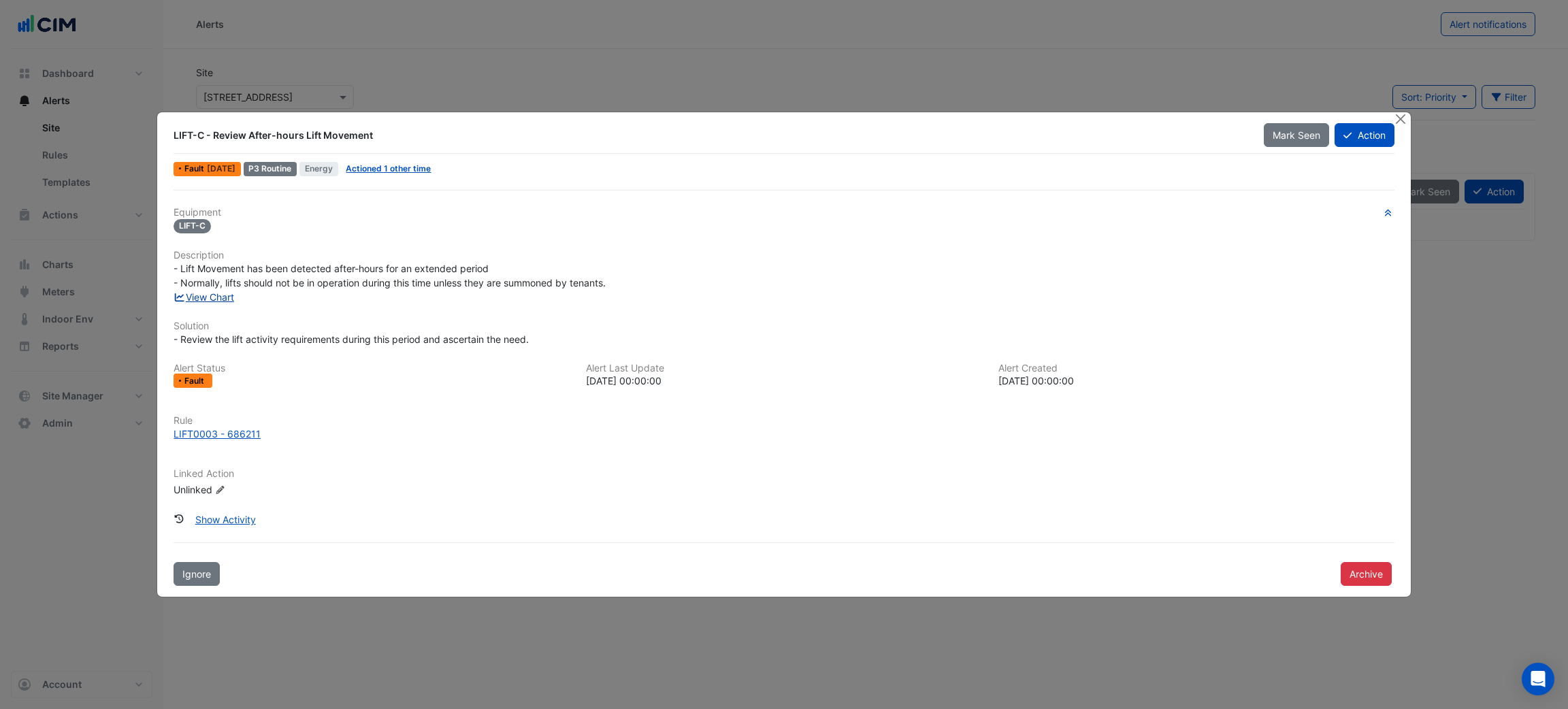
click at [222, 300] on link "View Chart" at bounding box center [203, 296] width 60 height 11
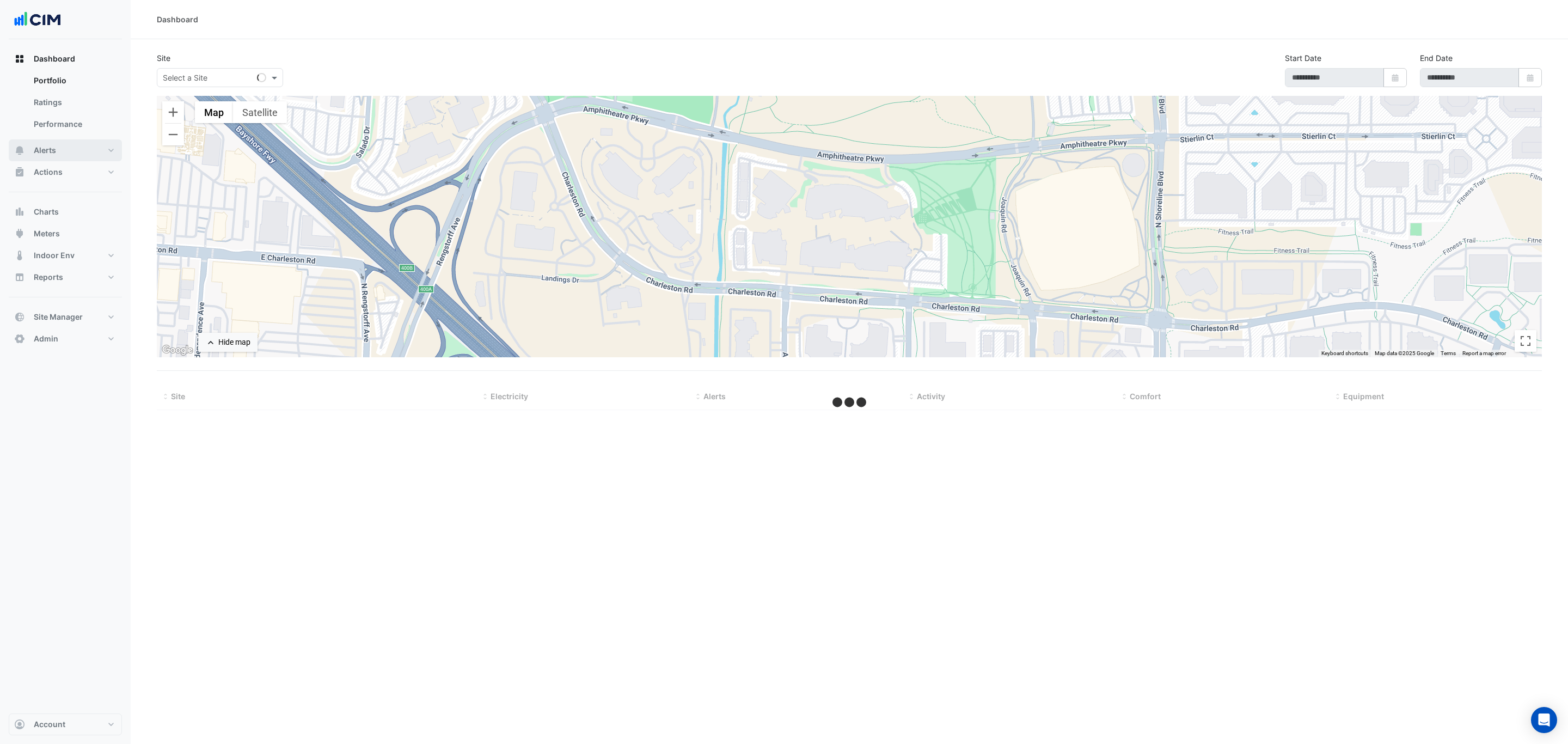
click at [68, 152] on button "Alerts" at bounding box center [65, 150] width 113 height 22
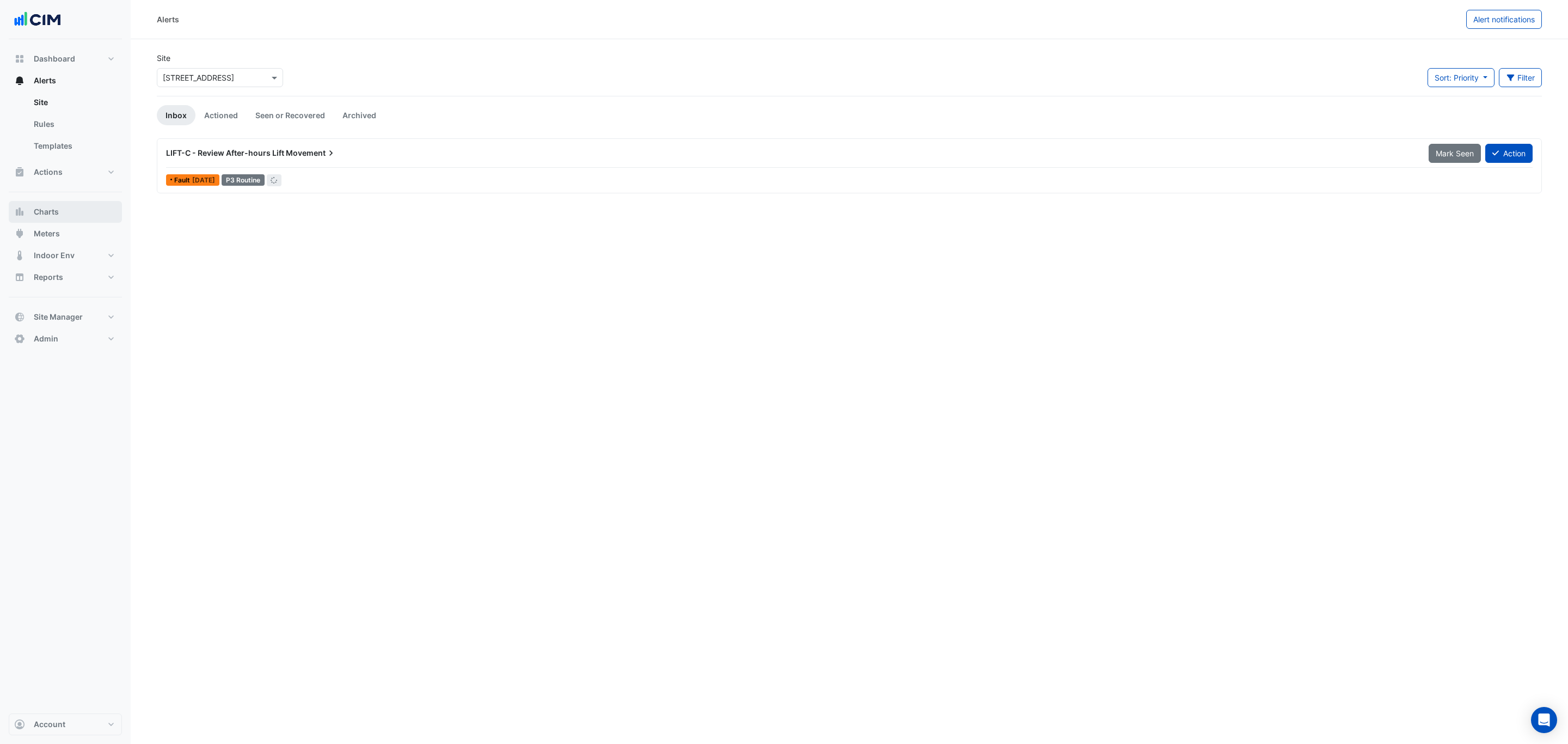
click at [67, 207] on button "Charts" at bounding box center [65, 212] width 113 height 22
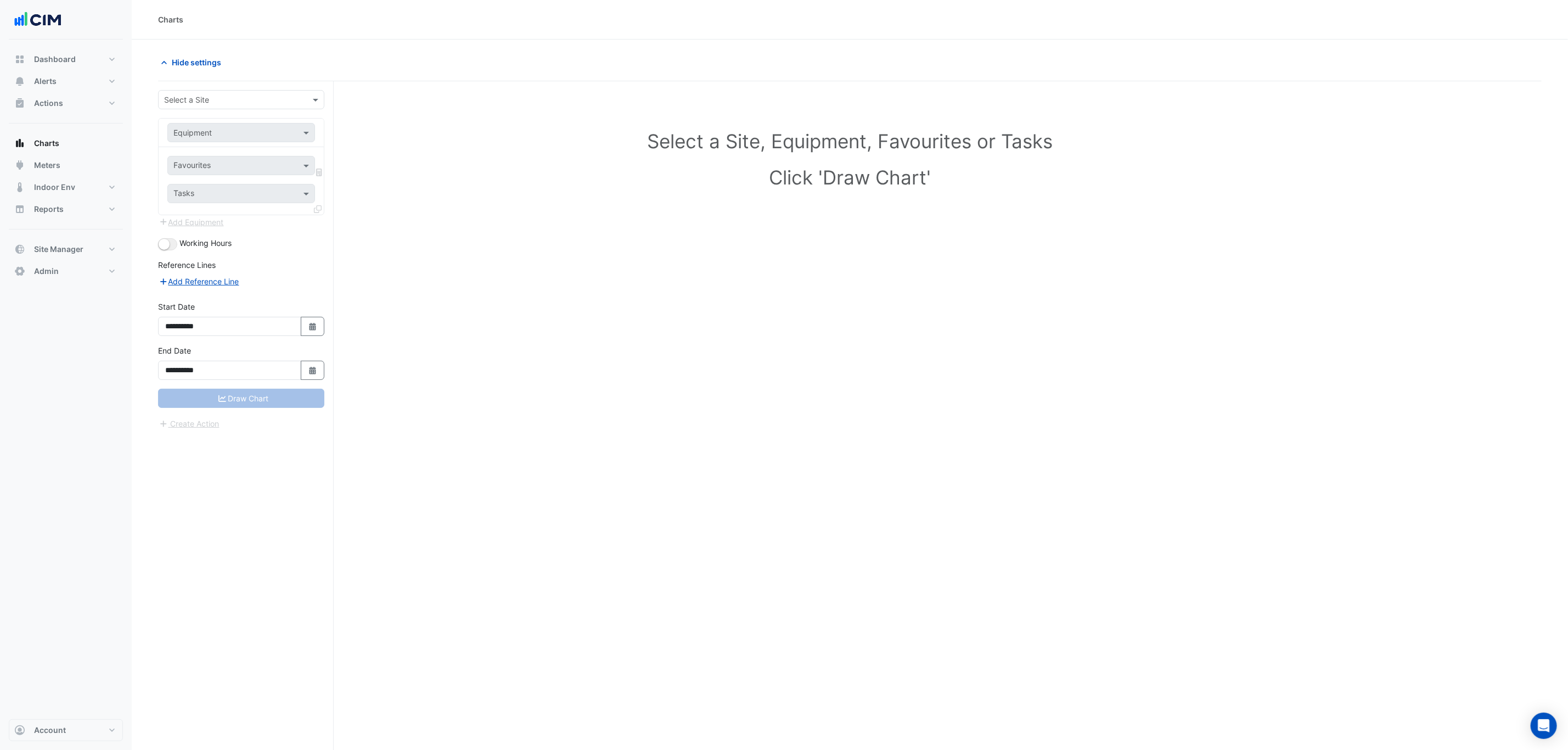
click at [203, 99] on input "text" at bounding box center [230, 100] width 132 height 12
type input "*****"
click at [190, 128] on input "text" at bounding box center [230, 133] width 113 height 12
paste input "**********"
click at [196, 132] on input "**********" at bounding box center [230, 133] width 113 height 12
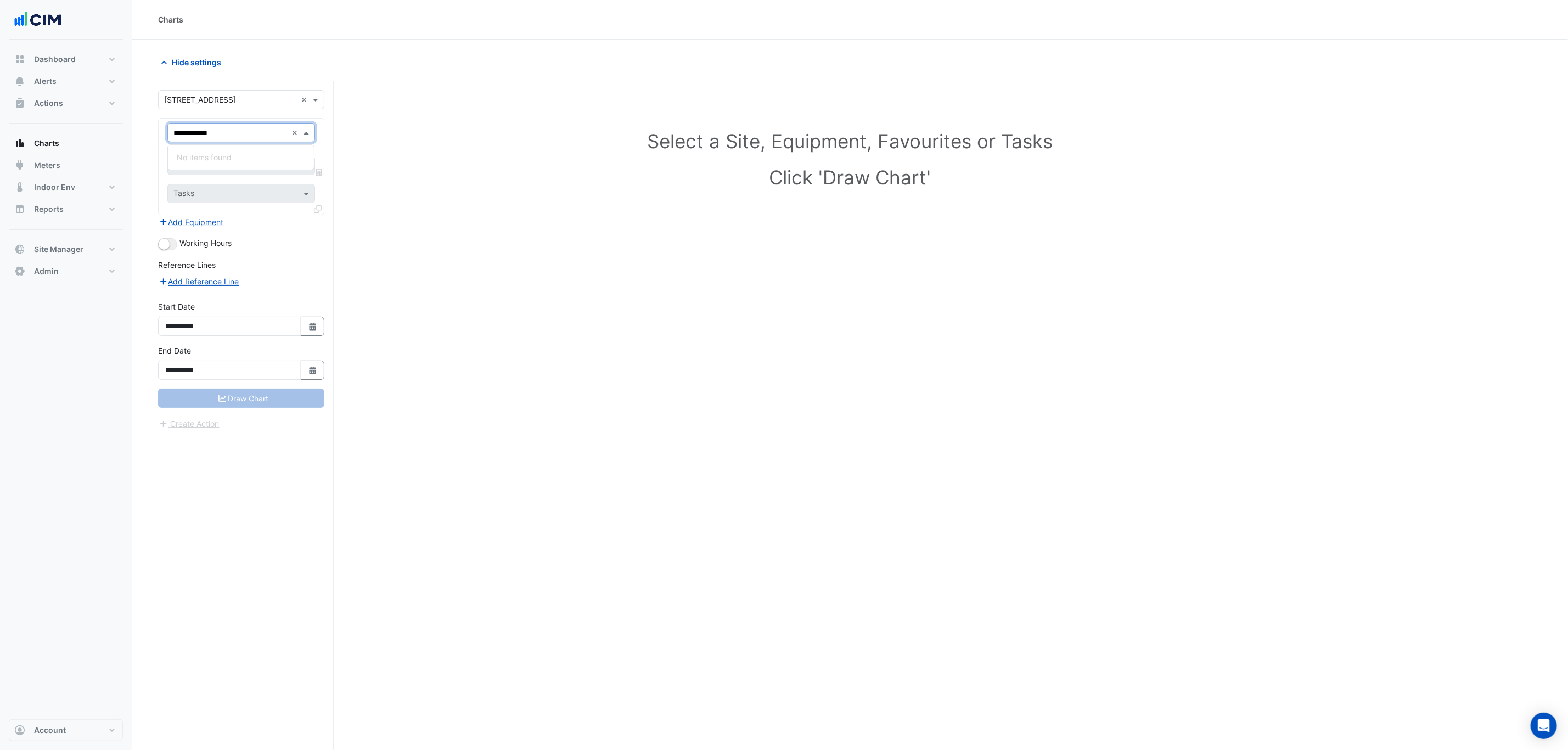
click at [194, 131] on input "**********" at bounding box center [230, 133] width 113 height 12
click at [192, 131] on input "**********" at bounding box center [230, 133] width 113 height 12
type input "**********"
click at [200, 145] on body "**********" at bounding box center [784, 396] width 1568 height 792
click at [204, 149] on div "Select an Equipment" at bounding box center [241, 149] width 148 height 10
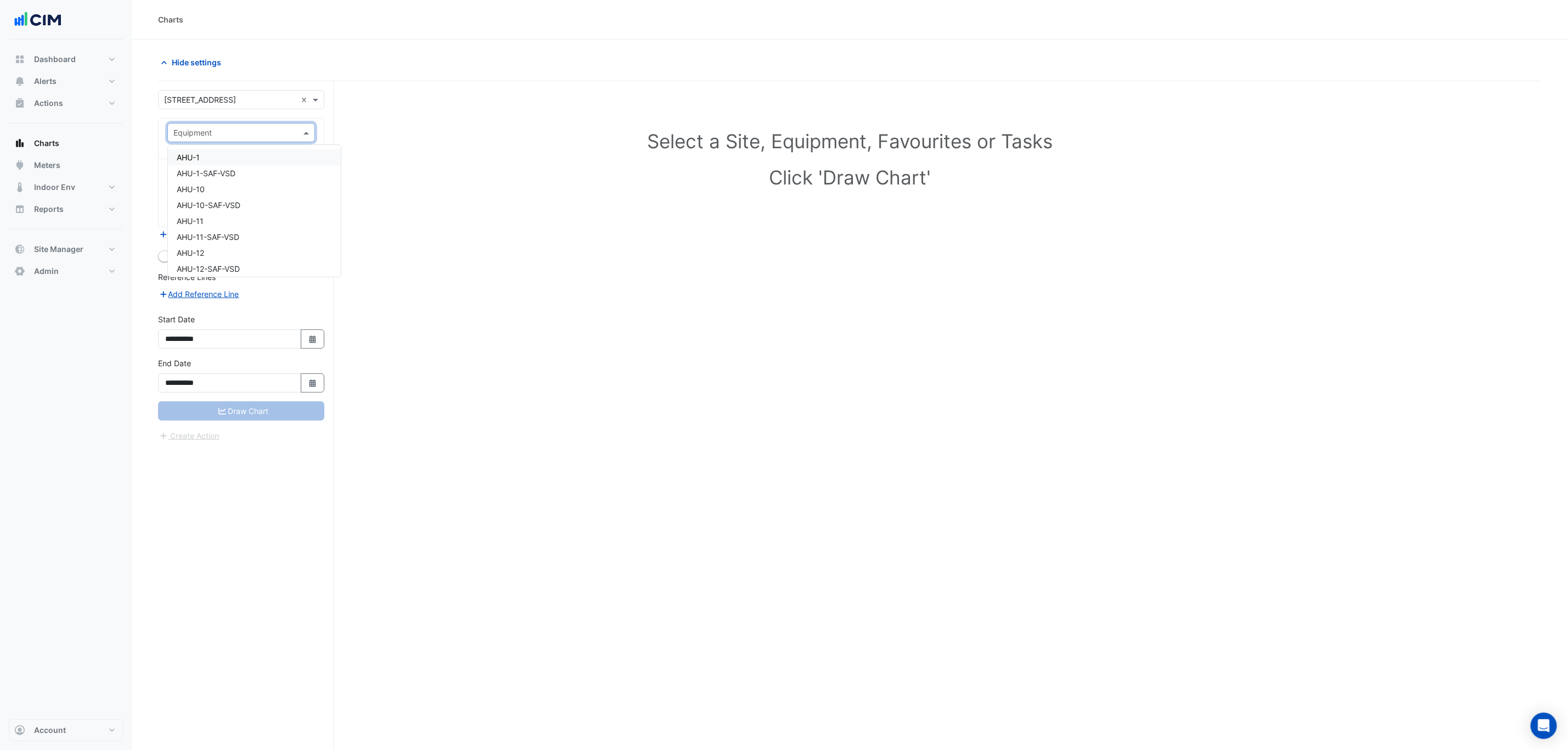
drag, startPoint x: 204, startPoint y: 142, endPoint x: 211, endPoint y: 140, distance: 7.3
click at [203, 142] on div "Equipment" at bounding box center [241, 132] width 148 height 19
paste input "**********"
click at [195, 132] on input "**********" at bounding box center [230, 133] width 113 height 12
click at [189, 132] on input "**********" at bounding box center [230, 133] width 113 height 12
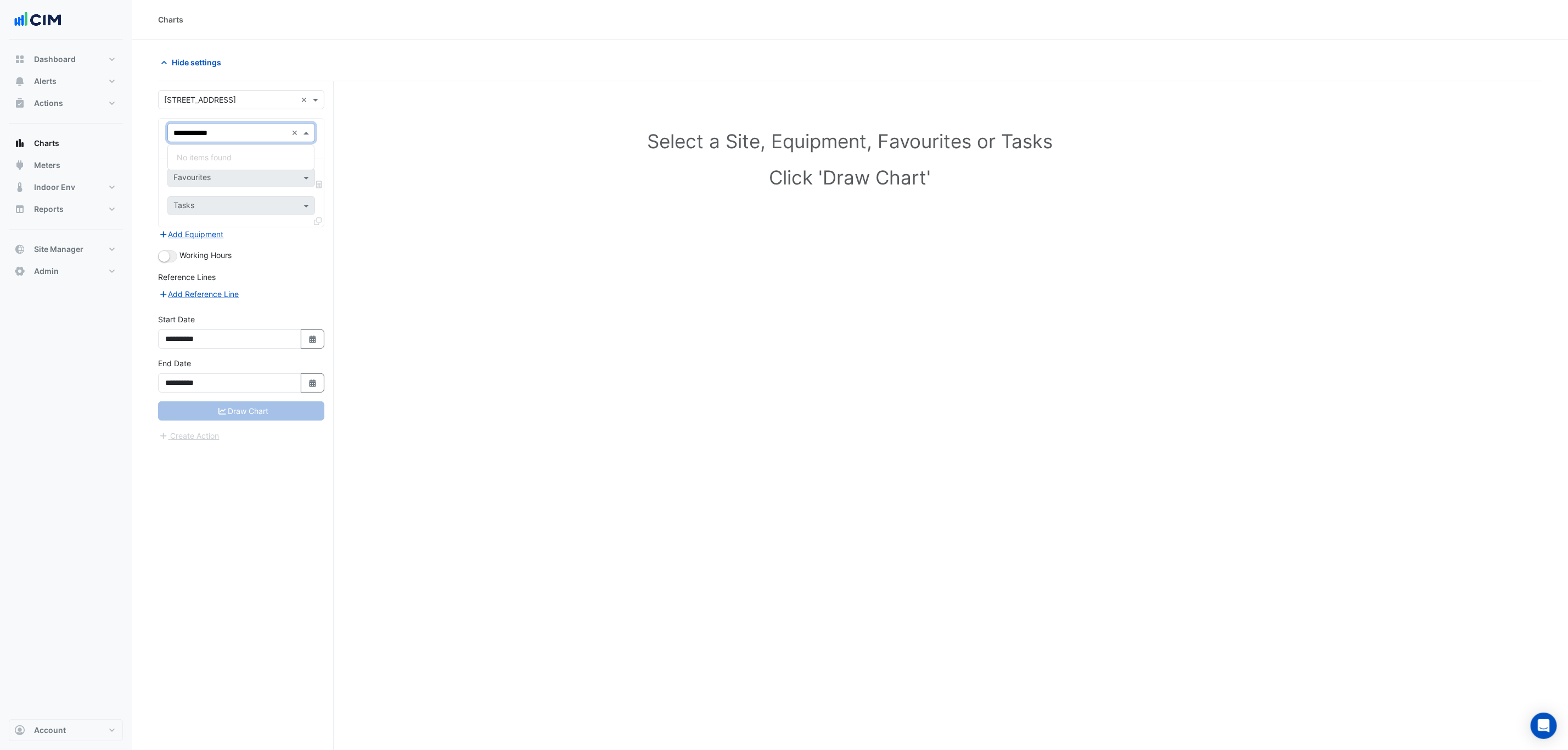
type input "**********"
click at [194, 152] on div "VAV.[DATE]" at bounding box center [241, 157] width 146 height 16
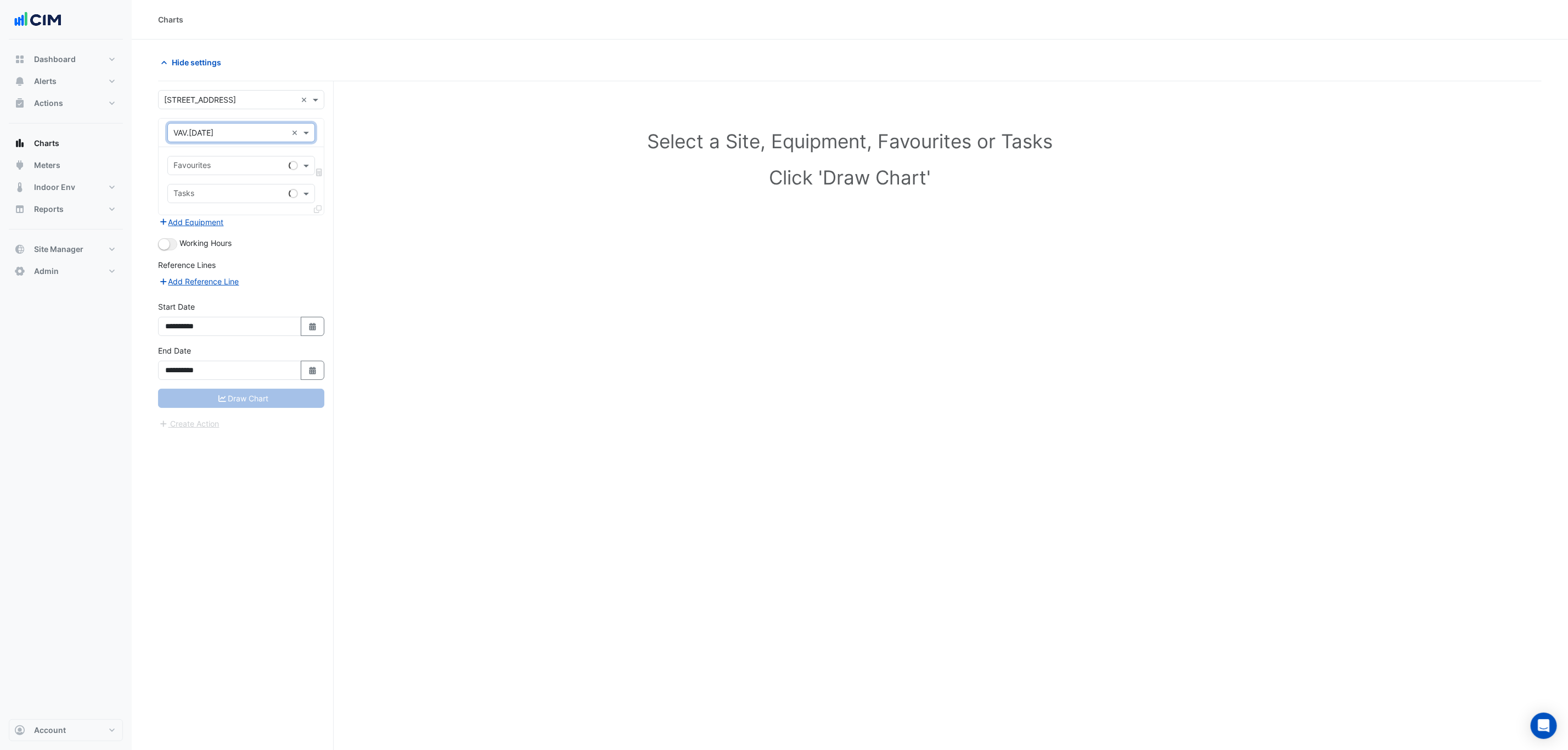
click at [208, 165] on input "text" at bounding box center [229, 166] width 111 height 12
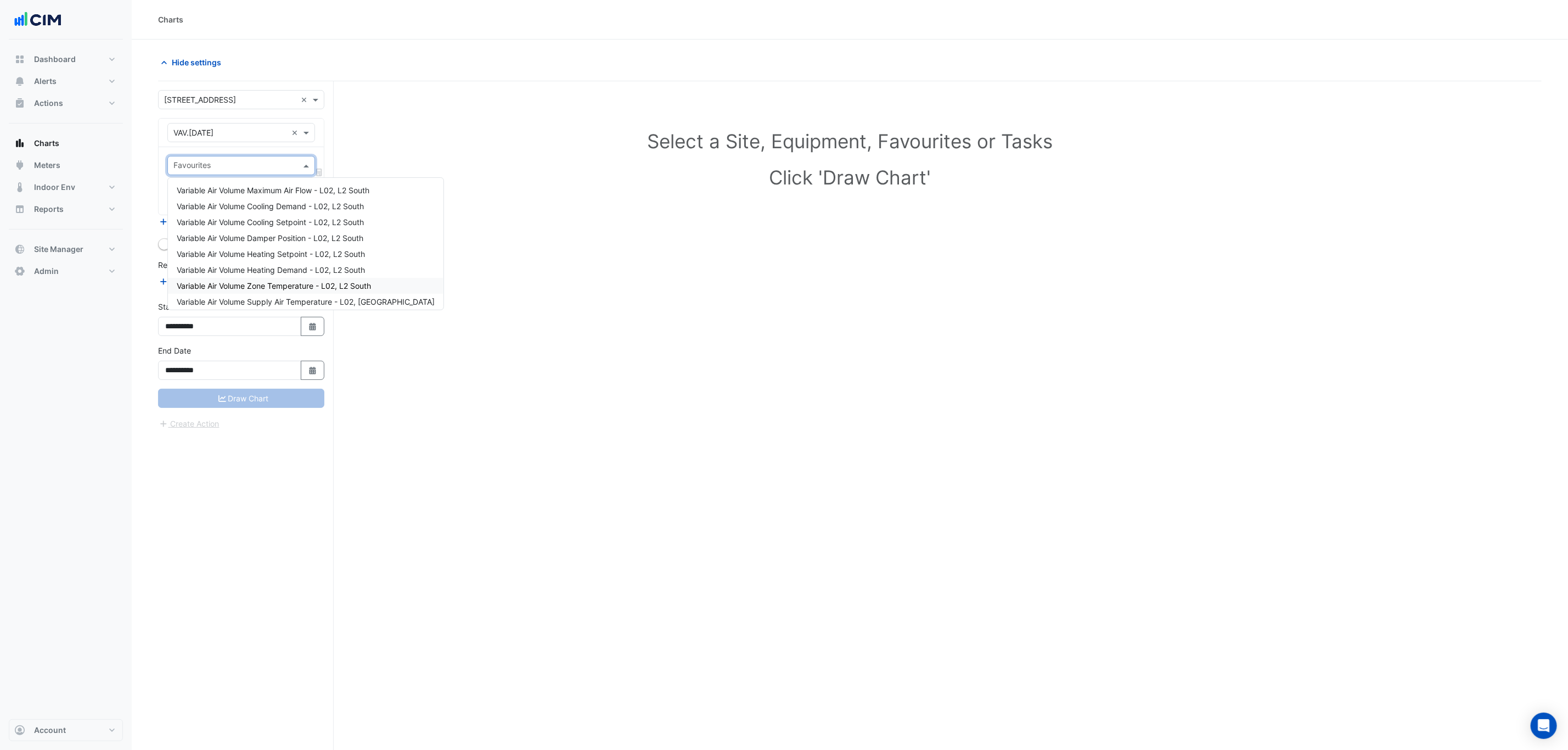
click at [318, 287] on span "Variable Air Volume Zone Temperature - L02, L2 South" at bounding box center [273, 285] width 194 height 9
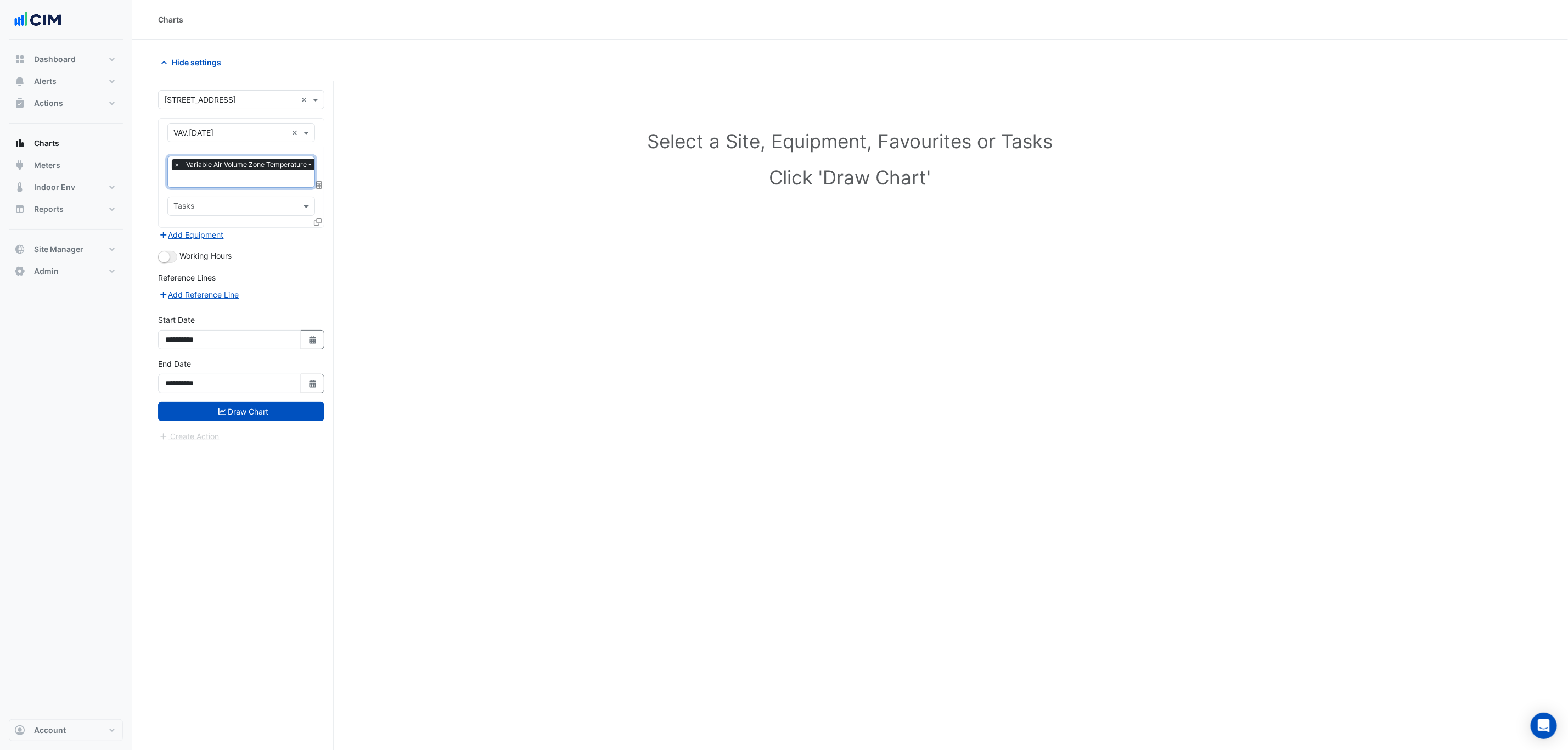
click at [243, 172] on div "× Variable Air Volume Zone Temperature - L02, L2 South" at bounding box center [267, 166] width 190 height 14
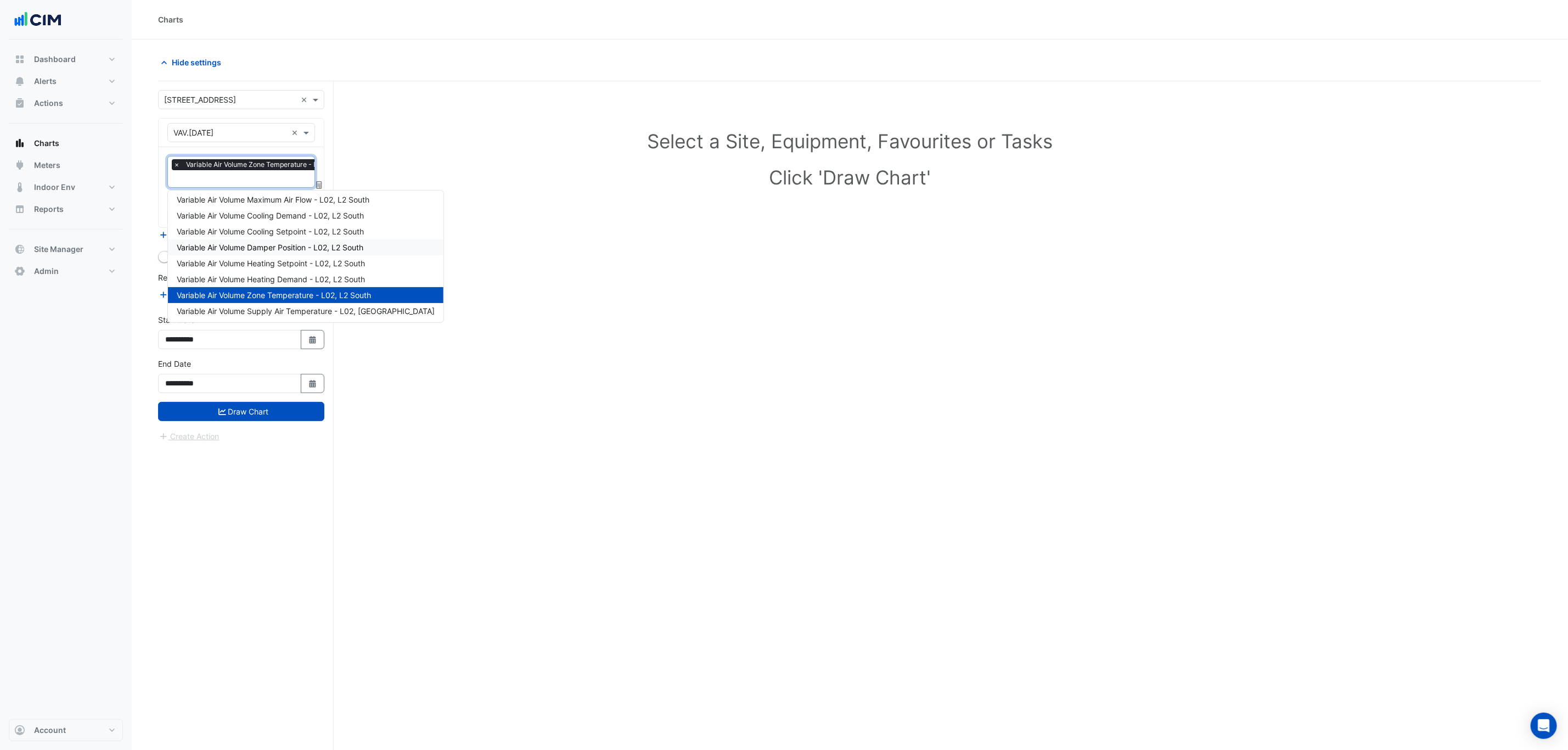
scroll to position [4, 0]
click at [315, 307] on span "Variable Air Volume Supply Air Temperature - L02, [GEOGRAPHIC_DATA]" at bounding box center [305, 310] width 258 height 9
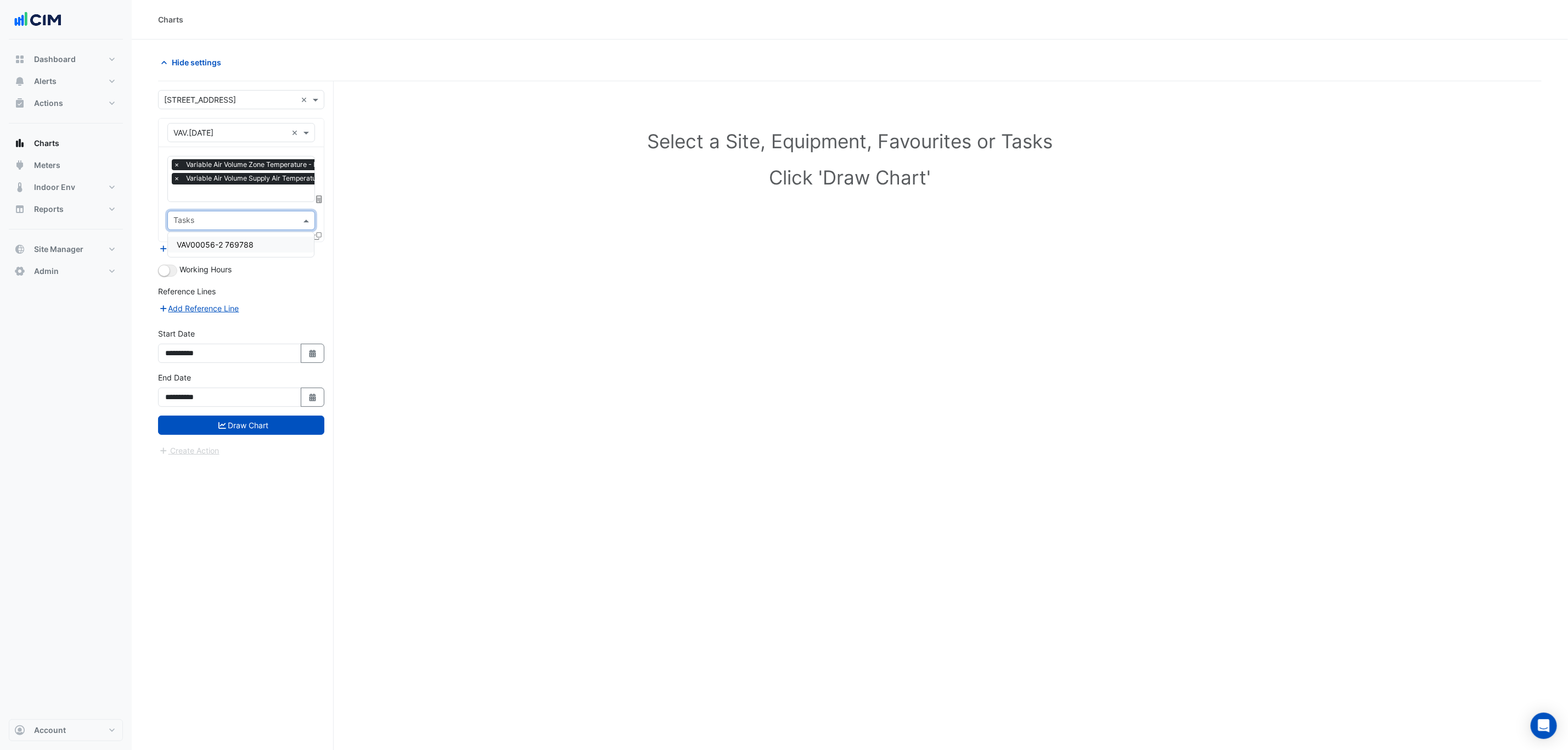
click at [280, 213] on div "Tasks" at bounding box center [232, 221] width 129 height 17
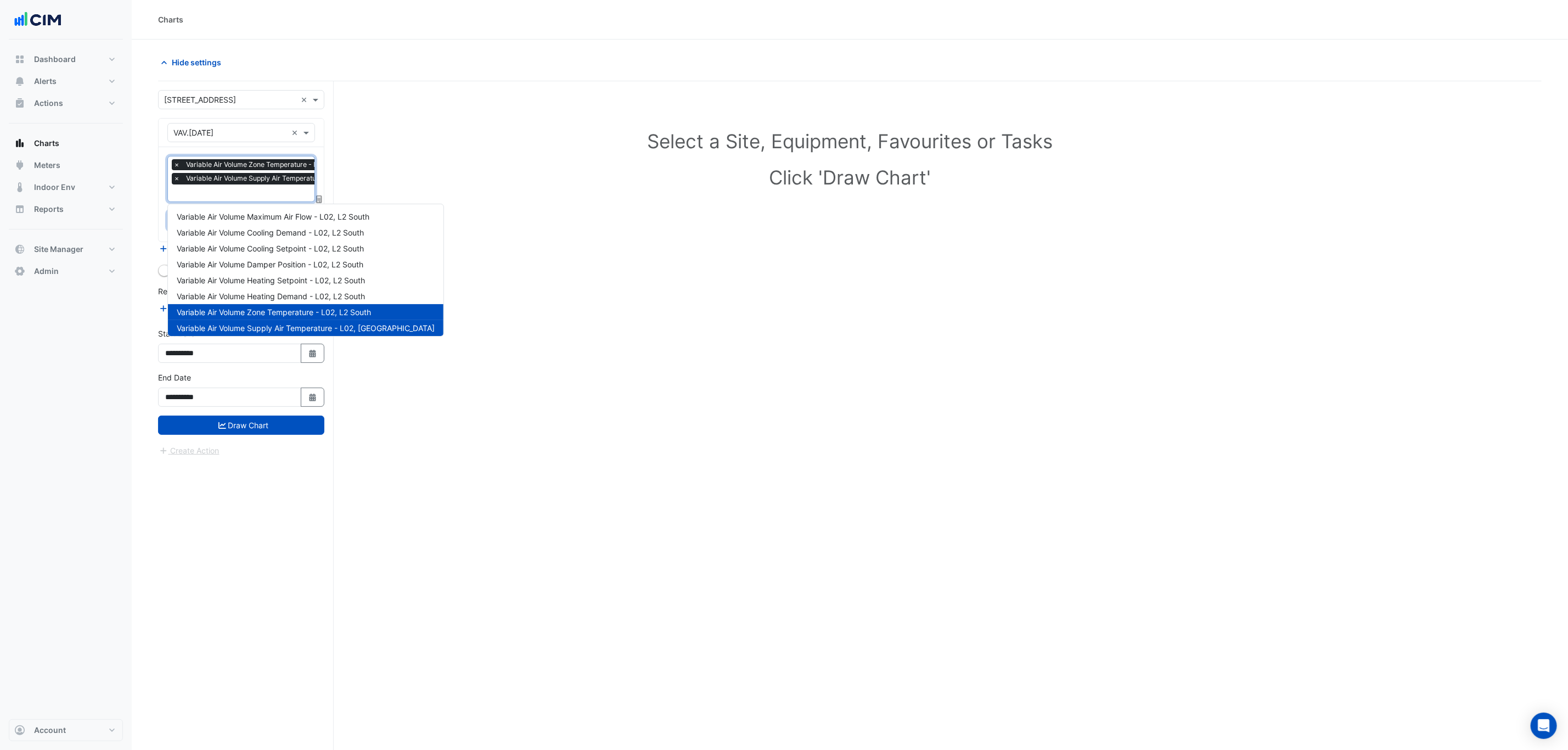
click at [262, 196] on input "text" at bounding box center [296, 194] width 244 height 12
click at [256, 431] on button "Draw Chart" at bounding box center [241, 425] width 166 height 19
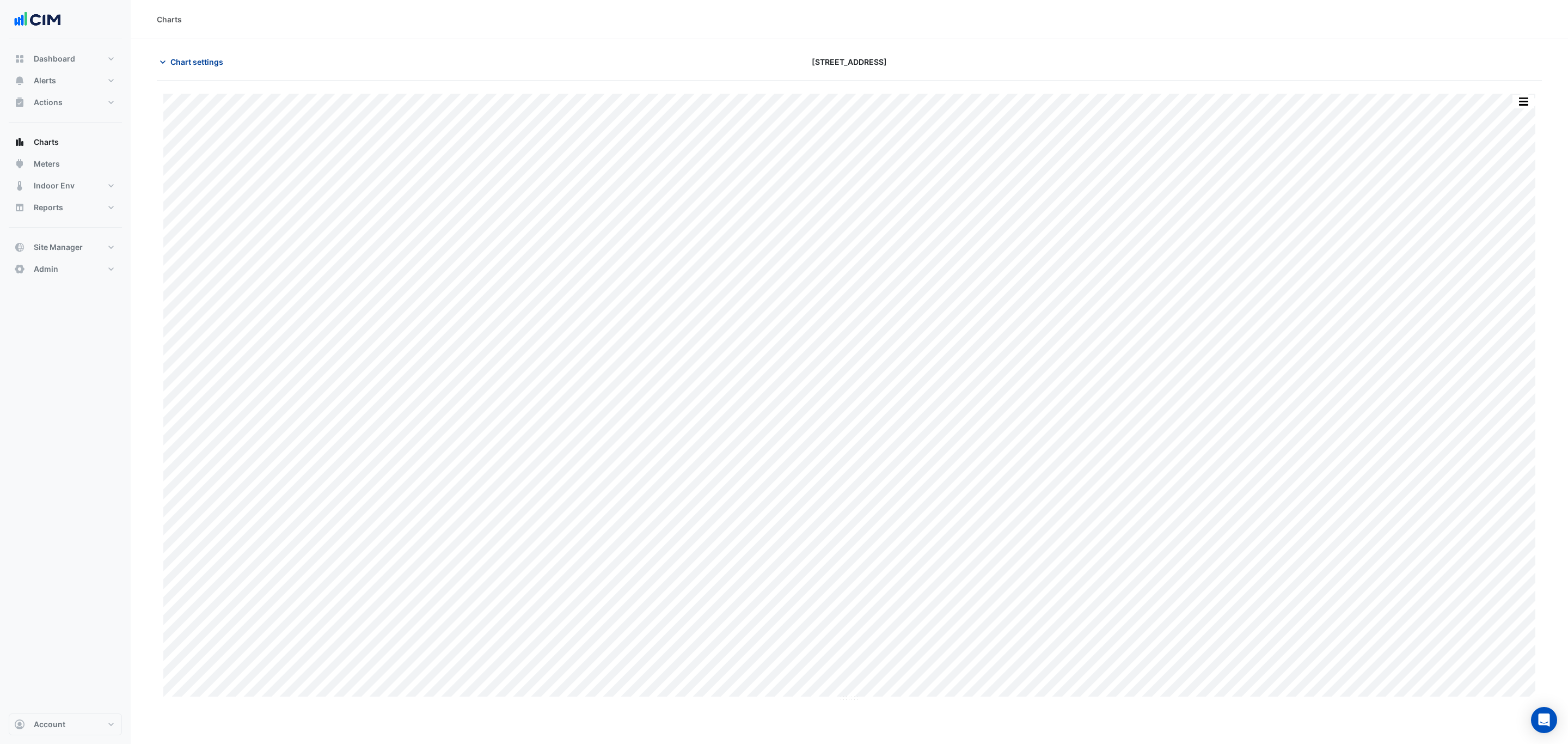
click at [202, 62] on span "Chart settings" at bounding box center [197, 62] width 53 height 12
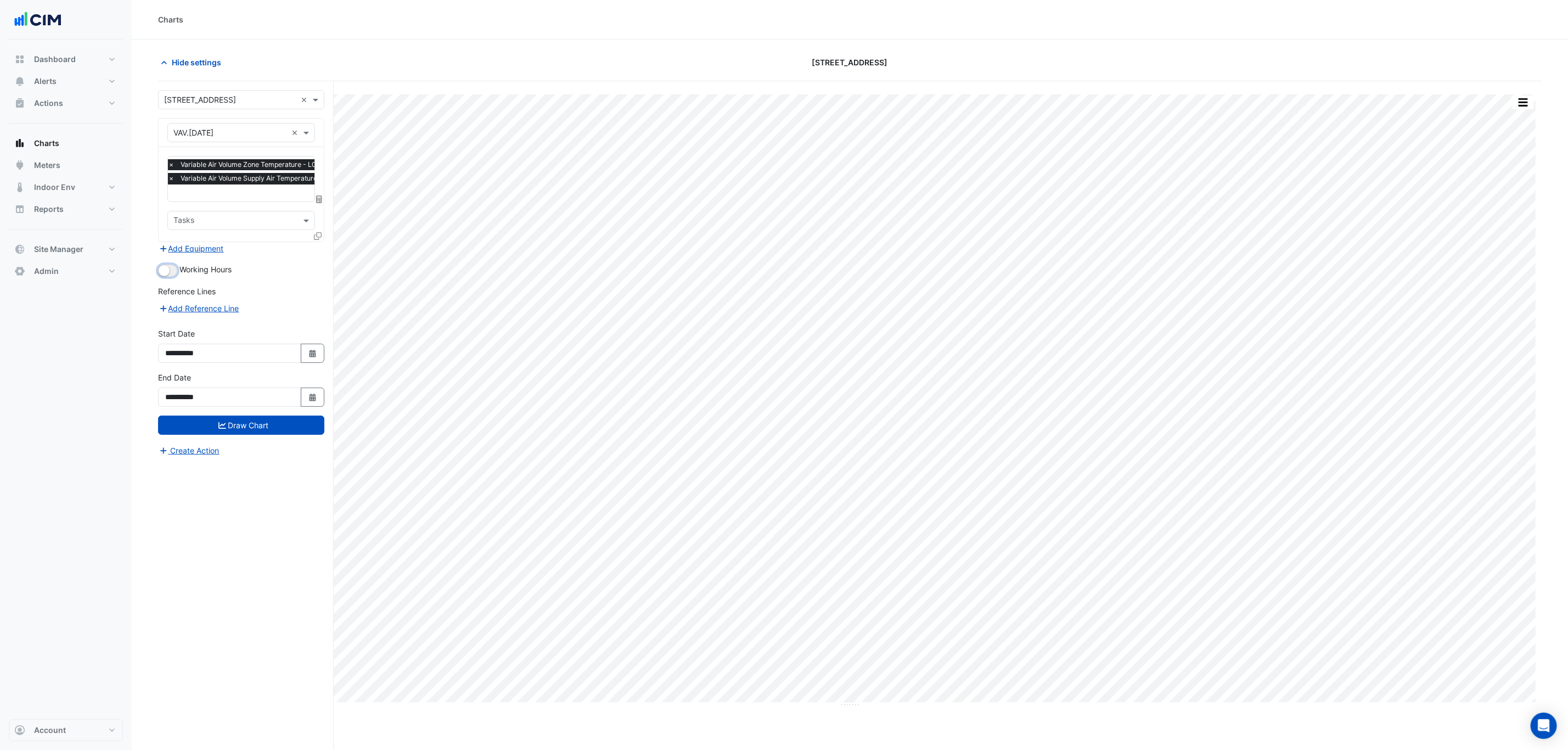
click at [162, 271] on small "button" at bounding box center [164, 271] width 11 height 11
click at [216, 433] on button "Draw Chart" at bounding box center [241, 425] width 166 height 19
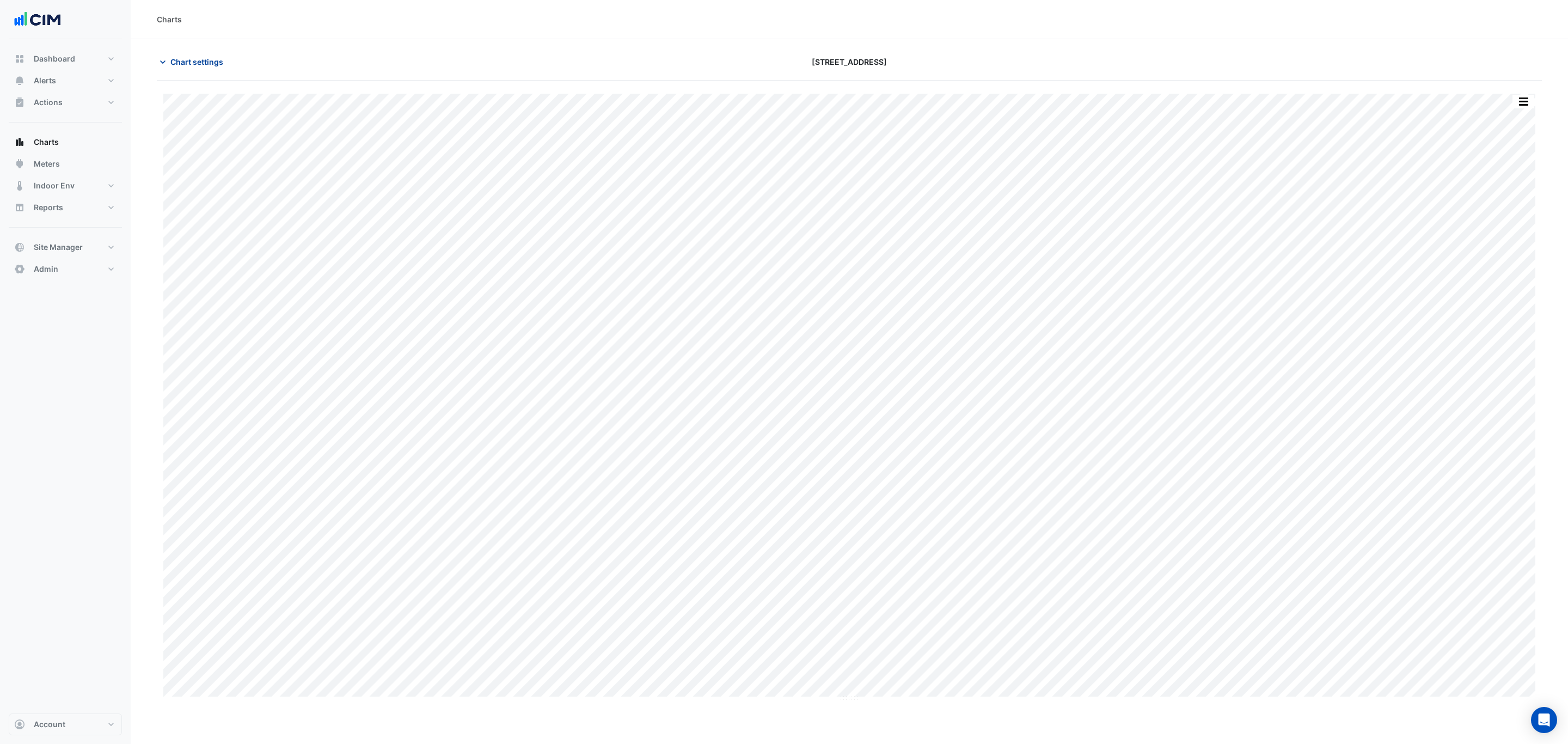
click at [216, 67] on span "Chart settings" at bounding box center [197, 62] width 53 height 12
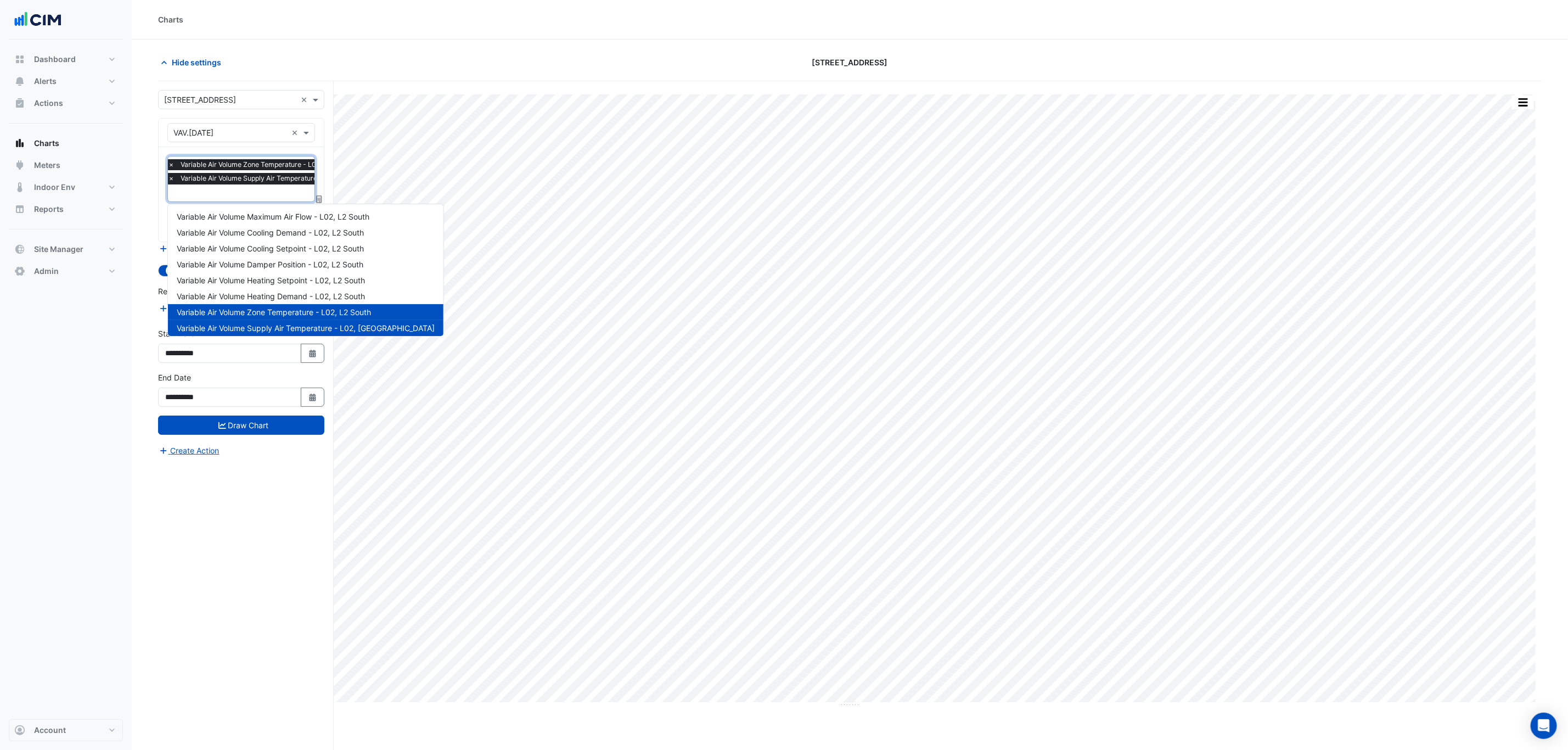
click at [214, 174] on span "Variable Air Volume Supply Air Temperature - L02, [GEOGRAPHIC_DATA]" at bounding box center [294, 179] width 232 height 11
click at [313, 269] on span "Variable Air Volume Damper Position - L02, L2 South" at bounding box center [270, 264] width 187 height 9
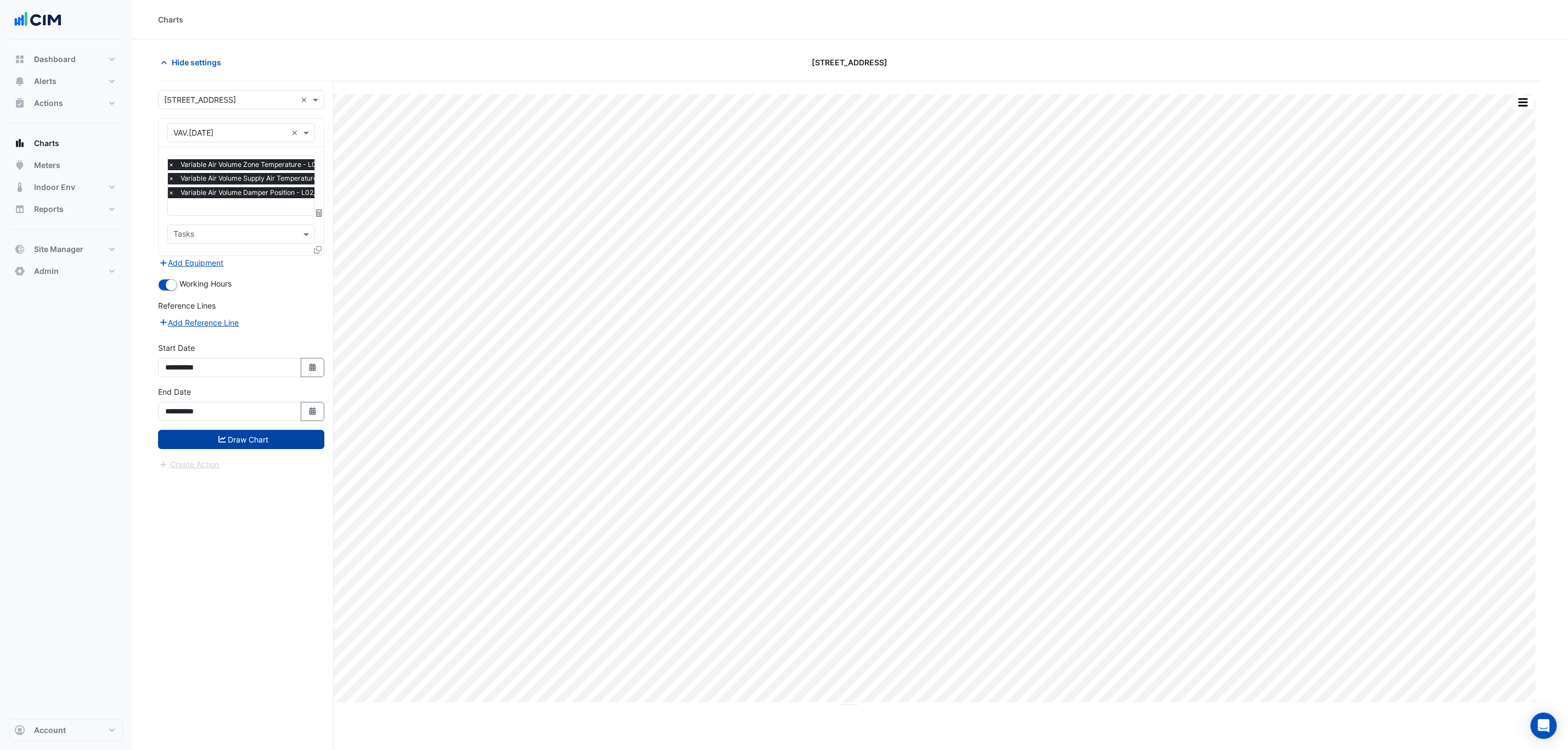
click at [307, 443] on button "Draw Chart" at bounding box center [241, 439] width 166 height 19
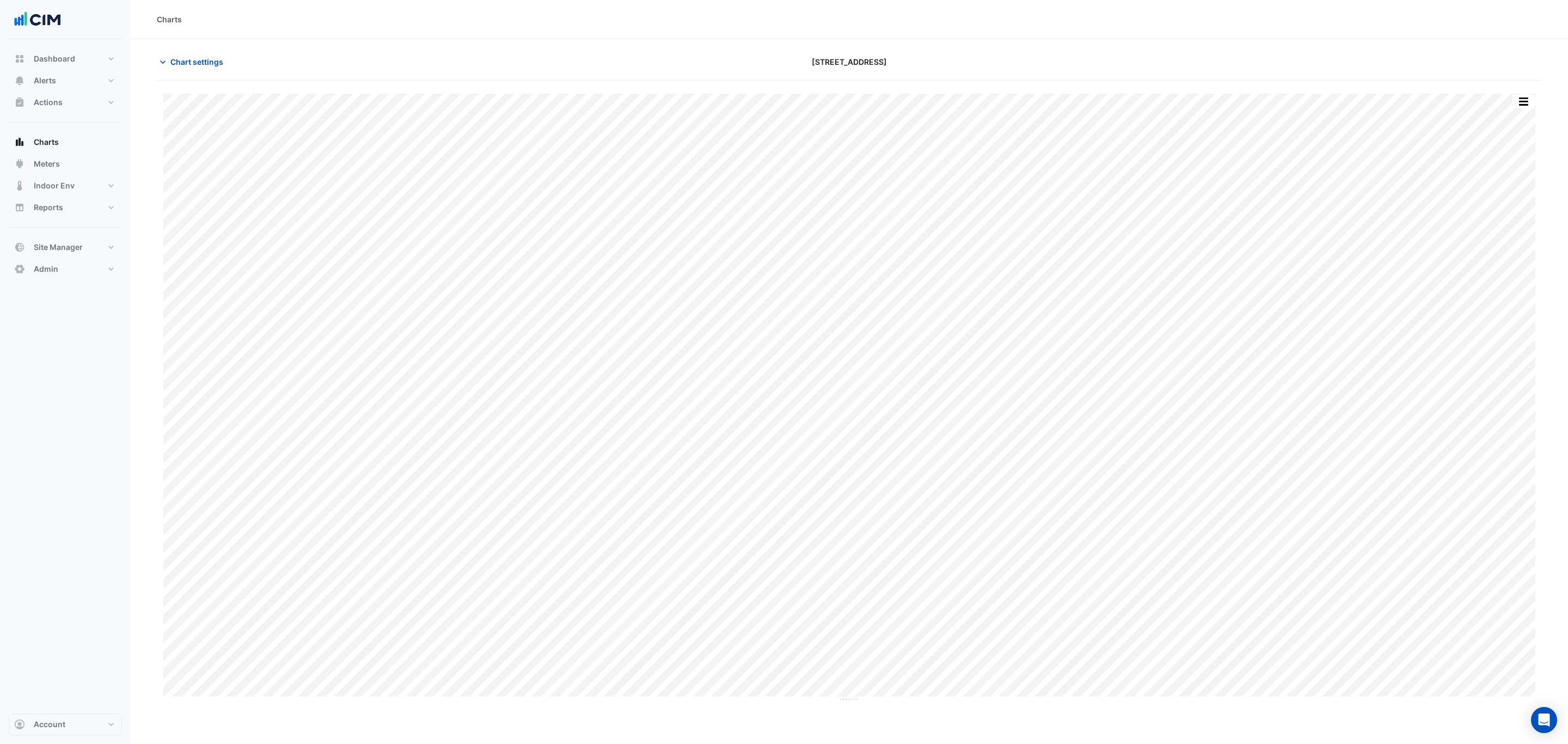
click at [139, 62] on section "Chart settings [STREET_ADDRESS] Split by Unit Split All Print Save as JPEG Save…" at bounding box center [849, 370] width 1437 height 663
click at [183, 61] on span "Chart settings" at bounding box center [197, 62] width 53 height 12
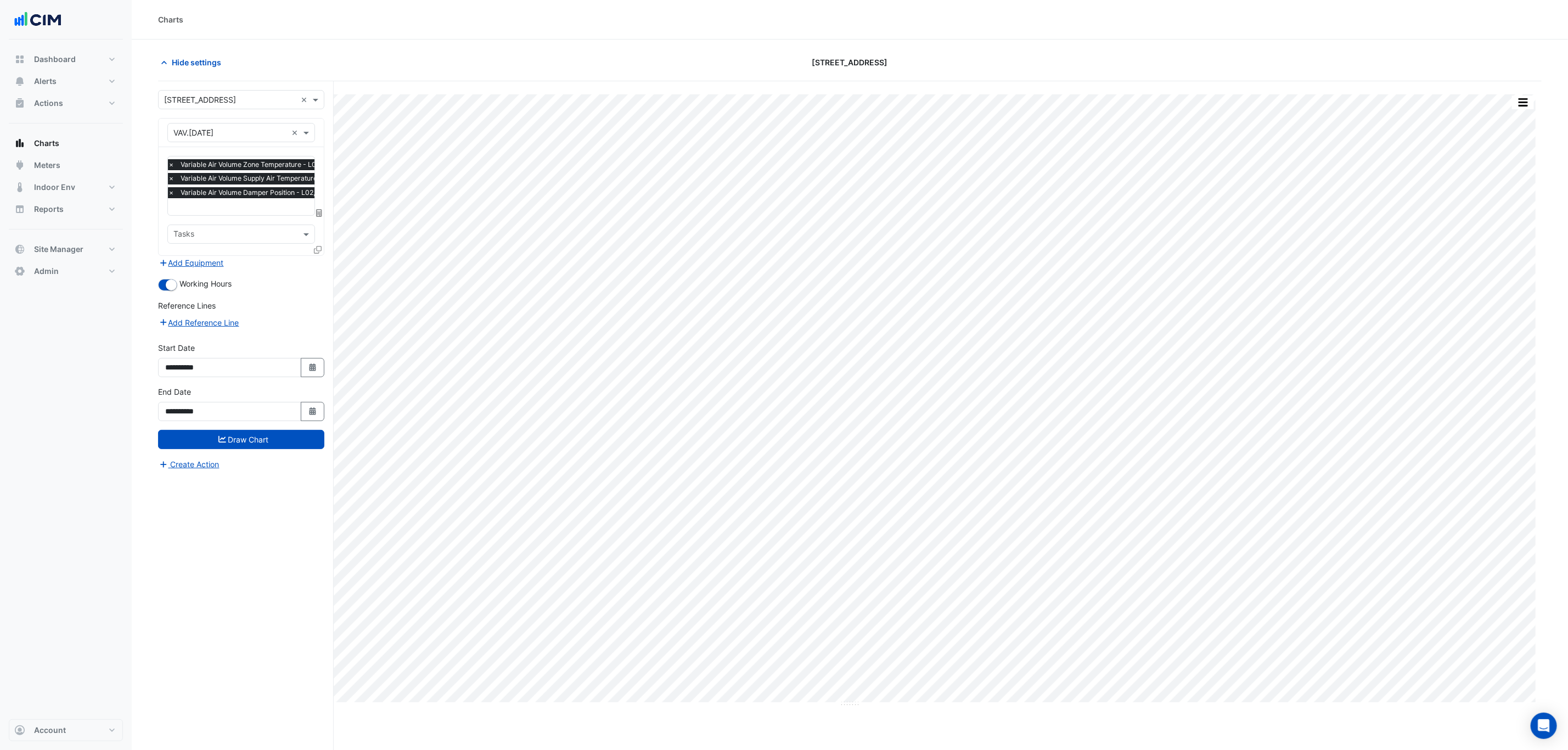
click at [270, 184] on span "Variable Air Volume Supply Air Temperature - L02, [GEOGRAPHIC_DATA]" at bounding box center [294, 179] width 232 height 11
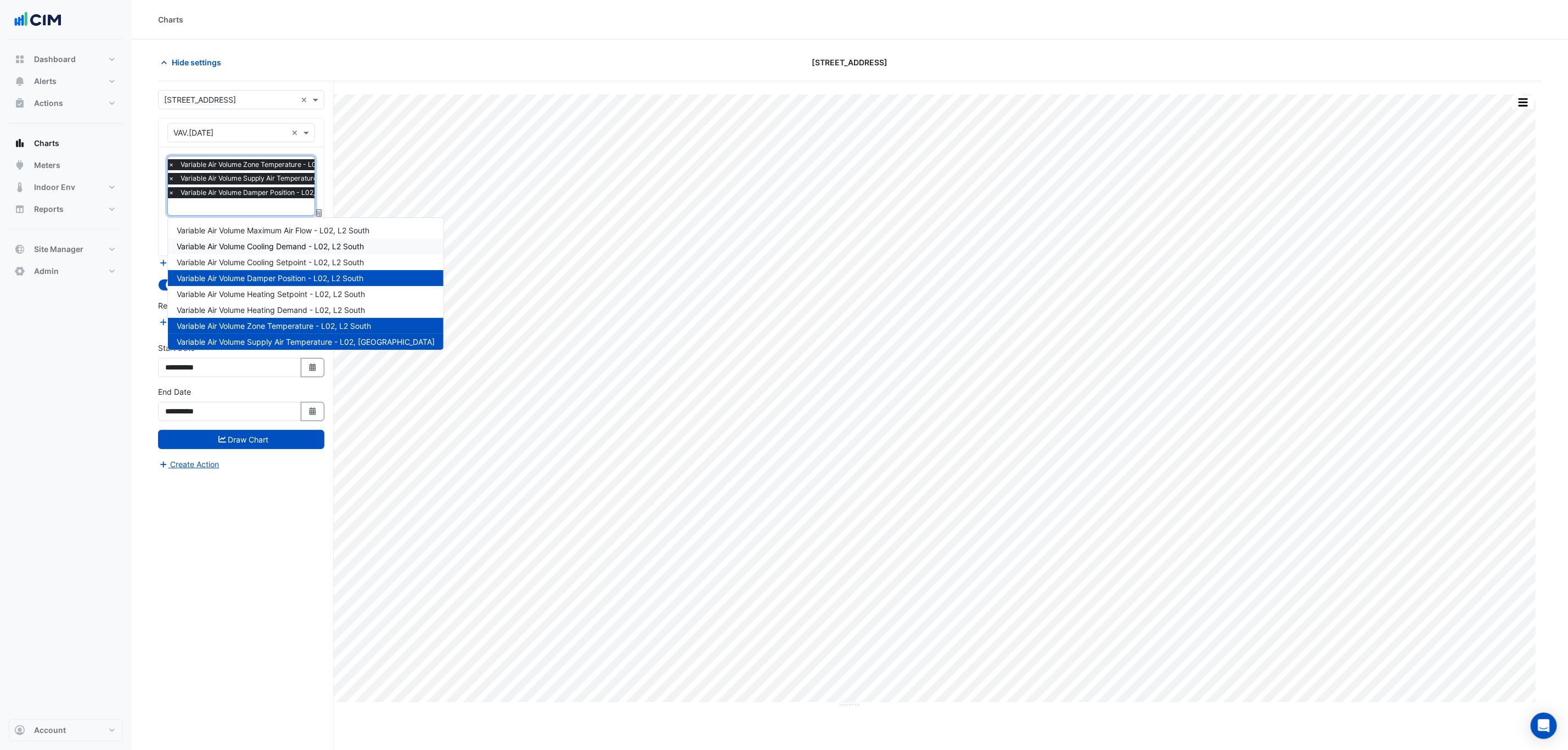
click at [274, 249] on span "Variable Air Volume Cooling Demand - L02, L2 South" at bounding box center [270, 246] width 187 height 9
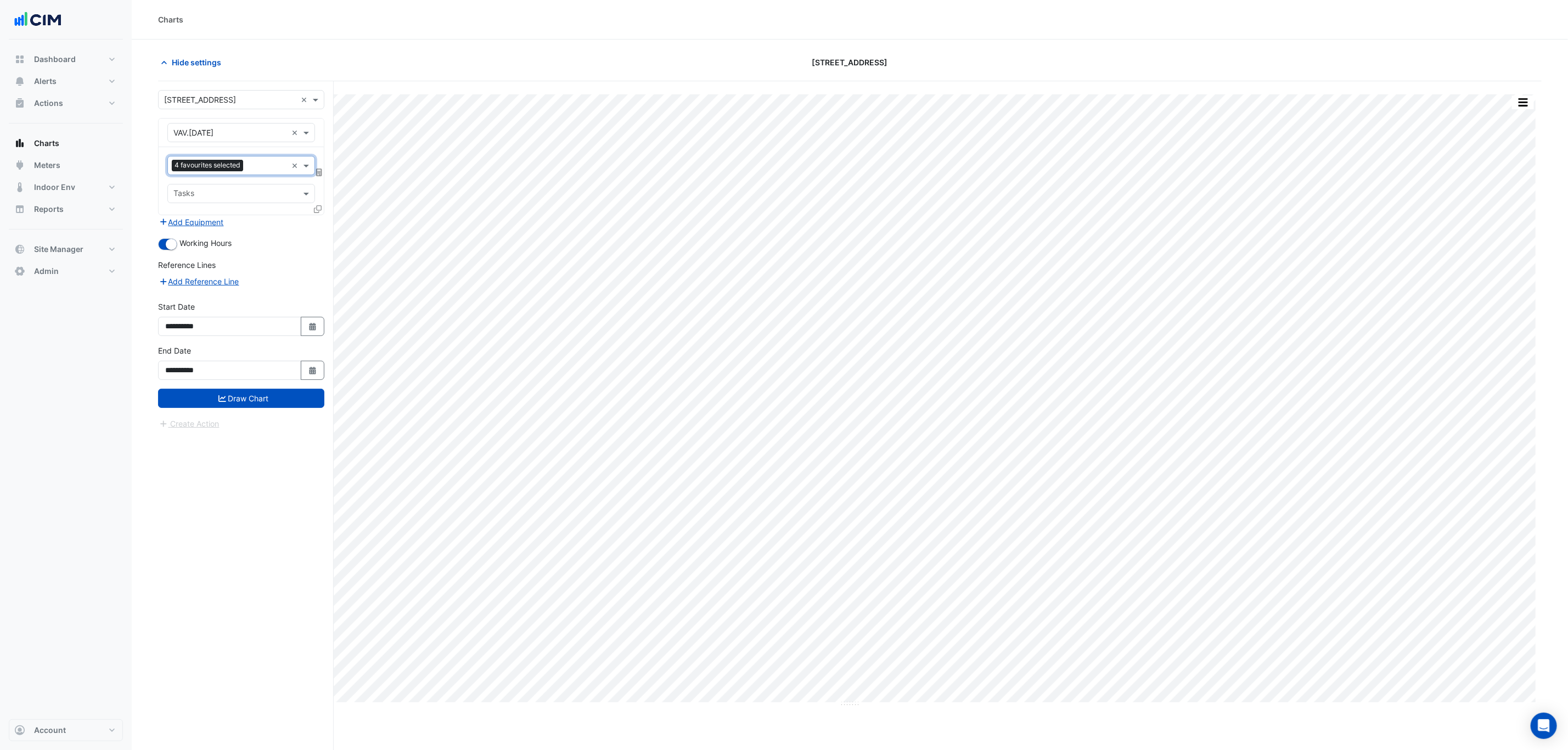
click at [252, 160] on div "Favourites 4 favourites selected" at bounding box center [227, 166] width 119 height 17
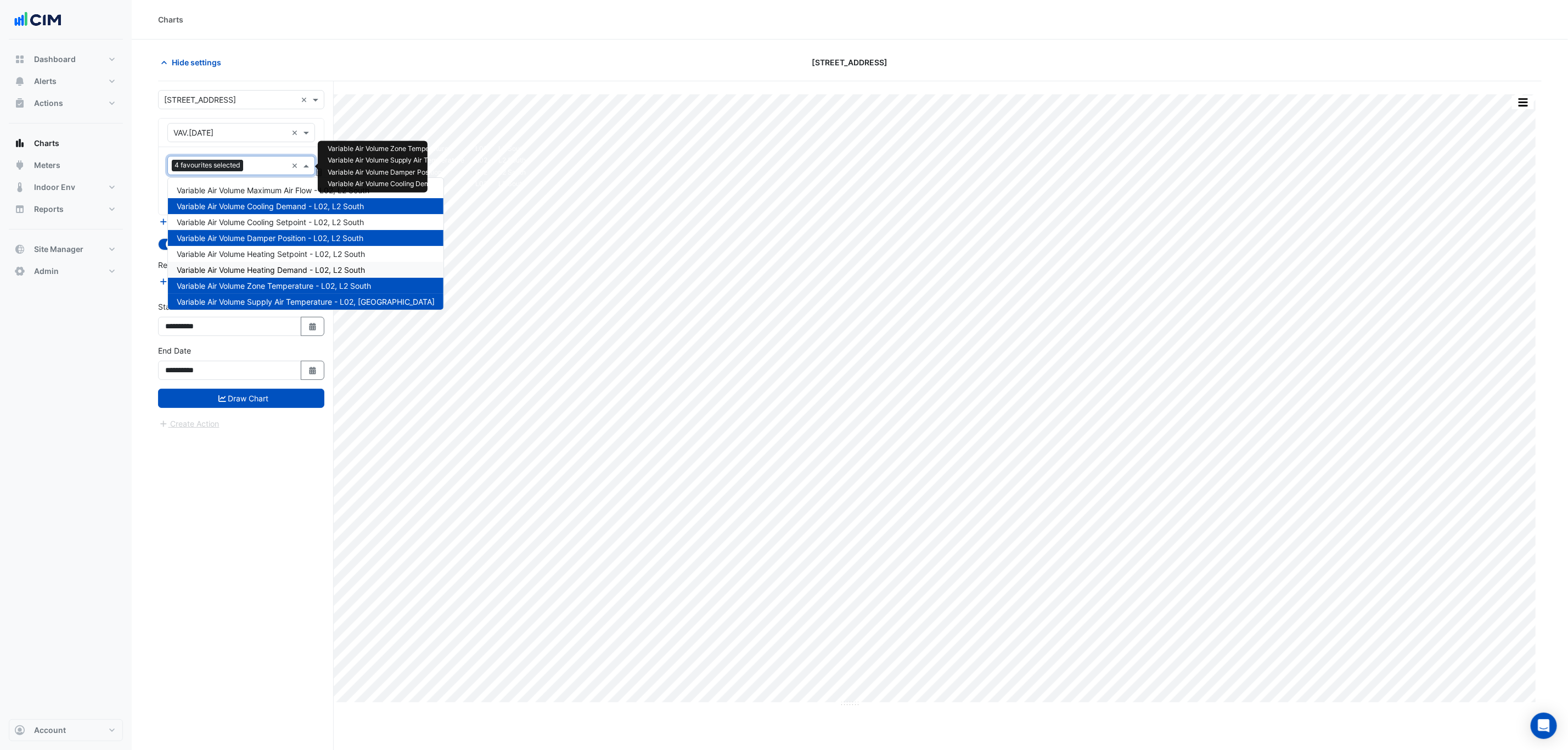
click at [282, 270] on span "Variable Air Volume Heating Demand - L02, L2 South" at bounding box center [271, 269] width 188 height 9
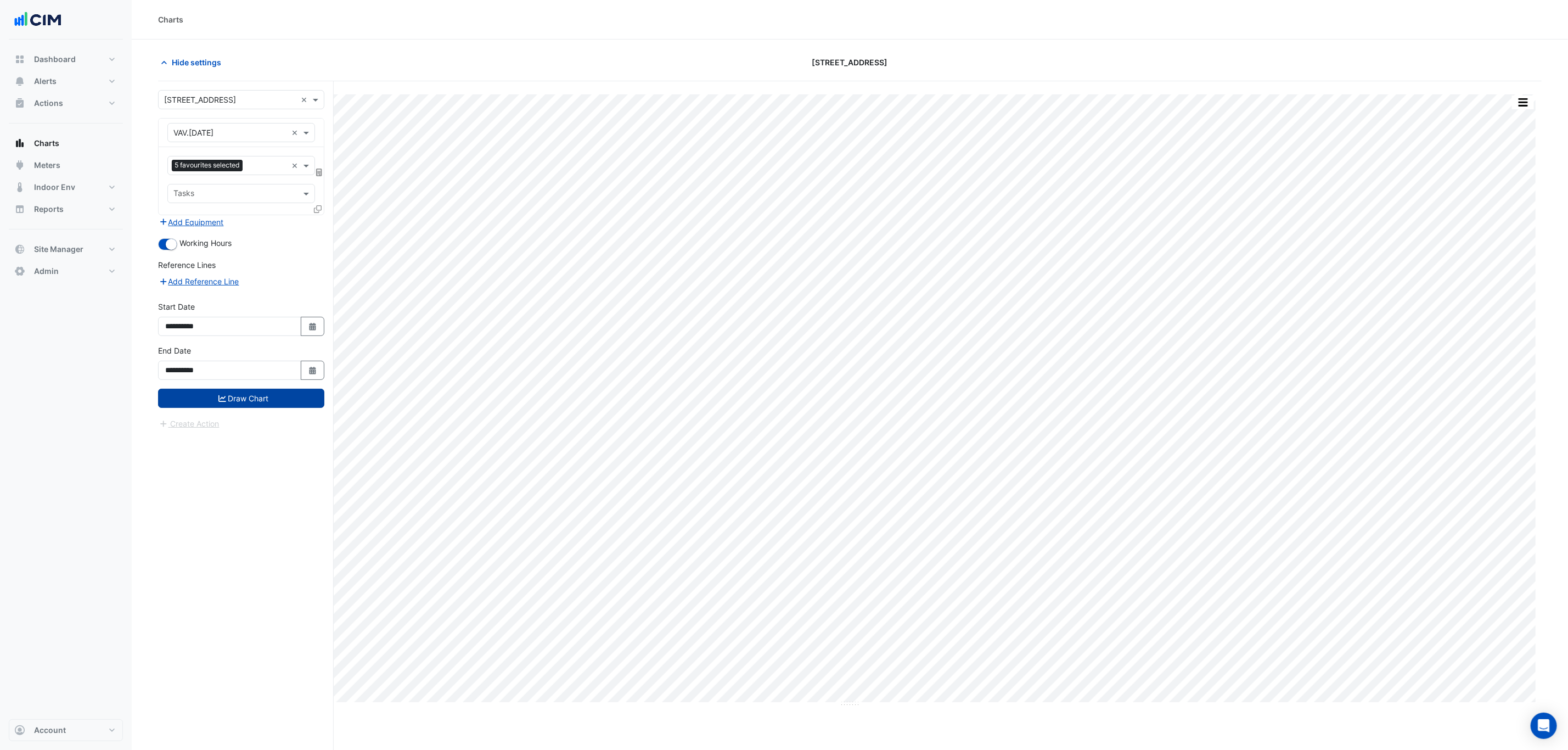
click at [309, 406] on button "Draw Chart" at bounding box center [241, 398] width 166 height 19
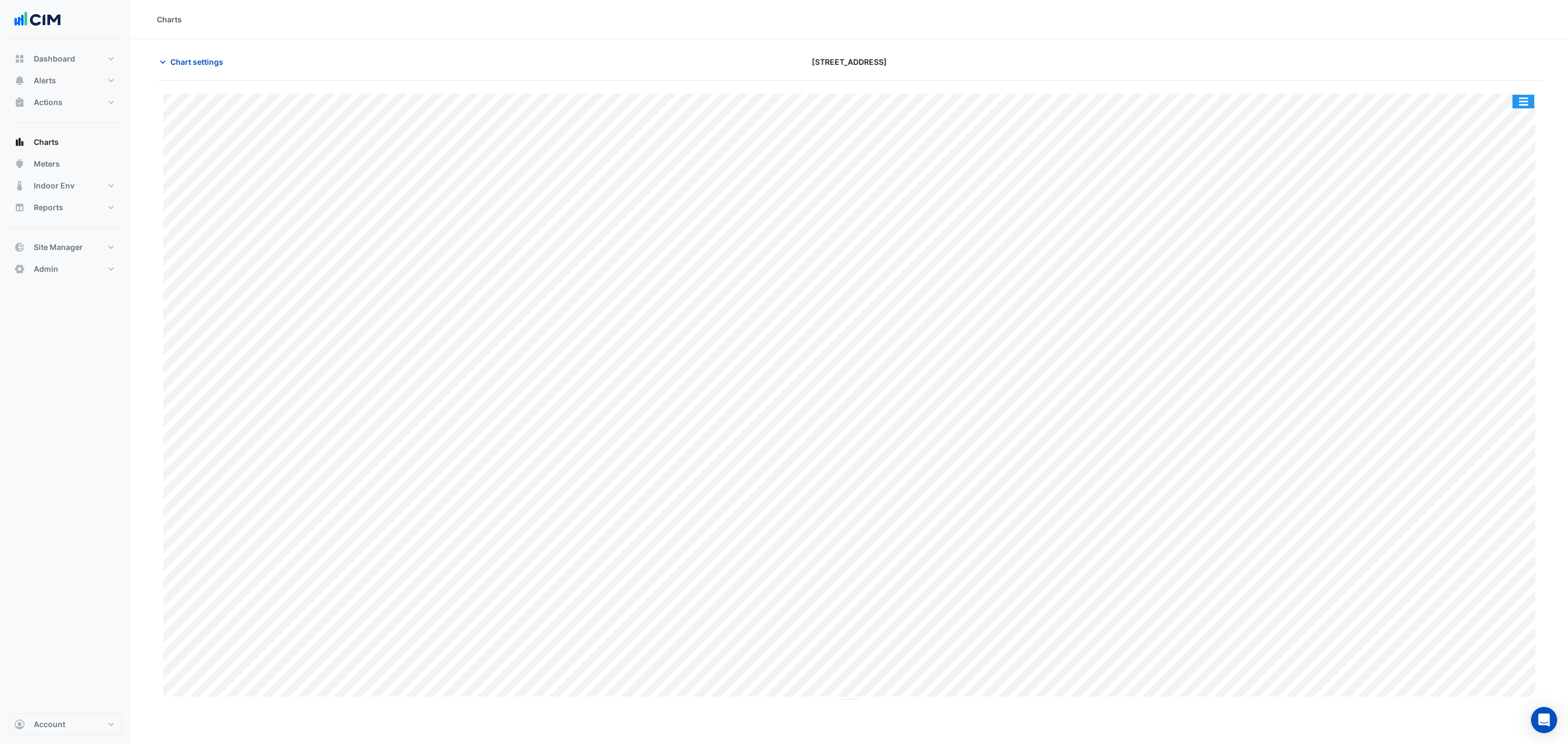
click at [1526, 98] on button "button" at bounding box center [1523, 101] width 22 height 13
click at [1518, 117] on div "Split by Unit" at bounding box center [1501, 121] width 65 height 20
drag, startPoint x: 817, startPoint y: 303, endPoint x: 1211, endPoint y: 358, distance: 397.8
click at [1211, 358] on div "Charts Chart settings [STREET_ADDRESS] Split All Split None Print Save as JPEG …" at bounding box center [849, 372] width 1437 height 744
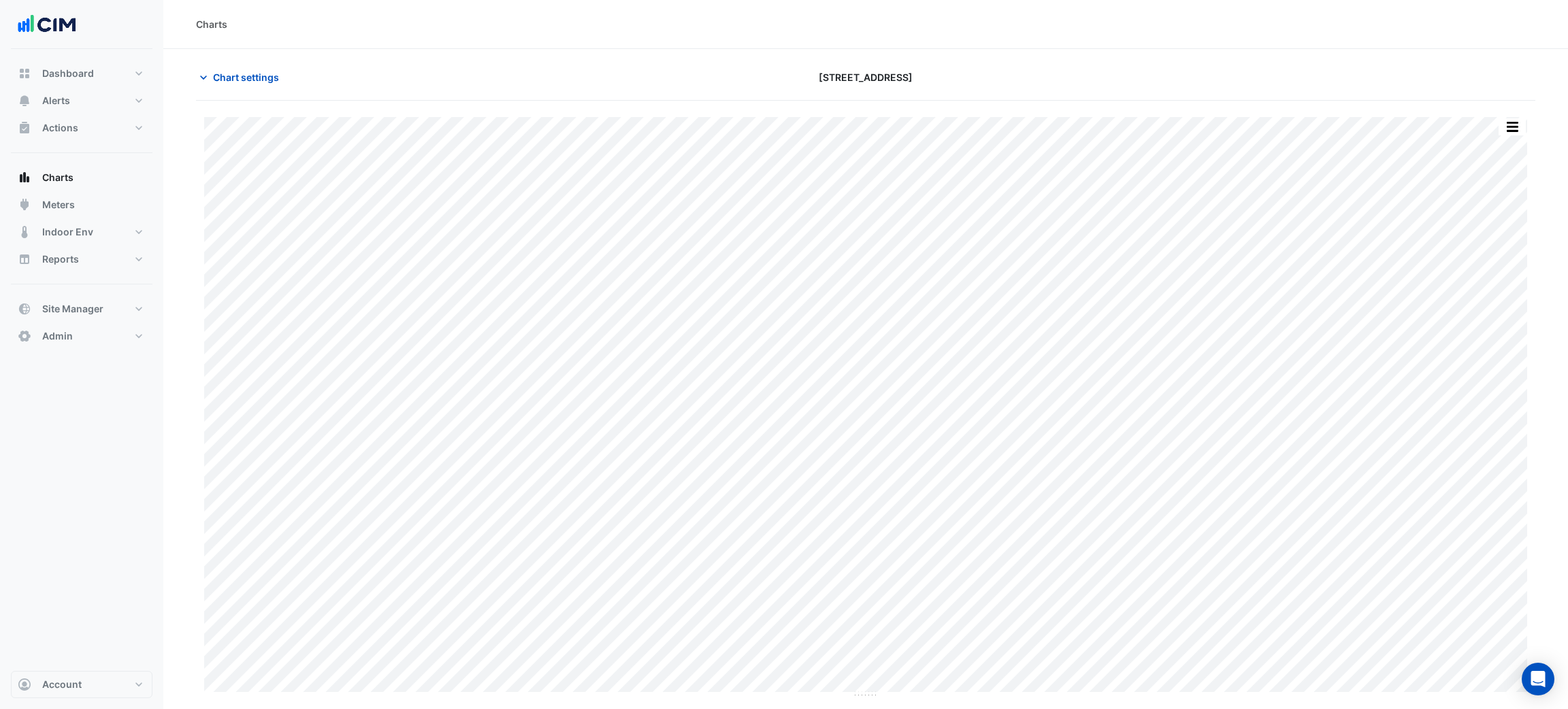
click at [289, 66] on div "Chart settings" at bounding box center [414, 77] width 452 height 24
click at [283, 92] on div "Chart settings [STREET_ADDRESS]" at bounding box center [866, 83] width 1340 height 35
click at [277, 83] on span "Chart settings" at bounding box center [246, 77] width 66 height 15
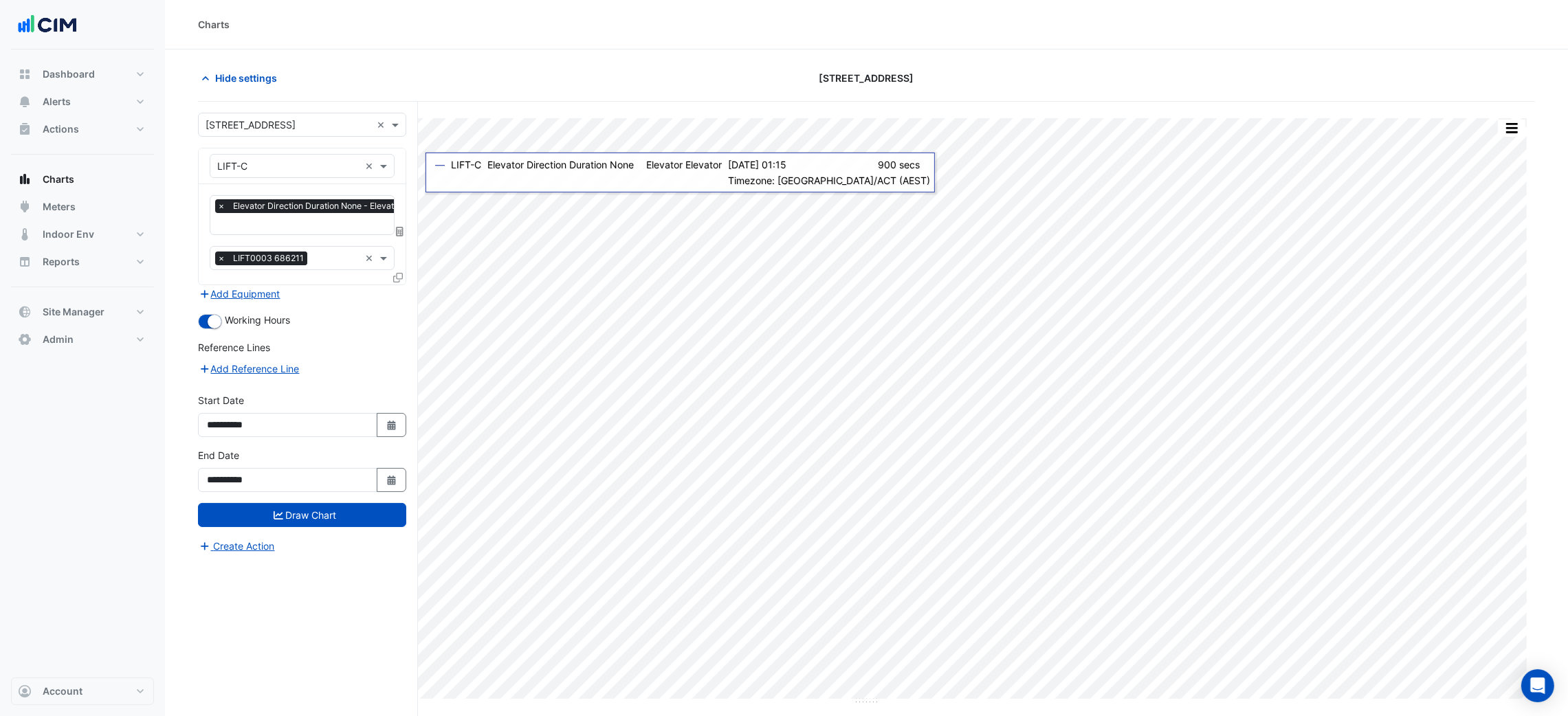
click at [362, 220] on input "text" at bounding box center [331, 225] width 228 height 15
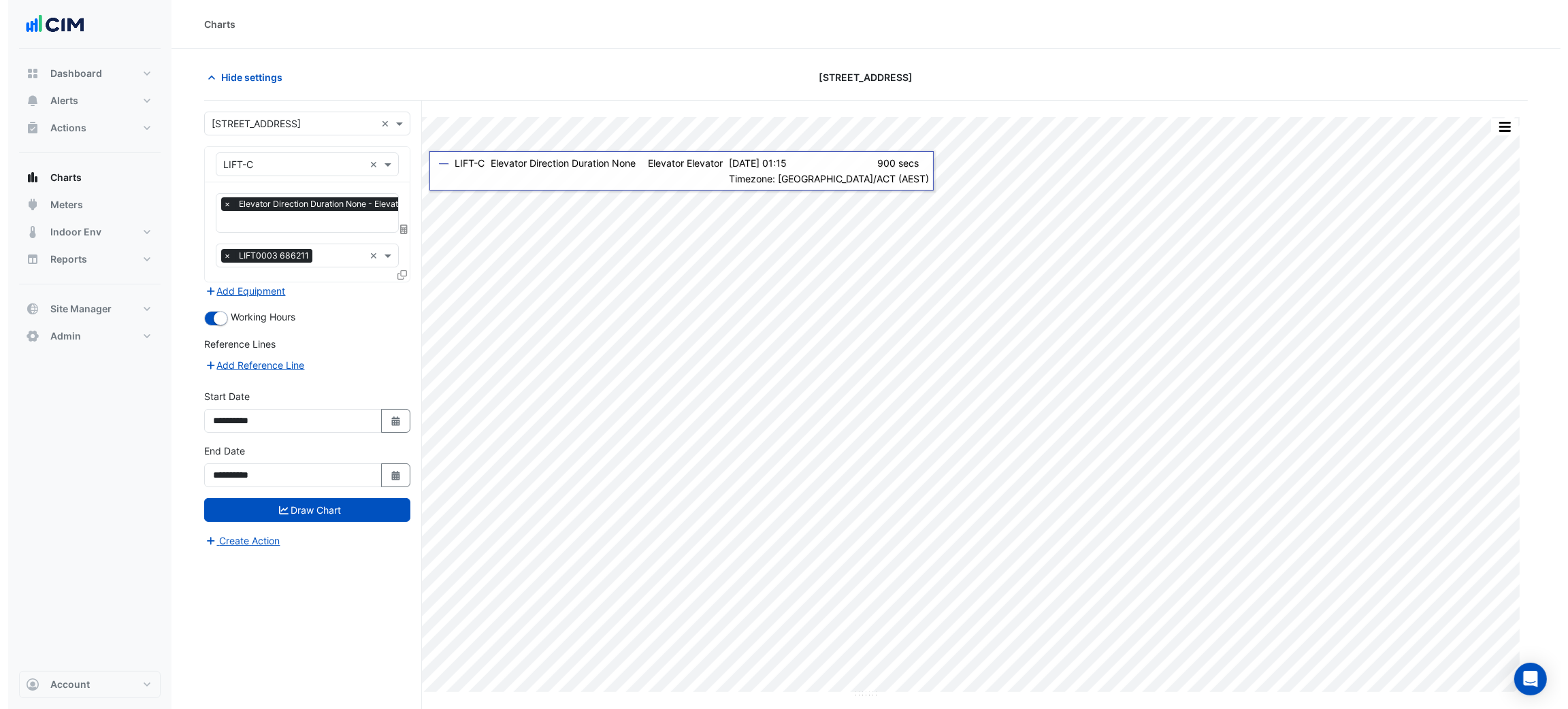
scroll to position [0, 6]
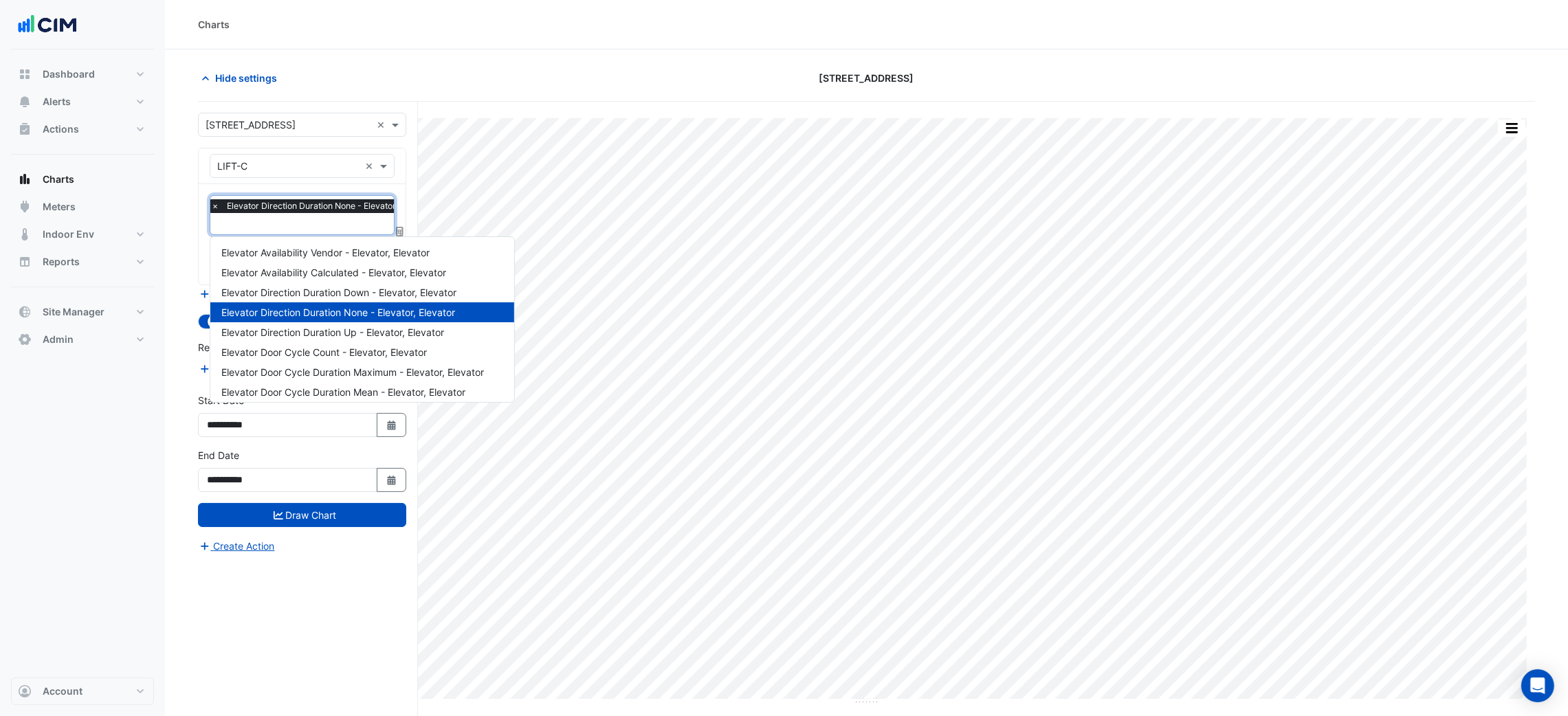
click at [599, 90] on div "Hide settings" at bounding box center [415, 78] width 451 height 24
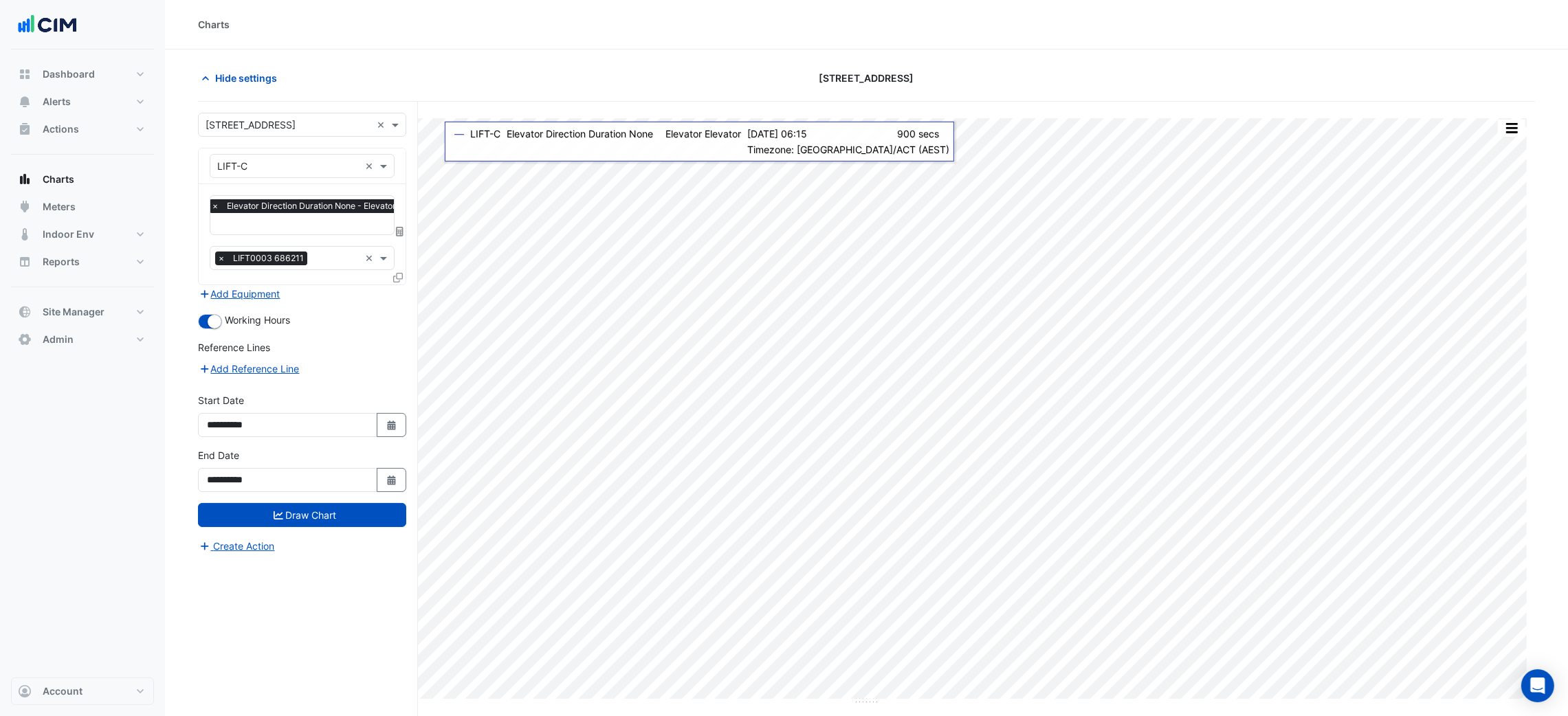
click at [293, 216] on div "× Elevator Direction Duration None - Elevator, Elevator" at bounding box center [324, 208] width 230 height 17
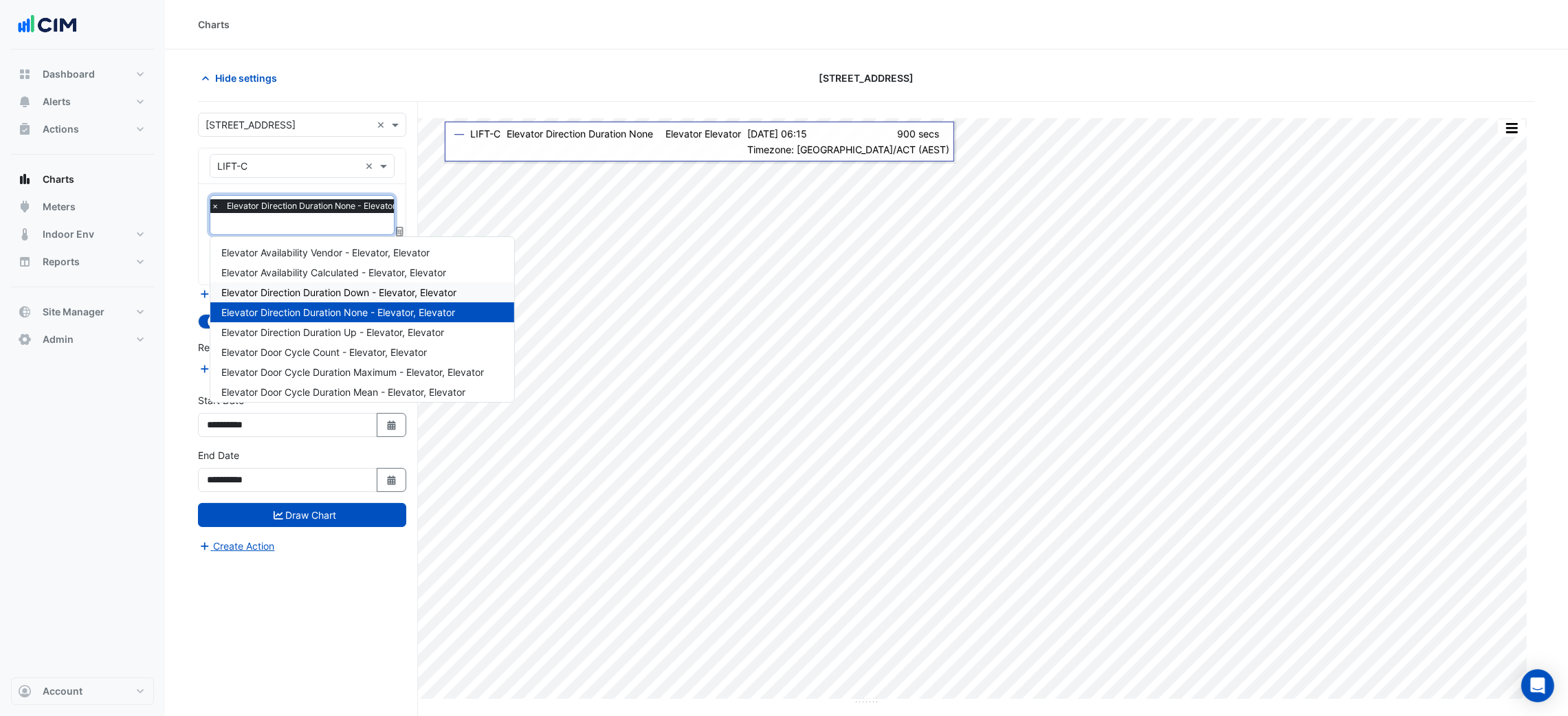
click at [383, 297] on span "Elevator Direction Duration Down - Elevator, Elevator" at bounding box center [339, 292] width 235 height 12
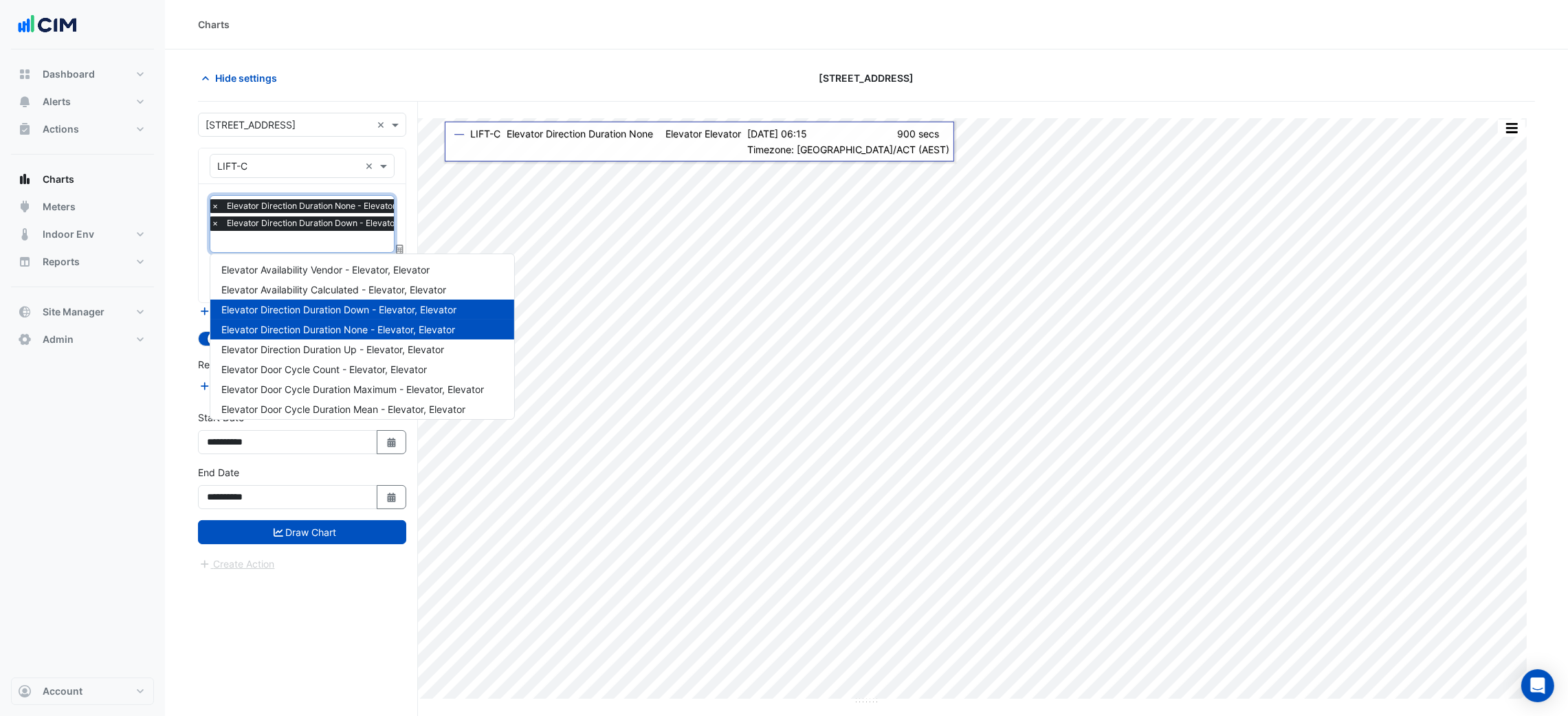
click at [356, 237] on input "text" at bounding box center [326, 243] width 230 height 15
click at [381, 355] on div "Elevator Direction Duration Up - Elevator, Elevator" at bounding box center [362, 350] width 304 height 20
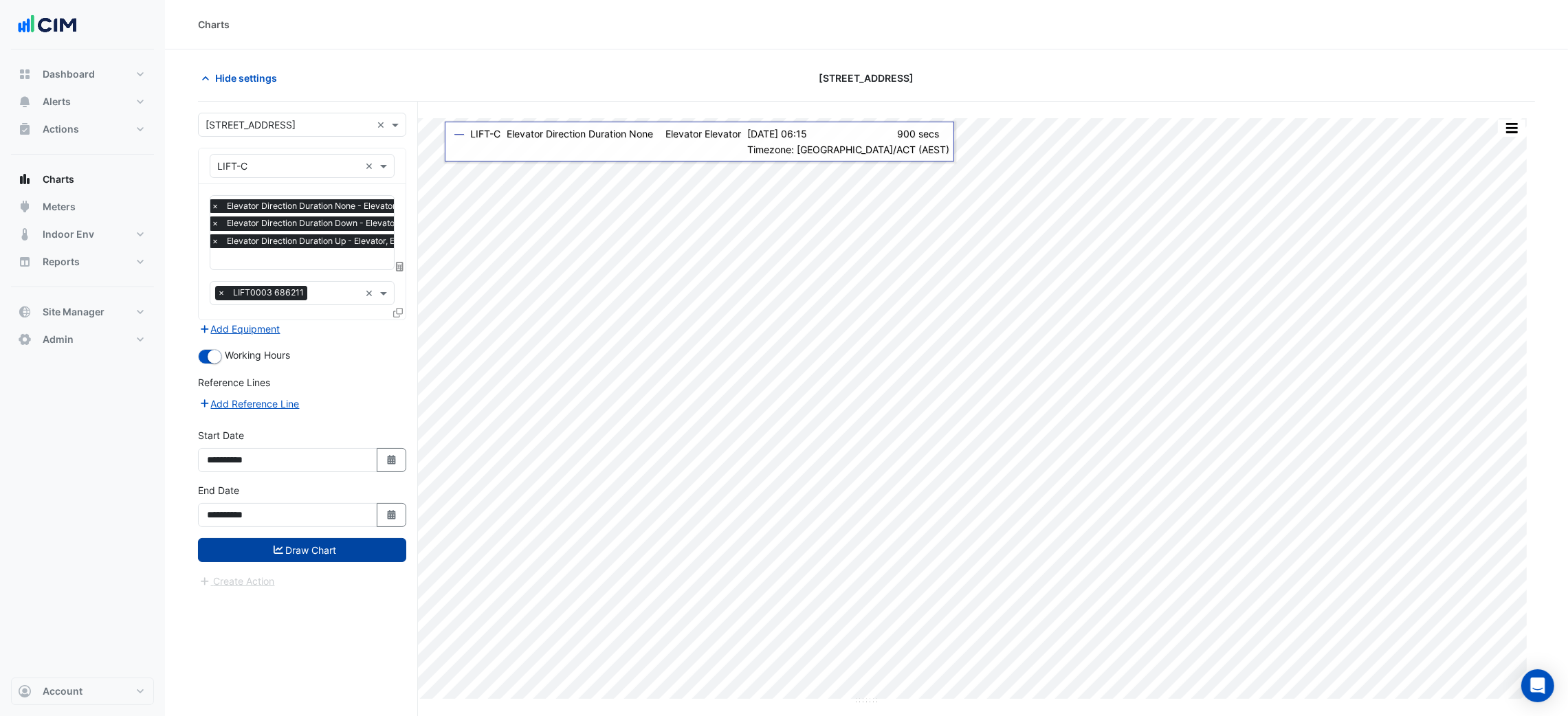
click at [359, 547] on button "Draw Chart" at bounding box center [302, 550] width 208 height 24
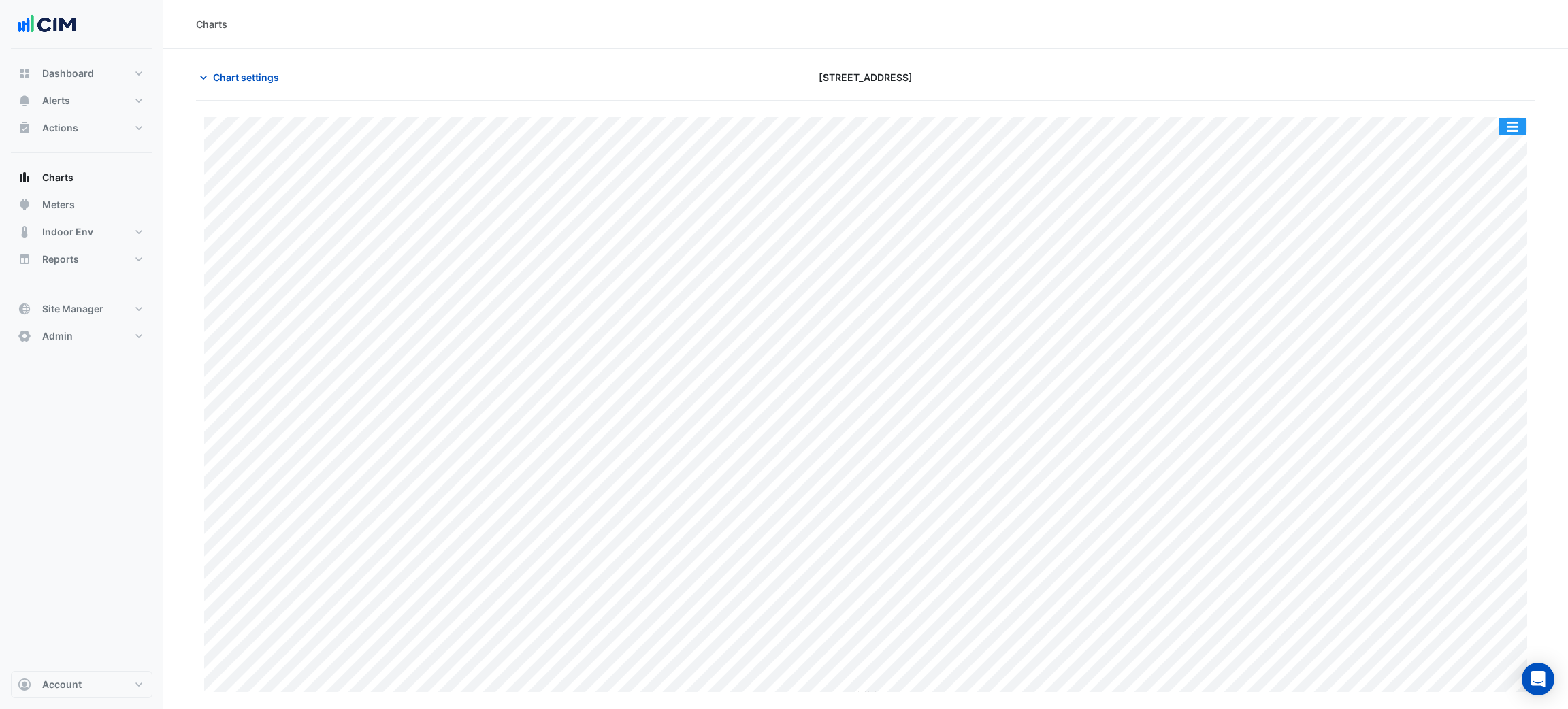
click at [1515, 125] on button "button" at bounding box center [1512, 127] width 27 height 17
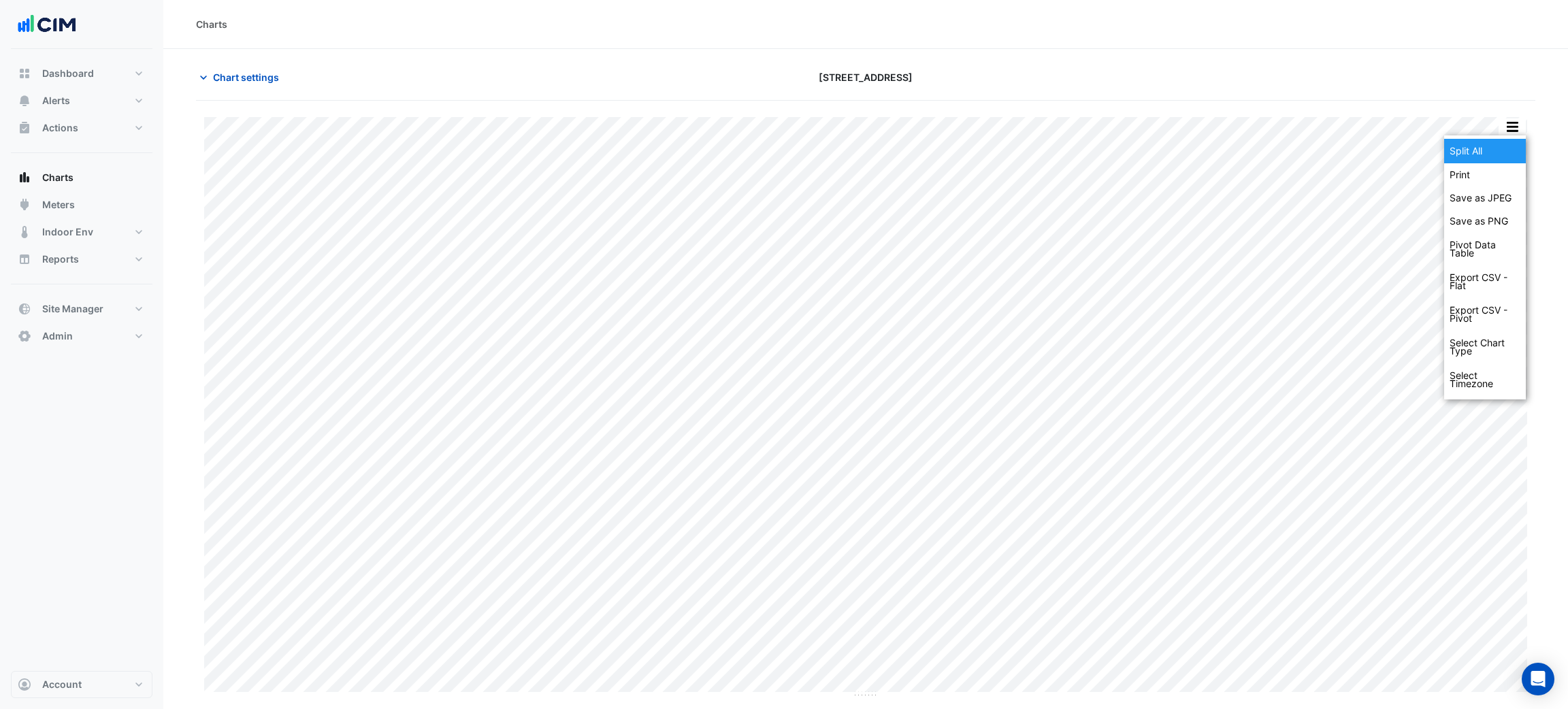
click at [1505, 157] on div "Split All" at bounding box center [1485, 151] width 82 height 24
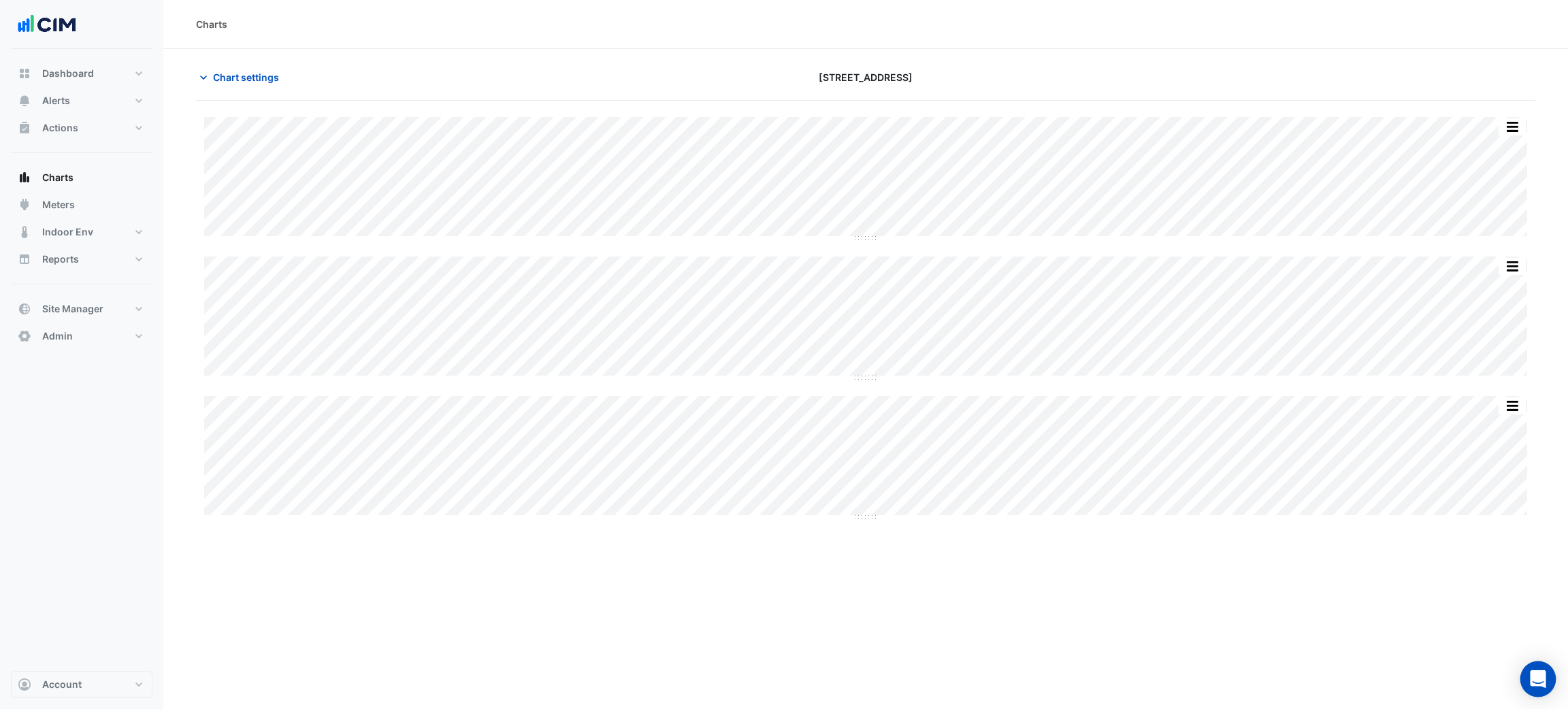
click at [1546, 669] on div "Open Intercom Messenger" at bounding box center [1538, 679] width 36 height 36
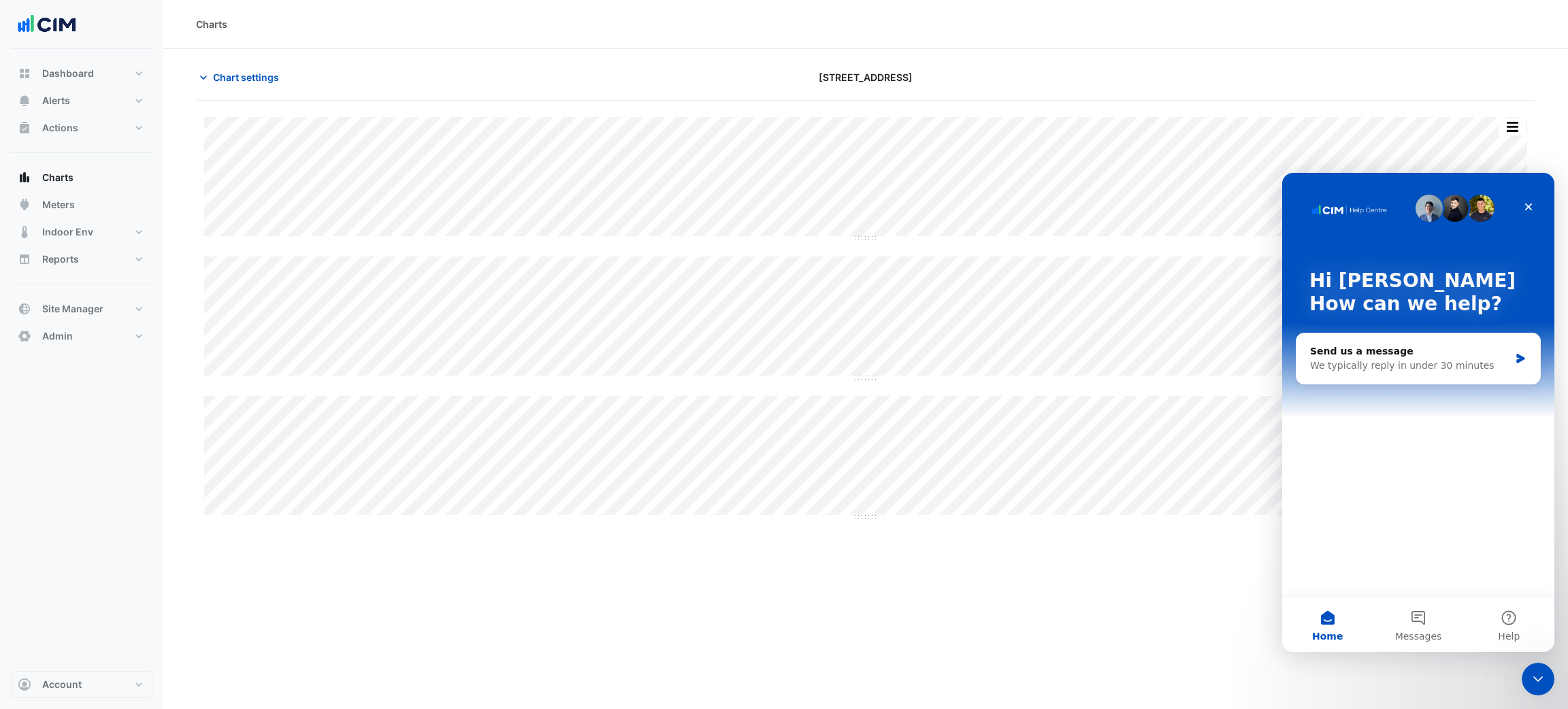
click at [1547, 667] on div "Close Intercom Messenger" at bounding box center [1537, 679] width 33 height 33
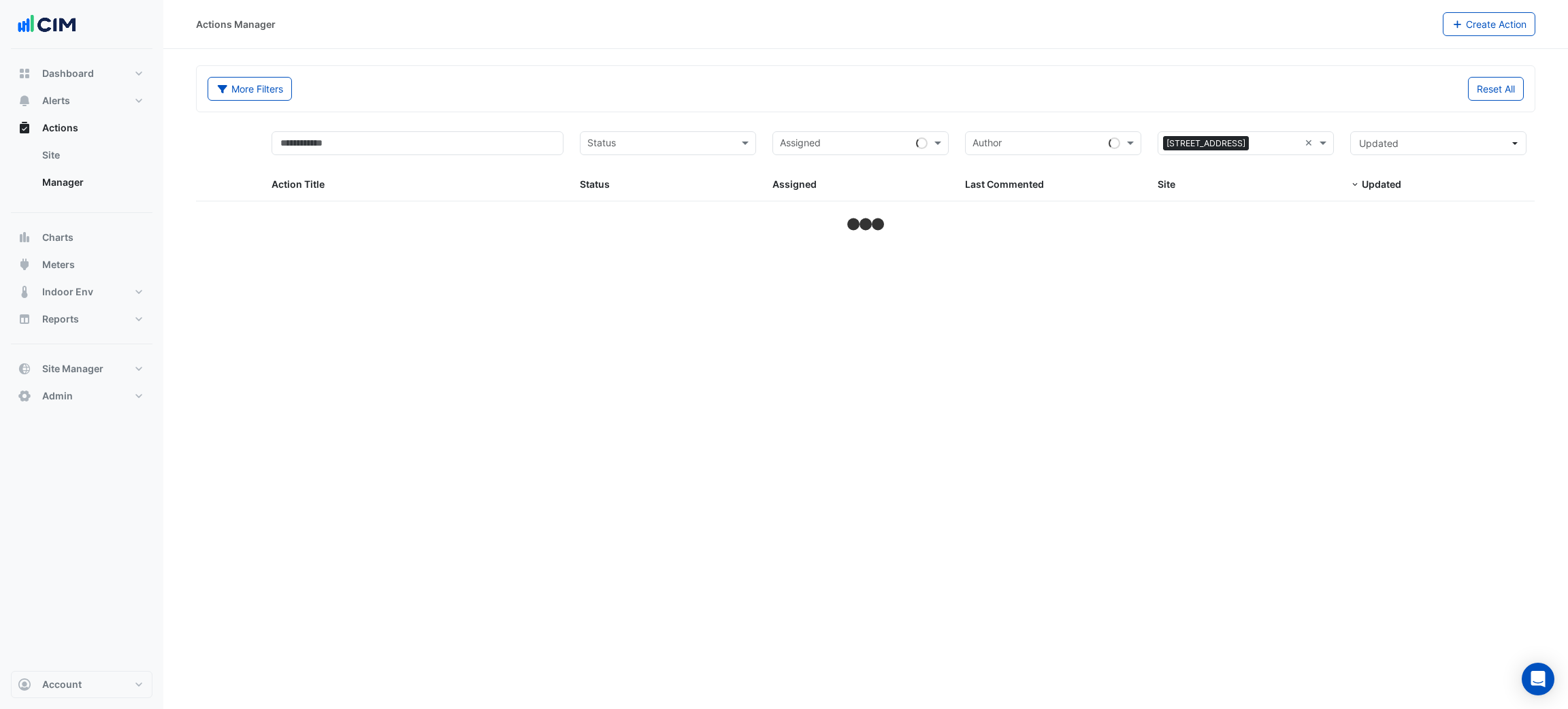
select select "***"
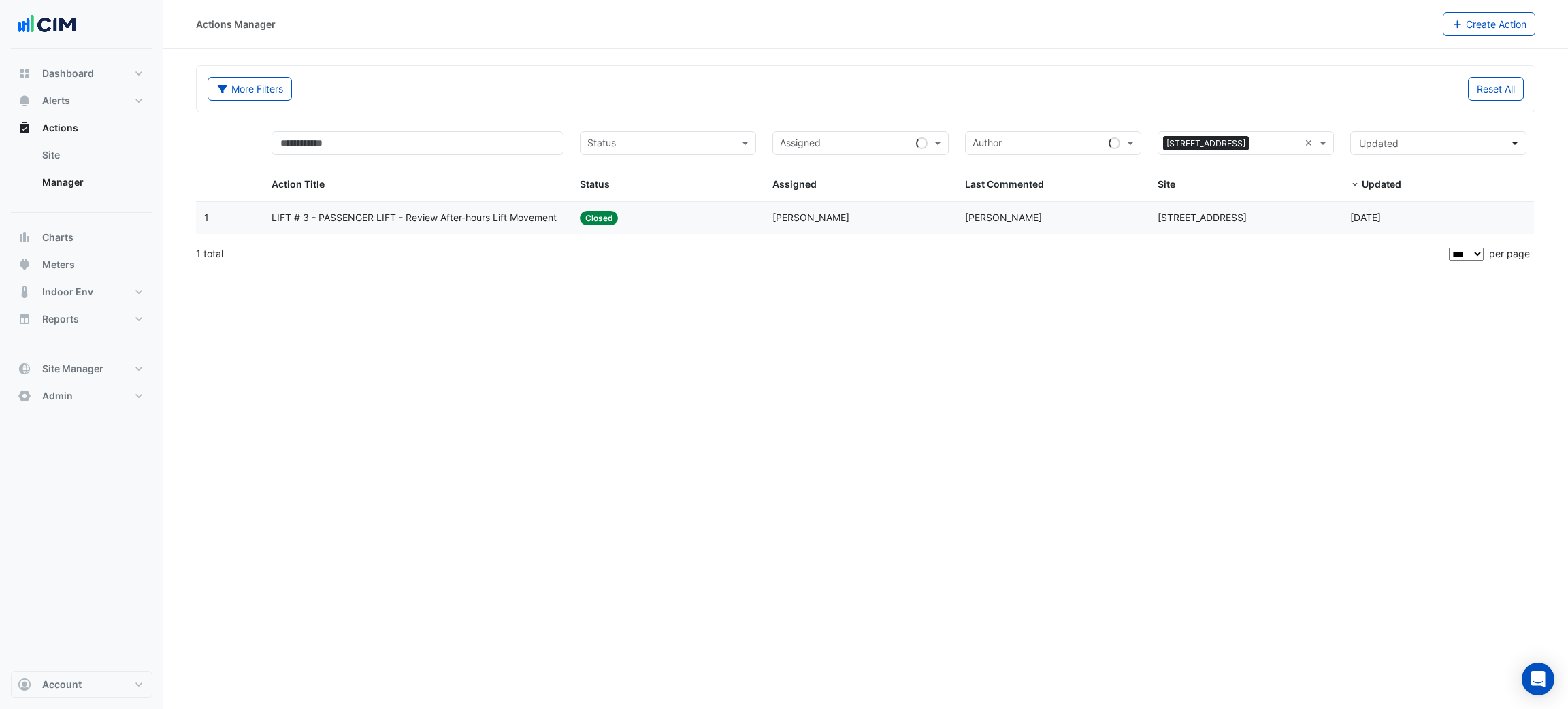
click at [1127, 226] on div "Last Commented: [PERSON_NAME]" at bounding box center [1053, 218] width 176 height 15
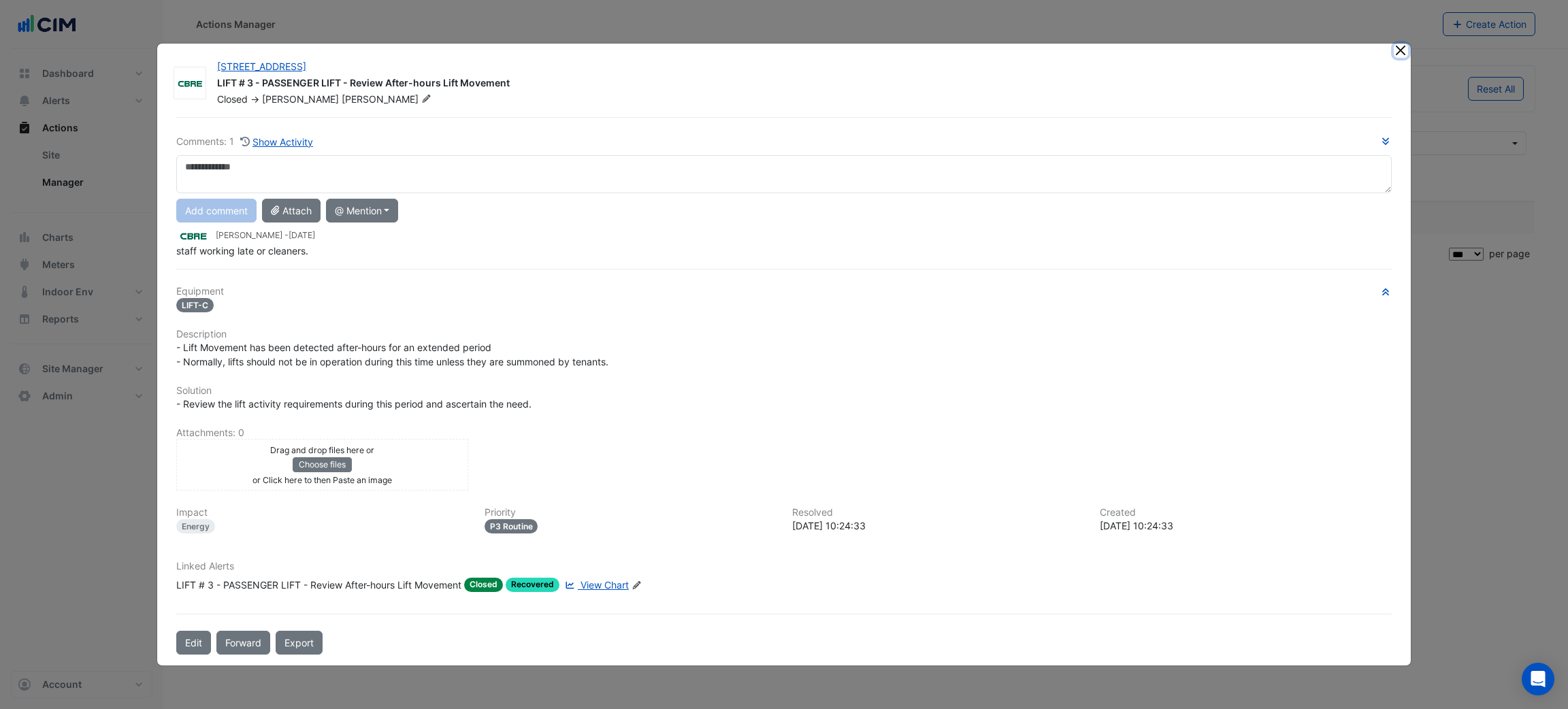
click at [1398, 52] on button "Close" at bounding box center [1401, 50] width 15 height 15
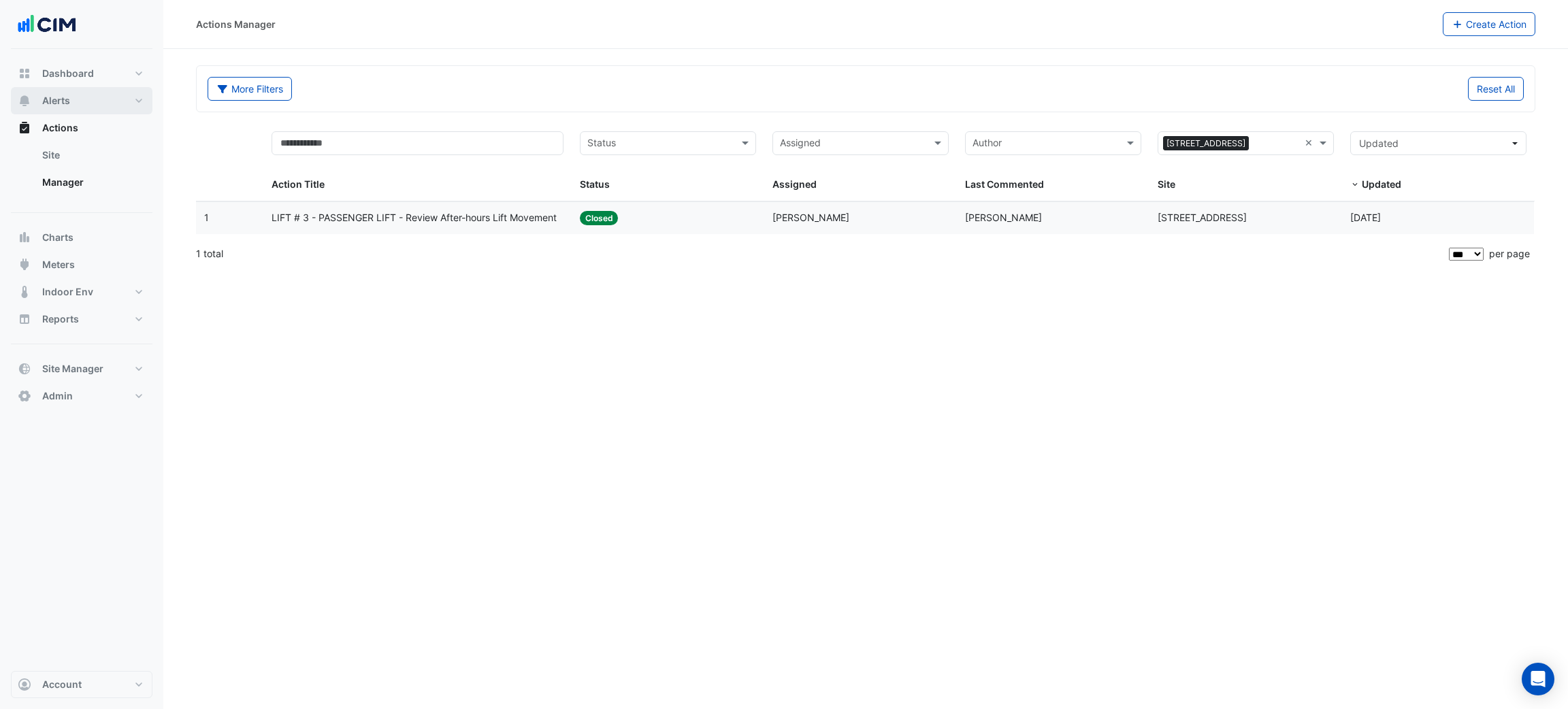
click at [51, 105] on span "Alerts" at bounding box center [56, 101] width 28 height 14
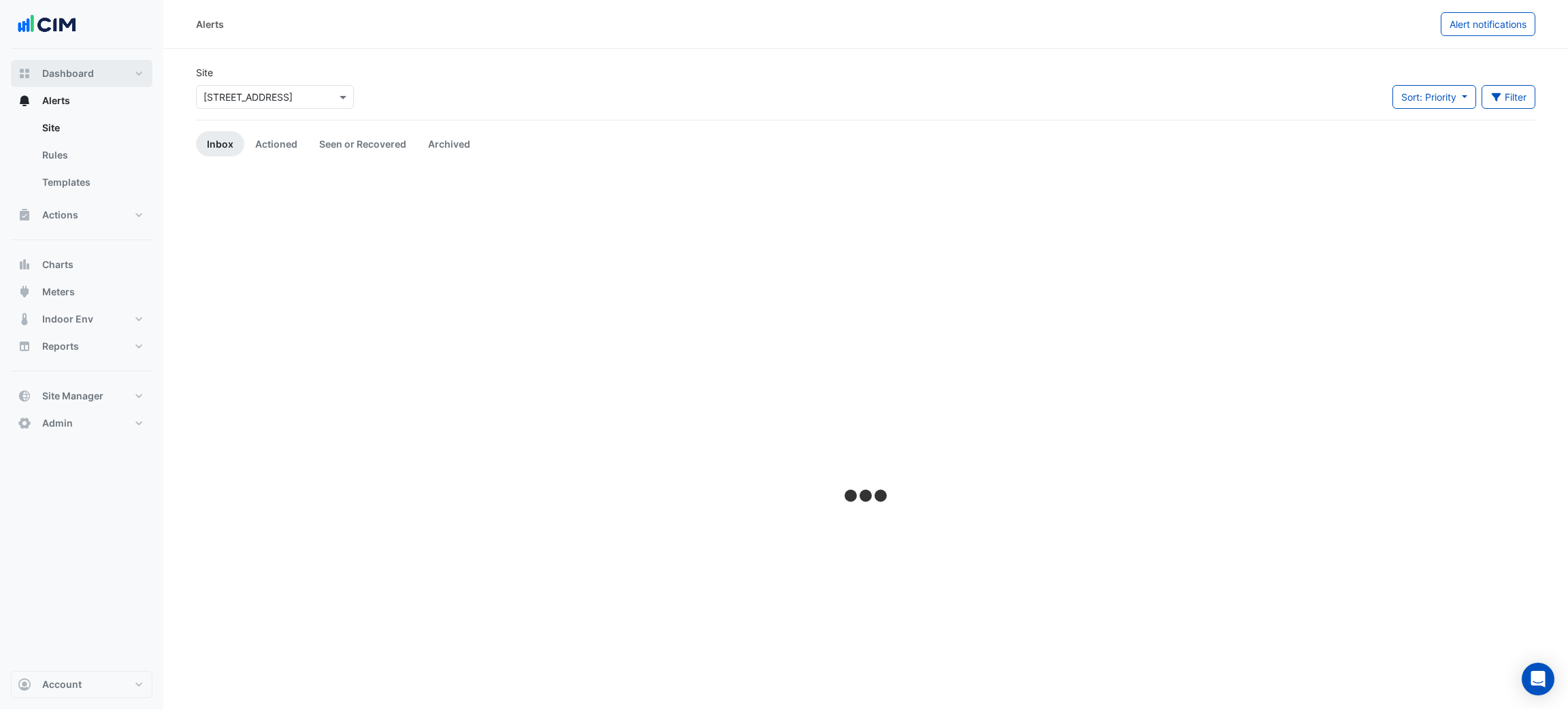
click at [65, 77] on span "Dashboard" at bounding box center [68, 73] width 52 height 14
select select "***"
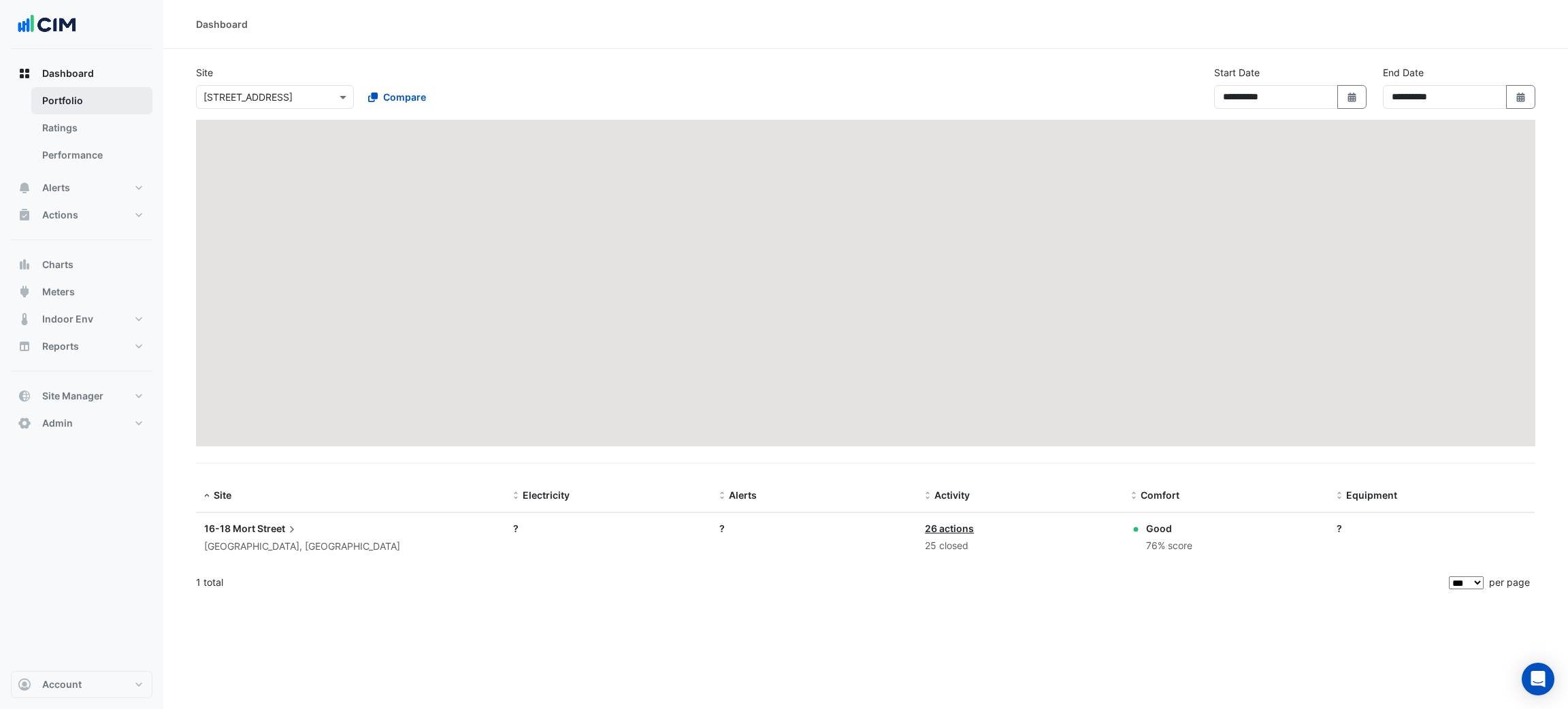
click at [68, 108] on link "Portfolio" at bounding box center [92, 101] width 121 height 28
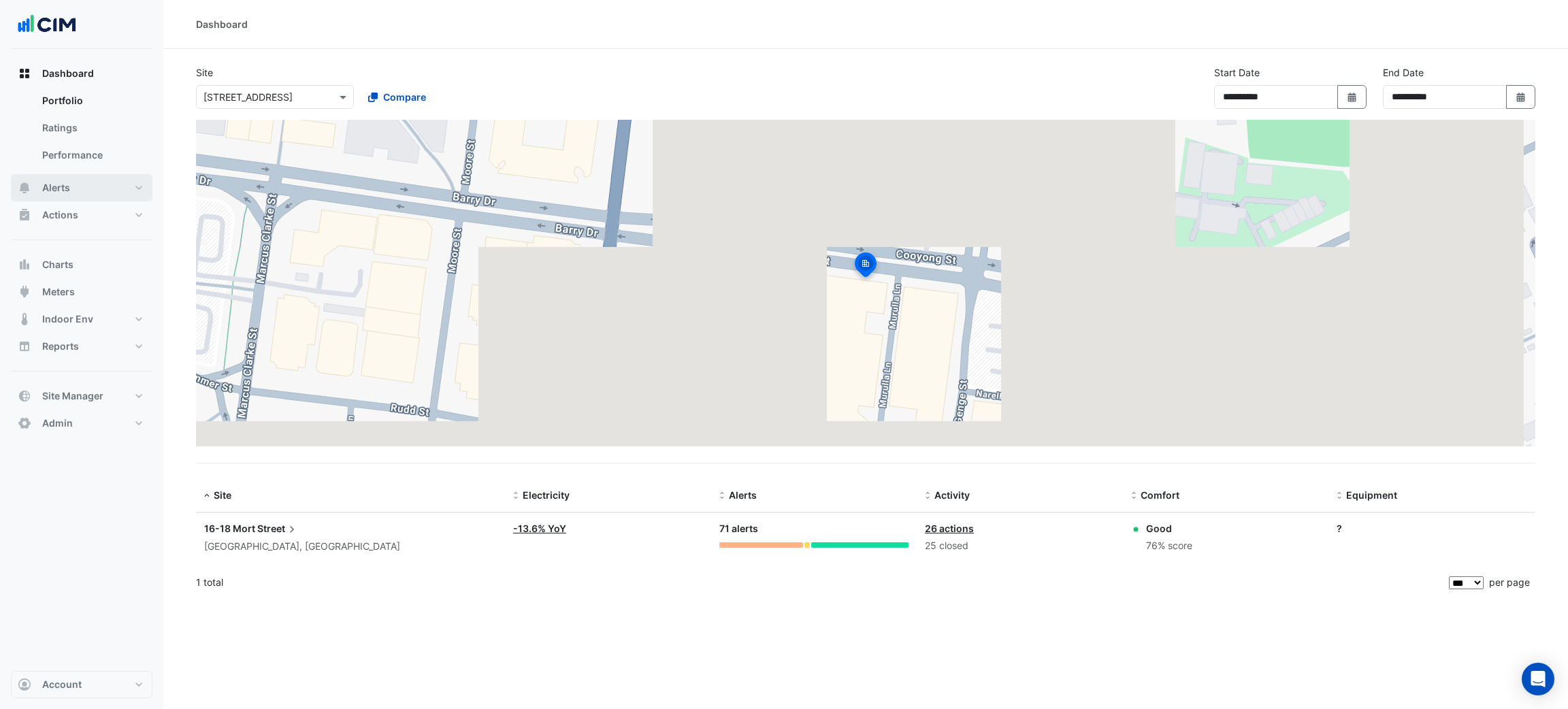
click at [91, 196] on button "Alerts" at bounding box center [81, 188] width 141 height 28
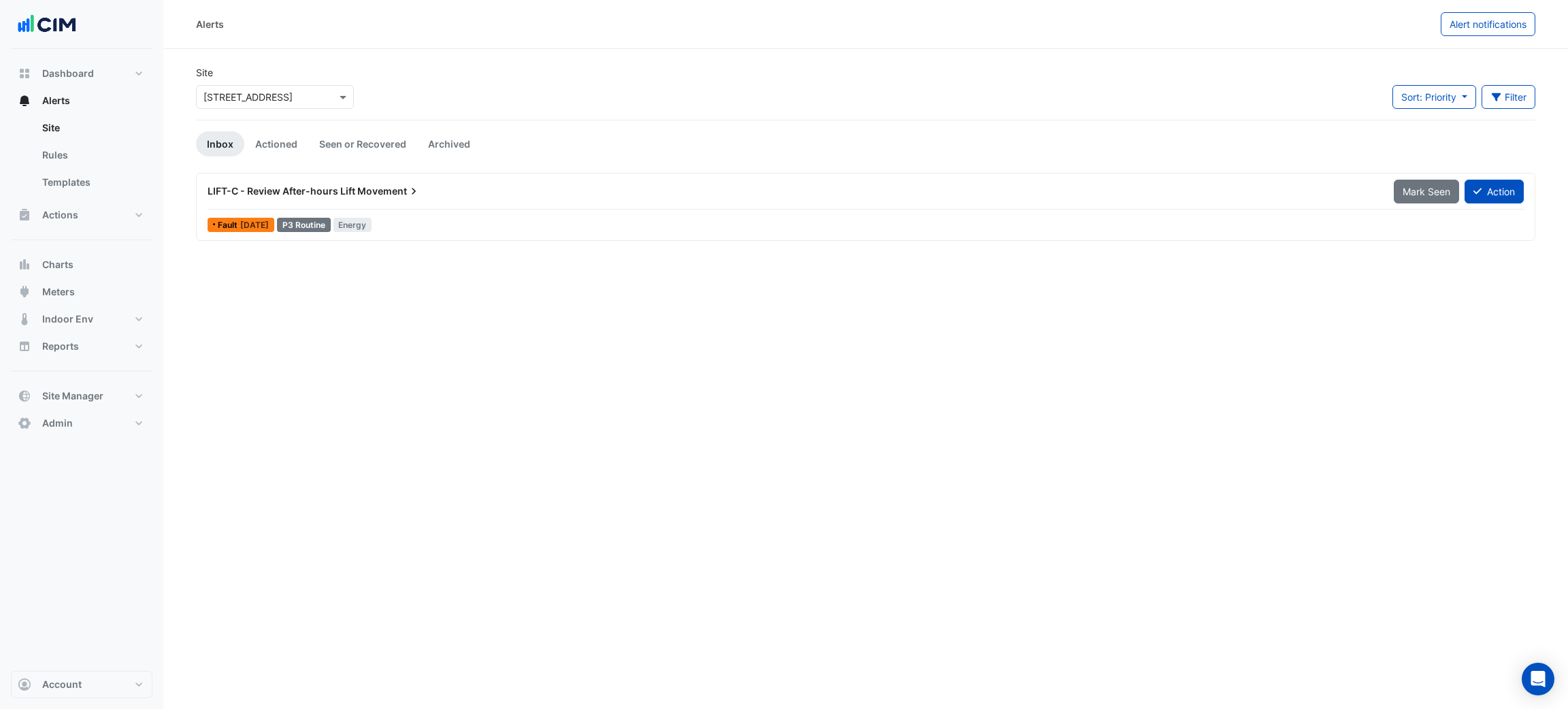
click at [263, 96] on input "text" at bounding box center [260, 98] width 115 height 15
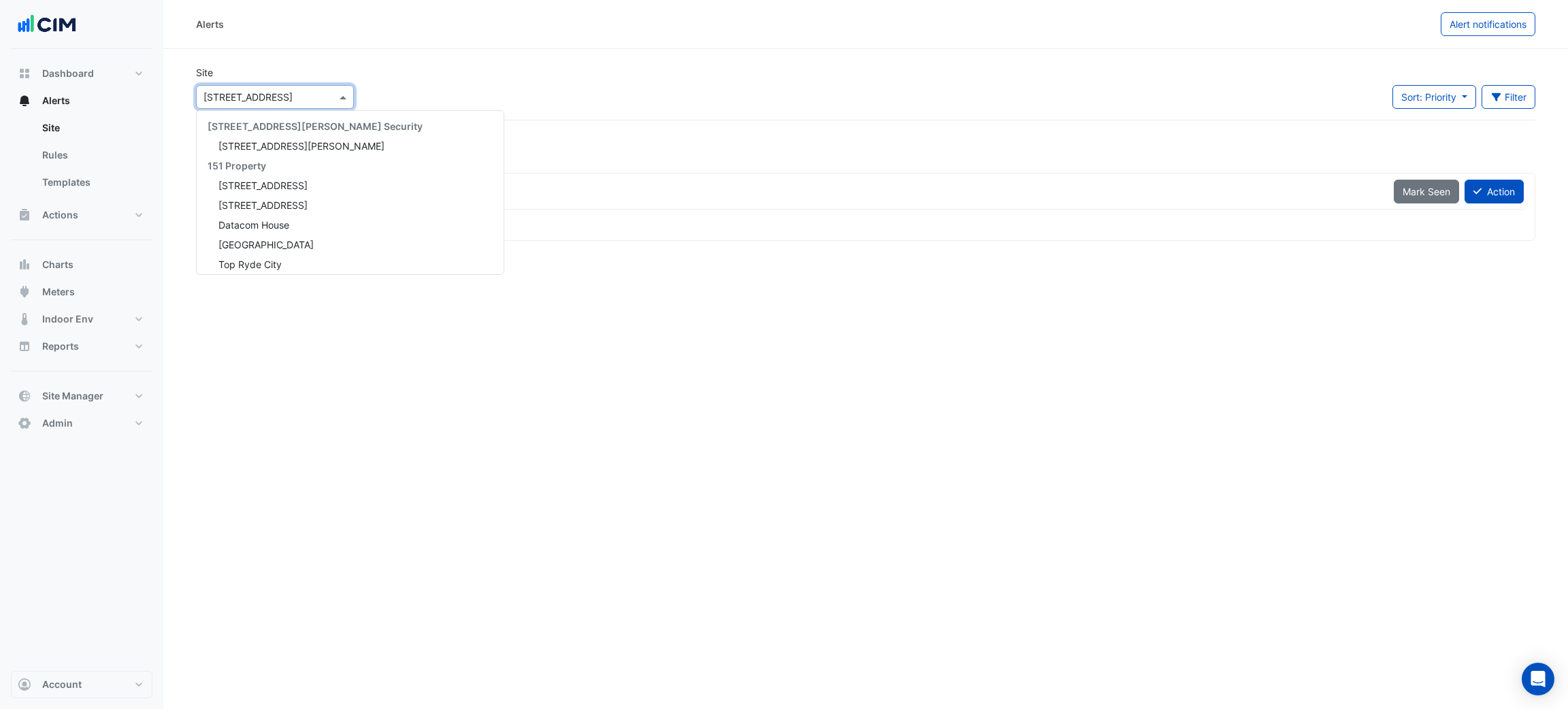
scroll to position [2946, 0]
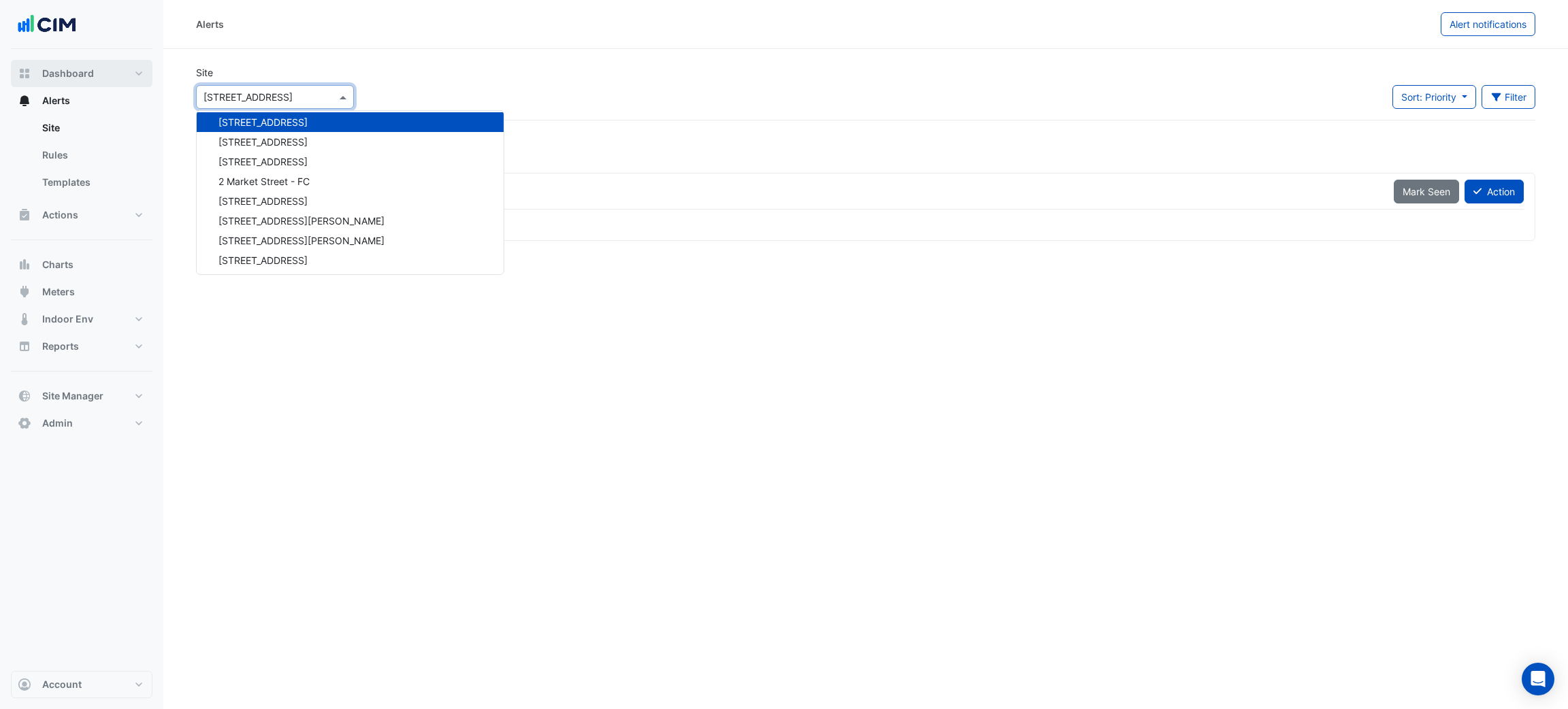
click at [114, 79] on button "Dashboard" at bounding box center [81, 73] width 141 height 28
select select "***"
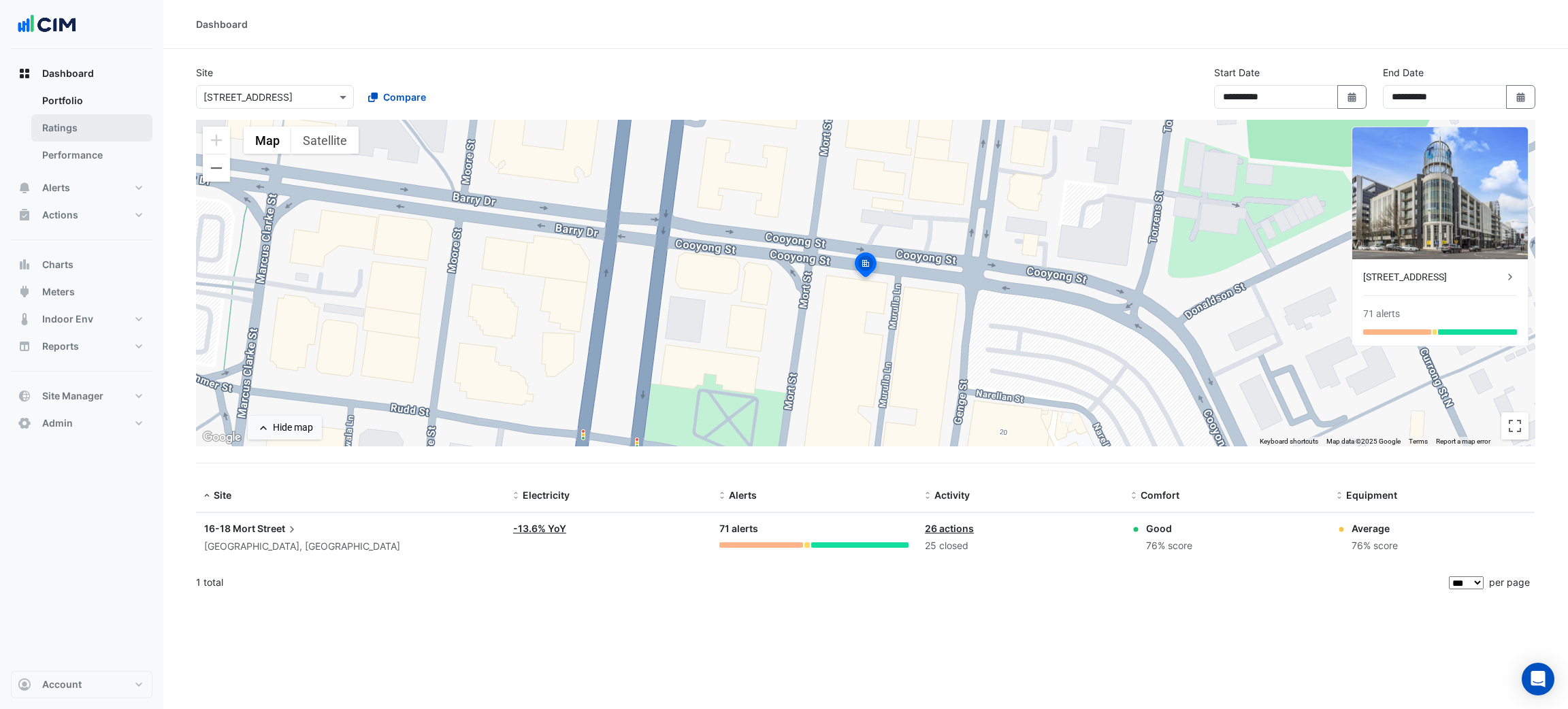
click at [100, 131] on link "Ratings" at bounding box center [92, 128] width 121 height 28
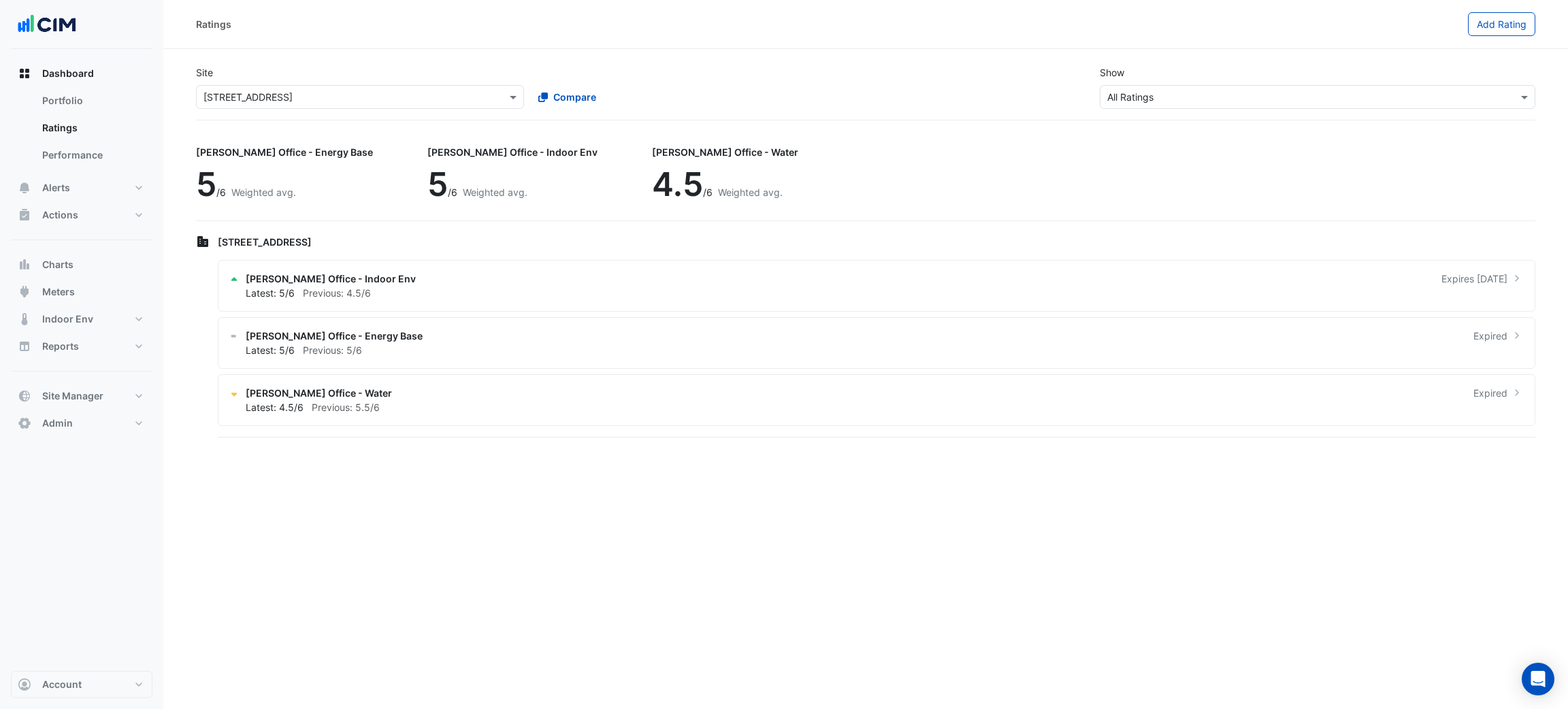
click at [287, 96] on input "text" at bounding box center [346, 98] width 286 height 15
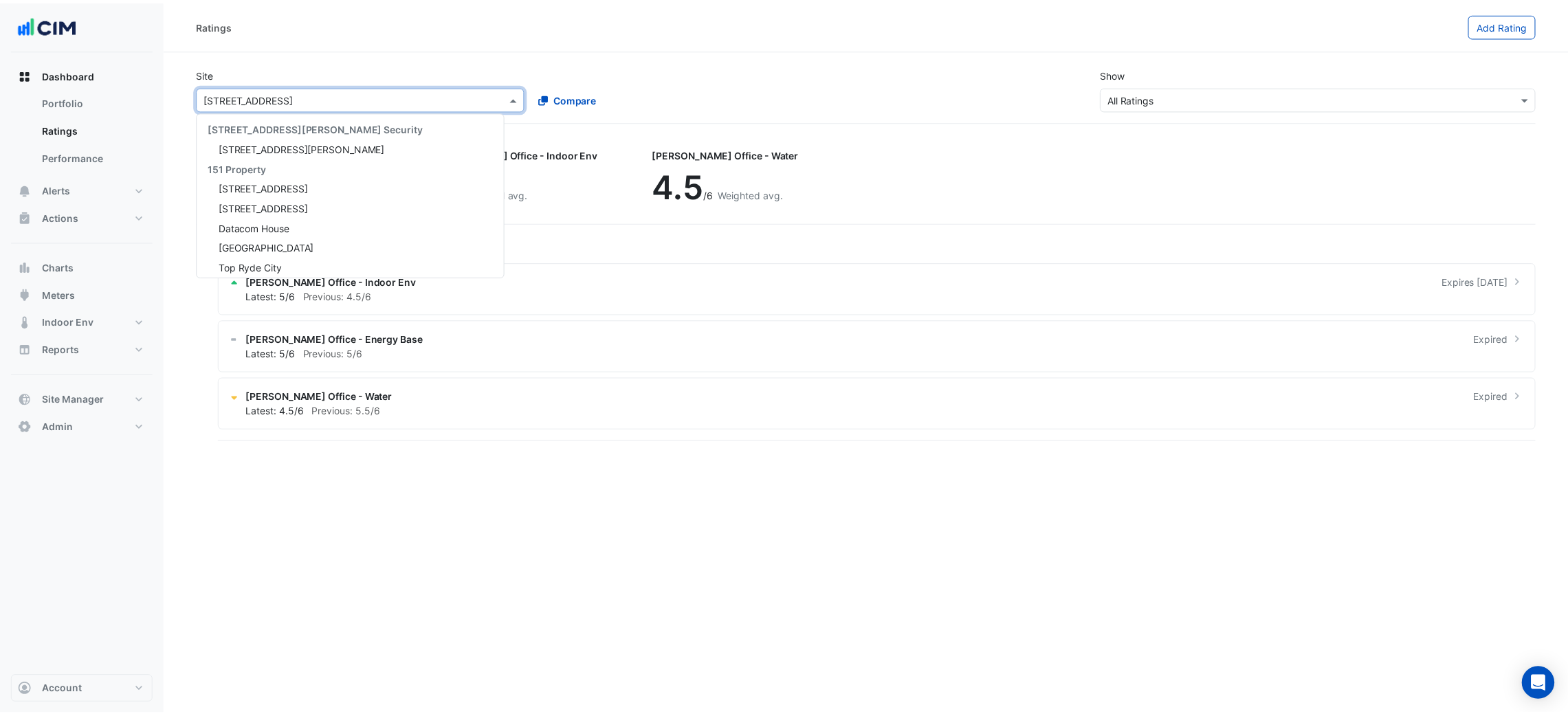
scroll to position [2975, 0]
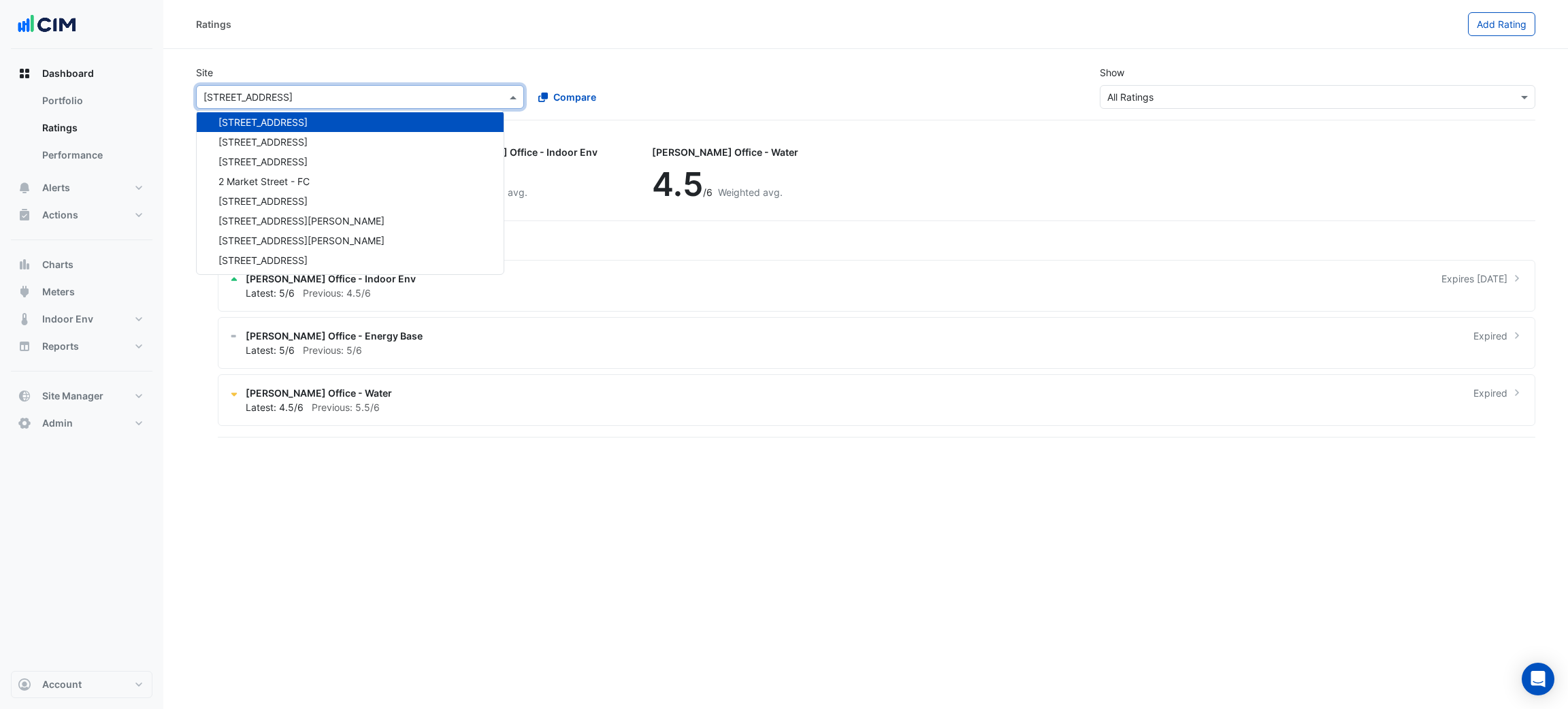
click at [422, 35] on div "Ratings" at bounding box center [832, 24] width 1272 height 24
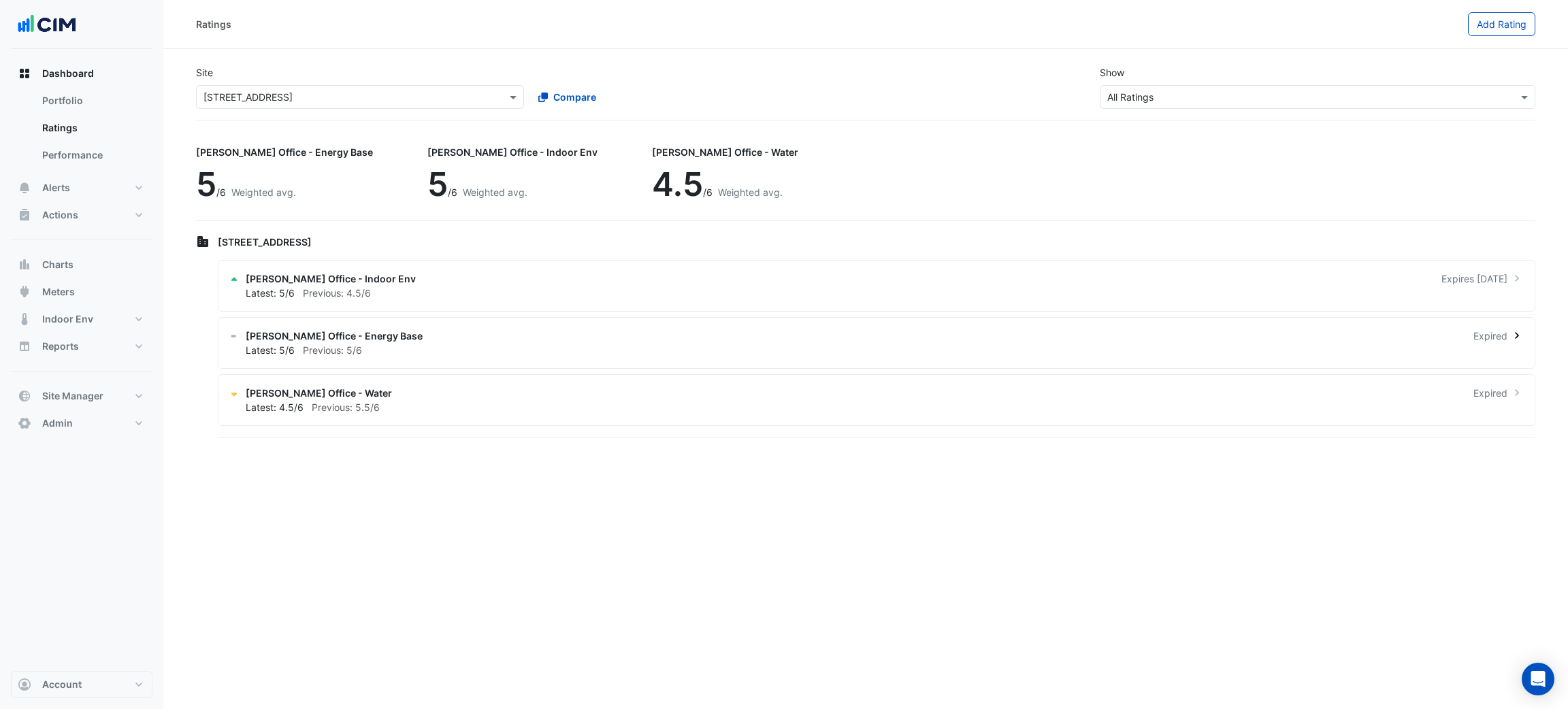
click at [425, 347] on div "Latest: 5/6 Previous: 5/6" at bounding box center [884, 350] width 1278 height 15
click at [427, 120] on ngb-offcanvas-backdrop at bounding box center [784, 354] width 1568 height 709
click at [47, 256] on button "Charts" at bounding box center [81, 265] width 141 height 28
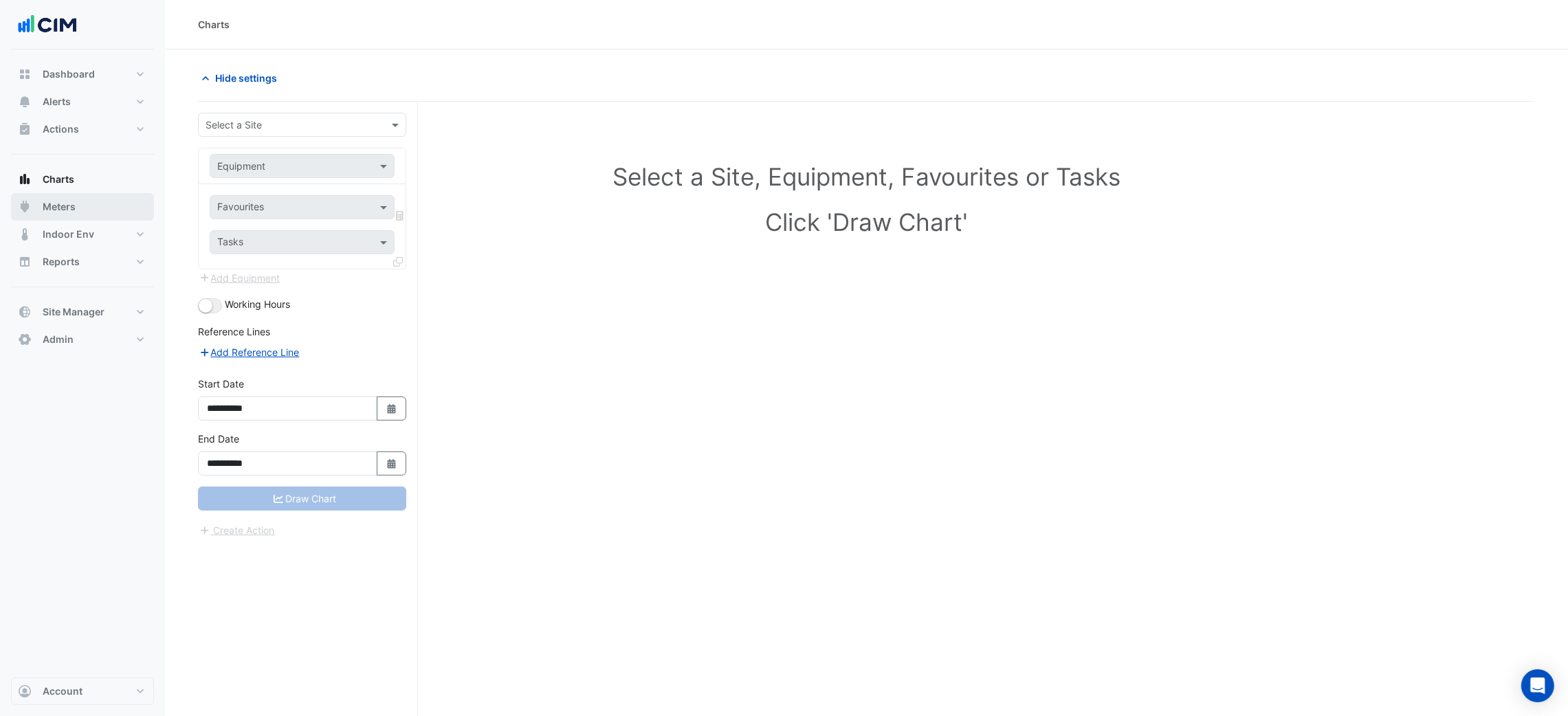
click at [79, 201] on button "Meters" at bounding box center [82, 207] width 143 height 28
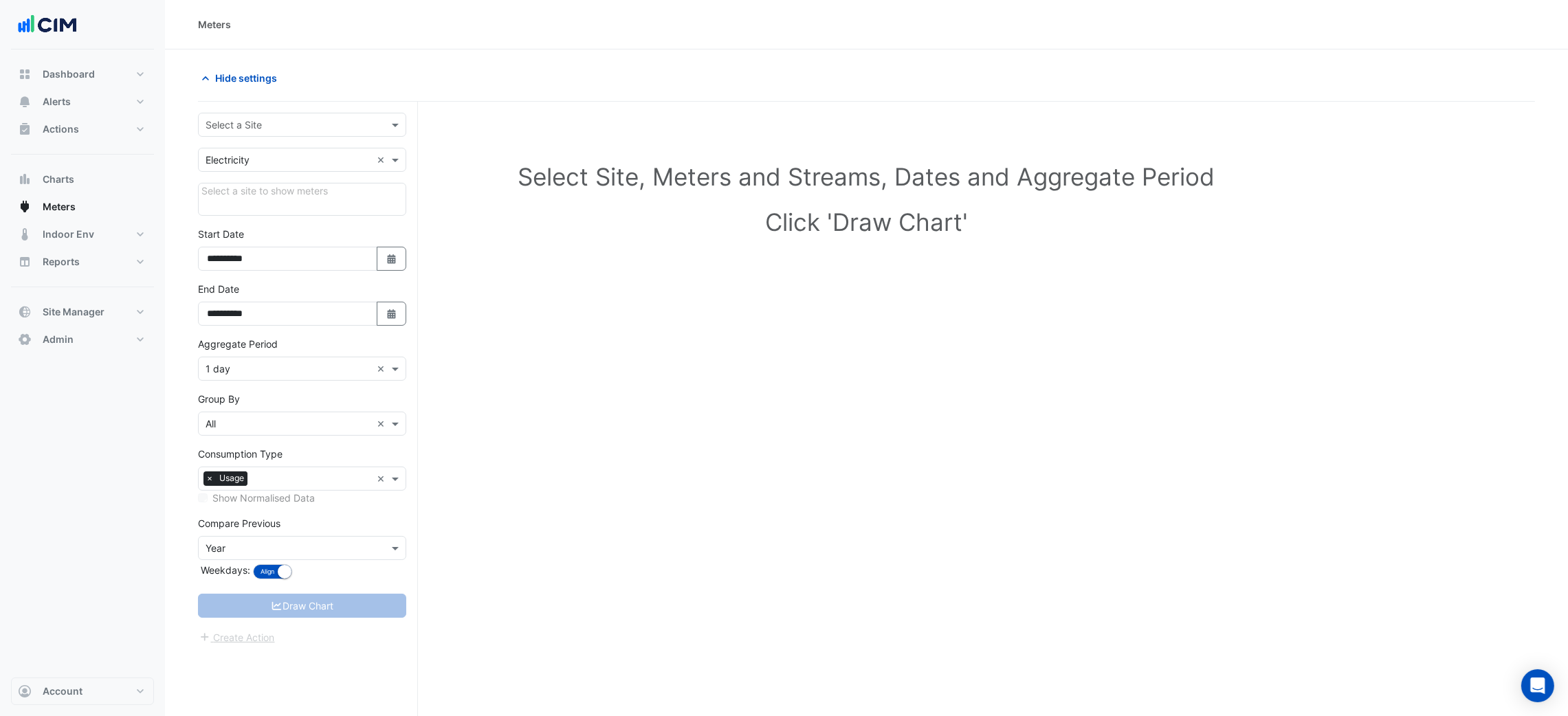
click at [217, 130] on input "text" at bounding box center [288, 125] width 166 height 15
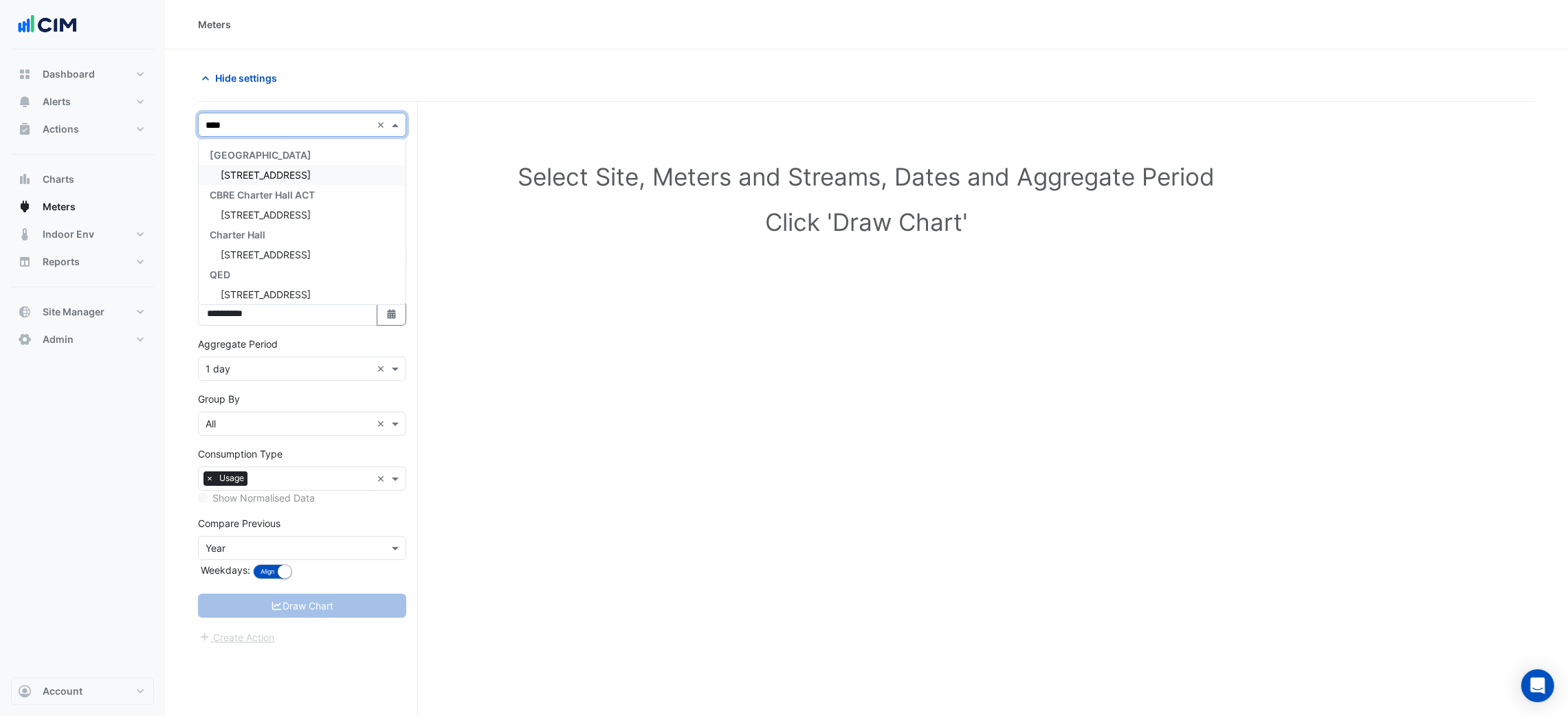
type input "*****"
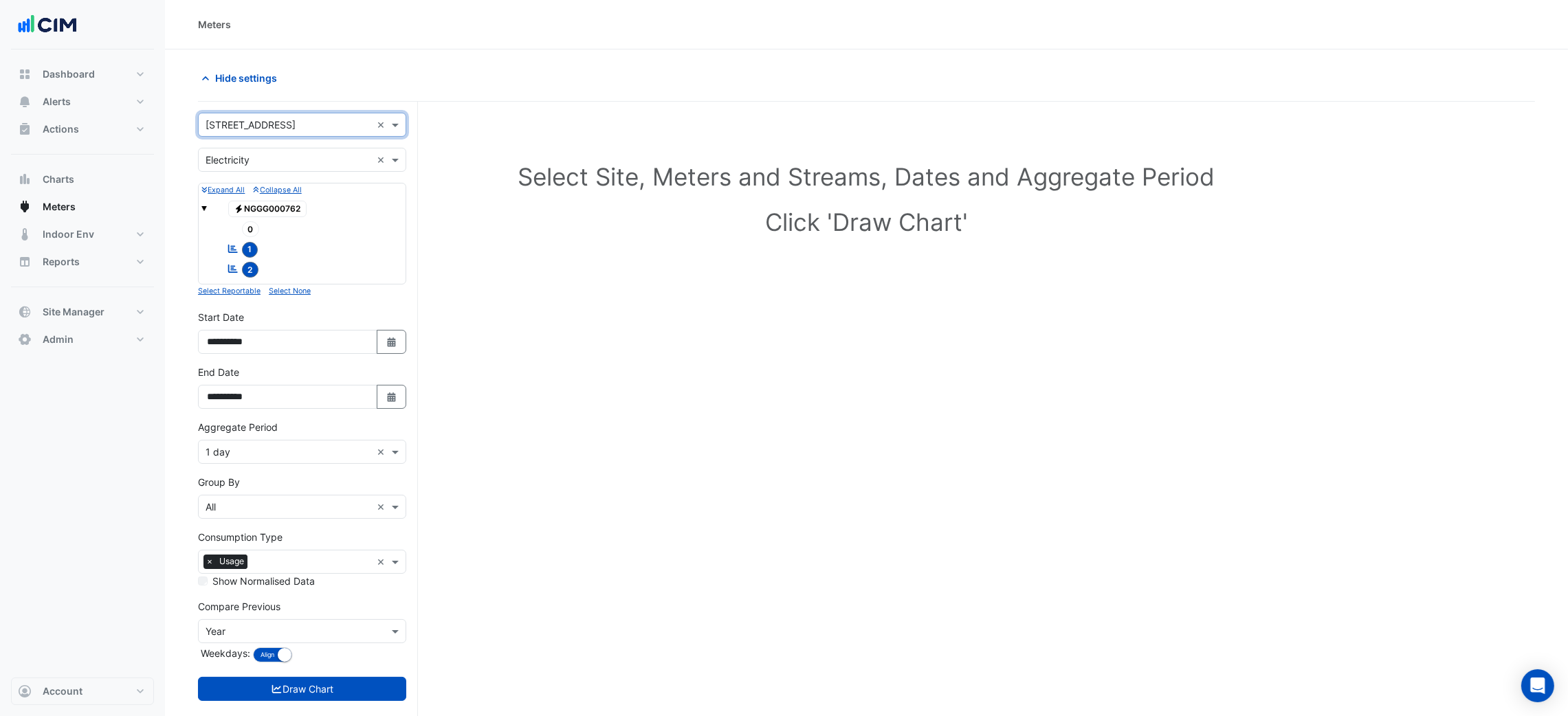
click at [242, 167] on input "text" at bounding box center [288, 160] width 166 height 15
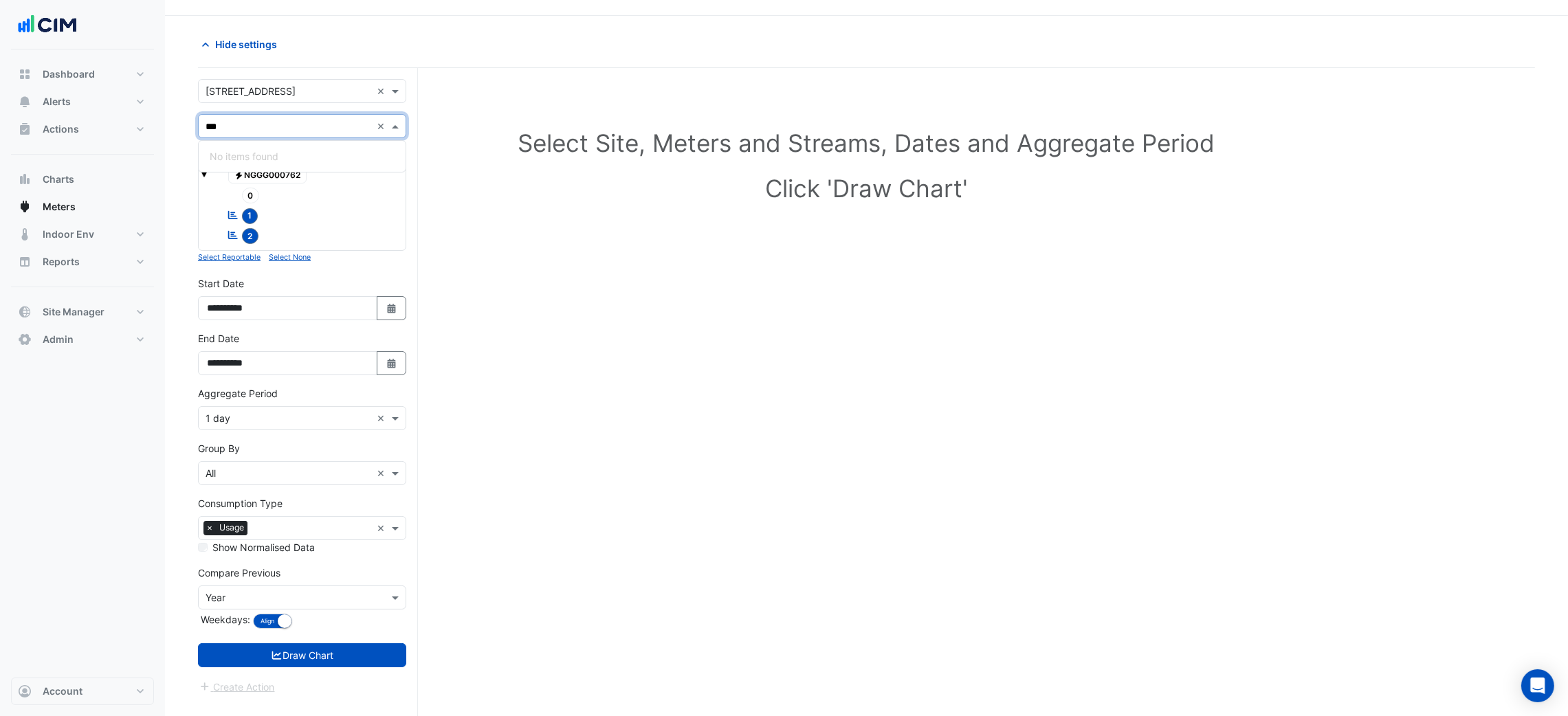
scroll to position [52, 0]
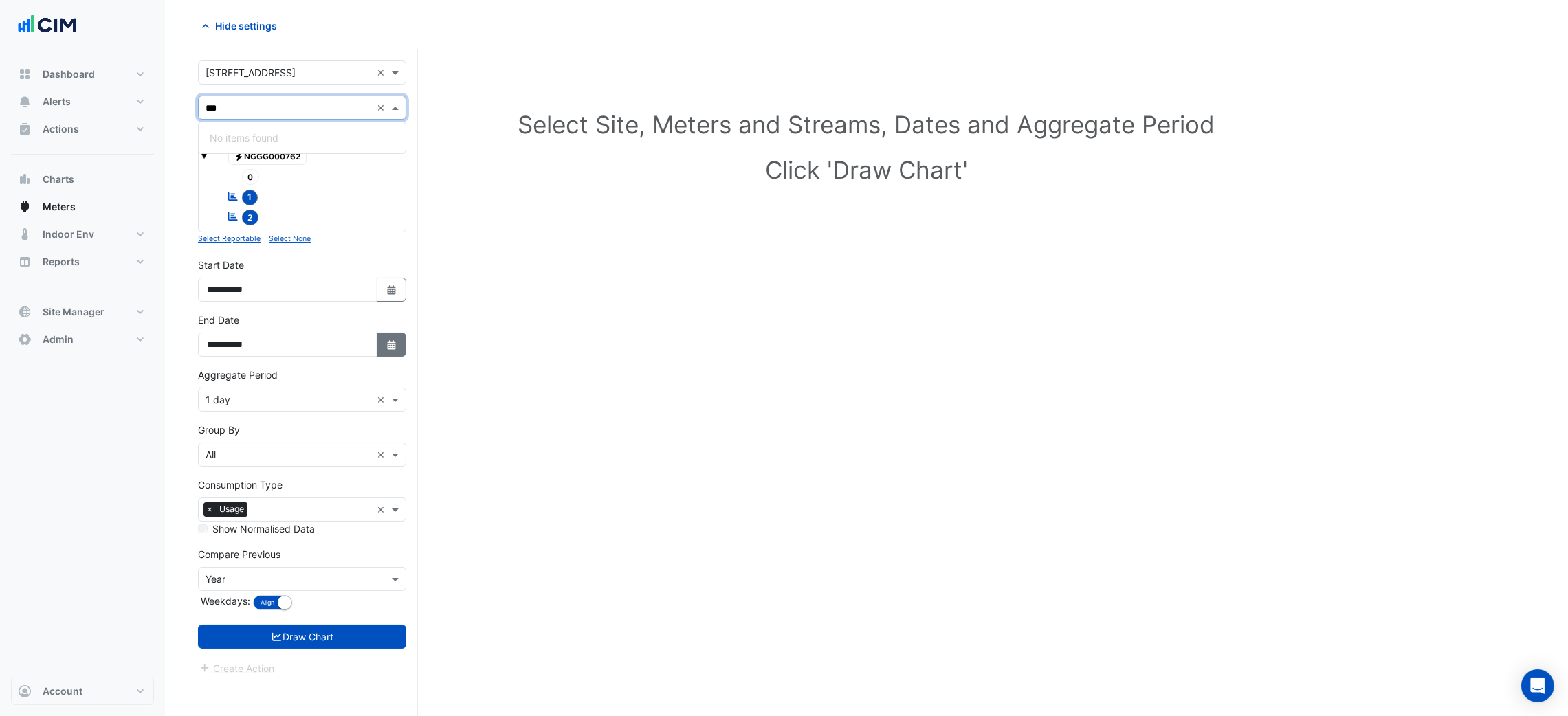
type input "***"
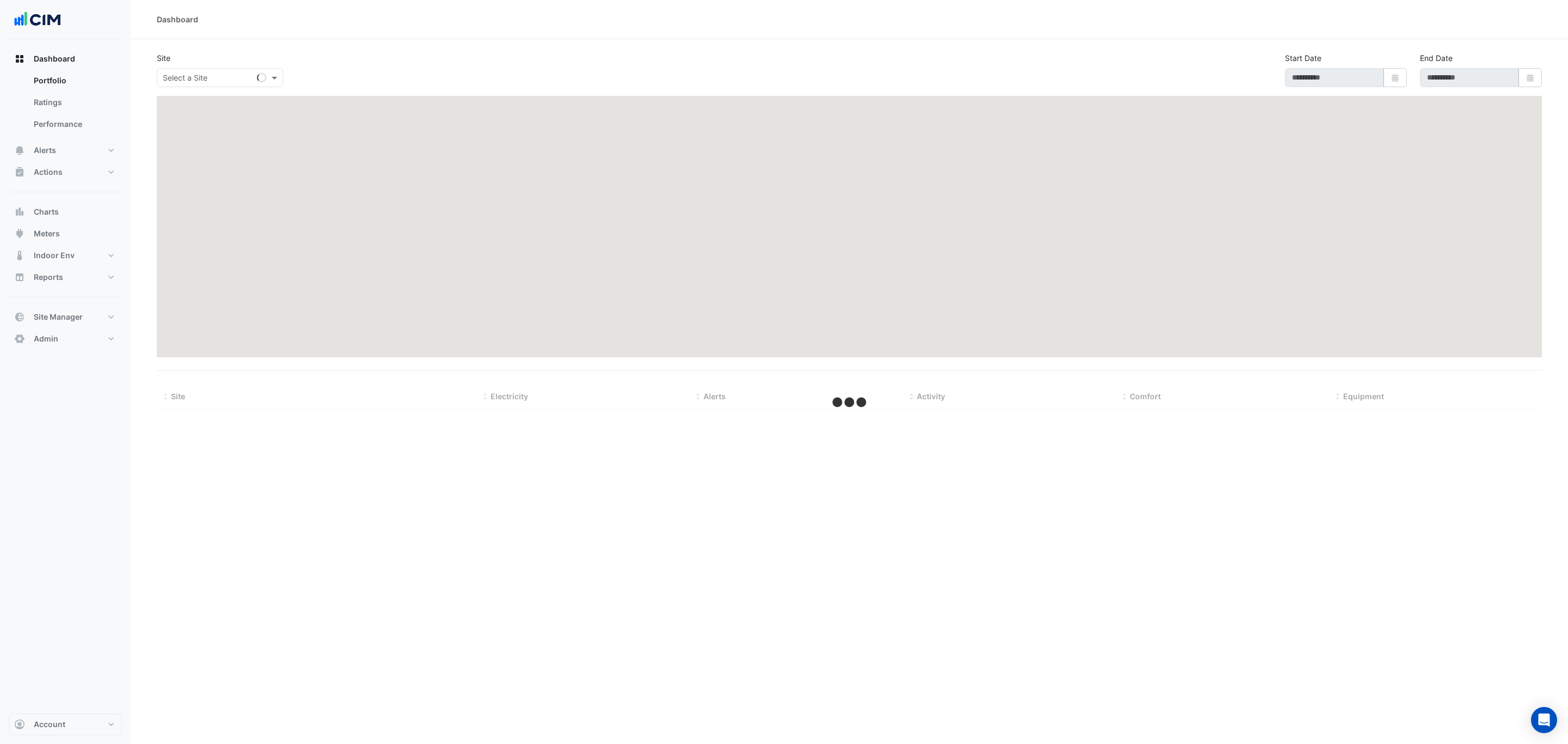
select select "***"
type input "**********"
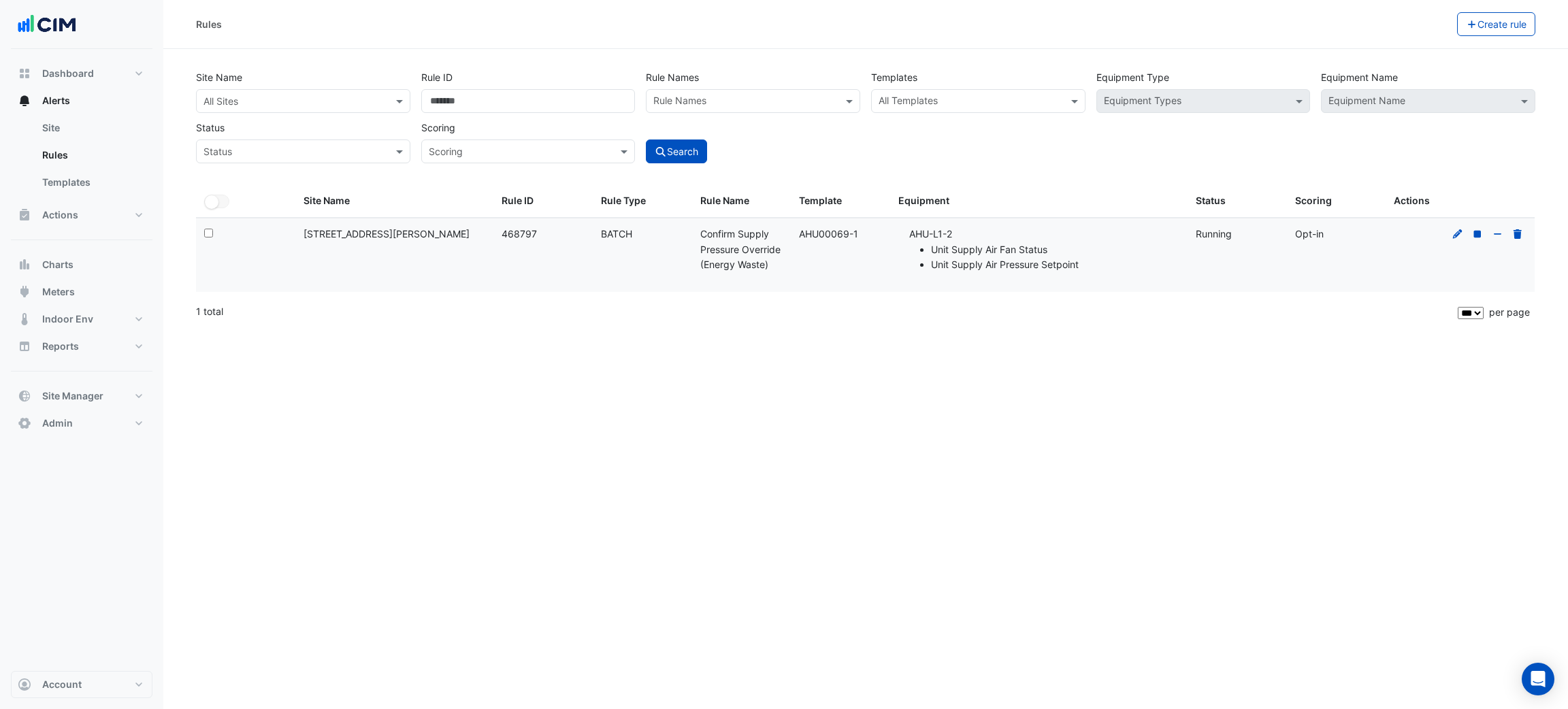
select select "***"
click at [1371, 52] on section "Site Name All Sites Rule ID ****** Rule Names Rule Names Templates All Template…" at bounding box center [865, 189] width 1405 height 280
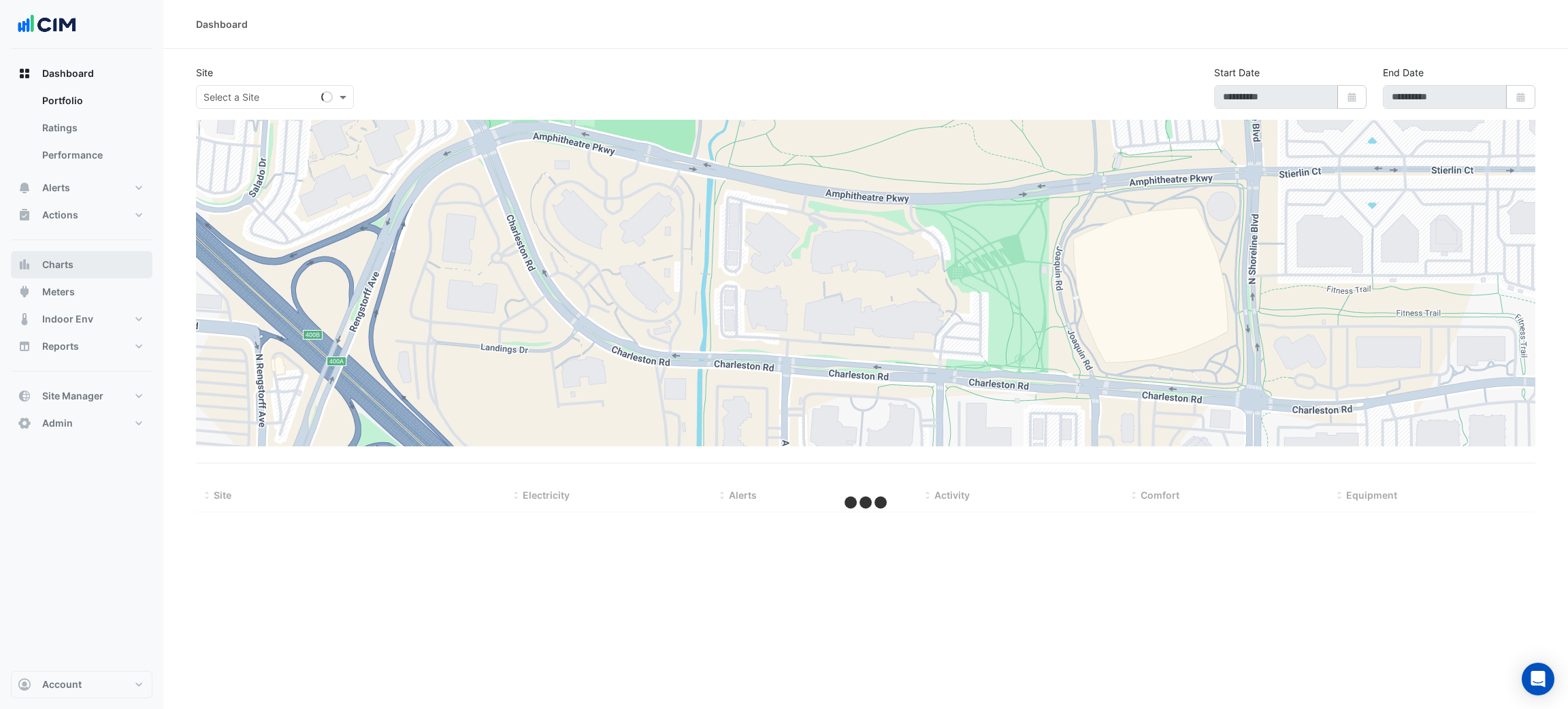
click at [77, 256] on button "Charts" at bounding box center [81, 265] width 141 height 28
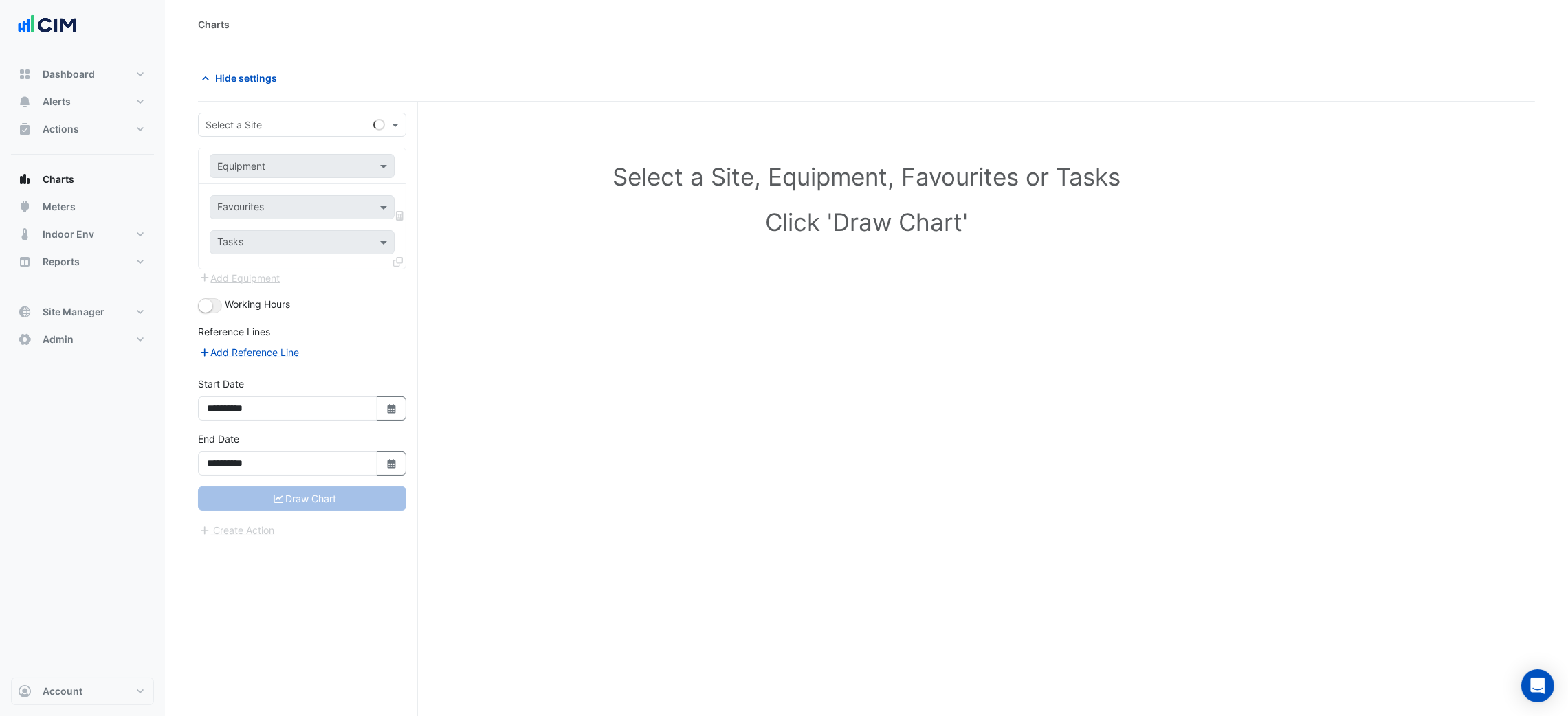
click at [220, 136] on div "Select a Site" at bounding box center [302, 124] width 208 height 24
type input "*"
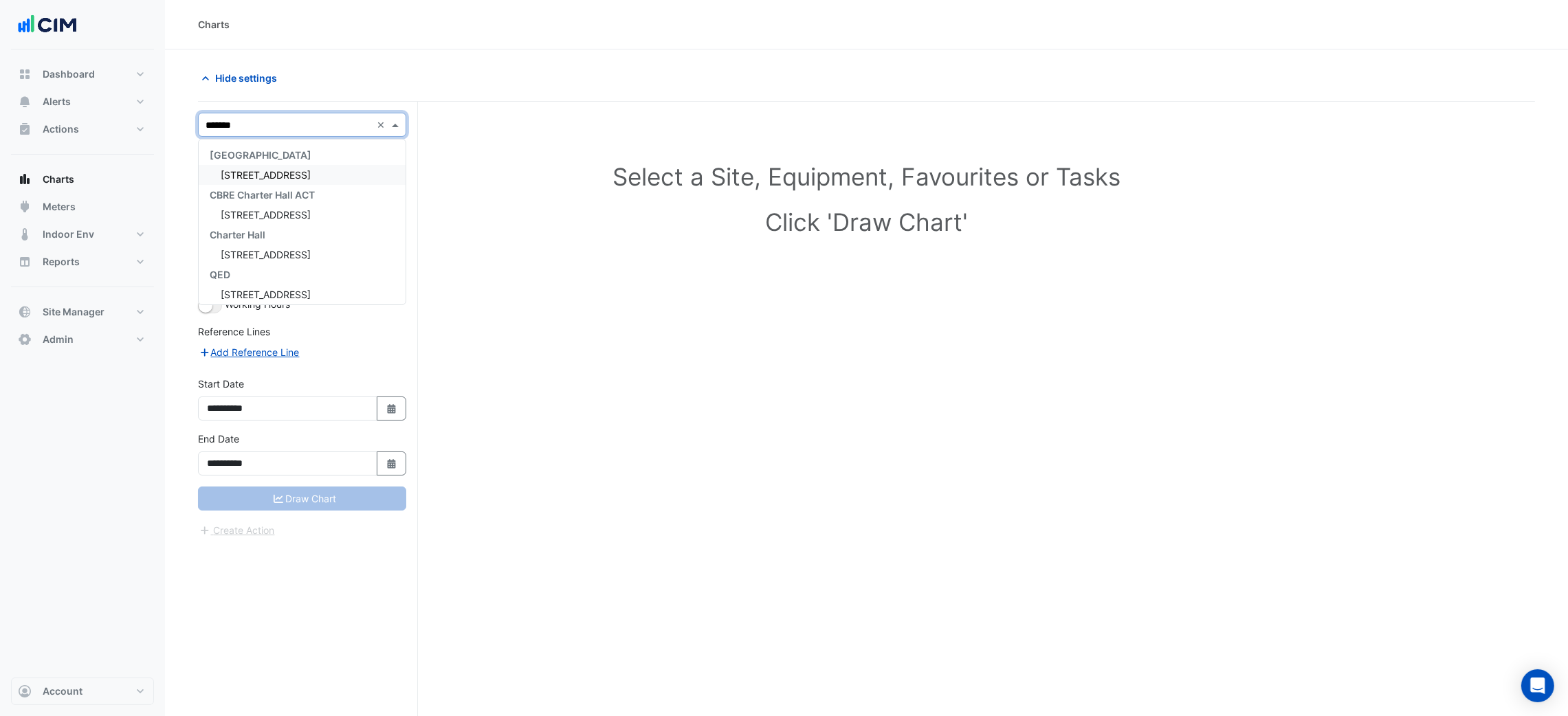
type input "********"
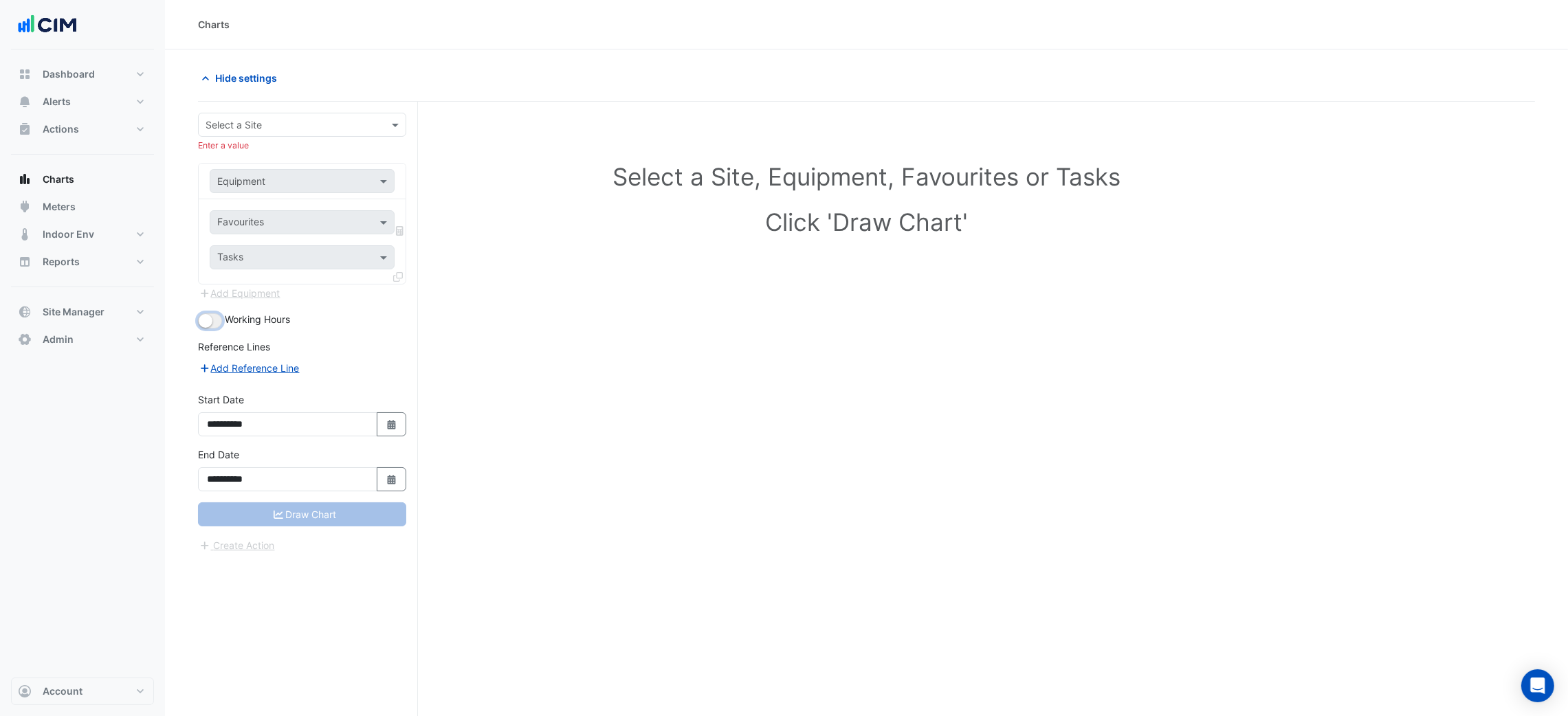
click at [198, 313] on button "button" at bounding box center [210, 321] width 24 height 15
click at [222, 134] on div "Select a Site" at bounding box center [302, 124] width 208 height 24
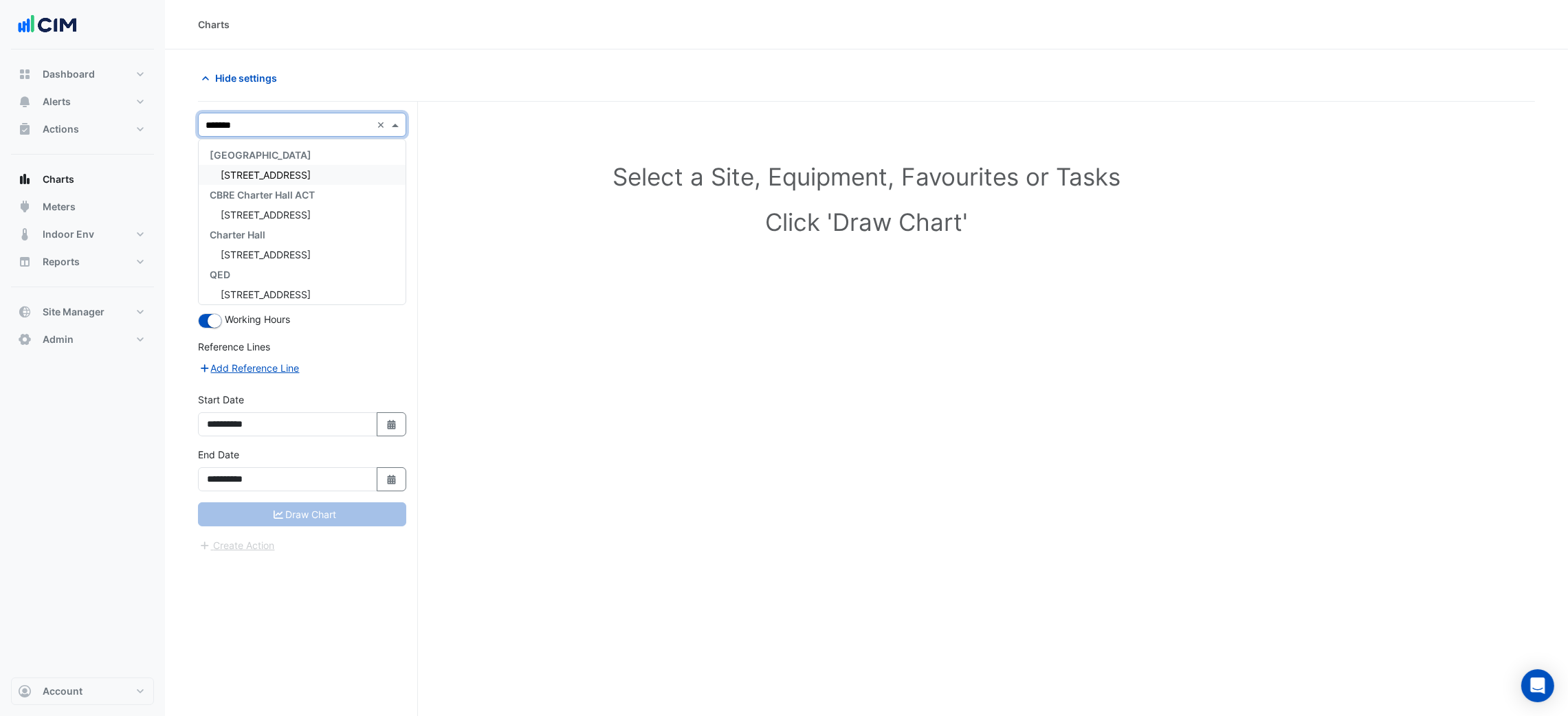
type input "********"
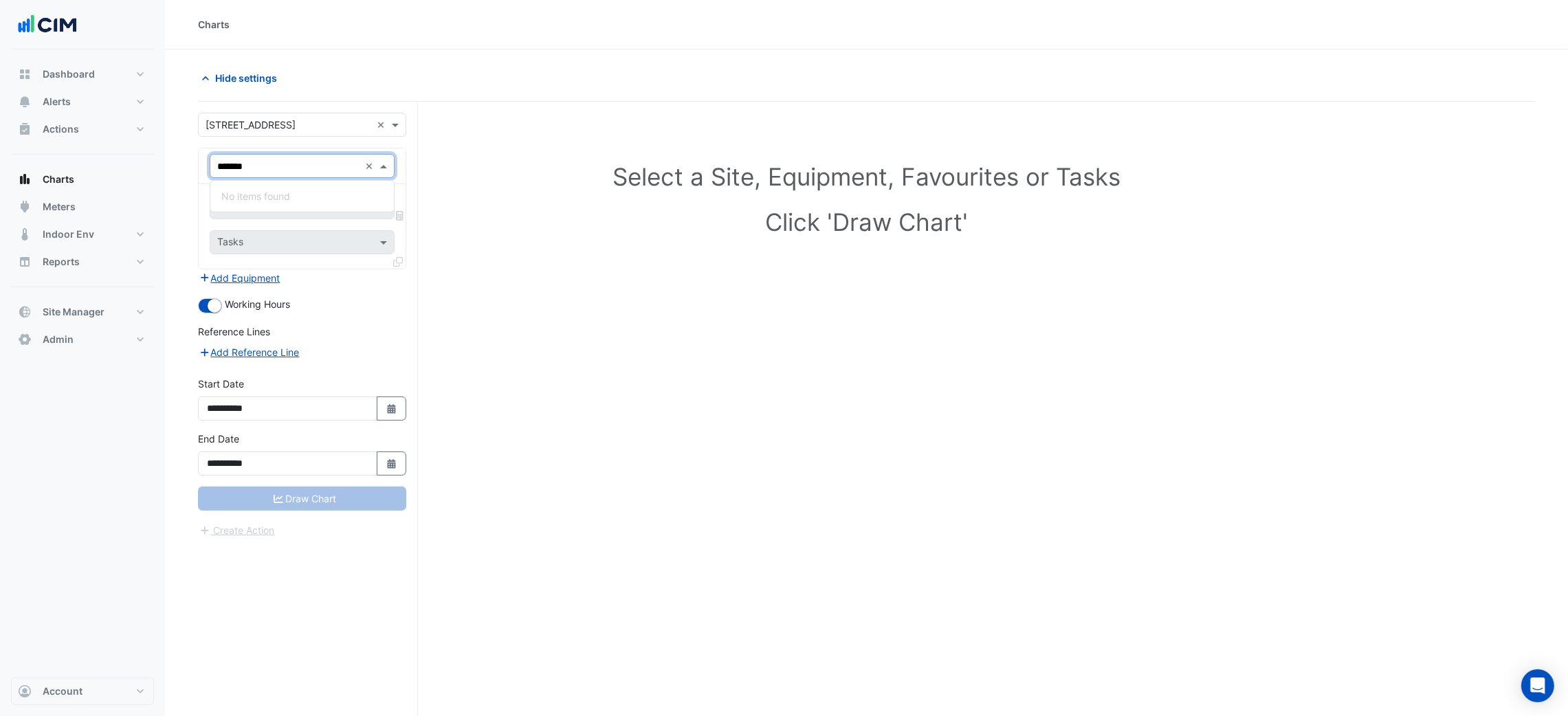
type input "******"
click at [244, 218] on div "Favourites" at bounding box center [302, 207] width 185 height 24
type input "****"
click at [280, 245] on div "Unit Supply Air Fan Status - Plantroom, Plantroom" at bounding box center [333, 238] width 245 height 20
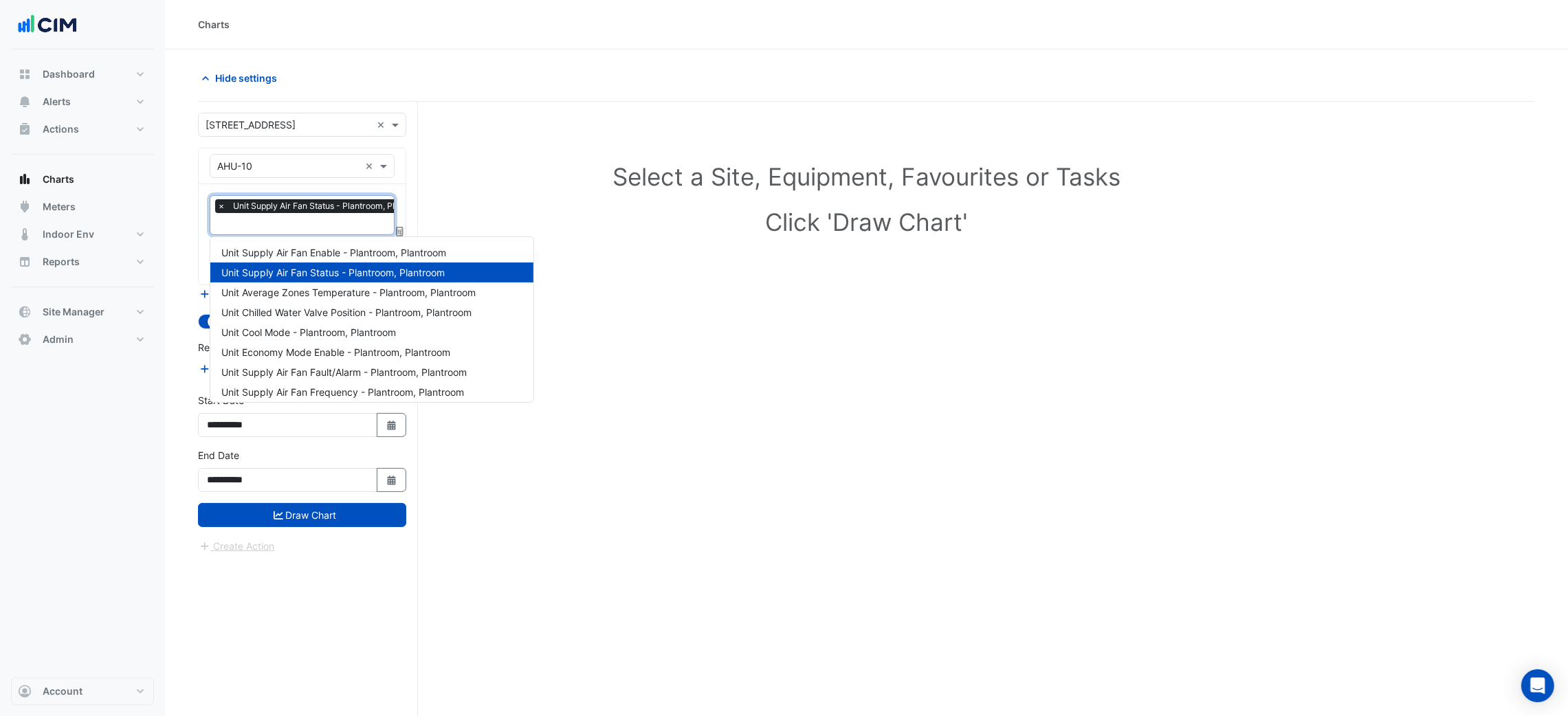
click at [338, 231] on input "text" at bounding box center [326, 225] width 217 height 15
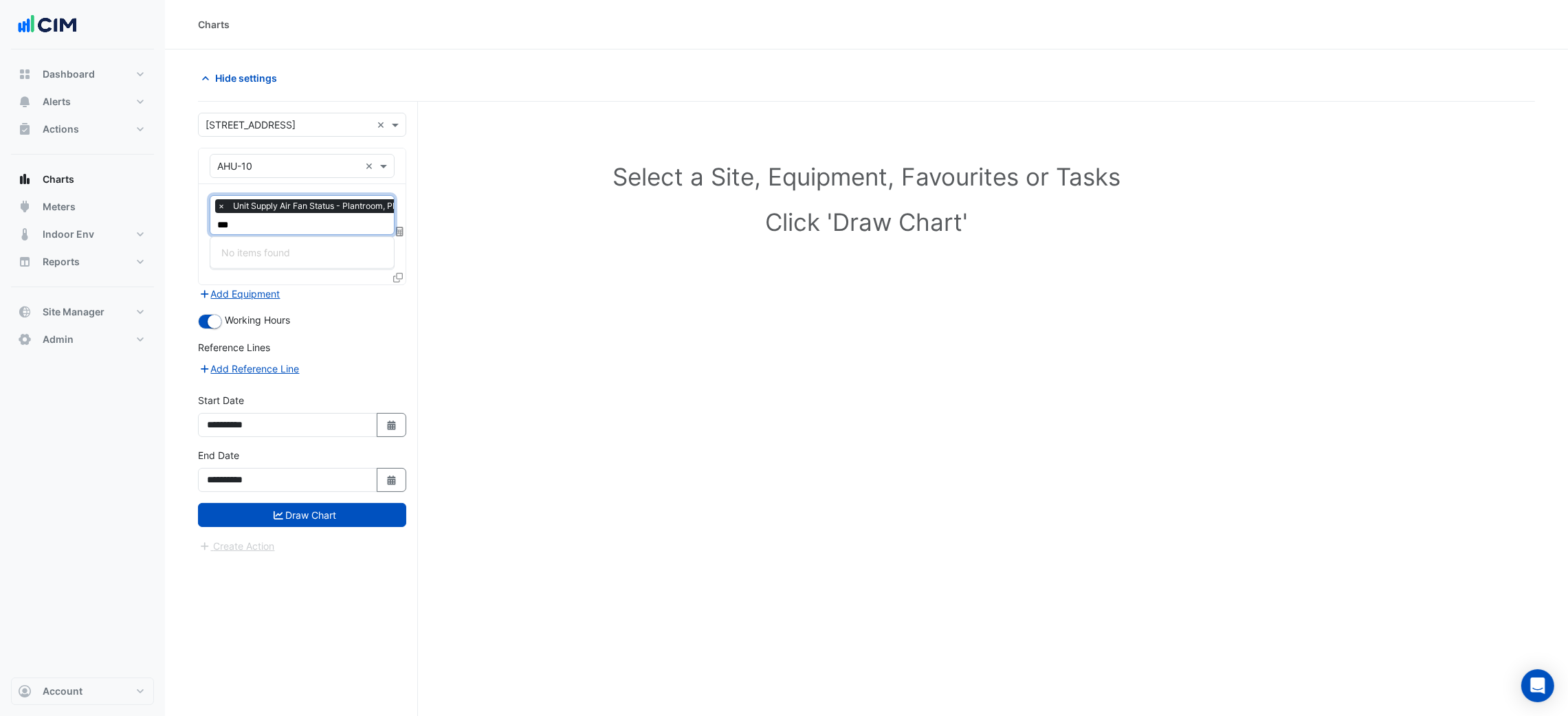
click at [336, 233] on div "***" at bounding box center [325, 225] width 219 height 18
click at [332, 227] on input "***" at bounding box center [326, 225] width 217 height 15
type input "***"
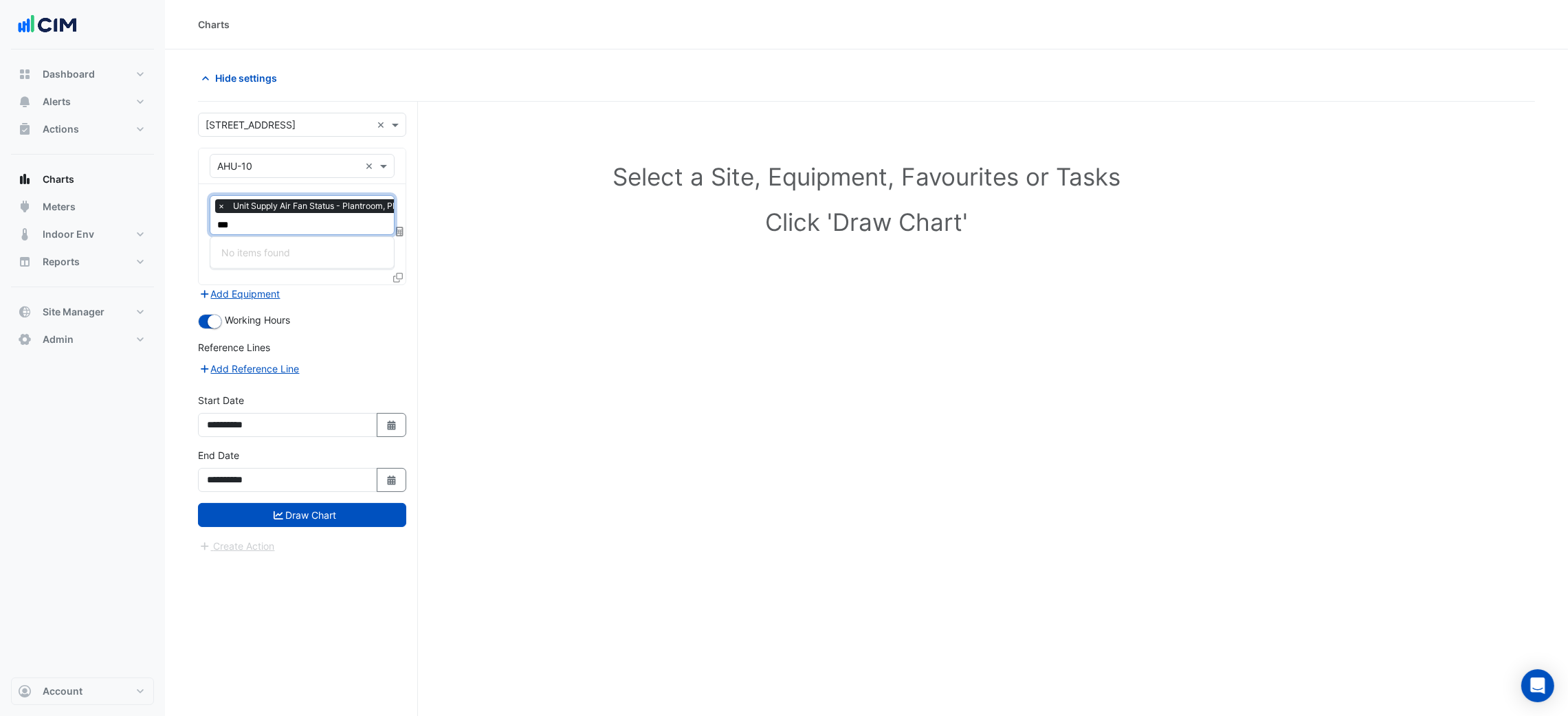
click at [394, 278] on icon at bounding box center [398, 278] width 9 height 9
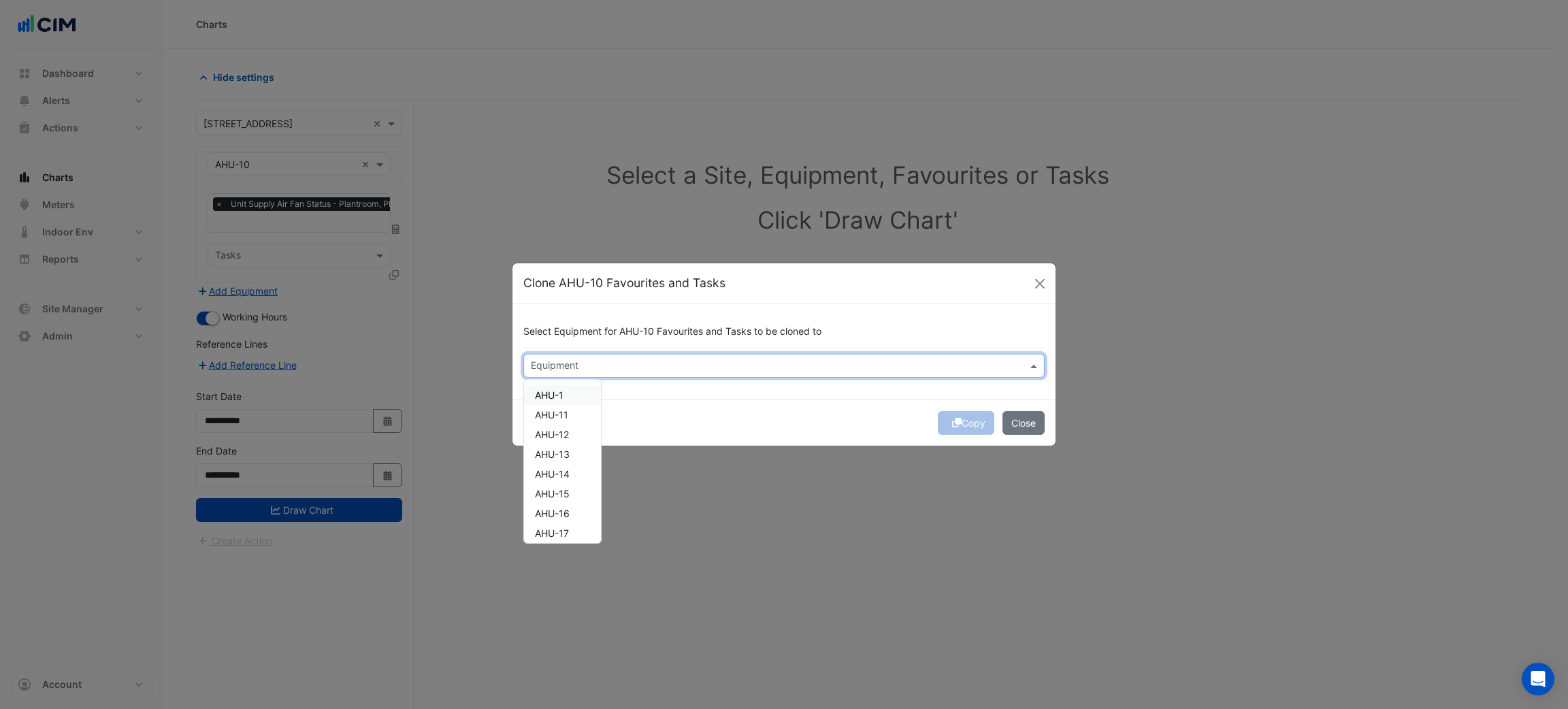
click at [578, 374] on div at bounding box center [774, 367] width 493 height 18
type input "****"
click at [1028, 430] on button "Close" at bounding box center [1023, 422] width 42 height 24
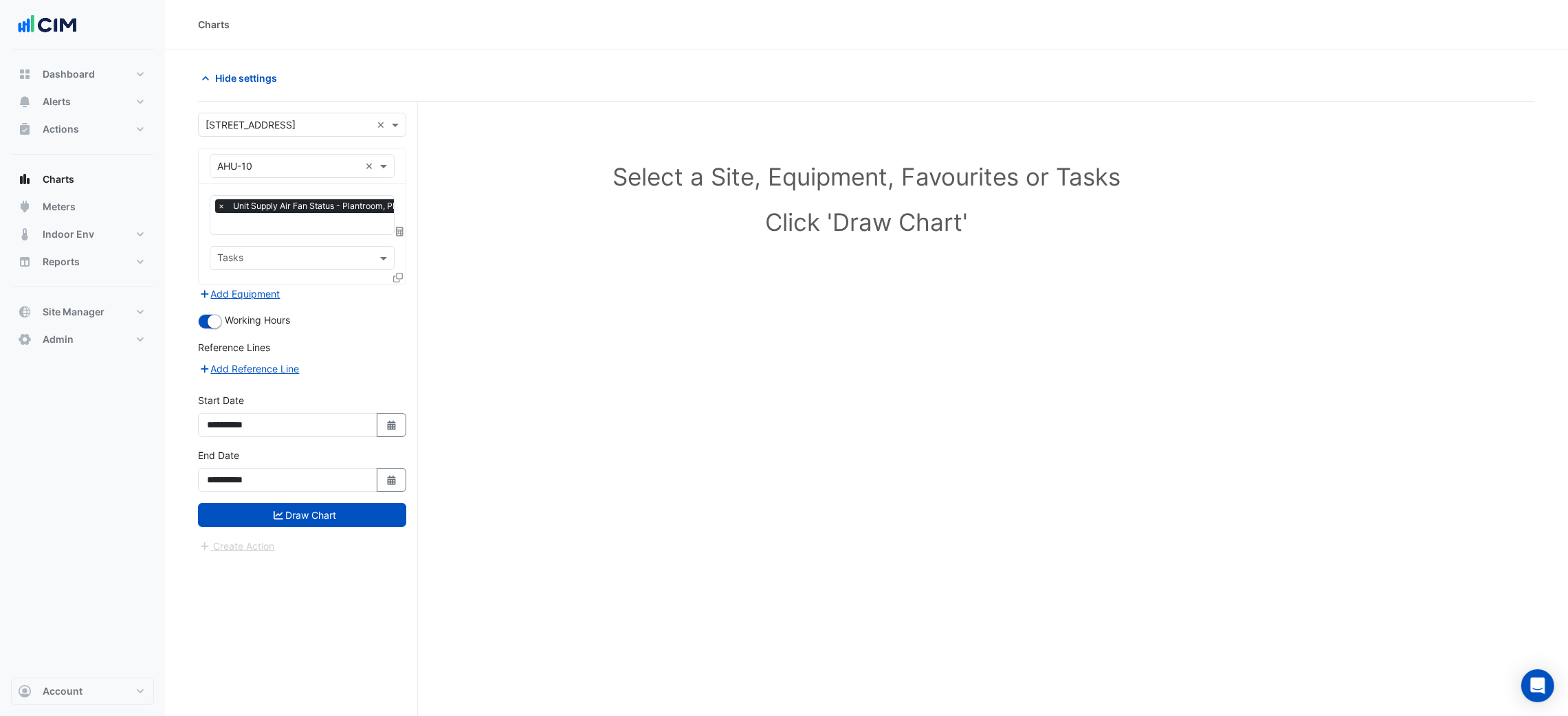
scroll to position [0, 6]
click at [307, 225] on input "text" at bounding box center [320, 225] width 217 height 15
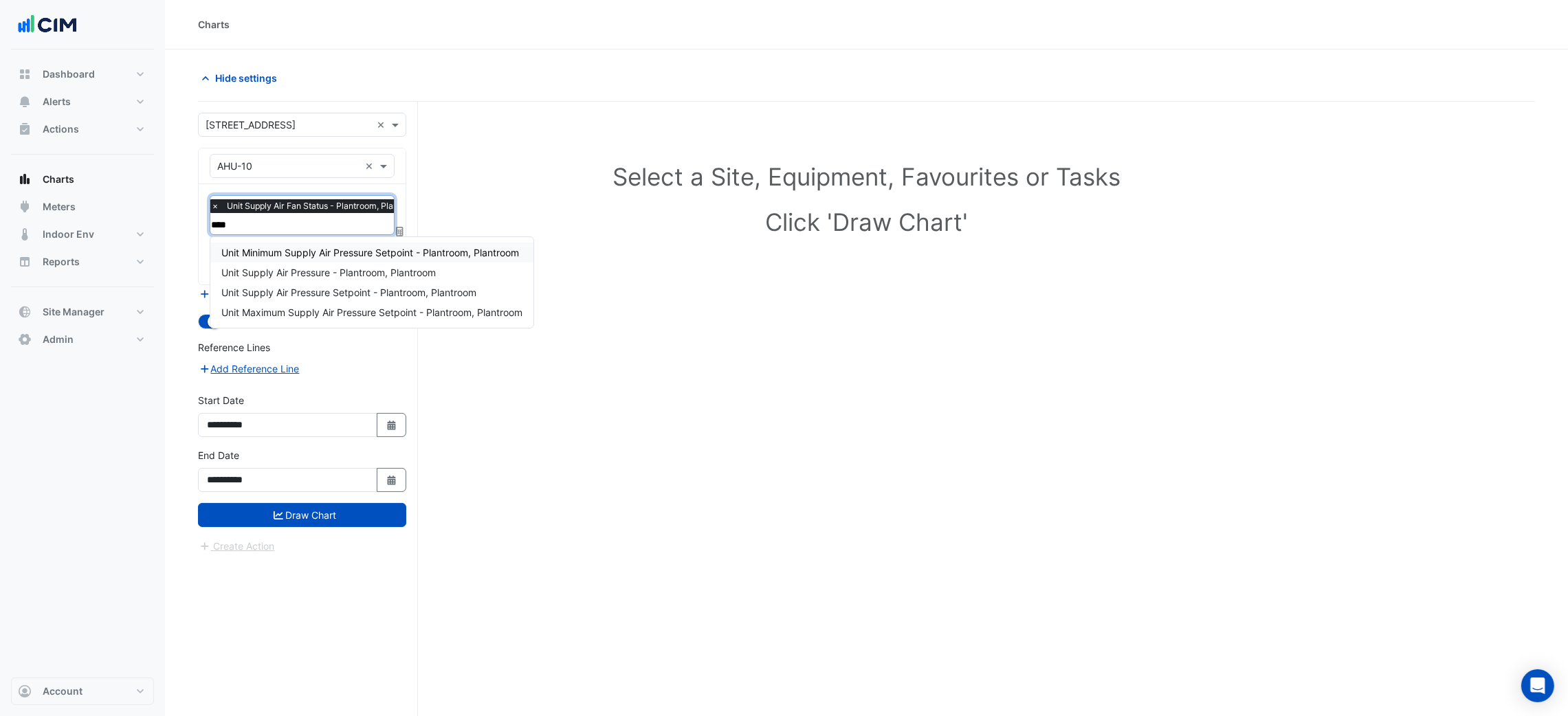
type input "*****"
click at [360, 274] on span "Unit Supply Air Pressure - Plantroom, Plantroom" at bounding box center [329, 272] width 214 height 12
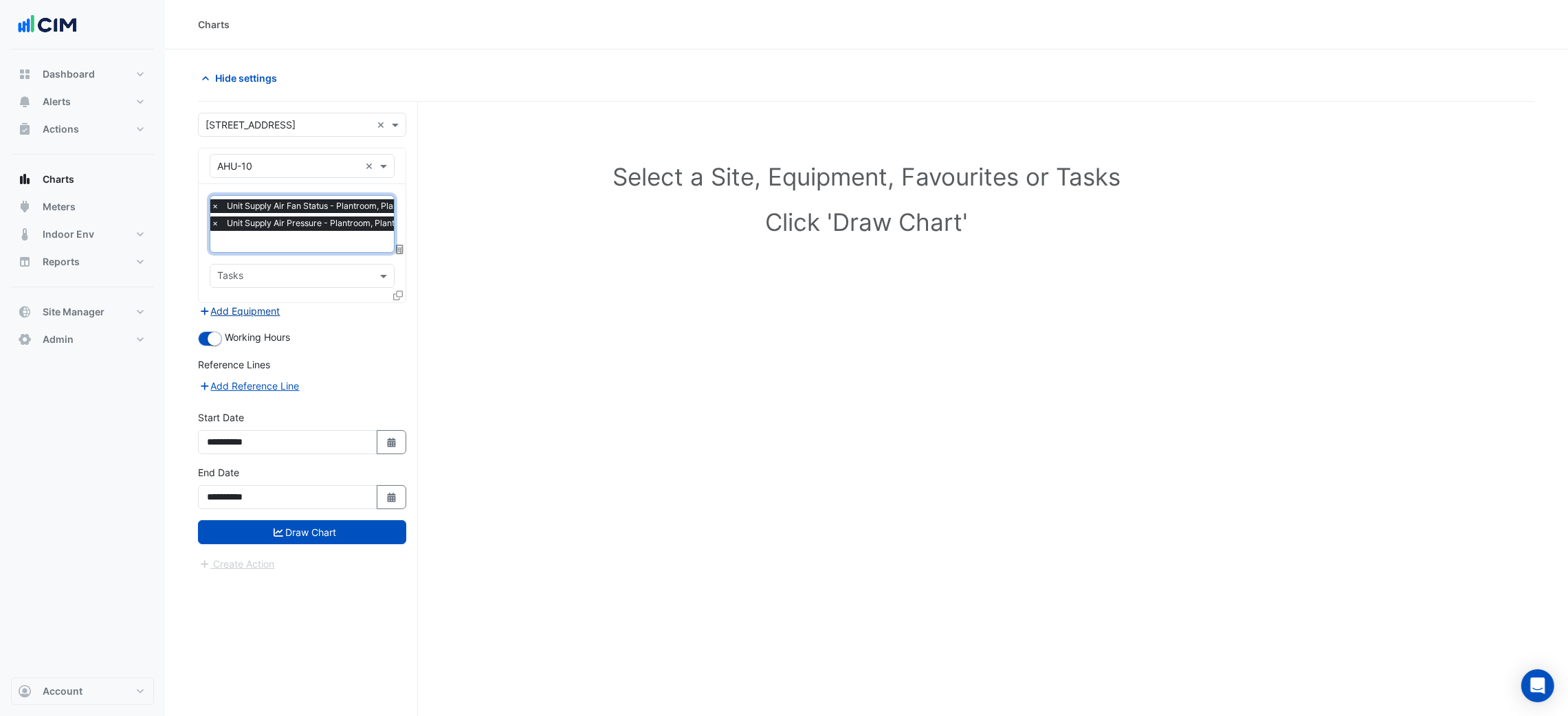
click at [247, 312] on button "Add Equipment" at bounding box center [240, 311] width 83 height 15
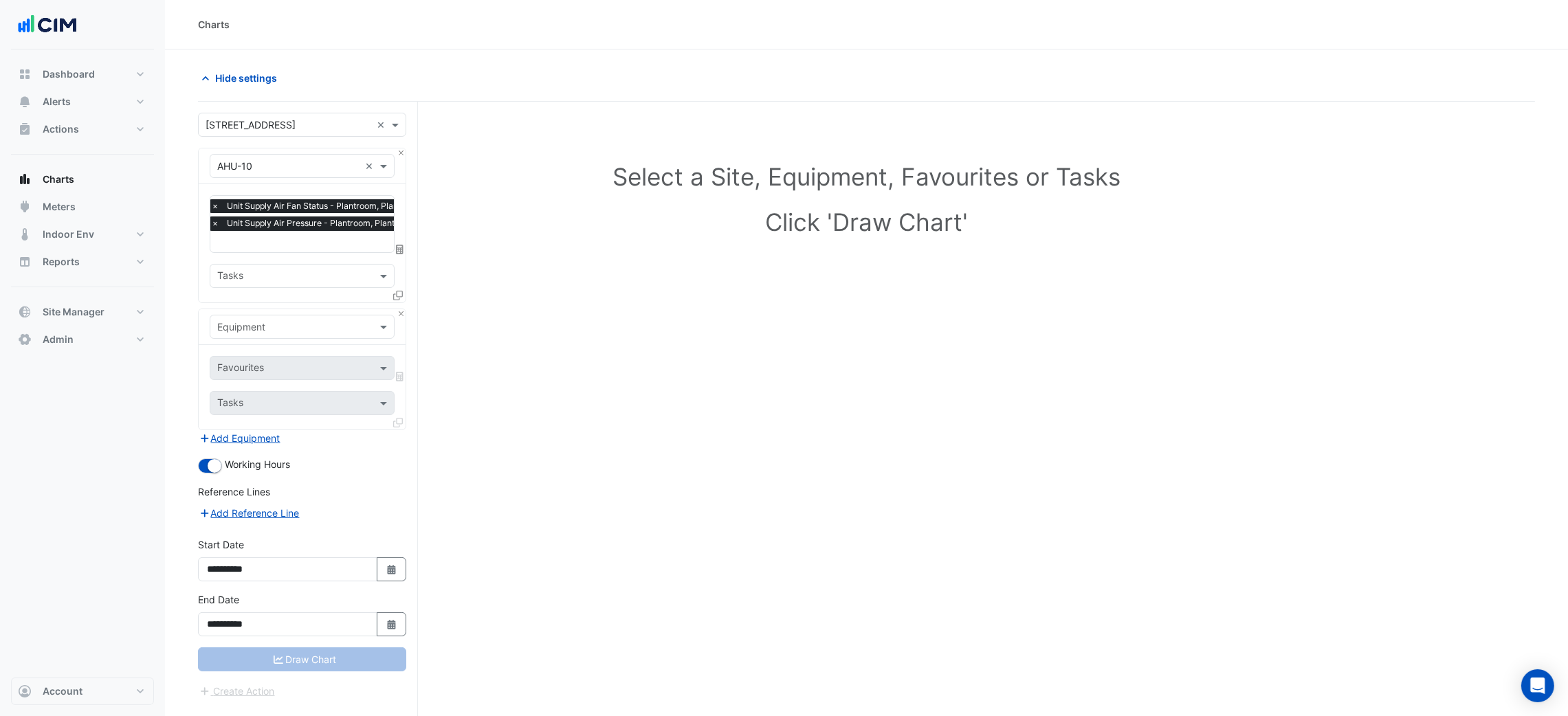
click at [258, 316] on div "Equipment" at bounding box center [302, 326] width 185 height 24
type input "******"
type input "*"
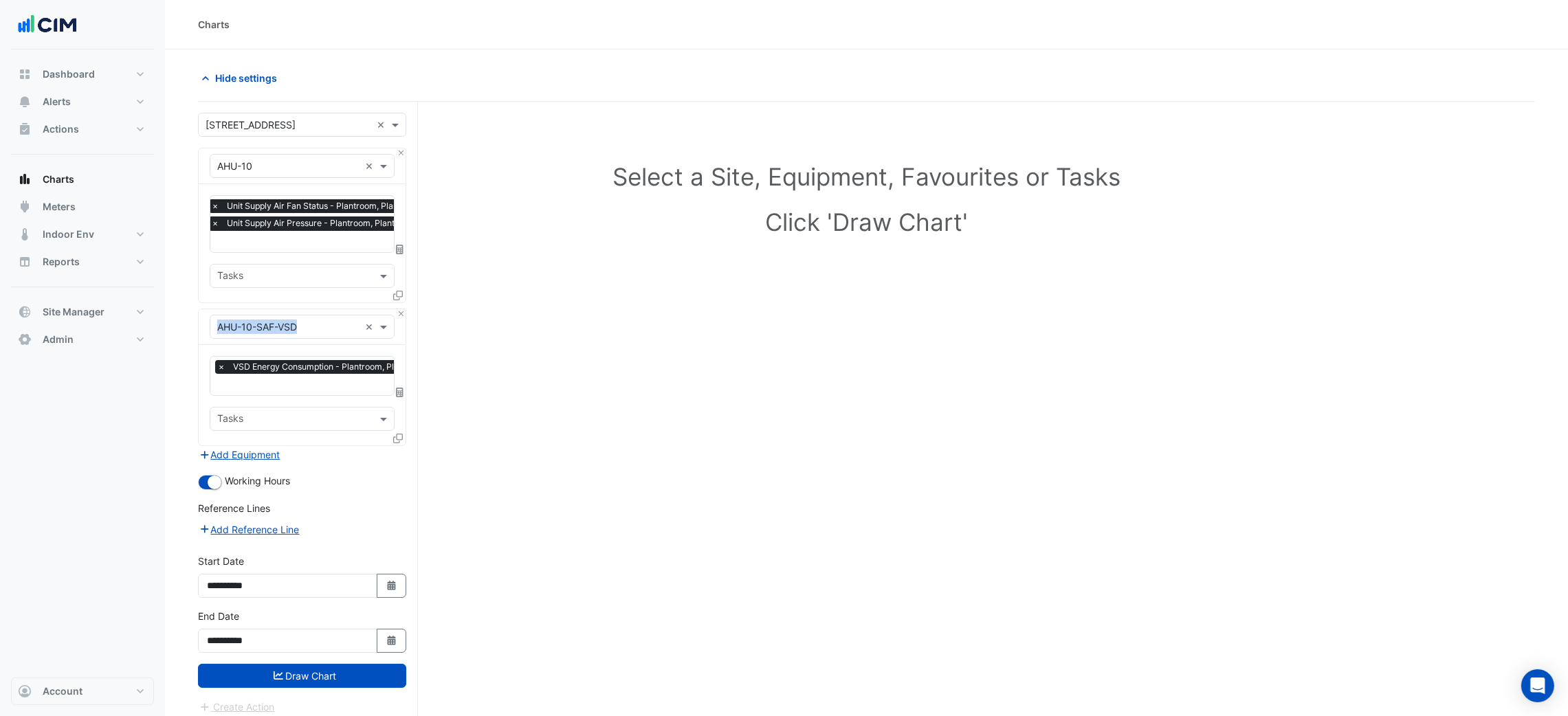
drag, startPoint x: 397, startPoint y: 296, endPoint x: 386, endPoint y: 353, distance: 58.1
click at [389, 350] on div "Equipment × AHU-10 × Favourites × Unit Supply Air Fan Status - Plantroom, Plant…" at bounding box center [302, 297] width 208 height 299
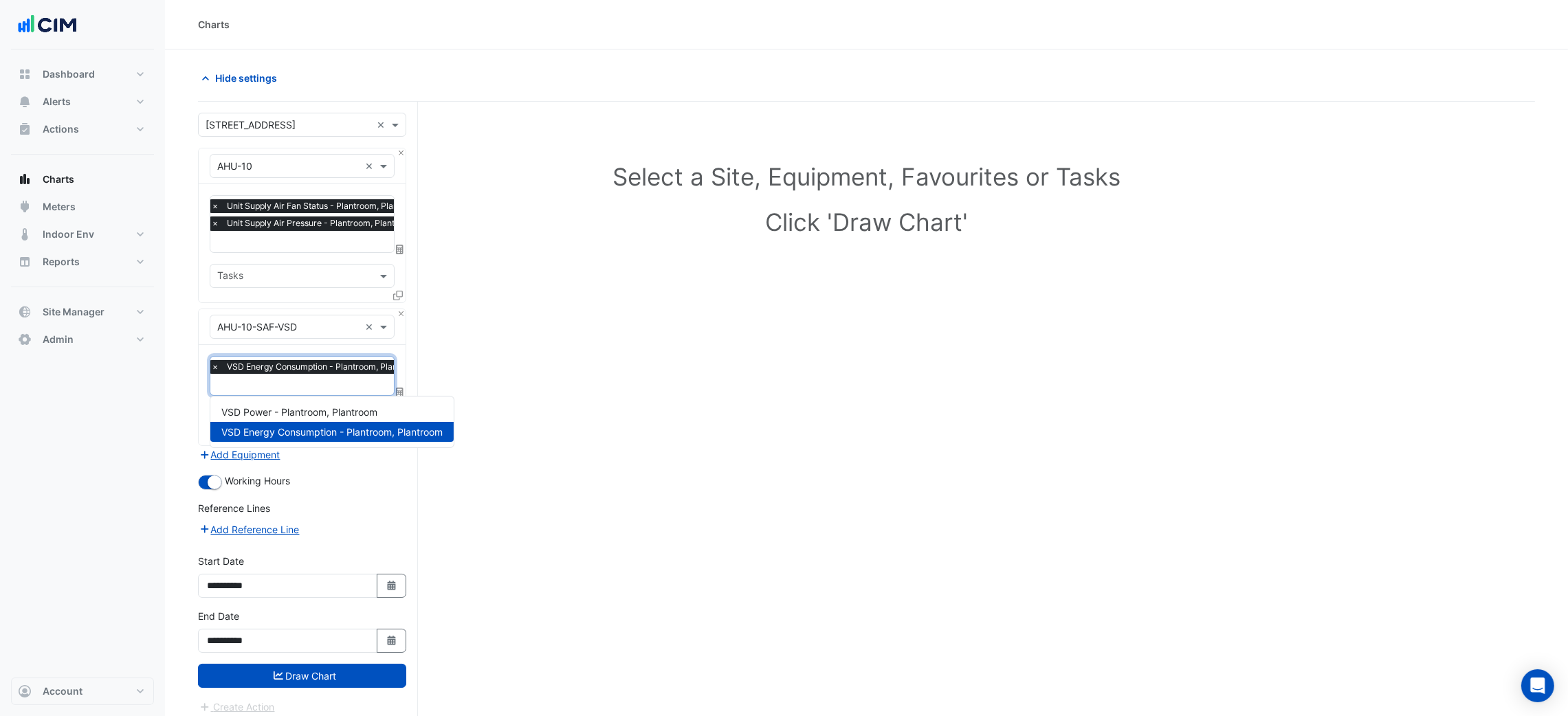
click at [379, 366] on span "VSD Energy Consumption - Plantroom, Plantroom" at bounding box center [324, 367] width 201 height 14
click at [398, 294] on icon at bounding box center [398, 296] width 9 height 9
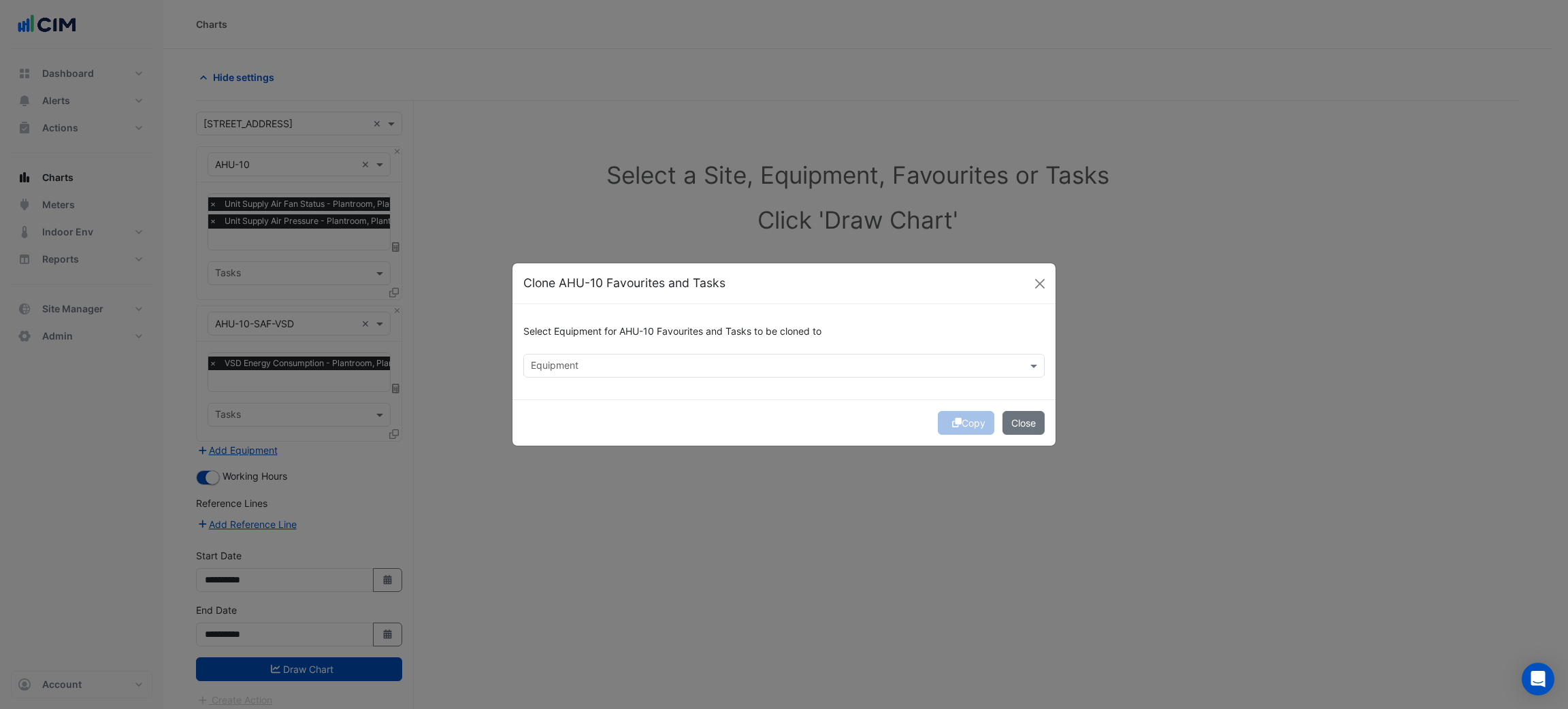
click at [589, 379] on div "Select Equipment for AHU-10 Favourites and Tasks to be cloned to Equipment" at bounding box center [784, 351] width 543 height 96
click at [589, 372] on input "text" at bounding box center [776, 367] width 490 height 15
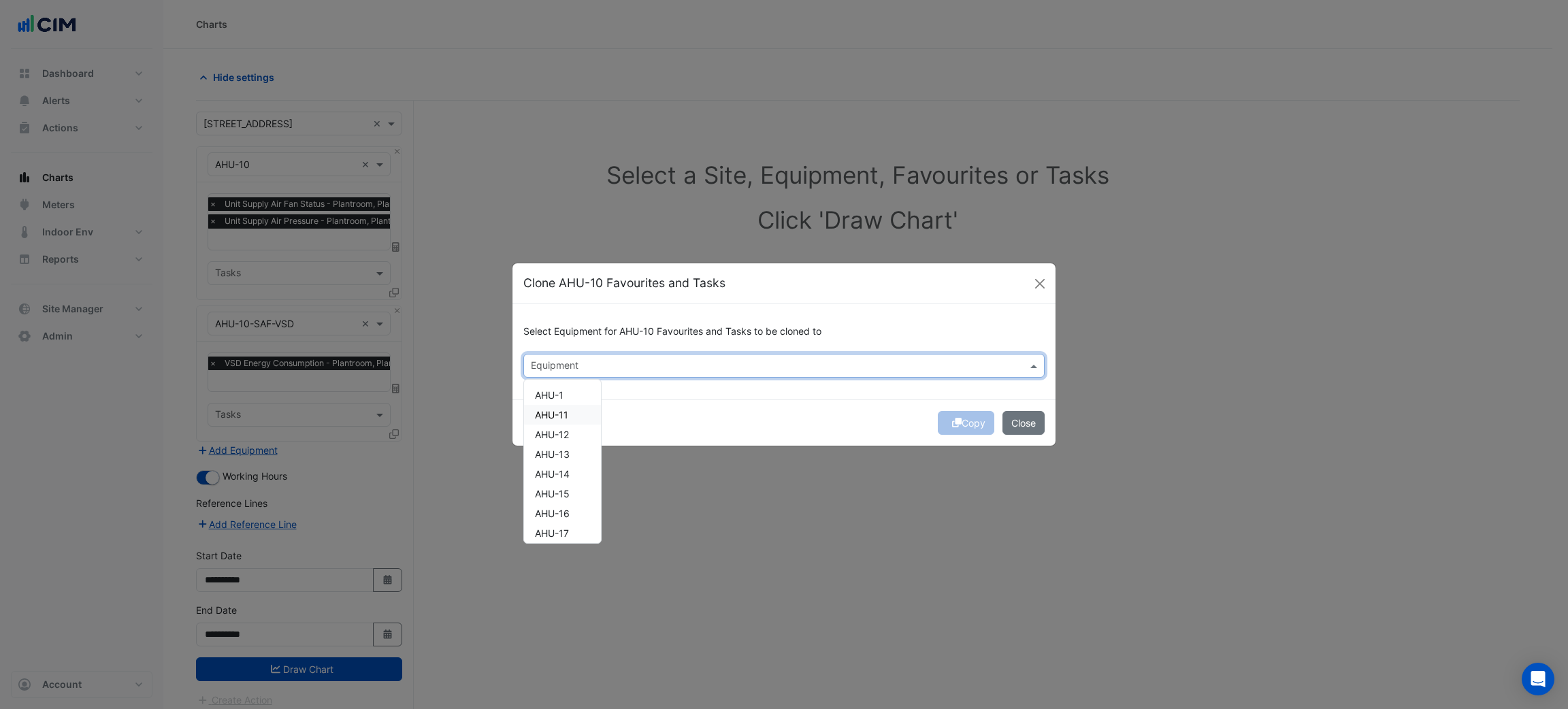
click at [578, 410] on div "AHU-11" at bounding box center [562, 415] width 77 height 20
click at [572, 431] on div "AHU-12" at bounding box center [562, 435] width 77 height 20
click at [566, 456] on span "AHU-13" at bounding box center [551, 454] width 34 height 11
click at [561, 473] on span "AHU-14" at bounding box center [551, 474] width 34 height 11
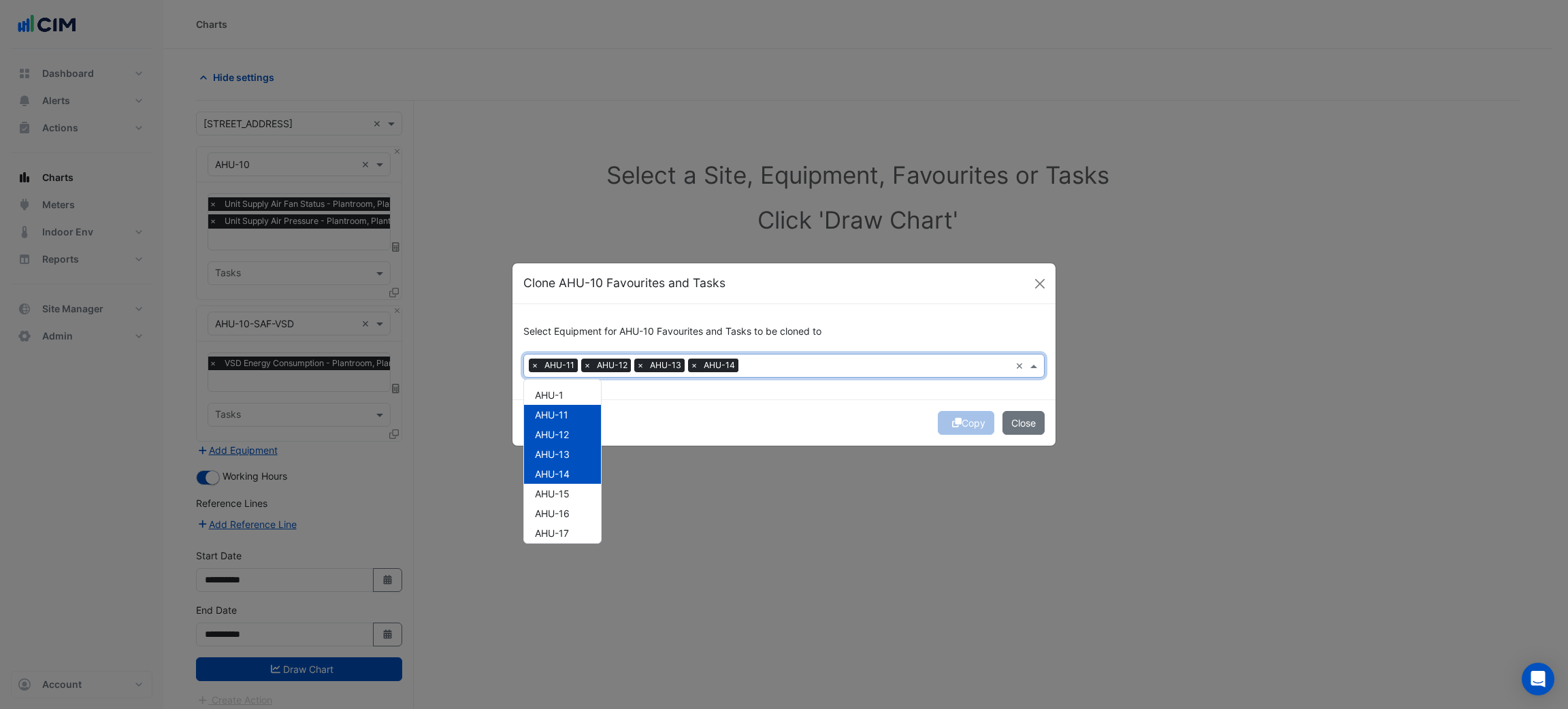
click at [728, 406] on div "Copy Close" at bounding box center [784, 422] width 543 height 47
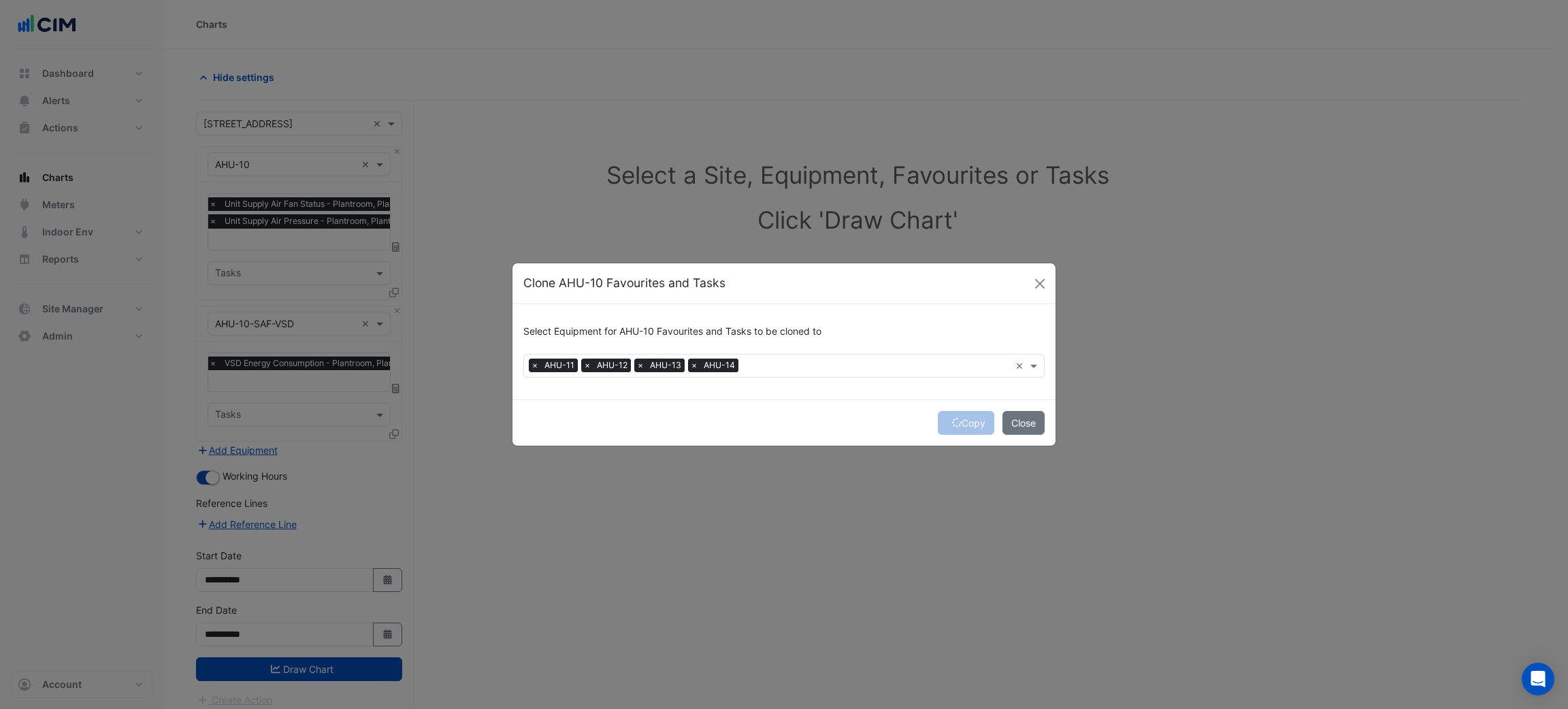
click at [969, 421] on div "Copy Close" at bounding box center [784, 422] width 543 height 47
click at [959, 418] on div "Copy Close" at bounding box center [784, 422] width 543 height 47
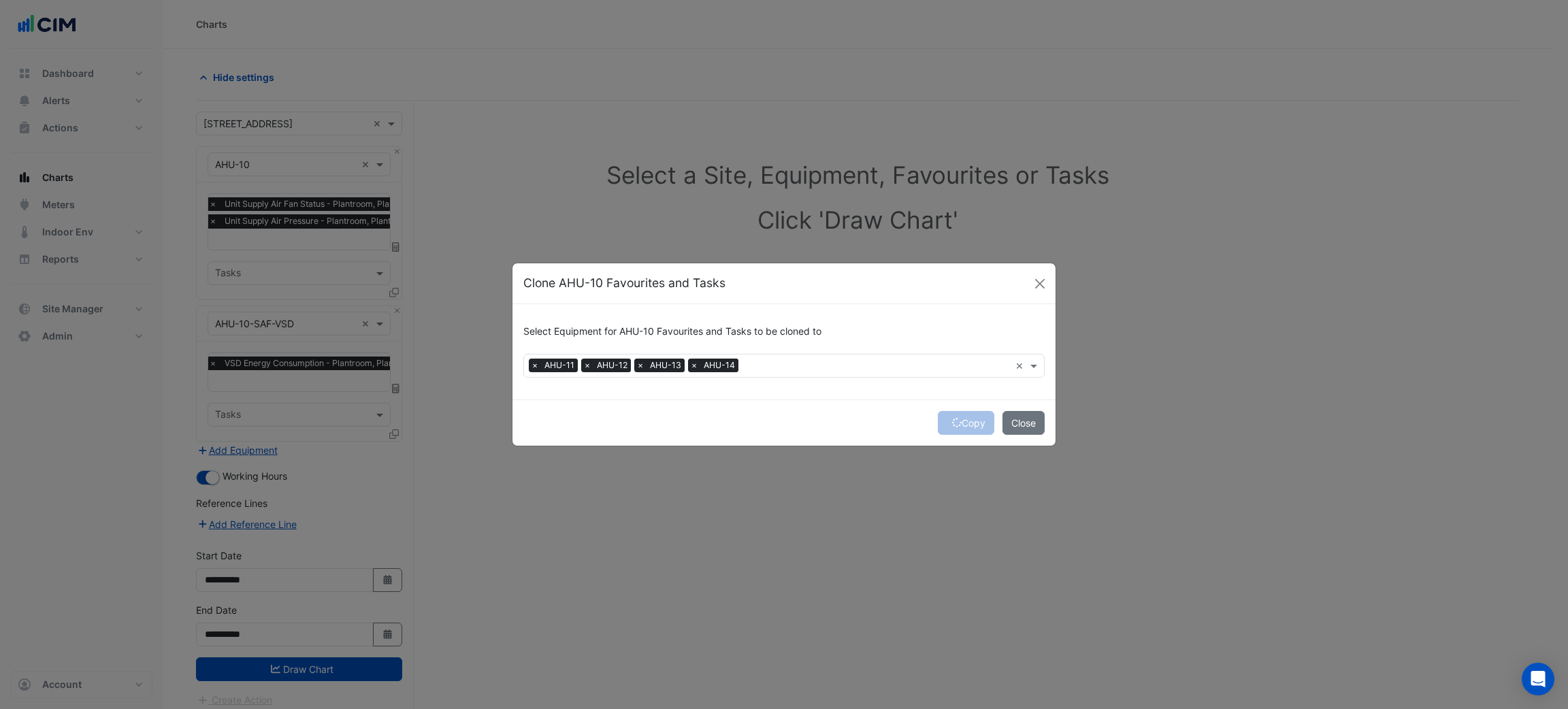
click at [960, 419] on button "Copy" at bounding box center [966, 422] width 57 height 24
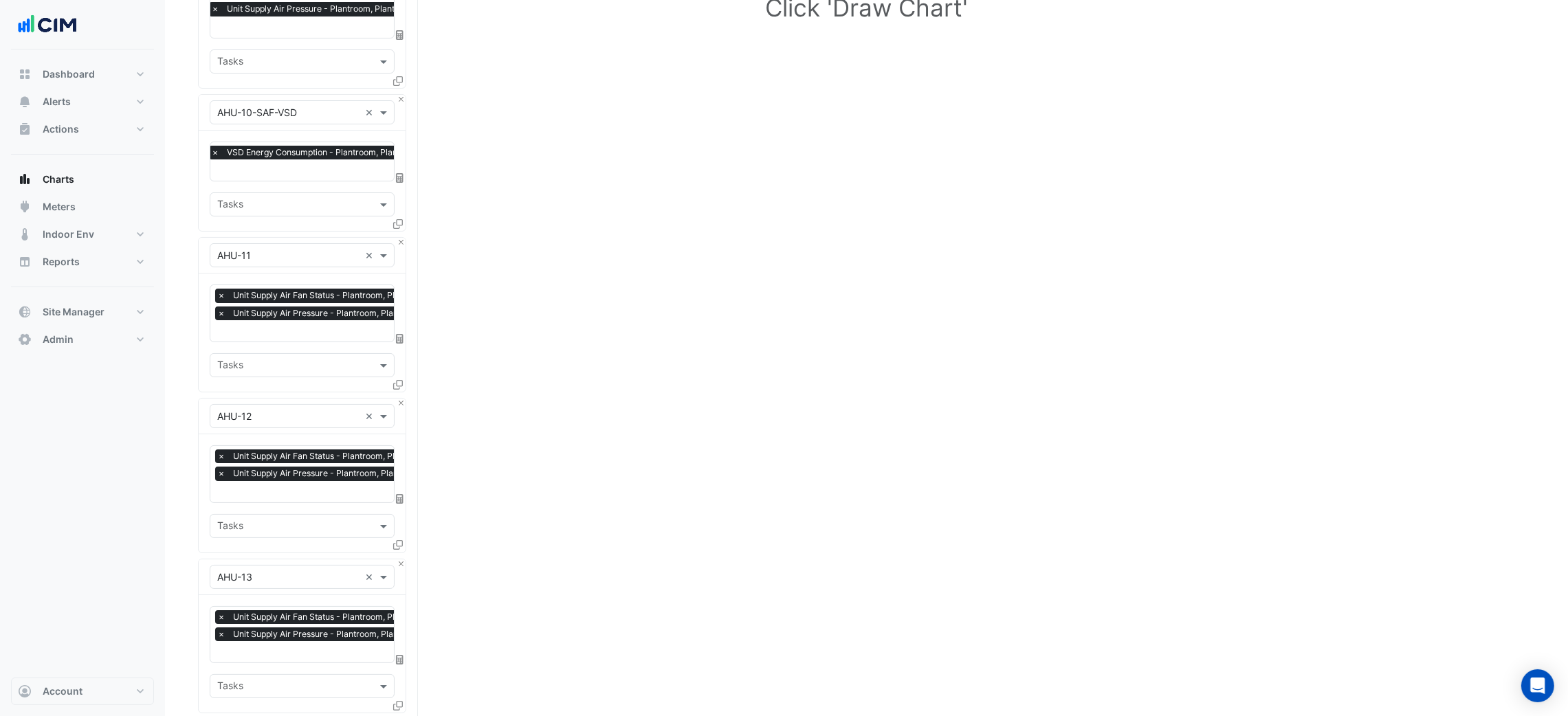
scroll to position [206, 0]
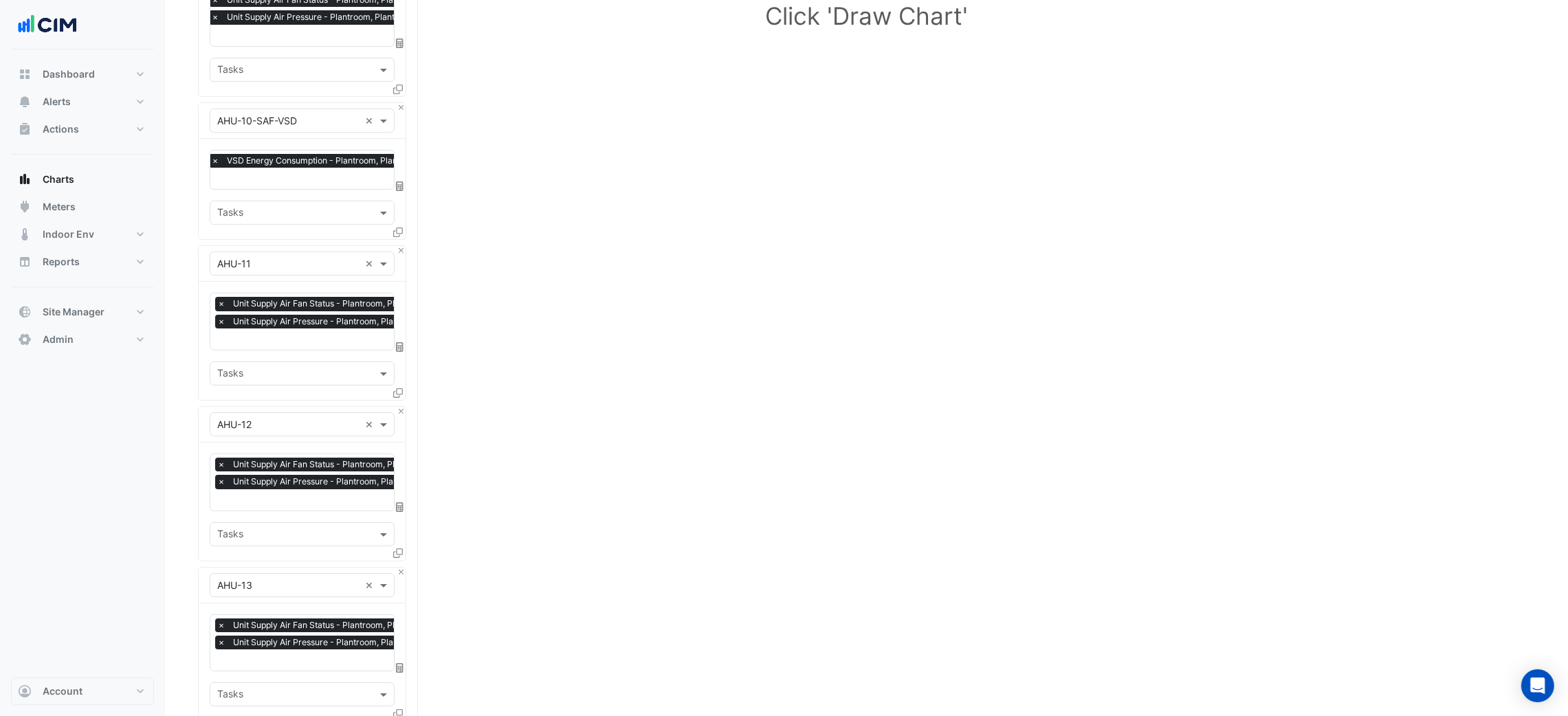
click at [397, 228] on icon at bounding box center [398, 232] width 9 height 9
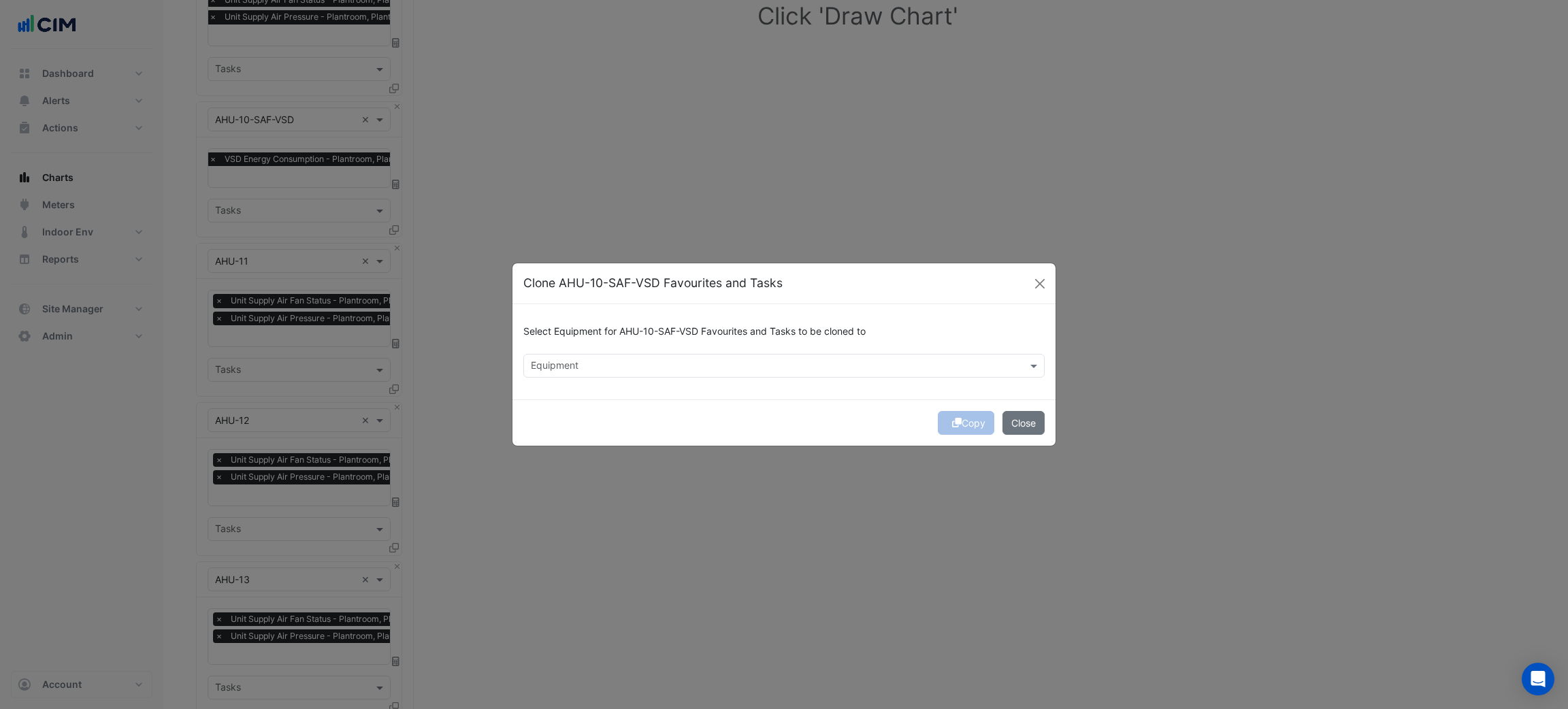
click at [581, 363] on input "text" at bounding box center [776, 367] width 490 height 15
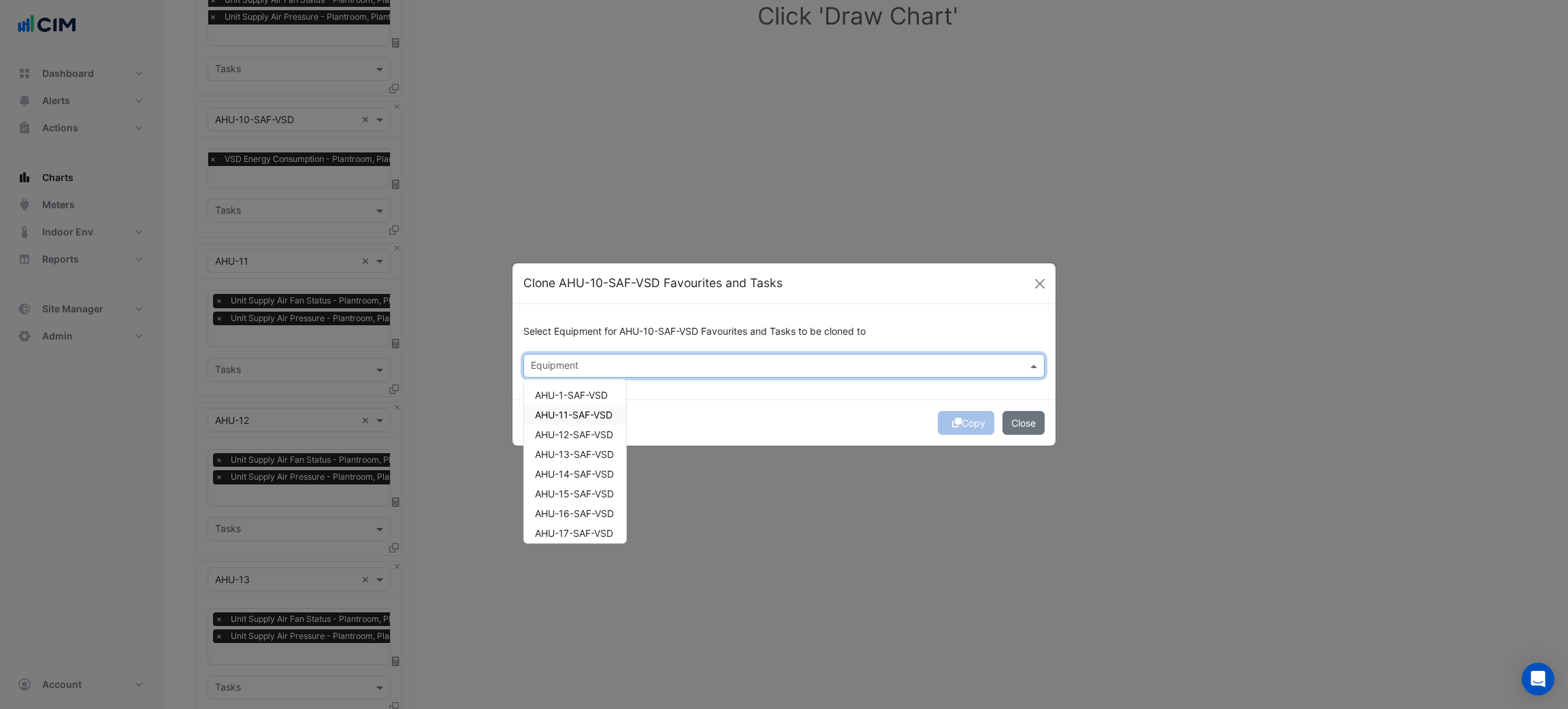
click at [578, 418] on span "AHU-11-SAF-VSD" at bounding box center [574, 415] width 78 height 11
click at [582, 427] on div "AHU-12-SAF-VSD" at bounding box center [575, 435] width 102 height 20
drag, startPoint x: 583, startPoint y: 441, endPoint x: 583, endPoint y: 451, distance: 10.0
click at [583, 442] on div "AHU-12-SAF-VSD" at bounding box center [575, 435] width 102 height 20
click at [586, 432] on span "AHU-12-SAF-VSD" at bounding box center [574, 434] width 78 height 11
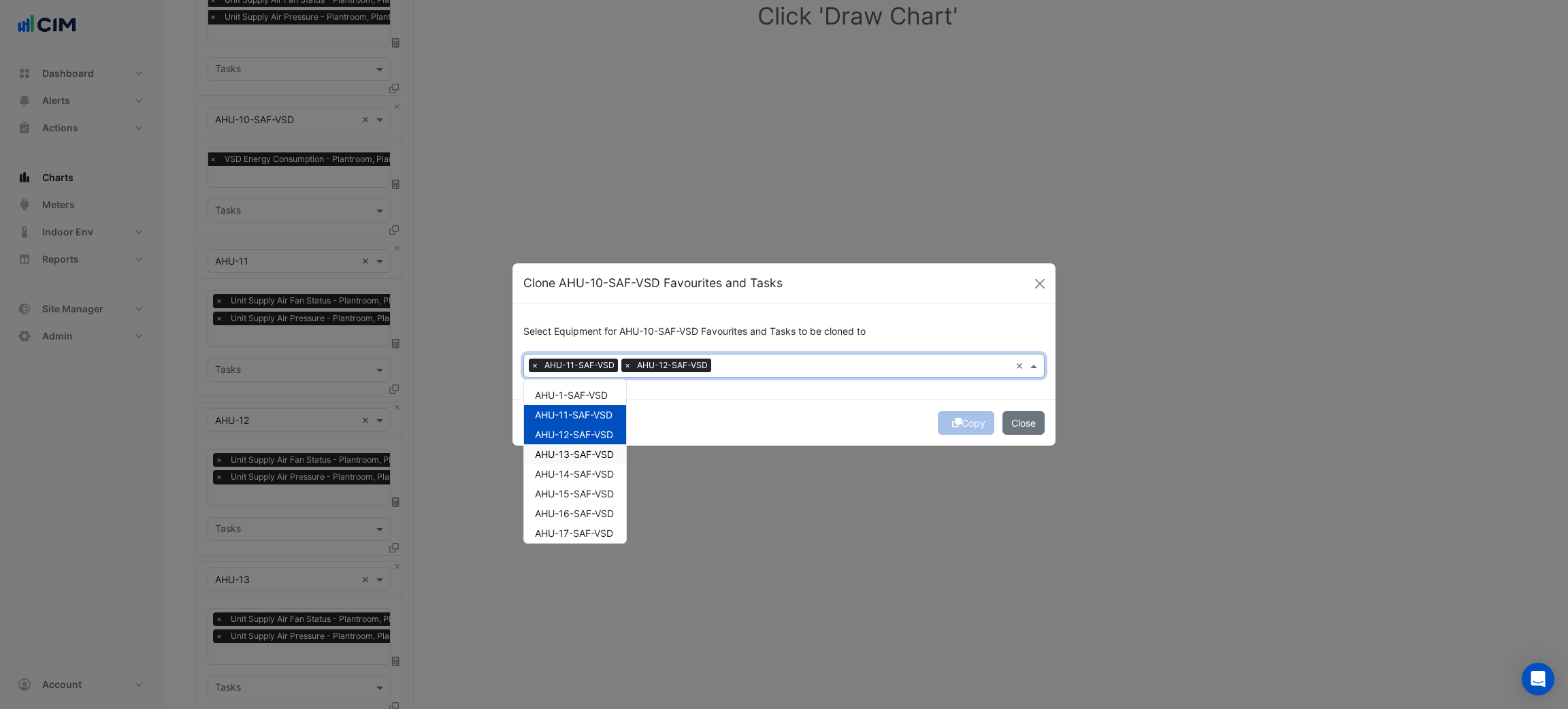
click at [586, 452] on span "AHU-13-SAF-VSD" at bounding box center [574, 454] width 79 height 11
click at [587, 472] on span "AHU-14-SAF-VSD" at bounding box center [574, 474] width 79 height 11
click at [803, 413] on div "Copy Close" at bounding box center [784, 422] width 543 height 47
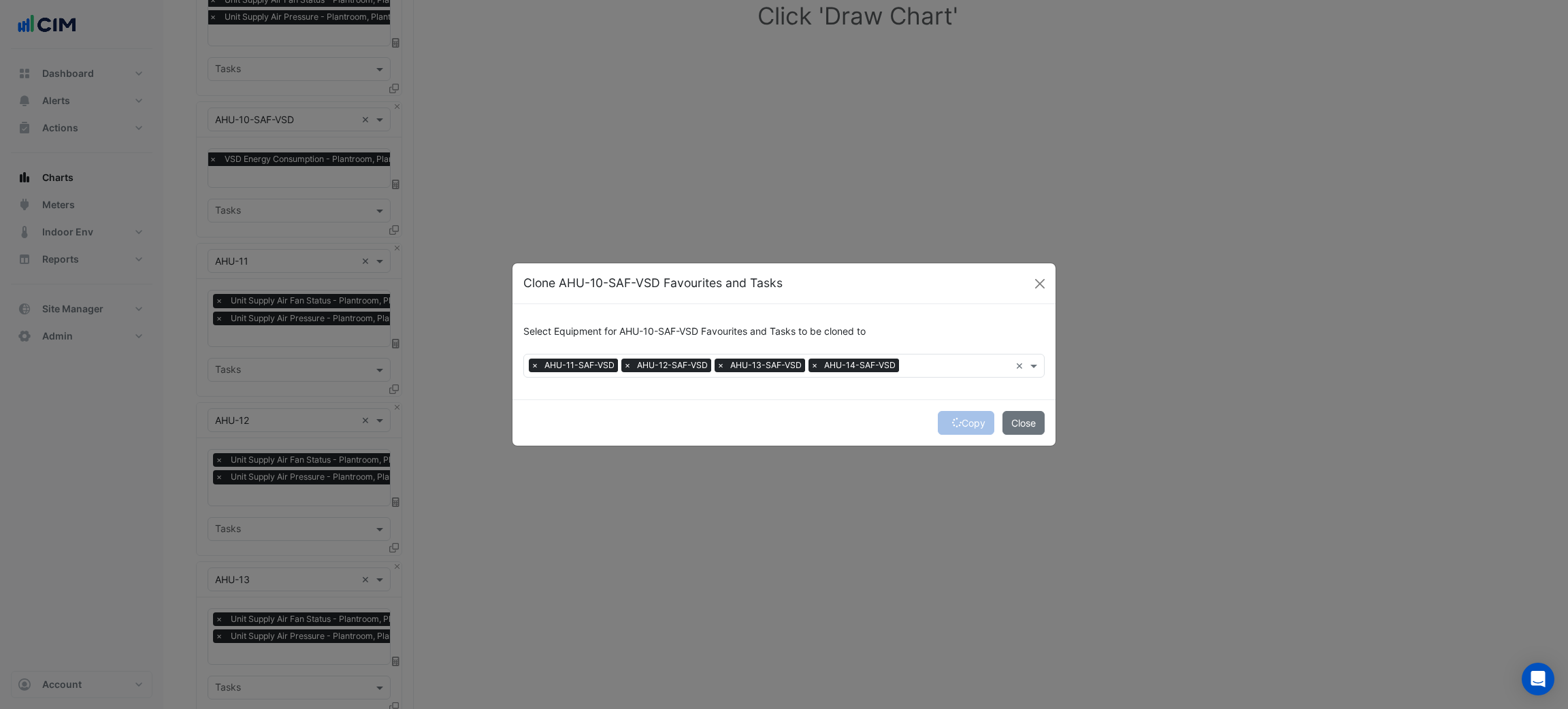
click at [972, 411] on div "Copy Close" at bounding box center [784, 422] width 543 height 47
click at [977, 416] on button "Copy" at bounding box center [966, 422] width 57 height 24
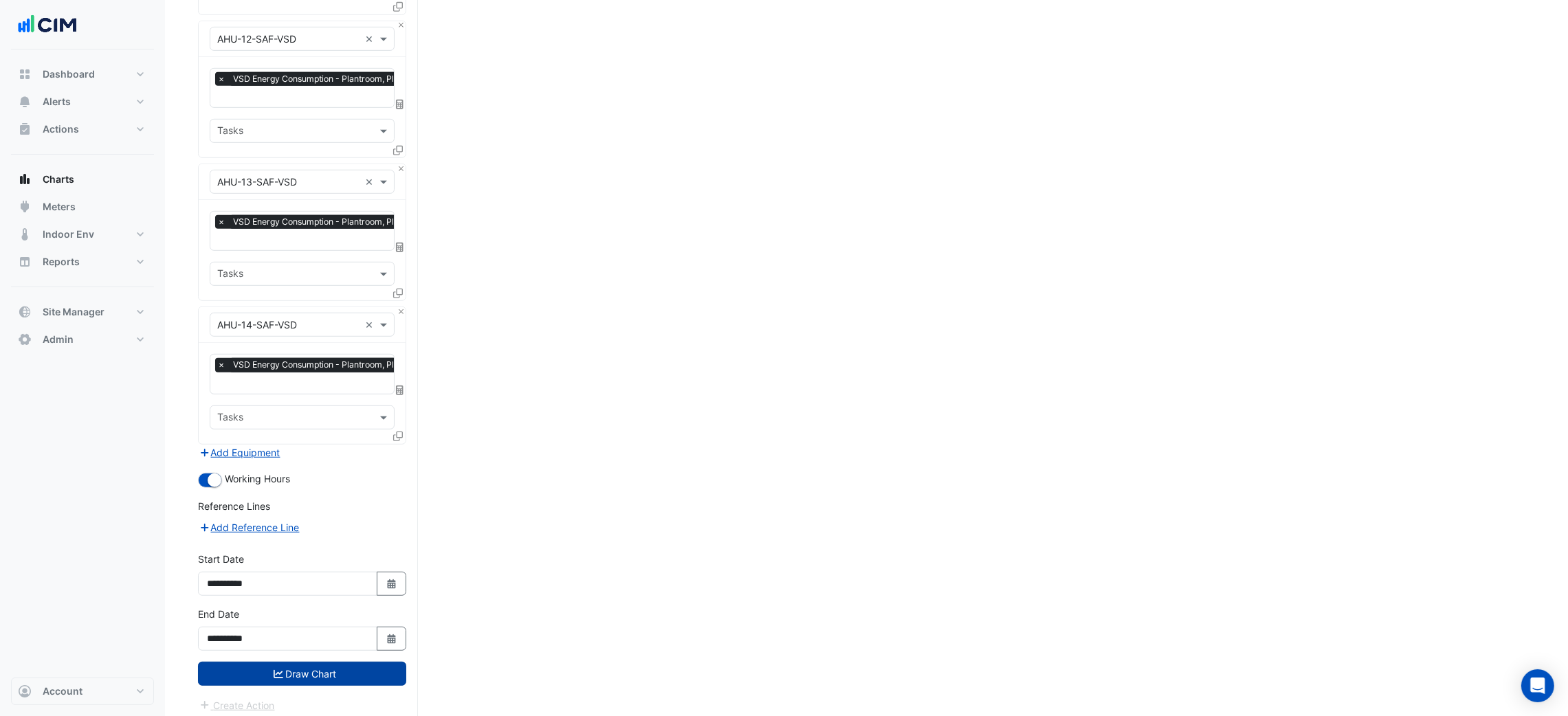
click at [339, 668] on button "Draw Chart" at bounding box center [302, 674] width 208 height 24
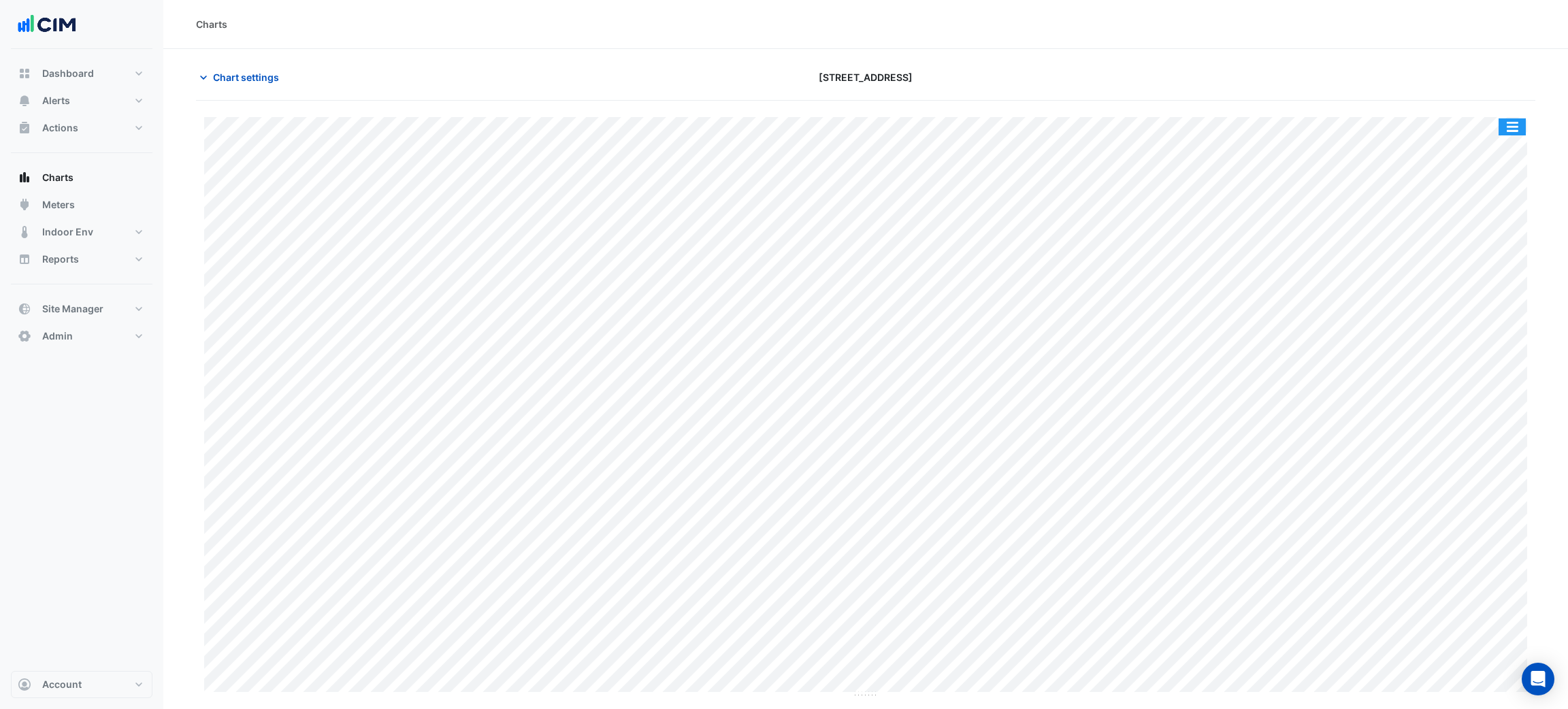
click at [1512, 122] on button "button" at bounding box center [1512, 127] width 27 height 17
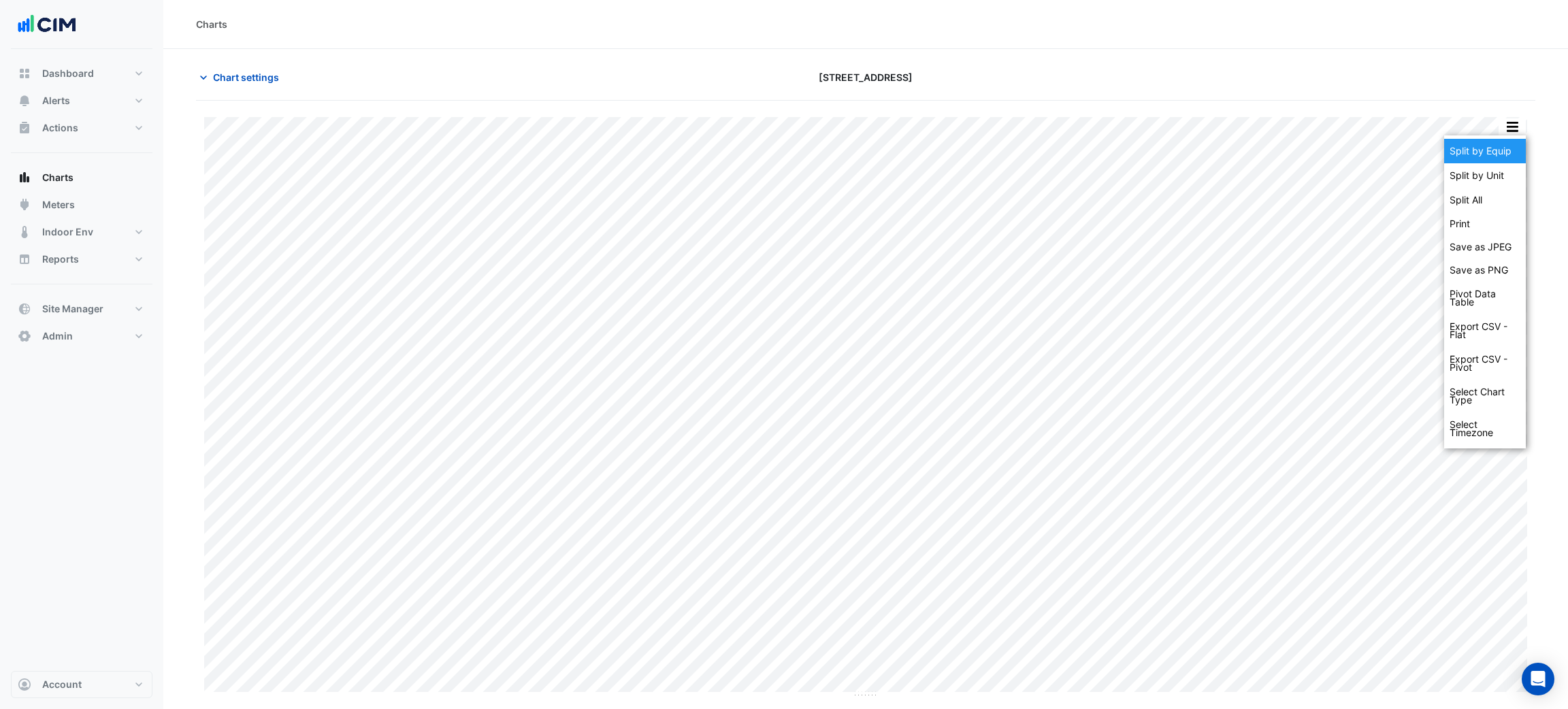
click at [1508, 142] on div "Split by Equip" at bounding box center [1485, 151] width 82 height 24
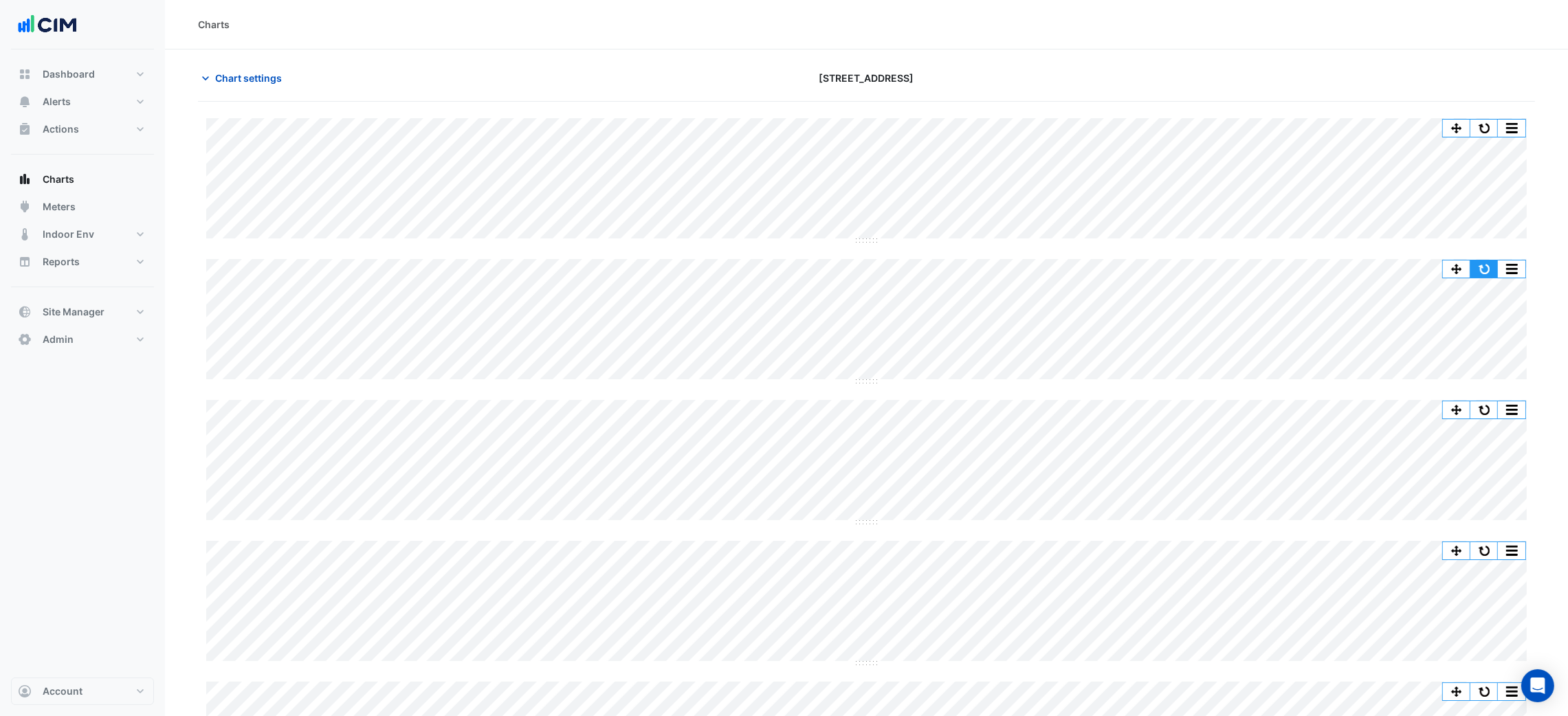
click at [1484, 270] on button "button" at bounding box center [1484, 269] width 28 height 17
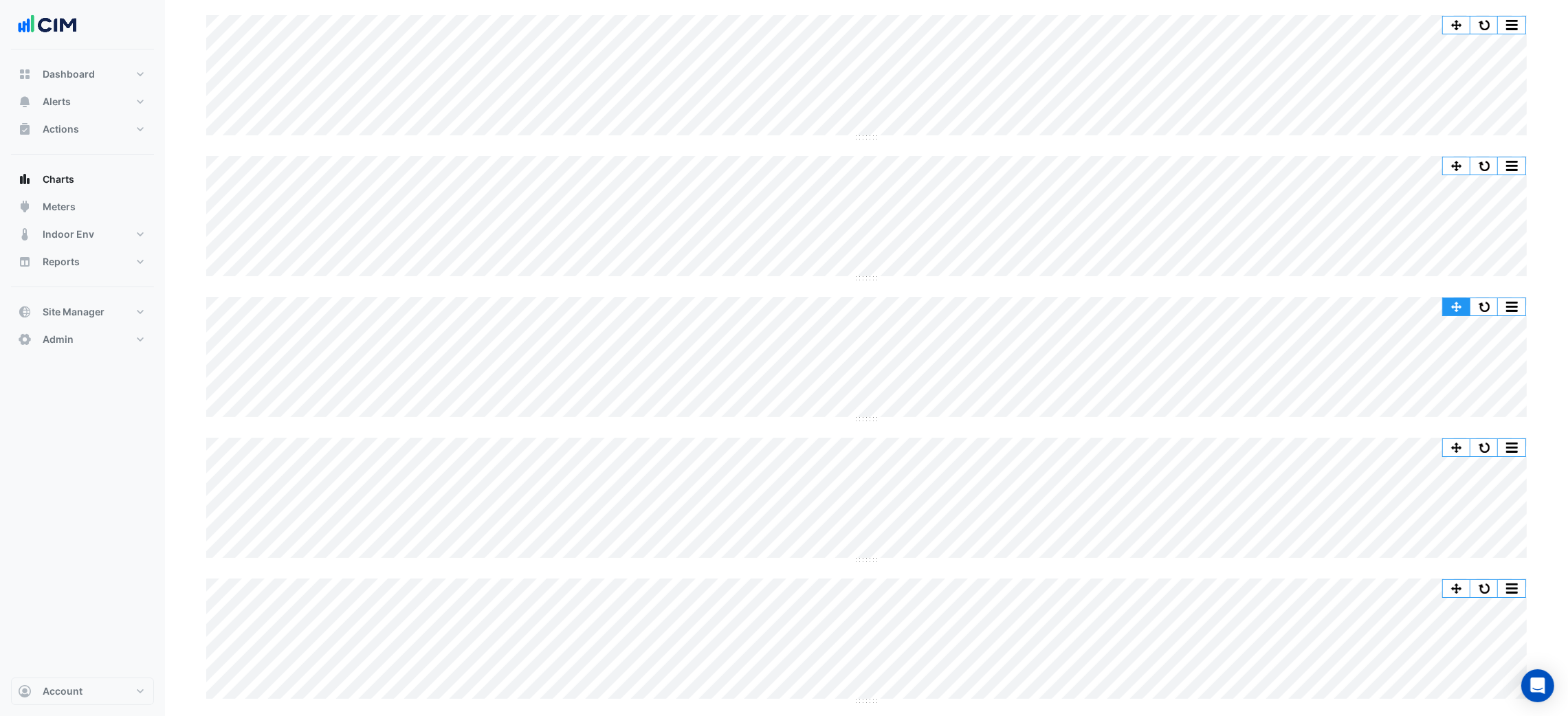
click at [1472, 305] on button "button" at bounding box center [1484, 307] width 28 height 17
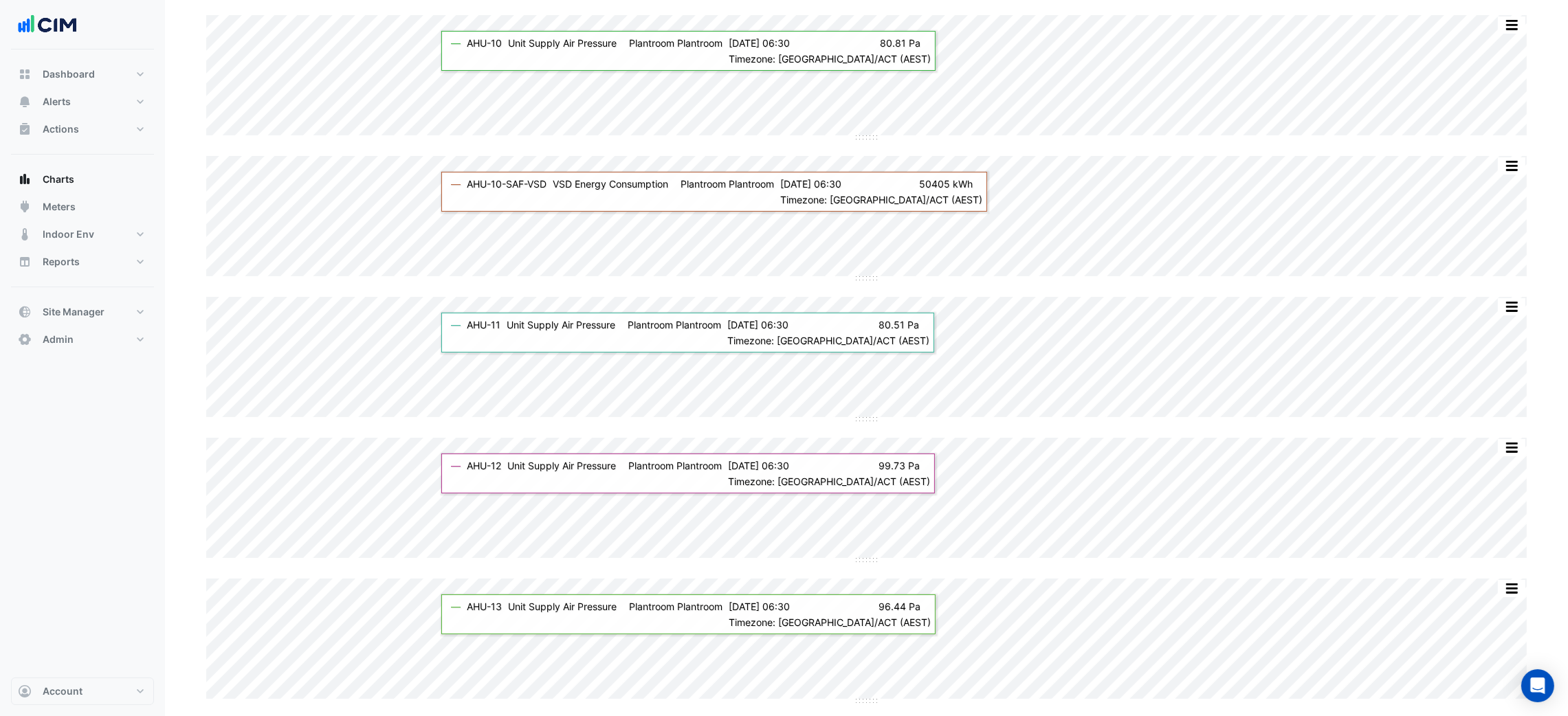
scroll to position [0, 0]
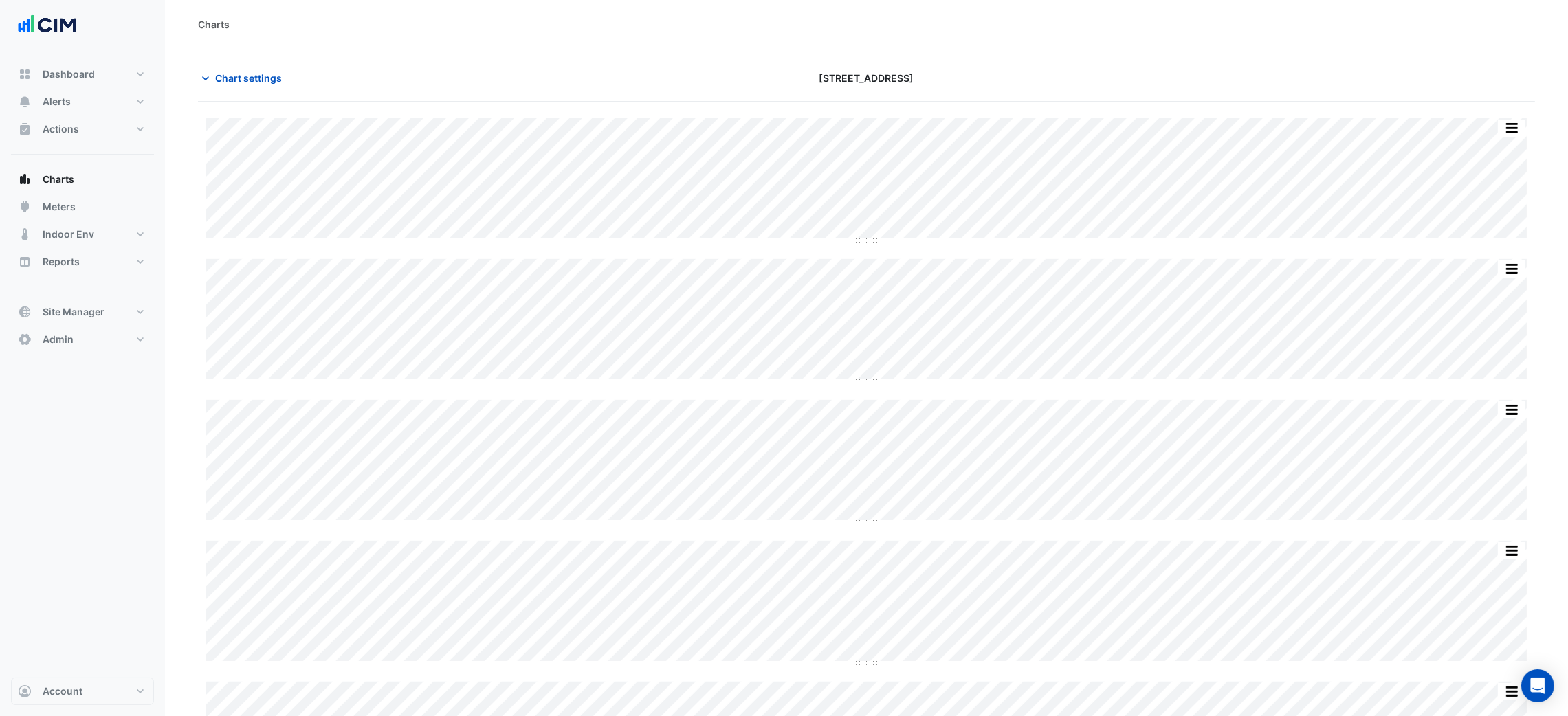
click at [224, 90] on div "Chart settings [STREET_ADDRESS]" at bounding box center [866, 84] width 1337 height 35
click at [232, 85] on button "Chart settings" at bounding box center [244, 78] width 93 height 24
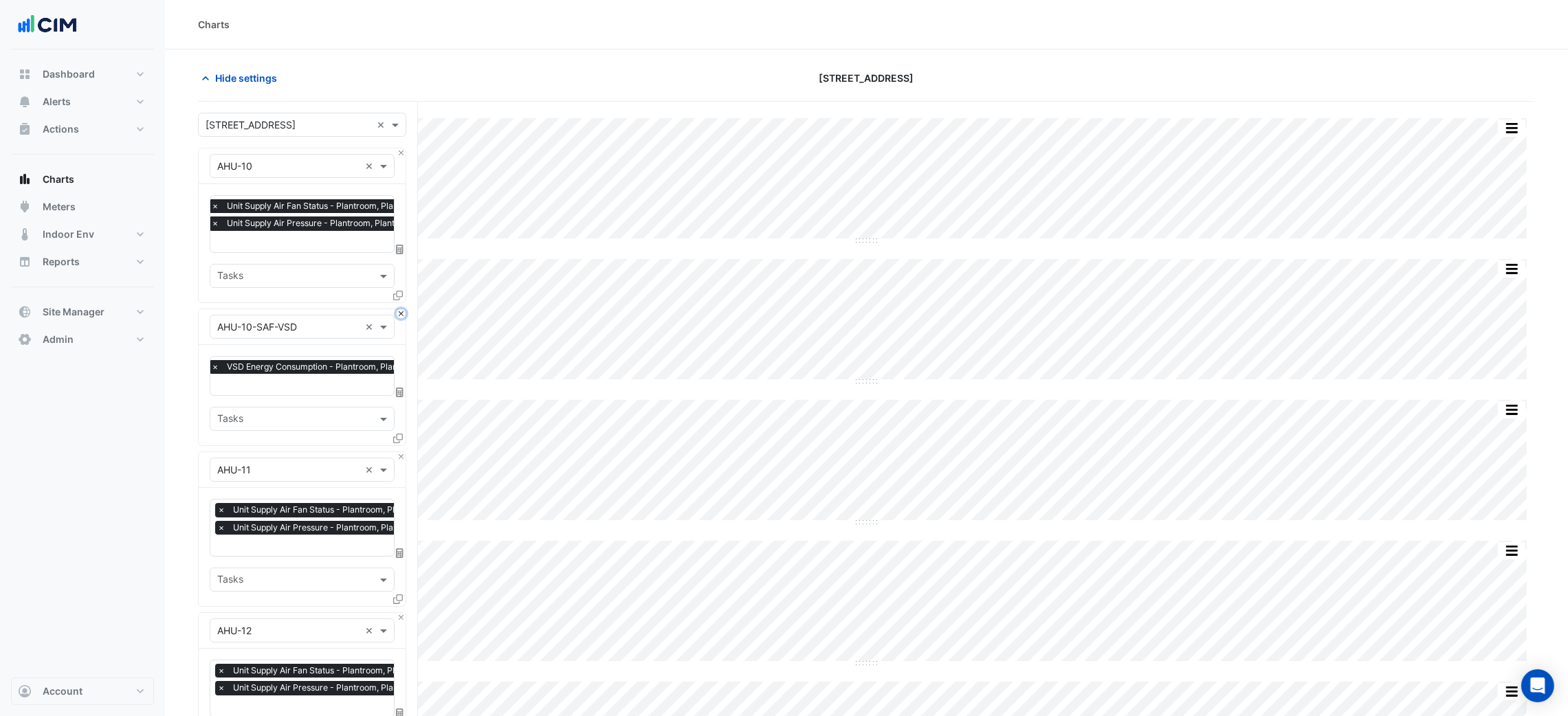
click at [399, 316] on button "Close" at bounding box center [401, 314] width 9 height 9
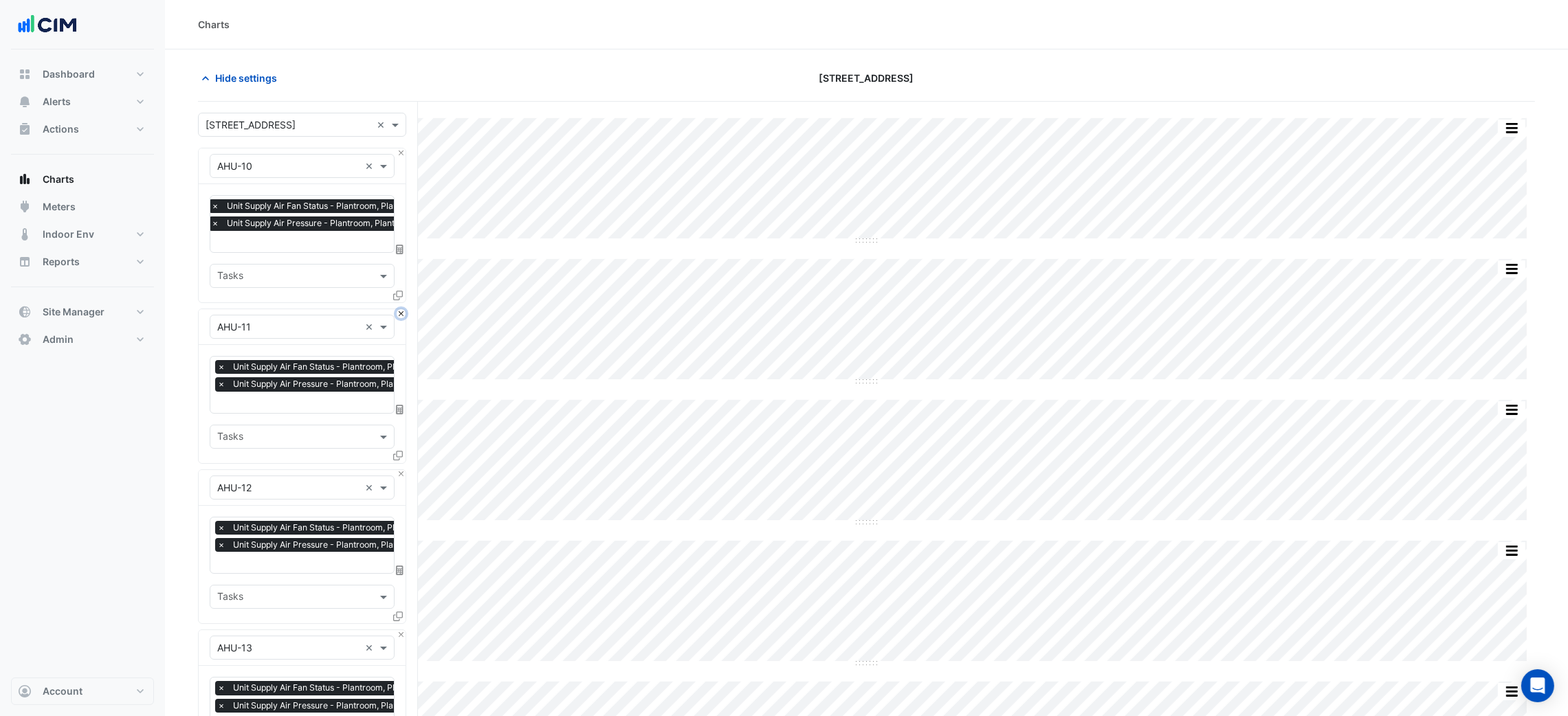
click at [399, 316] on button "Close" at bounding box center [401, 314] width 9 height 9
click at [399, 470] on button "Close" at bounding box center [401, 475] width 9 height 9
click at [399, 316] on button "Close" at bounding box center [401, 314] width 9 height 9
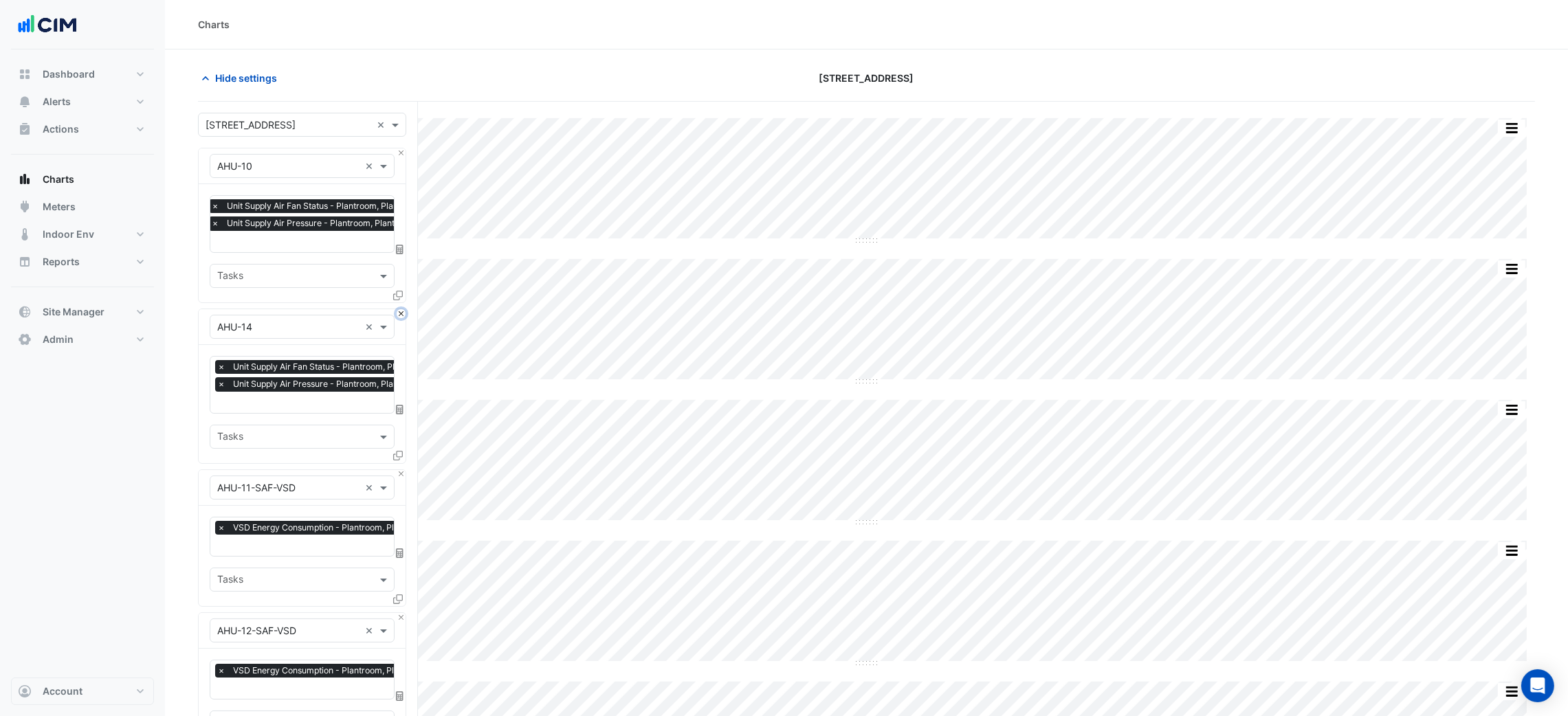
click at [399, 316] on button "Close" at bounding box center [401, 314] width 9 height 9
click at [399, 470] on button "Close" at bounding box center [401, 475] width 9 height 9
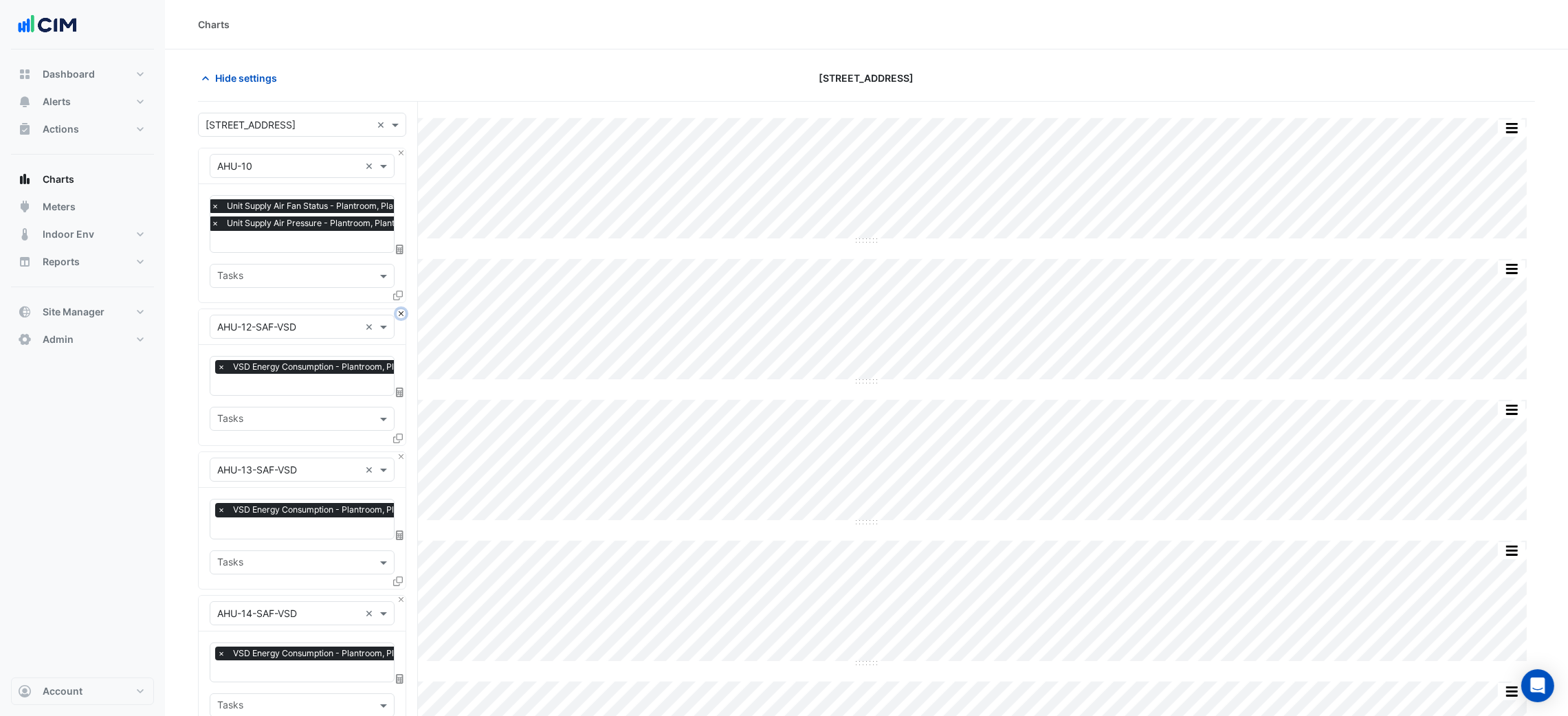
click at [399, 316] on button "Close" at bounding box center [401, 314] width 9 height 9
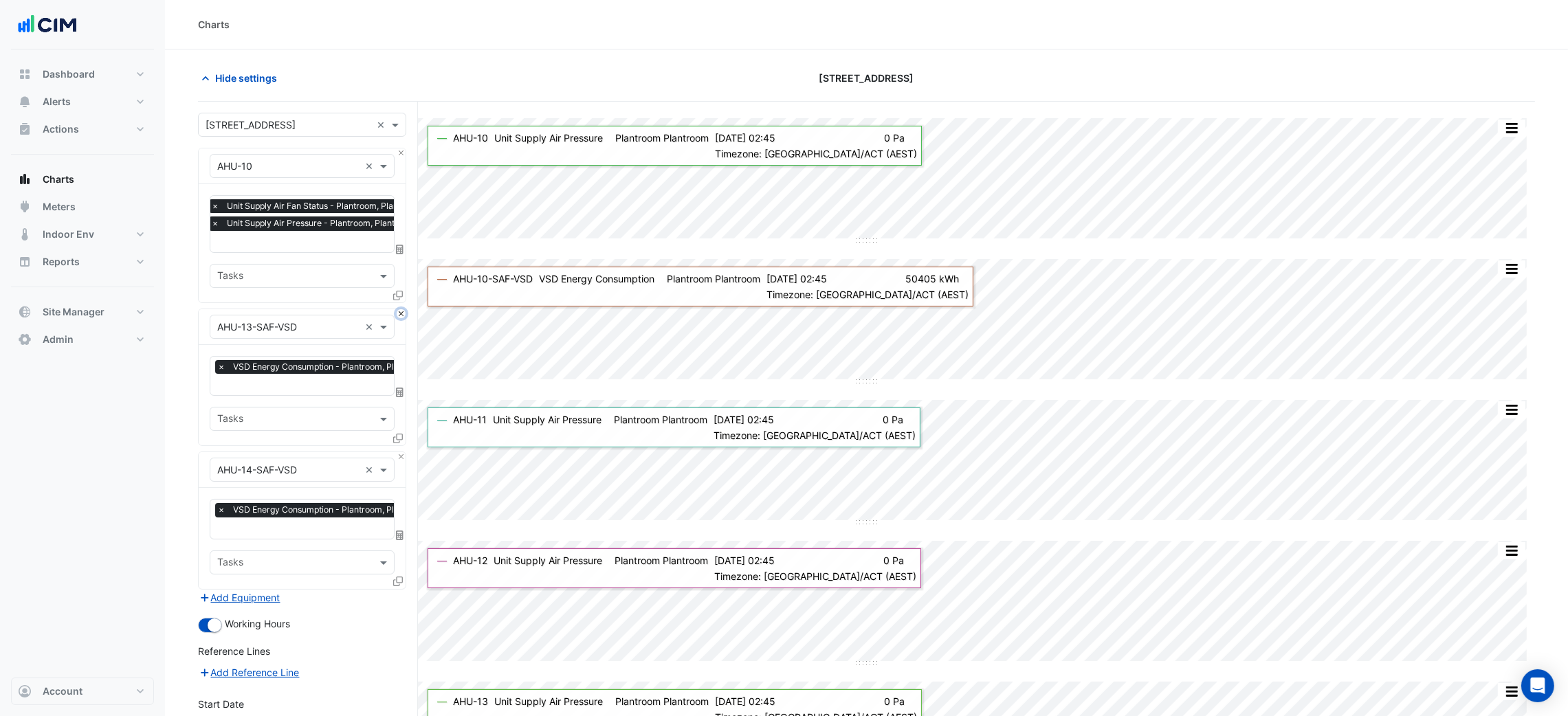
click at [400, 311] on button "Close" at bounding box center [401, 314] width 9 height 9
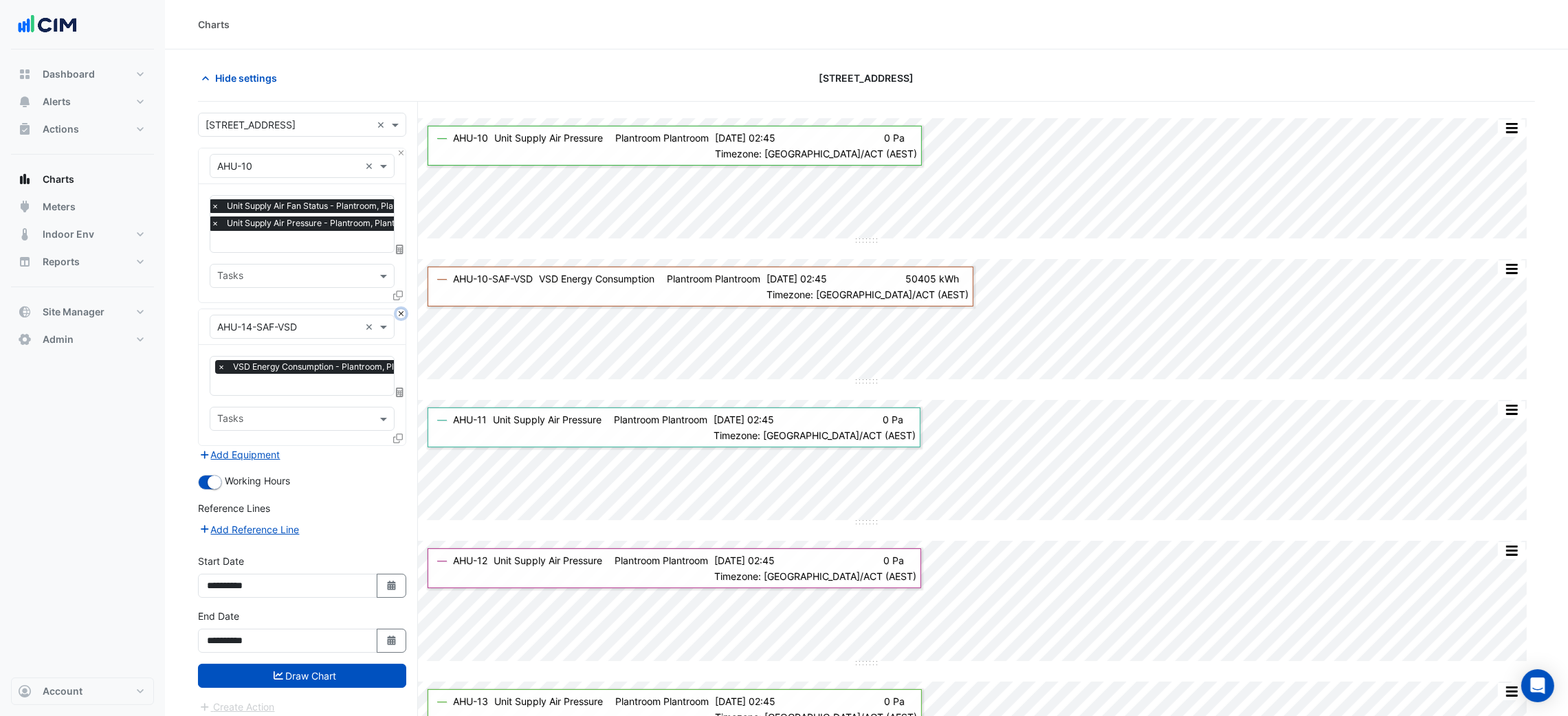
click at [400, 311] on button "Close" at bounding box center [401, 314] width 9 height 9
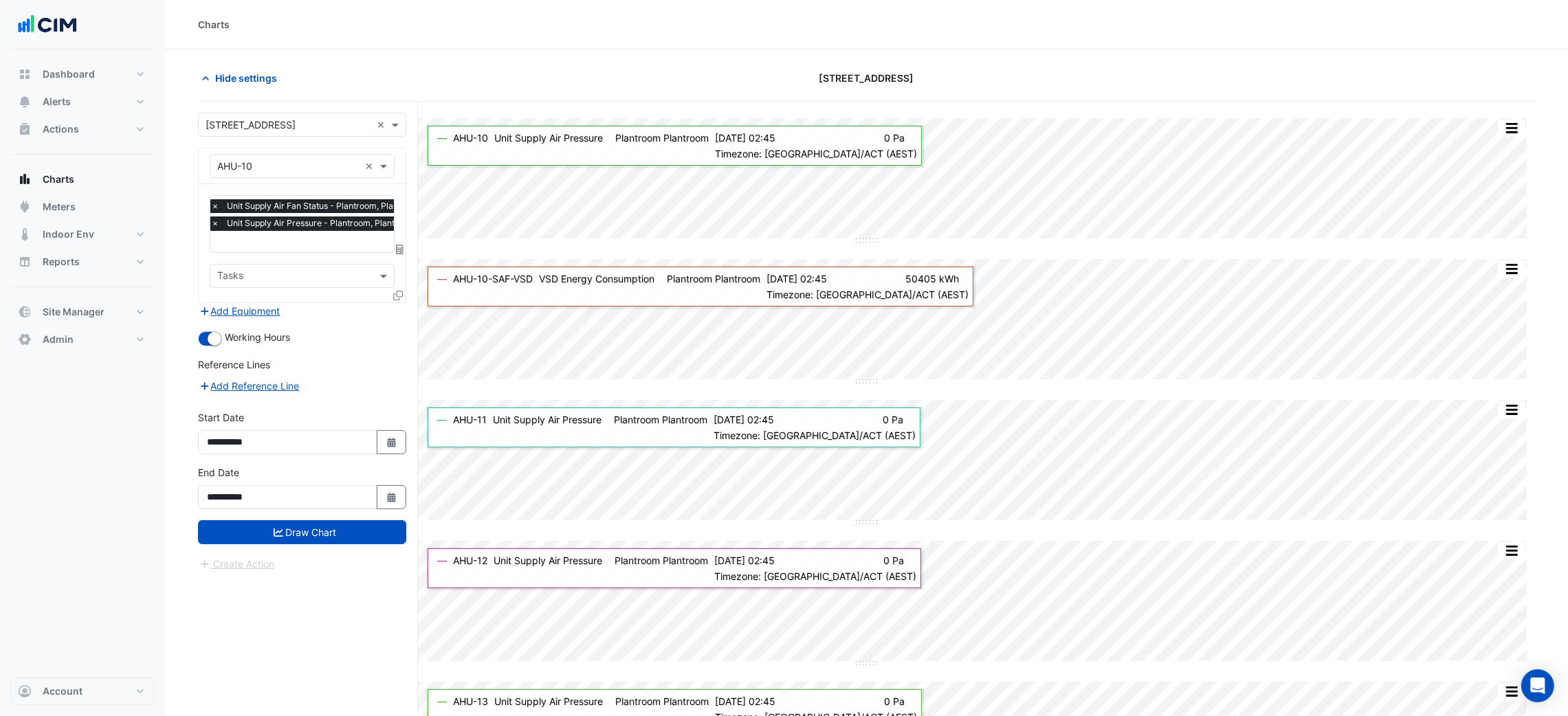
click at [349, 248] on input "text" at bounding box center [320, 243] width 217 height 15
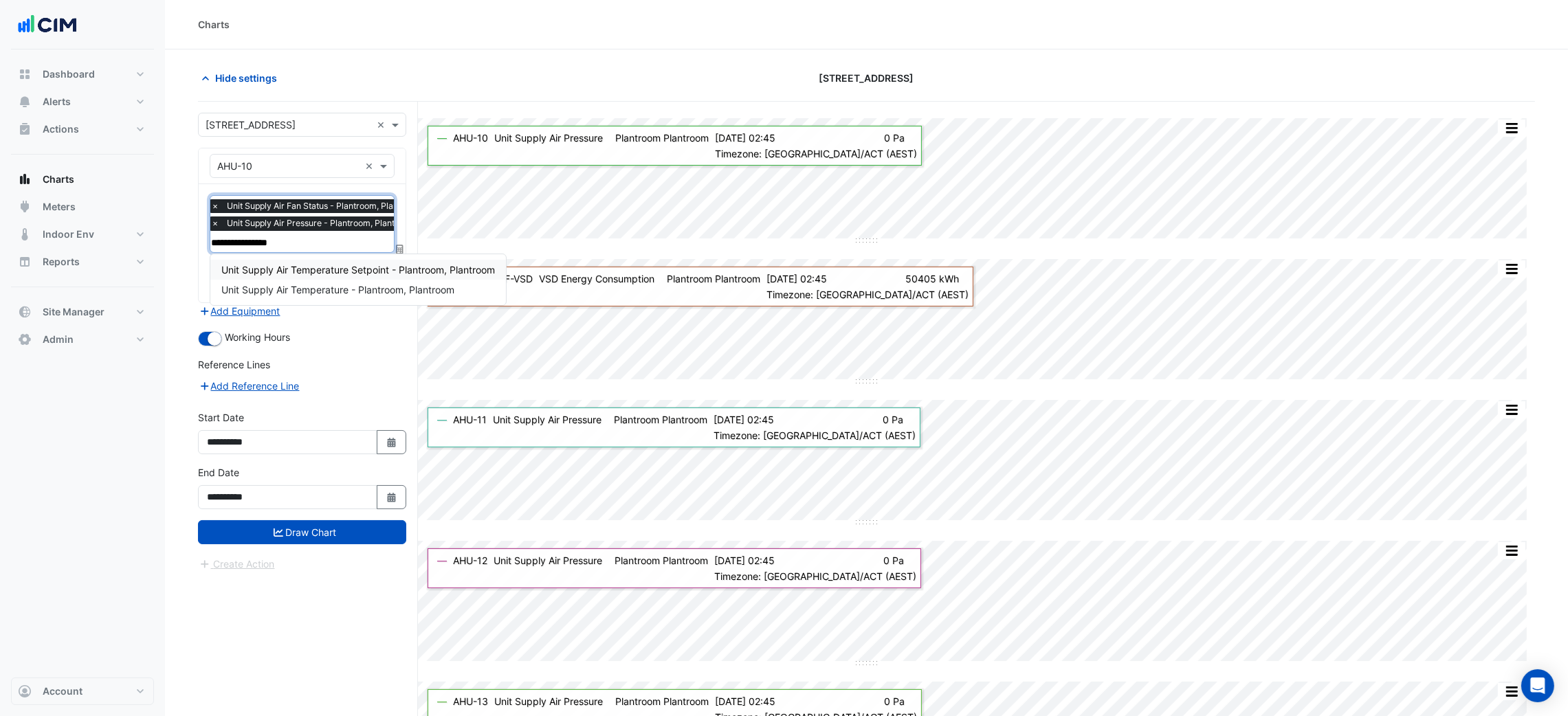
type input "**********"
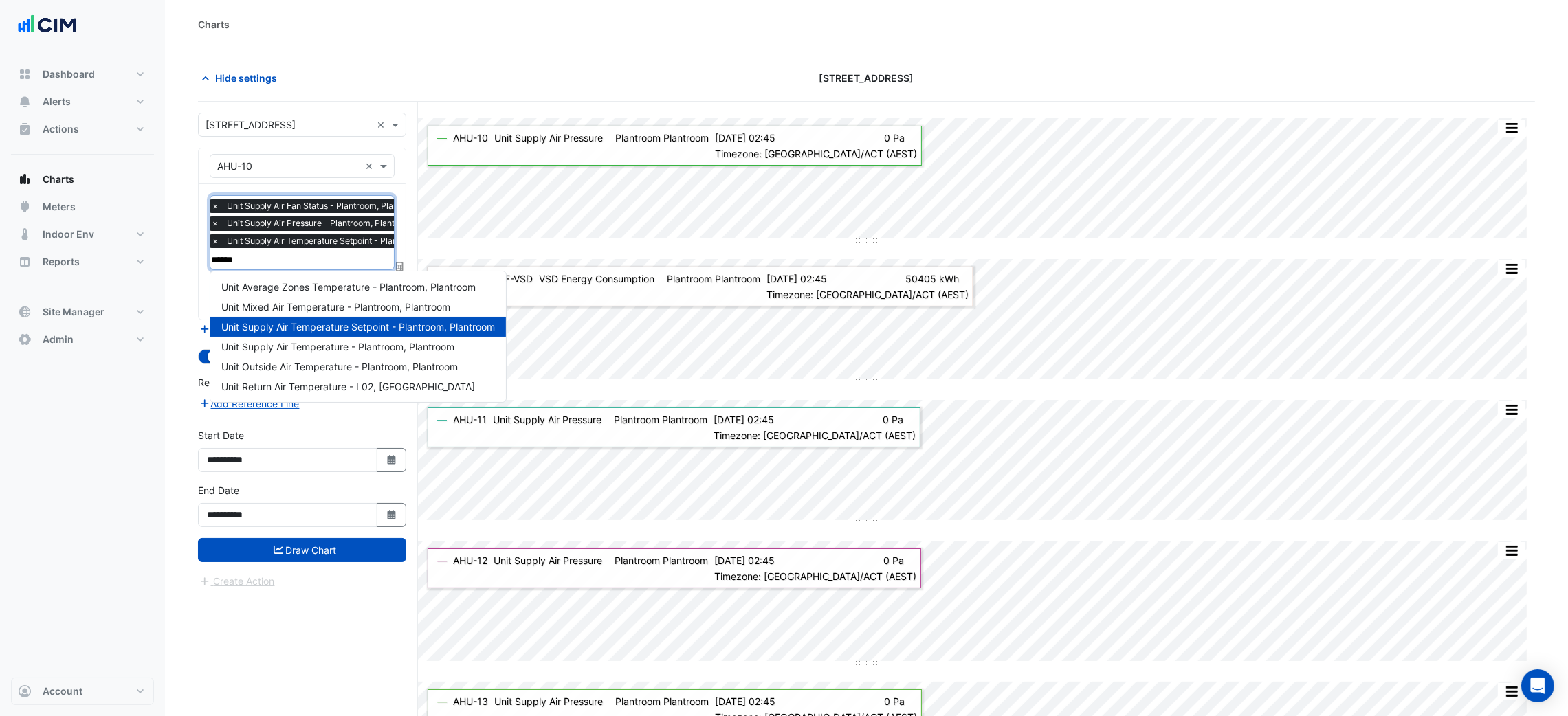
type input "*******"
click at [336, 346] on span "Unit Supply Air Temperature - Plantroom, Plantroom" at bounding box center [338, 346] width 233 height 12
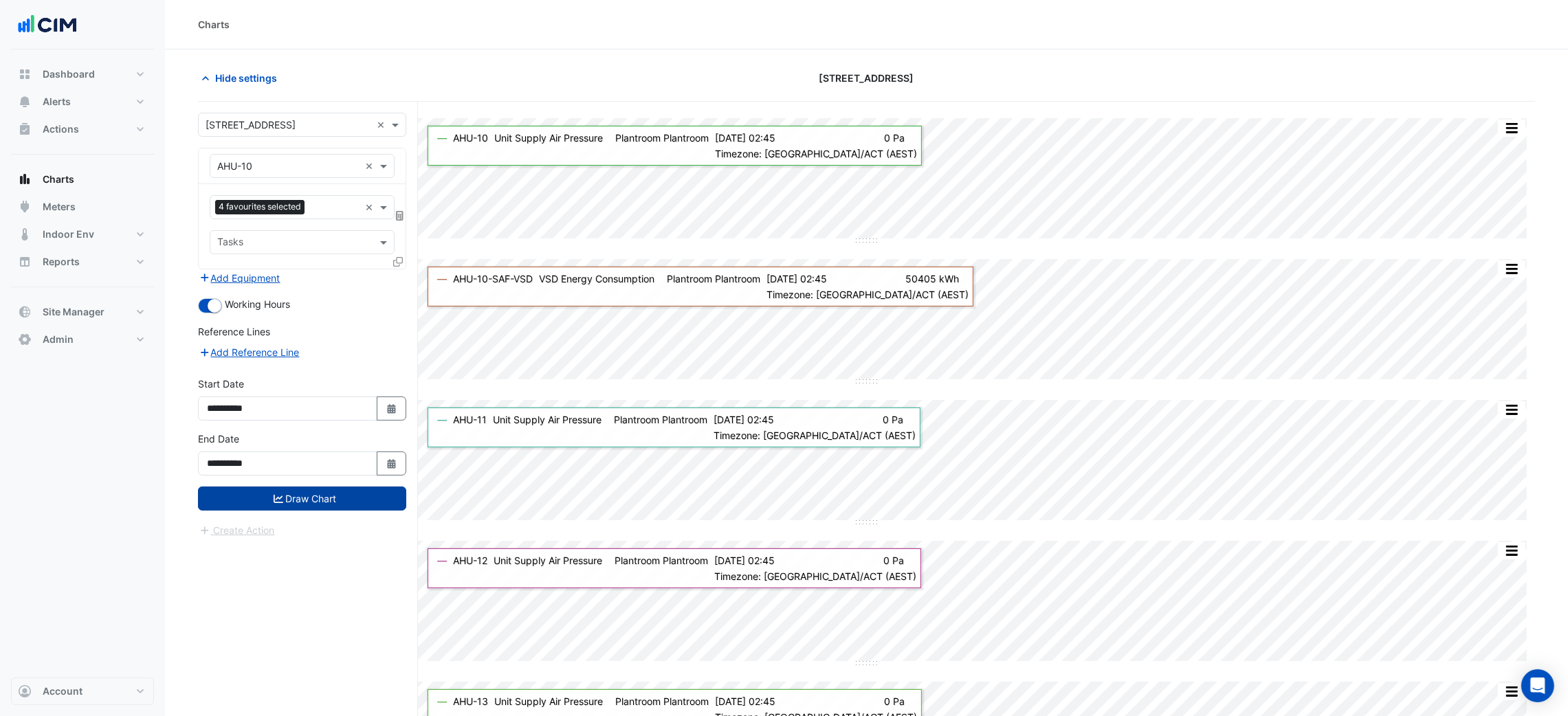
click at [359, 498] on button "Draw Chart" at bounding box center [302, 498] width 208 height 24
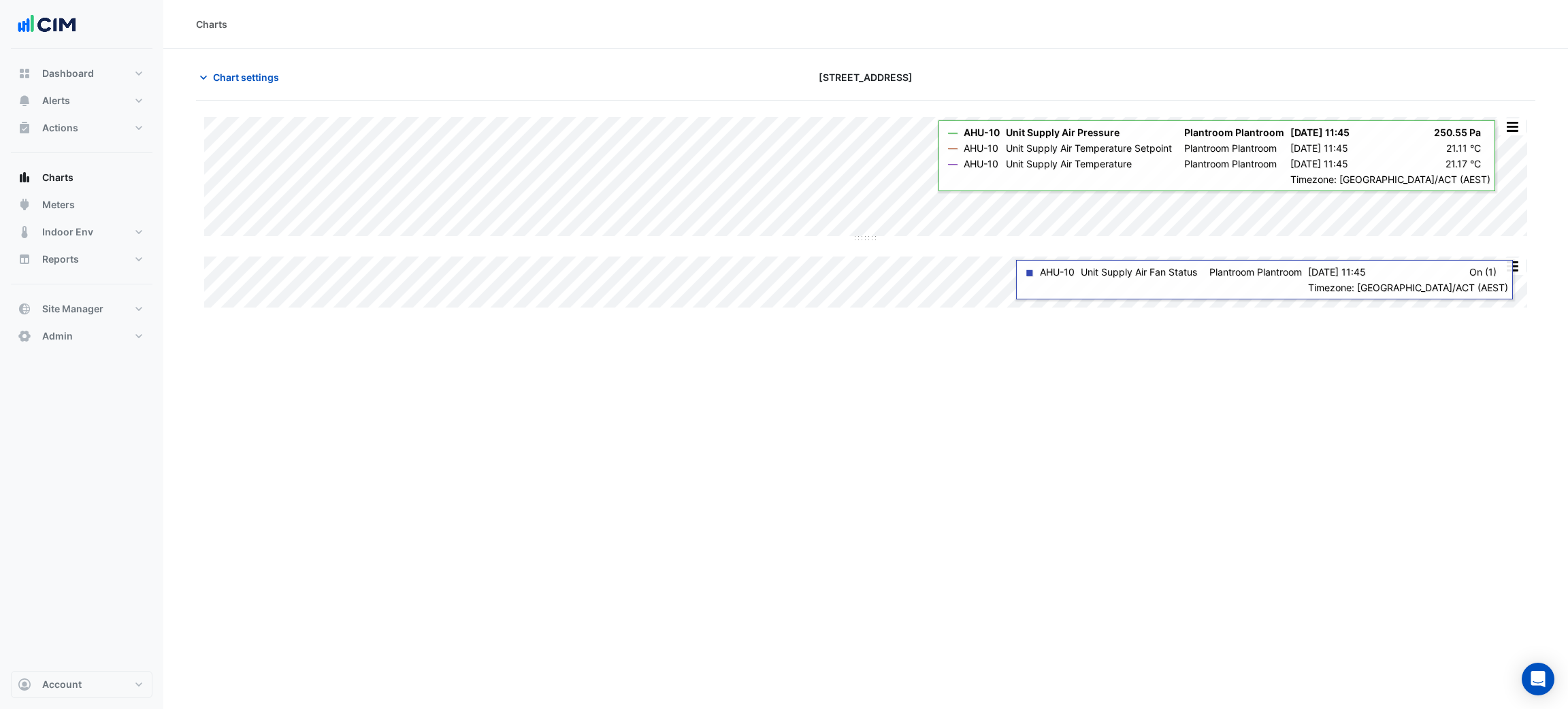
click at [1518, 129] on button "button" at bounding box center [1512, 127] width 27 height 17
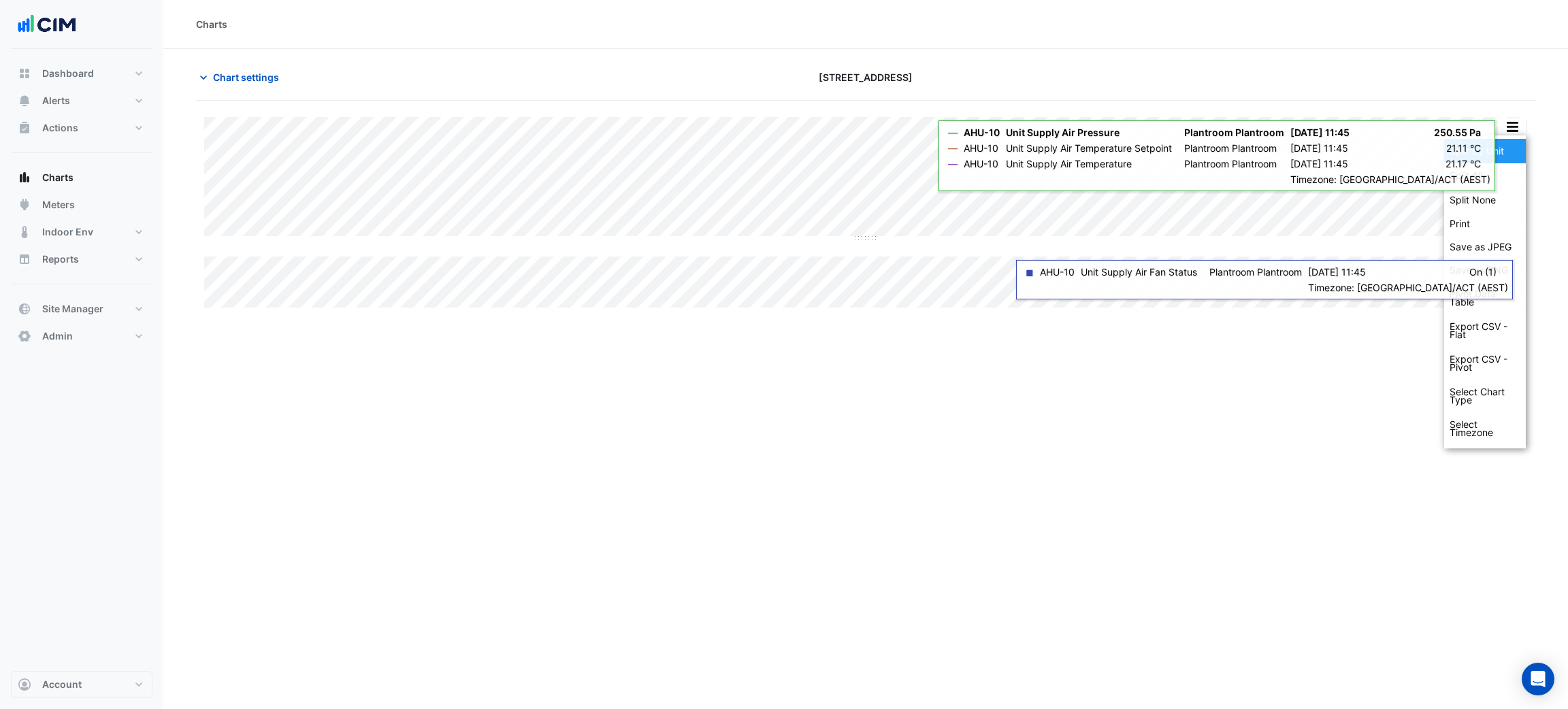
click at [1515, 141] on div "Split by Unit" at bounding box center [1485, 151] width 82 height 24
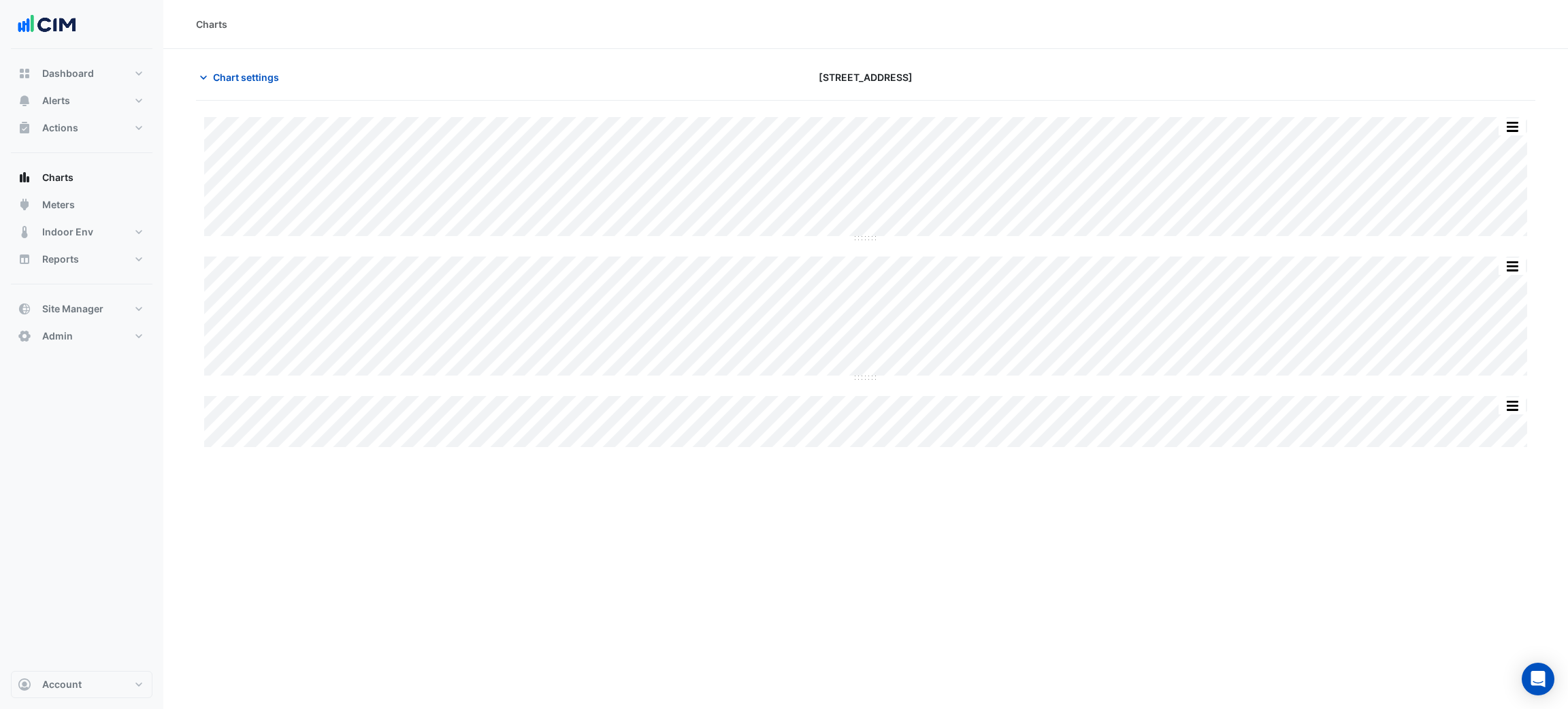
click at [865, 382] on div "Split All Split None Print Save as JPEG Save as PNG Pivot Data Table Export CSV…" at bounding box center [866, 282] width 1340 height 330
drag, startPoint x: 868, startPoint y: 379, endPoint x: 917, endPoint y: 586, distance: 212.7
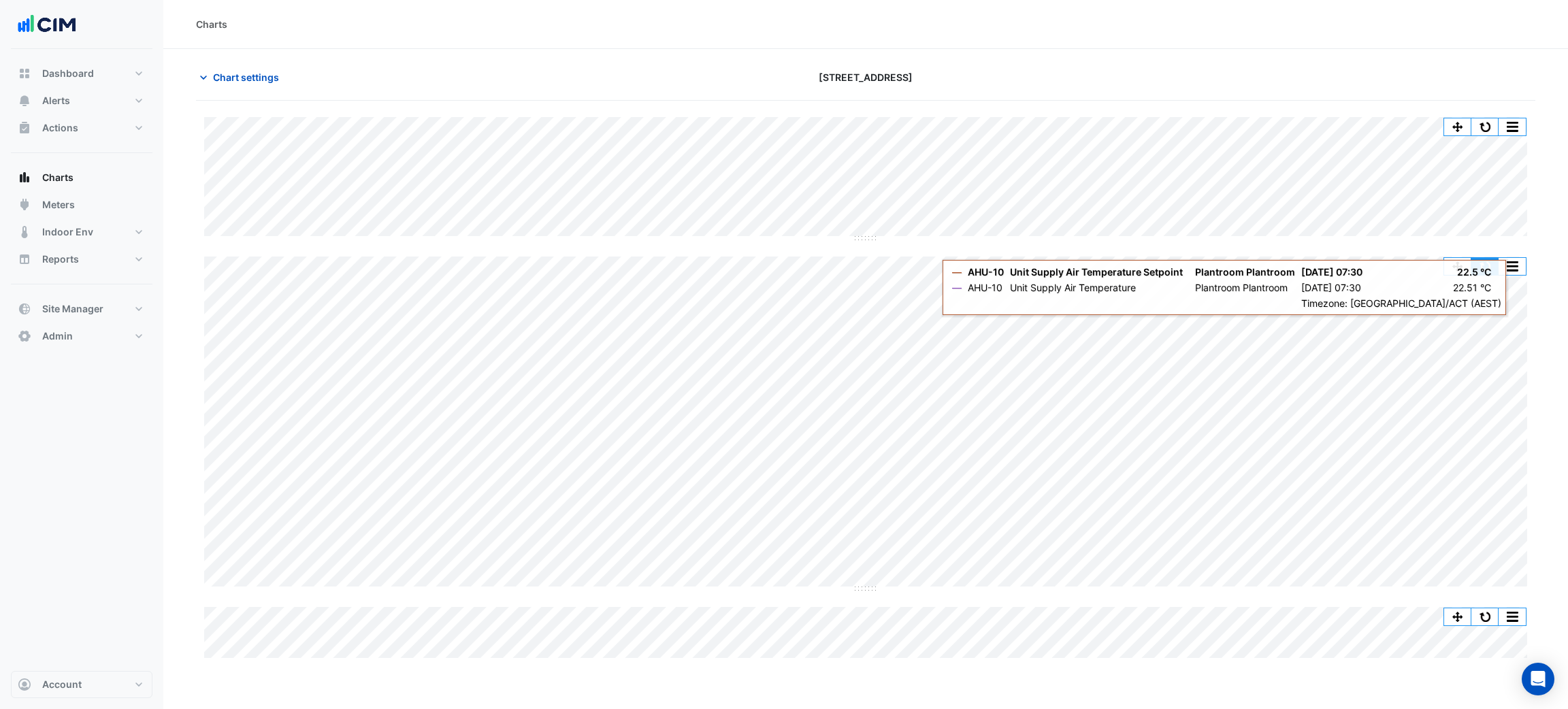
click at [1484, 265] on button "button" at bounding box center [1485, 267] width 27 height 17
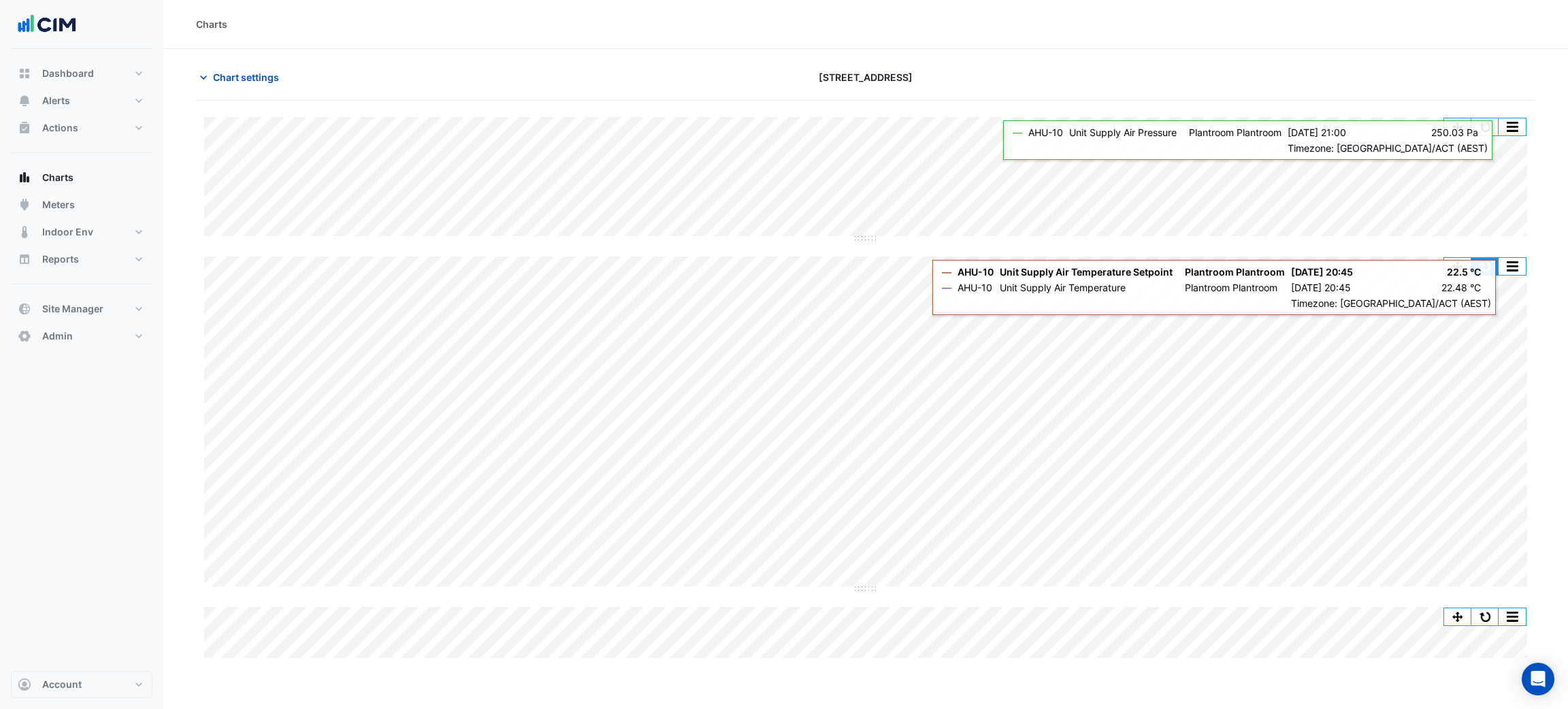
click at [1484, 265] on button "button" at bounding box center [1485, 267] width 27 height 17
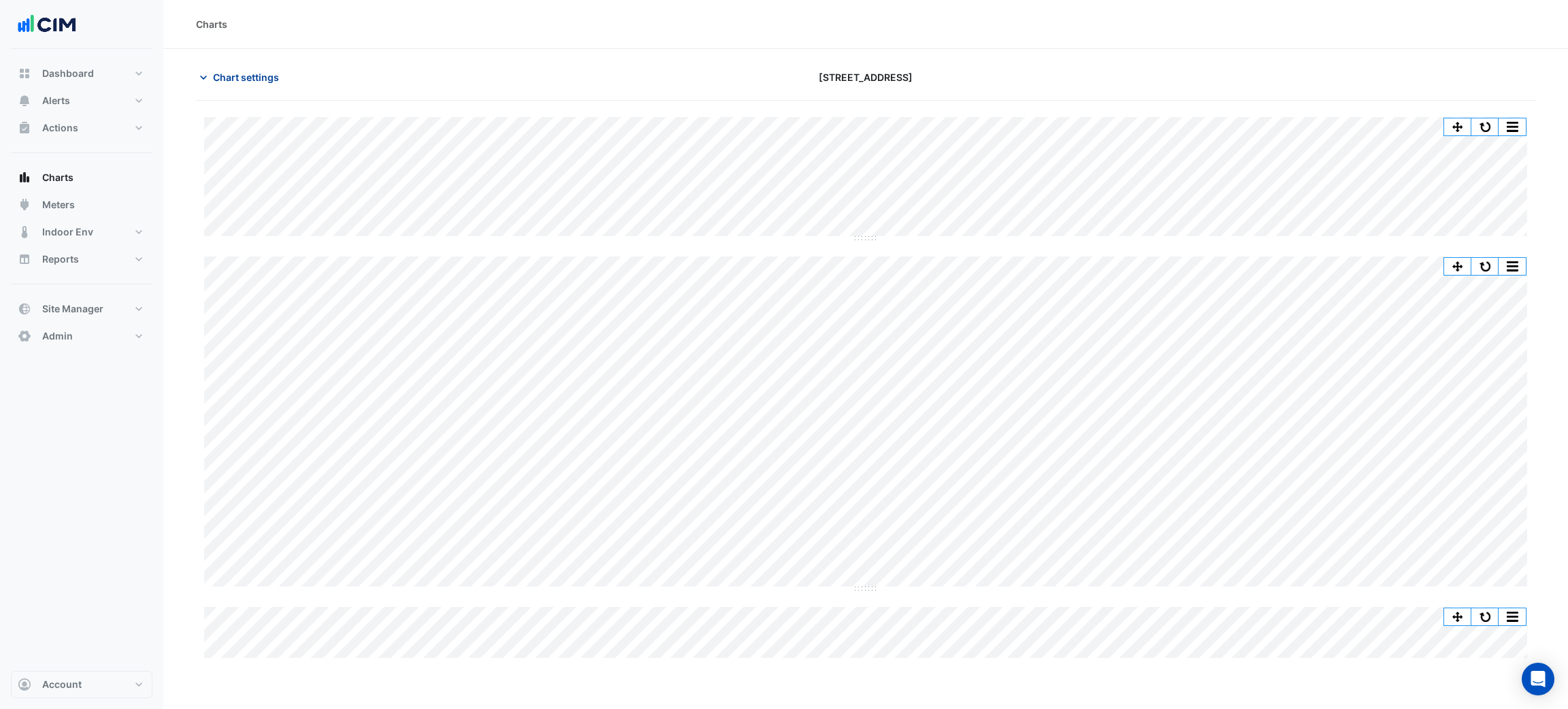
click at [226, 72] on span "Chart settings" at bounding box center [246, 77] width 66 height 15
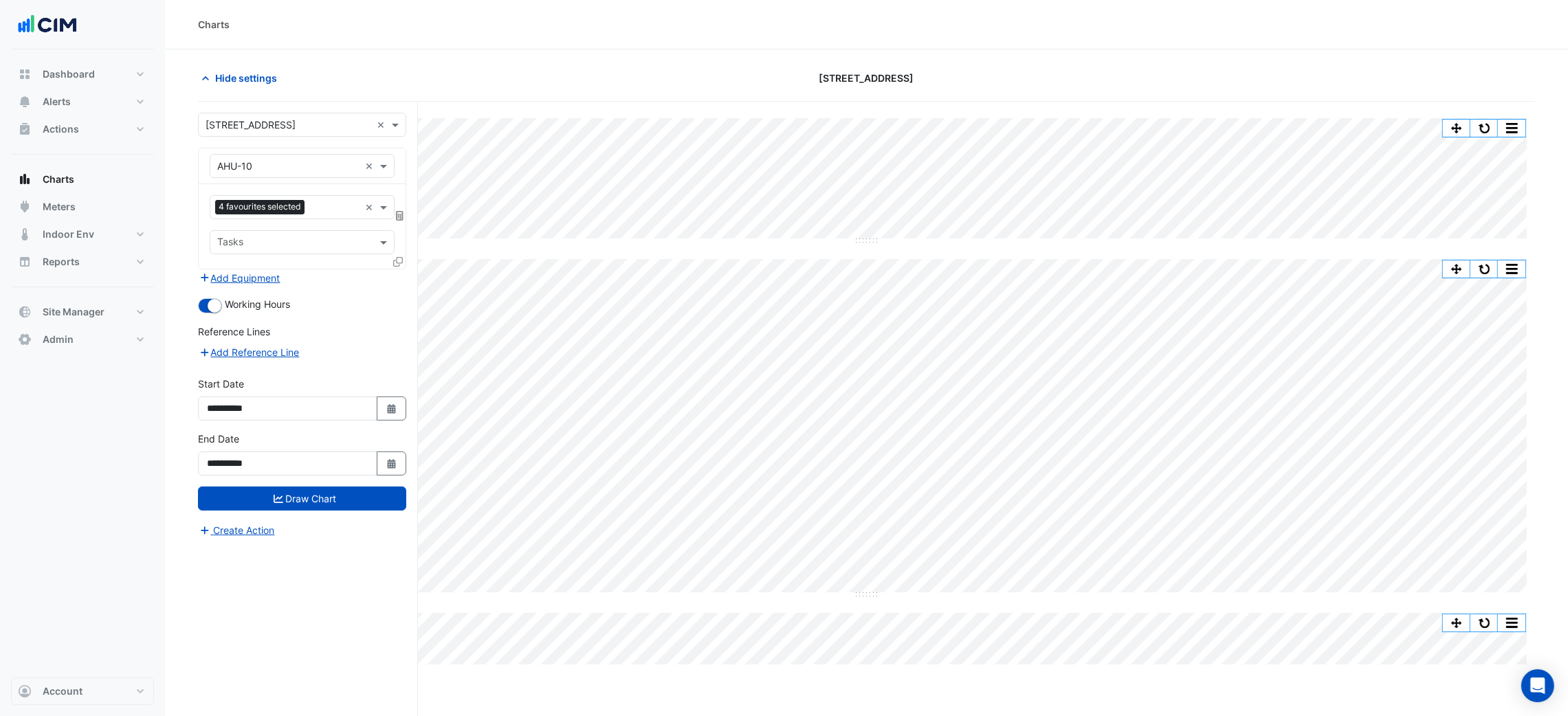
drag, startPoint x: 327, startPoint y: 187, endPoint x: 319, endPoint y: 192, distance: 9.4
click at [322, 191] on div "Favourites 4 favourites selected × Tasks" at bounding box center [302, 227] width 207 height 85
click at [312, 209] on input "text" at bounding box center [335, 208] width 49 height 15
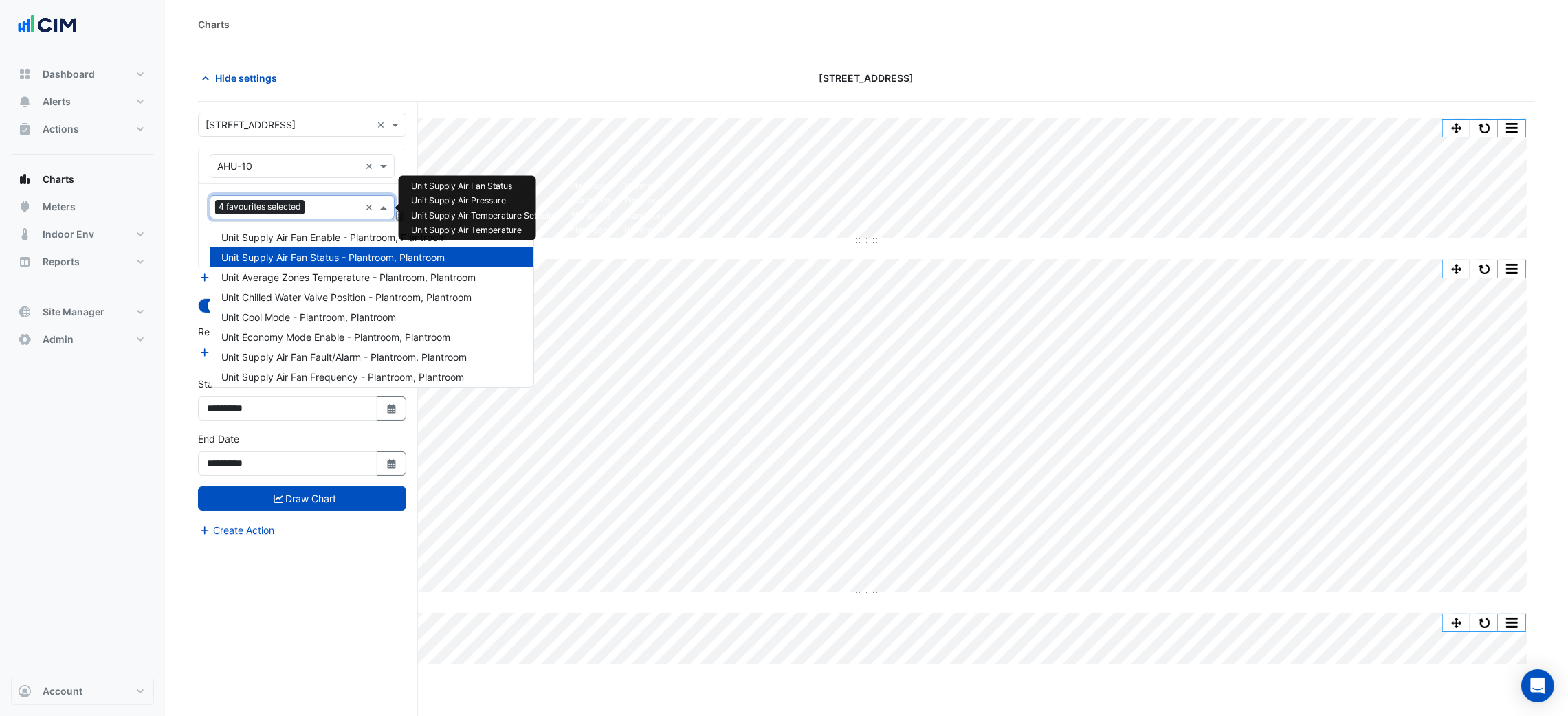
scroll to position [324, 0]
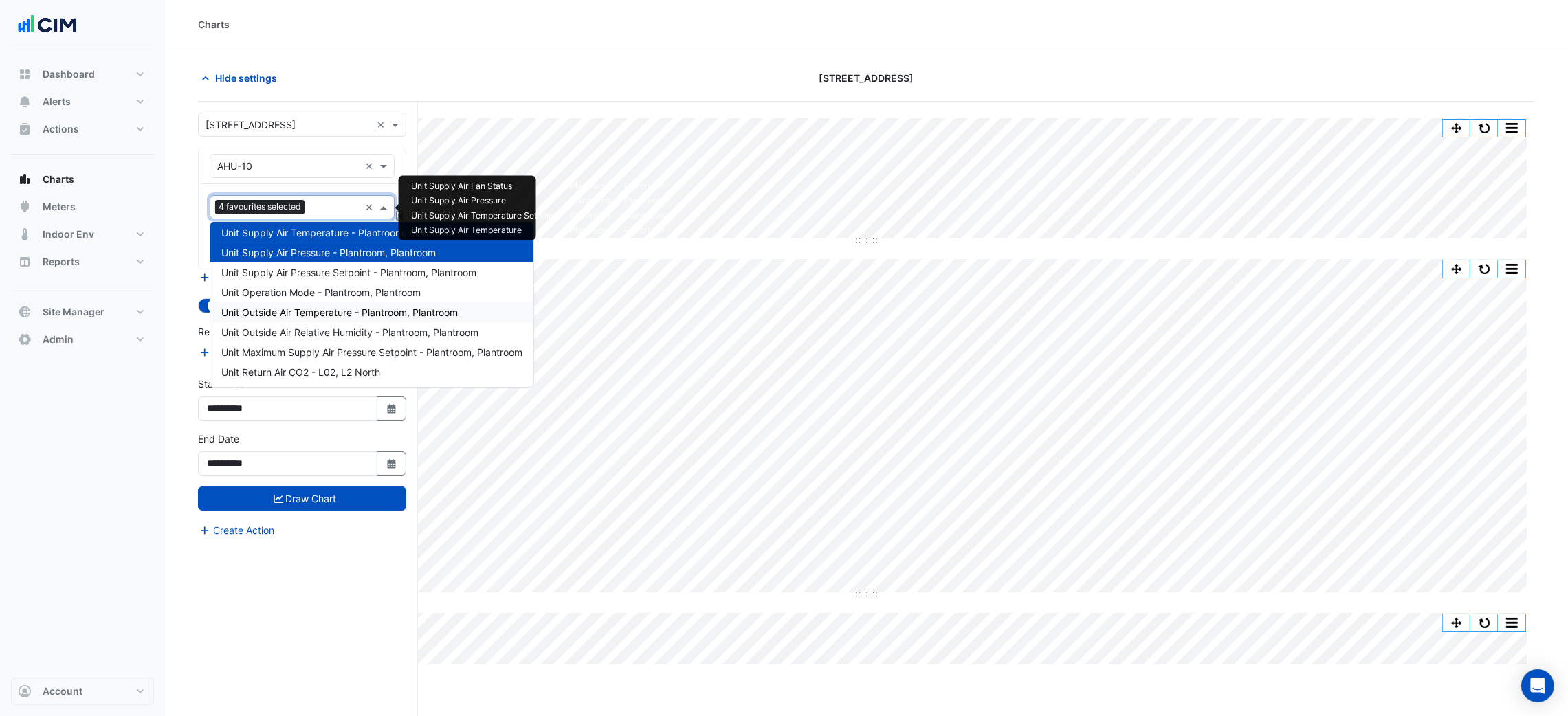
type input "*"
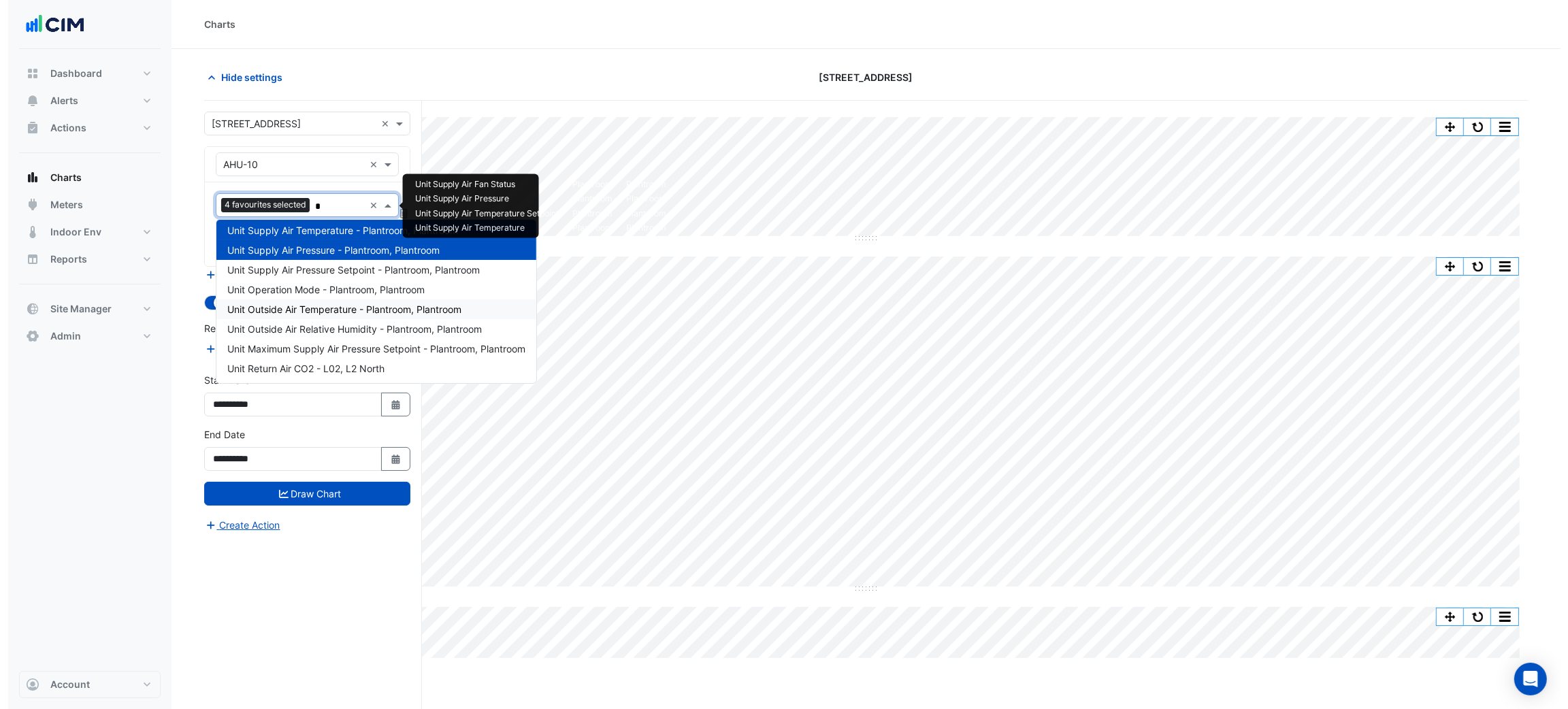
scroll to position [0, 0]
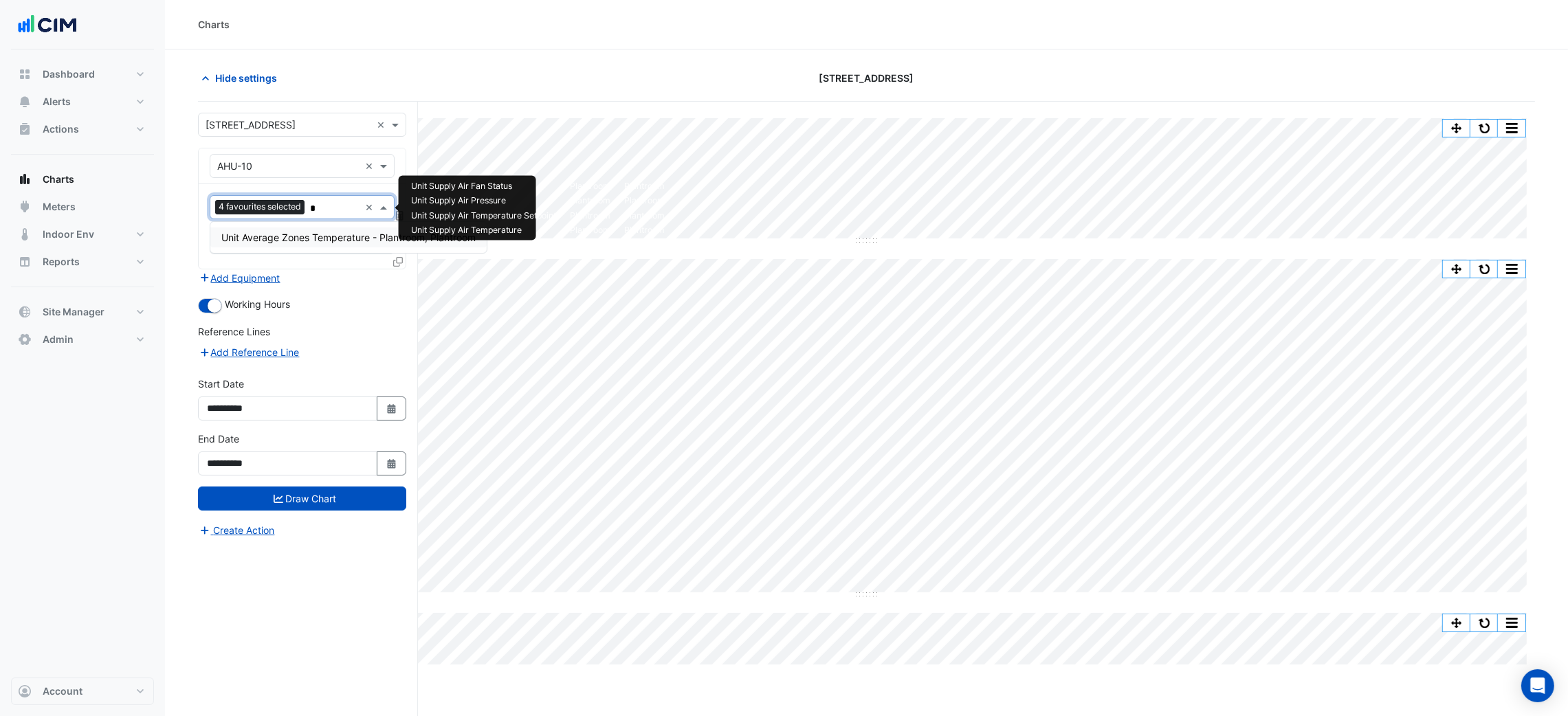
click at [339, 237] on span "Unit Average Zones Temperature - Plantroom, Plantroom" at bounding box center [349, 237] width 255 height 12
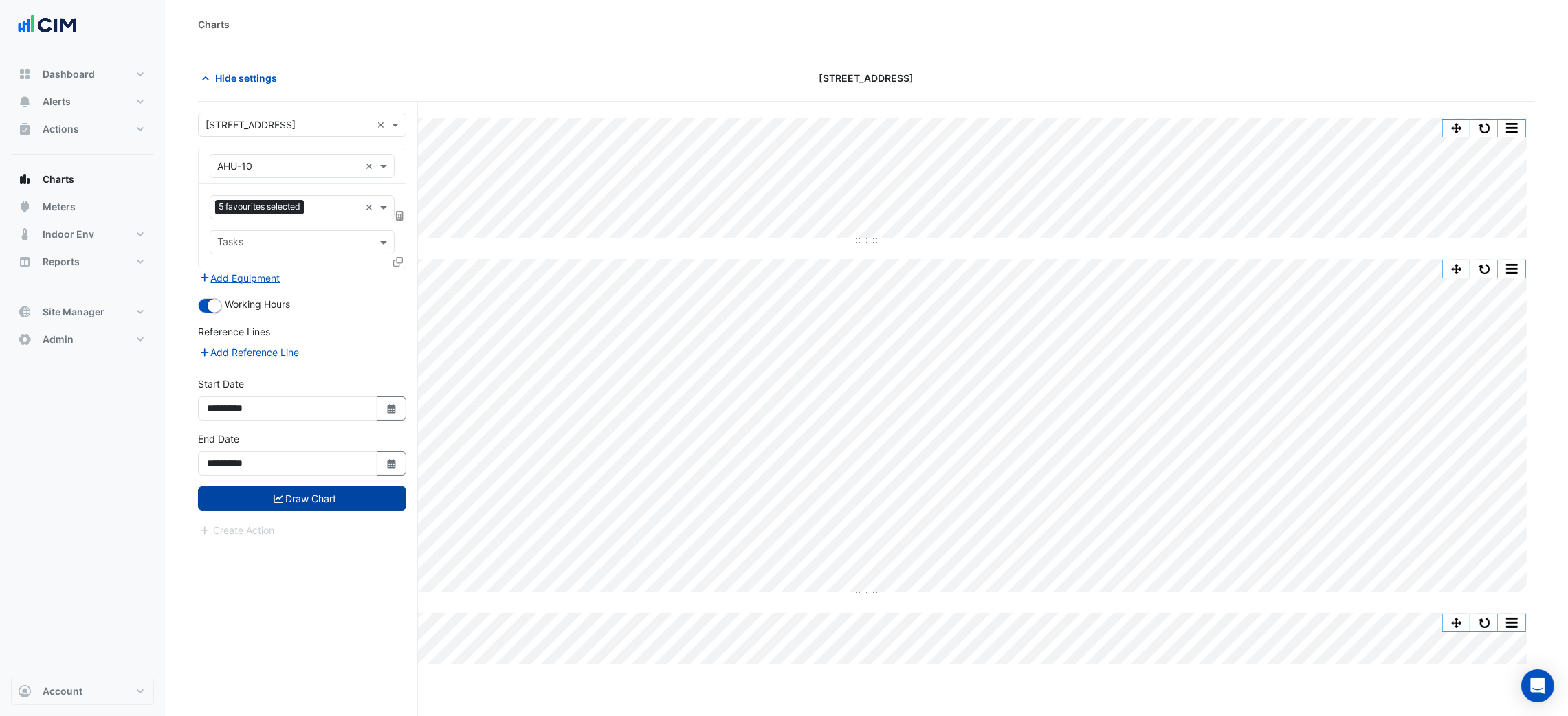
click at [314, 505] on button "Draw Chart" at bounding box center [302, 498] width 208 height 24
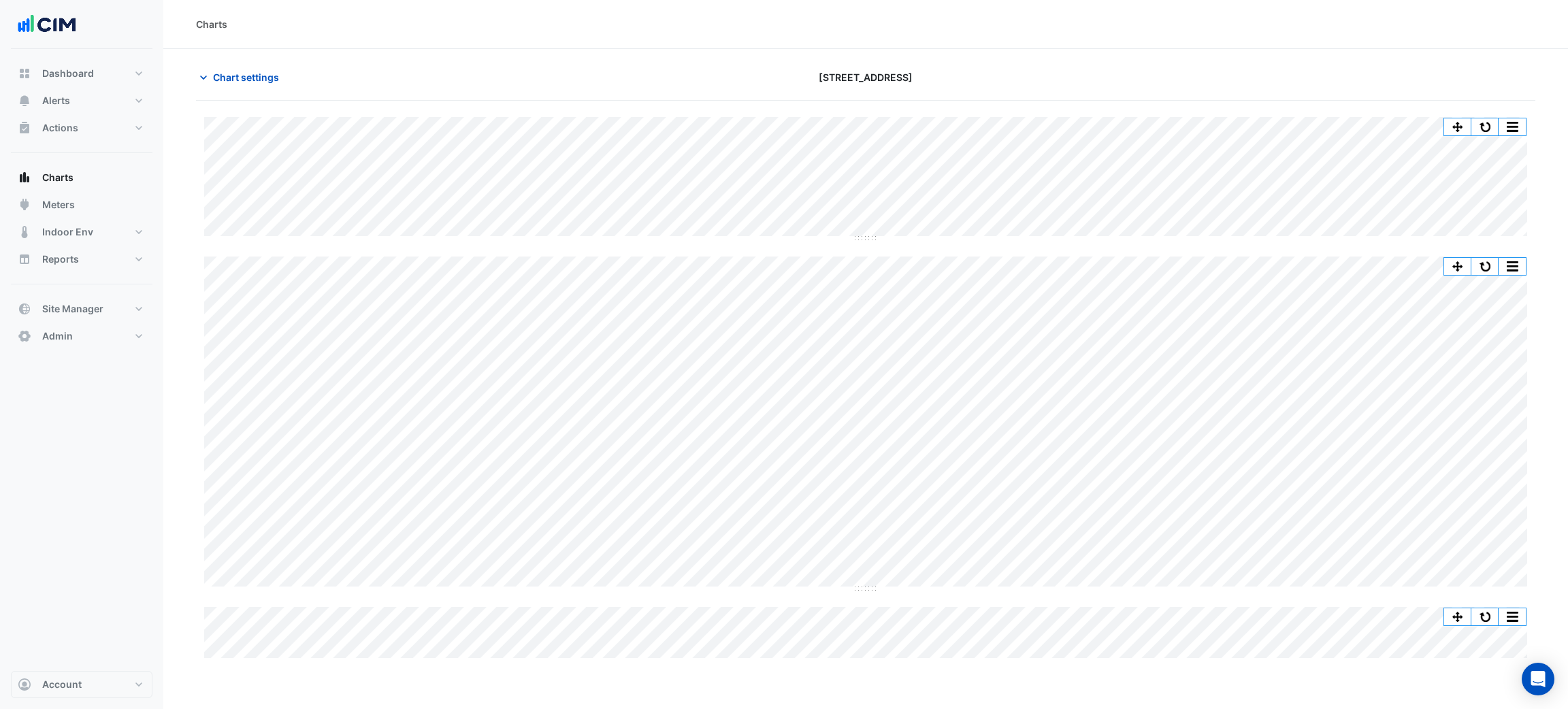
click at [1046, 6] on div "Charts" at bounding box center [865, 24] width 1405 height 49
click at [1489, 265] on button "button" at bounding box center [1485, 267] width 27 height 17
